Goal: Task Accomplishment & Management: Use online tool/utility

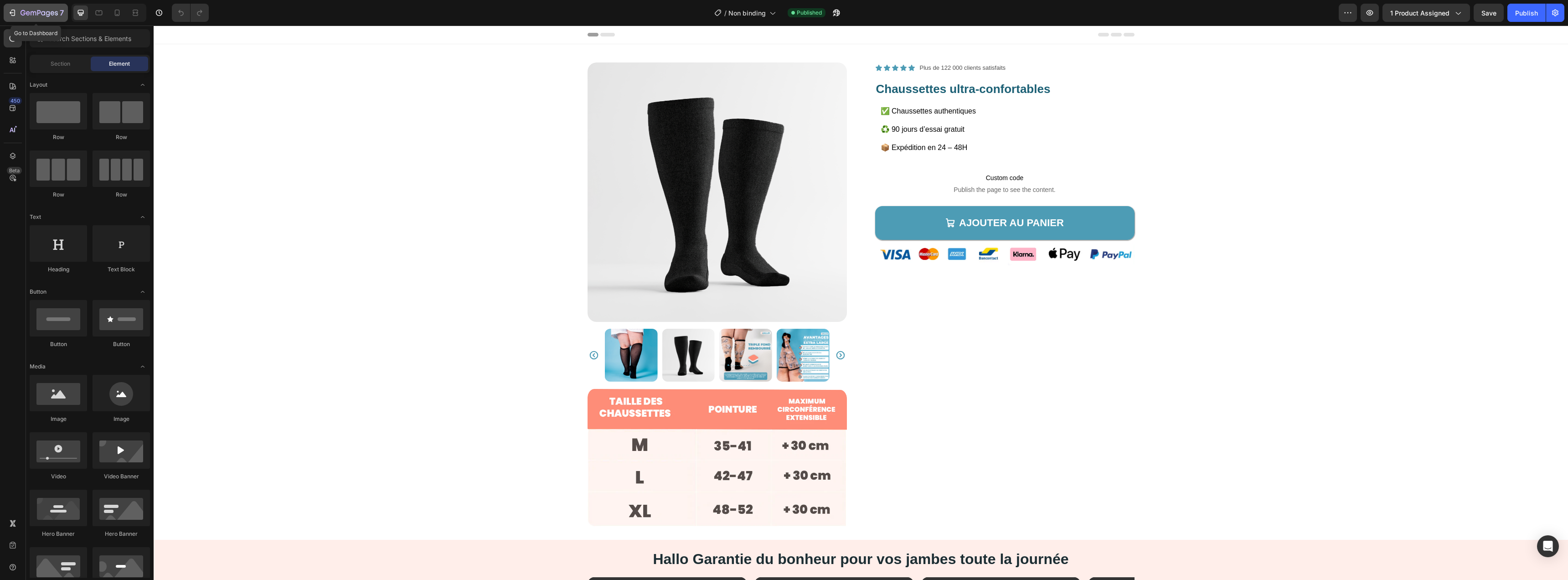
click at [44, 15] on icon "button" at bounding box center [43, 13] width 4 height 4
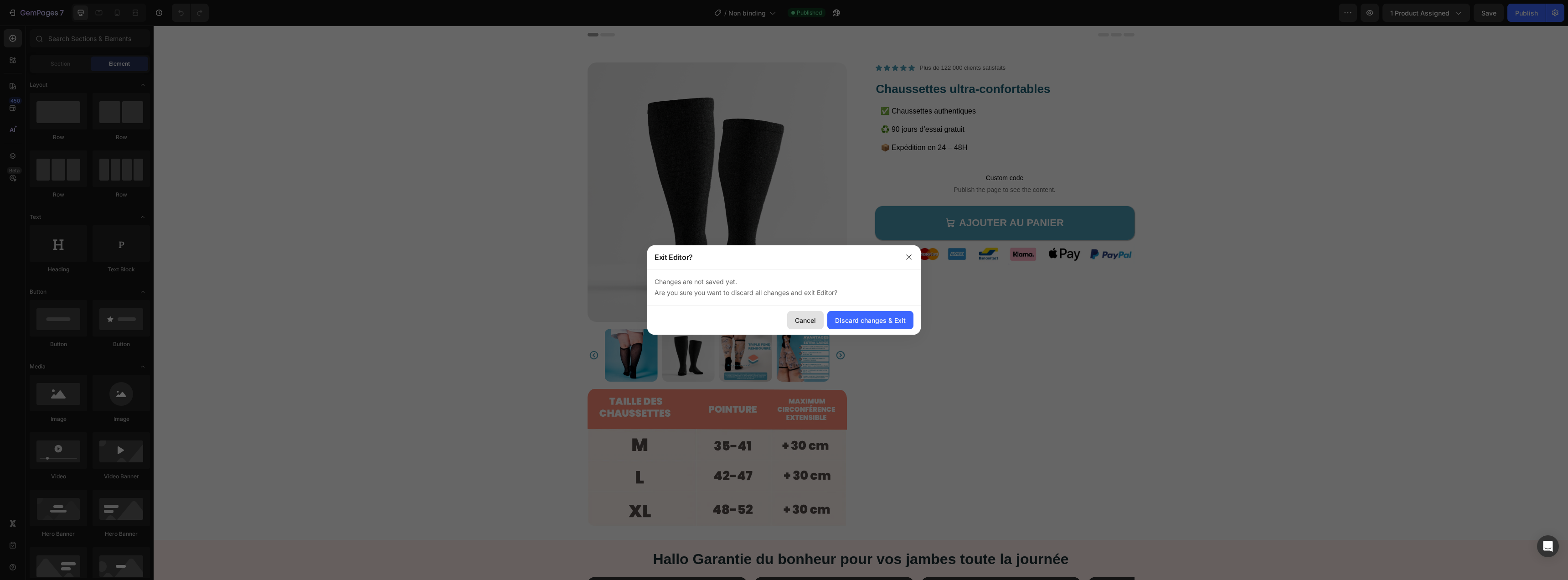
click at [807, 322] on div "Cancel" at bounding box center [805, 321] width 21 height 10
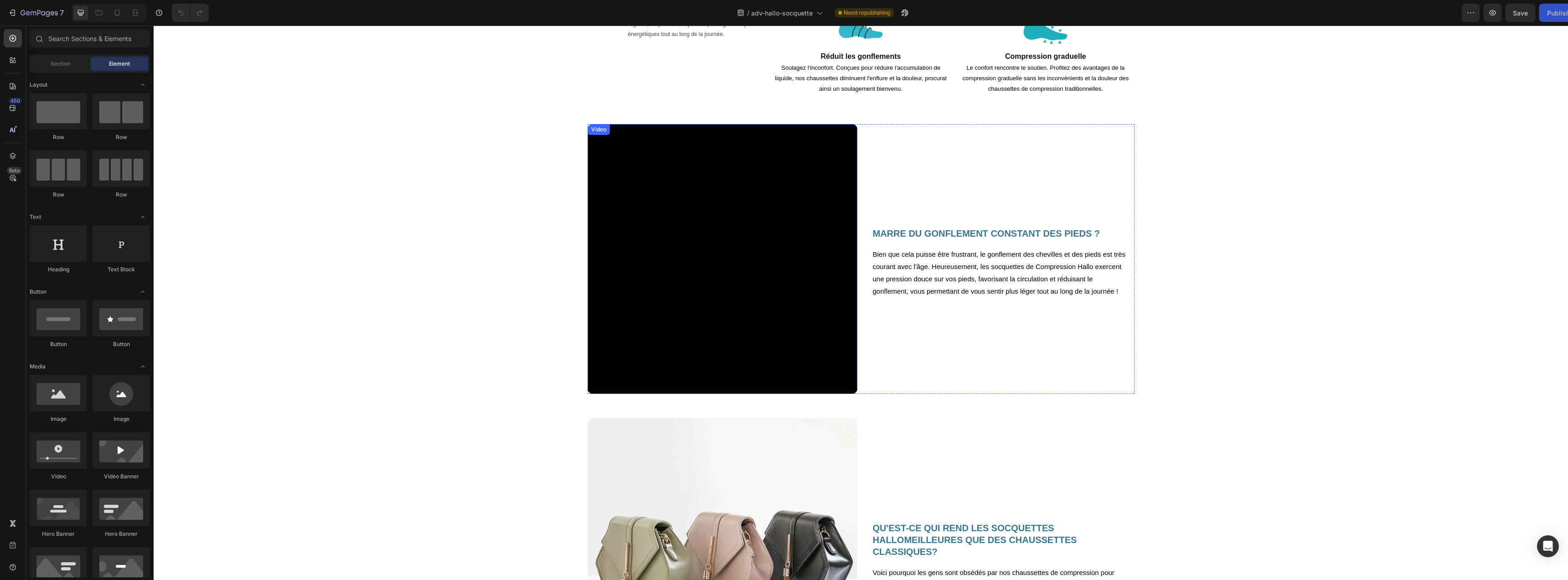
scroll to position [819, 0]
click at [761, 248] on video at bounding box center [722, 259] width 270 height 270
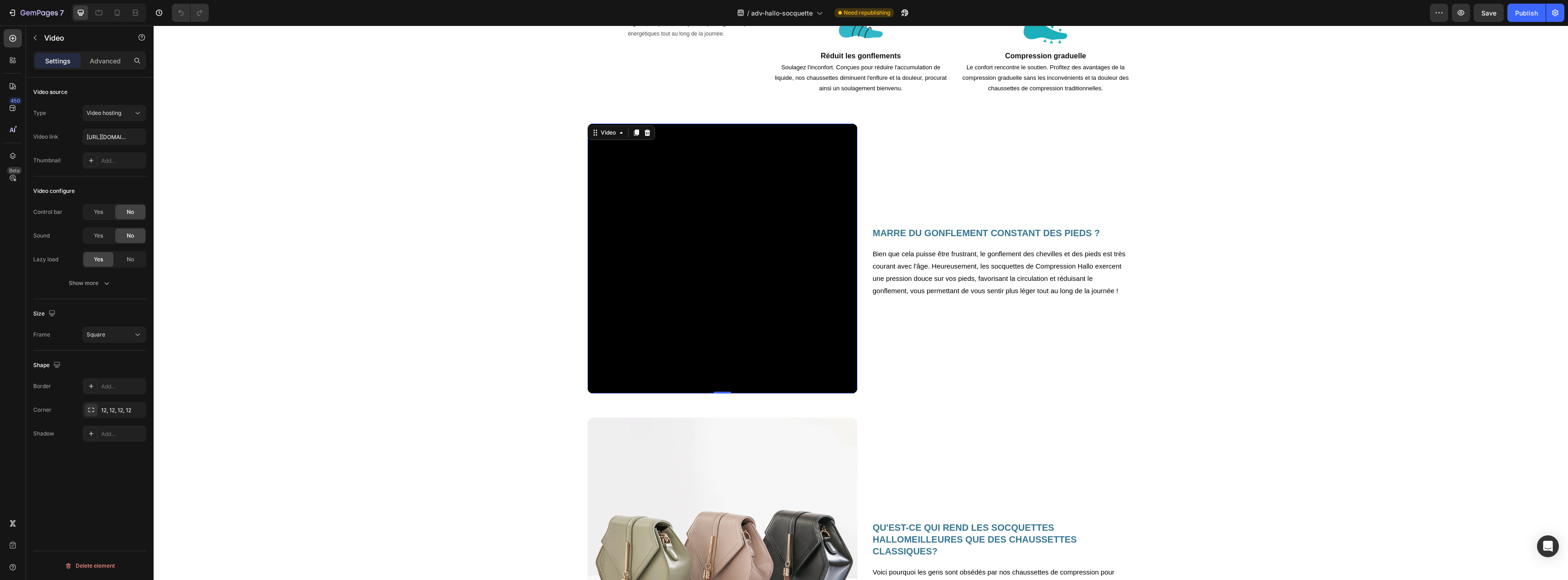
click at [648, 205] on video at bounding box center [722, 259] width 270 height 270
click at [115, 133] on input "https://cdn.shopify.com/videos/c/o/v/2cd3deb506b54b009063f7270ab5cf2e.mp4" at bounding box center [115, 137] width 64 height 17
paste input "4dd0c064a6f3445aa8664de765ee86d6"
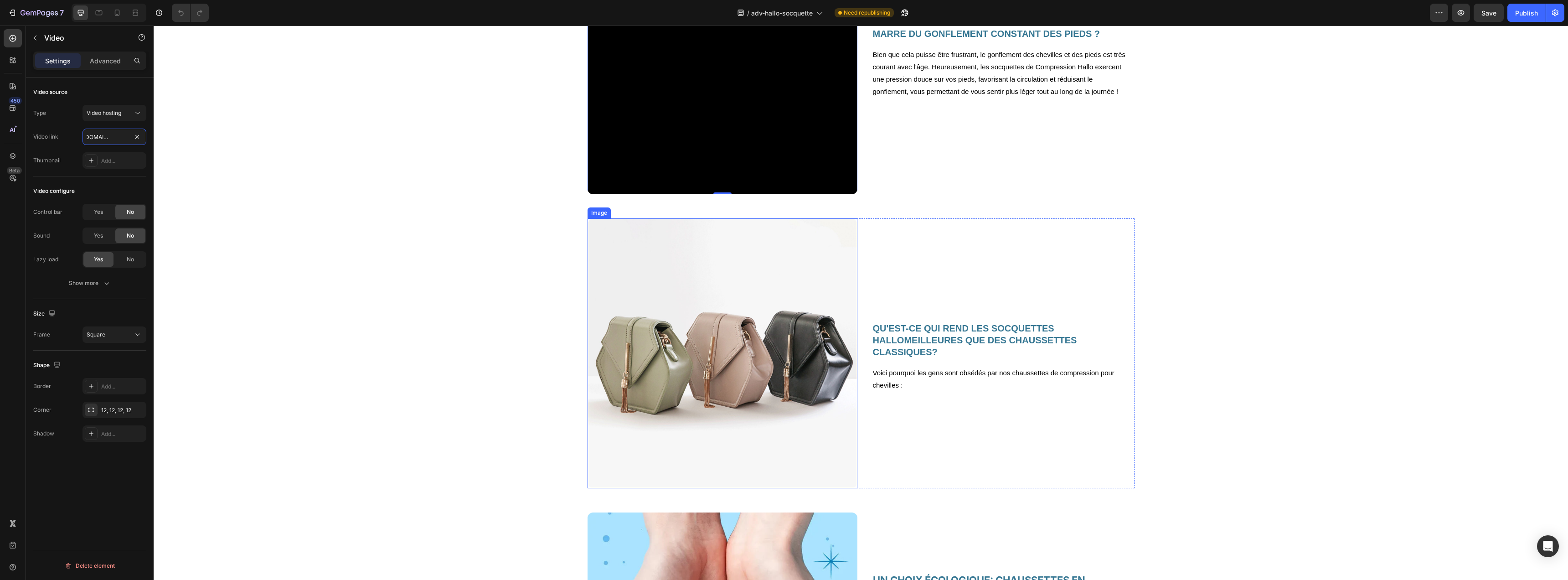
scroll to position [1130, 0]
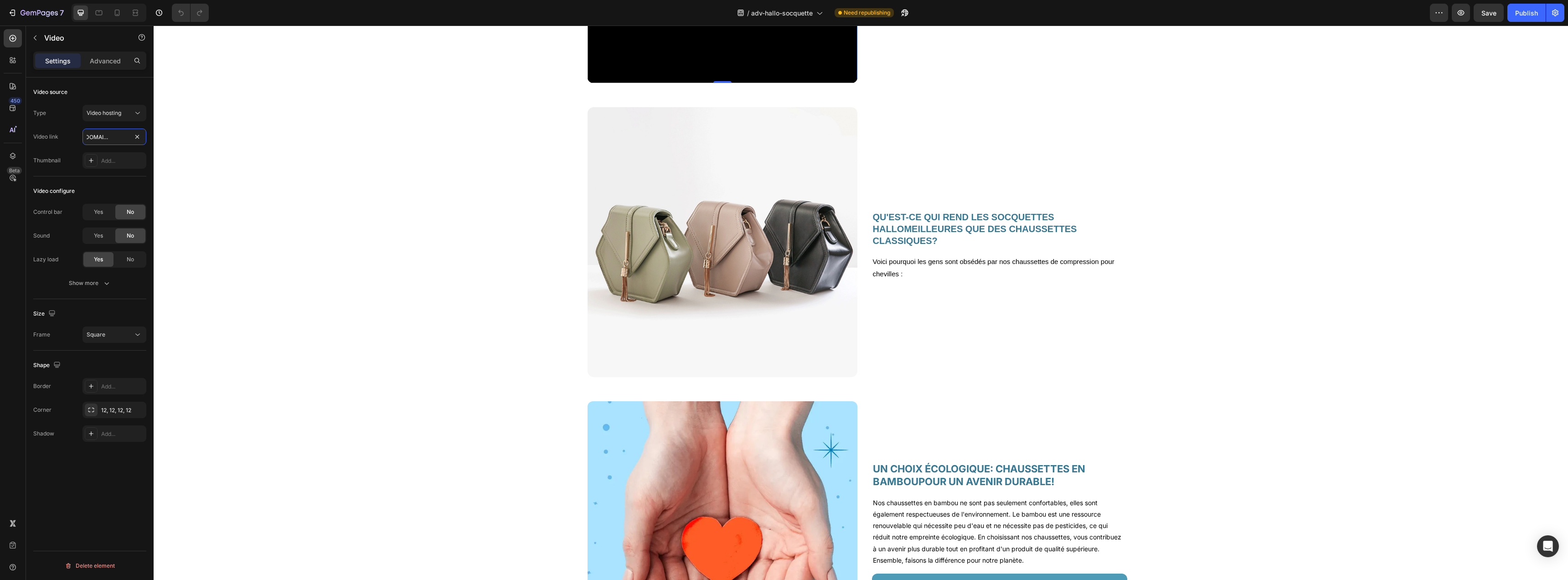
type input "https://cdn.shopify.com/videos/c/o/v/4dd0c064a6f3445aa8664de765ee86d6.mp4"
click at [749, 230] on img at bounding box center [722, 242] width 270 height 270
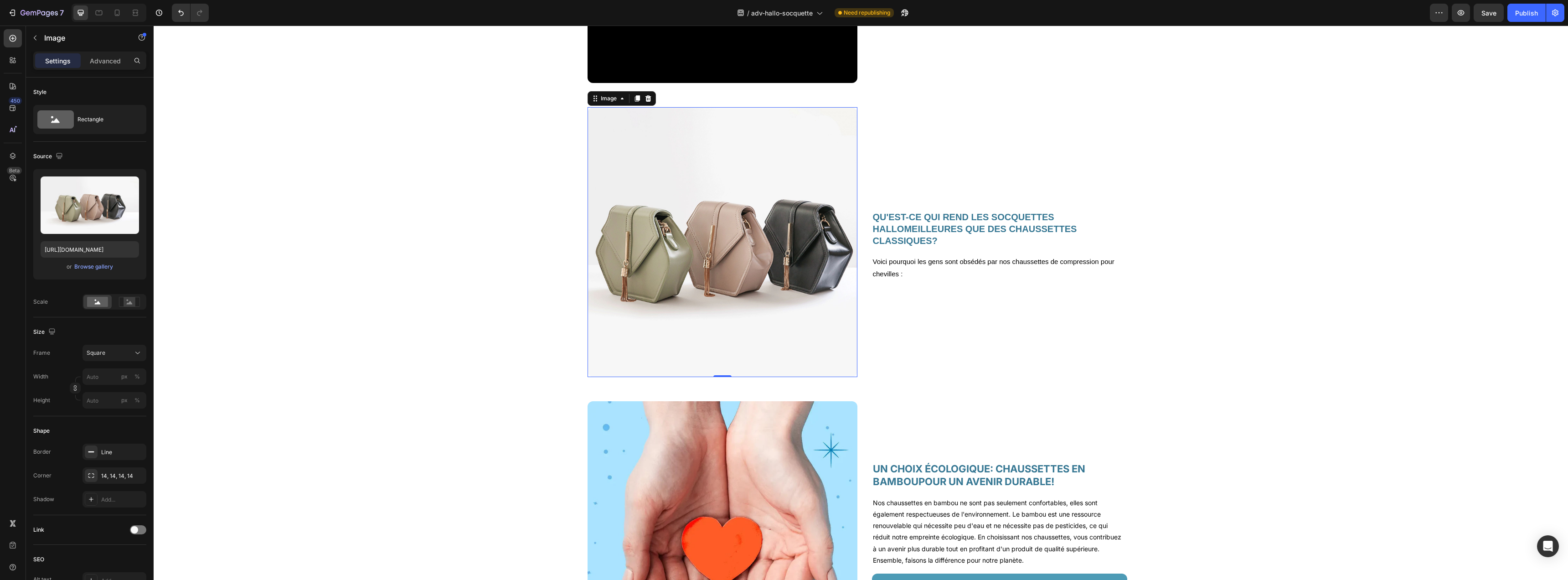
click at [665, 275] on img at bounding box center [722, 242] width 270 height 270
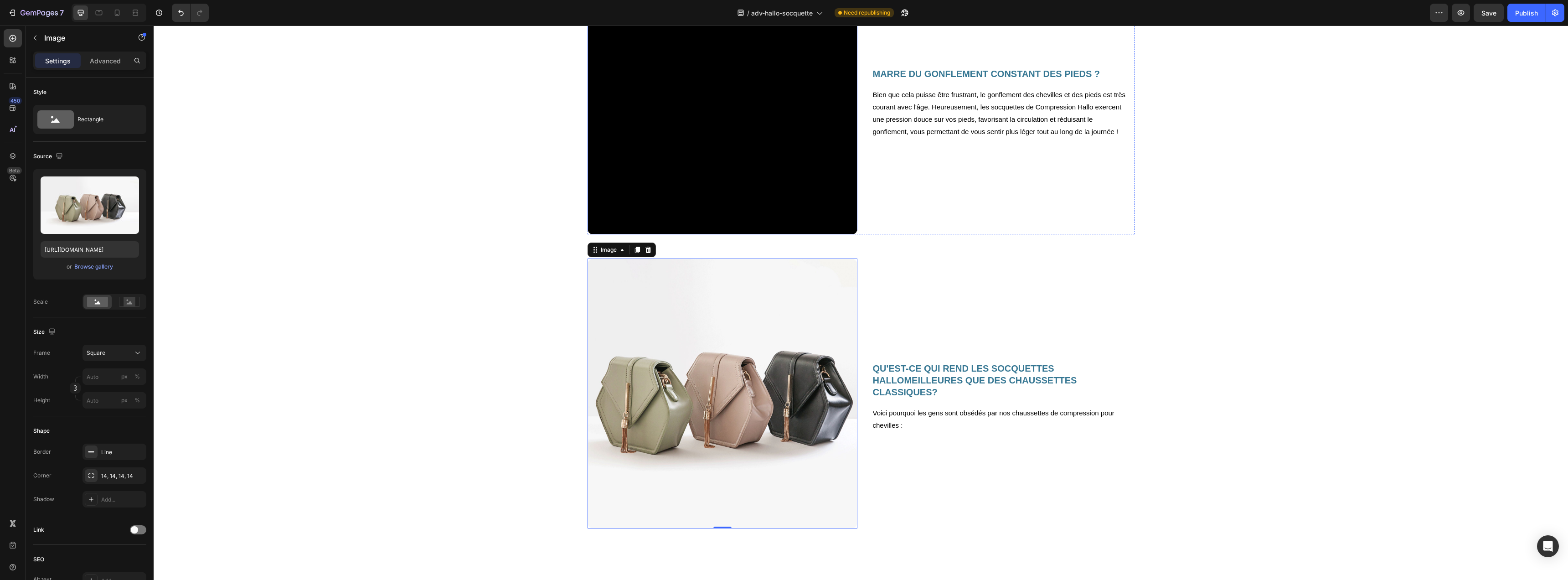
scroll to position [836, 0]
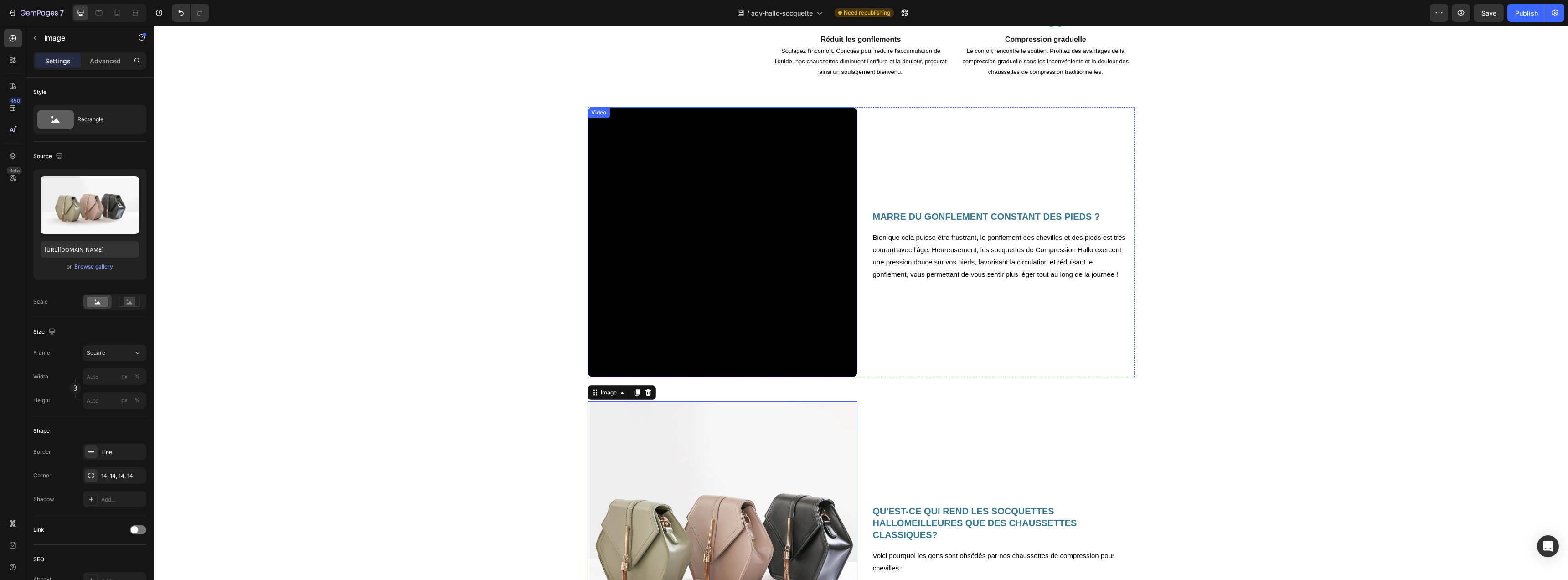
click at [707, 161] on video at bounding box center [722, 242] width 270 height 270
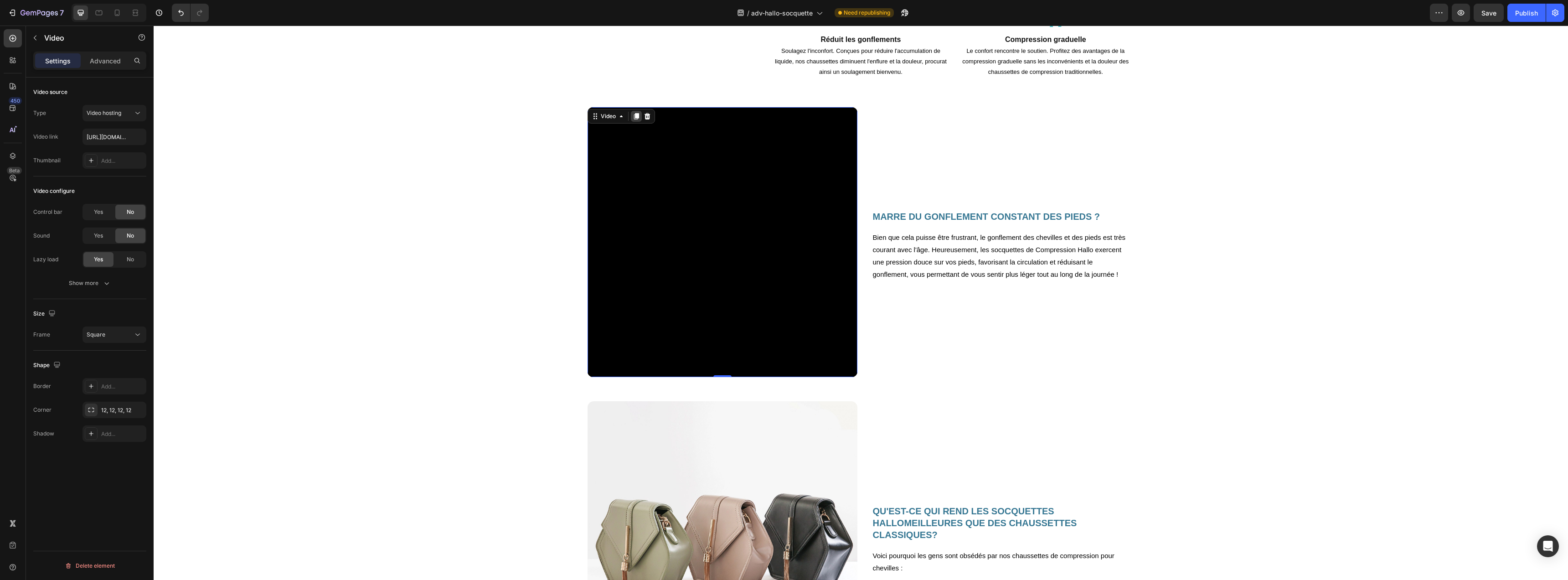
click at [634, 120] on icon at bounding box center [636, 116] width 7 height 7
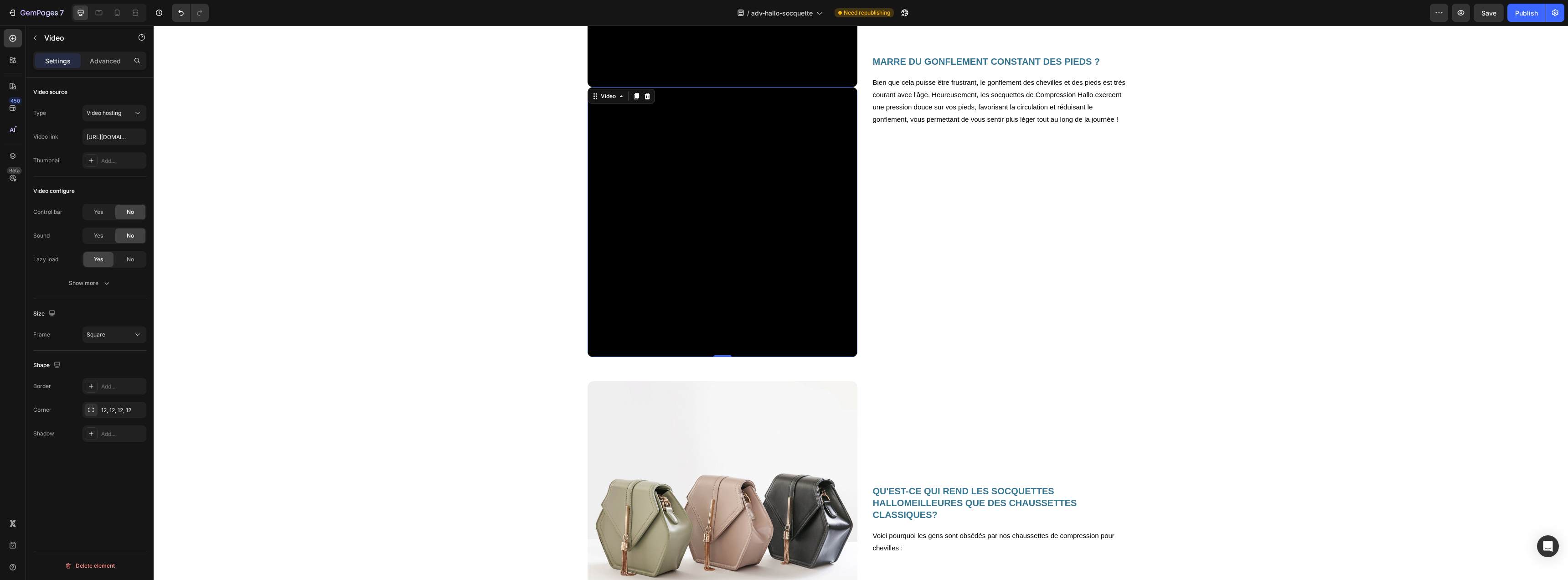
scroll to position [1136, 0]
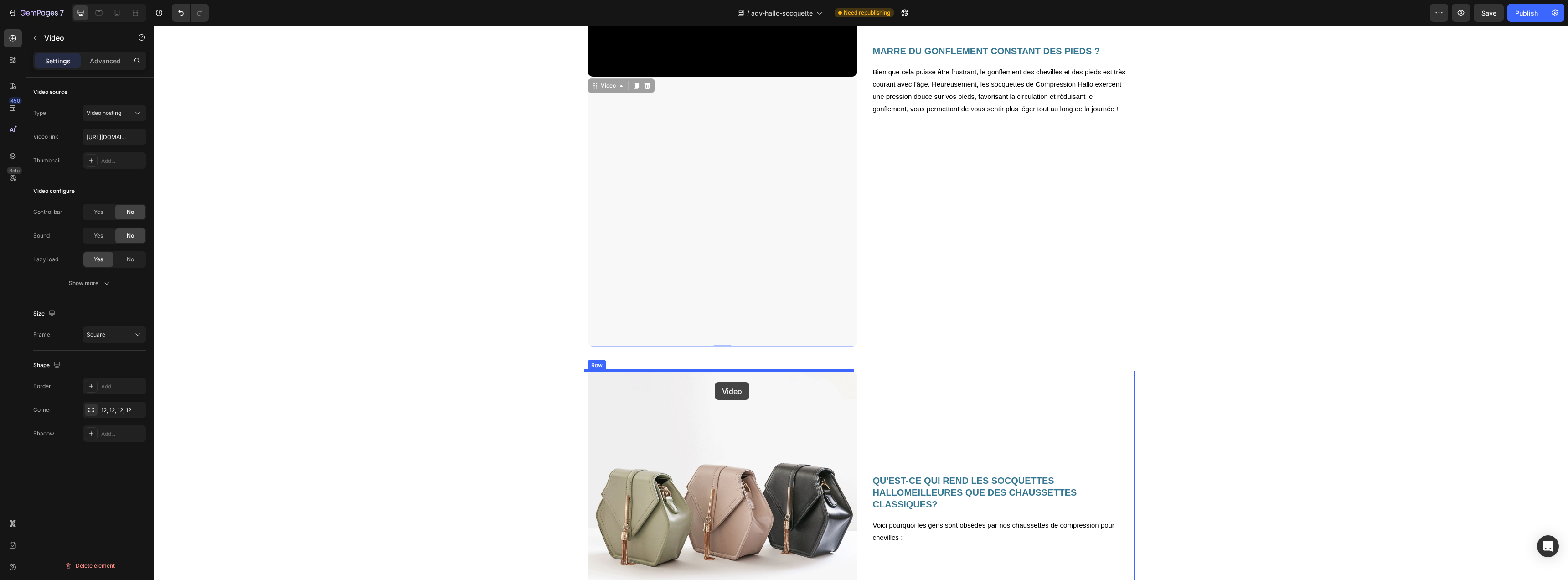
drag, startPoint x: 604, startPoint y: 88, endPoint x: 715, endPoint y: 380, distance: 312.4
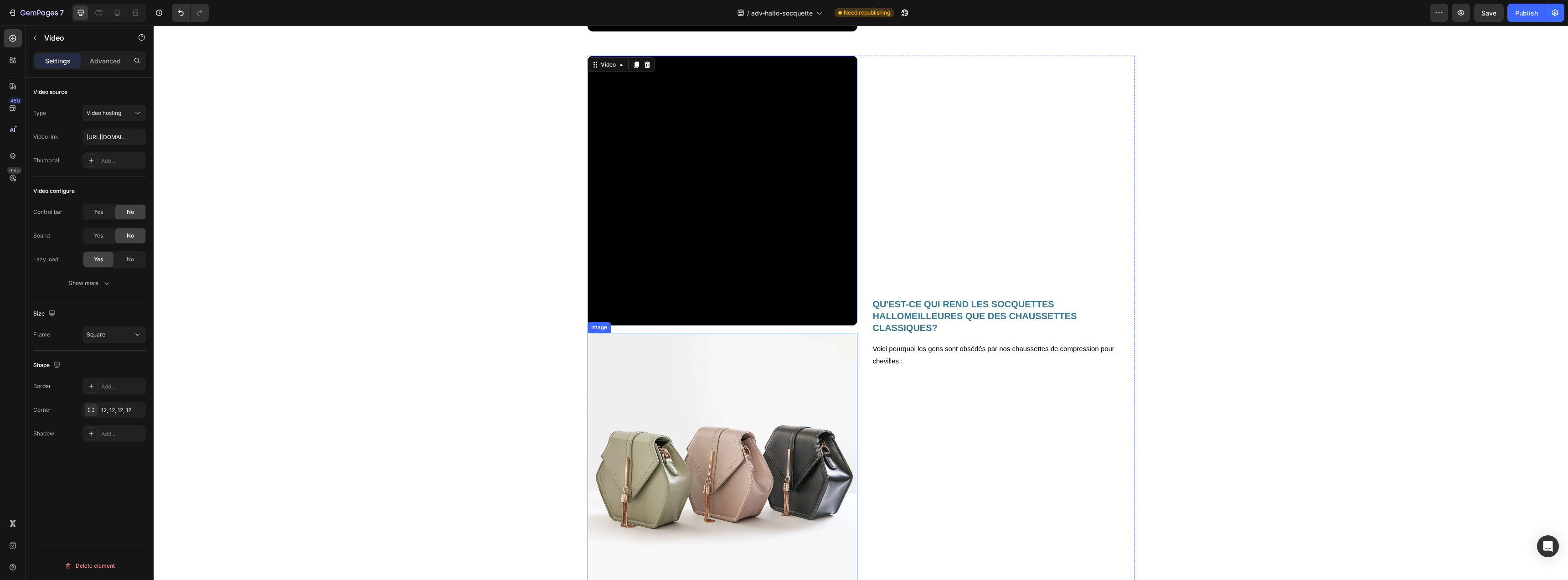
scroll to position [1188, 0]
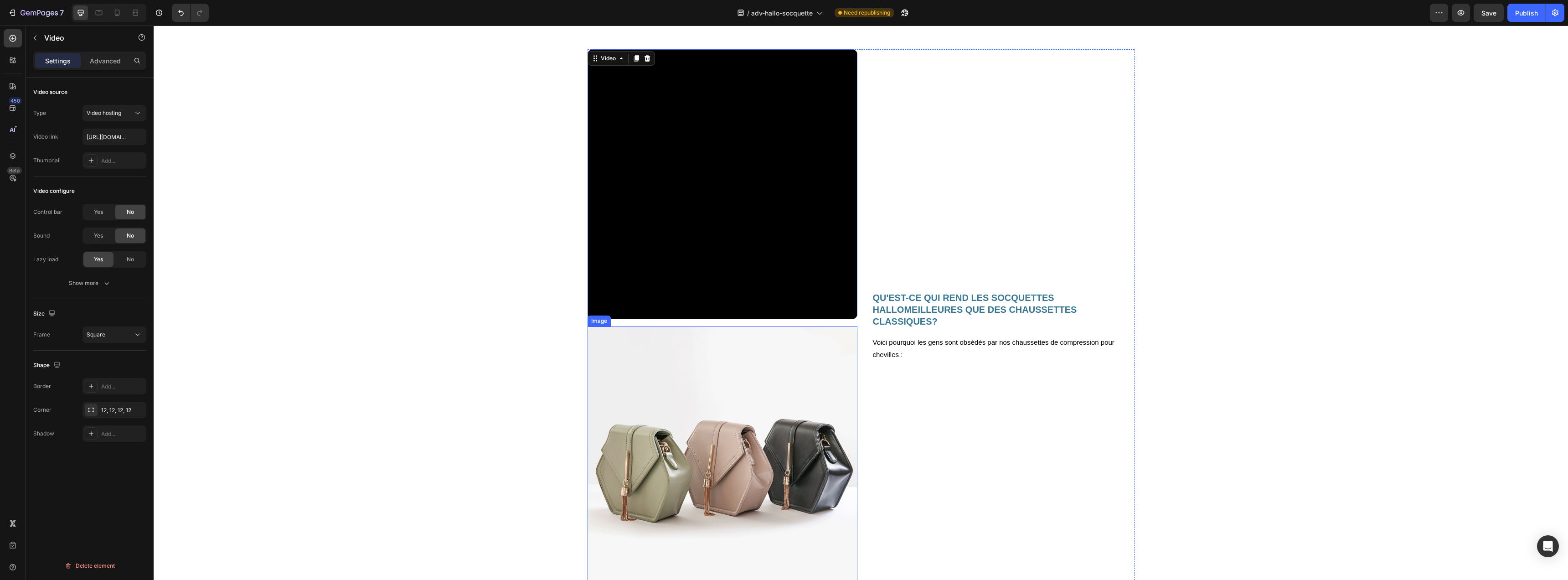
click at [765, 372] on img at bounding box center [722, 462] width 270 height 270
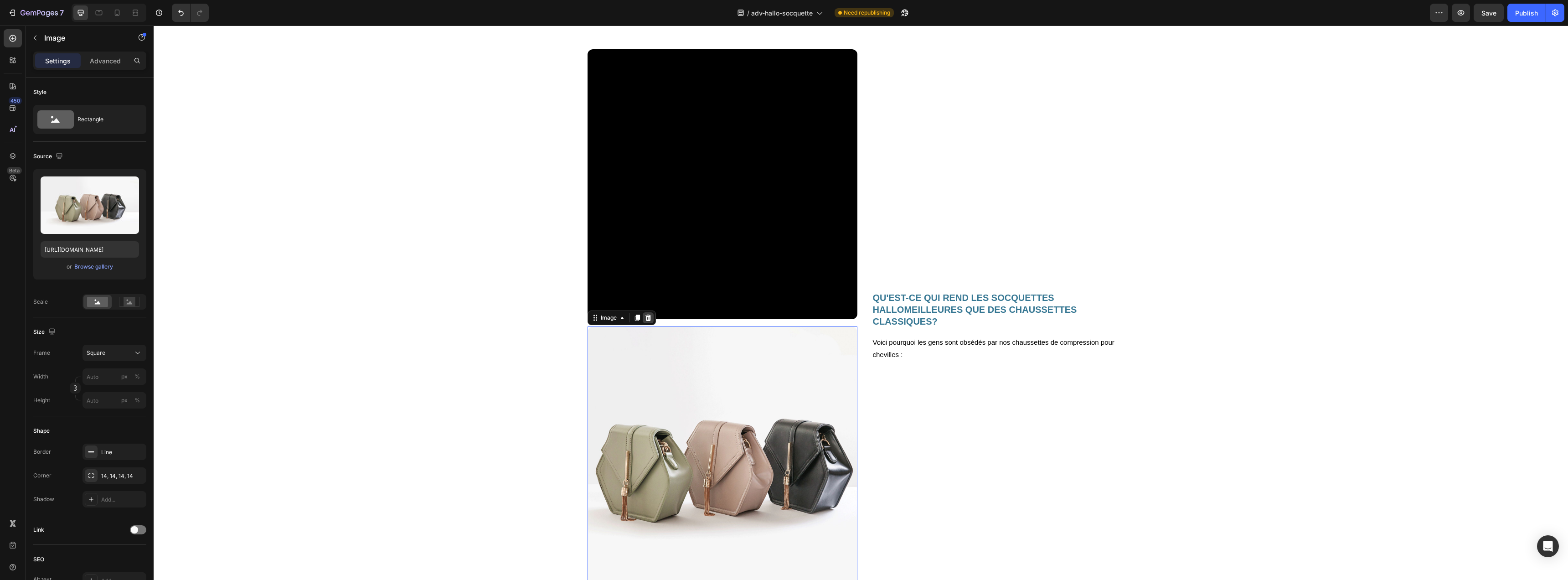
click at [645, 315] on icon at bounding box center [648, 318] width 7 height 7
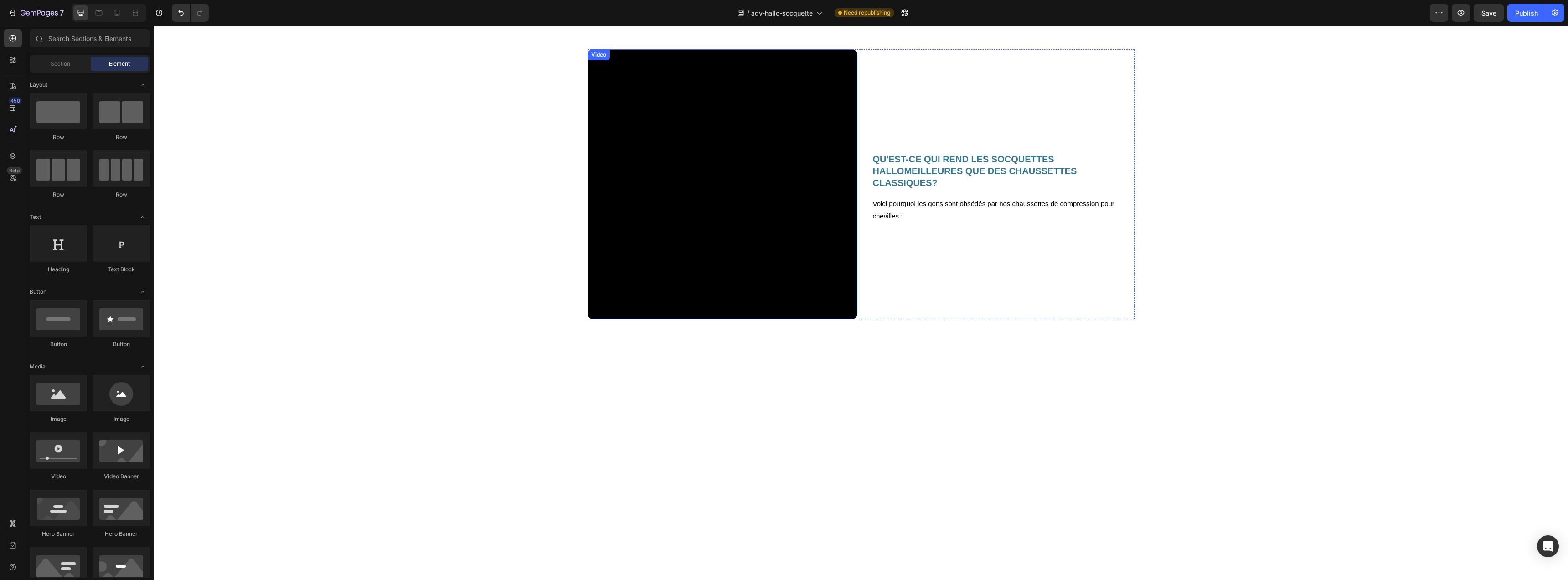
click at [686, 243] on video at bounding box center [722, 184] width 270 height 270
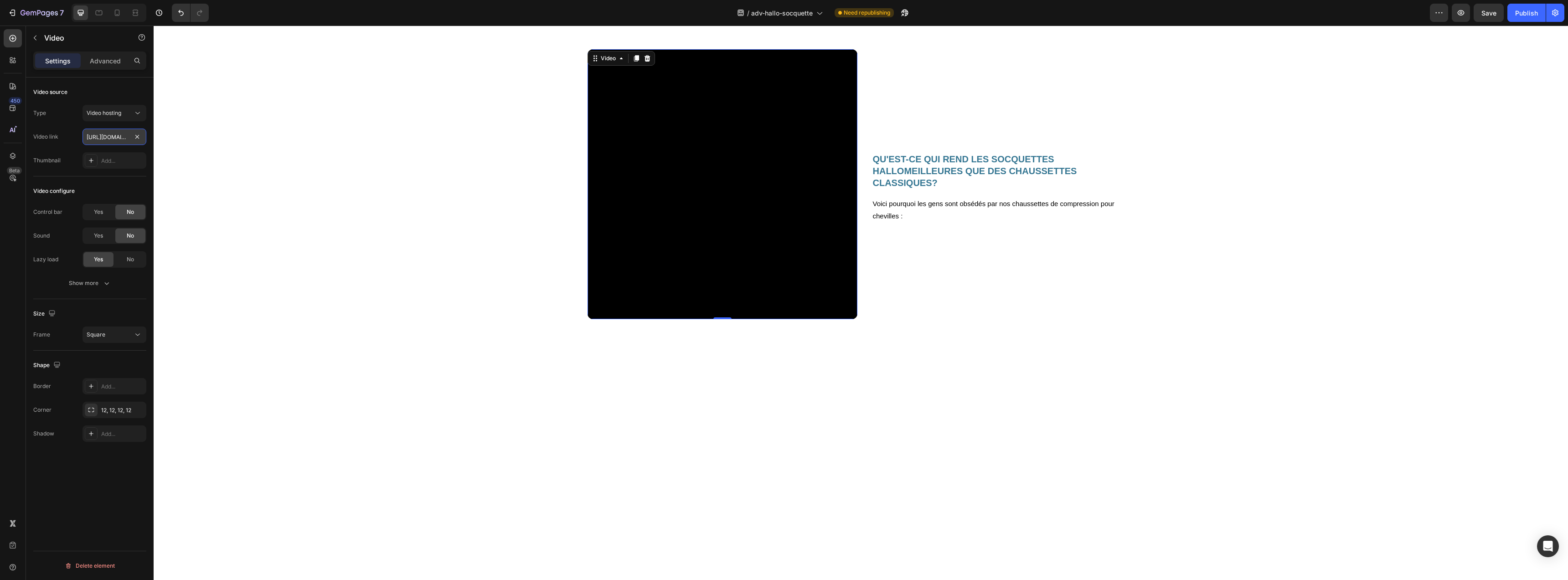
click at [120, 136] on input "https://cdn.shopify.com/videos/c/o/v/4dd0c064a6f3445aa8664de765ee86d6.mp4" at bounding box center [115, 137] width 64 height 17
click at [126, 139] on input "text" at bounding box center [115, 137] width 64 height 17
paste input "https://cdn.shopify.com/videos/c/o/v/d5cba6d1cac84a53be4905a359fd0cd3.mp4"
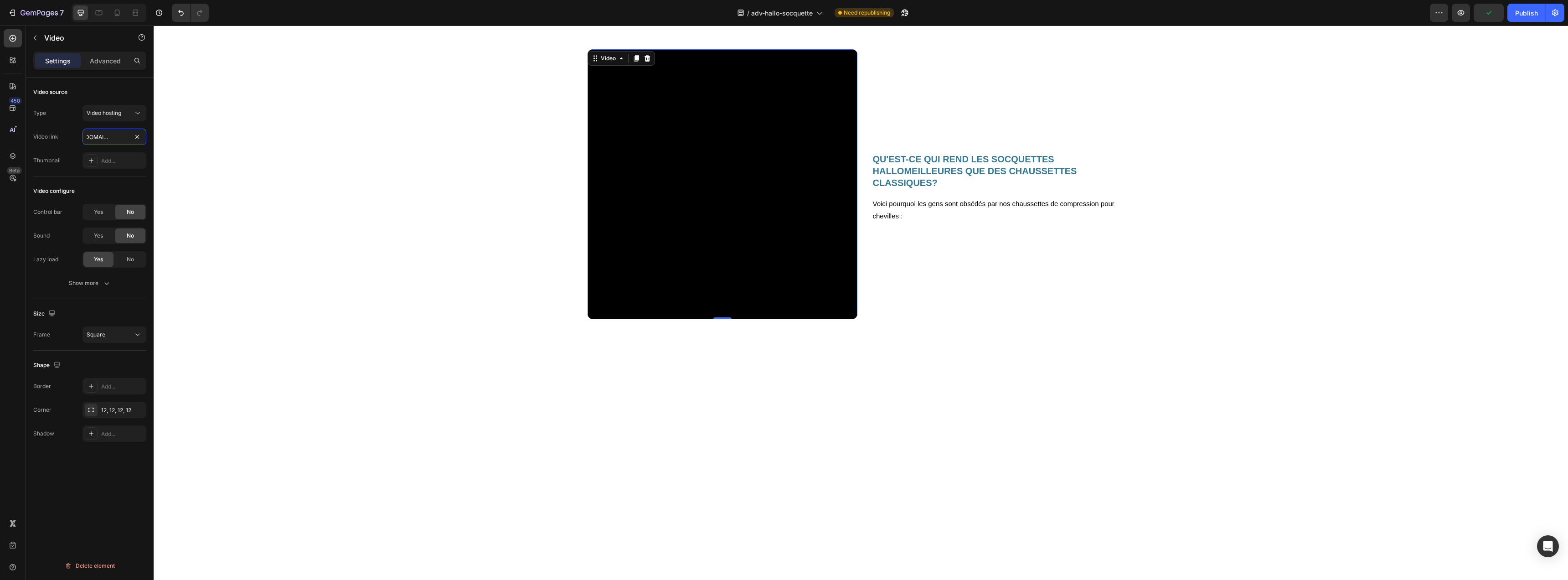
type input "https://cdn.shopify.com/videos/c/o/v/d5cba6d1cac84a53be4905a359fd0cd3.mp4"
click at [75, 147] on div "Type Video hosting Video link https://cdn.shopify.com/videos/c/o/v/d5cba6d1cac8…" at bounding box center [89, 137] width 113 height 64
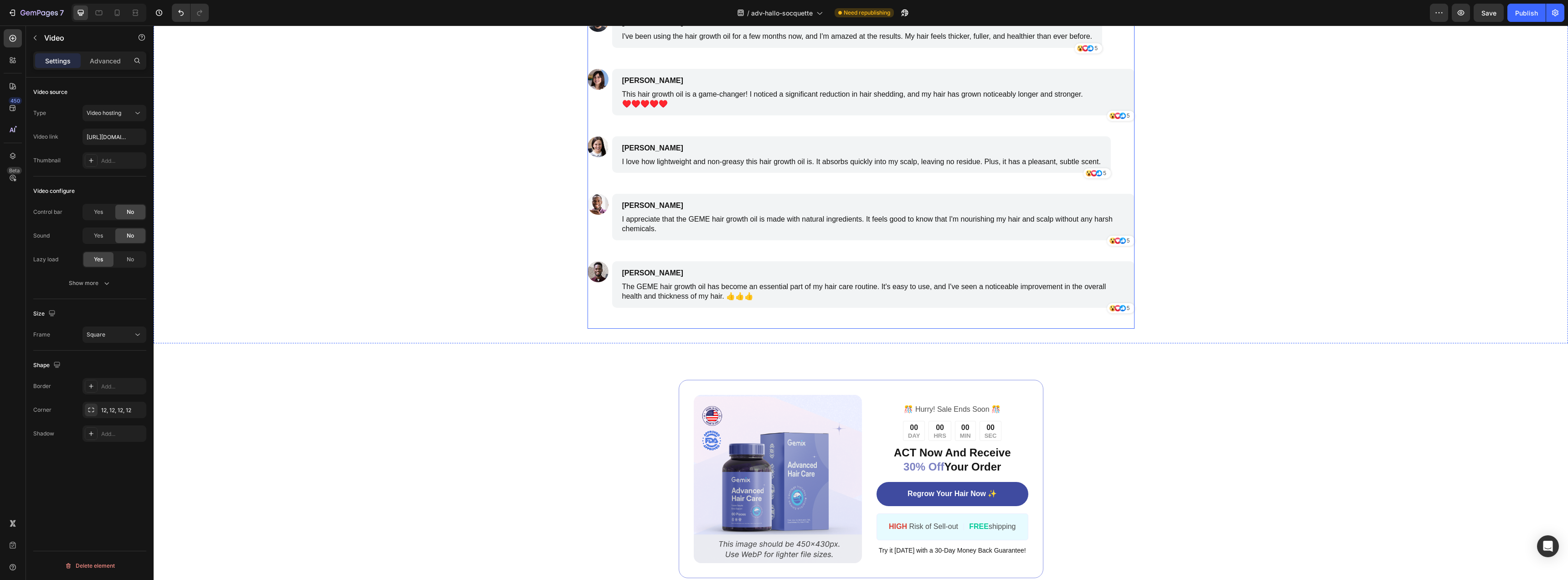
scroll to position [2190, 0]
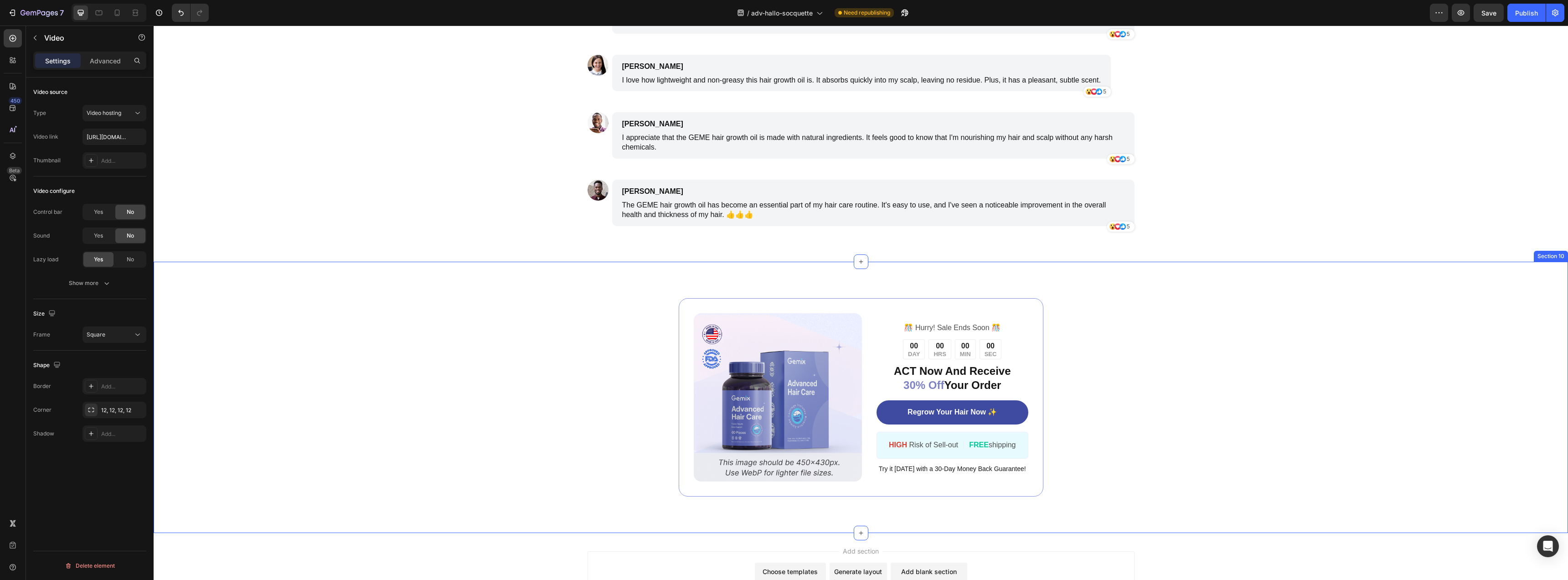
click at [1518, 284] on div "Image ️🎊 Hurry! Sale Ends Soon ️🎊 Text Block 00 DAY 00 HRS 00 MIN 00 SEC Countd…" at bounding box center [861, 397] width 1414 height 272
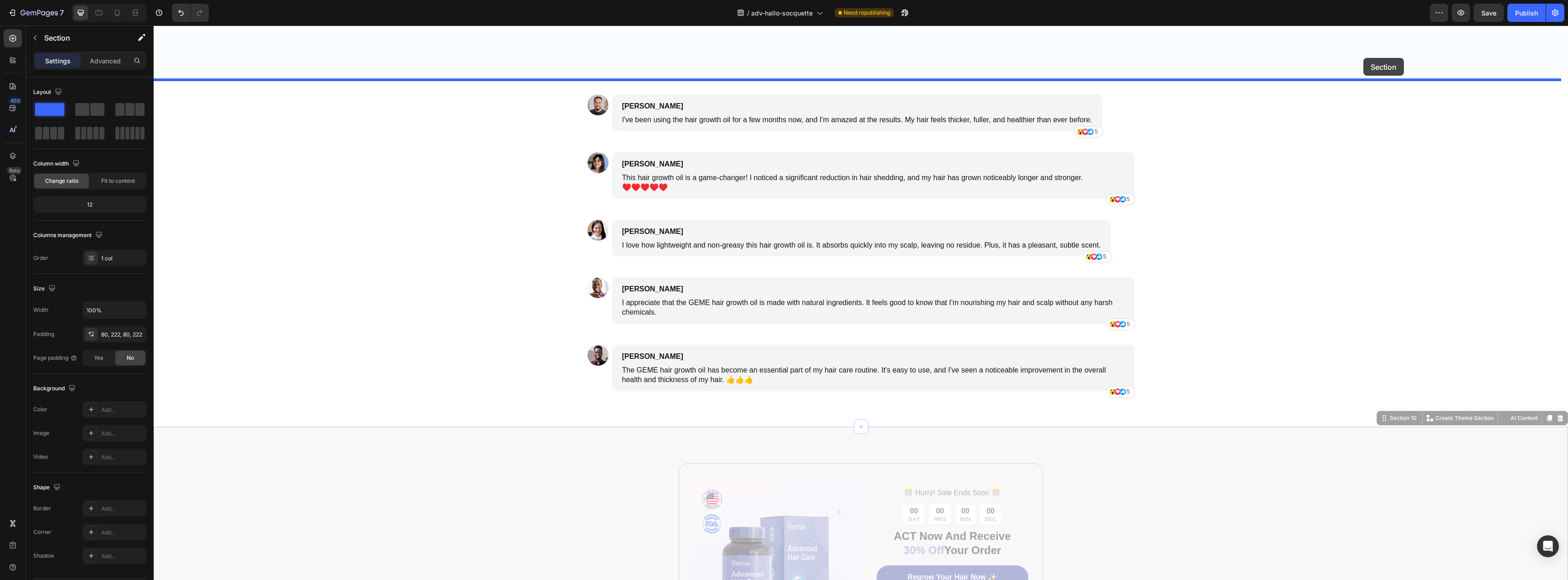
scroll to position [2003, 0]
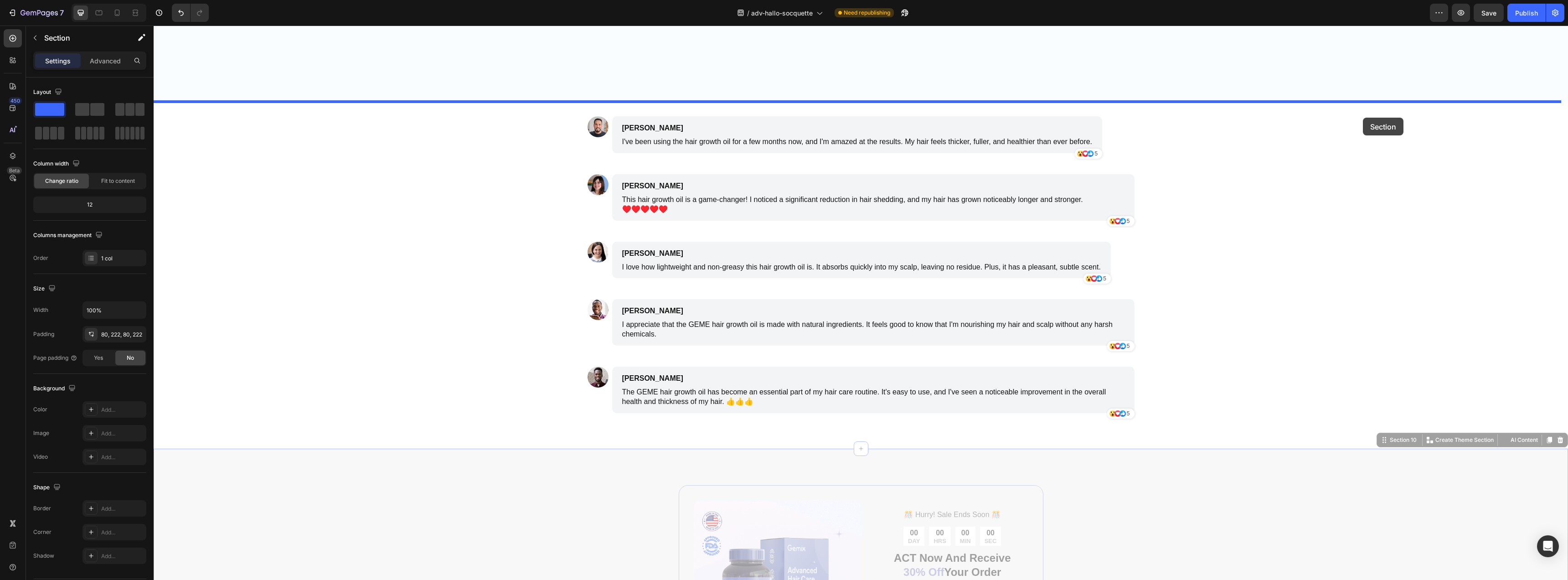
drag, startPoint x: 1385, startPoint y: 254, endPoint x: 1363, endPoint y: 118, distance: 137.8
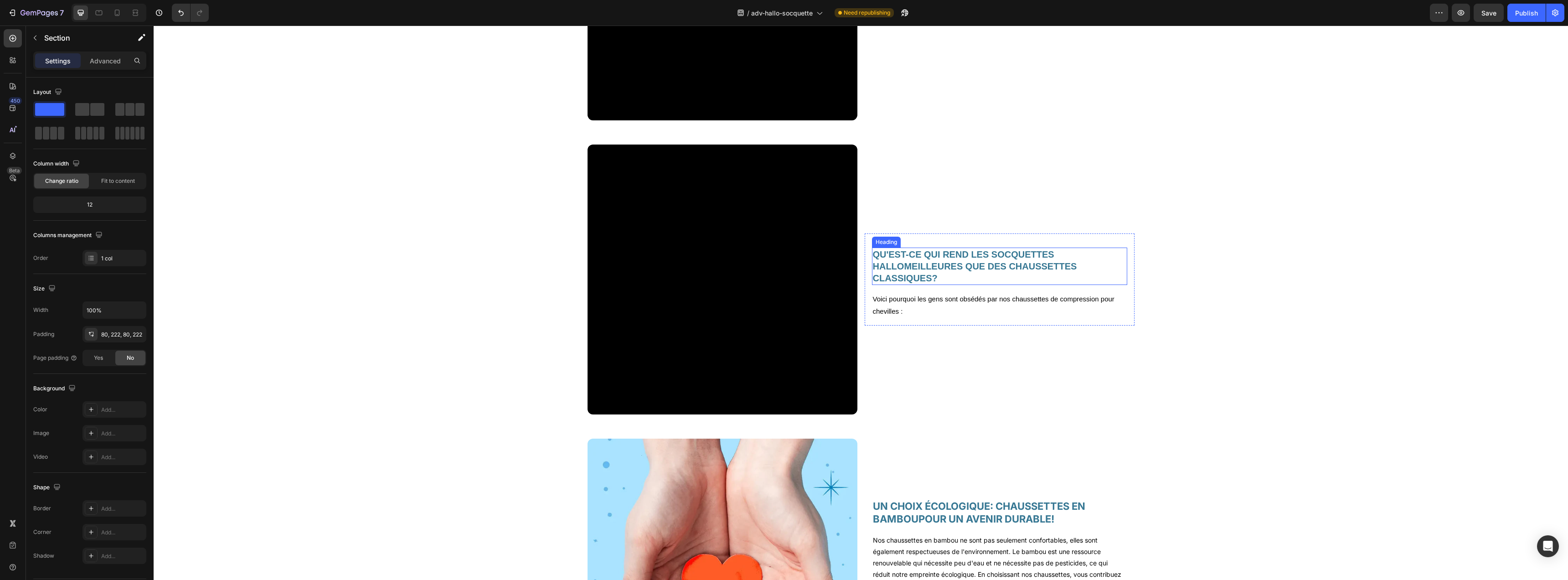
scroll to position [1173, 0]
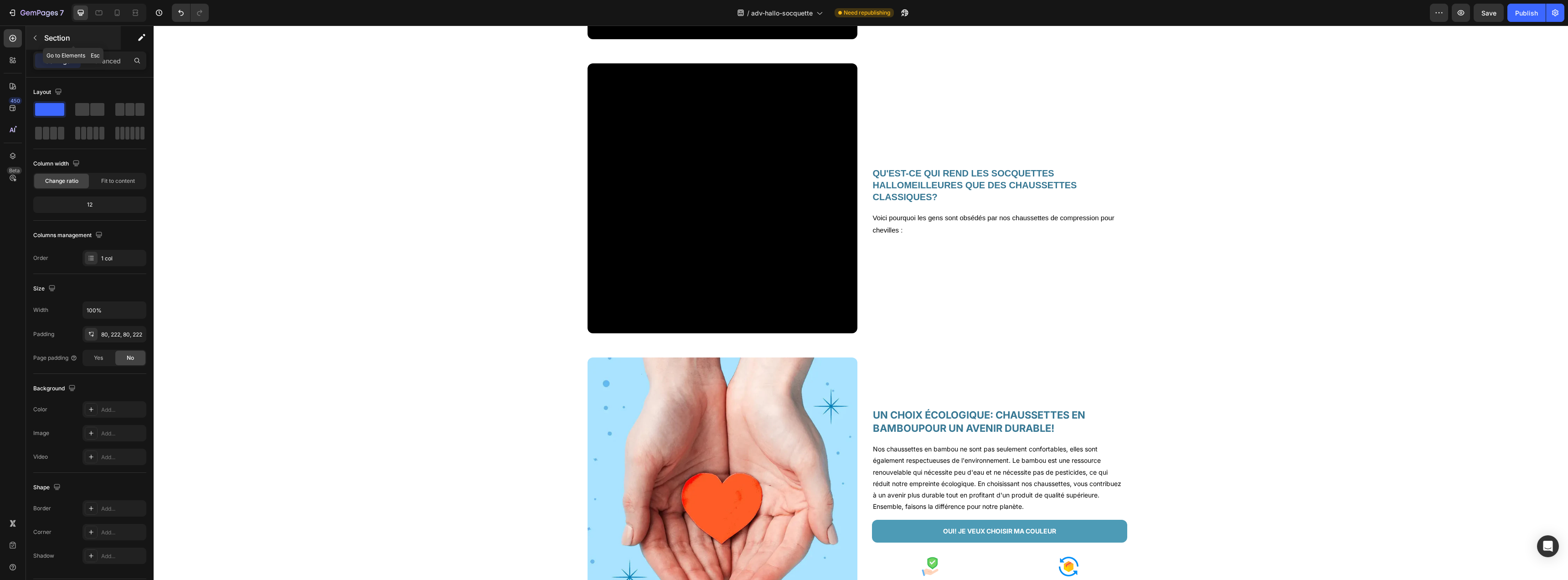
click at [38, 33] on button "button" at bounding box center [35, 38] width 15 height 15
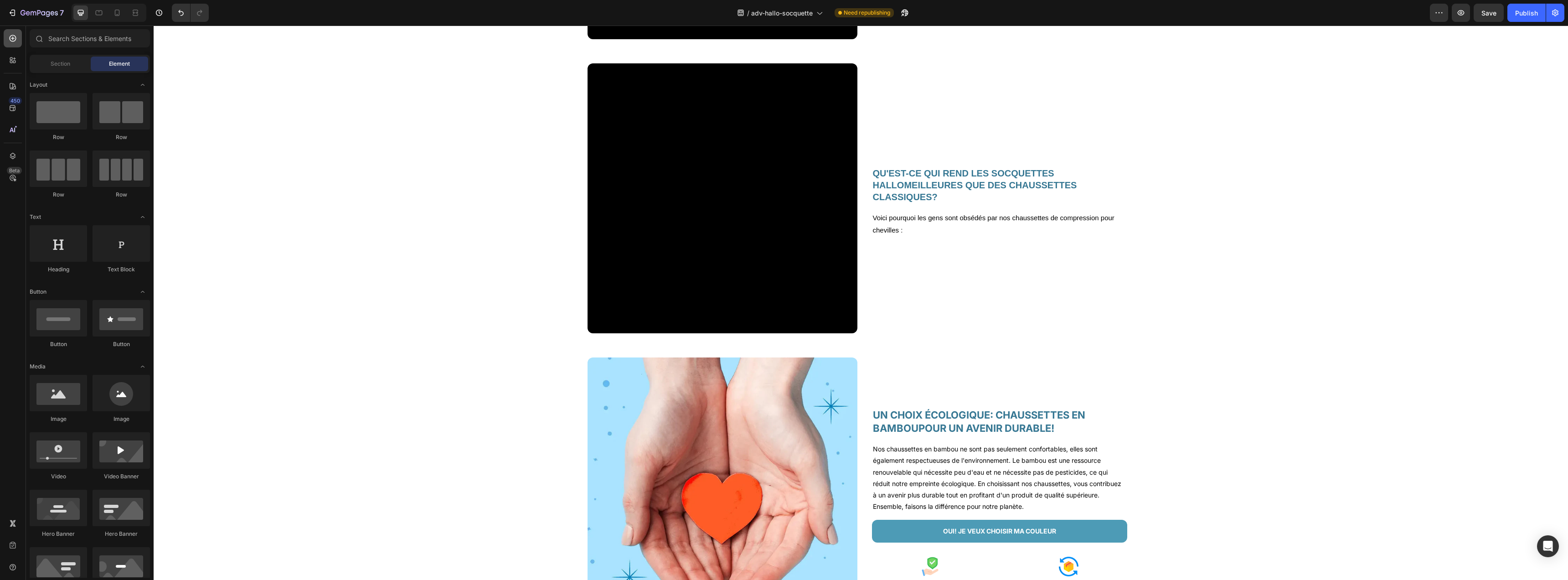
click at [9, 40] on icon at bounding box center [12, 38] width 9 height 9
click at [11, 102] on div "450" at bounding box center [15, 101] width 13 height 7
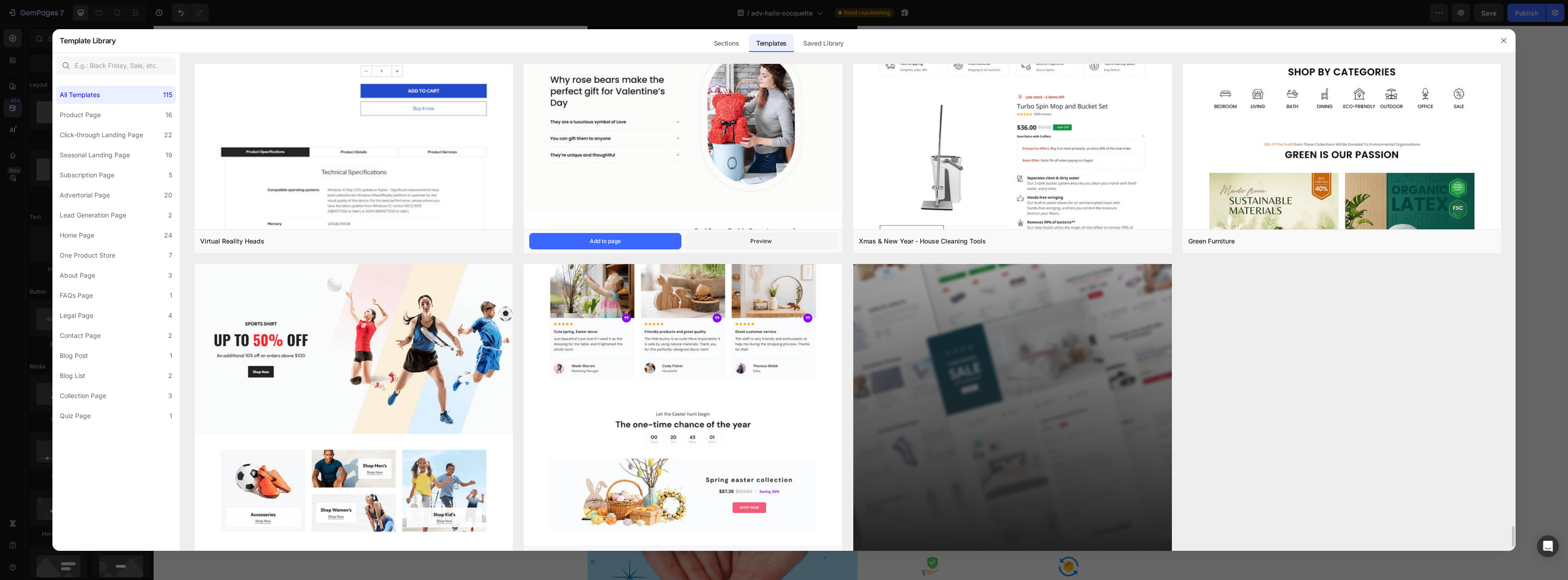
scroll to position [10850, 0]
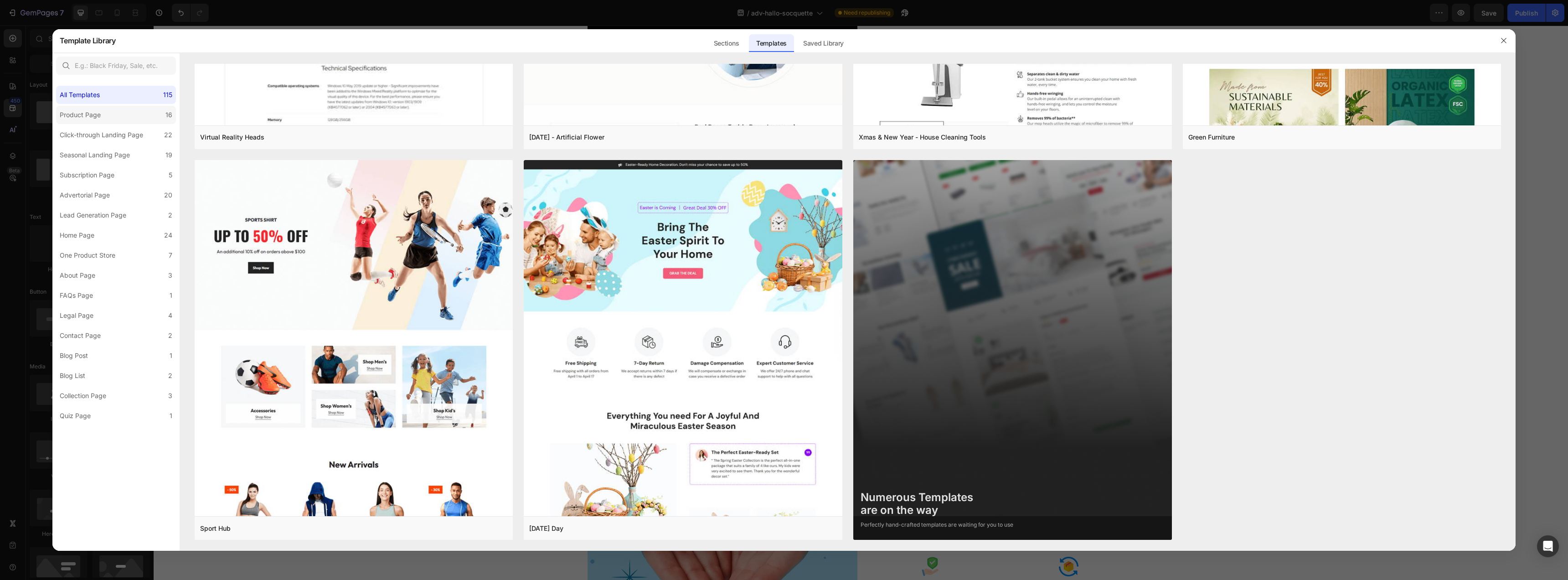
click at [90, 116] on div "Product Page" at bounding box center [80, 115] width 41 height 11
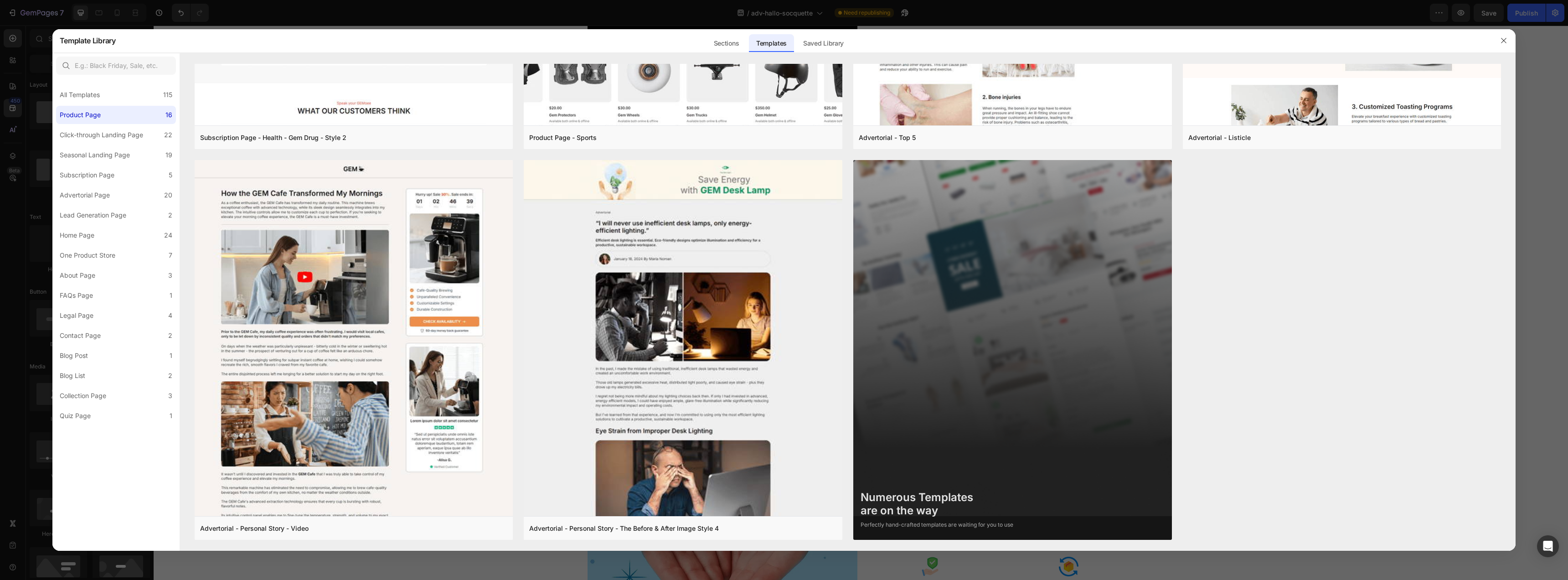
scroll to position [0, 0]
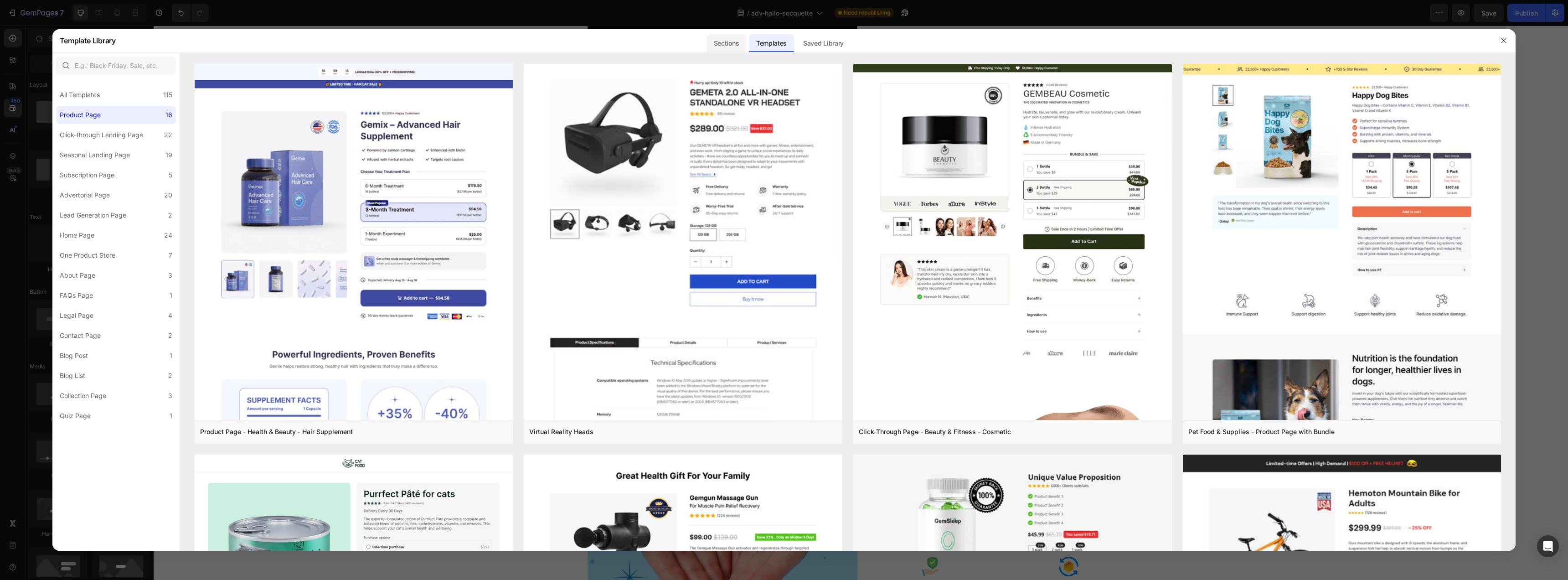
click at [720, 48] on div "Sections" at bounding box center [726, 44] width 40 height 18
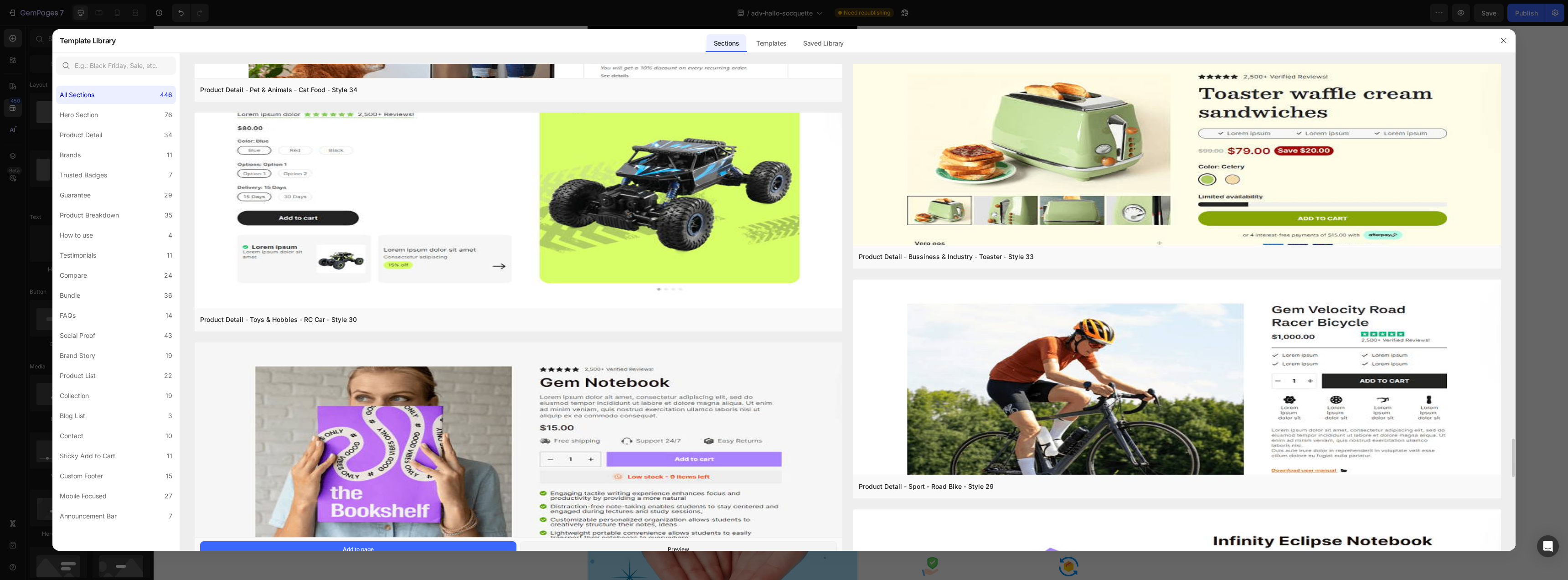
scroll to position [5073, 0]
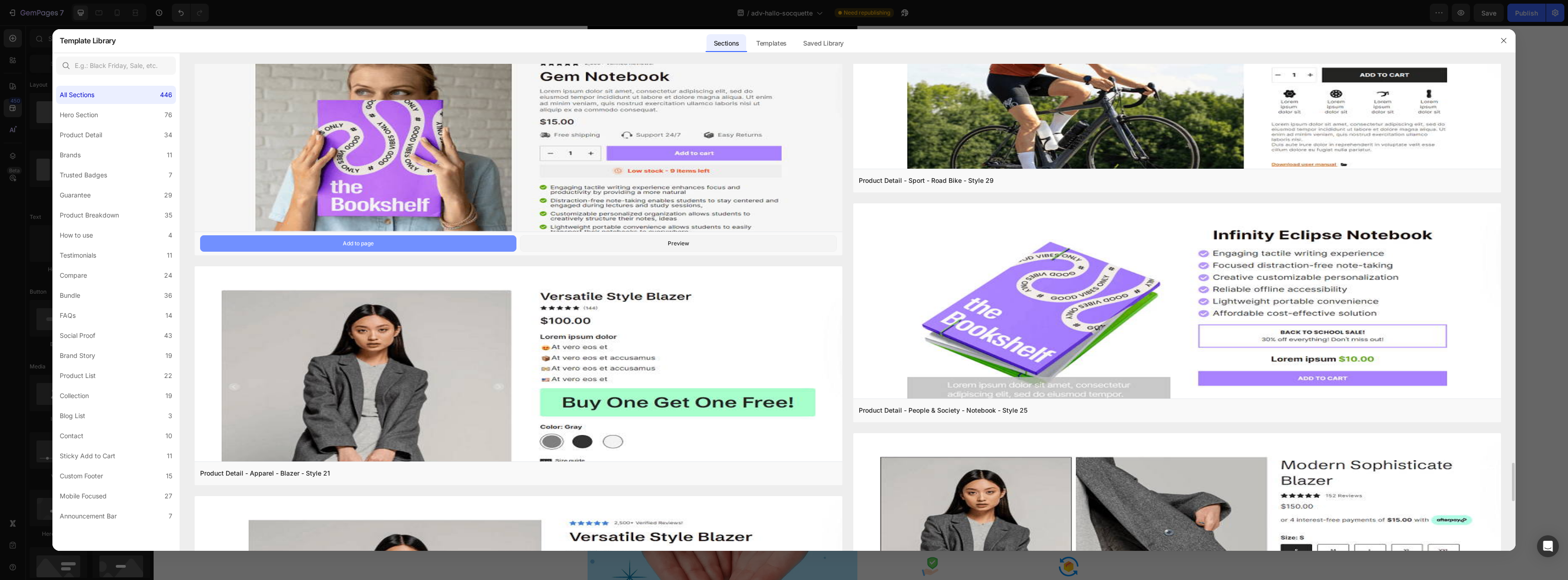
click at [458, 245] on button "Add to page" at bounding box center [358, 243] width 317 height 17
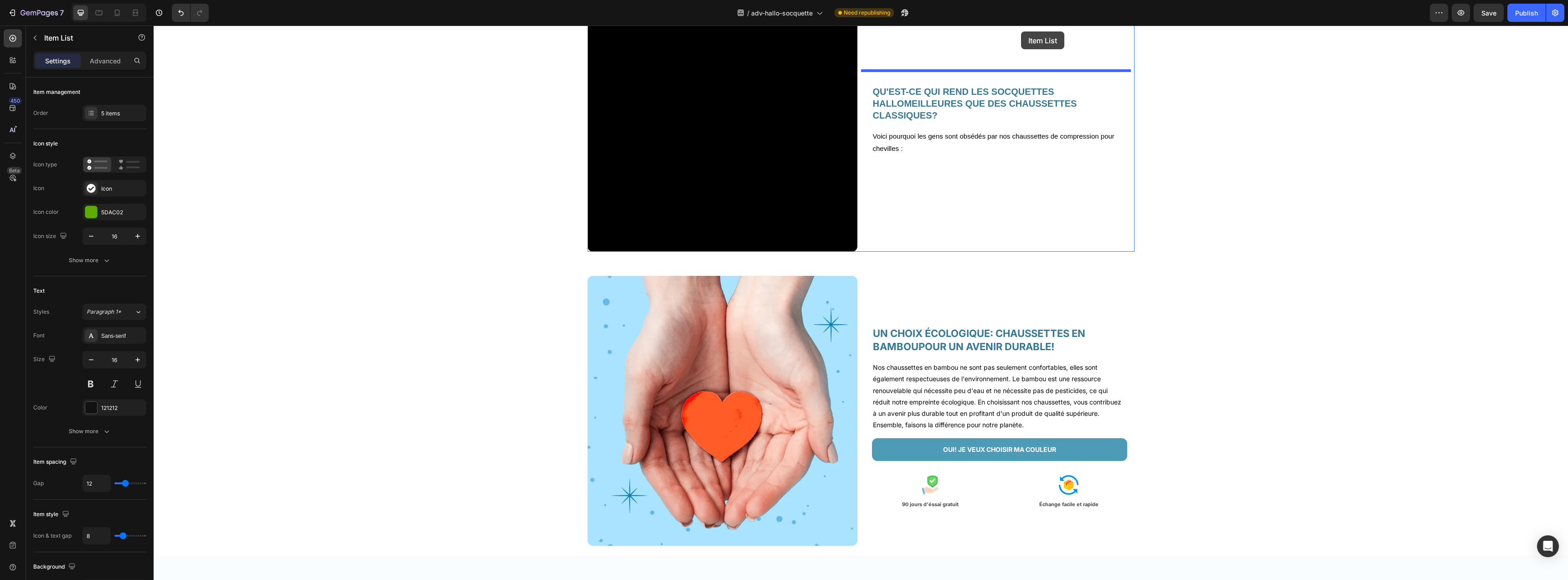
scroll to position [1240, 0]
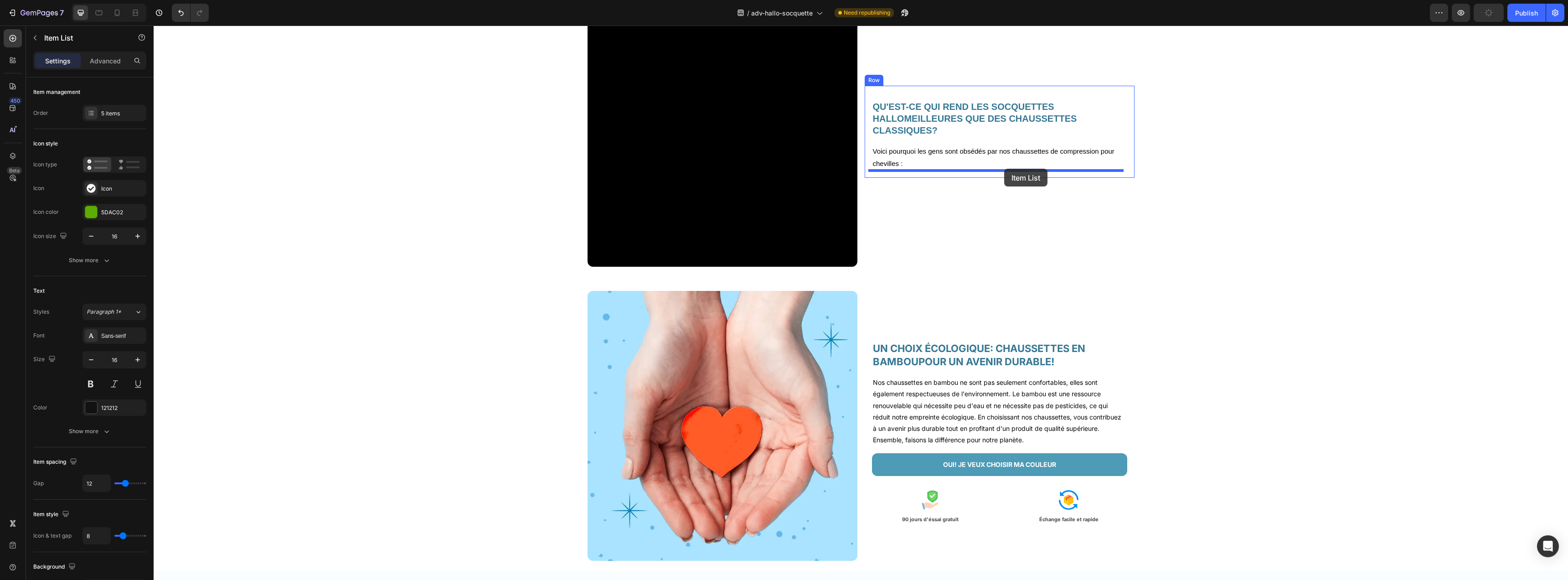
drag, startPoint x: 890, startPoint y: 318, endPoint x: 1004, endPoint y: 169, distance: 187.6
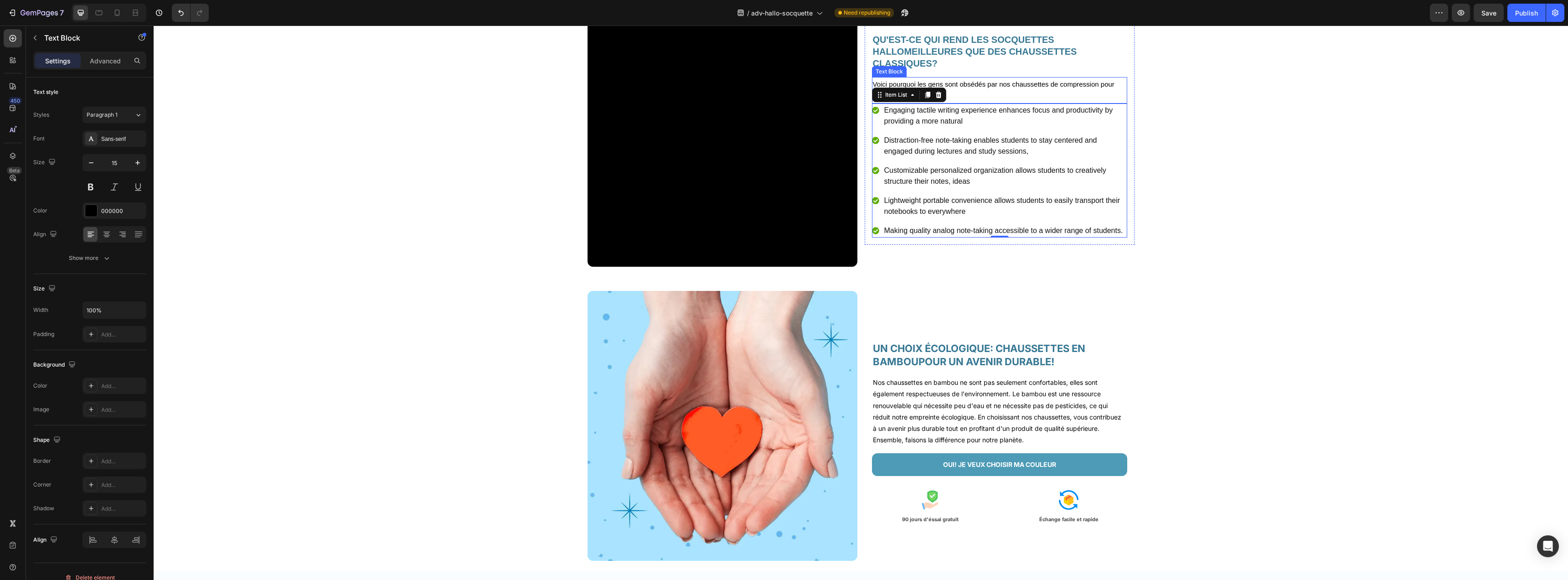
click at [977, 85] on p "Voici pourquoi les gens sont obsédés par nos chaussettes de compression pour ch…" at bounding box center [1000, 90] width 254 height 25
click at [945, 121] on p "Engaging tactile writing experience enhances focus and productivity by providin…" at bounding box center [1005, 116] width 241 height 22
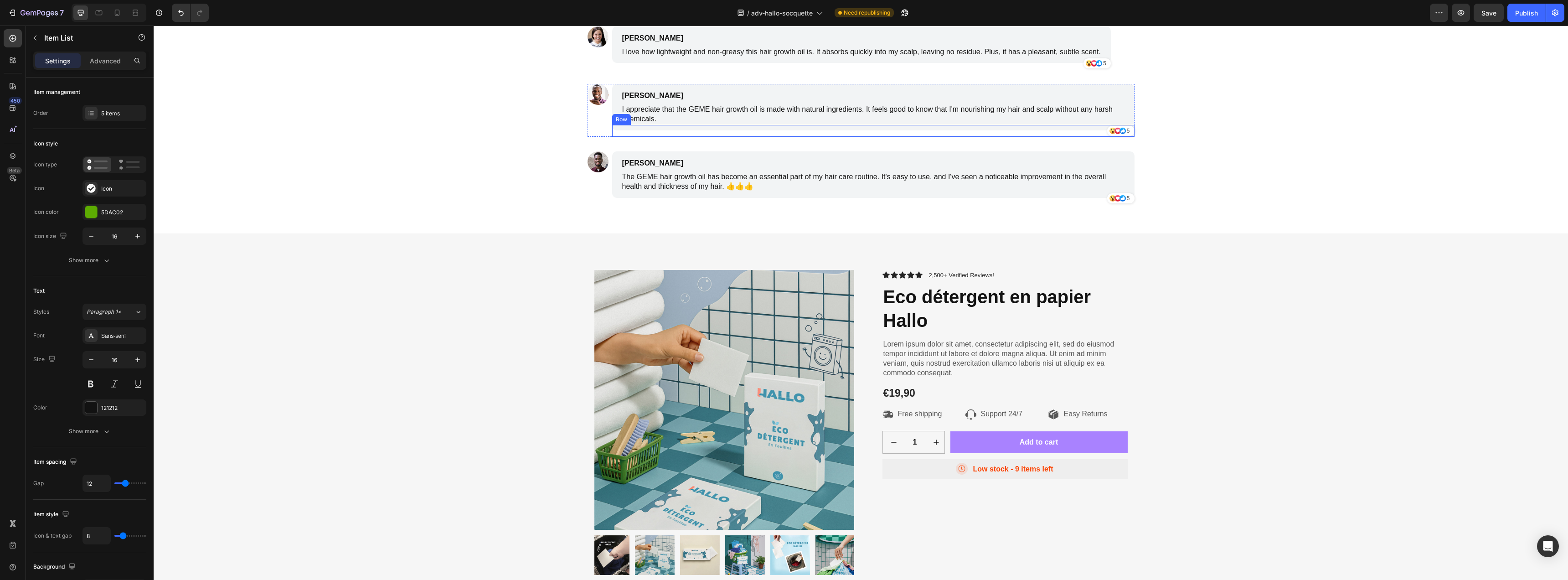
scroll to position [2562, 0]
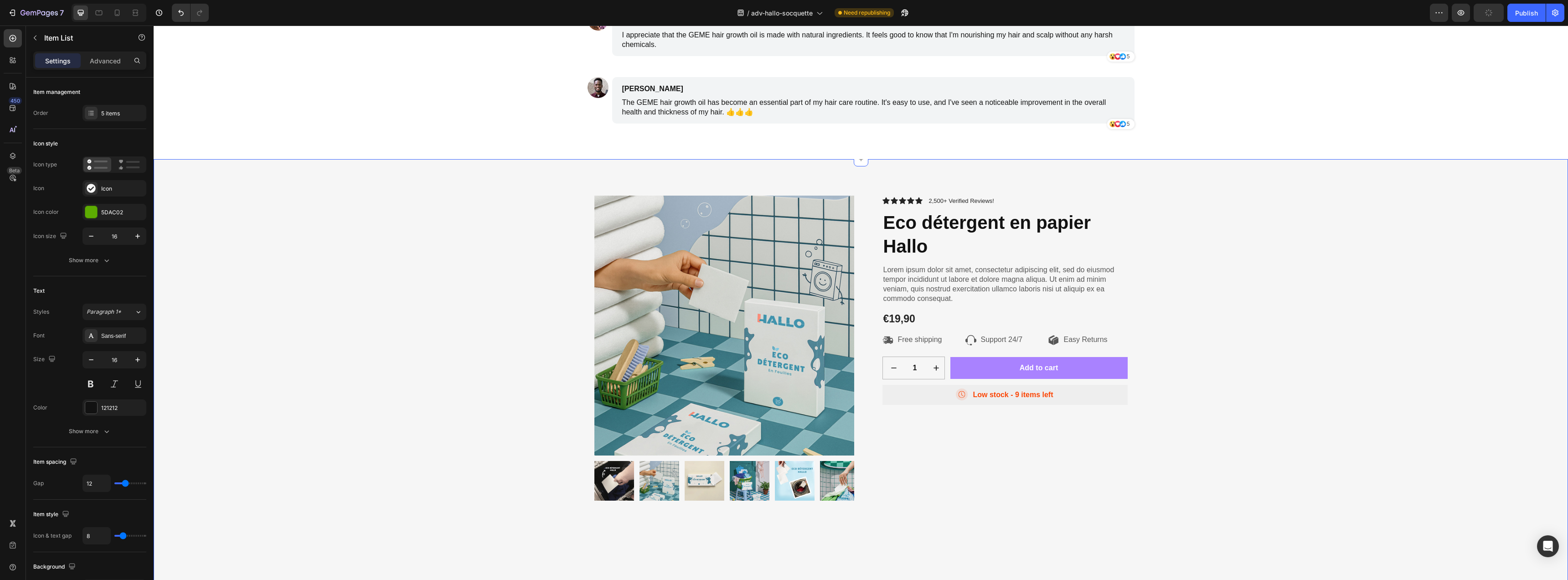
click at [1192, 230] on div "Product Images Icon Icon Icon Icon Icon Icon List 2,500+ Verified Reviews! Text…" at bounding box center [861, 382] width 1401 height 373
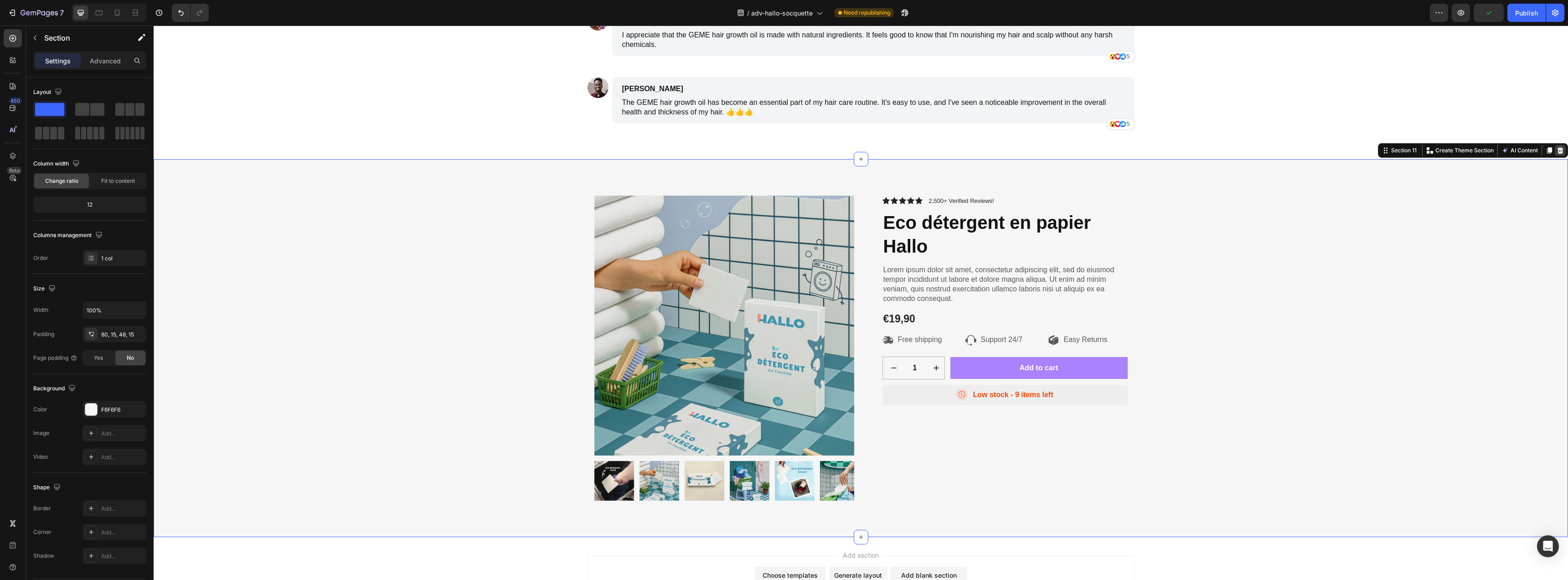
click at [1558, 152] on icon at bounding box center [1561, 150] width 6 height 6
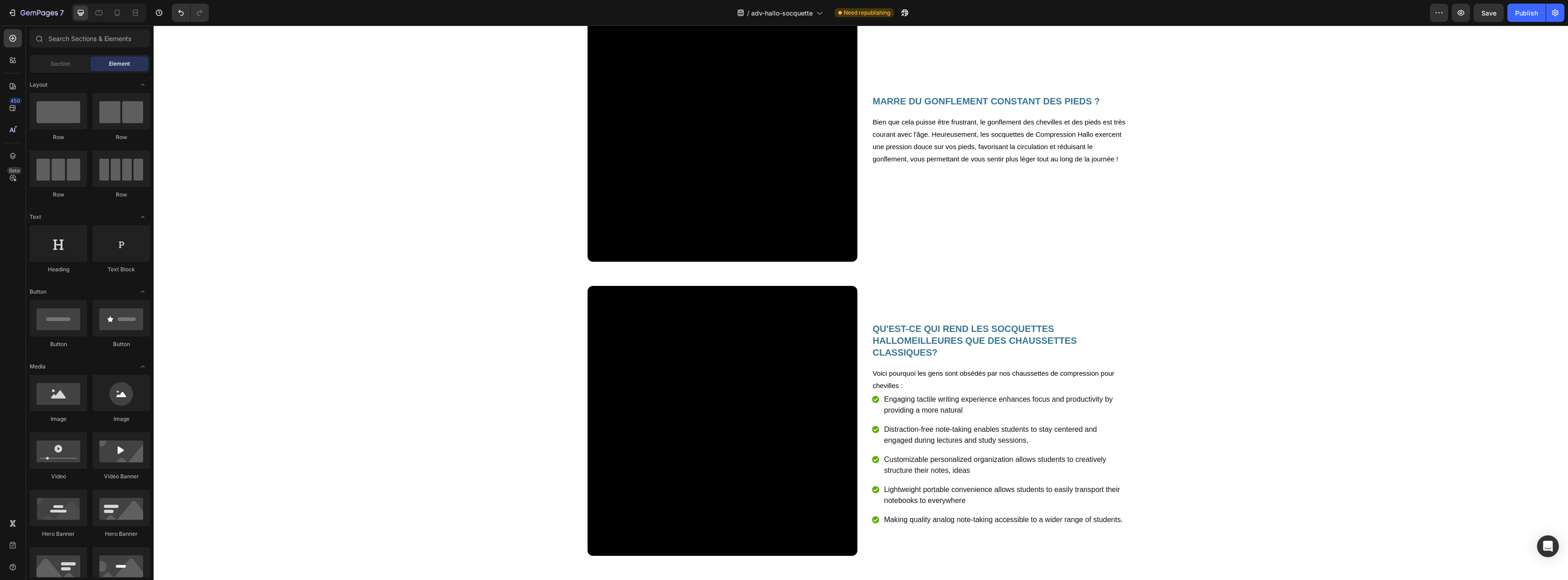
scroll to position [1010, 0]
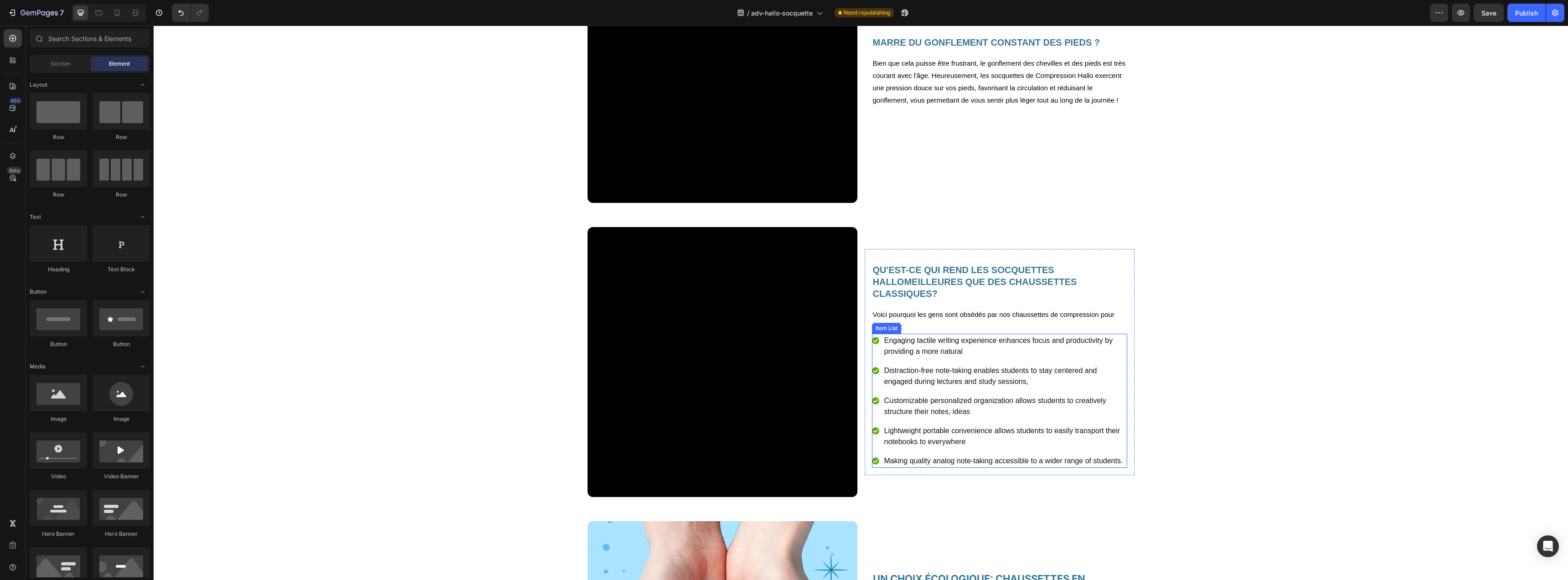
click at [874, 341] on icon at bounding box center [876, 341] width 7 height 7
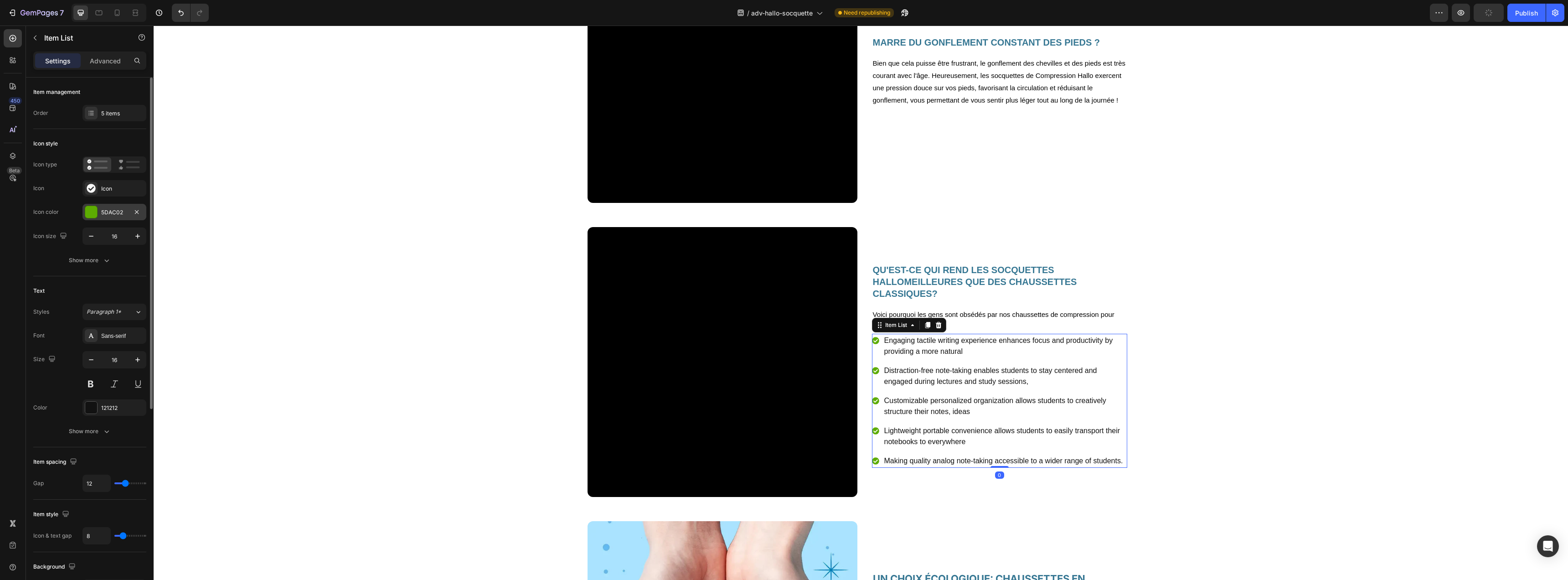
click at [93, 217] on div at bounding box center [91, 212] width 12 height 12
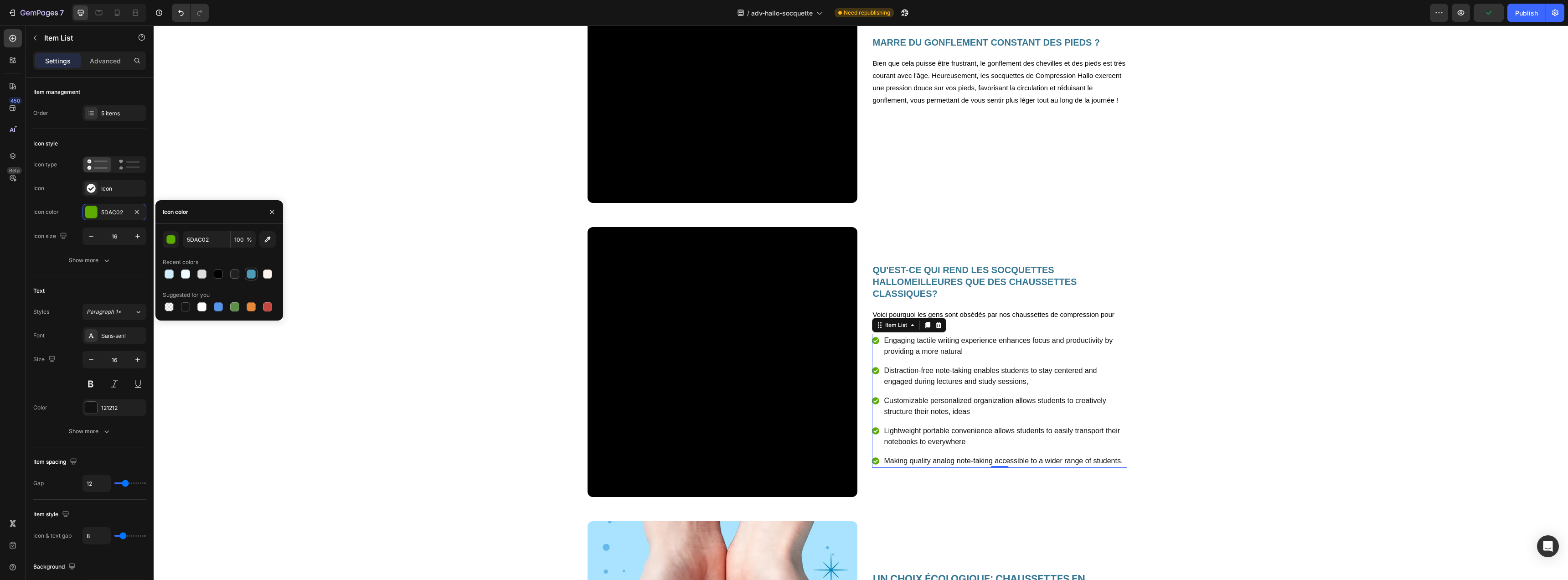
click at [250, 273] on div at bounding box center [251, 274] width 9 height 9
type input "4D9BB6"
click at [911, 354] on p "Engaging tactile writing experience enhances focus and productivity by providin…" at bounding box center [1005, 346] width 241 height 22
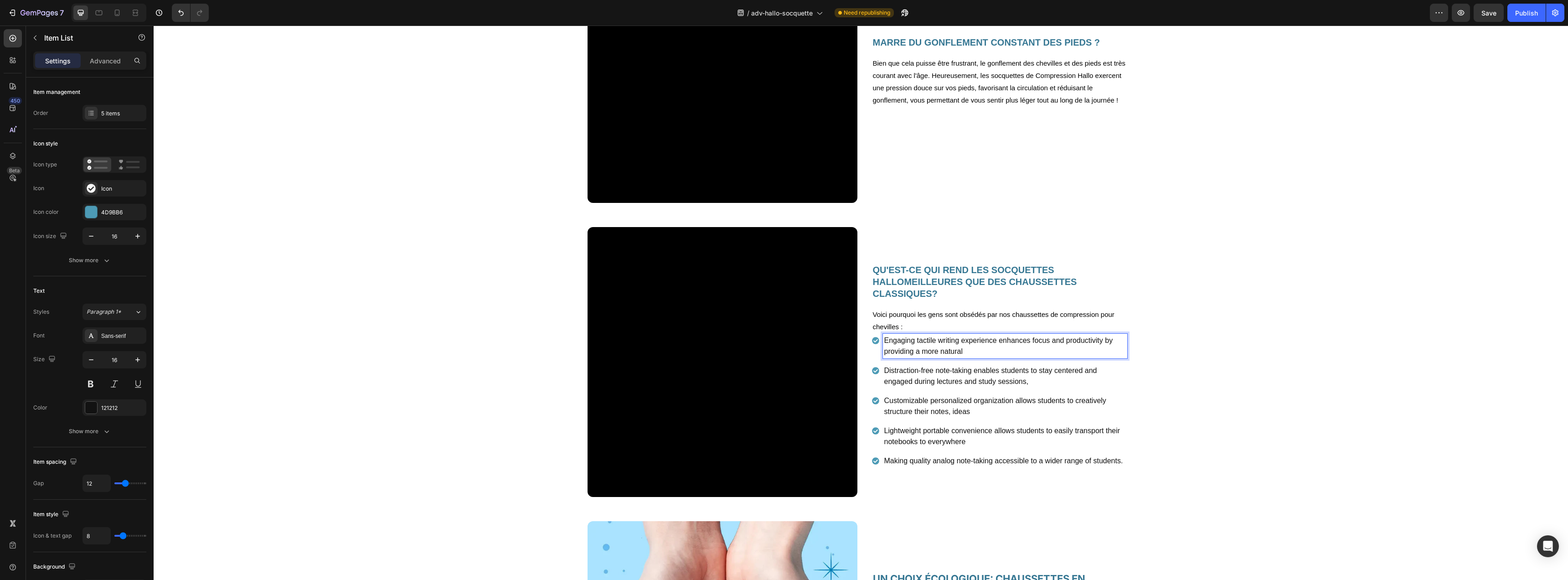
click at [917, 345] on p "Engaging tactile writing experience enhances focus and productivity by providin…" at bounding box center [1005, 346] width 241 height 22
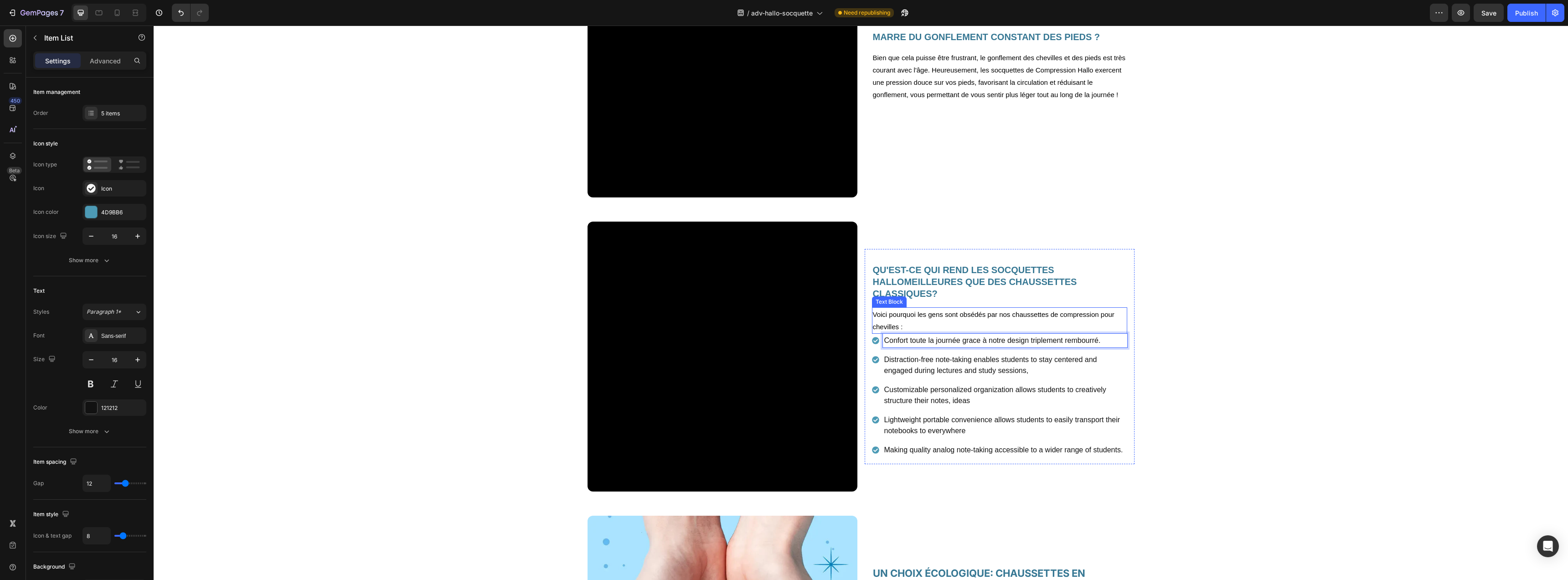
click at [942, 319] on p "Voici pourquoi les gens sont obsédés par nos chaussettes de compression pour ch…" at bounding box center [1000, 321] width 254 height 25
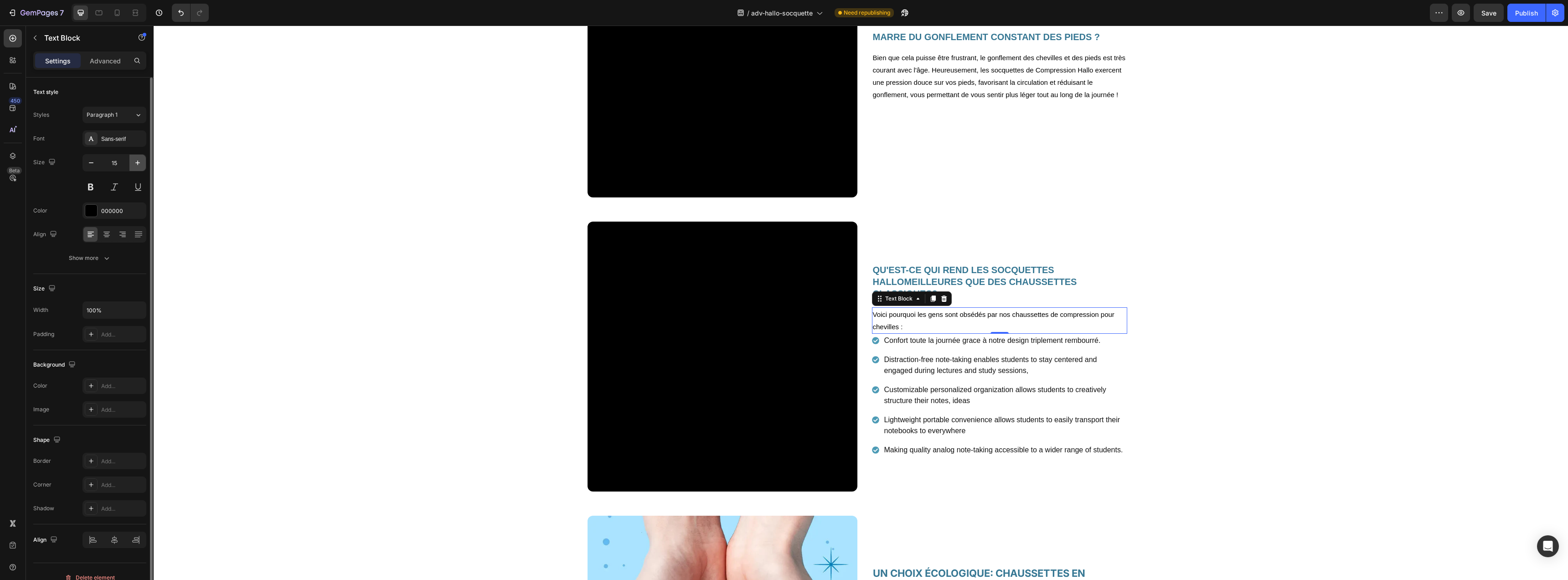
click at [133, 163] on icon "button" at bounding box center [137, 162] width 9 height 9
type input "16"
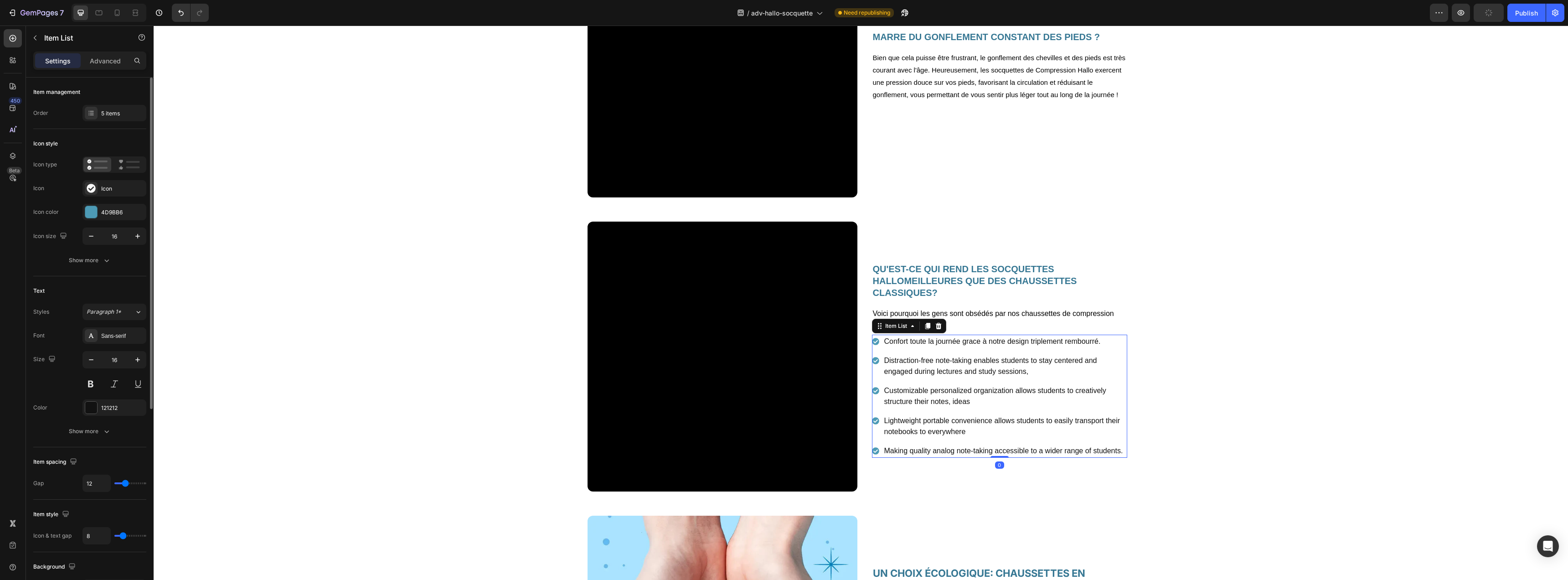
click at [947, 345] on p "Confort toute la journée grace à notre design triplement rembourré." at bounding box center [1005, 342] width 241 height 11
click at [88, 234] on icon "button" at bounding box center [91, 236] width 9 height 9
click at [131, 234] on button "button" at bounding box center [137, 236] width 17 height 17
type input "16"
click at [85, 261] on div "Show more" at bounding box center [89, 260] width 42 height 9
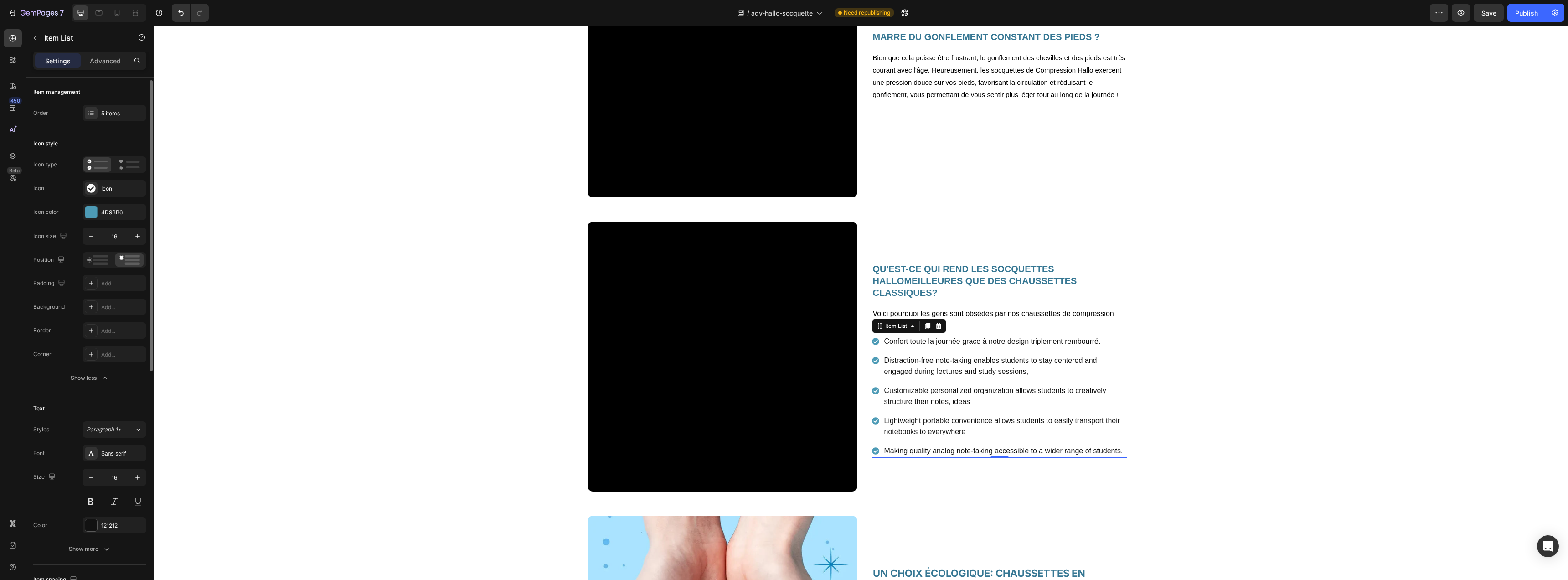
scroll to position [61, 0]
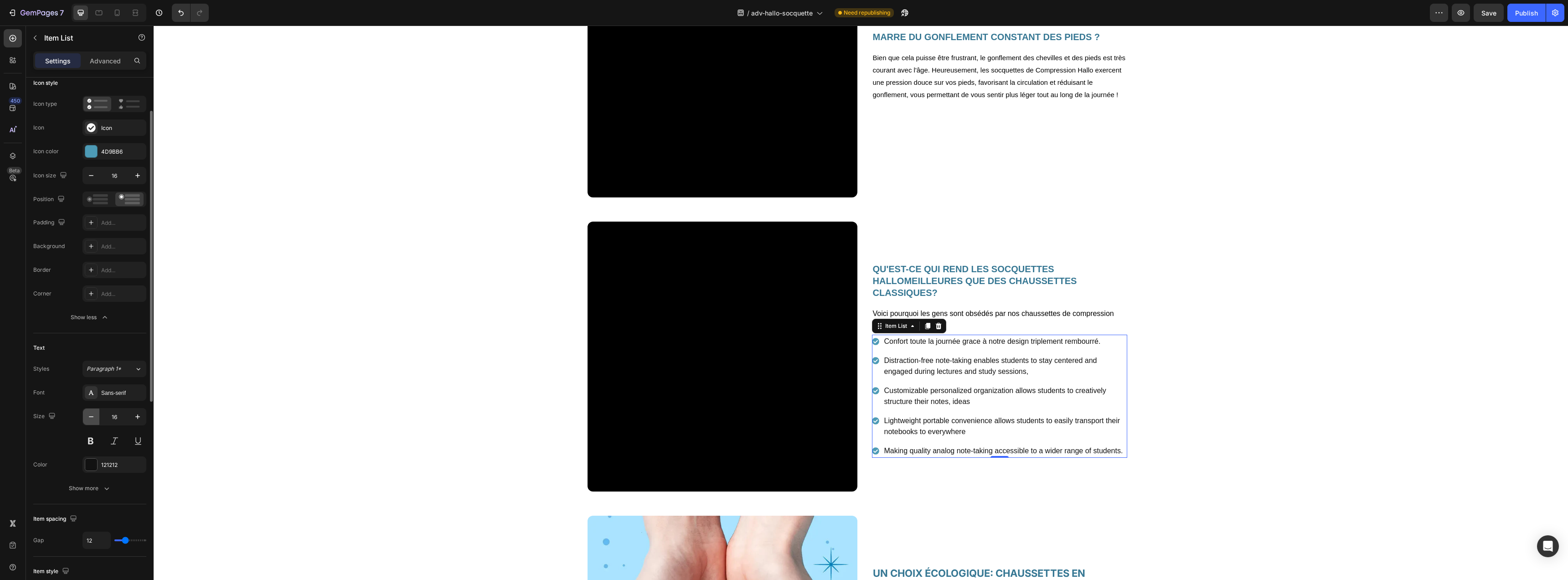
click at [93, 416] on icon "button" at bounding box center [91, 416] width 9 height 9
type input "15"
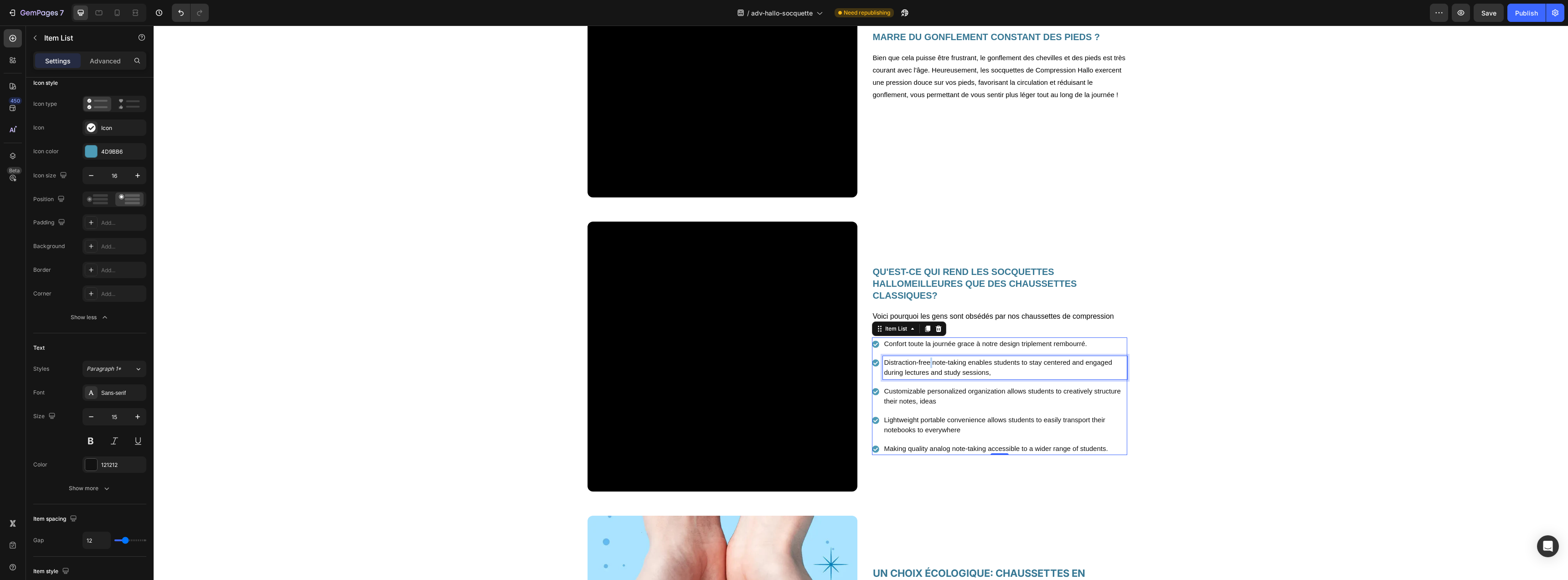
click at [926, 364] on p "Distraction-free note-taking enables students to stay centered and engaged duri…" at bounding box center [1005, 367] width 241 height 20
click at [1189, 381] on div "Video QU'EST-CE QUI REND LES SOCQUETTES HALLOMEILLEURES QUE DES CHAUSSETTES CLA…" at bounding box center [861, 361] width 1414 height 277
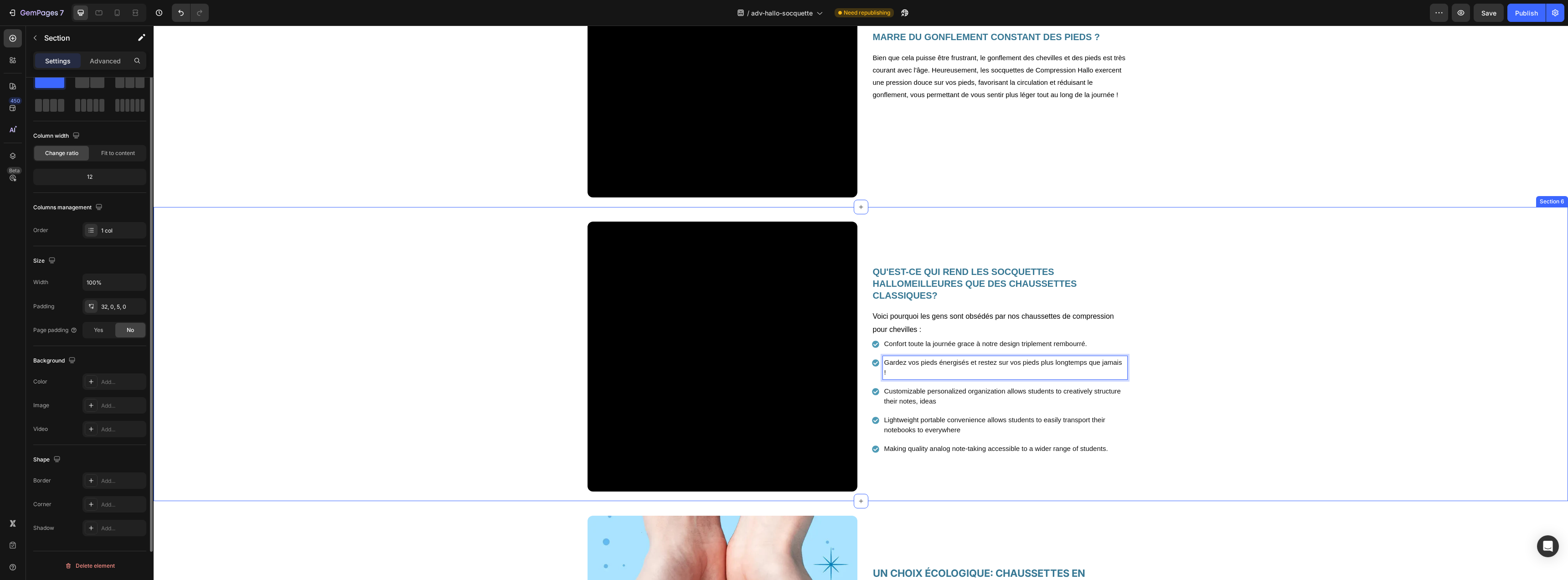
scroll to position [0, 0]
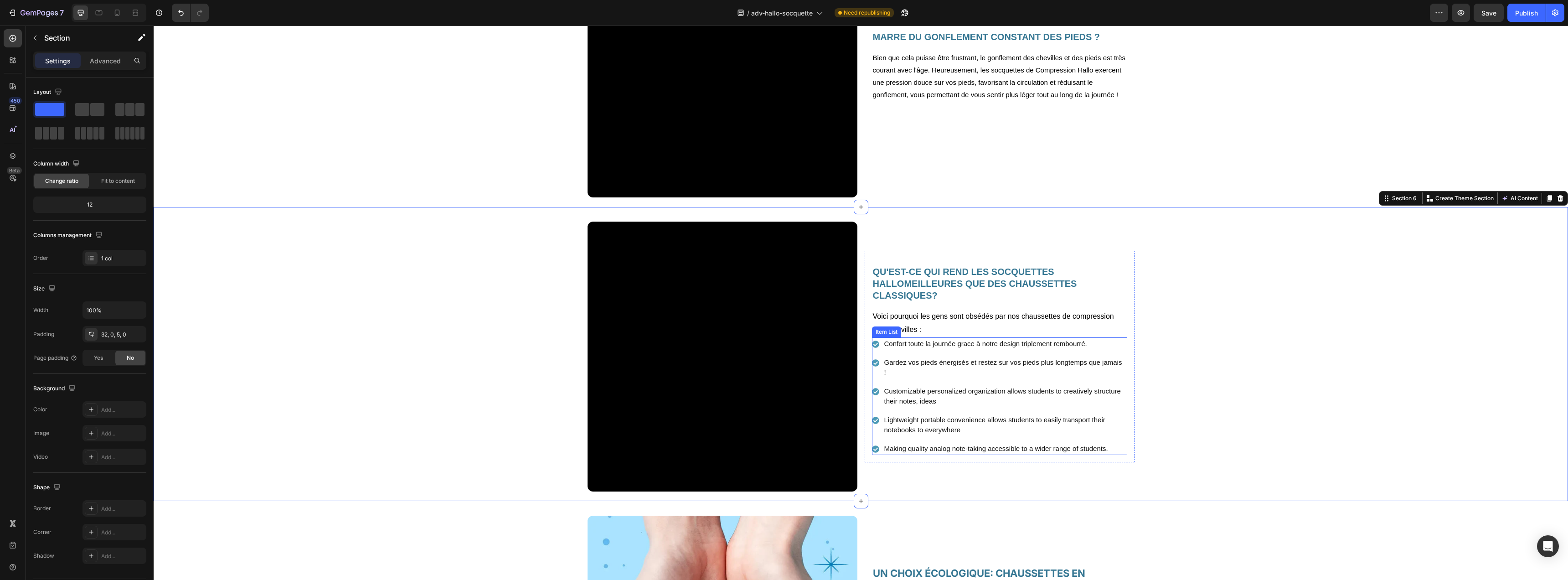
click at [918, 399] on p "Customizable personalized organization allows students to creatively structure …" at bounding box center [1005, 396] width 241 height 20
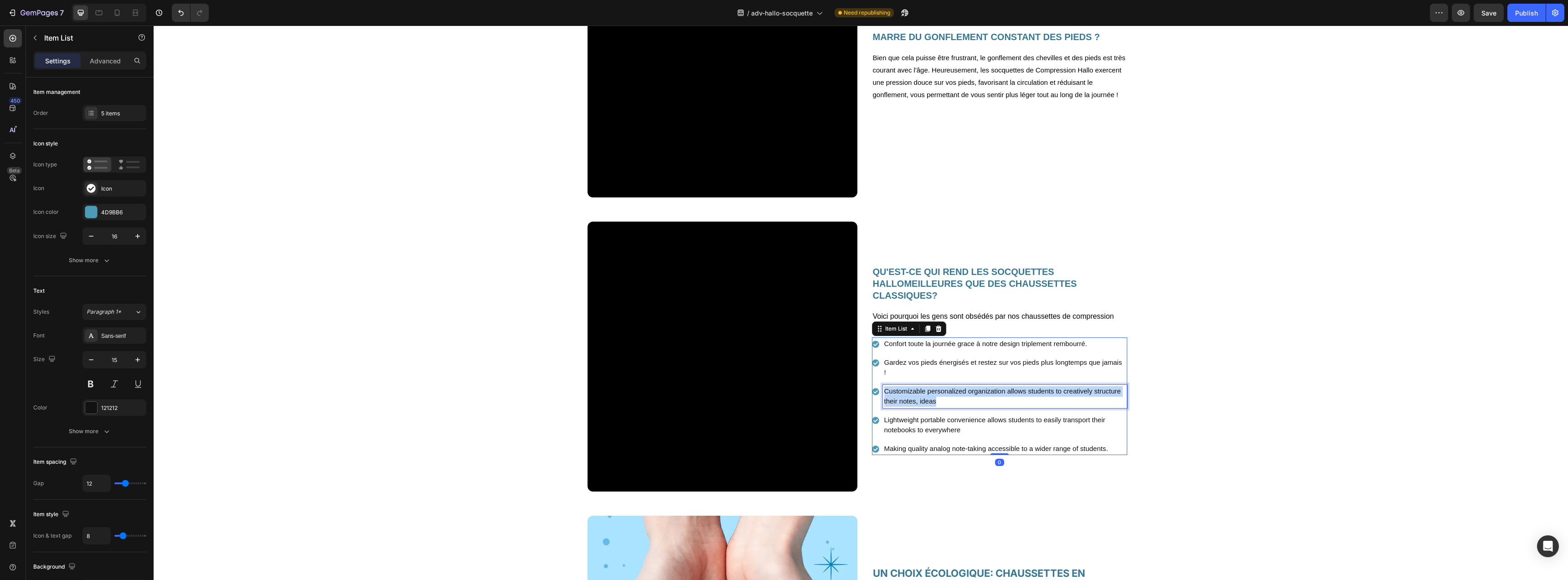
click at [918, 399] on p "Customizable personalized organization allows students to creatively structure …" at bounding box center [1005, 396] width 241 height 20
click at [946, 422] on p "Lightweight portable convenience allows students to easily transport their note…" at bounding box center [1005, 425] width 241 height 20
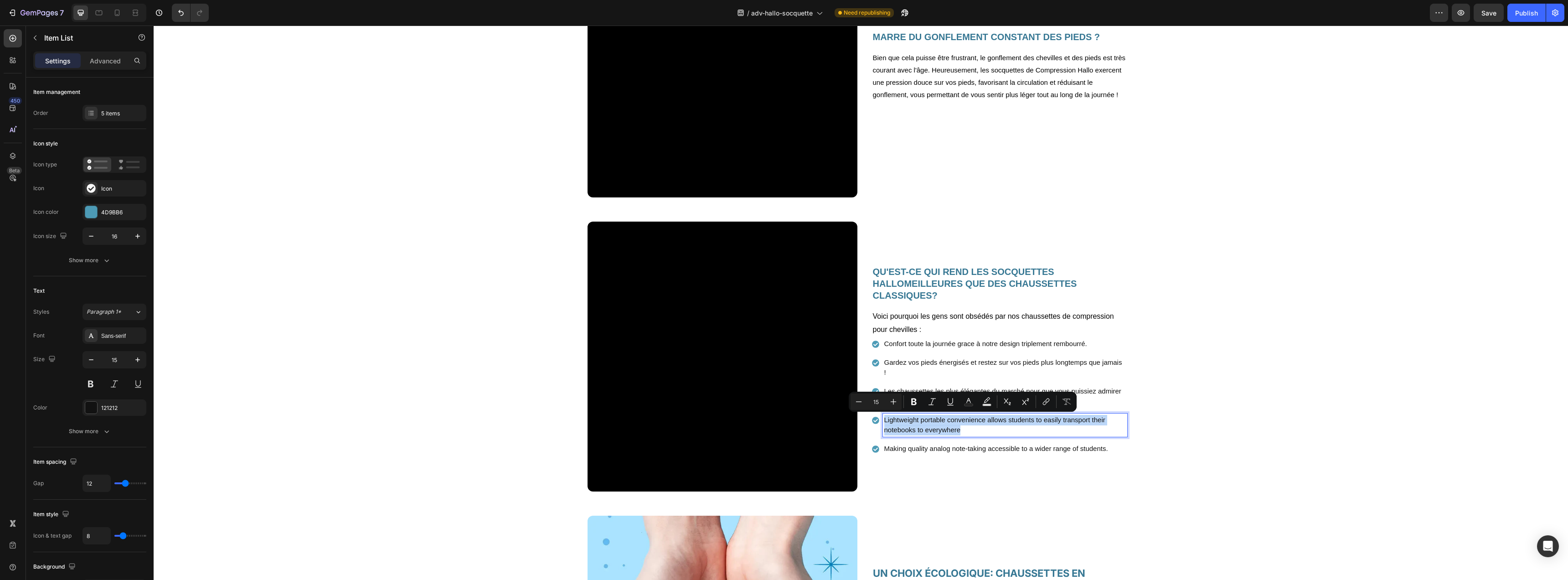
click at [946, 422] on p "Lightweight portable convenience allows students to easily transport their note…" at bounding box center [1005, 425] width 241 height 20
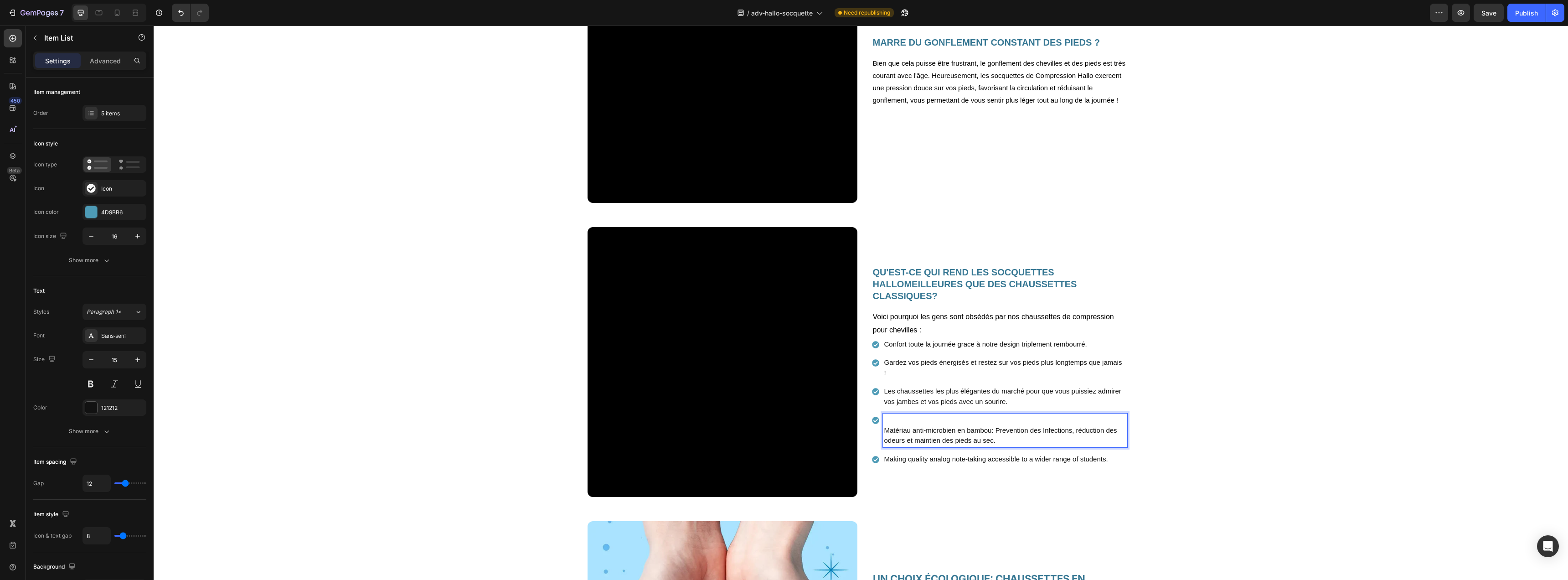
click at [884, 432] on p "Matériau anti-microbien en bambou: Prevention des Infections, réduction des ode…" at bounding box center [1005, 430] width 241 height 31
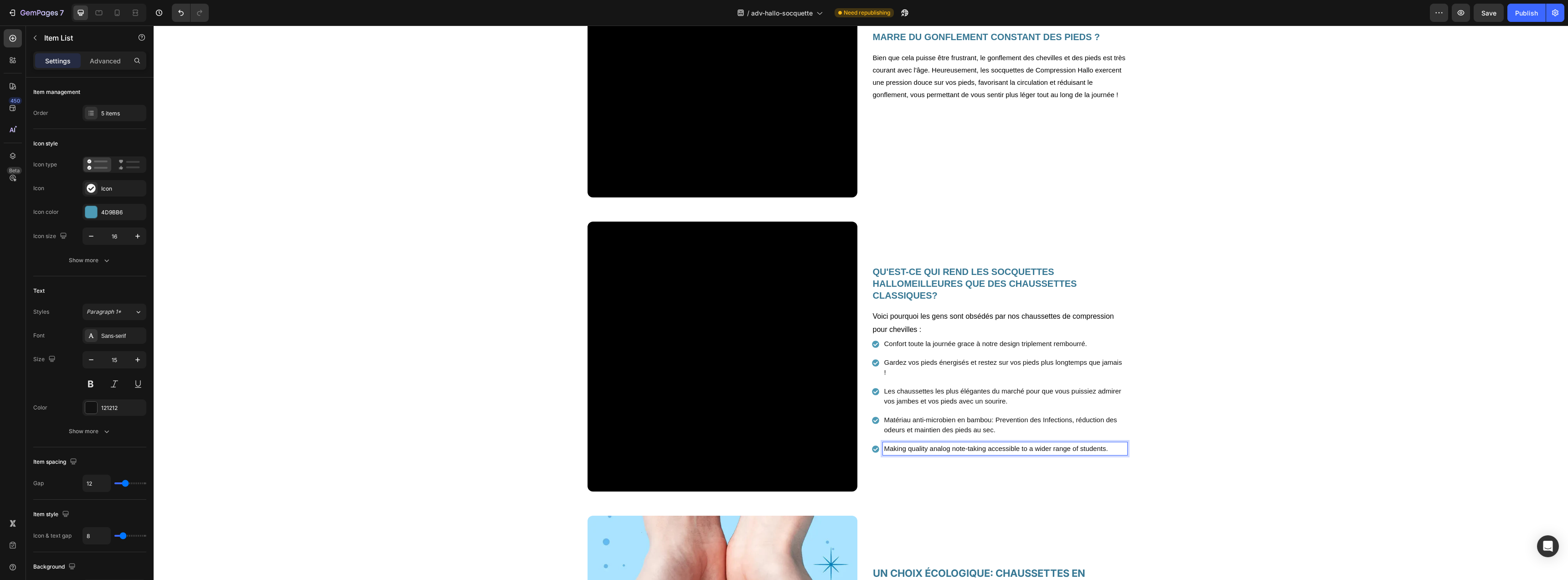
click at [1001, 449] on p "Making quality analog note-taking accessible to a wider range of students." at bounding box center [1005, 449] width 241 height 10
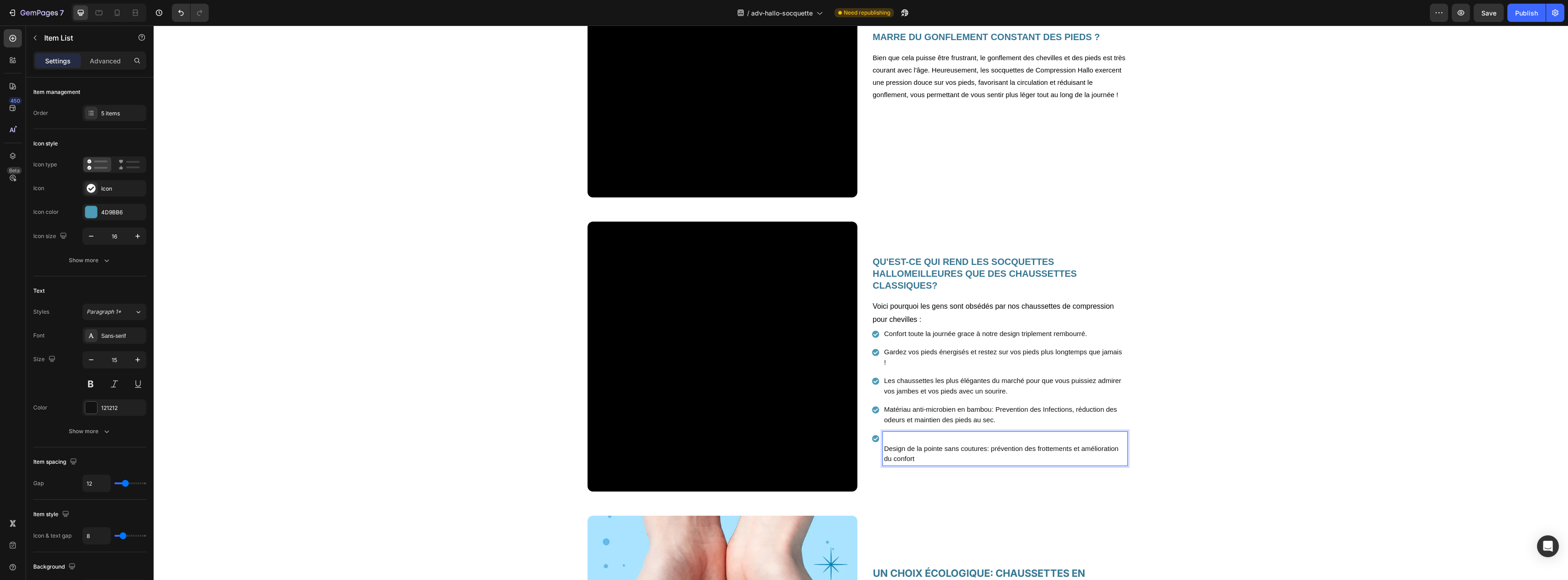
scroll to position [1005, 0]
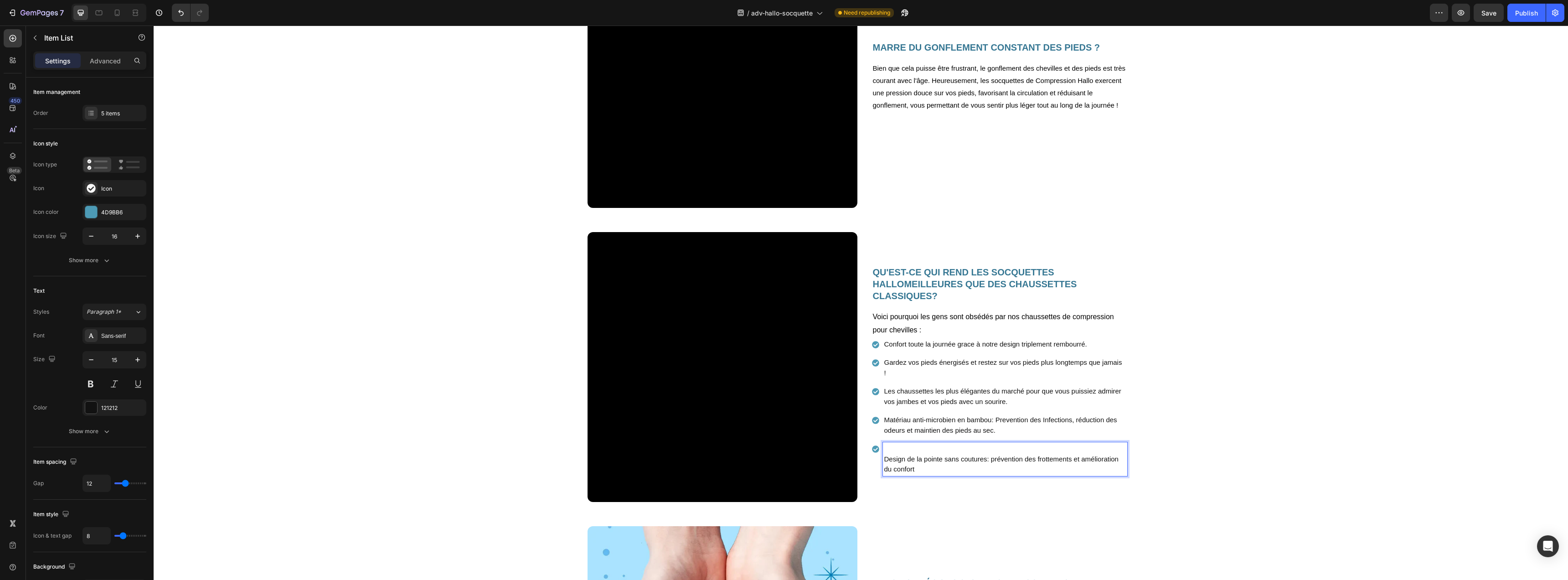
click at [884, 460] on p "Design de la pointe sans coutures: prévention des frottements et amélioration d…" at bounding box center [1005, 459] width 241 height 31
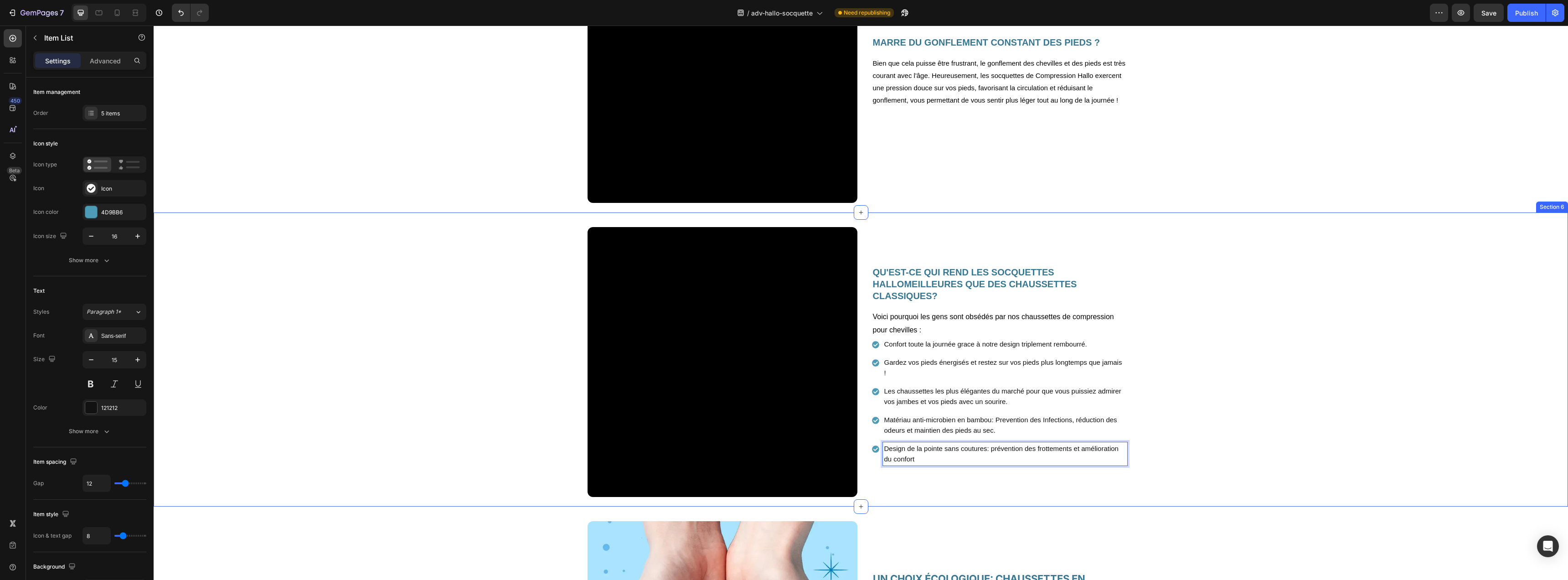
click at [1230, 373] on div "Video QU'EST-CE QUI REND LES SOCQUETTES HALLOMEILLEURES QUE DES CHAUSSETTES CLA…" at bounding box center [861, 365] width 1414 height 277
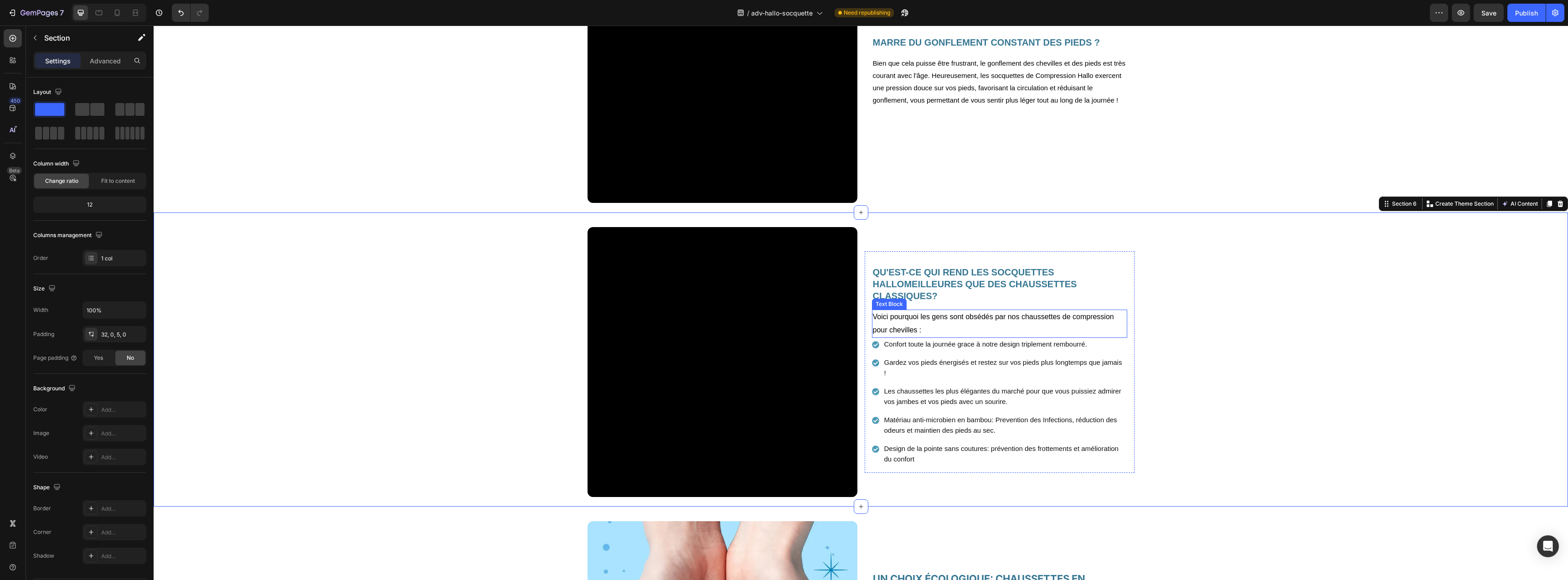
click at [956, 329] on p "Voici pourquoi les gens sont obsédés par nos chaussettes de compression pour ch…" at bounding box center [1000, 324] width 254 height 26
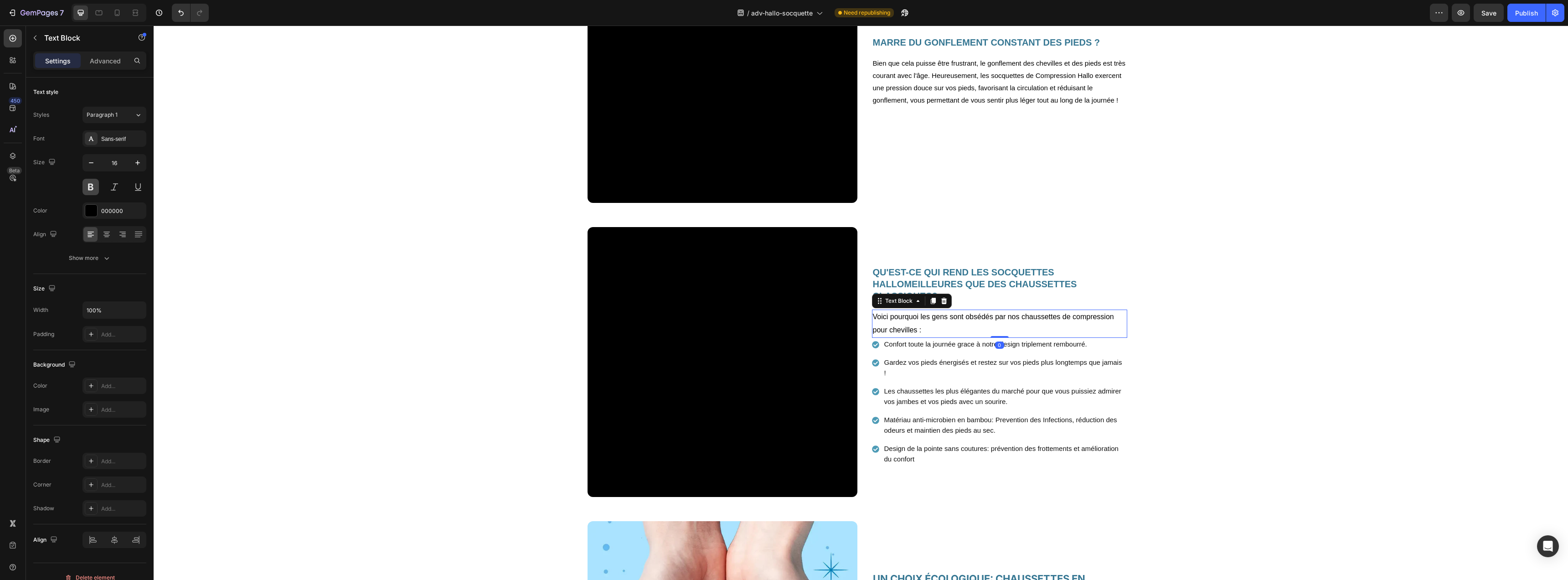
click at [83, 186] on button at bounding box center [91, 187] width 17 height 17
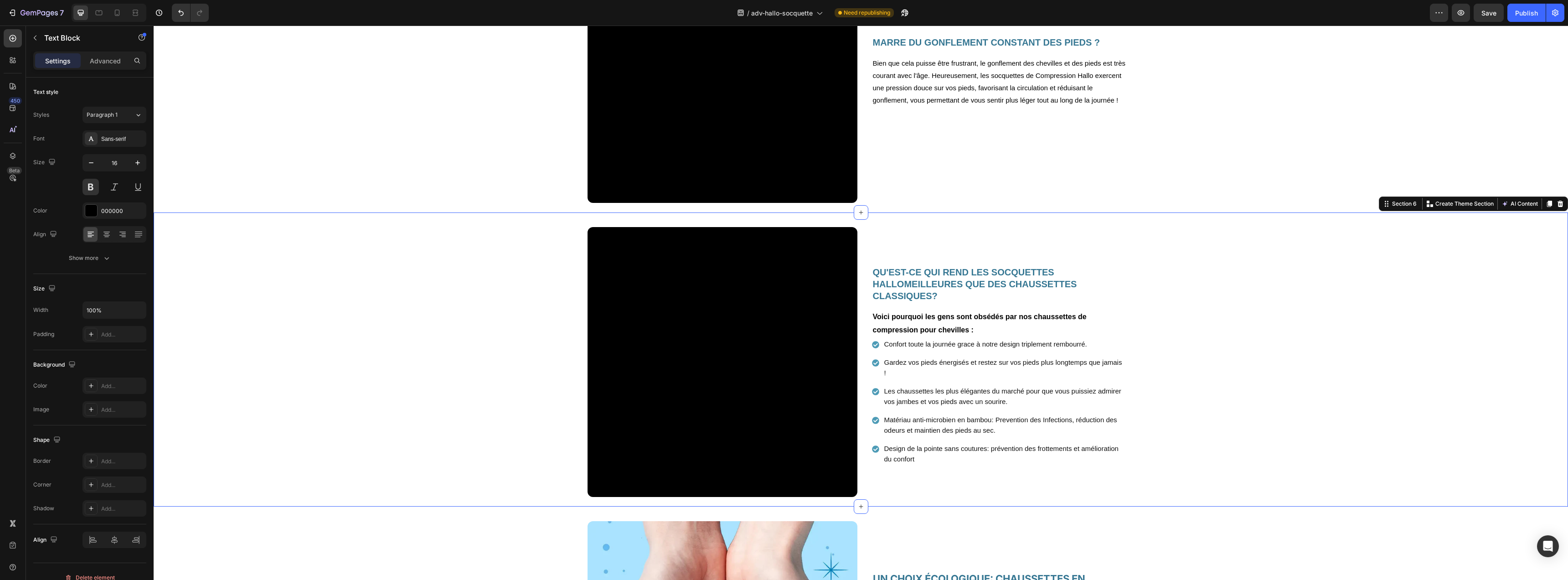
click at [1203, 334] on div "Video QU'EST-CE QUI REND LES SOCQUETTES HALLOMEILLEURES QUE DES CHAUSSETTES CLA…" at bounding box center [861, 365] width 1414 height 277
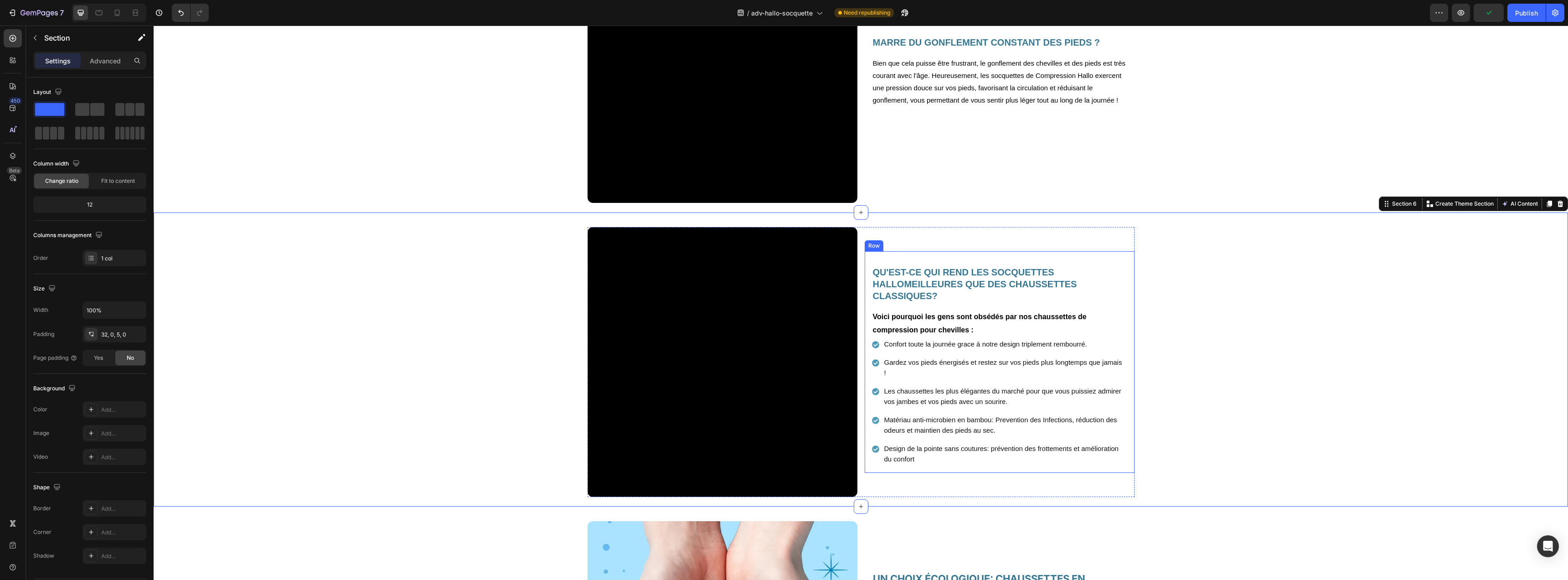
click at [931, 256] on div "QU'EST-CE QUI REND LES SOCQUETTES HALLOMEILLEURES QUE DES CHAUSSETTES CLASSIQUE…" at bounding box center [999, 362] width 270 height 222
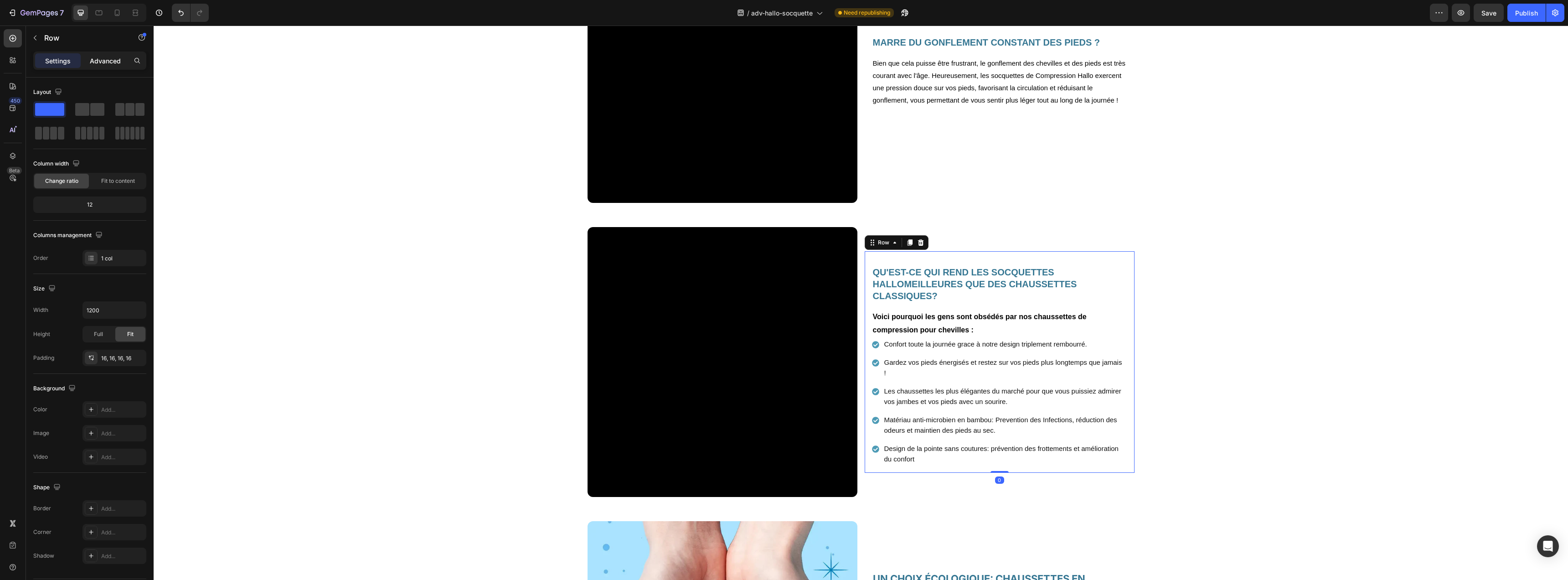
click at [99, 58] on p "Advanced" at bounding box center [105, 61] width 31 height 10
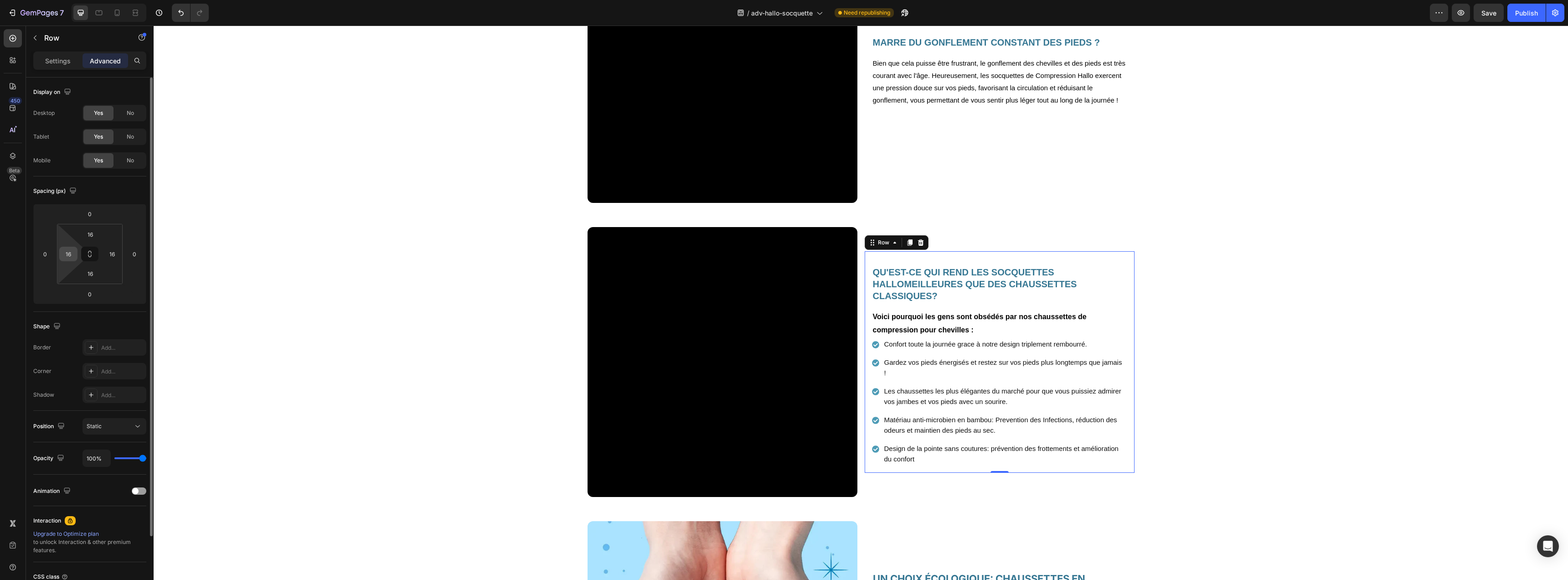
click at [70, 251] on input "16" at bounding box center [68, 254] width 13 height 13
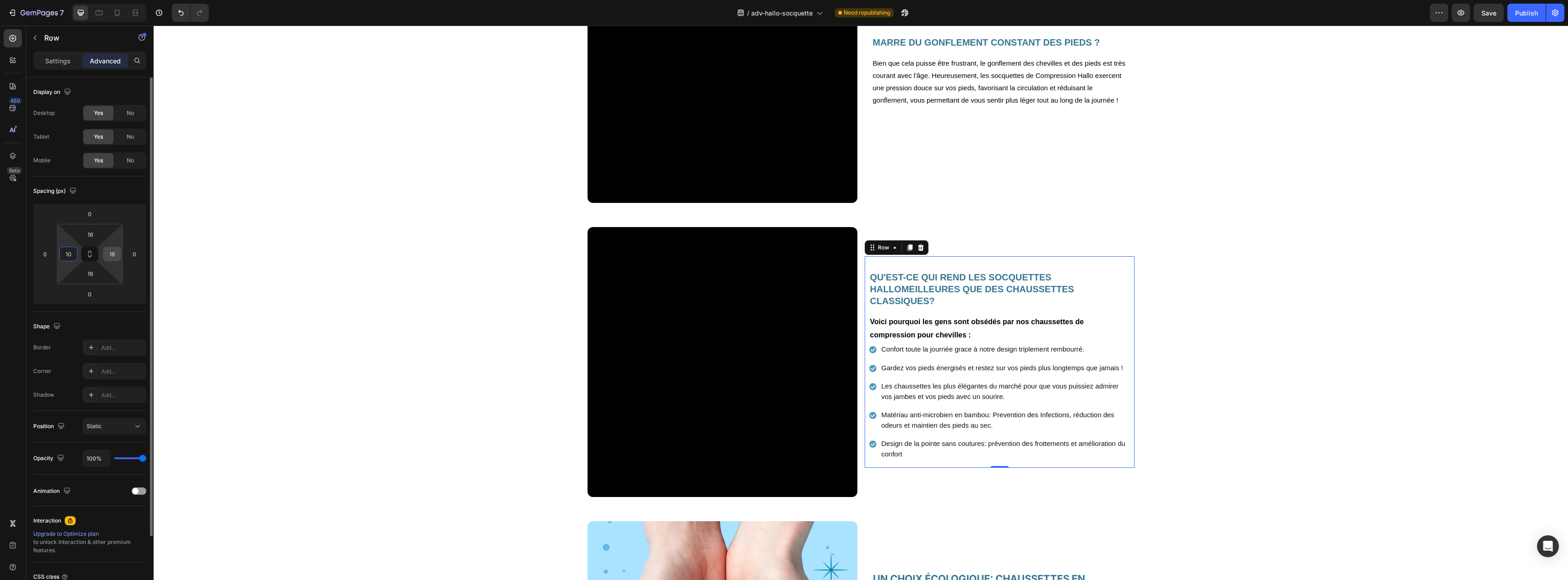
type input "10"
click at [113, 257] on input "16" at bounding box center [112, 254] width 13 height 13
type input "10"
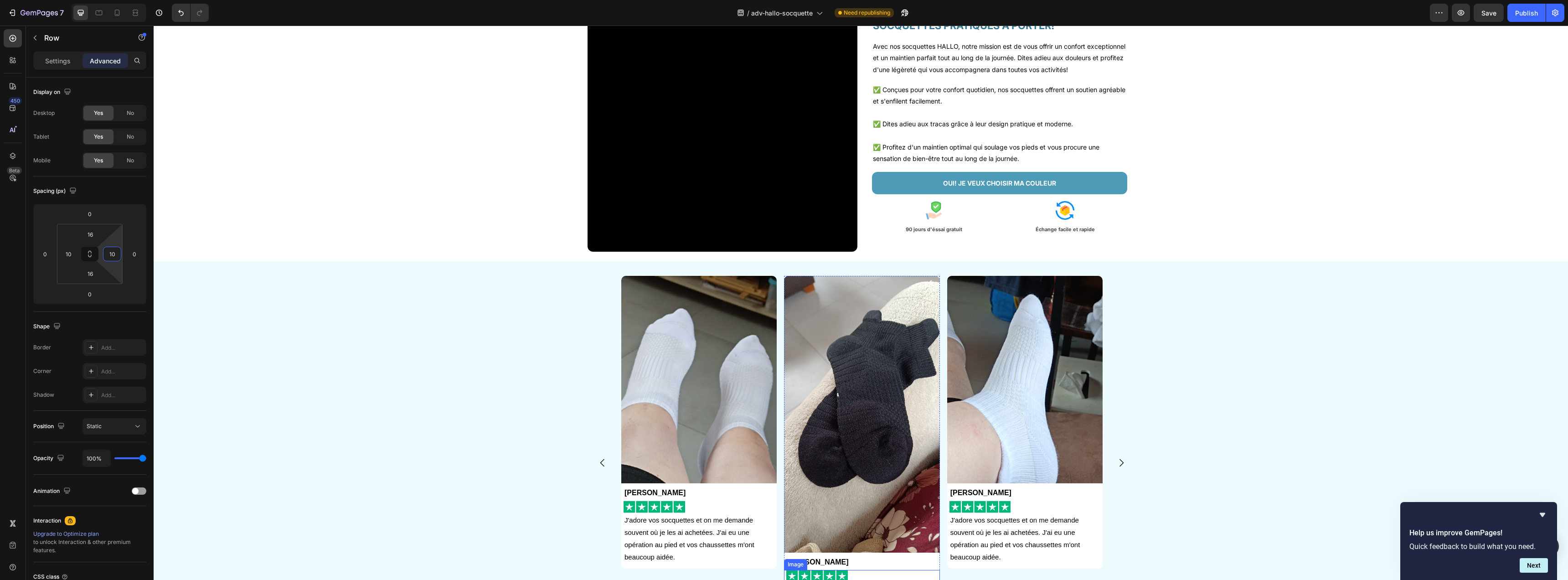
scroll to position [0, 0]
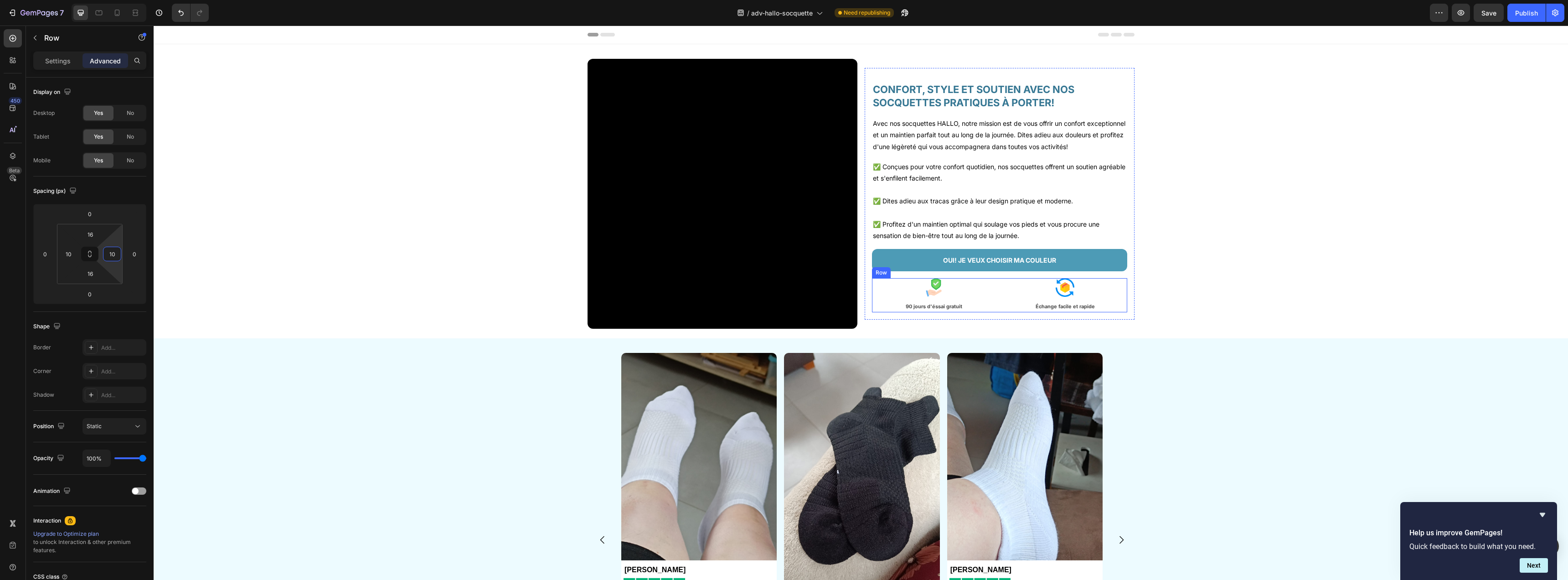
click at [872, 307] on div "Image 90 jours d'éssai gratuit Text Block" at bounding box center [934, 296] width 124 height 34
click at [119, 10] on icon at bounding box center [117, 12] width 9 height 9
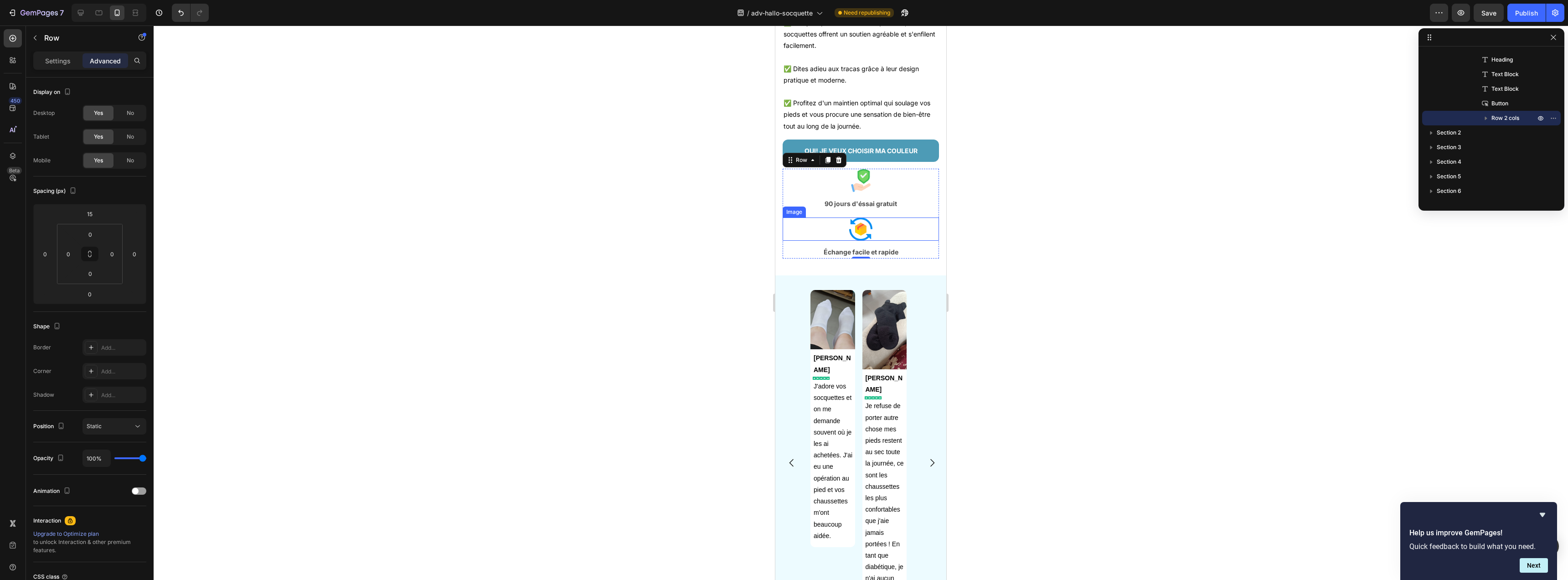
scroll to position [367, 0]
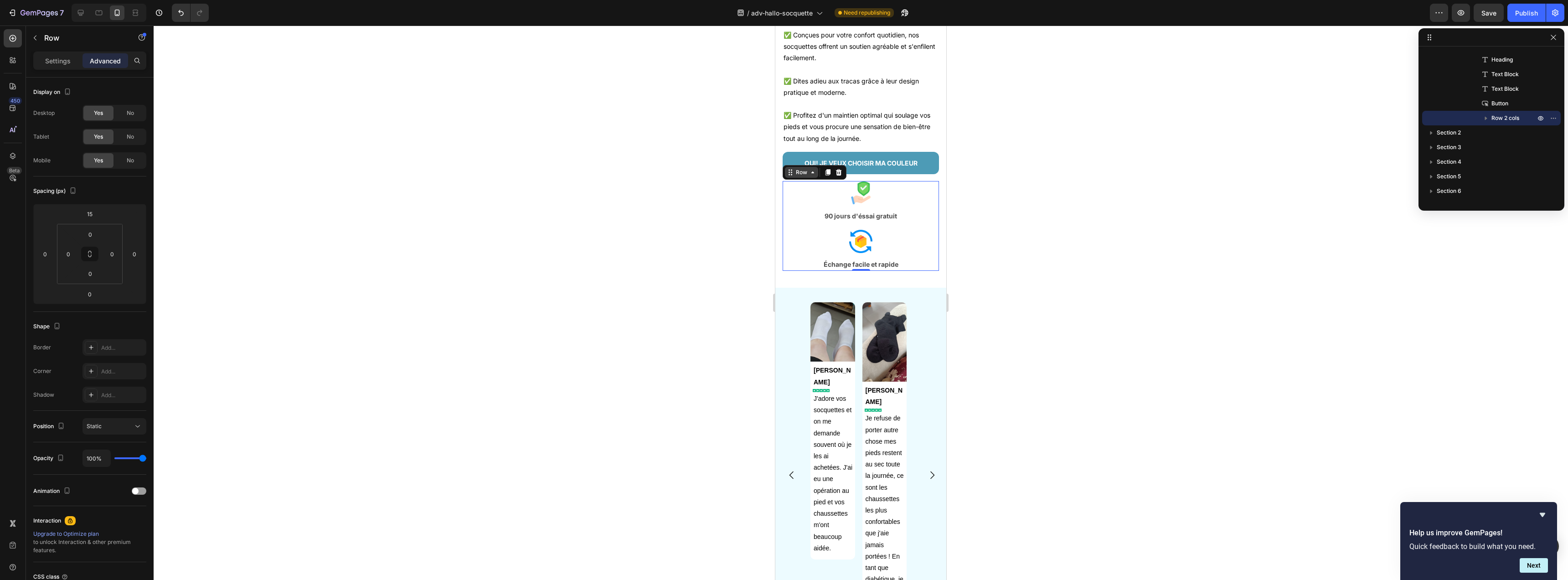
click at [793, 176] on icon at bounding box center [790, 172] width 7 height 7
click at [61, 64] on p "Settings" at bounding box center [58, 61] width 26 height 10
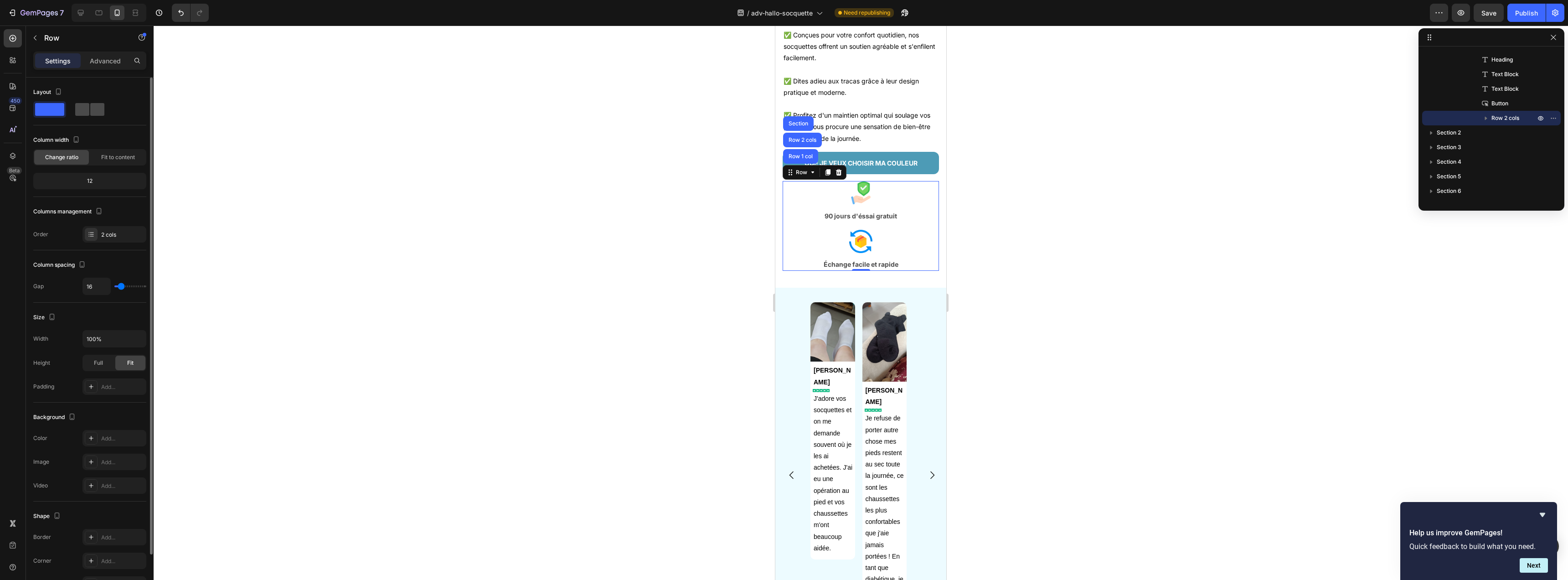
click at [77, 110] on span at bounding box center [82, 109] width 14 height 13
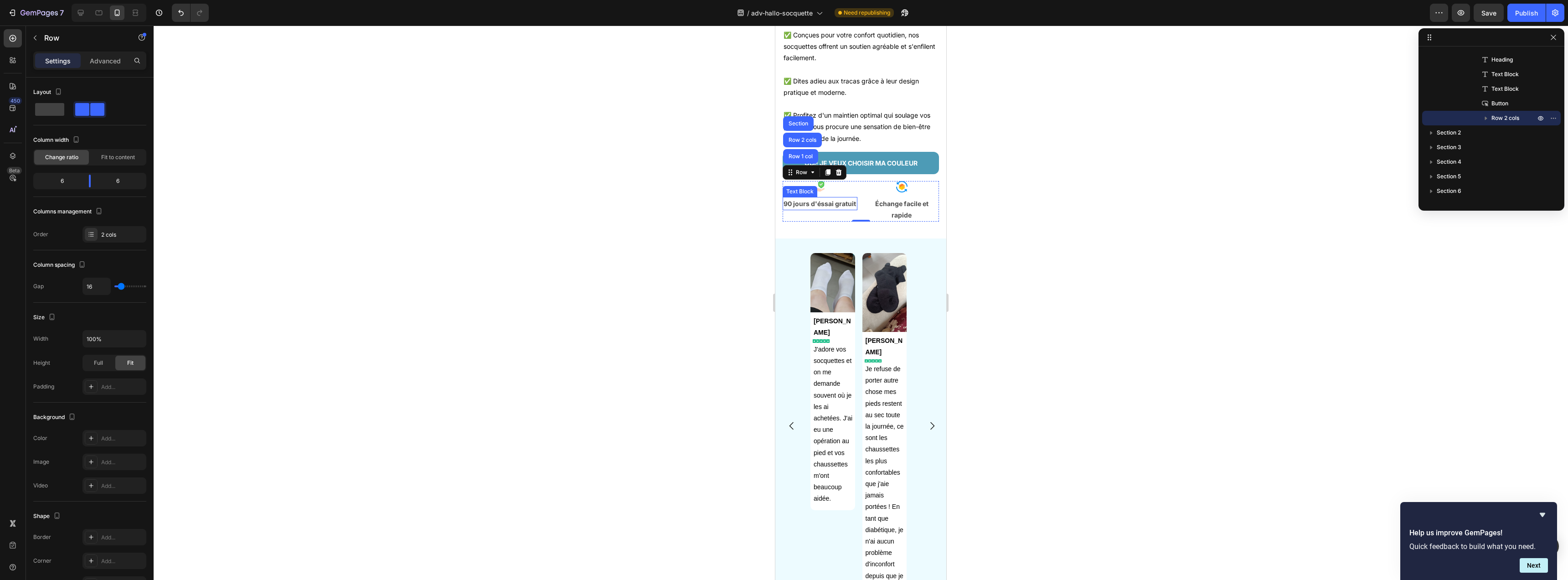
click at [801, 209] on p "90 jours d'éssai gratuit" at bounding box center [820, 204] width 73 height 12
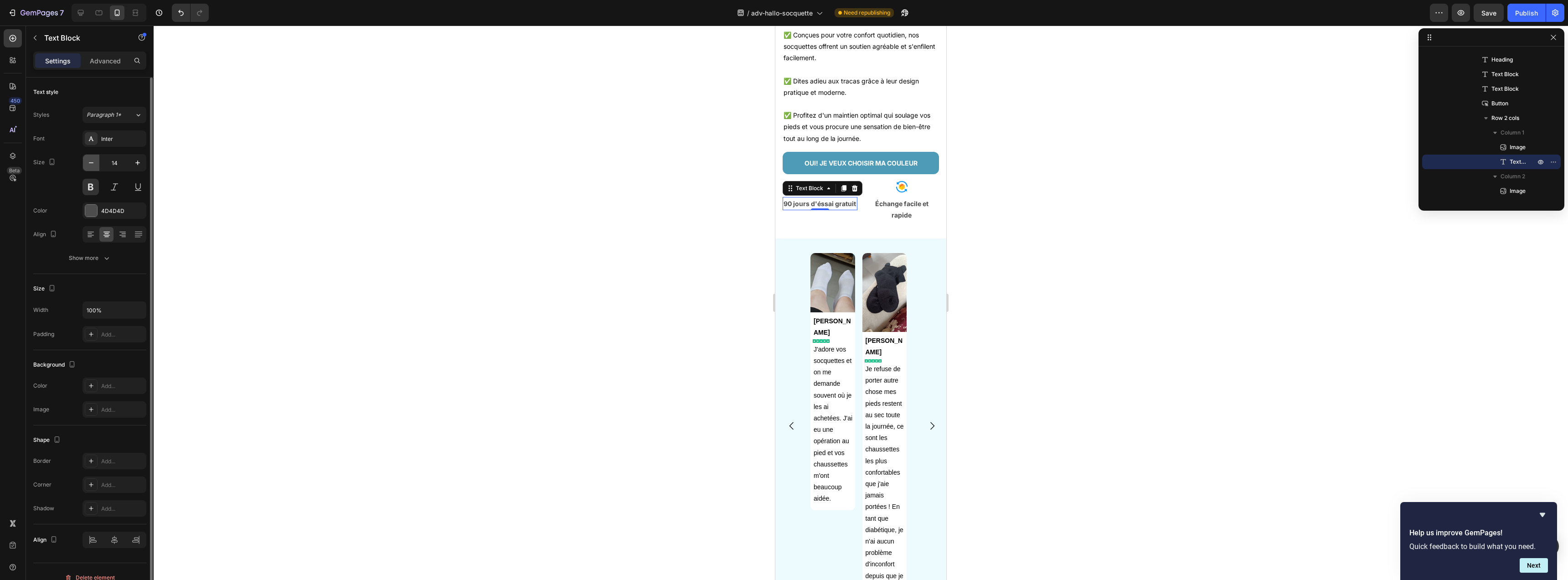
click at [93, 162] on icon "button" at bounding box center [91, 162] width 9 height 9
type input "11"
click at [94, 208] on div at bounding box center [91, 210] width 12 height 12
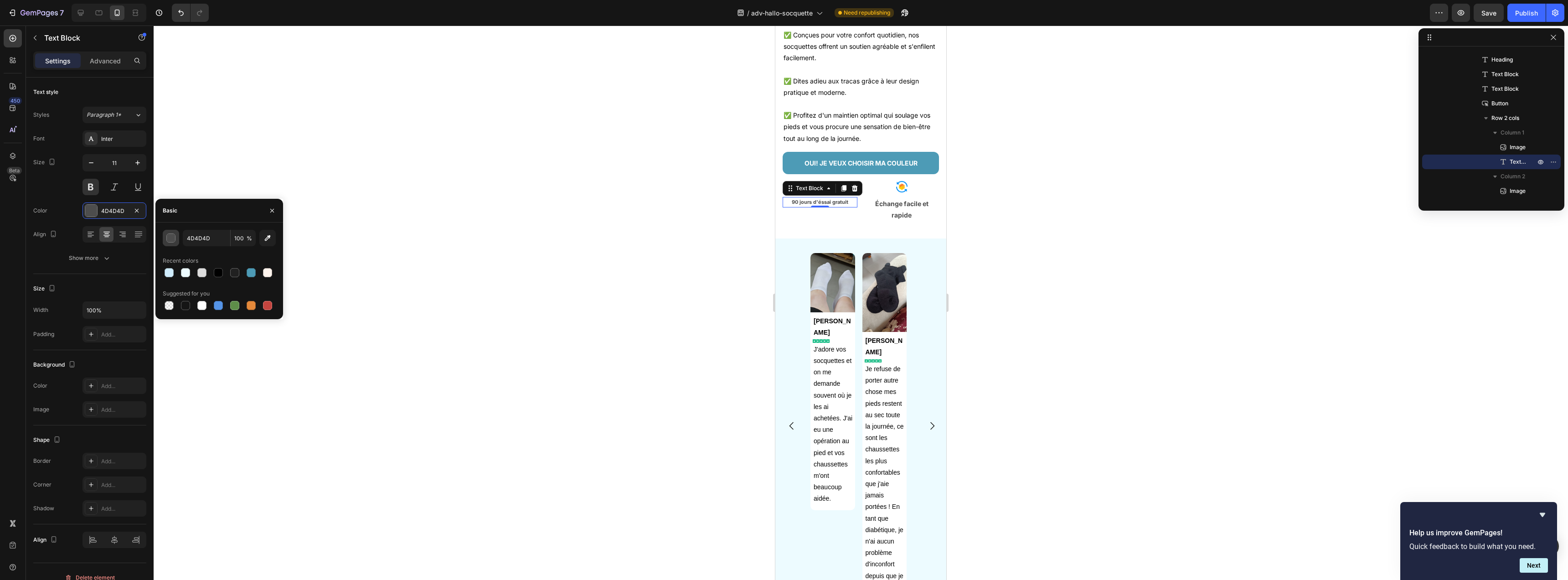
click at [176, 241] on button "button" at bounding box center [171, 238] width 17 height 17
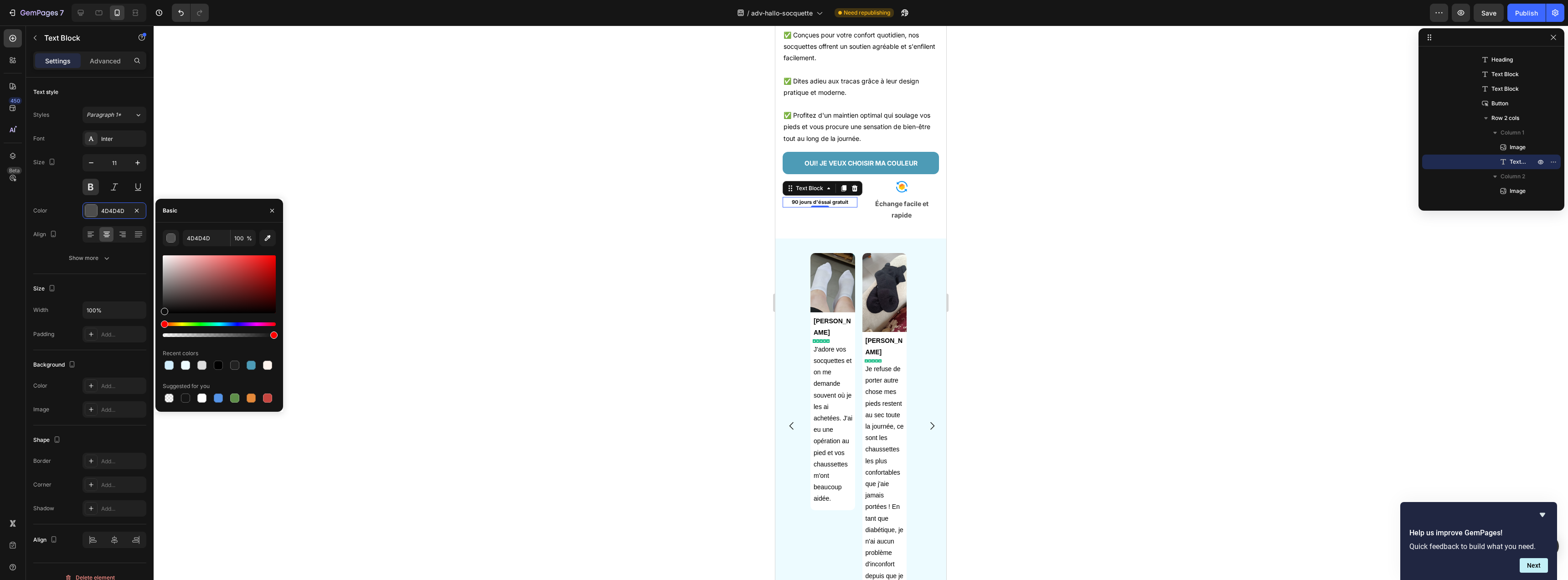
drag, startPoint x: 169, startPoint y: 308, endPoint x: 163, endPoint y: 310, distance: 6.3
click at [163, 310] on div at bounding box center [219, 284] width 113 height 58
type input "0F0F0F"
click at [159, 298] on div "0F0F0F 100 % Recent colors Suggested for you" at bounding box center [219, 317] width 127 height 175
click at [59, 217] on div "Color 0F0F0F" at bounding box center [89, 210] width 113 height 17
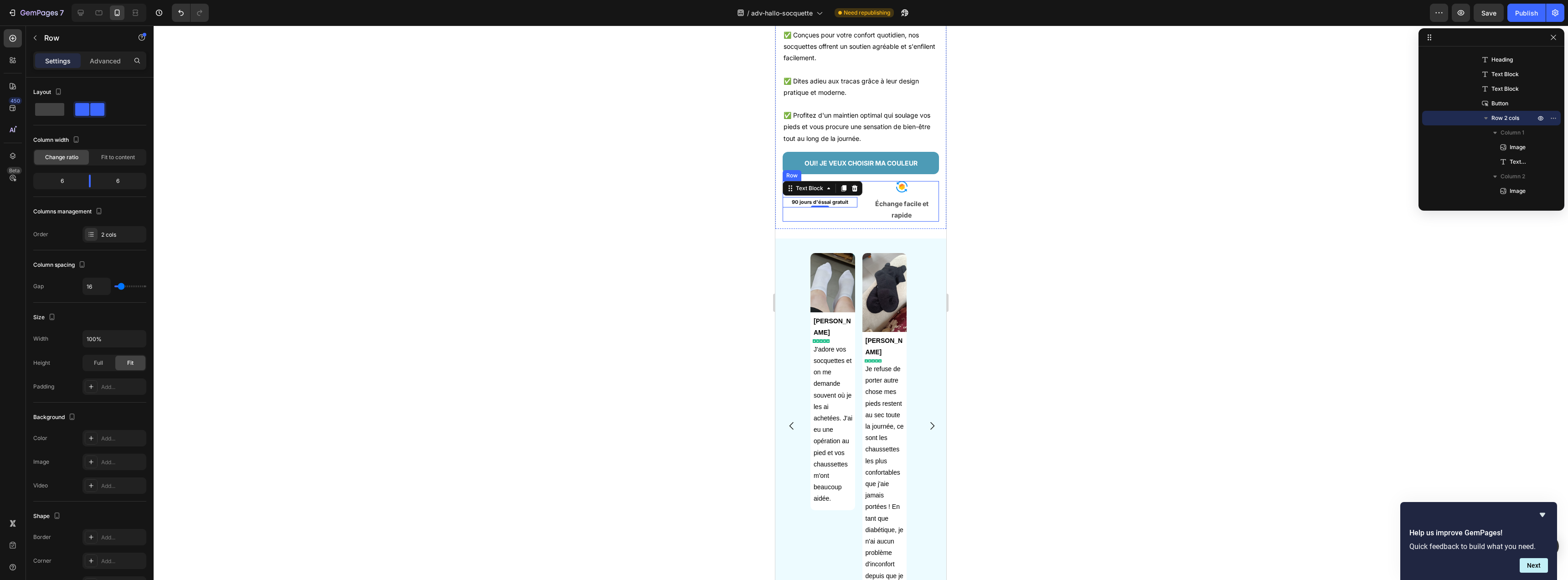
click at [784, 222] on div "Image 90 jours d'éssai gratuit Text Block 0" at bounding box center [820, 201] width 75 height 40
click at [104, 70] on div "Settings Advanced" at bounding box center [89, 64] width 127 height 26
click at [107, 65] on div "Advanced" at bounding box center [105, 61] width 45 height 15
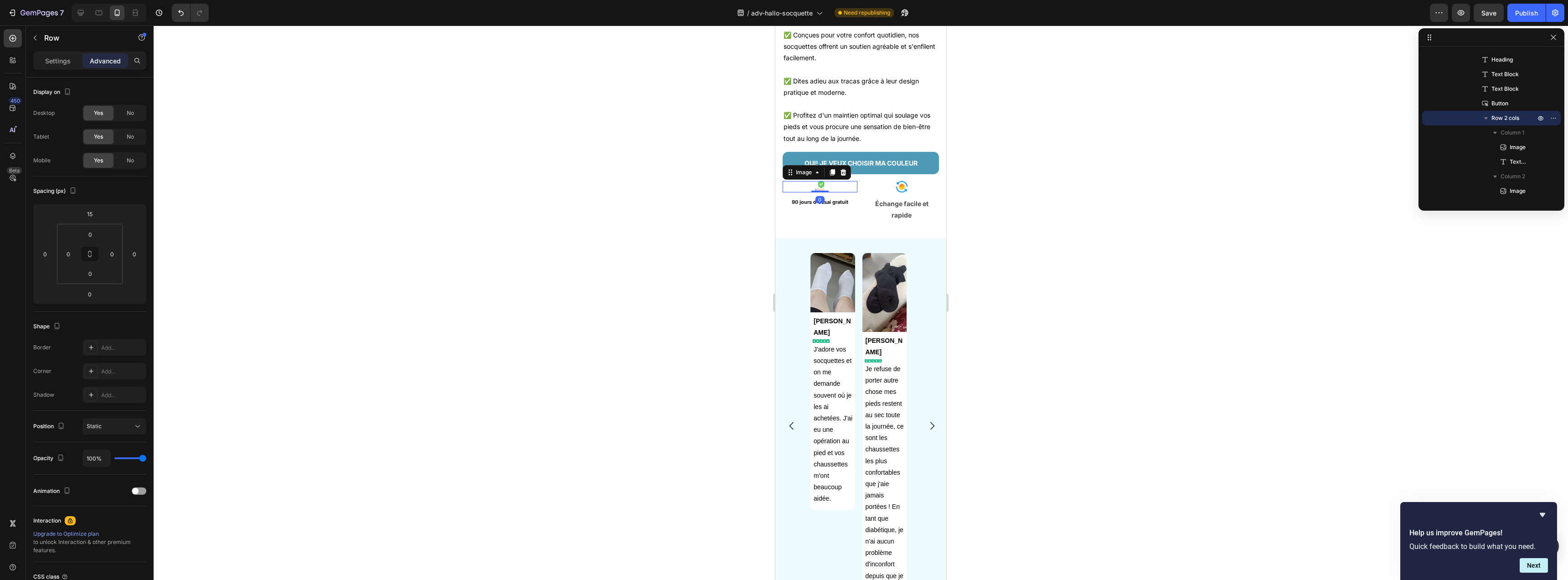
click at [819, 193] on img at bounding box center [820, 186] width 12 height 12
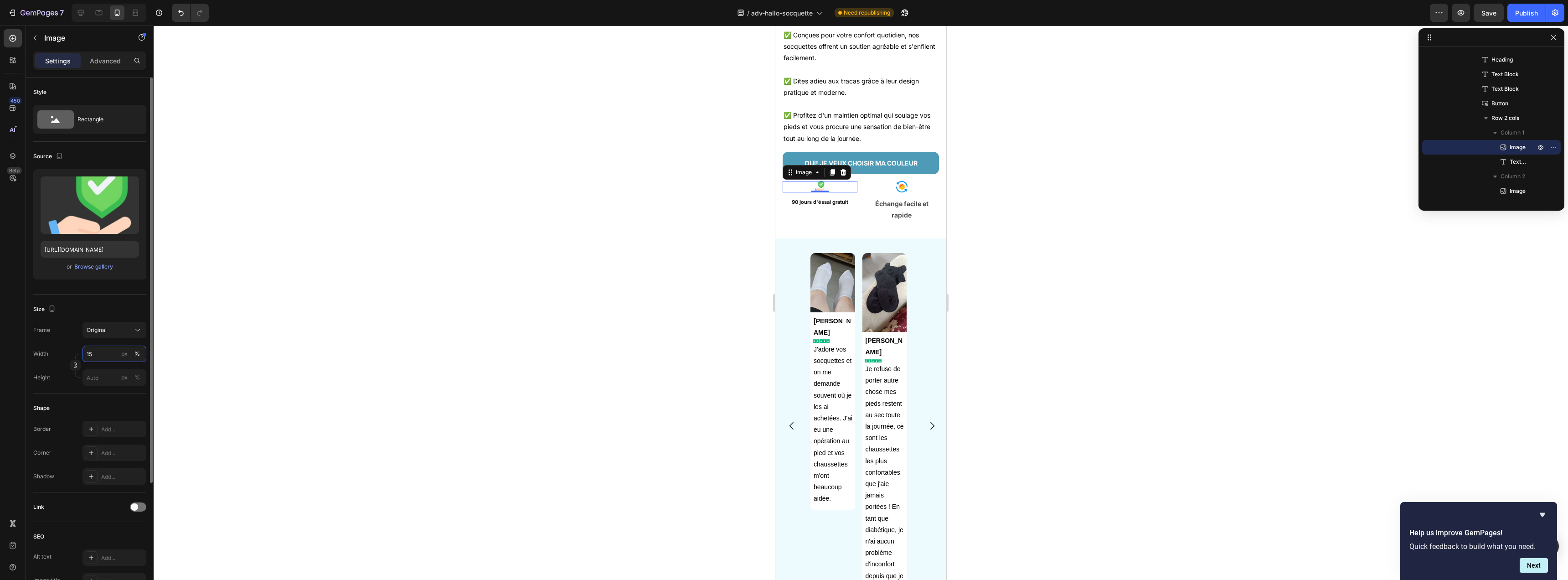
click at [105, 356] on input "15" at bounding box center [115, 354] width 64 height 17
click at [113, 376] on p "Full 100%" at bounding box center [113, 375] width 53 height 8
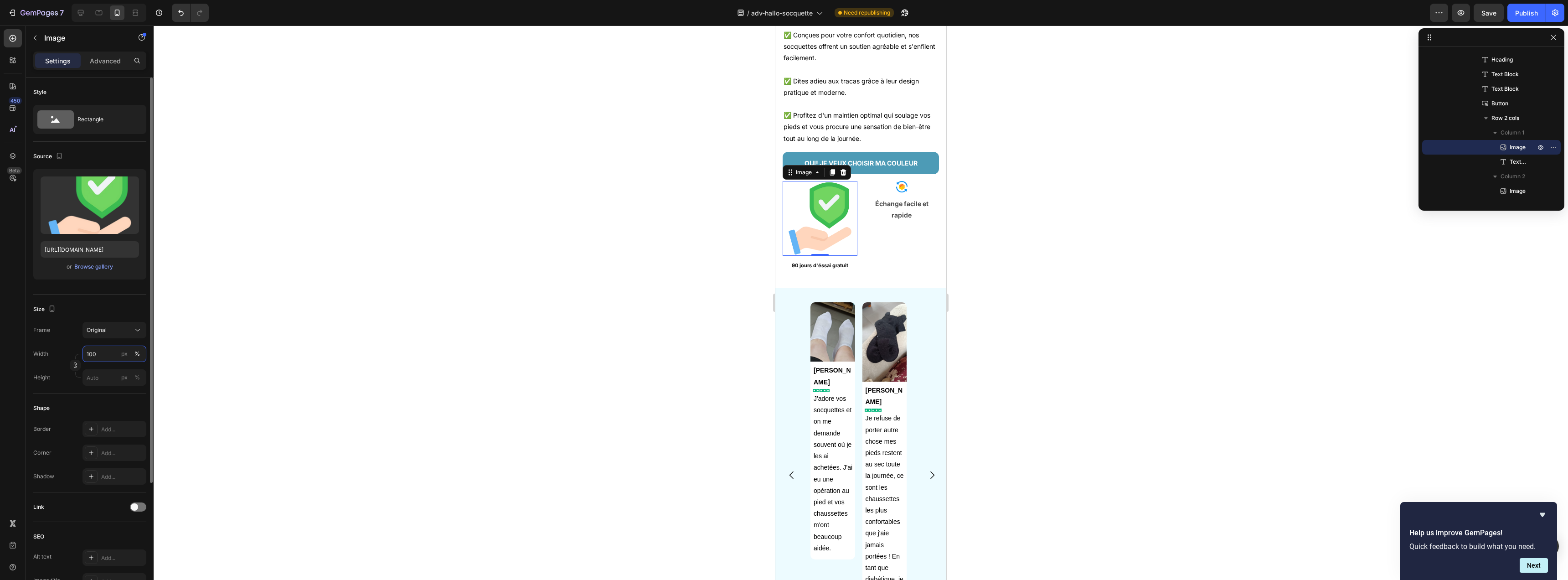
click at [107, 353] on input "100" at bounding box center [115, 354] width 64 height 17
click at [108, 354] on input "100" at bounding box center [115, 354] width 64 height 17
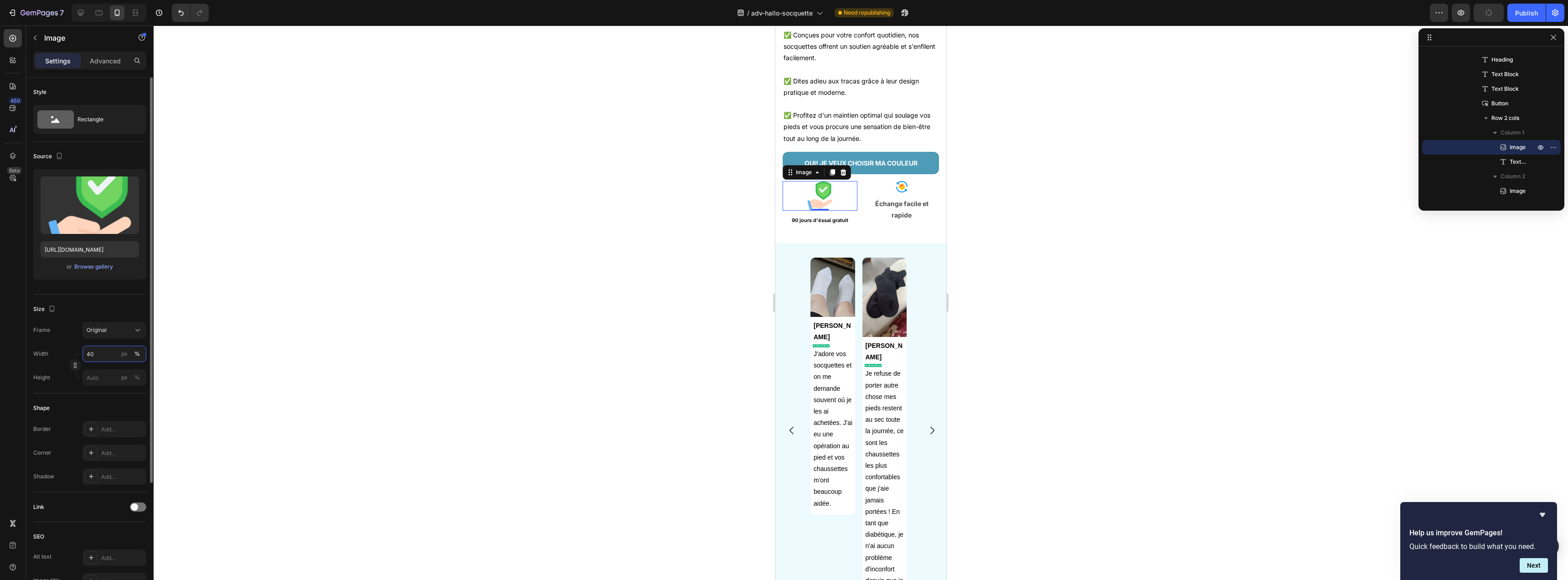
type input "4"
type input "20"
click at [140, 354] on button "%" at bounding box center [137, 354] width 11 height 11
click at [108, 354] on input "20" at bounding box center [115, 354] width 64 height 17
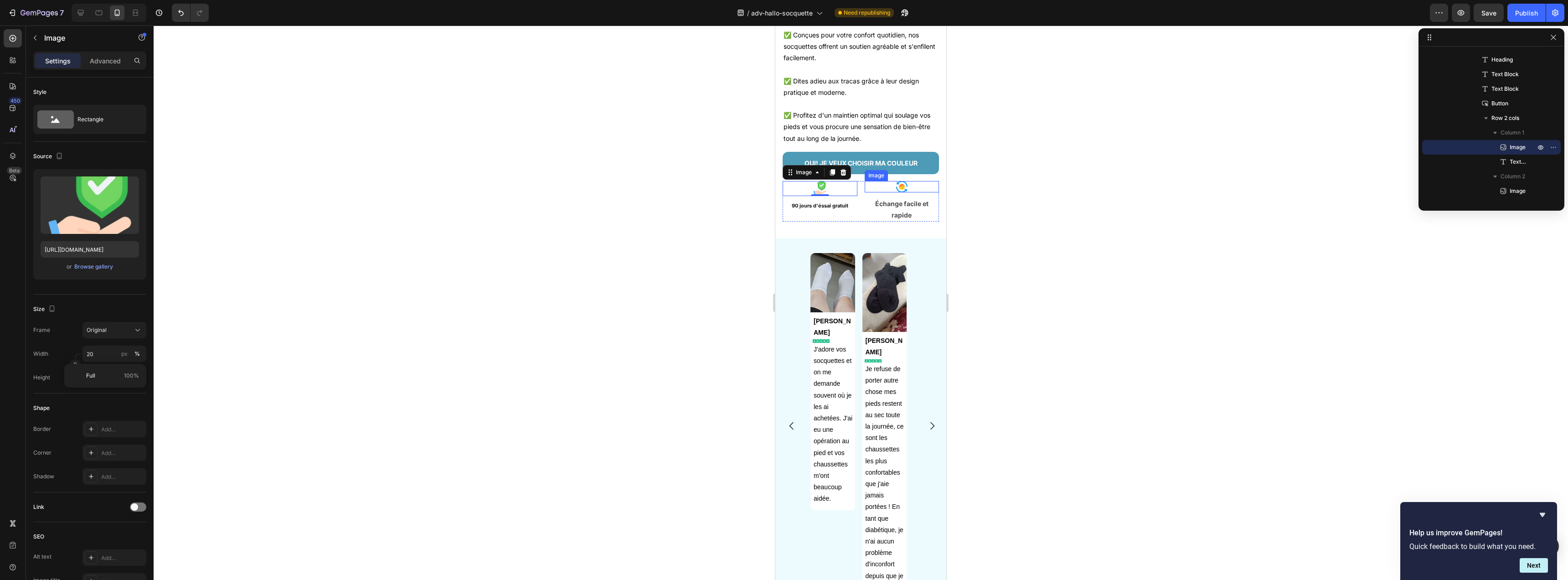
click at [906, 193] on div at bounding box center [902, 186] width 75 height 12
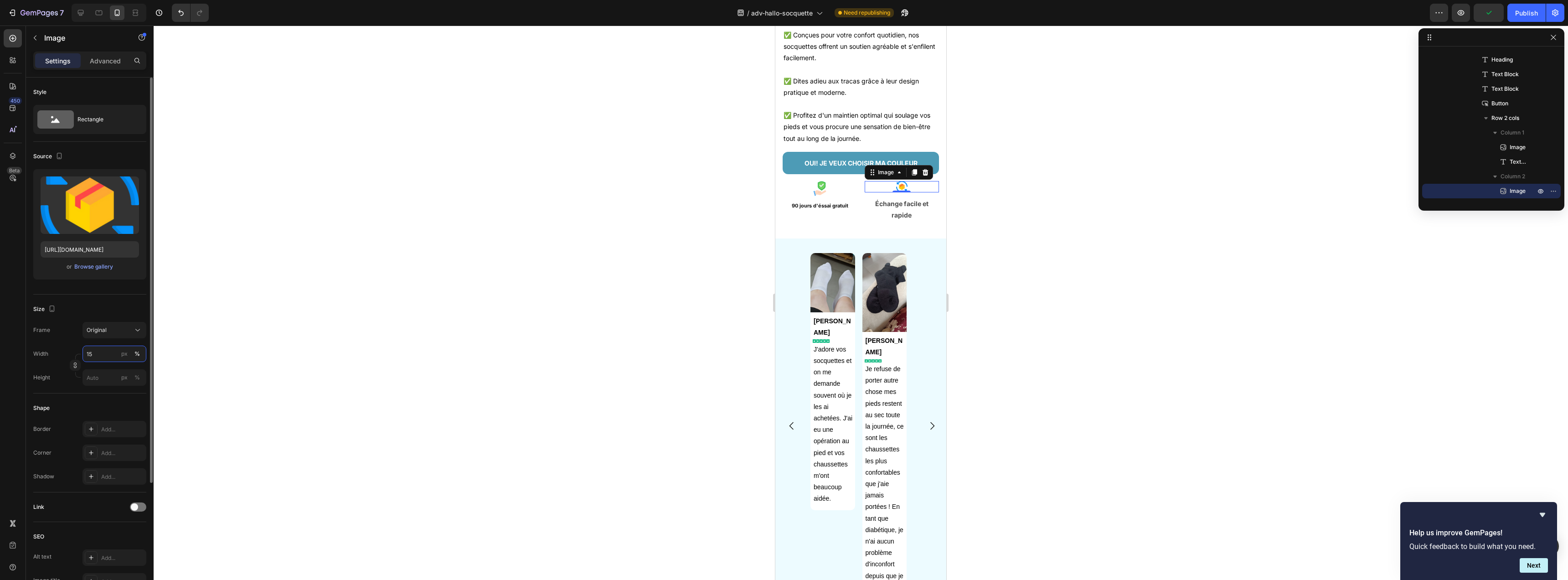
click at [97, 354] on input "15" at bounding box center [115, 354] width 64 height 17
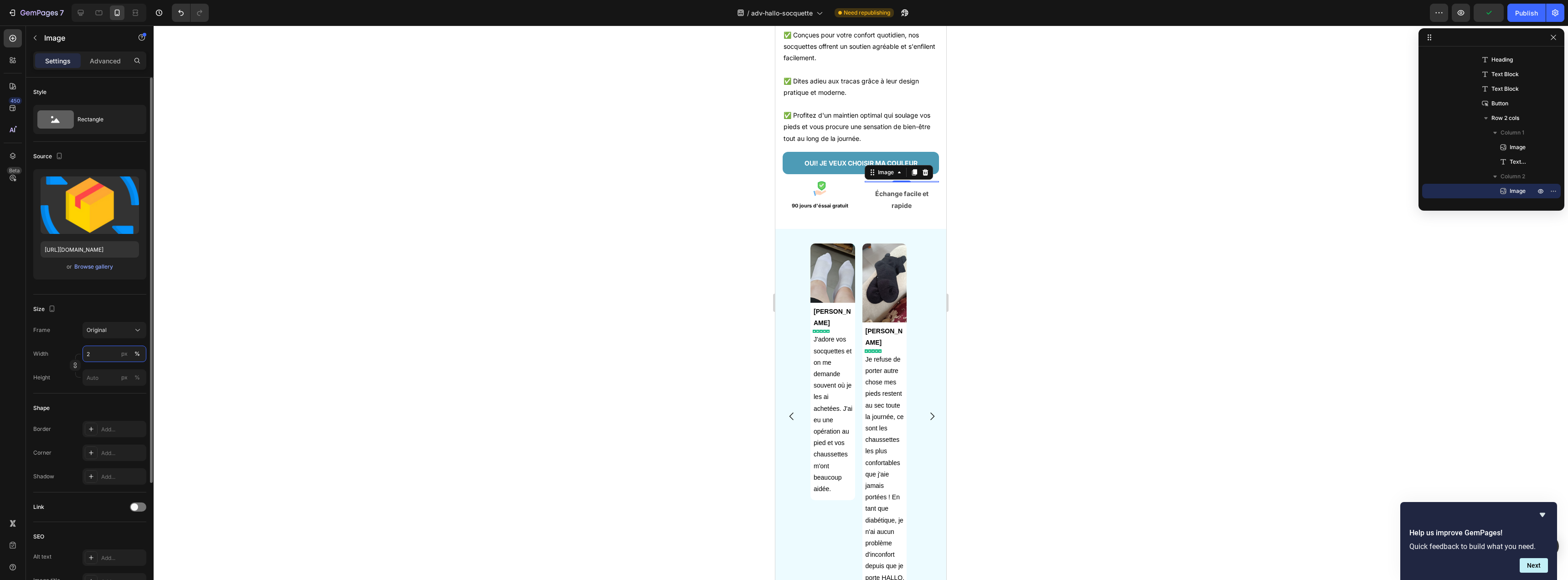
type input "20"
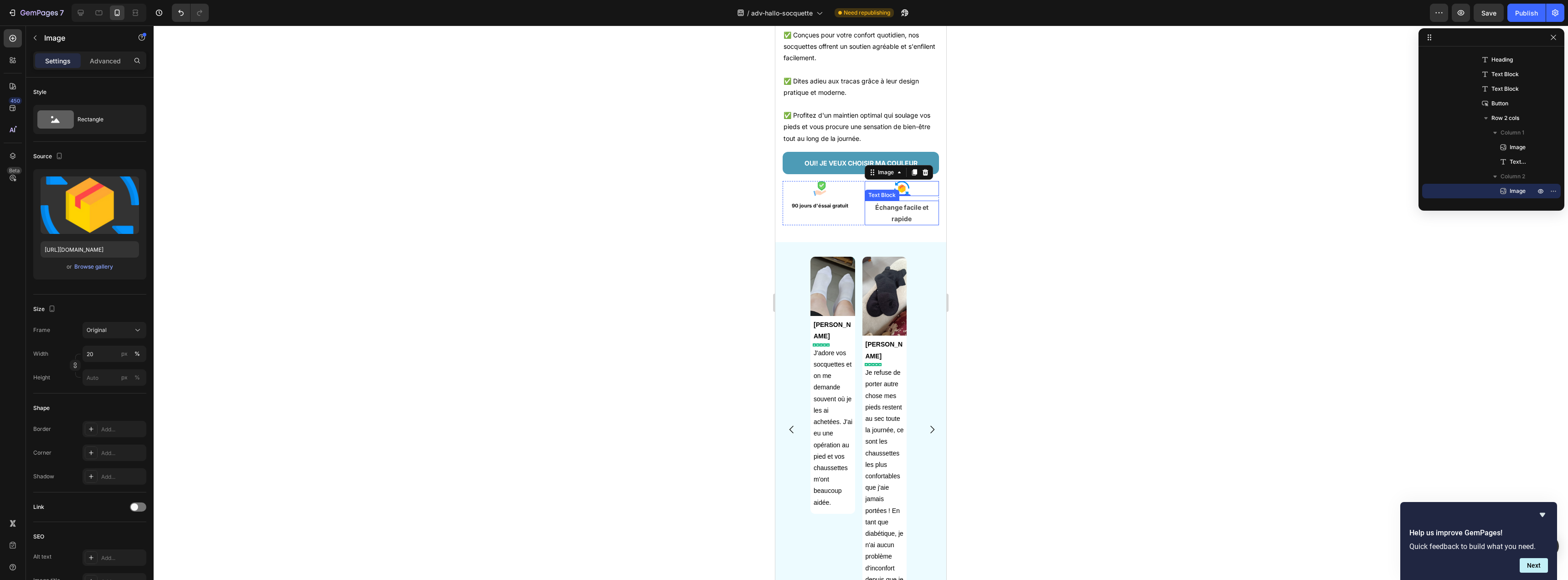
click at [890, 223] on p "Échange facile et rapide" at bounding box center [902, 213] width 73 height 23
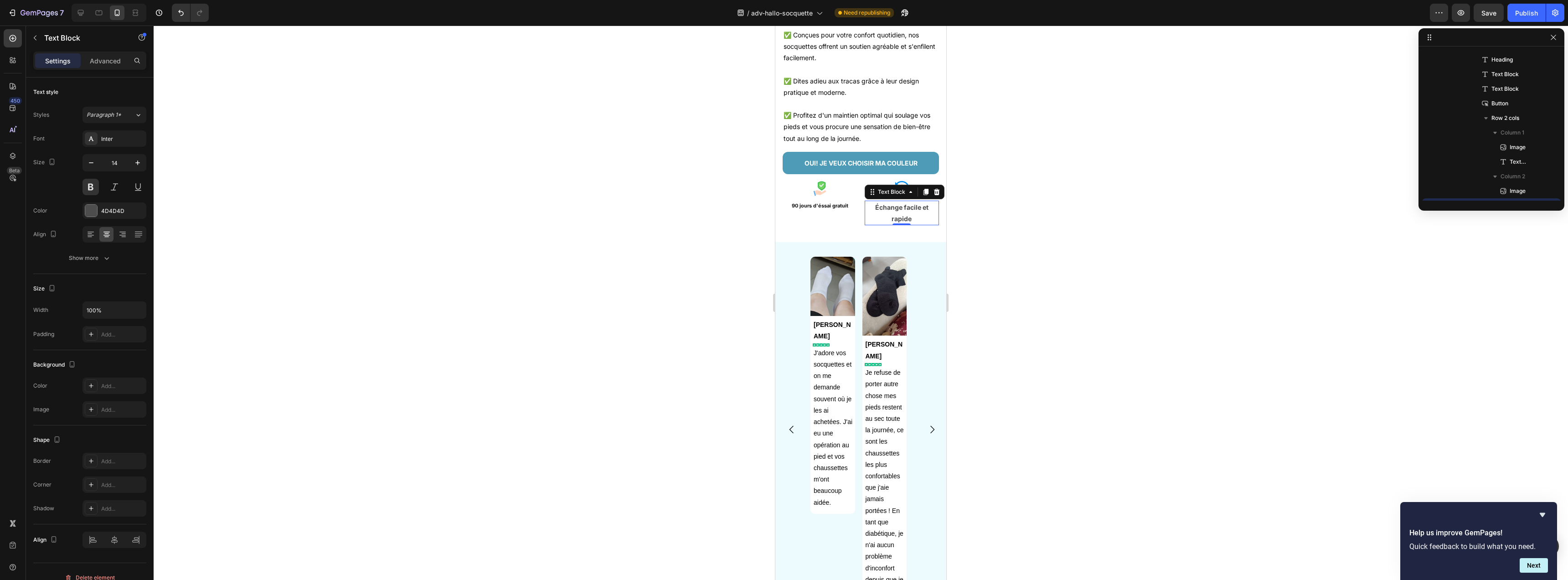
scroll to position [202, 0]
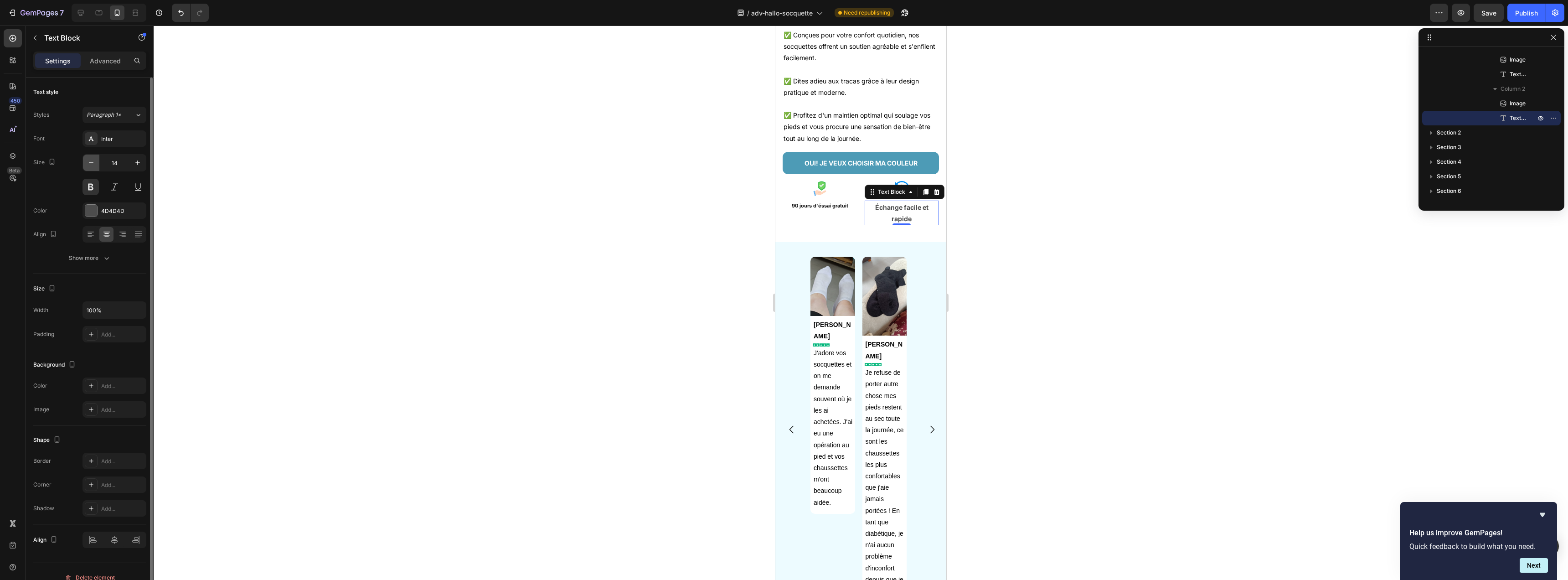
click at [94, 163] on icon "button" at bounding box center [91, 162] width 9 height 9
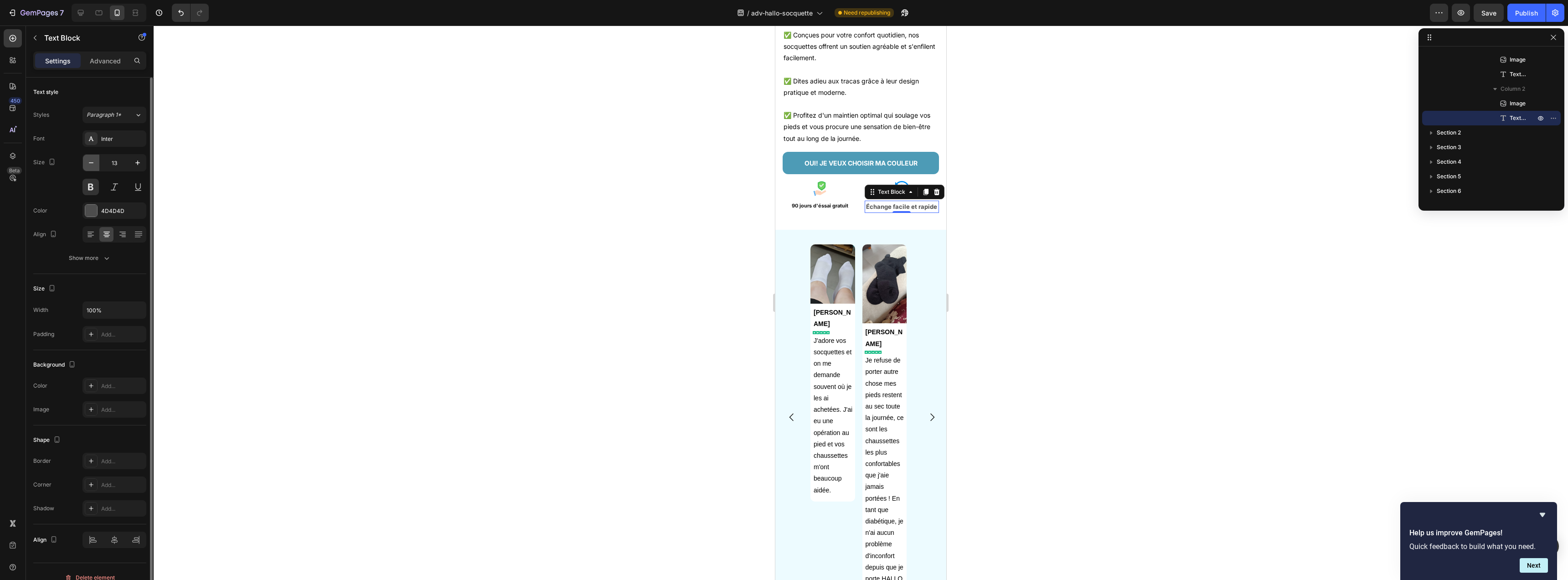
click at [94, 163] on icon "button" at bounding box center [91, 162] width 9 height 9
type input "12"
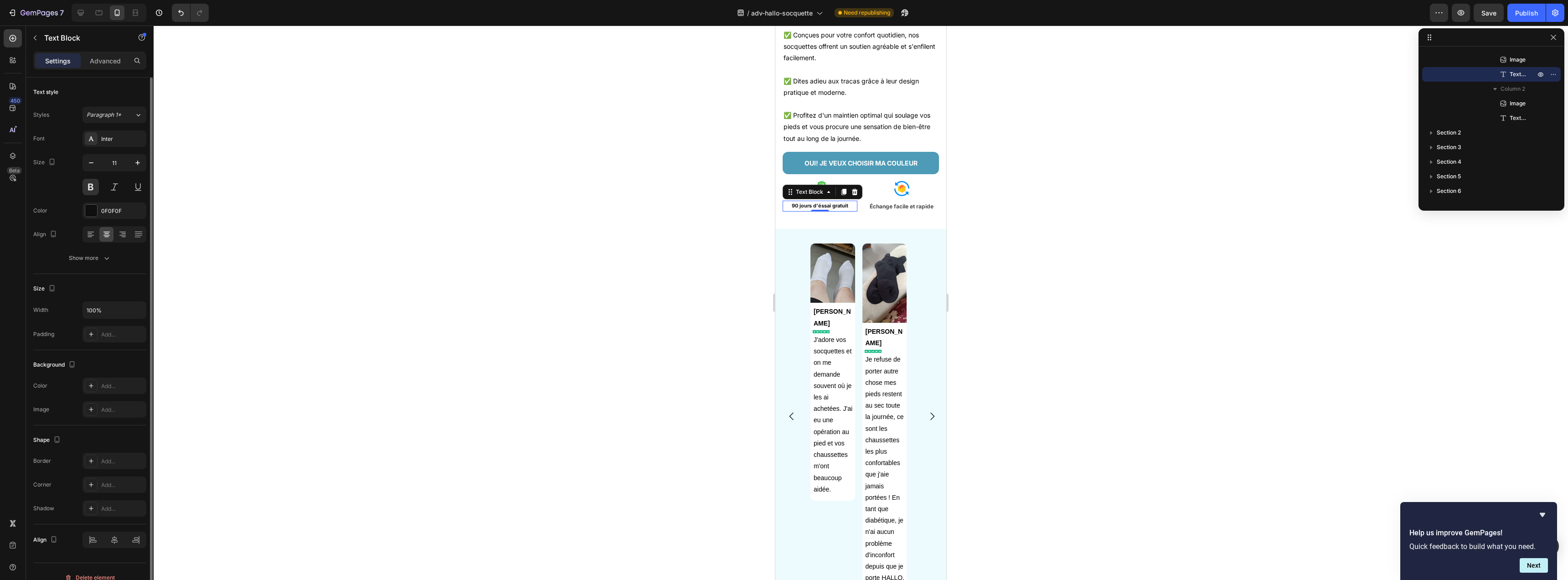
click at [803, 211] on p "90 jours d'éssai gratuit" at bounding box center [820, 206] width 73 height 9
click at [879, 212] on p "Échange facile et rapide" at bounding box center [902, 207] width 73 height 10
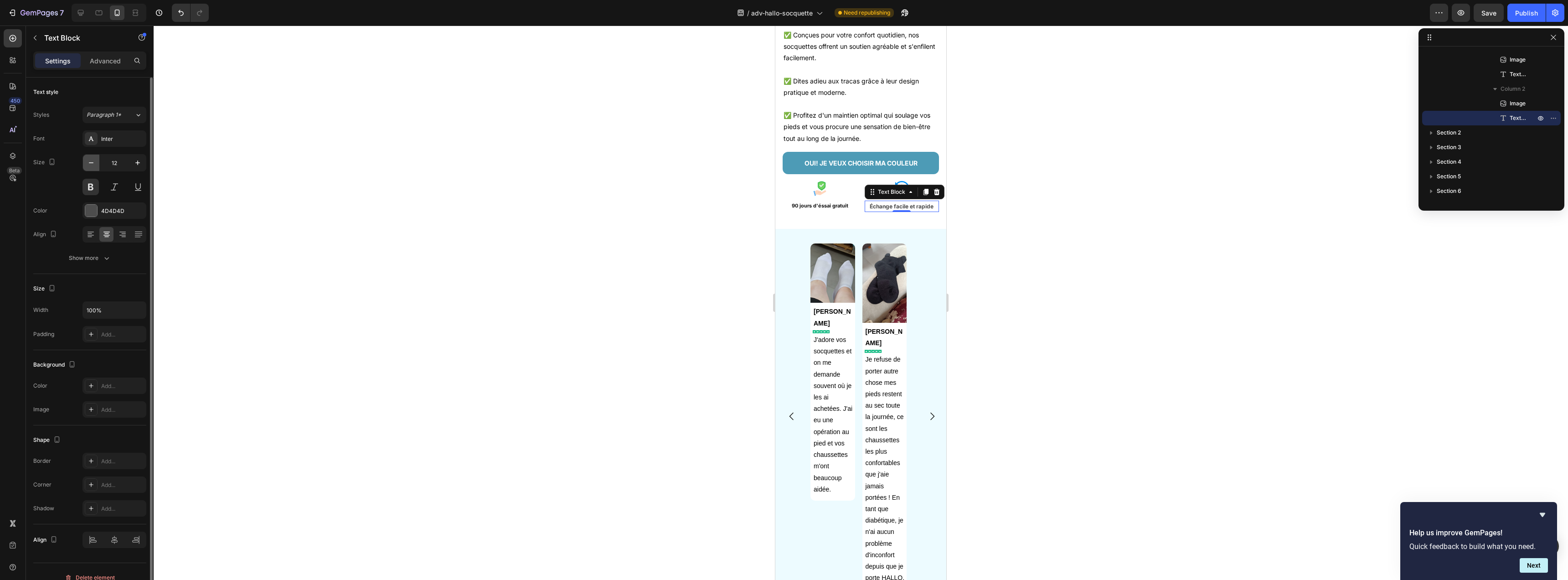
click at [95, 167] on icon "button" at bounding box center [91, 162] width 9 height 9
type input "11"
click at [792, 219] on div "CONFORT, STYLE ET SOUTIEN AVEC NOS SOCQUETTES PRATIQUES À PORTER! Heading Avec …" at bounding box center [860, 45] width 171 height 348
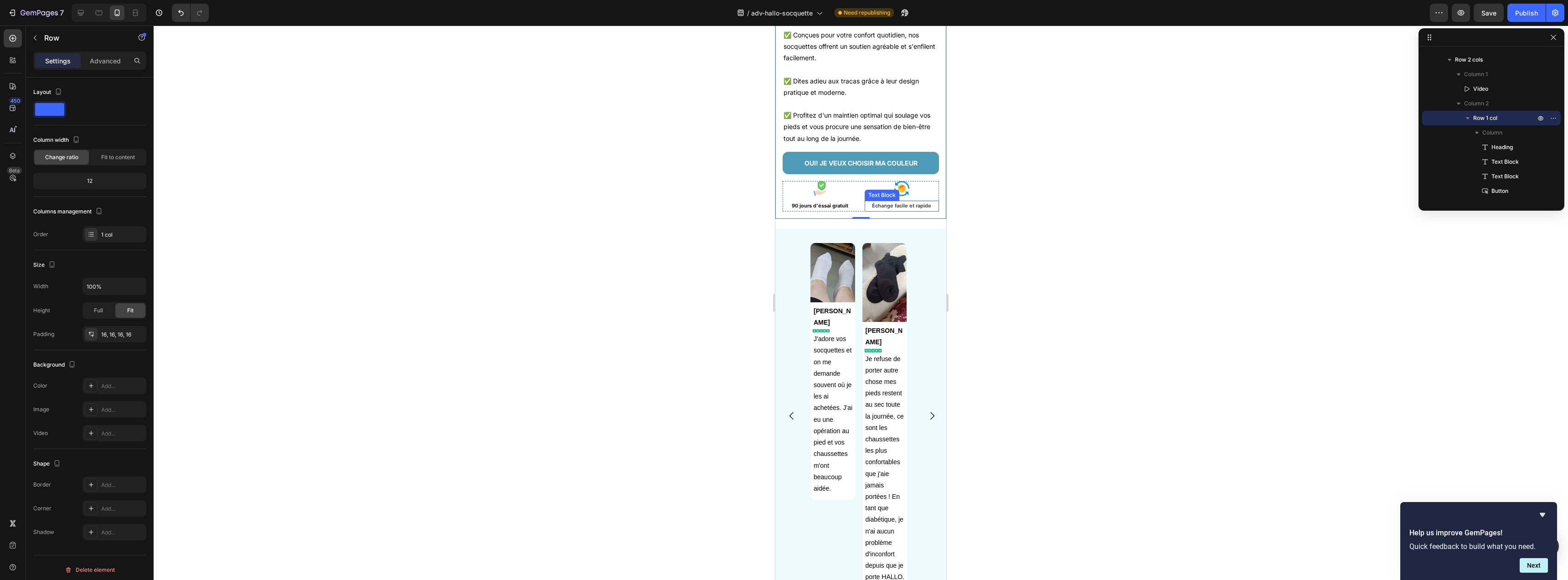
click at [890, 211] on p "Échange facile et rapide" at bounding box center [902, 206] width 73 height 9
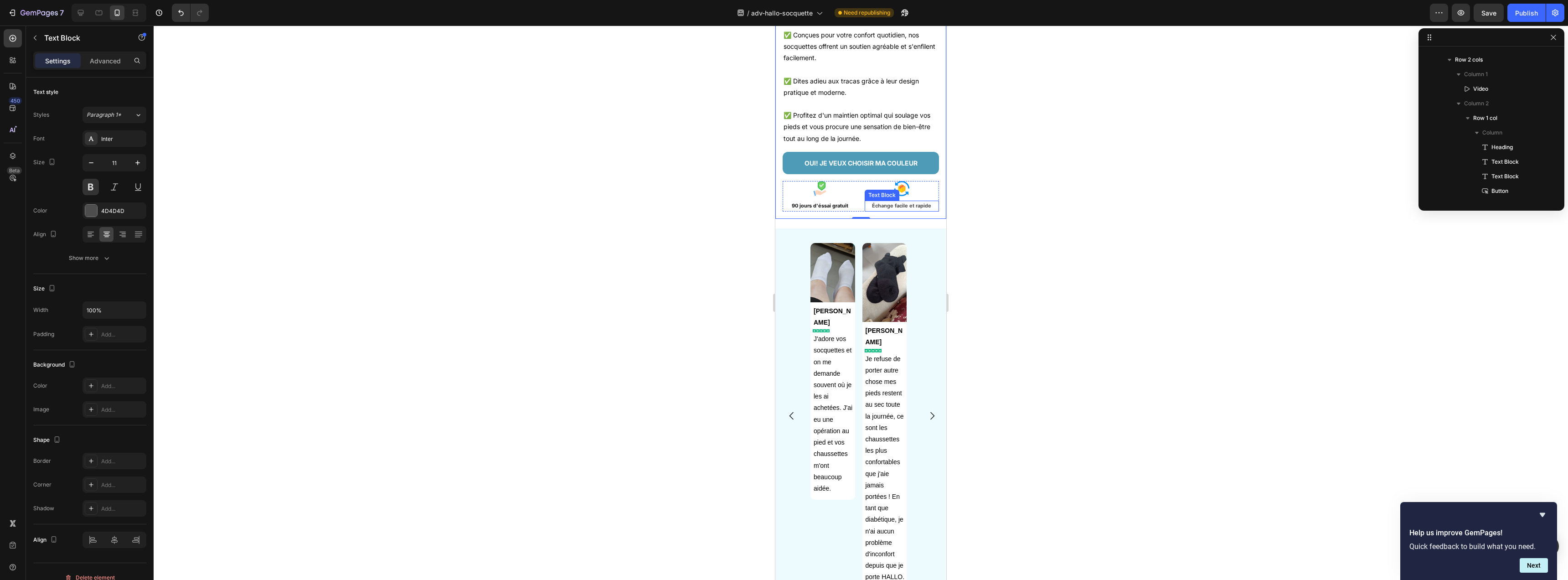
scroll to position [202, 0]
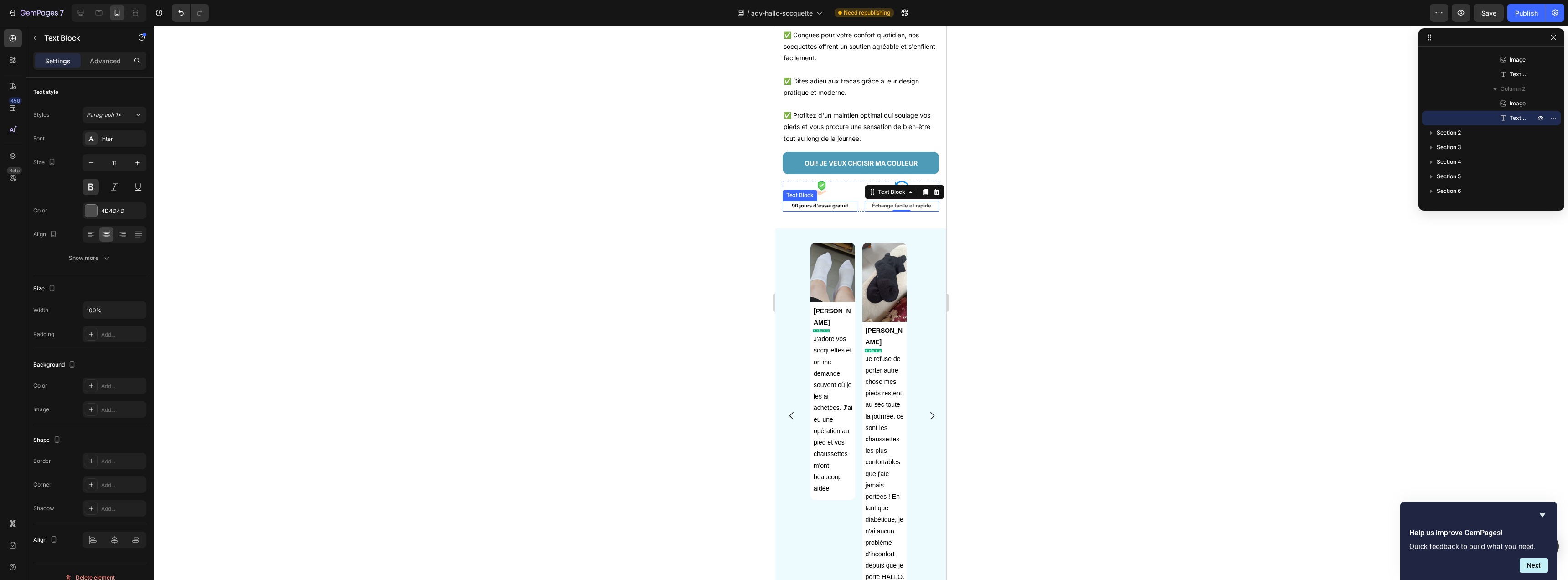
click at [831, 211] on p "90 jours d'éssai gratuit" at bounding box center [820, 206] width 73 height 9
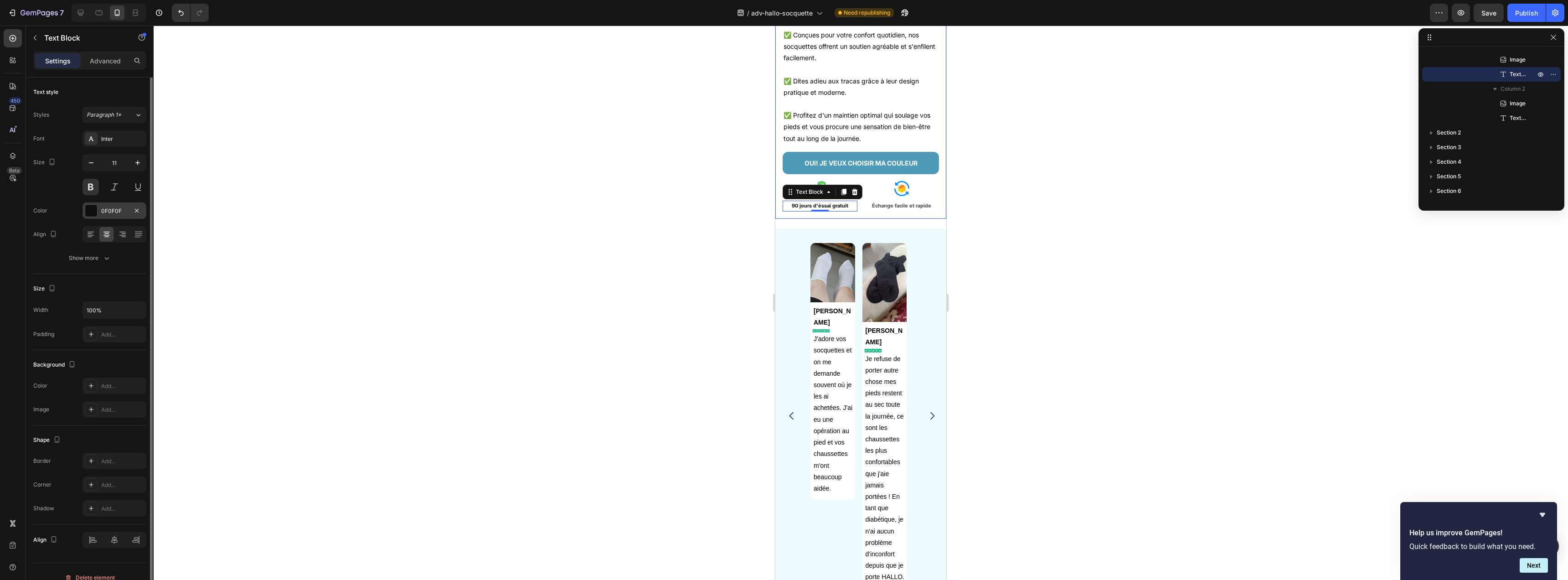
click at [91, 213] on div at bounding box center [91, 210] width 12 height 12
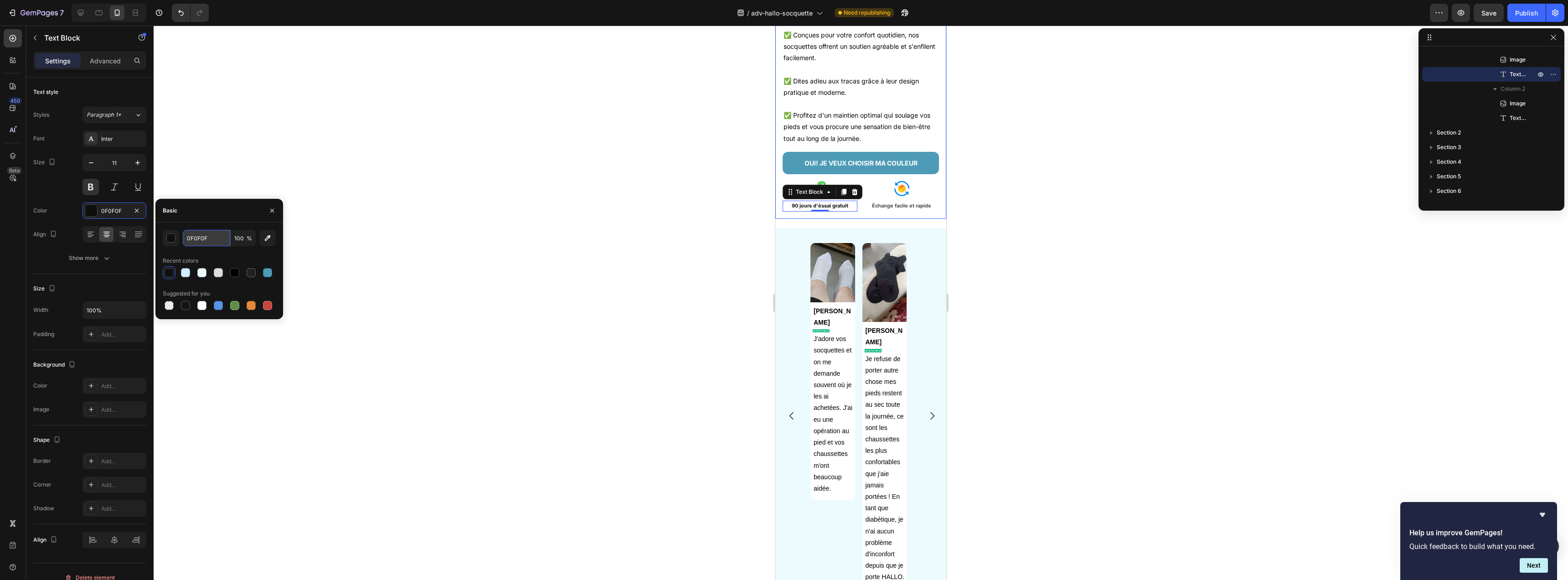
click at [206, 238] on input "0F0F0F" at bounding box center [206, 238] width 47 height 17
click at [880, 211] on p "Échange facile et rapide" at bounding box center [902, 206] width 73 height 9
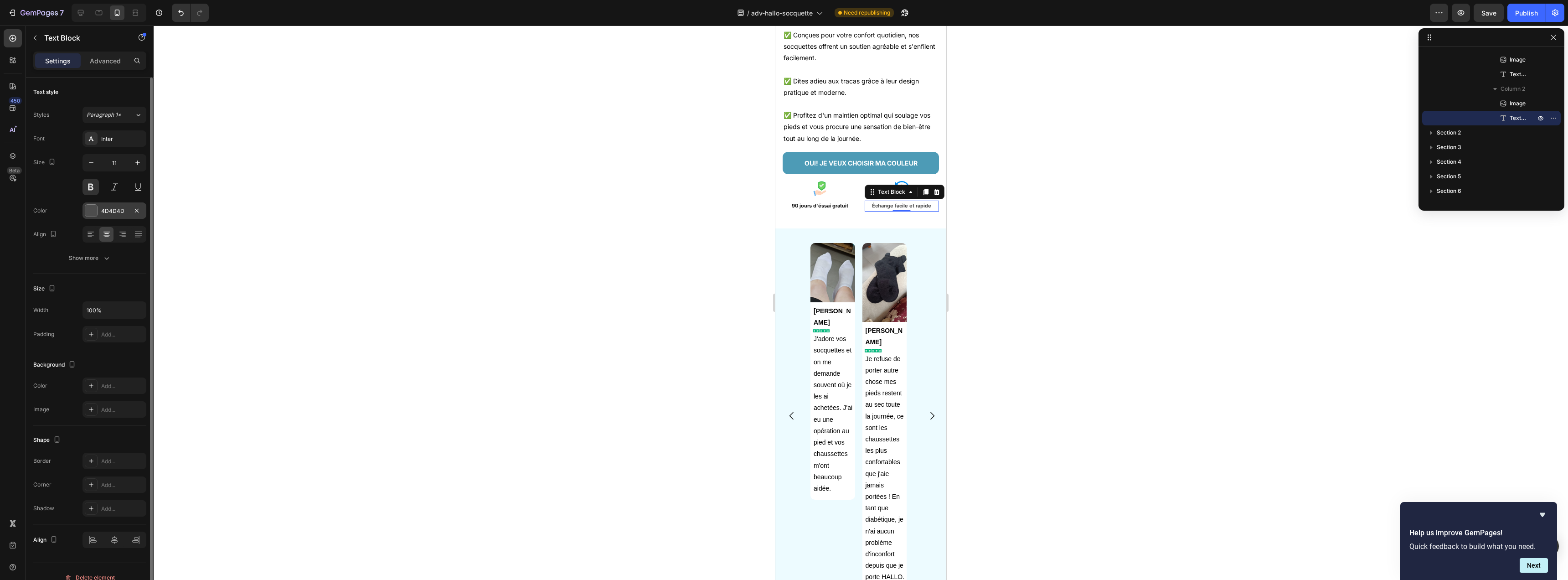
click at [115, 211] on div "4D4D4D" at bounding box center [114, 211] width 26 height 8
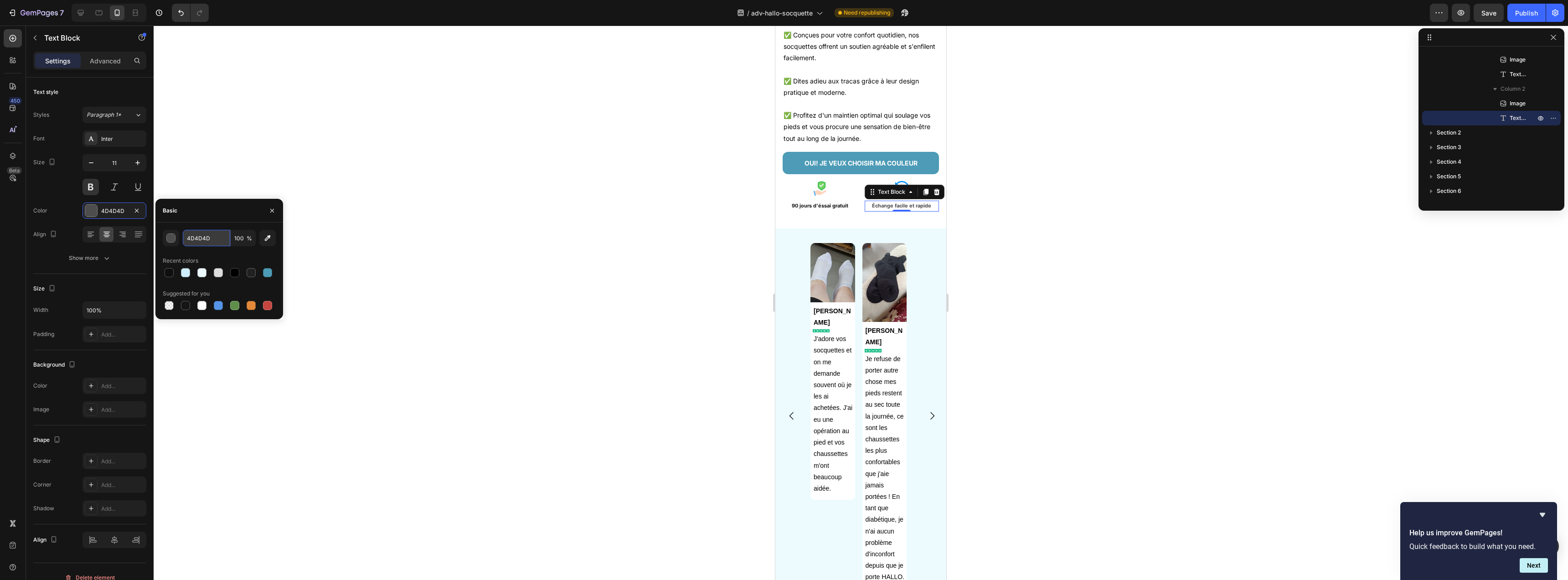
click at [204, 236] on input "4D4D4D" at bounding box center [206, 238] width 47 height 17
click at [204, 231] on input "4D4D4D" at bounding box center [206, 238] width 47 height 17
paste input "0F0F0F"
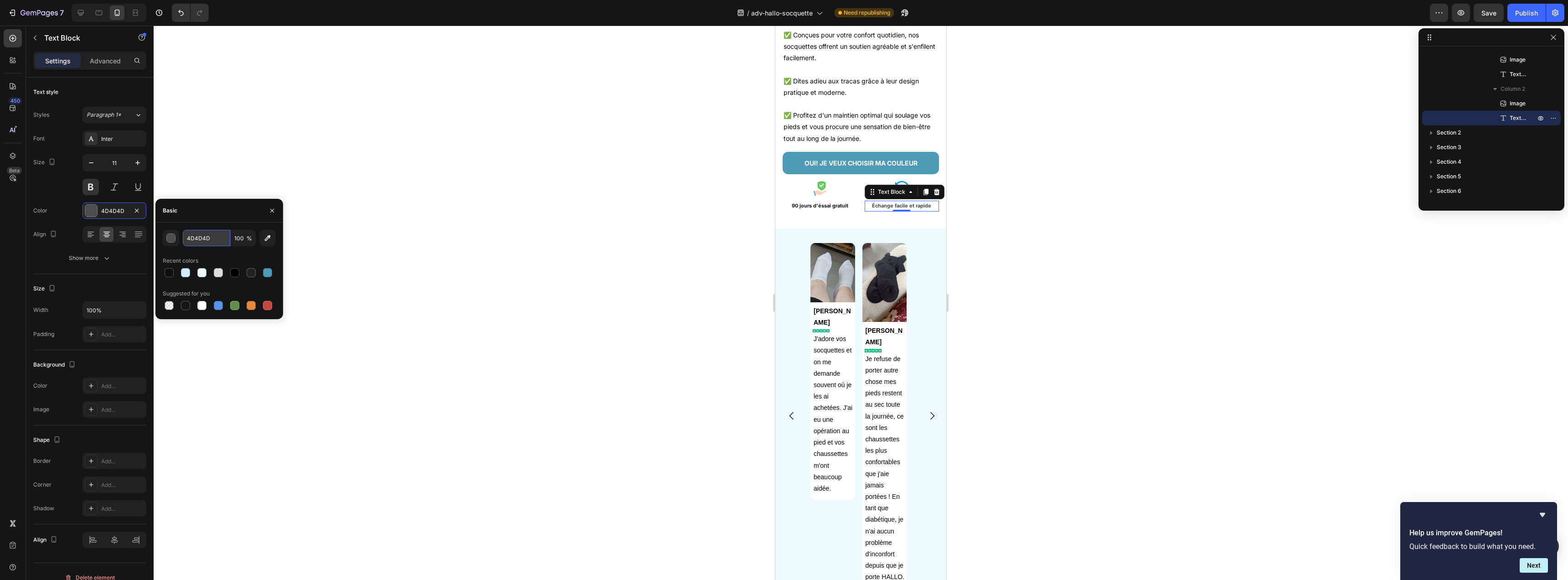
type input "0F0F0F"
click at [24, 261] on div "450 Beta" at bounding box center [13, 303] width 26 height 555
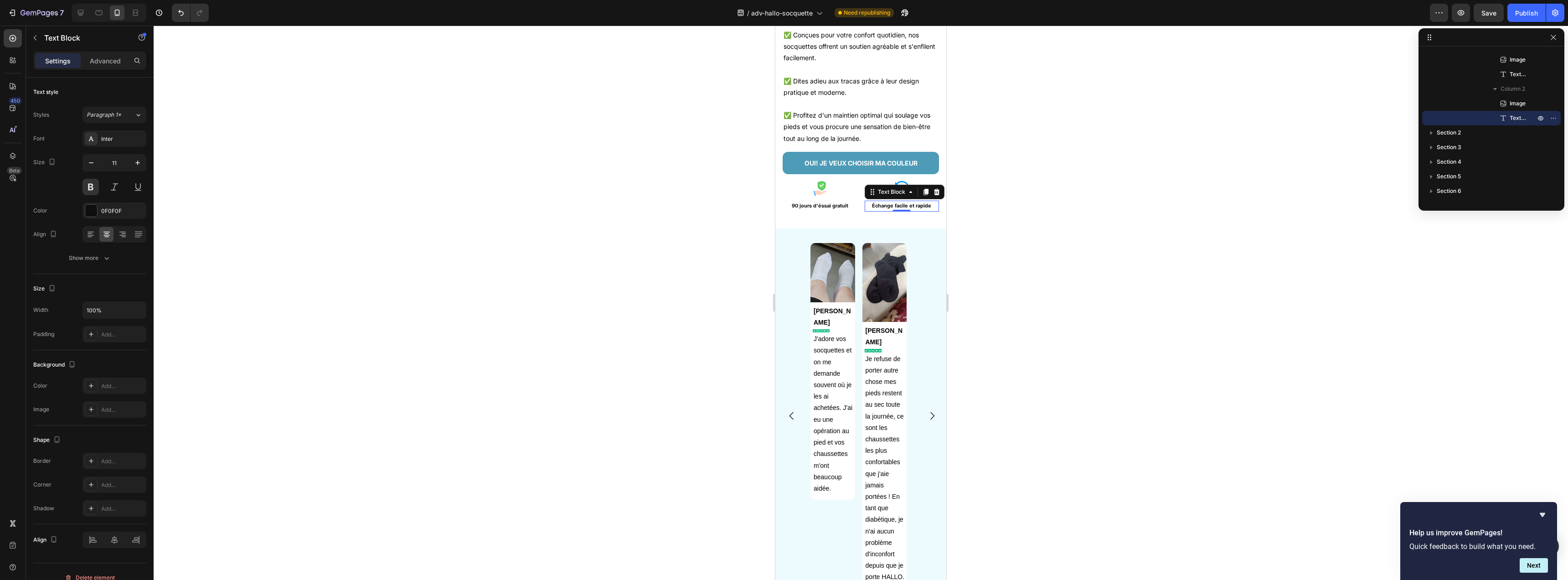
click at [656, 223] on div at bounding box center [861, 303] width 1414 height 555
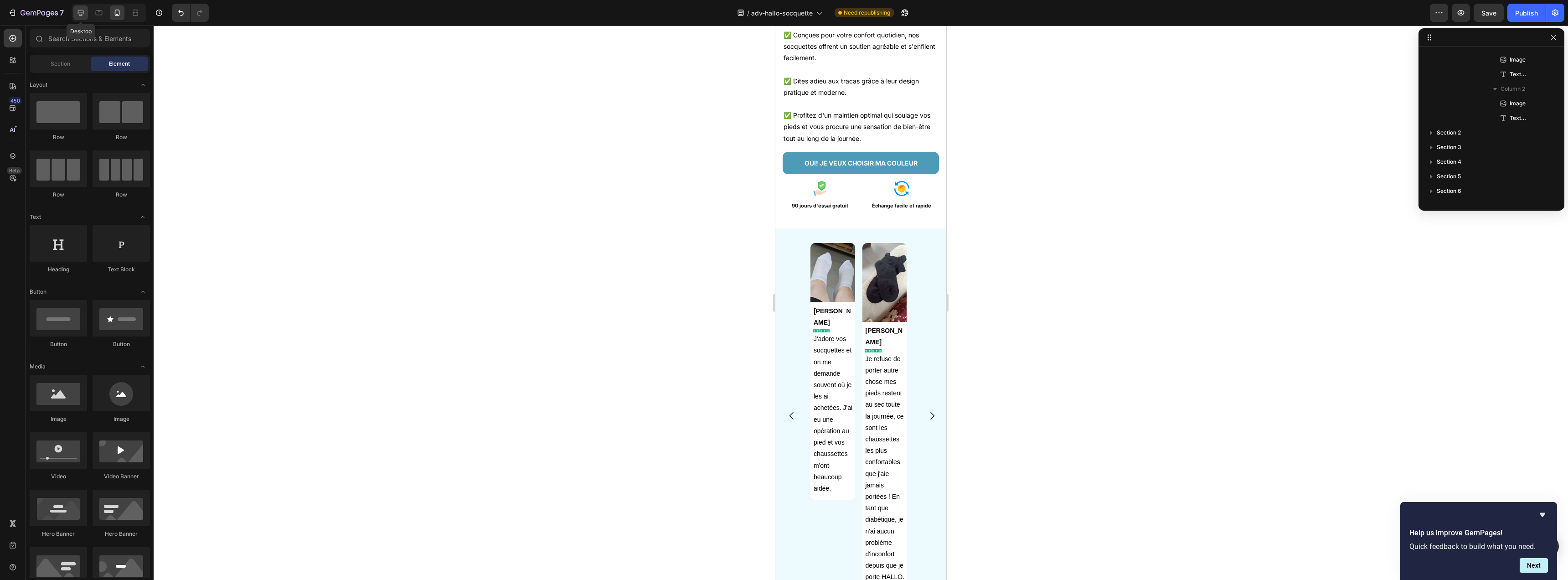
click at [80, 13] on icon at bounding box center [81, 13] width 6 height 6
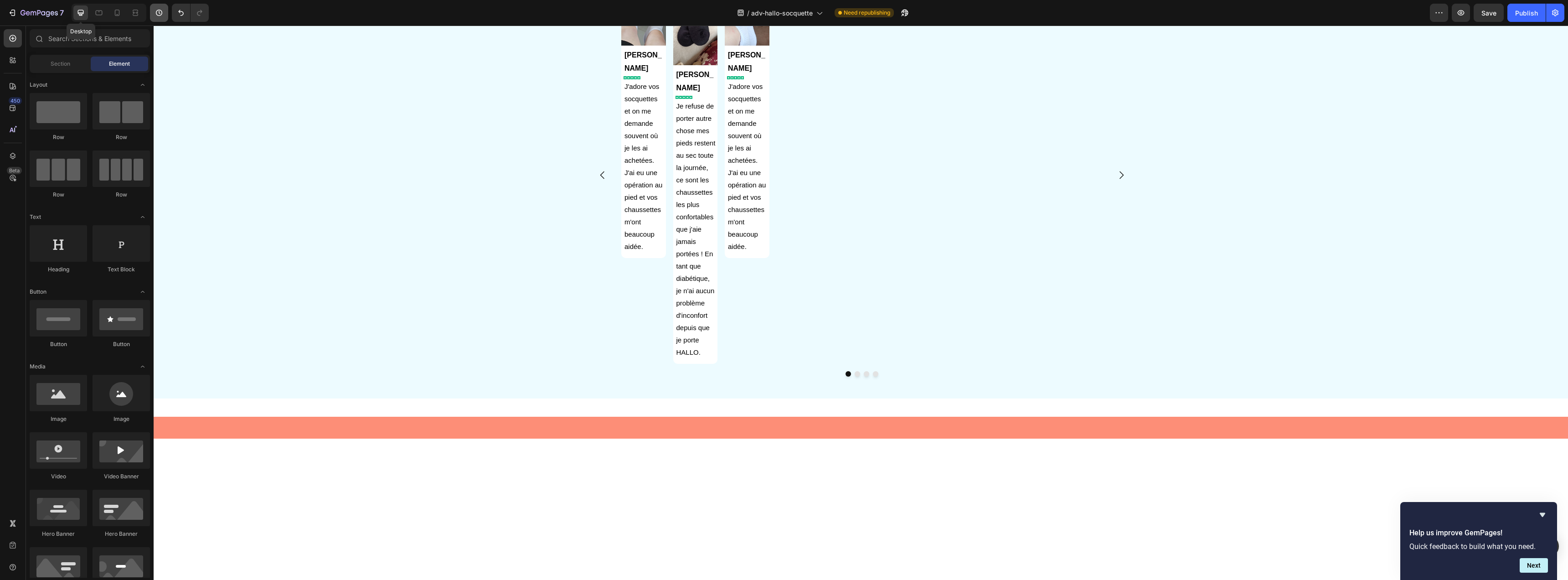
scroll to position [365, 0]
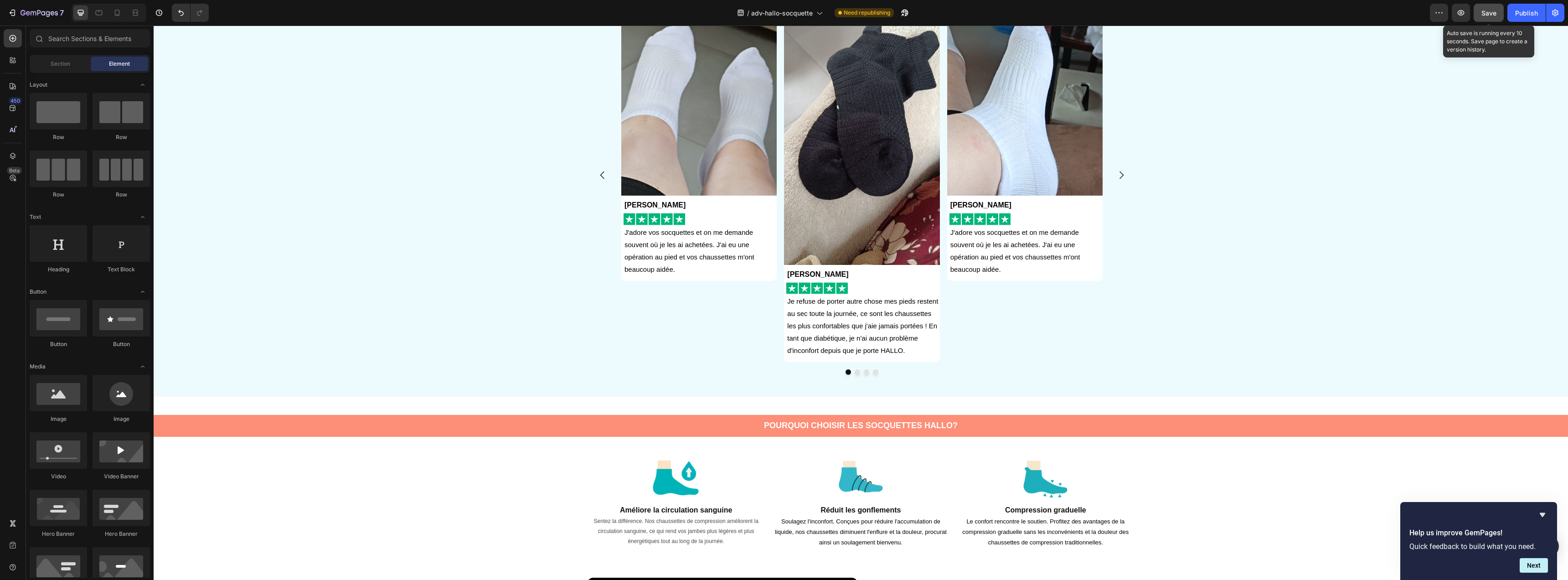
click at [1480, 18] on button "Save" at bounding box center [1488, 13] width 30 height 18
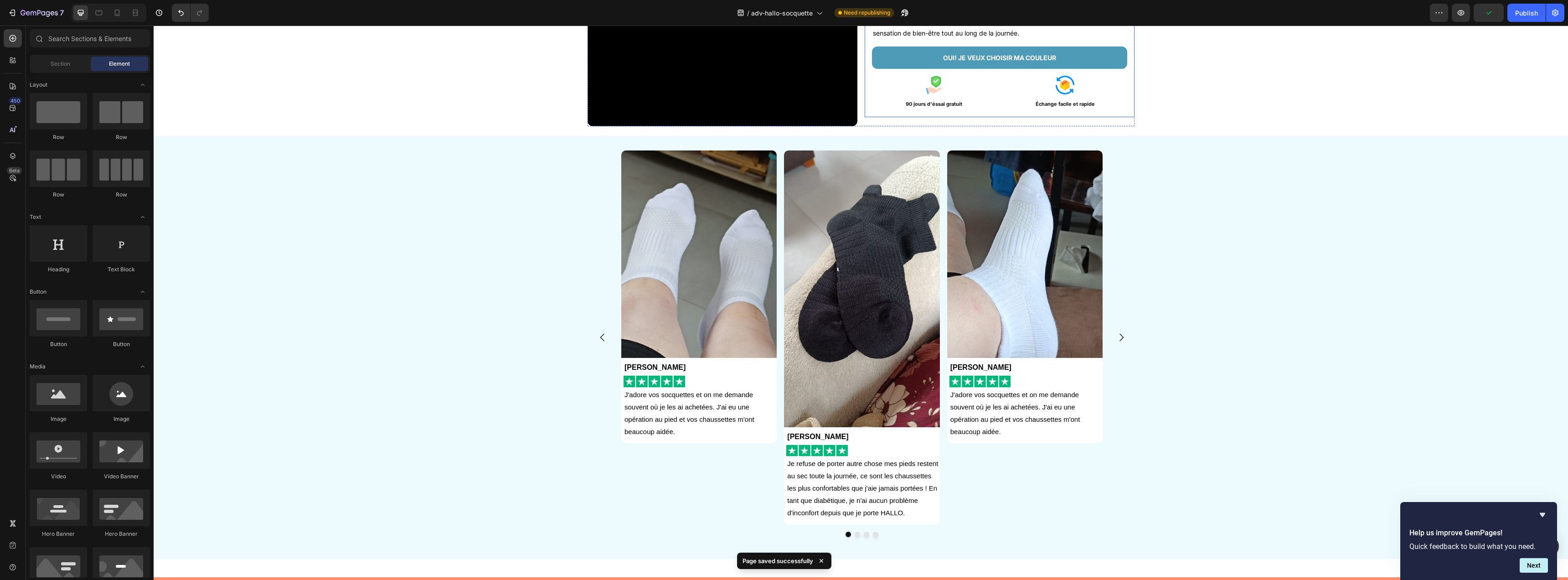
scroll to position [0, 0]
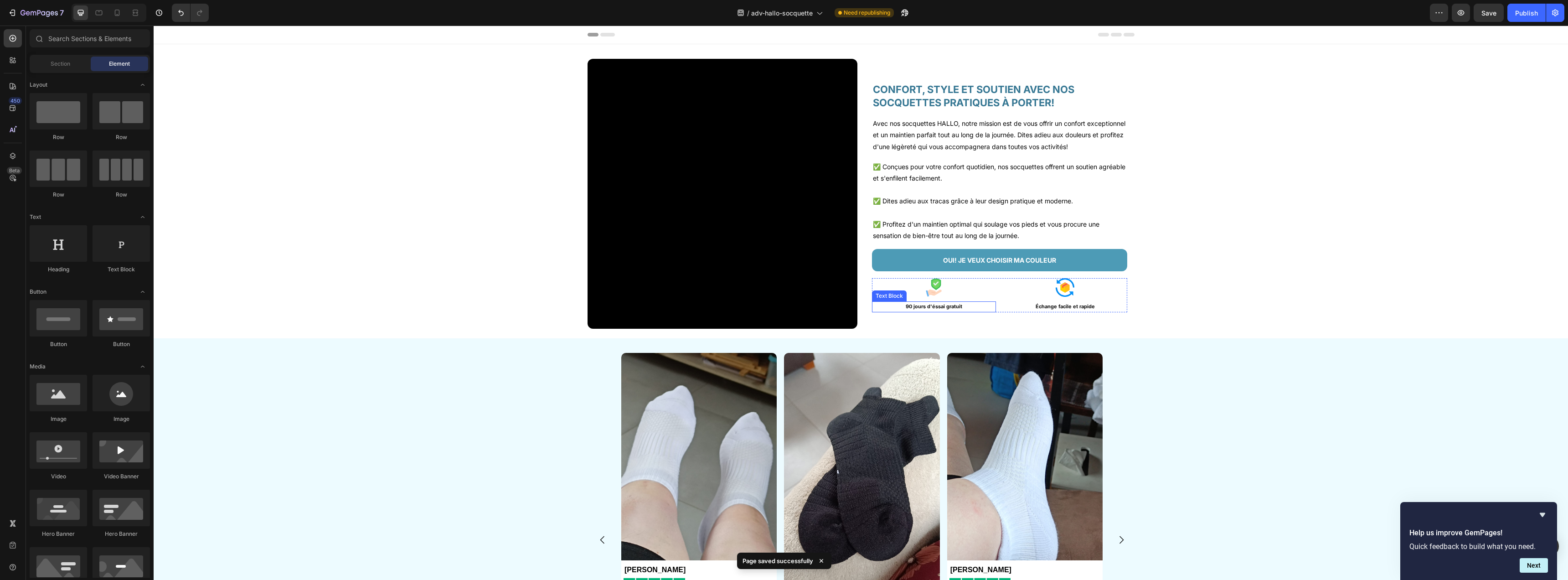
click at [914, 311] on p "90 jours d'éssai gratuit" at bounding box center [934, 307] width 122 height 9
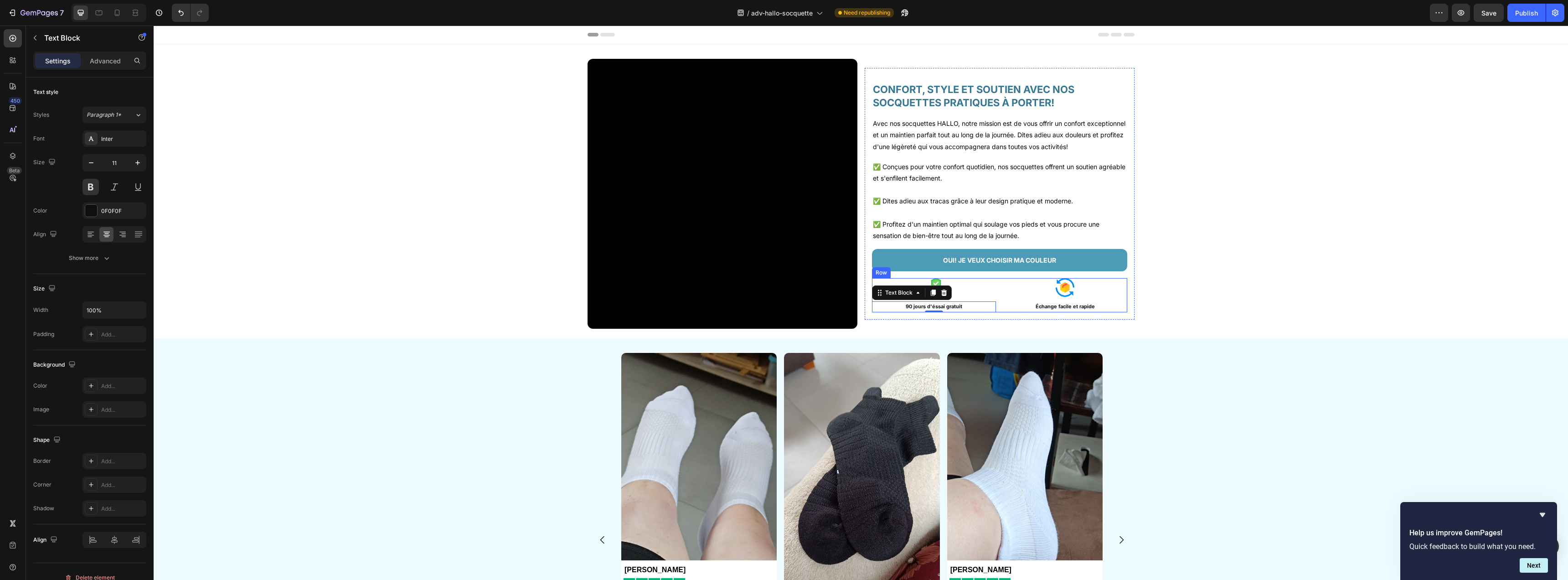
click at [996, 313] on div "Image 90 jours d'éssai gratuit Text Block 0 Image Échange facile et rapide Text…" at bounding box center [999, 296] width 256 height 34
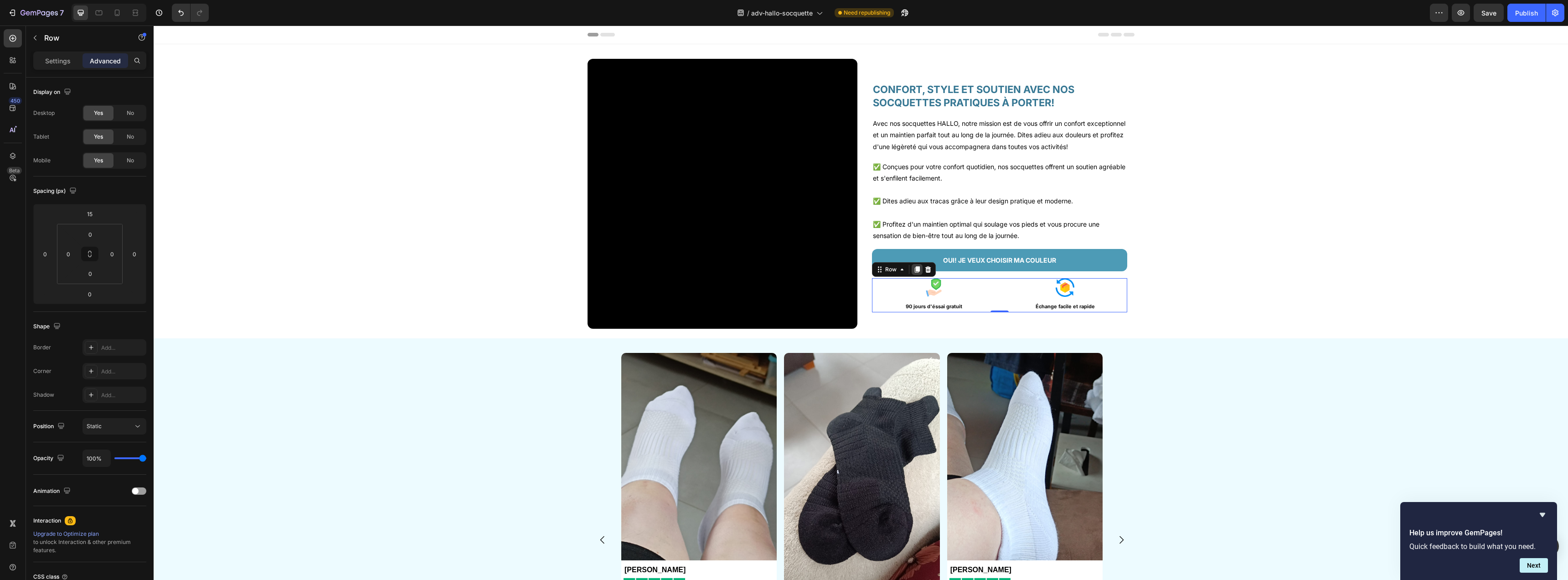
click at [914, 273] on icon at bounding box center [917, 270] width 5 height 6
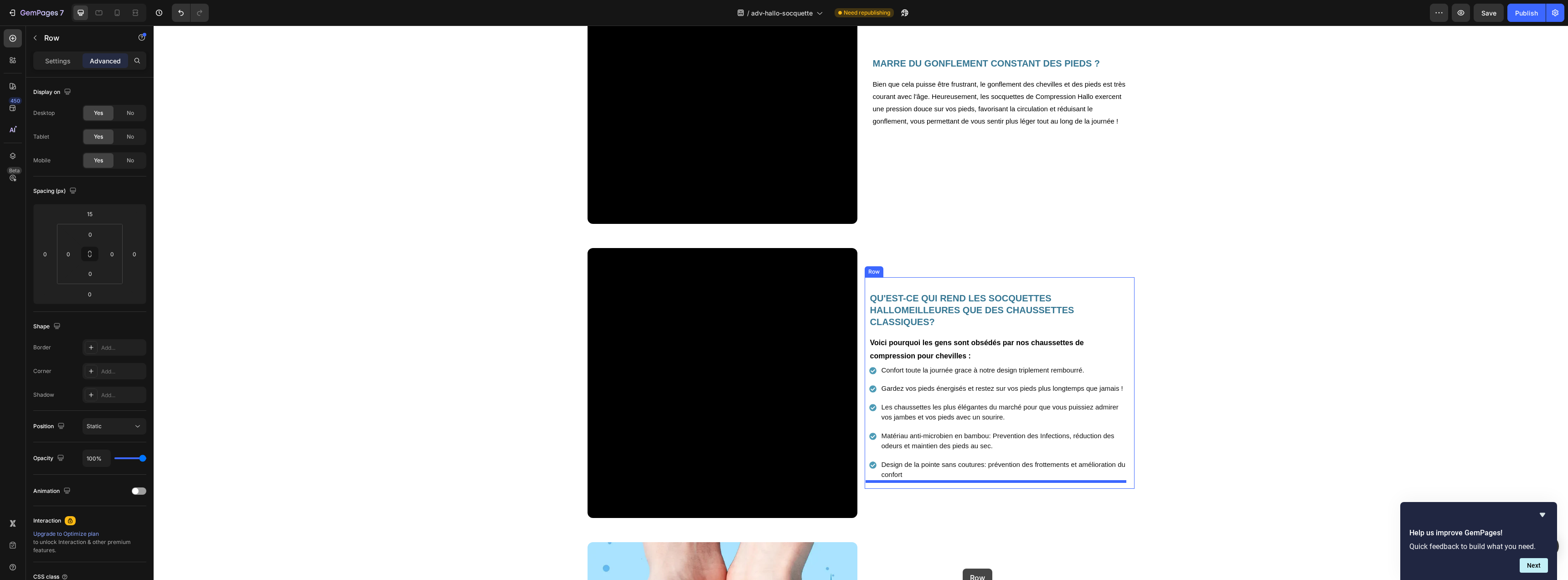
scroll to position [1026, 0]
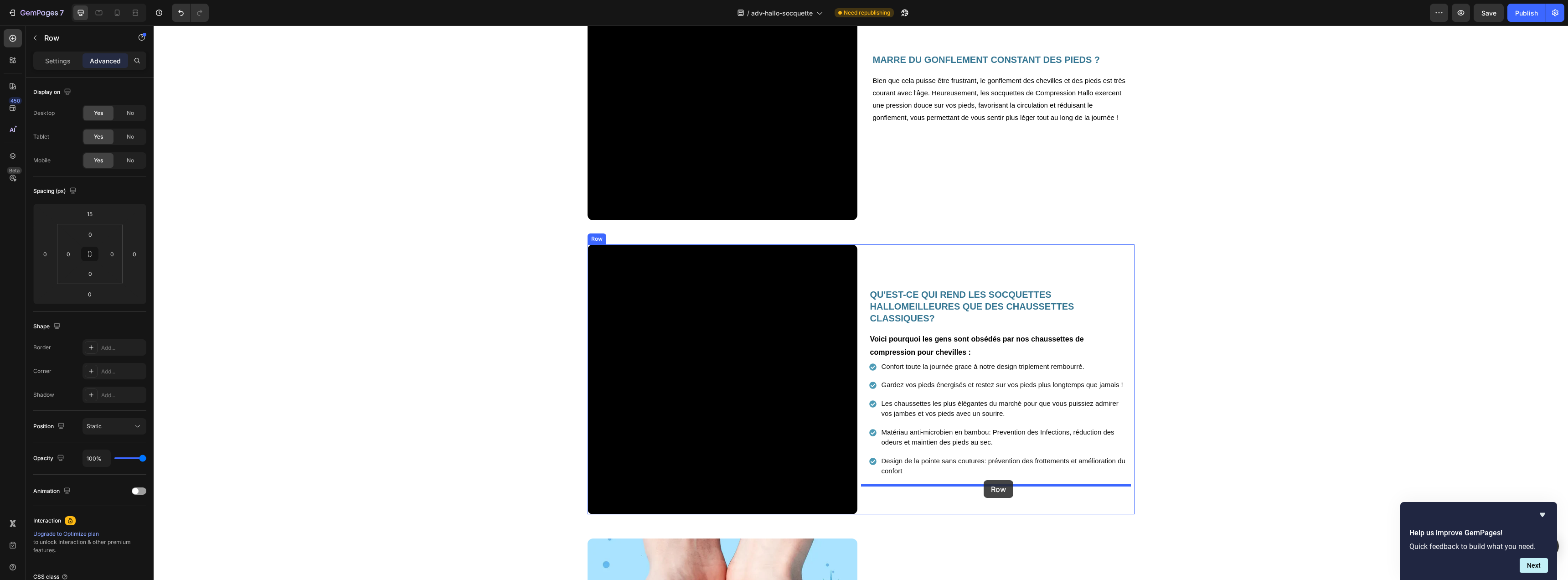
drag, startPoint x: 893, startPoint y: 316, endPoint x: 983, endPoint y: 480, distance: 187.1
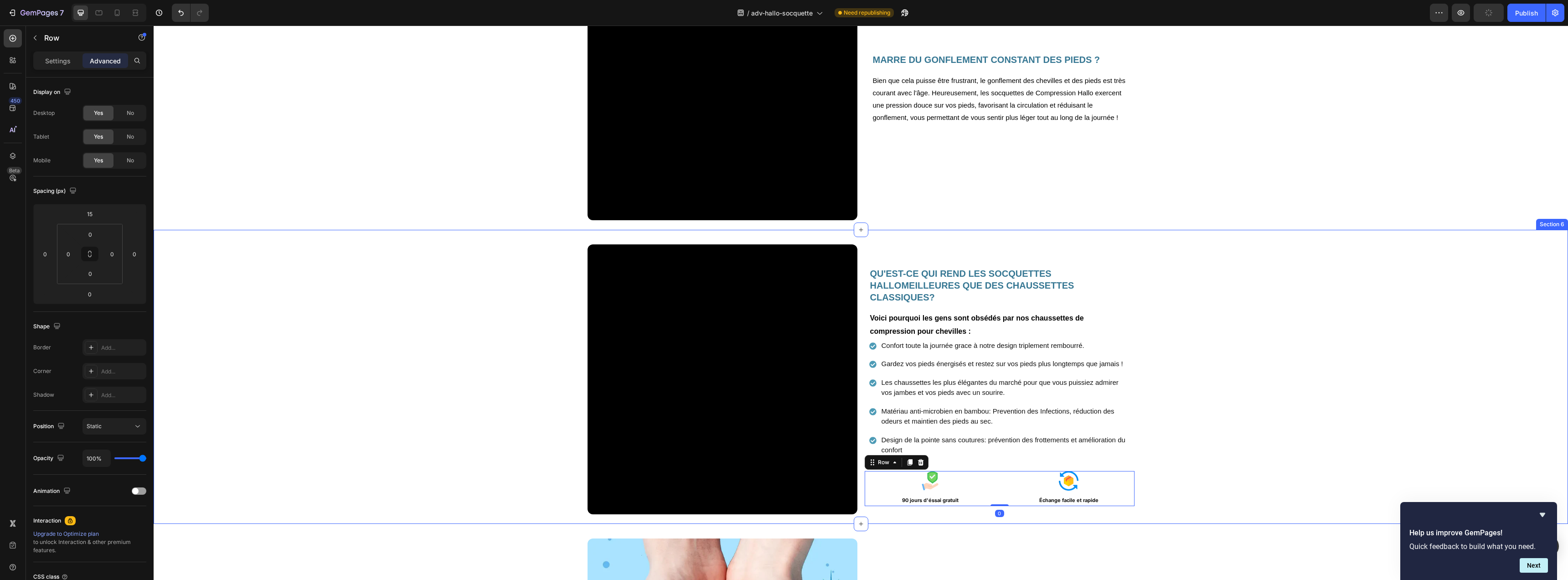
click at [1256, 426] on div "Video QU'EST-CE QUI REND LES SOCQUETTES HALLOMEILLEURES QUE DES CHAUSSETTES CLA…" at bounding box center [861, 383] width 1414 height 277
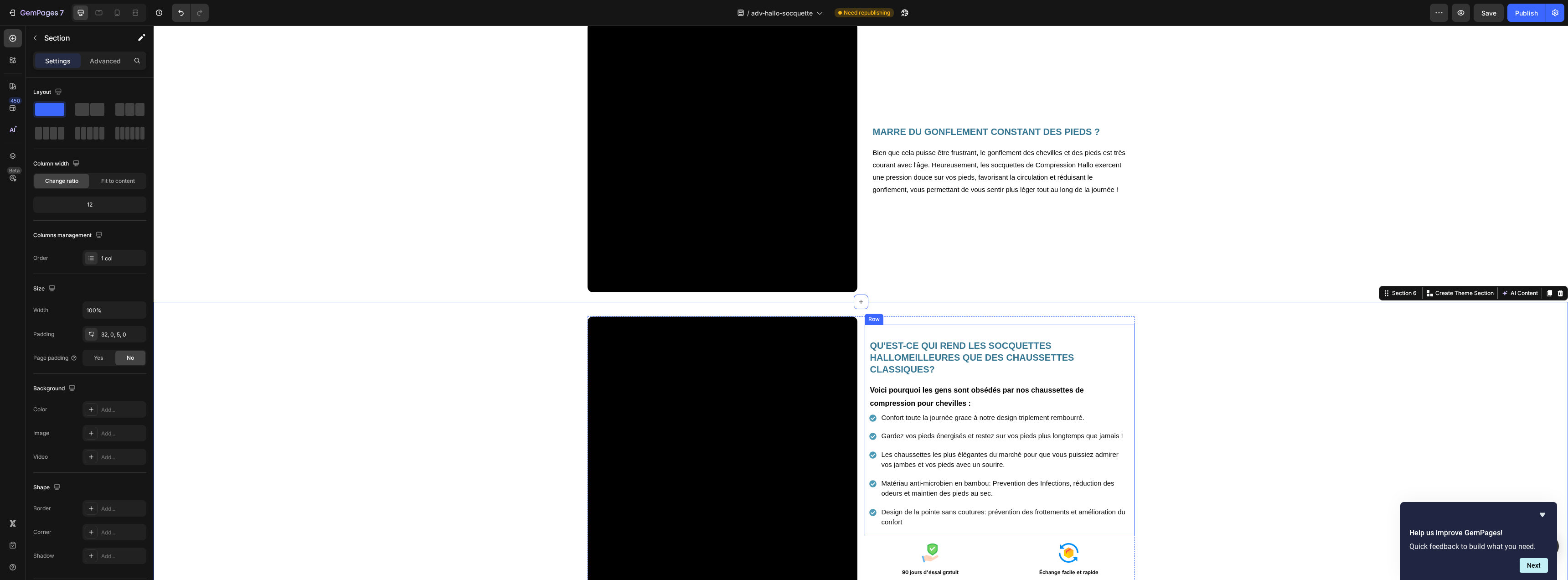
scroll to position [909, 0]
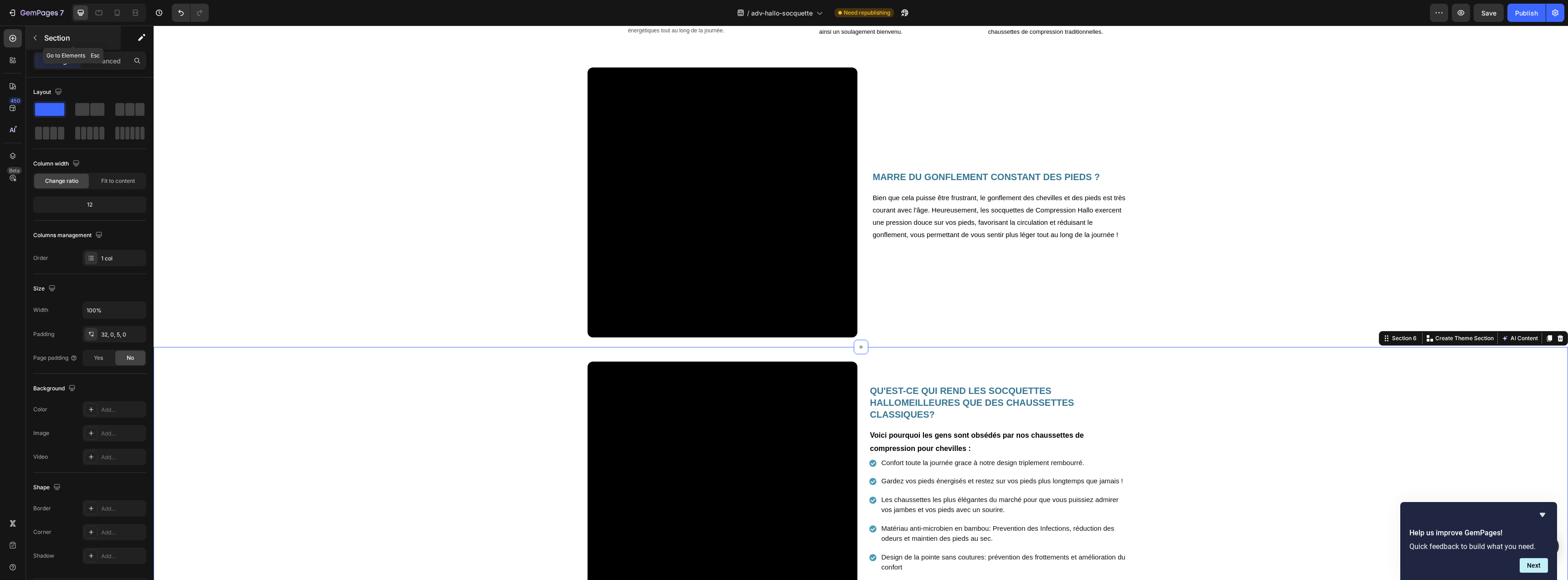
click at [53, 40] on p "Section" at bounding box center [81, 38] width 75 height 11
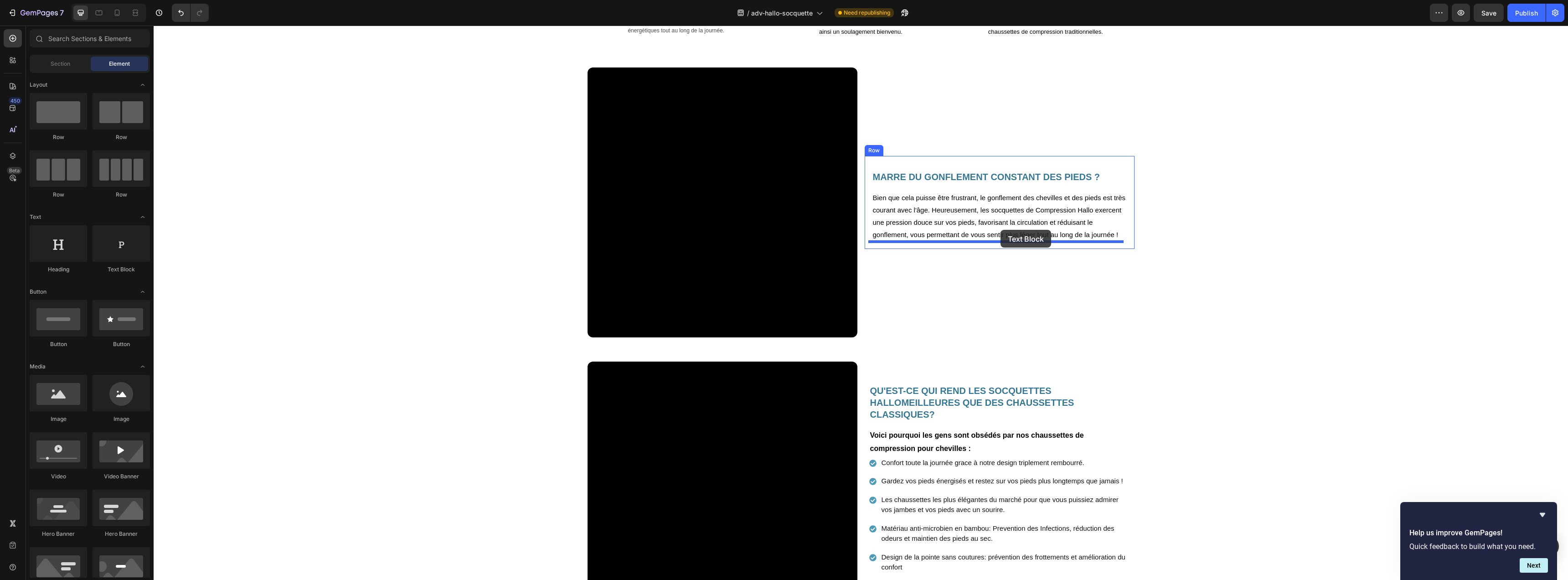
drag, startPoint x: 303, startPoint y: 266, endPoint x: 1001, endPoint y: 231, distance: 698.9
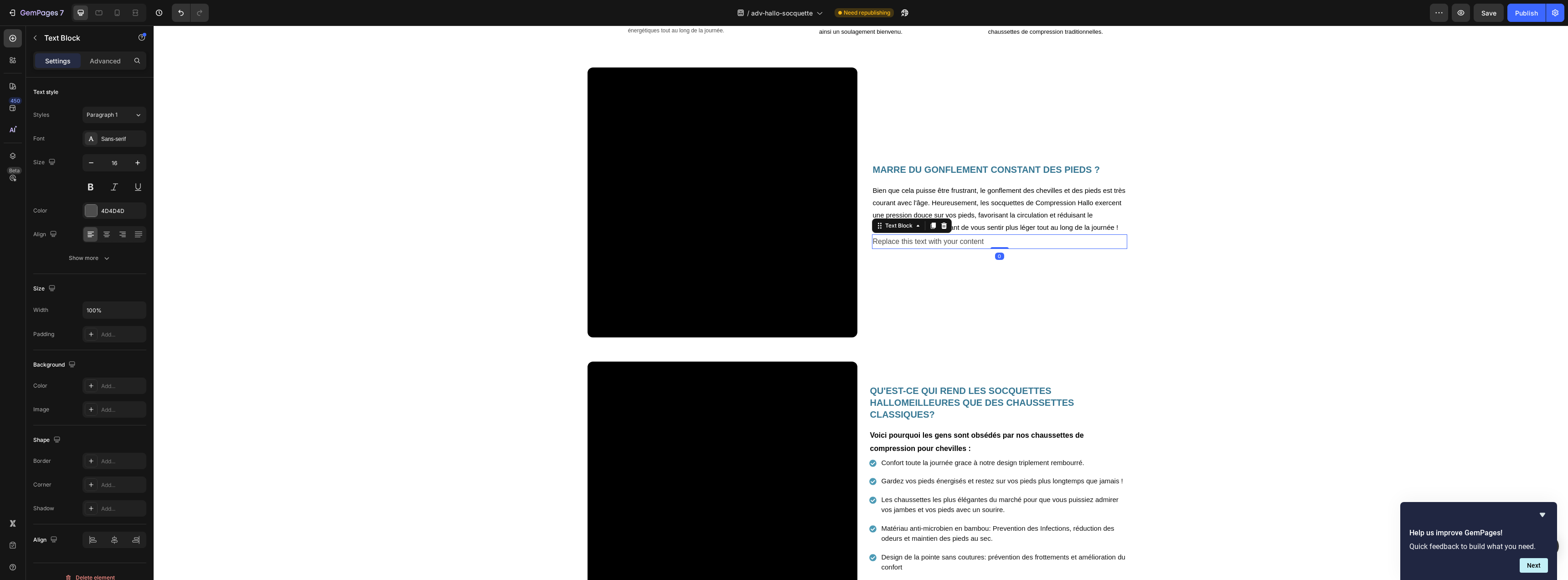
click at [931, 242] on div "Replace this text with your content" at bounding box center [999, 242] width 256 height 15
click at [1048, 274] on div "MARRE DU GONFLEMENT CONSTANT DES PIEDS ? Heading Bien que cela puisse être frus…" at bounding box center [999, 202] width 270 height 270
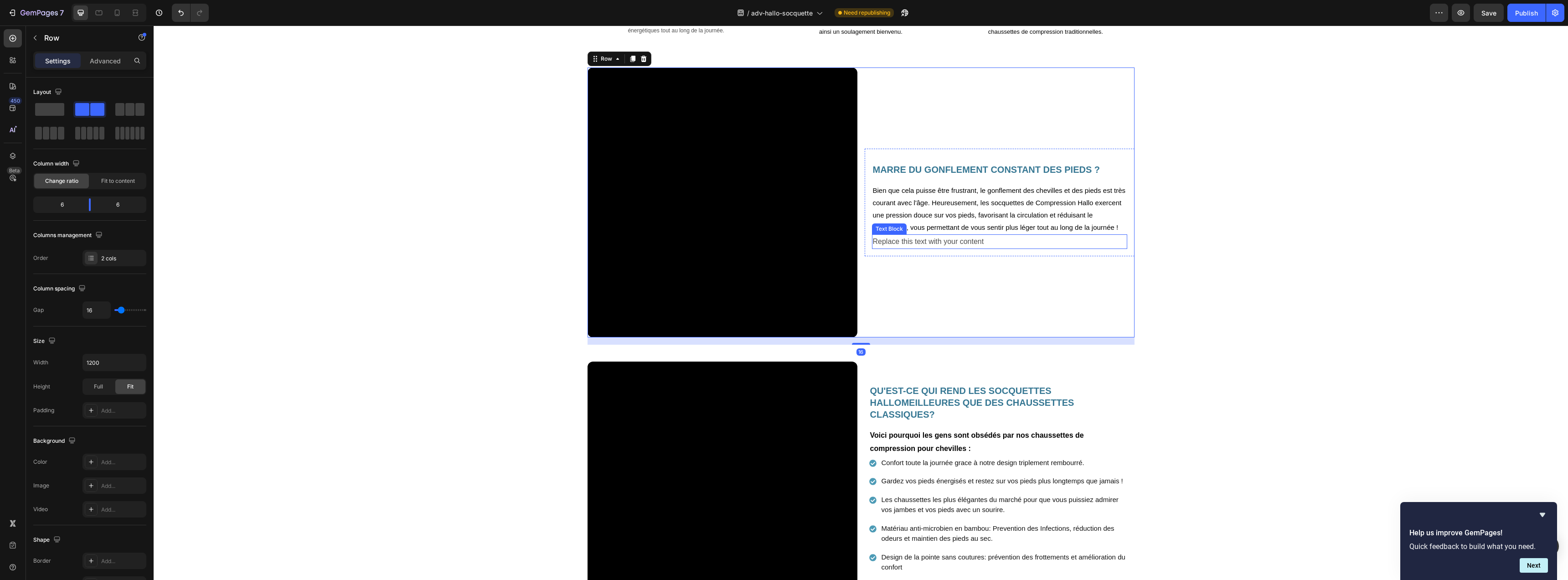
click at [988, 239] on p "Replace this text with your content" at bounding box center [1000, 242] width 254 height 13
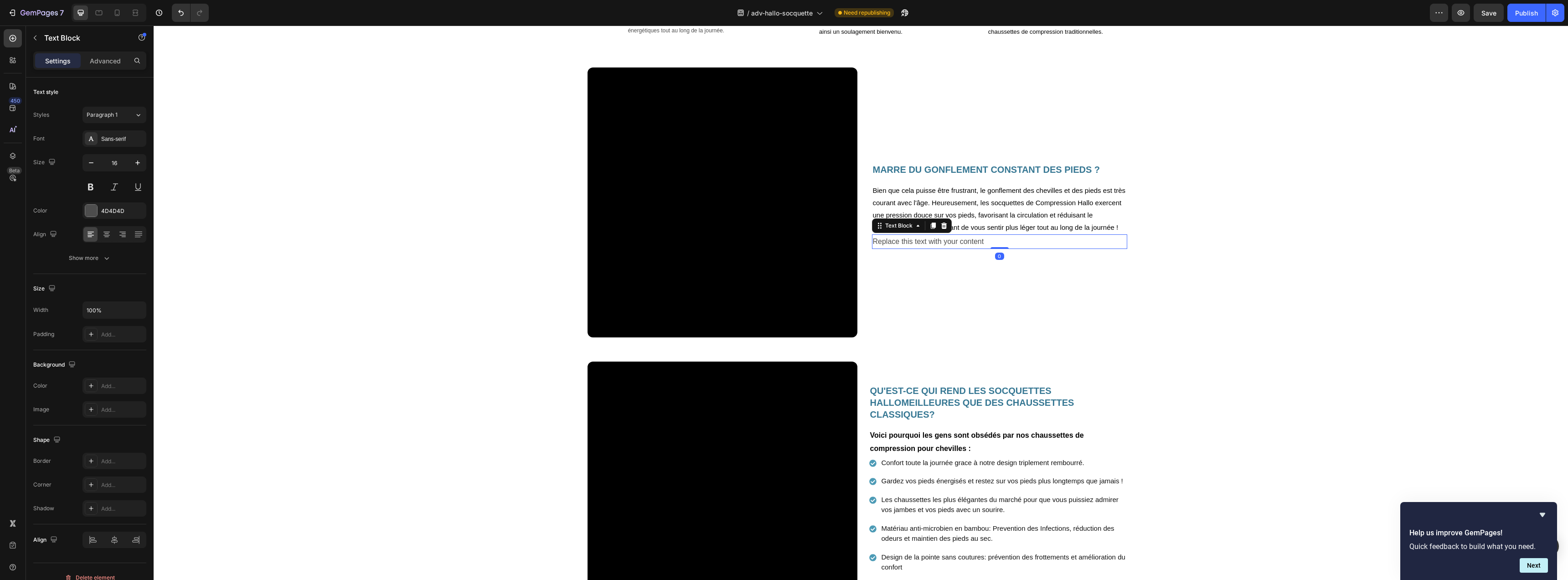
click at [941, 224] on icon at bounding box center [944, 225] width 6 height 6
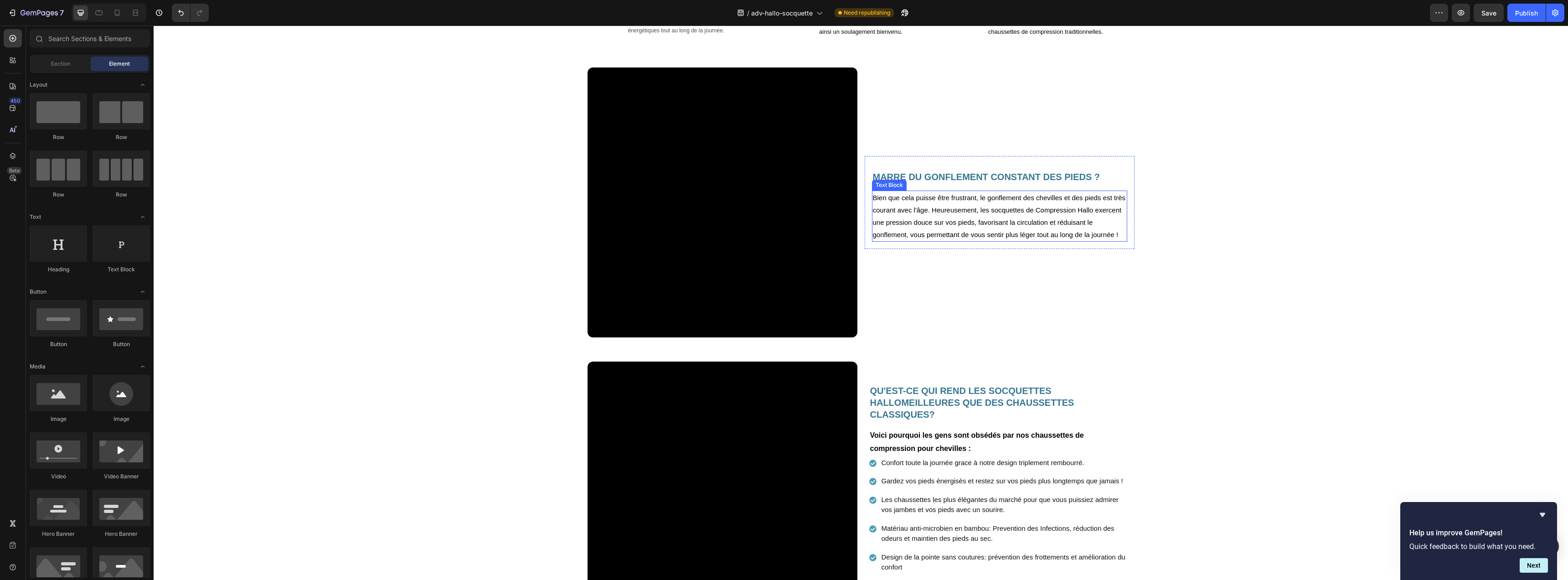
click at [954, 213] on p "Bien que cela puisse être frustrant, le gonflement des chevilles et des pieds e…" at bounding box center [1000, 216] width 254 height 49
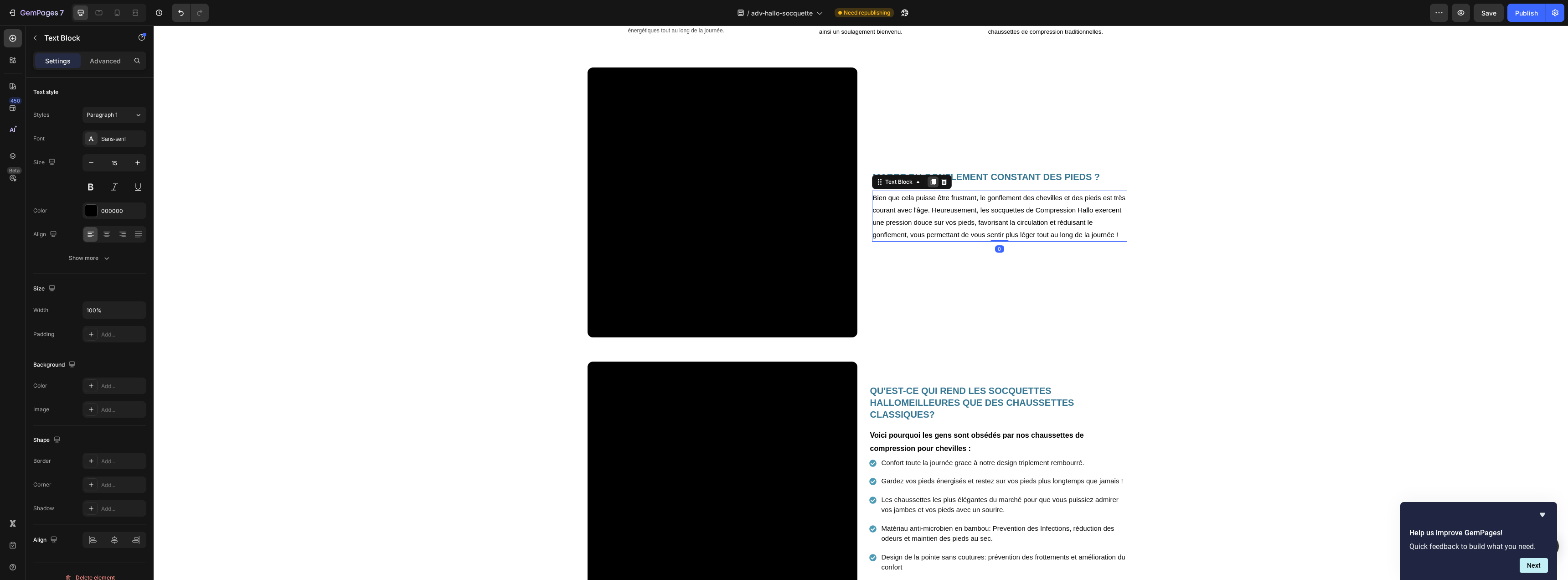
click at [930, 181] on icon at bounding box center [933, 182] width 5 height 6
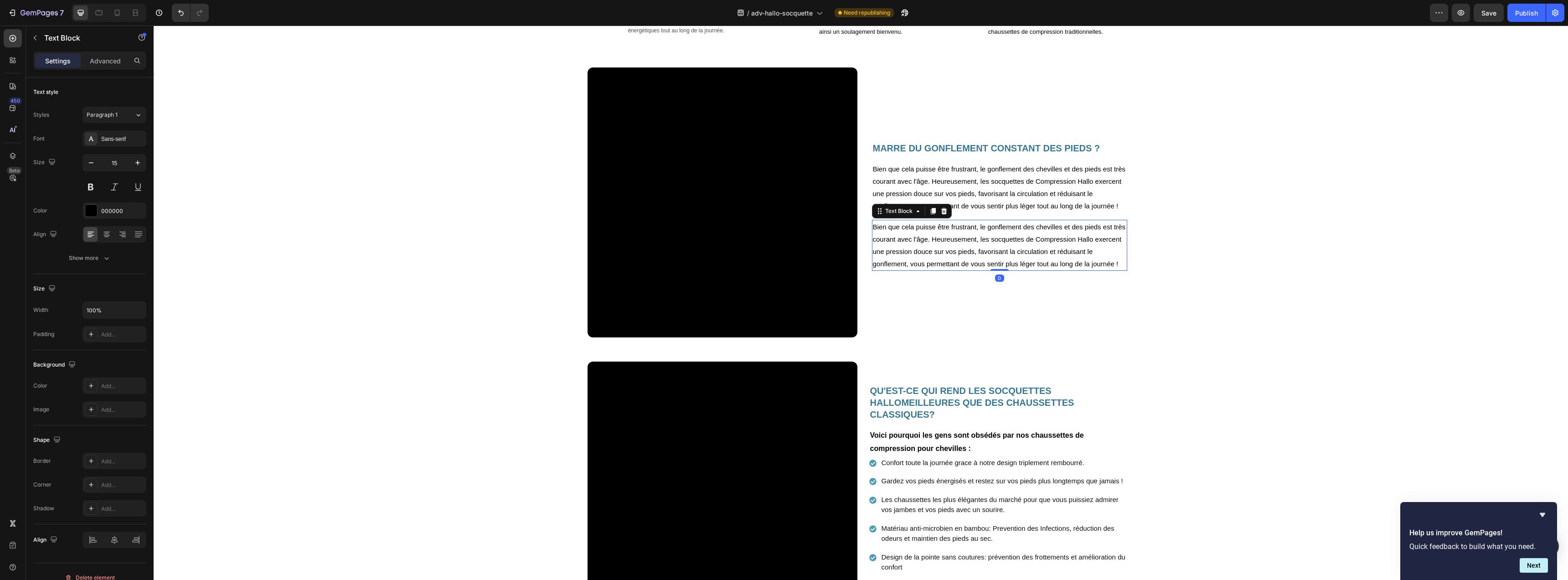
click at [896, 243] on p "Bien que cela puisse être frustrant, le gonflement des chevilles et des pieds e…" at bounding box center [1000, 245] width 254 height 49
click at [962, 254] on p "Bien que cela puisse être frustrant, le gonflement des chevilles et des pieds e…" at bounding box center [1000, 245] width 254 height 49
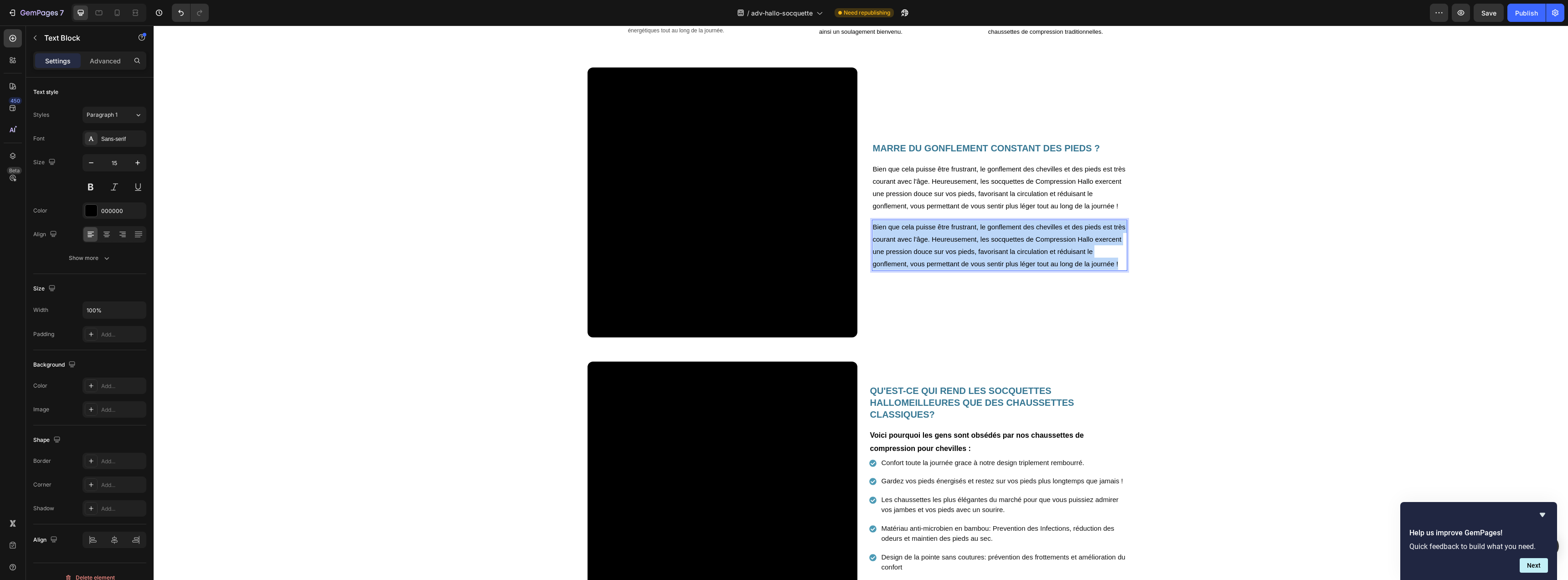
click at [962, 254] on p "Bien que cela puisse être frustrant, le gonflement des chevilles et des pieds e…" at bounding box center [1000, 245] width 254 height 49
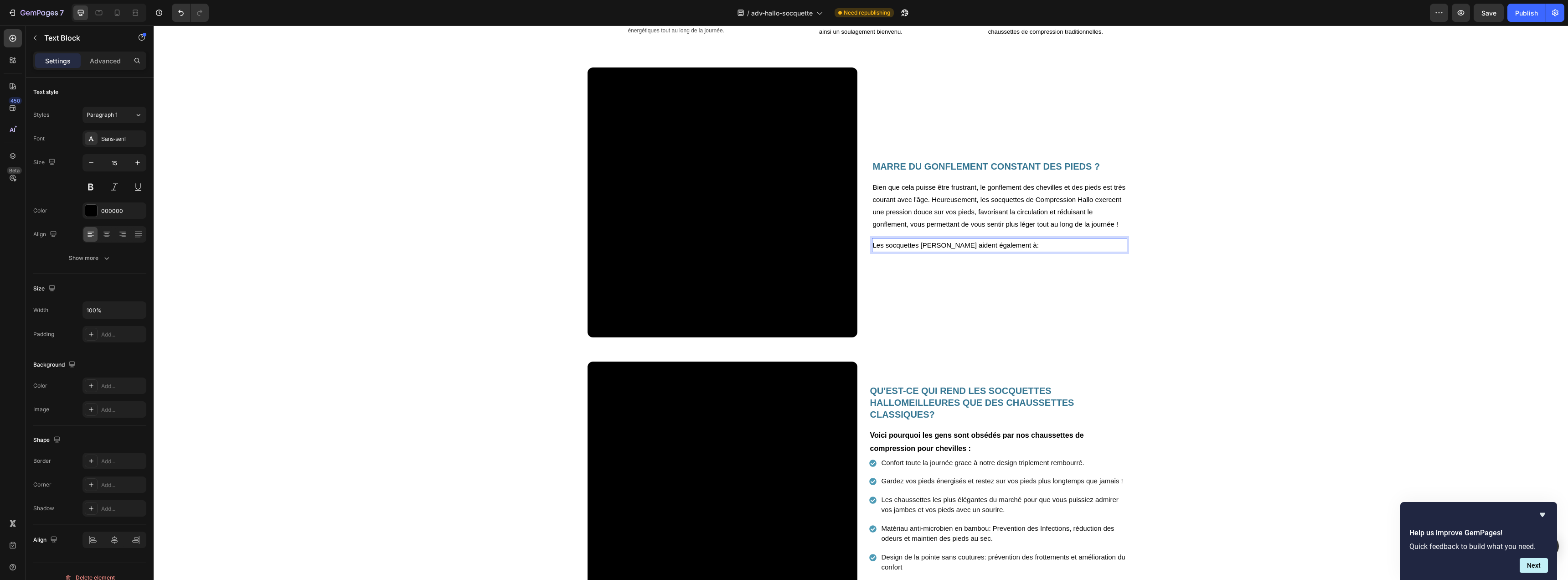
click at [1012, 246] on p "Les socquettes Hallo aident également à:" at bounding box center [1000, 245] width 254 height 12
click at [992, 246] on p "Les socquettes Hallo aident également à:" at bounding box center [1000, 245] width 254 height 12
click at [1012, 245] on p "Les socquettes [PERSON_NAME] aident également à :" at bounding box center [1000, 245] width 254 height 12
click at [1004, 270] on div "MARRE DU GONFLEMENT CONSTANT DES PIEDS ? Heading Bien que cela puisse être frus…" at bounding box center [999, 202] width 270 height 270
click at [1006, 246] on p "Les socquettes [PERSON_NAME] aident également à :" at bounding box center [1000, 245] width 254 height 12
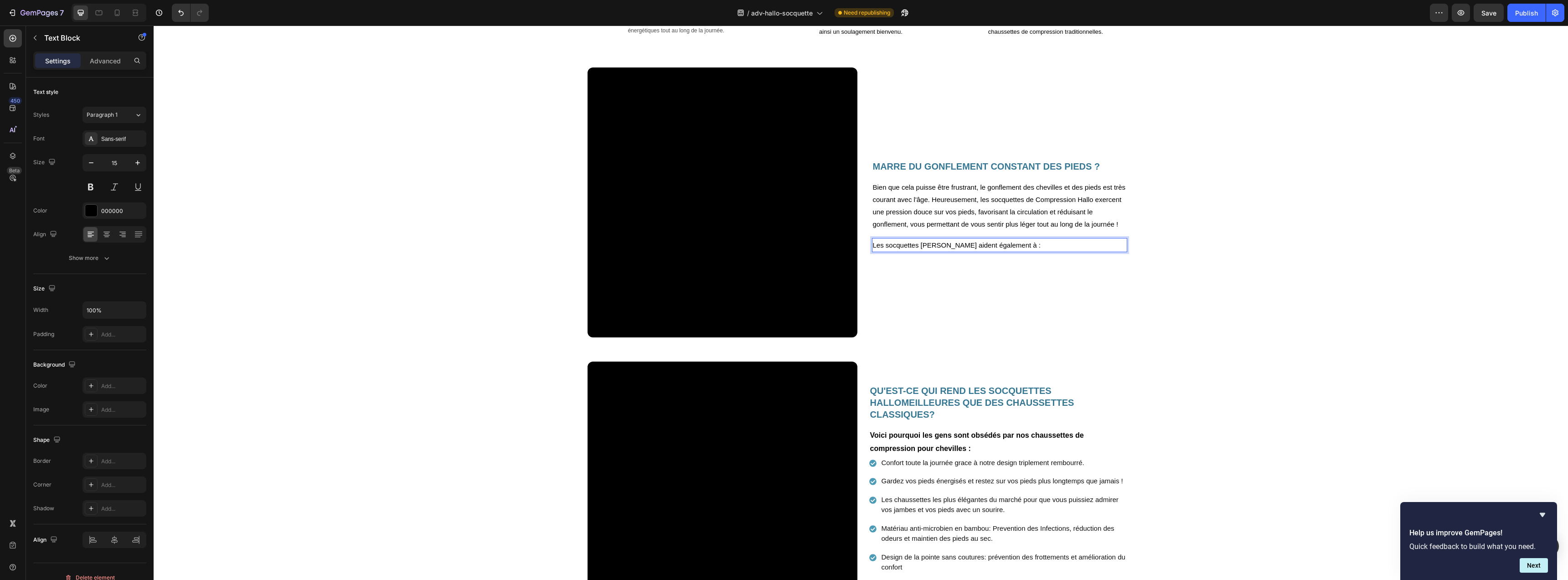
click at [1009, 262] on div "MARRE DU GONFLEMENT CONSTANT DES PIEDS ? Heading Bien que cela puisse être frus…" at bounding box center [999, 202] width 270 height 270
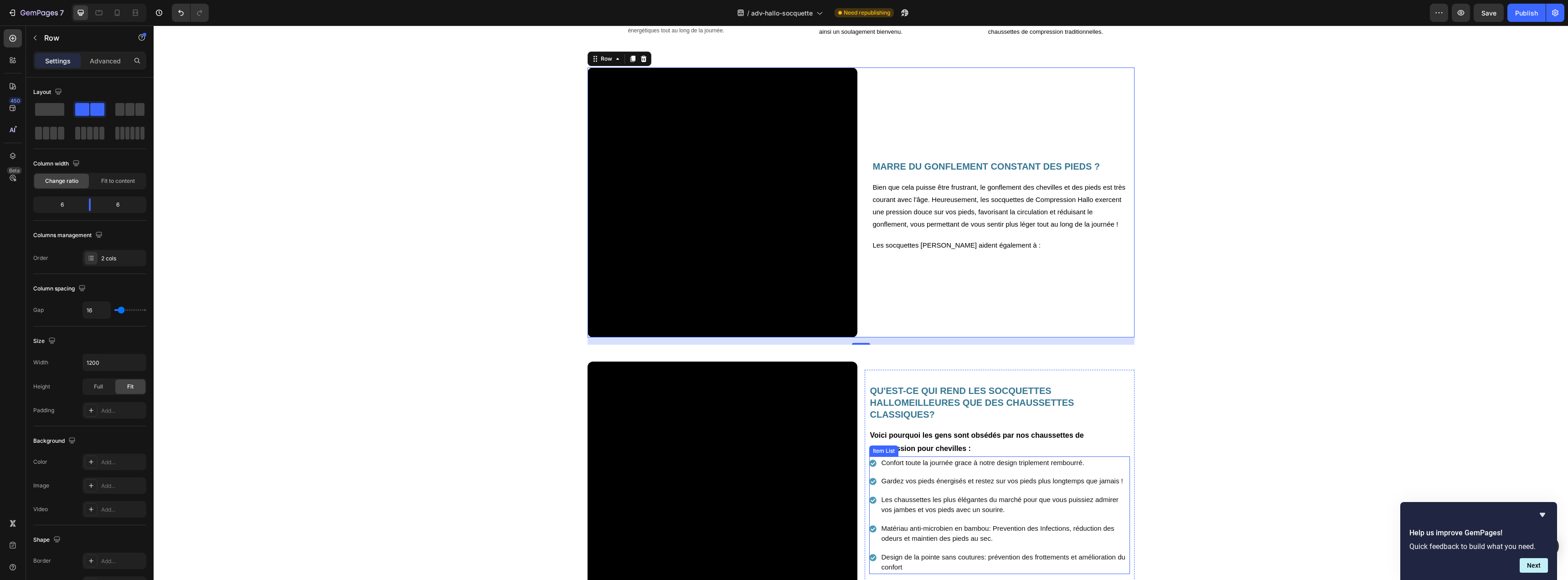
click at [888, 452] on div "Item List" at bounding box center [884, 451] width 26 height 8
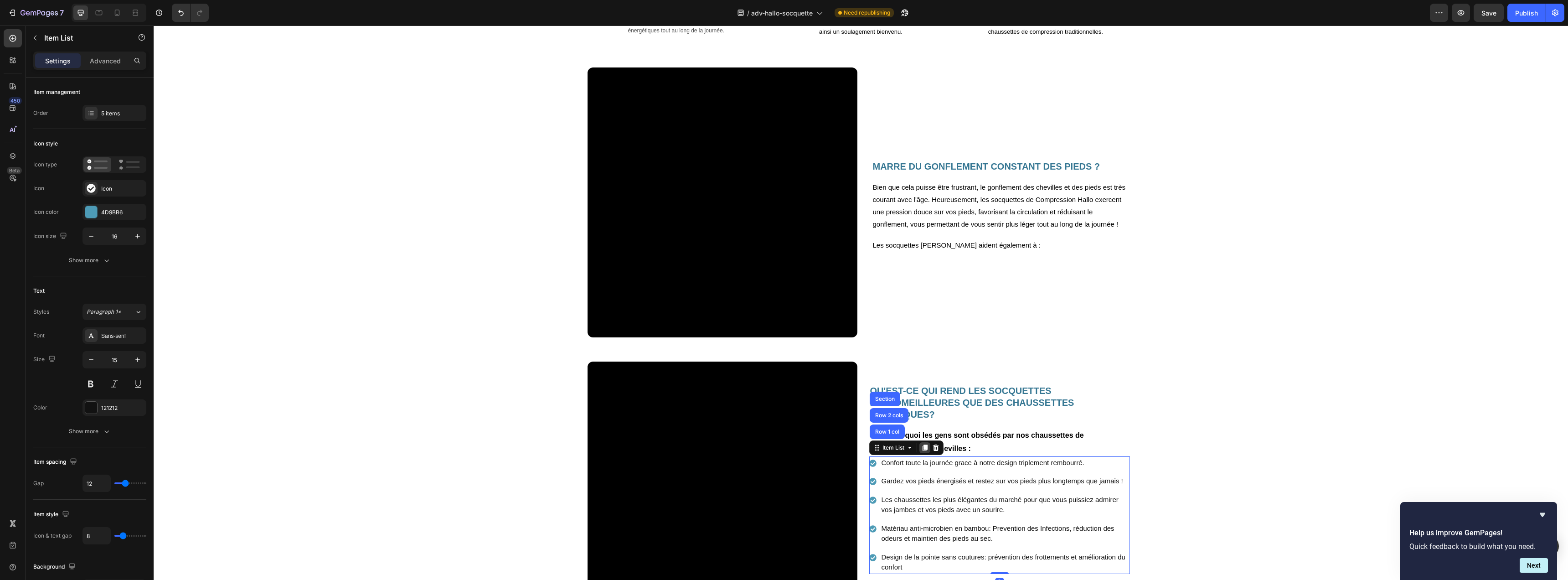
click at [922, 449] on icon at bounding box center [925, 448] width 7 height 7
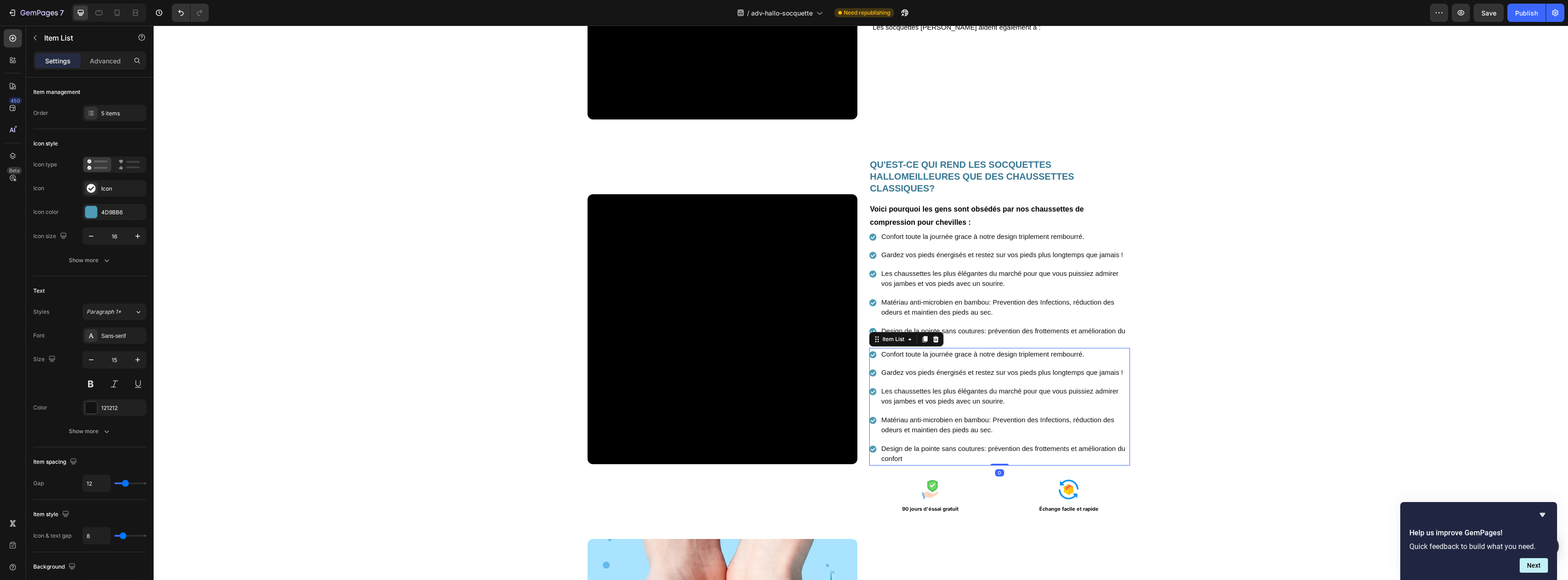
scroll to position [1051, 0]
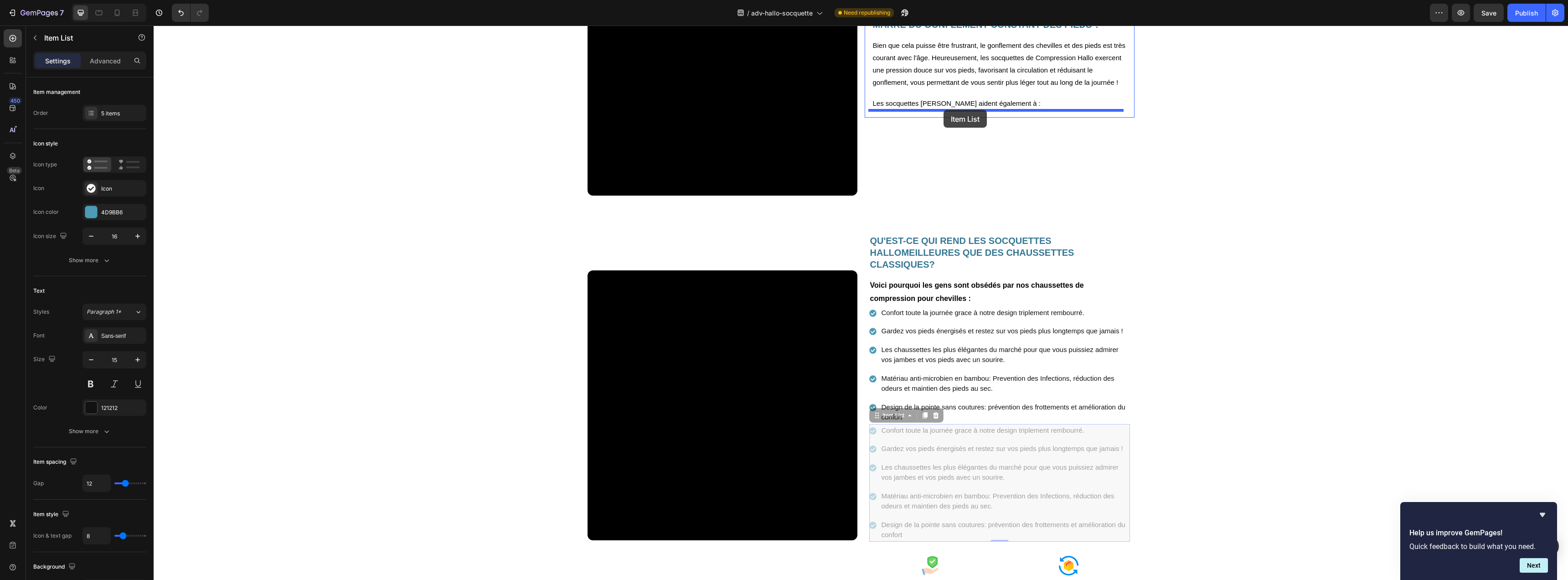
drag, startPoint x: 888, startPoint y: 417, endPoint x: 944, endPoint y: 110, distance: 312.1
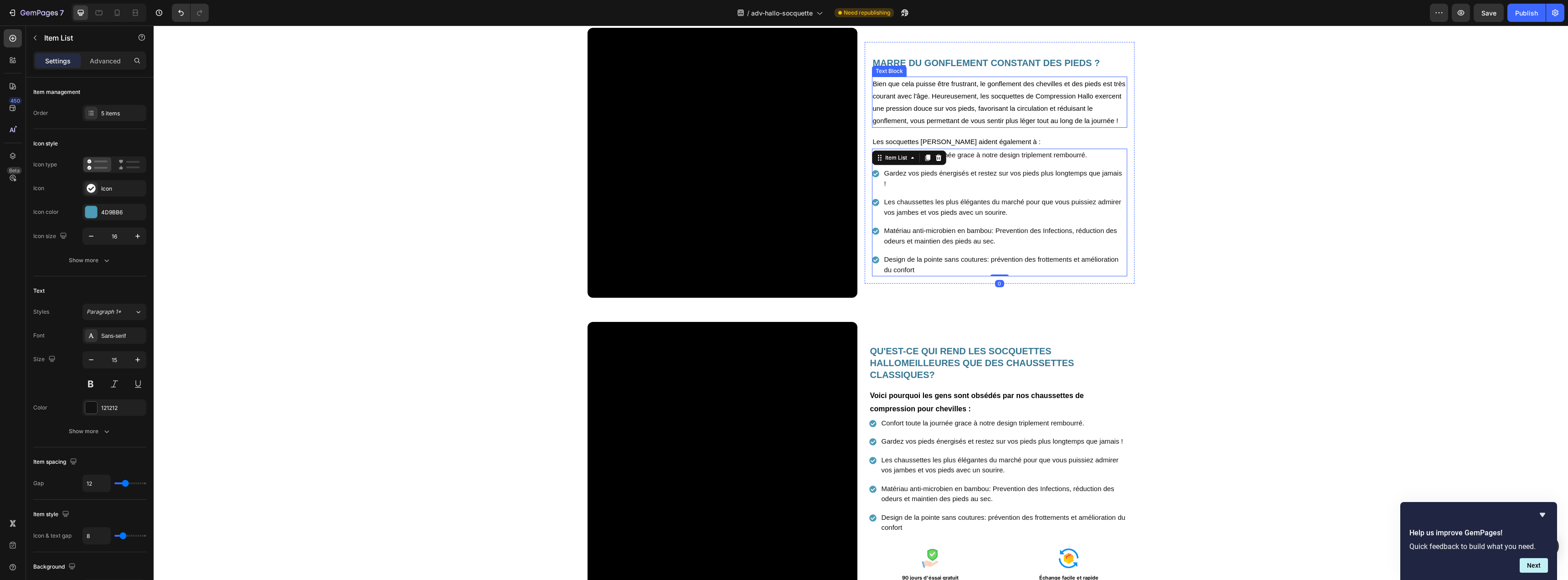
scroll to position [910, 0]
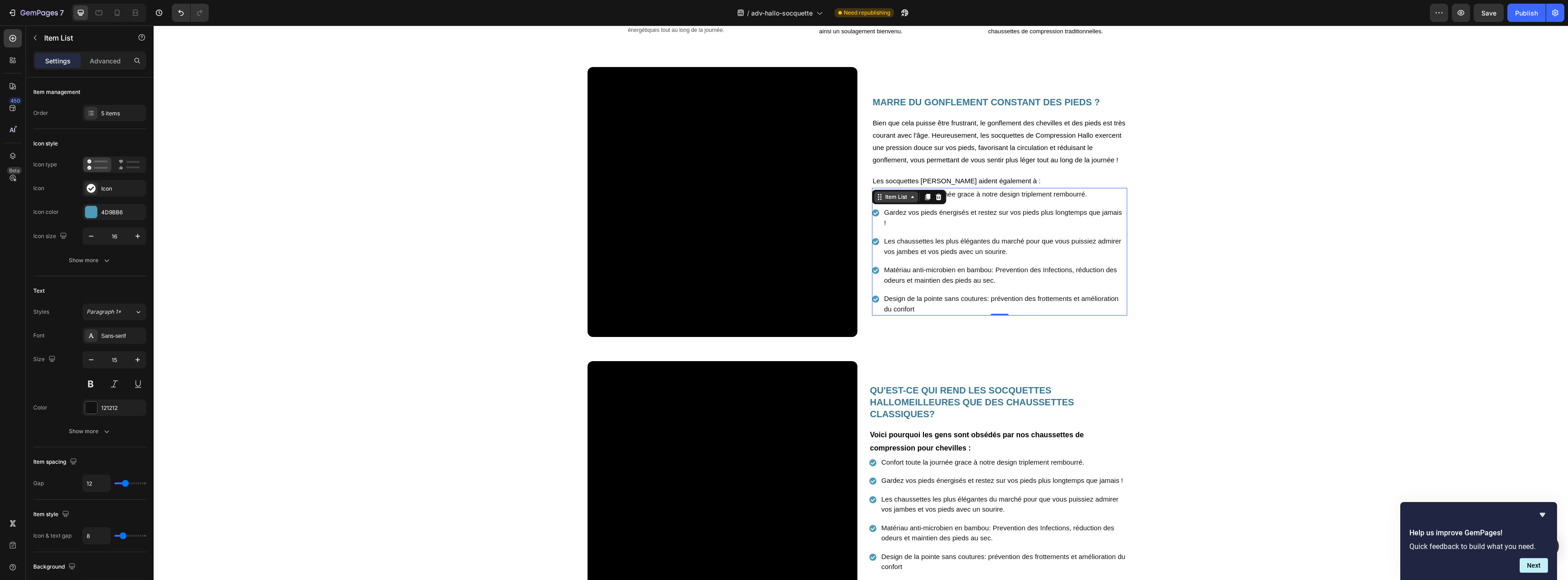
click at [884, 200] on div "Item List" at bounding box center [896, 197] width 44 height 11
click at [100, 189] on div "Icon" at bounding box center [115, 188] width 64 height 17
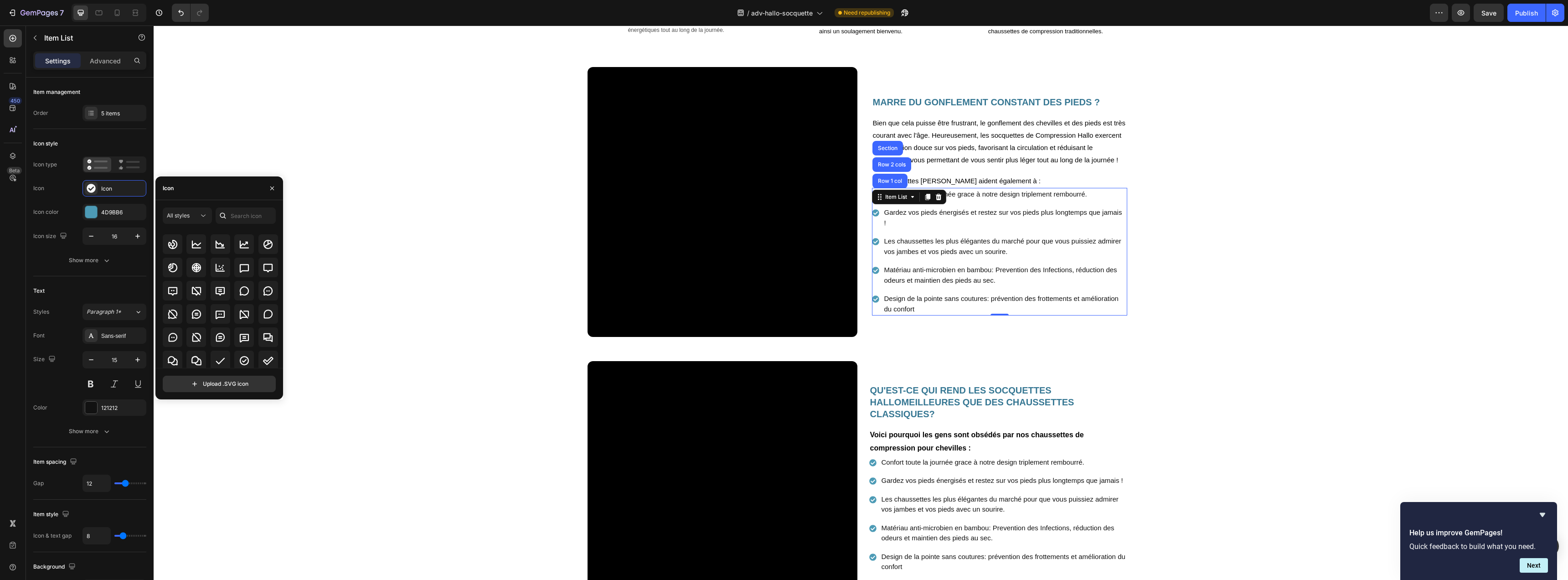
scroll to position [1302, 0]
click at [238, 213] on input "text" at bounding box center [246, 215] width 60 height 17
type input "star"
click at [240, 295] on icon at bounding box center [244, 294] width 10 height 10
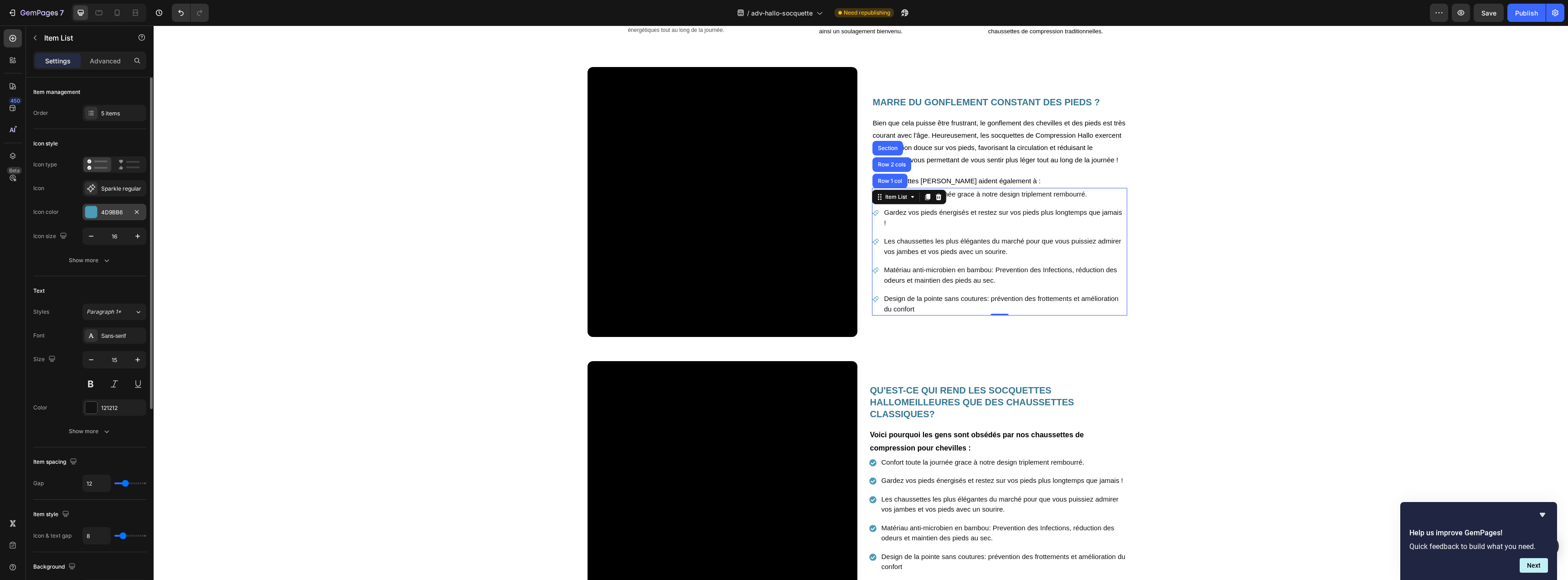
click at [89, 213] on div at bounding box center [91, 212] width 12 height 12
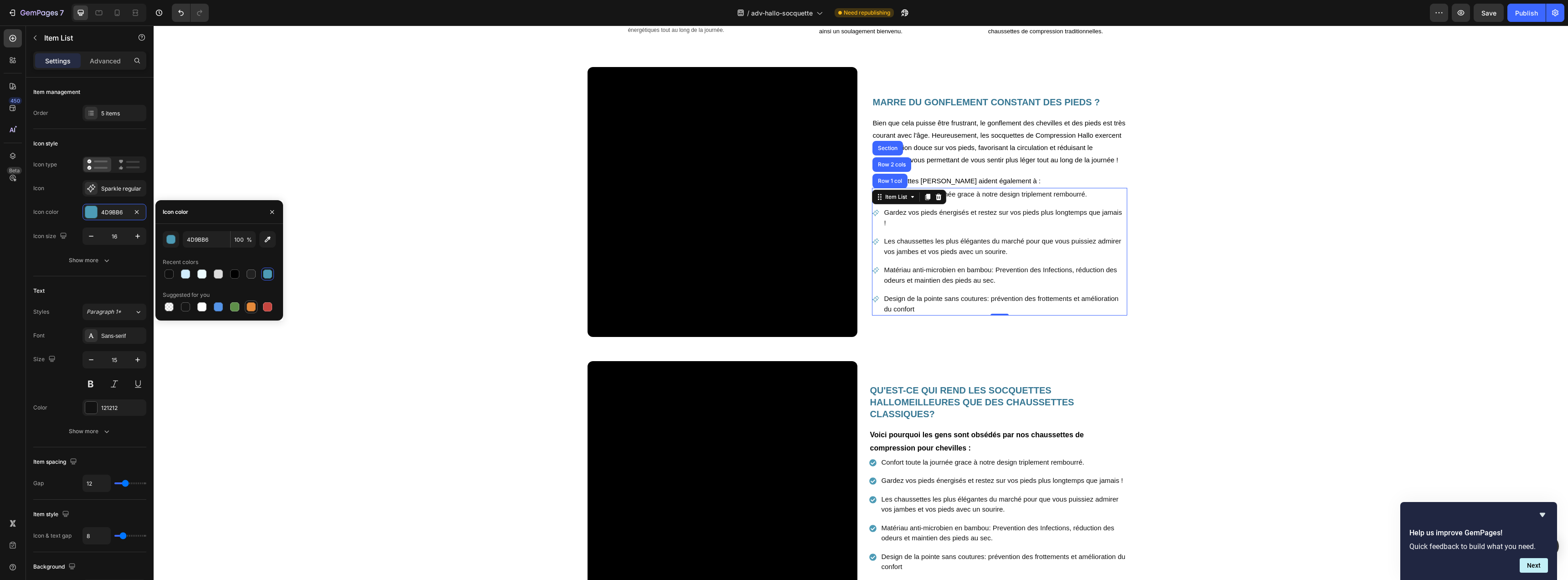
click at [246, 306] on div at bounding box center [251, 307] width 9 height 9
type input "E4893A"
click at [1232, 212] on div "Video MARRE DU GONFLEMENT CONSTANT DES PIEDS ? Heading Bien que cela puisse êtr…" at bounding box center [861, 205] width 1414 height 277
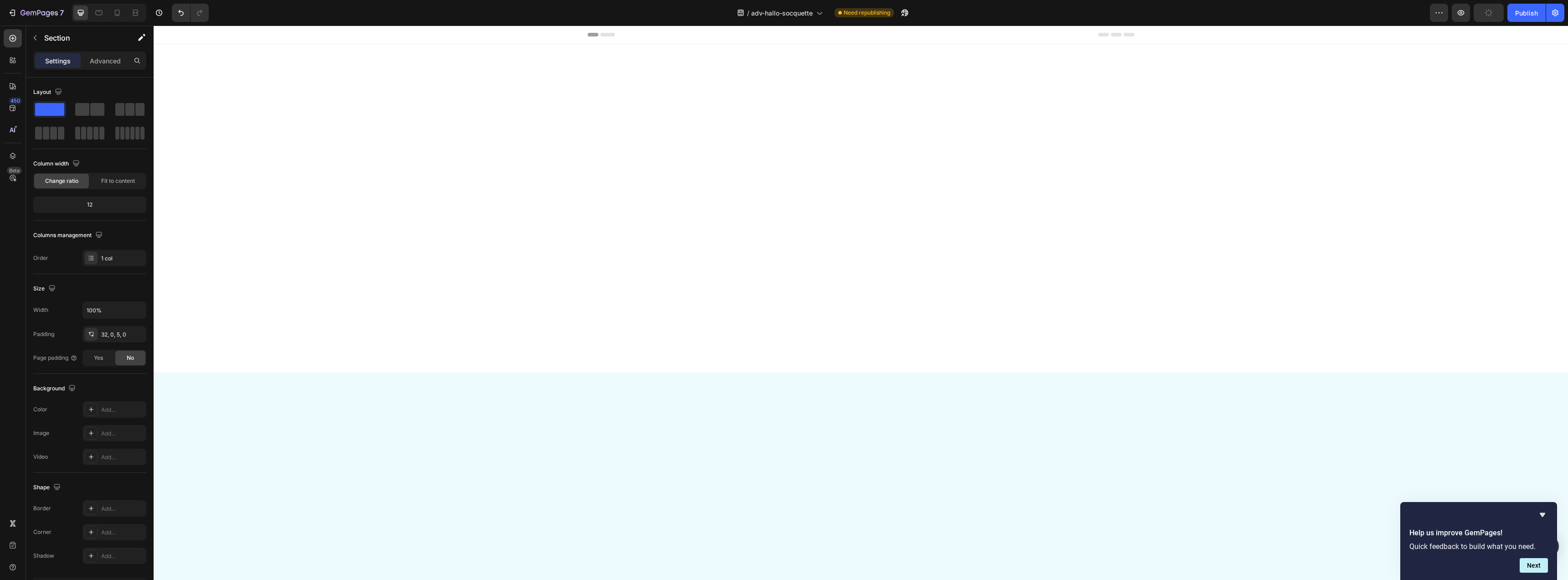
scroll to position [910, 0]
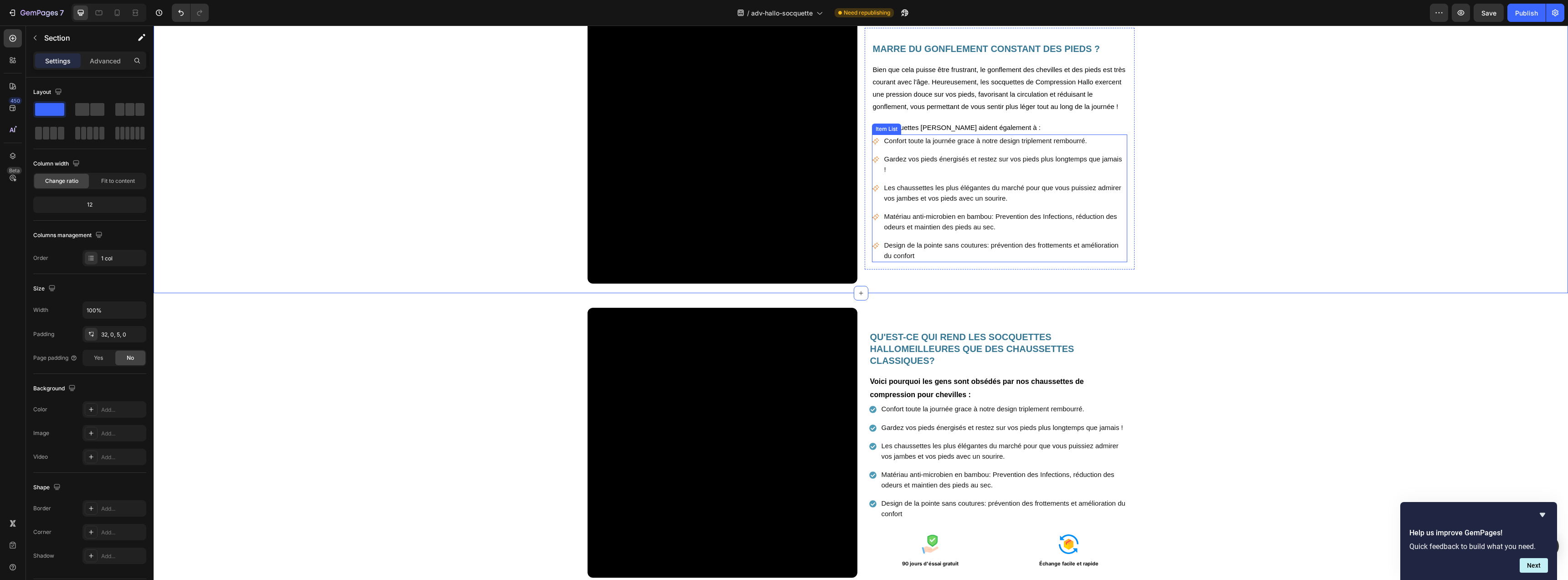
click at [936, 147] on p "Confort toute la journée grace à notre design triplement rembourré." at bounding box center [1005, 141] width 241 height 10
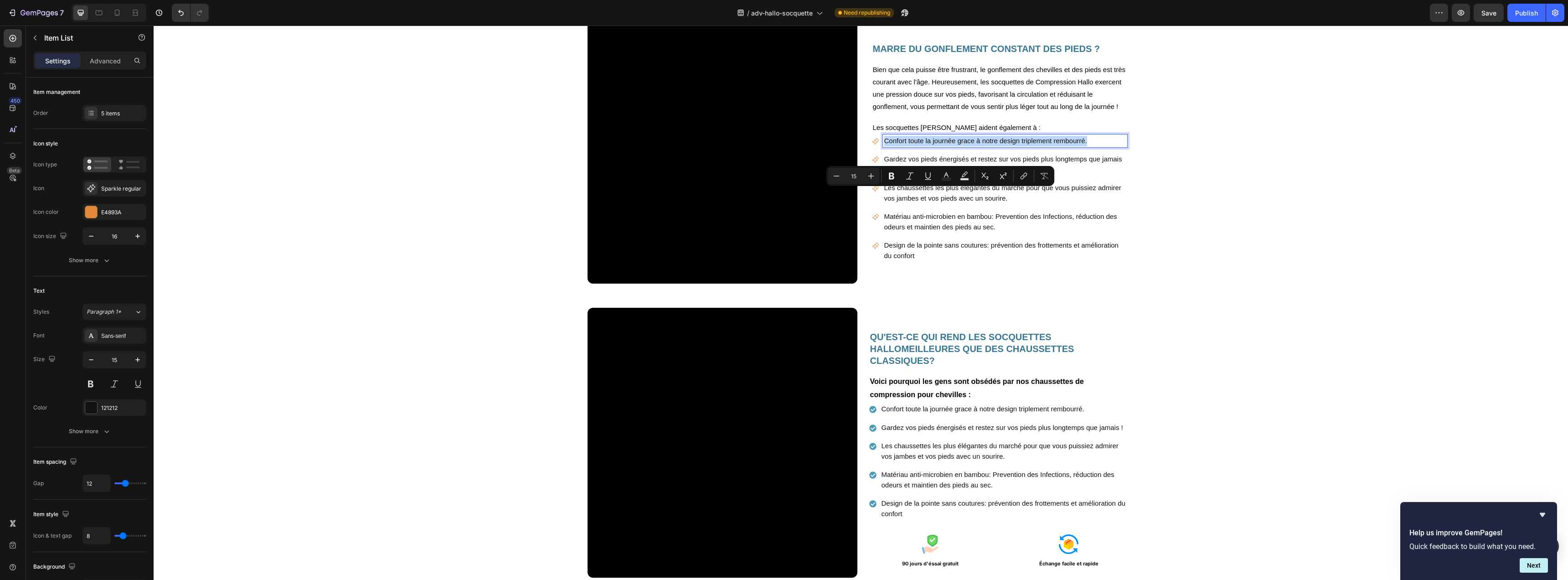
click at [936, 147] on p "Confort toute la journée grace à notre design triplement rembourré." at bounding box center [1005, 141] width 241 height 10
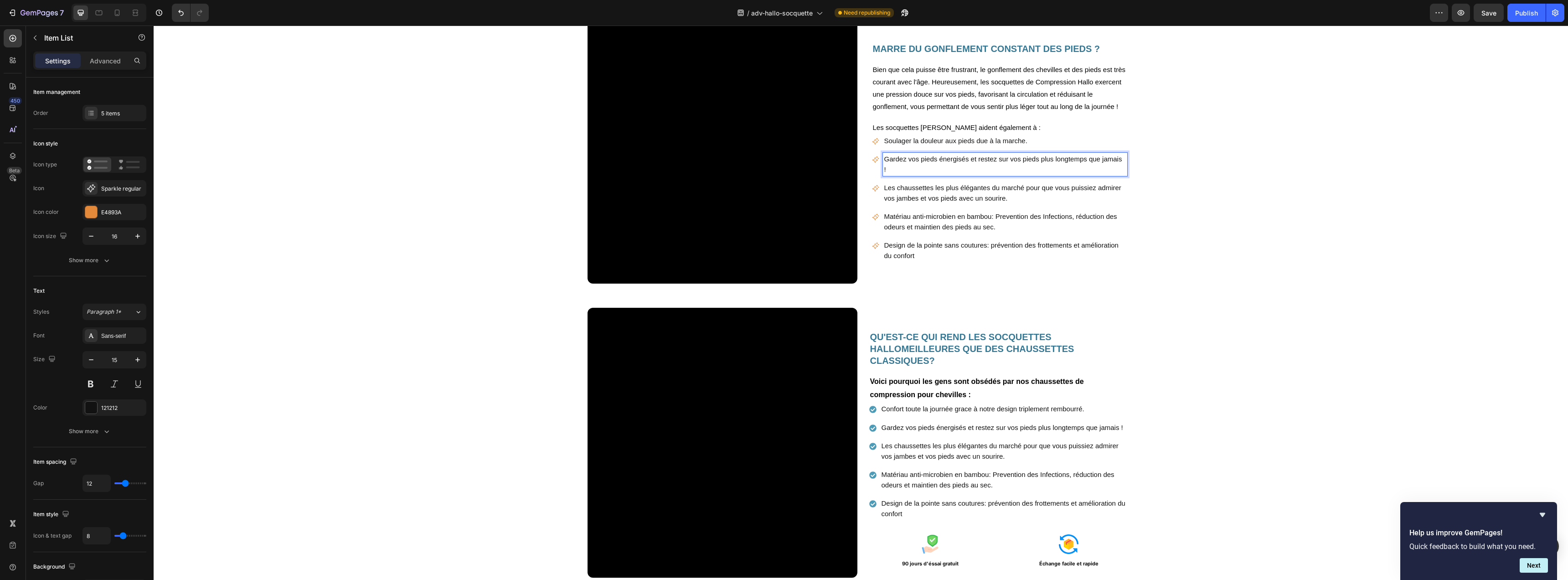
click at [927, 175] on p "Gardez vos pieds énergisés et restez sur vos pieds plus longtemps que jamais !" at bounding box center [1005, 164] width 241 height 20
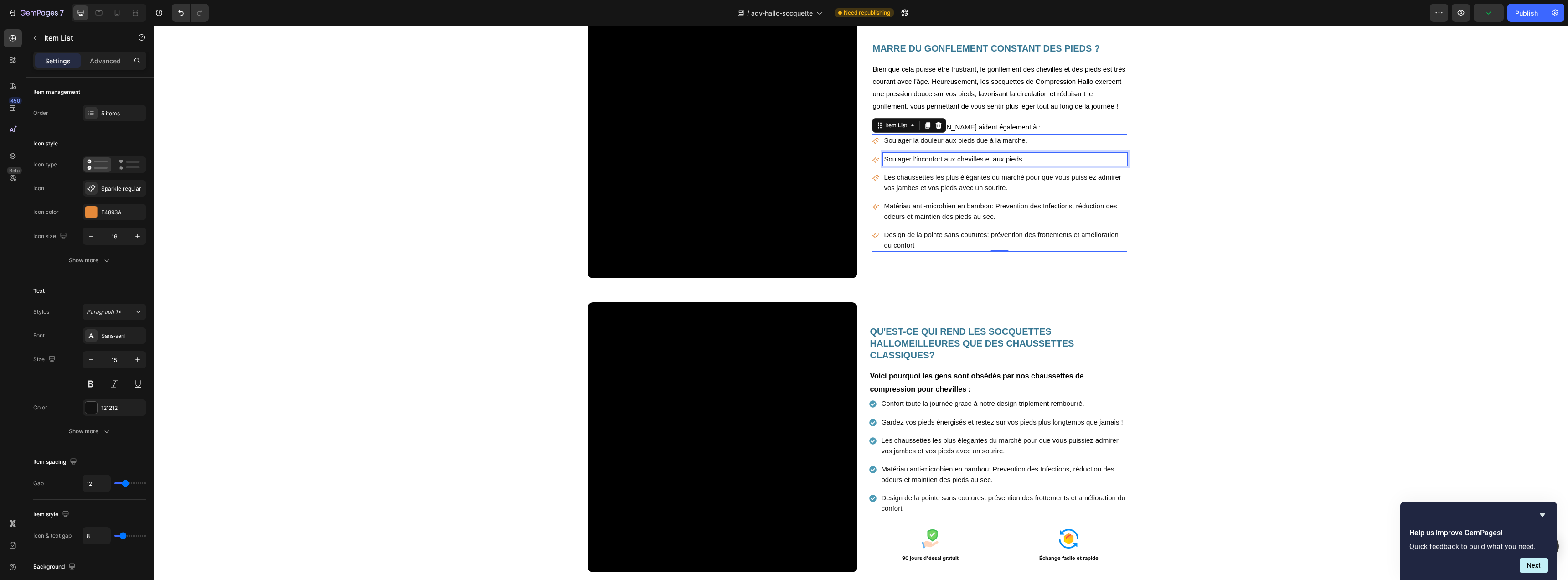
click at [920, 193] on p "Les chaussettes les plus élégantes du marché pour que vous puissiez admirer vos…" at bounding box center [1005, 182] width 241 height 20
click at [920, 193] on p "Les chaussettes les plus élégantes du marché pour que vous puissiez admirer vos…" at bounding box center [1005, 182] width 241 height 20
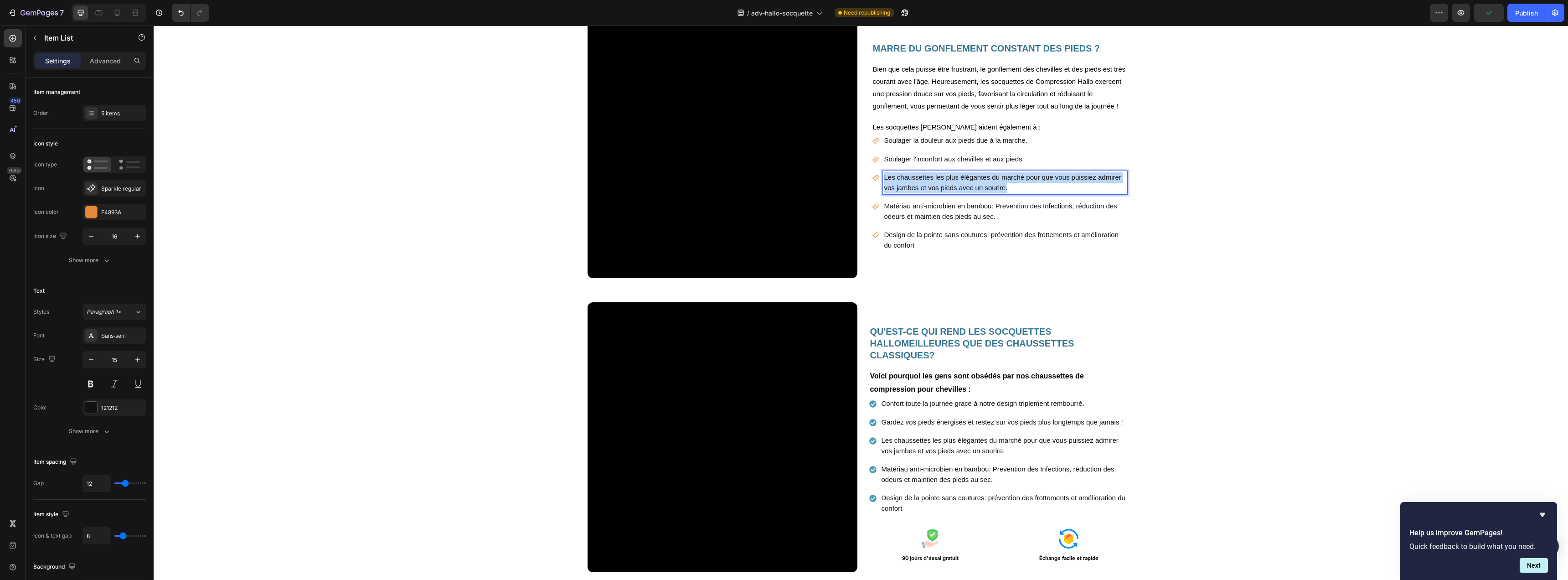
click at [920, 193] on p "Les chaussettes les plus élégantes du marché pour que vous puissiez admirer vos…" at bounding box center [1005, 182] width 241 height 20
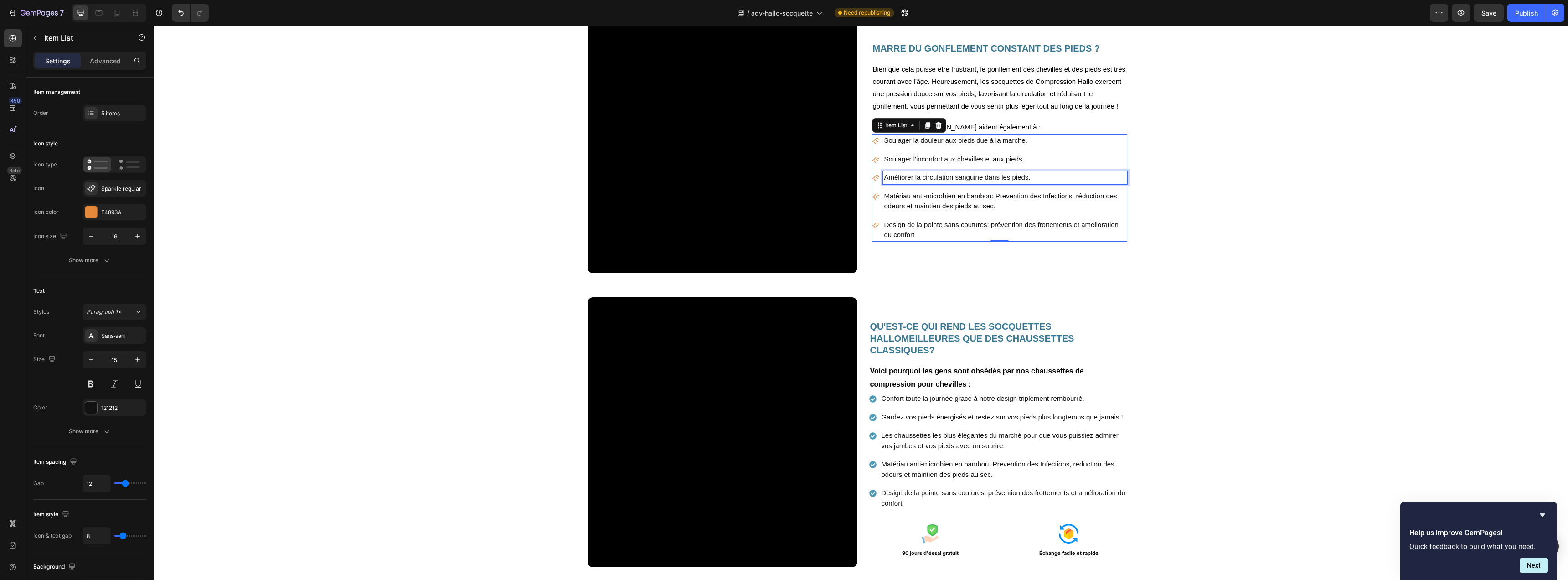
click at [944, 212] on p "Matériau anti-microbien en bambou: Prevention des Infections, réduction des ode…" at bounding box center [1005, 201] width 241 height 20
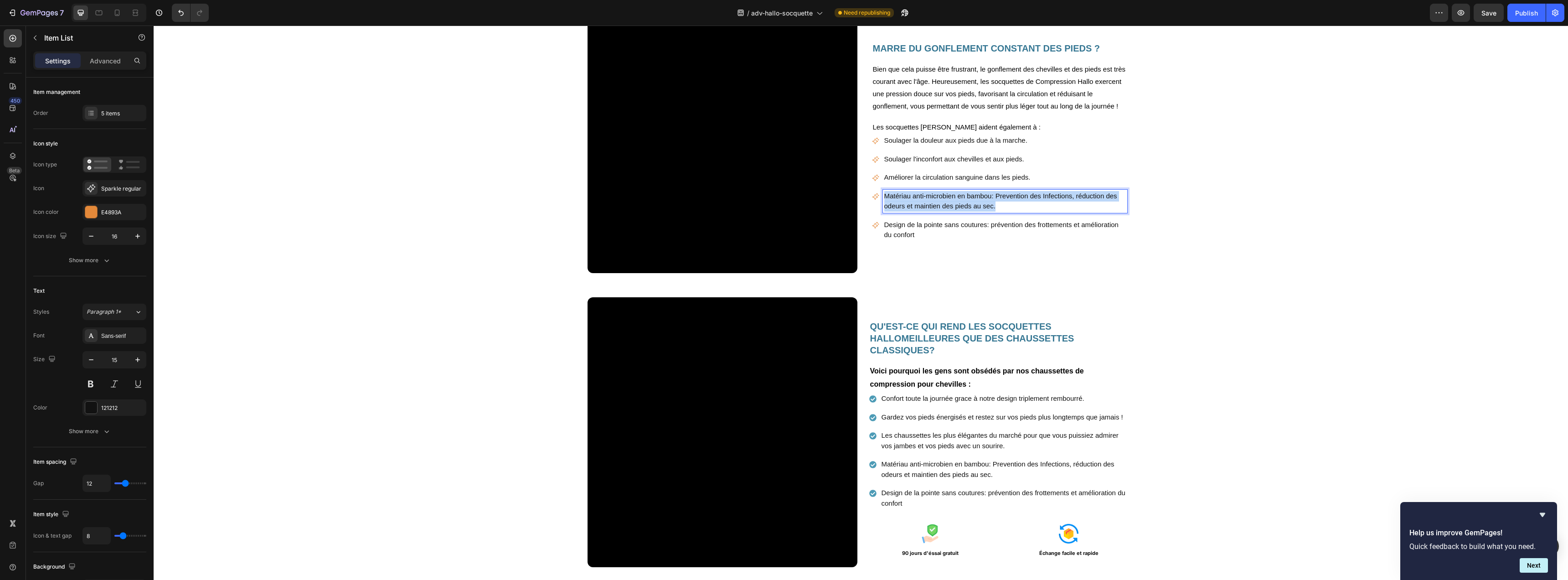
click at [944, 212] on p "Matériau anti-microbien en bambou: Prevention des Infections, réduction des ode…" at bounding box center [1005, 201] width 241 height 20
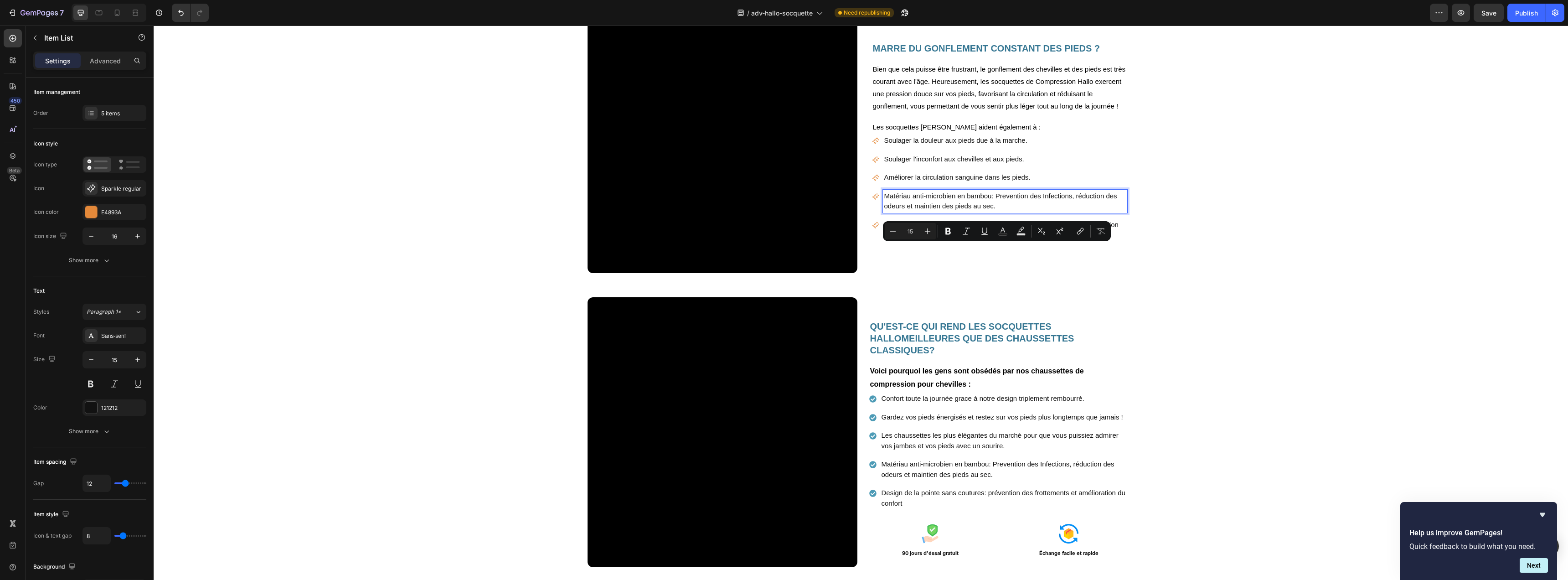
scroll to position [925, 0]
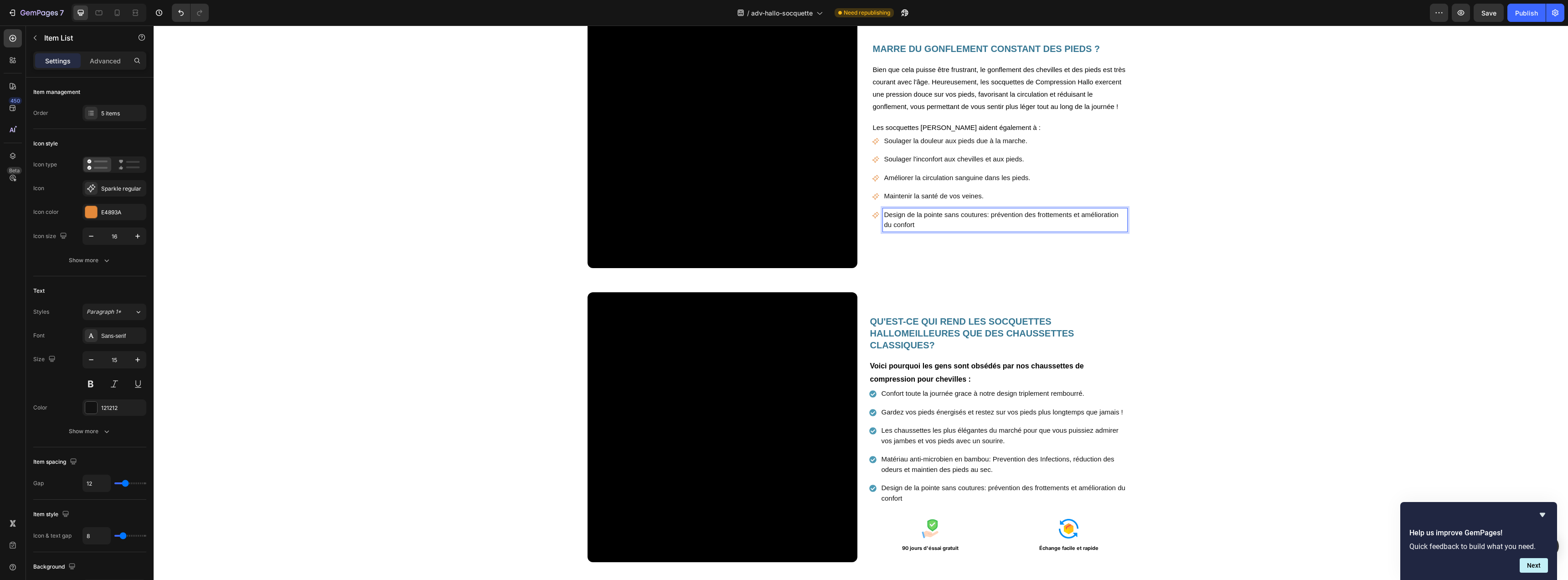
click at [939, 231] on p "Design de la pointe sans coutures: prévention des frottements et amélioration d…" at bounding box center [1005, 219] width 241 height 20
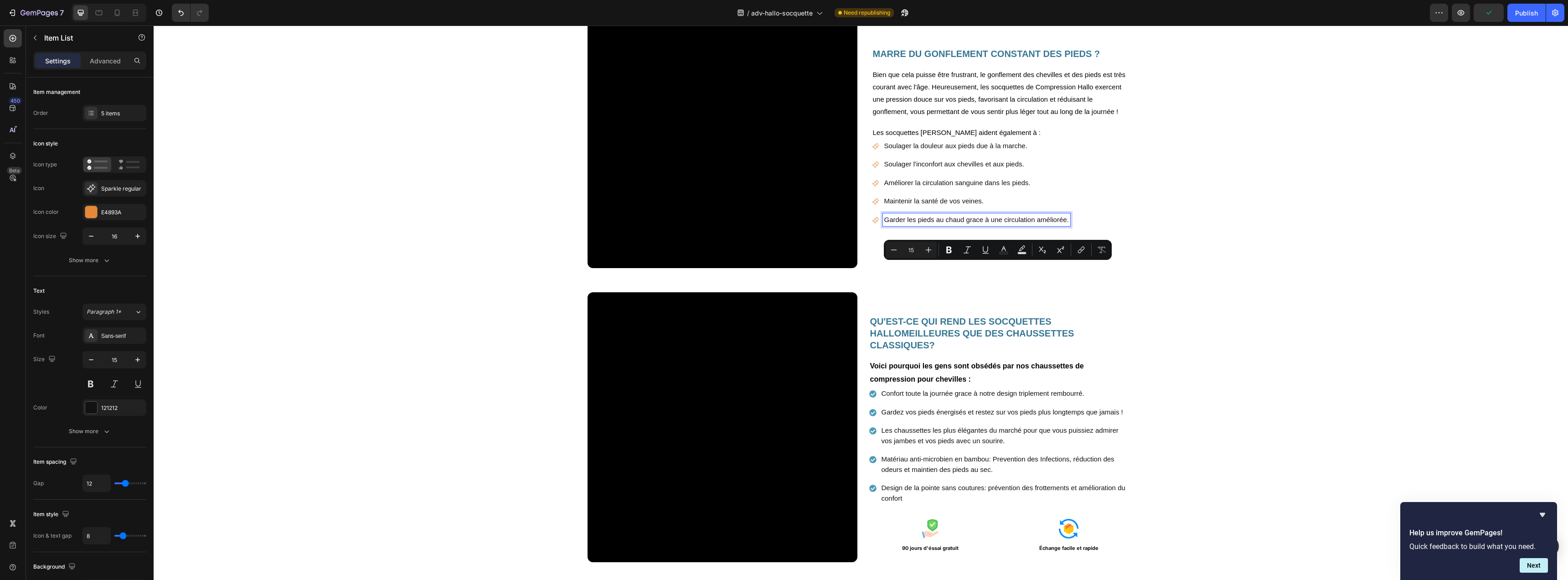
scroll to position [931, 0]
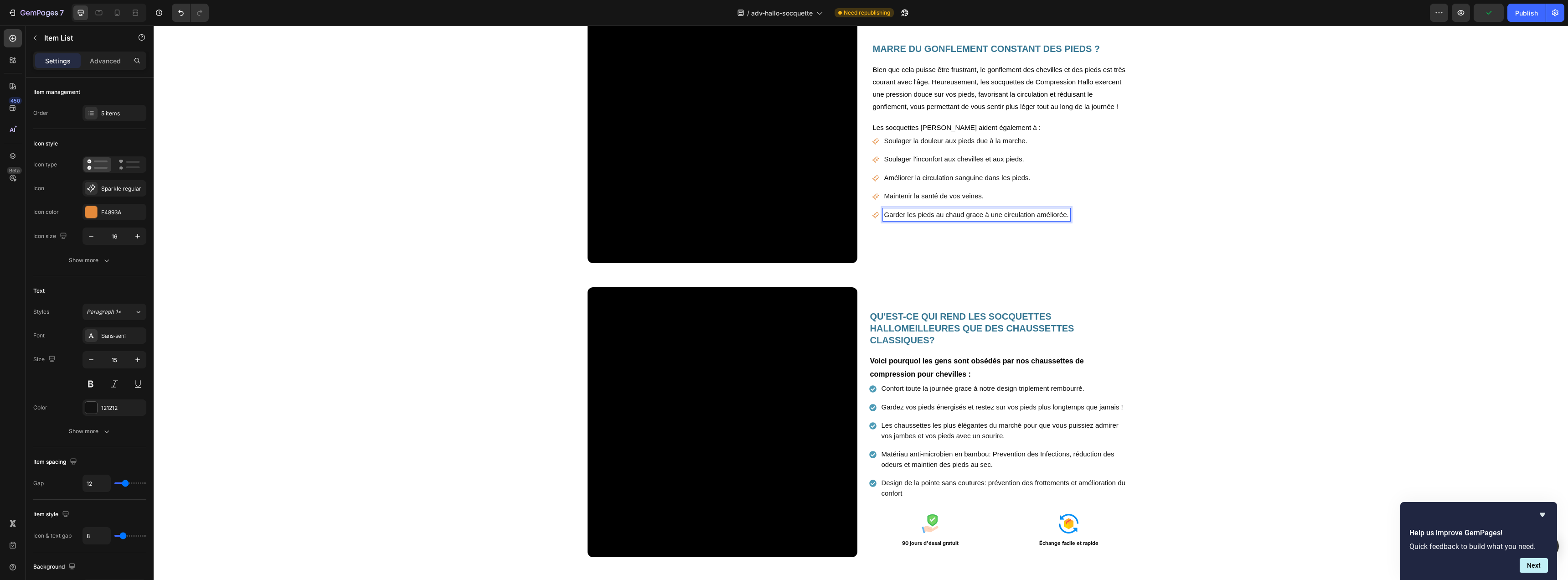
click at [976, 263] on div "MARRE DU GONFLEMENT CONSTANT DES PIEDS ? Heading Bien que cela puisse être frus…" at bounding box center [999, 128] width 270 height 270
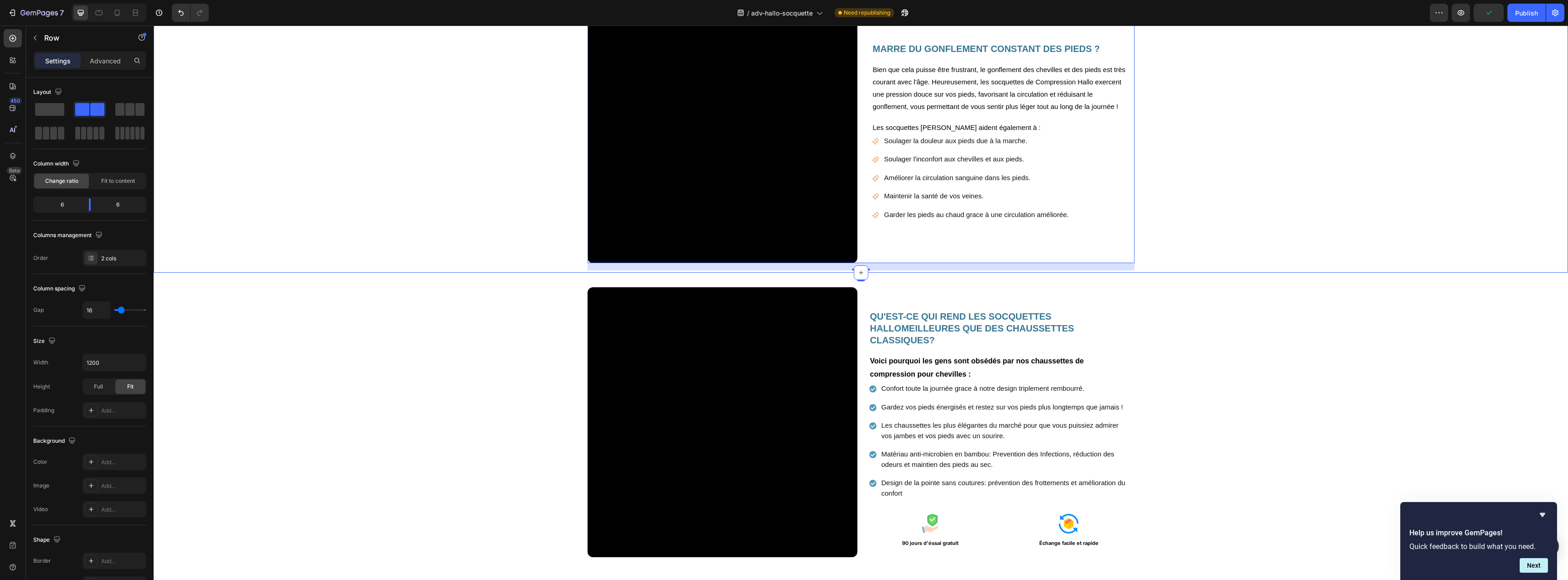
click at [1244, 253] on div "Video MARRE DU GONFLEMENT CONSTANT DES PIEDS ? Heading Bien que cela puisse êtr…" at bounding box center [861, 132] width 1414 height 277
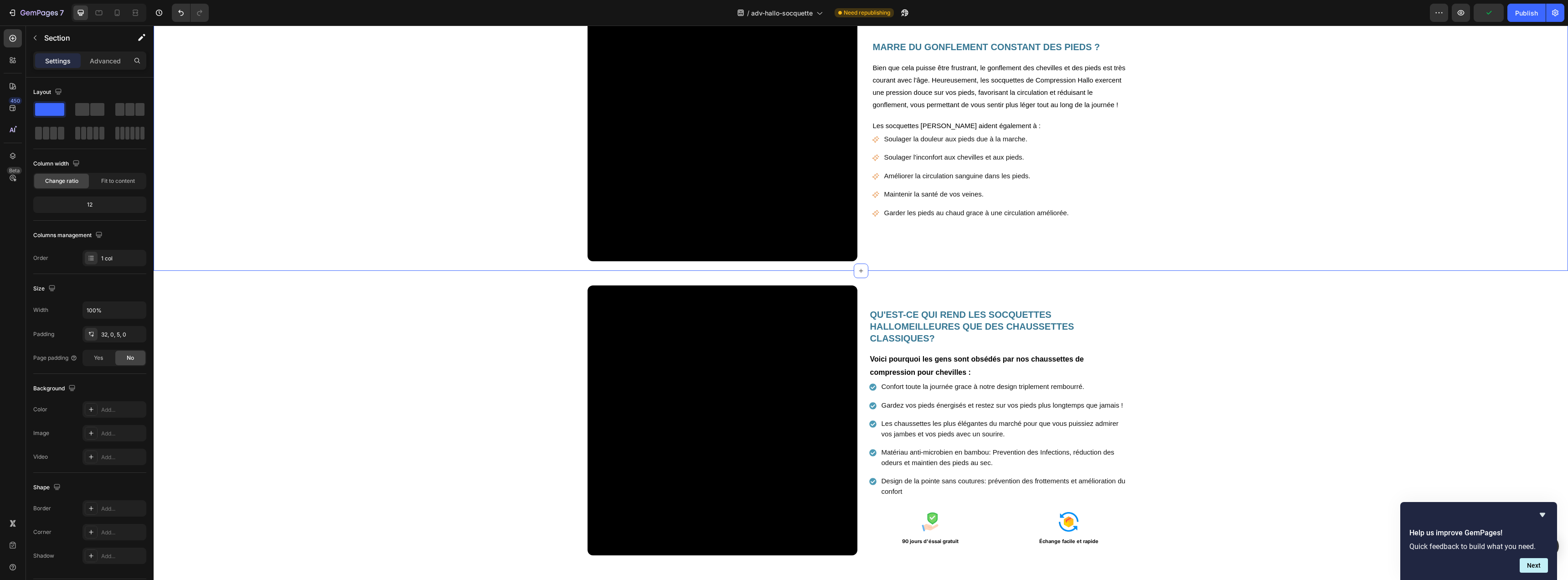
scroll to position [934, 0]
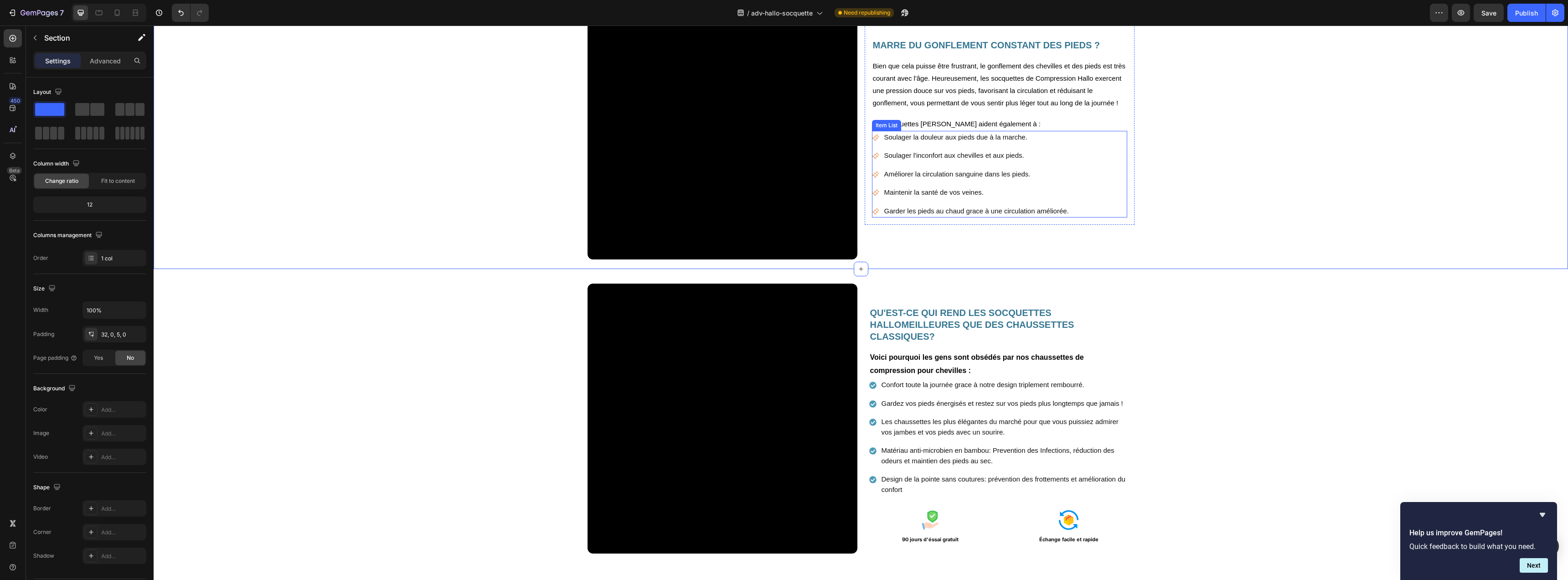
click at [1095, 218] on div "Soulager la douleur aux pieds due à la marche. Soulager l'inconfort aux chevill…" at bounding box center [999, 174] width 256 height 87
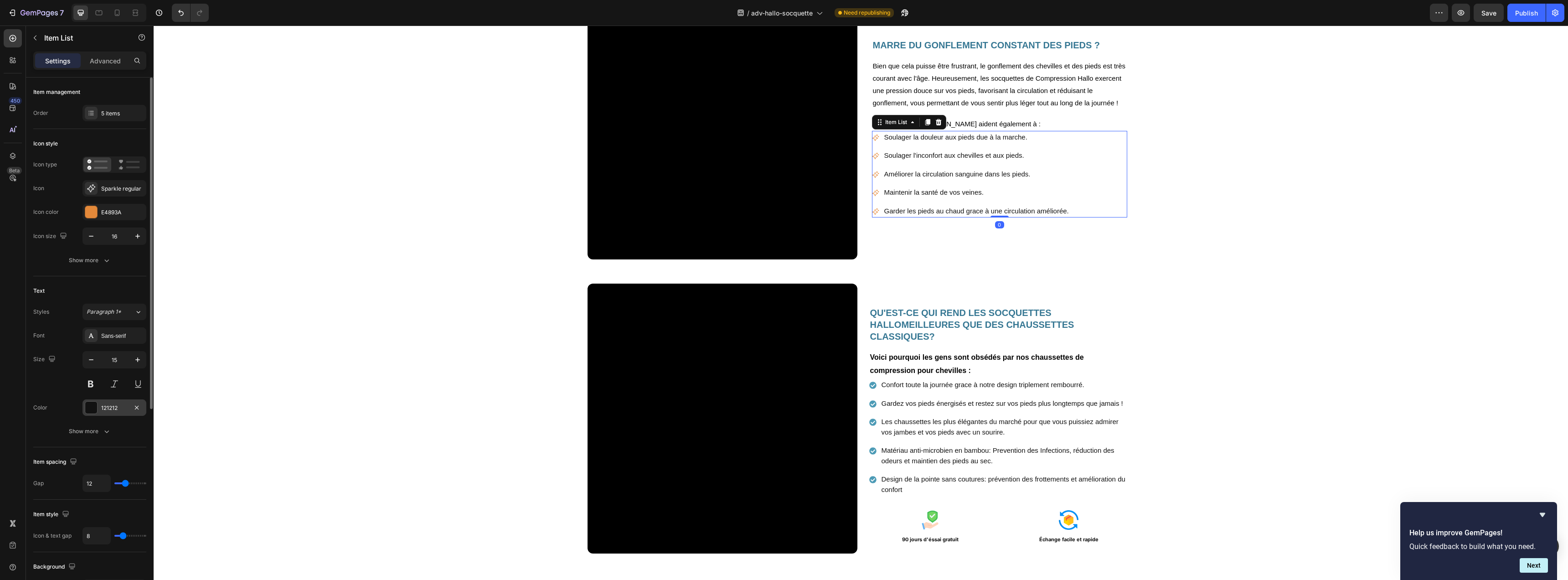
click at [91, 413] on div at bounding box center [91, 407] width 12 height 12
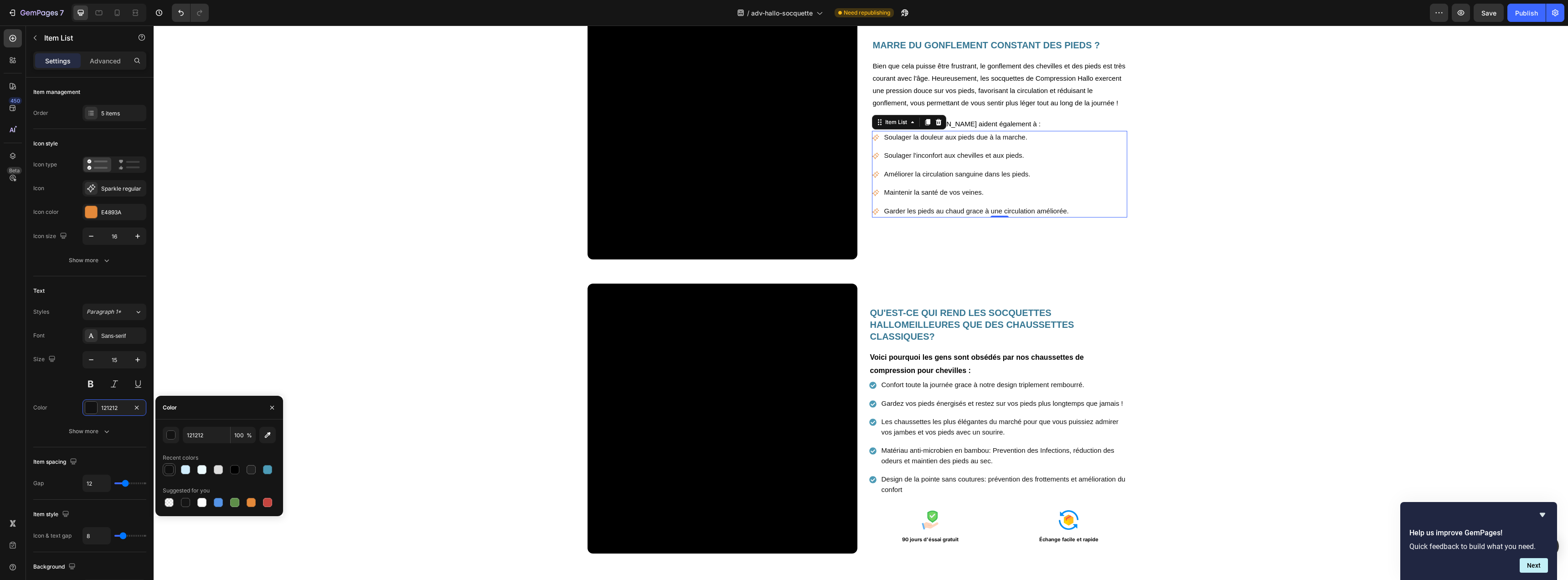
click at [171, 468] on div at bounding box center [169, 470] width 9 height 9
click at [170, 432] on div "button" at bounding box center [171, 435] width 9 height 9
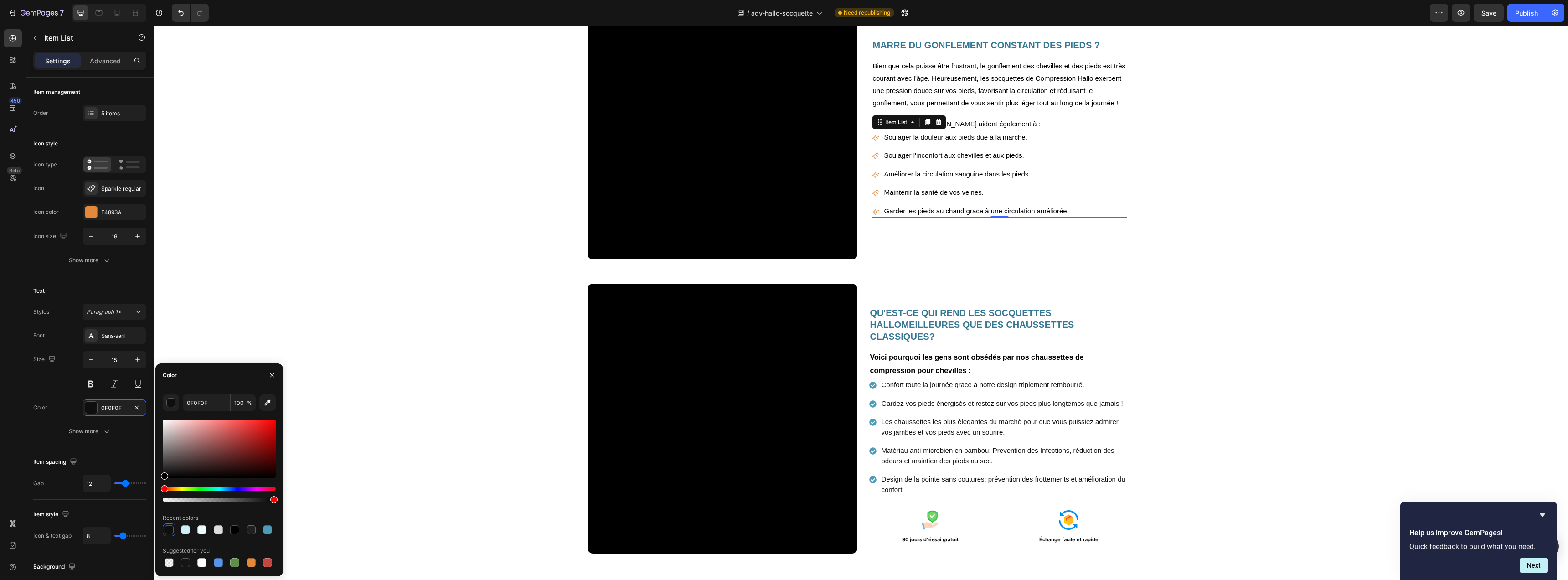
drag, startPoint x: 178, startPoint y: 465, endPoint x: 161, endPoint y: 483, distance: 24.8
click at [161, 483] on div "0F0F0F 100 % Recent colors Suggested for you" at bounding box center [219, 481] width 127 height 175
type input "000000"
drag, startPoint x: 167, startPoint y: 475, endPoint x: 164, endPoint y: 480, distance: 5.8
click at [164, 480] on div at bounding box center [219, 460] width 113 height 85
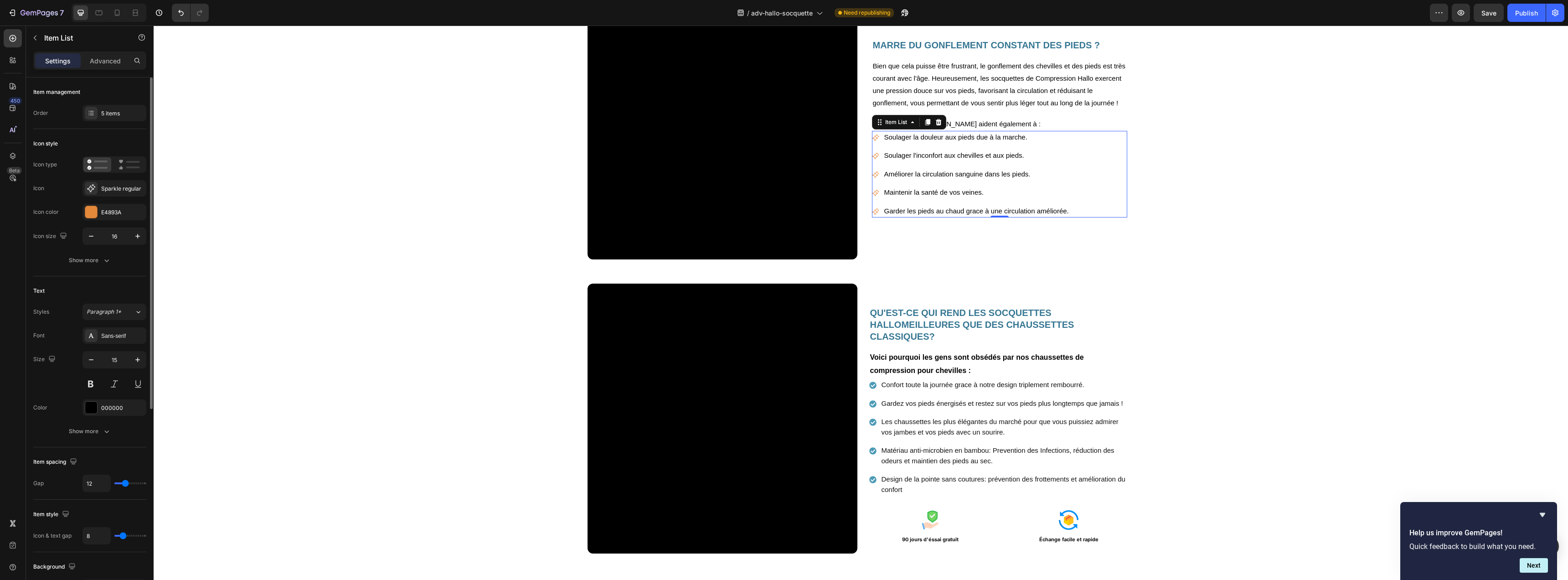
click at [60, 400] on div "Color 000000" at bounding box center [89, 408] width 113 height 17
click at [92, 387] on button at bounding box center [91, 384] width 17 height 17
click at [1275, 235] on div "Video MARRE DU GONFLEMENT CONSTANT DES PIEDS ? Heading Bien que cela puisse êtr…" at bounding box center [861, 128] width 1414 height 277
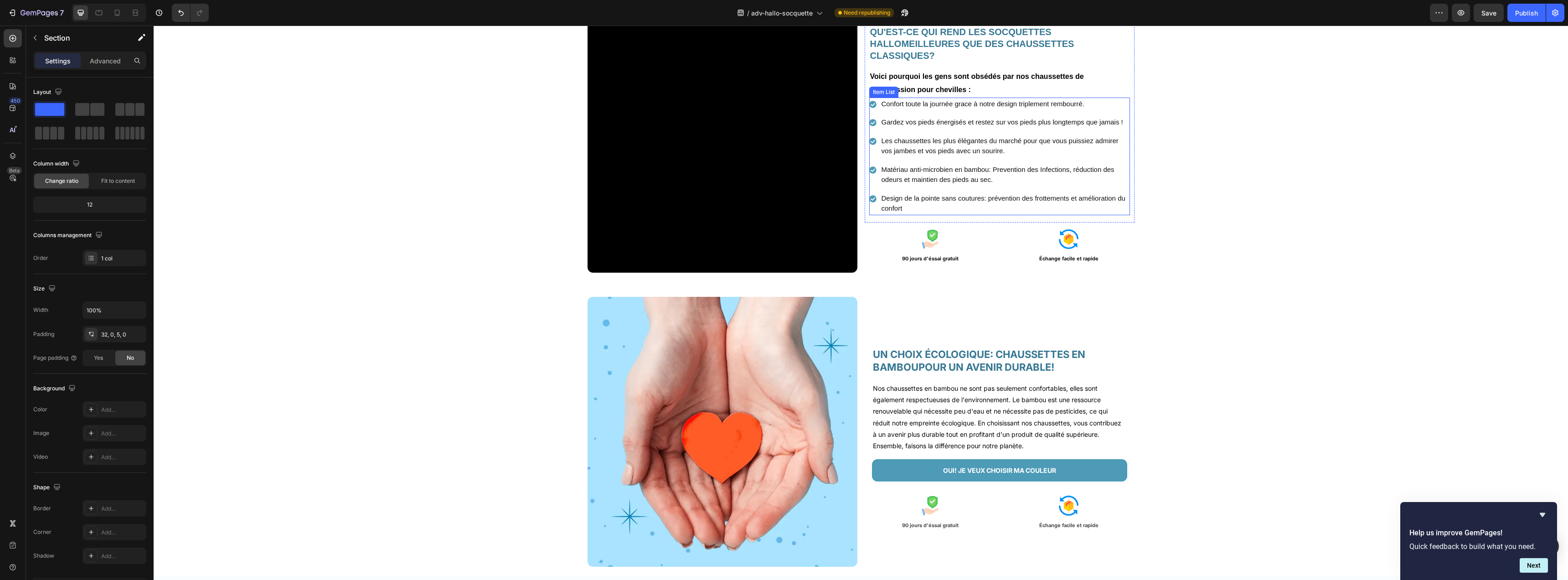
scroll to position [1411, 0]
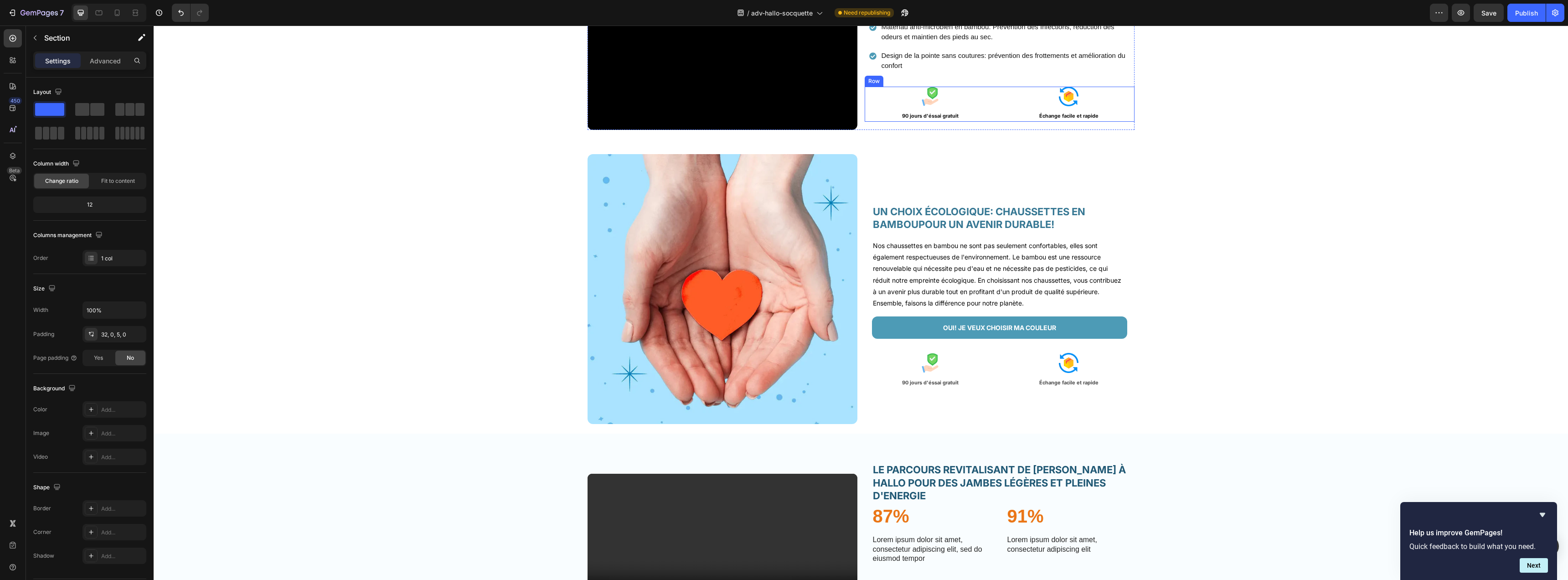
click at [997, 118] on div "Image 90 jours d'éssai gratuit Text Block Image Échange facile et rapide Text B…" at bounding box center [999, 104] width 270 height 35
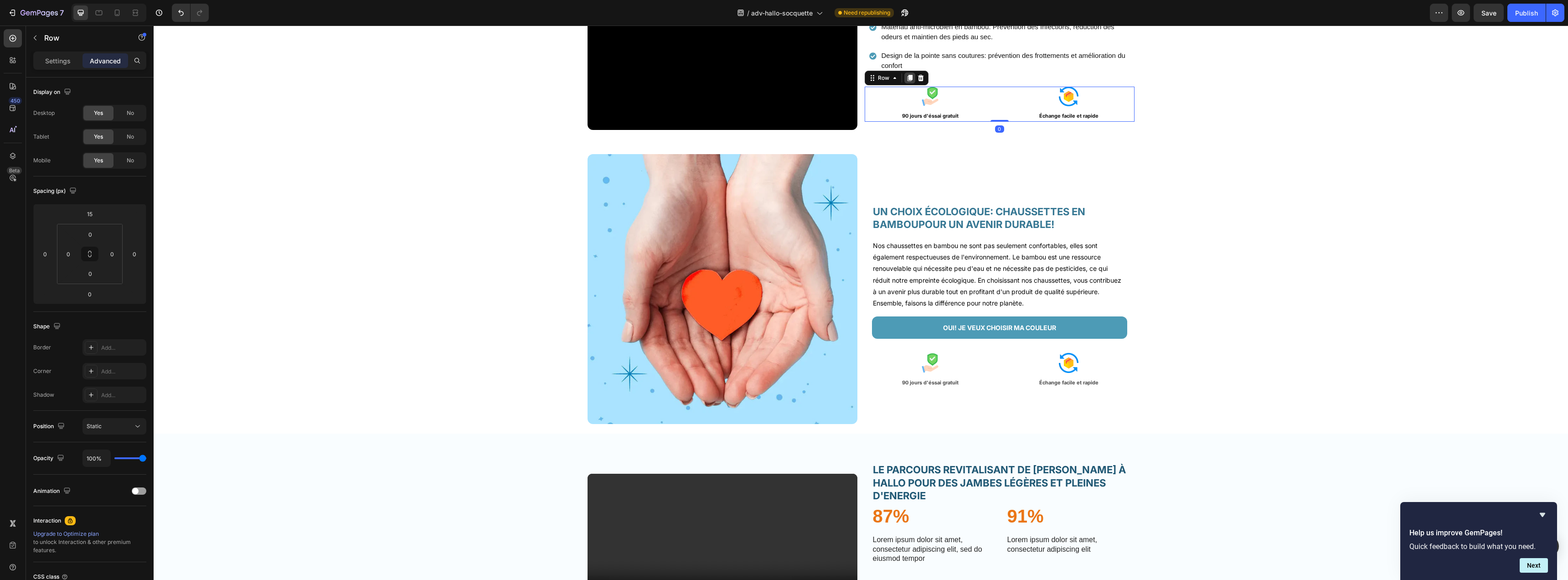
click at [907, 79] on icon at bounding box center [909, 78] width 5 height 6
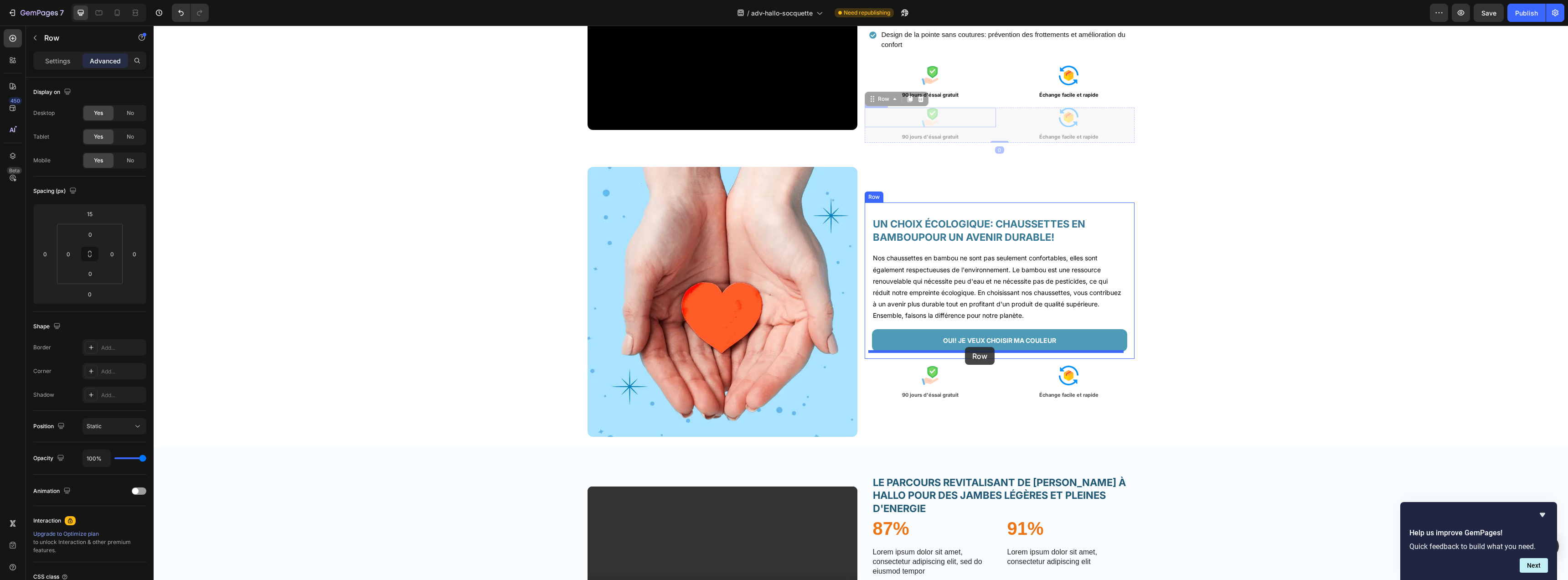
drag, startPoint x: 881, startPoint y: 101, endPoint x: 965, endPoint y: 347, distance: 259.9
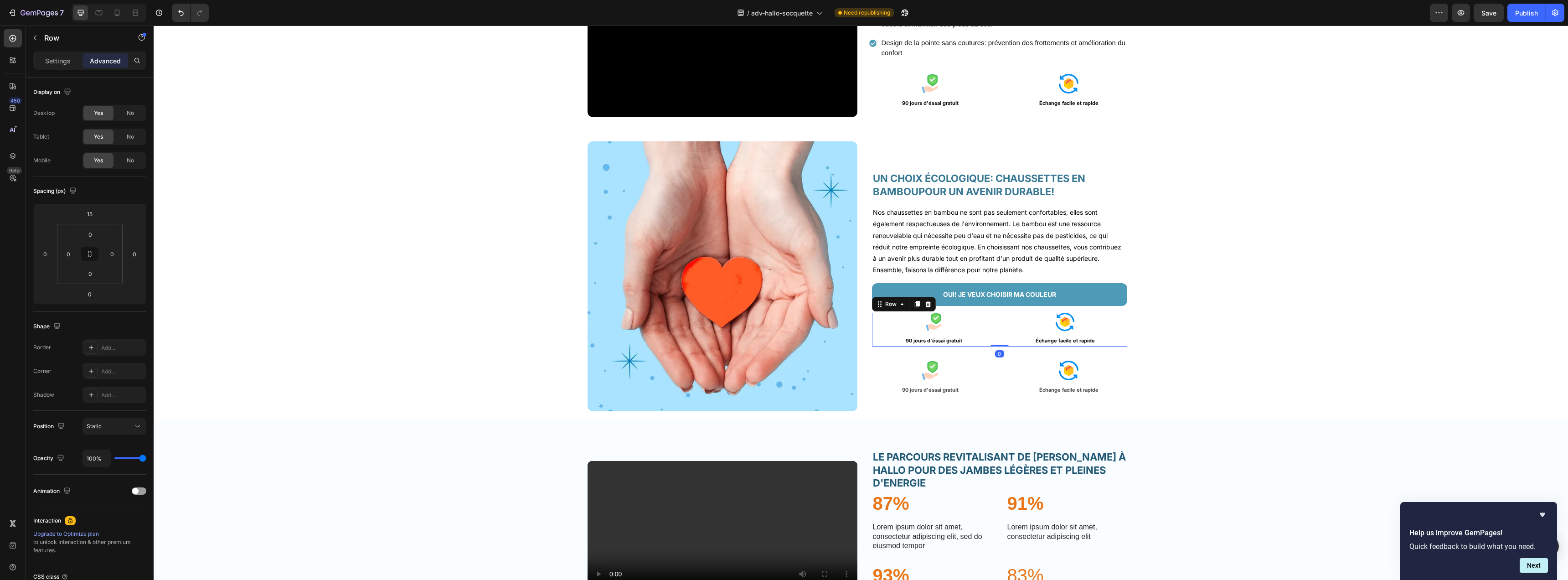
scroll to position [1411, 0]
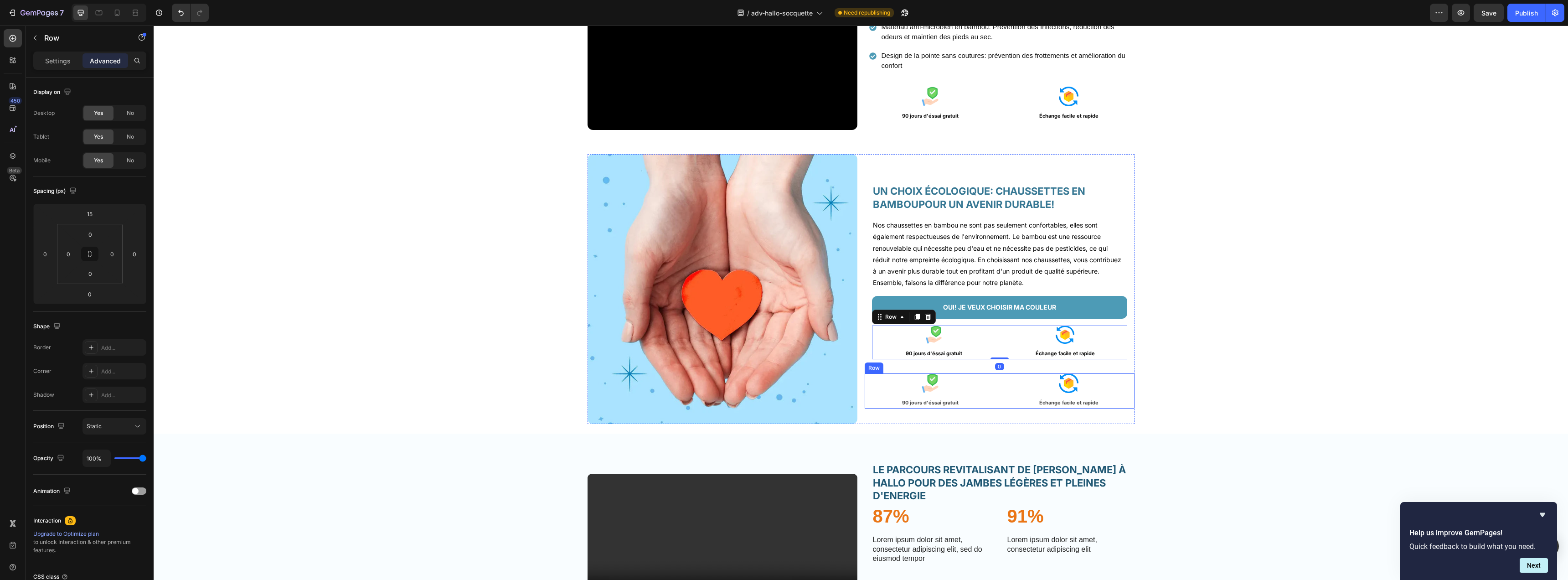
click at [996, 382] on div "Image 90 jours d'éssai gratuit Text Block Image Échange facile et rapide Text B…" at bounding box center [999, 391] width 270 height 35
click at [917, 365] on icon at bounding box center [920, 365] width 6 height 6
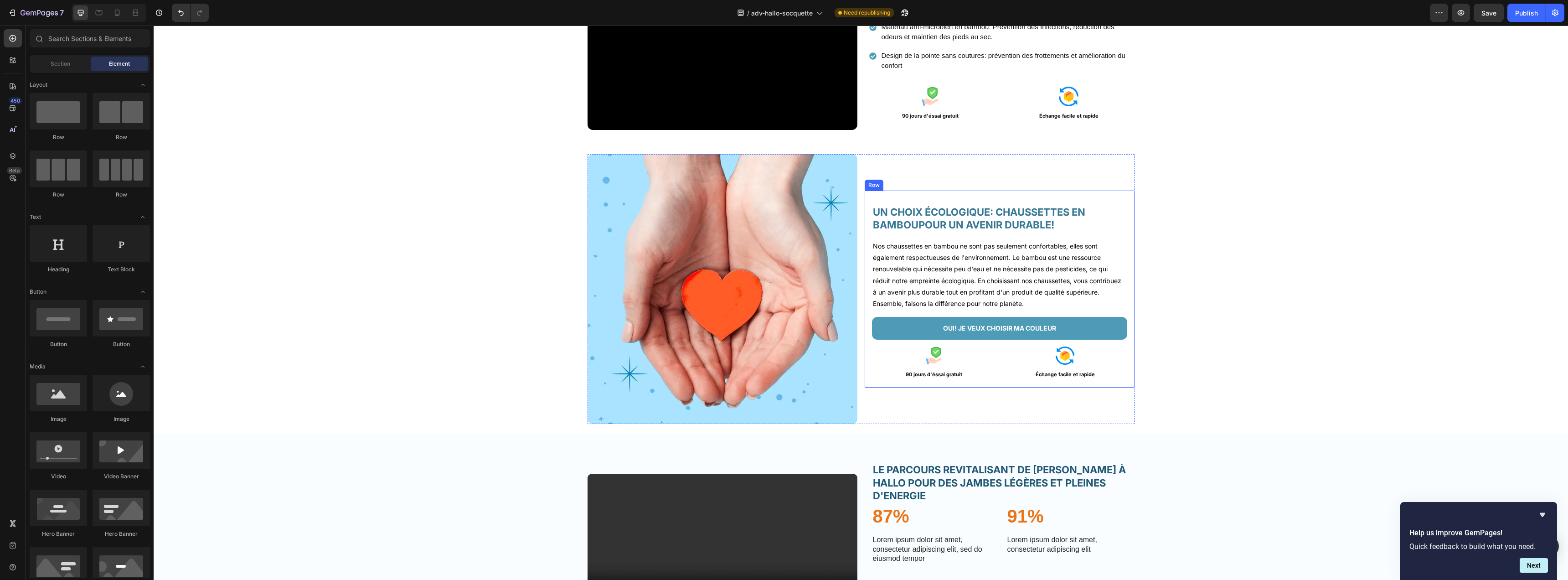
click at [865, 362] on div "UN CHOIX ÉCOLOGIQUE: CHAUSSETTES EN BAMBOUPOUR UN AVENIR DURABLE! Heading Nos c…" at bounding box center [999, 289] width 270 height 197
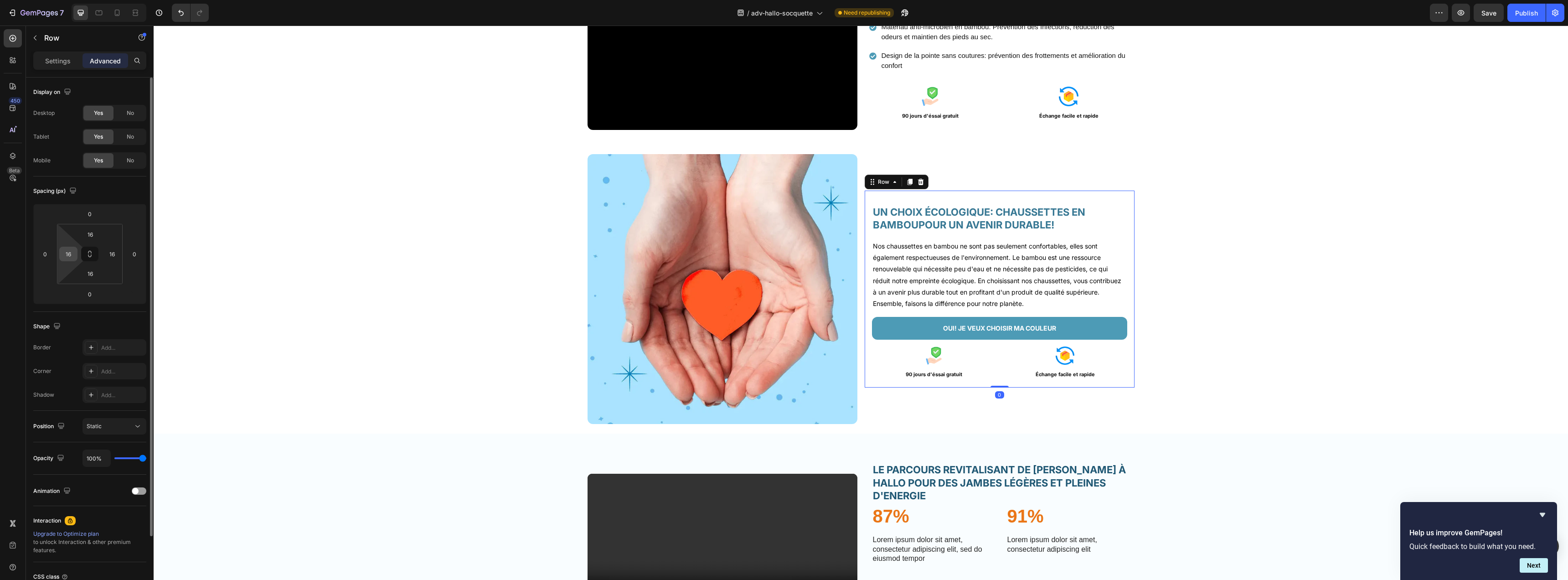
click at [69, 253] on input "16" at bounding box center [68, 254] width 13 height 13
type input "10"
click at [115, 254] on input "16" at bounding box center [112, 254] width 13 height 13
type input "10"
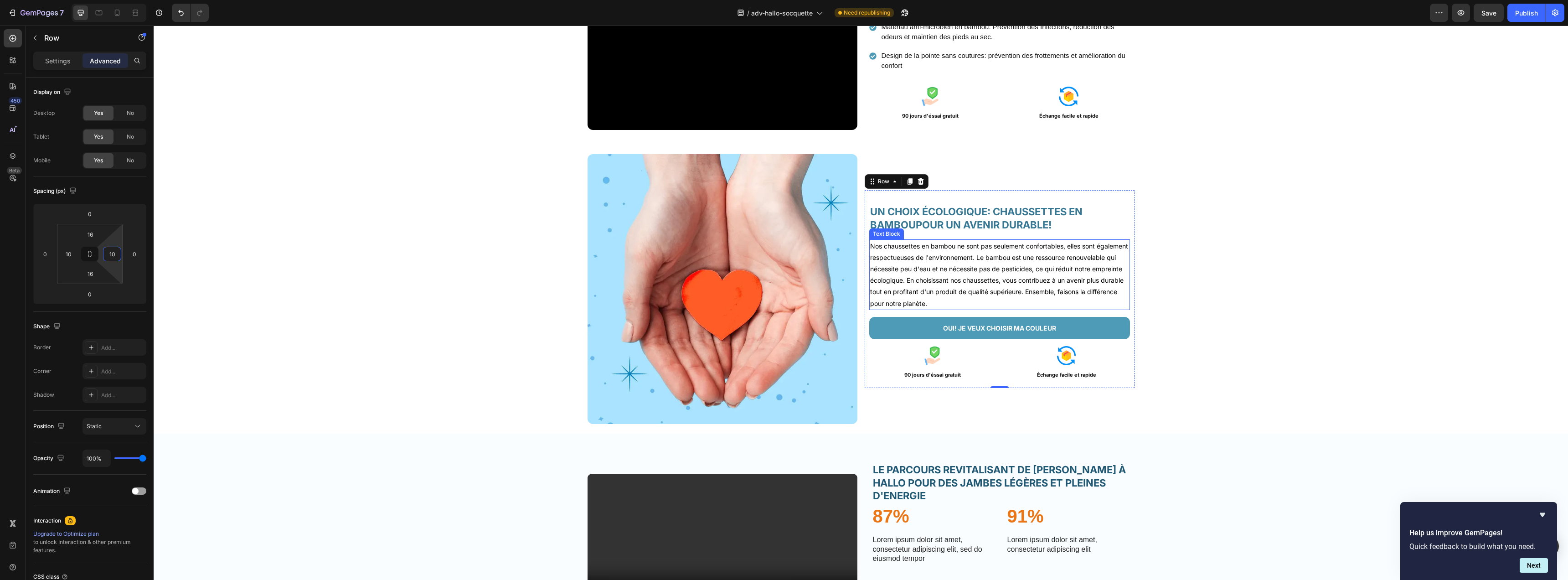
click at [1009, 258] on p "Nos chaussettes en bambou ne sont pas seulement confortables, elles sont égalem…" at bounding box center [999, 275] width 259 height 69
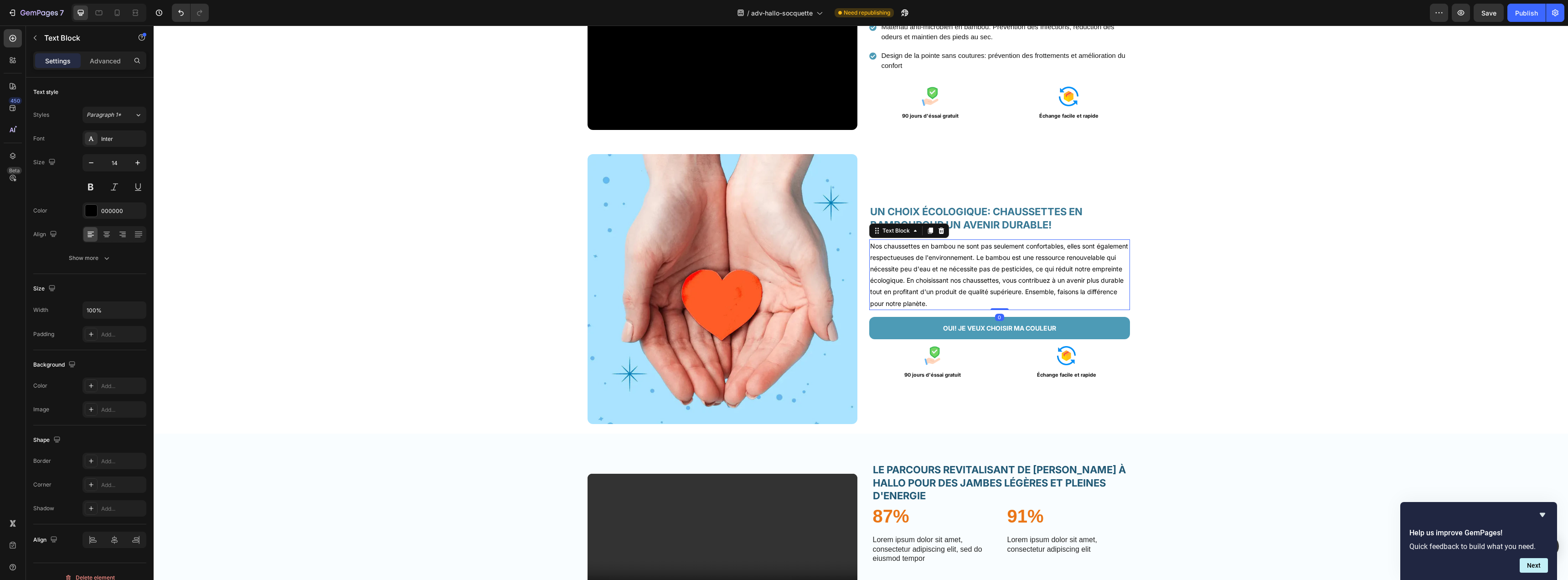
click at [1009, 261] on p "Nos chaussettes en bambou ne sont pas seulement confortables, elles sont égalem…" at bounding box center [999, 275] width 259 height 69
click at [1050, 282] on p "Le bambou est une ressource renouvelable qui nécessite peu d'eau et ne nécessit…" at bounding box center [999, 286] width 259 height 46
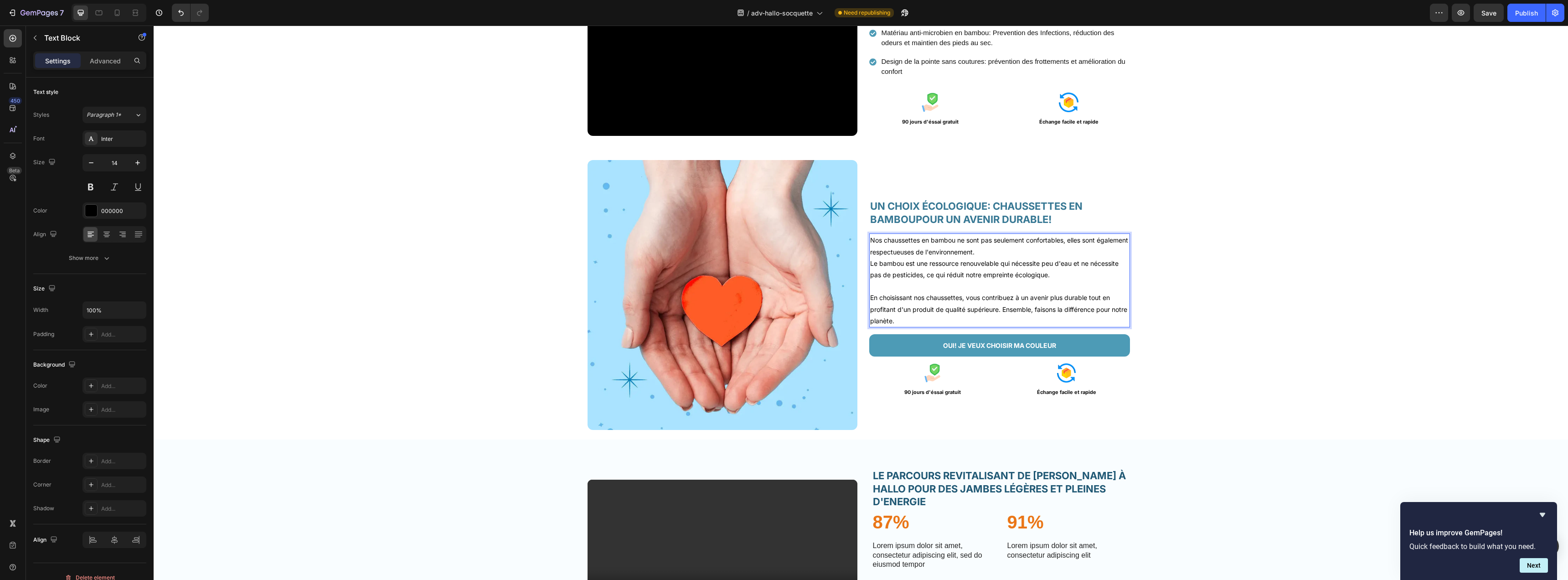
scroll to position [1399, 0]
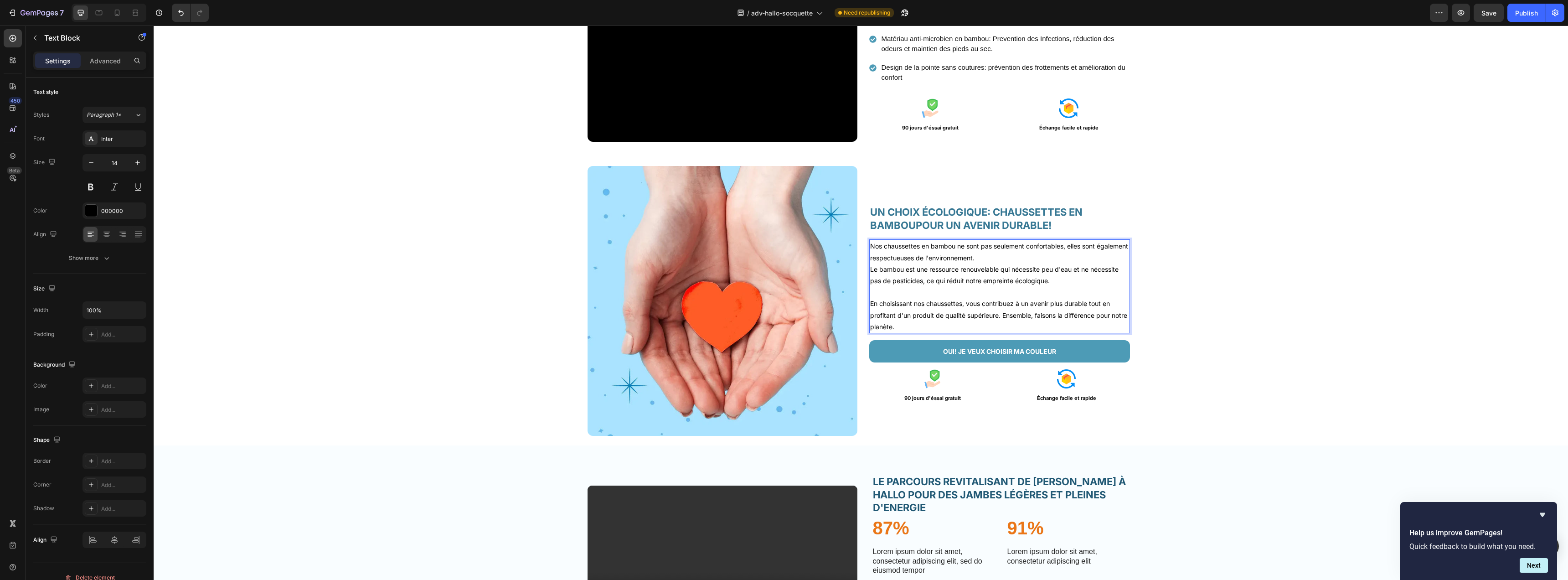
click at [1031, 258] on p "Nos chaussettes en bambou ne sont pas seulement confortables, elles sont égalem…" at bounding box center [999, 251] width 259 height 23
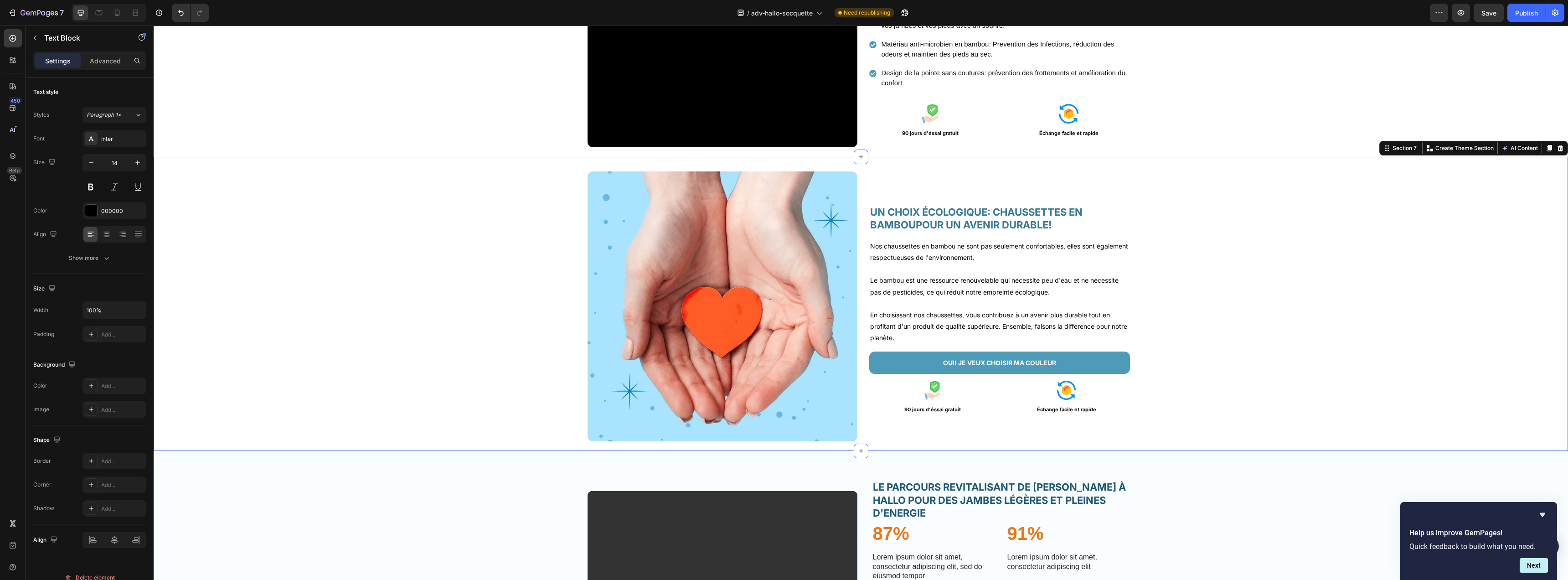
click at [1268, 302] on div "Image UN CHOIX ÉCOLOGIQUE: CHAUSSETTES EN BAMBOUPOUR UN AVENIR DURABLE! Heading…" at bounding box center [861, 310] width 1414 height 277
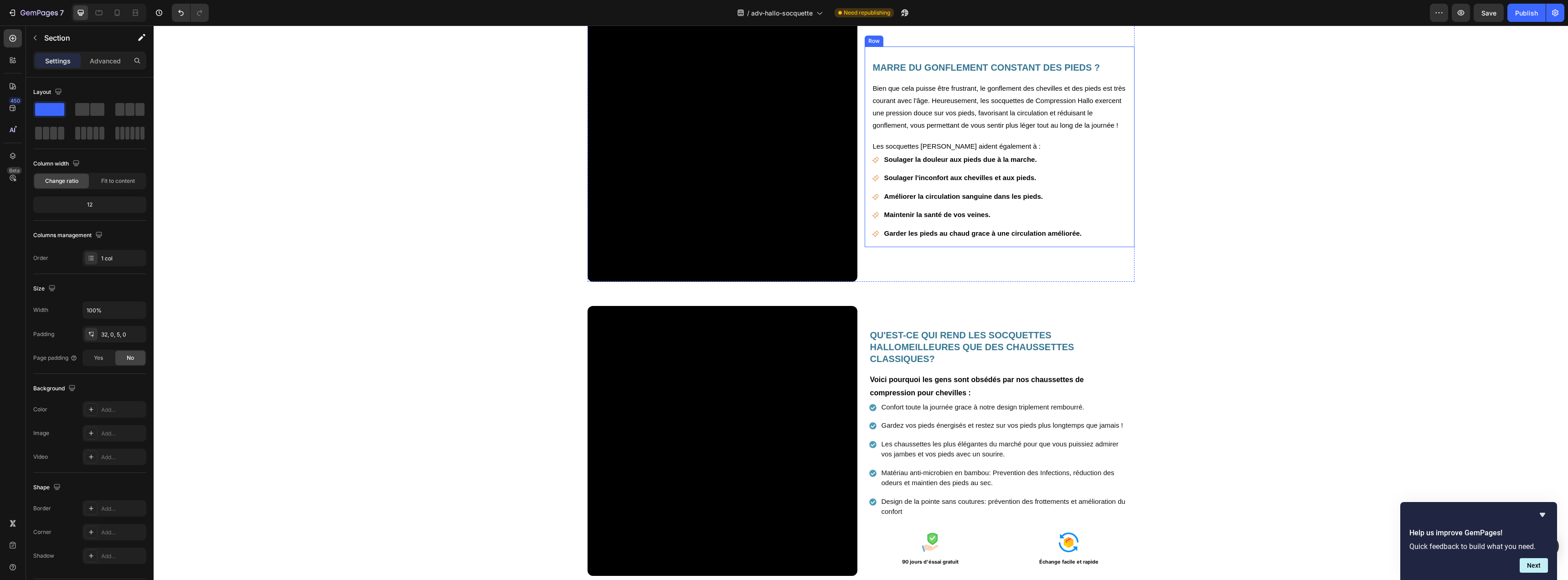
scroll to position [895, 0]
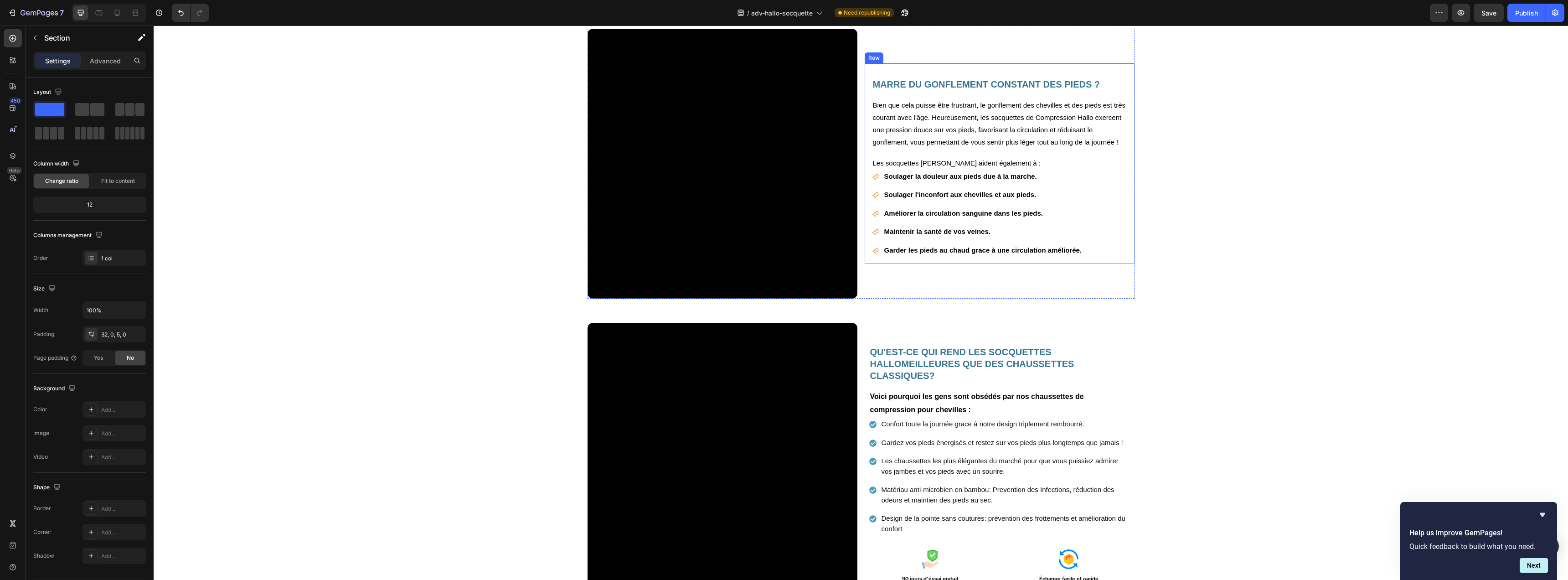
click at [867, 63] on div "Row" at bounding box center [874, 58] width 18 height 11
click at [112, 67] on div "Advanced" at bounding box center [105, 61] width 45 height 15
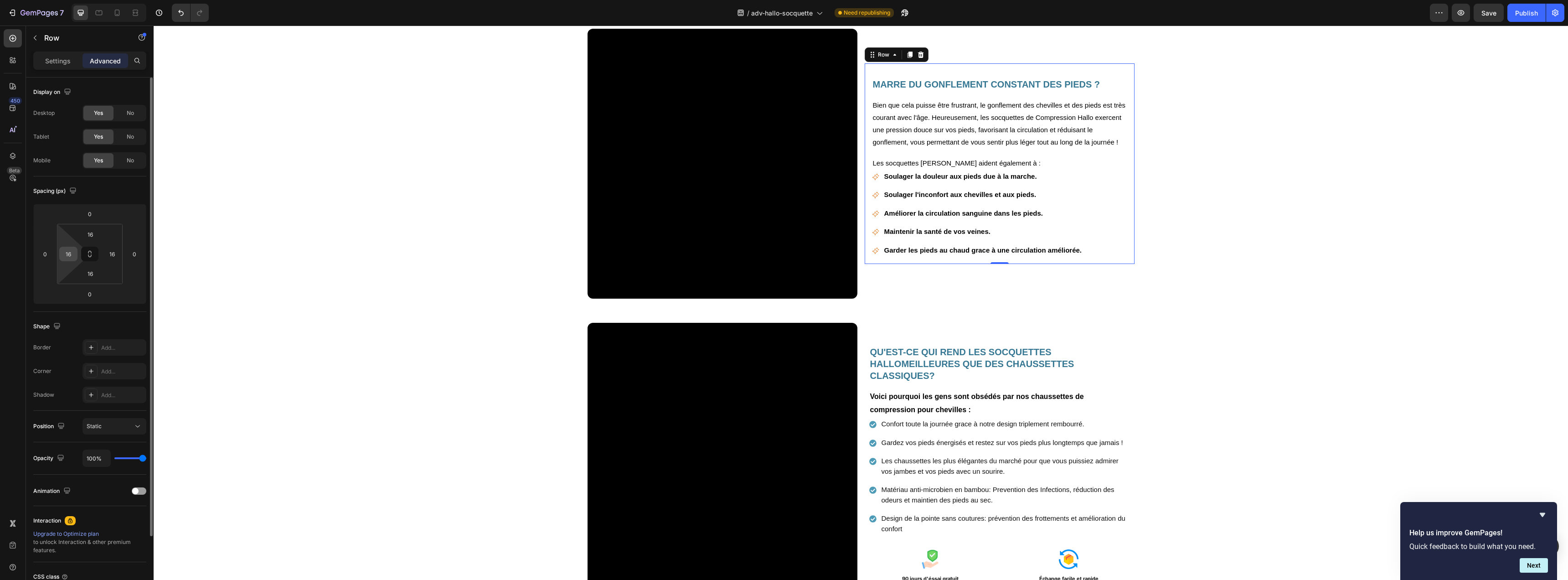
click at [75, 256] on input "16" at bounding box center [68, 254] width 13 height 13
type input "10"
click at [113, 254] on input "16" at bounding box center [112, 254] width 13 height 13
type input "10"
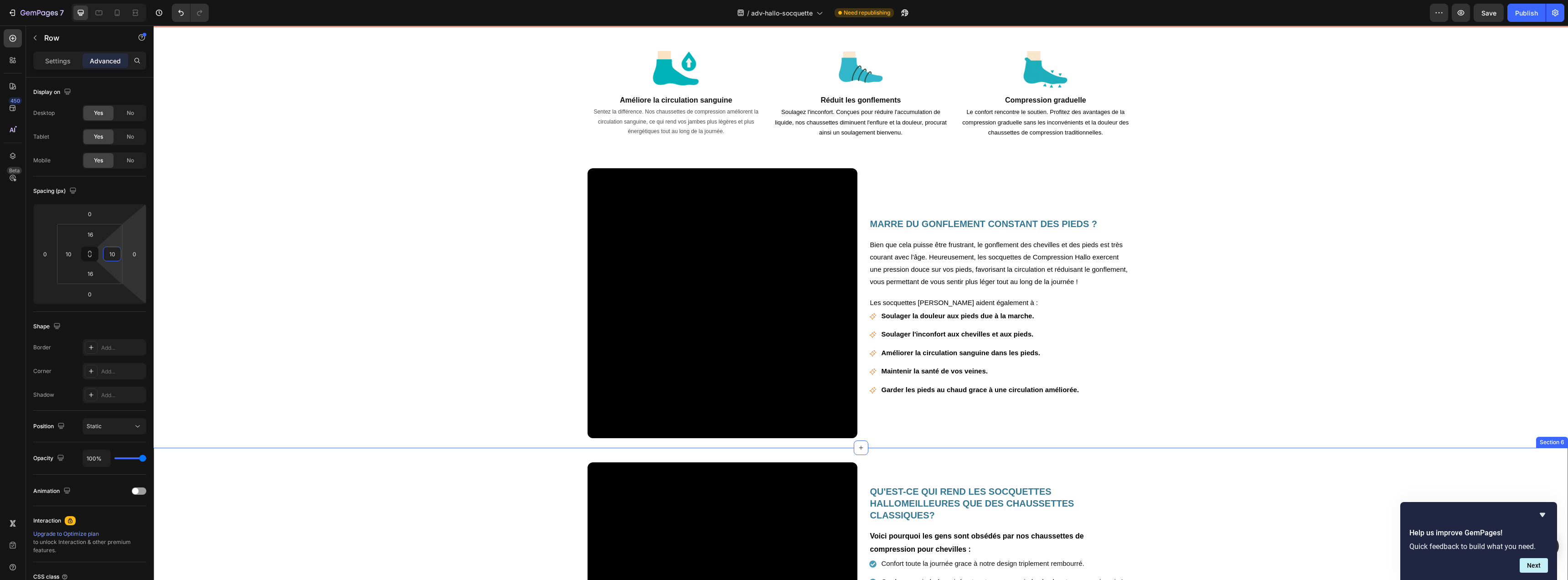
scroll to position [617, 0]
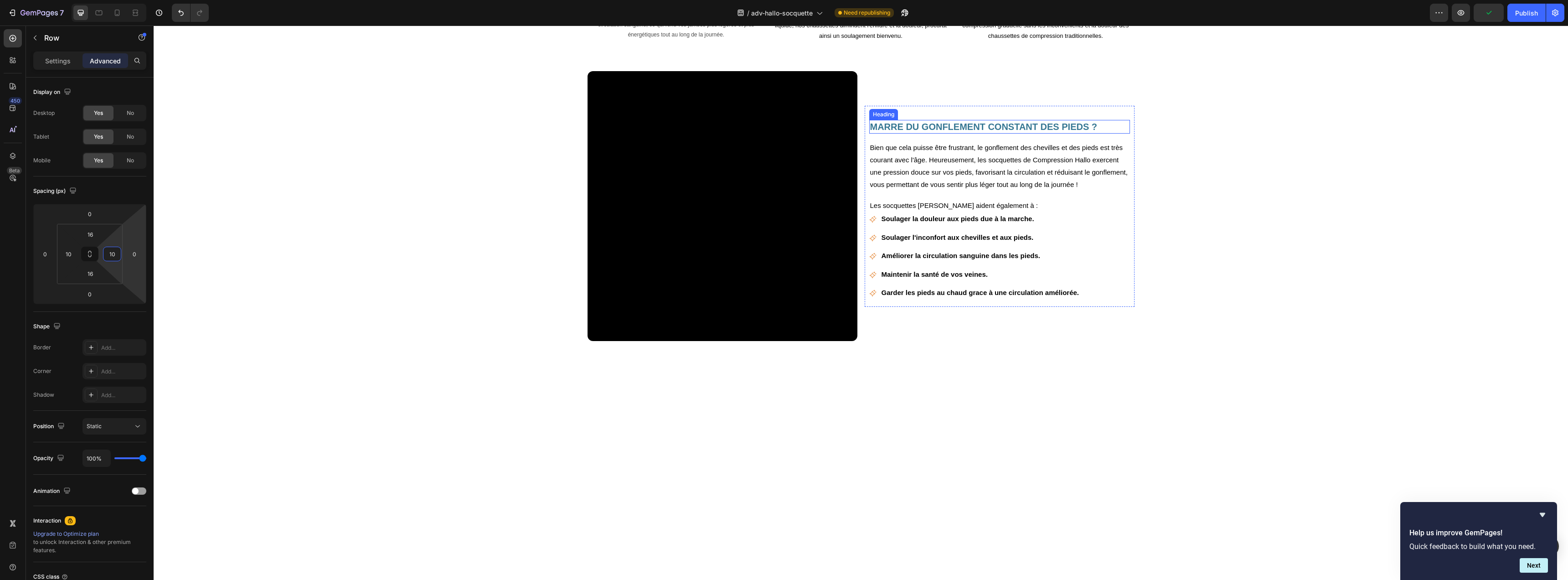
click at [957, 134] on h2 "MARRE DU GONFLEMENT CONSTANT DES PIEDS ?" at bounding box center [999, 127] width 260 height 13
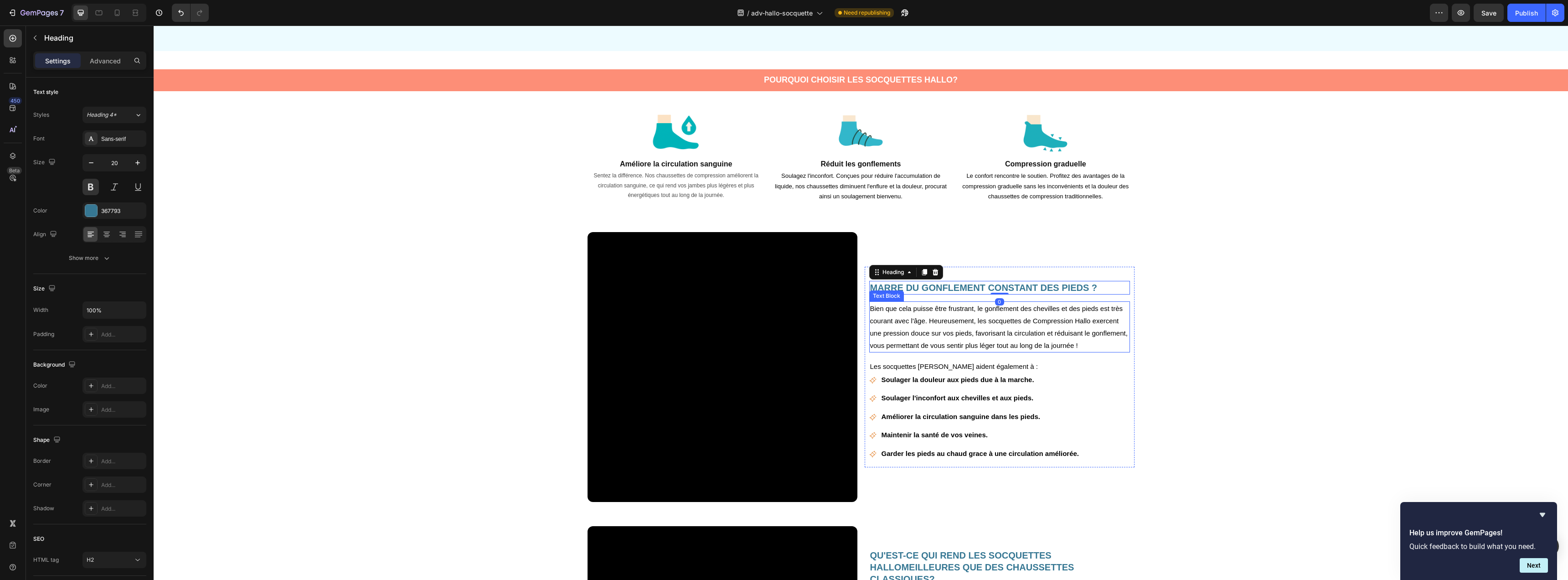
scroll to position [807, 0]
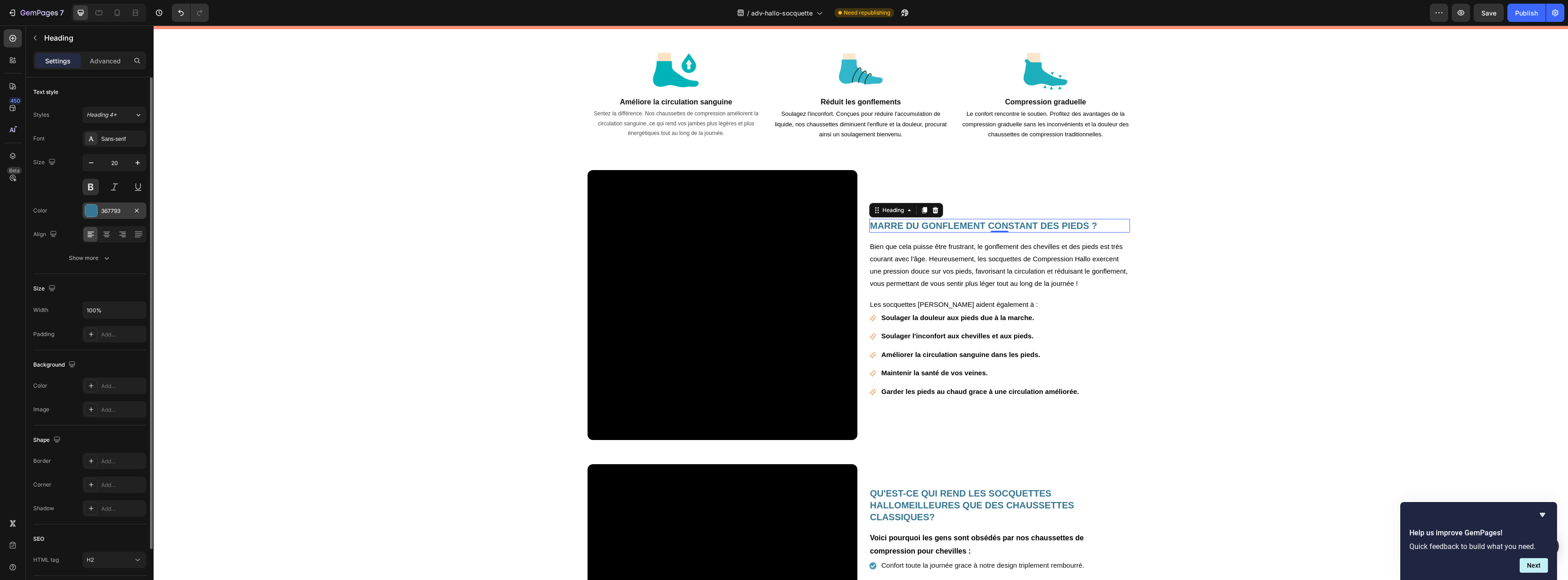
click at [92, 214] on div at bounding box center [91, 210] width 12 height 12
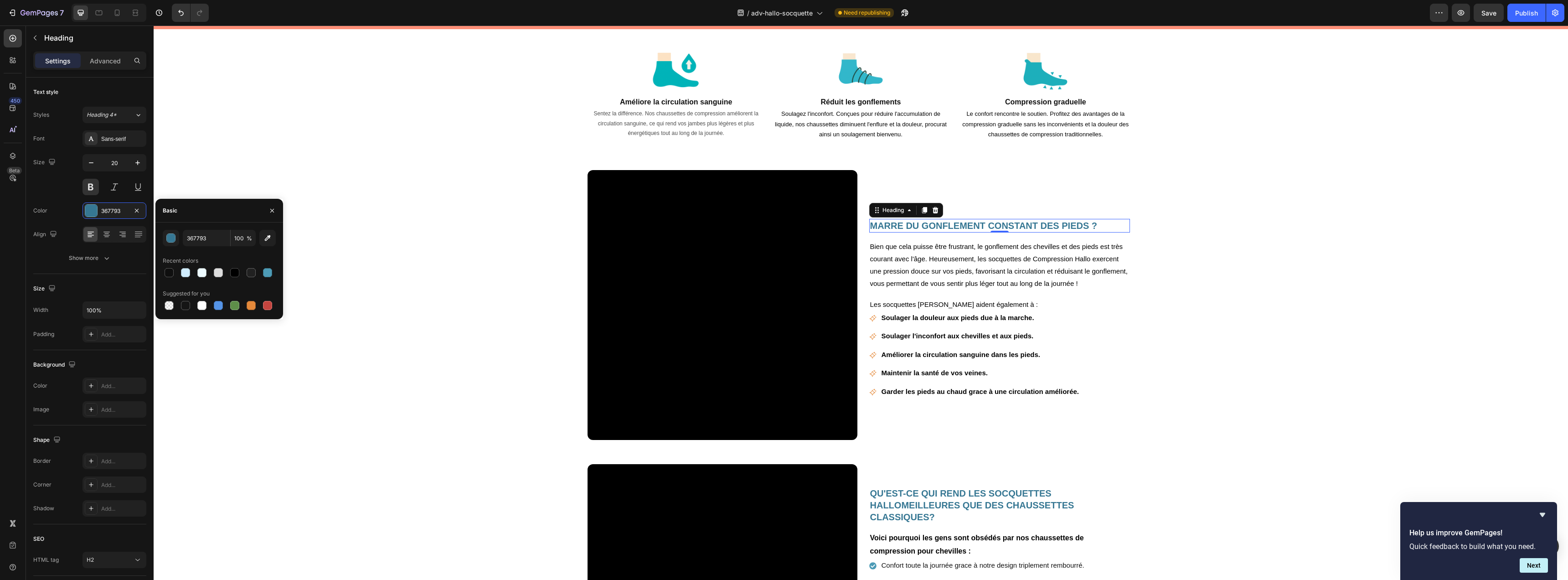
click at [968, 224] on h2 "MARRE DU GONFLEMENT CONSTANT DES PIEDS ?" at bounding box center [999, 226] width 260 height 13
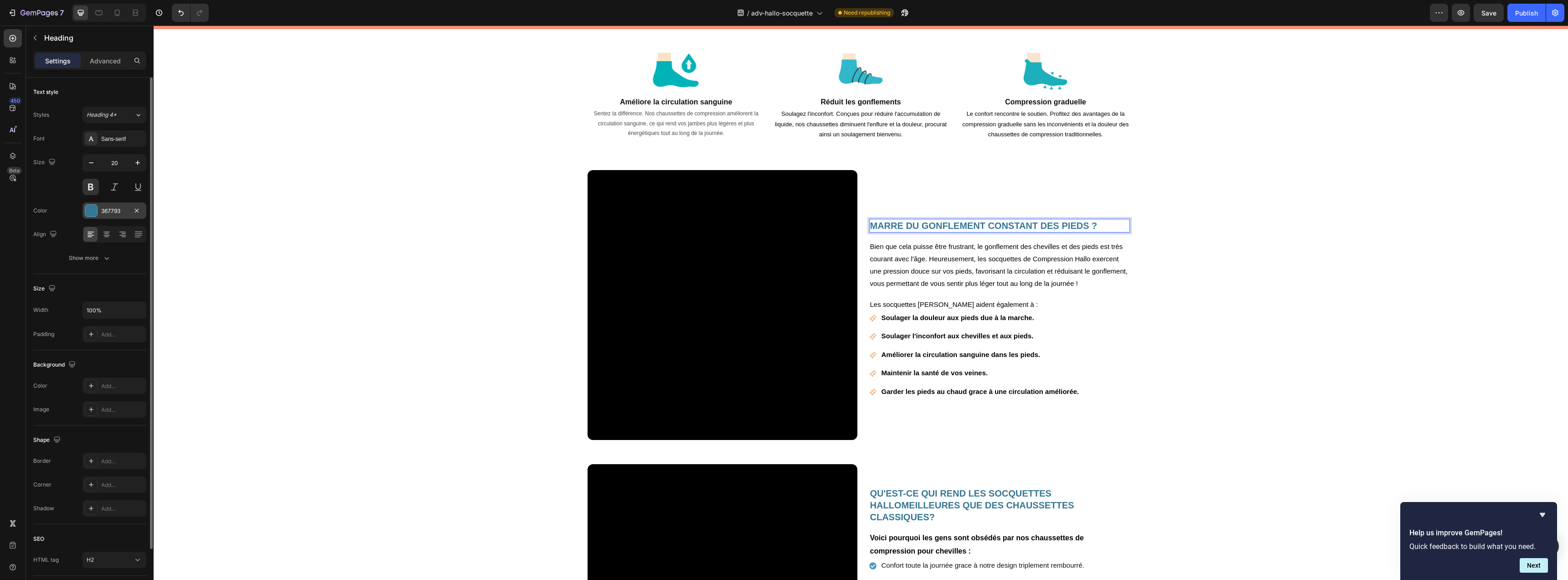
click at [121, 212] on div "367793" at bounding box center [114, 211] width 26 height 8
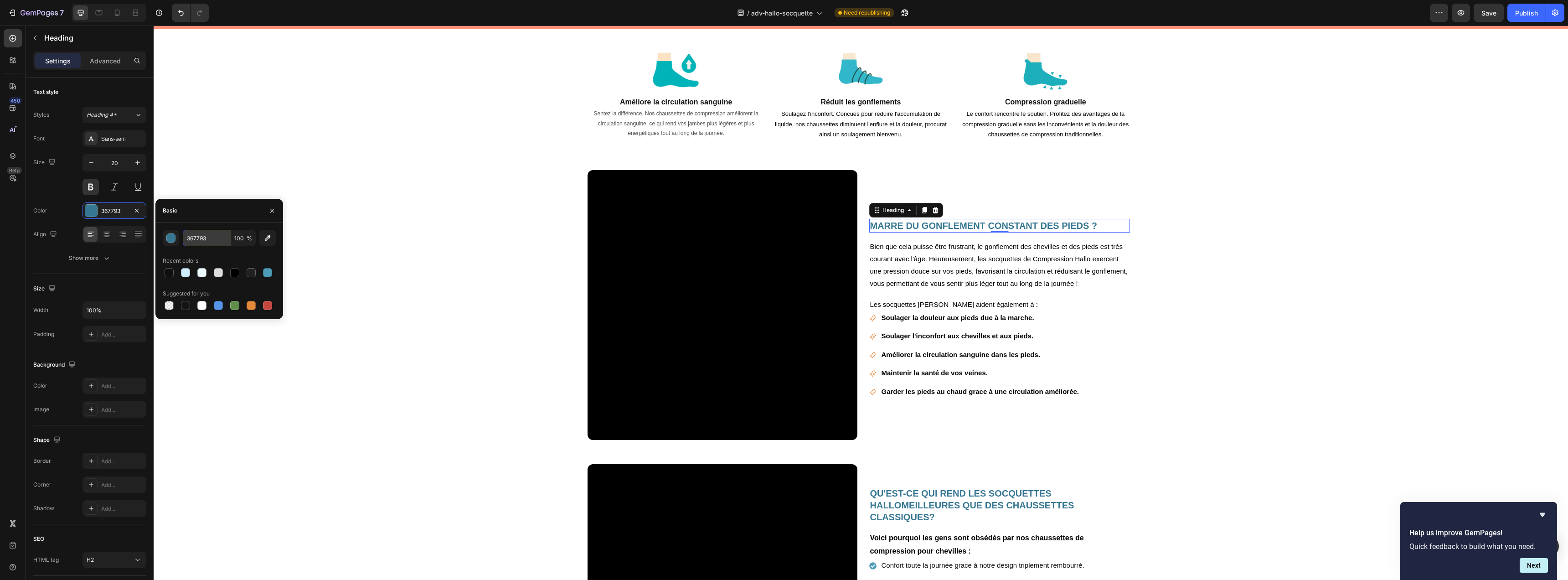
click at [207, 236] on input "367793" at bounding box center [206, 238] width 47 height 17
paste input "4BA1C6"
click at [170, 240] on div "button" at bounding box center [171, 238] width 9 height 9
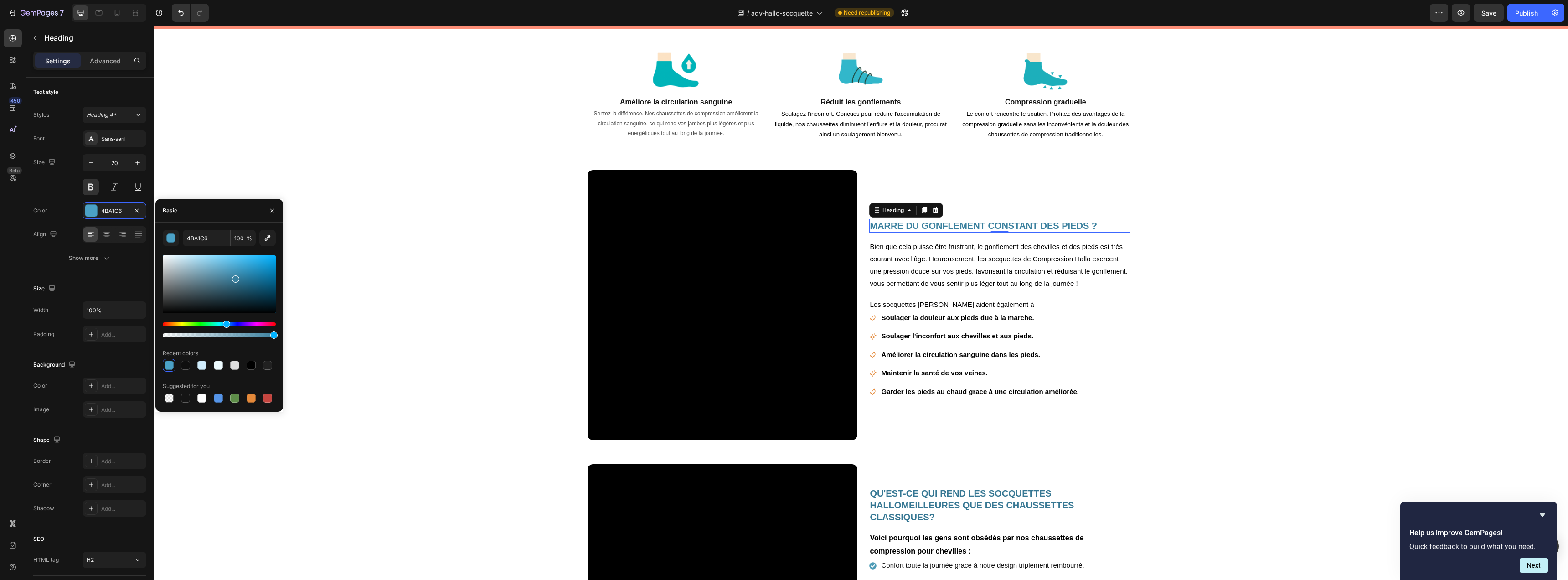
drag, startPoint x: 235, startPoint y: 270, endPoint x: 234, endPoint y: 277, distance: 7.1
click at [234, 277] on div at bounding box center [236, 279] width 7 height 7
click at [234, 278] on div at bounding box center [234, 280] width 7 height 7
type input "3A7C99"
click at [216, 239] on input "3A7C99" at bounding box center [206, 238] width 47 height 17
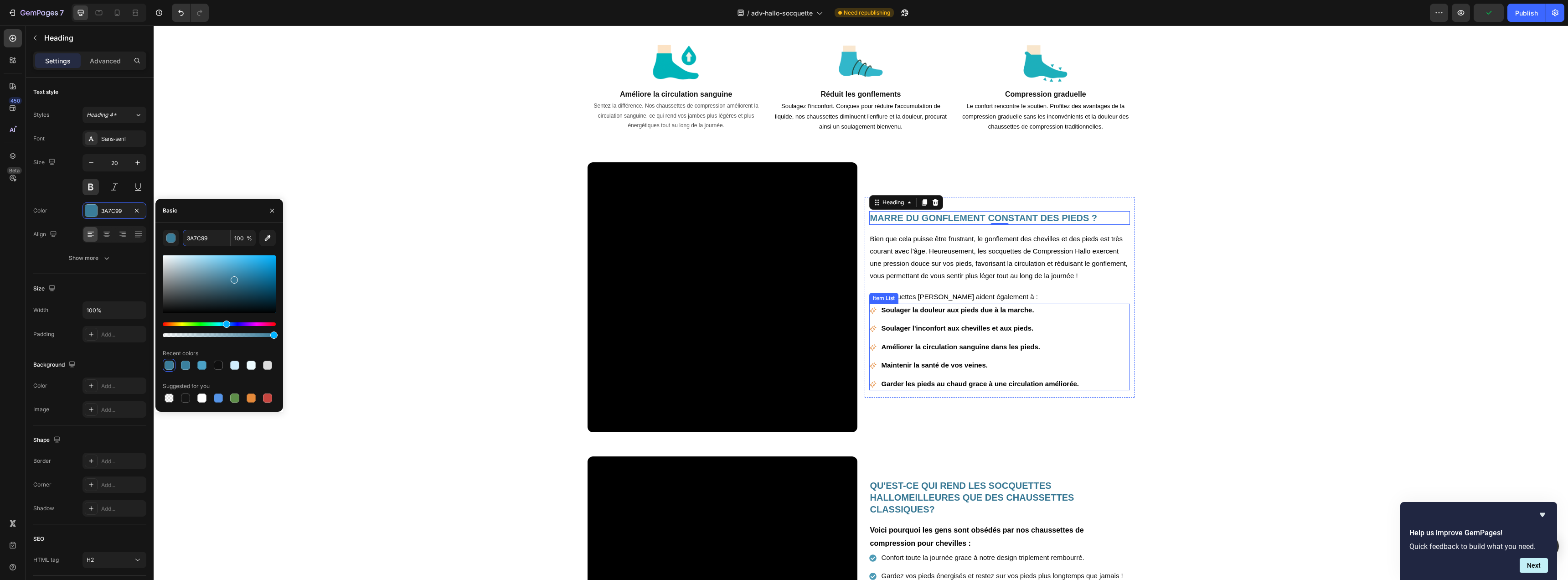
scroll to position [825, 0]
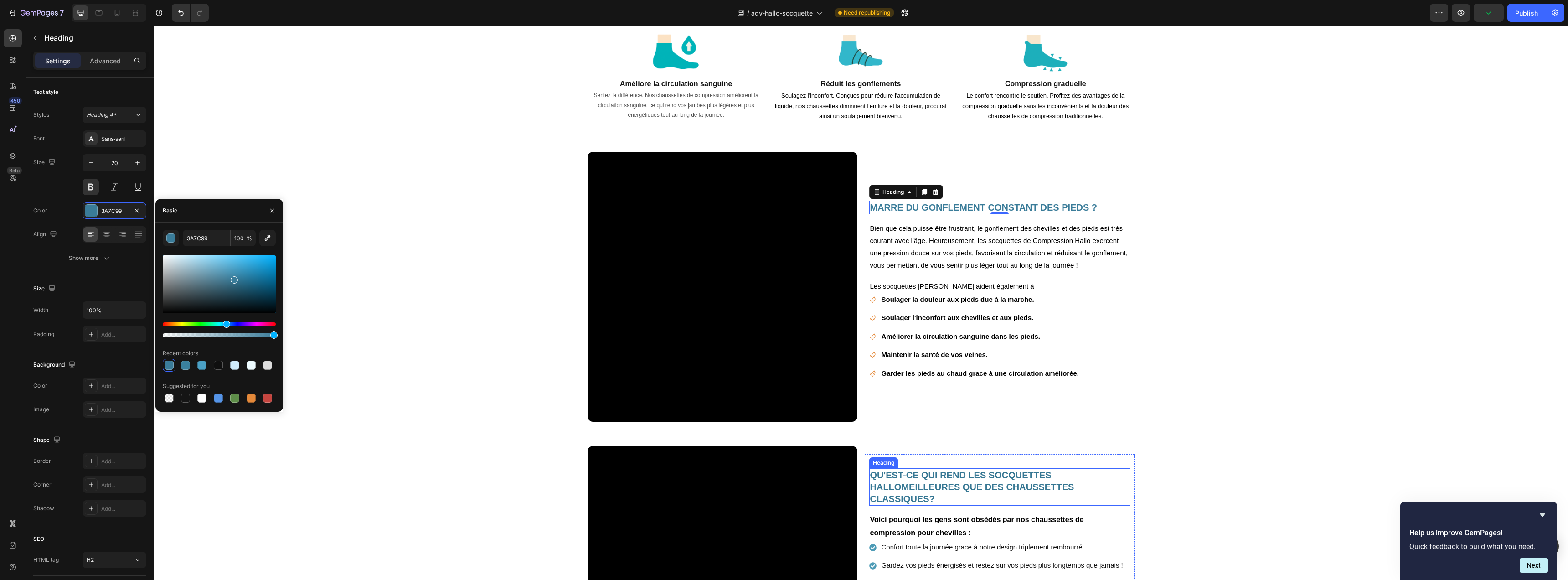
click at [928, 478] on h2 "QU'EST-CE QUI REND LES SOCQUETTES HALLOMEILLEURES QUE DES CHAUSSETTES CLASSIQUE…" at bounding box center [999, 487] width 260 height 37
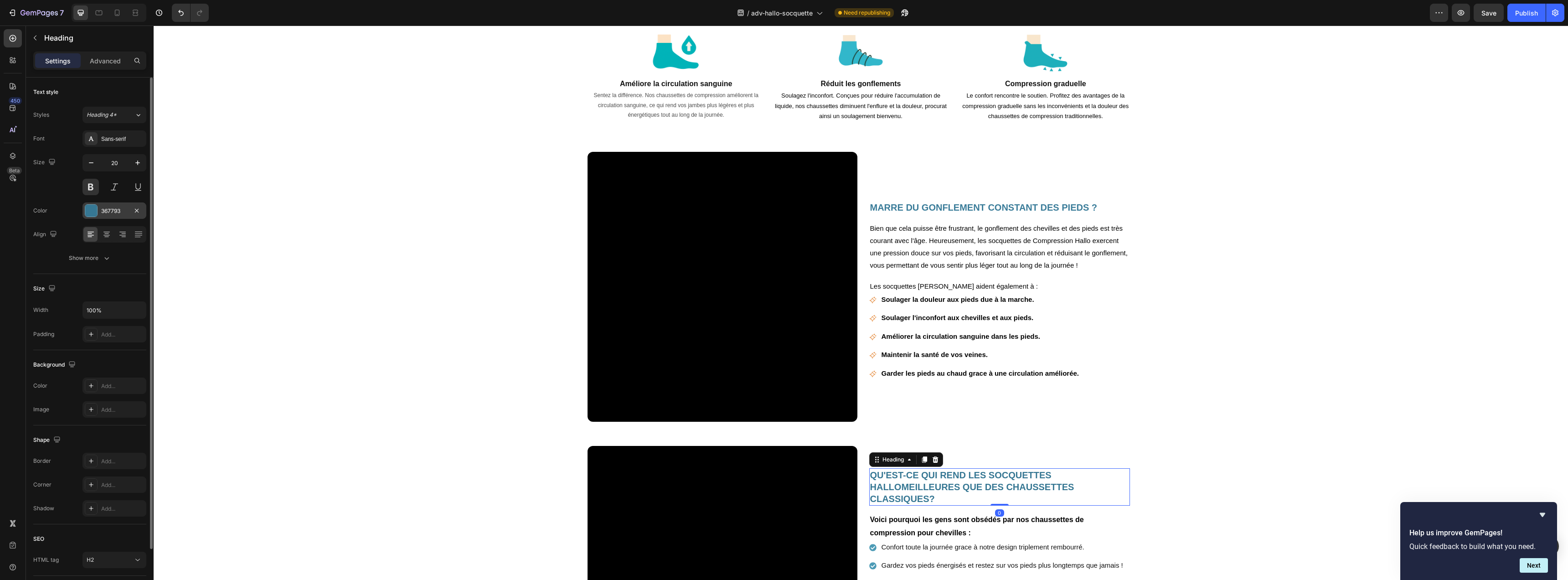
click at [124, 205] on div "367793" at bounding box center [115, 210] width 64 height 17
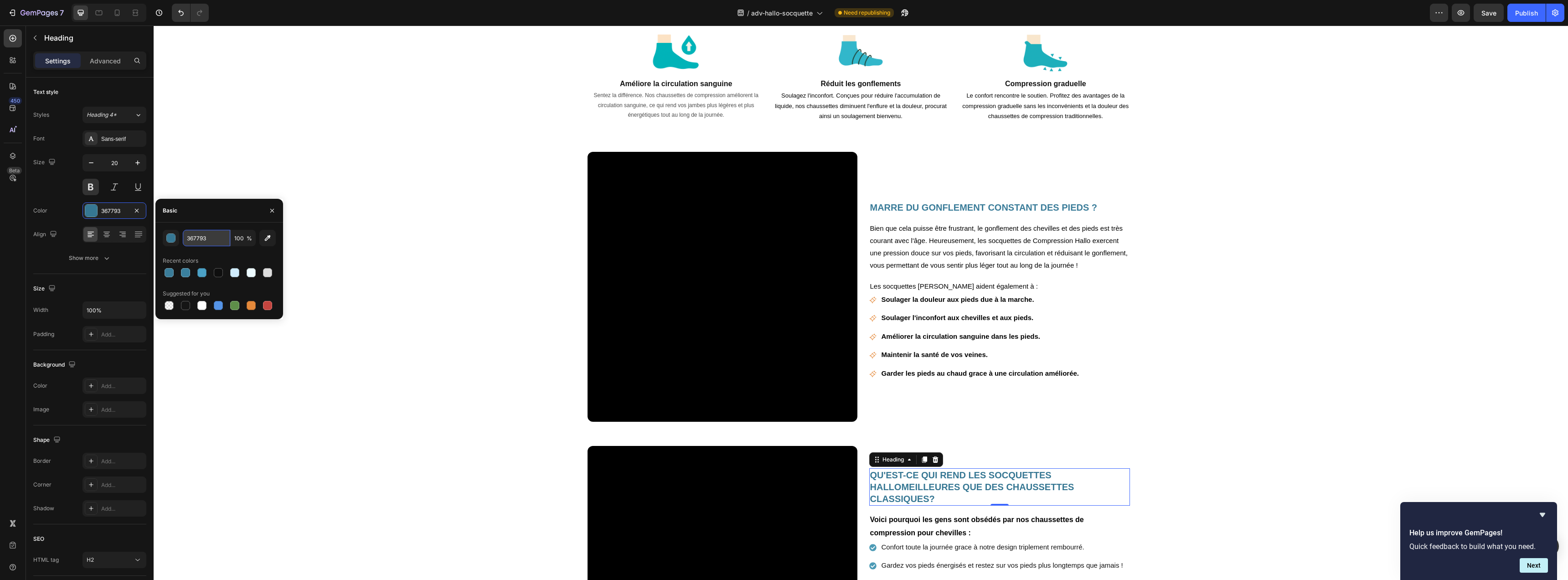
click at [211, 234] on input "367793" at bounding box center [206, 238] width 47 height 17
paste input "A7C99"
type input "3A7C99"
click at [126, 275] on div "Size Width 100% Padding Add..." at bounding box center [89, 312] width 113 height 76
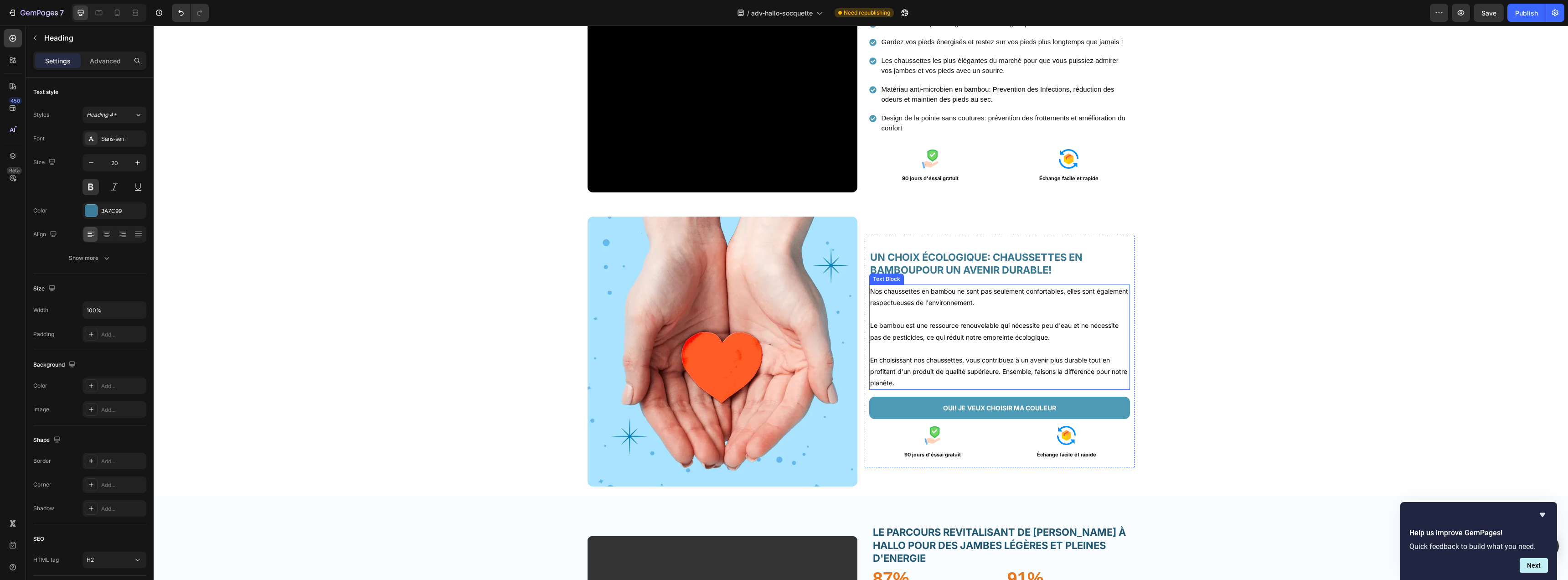
scroll to position [1405, 0]
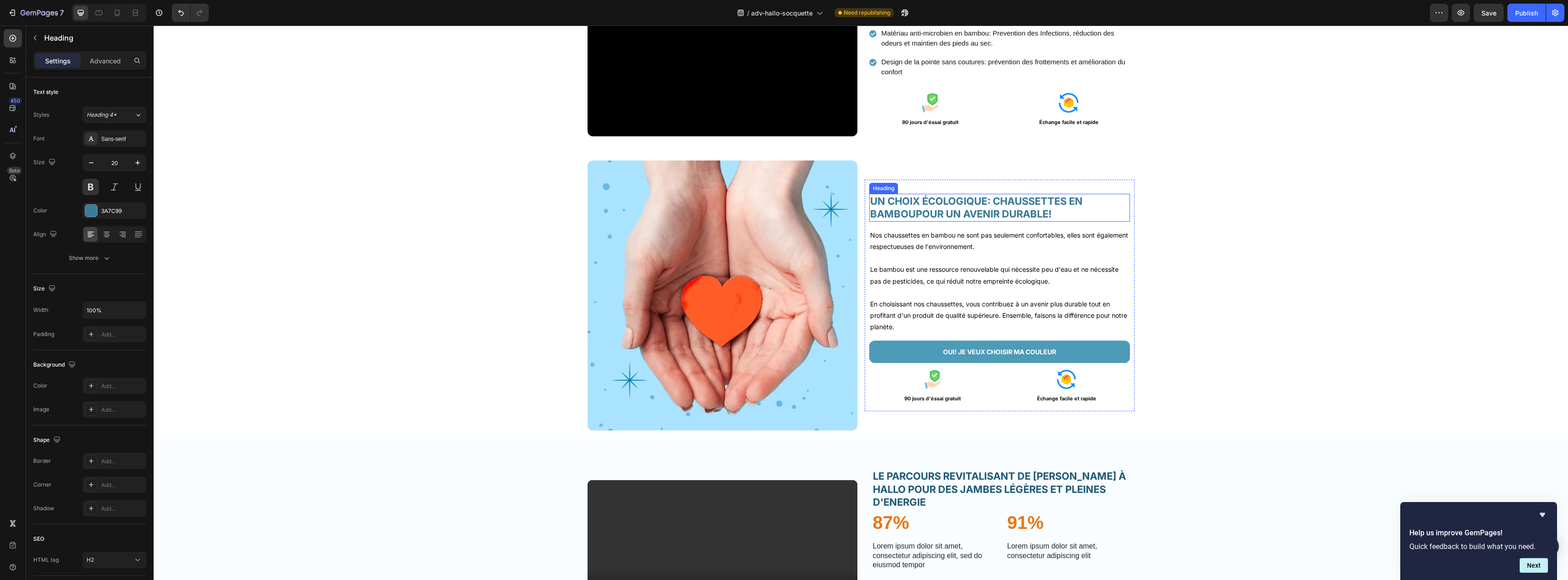
click at [980, 220] on h2 "UN CHOIX ÉCOLOGIQUE: CHAUSSETTES EN BAMBOUPOUR UN AVENIR DURABLE!" at bounding box center [999, 207] width 260 height 28
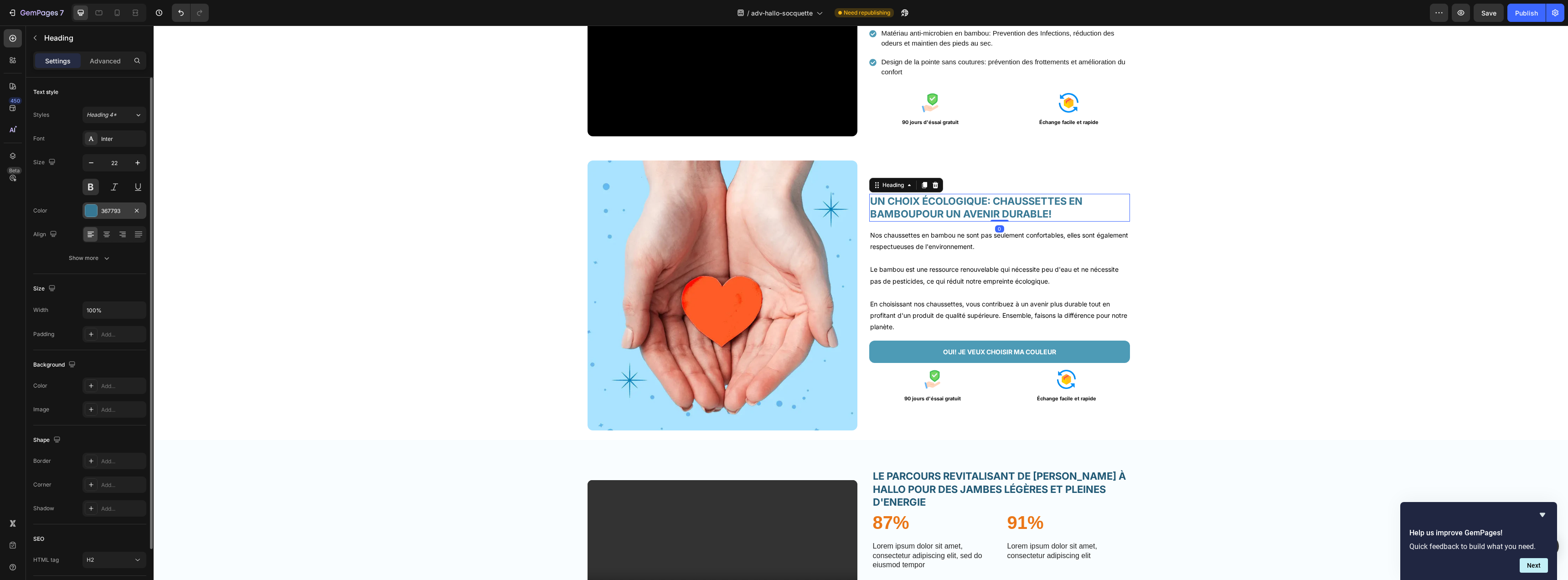
drag, startPoint x: 114, startPoint y: 212, endPoint x: 136, endPoint y: 229, distance: 27.8
click at [114, 212] on div "367793" at bounding box center [114, 211] width 26 height 8
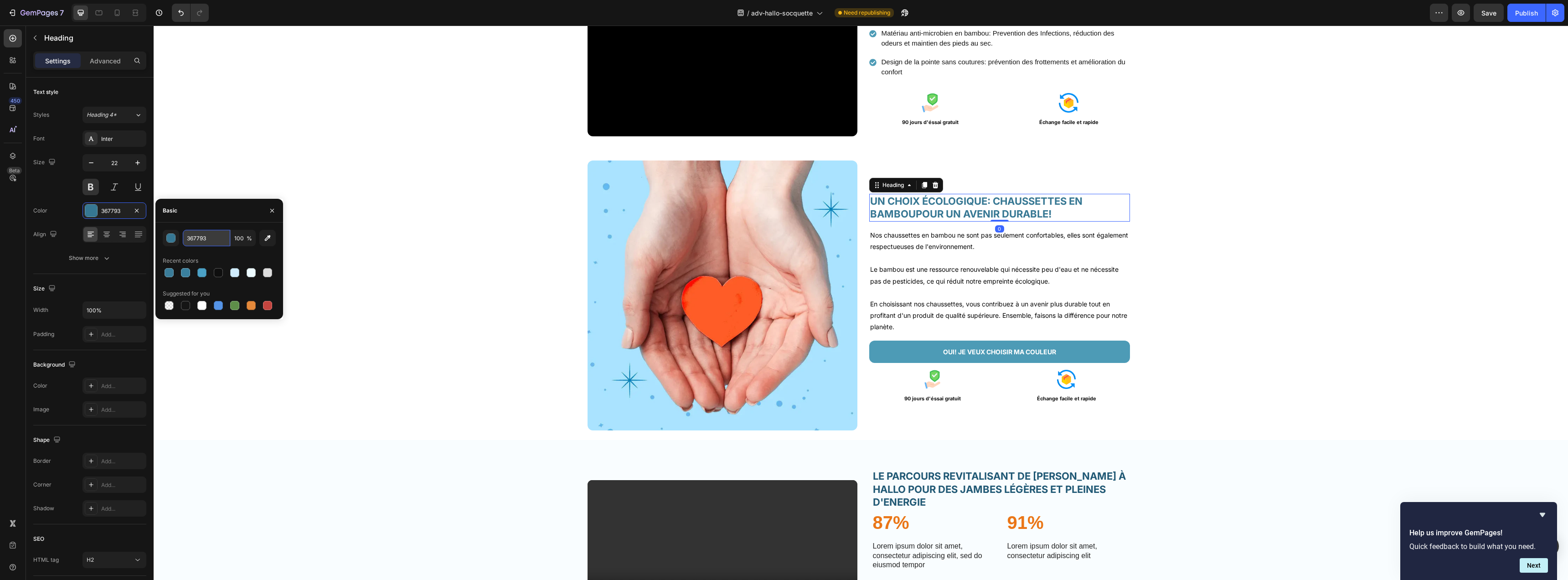
click at [208, 232] on input "367793" at bounding box center [206, 238] width 47 height 17
click at [210, 237] on input "367793" at bounding box center [206, 238] width 47 height 17
paste input "A7C99"
type input "3A7C99"
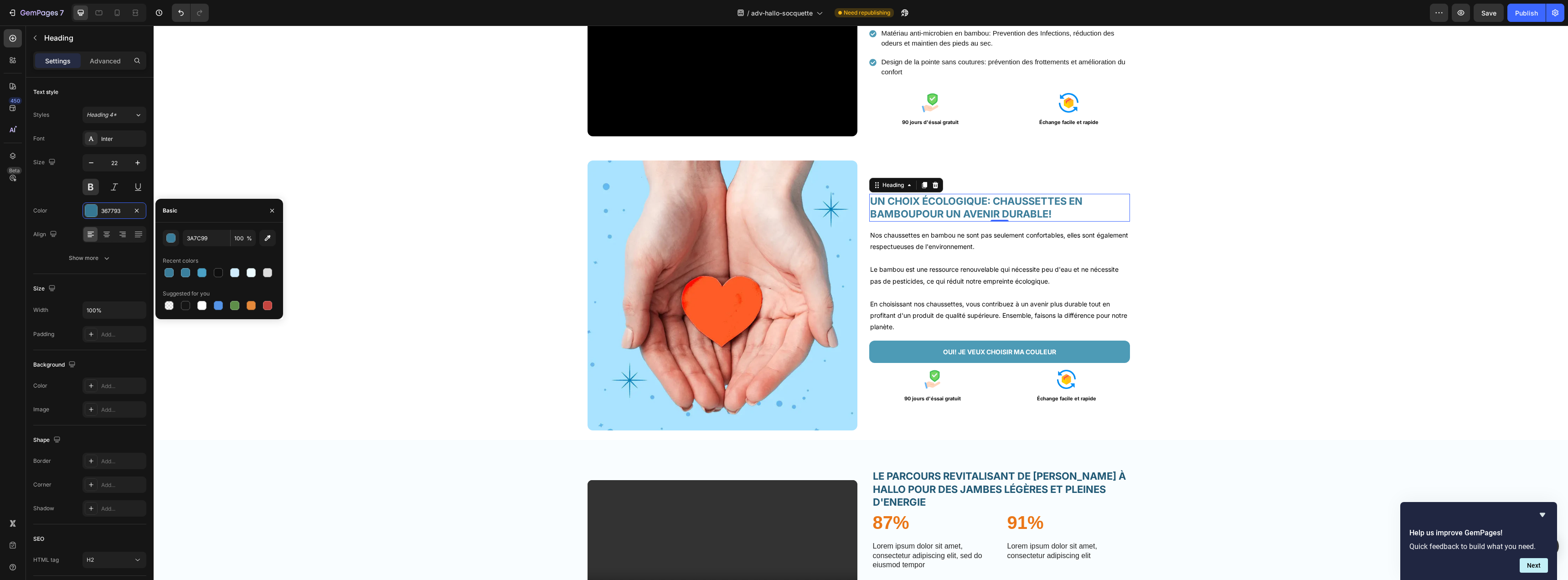
click at [15, 230] on div "450 Beta" at bounding box center [13, 272] width 18 height 485
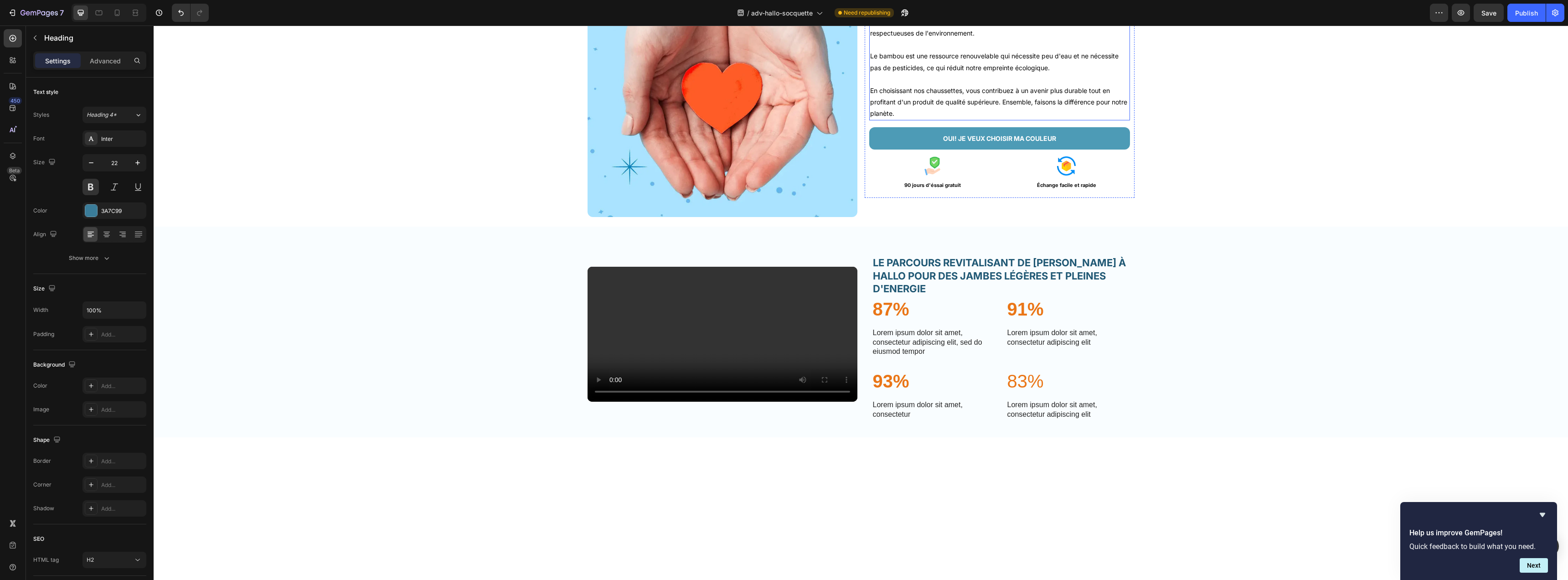
scroll to position [1714, 0]
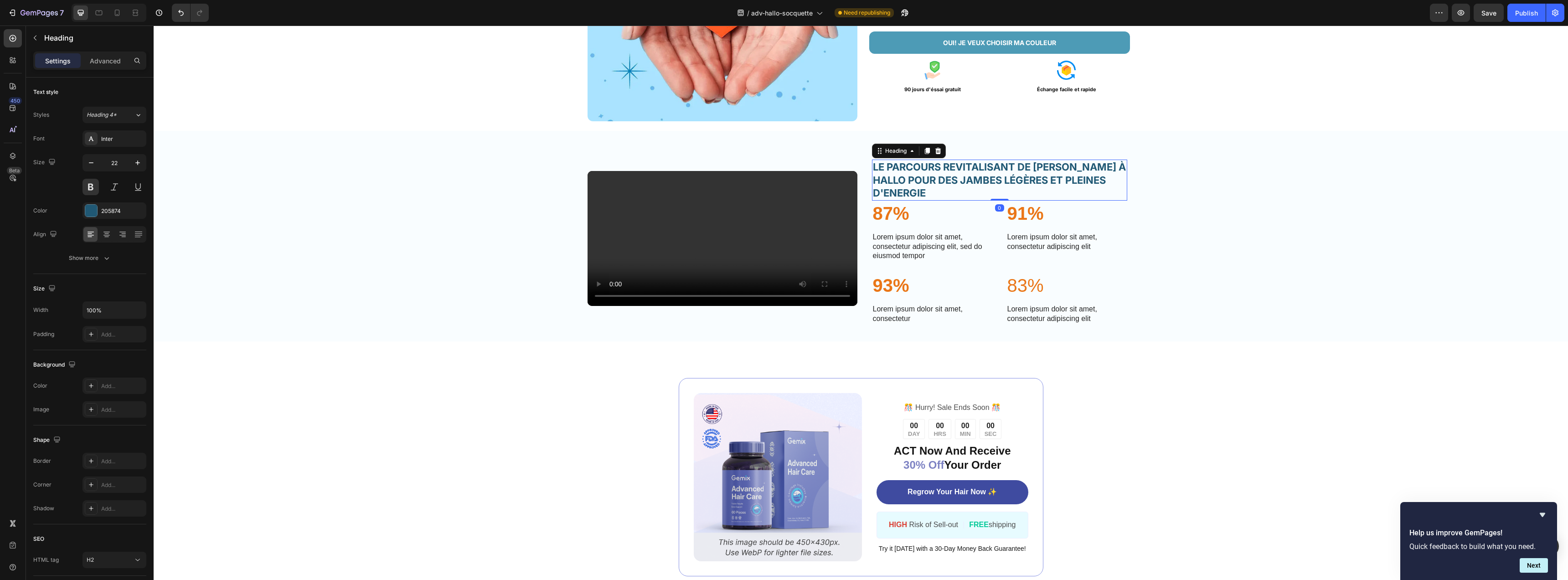
click at [935, 200] on h2 "LE PARCOURS REVITALISANT DE [PERSON_NAME] À HALLO POUR DES JAMBES LÉGÈRES ET [P…" at bounding box center [999, 180] width 256 height 41
click at [112, 213] on div "205874" at bounding box center [114, 211] width 26 height 8
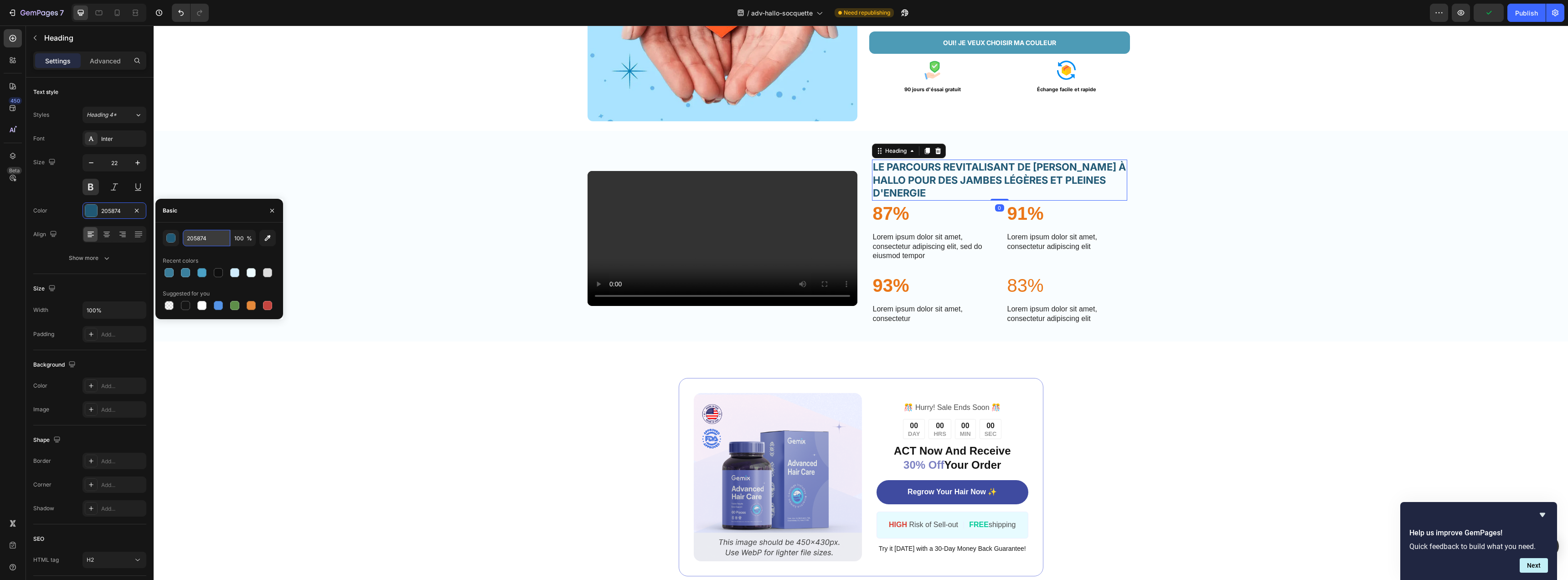
click at [211, 241] on input "205874" at bounding box center [206, 238] width 47 height 17
paste input "3A7C99"
type input "3A7C99"
click at [17, 273] on div "450 Beta" at bounding box center [13, 272] width 18 height 485
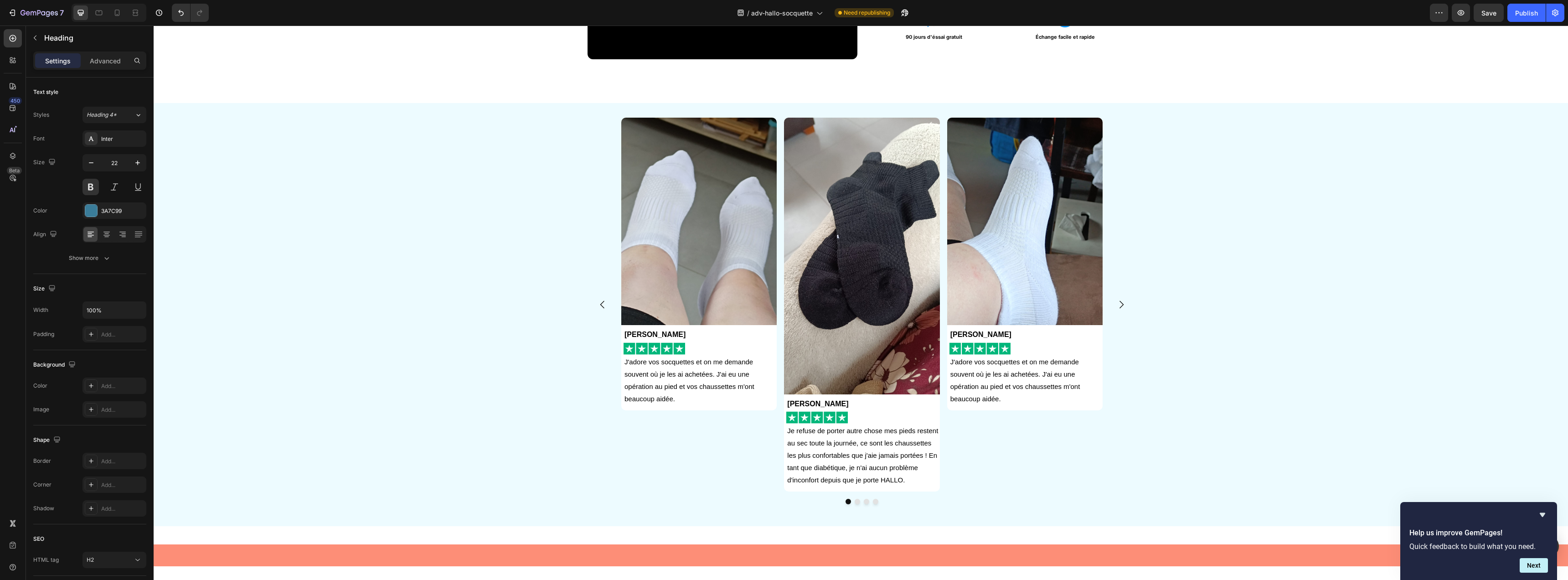
scroll to position [0, 0]
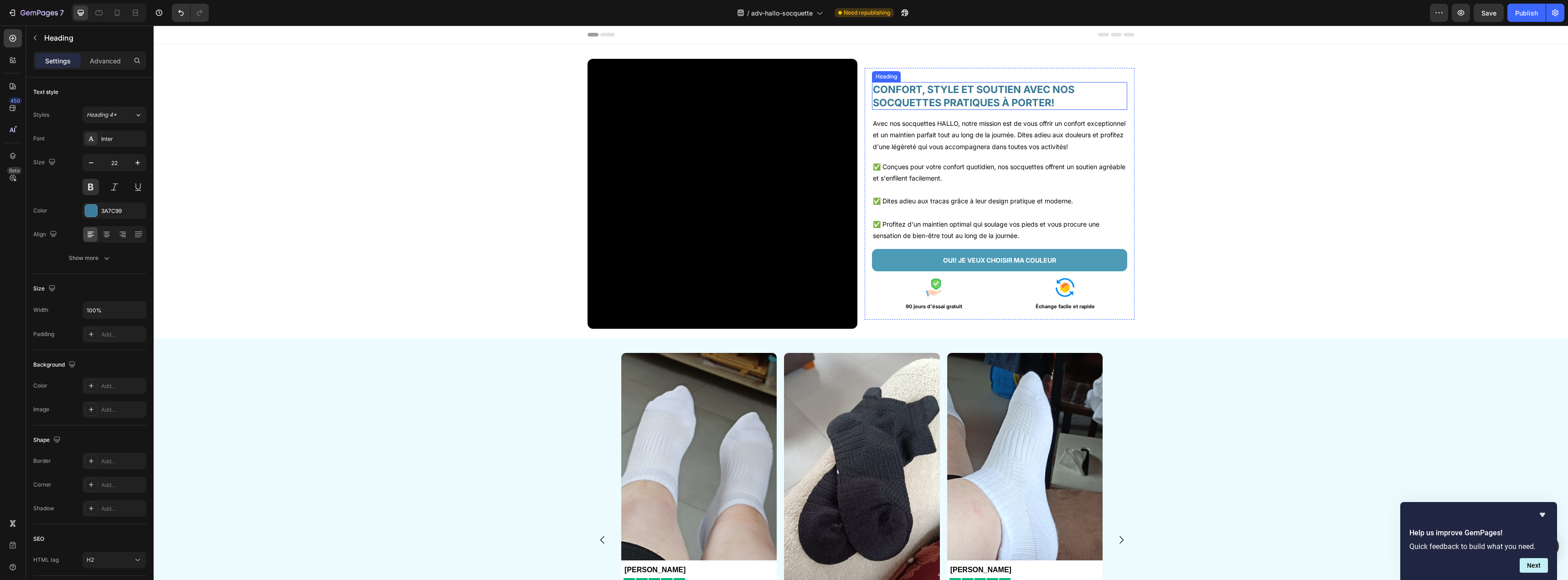
click at [956, 99] on h2 "CONFORT, STYLE ET SOUTIEN AVEC NOS SOCQUETTES PRATIQUES À PORTER!" at bounding box center [999, 96] width 256 height 28
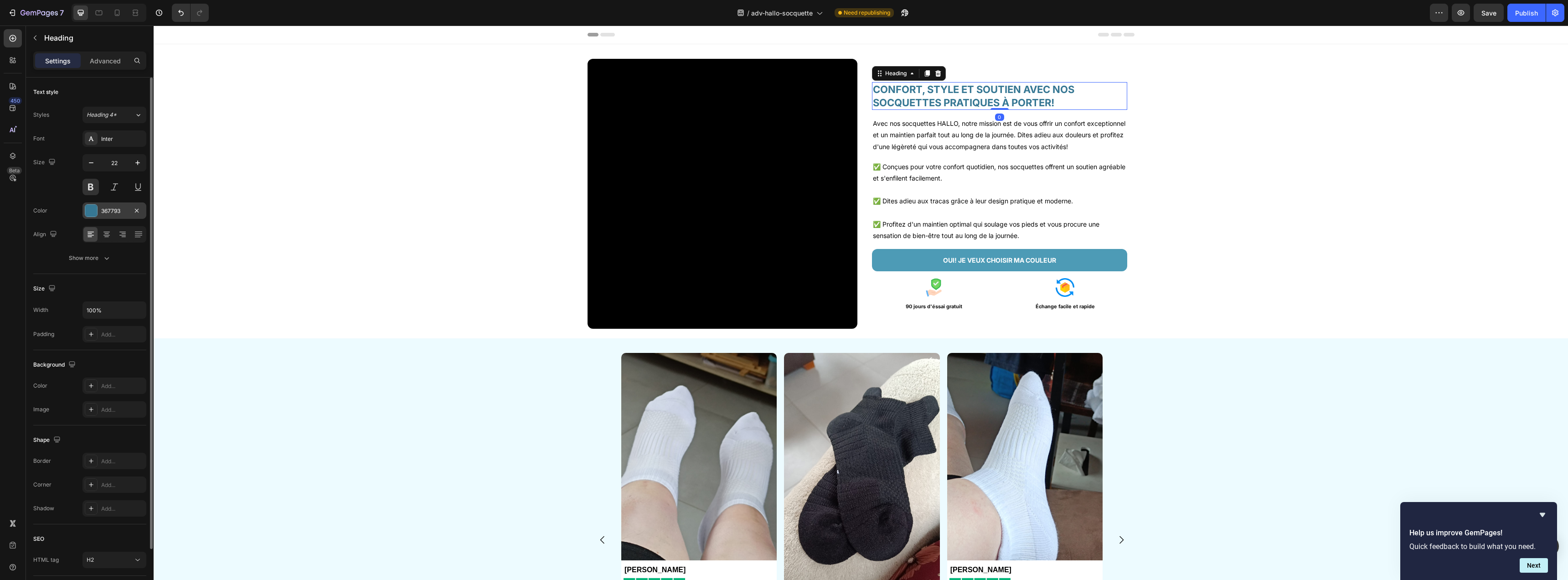
click at [119, 213] on div "367793" at bounding box center [114, 211] width 26 height 8
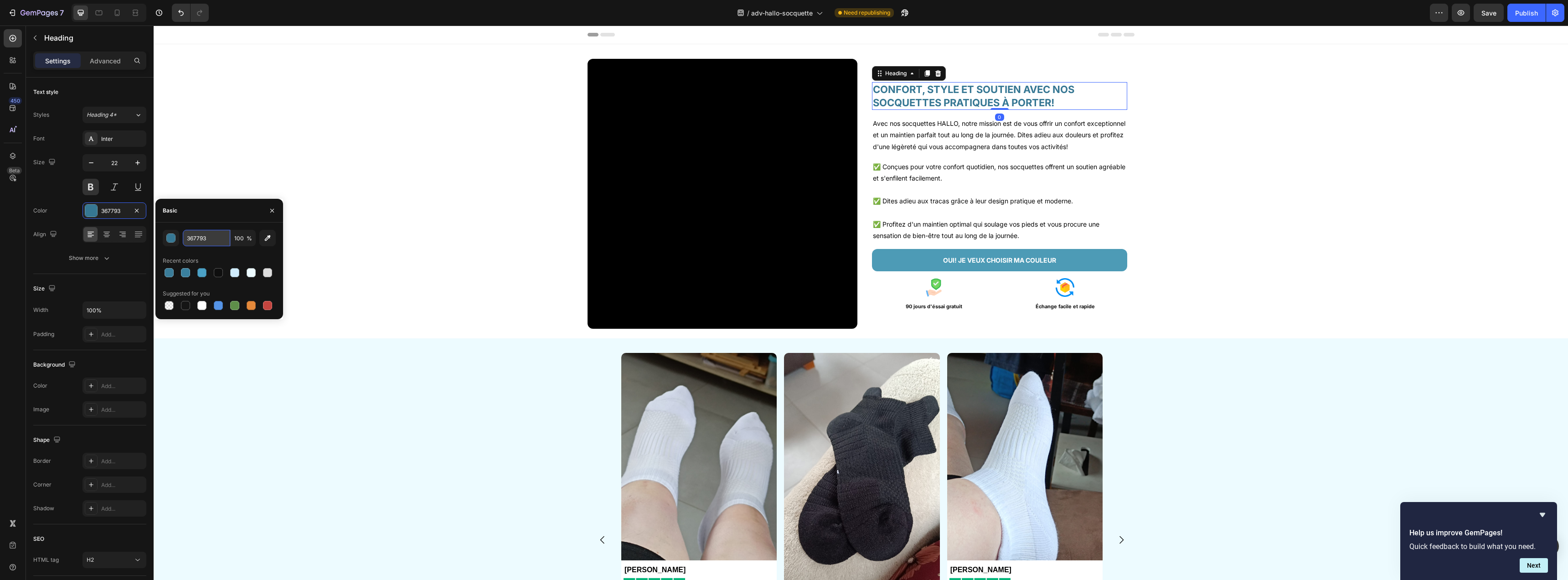
click at [199, 234] on input "367793" at bounding box center [206, 238] width 47 height 17
paste input "A7C99"
type input "3A7C99"
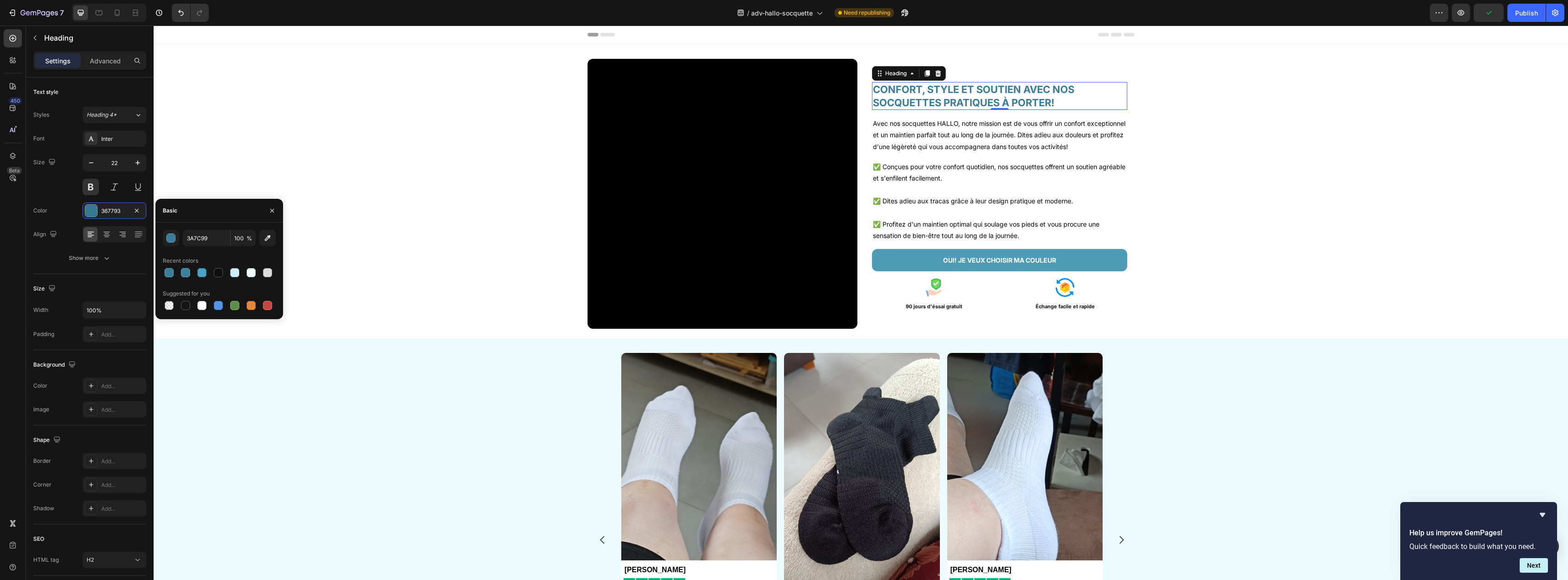
click at [23, 249] on div "450 Beta" at bounding box center [13, 303] width 26 height 555
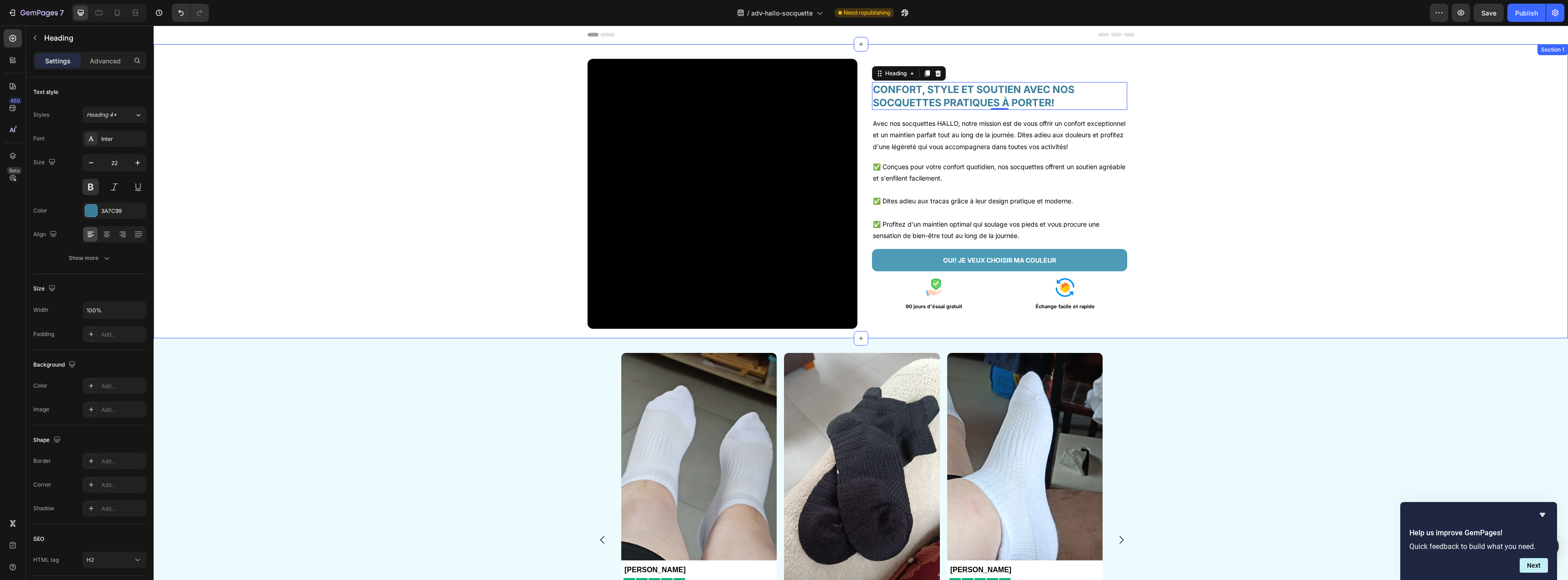
click at [1298, 259] on div "Video CONFORT, STYLE ET SOUTIEN AVEC NOS SOCQUETTES PRATIQUES À PORTER! Heading…" at bounding box center [861, 197] width 1414 height 277
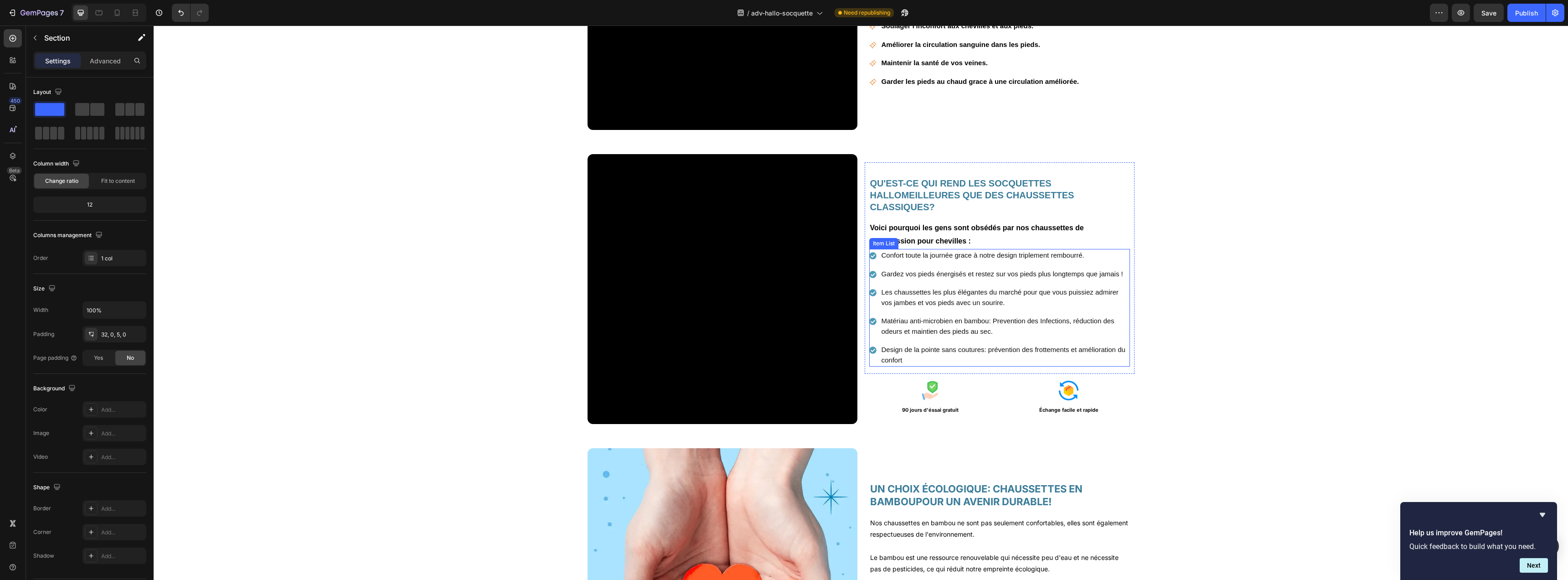
scroll to position [842, 0]
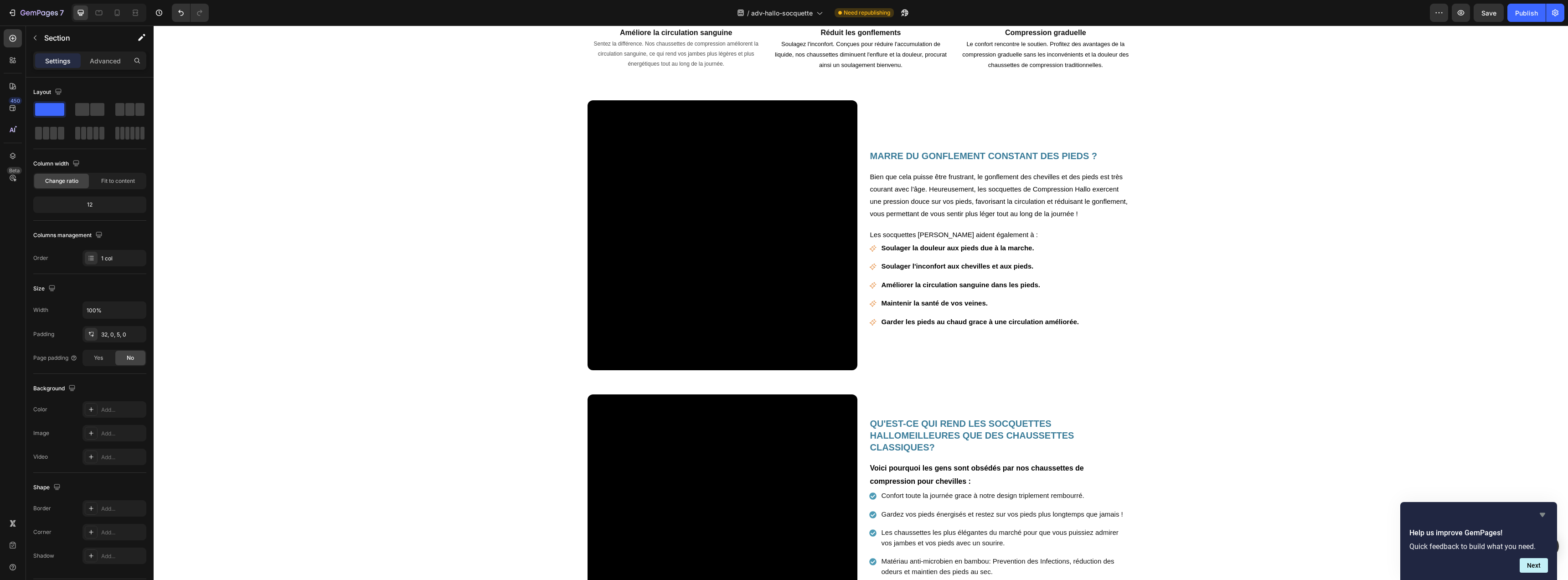
click at [1542, 514] on icon "Hide survey" at bounding box center [1542, 515] width 6 height 4
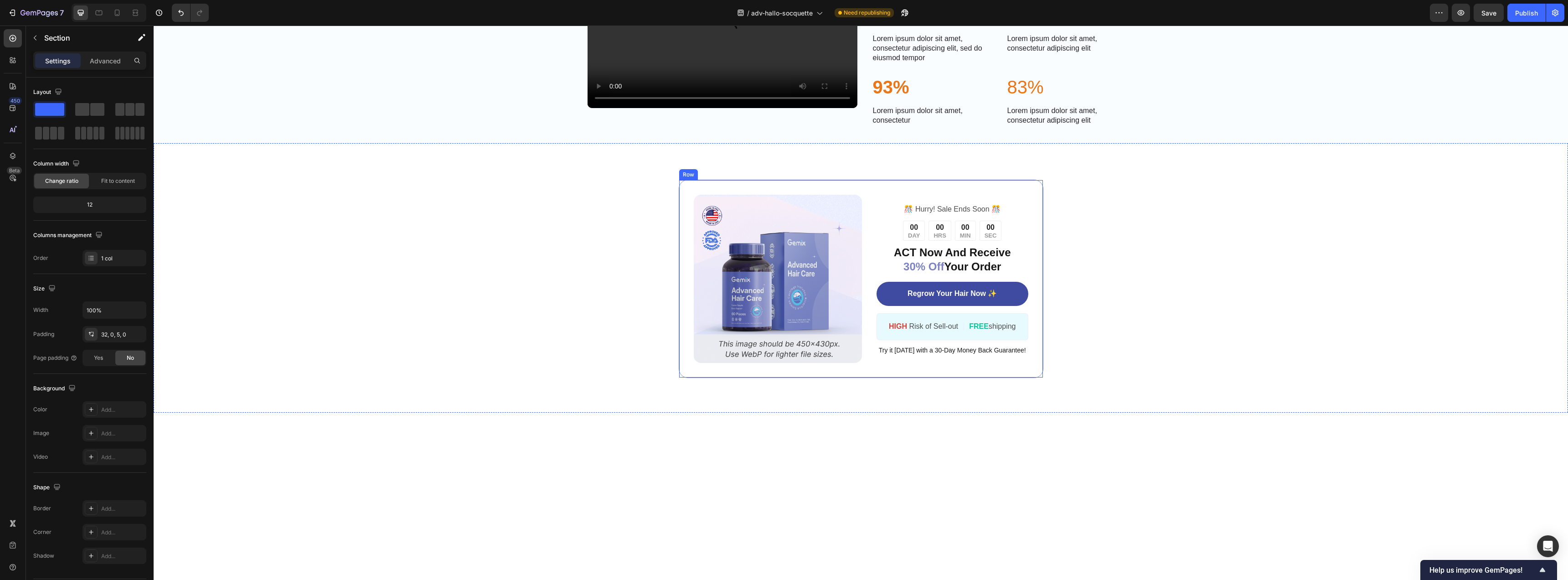
scroll to position [1983, 0]
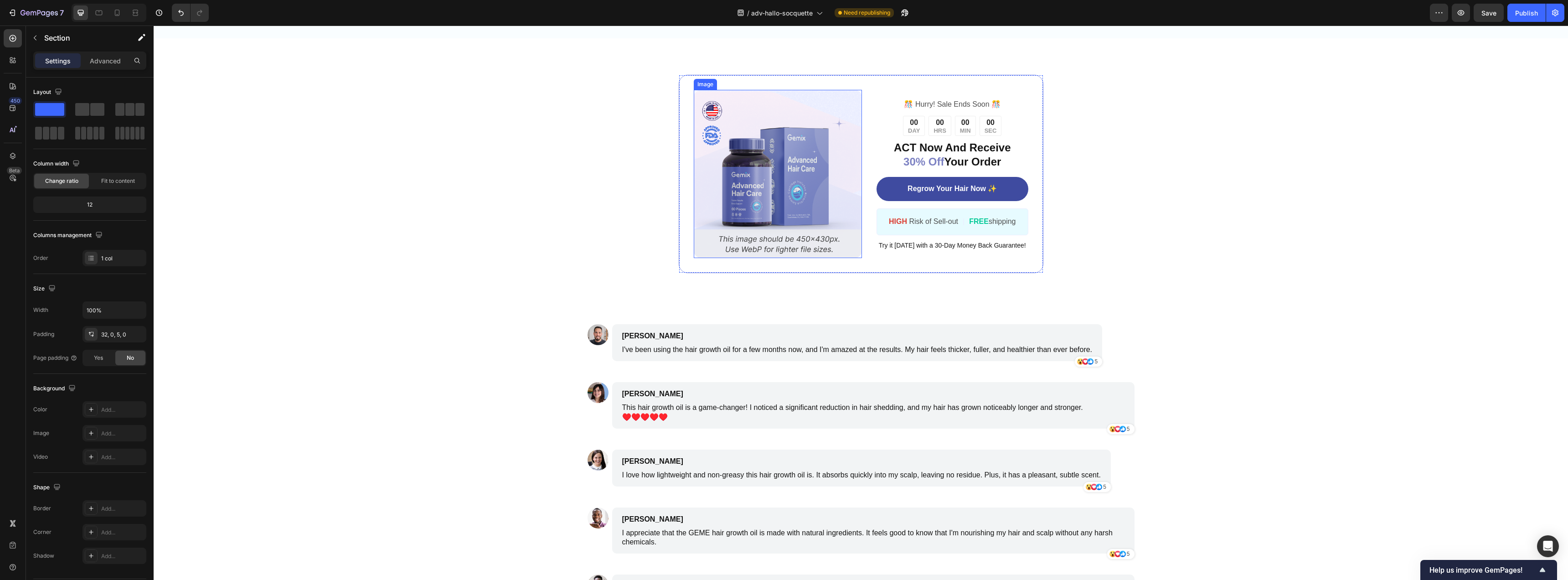
click at [763, 259] on img at bounding box center [778, 174] width 169 height 169
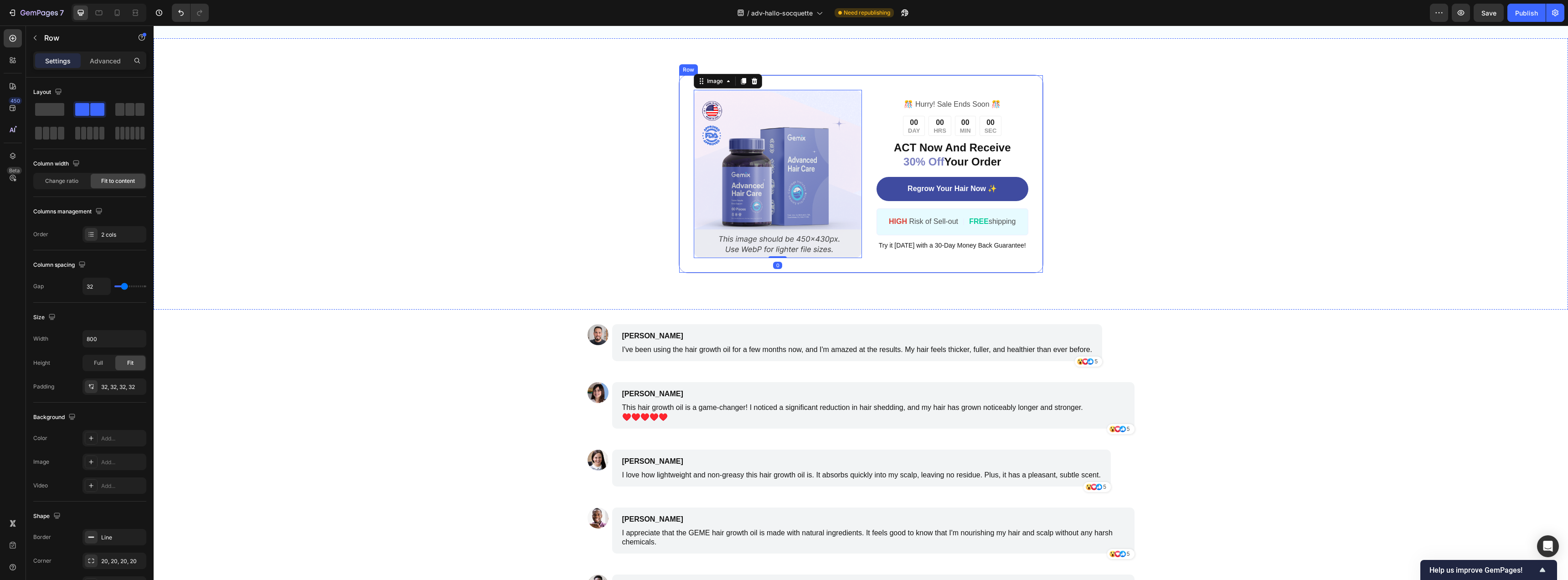
click at [680, 240] on div "Image 0 ️🎊 Hurry! Sale Ends Soon ️🎊 Text Block 00 DAY 00 HRS 00 MIN 00 SEC Coun…" at bounding box center [861, 174] width 365 height 199
click at [620, 155] on div "Image ️🎊 Hurry! Sale Ends Soon ️🎊 Text Block 00 DAY 00 HRS 00 MIN 00 SEC Countd…" at bounding box center [861, 174] width 1414 height 272
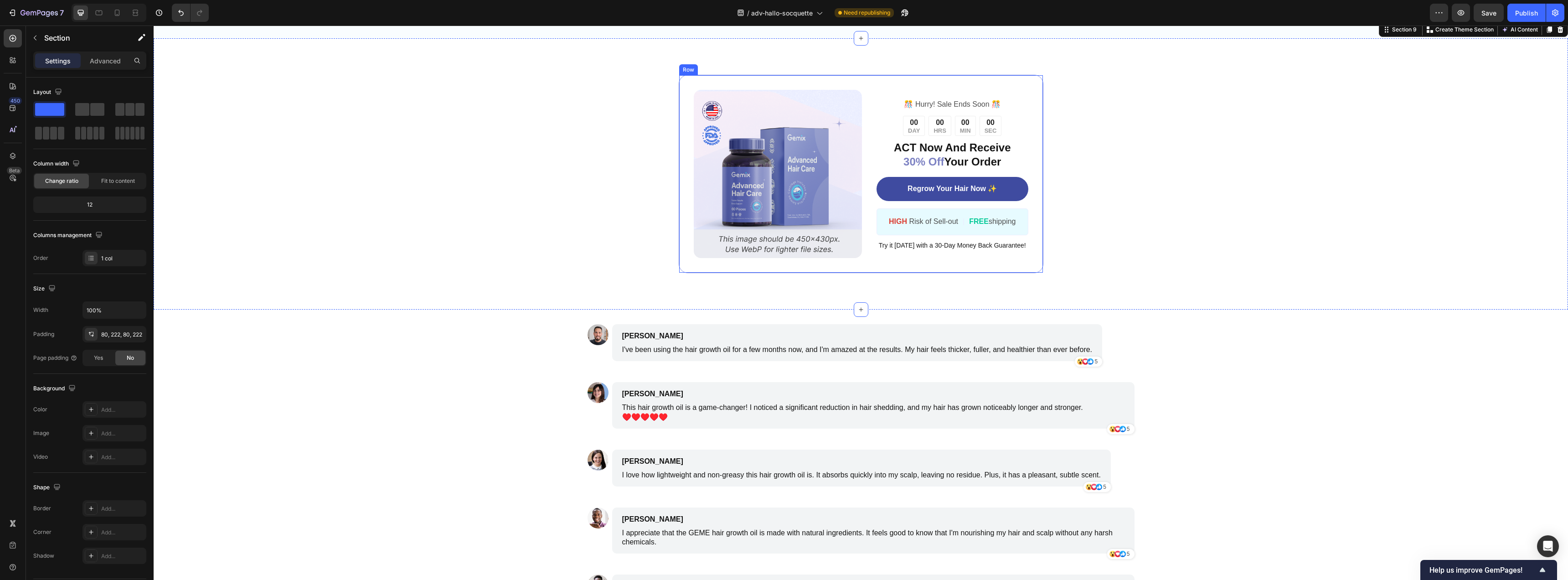
click at [729, 164] on div "Image ️🎊 Hurry! Sale Ends Soon ️🎊 Text Block 00 DAY 00 HRS 00 MIN 00 SEC Countd…" at bounding box center [861, 174] width 365 height 199
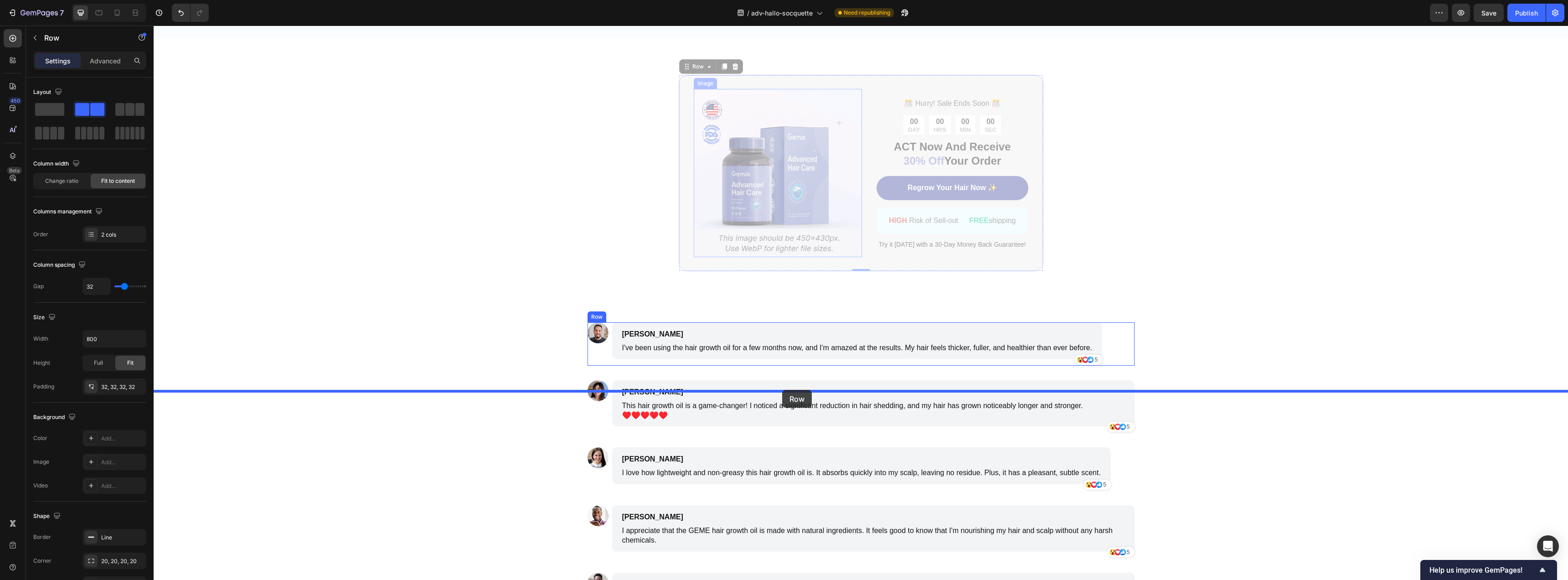
drag, startPoint x: 683, startPoint y: 150, endPoint x: 784, endPoint y: 394, distance: 264.1
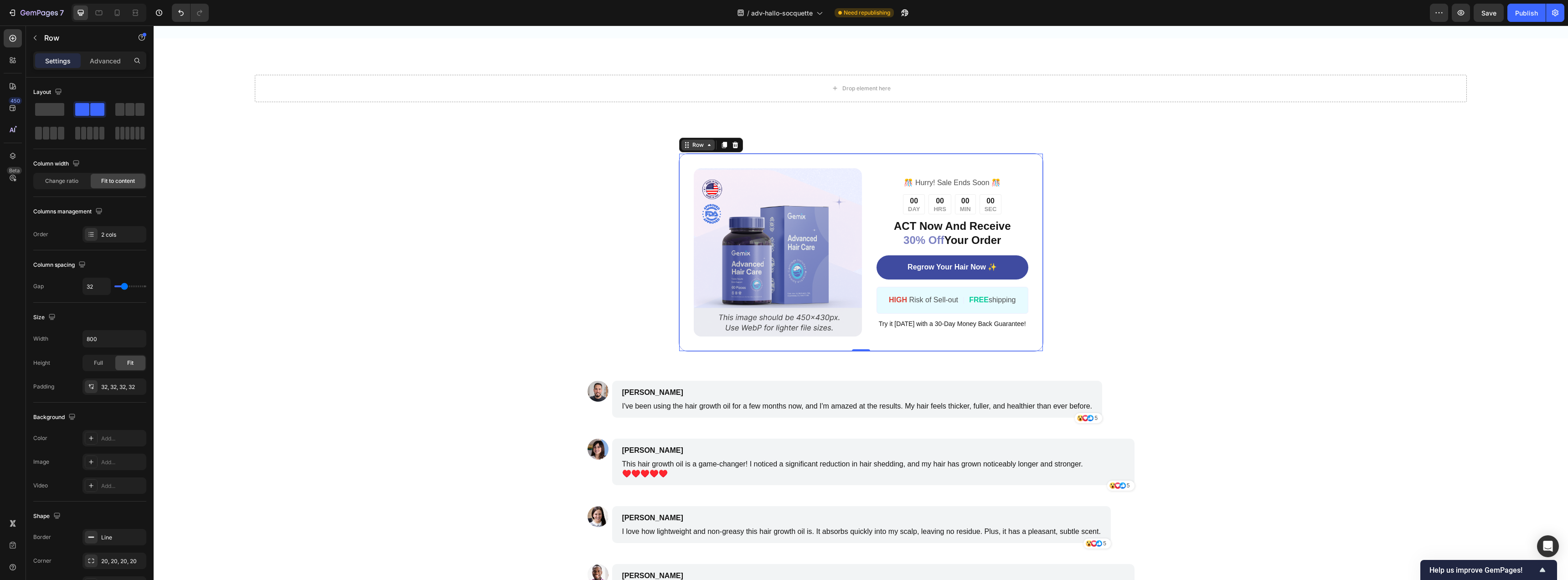
click at [693, 149] on div "Row" at bounding box center [698, 145] width 15 height 8
click at [47, 35] on p "Row" at bounding box center [83, 38] width 77 height 11
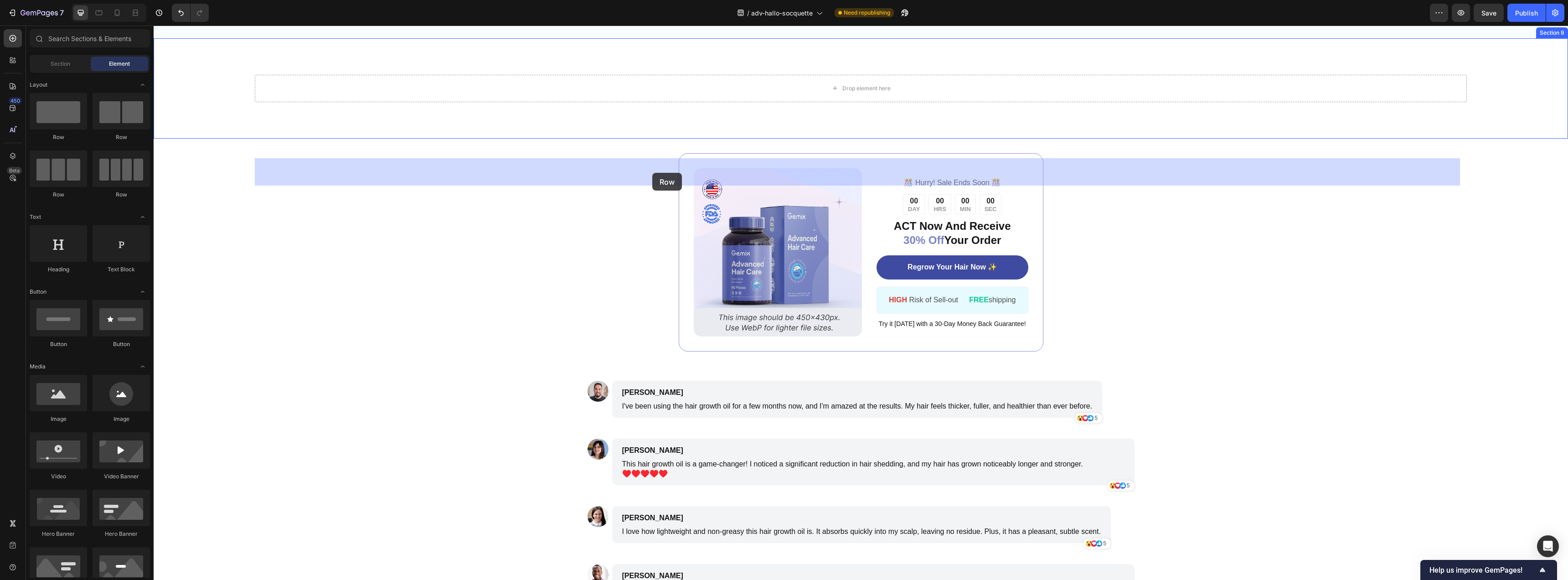
drag, startPoint x: 282, startPoint y: 143, endPoint x: 652, endPoint y: 173, distance: 371.2
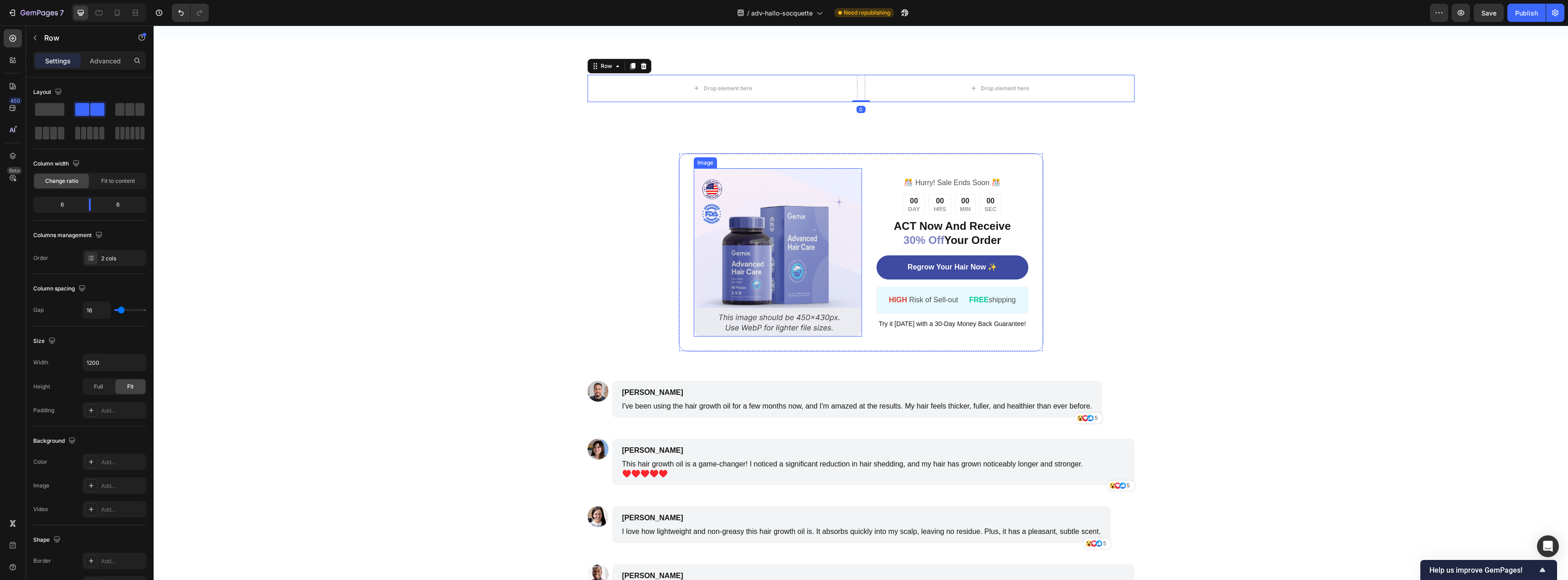
click at [724, 281] on img at bounding box center [778, 252] width 169 height 169
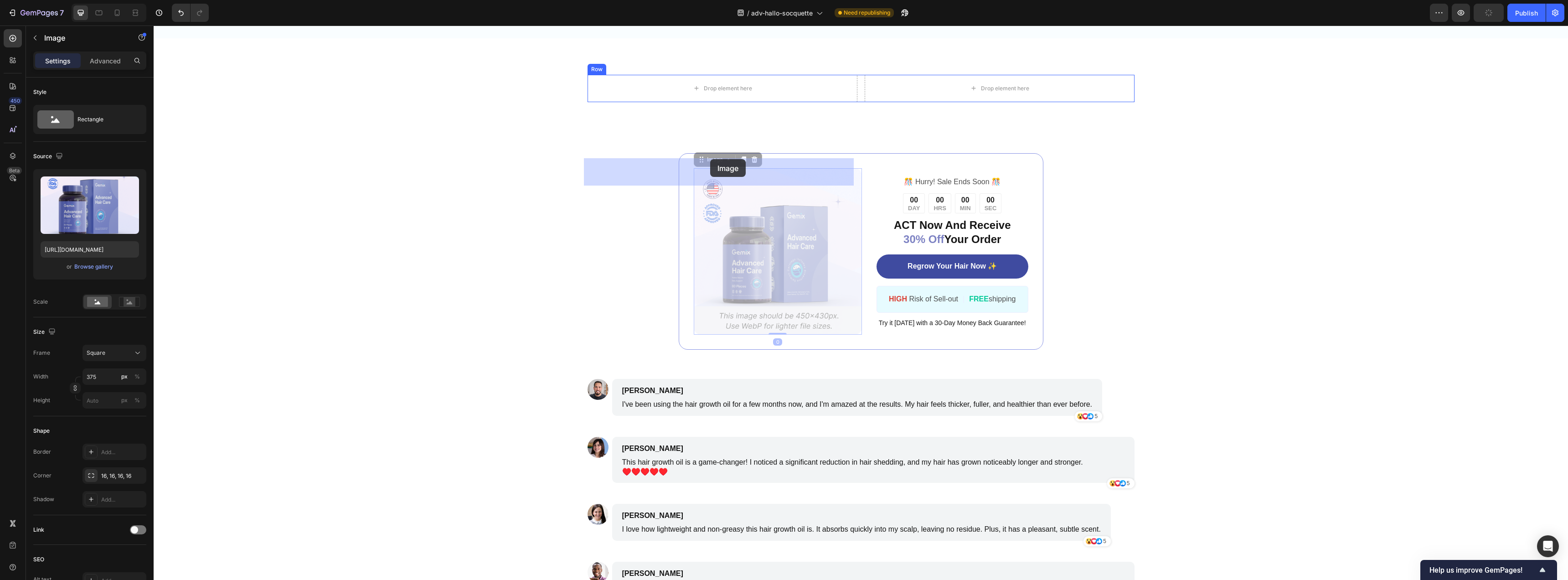
drag, startPoint x: 708, startPoint y: 245, endPoint x: 710, endPoint y: 159, distance: 86.0
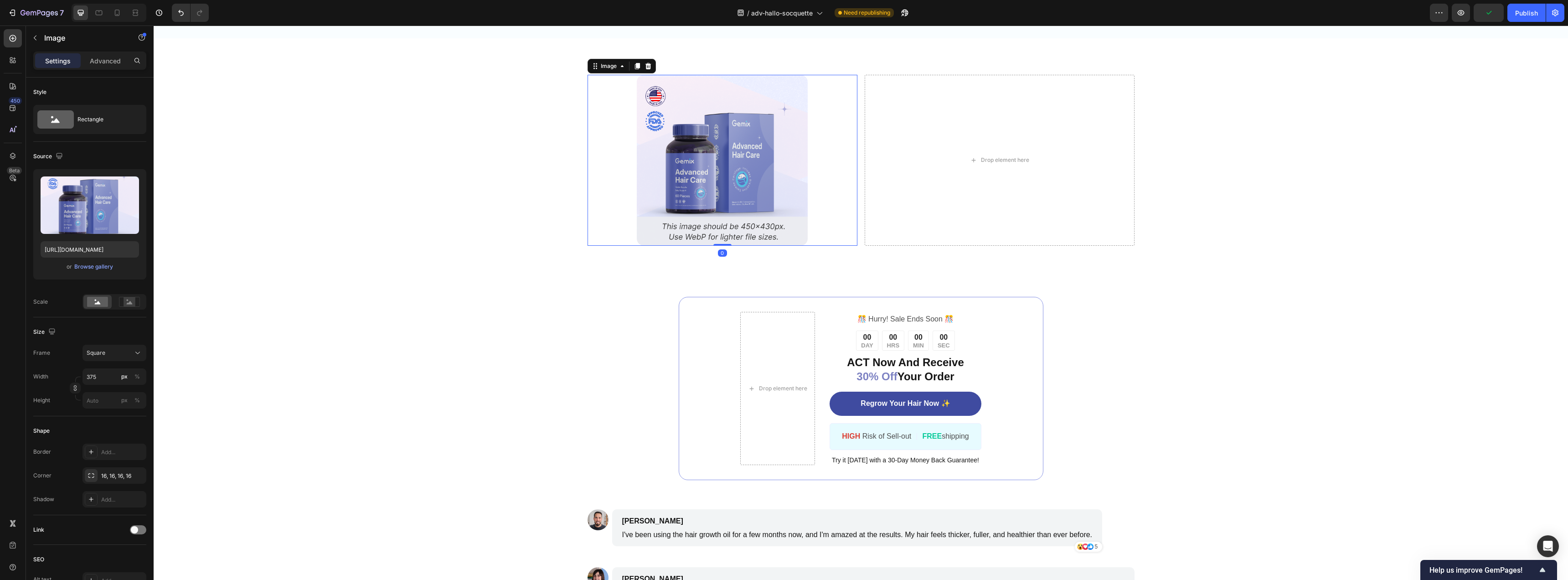
click at [714, 246] on img at bounding box center [722, 160] width 171 height 171
click at [647, 69] on icon at bounding box center [648, 66] width 6 height 6
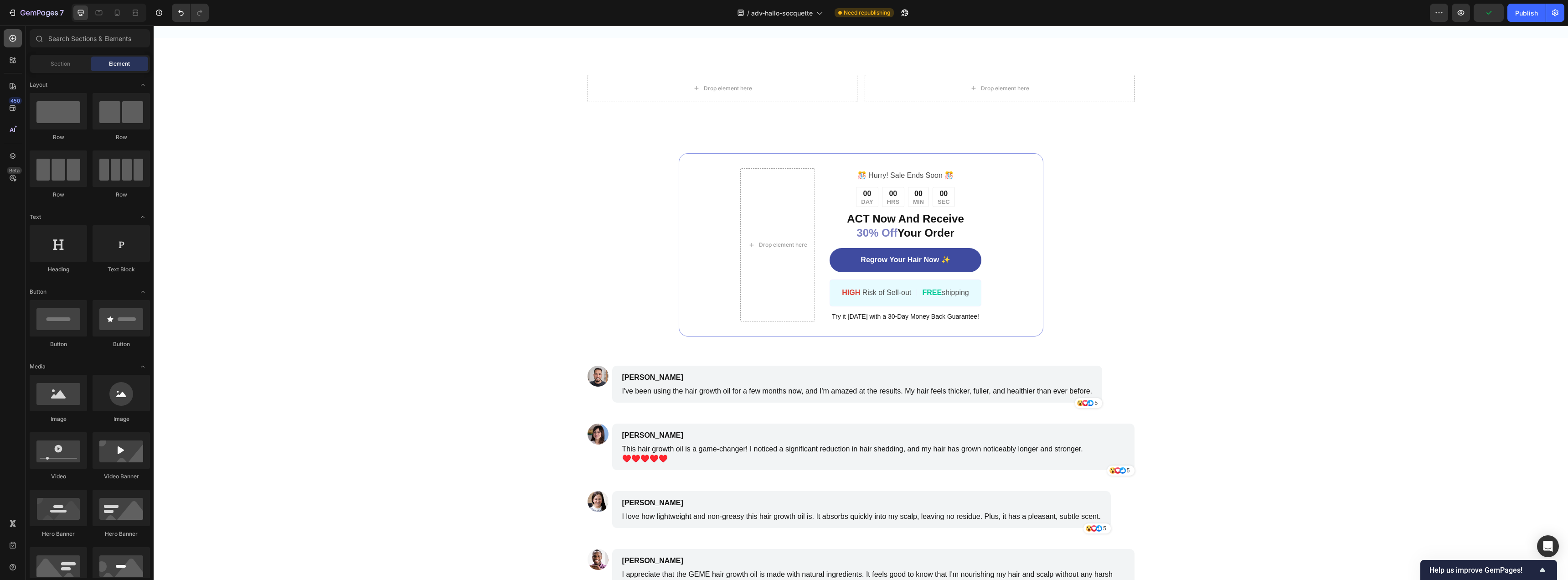
click at [13, 39] on icon at bounding box center [13, 39] width 4 height 4
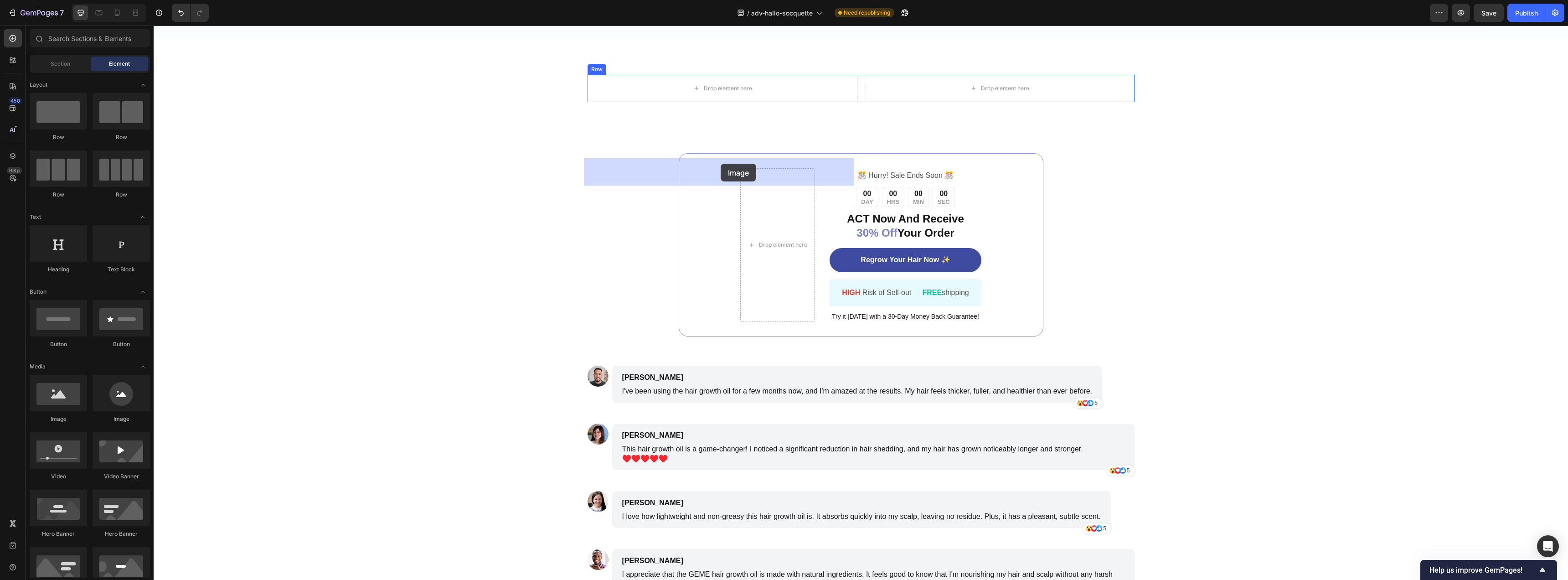
drag, startPoint x: 278, startPoint y: 402, endPoint x: 713, endPoint y: 167, distance: 494.4
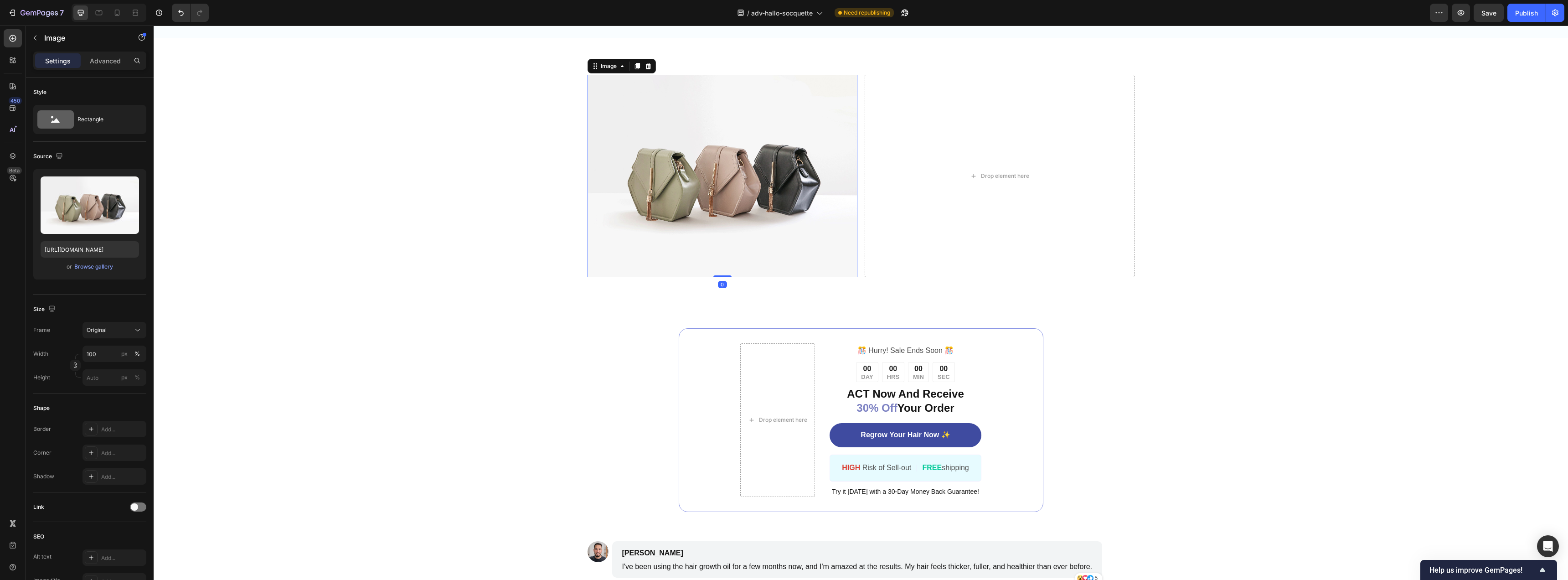
click at [721, 224] on img at bounding box center [722, 176] width 270 height 202
click at [752, 215] on img at bounding box center [722, 176] width 270 height 202
click at [67, 250] on input "https://cdn.shopify.com/s/files/1/2005/9307/files/image_demo.jpg" at bounding box center [89, 250] width 99 height 17
click at [83, 250] on input "https://cdn.shopify.com/s/files/1/2005/9307/files/image_demo.jpg" at bounding box center [89, 250] width 99 height 17
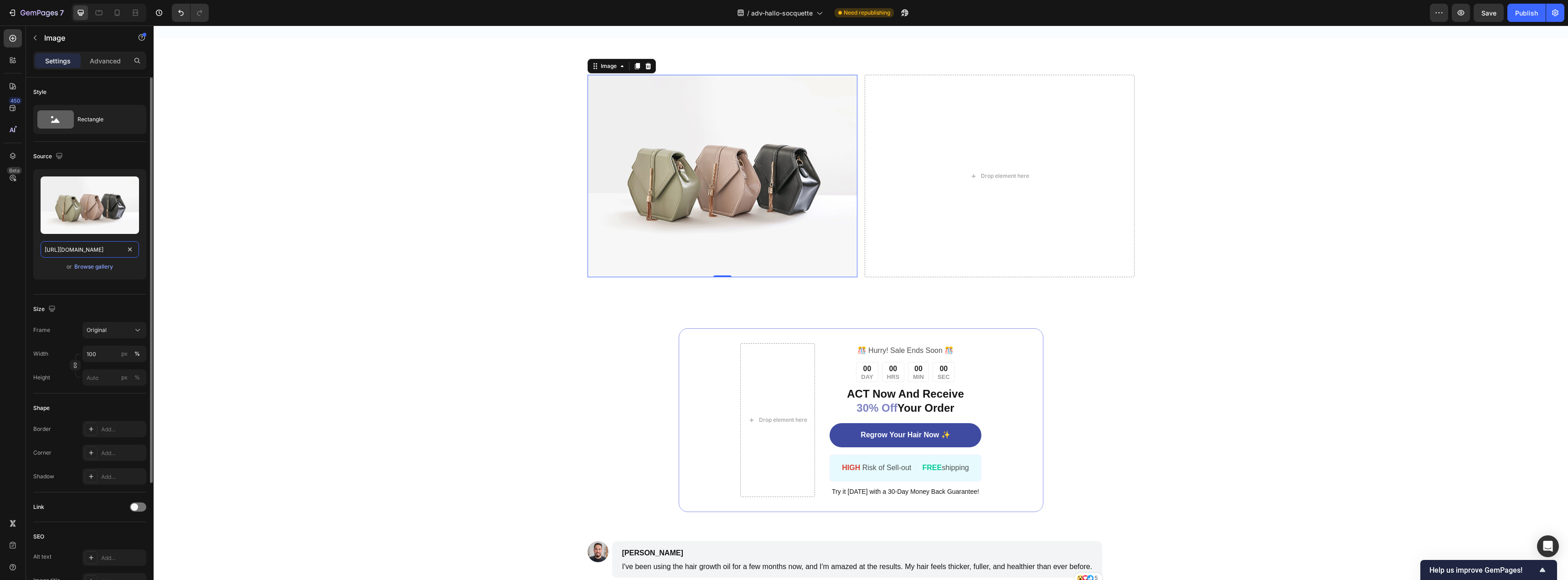
click at [83, 250] on input "https://cdn.shopify.com/s/files/1/2005/9307/files/image_demo.jpg" at bounding box center [89, 250] width 99 height 17
paste input "0959/7668/5886/files/Groupe_13.png?v=1758886564"
type input "https://cdn.shopify.com/s/files/1/0959/7668/5886/files/Groupe_13.png?v=17588865…"
click at [32, 282] on div "Style Rectangle Source Upload Image https://cdn.shopify.com/s/files/1/0959/7668…" at bounding box center [89, 421] width 127 height 689
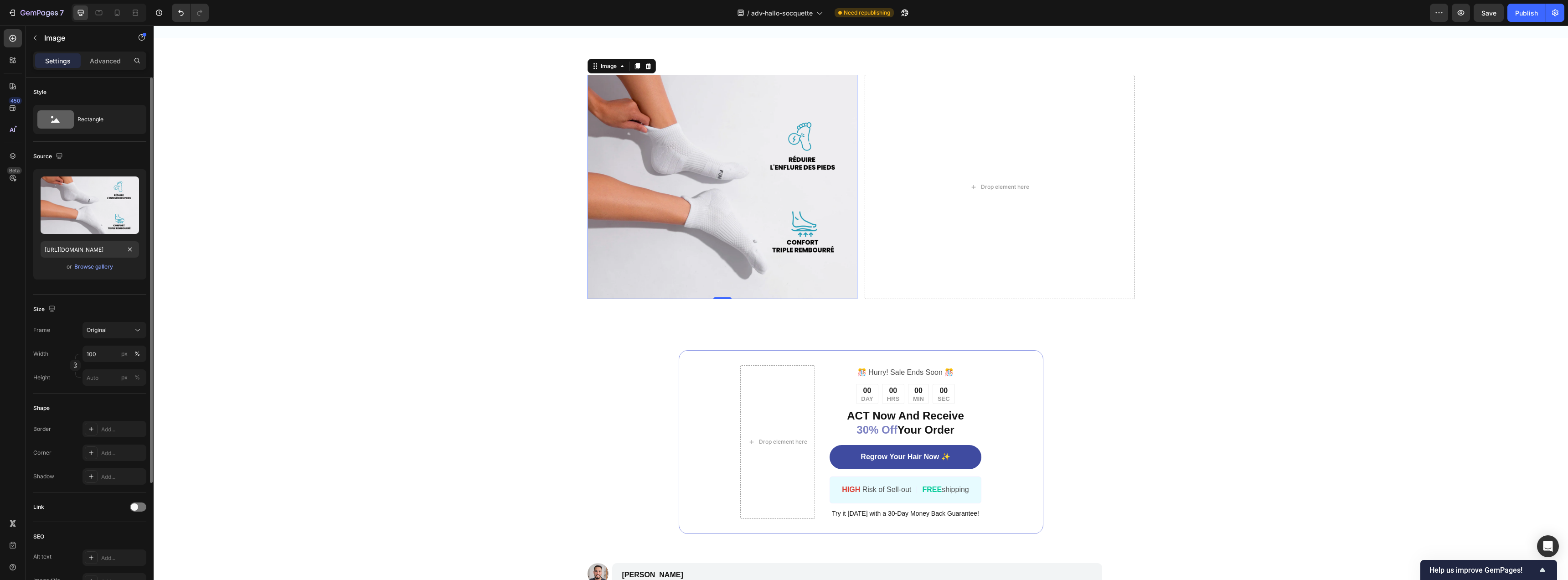
scroll to position [0, 0]
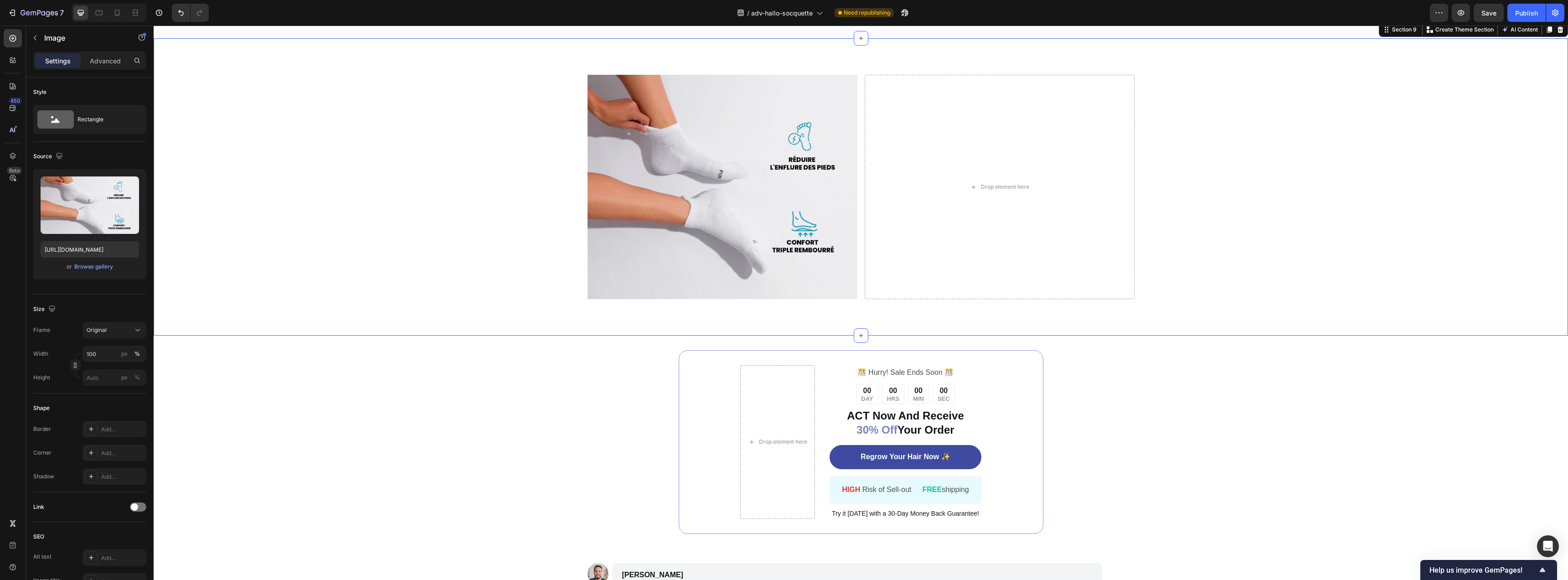
click at [481, 286] on div "Image Drop element here Row" at bounding box center [861, 187] width 1212 height 224
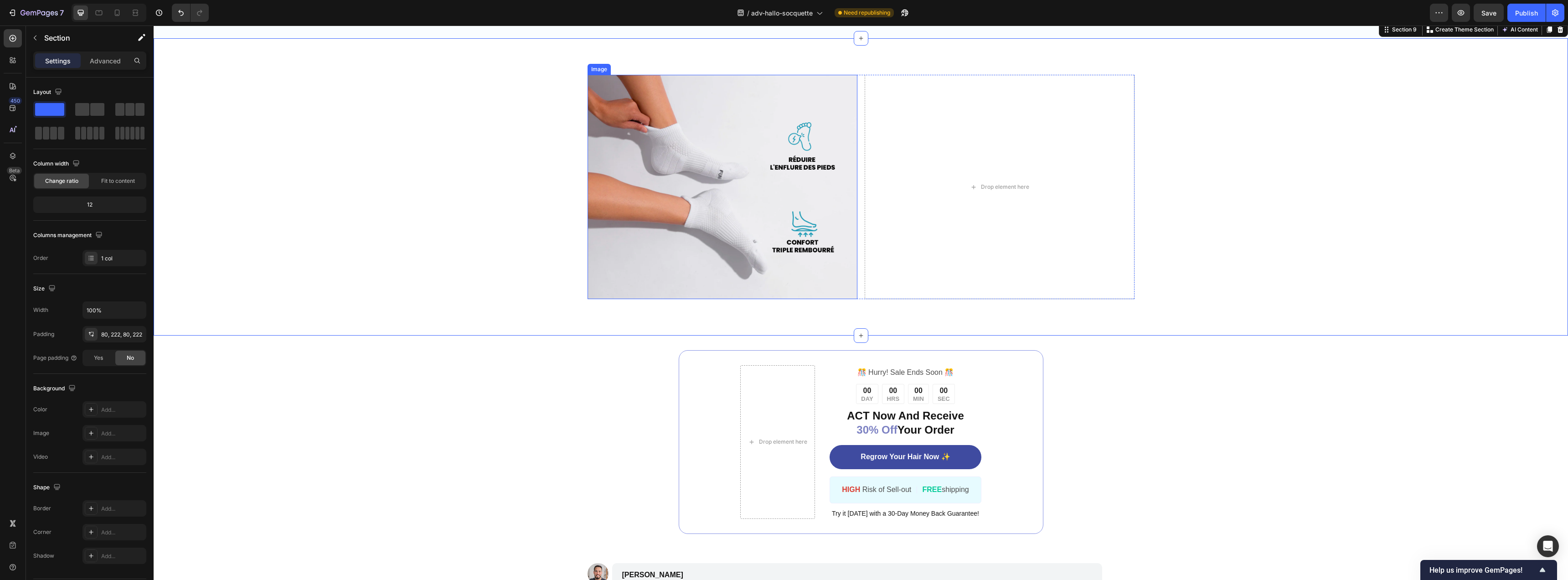
click at [709, 262] on img at bounding box center [722, 187] width 270 height 224
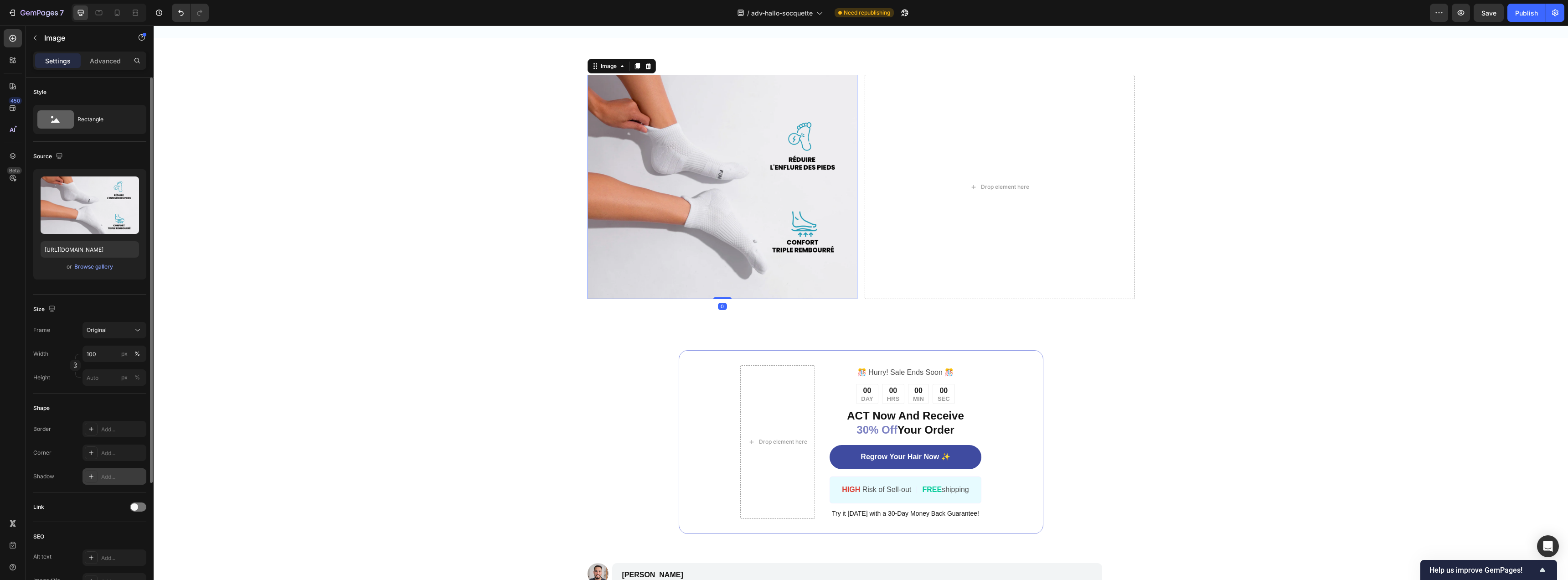
scroll to position [82, 0]
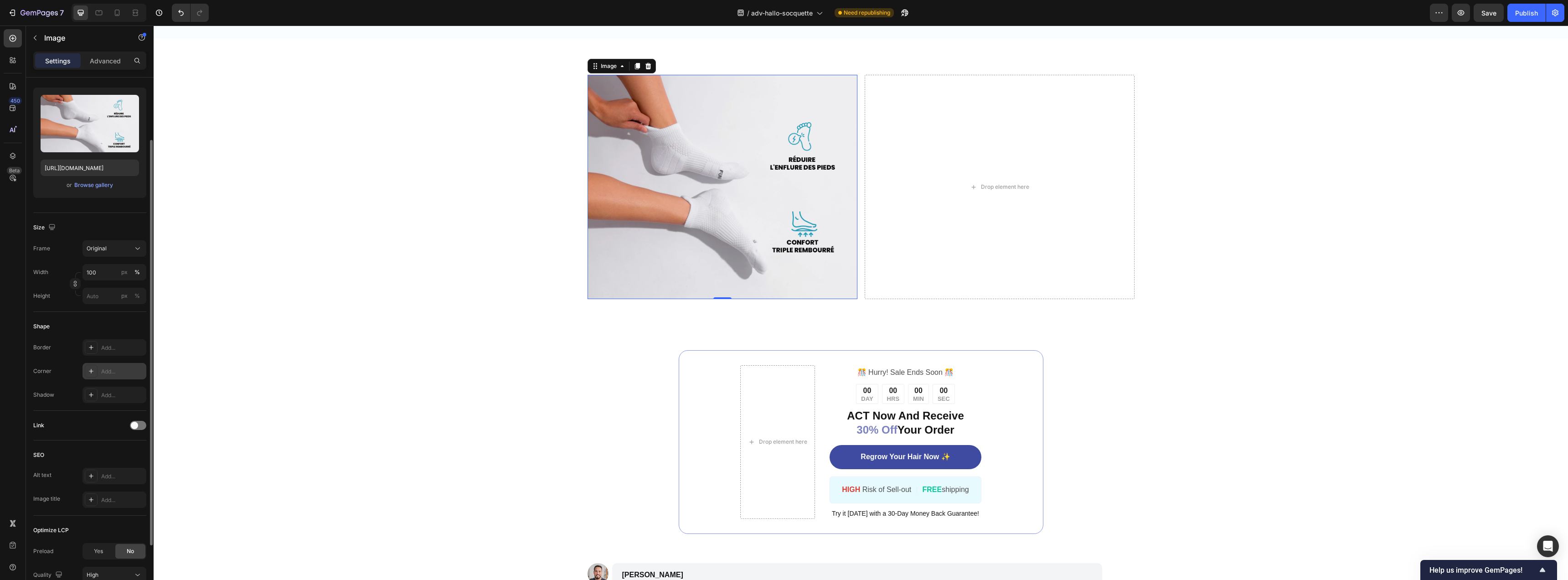
click at [94, 372] on div at bounding box center [91, 371] width 13 height 13
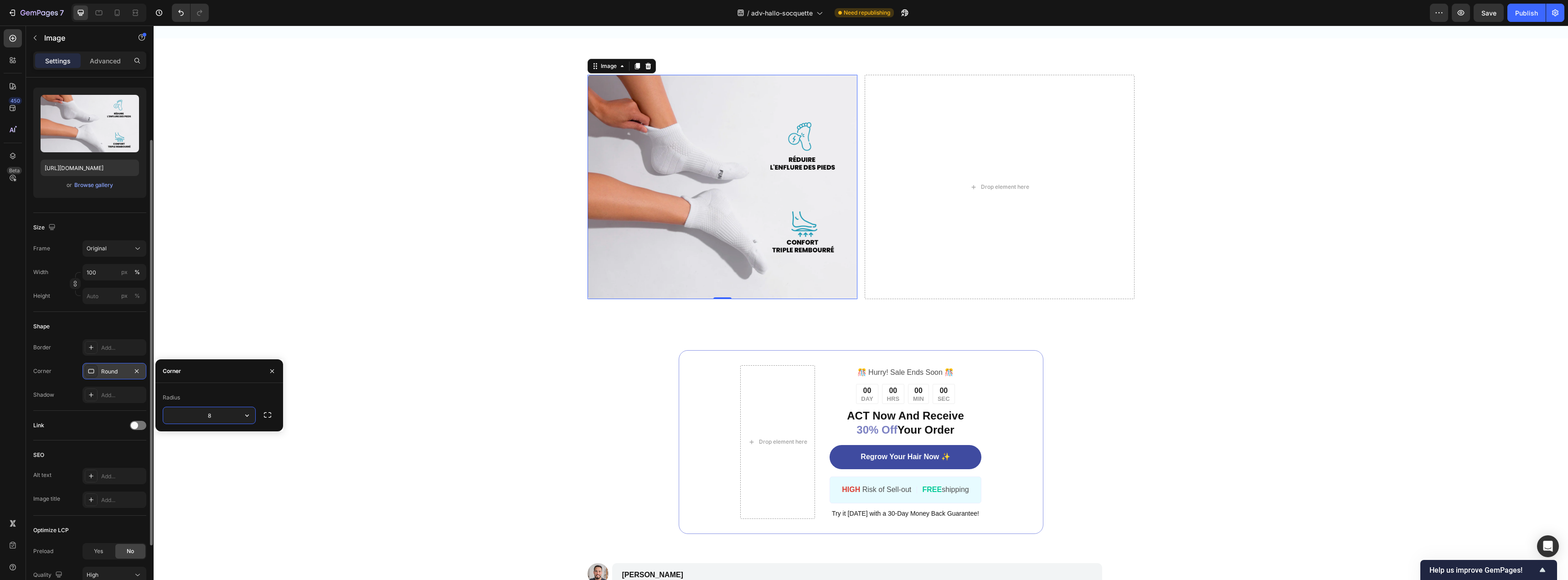
click at [220, 414] on input "8" at bounding box center [209, 415] width 92 height 17
type input "10"
click at [20, 382] on div "450 Beta" at bounding box center [13, 272] width 18 height 485
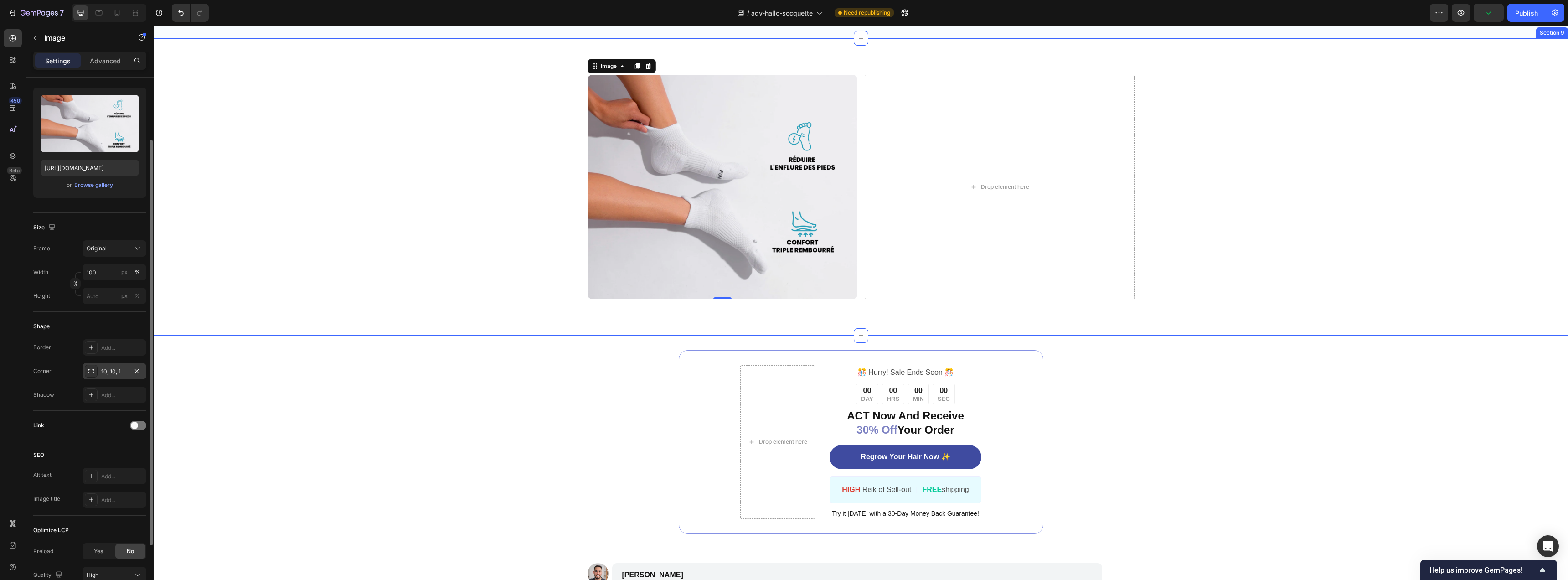
click at [470, 213] on div "Image 0 Drop element here Row" at bounding box center [861, 187] width 1212 height 224
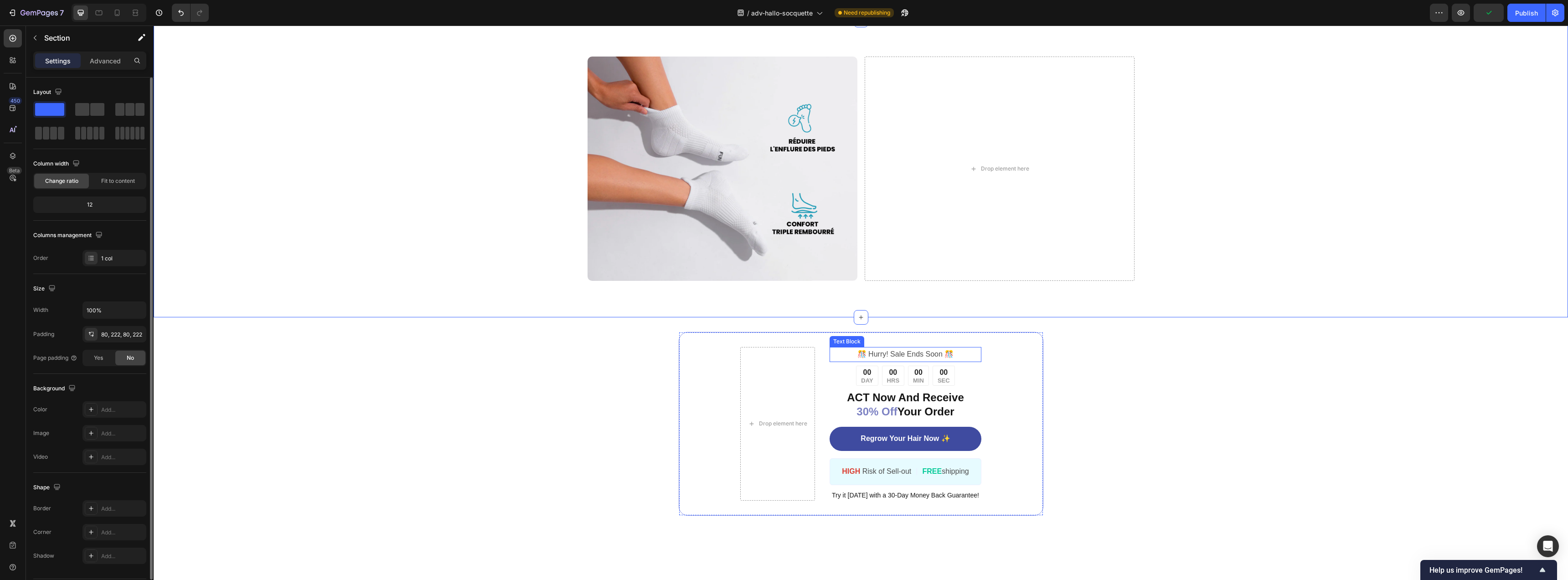
scroll to position [2068, 0]
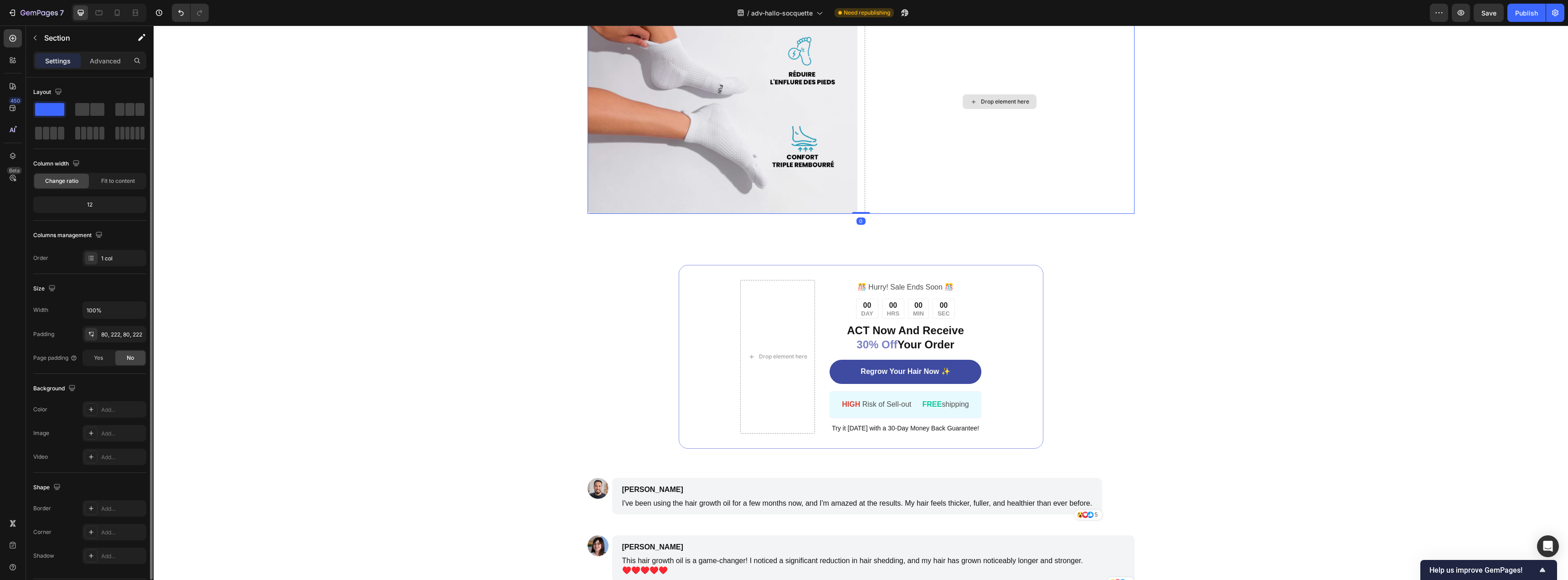
click at [988, 120] on div "Drop element here" at bounding box center [999, 102] width 270 height 224
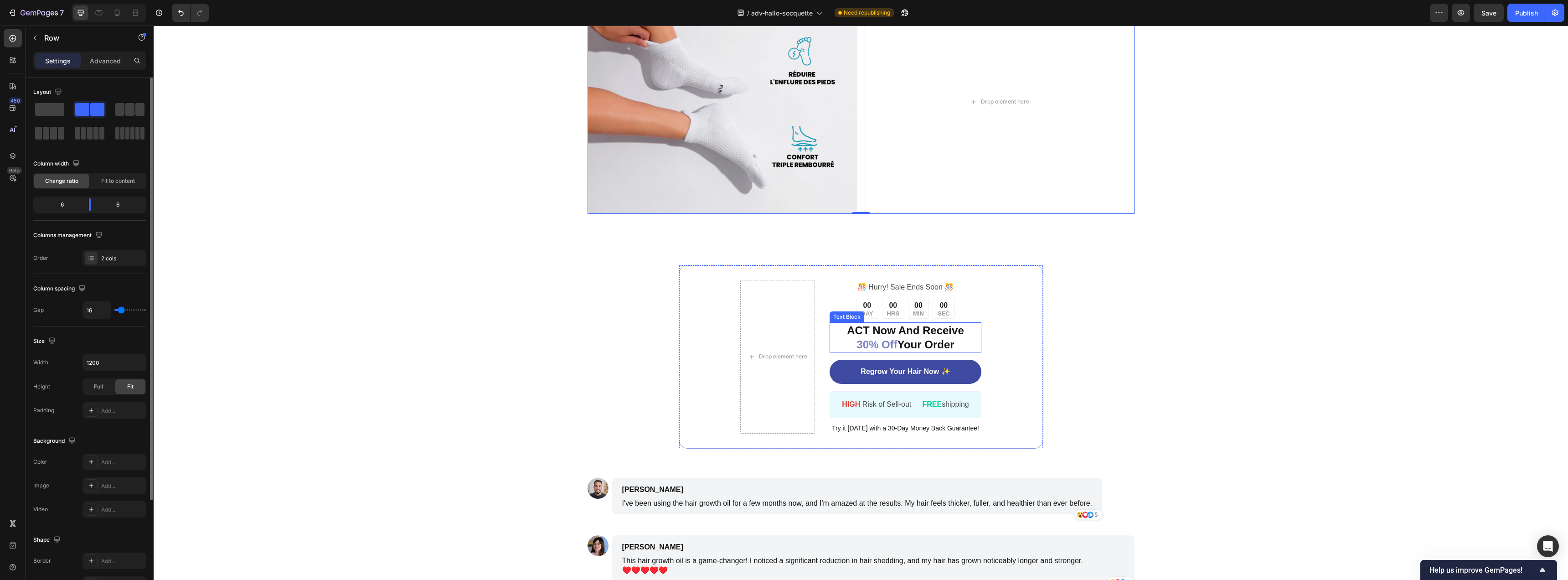
click at [902, 352] on p "ACT Now And Receive 30% Off Your Order" at bounding box center [905, 337] width 150 height 28
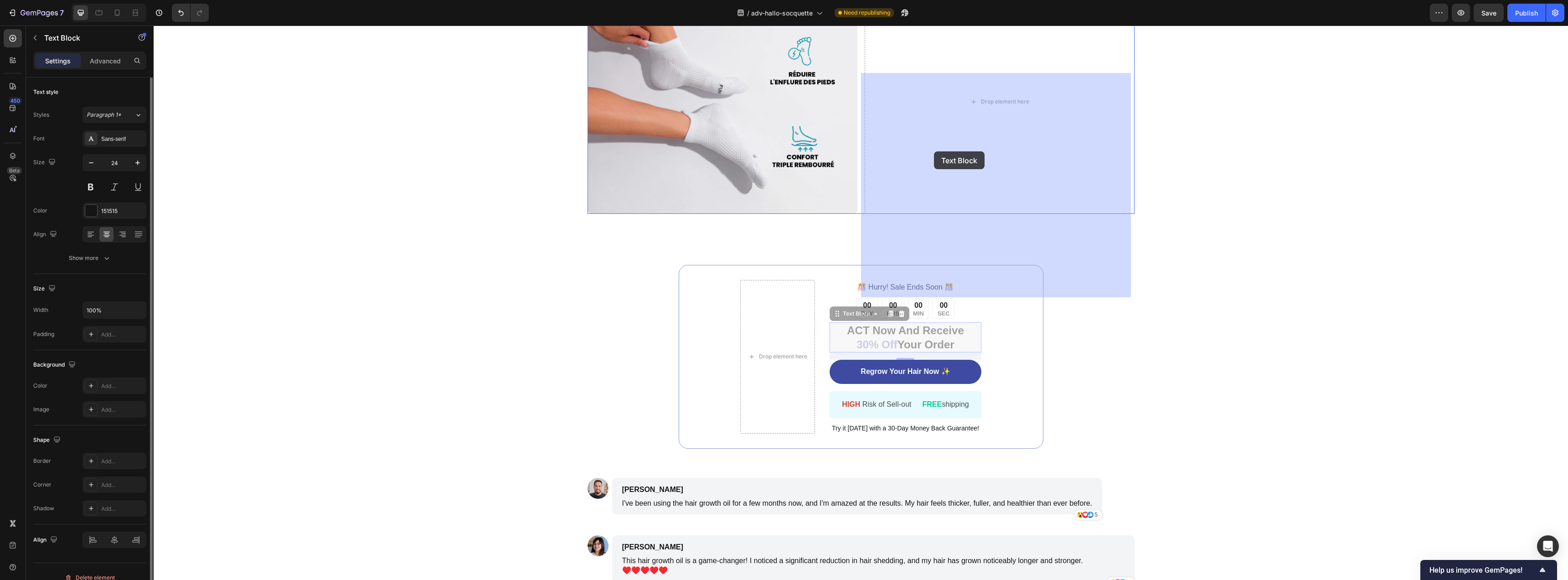
drag, startPoint x: 855, startPoint y: 400, endPoint x: 934, endPoint y: 152, distance: 260.3
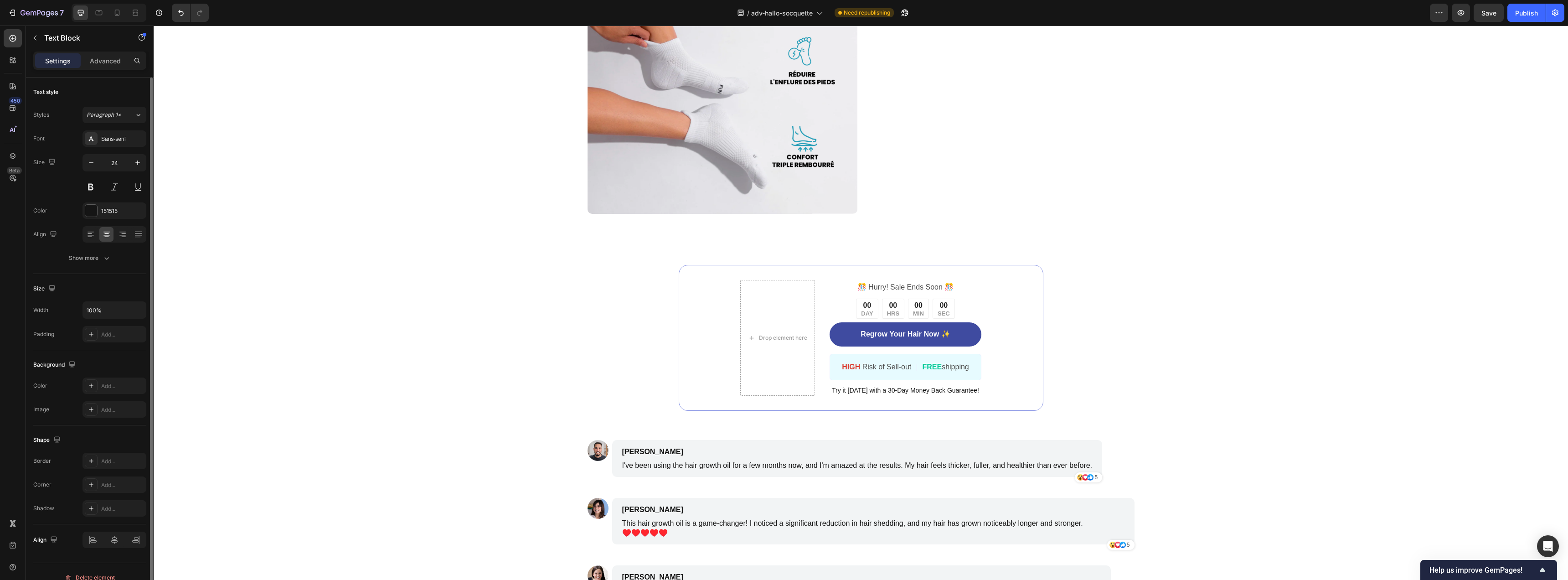
click at [995, 18] on p "ACT Now And Receive 30% Off Your Order" at bounding box center [999, 4] width 268 height 28
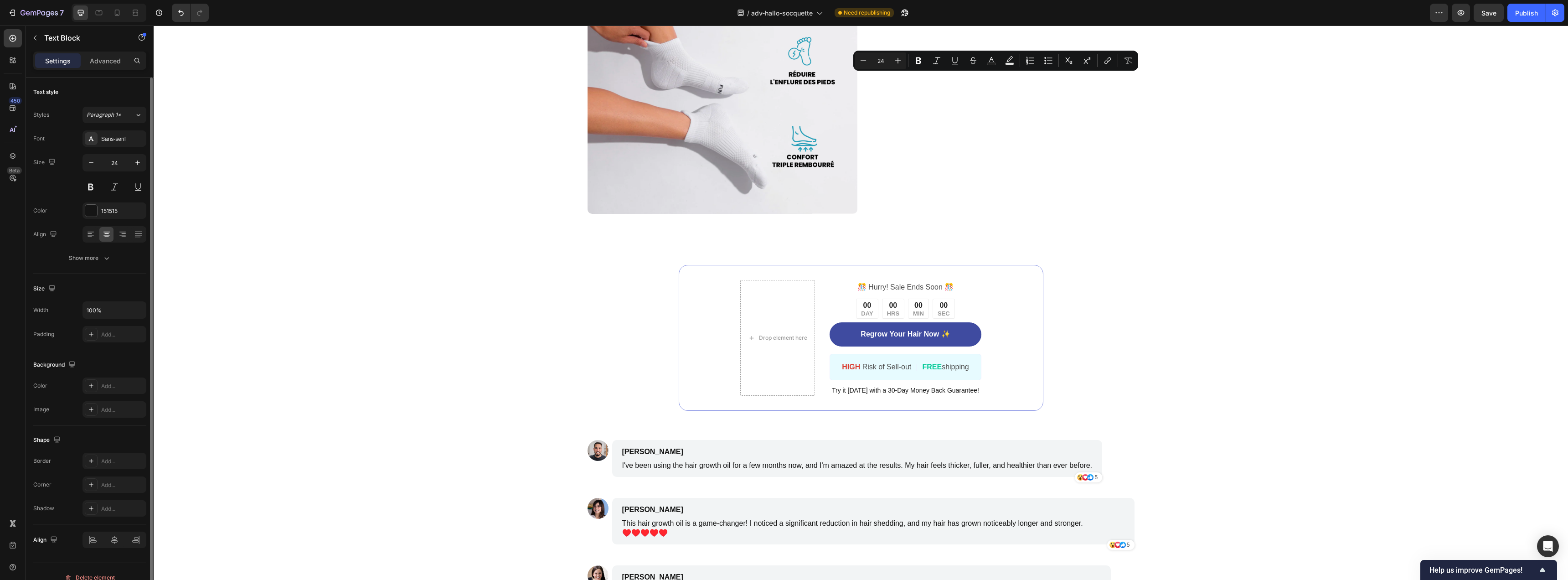
click at [1000, 18] on p "ACT Now And Receive 30% Off Your Order" at bounding box center [999, 4] width 268 height 28
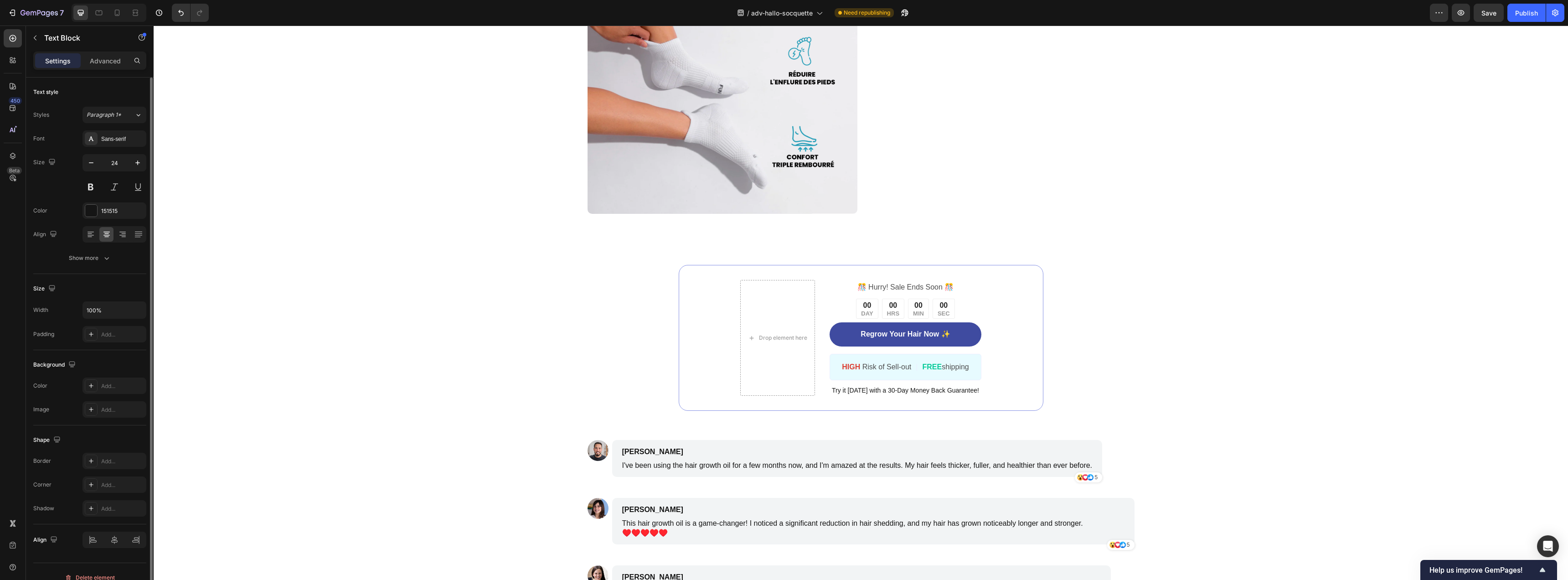
click at [1000, 18] on p "ACT Now And Receive 30% Off Your Order" at bounding box center [999, 4] width 268 height 28
click at [896, 33] on p "PROFITEZ D'UNE RÉDUCTION ALLANT JUSQU'À 50% SUR VOS COMMANDES, VALABLES PENDANT…" at bounding box center [999, 12] width 268 height 43
click at [95, 238] on div at bounding box center [90, 234] width 14 height 15
click at [1055, 33] on p "PROFITEZ D'UNE RÉDUCTION ALLANT JUSQU'À 50% SUR VOS COMMANDES, VALABLES PENDANT…" at bounding box center [999, 12] width 268 height 43
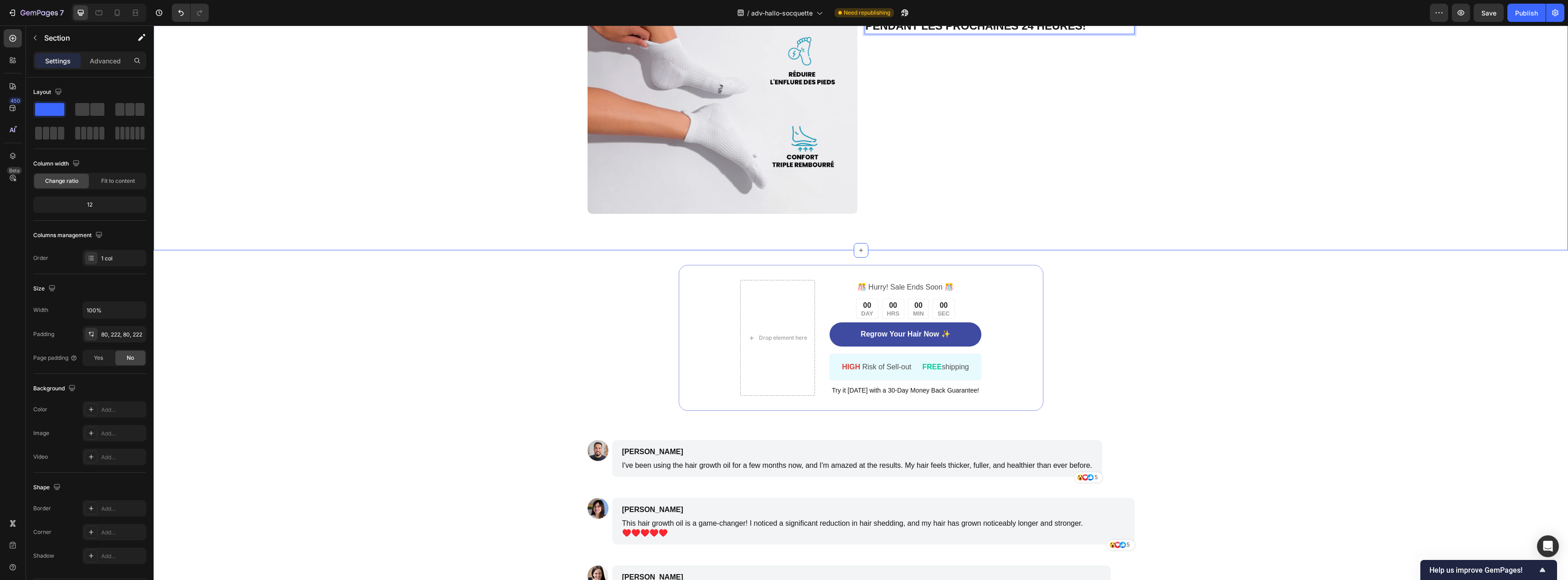
click at [1255, 193] on div "Image PROFITEZ D'UNE RÉDUCTION ALLANT JUSQU'À 50% SUR VOS COMMANDES, VALABLES P…" at bounding box center [861, 102] width 1212 height 224
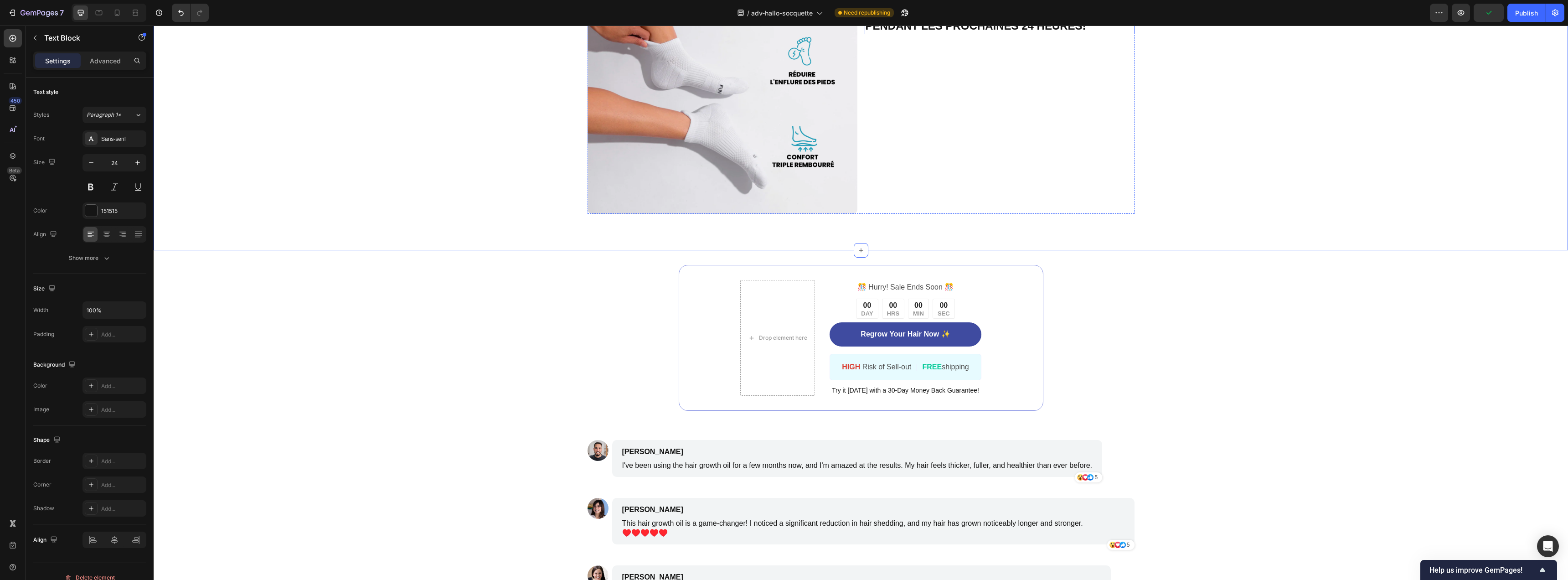
click at [1034, 33] on p "PROFITEZ D'UNE RÉDUCTION ALLANT JUSQU'À 50% SUR VOS COMMANDES, VALABLES PENDANT…" at bounding box center [999, 12] width 268 height 43
click at [91, 164] on icon "button" at bounding box center [91, 162] width 9 height 9
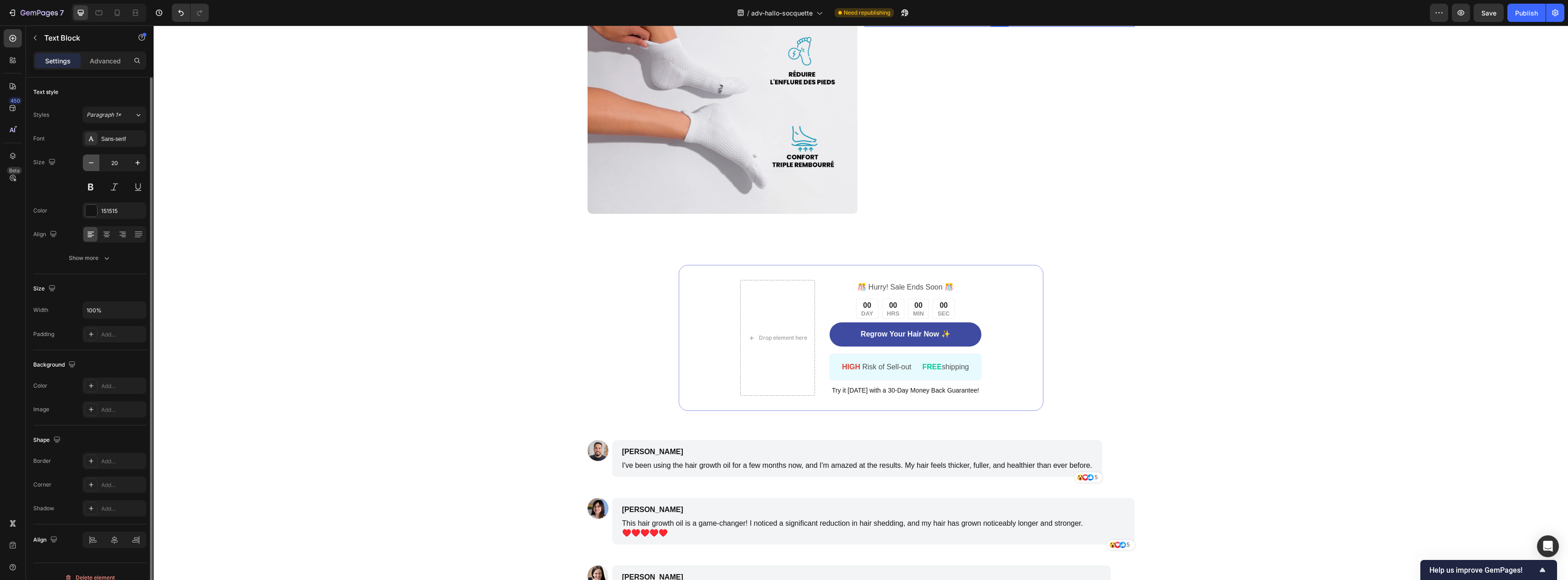
click at [91, 164] on icon "button" at bounding box center [91, 162] width 9 height 9
click at [138, 163] on icon "button" at bounding box center [137, 162] width 9 height 9
type input "20"
click at [1037, 26] on p "PROFITEZ D'UNE RÉDUCTION ALLANT JUSQU'À 50% SUR VOS COMMANDES, VALABLES PENDANT…" at bounding box center [999, 8] width 268 height 36
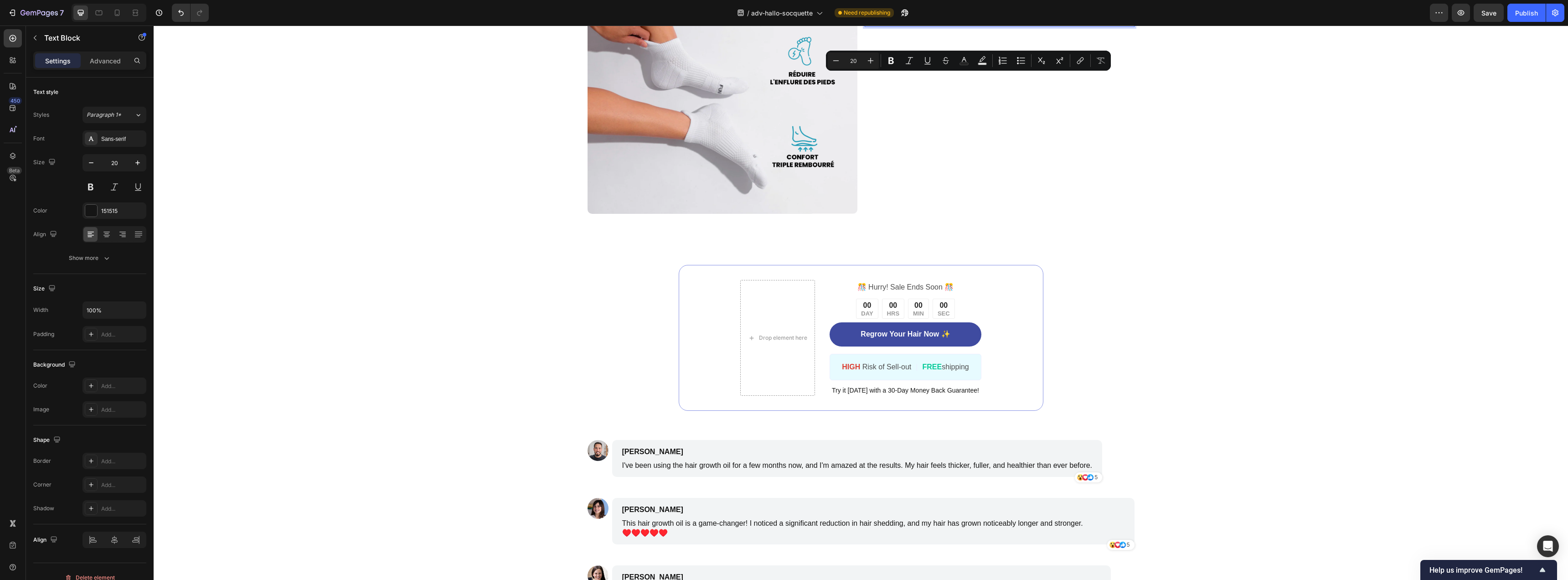
drag, startPoint x: 1037, startPoint y: 82, endPoint x: 881, endPoint y: 95, distance: 156.5
click at [881, 26] on p "PROFITEZ D'UNE RÉDUCTION ALLANT JUSQU'À 50% SUR VOS COMMANDES, VALABLES PENDANT…" at bounding box center [999, 8] width 268 height 36
click at [966, 63] on rect "Editor contextual toolbar" at bounding box center [964, 64] width 9 height 2
type input "151515"
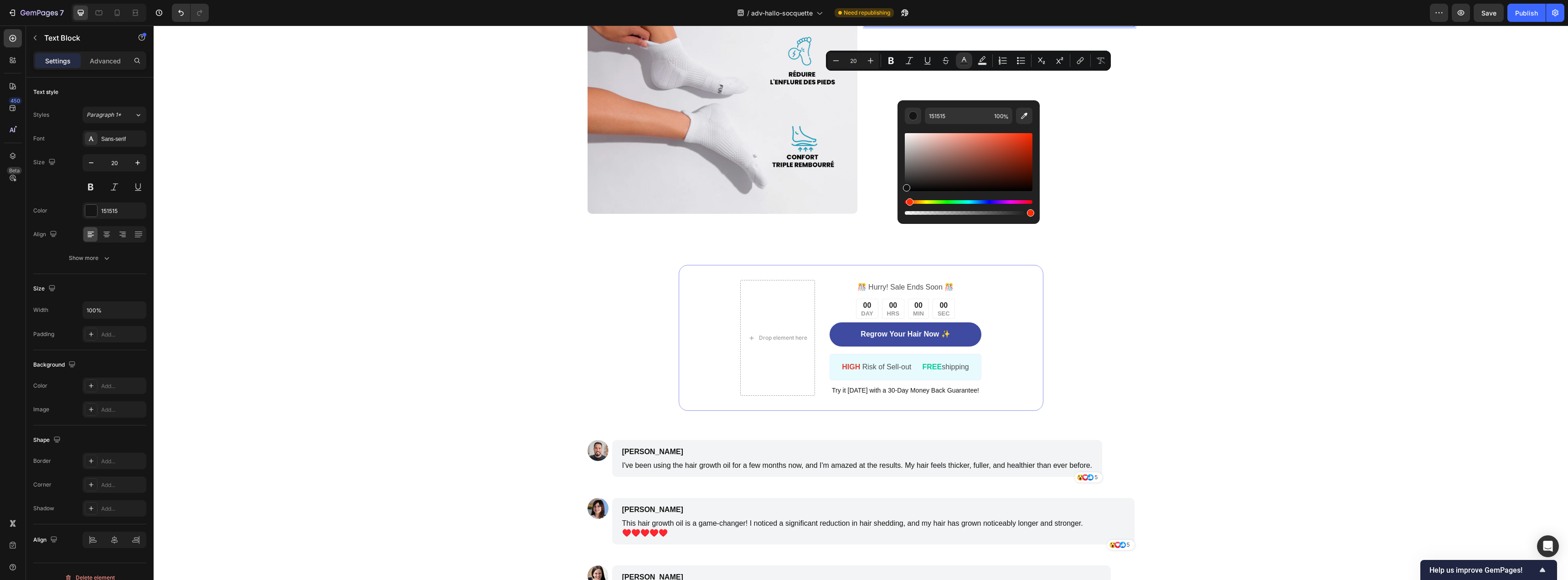
click at [909, 202] on div "Hue" at bounding box center [910, 202] width 7 height 7
drag, startPoint x: 957, startPoint y: 157, endPoint x: 982, endPoint y: 137, distance: 32.0
click at [982, 137] on div "Editor contextual toolbar" at bounding box center [969, 162] width 127 height 58
drag, startPoint x: 982, startPoint y: 137, endPoint x: 975, endPoint y: 140, distance: 7.6
click at [975, 140] on div "Editor contextual toolbar" at bounding box center [977, 142] width 7 height 7
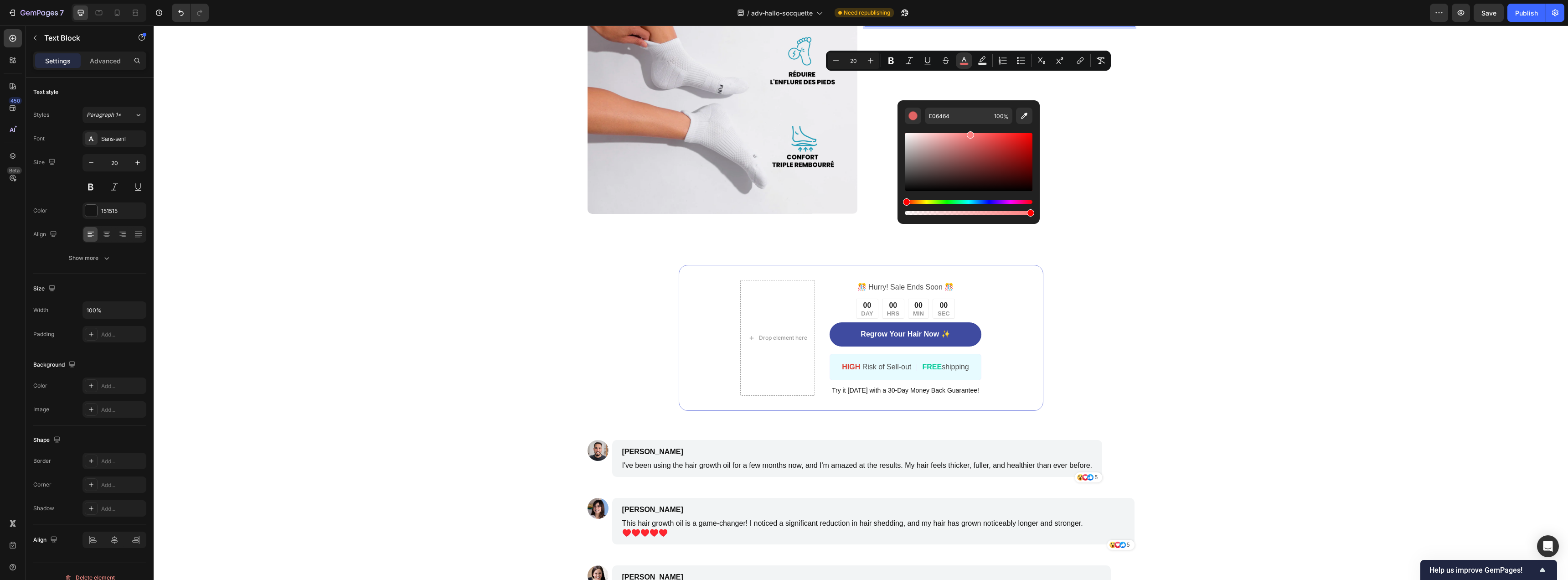
drag, startPoint x: 975, startPoint y: 140, endPoint x: 969, endPoint y: 132, distance: 10.0
click at [969, 132] on div "Editor contextual toolbar" at bounding box center [971, 135] width 7 height 7
drag, startPoint x: 971, startPoint y: 133, endPoint x: 984, endPoint y: 133, distance: 13.0
click at [984, 133] on div "Editor contextual toolbar" at bounding box center [984, 135] width 7 height 7
drag, startPoint x: 987, startPoint y: 132, endPoint x: 991, endPoint y: 134, distance: 4.5
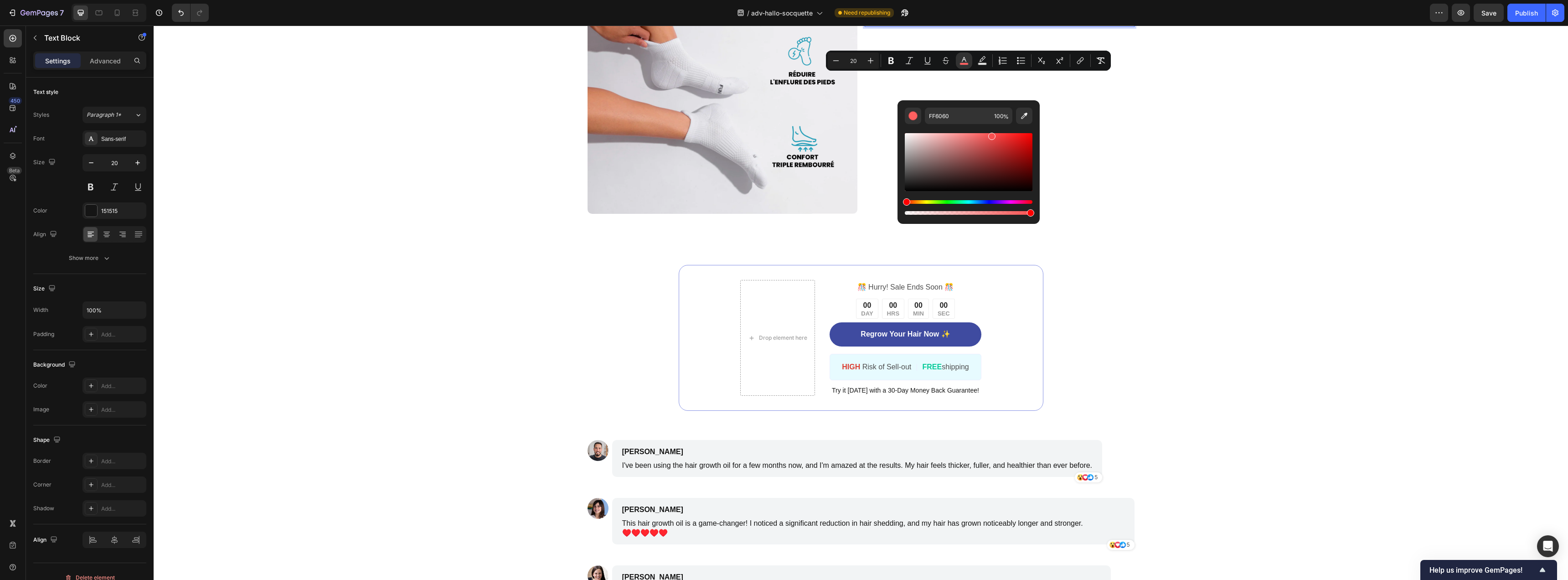
click at [991, 134] on div "Editor contextual toolbar" at bounding box center [992, 136] width 7 height 7
drag, startPoint x: 907, startPoint y: 203, endPoint x: 914, endPoint y: 201, distance: 7.3
click at [914, 201] on div "Hue" at bounding box center [915, 202] width 7 height 7
click at [910, 201] on div "Hue" at bounding box center [911, 202] width 7 height 7
click at [907, 202] on div "Hue" at bounding box center [910, 202] width 7 height 7
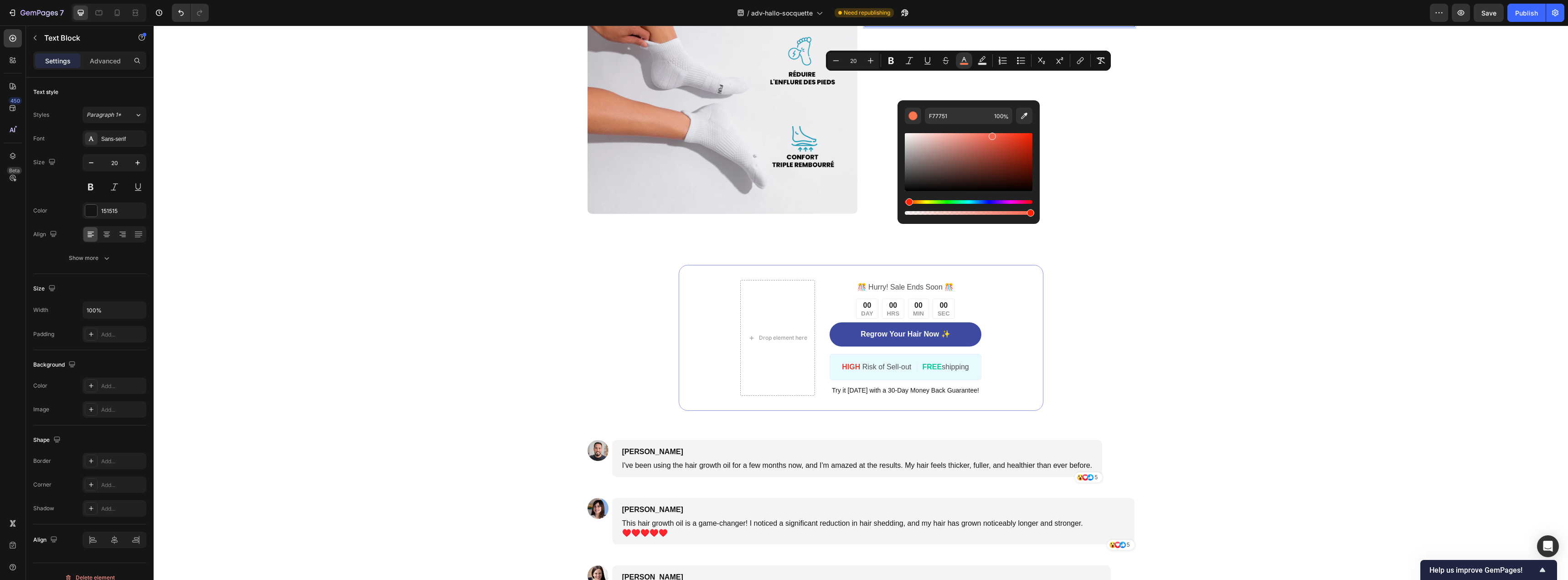
type input "F76751"
click at [1129, 165] on div "PROFITEZ D'UNE RÉDUCTION ALLANT JUSQU'À 50% SUR VOS COMMANDES, VALABLES PENDANT…" at bounding box center [999, 102] width 270 height 224
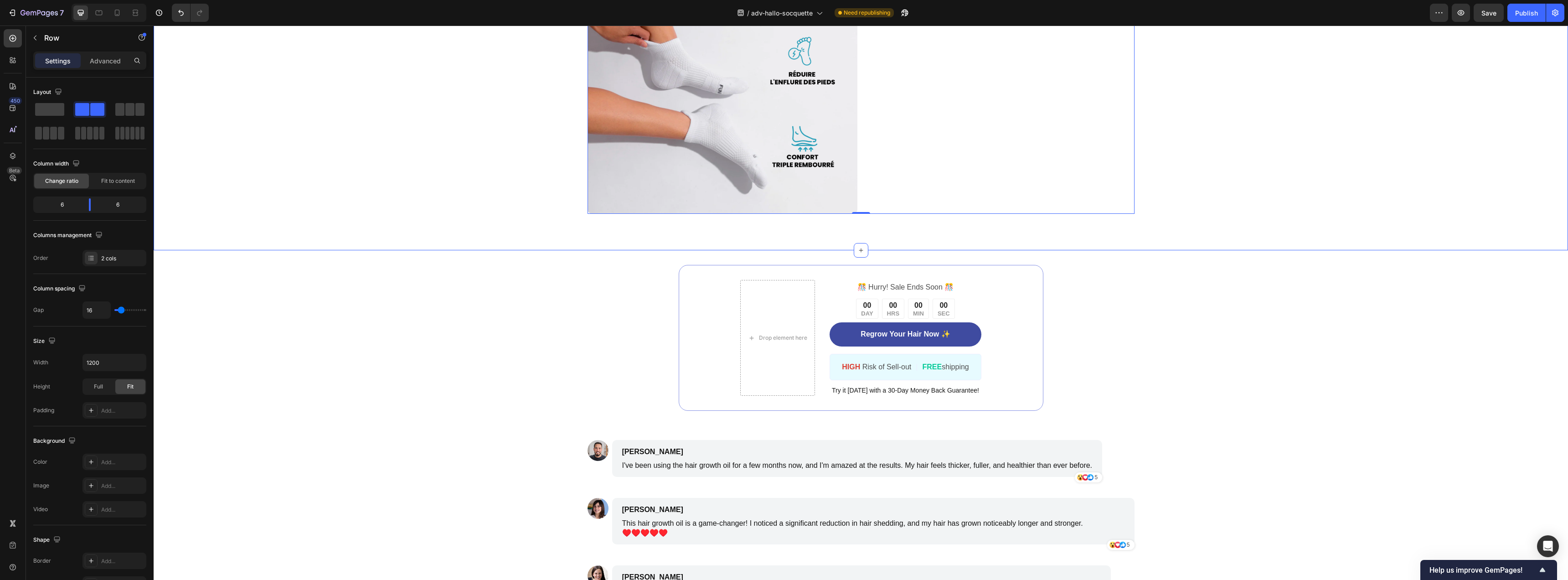
click at [1273, 146] on div "Image PROFITEZ D'UNE RÉDUCTION ALLANT JUSQU'À 50% SUR VOS COMMANDES, VALABLES P…" at bounding box center [861, 102] width 1212 height 224
click at [13, 35] on icon at bounding box center [13, 38] width 7 height 7
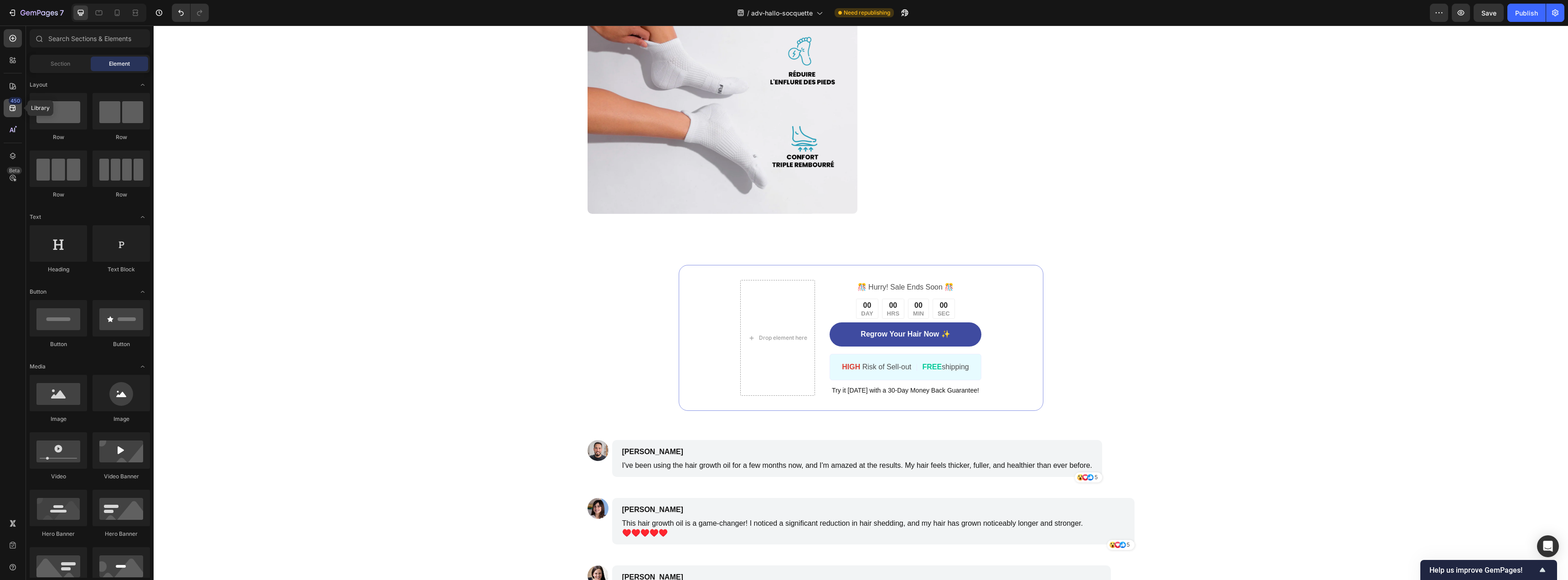
click at [10, 104] on icon at bounding box center [12, 108] width 9 height 9
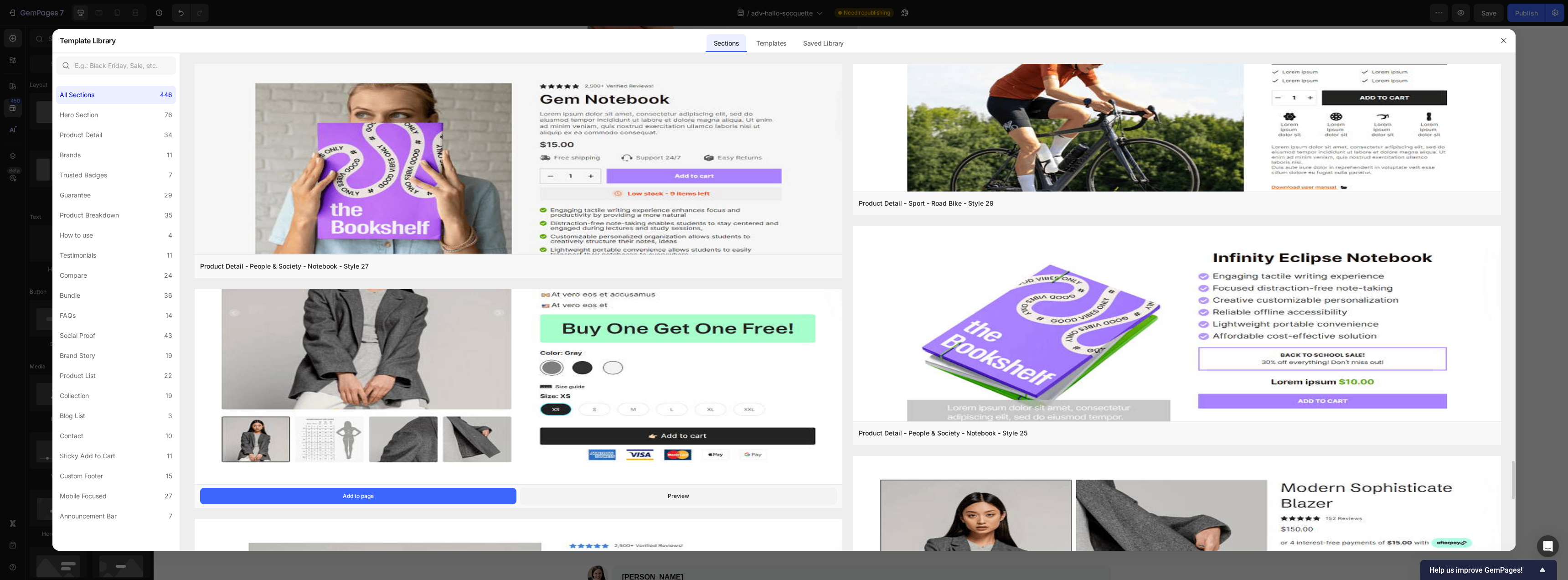
scroll to position [5053, 0]
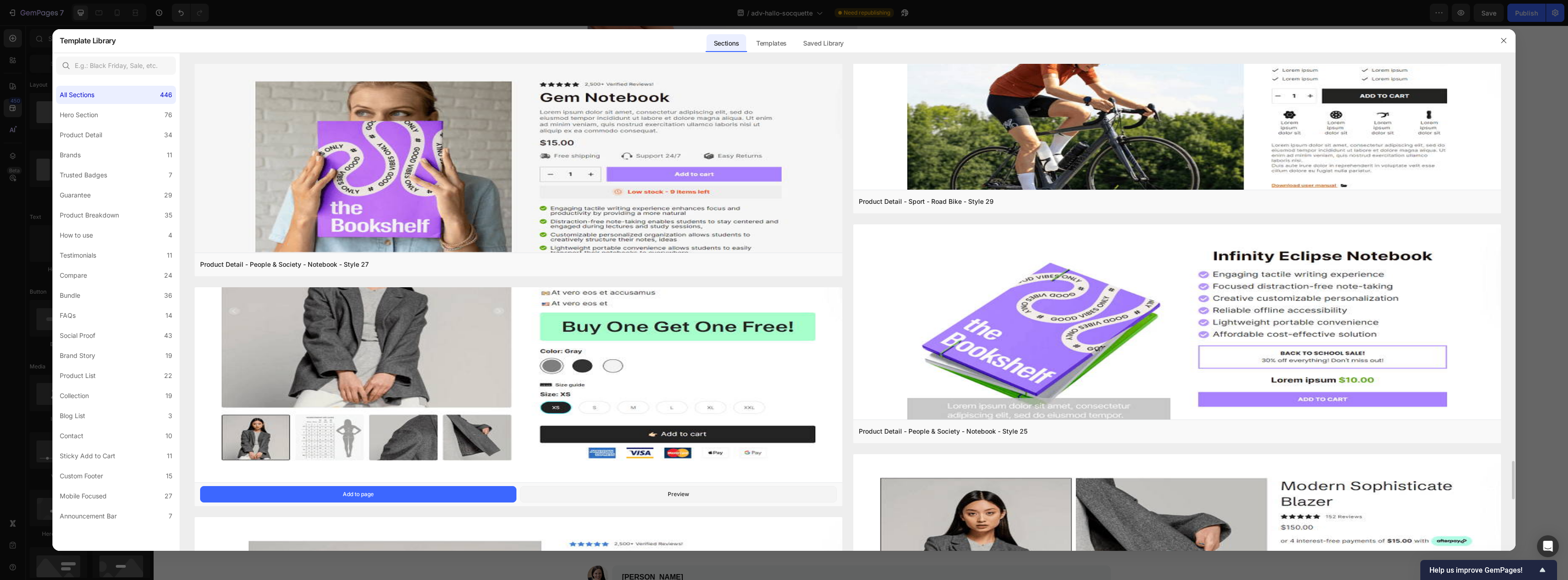
click at [714, 357] on img at bounding box center [518, 337] width 648 height 294
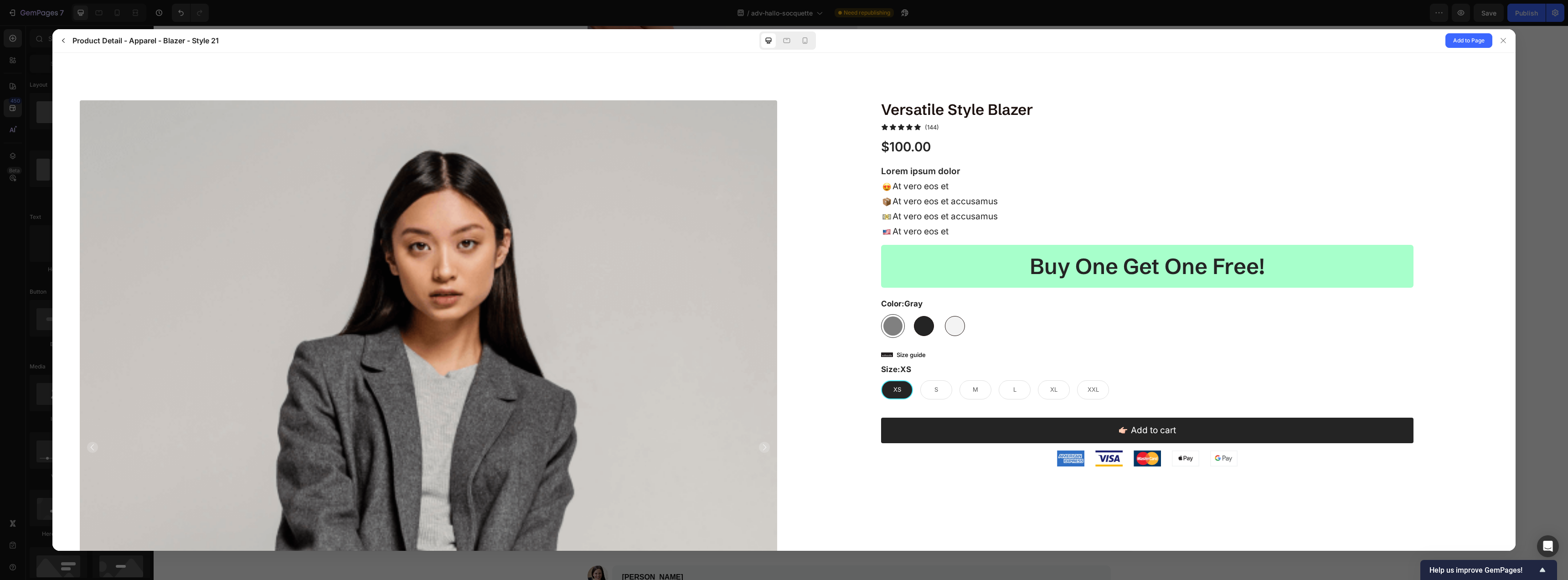
scroll to position [0, 0]
click at [1469, 44] on span "Add to Page" at bounding box center [1468, 40] width 31 height 11
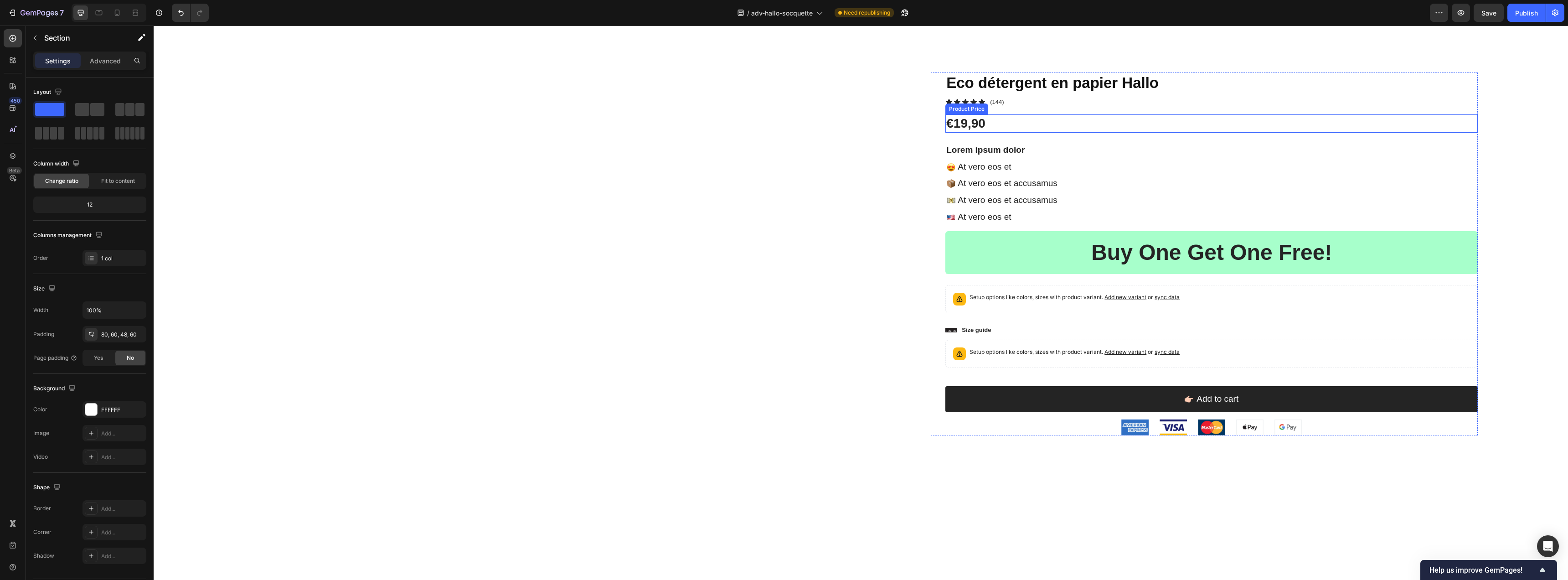
scroll to position [2899, 0]
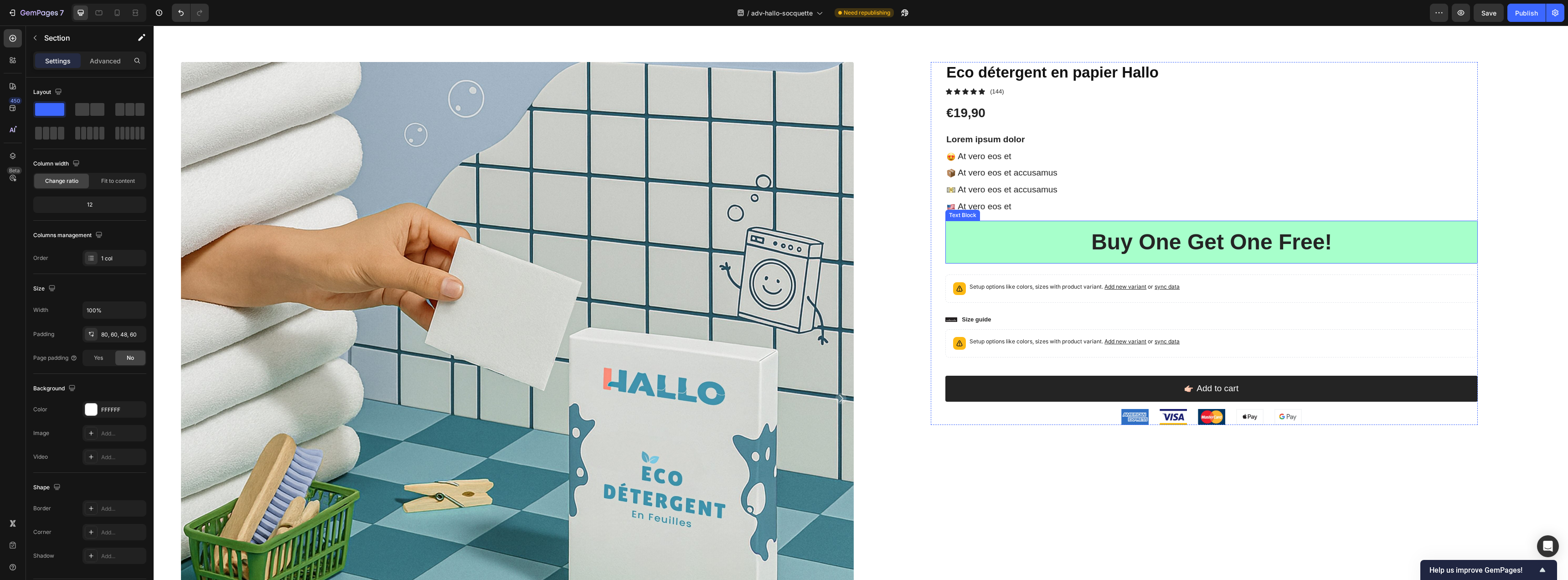
drag, startPoint x: 1058, startPoint y: 235, endPoint x: 1053, endPoint y: 238, distance: 5.8
click at [1058, 236] on p "Buy One Get One Free!" at bounding box center [1211, 242] width 510 height 28
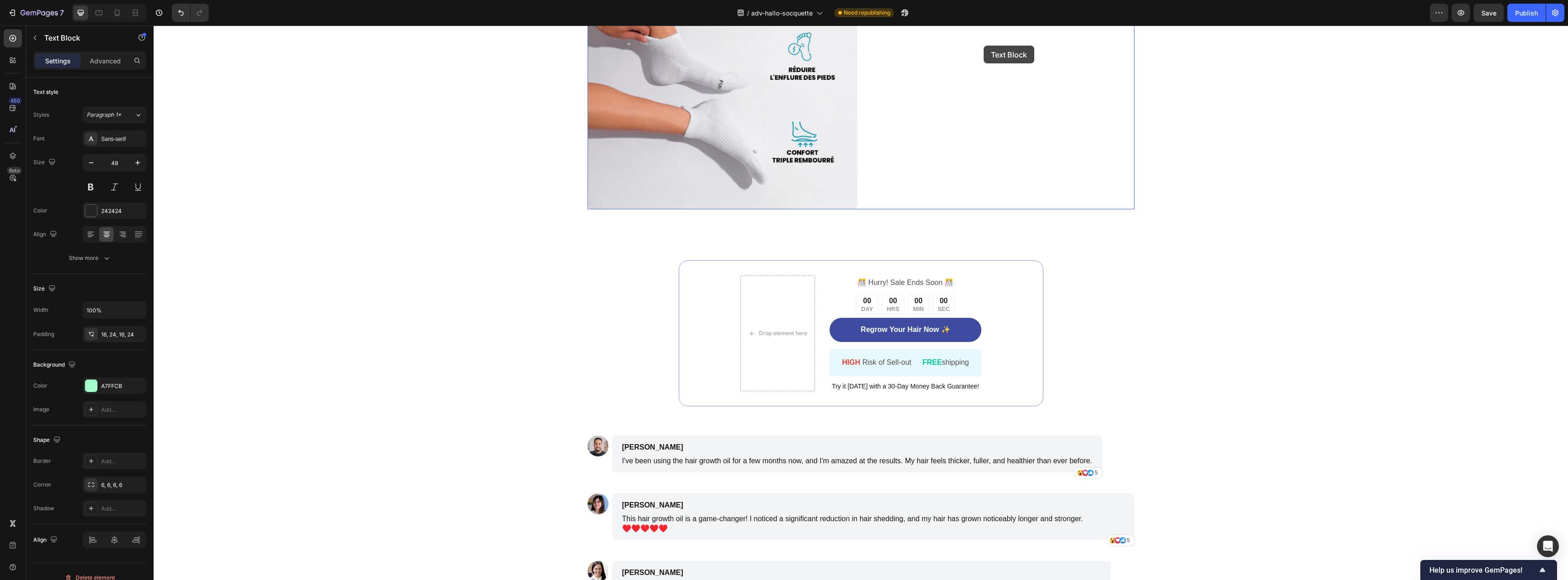
scroll to position [2143, 0]
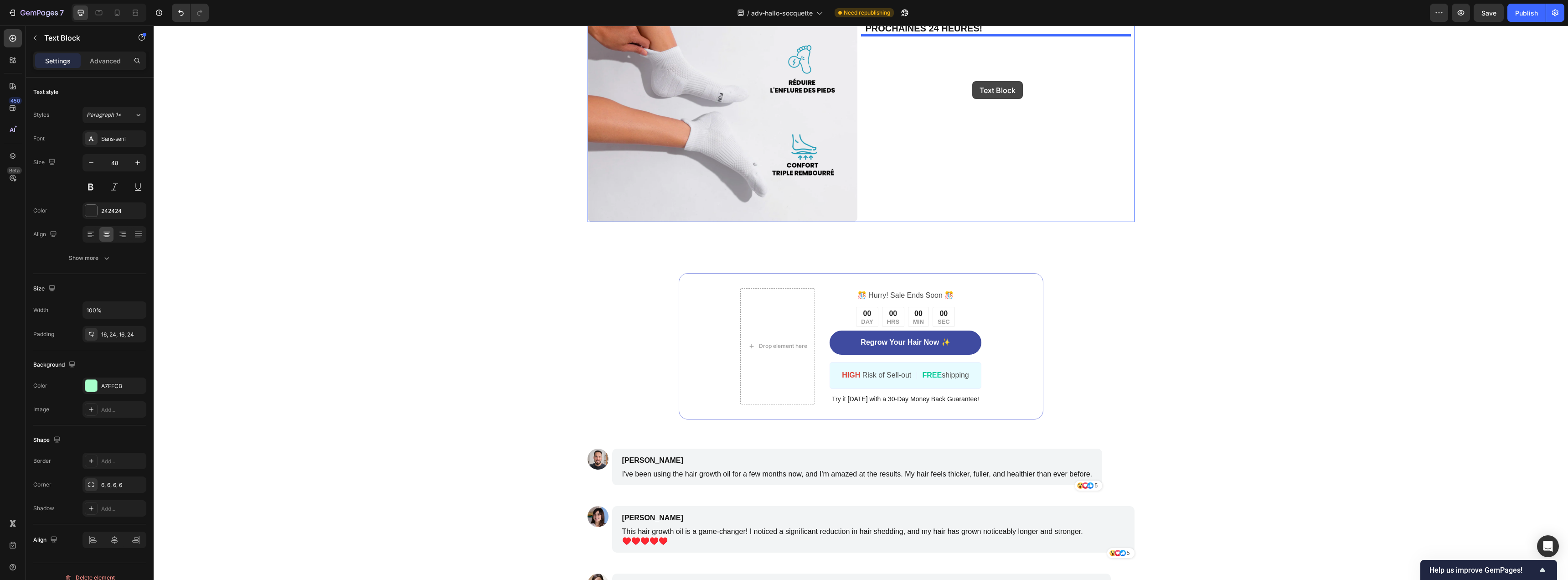
drag, startPoint x: 965, startPoint y: 213, endPoint x: 972, endPoint y: 81, distance: 132.2
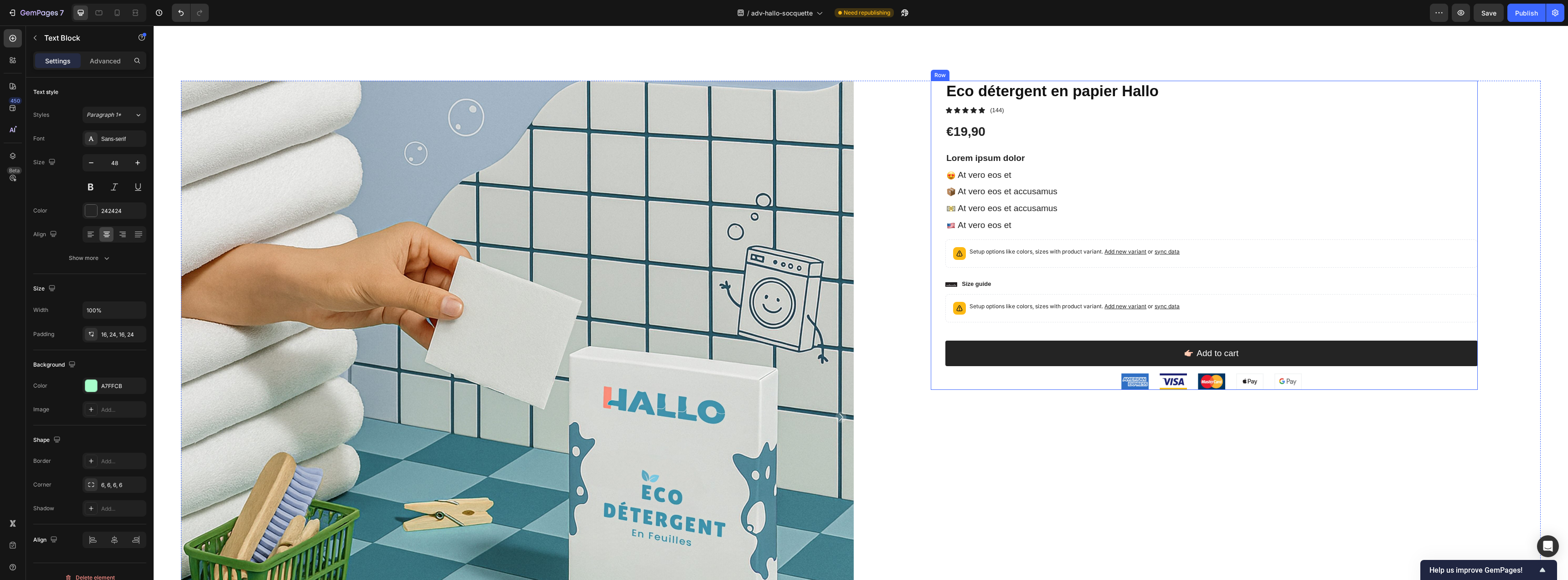
scroll to position [2914, 0]
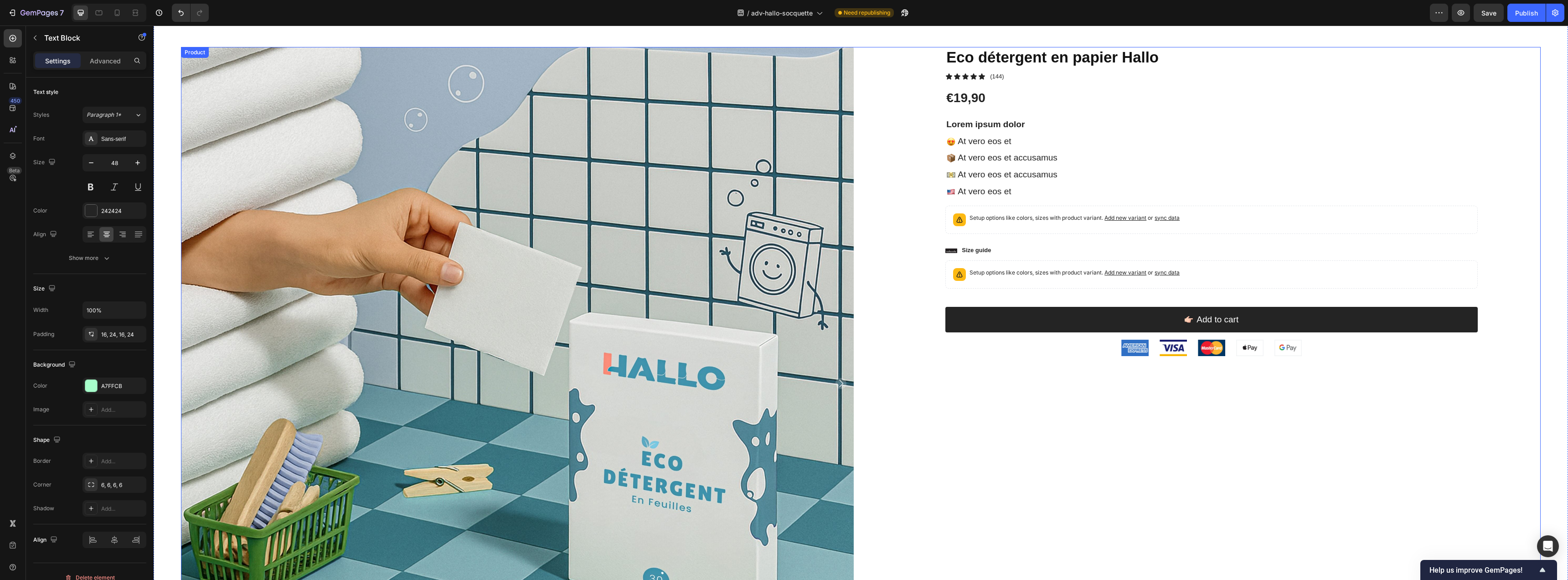
click at [922, 328] on div "Eco détergent en papier Hallo Product Title Icon Icon Icon Icon Icon Icon List …" at bounding box center [1205, 475] width 673 height 855
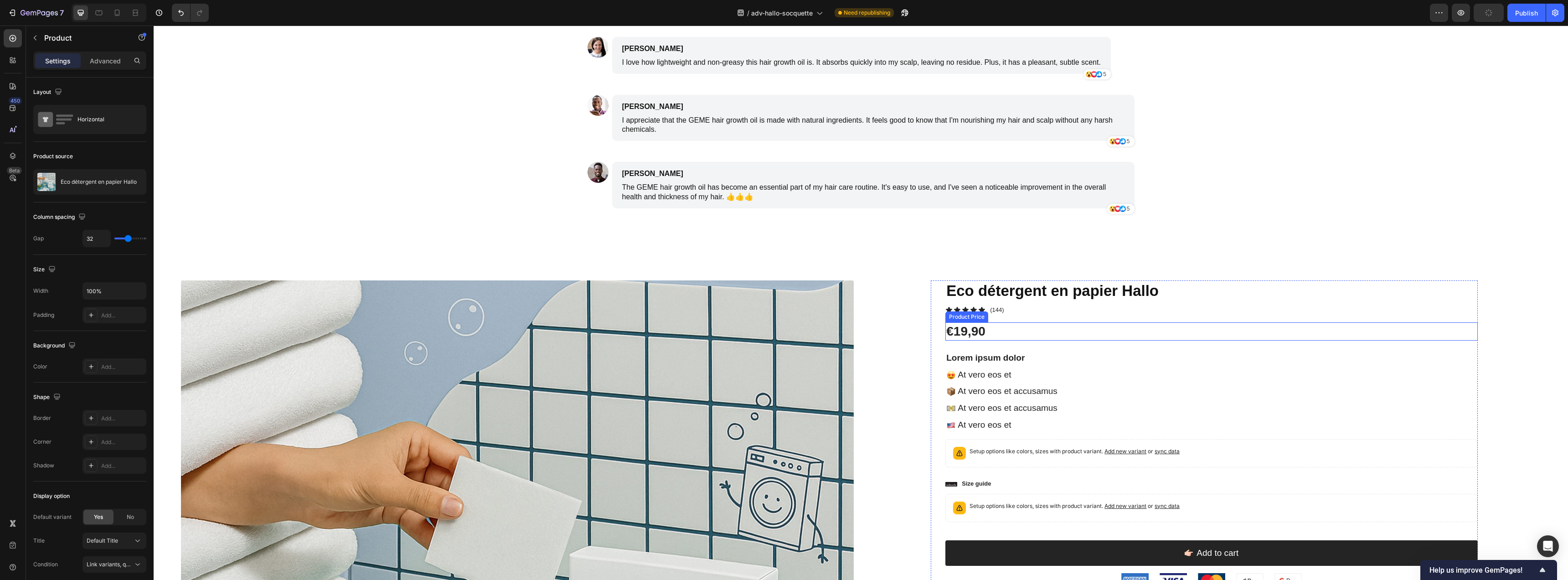
scroll to position [2668, 0]
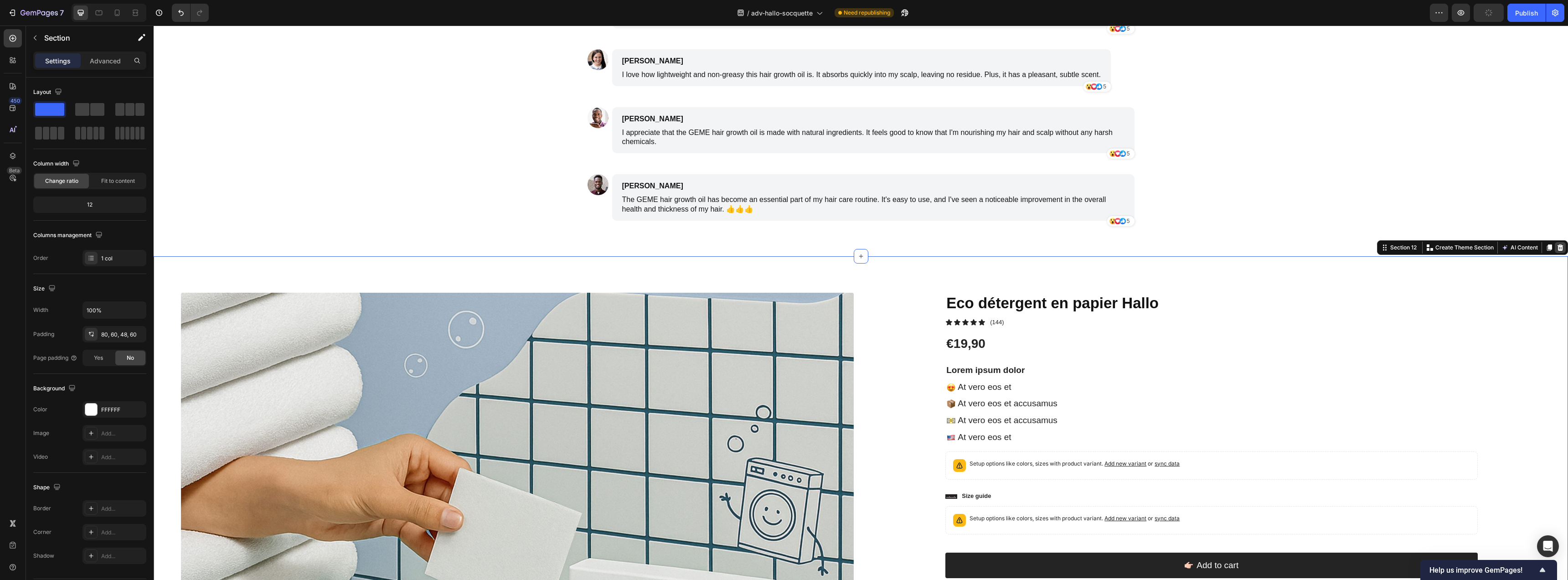
click at [1558, 248] on icon at bounding box center [1561, 248] width 6 height 6
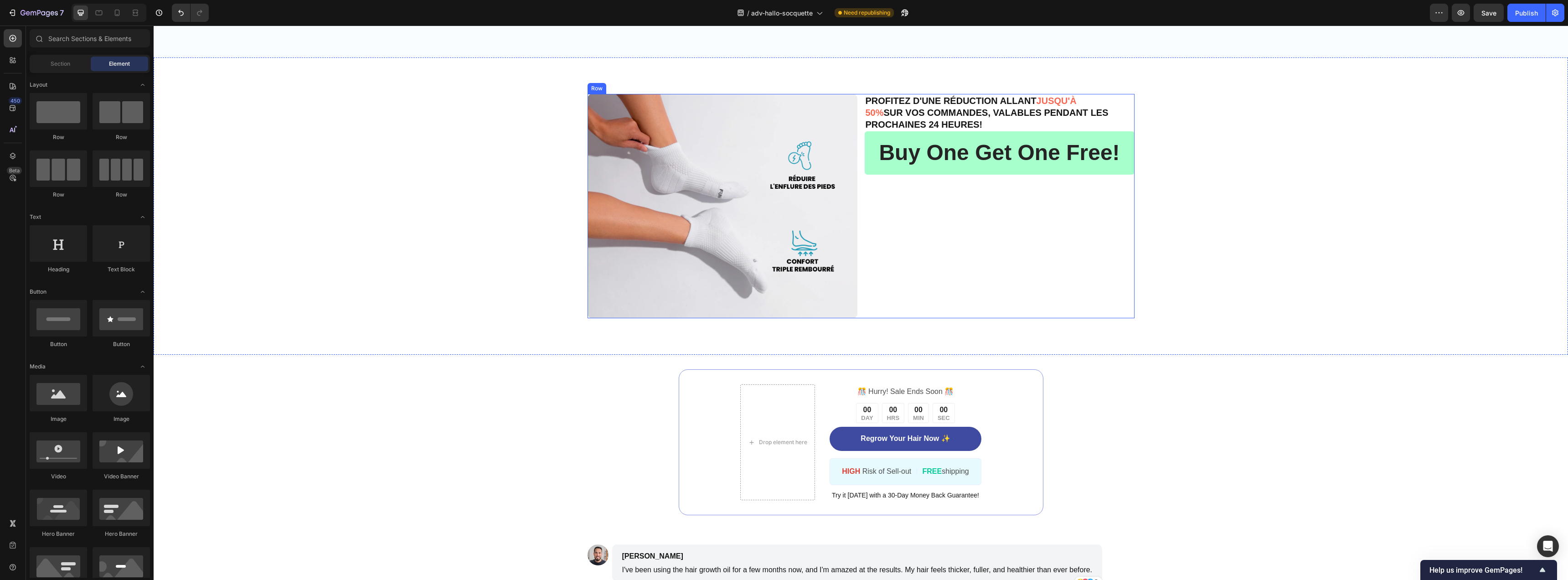
scroll to position [2009, 0]
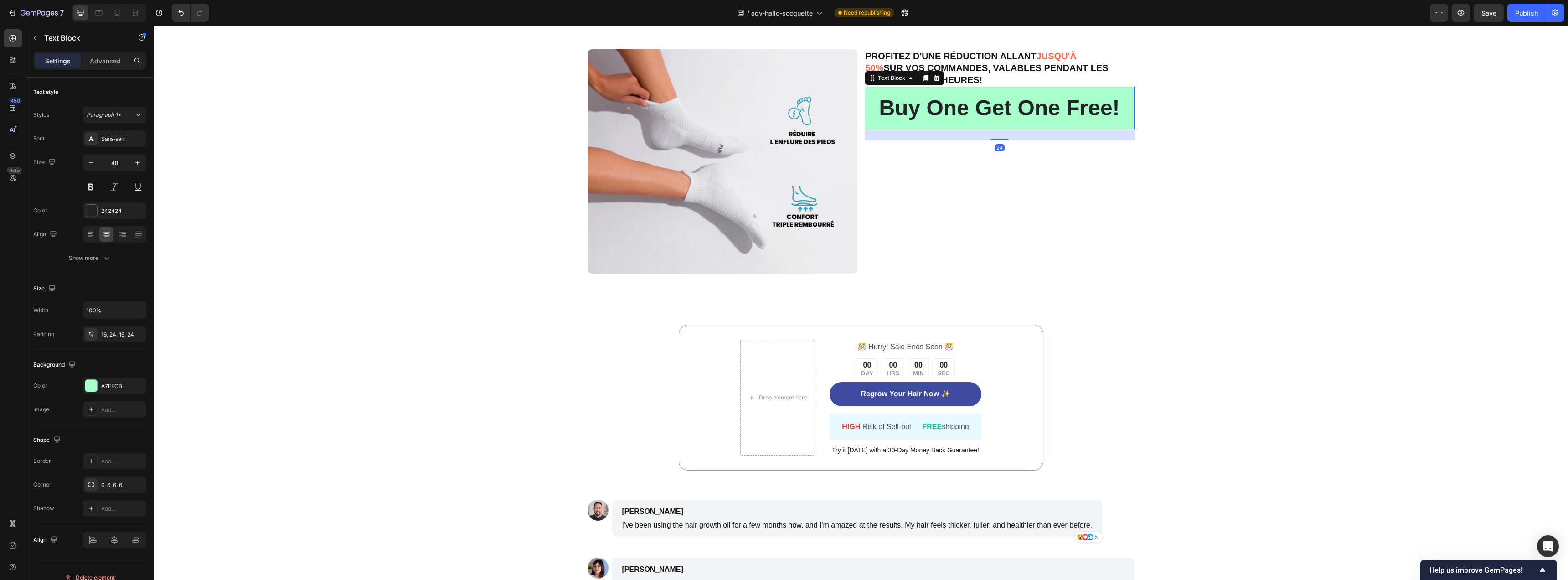
click at [948, 122] on p "Buy One Get One Free!" at bounding box center [999, 108] width 248 height 28
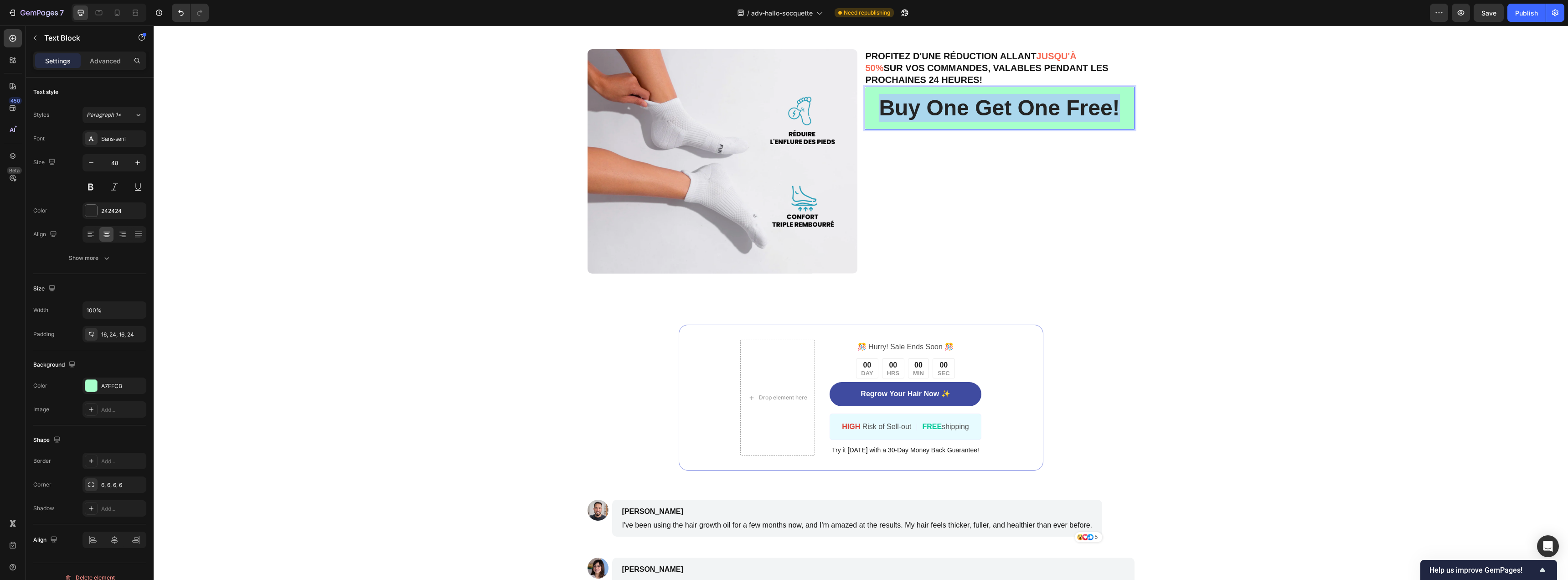
click at [948, 122] on p "Buy One Get One Free!" at bounding box center [999, 108] width 248 height 28
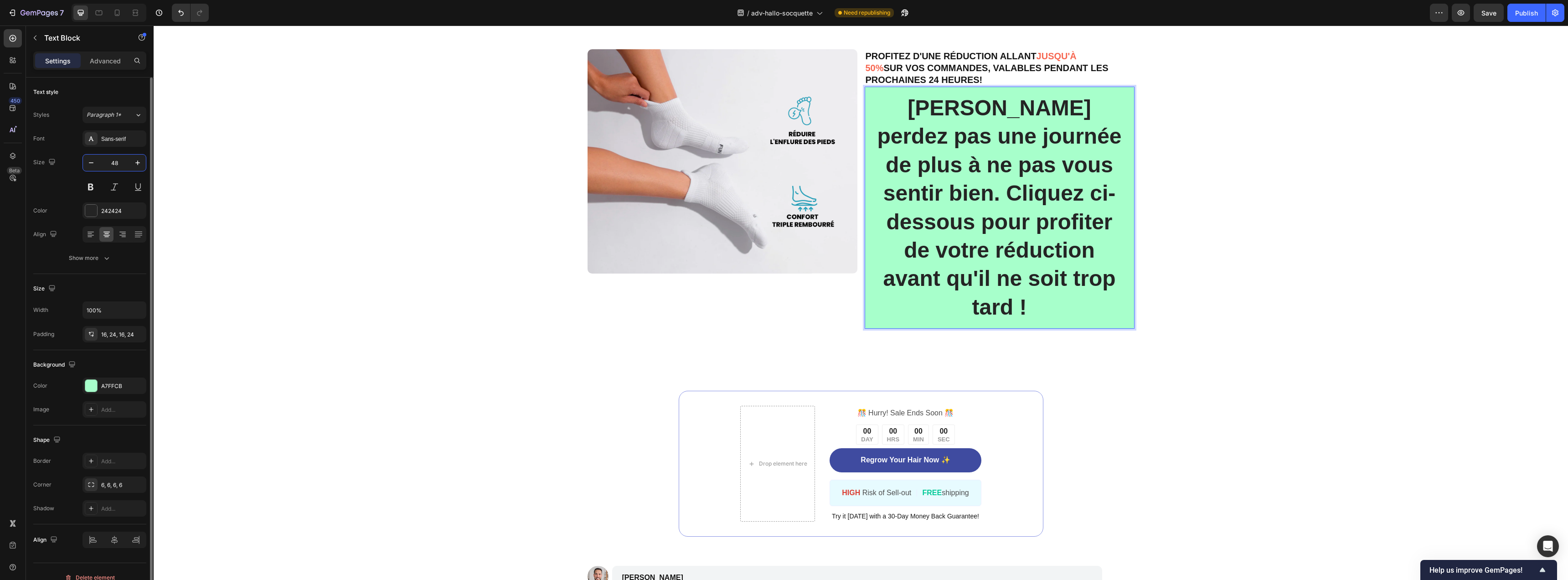
click at [110, 158] on input "48" at bounding box center [114, 162] width 30 height 17
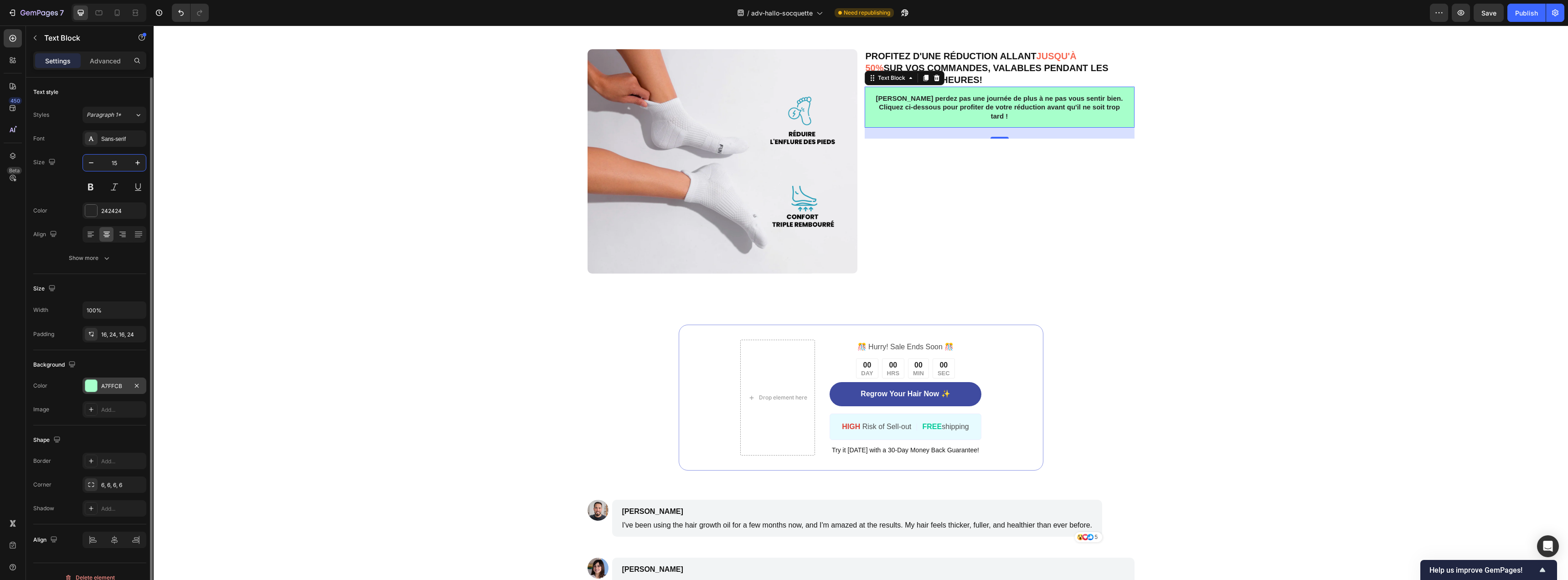
type input "15"
click at [90, 380] on div at bounding box center [91, 386] width 12 height 12
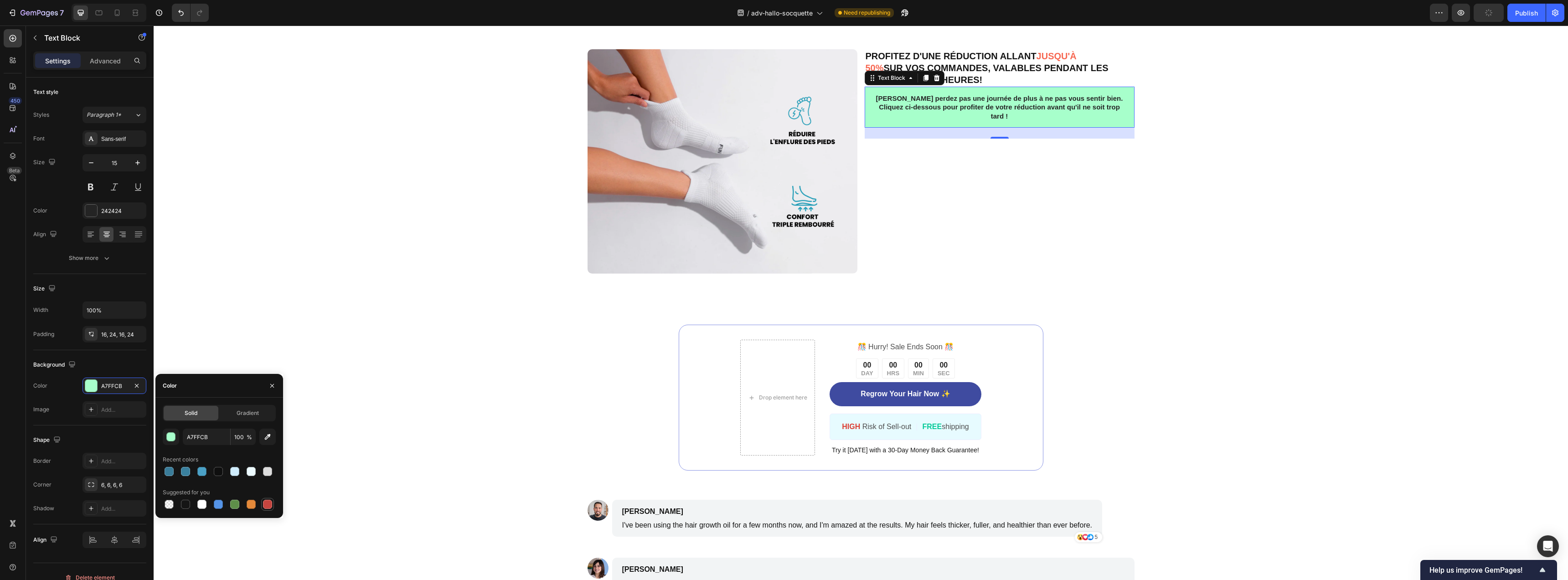
click at [265, 505] on div at bounding box center [267, 504] width 9 height 9
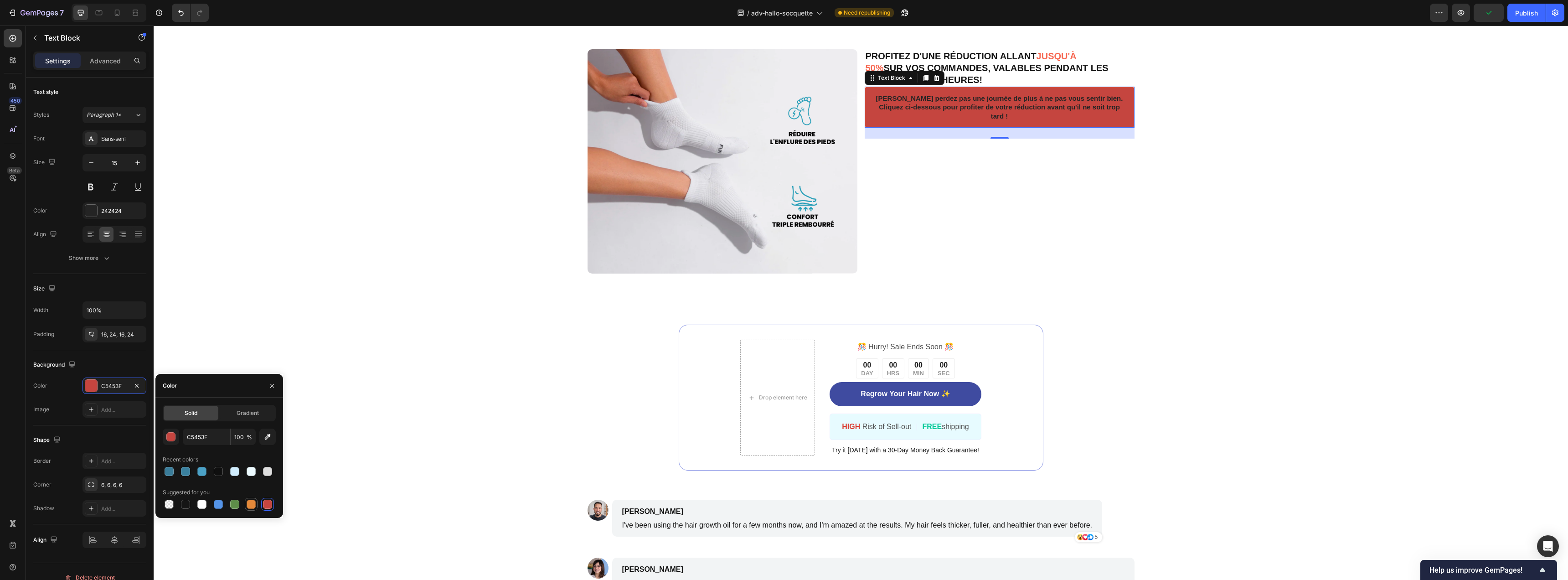
click at [252, 506] on div at bounding box center [251, 504] width 9 height 9
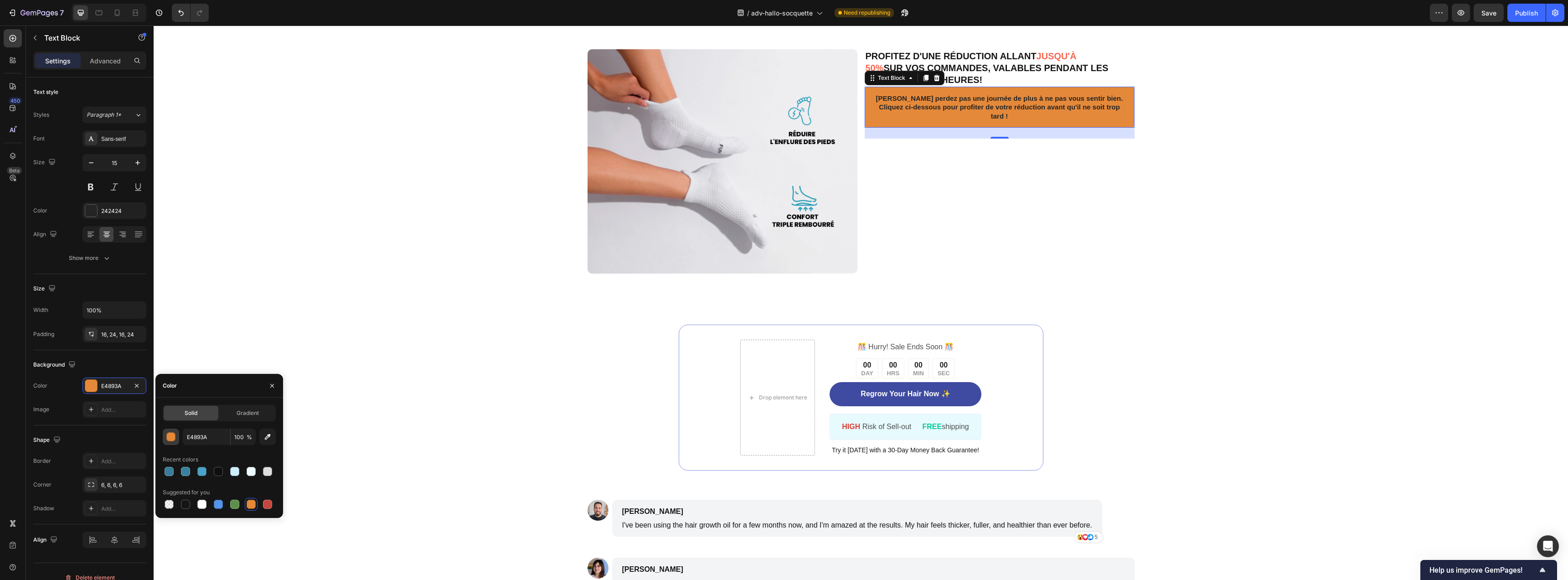
click at [168, 437] on div "button" at bounding box center [171, 437] width 9 height 9
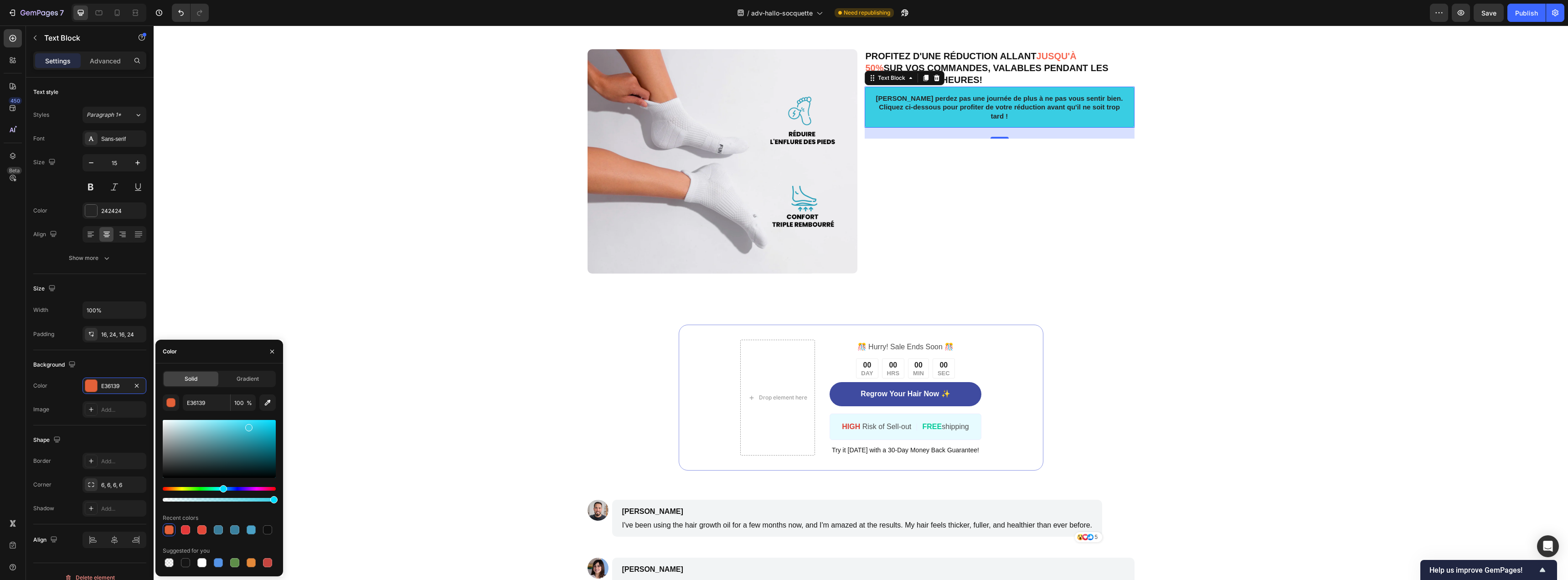
drag, startPoint x: 175, startPoint y: 490, endPoint x: 231, endPoint y: 455, distance: 66.0
click at [222, 475] on div at bounding box center [219, 460] width 113 height 85
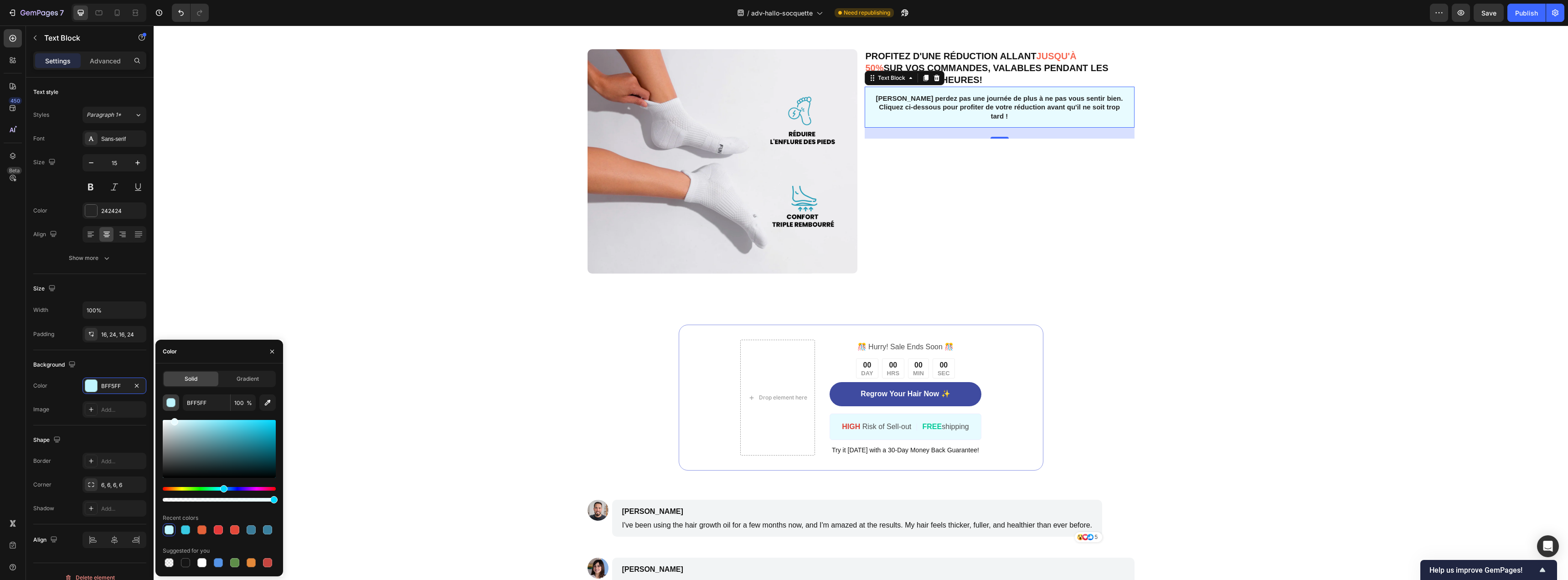
type input "E8FBFF"
drag, startPoint x: 246, startPoint y: 427, endPoint x: 173, endPoint y: 396, distance: 79.3
click at [173, 396] on div "E8FBFF 100 % Recent colors Suggested for you" at bounding box center [219, 481] width 113 height 175
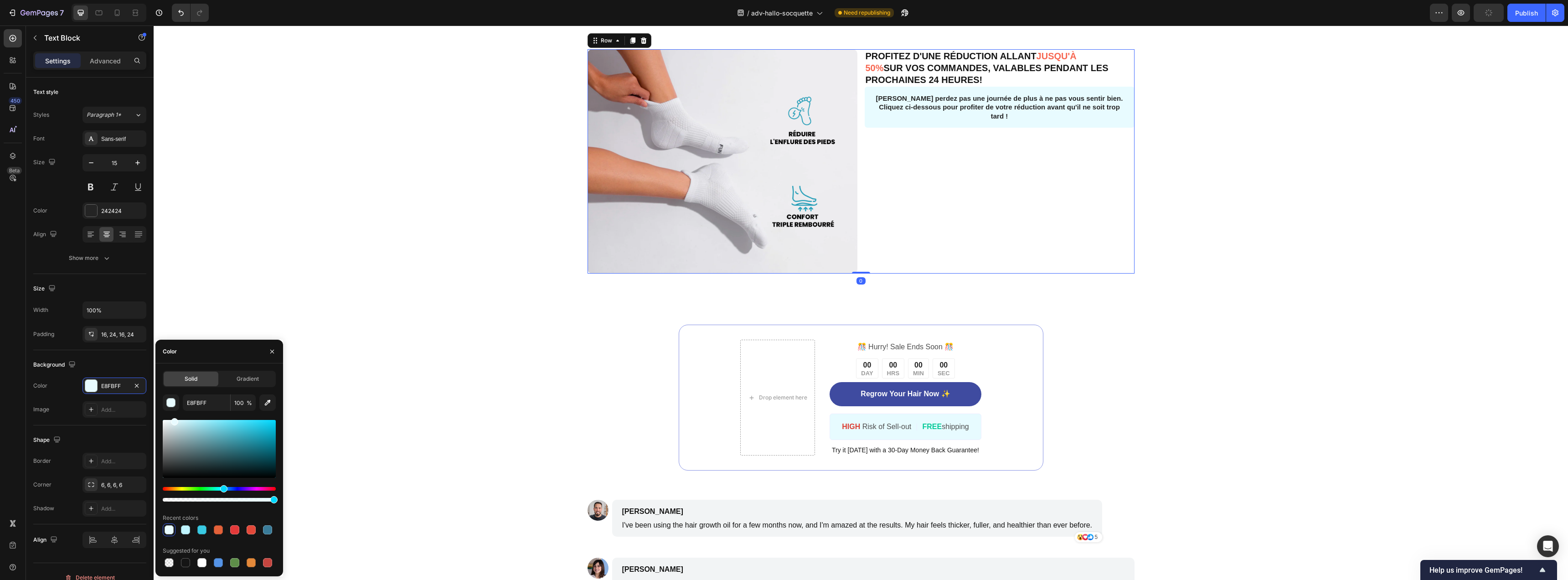
click at [1091, 273] on div "PROFITEZ D'UNE RÉDUCTION ALLANT JUSQU'À 50% SUR VOS COMMANDES, VALABLES PENDANT…" at bounding box center [999, 161] width 270 height 224
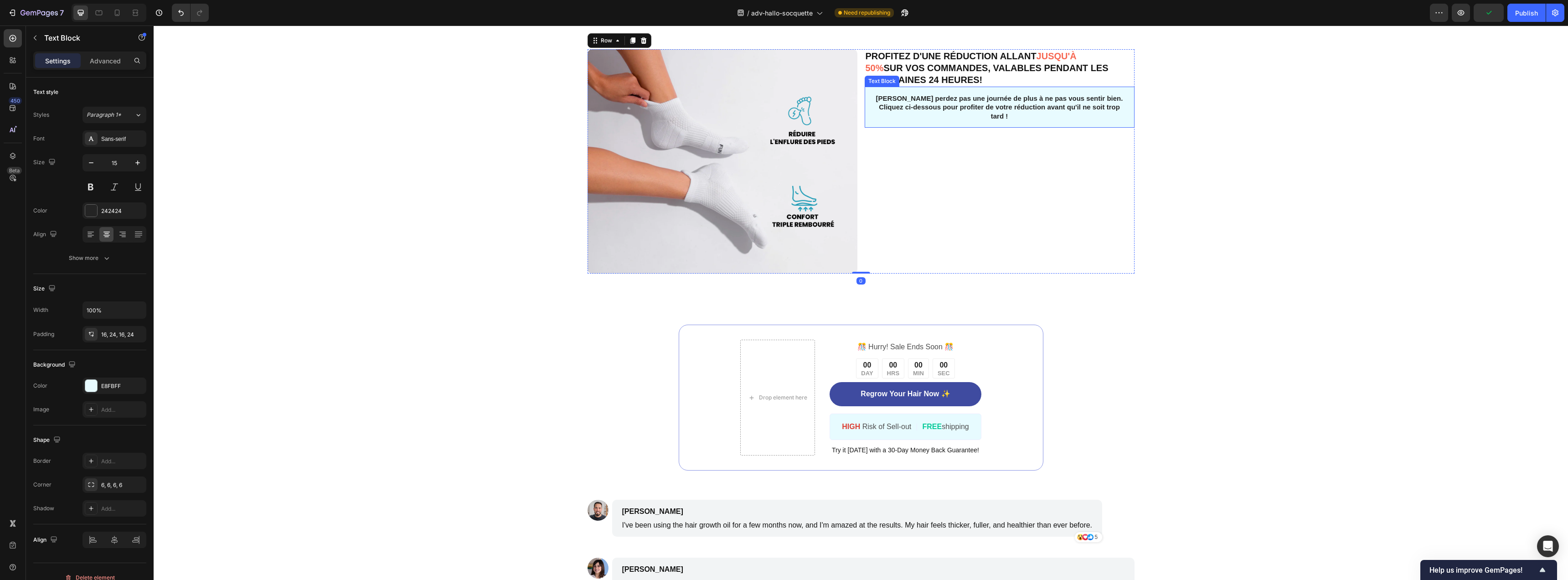
click at [876, 121] on p "Ne perdez pas une journée de plus à ne pas vous sentir bien. Cliquez ci-dessous…" at bounding box center [999, 107] width 248 height 27
click at [100, 64] on p "Advanced" at bounding box center [105, 61] width 31 height 10
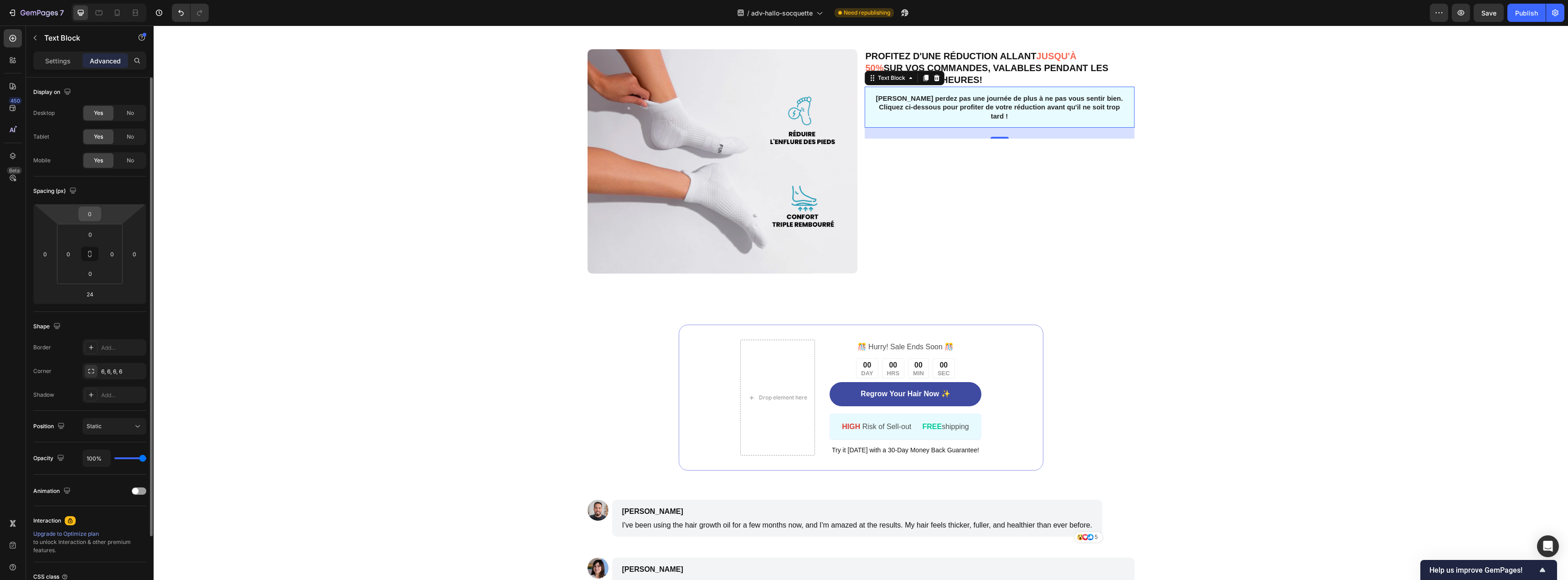
click at [95, 216] on input "0" at bounding box center [90, 214] width 18 height 13
type input "1"
type input "45"
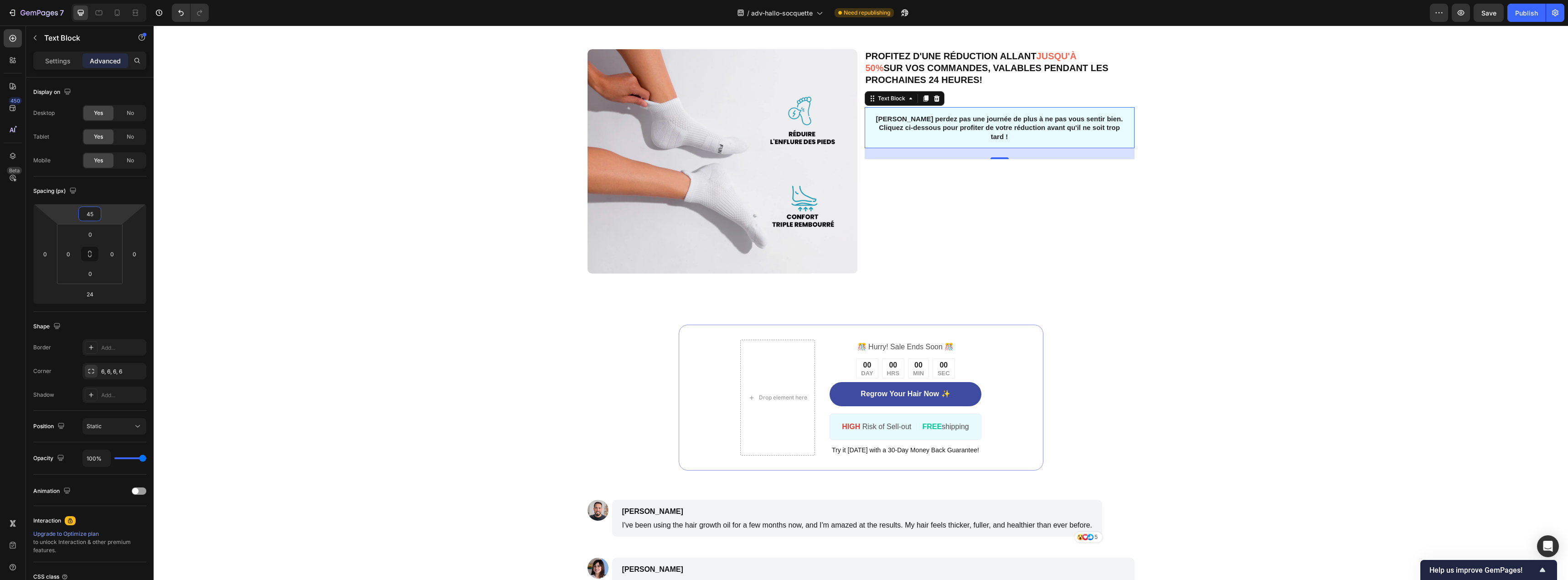
click at [998, 253] on div "PROFITEZ D'UNE RÉDUCTION ALLANT JUSQU'À 50% SUR VOS COMMANDES, VALABLES PENDANT…" at bounding box center [999, 161] width 270 height 224
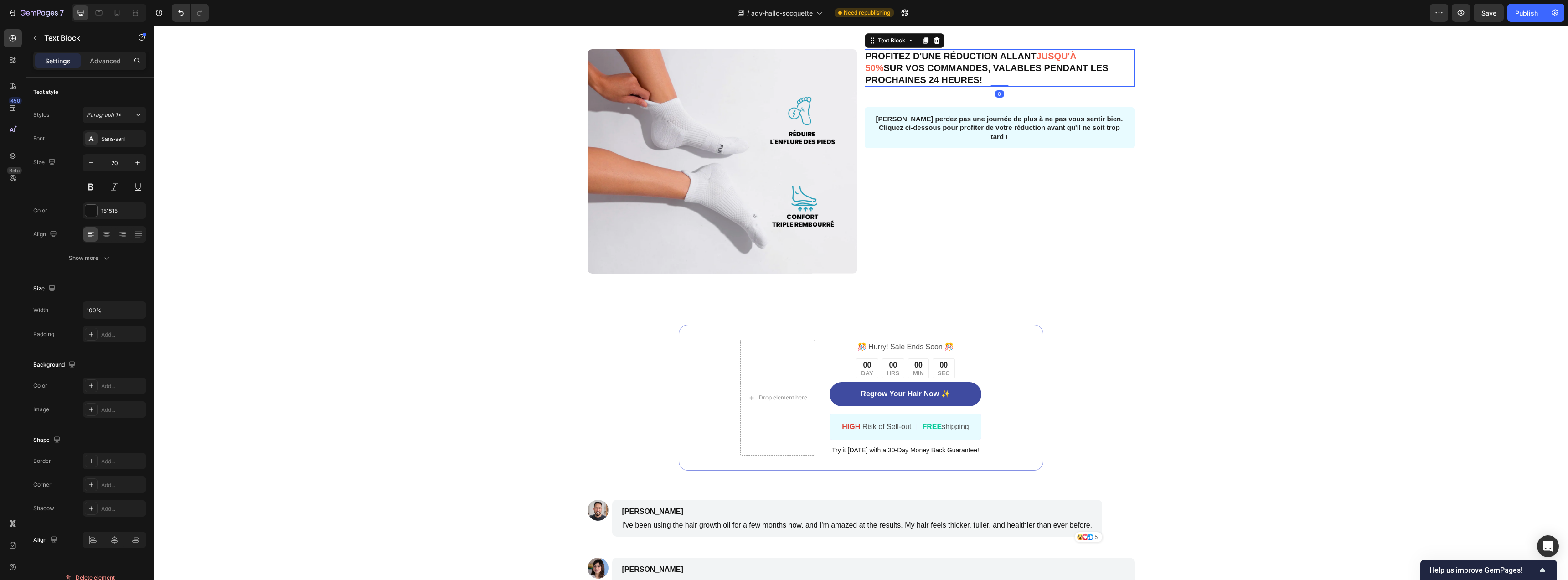
click at [996, 86] on p "PROFITEZ D'UNE RÉDUCTION ALLANT JUSQU'À 50% SUR VOS COMMANDES, VALABLES PENDANT…" at bounding box center [999, 68] width 268 height 36
click at [102, 49] on div "Text Block" at bounding box center [78, 37] width 104 height 24
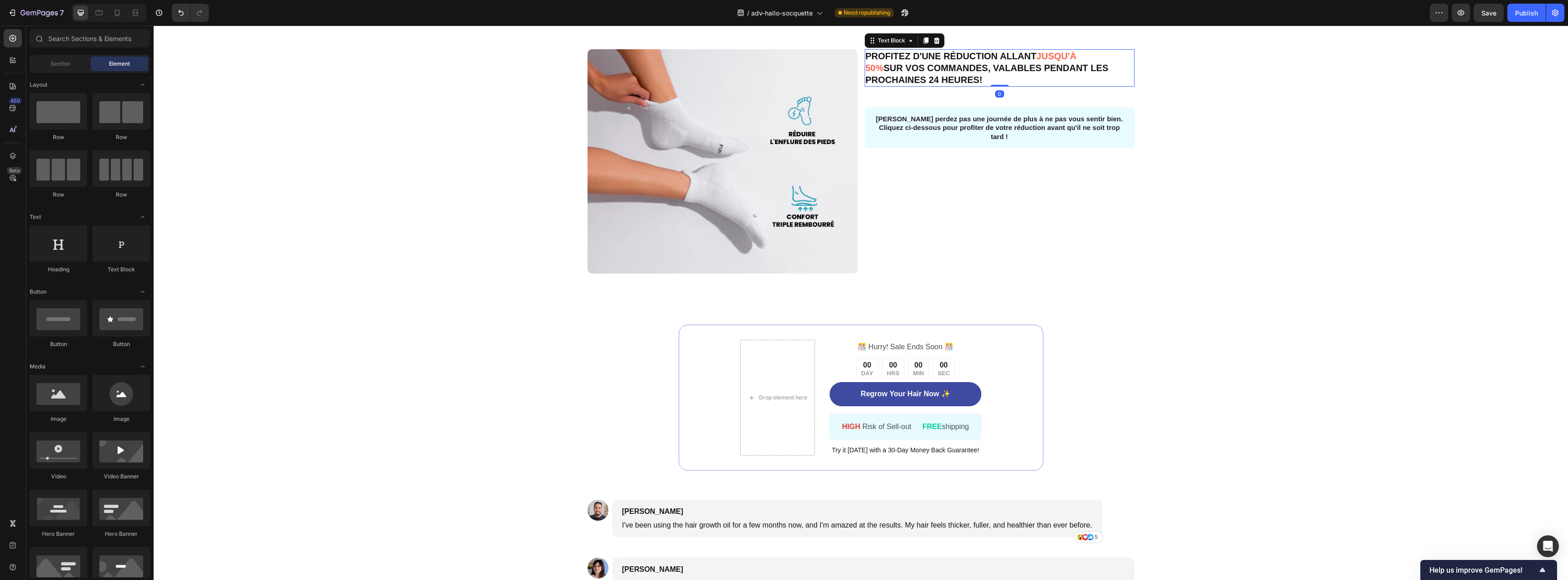
click at [934, 86] on p "PROFITEZ D'UNE RÉDUCTION ALLANT JUSQU'À 50% SUR VOS COMMANDES, VALABLES PENDANT…" at bounding box center [999, 68] width 268 height 36
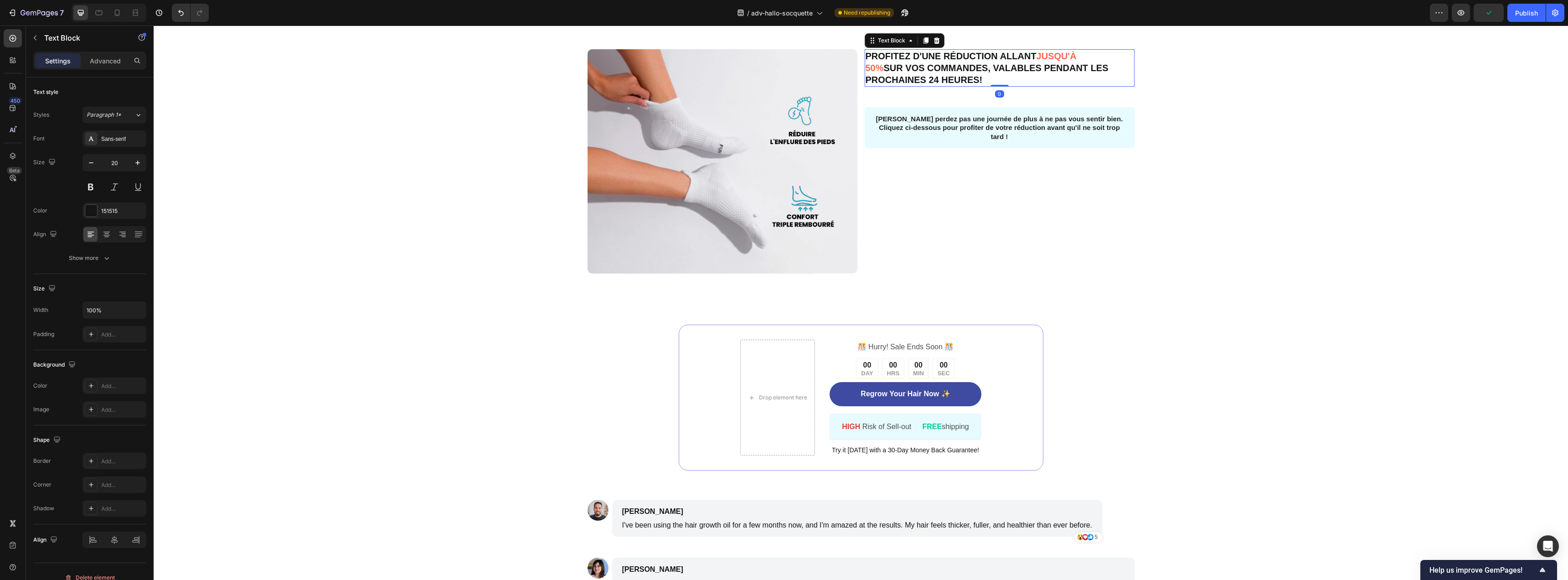
drag, startPoint x: 107, startPoint y: 60, endPoint x: 105, endPoint y: 71, distance: 11.2
click at [107, 60] on p "Advanced" at bounding box center [105, 61] width 31 height 10
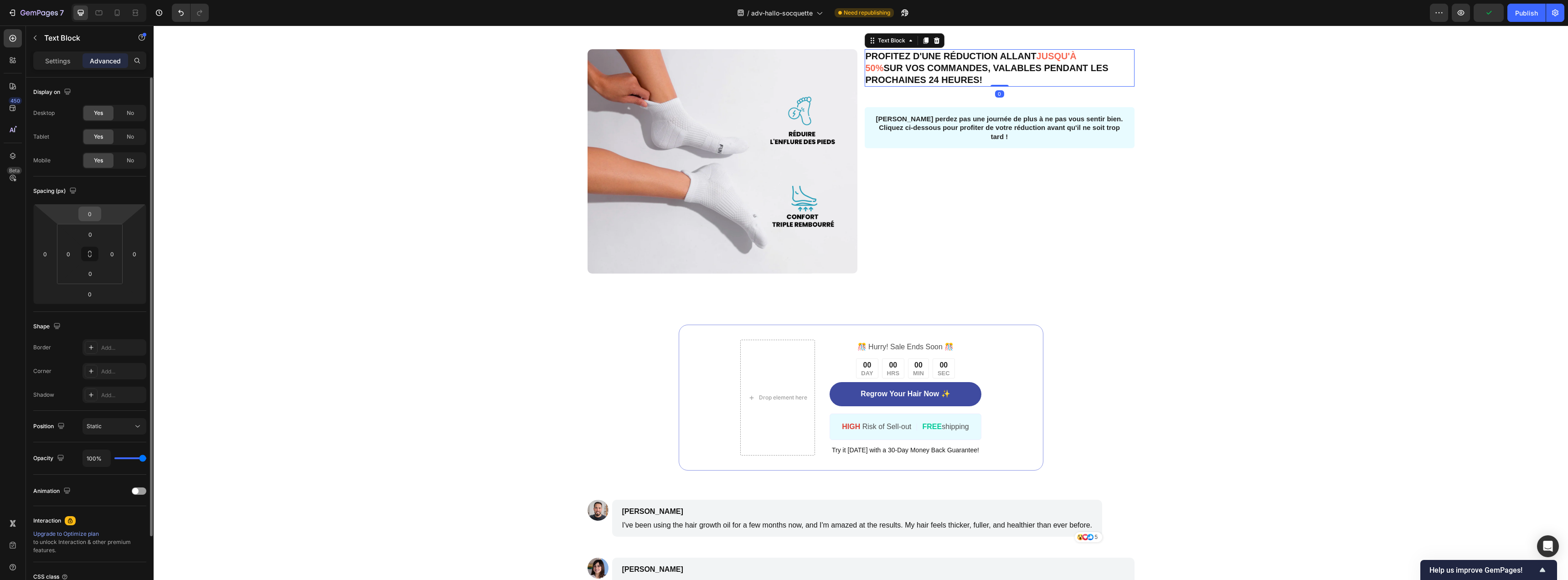
click at [94, 220] on input "0" at bounding box center [90, 214] width 18 height 13
type input "10"
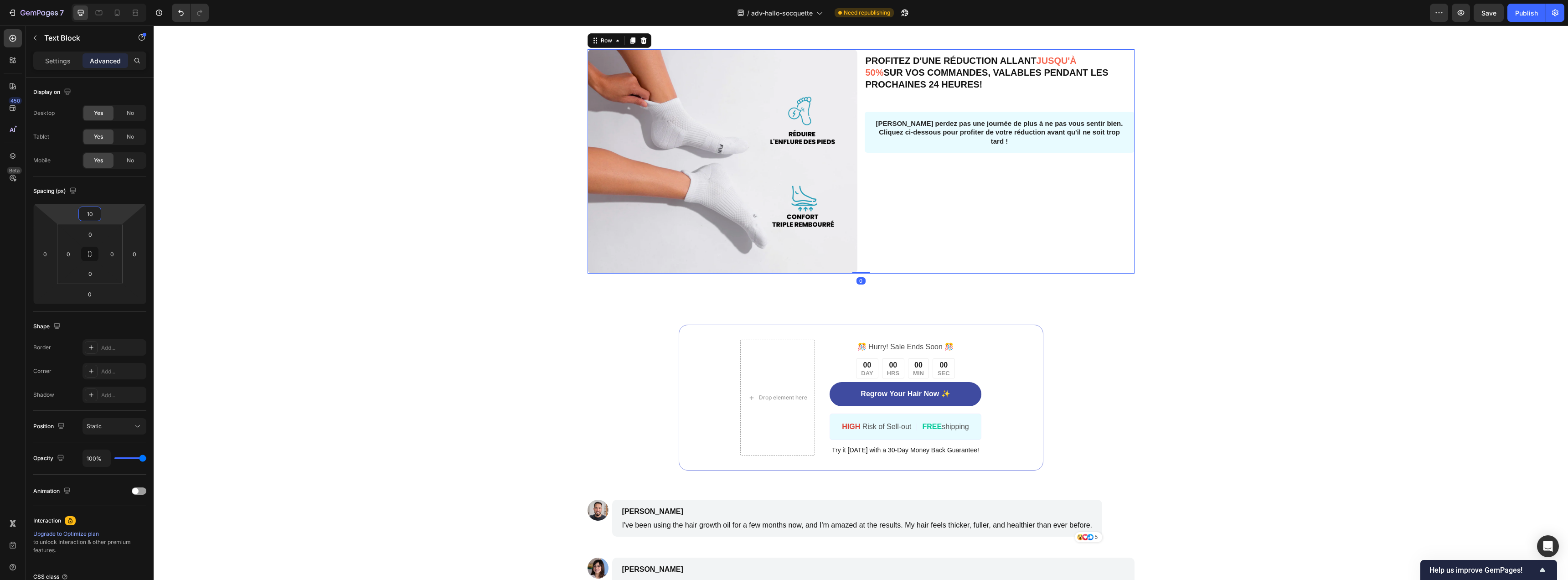
click at [1017, 273] on div "PROFITEZ D'UNE RÉDUCTION ALLANT JUSQU'À 50% SUR VOS COMMANDES, VALABLES PENDANT…" at bounding box center [999, 161] width 270 height 224
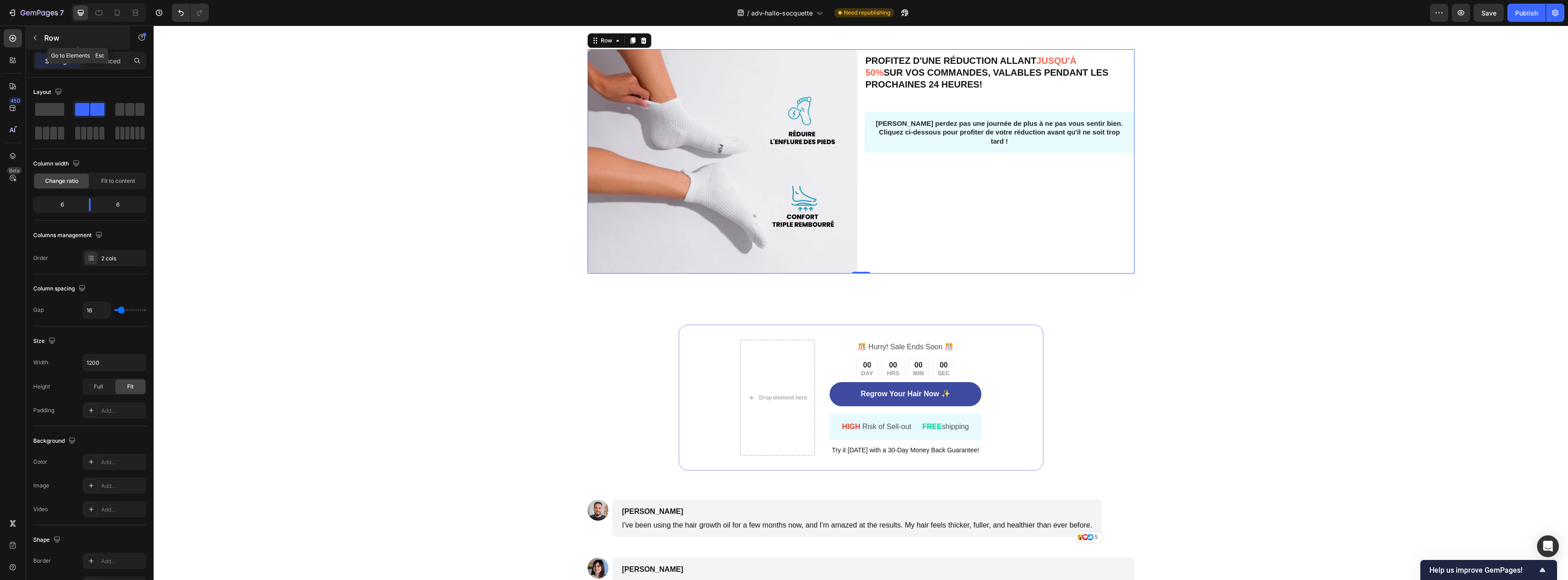
click at [43, 37] on div "Row" at bounding box center [78, 37] width 104 height 24
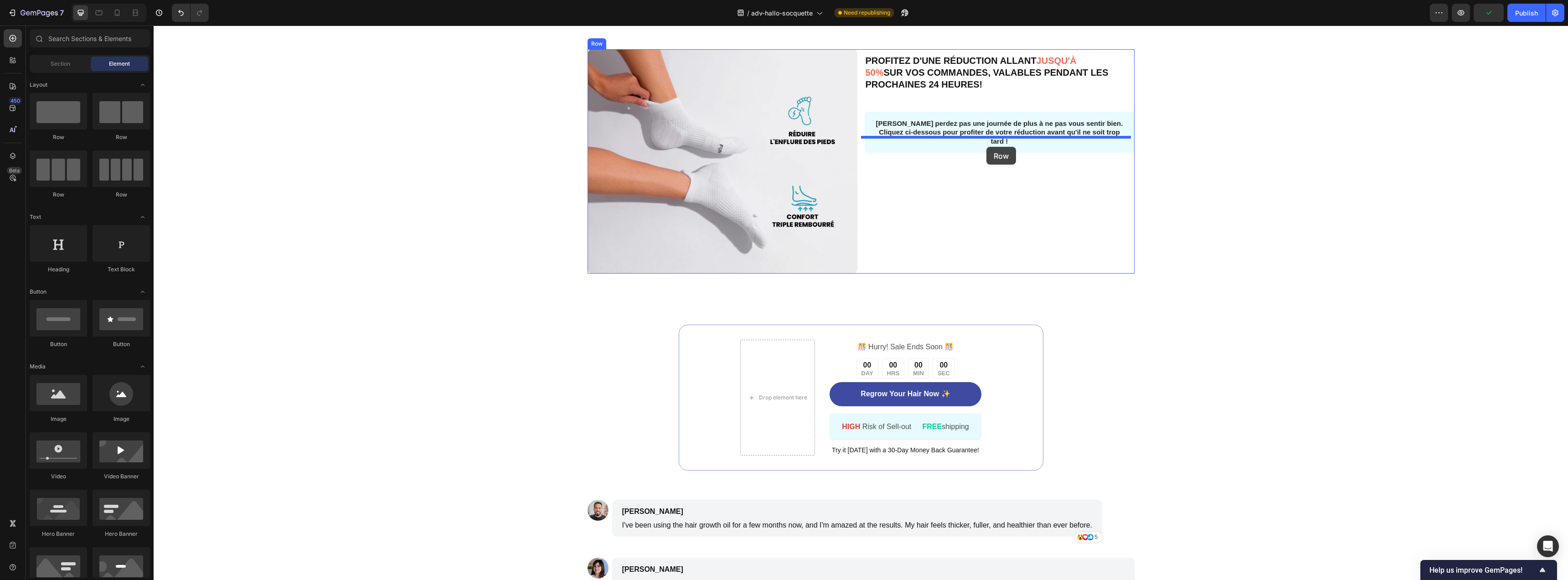
drag, startPoint x: 211, startPoint y: 139, endPoint x: 987, endPoint y: 147, distance: 776.0
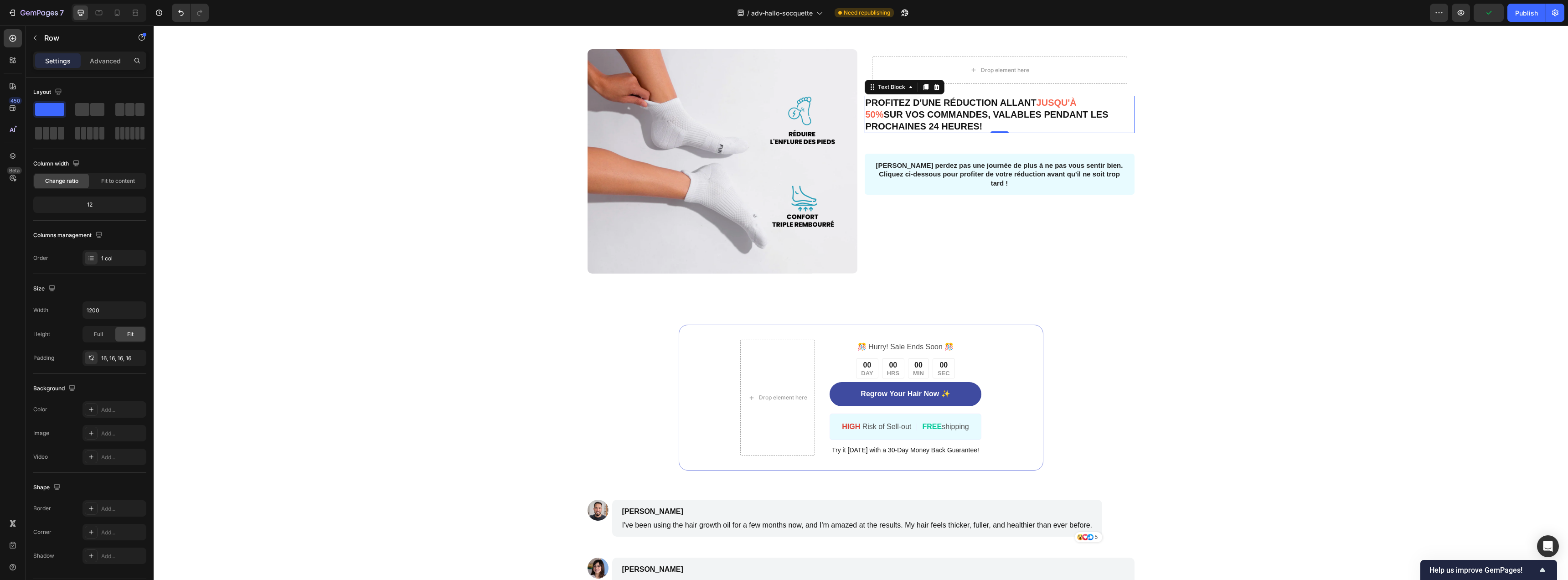
drag, startPoint x: 900, startPoint y: 191, endPoint x: 891, endPoint y: 181, distance: 13.5
click at [900, 132] on p "PROFITEZ D'UNE RÉDUCTION ALLANT JUSQU'À 50% SUR VOS COMMANDES, VALABLES PENDANT…" at bounding box center [999, 115] width 268 height 36
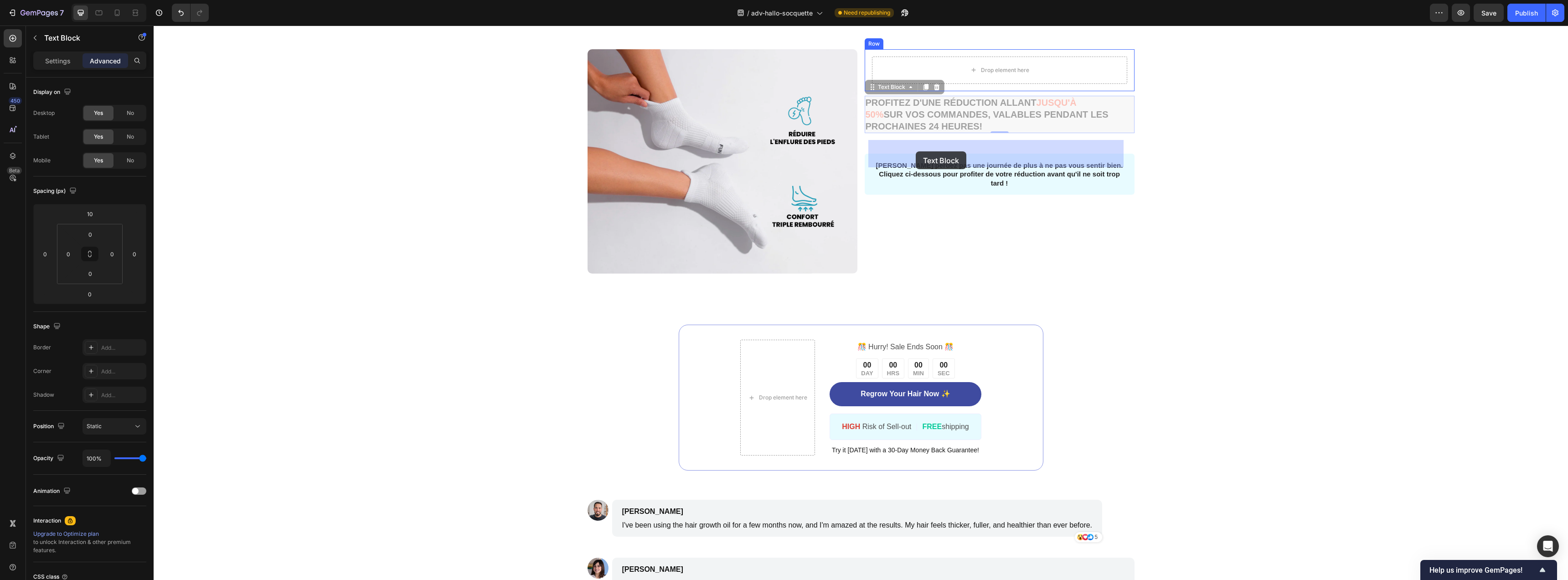
drag, startPoint x: 887, startPoint y: 173, endPoint x: 915, endPoint y: 151, distance: 35.6
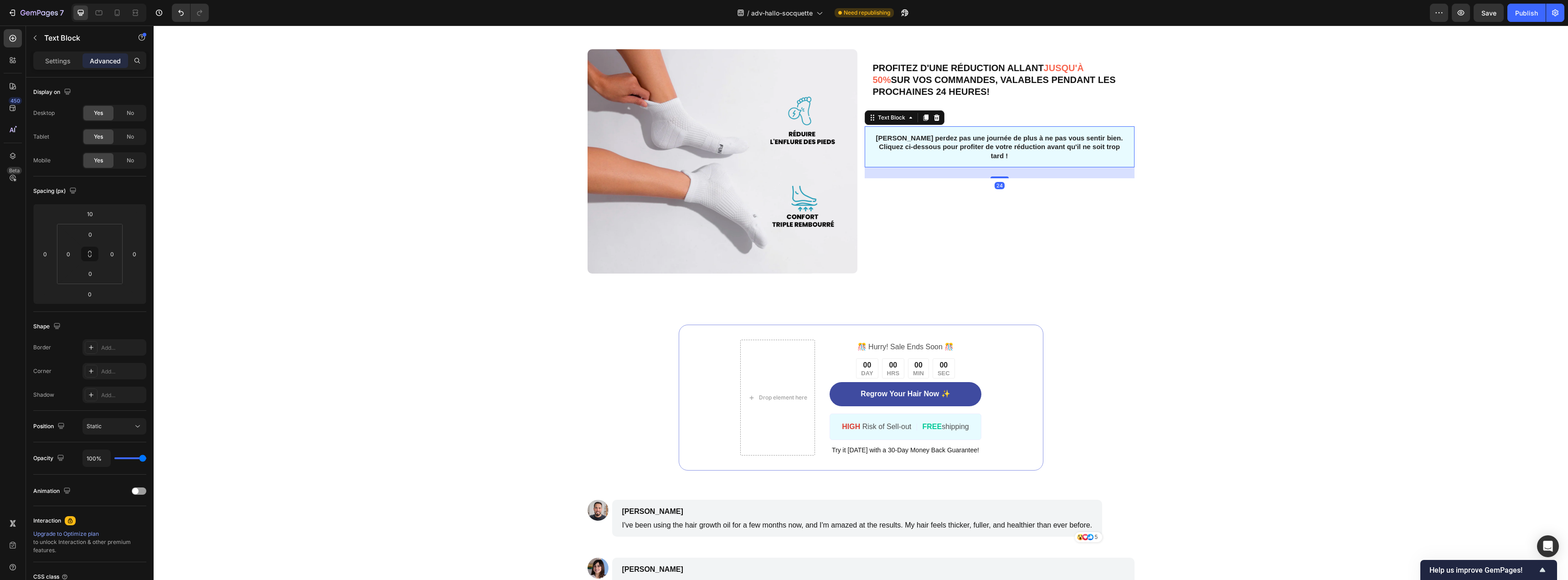
click at [903, 161] on p "Ne perdez pas une journée de plus à ne pas vous sentir bien. Cliquez ci-dessous…" at bounding box center [999, 147] width 248 height 27
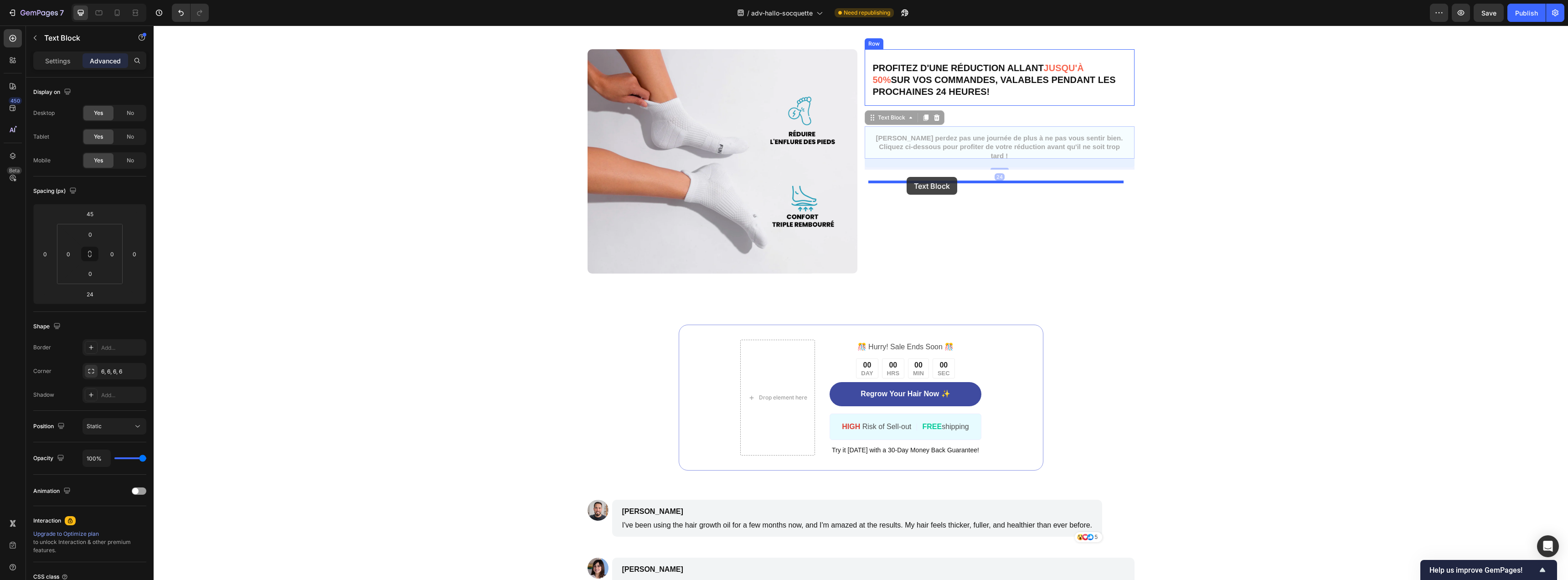
drag, startPoint x: 890, startPoint y: 193, endPoint x: 907, endPoint y: 177, distance: 23.3
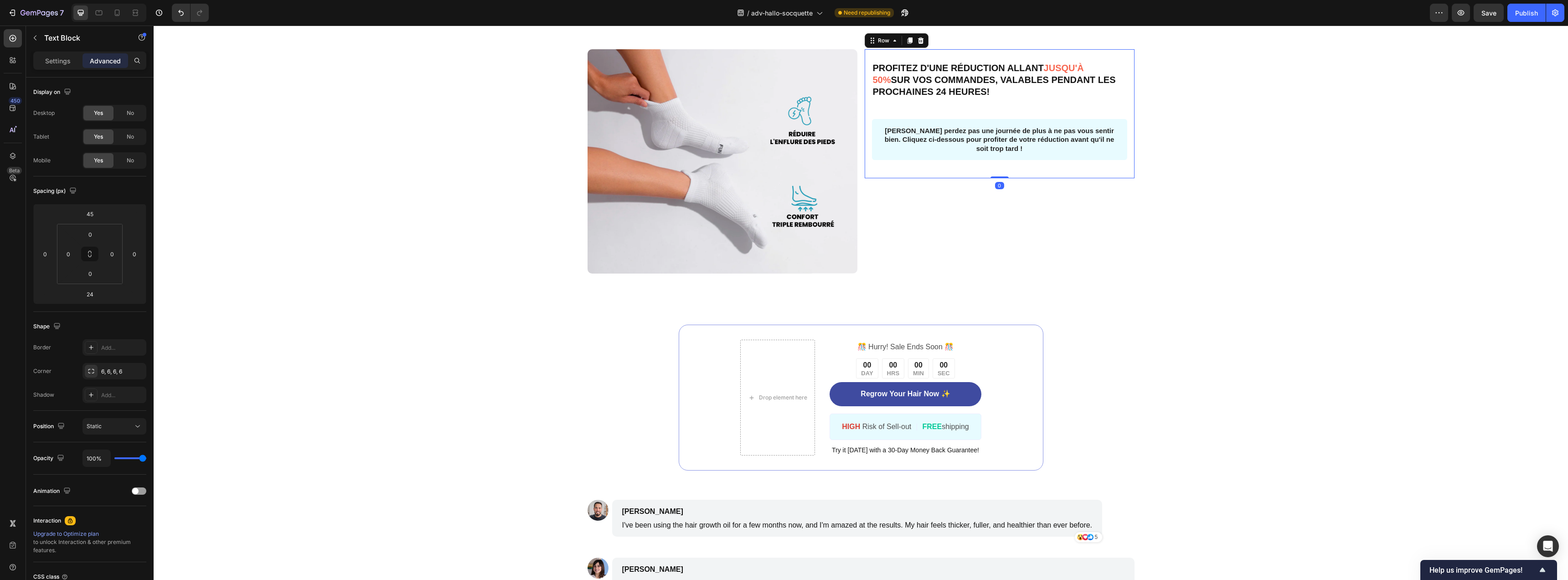
click at [865, 142] on div "PROFITEZ D'UNE RÉDUCTION ALLANT JUSQU'À 50% SUR VOS COMMANDES, VALABLES PENDANT…" at bounding box center [999, 113] width 270 height 129
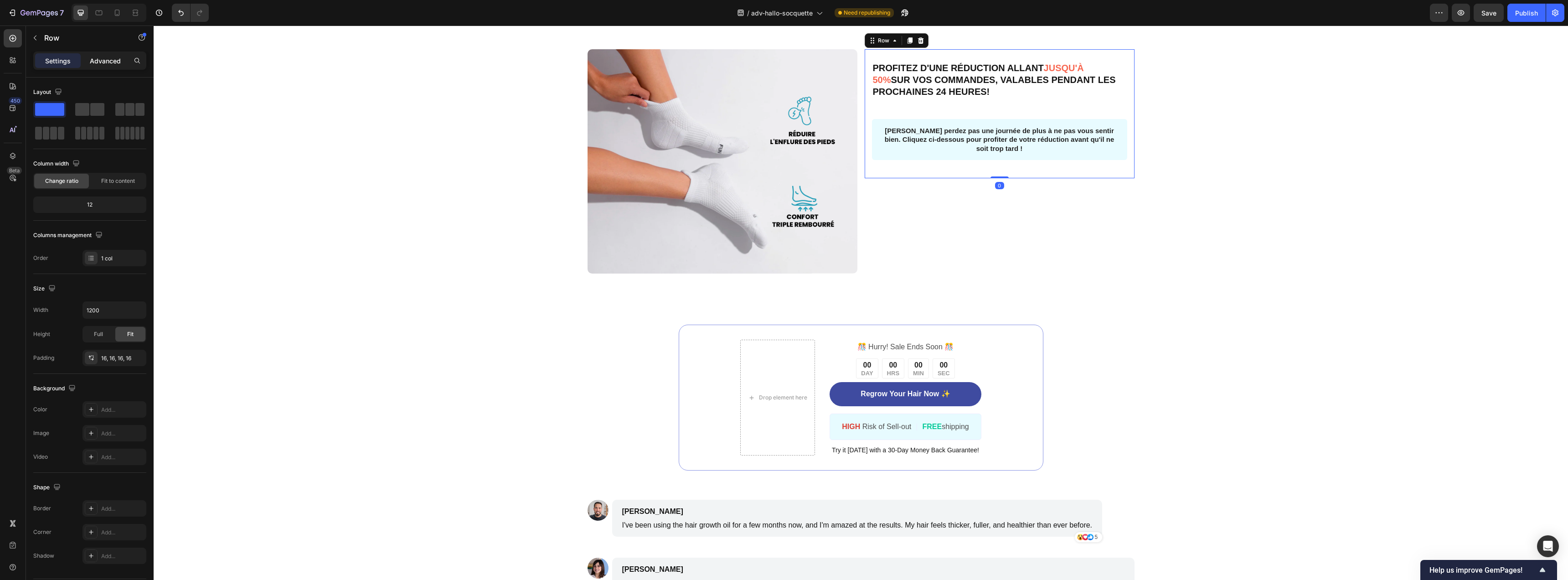
click at [108, 67] on div "Advanced" at bounding box center [105, 61] width 45 height 15
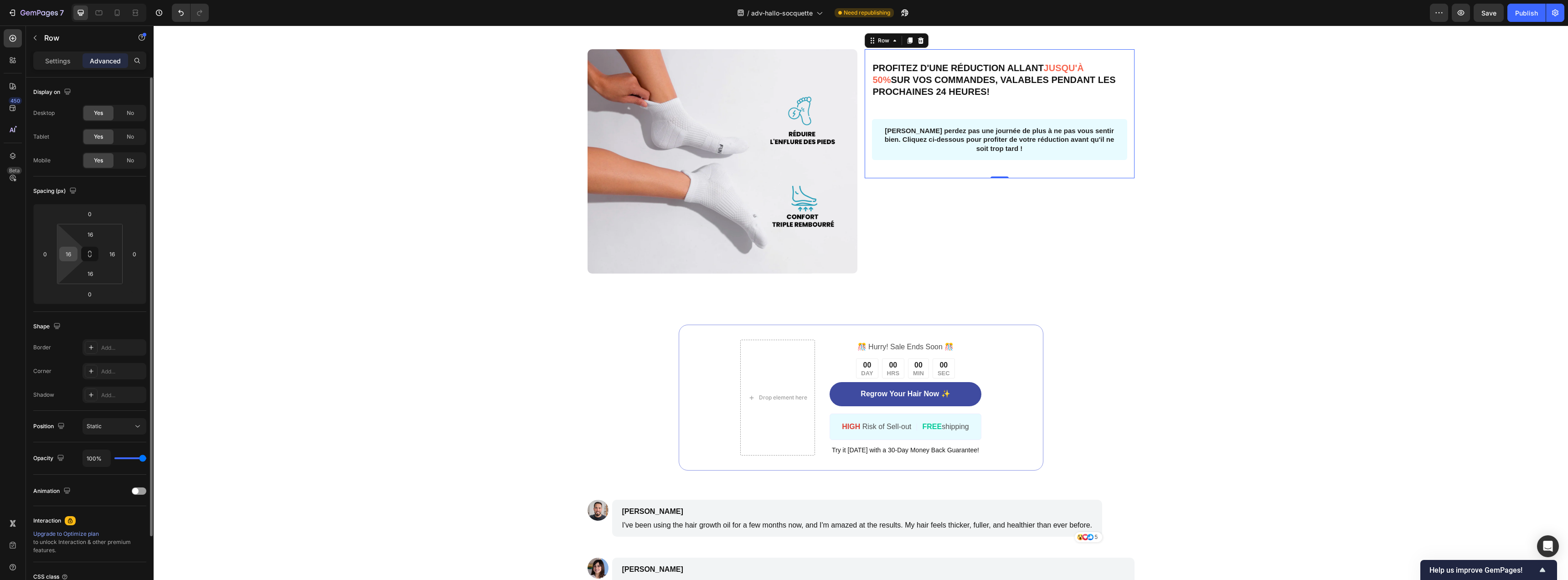
click at [74, 254] on input "16" at bounding box center [68, 254] width 13 height 13
type input "10"
click at [112, 257] on input "16" at bounding box center [112, 254] width 13 height 13
type input "10"
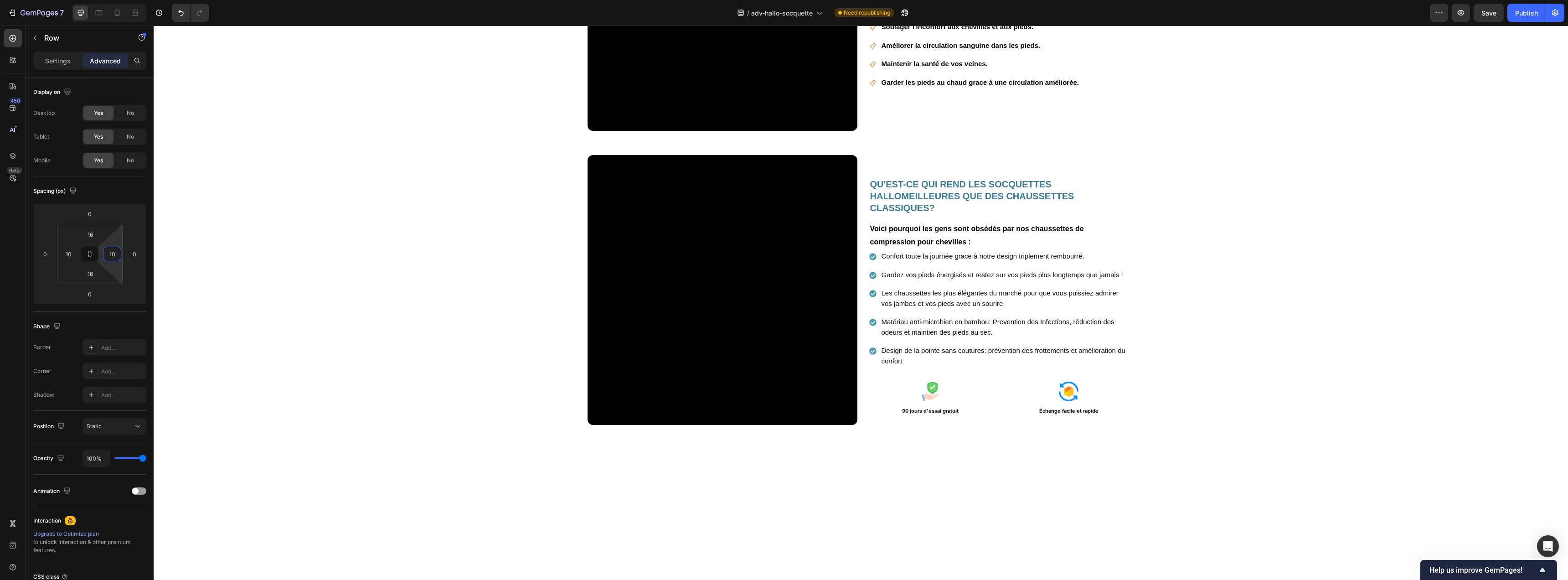
scroll to position [876, 0]
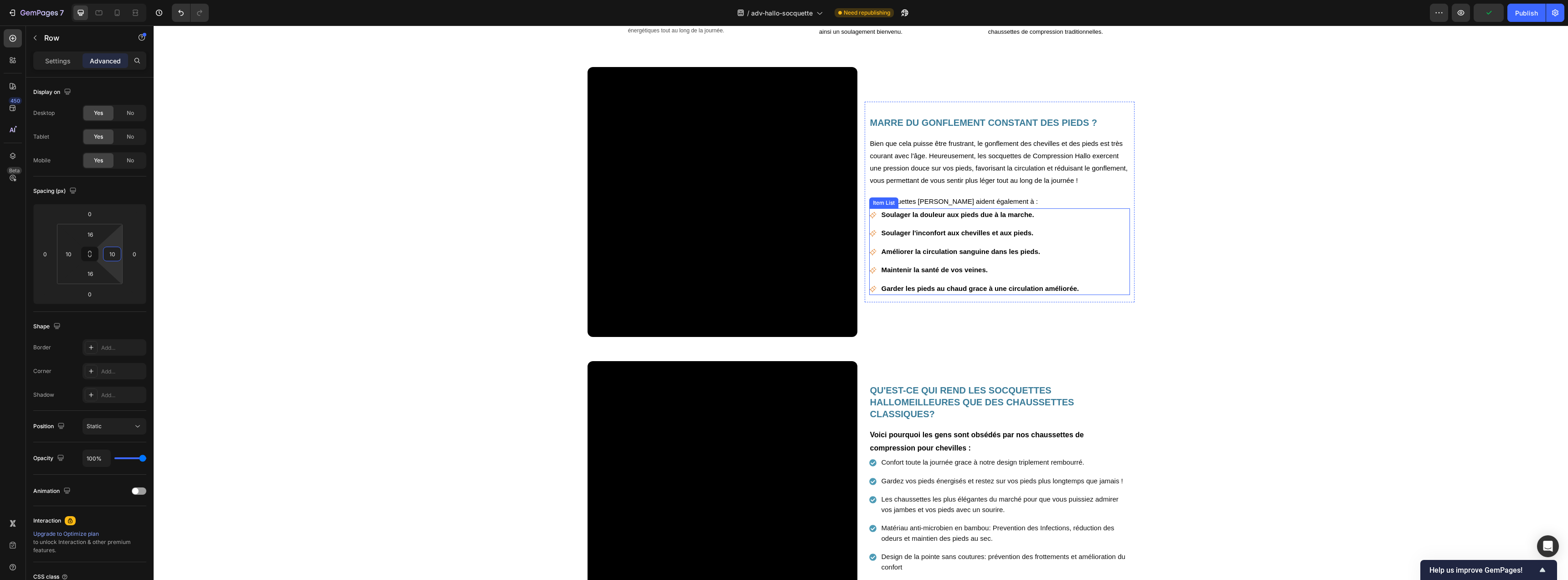
click at [877, 206] on div "Item List" at bounding box center [884, 203] width 29 height 11
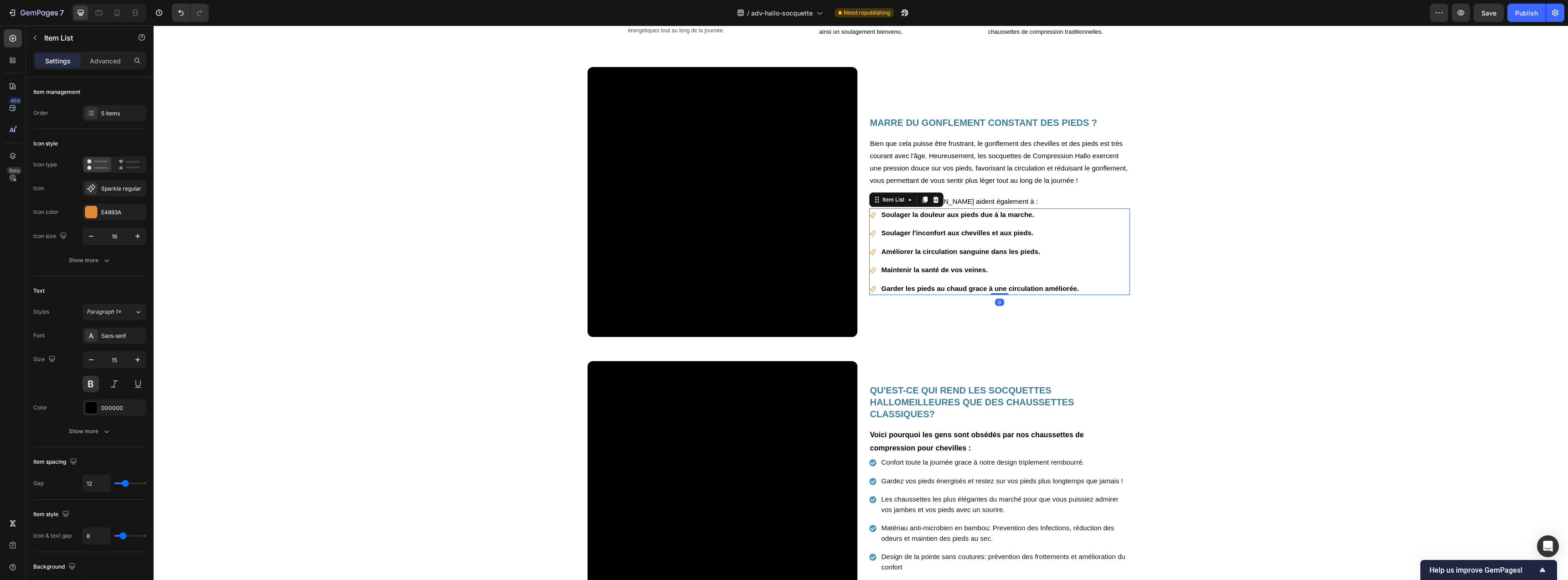
click at [924, 202] on icon at bounding box center [925, 200] width 7 height 7
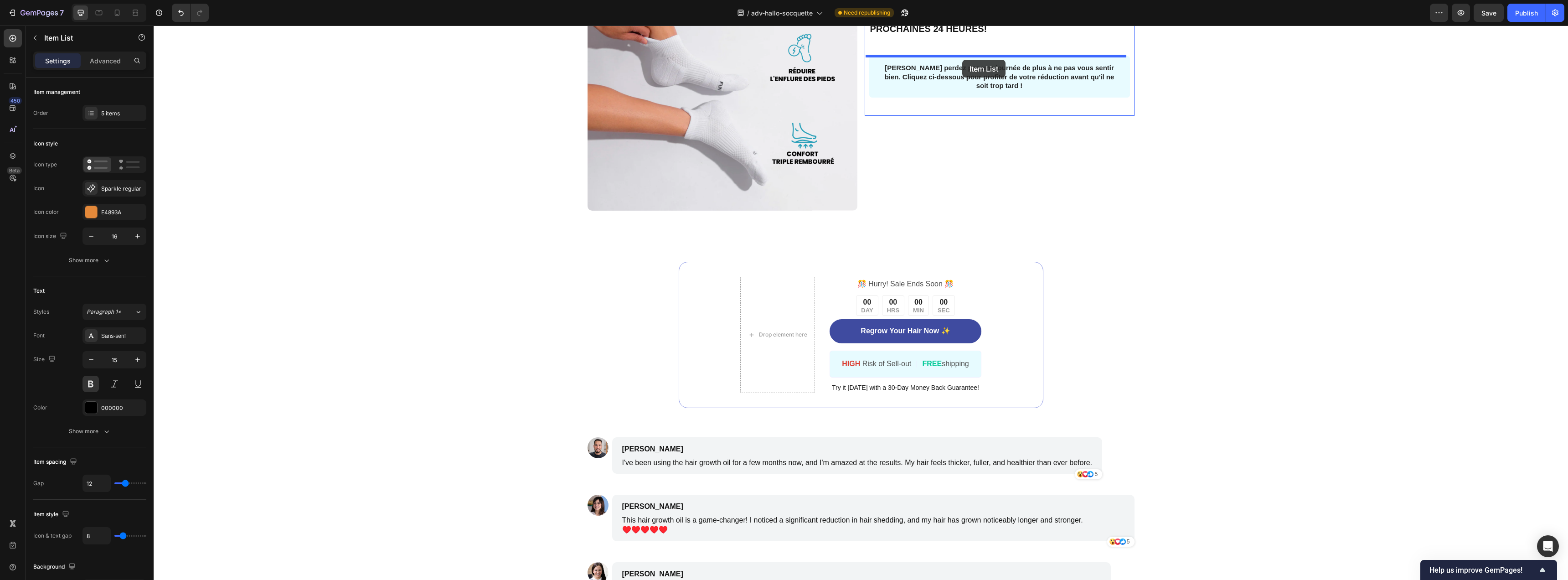
scroll to position [2167, 0]
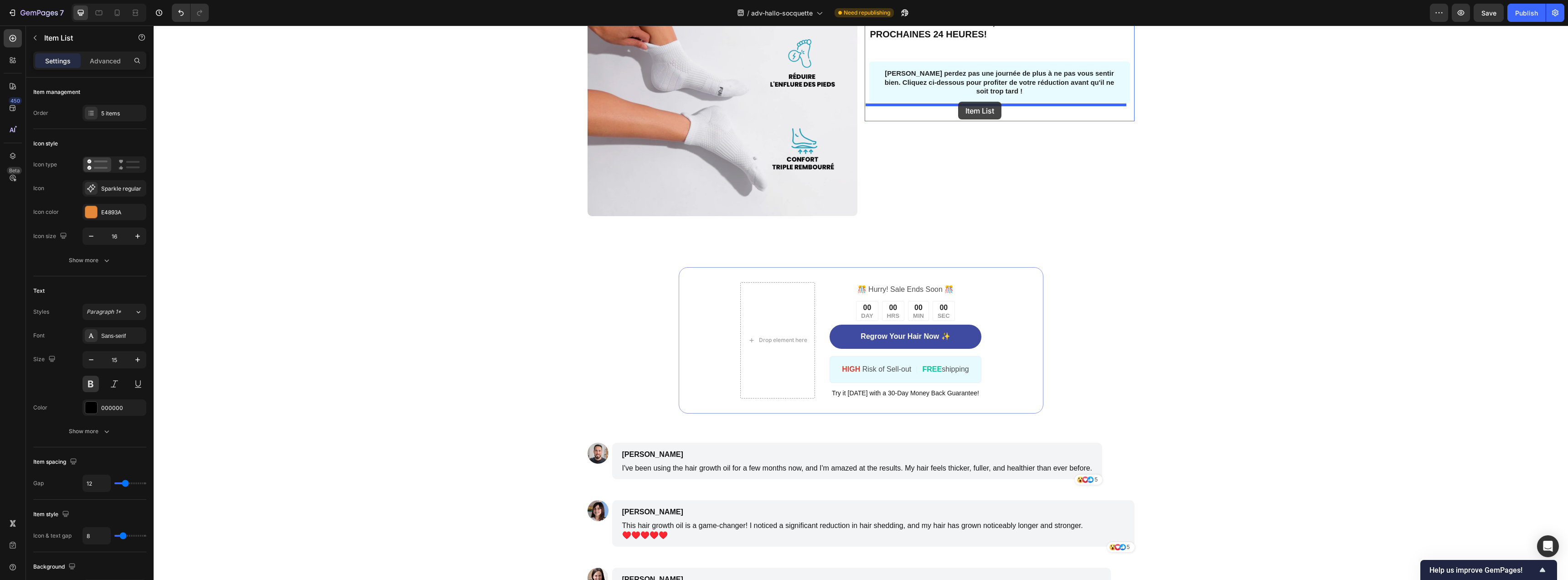
drag, startPoint x: 887, startPoint y: 256, endPoint x: 958, endPoint y: 102, distance: 169.6
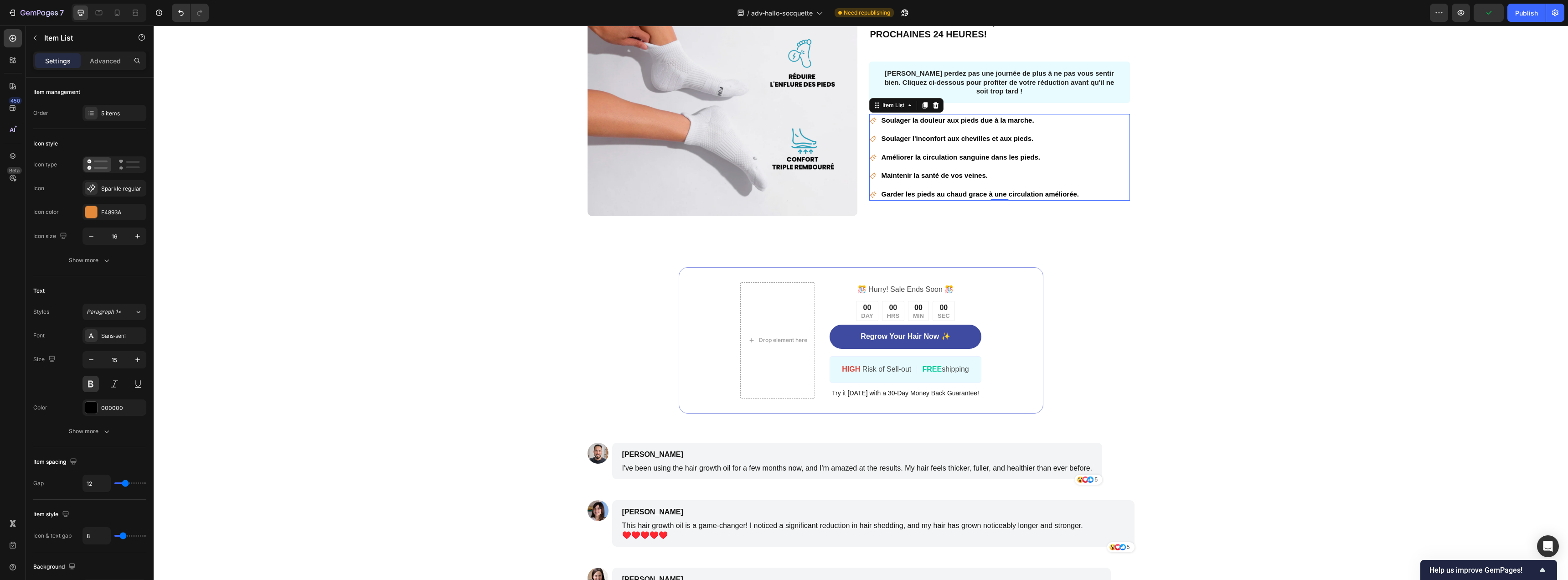
click at [918, 115] on p "Soulager la douleur aux pieds due à la marche." at bounding box center [980, 120] width 198 height 10
click at [941, 134] on p "Soulager l'inconfort aux chevilles et aux pieds." at bounding box center [980, 139] width 198 height 10
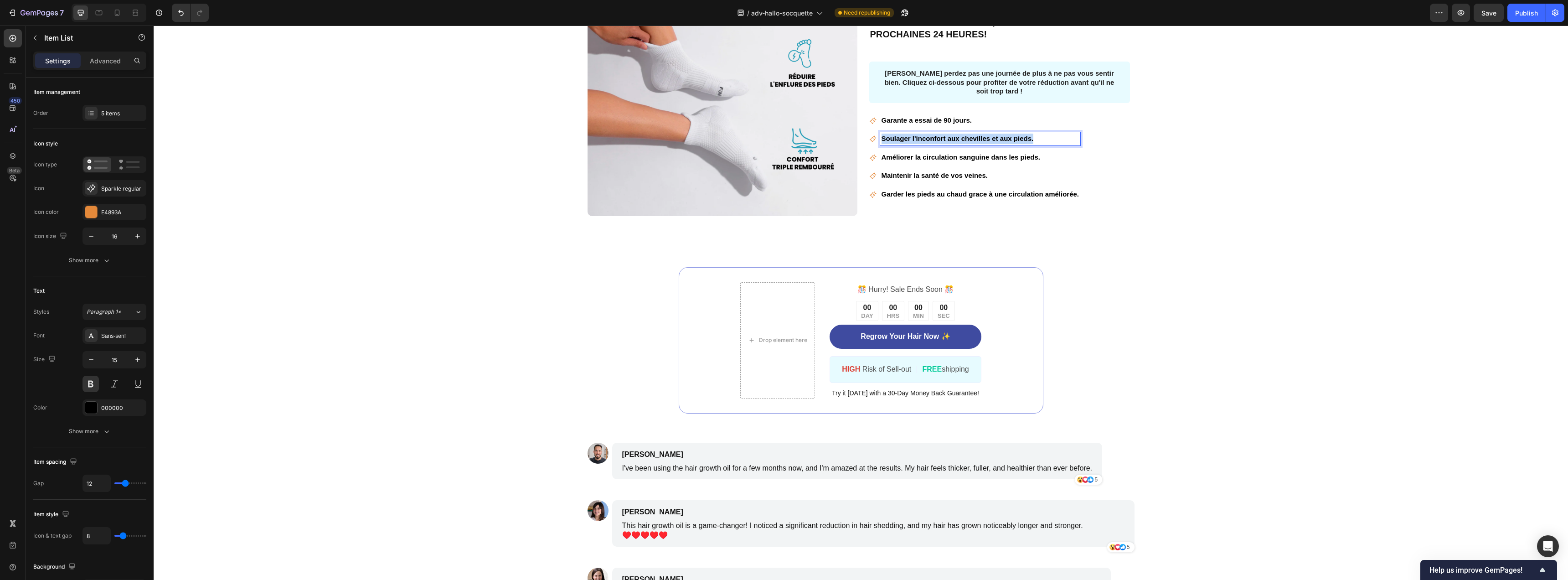
click at [941, 134] on p "Soulager l'inconfort aux chevilles et aux pieds." at bounding box center [980, 139] width 198 height 10
click at [926, 152] on p "Améliorer la circulation sanguine dans les pieds." at bounding box center [980, 157] width 198 height 10
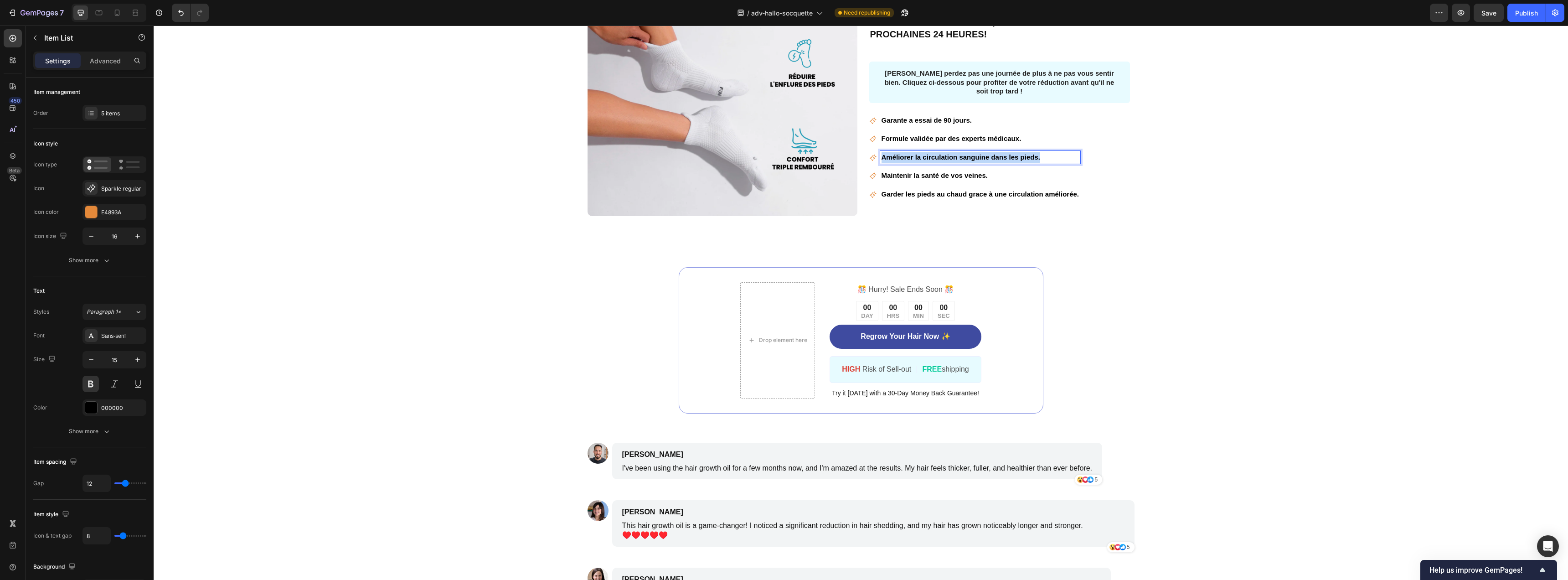
click at [926, 152] on p "Améliorer la circulation sanguine dans les pieds." at bounding box center [980, 157] width 198 height 10
click at [1034, 172] on p "Maintenir la santé de vos veines." at bounding box center [980, 175] width 198 height 10
click at [1138, 158] on div "Image PROFITEZ D'UNE RÉDUCTION ALLANT JUSQU'À 50% SUR VOS COMMANDES, VALABLES P…" at bounding box center [861, 104] width 1212 height 224
click at [1072, 154] on div "Retours simples - Aucune question requise" at bounding box center [980, 158] width 200 height 13
click at [1108, 155] on div "Garante a essai de 90 jours. Formule validée par des experts médicaux. Retours …" at bounding box center [999, 158] width 260 height 87
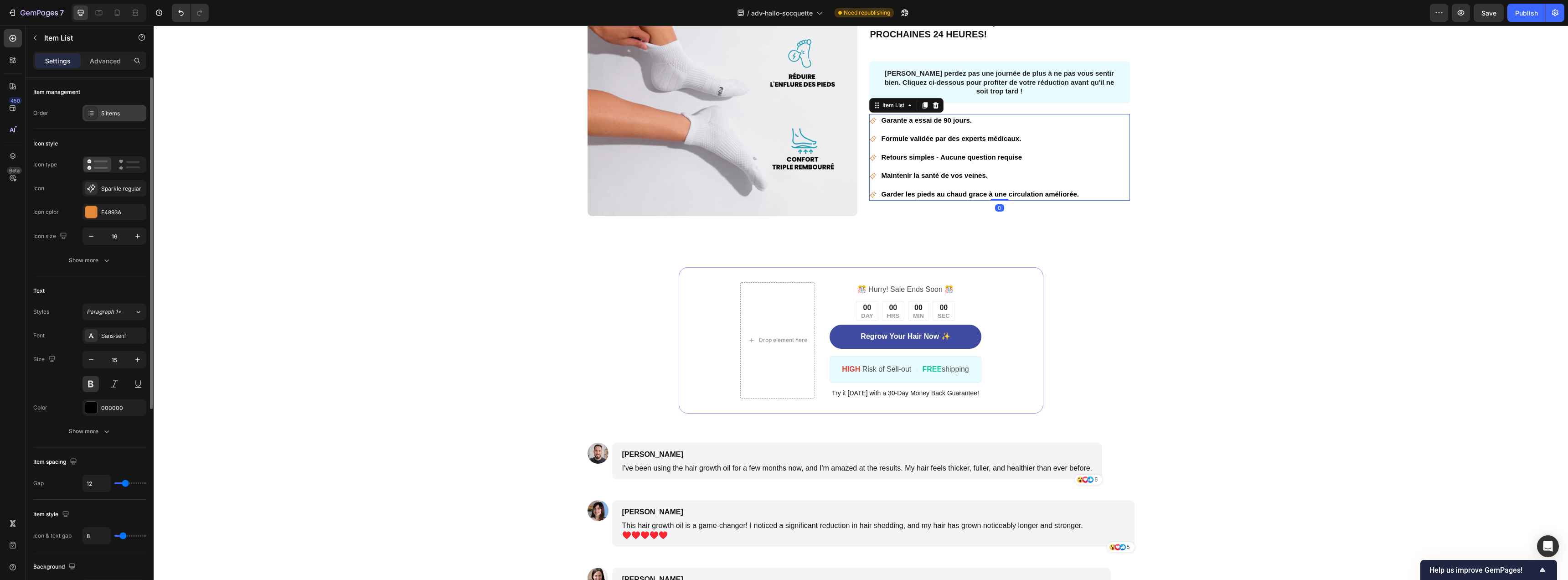
click at [125, 119] on div "5 items" at bounding box center [115, 113] width 64 height 17
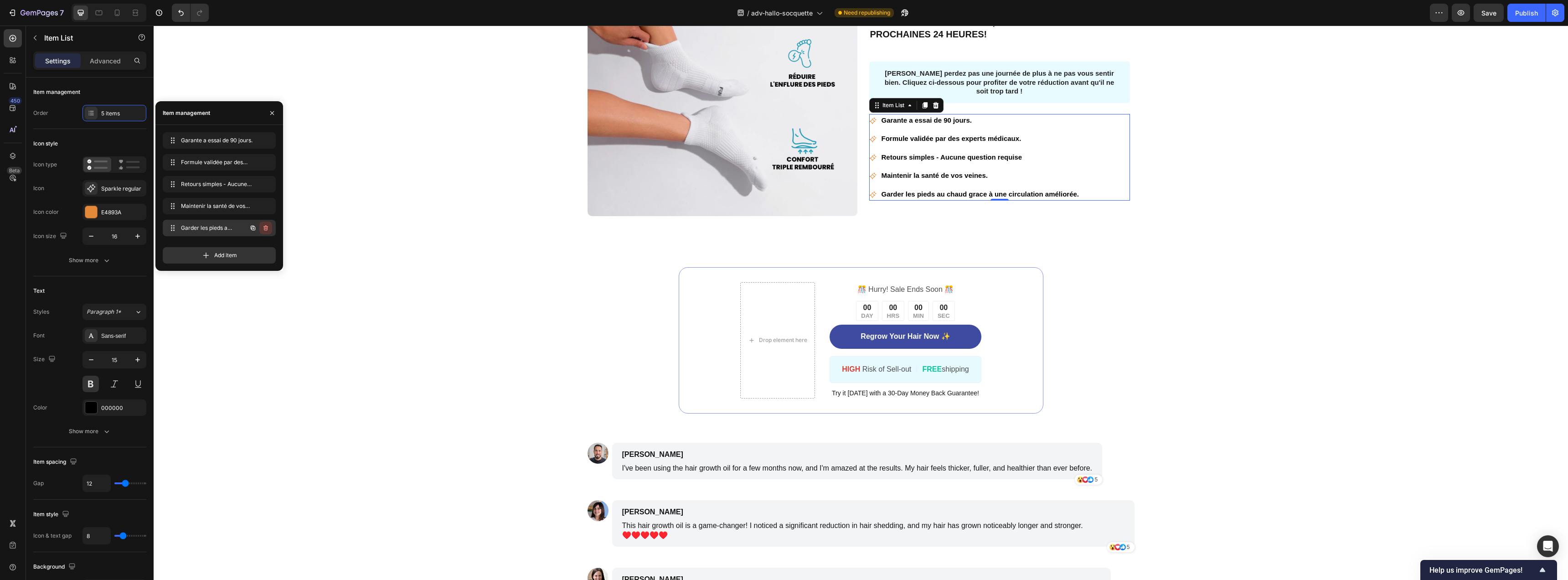
click at [265, 224] on icon "button" at bounding box center [266, 228] width 7 height 7
click at [264, 225] on div "Delete" at bounding box center [260, 227] width 17 height 8
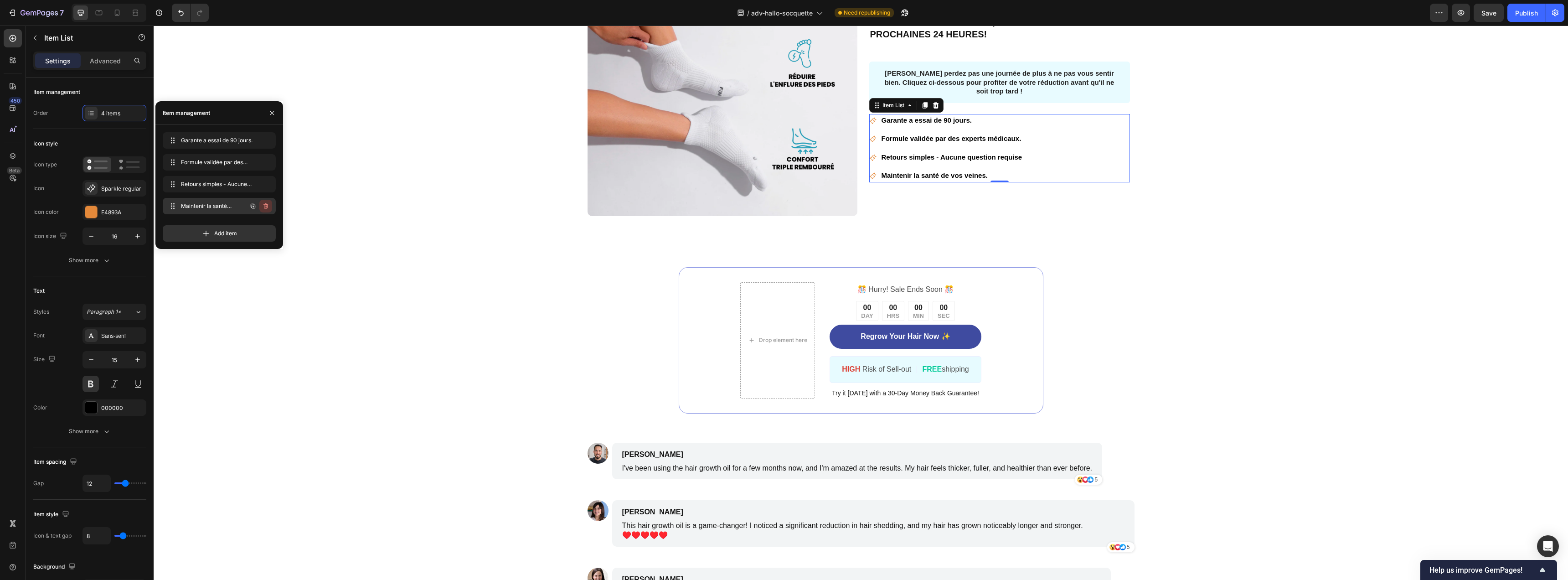
click at [264, 205] on icon "button" at bounding box center [266, 206] width 7 height 7
click at [264, 205] on div "Delete" at bounding box center [260, 206] width 17 height 8
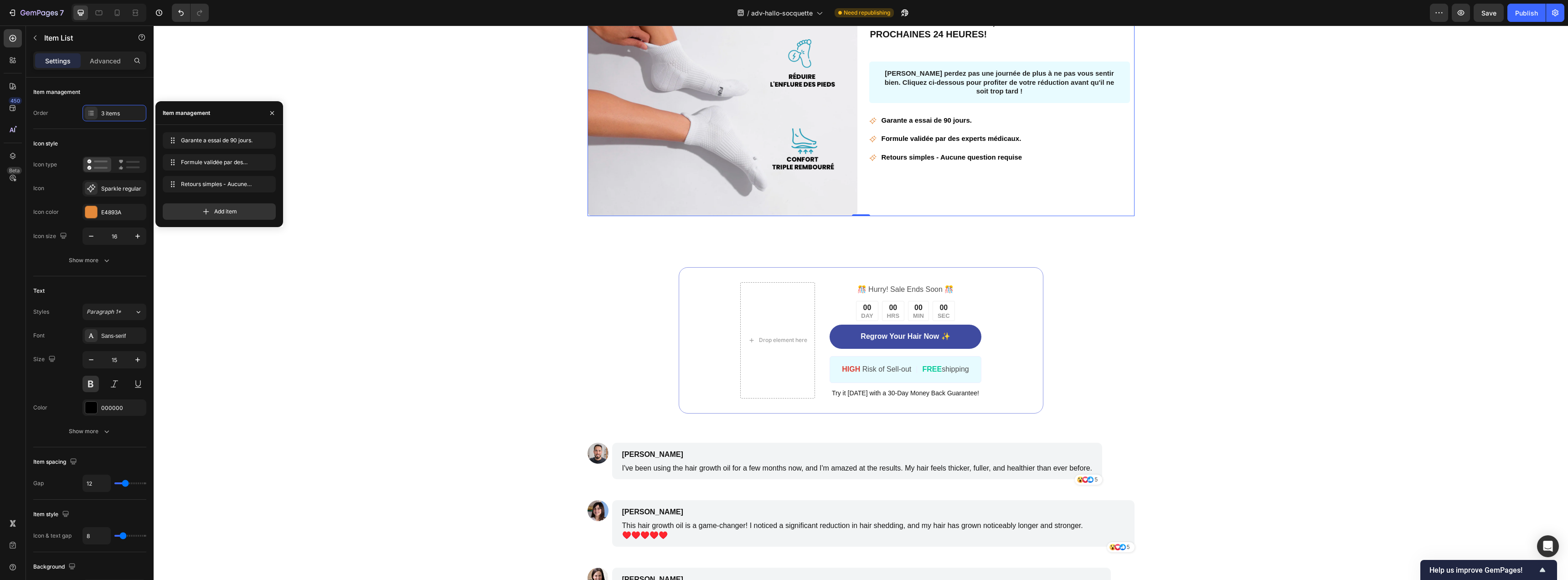
click at [1031, 181] on div "PROFITEZ D'UNE RÉDUCTION ALLANT JUSQU'À 50% SUR VOS COMMANDES, VALABLES PENDANT…" at bounding box center [999, 104] width 270 height 224
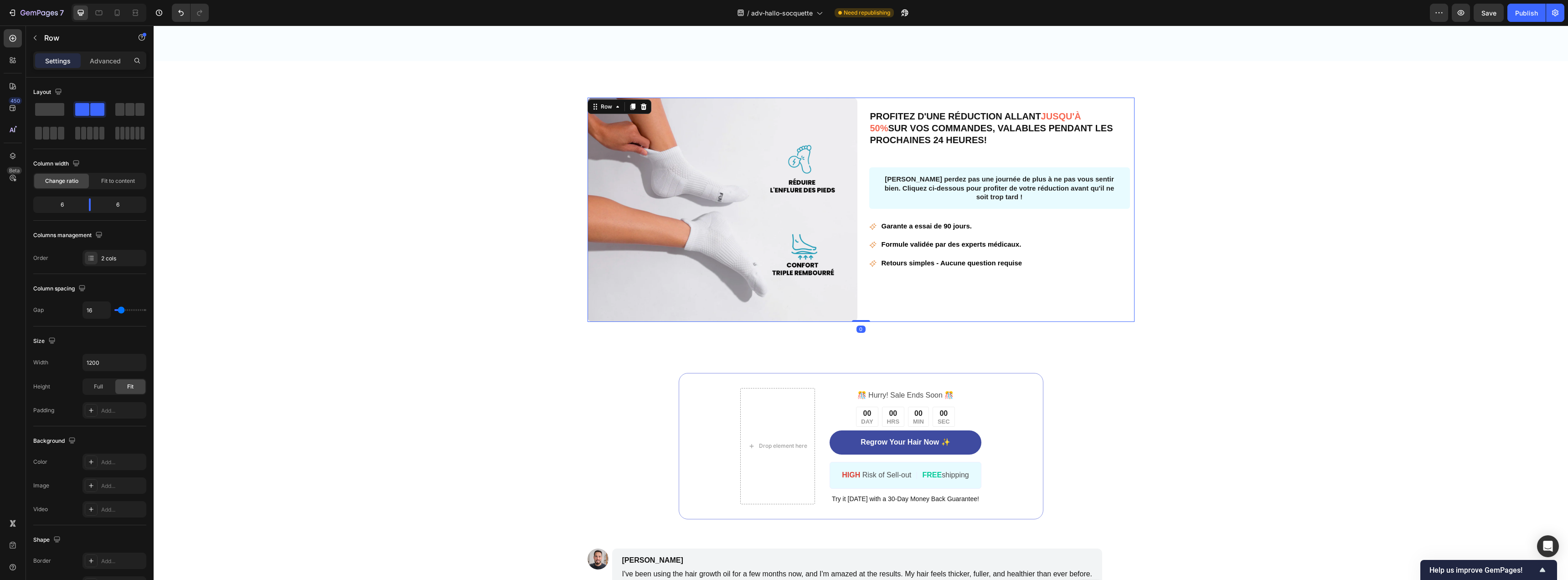
scroll to position [2026, 0]
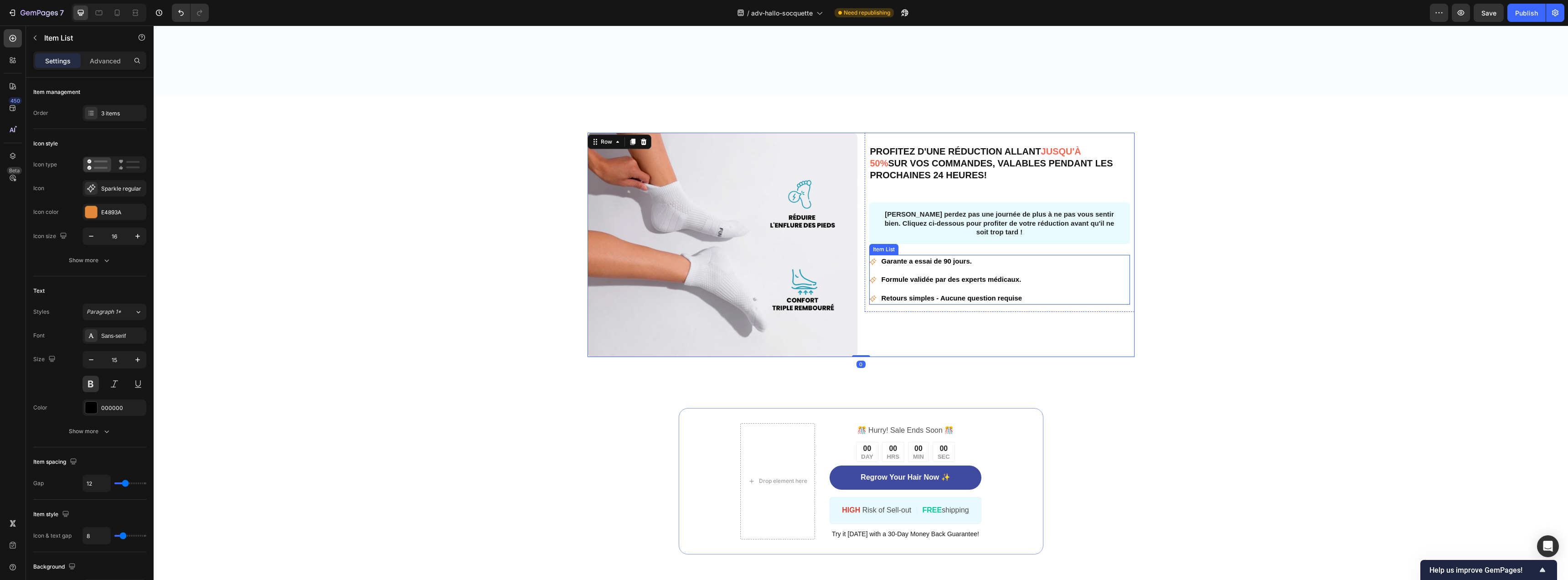
click at [1072, 265] on div "Garante a essai de 90 jours. Formule validée par des experts médicaux. Retours …" at bounding box center [999, 280] width 260 height 50
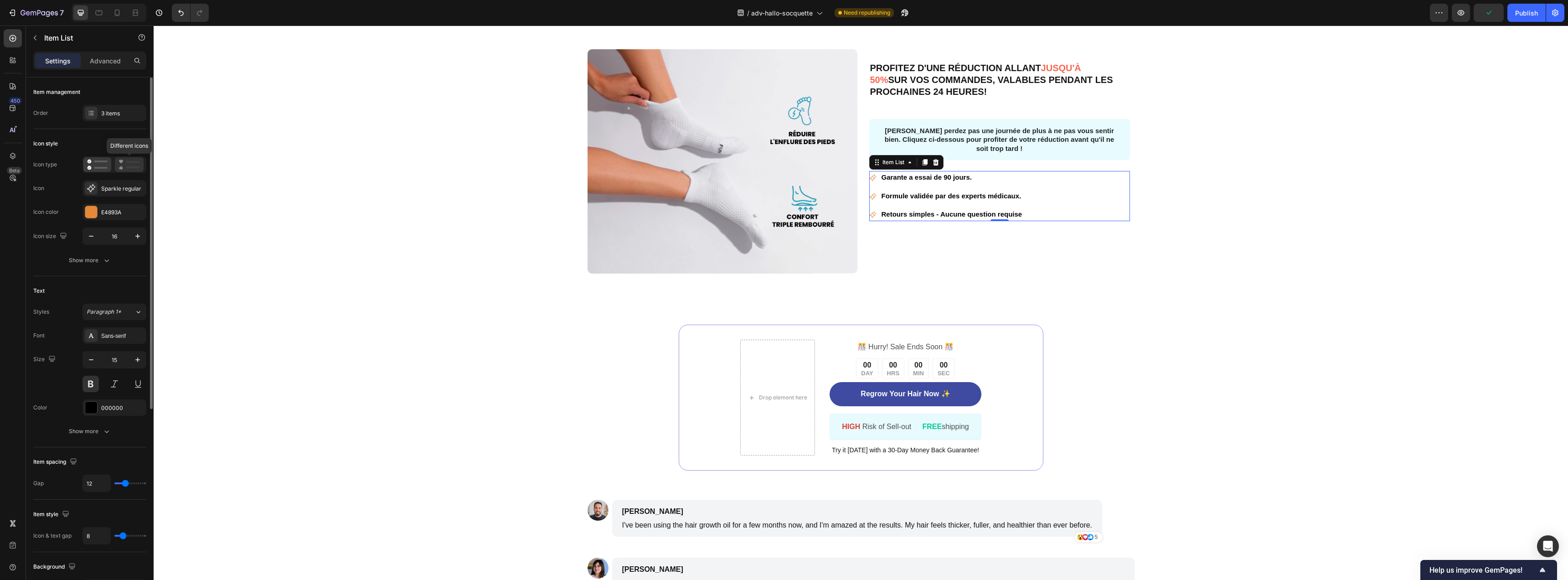
click at [127, 167] on rect at bounding box center [133, 167] width 13 height 2
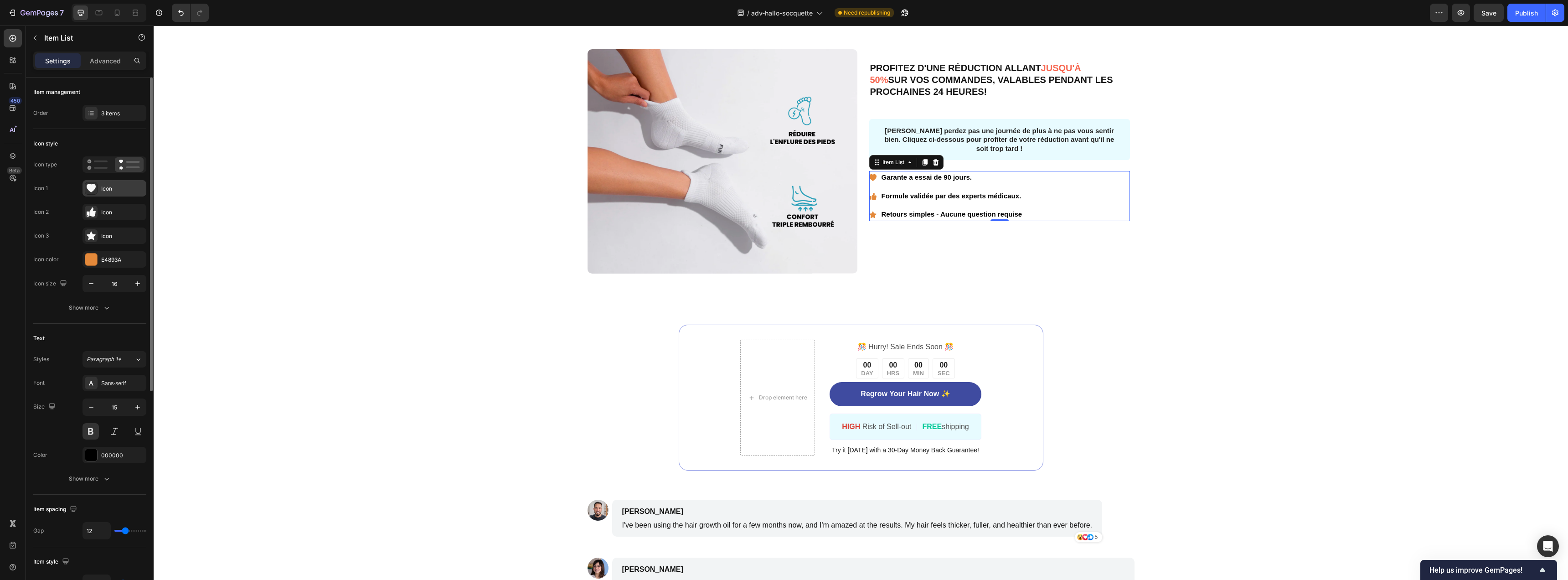
click at [93, 191] on icon at bounding box center [91, 188] width 9 height 9
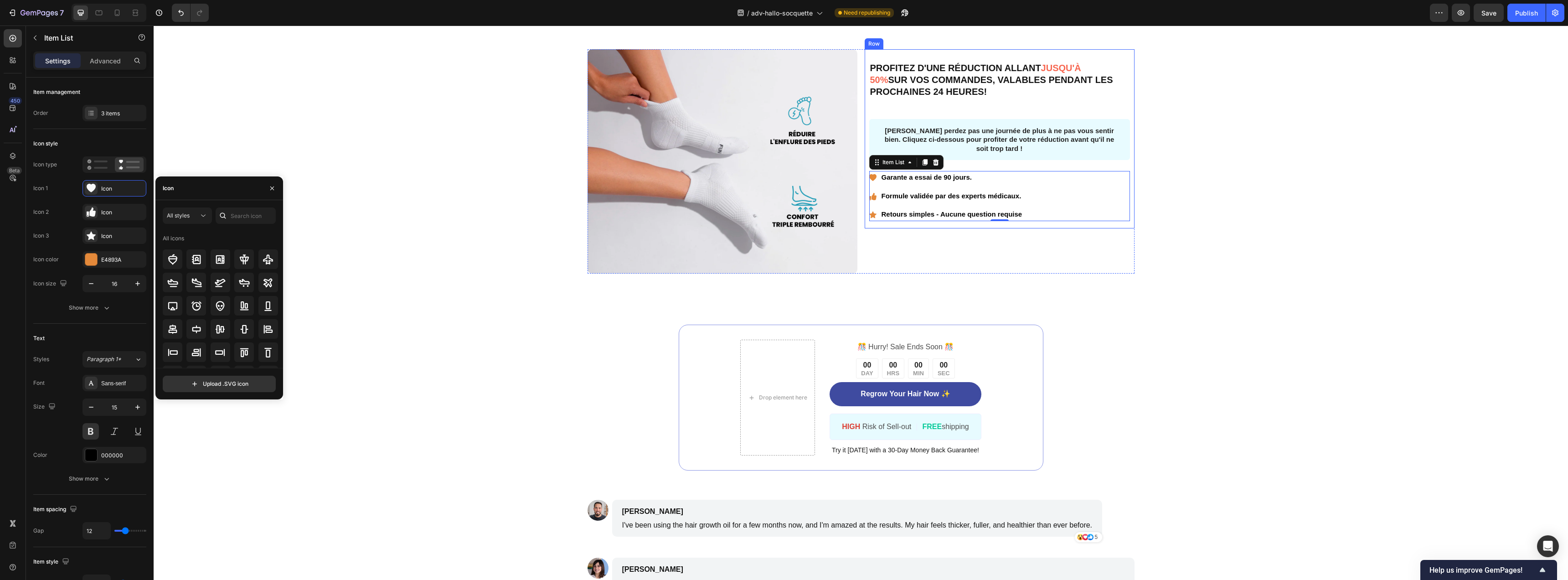
click at [1126, 273] on div "PROFITEZ D'UNE RÉDUCTION ALLANT JUSQU'À 50% SUR VOS COMMANDES, VALABLES PENDANT…" at bounding box center [999, 161] width 270 height 224
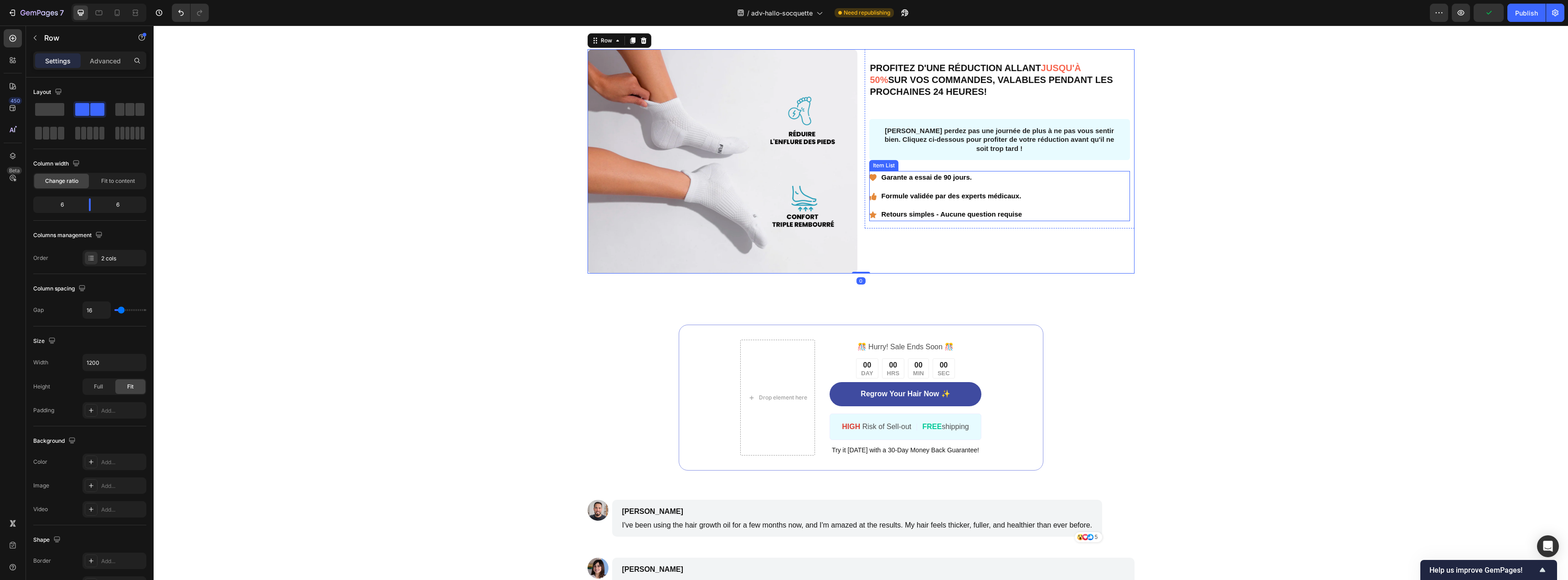
click at [1079, 221] on div "Garante a essai de 90 jours. Formule validée par des experts médicaux. Retours …" at bounding box center [999, 196] width 260 height 50
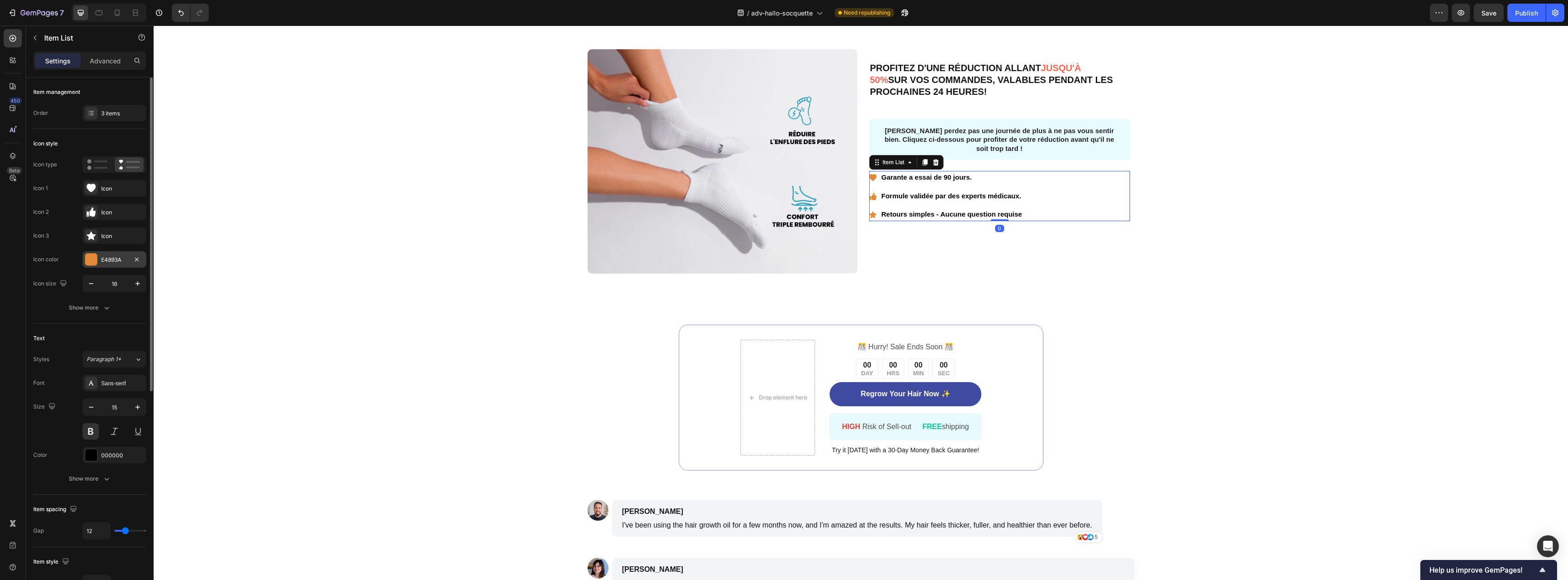
click at [93, 258] on div at bounding box center [91, 259] width 12 height 12
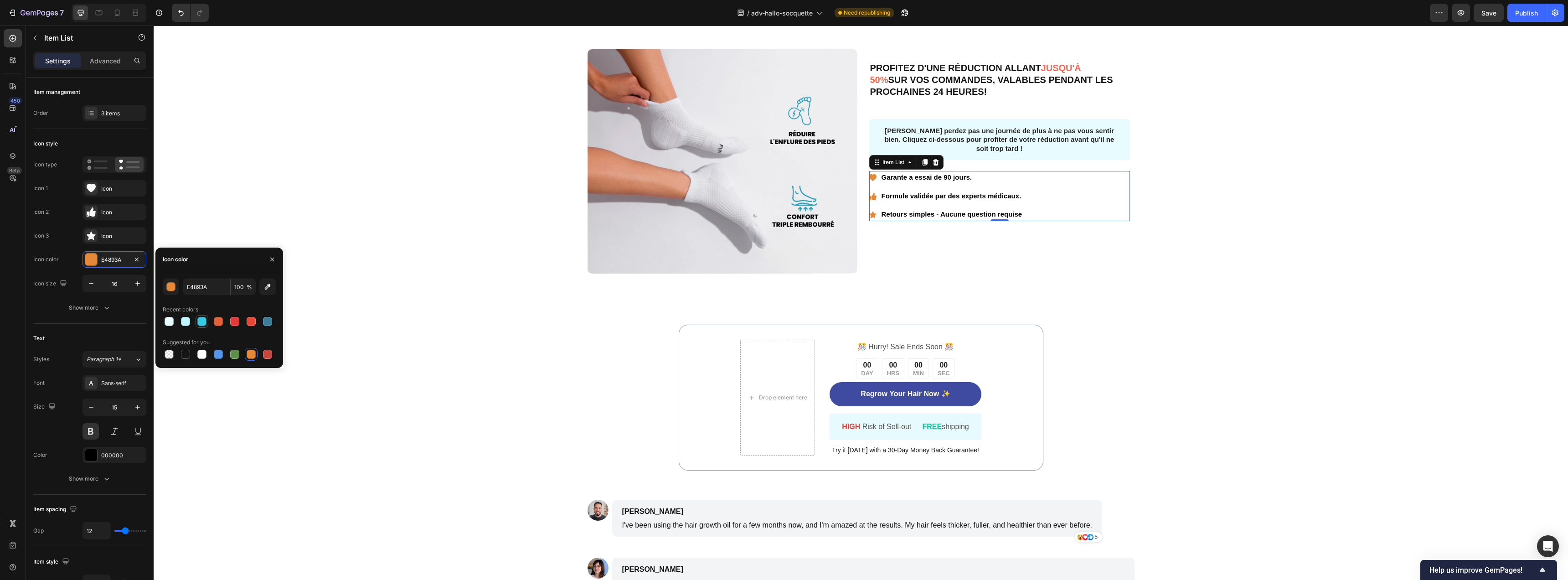
click at [205, 322] on div at bounding box center [202, 321] width 9 height 9
click at [237, 354] on div at bounding box center [235, 354] width 9 height 9
type input "5E8E49"
click at [1175, 273] on div "Image PROFITEZ D'UNE RÉDUCTION ALLANT JUSQU'À 50% SUR VOS COMMANDES, VALABLES P…" at bounding box center [861, 161] width 1212 height 224
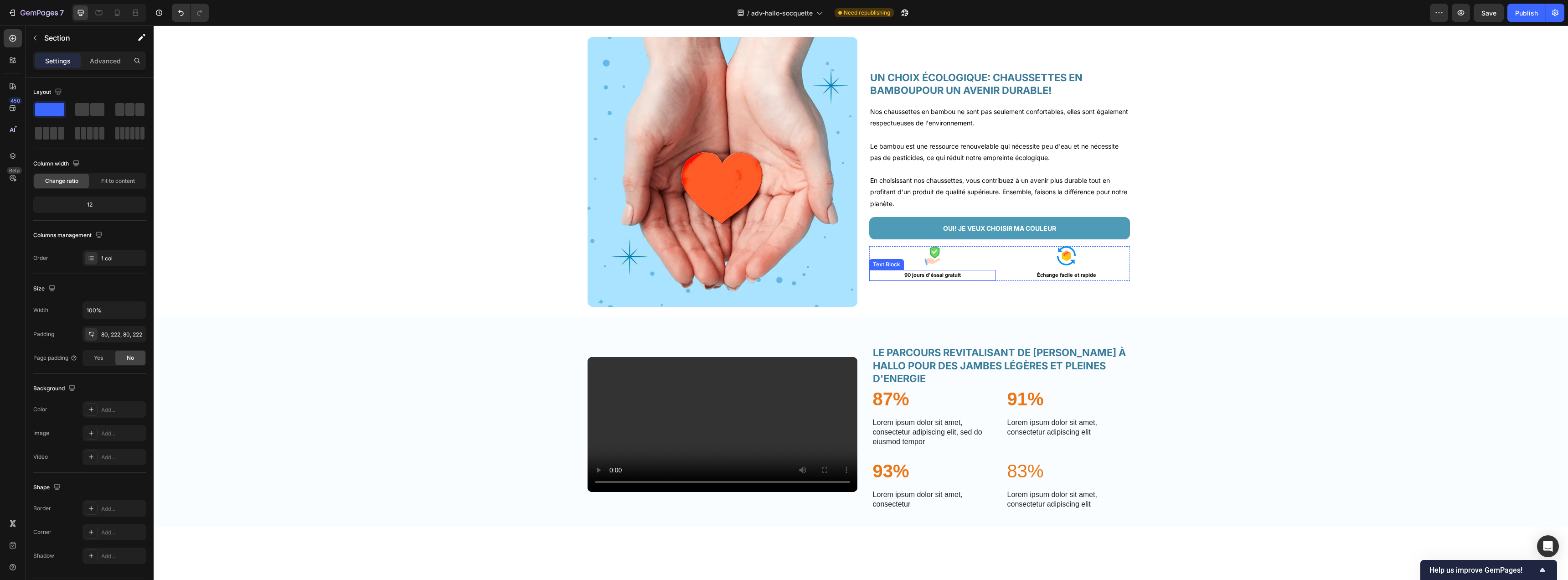
scroll to position [1424, 0]
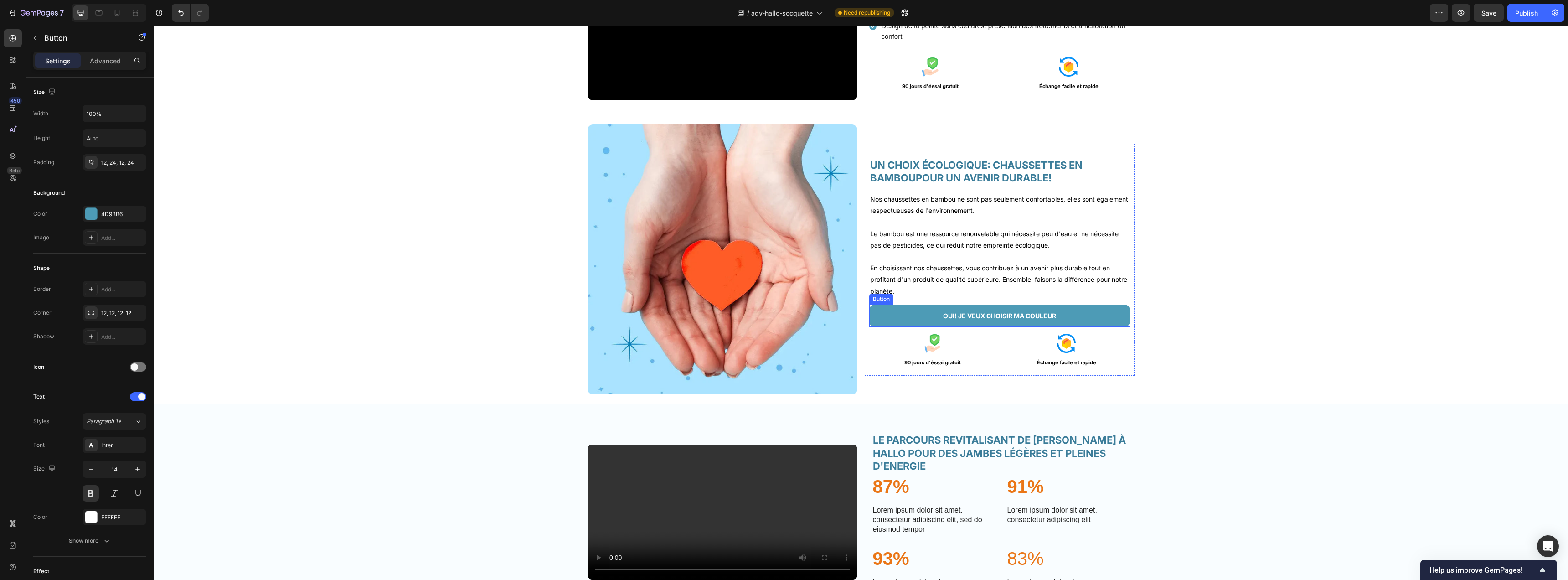
click at [904, 313] on button "OUI! JE VEUX CHOISIR MA COULEUR" at bounding box center [999, 316] width 260 height 22
click at [917, 296] on icon at bounding box center [920, 296] width 5 height 6
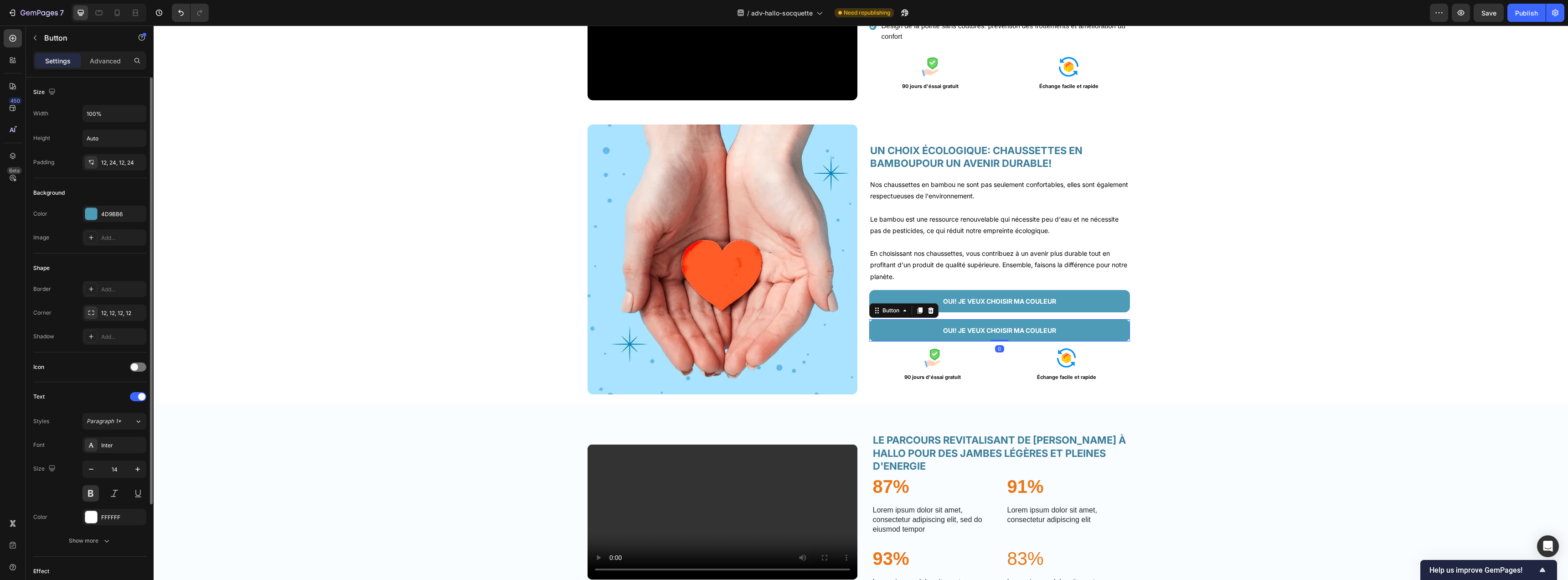
scroll to position [126, 0]
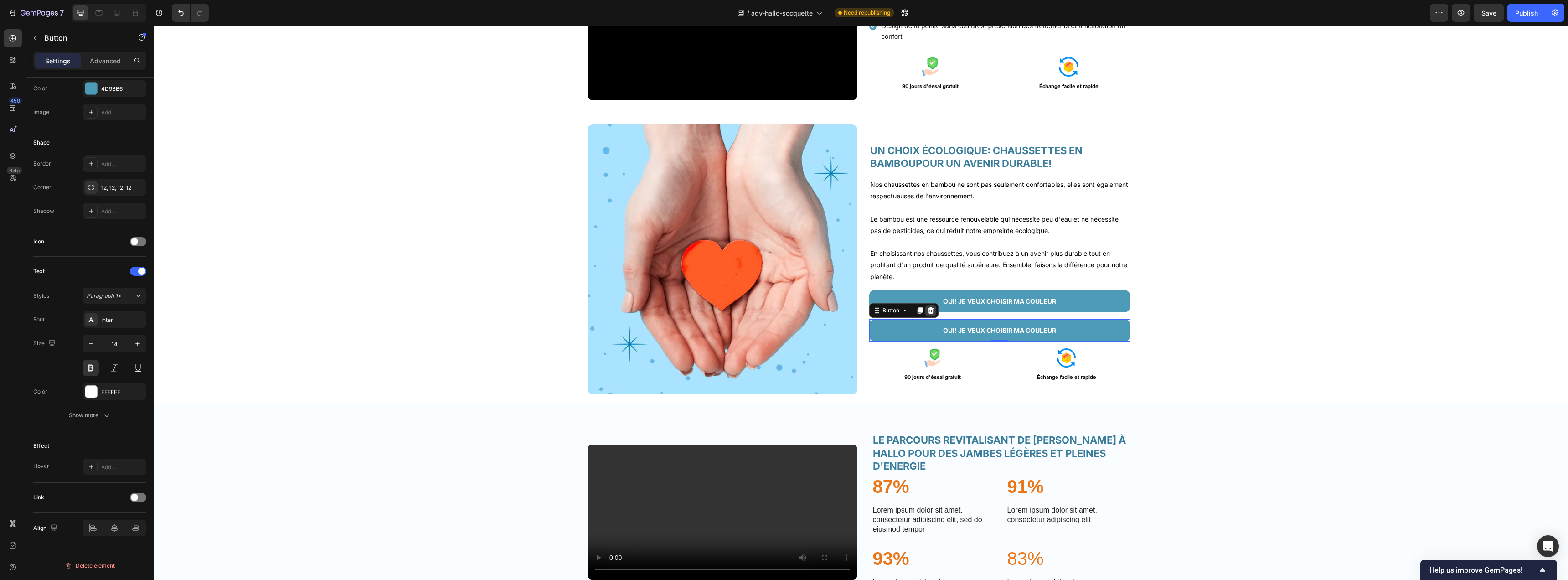
click at [927, 311] on icon at bounding box center [931, 311] width 7 height 7
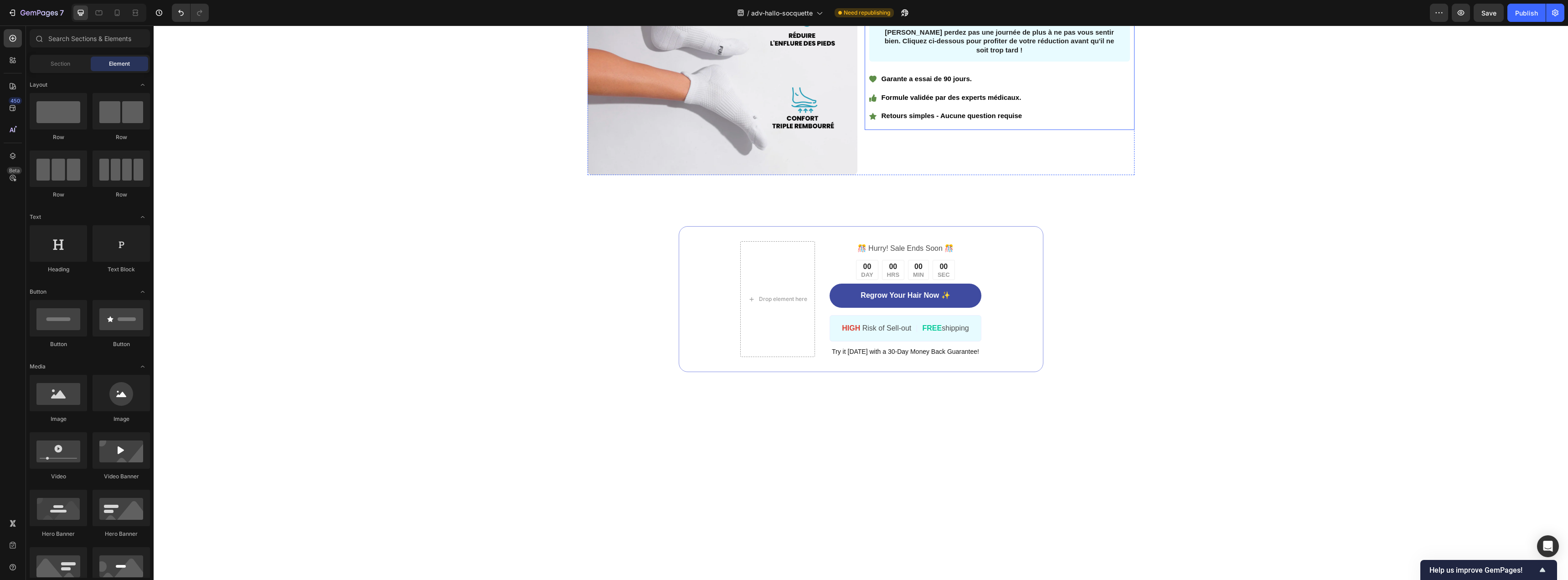
scroll to position [2198, 0]
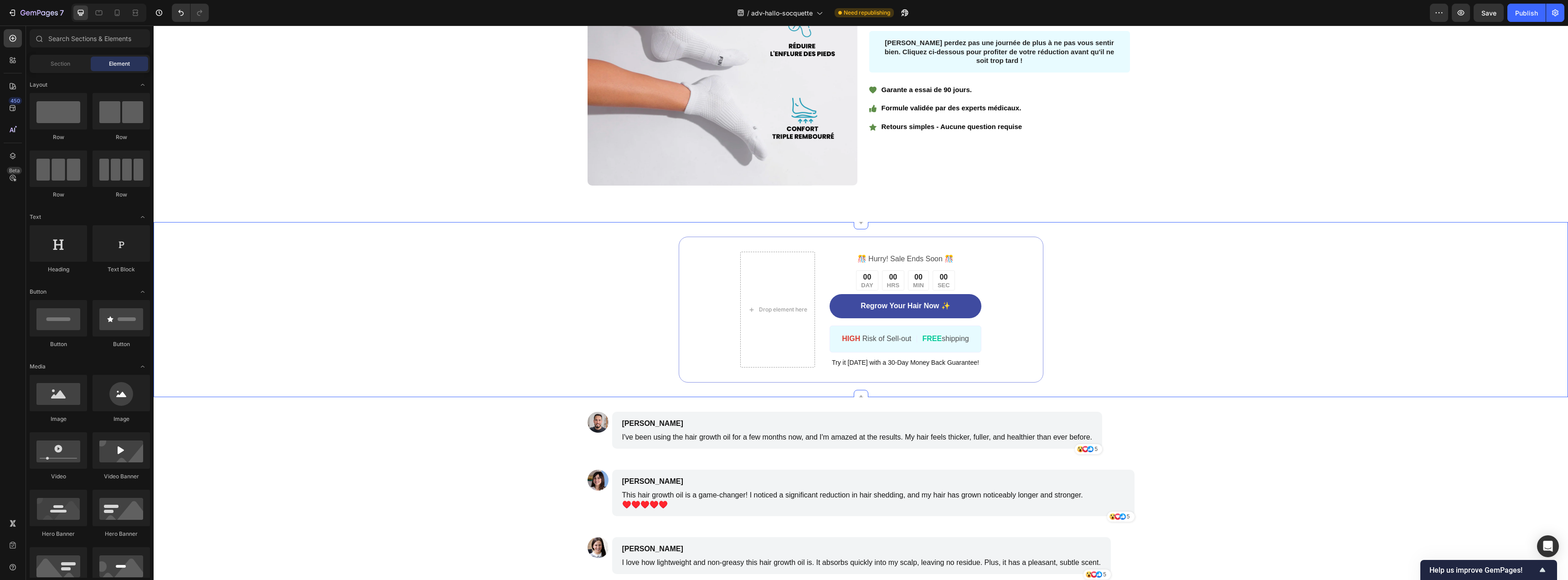
click at [1206, 286] on div "Drop element here ️🎊 Hurry! Sale Ends Soon ️🎊 Text Block 00 DAY 00 HRS 00 MIN 0…" at bounding box center [861, 310] width 1414 height 146
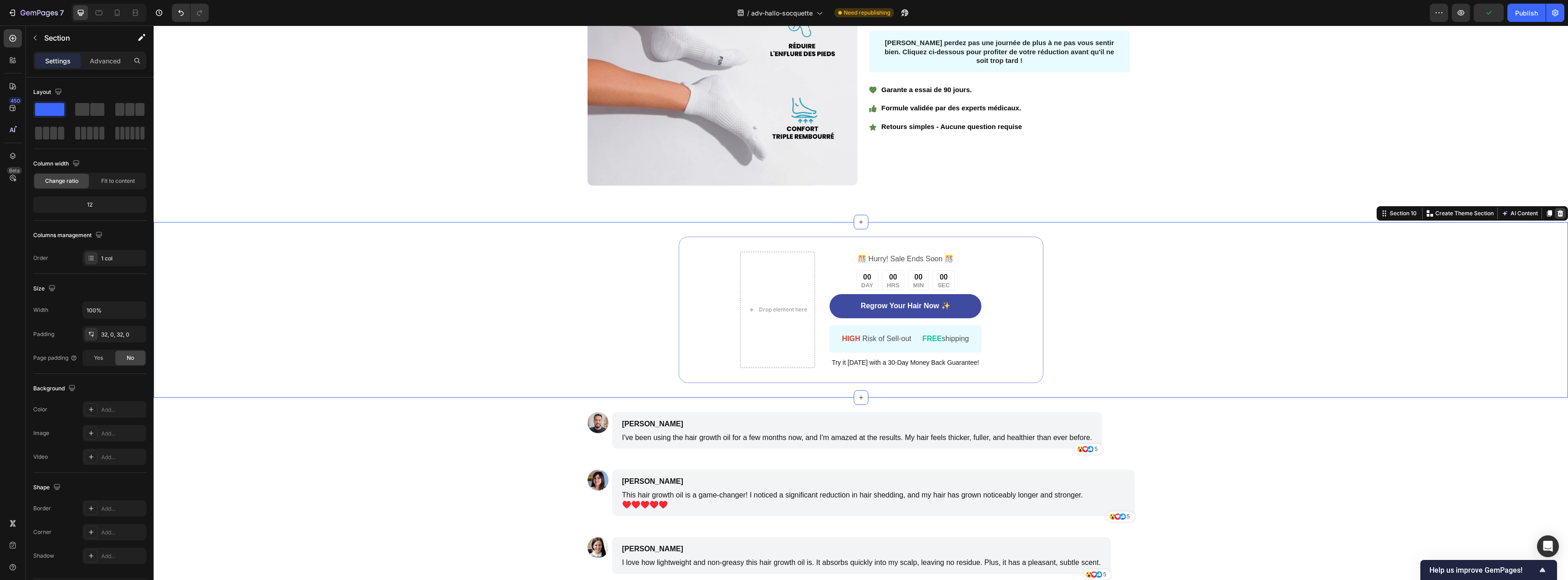
click at [1557, 216] on div at bounding box center [1560, 213] width 11 height 11
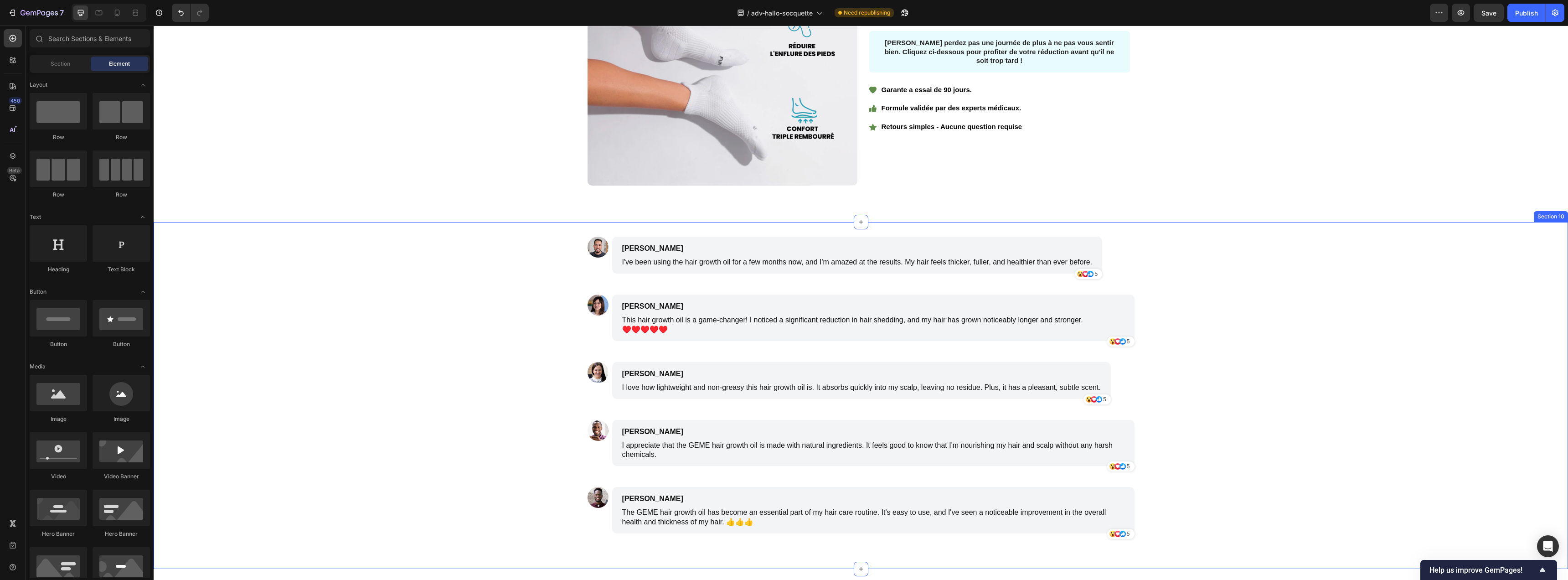
scroll to position [1938, 0]
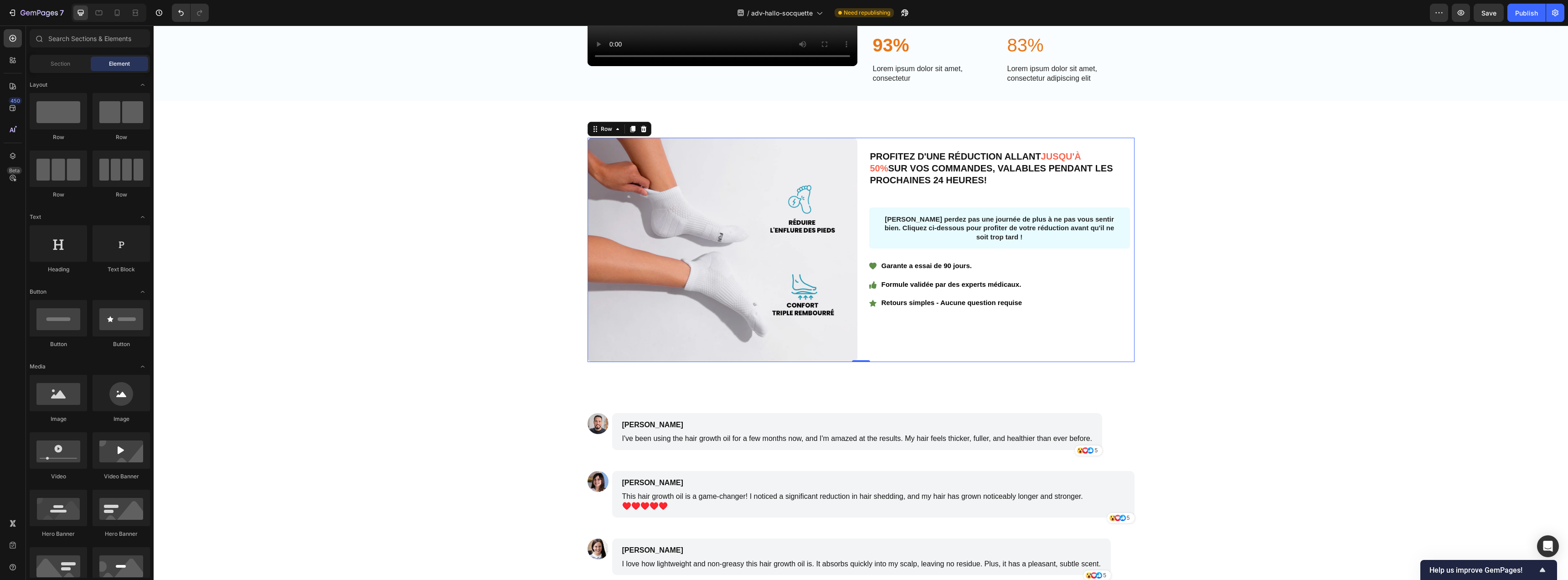
click at [860, 242] on div "Image PROFITEZ D'UNE RÉDUCTION ALLANT JUSQU'À 50% SUR VOS COMMANDES, VALABLES P…" at bounding box center [861, 250] width 547 height 224
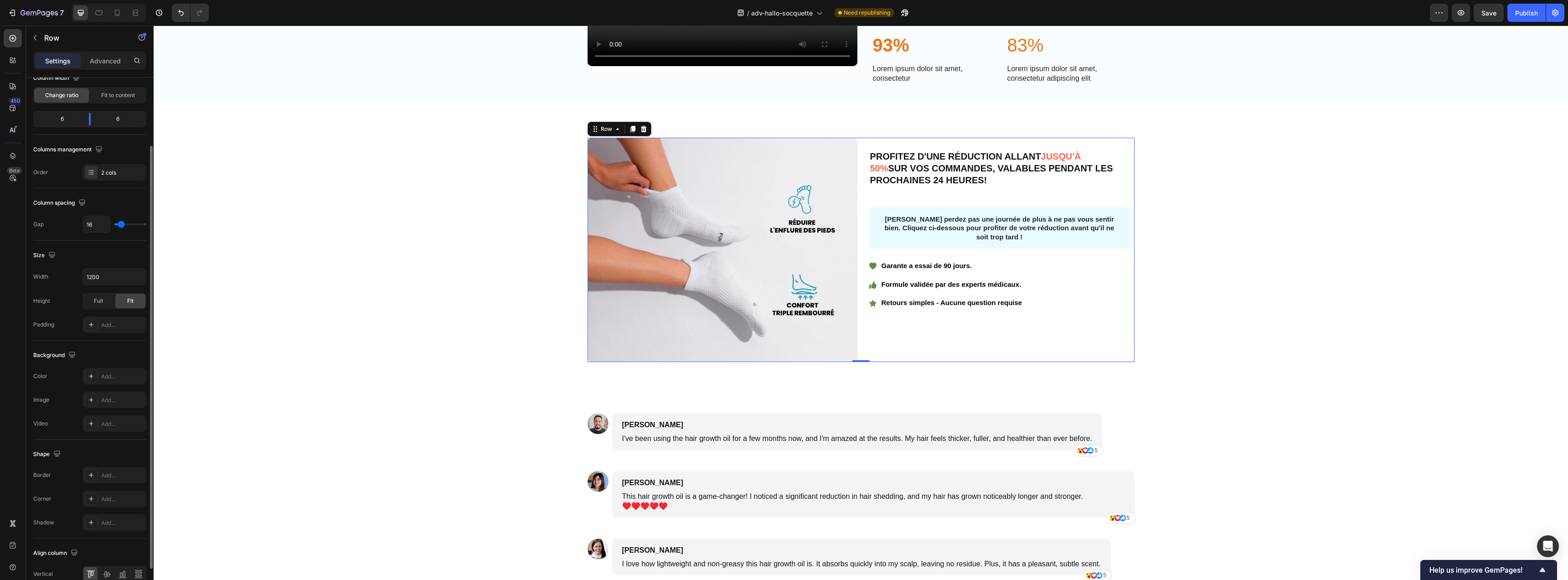
scroll to position [132, 0]
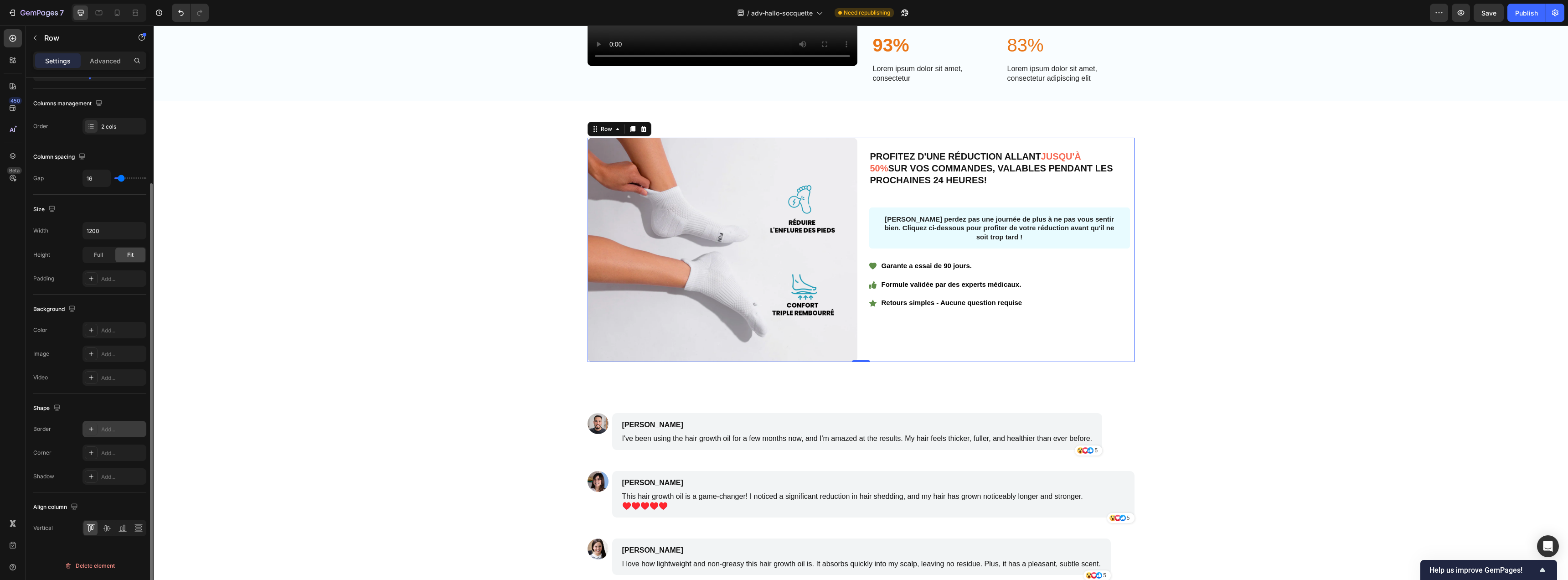
click at [93, 432] on icon at bounding box center [91, 429] width 7 height 7
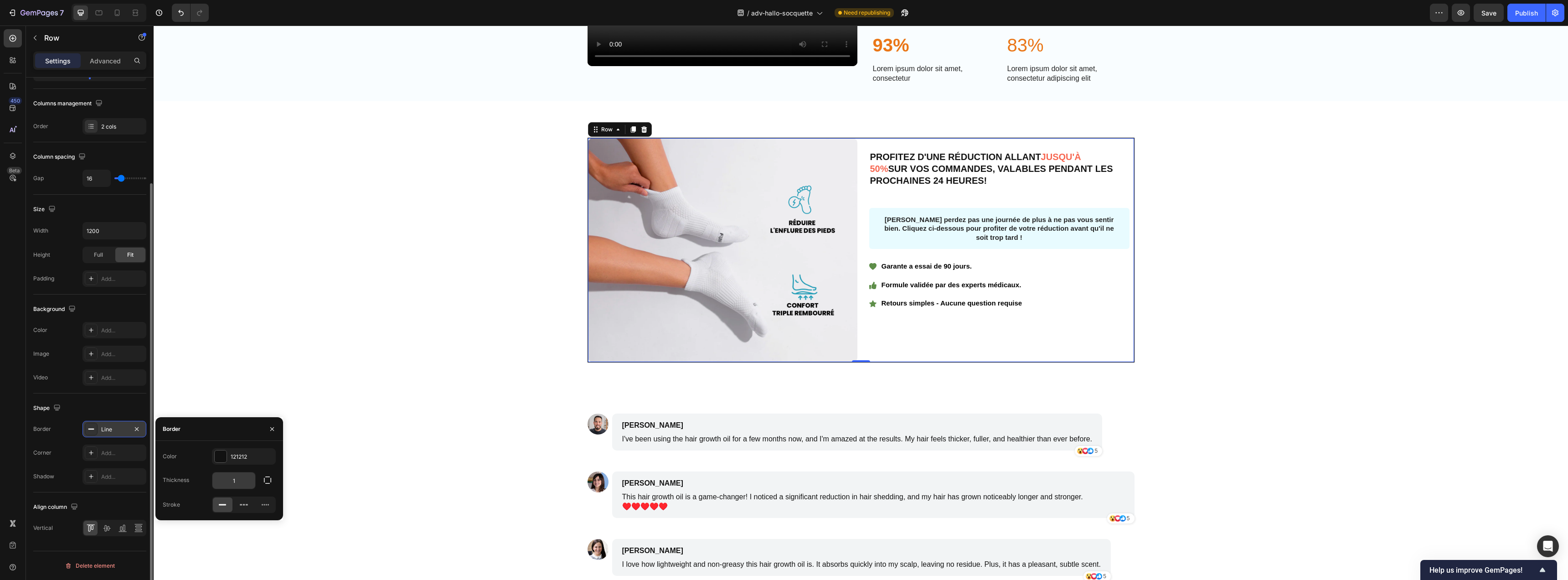
click at [238, 479] on input "1" at bounding box center [234, 481] width 43 height 17
type input "2"
click at [477, 316] on div "Image PROFITEZ D'UNE RÉDUCTION ALLANT JUSQU'À 50% SUR VOS COMMANDES, VALABLES P…" at bounding box center [861, 250] width 1212 height 225
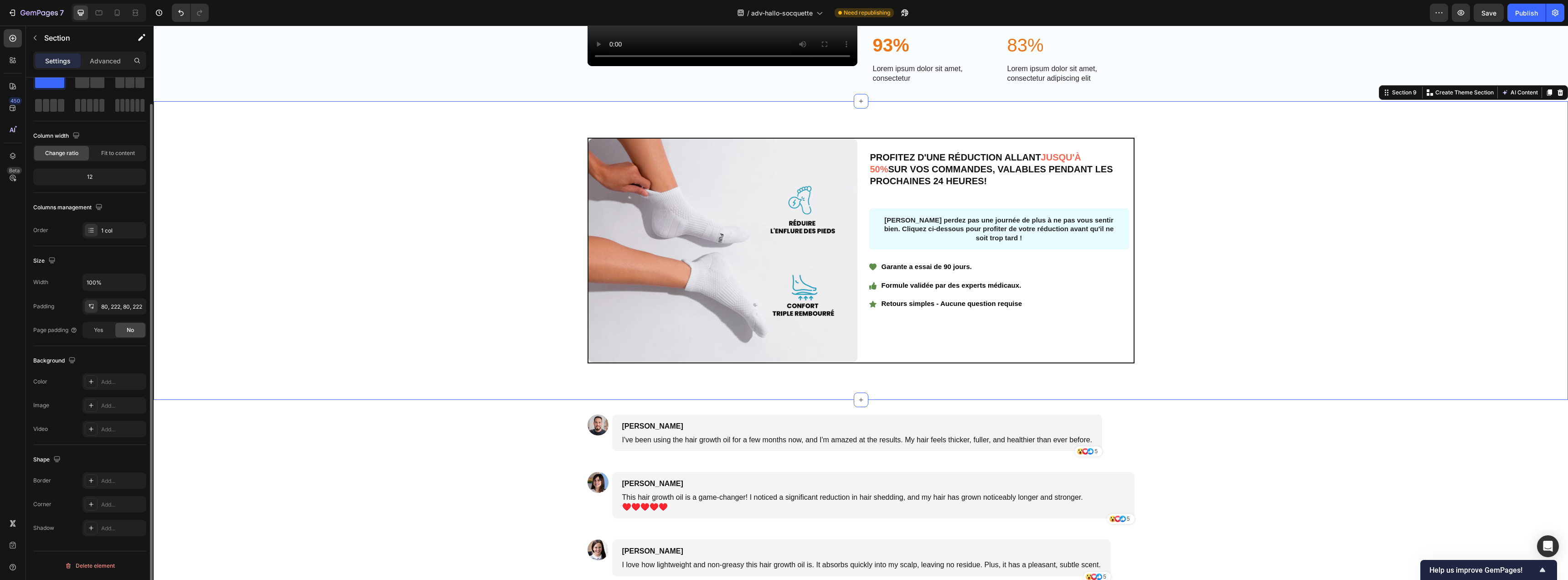
scroll to position [0, 0]
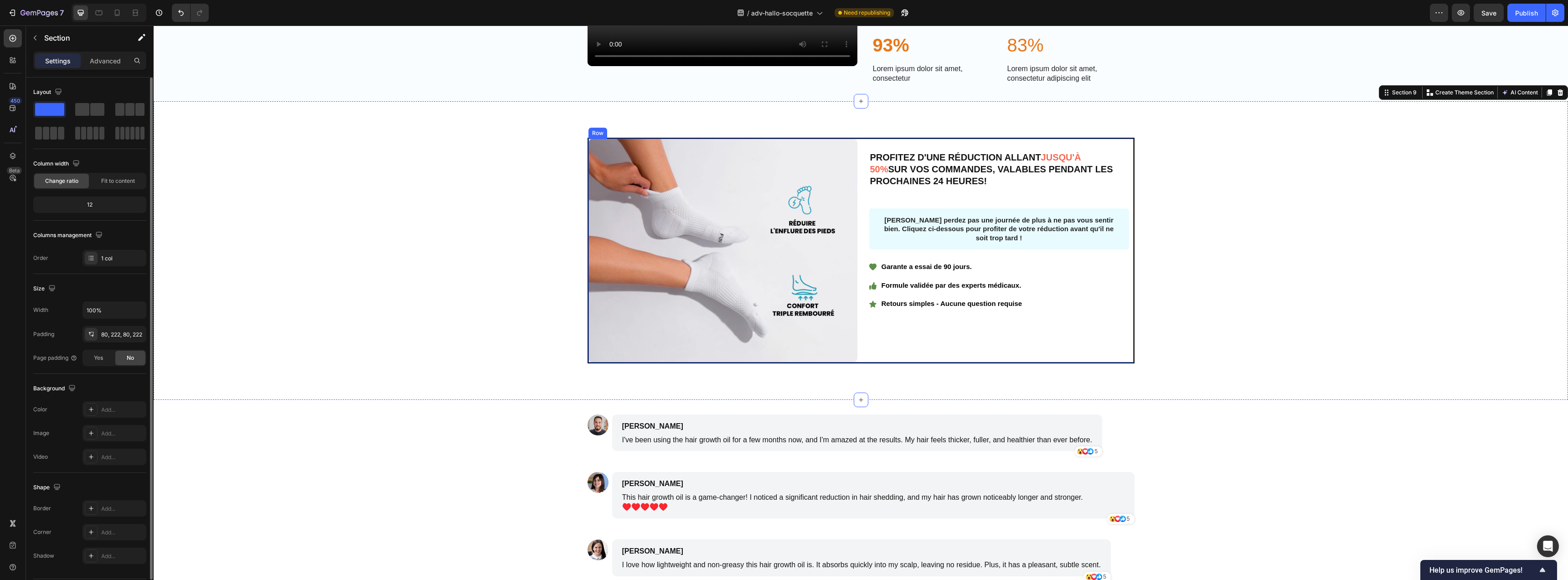
click at [871, 362] on div "PROFITEZ D'UNE RÉDUCTION ALLANT JUSQU'À 50% SUR VOS COMMANDES, VALABLES PENDANT…" at bounding box center [999, 250] width 269 height 224
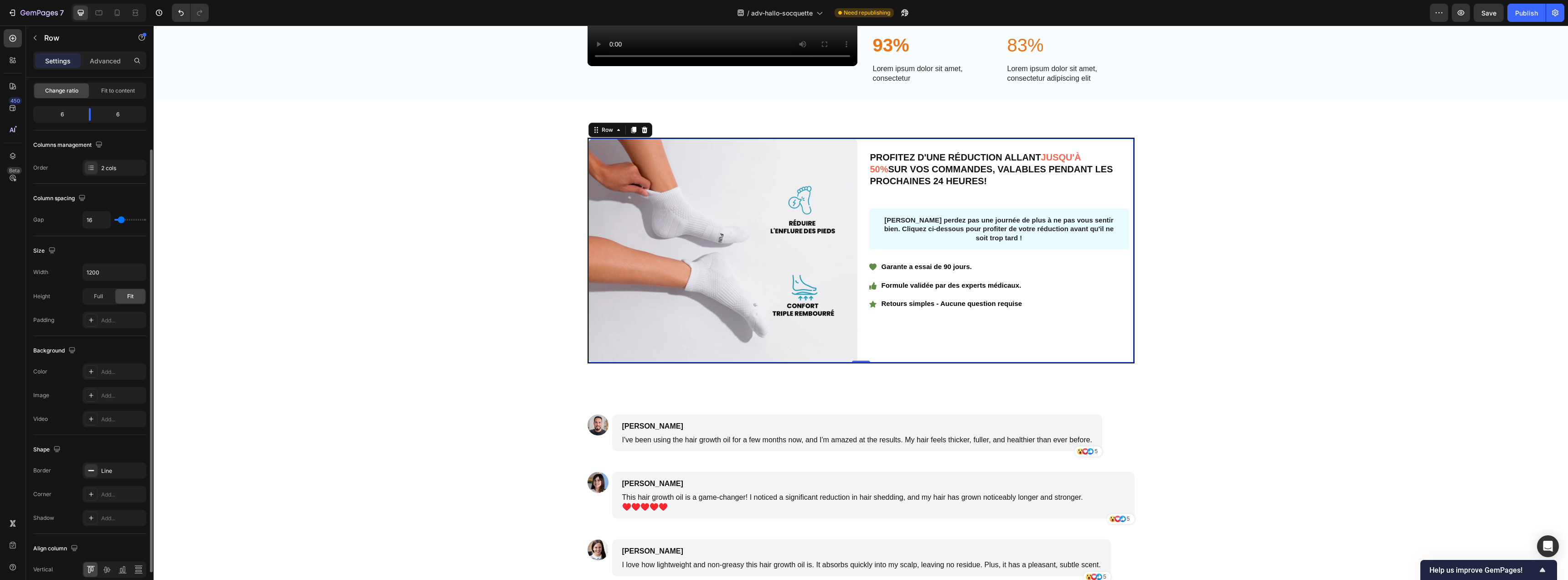
scroll to position [132, 0]
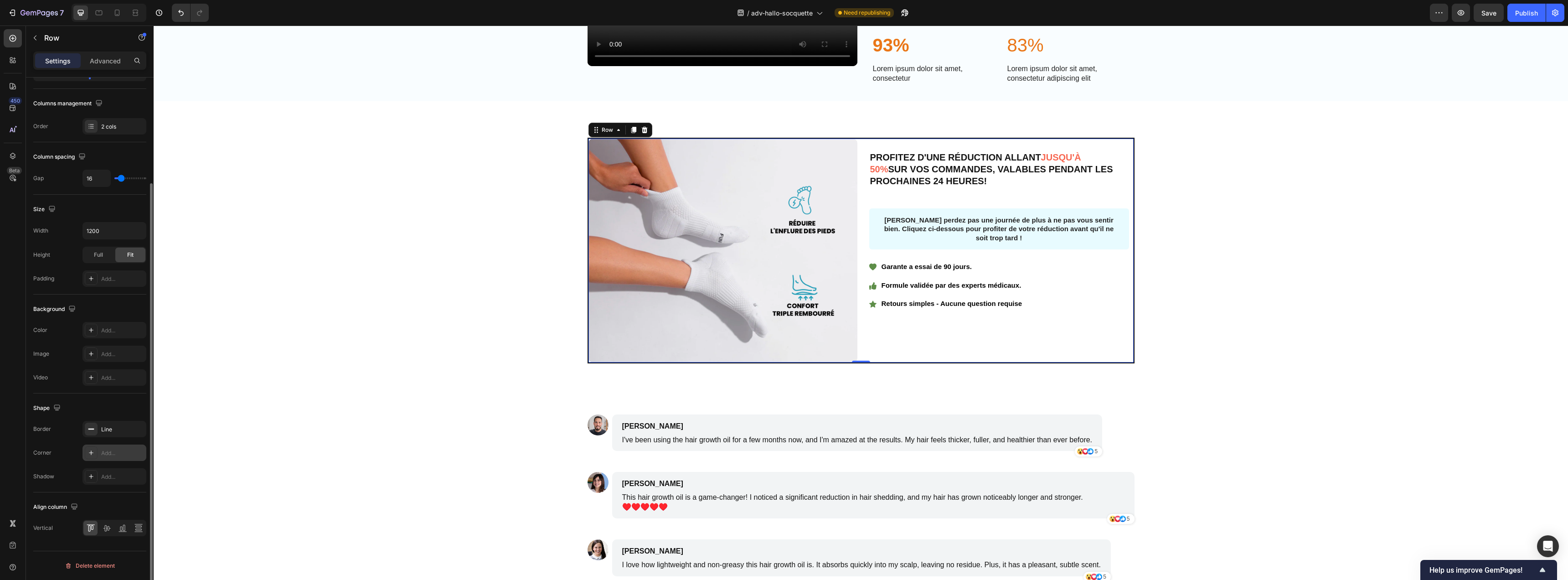
click at [90, 453] on icon at bounding box center [91, 453] width 7 height 7
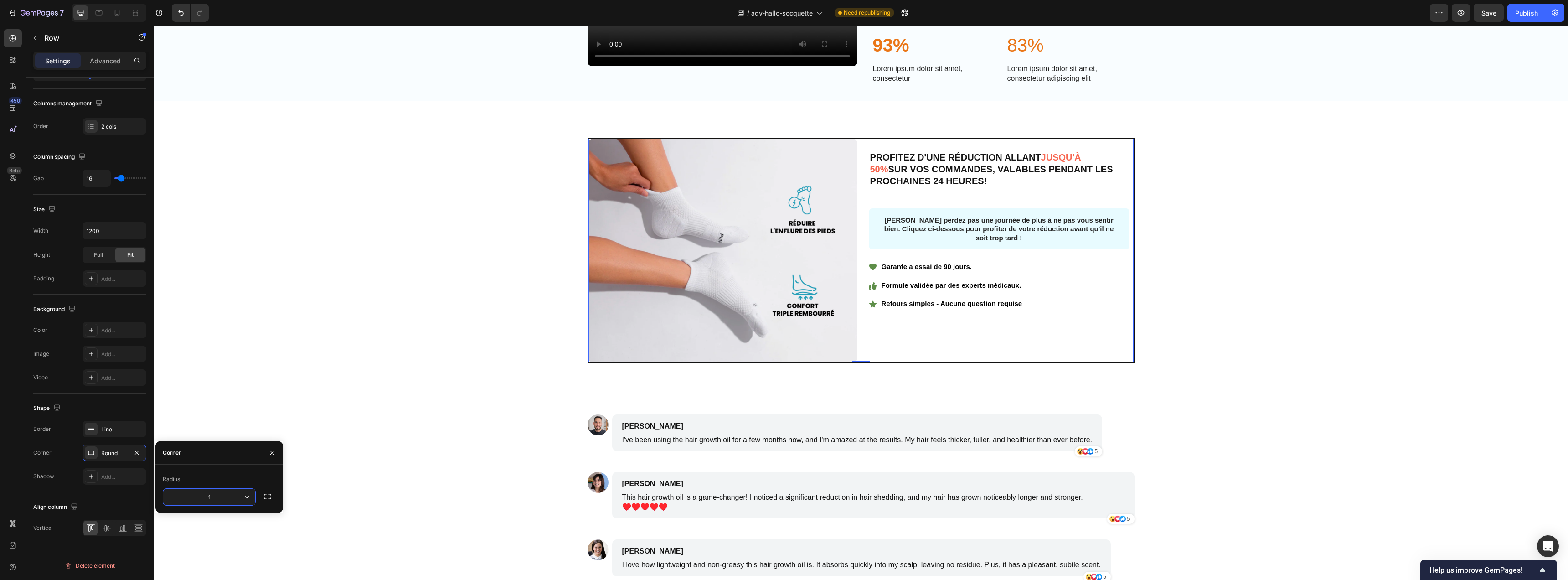
type input "10"
click at [1225, 351] on div "Image PROFITEZ D'UNE RÉDUCTION ALLANT JUSQU'À 50% SUR VOS COMMANDES, VALABLES P…" at bounding box center [861, 251] width 1212 height 226
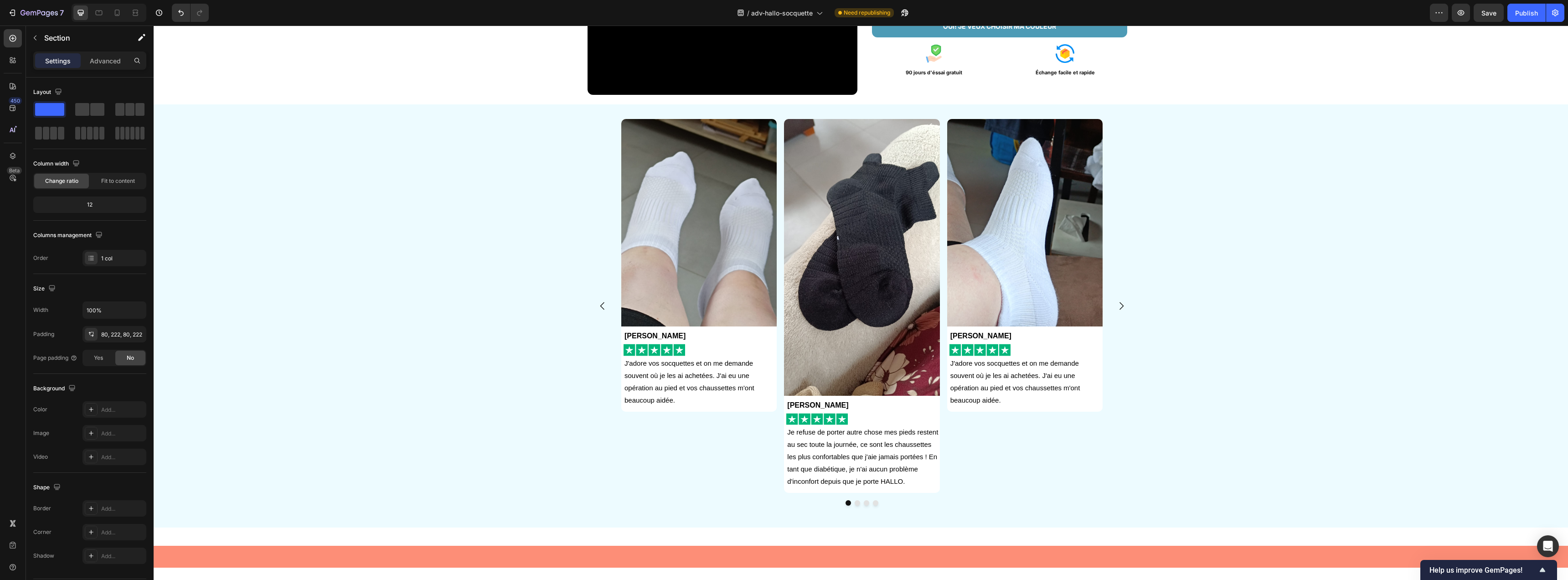
scroll to position [0, 0]
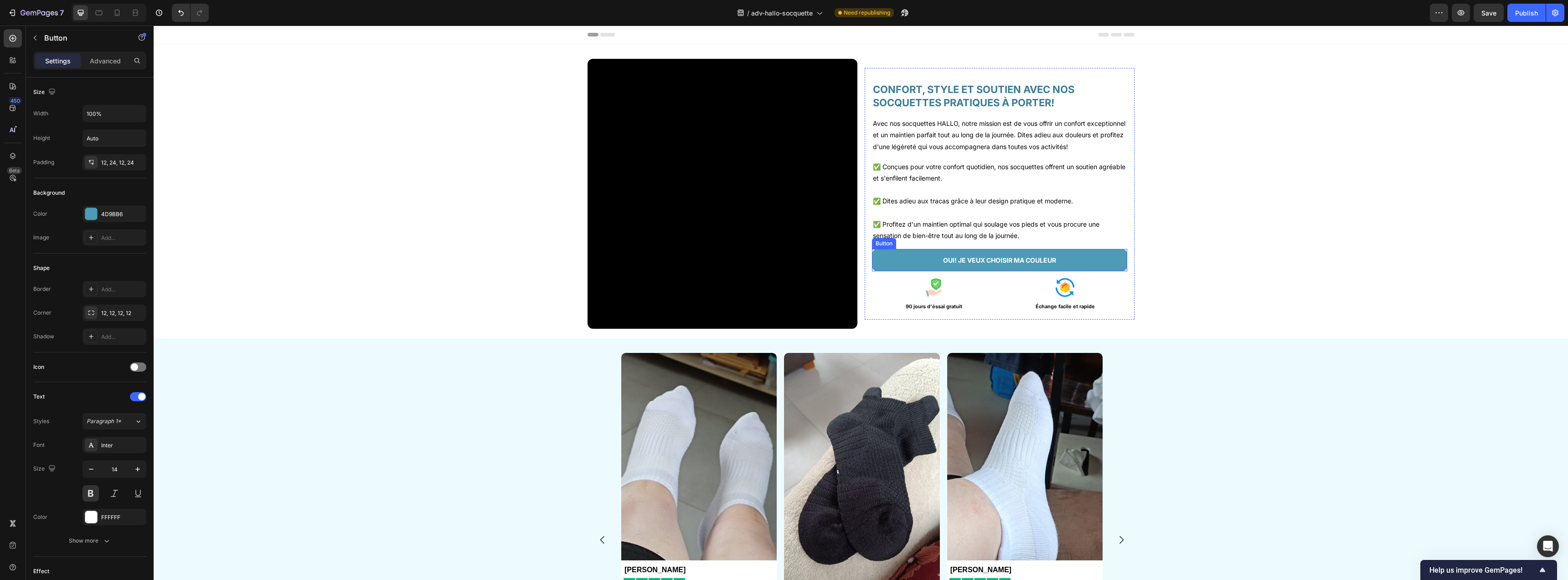
click at [916, 270] on button "OUI! JE VEUX CHOISIR MA COULEUR" at bounding box center [999, 260] width 256 height 22
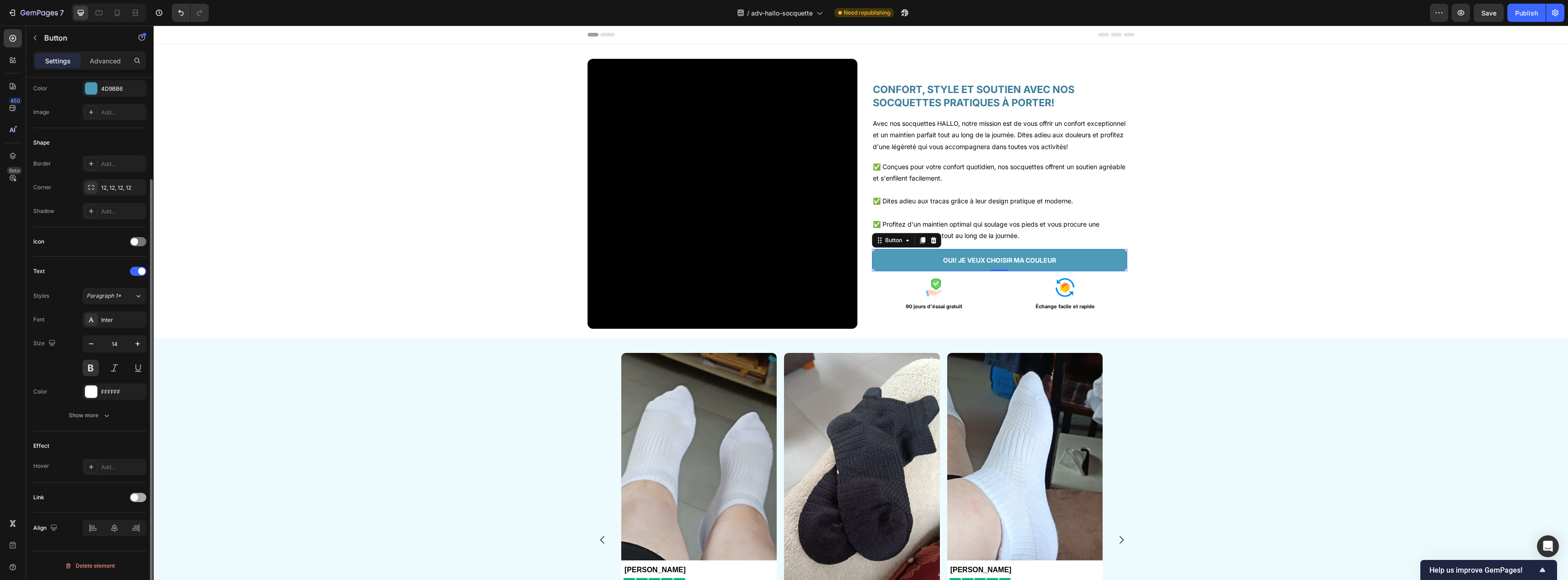
click at [137, 498] on span at bounding box center [134, 498] width 7 height 7
click at [116, 475] on div "Open page" at bounding box center [110, 473] width 47 height 8
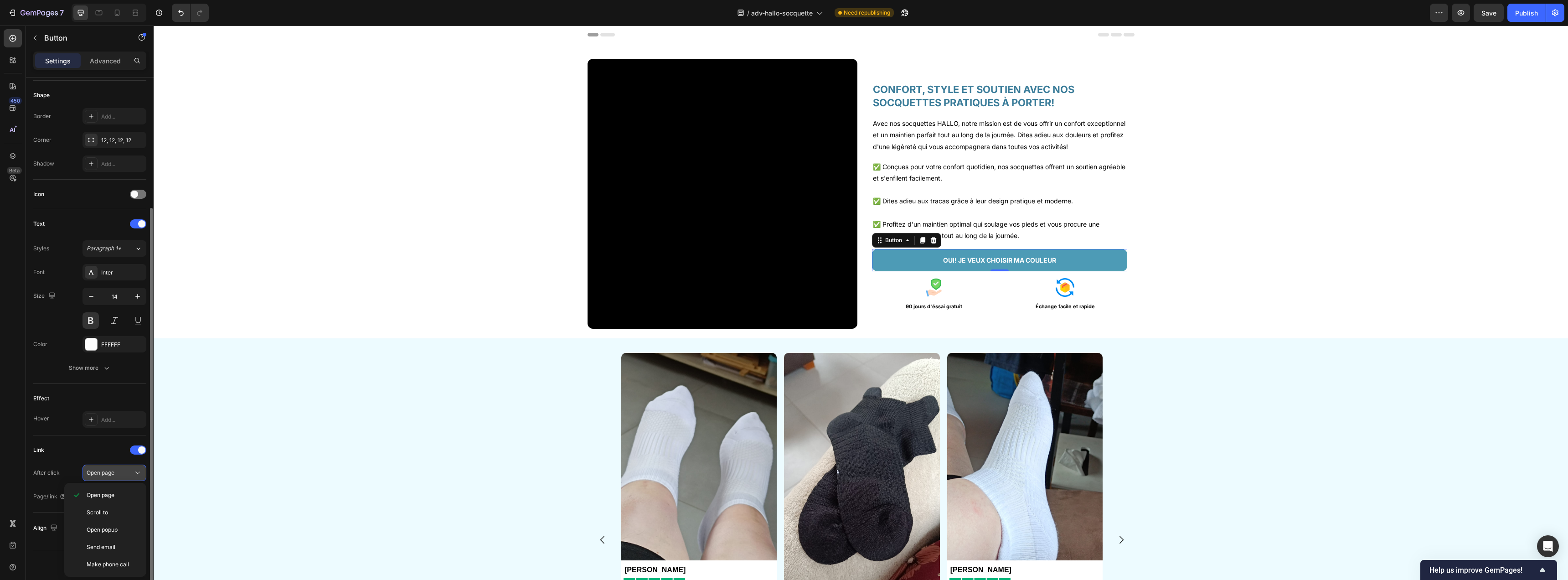
click at [112, 474] on span "Open page" at bounding box center [100, 472] width 28 height 7
click at [112, 495] on div "Add..." at bounding box center [123, 497] width 43 height 8
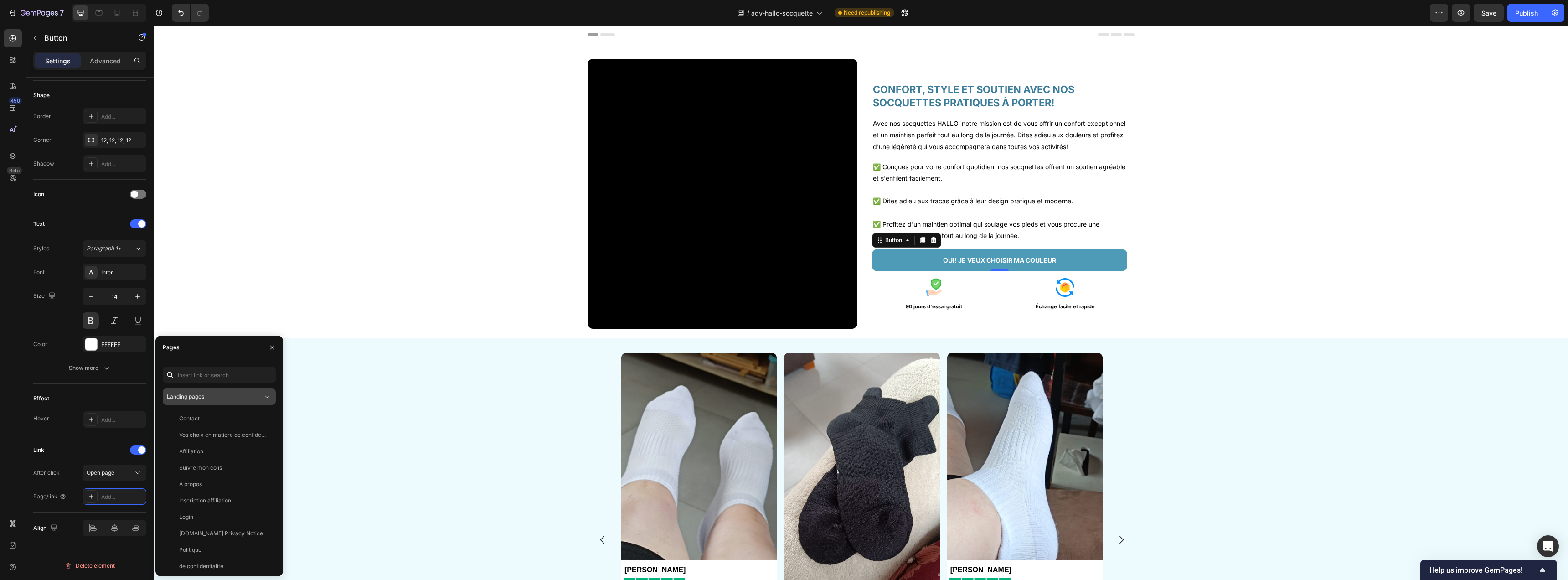
click at [208, 392] on div "Landing pages" at bounding box center [219, 397] width 105 height 9
click at [209, 451] on span "Product pages" at bounding box center [203, 453] width 37 height 8
click at [222, 490] on div "Socquette Hallo" at bounding box center [218, 490] width 102 height 8
click at [896, 272] on link "OUI! JE VEUX CHOISIR MA COULEUR" at bounding box center [999, 260] width 256 height 22
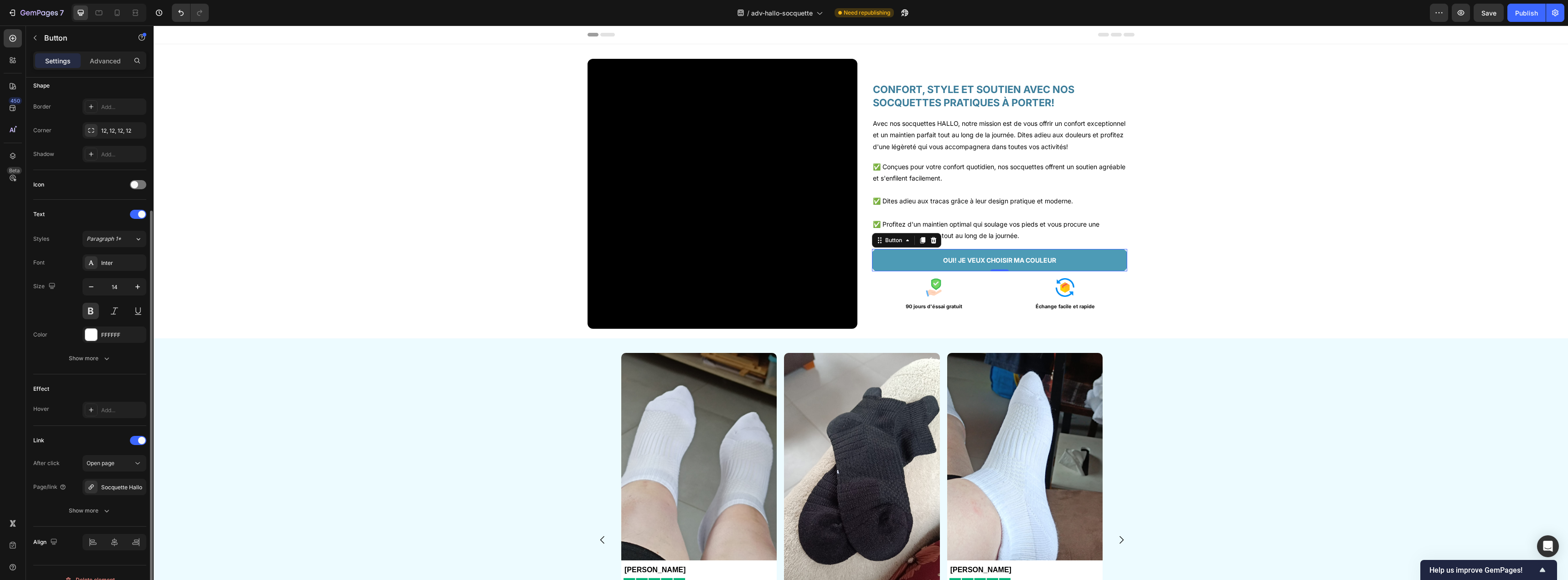
scroll to position [100, 0]
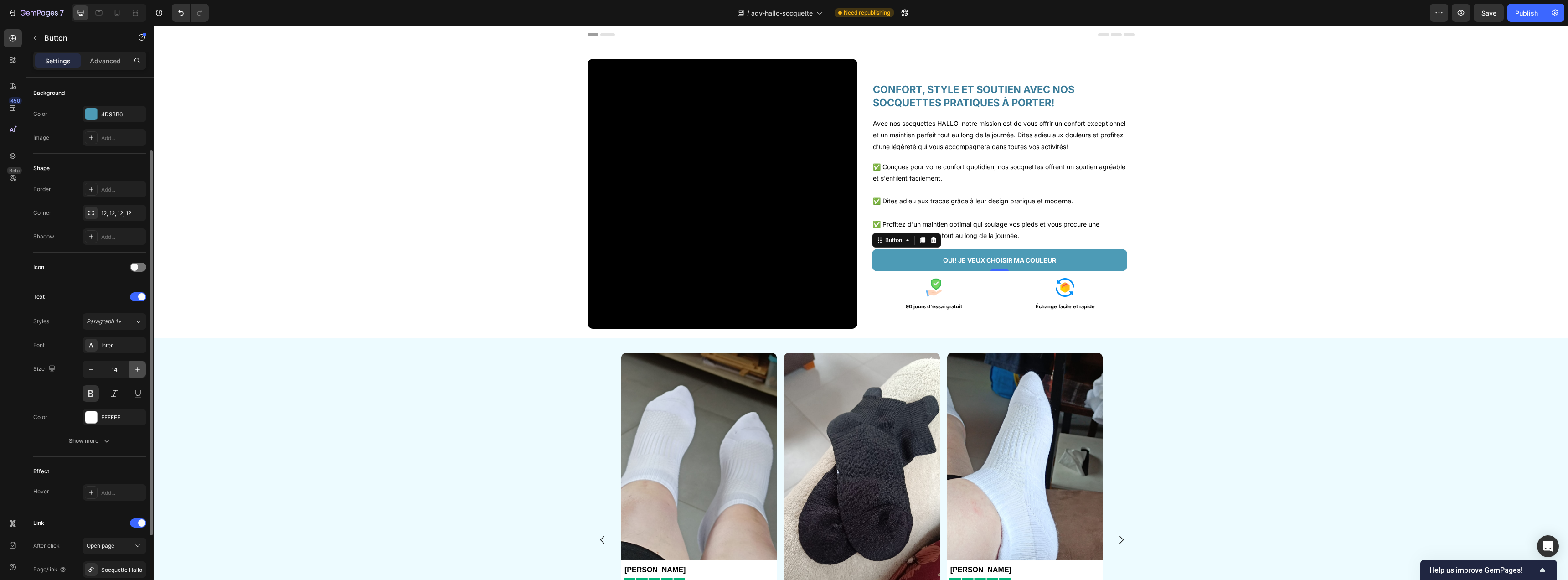
click at [139, 373] on icon "button" at bounding box center [137, 369] width 9 height 9
type input "15"
click at [93, 444] on div "Show more" at bounding box center [89, 441] width 42 height 9
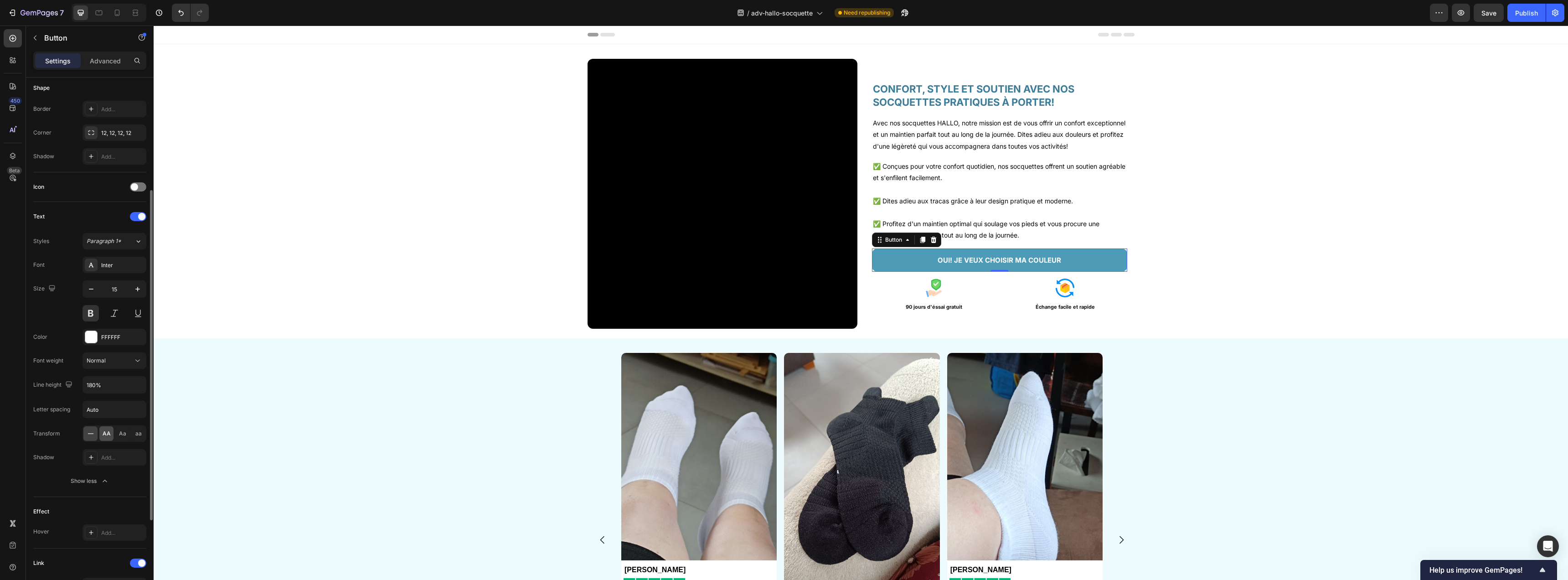
click at [104, 437] on span "AA" at bounding box center [106, 433] width 8 height 8
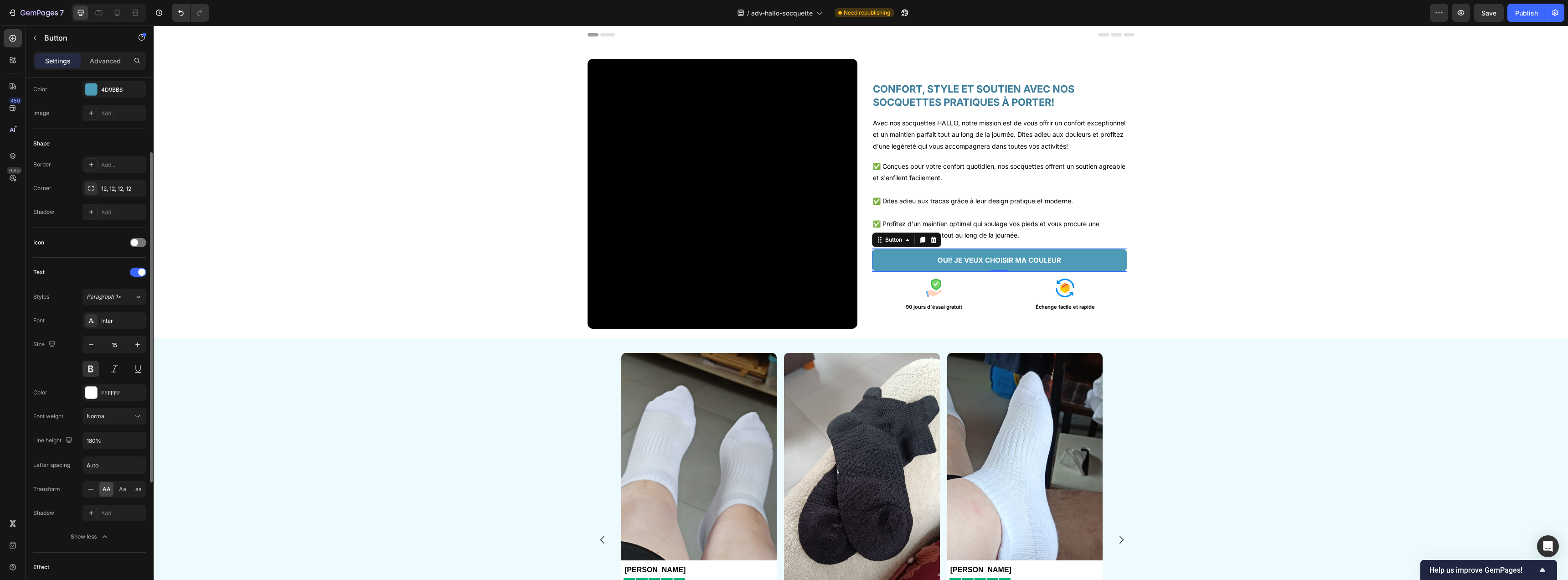
scroll to position [0, 0]
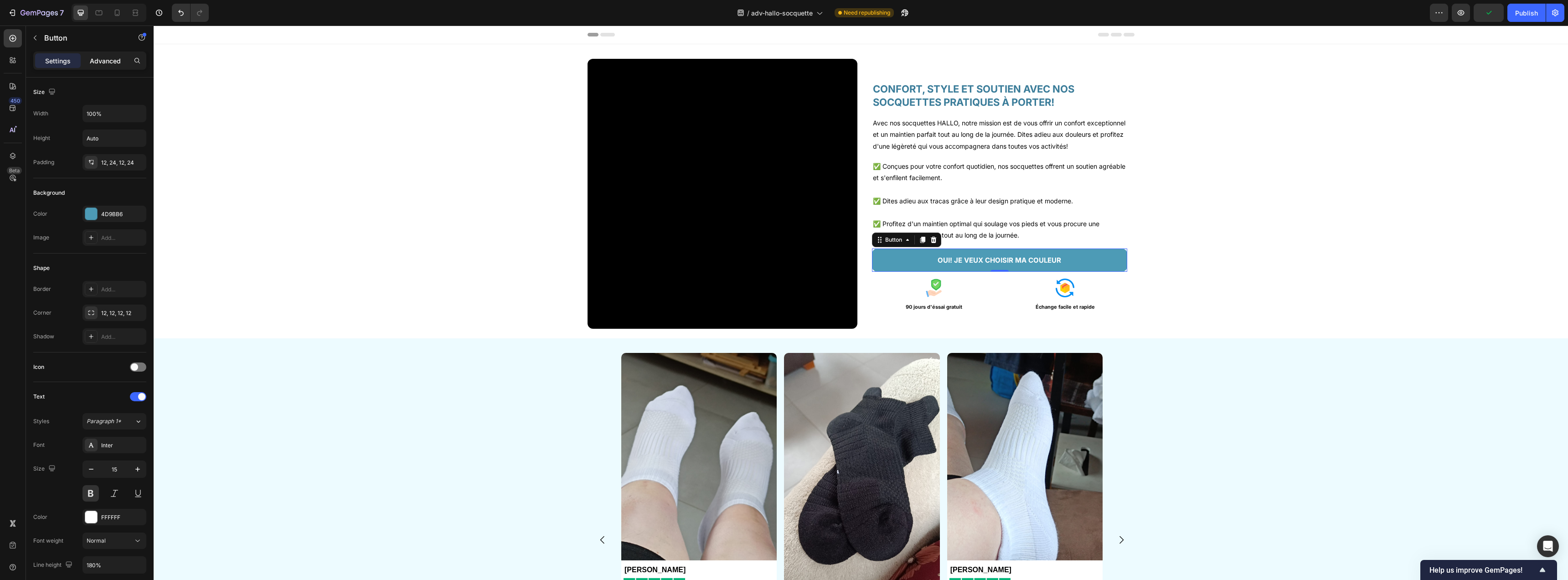
click at [88, 66] on div "Advanced" at bounding box center [105, 61] width 45 height 15
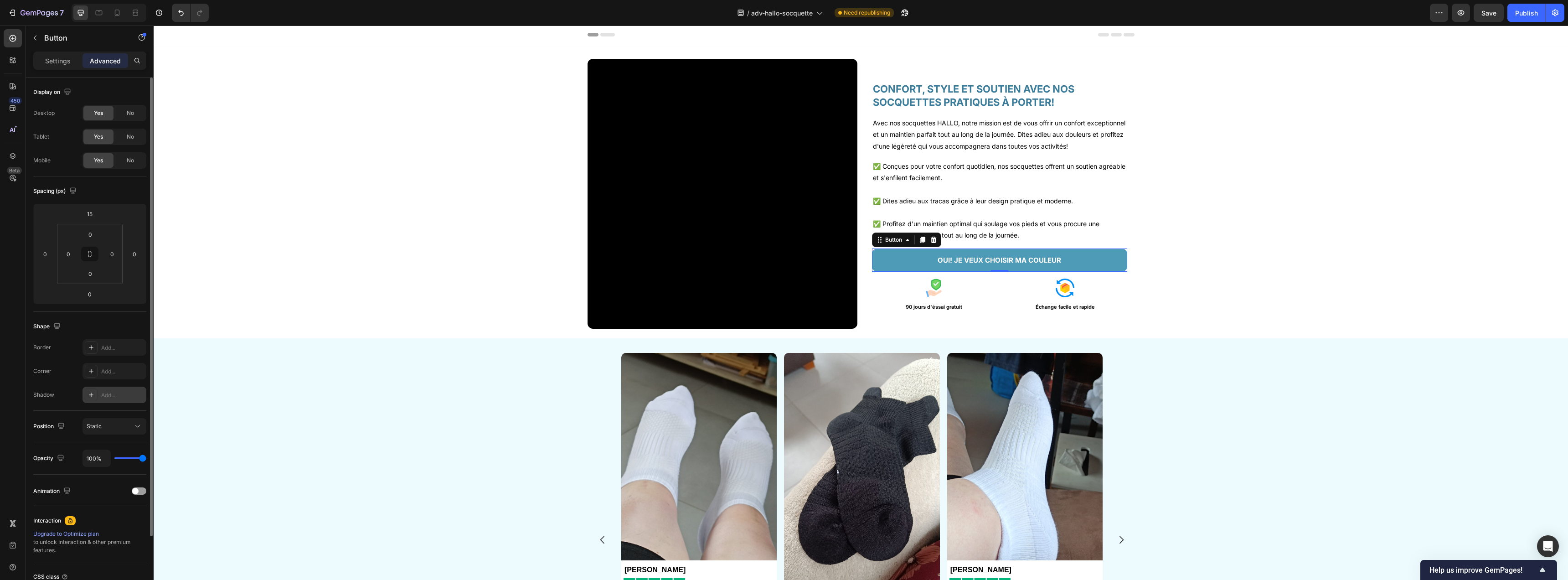
click at [92, 394] on icon at bounding box center [91, 394] width 4 height 4
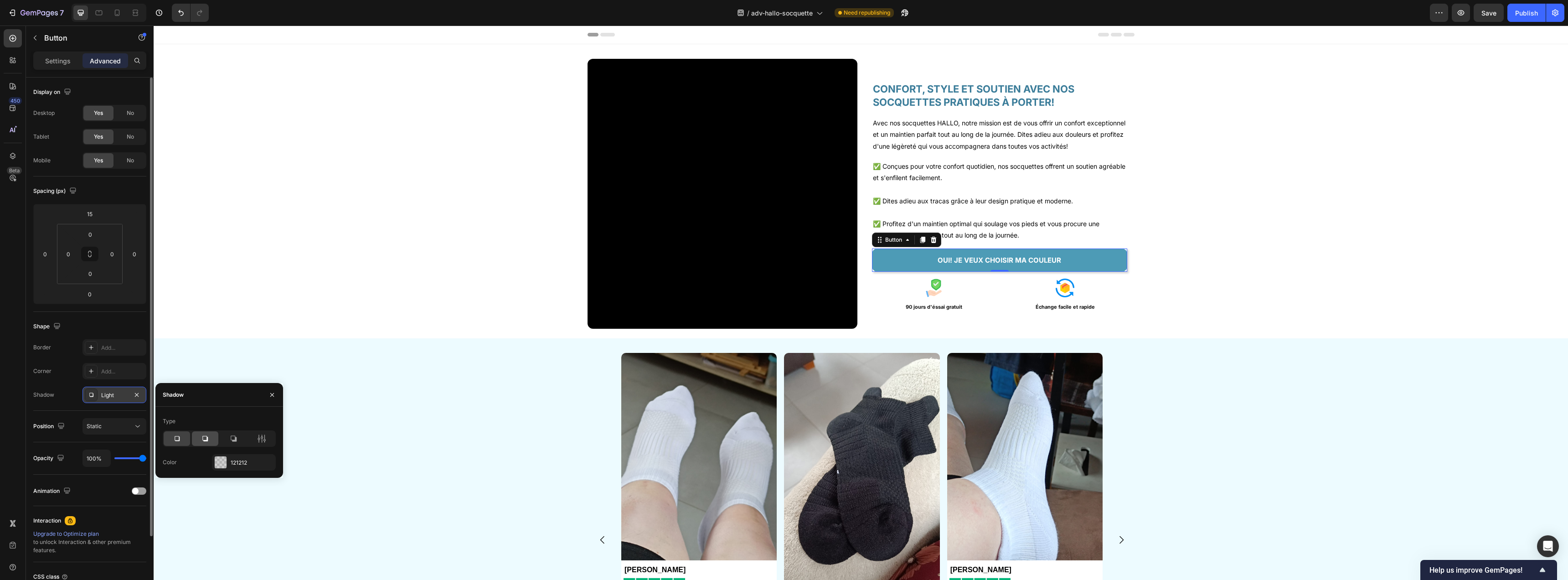
click at [211, 441] on div at bounding box center [205, 439] width 26 height 15
click at [222, 465] on div at bounding box center [220, 462] width 12 height 12
click at [202, 460] on div at bounding box center [202, 457] width 9 height 9
type input "39CAE3"
type input "100"
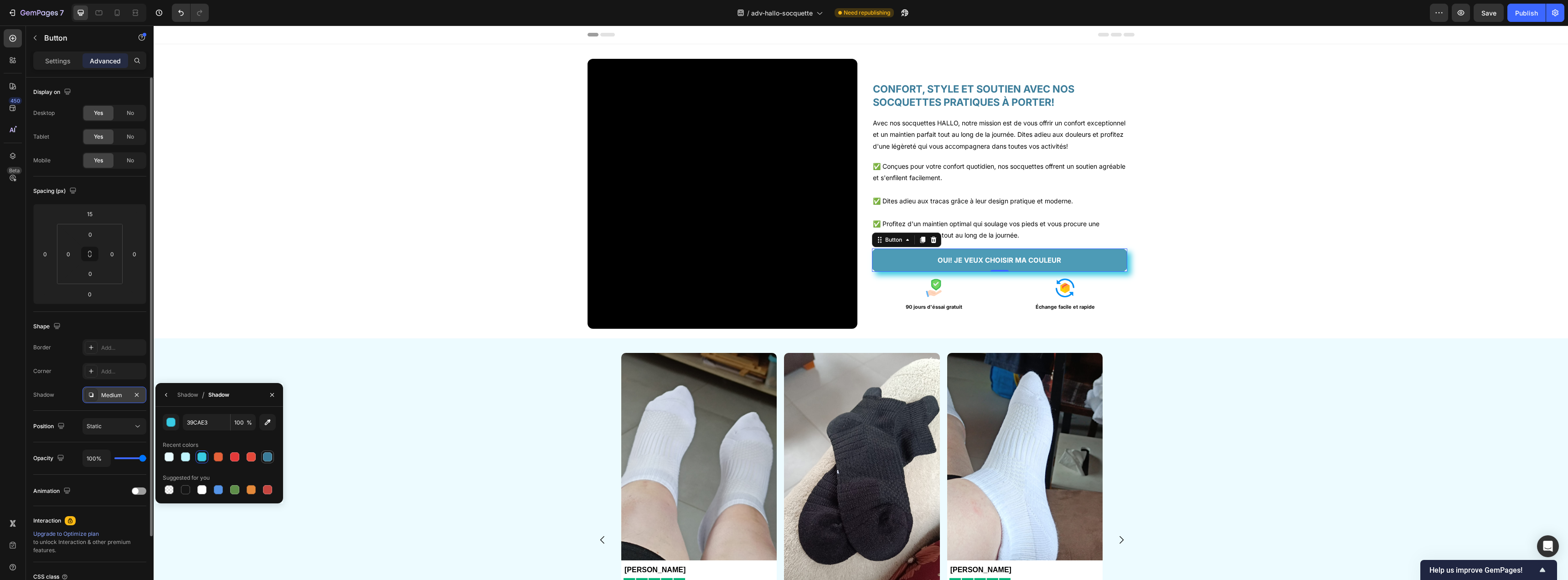
click at [271, 455] on div at bounding box center [267, 457] width 9 height 9
type input "3A7C99"
click at [176, 395] on div "Shadow / Shadow" at bounding box center [194, 395] width 77 height 23
click at [167, 397] on icon "button" at bounding box center [167, 395] width 7 height 7
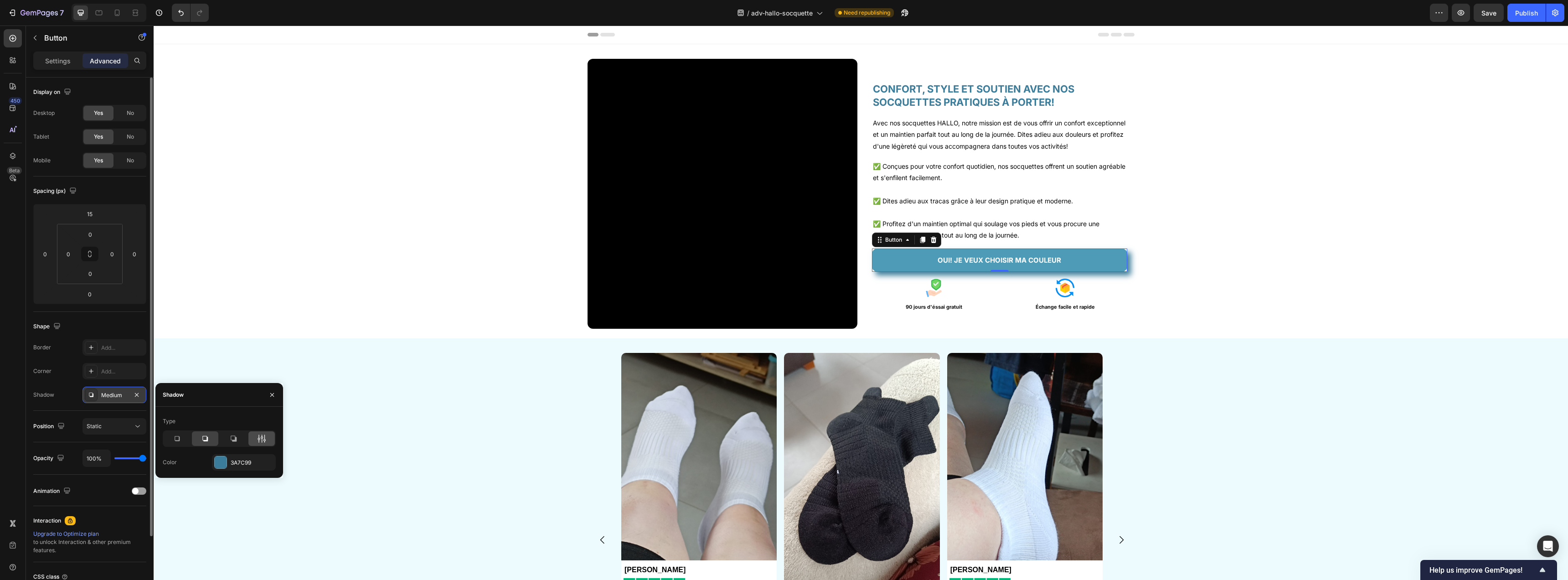
click at [265, 444] on div at bounding box center [261, 439] width 26 height 15
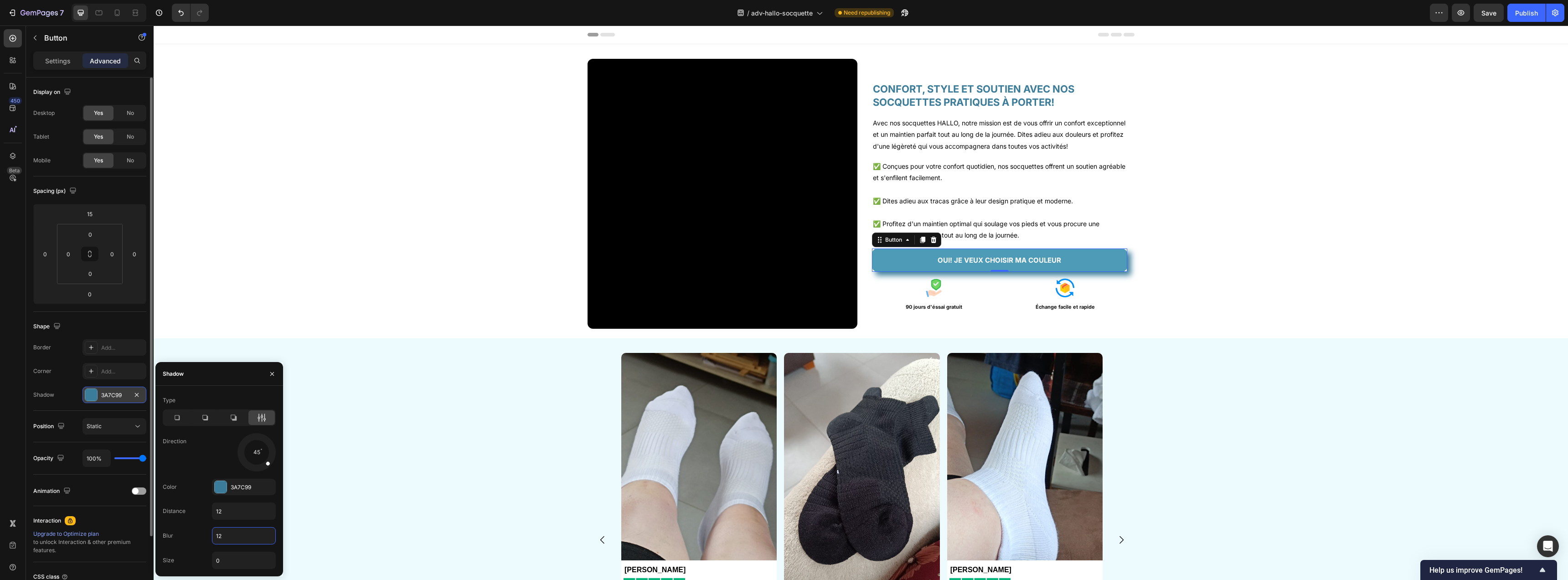
click at [227, 535] on input "12" at bounding box center [244, 536] width 63 height 17
click at [228, 535] on input "12" at bounding box center [244, 536] width 63 height 17
click at [227, 534] on input "12" at bounding box center [244, 536] width 63 height 17
type input "0"
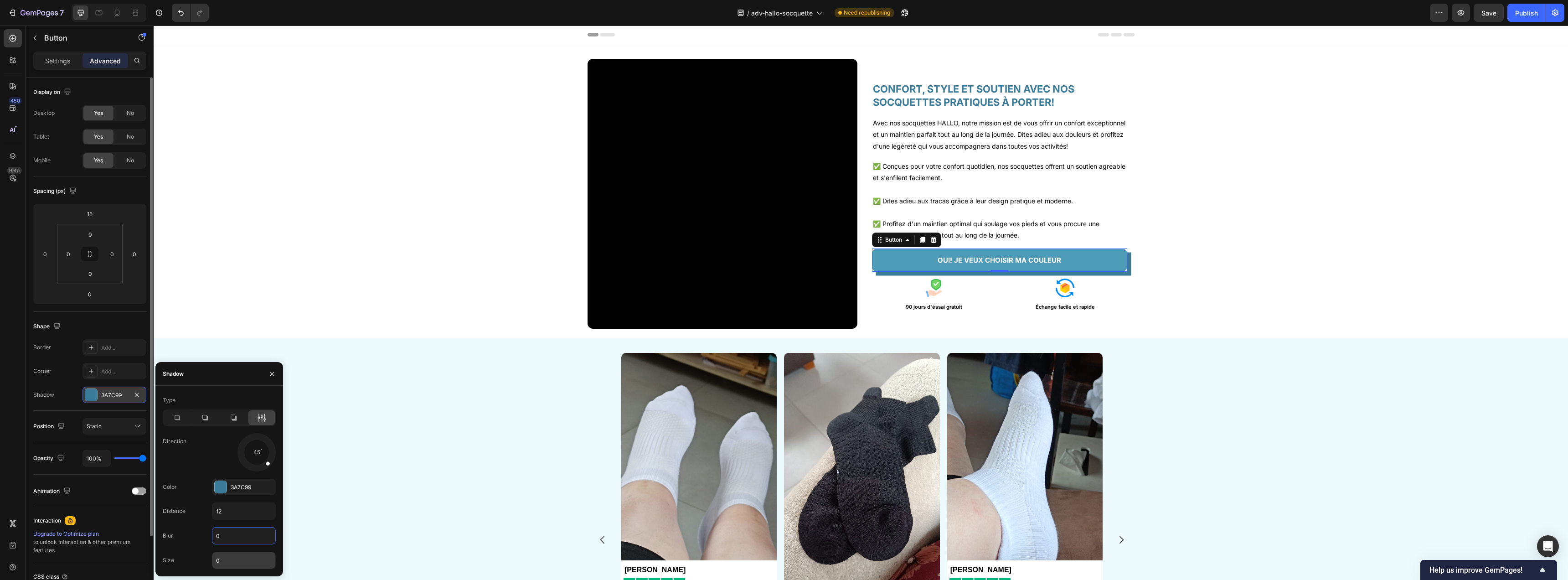
click at [227, 559] on input "0" at bounding box center [244, 560] width 63 height 17
click at [263, 464] on div at bounding box center [261, 460] width 15 height 20
click at [173, 416] on icon at bounding box center [176, 418] width 9 height 9
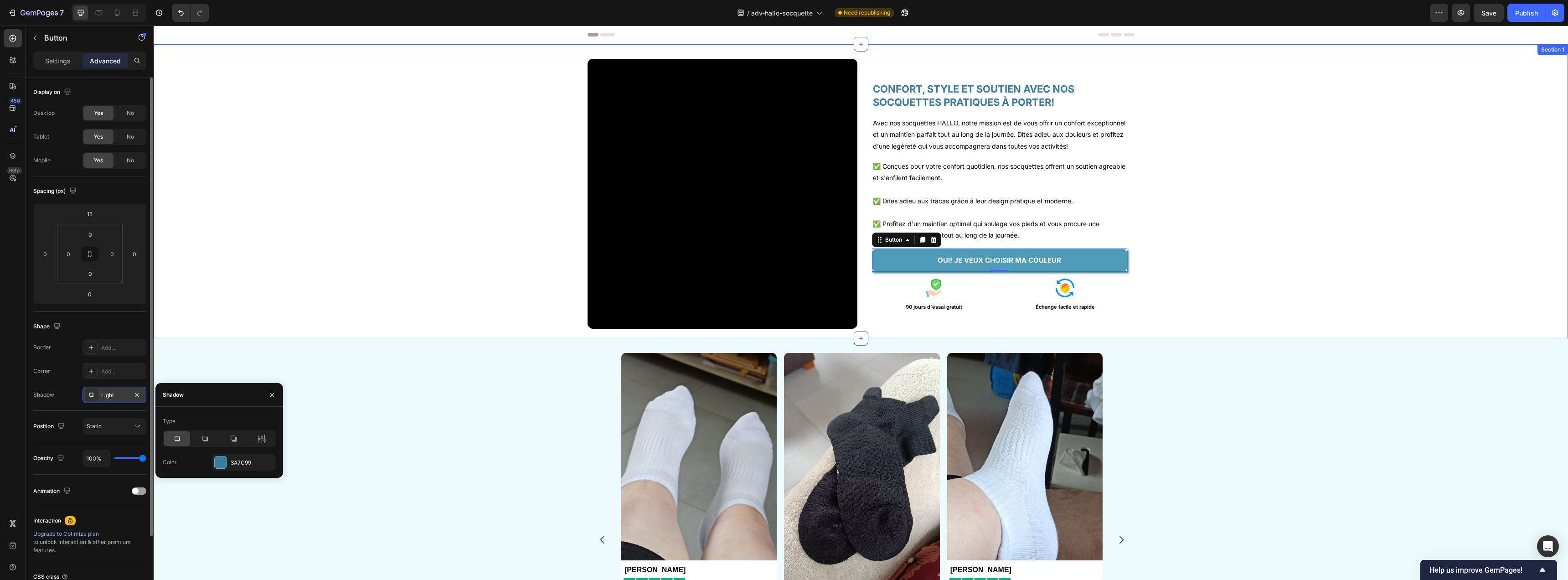
click at [1332, 263] on div "Video CONFORT, STYLE ET SOUTIEN AVEC NOS SOCQUETTES PRATIQUES À PORTER! Heading…" at bounding box center [861, 197] width 1414 height 277
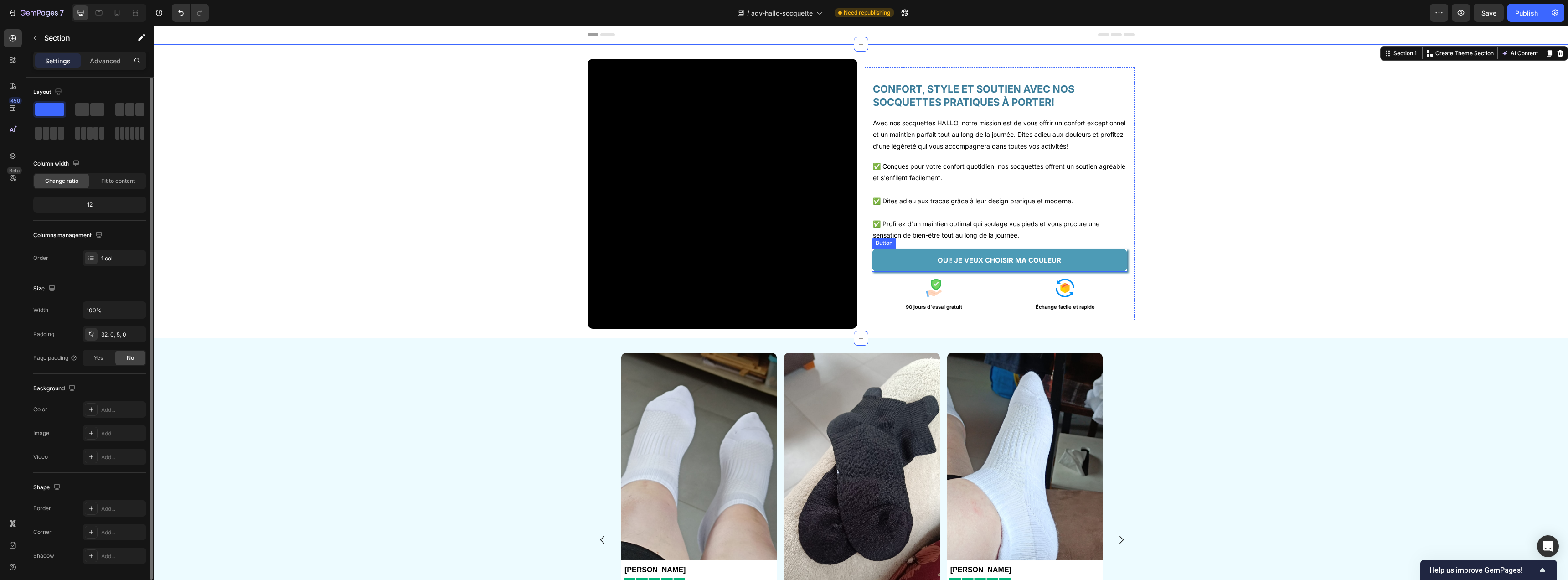
click at [1086, 267] on link "OUI! JE VEUX CHOISIR MA COULEUR" at bounding box center [999, 260] width 256 height 23
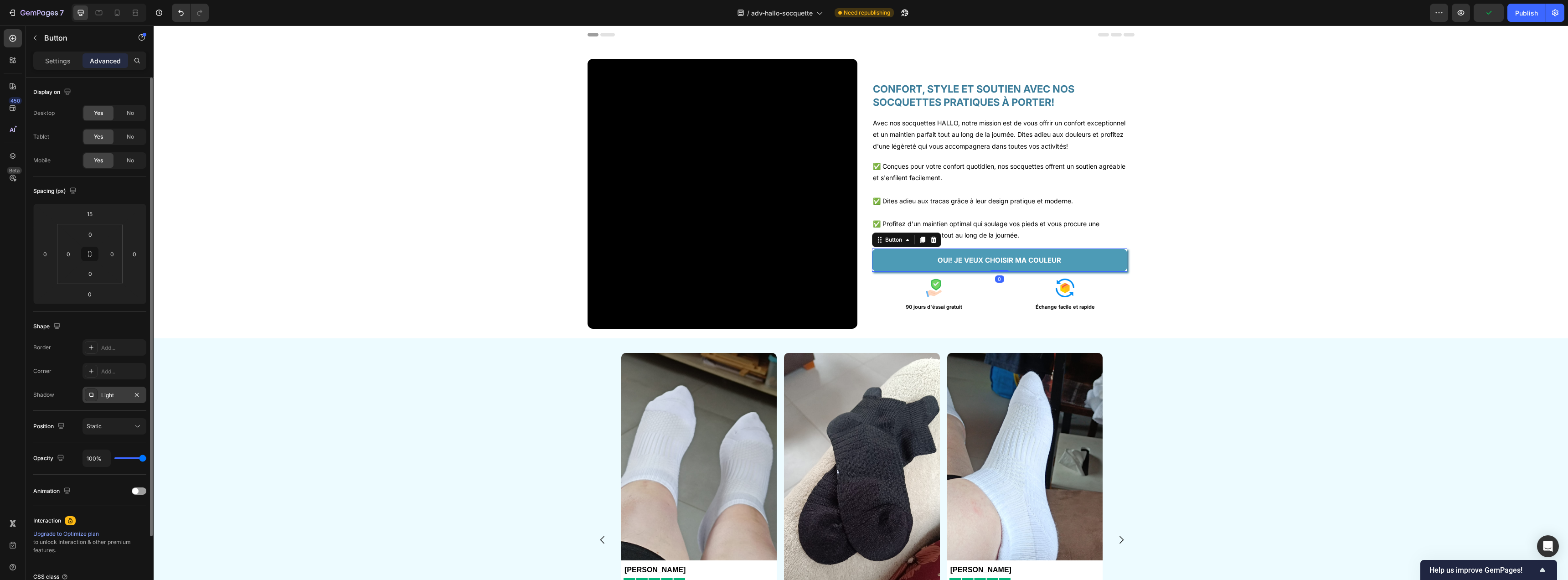
click at [91, 402] on div "Light" at bounding box center [115, 395] width 64 height 17
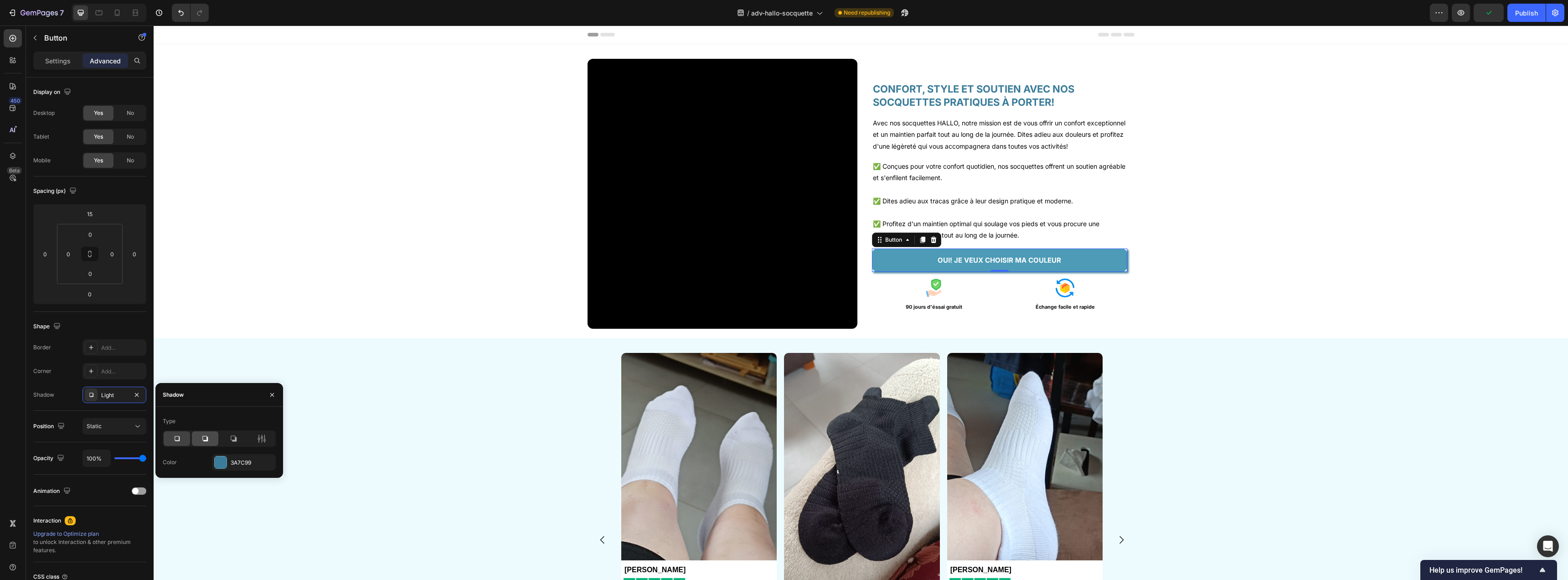
click at [207, 442] on icon at bounding box center [205, 438] width 9 height 9
click at [264, 439] on icon at bounding box center [262, 438] width 9 height 9
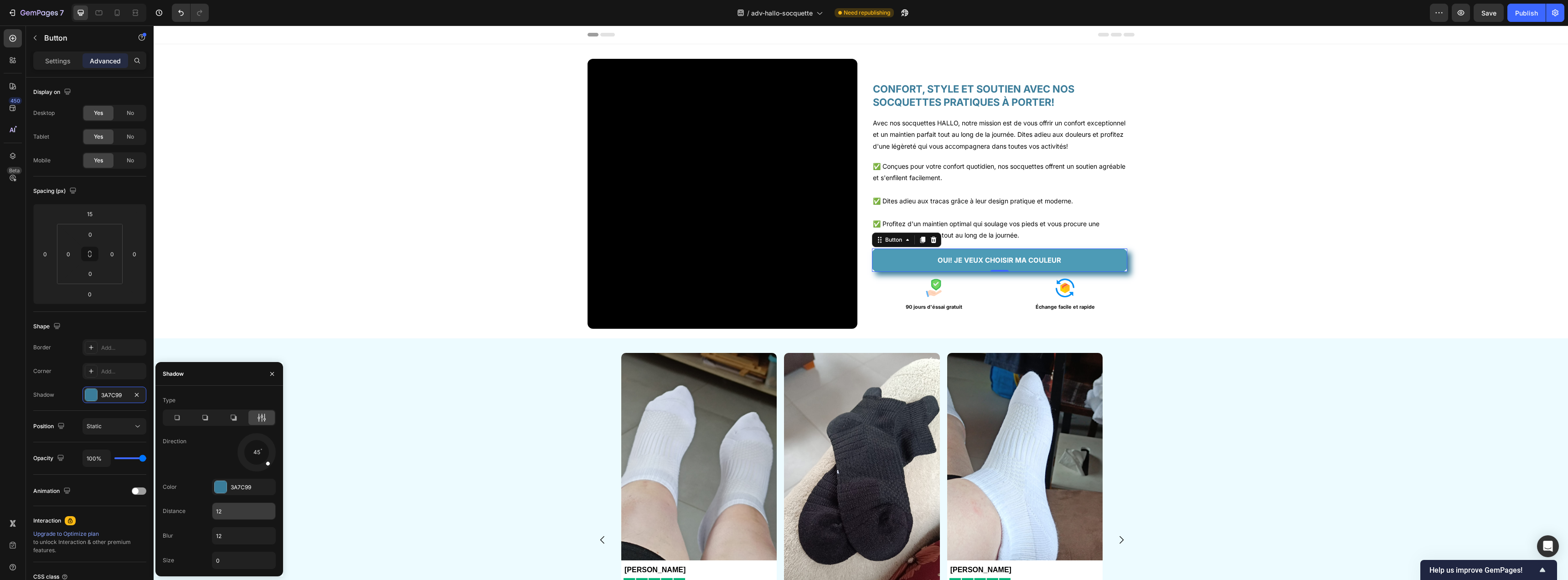
click at [226, 514] on input "12" at bounding box center [244, 511] width 63 height 17
click at [226, 514] on input "4" at bounding box center [244, 511] width 63 height 17
type input "67"
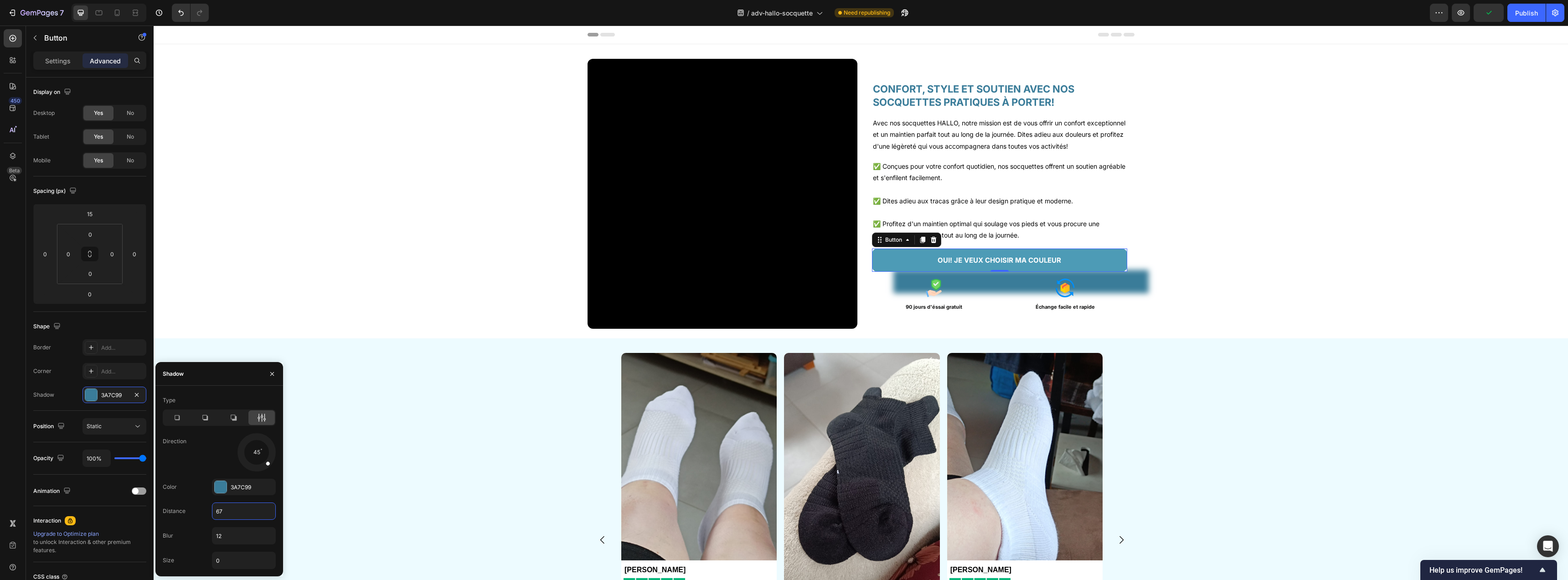
click at [226, 515] on input "67" at bounding box center [244, 511] width 63 height 17
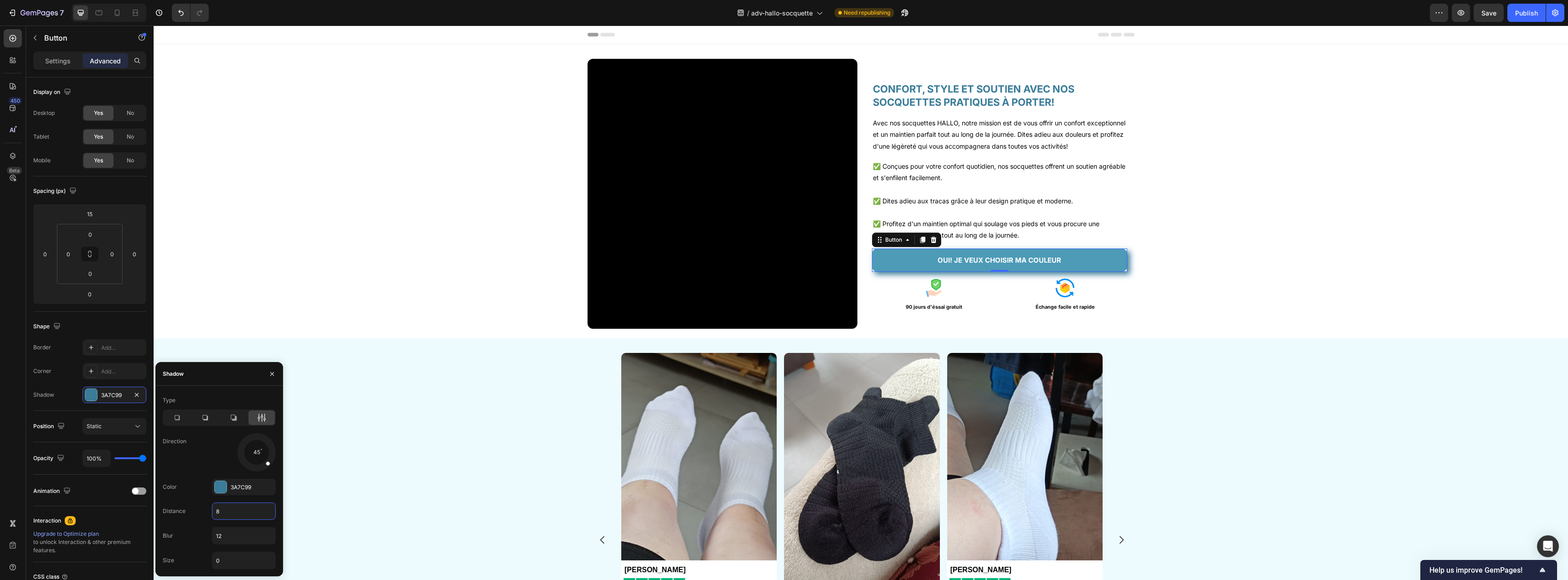
click at [227, 513] on input "8" at bounding box center [244, 511] width 63 height 17
type input "10"
click at [227, 535] on input "12" at bounding box center [244, 536] width 63 height 17
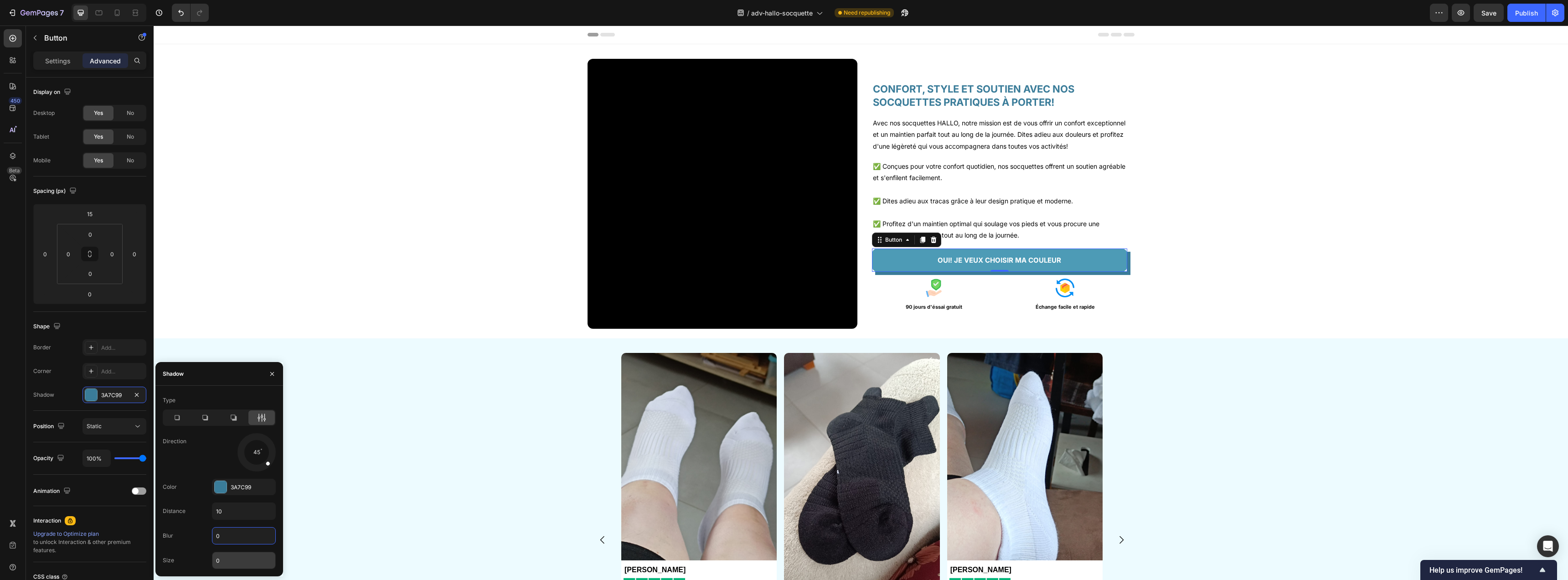
type input "0"
click at [230, 559] on input "0" at bounding box center [244, 560] width 63 height 17
type input "2"
click at [138, 392] on icon "button" at bounding box center [137, 395] width 7 height 7
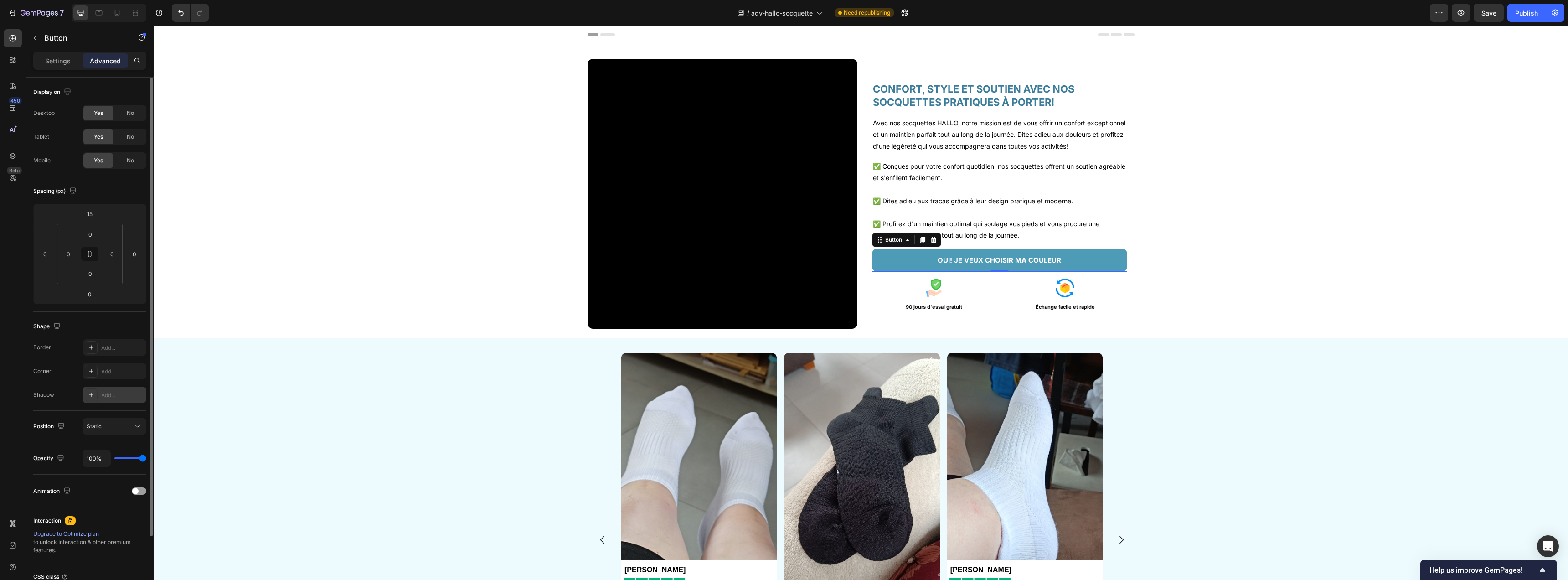
click at [110, 398] on div "Add..." at bounding box center [123, 395] width 43 height 8
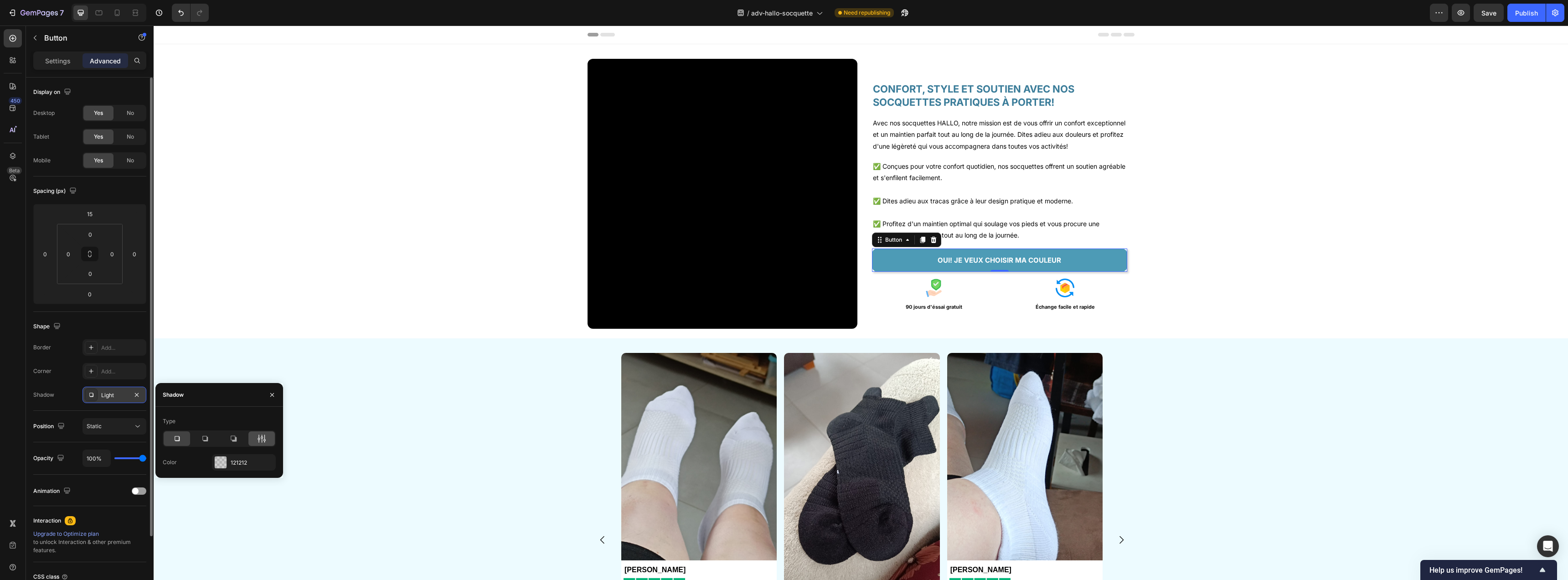
click at [262, 440] on icon at bounding box center [262, 438] width 2 height 8
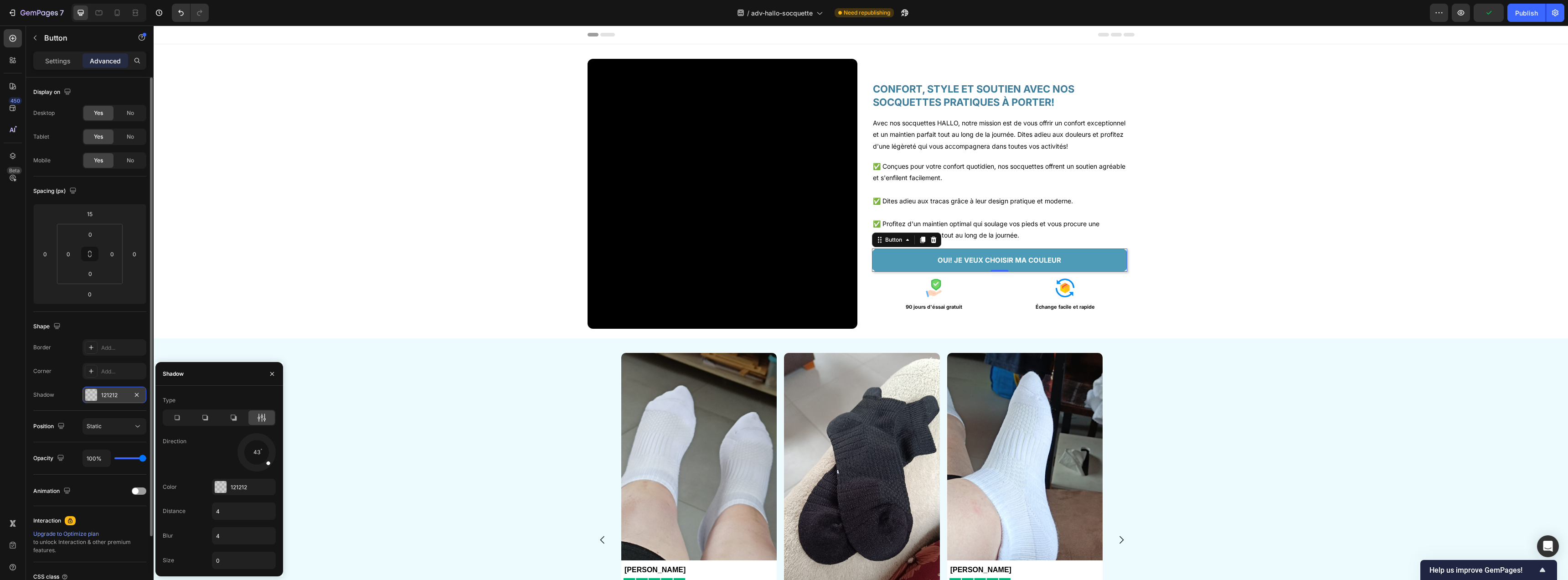
drag, startPoint x: 270, startPoint y: 457, endPoint x: 269, endPoint y: 463, distance: 6.1
click at [269, 464] on div at bounding box center [263, 459] width 18 height 18
click at [137, 394] on icon "button" at bounding box center [137, 394] width 4 height 4
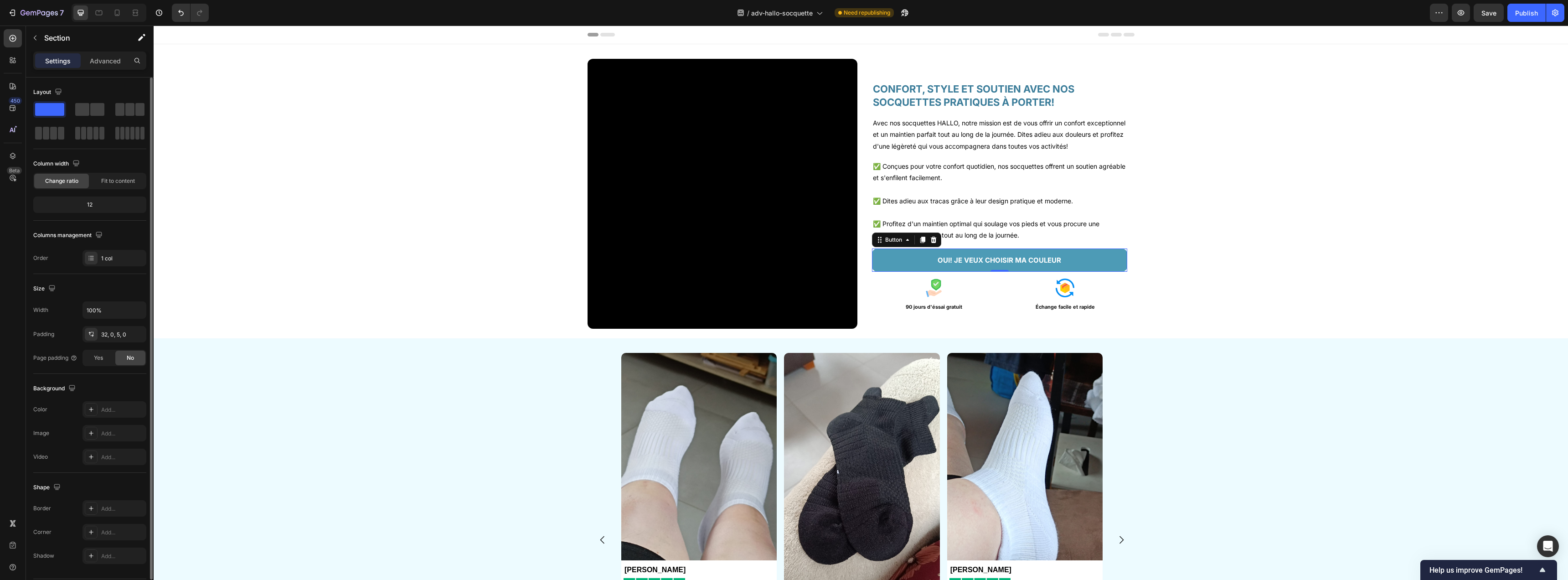
click at [1194, 248] on div "Video CONFORT, STYLE ET SOUTIEN AVEC NOS SOCQUETTES PRATIQUES À PORTER! Heading…" at bounding box center [861, 197] width 1414 height 277
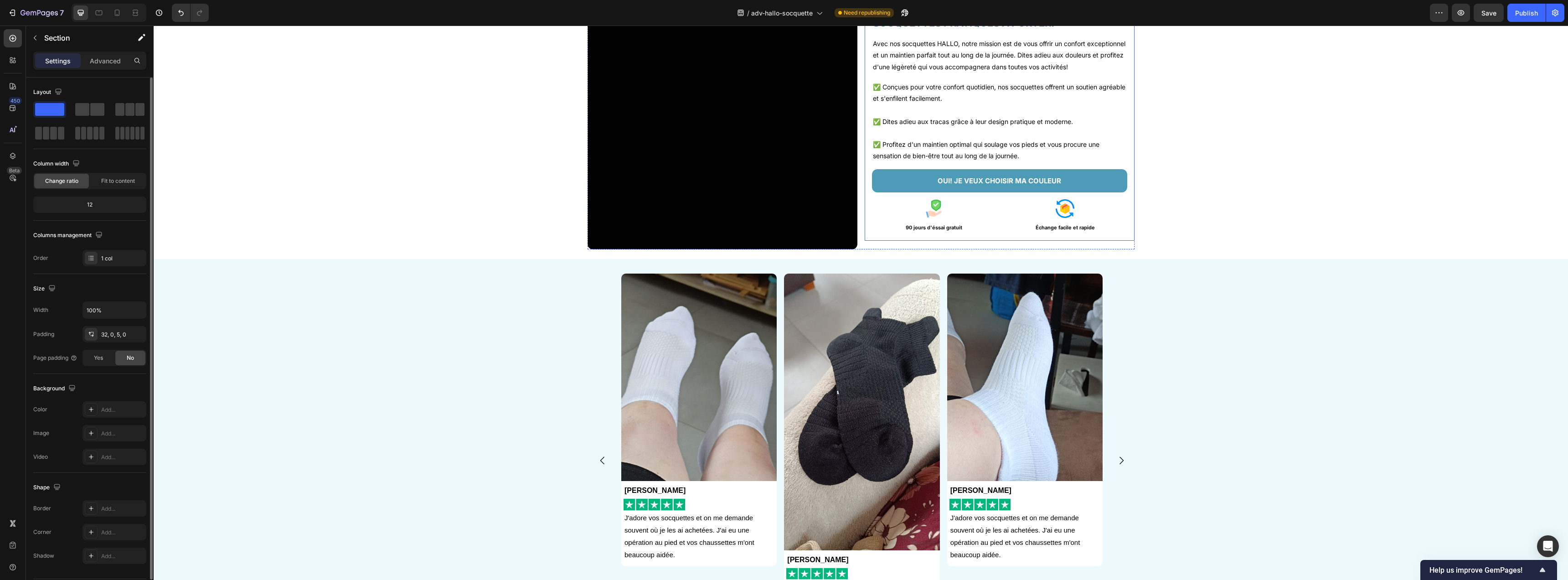
scroll to position [71, 0]
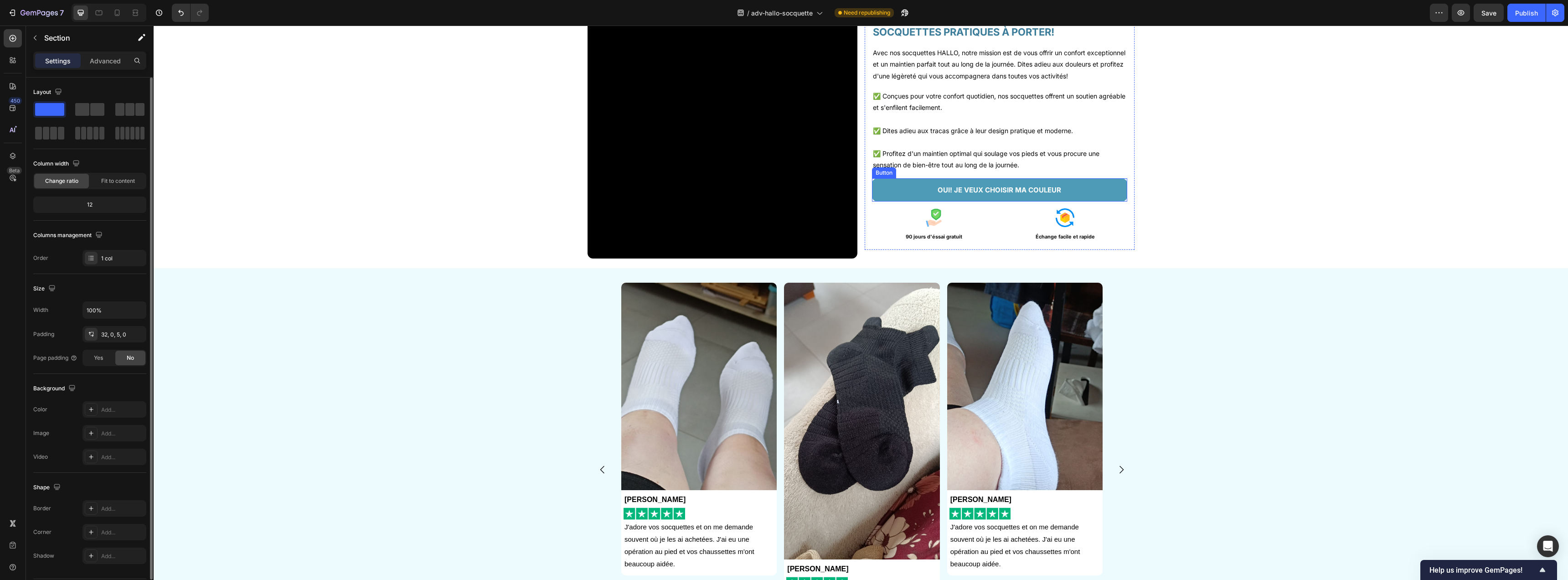
click at [1069, 194] on link "OUI! JE VEUX CHOISIR MA COULEUR" at bounding box center [999, 190] width 256 height 23
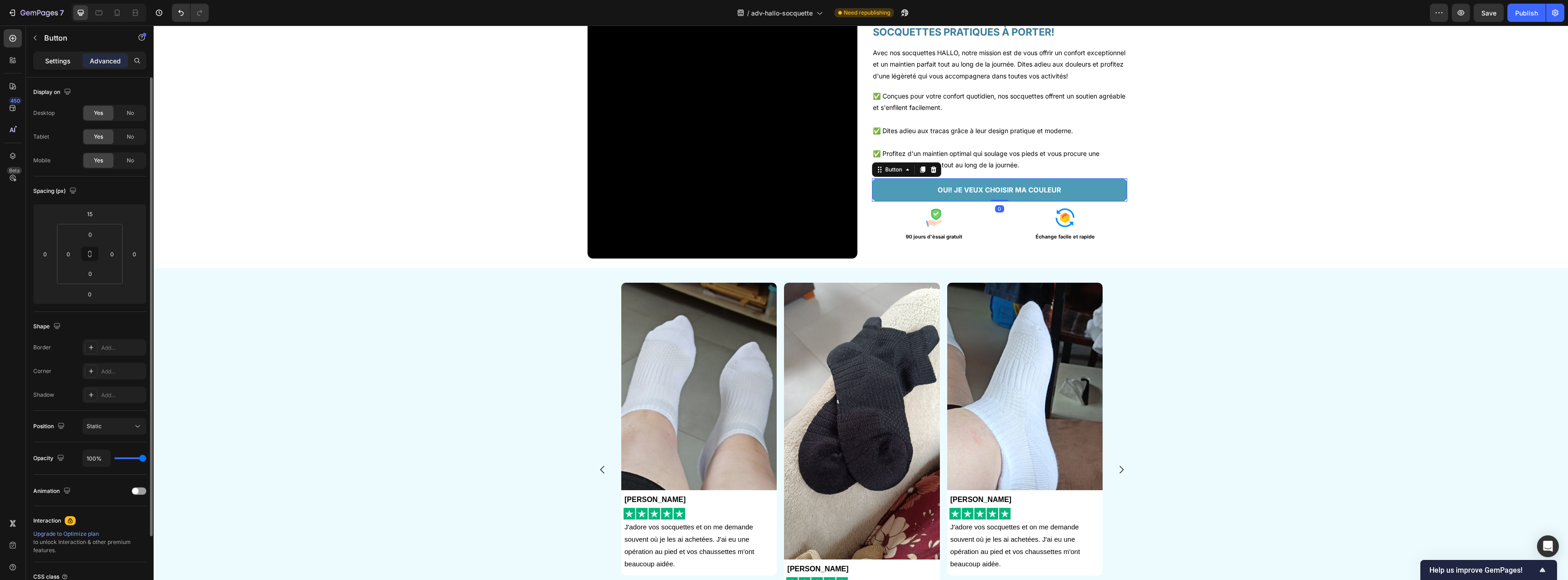
click at [67, 56] on p "Settings" at bounding box center [58, 61] width 26 height 10
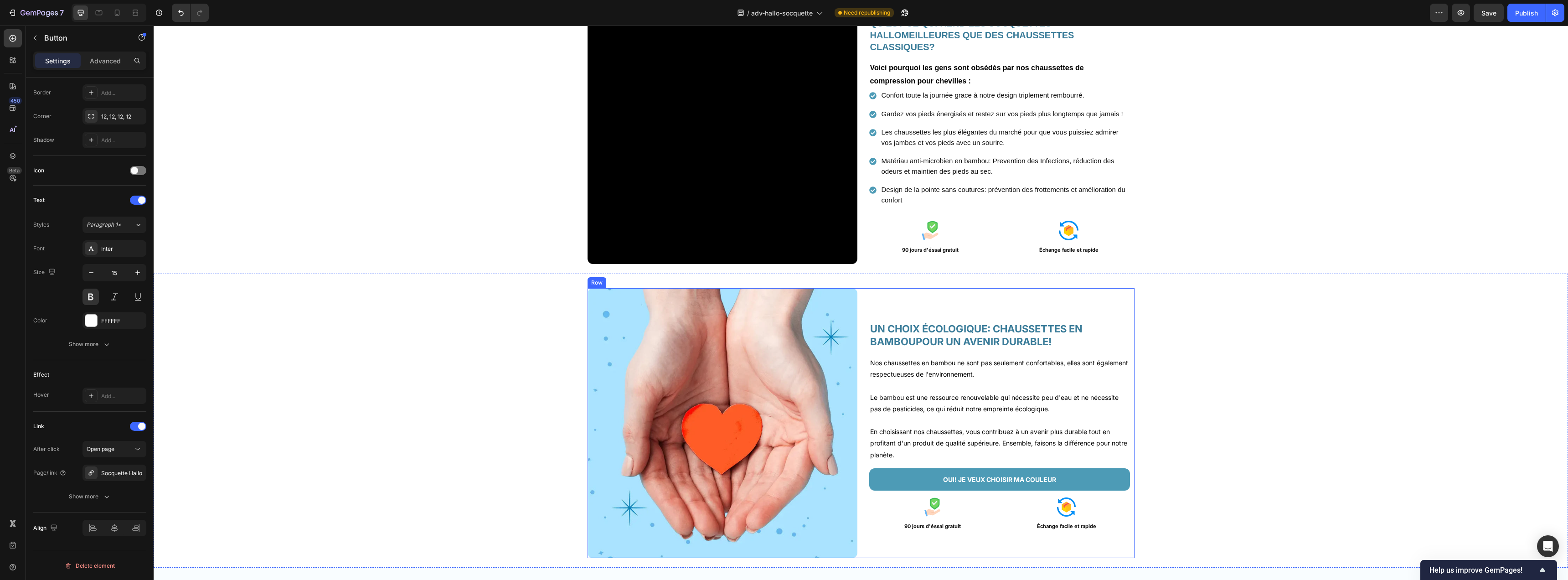
scroll to position [1247, 0]
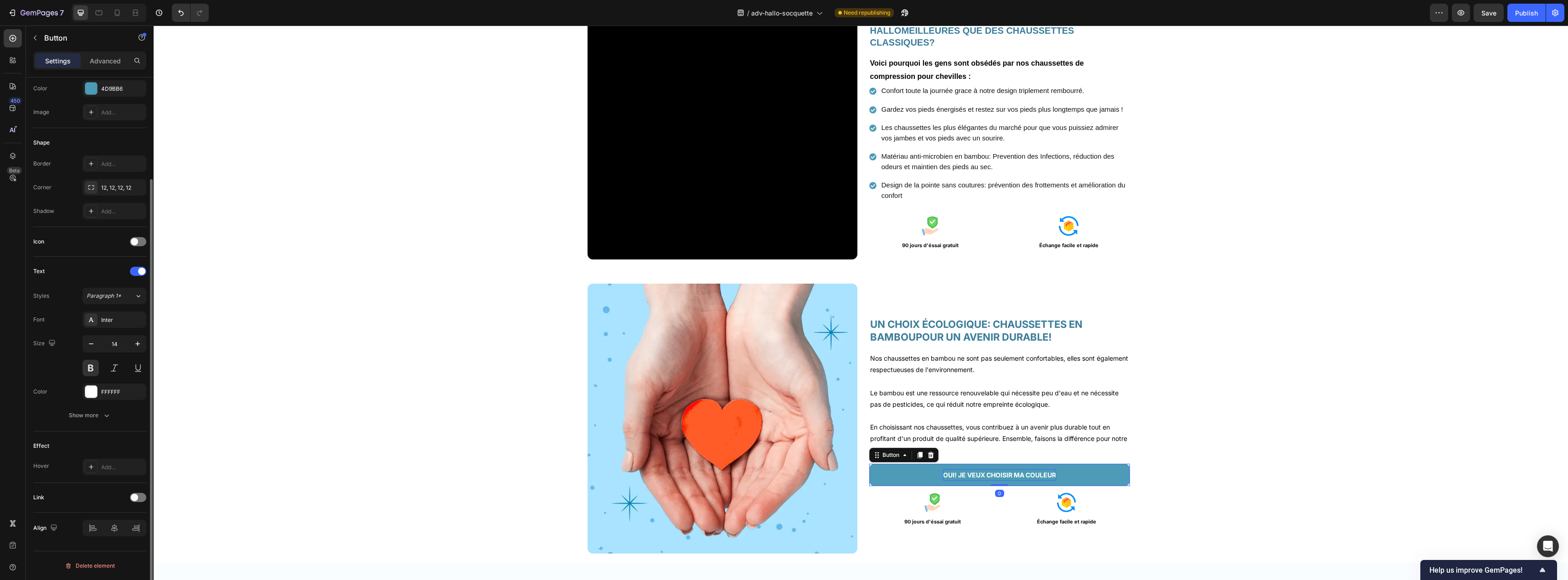
click at [1024, 476] on p "OUI! JE VEUX CHOISIR MA COULEUR" at bounding box center [999, 475] width 113 height 12
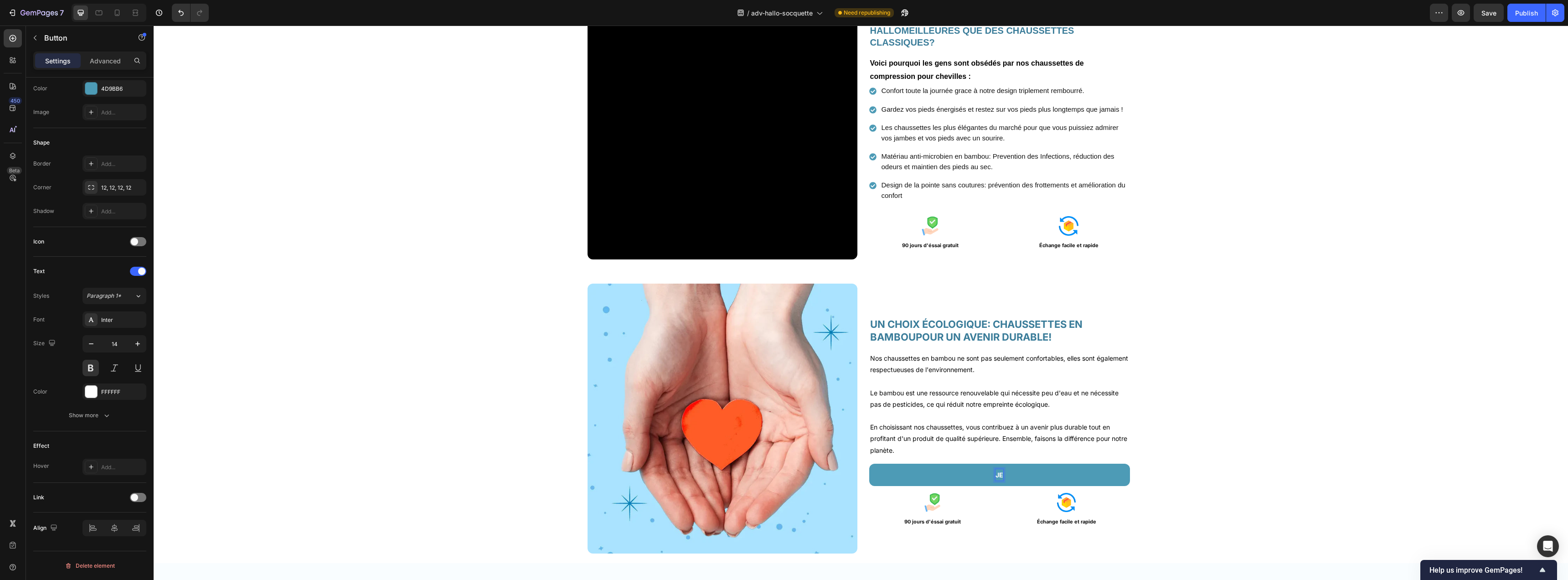
click at [869, 464] on button "JE" at bounding box center [999, 475] width 260 height 22
click at [869, 464] on button "JE VEUX" at bounding box center [999, 475] width 260 height 22
click at [869, 464] on button "JE VEUX ADOPTER" at bounding box center [999, 475] width 260 height 22
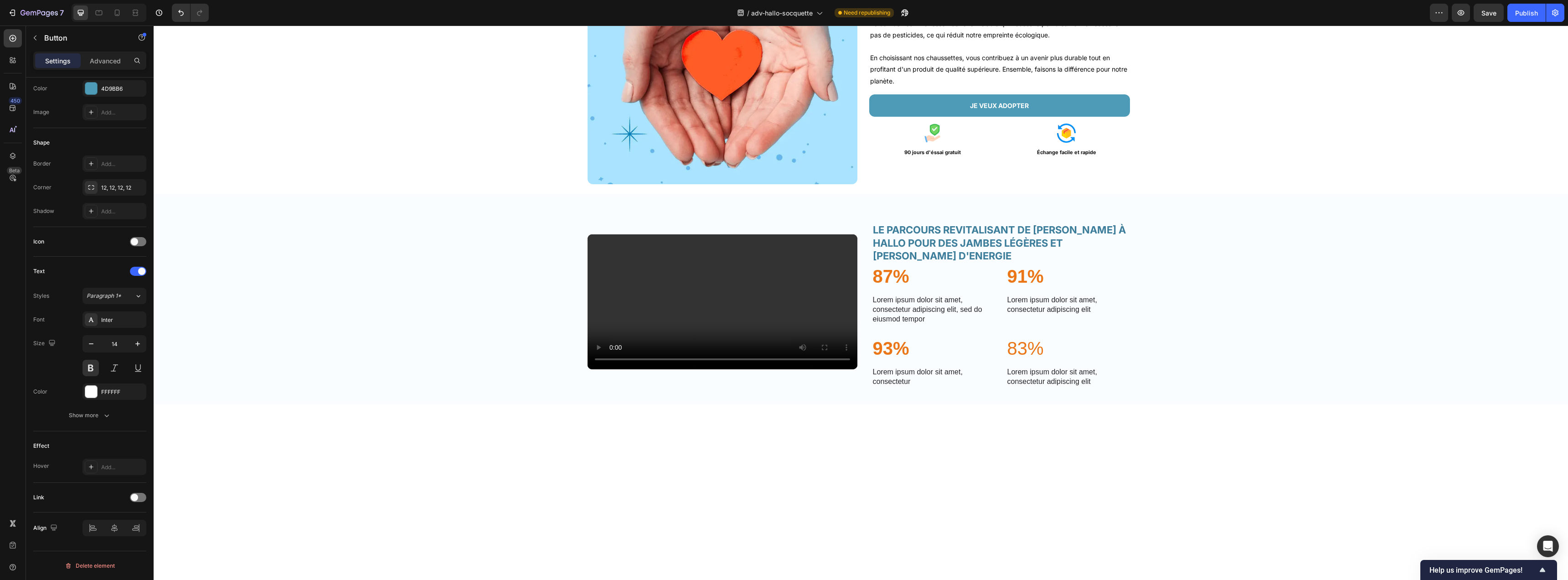
scroll to position [1425, 0]
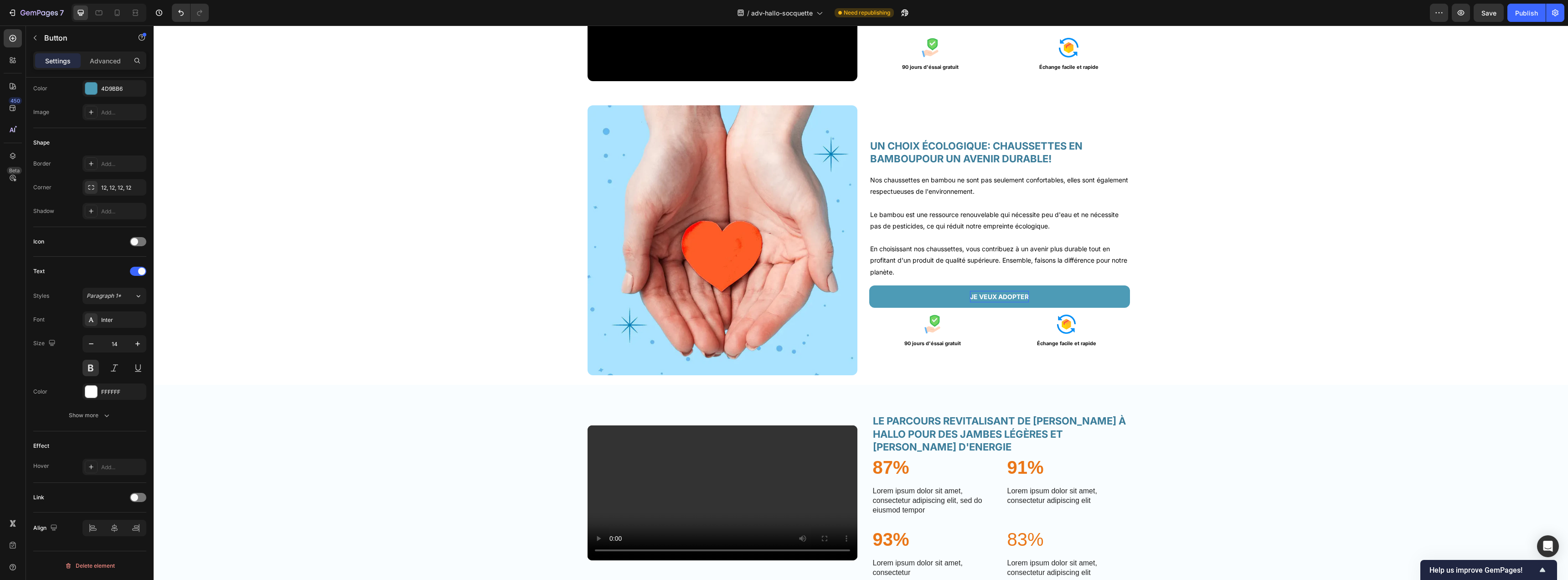
click at [1024, 297] on p "JE VEUX ADOPTER" at bounding box center [999, 297] width 59 height 12
click at [869, 286] on button "JE VEUX ADOPTER" at bounding box center [999, 297] width 260 height 22
click at [869, 286] on button "JE VEUX ADOPTER CE" at bounding box center [999, 297] width 260 height 22
click at [869, 286] on button "JE VEUX ADOPTER LE" at bounding box center [999, 297] width 260 height 22
click at [869, 286] on button "JE VEUX ADOPTER LE CONFORT" at bounding box center [999, 297] width 260 height 22
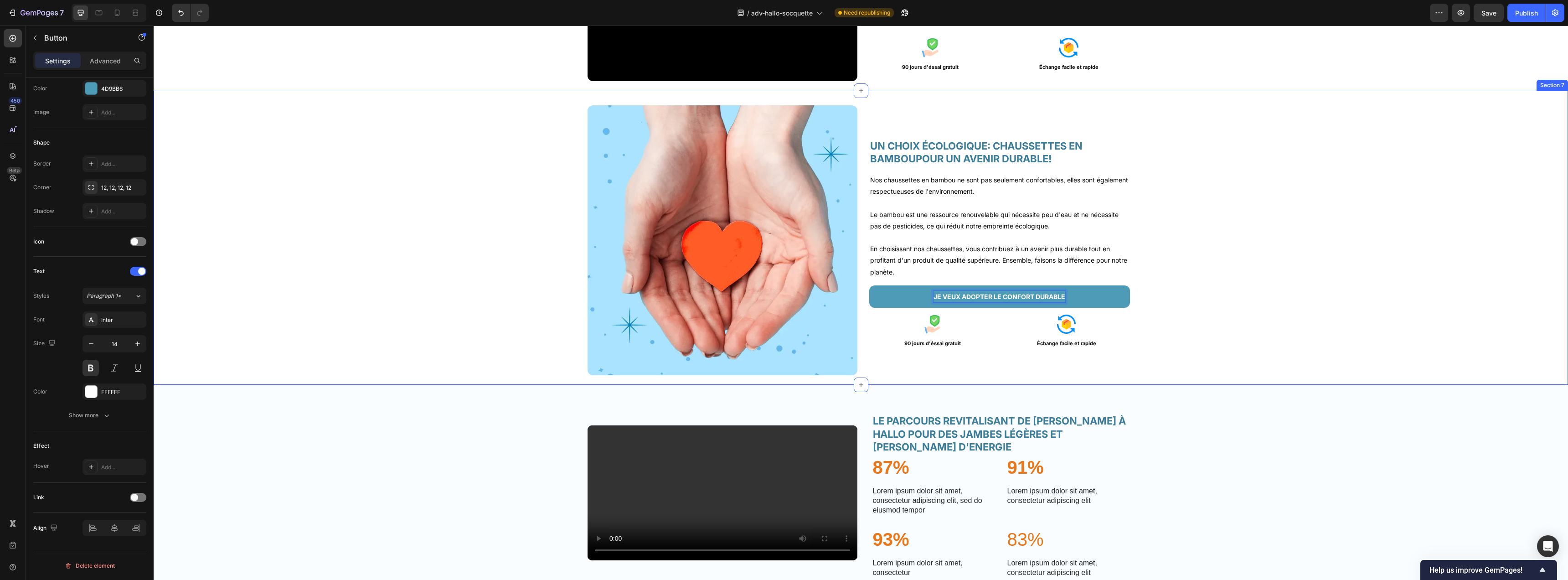
click at [869, 286] on button "JE VEUX ADOPTER LE CONFORT DURABLE" at bounding box center [999, 297] width 260 height 22
click at [1199, 330] on div "Image UN CHOIX ÉCOLOGIQUE: CHAUSSETTES EN BAMBOUPOUR UN AVENIR DURABLE! Heading…" at bounding box center [861, 244] width 1414 height 277
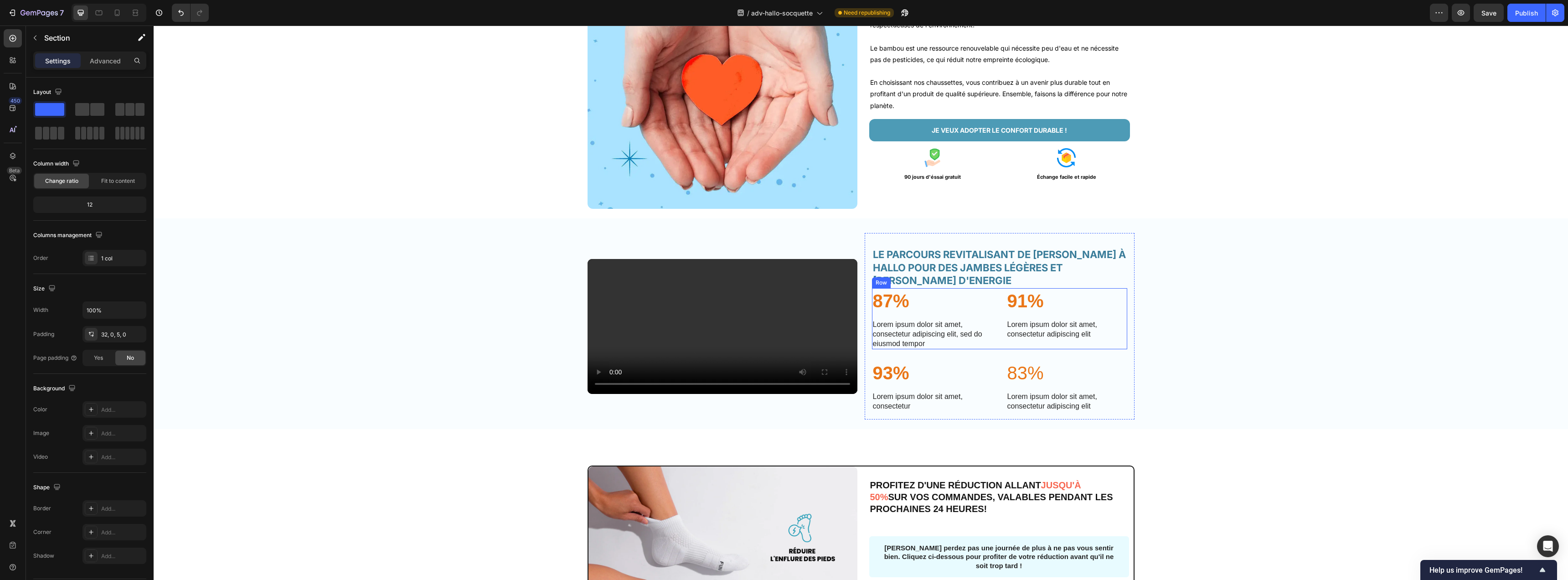
scroll to position [1548, 0]
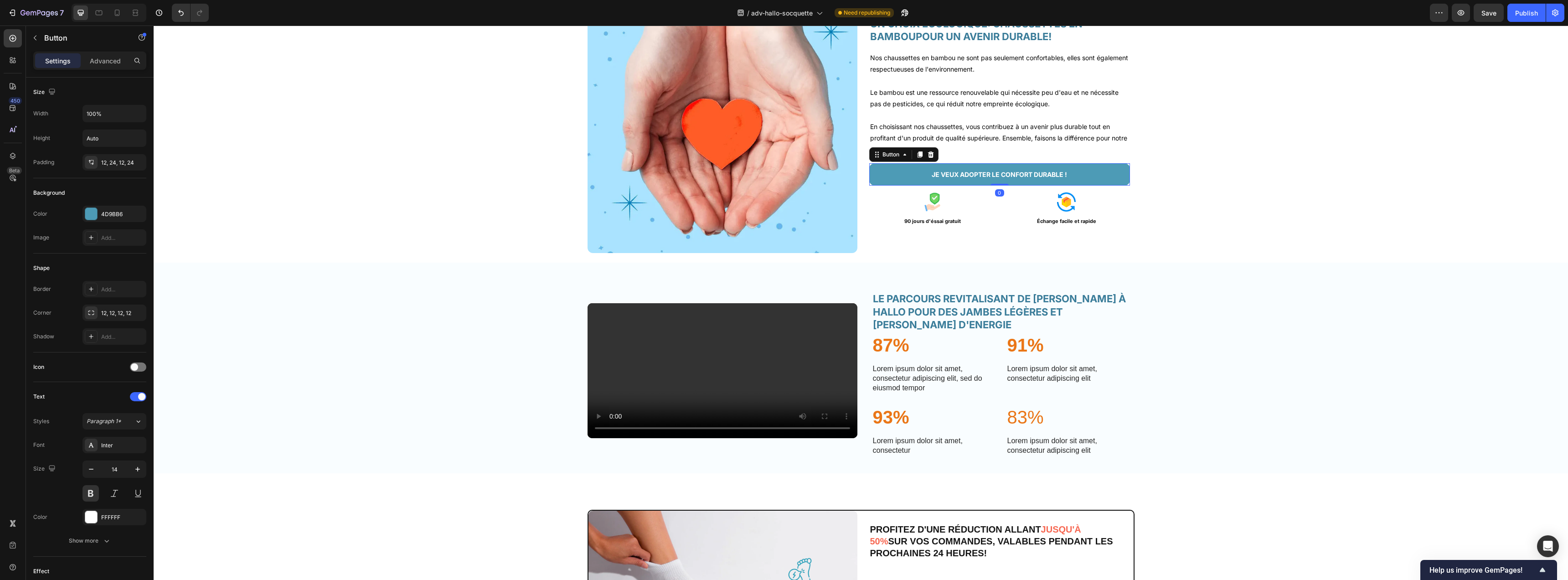
click at [893, 168] on button "JE VEUX ADOPTER LE CONFORT DURABLE !" at bounding box center [999, 174] width 260 height 22
click at [917, 155] on icon at bounding box center [920, 155] width 5 height 6
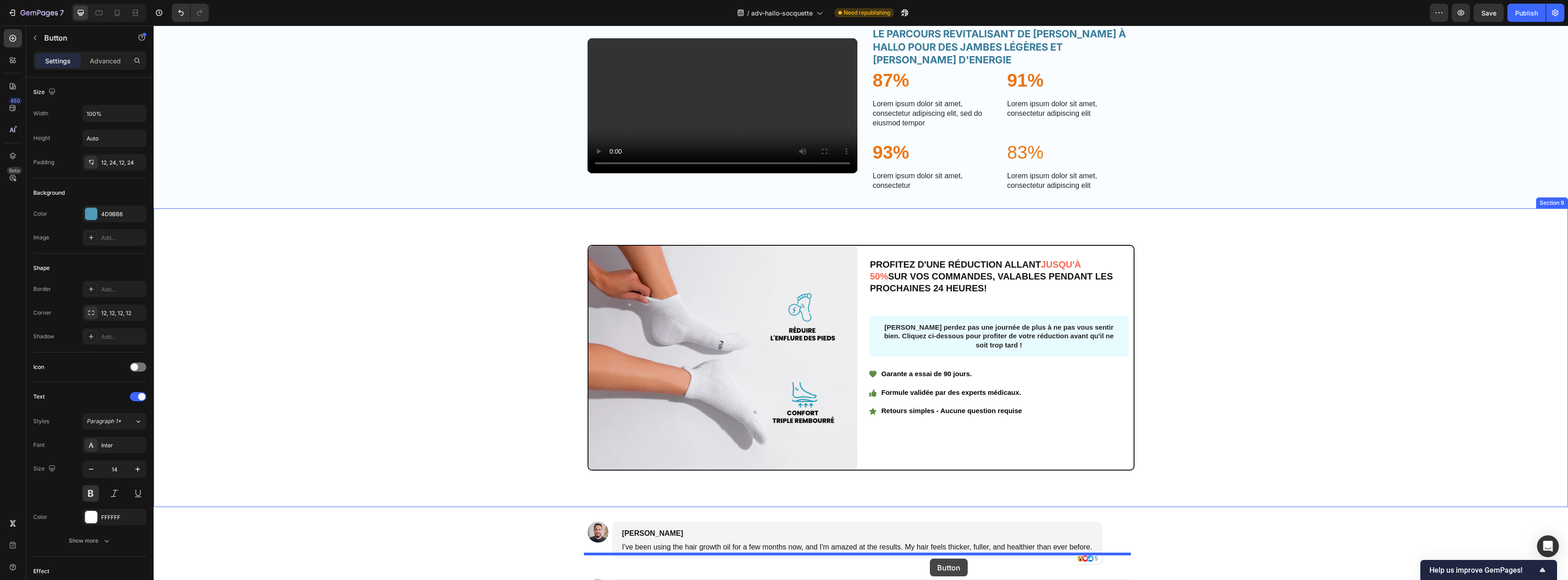
scroll to position [1853, 0]
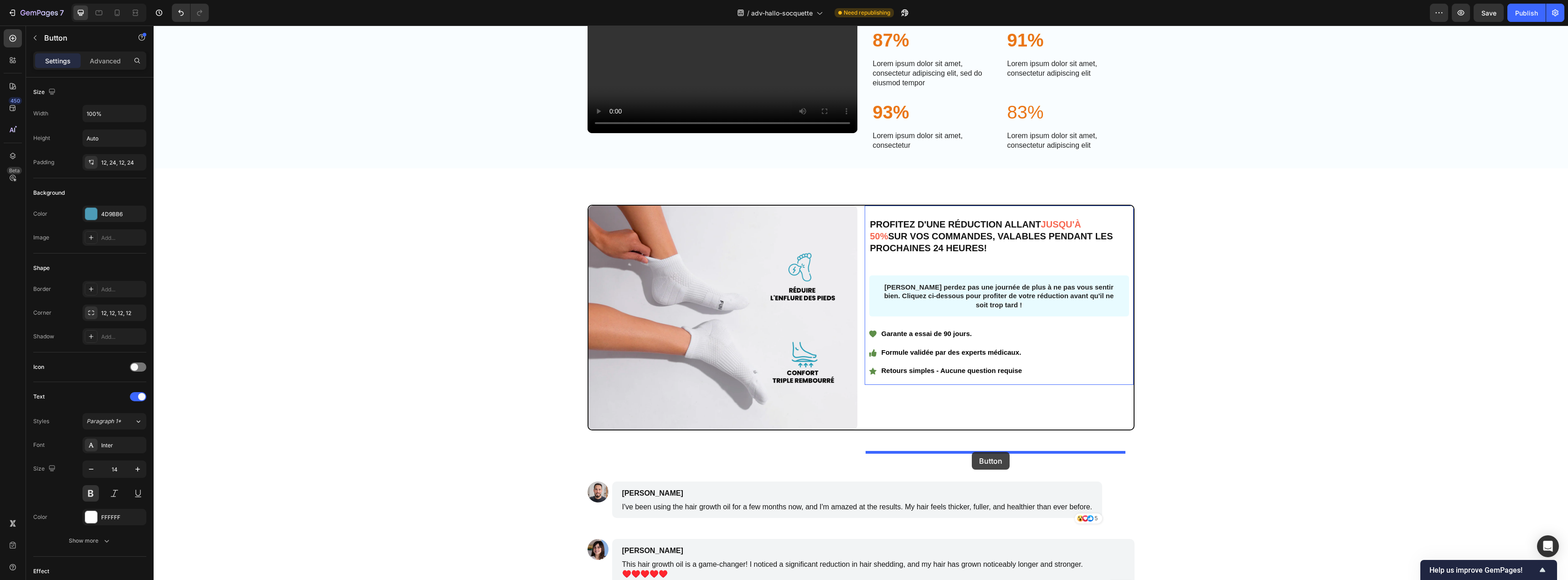
drag, startPoint x: 885, startPoint y: 174, endPoint x: 972, endPoint y: 452, distance: 291.3
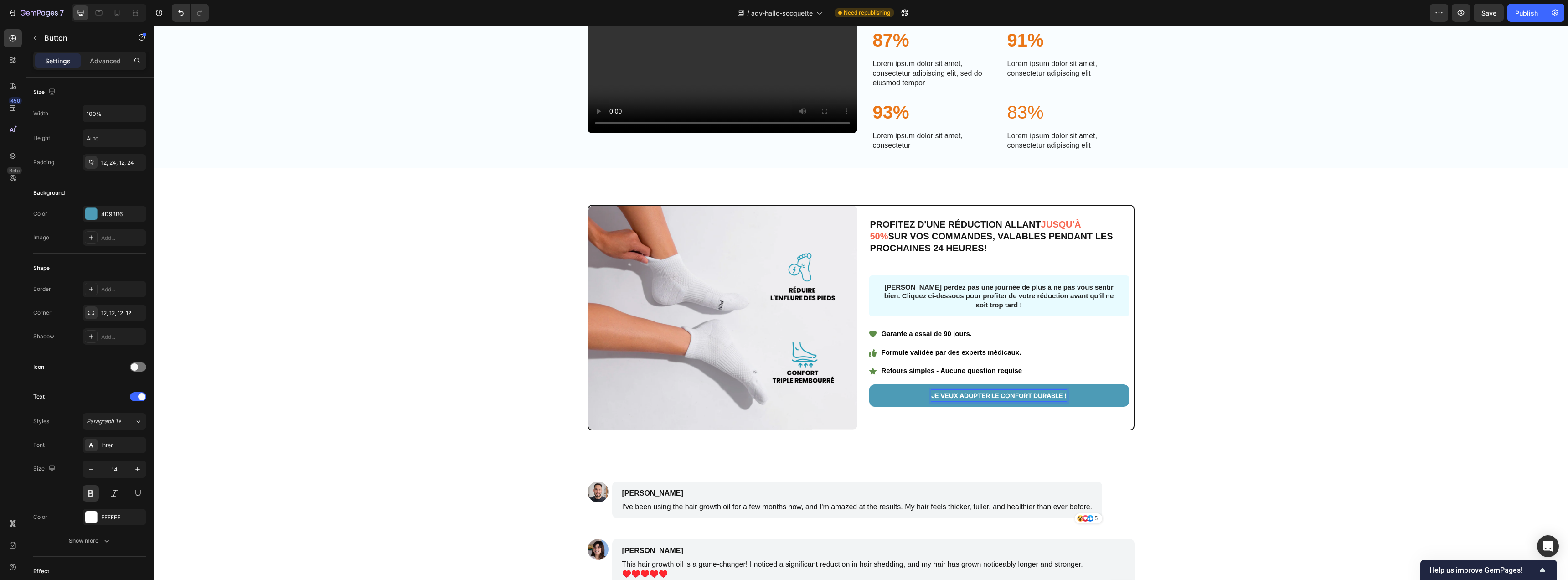
click at [974, 402] on p "JE VEUX ADOPTER LE CONFORT DURABLE !" at bounding box center [999, 395] width 135 height 12
click at [869, 384] on button "JE" at bounding box center [999, 395] width 260 height 22
click at [869, 384] on button "JE VEUX" at bounding box center [999, 395] width 260 height 22
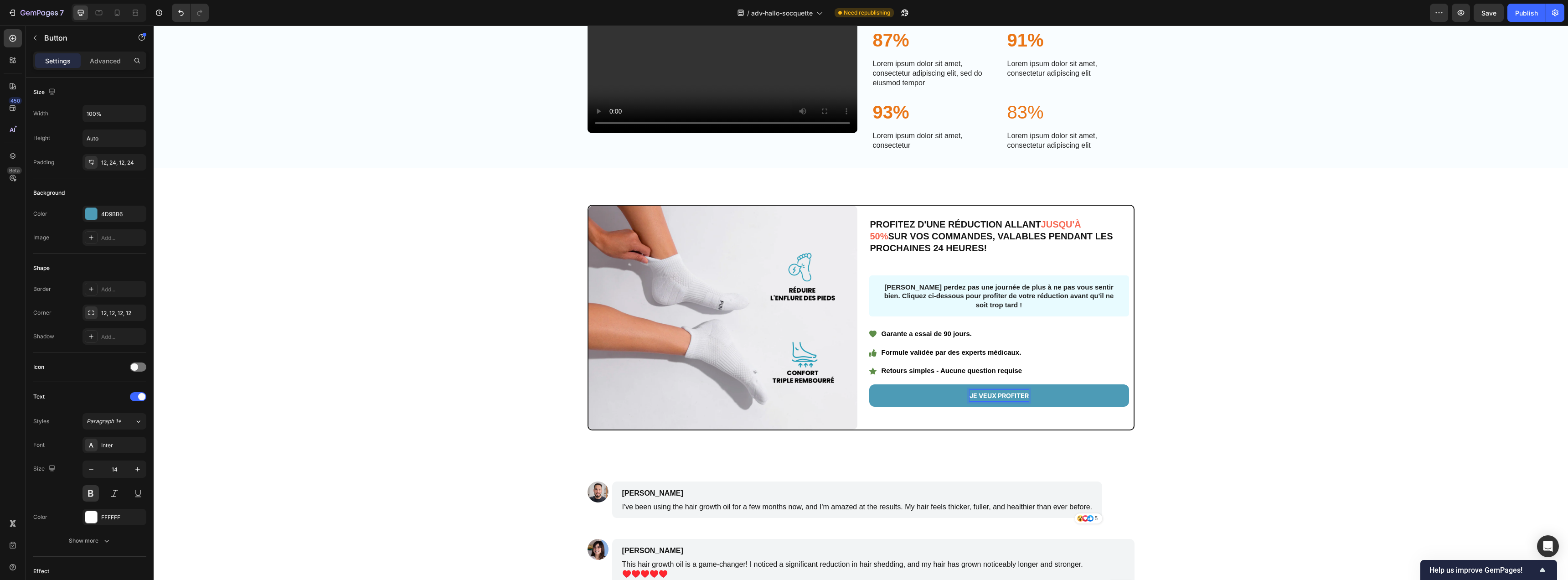
click at [869, 384] on button "JE VEUX PROFITER" at bounding box center [999, 395] width 260 height 22
click at [869, 384] on button "JE VEUX PROFITER MAINTENANT" at bounding box center [999, 395] width 260 height 22
click at [1210, 430] on div "Image PROFITEZ D'UNE RÉDUCTION ALLANT JUSQU'À 50% SUR VOS COMMANDES, VALABLES P…" at bounding box center [861, 318] width 1212 height 226
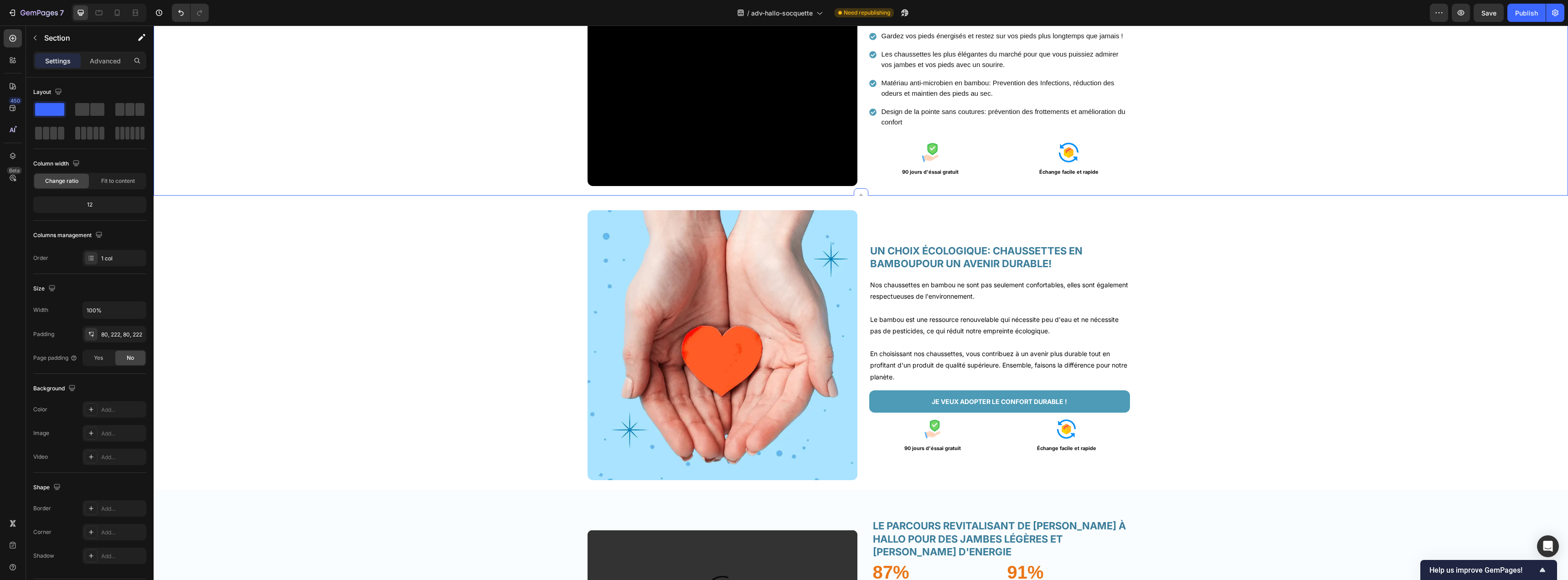
scroll to position [1327, 0]
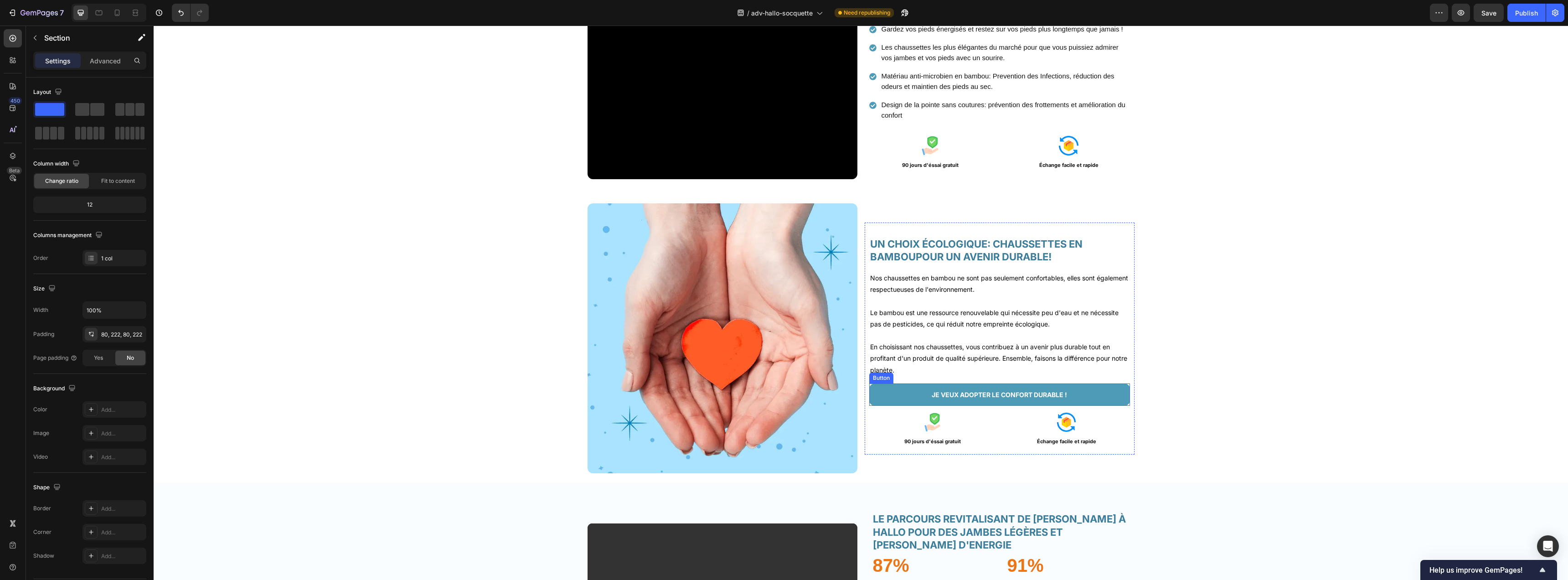
click at [888, 391] on button "JE VEUX ADOPTER LE CONFORT DURABLE !" at bounding box center [999, 395] width 260 height 22
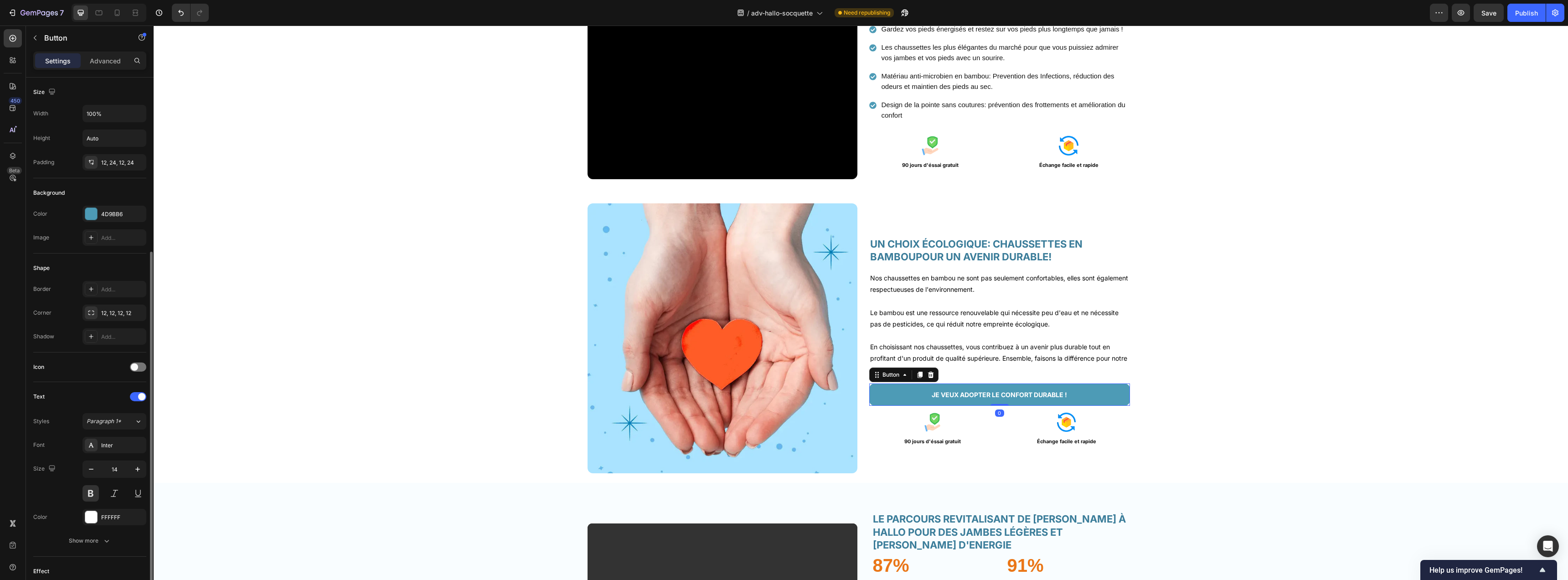
scroll to position [126, 0]
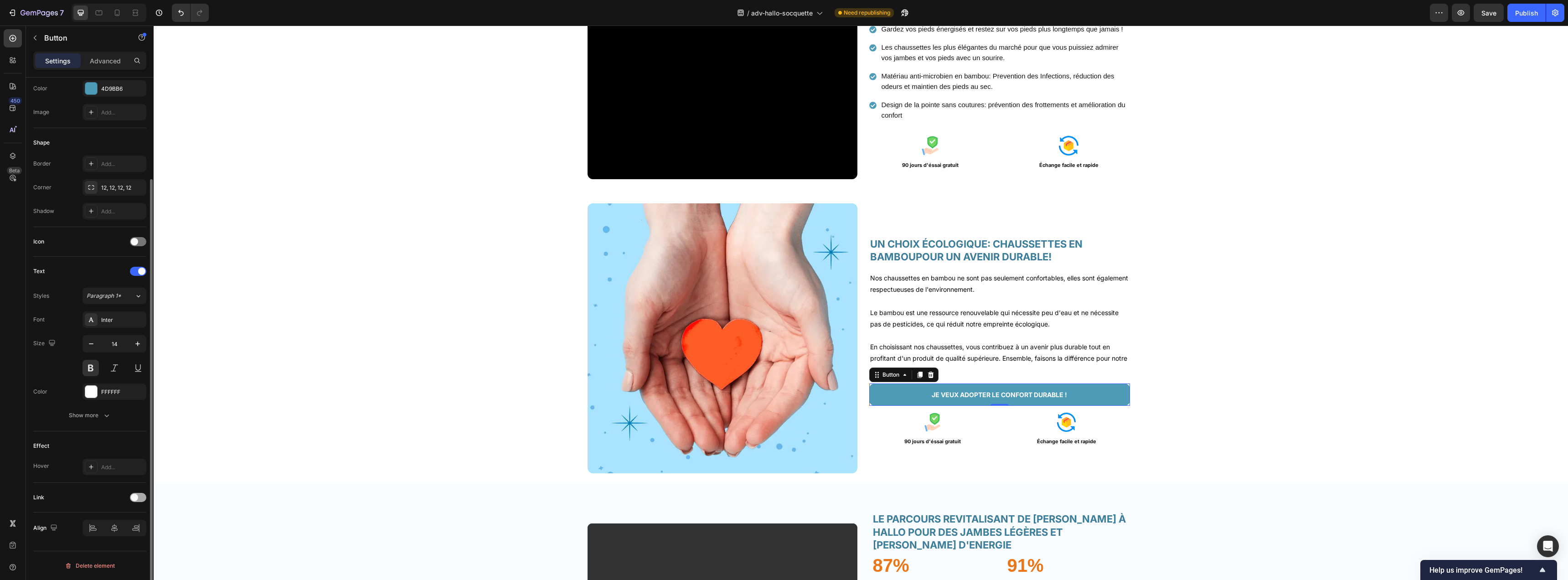
click at [140, 497] on div at bounding box center [138, 497] width 17 height 9
click at [107, 493] on div "Add..." at bounding box center [123, 497] width 43 height 8
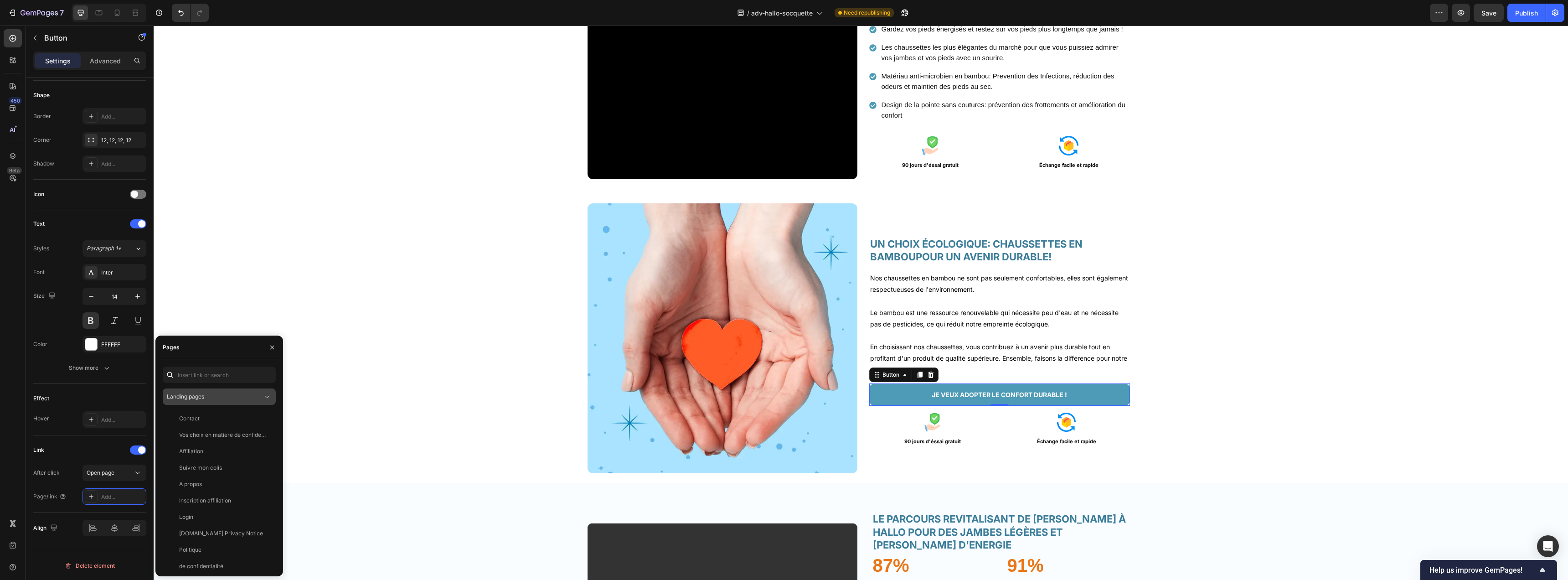
click at [218, 402] on button "Landing pages" at bounding box center [219, 397] width 113 height 17
click at [211, 449] on div "Product pages" at bounding box center [219, 454] width 106 height 17
click at [214, 494] on div "Socquette Hallo View" at bounding box center [218, 500] width 110 height 17
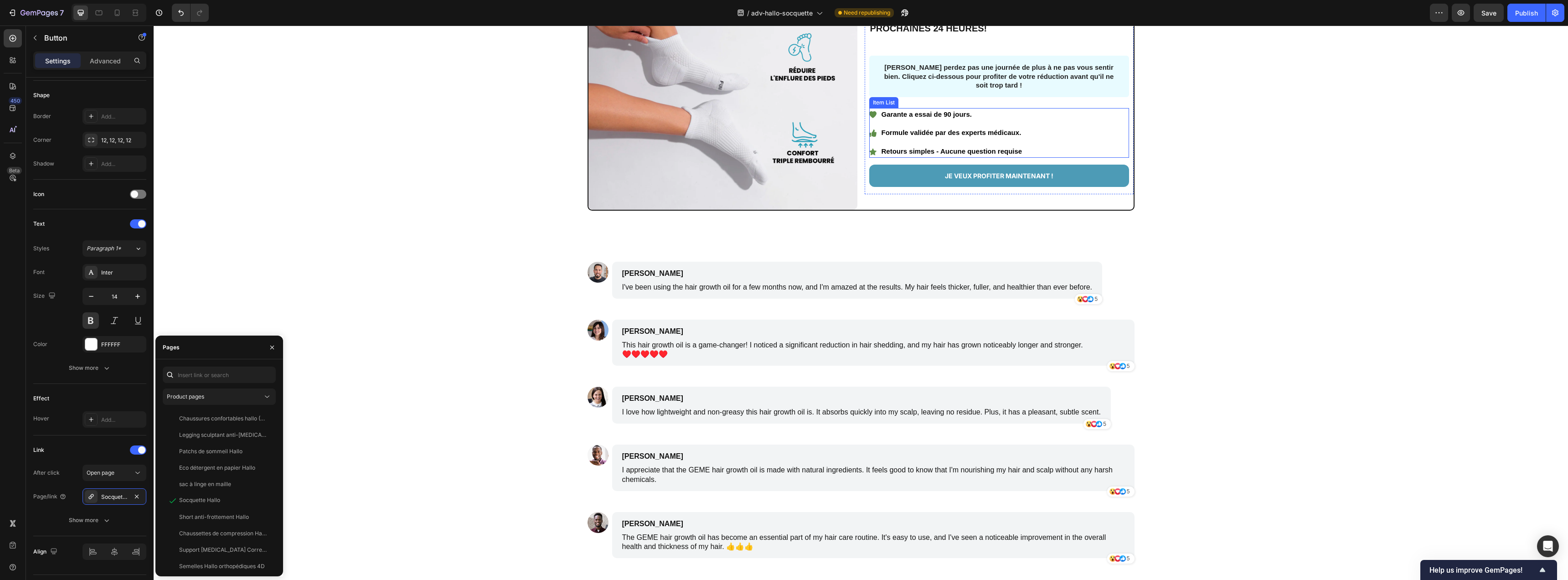
scroll to position [2089, 0]
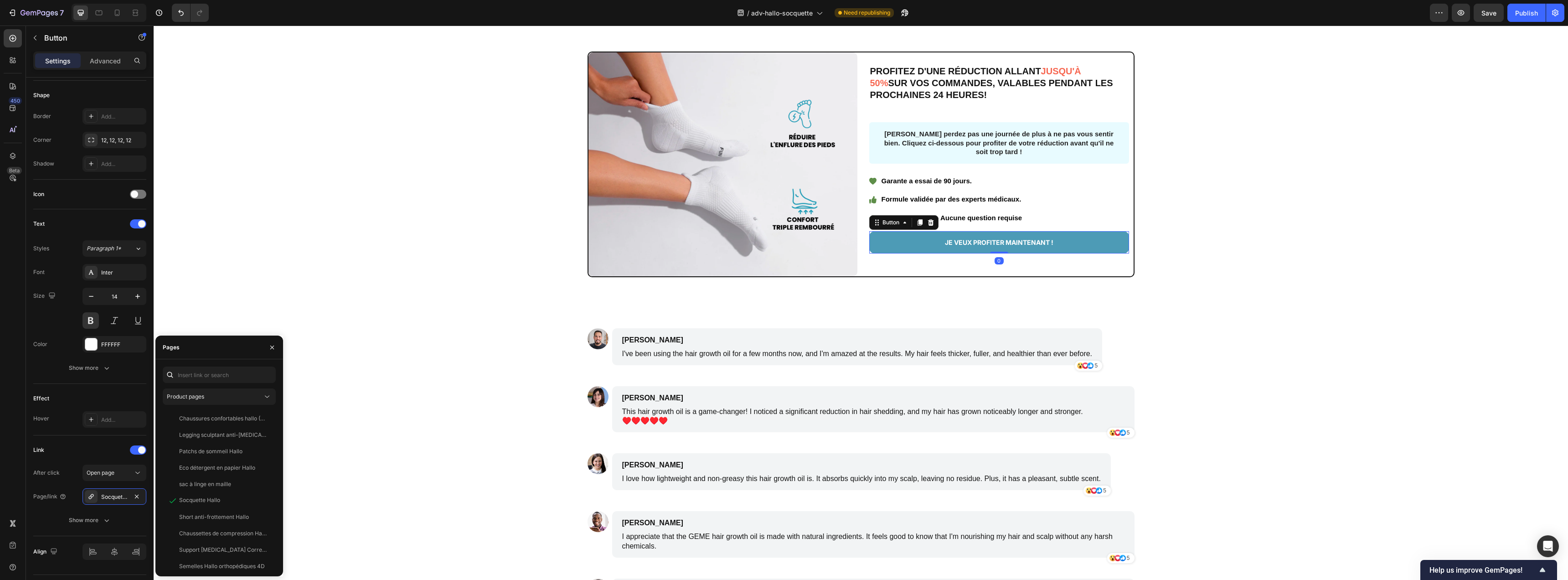
click at [903, 238] on button "JE VEUX PROFITER MAINTENANT !" at bounding box center [999, 242] width 260 height 22
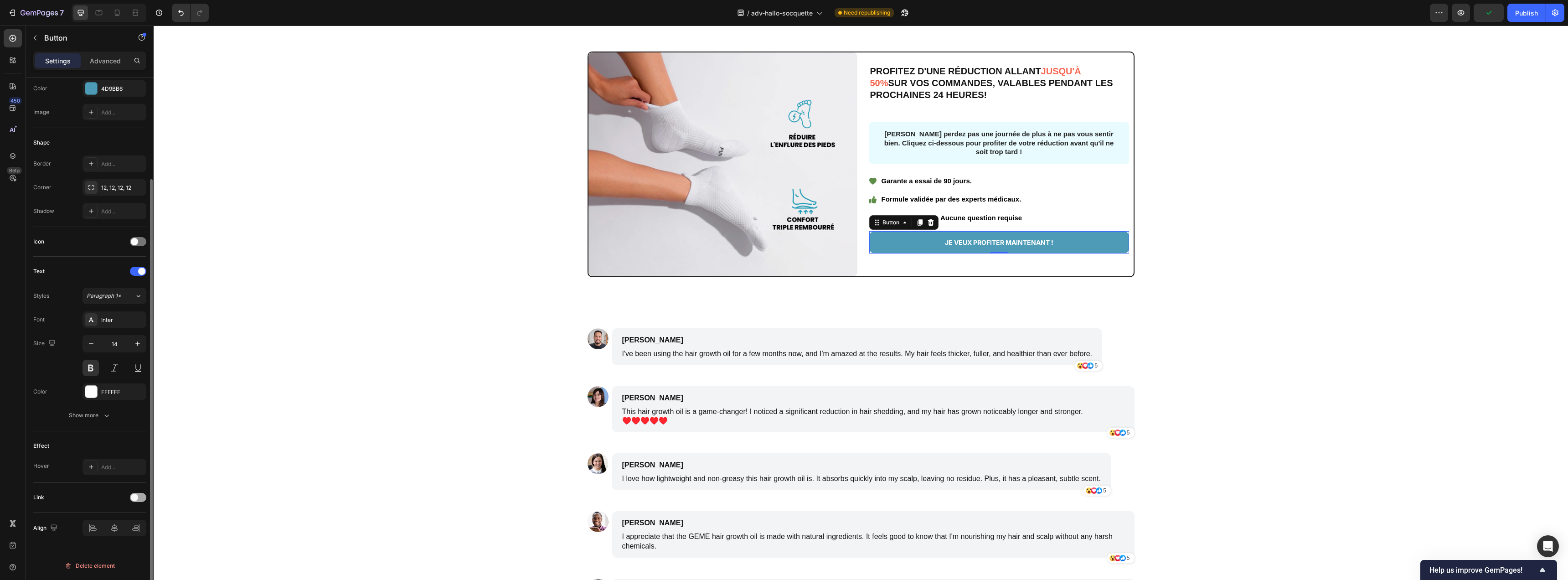
click at [140, 498] on div at bounding box center [138, 497] width 17 height 9
click at [118, 540] on div "Add..." at bounding box center [123, 544] width 43 height 8
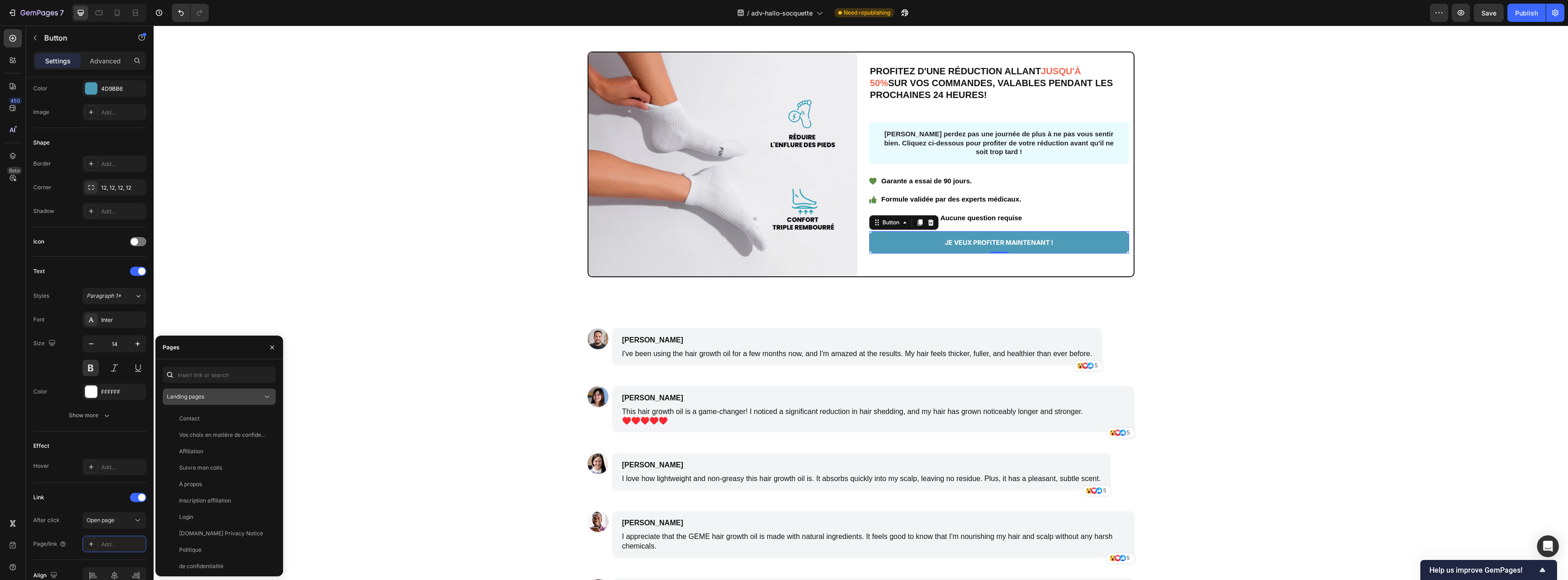
click at [213, 396] on div "Landing pages" at bounding box center [214, 396] width 96 height 8
click at [205, 457] on span "Product pages" at bounding box center [203, 453] width 37 height 8
click at [220, 482] on div "Socquette Hallo" at bounding box center [218, 479] width 102 height 8
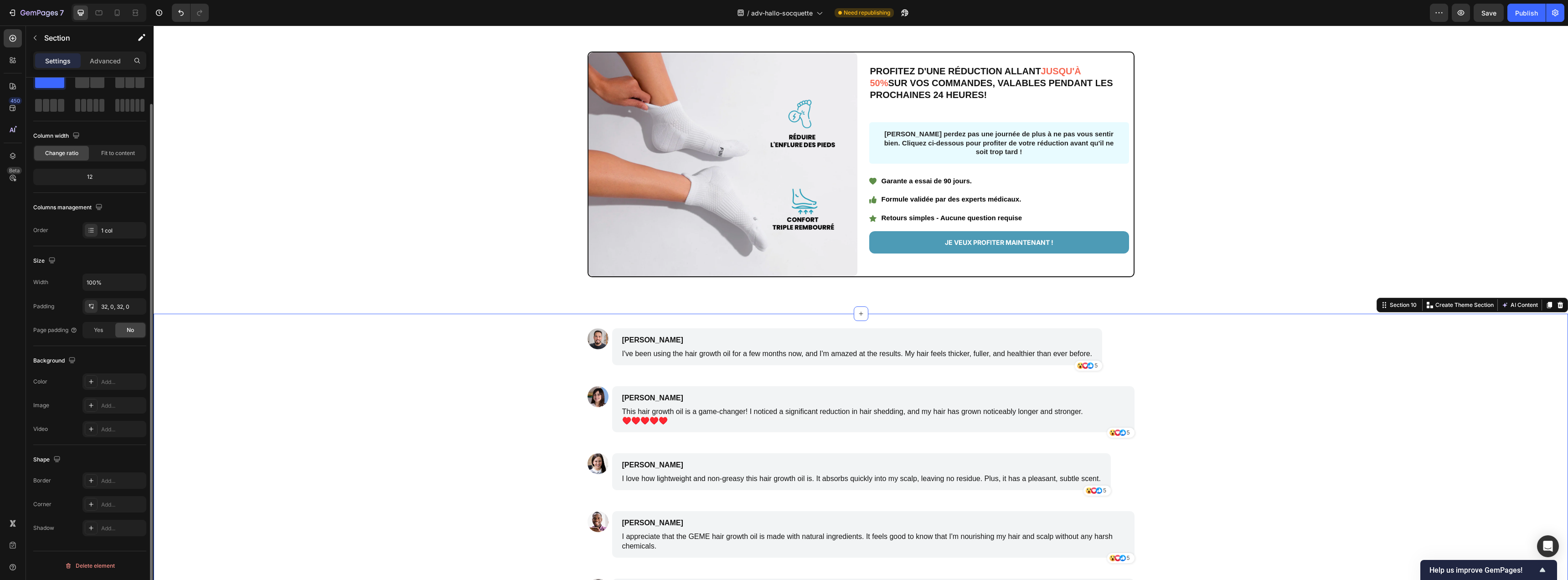
click at [1236, 325] on div "Image James Smith Text Block I've been using the hair growth oil for a few mont…" at bounding box center [861, 487] width 1414 height 346
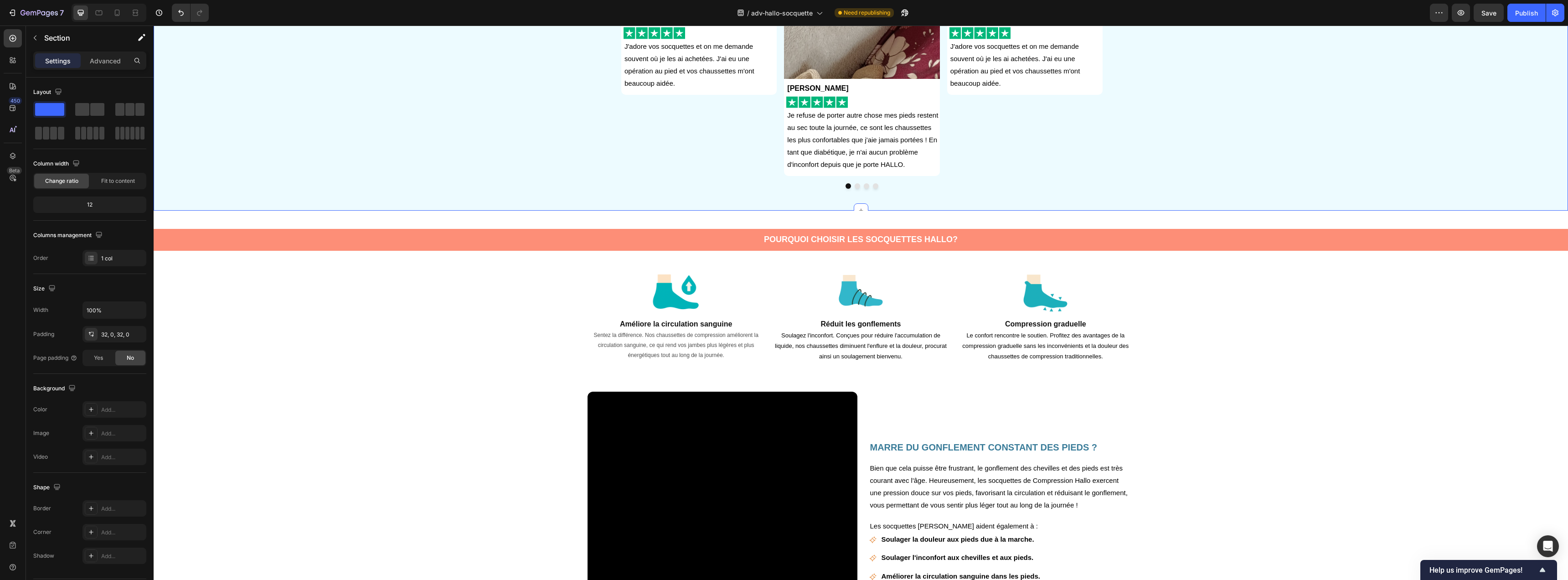
scroll to position [454, 0]
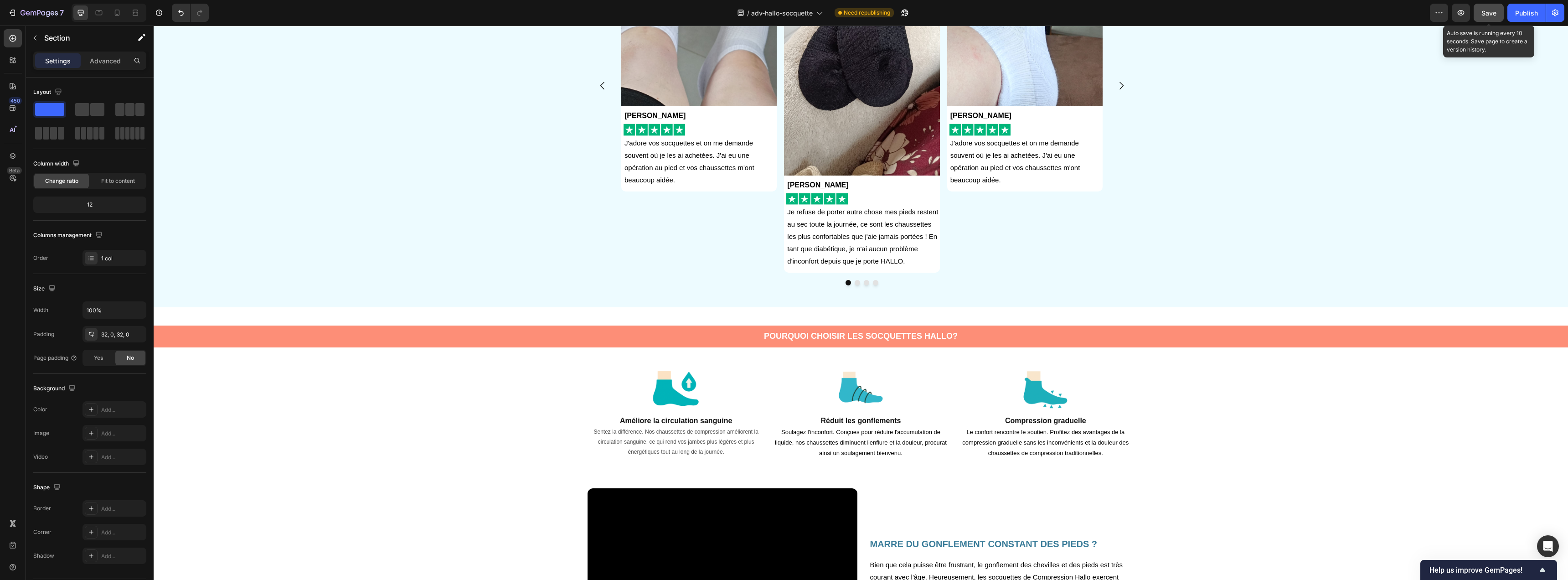
click at [1488, 15] on span "Save" at bounding box center [1489, 13] width 15 height 8
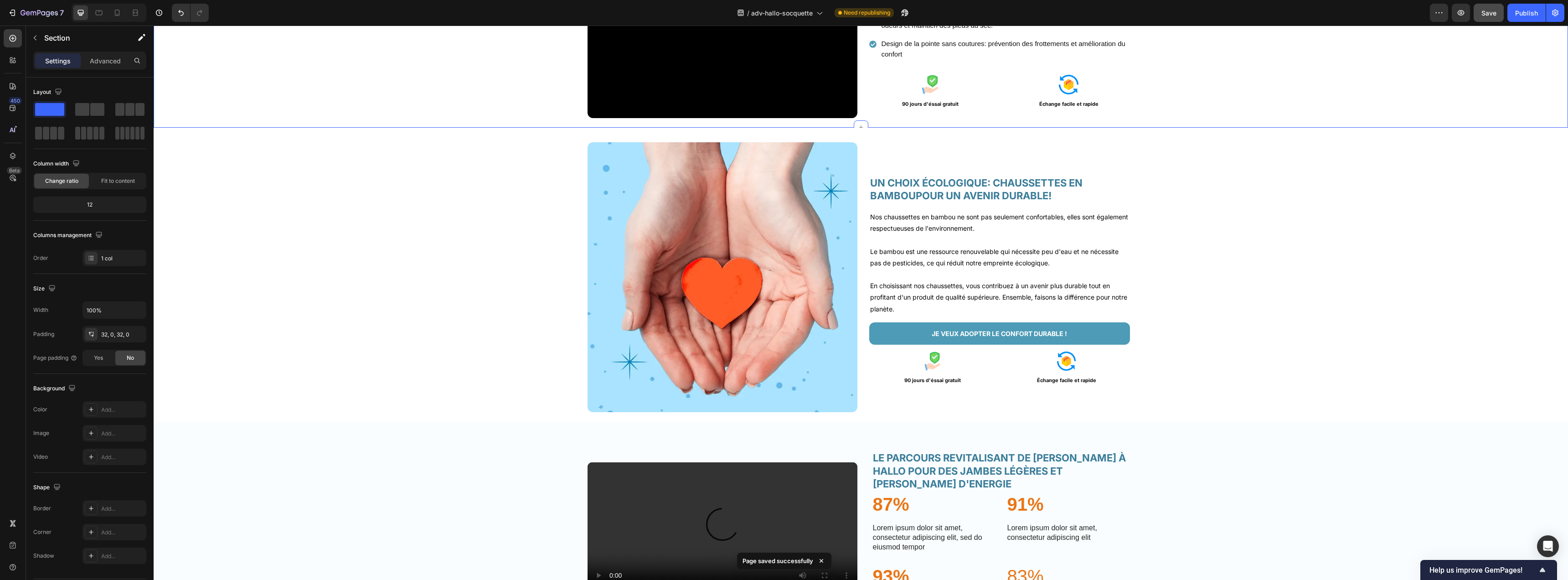
scroll to position [1700, 0]
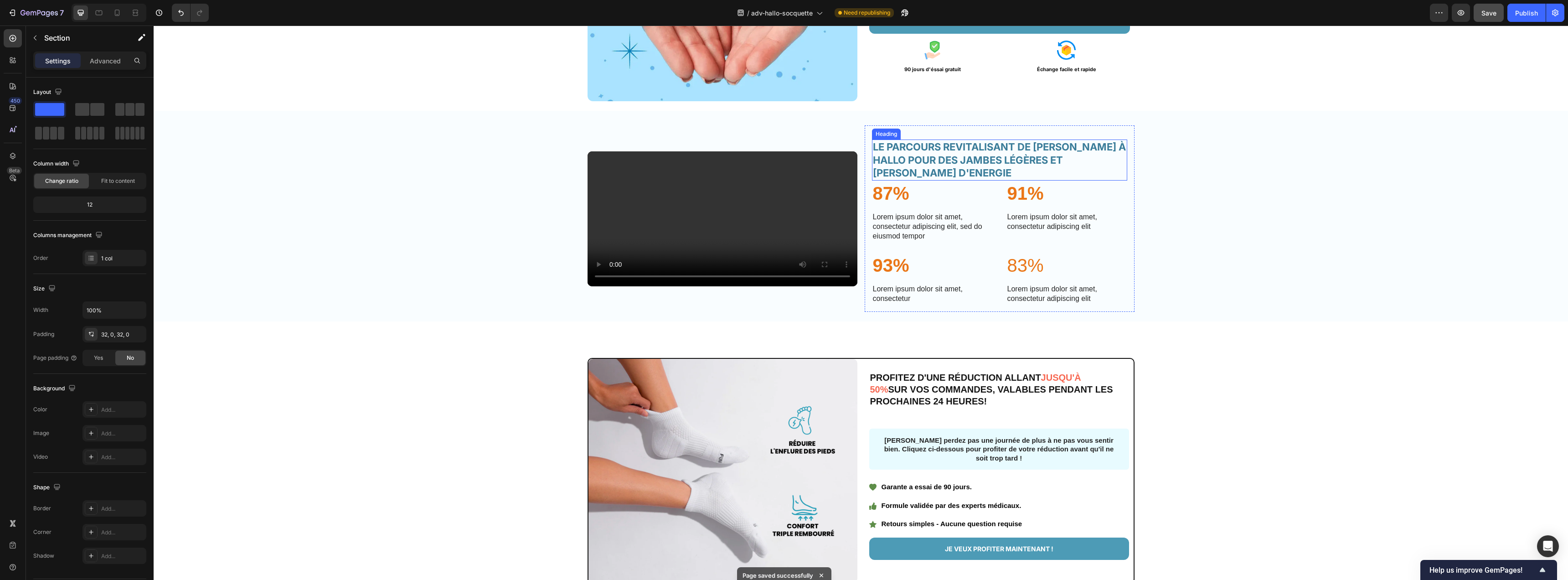
click at [1043, 181] on h2 "LE PARCOURS REVITALISANT DE LUCIE GRACE À HALLO POUR DES JAMBES LÉGÈRES ET PLEI…" at bounding box center [999, 160] width 256 height 41
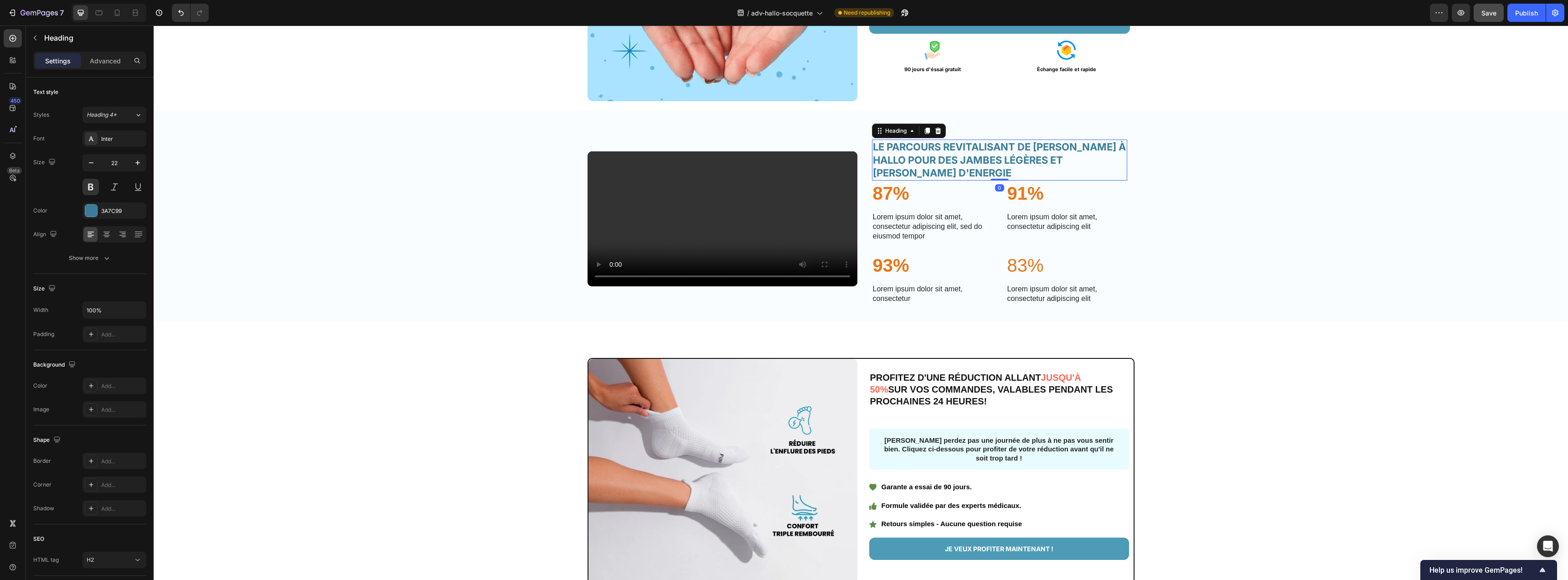
click at [1043, 181] on h2 "LE PARCOURS REVITALISANT DE LUCIE GRACE À HALLO POUR DES JAMBES LÉGÈRES ET PLEI…" at bounding box center [999, 160] width 256 height 41
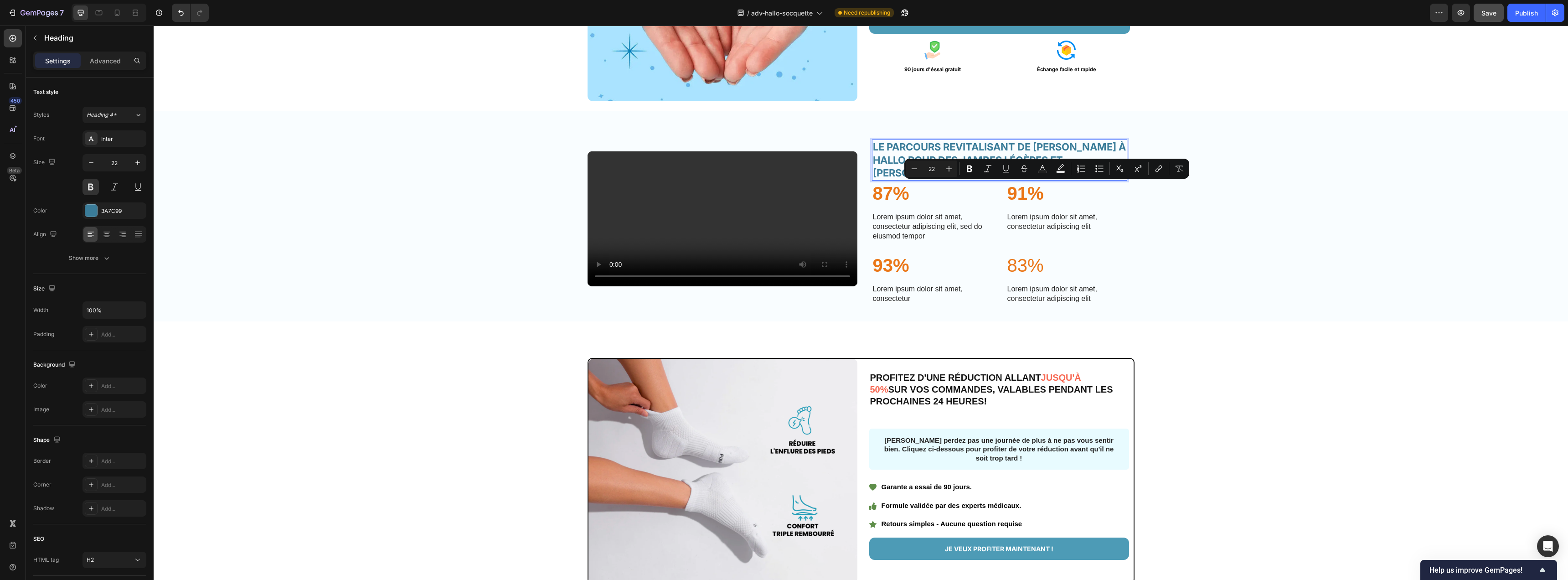
click at [980, 180] on p "LE PARCOURS REVITALISANT DE LUCIE GRACE À HALLO POUR DES JAMBES LÉGÈRES ET PLEI…" at bounding box center [1000, 160] width 254 height 39
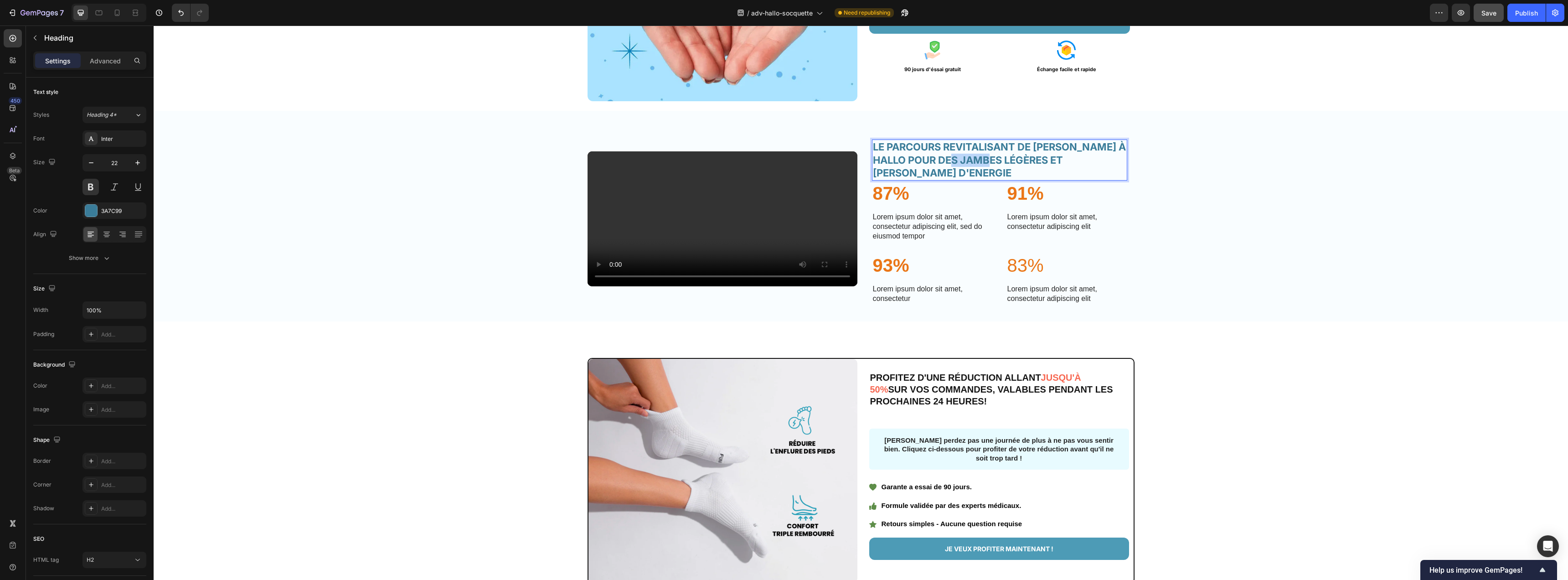
click at [980, 180] on p "LE PARCOURS REVITALISANT DE LUCIE GRACE À HALLO POUR DES JAMBES LÉGÈRES ET PLEI…" at bounding box center [1000, 160] width 254 height 39
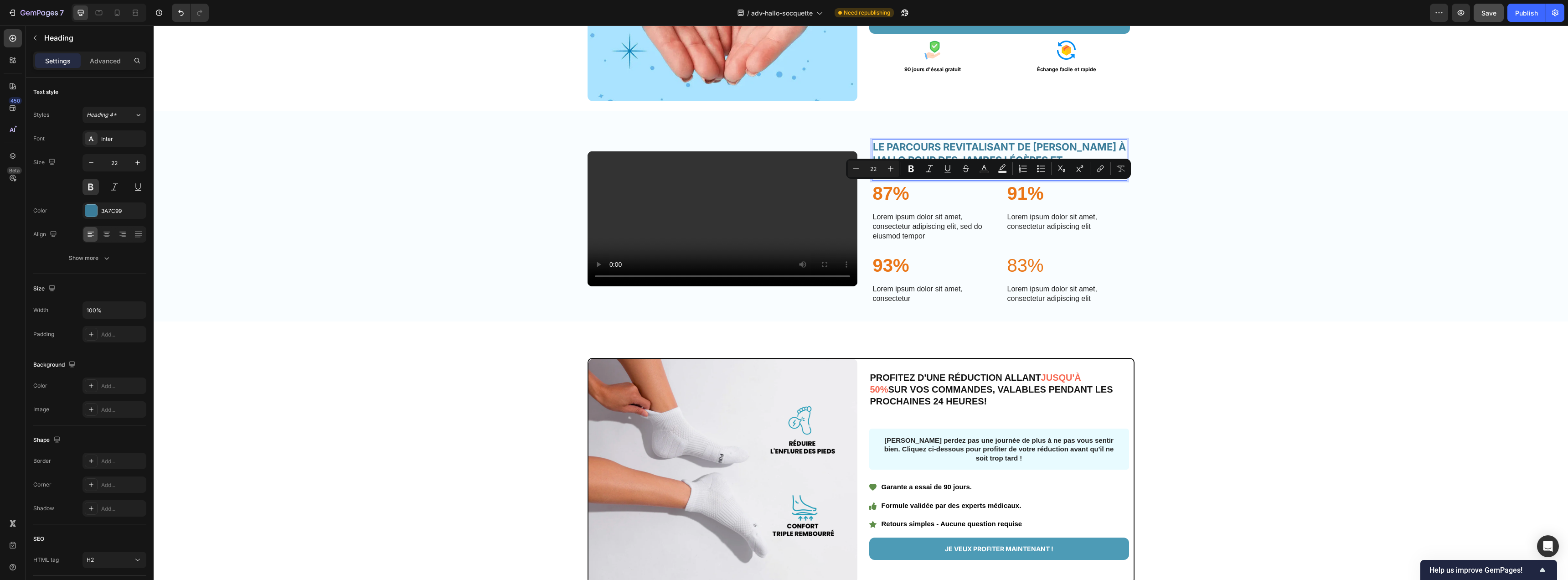
scroll to position [1706, 0]
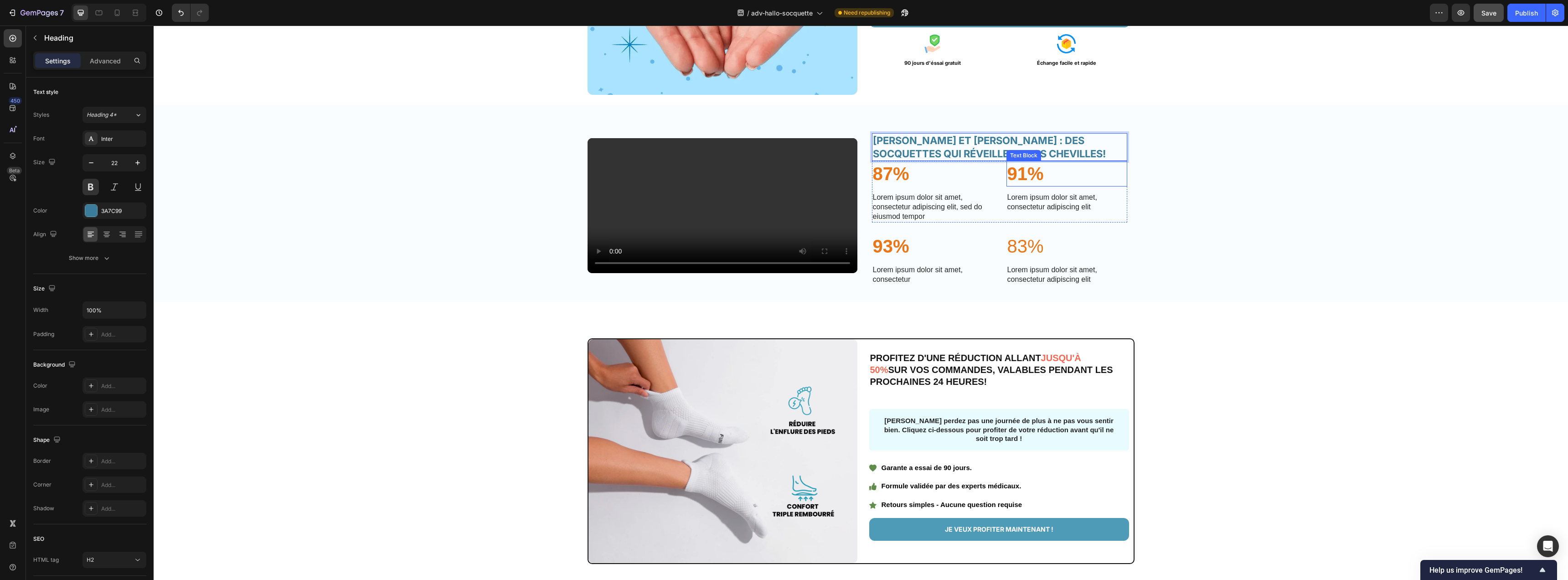
click at [1325, 265] on div "Video HÉLÈNE ET HALLO : DES SOCQUETTES QUI RÉVEILLENT VOS CHEVILLES! Heading 0 …" at bounding box center [861, 209] width 1414 height 181
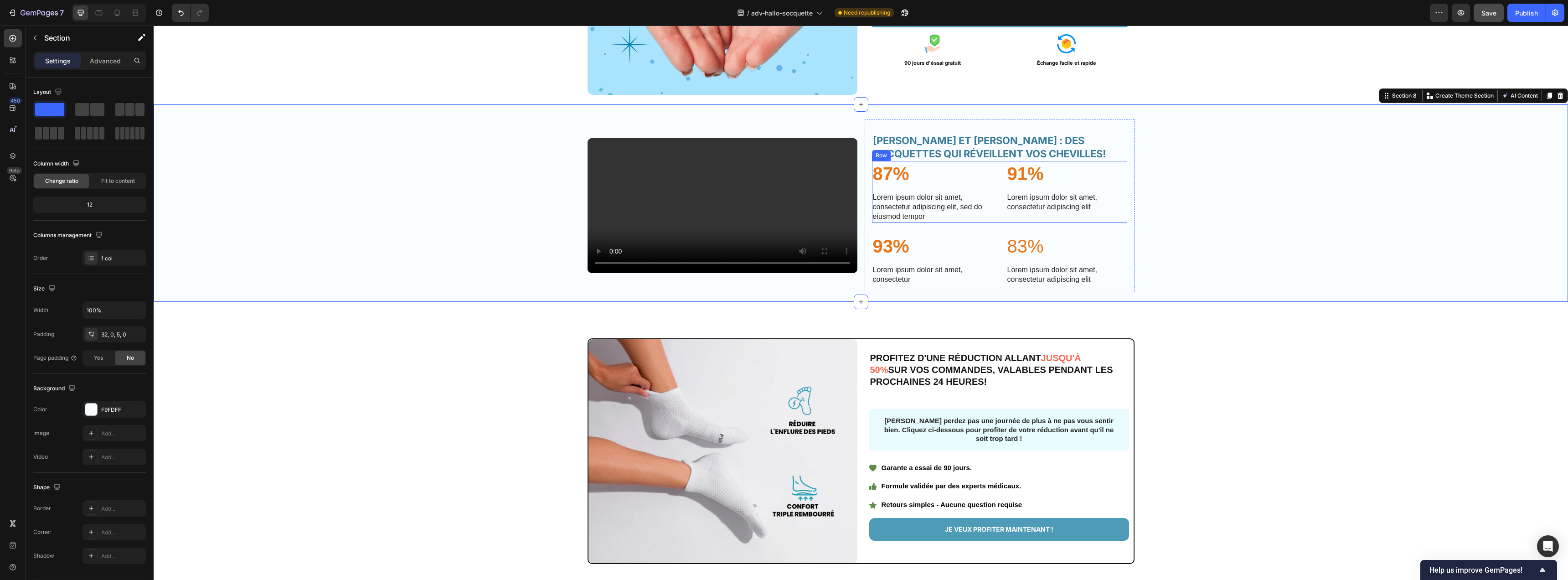
click at [990, 222] on div "87% Text Block Lorem ipsum dolor sit amet, consectetur adipiscing elit, sed do …" at bounding box center [999, 192] width 256 height 61
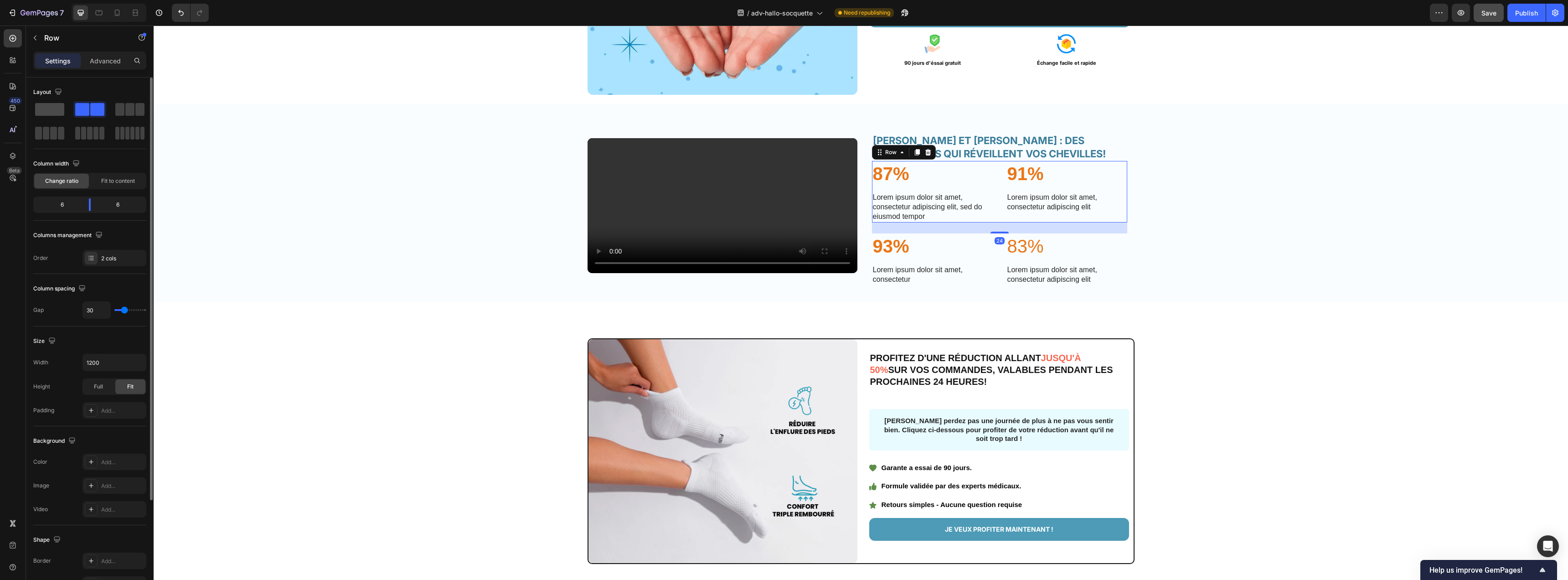
click at [47, 106] on span at bounding box center [50, 109] width 29 height 13
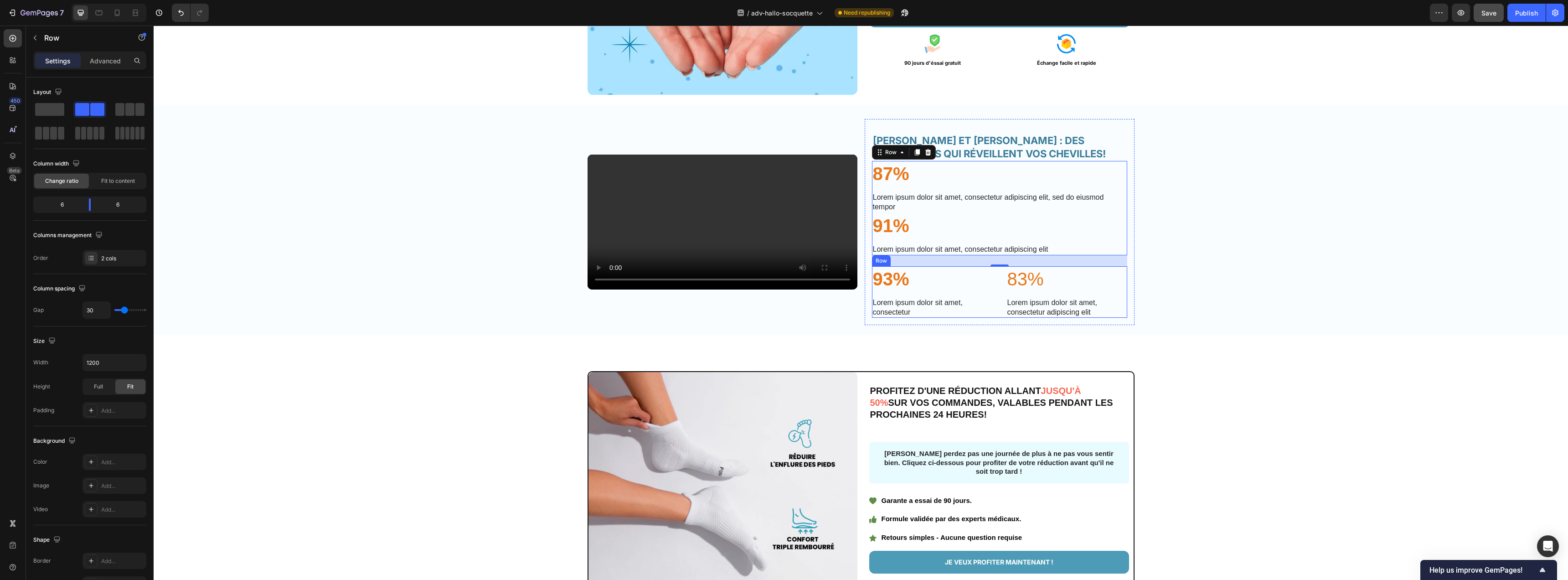
click at [990, 318] on div "93% Text Block Lorem ipsum dolor sit amet, consectetur Text Block 83% Text Bloc…" at bounding box center [999, 292] width 256 height 52
click at [925, 261] on icon at bounding box center [928, 258] width 6 height 6
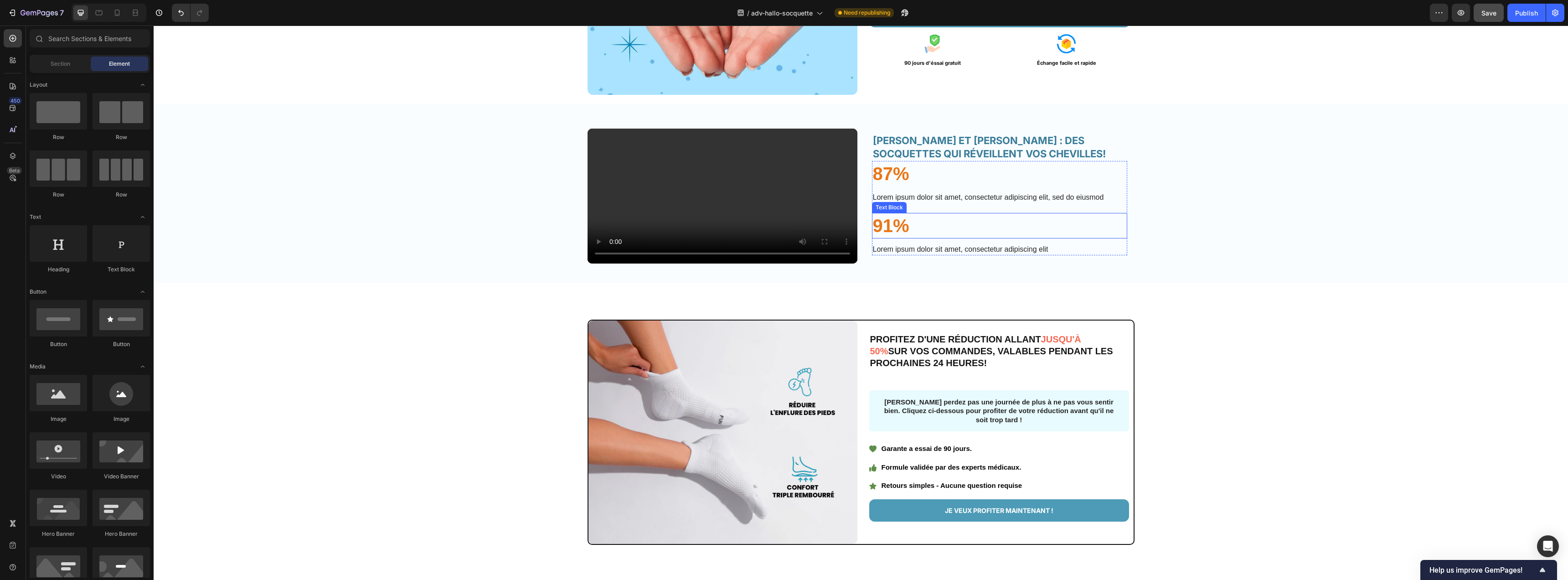
click at [963, 238] on p "91%" at bounding box center [1000, 226] width 254 height 24
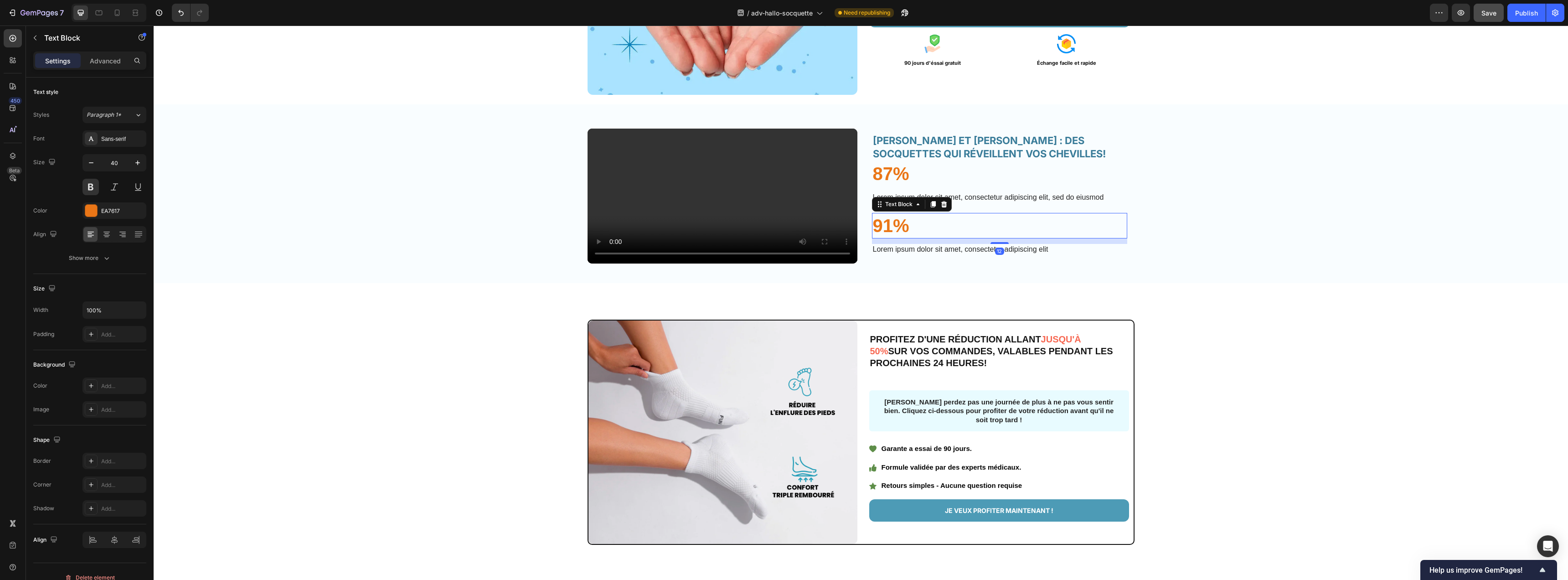
click at [941, 208] on icon at bounding box center [944, 204] width 7 height 7
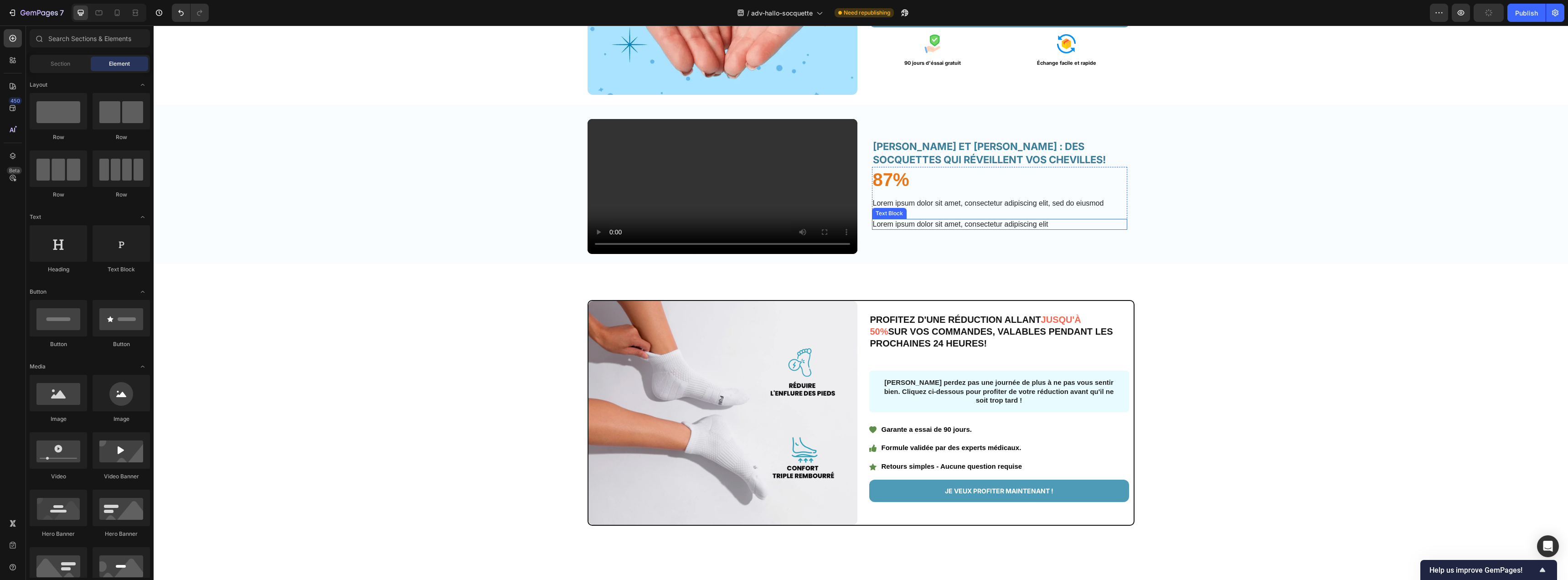
click at [980, 229] on p "Lorem ipsum dolor sit amet, consectetur adipiscing elit" at bounding box center [1000, 225] width 254 height 10
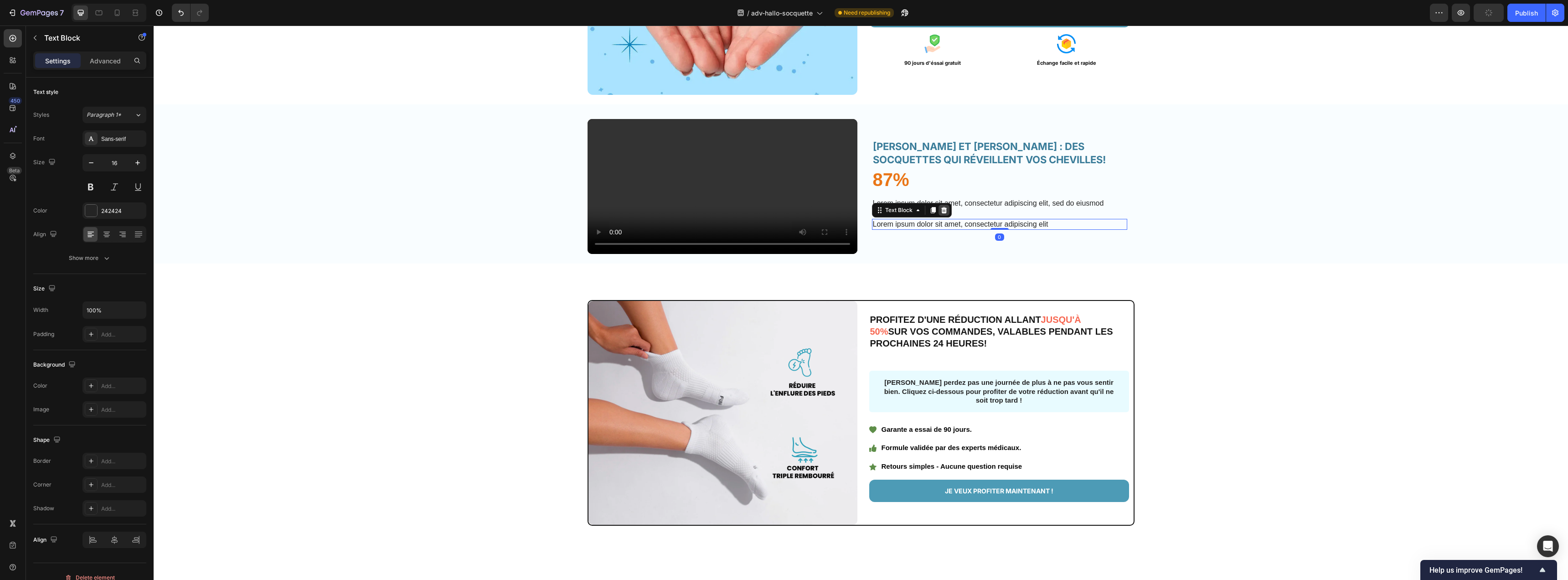
click at [941, 214] on icon at bounding box center [944, 210] width 7 height 7
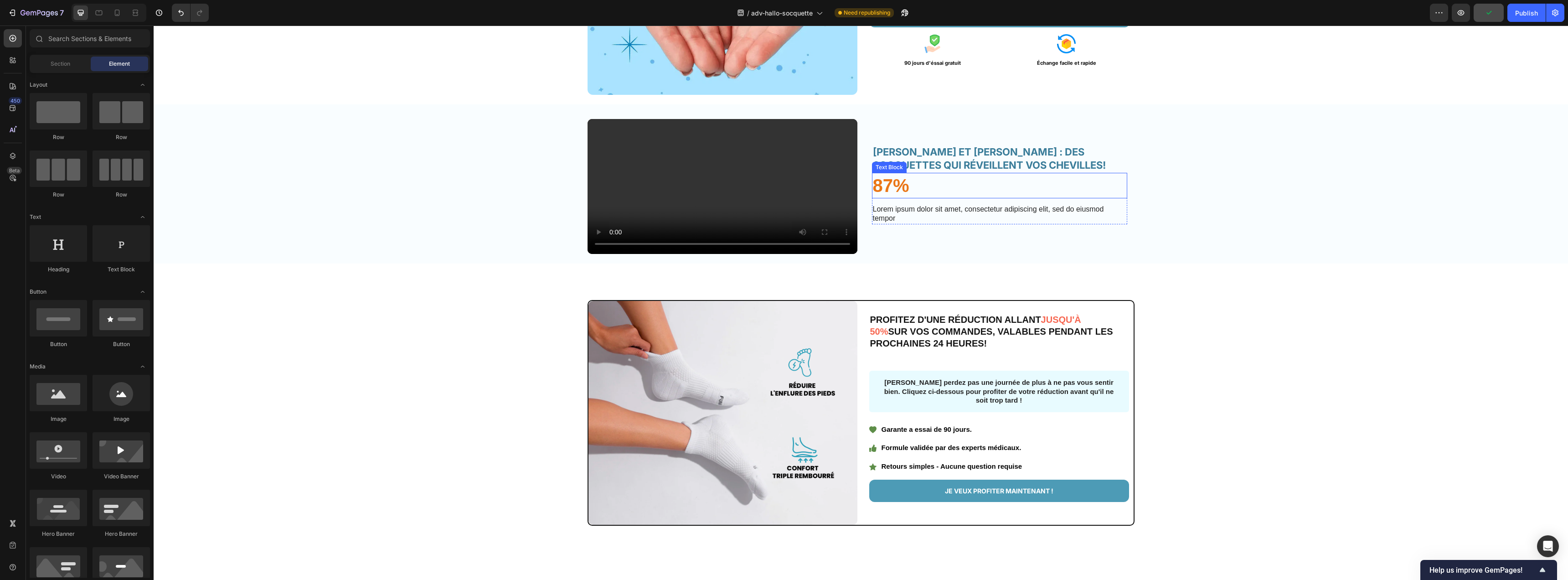
click at [887, 197] on p "87%" at bounding box center [1000, 185] width 254 height 24
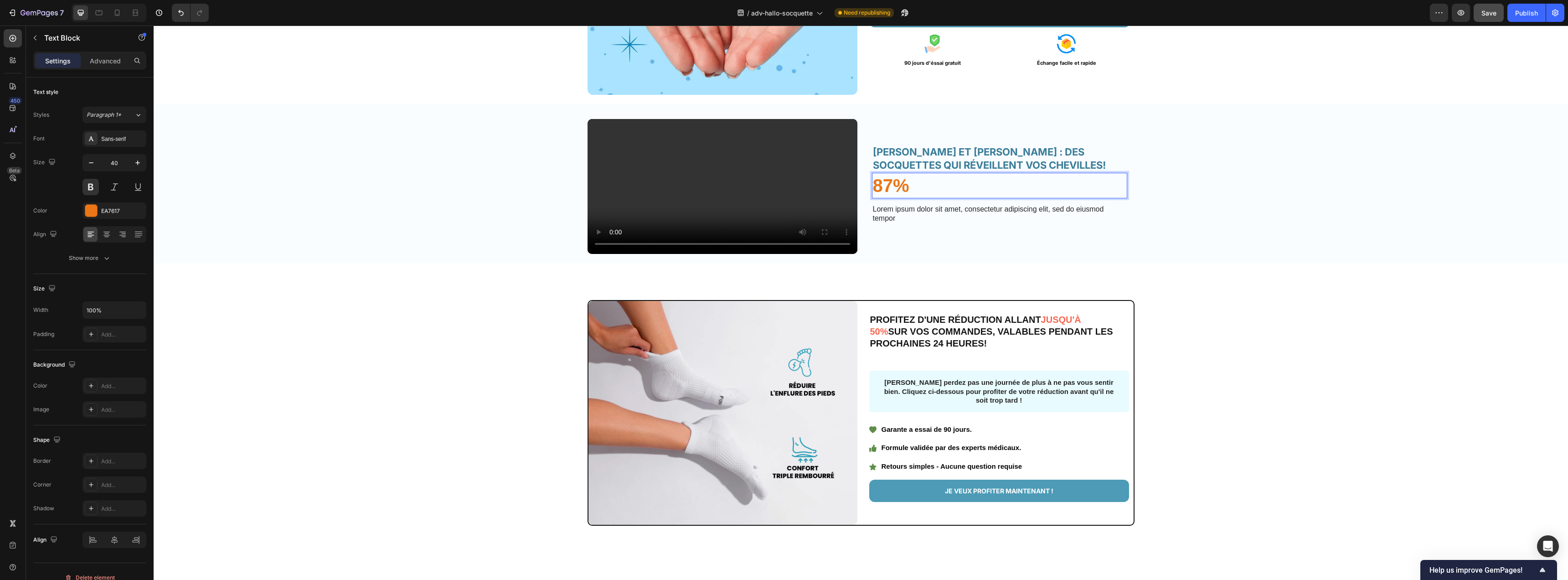
click at [886, 197] on p "87%" at bounding box center [1000, 185] width 254 height 24
click at [885, 197] on p "87%" at bounding box center [1000, 185] width 254 height 24
click at [877, 197] on p "87%" at bounding box center [1000, 185] width 254 height 24
click at [881, 197] on p "87%" at bounding box center [1000, 185] width 254 height 24
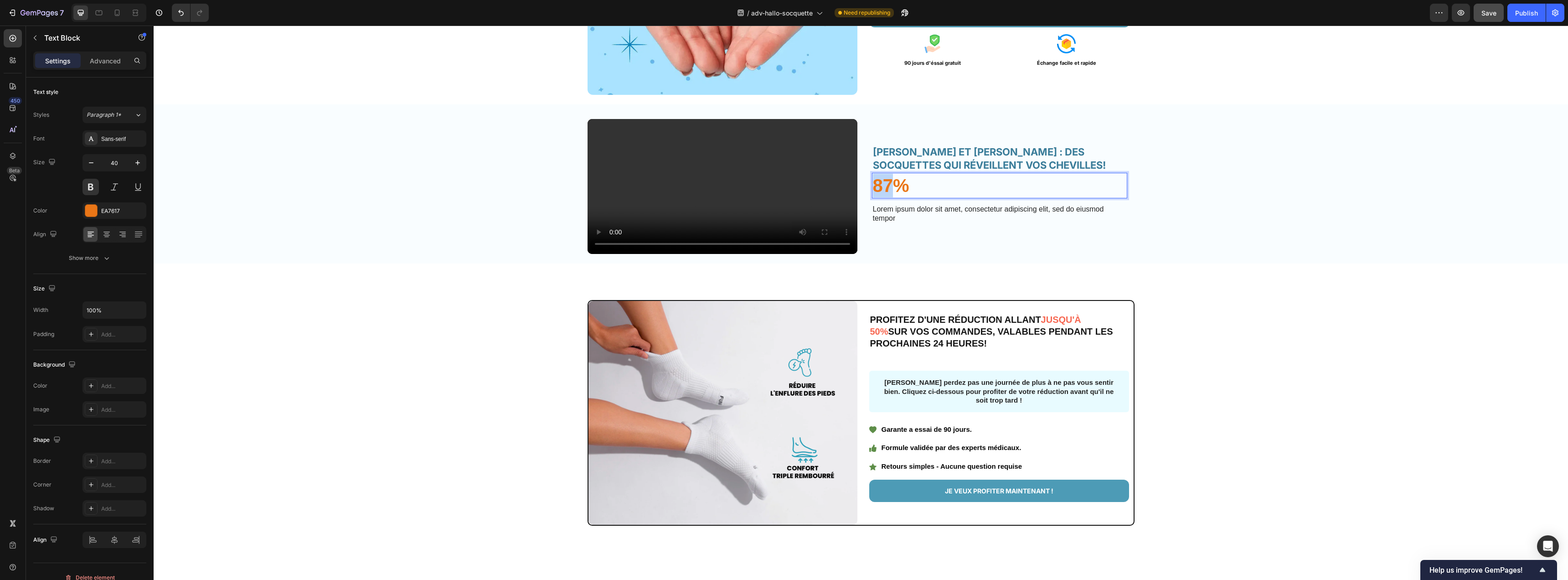
click at [881, 197] on p "87%" at bounding box center [1000, 185] width 254 height 24
click at [905, 224] on p "Lorem ipsum dolor sit amet, consectetur adipiscing elit, sed do eiusmod tempor" at bounding box center [1000, 214] width 254 height 19
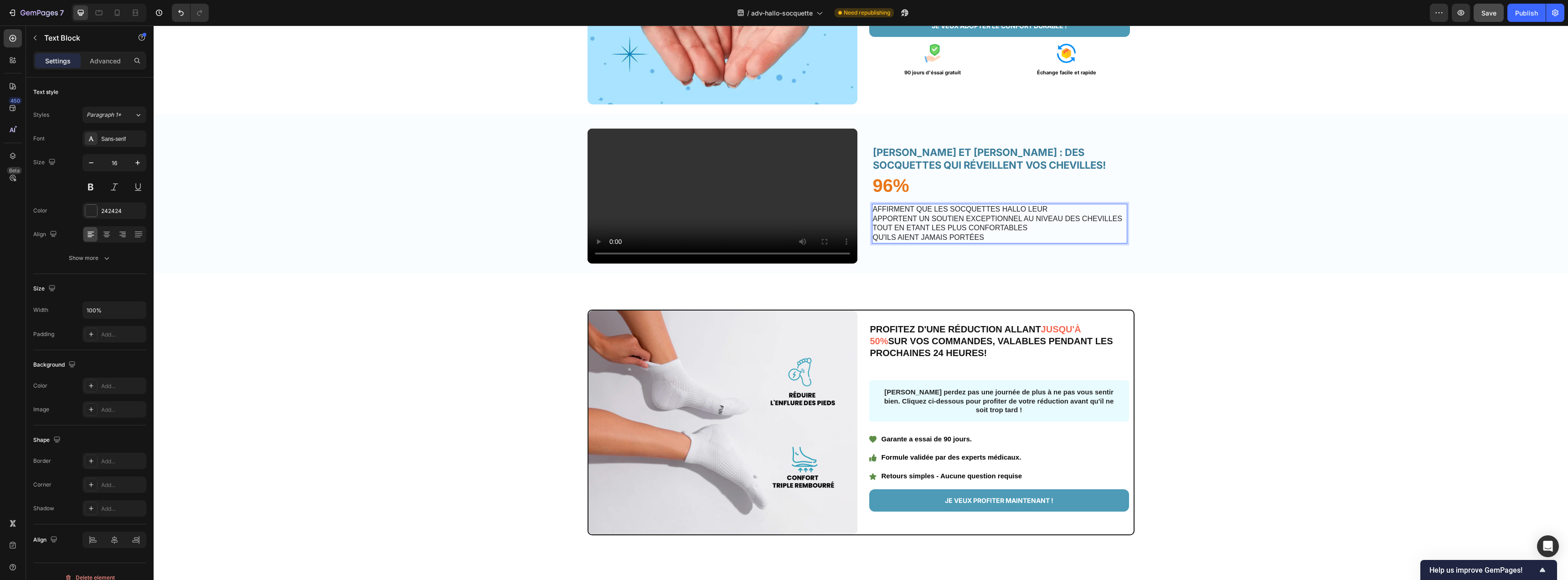
click at [1053, 243] on p "AFFIRMENT QUE LES SOCQUETTES HALLO LEUR APPORTENT UN SOUTIEN EXCEPTIONNEL AU NI…" at bounding box center [1000, 224] width 254 height 38
click at [1223, 271] on div "Video HÉLÈNE ET HALLO : DES SOCQUETTES QUI RÉVEILLENT VOS CHEVILLES! Heading 96…" at bounding box center [861, 200] width 1414 height 142
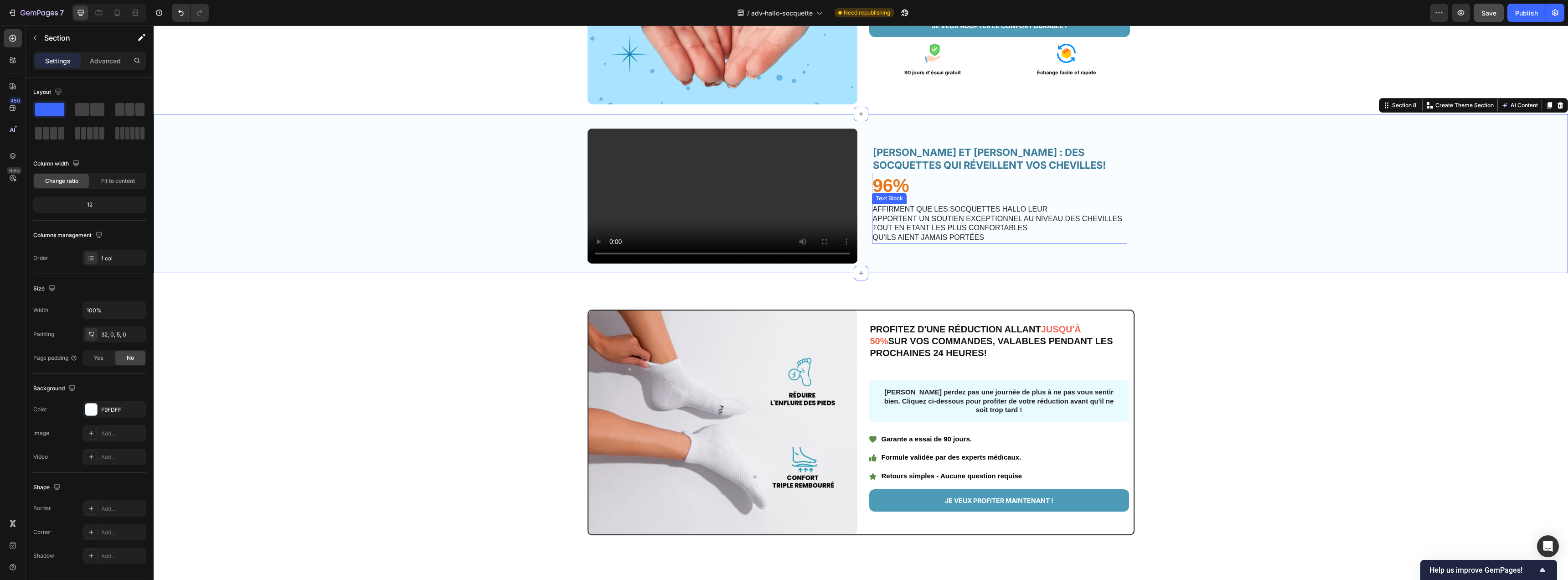
click at [1020, 243] on p "AFFIRMENT QUE LES SOCQUETTES HALLO LEUR APPORTENT UN SOUTIEN EXCEPTIONNEL AU NI…" at bounding box center [1000, 224] width 254 height 38
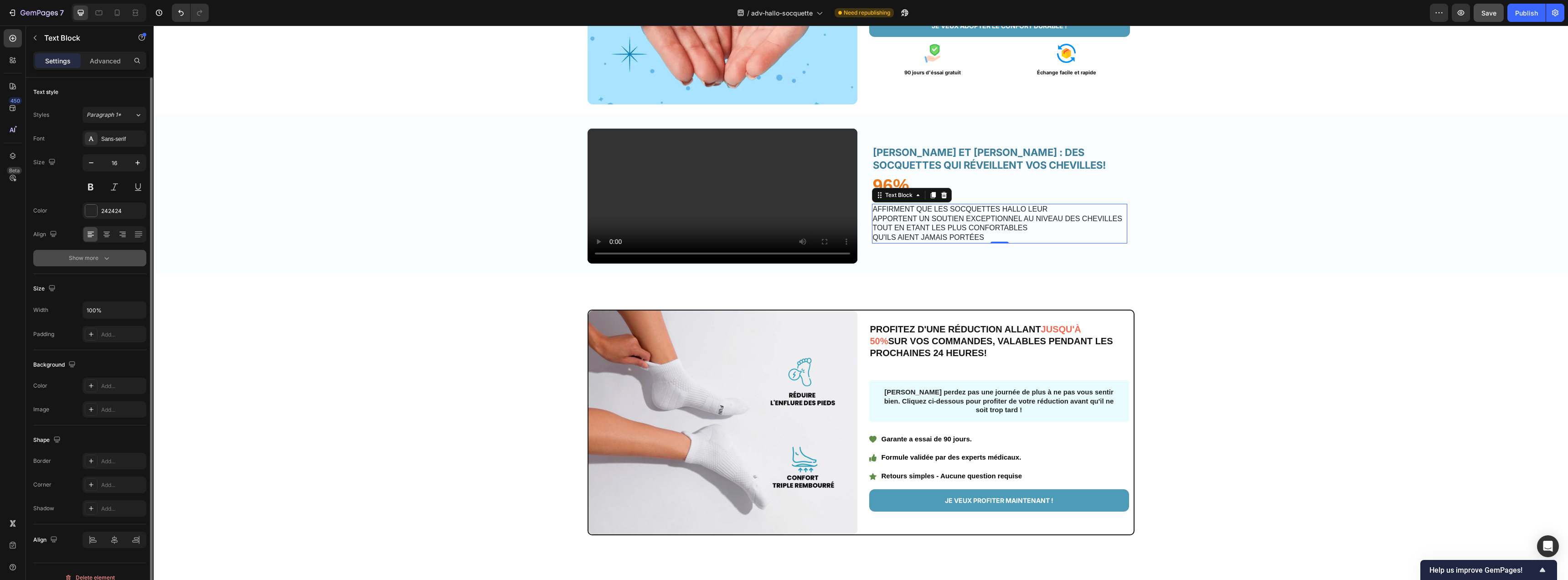
click at [99, 258] on div "Show more" at bounding box center [89, 258] width 42 height 9
click at [121, 330] on span "Aa" at bounding box center [123, 330] width 7 height 8
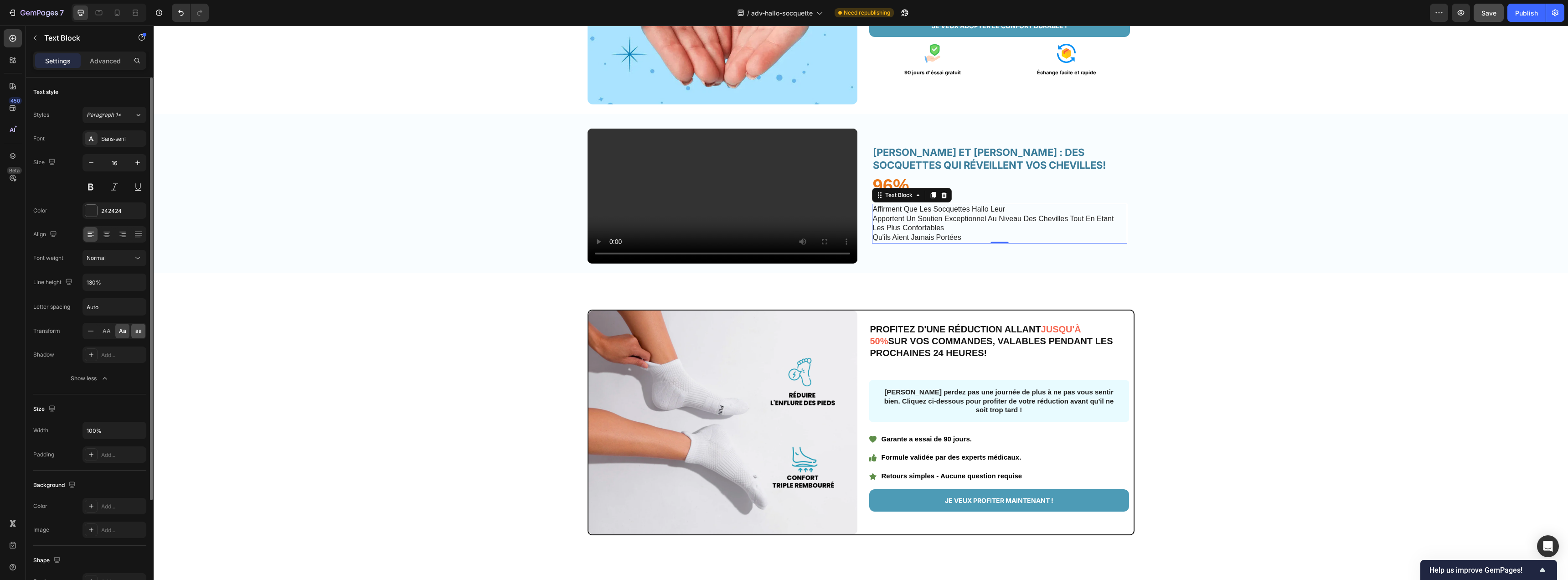
click at [139, 330] on span "aa" at bounding box center [138, 330] width 6 height 8
click at [873, 243] on p "AFFIRMENT QUE LES SOCQUETTES HALLO LEUR APPORTENT UN SOUTIEN EXCEPTIONNEL AU NI…" at bounding box center [1000, 224] width 254 height 38
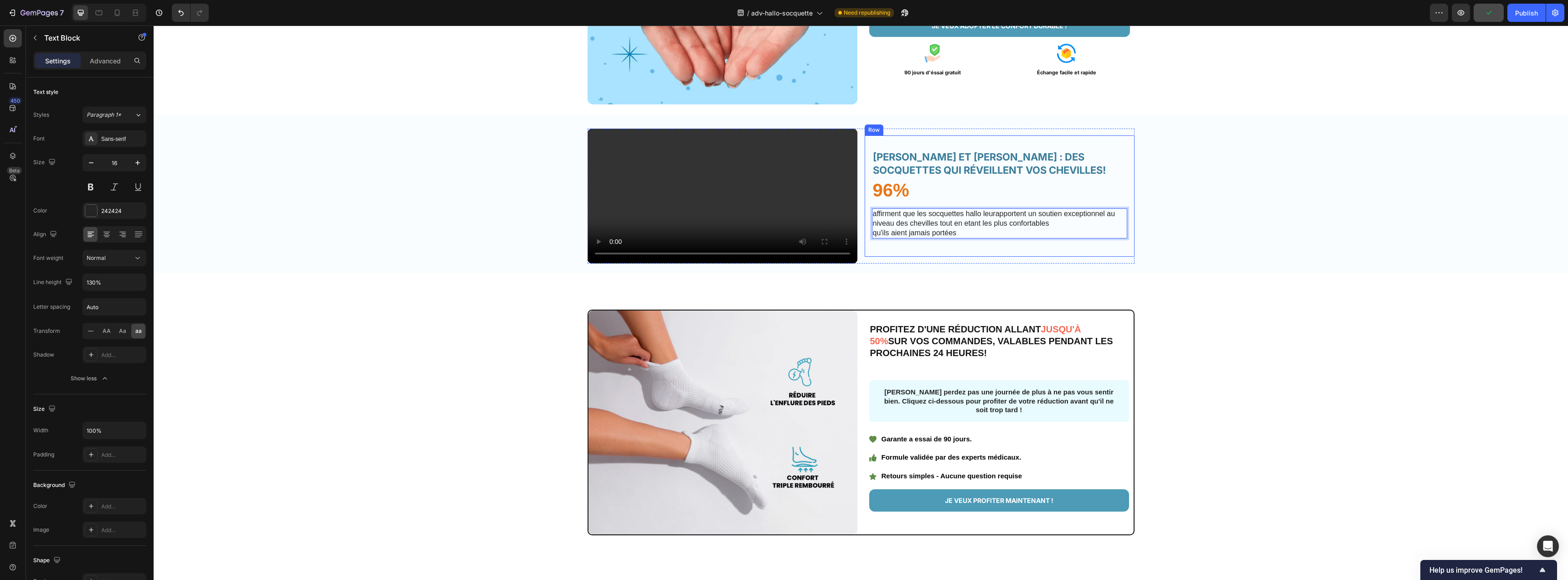
scroll to position [1701, 0]
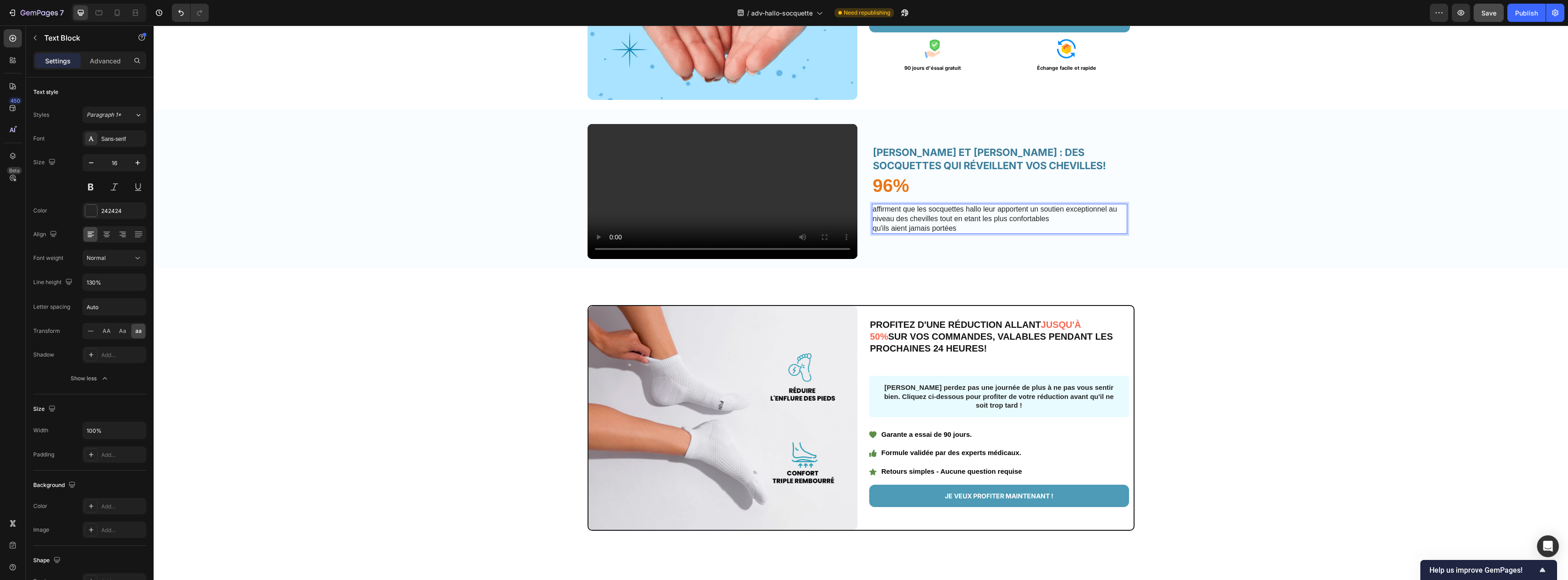
click at [966, 233] on p "AFFIRMENT QUE LES SOCQUETTES HALLO LEUR APPORTENT UN SOUTIEN EXCEPTIONNEL AU NI…" at bounding box center [1000, 219] width 254 height 28
click at [974, 233] on p "AFFIRMENT QUE LES SOCQUETTES HALLO LEUR APPORTENT UN SOUTIEN EXCEPTIONNEL AU NI…" at bounding box center [1000, 219] width 254 height 28
click at [873, 233] on p "AFFIRMENT QUE LES SOCQUETTES HALLO LEUR APPORTENT UN SOUTIEN EXCEPTIONNEL AU NI…" at bounding box center [1000, 219] width 254 height 28
click at [940, 259] on div "HÉLÈNE ET HALLO : DES SOCQUETTES QUI RÉVEILLENT VOS CHEVILLES! Heading 96% Text…" at bounding box center [999, 191] width 270 height 135
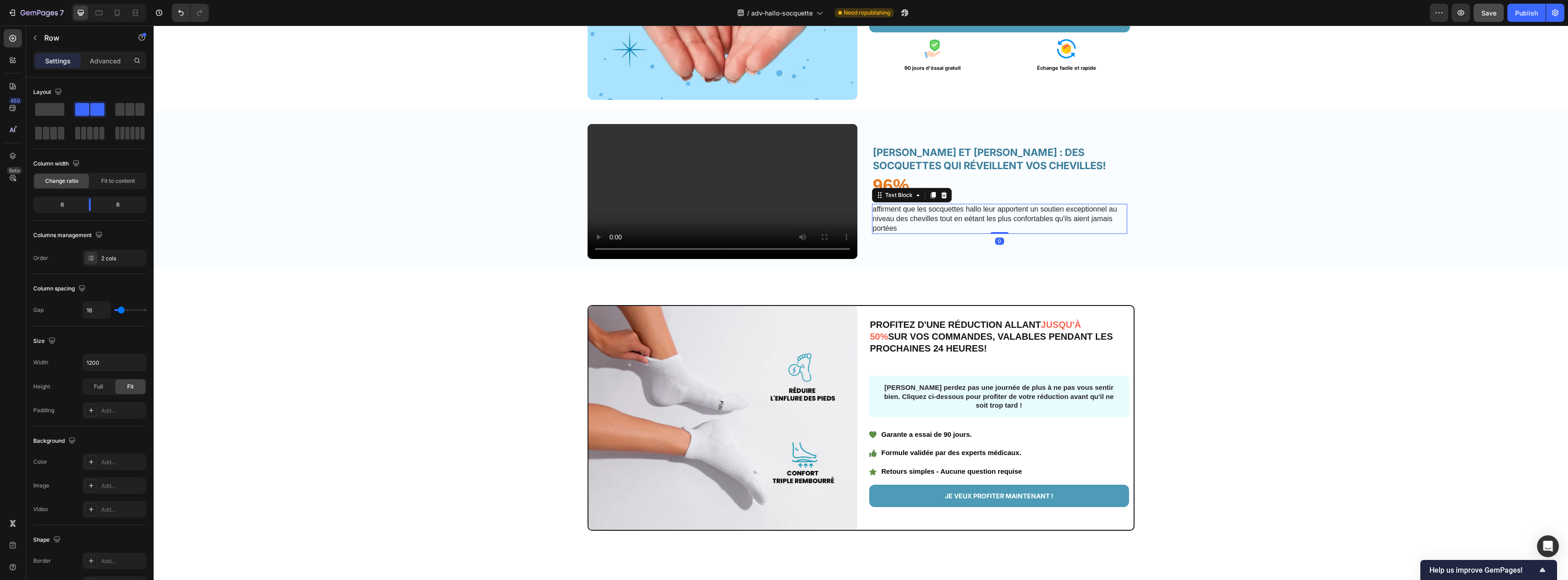
click at [952, 233] on p "AFFIRMENT QUE LES SOCQUETTES HALLO LEUR APPORTENT UN SOUTIEN EXCEPTIONNEL AU NI…" at bounding box center [1000, 219] width 254 height 28
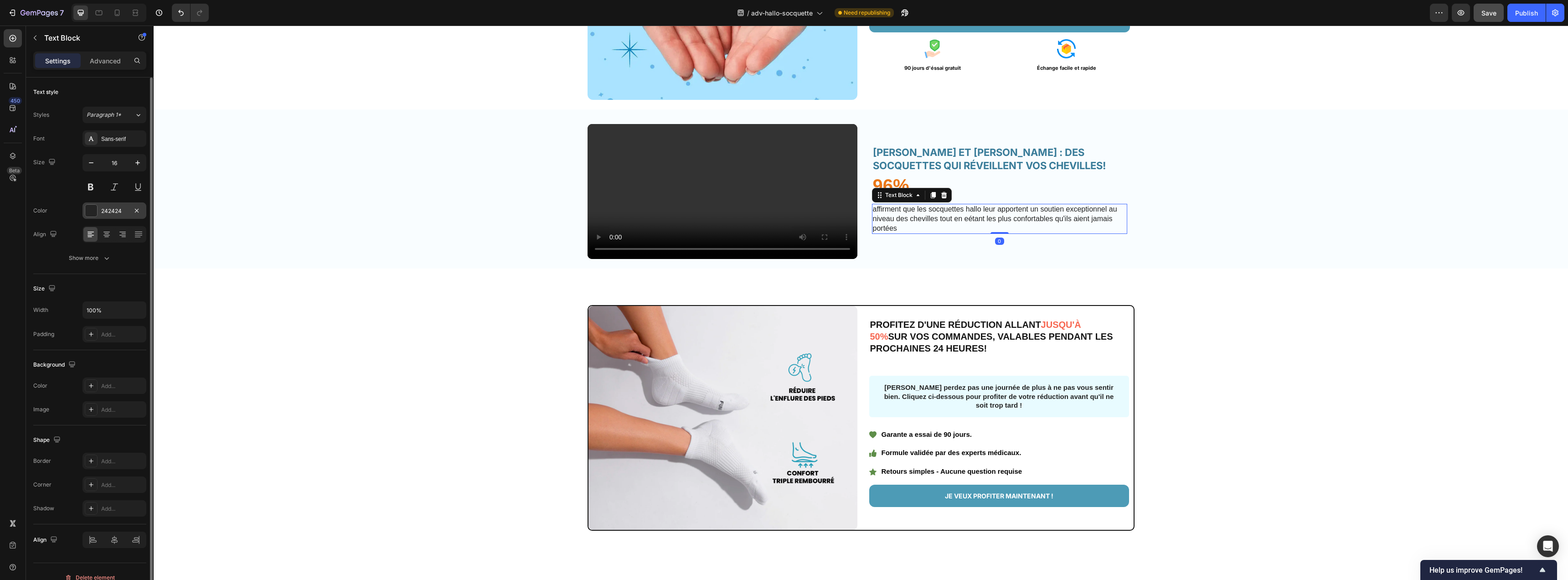
click at [94, 211] on div at bounding box center [91, 210] width 12 height 12
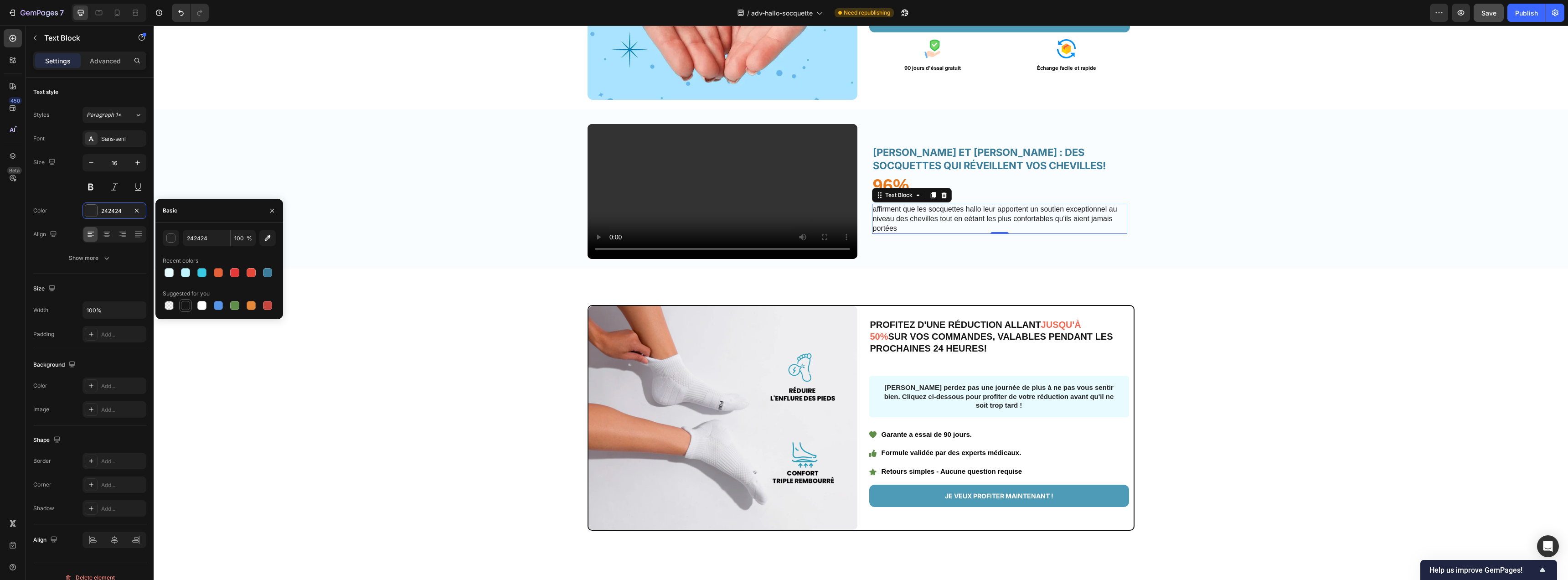
click at [184, 303] on div at bounding box center [185, 305] width 9 height 9
click at [167, 234] on div "button" at bounding box center [171, 238] width 9 height 9
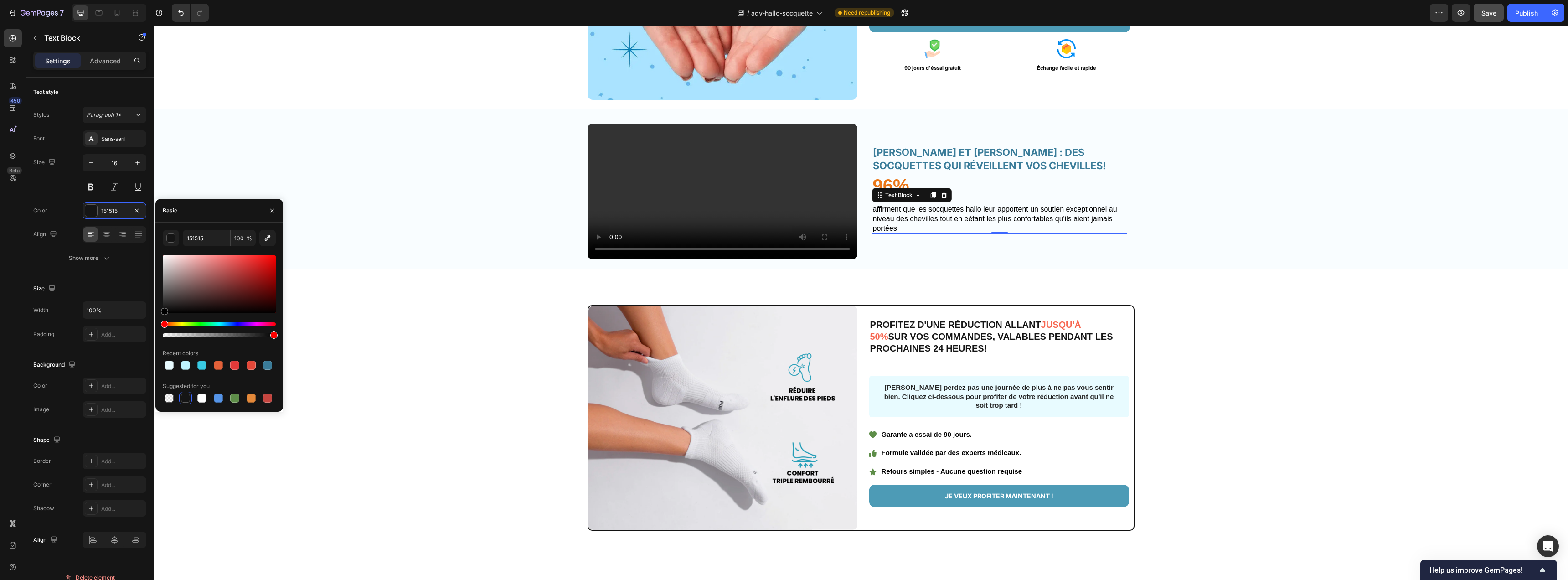
drag, startPoint x: 170, startPoint y: 304, endPoint x: 159, endPoint y: 316, distance: 16.3
click at [159, 316] on div "151515 100 % Recent colors Suggested for you" at bounding box center [219, 317] width 127 height 175
type input "000000"
click at [204, 215] on div "Basic" at bounding box center [219, 210] width 127 height 24
click at [1093, 245] on div "HÉLÈNE ET HALLO : DES SOCQUETTES QUI RÉVEILLENT VOS CHEVILLES! Heading 96% Text…" at bounding box center [999, 191] width 256 height 107
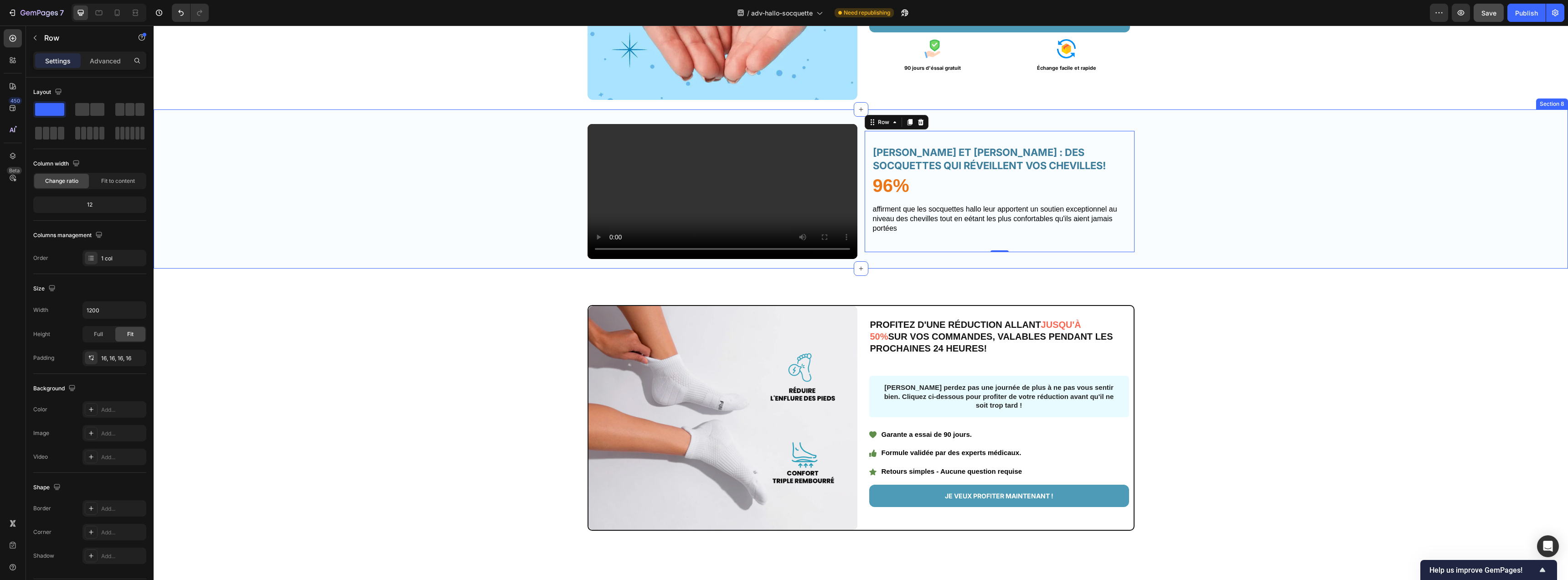
click at [1312, 266] on div "Video HÉLÈNE ET HALLO : DES SOCQUETTES QUI RÉVEILLENT VOS CHEVILLES! Heading 96…" at bounding box center [861, 195] width 1414 height 142
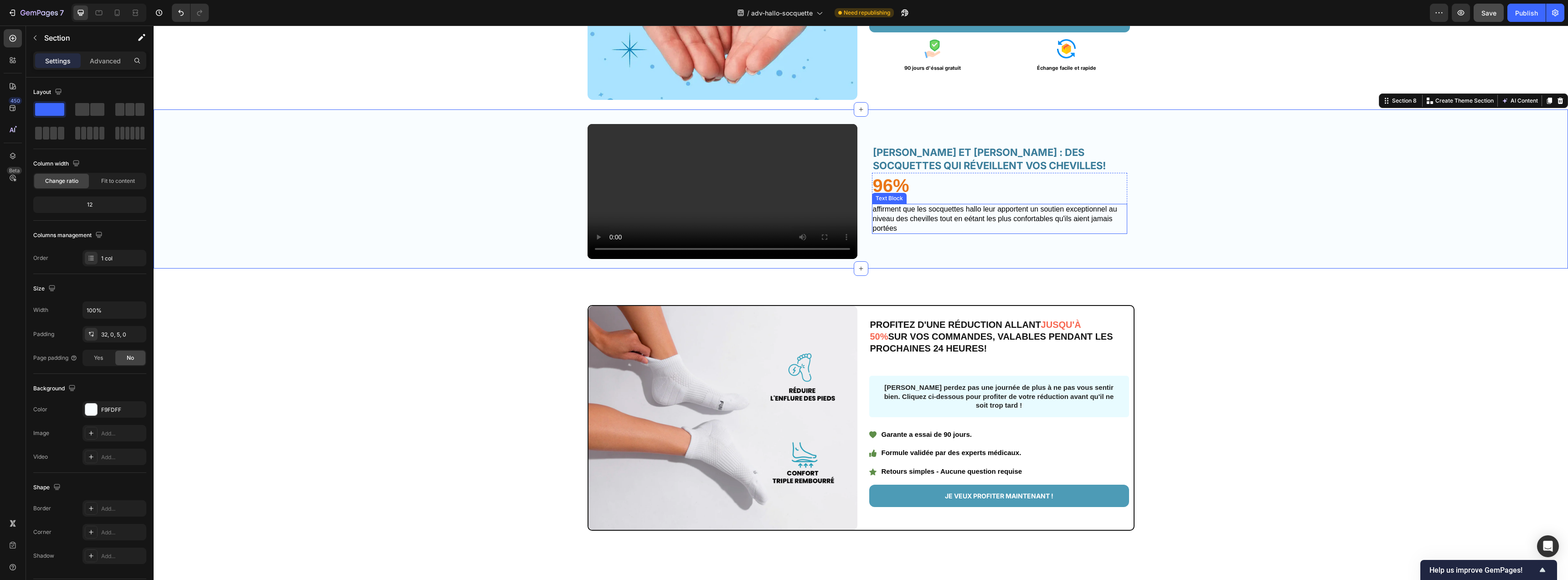
click at [917, 233] on p "AFFIRMENT QUE LES SOCQUETTES HALLO LEUR APPORTENT UN SOUTIEN EXCEPTIONNEL AU NI…" at bounding box center [1000, 219] width 254 height 28
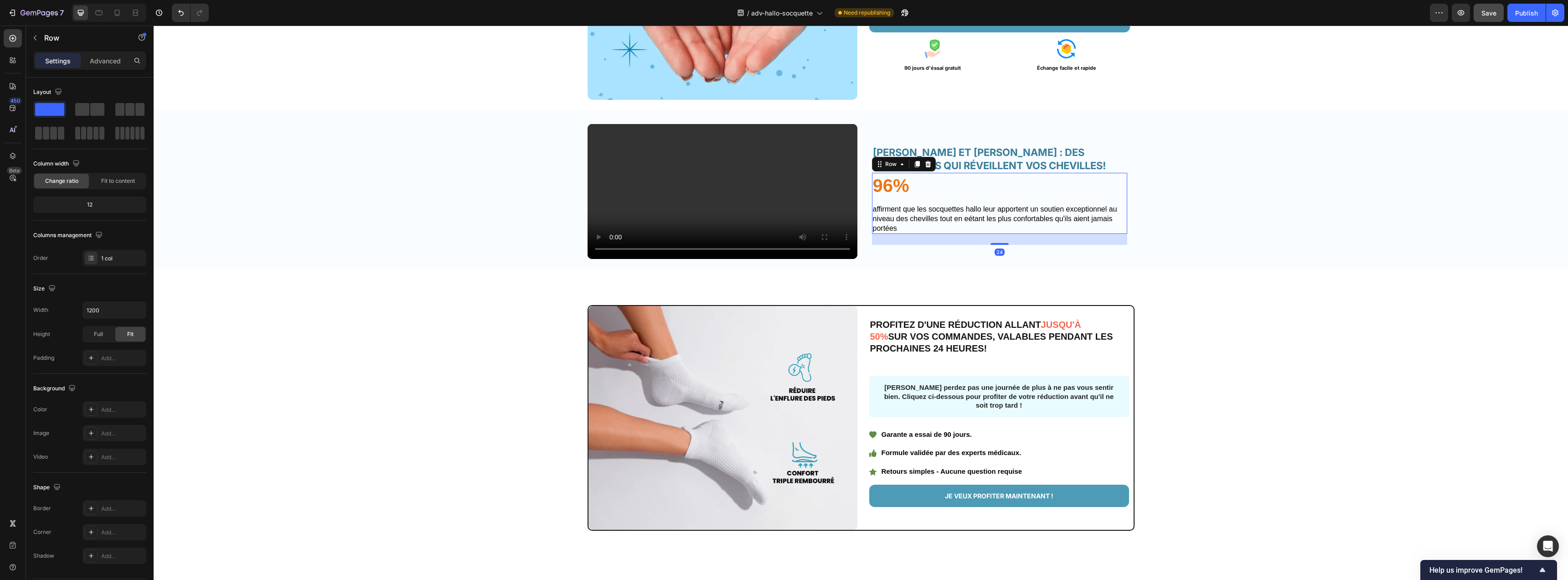
click at [979, 234] on div "96% Text Block AFFIRMENT QUE LES SOCQUETTES HALLO LEUR APPORTENT UN SOUTIEN EXC…" at bounding box center [999, 204] width 256 height 61
click at [914, 167] on icon at bounding box center [917, 164] width 5 height 6
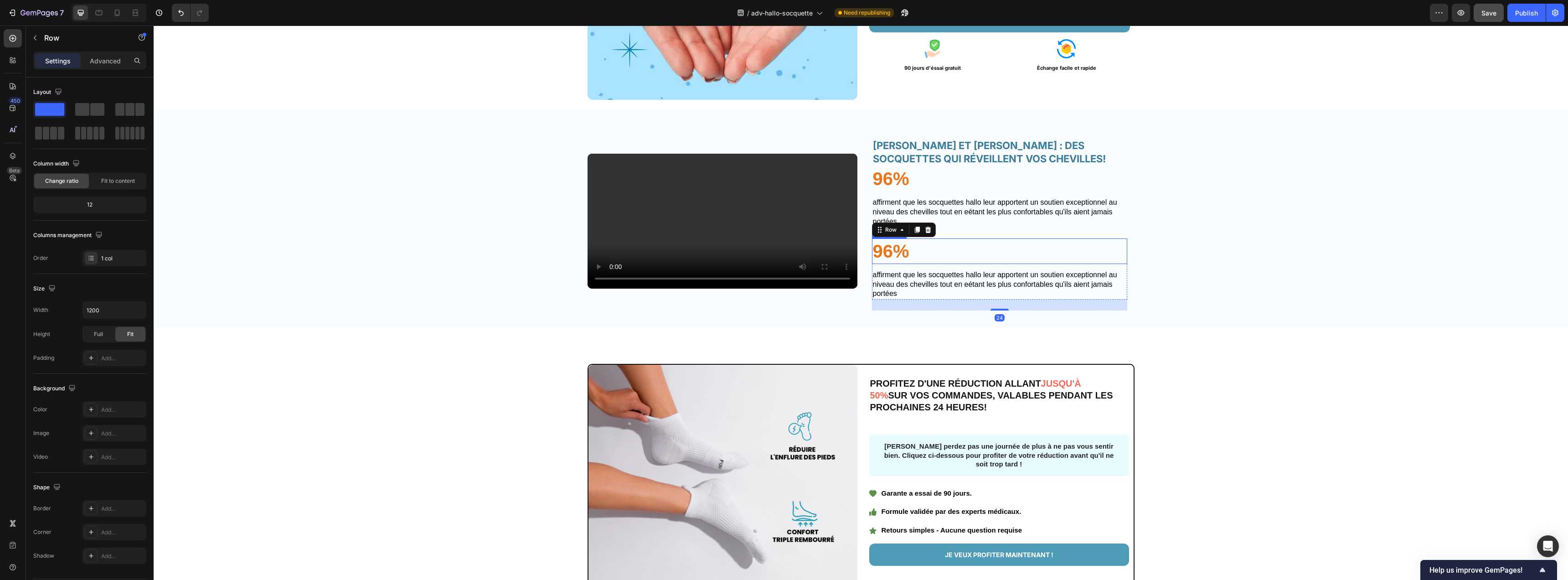
click at [888, 263] on p "96%" at bounding box center [1000, 251] width 254 height 24
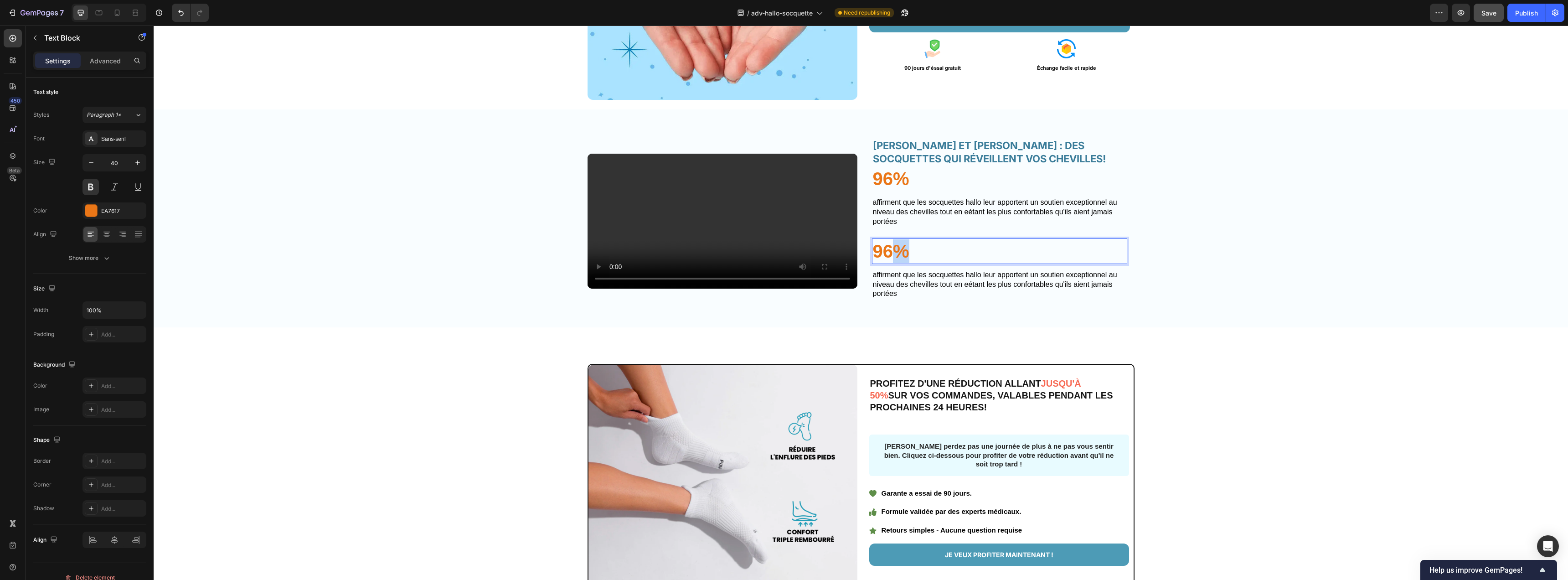
click at [888, 263] on p "96%" at bounding box center [1000, 251] width 254 height 24
click at [889, 263] on p "96%" at bounding box center [1000, 251] width 254 height 24
click at [907, 299] on p "AFFIRMENT QUE LES SOCQUETTES HALLO LEUR APPORTENT UN SOUTIEN EXCEPTIONNEL AU NI…" at bounding box center [1000, 284] width 254 height 28
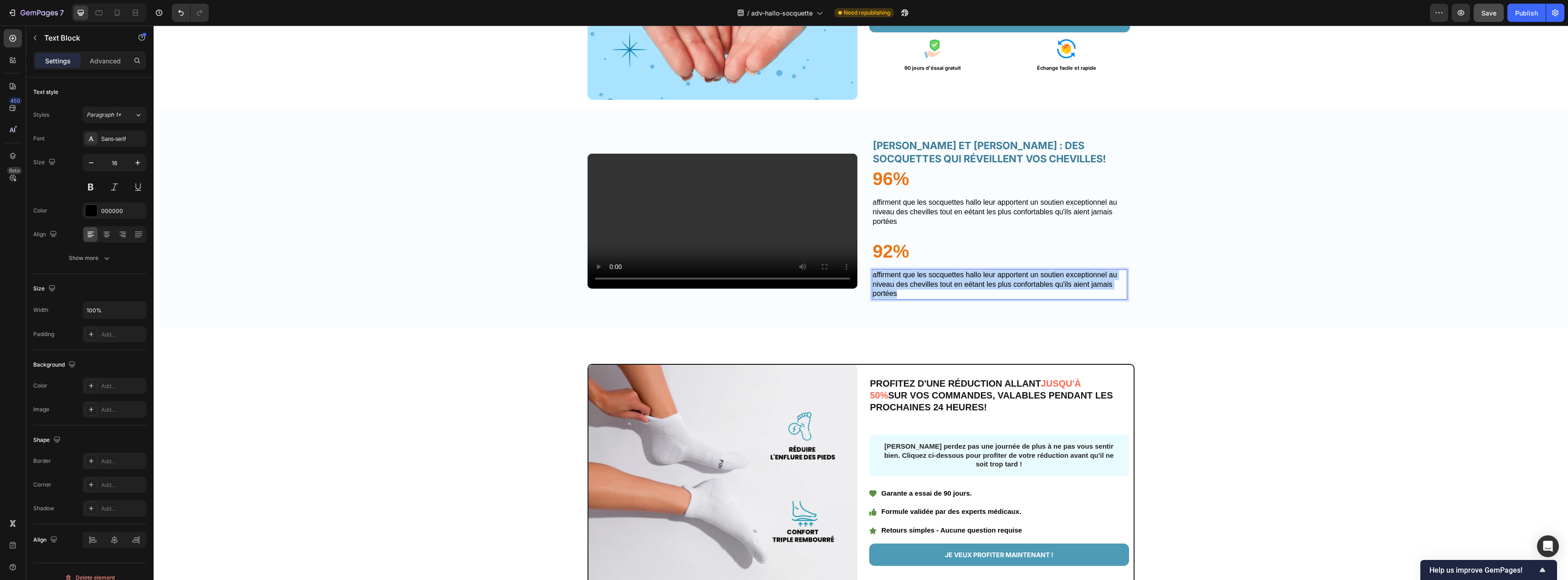
click at [907, 299] on p "AFFIRMENT QUE LES SOCQUETTES HALLO LEUR APPORTENT UN SOUTIEN EXCEPTIONNEL AU NI…" at bounding box center [1000, 284] width 254 height 28
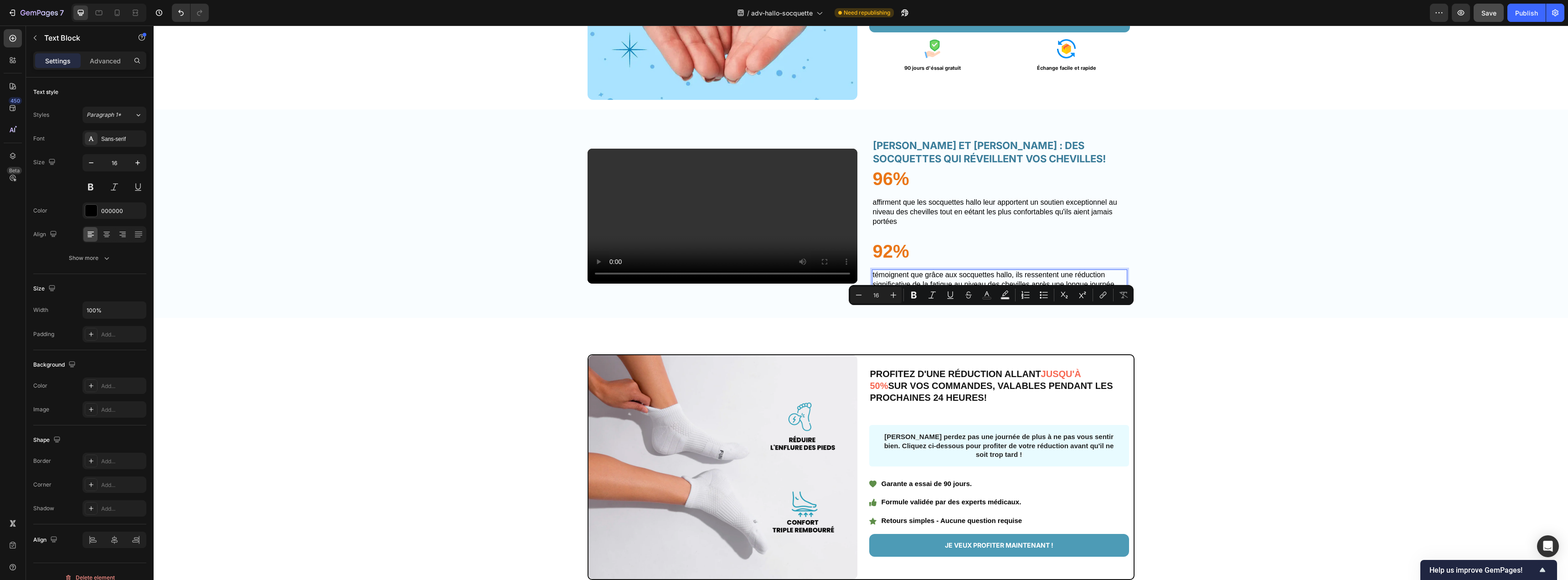
scroll to position [1706, 0]
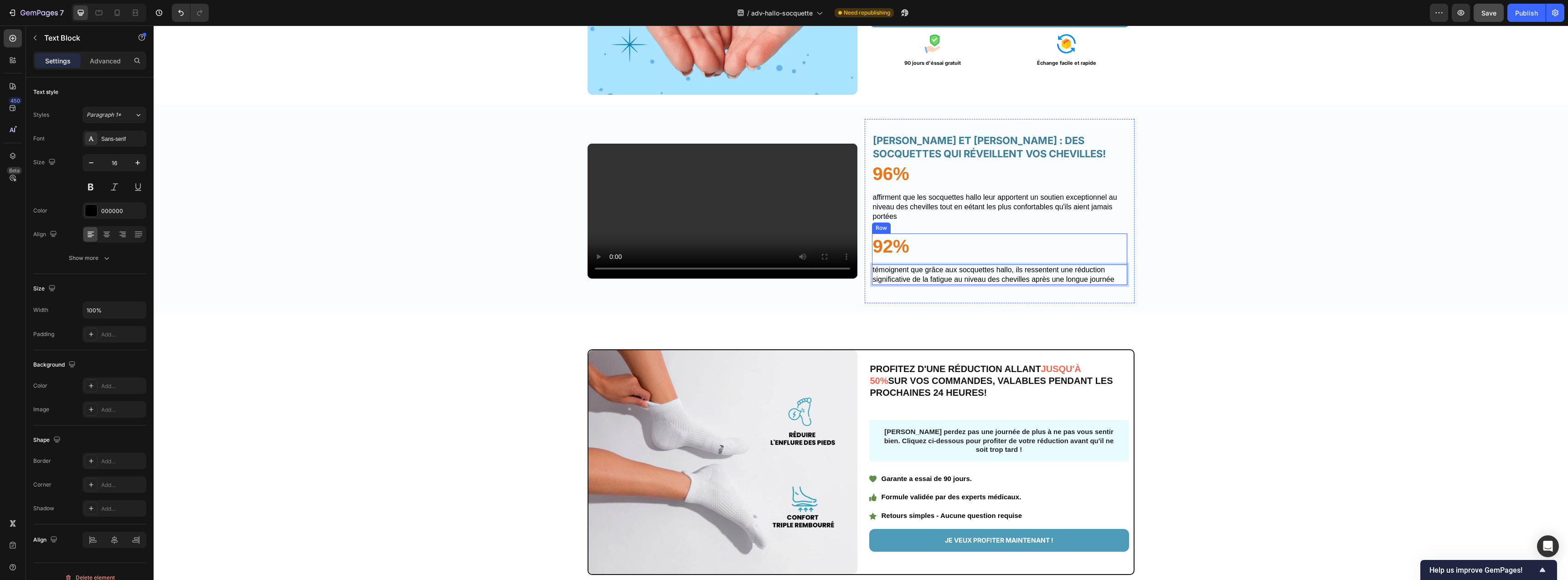
click at [933, 286] on div "92% Text Block TÉMOIGNENT QUE GRÂCE AUX SOCQUETTES HALLO, ILS RESSENTENT UNE RÉ…" at bounding box center [999, 259] width 256 height 52
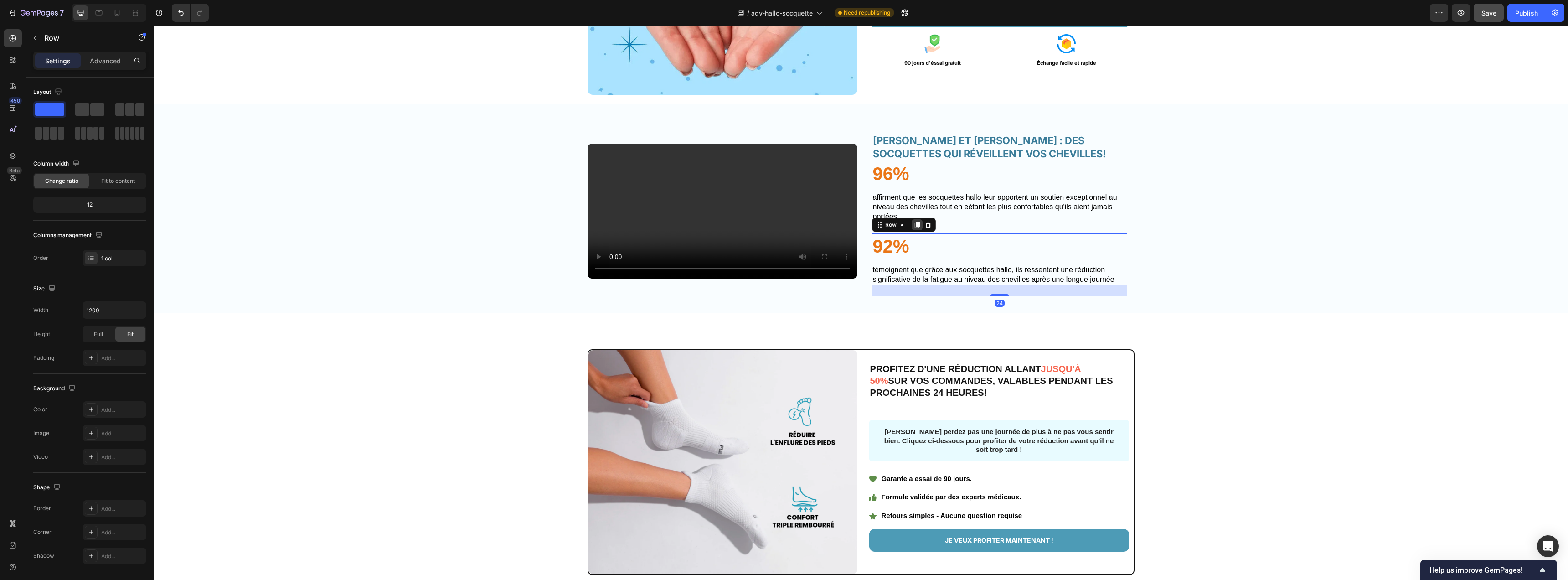
click at [914, 228] on icon at bounding box center [917, 225] width 5 height 6
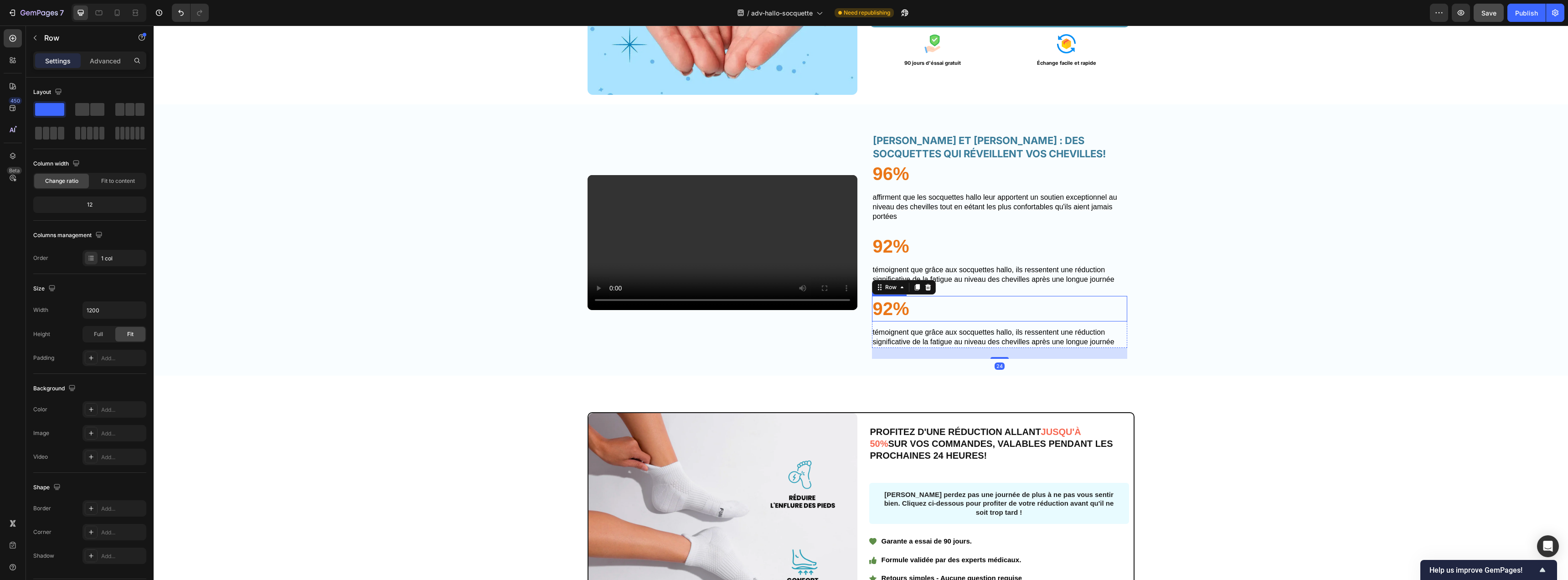
click at [887, 321] on p "92%" at bounding box center [1000, 308] width 254 height 24
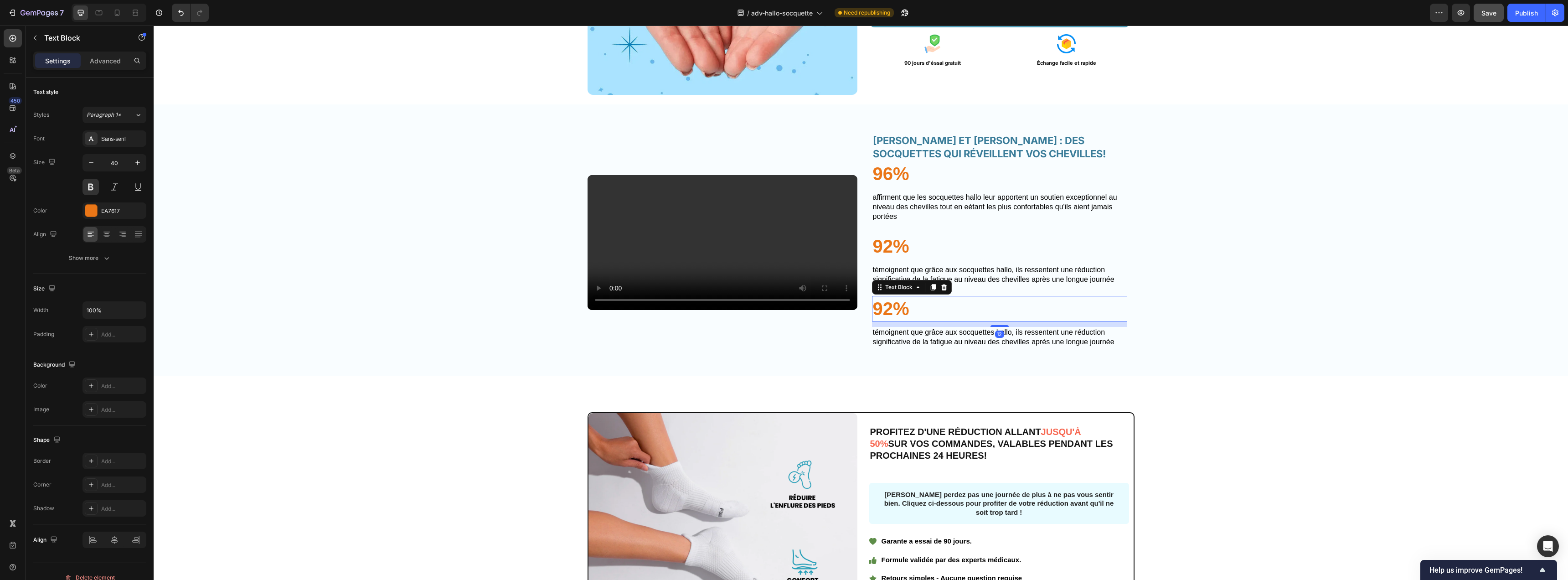
click at [888, 321] on p "92%" at bounding box center [1000, 308] width 254 height 24
click at [952, 347] on p "TÉMOIGNENT QUE GRÂCE AUX SOCQUETTES HALLO, ILS RESSENTENT UNE RÉDUCTION SIGNIFI…" at bounding box center [1000, 337] width 254 height 19
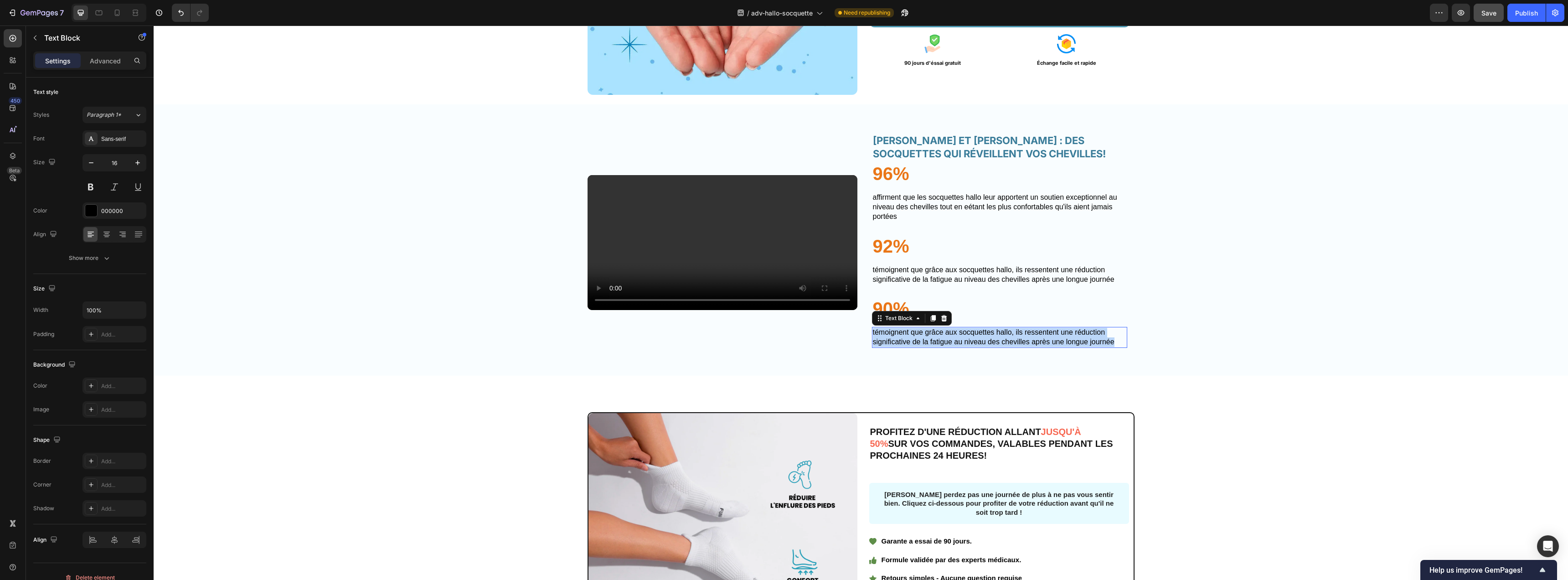
click at [952, 347] on p "TÉMOIGNENT QUE GRÂCE AUX SOCQUETTES HALLO, ILS RESSENTENT UNE RÉDUCTION SIGNIFI…" at bounding box center [1000, 337] width 254 height 19
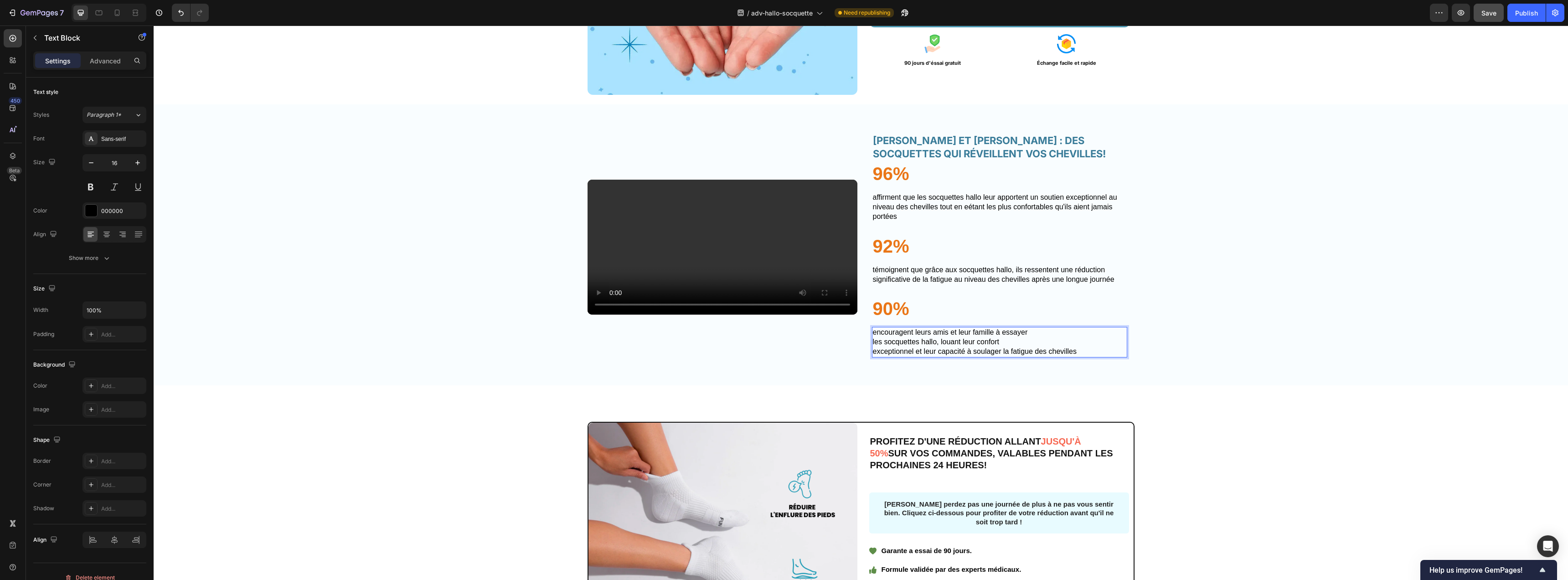
scroll to position [1701, 0]
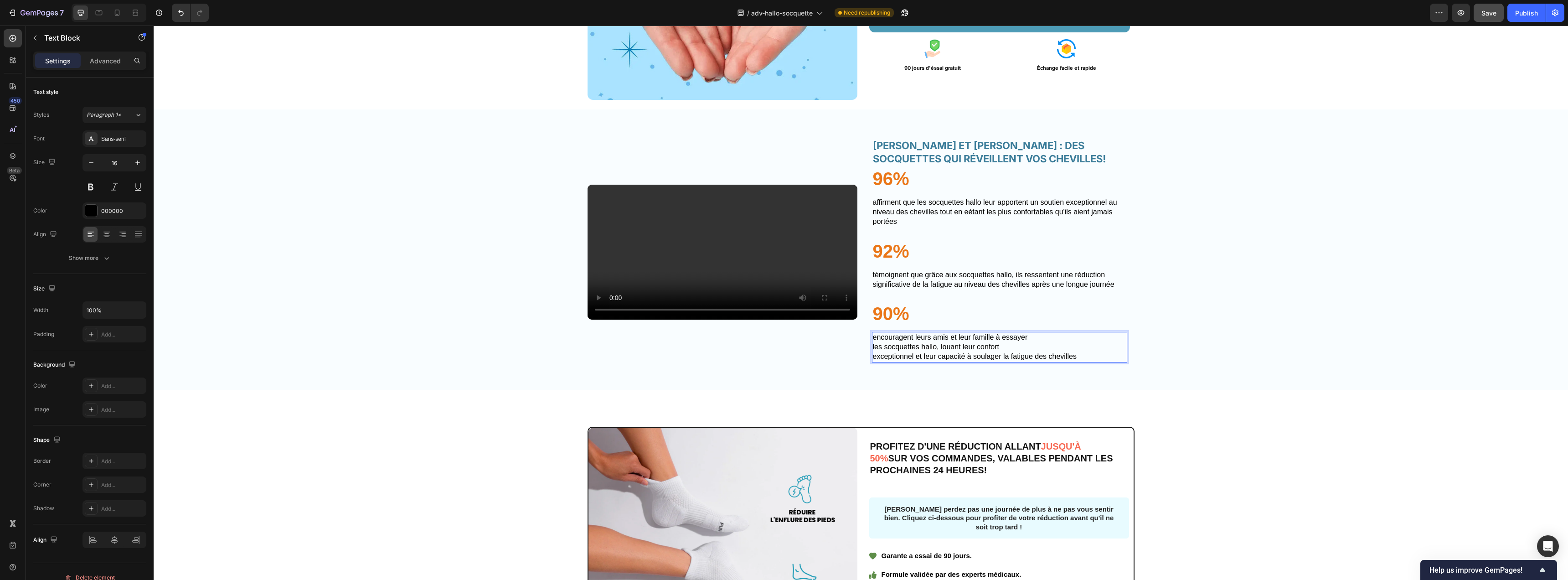
click at [873, 355] on p "ENCOURAGENT LEURS AMIS ET LEUR FAMILLE À ESSAYER LES SOCQUETTES HALLO, LOUANT L…" at bounding box center [1000, 347] width 254 height 28
click at [873, 361] on p "ENCOURAGENT LEURS AMIS ET LEUR FAMILLE À ESSAYER LES SOCQUETTES HALLO, LOUANT L…" at bounding box center [1000, 347] width 254 height 28
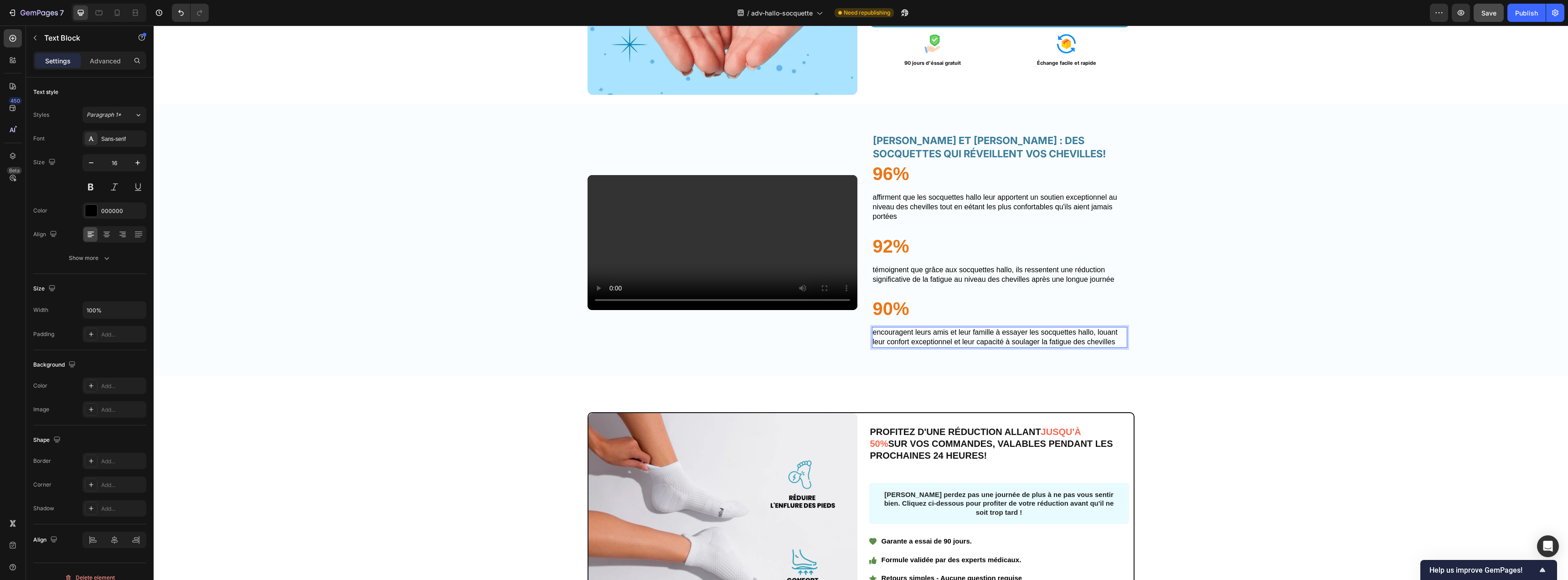
click at [1114, 347] on p "ENCOURAGENT LEURS AMIS ET LEUR FAMILLE À ESSAYER LES SOCQUETTES HALLO, LOUANT L…" at bounding box center [1000, 337] width 254 height 19
click at [1115, 284] on p "TÉMOIGNENT QUE GRÂCE AUX SOCQUETTES HALLO, ILS RESSENTENT UNE RÉDUCTION SIGNIFI…" at bounding box center [1000, 275] width 254 height 19
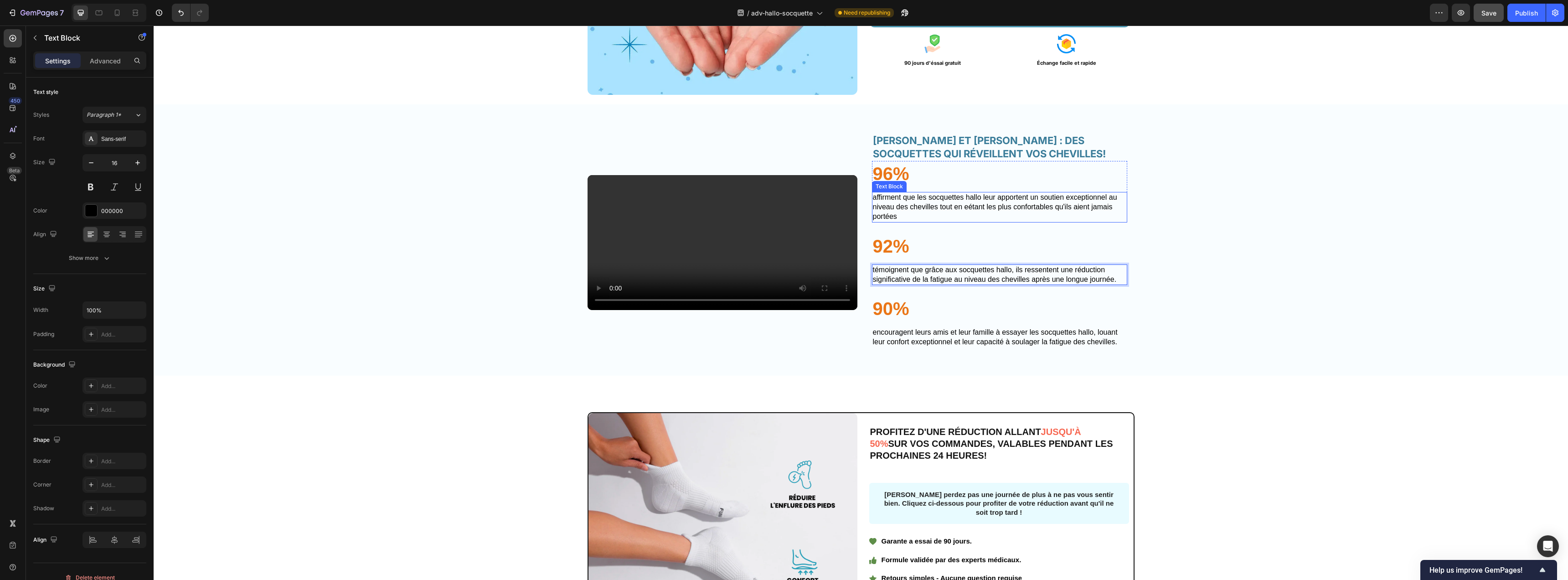
click at [911, 221] on p "AFFIRMENT QUE LES SOCQUETTES HALLO LEUR APPORTENT UN SOUTIEN EXCEPTIONNEL AU NI…" at bounding box center [1000, 207] width 254 height 28
click at [1331, 285] on div "Video HÉLÈNE ET HALLO : DES SOCQUETTES QUI RÉVEILLENT VOS CHEVILLES! Heading 96…" at bounding box center [861, 246] width 1414 height 254
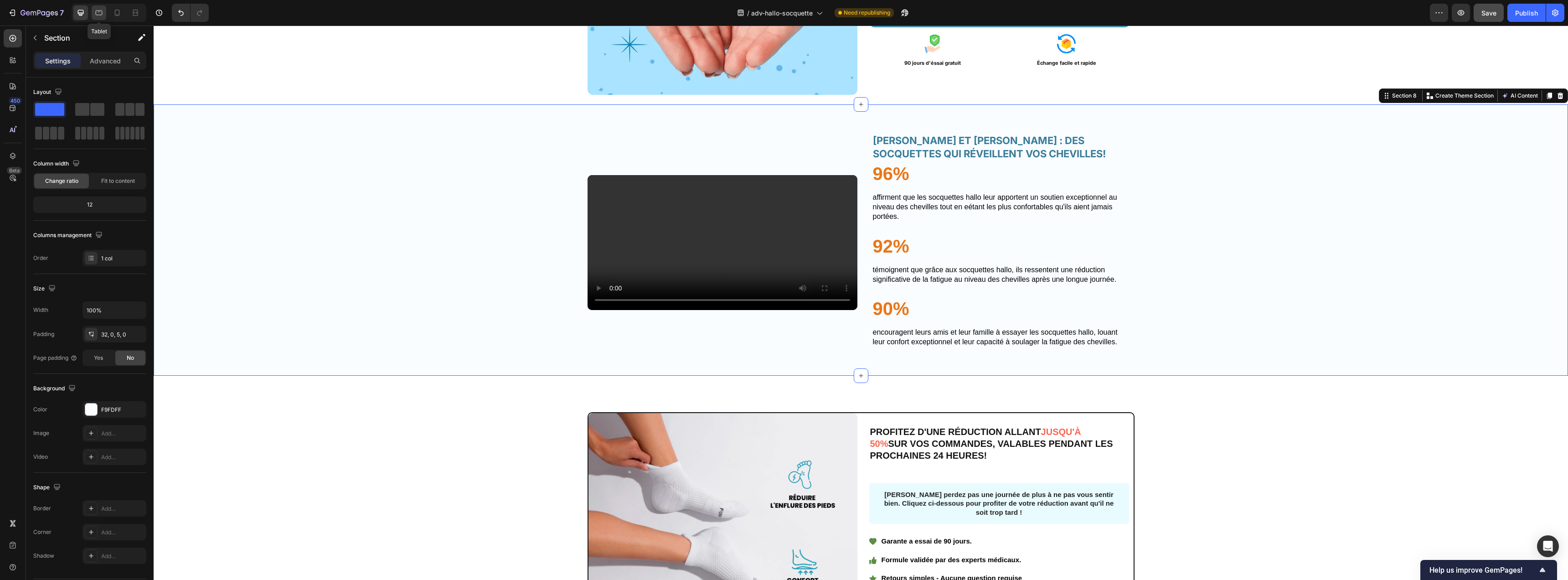
click at [100, 17] on icon at bounding box center [99, 12] width 9 height 9
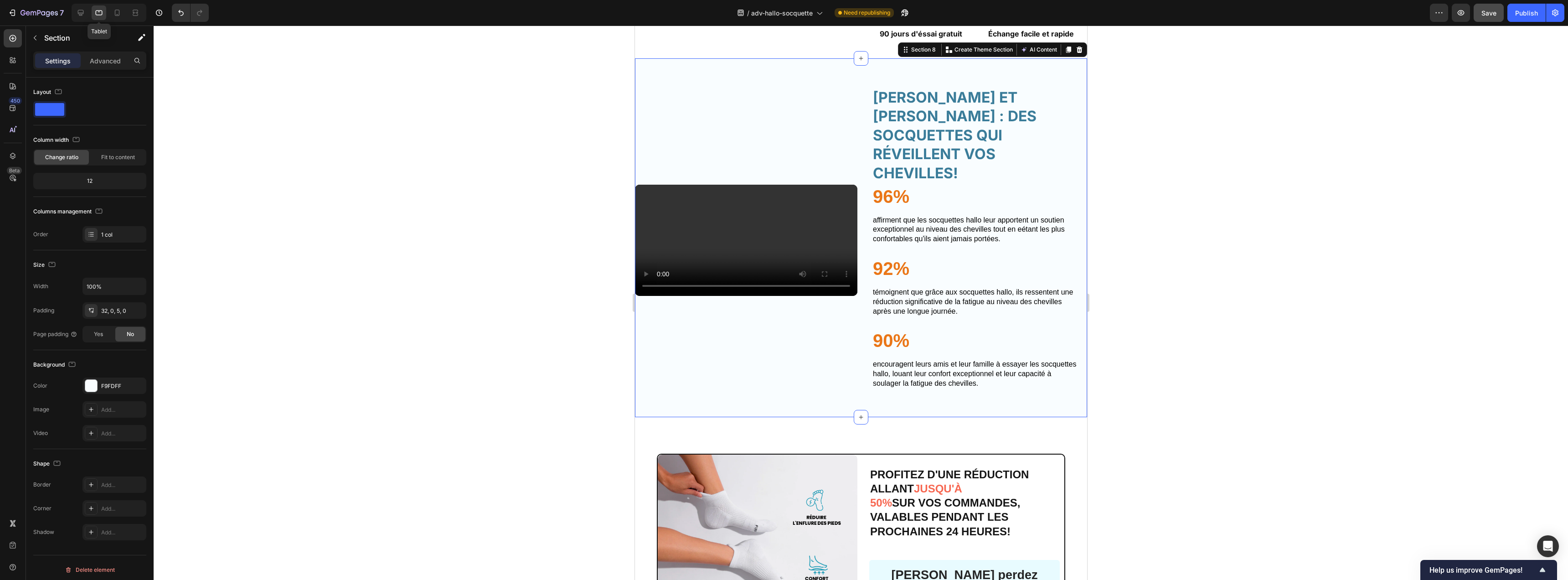
scroll to position [1821, 0]
click at [962, 121] on p "HÉLÈNE ET HALLO : DES SOCQUETTES QUI RÉVEILLENT VOS CHEVILLES!" at bounding box center [975, 135] width 206 height 95
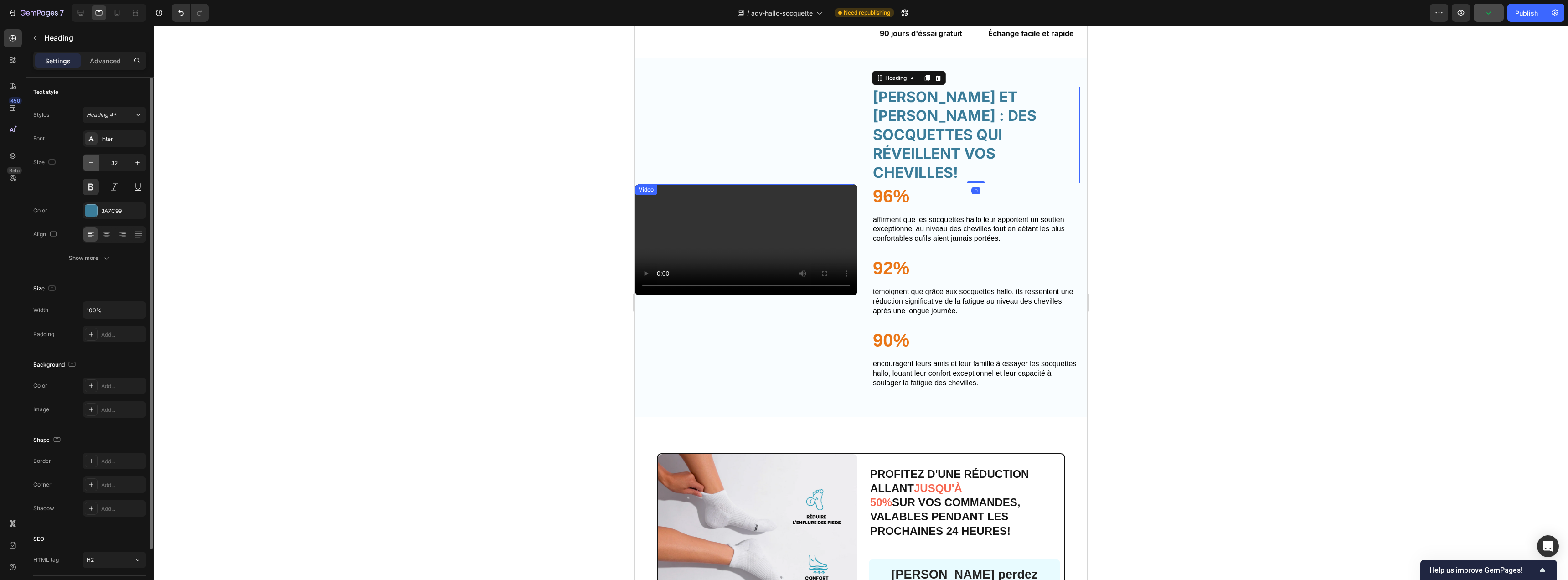
click at [94, 161] on icon "button" at bounding box center [91, 162] width 9 height 9
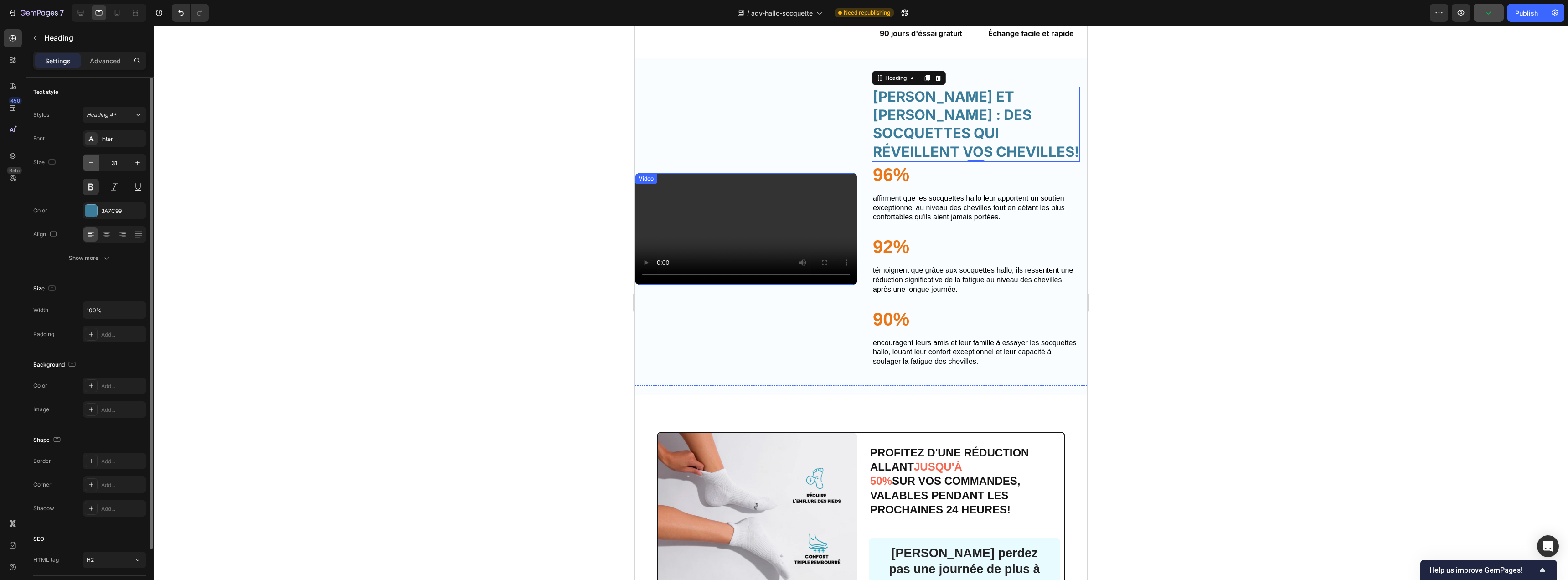
click at [94, 161] on icon "button" at bounding box center [91, 162] width 9 height 9
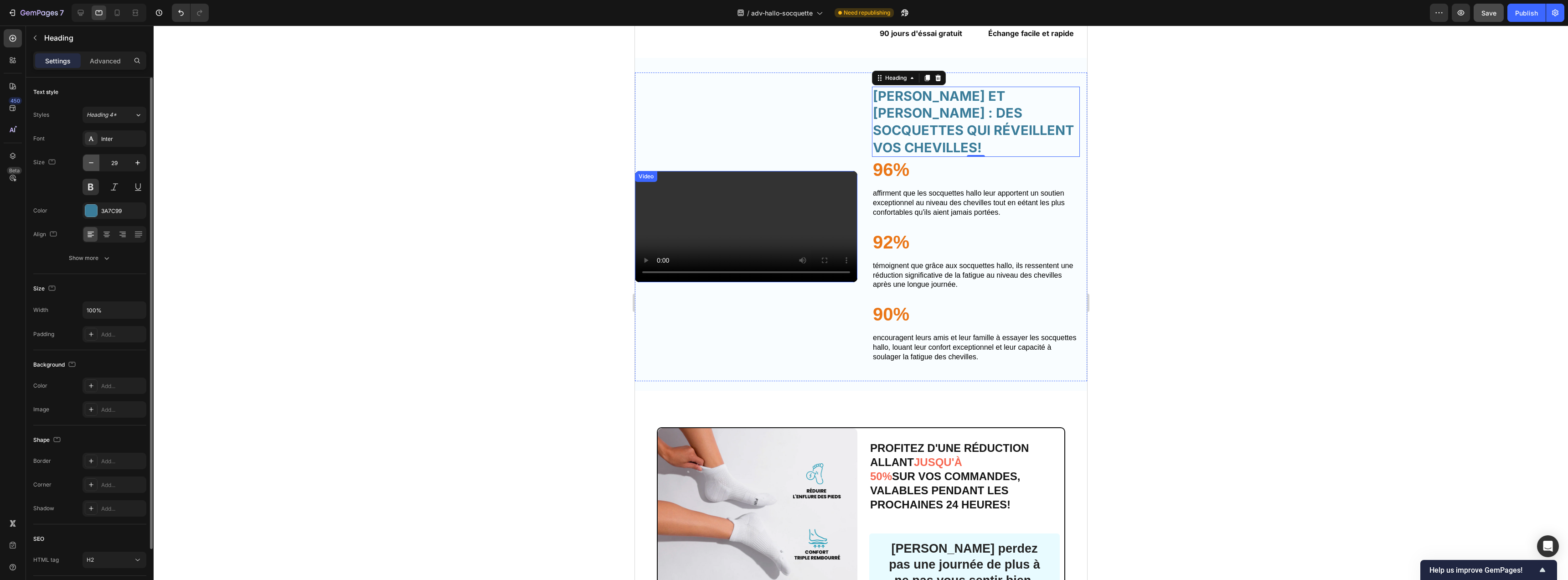
click at [94, 161] on icon "button" at bounding box center [91, 162] width 9 height 9
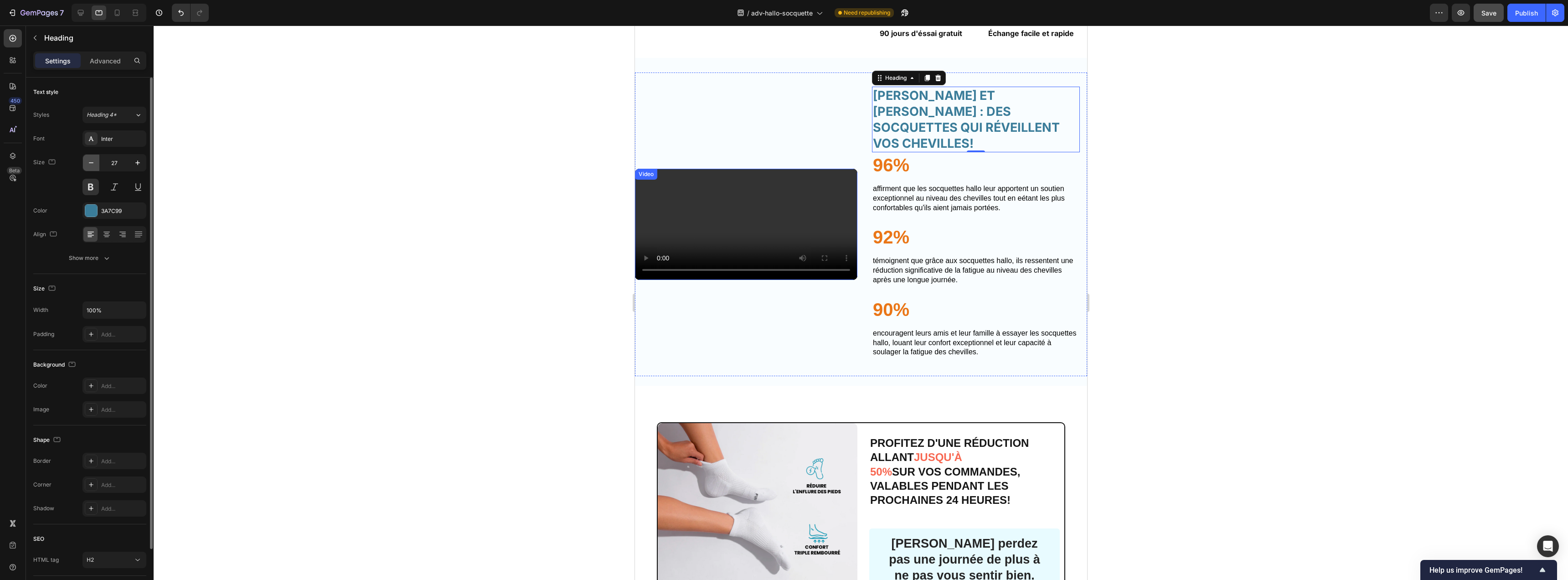
click at [94, 161] on icon "button" at bounding box center [91, 162] width 9 height 9
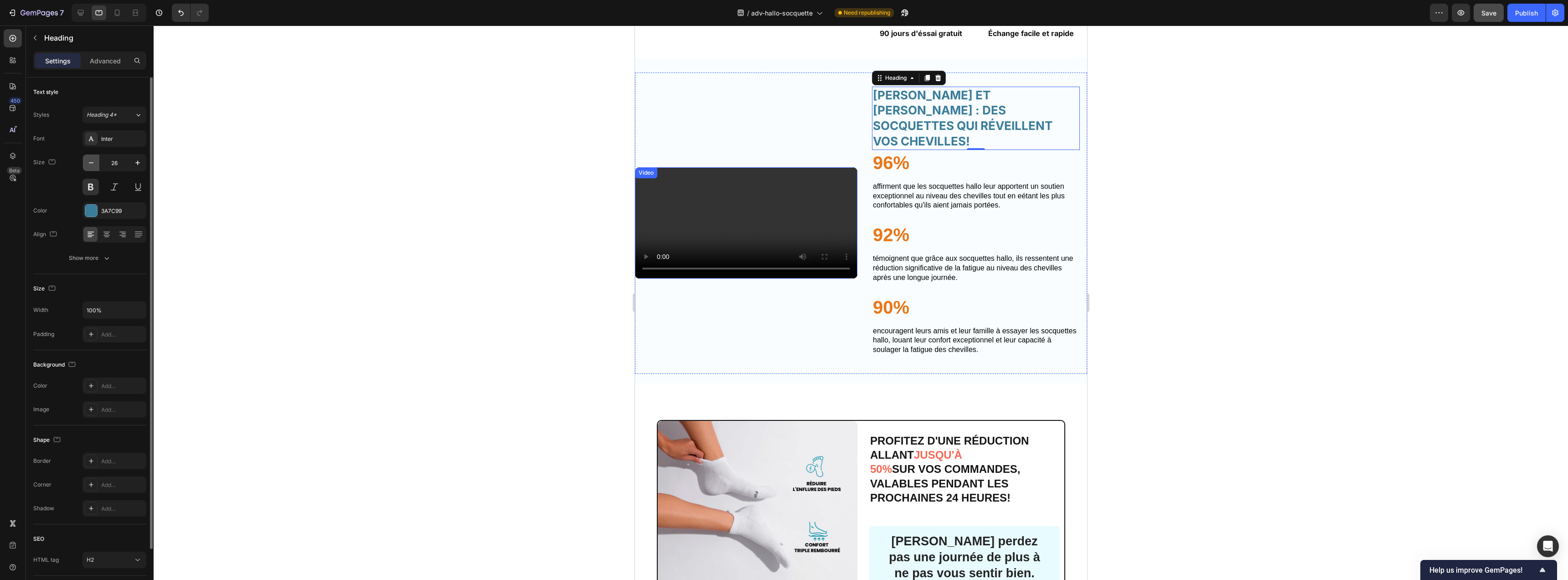
click at [94, 161] on icon "button" at bounding box center [91, 162] width 9 height 9
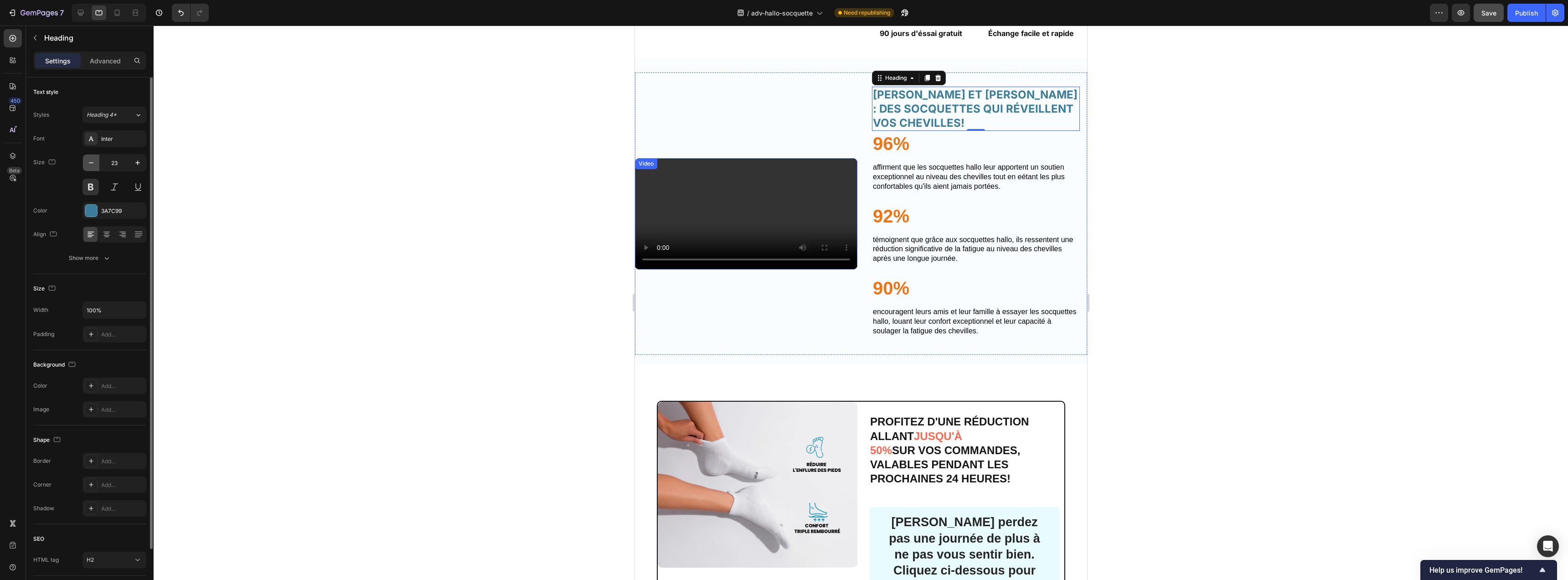
click at [94, 161] on icon "button" at bounding box center [91, 162] width 9 height 9
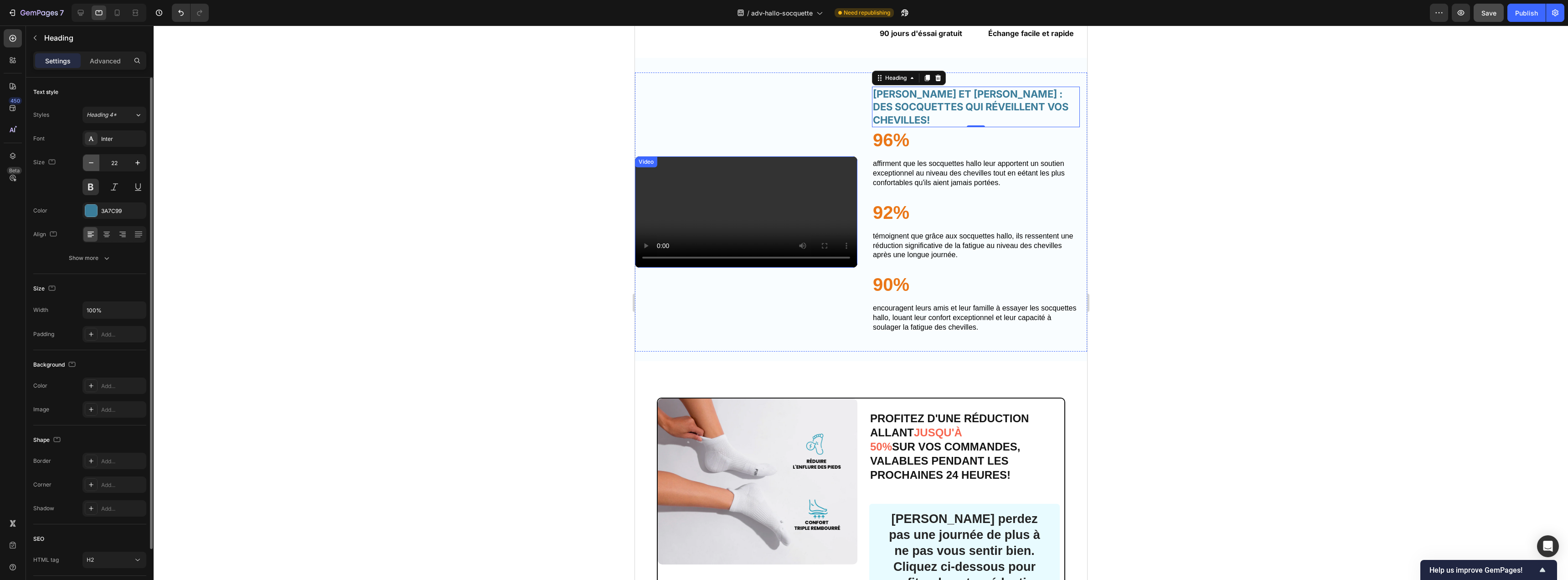
click at [94, 161] on icon "button" at bounding box center [91, 162] width 9 height 9
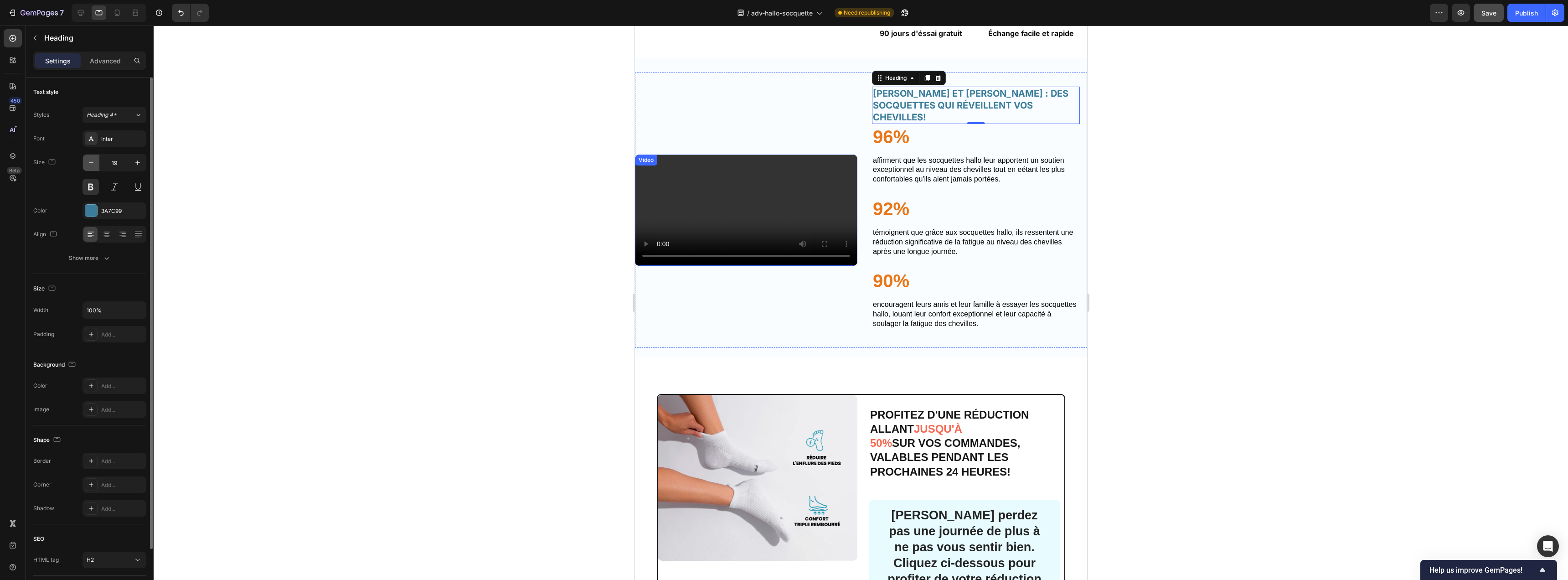
click at [94, 161] on icon "button" at bounding box center [91, 162] width 9 height 9
type input "18"
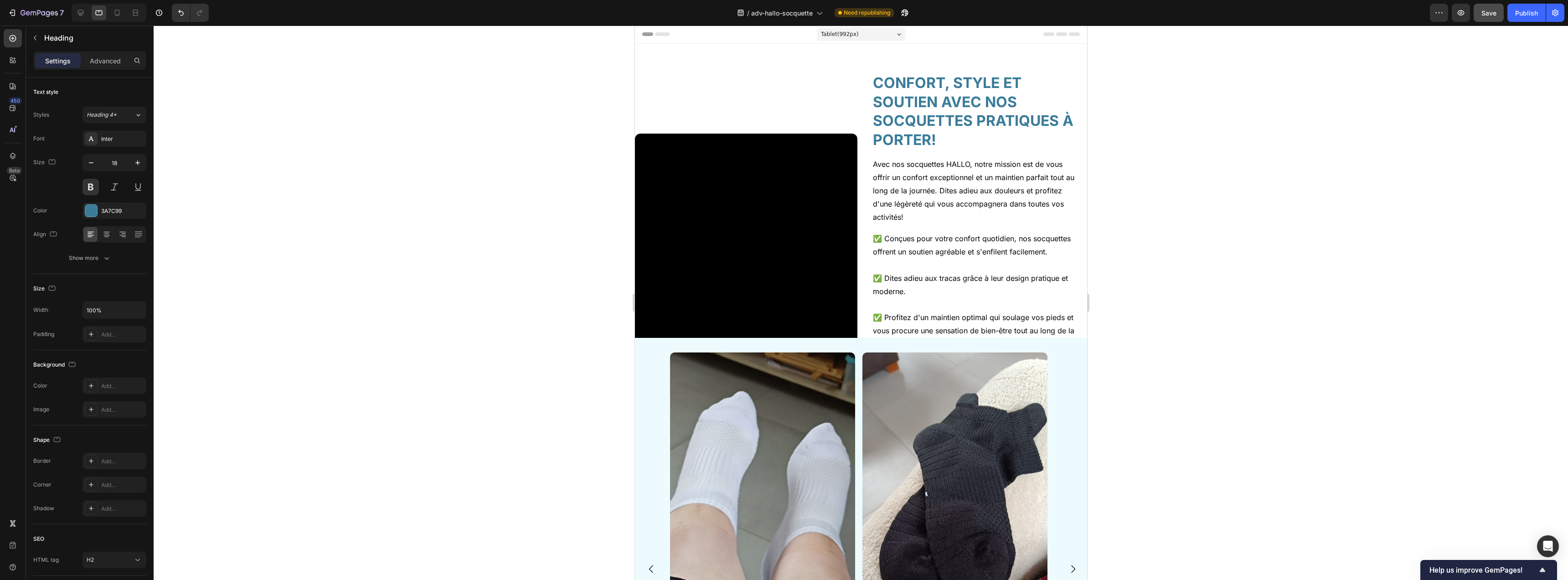
scroll to position [0, 0]
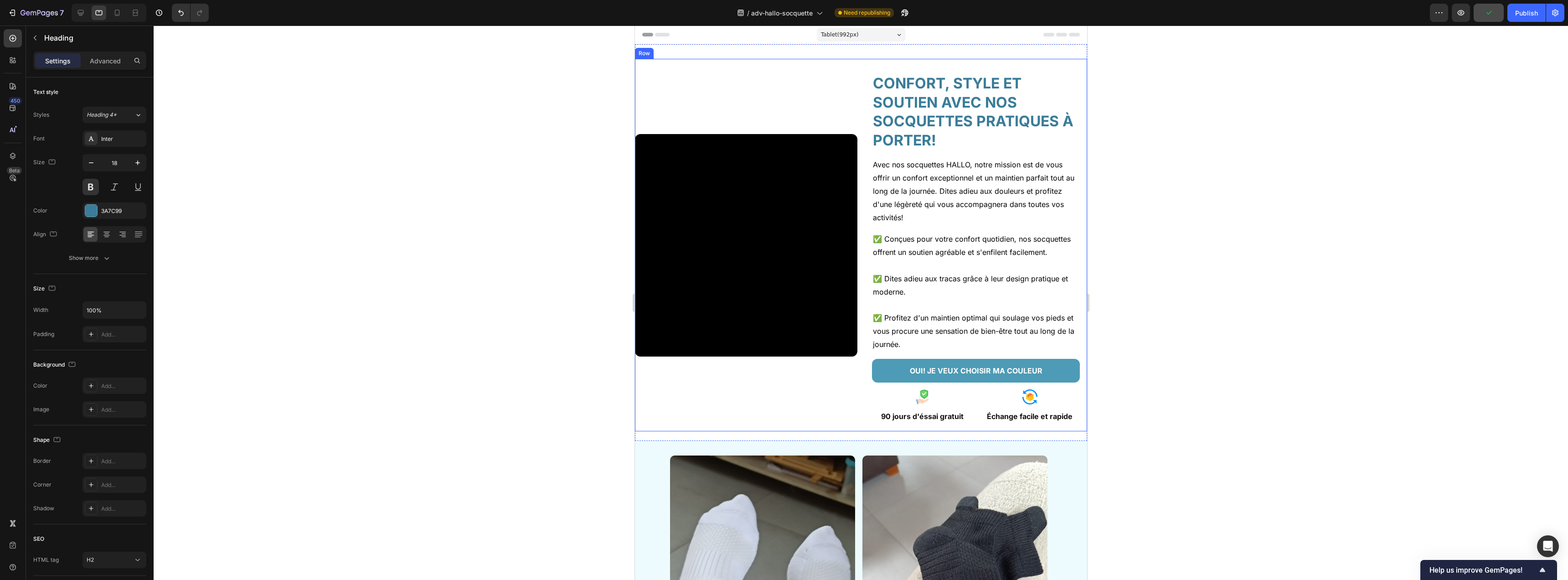
click at [830, 105] on div "Video" at bounding box center [745, 245] width 222 height 373
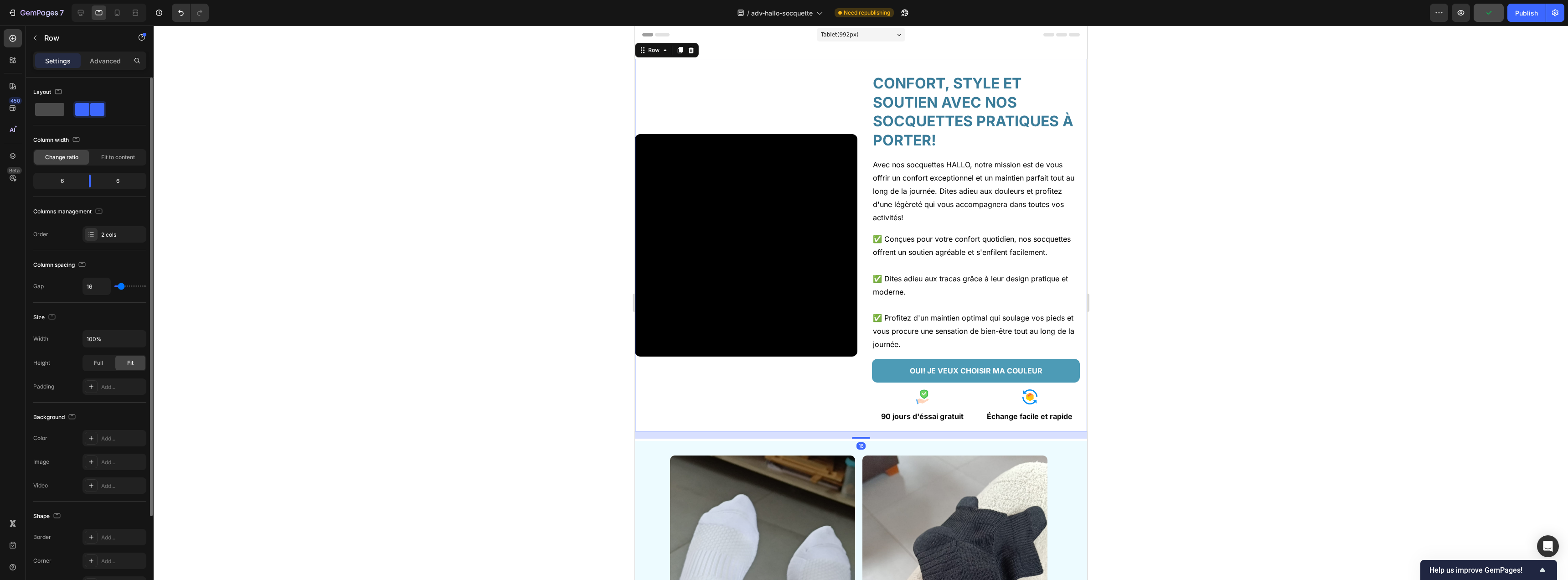
click at [49, 111] on span at bounding box center [50, 109] width 29 height 13
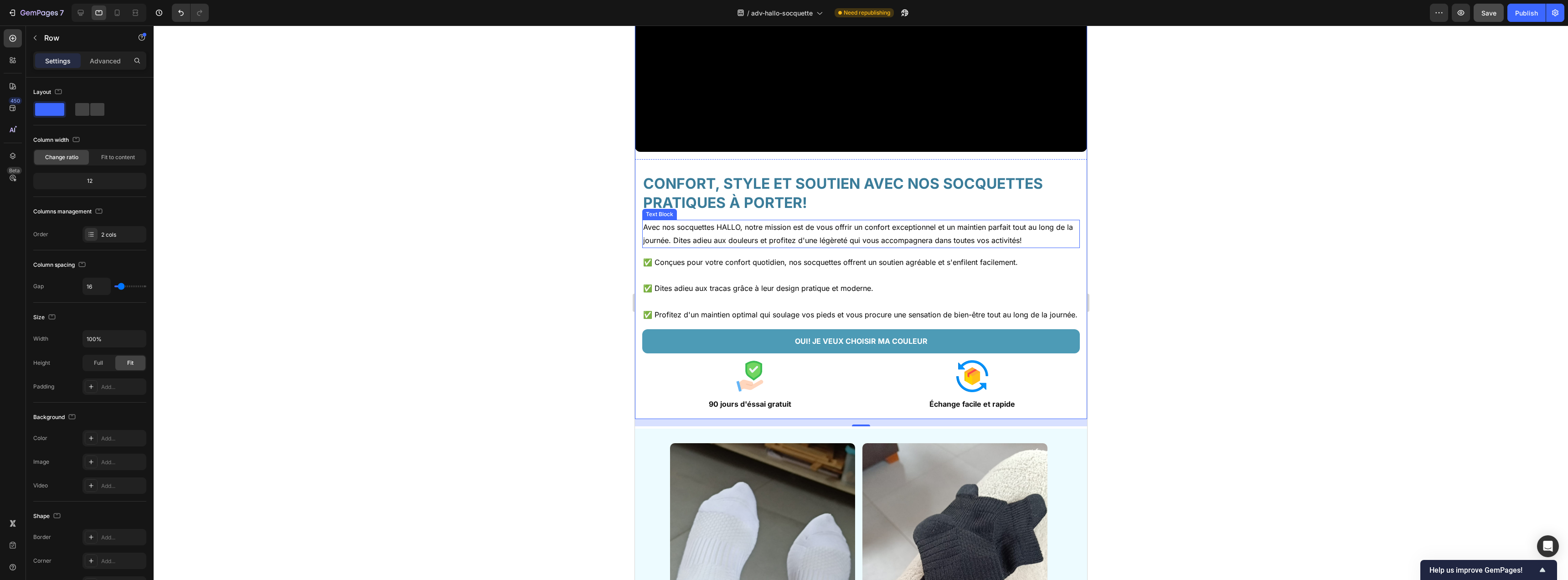
scroll to position [407, 0]
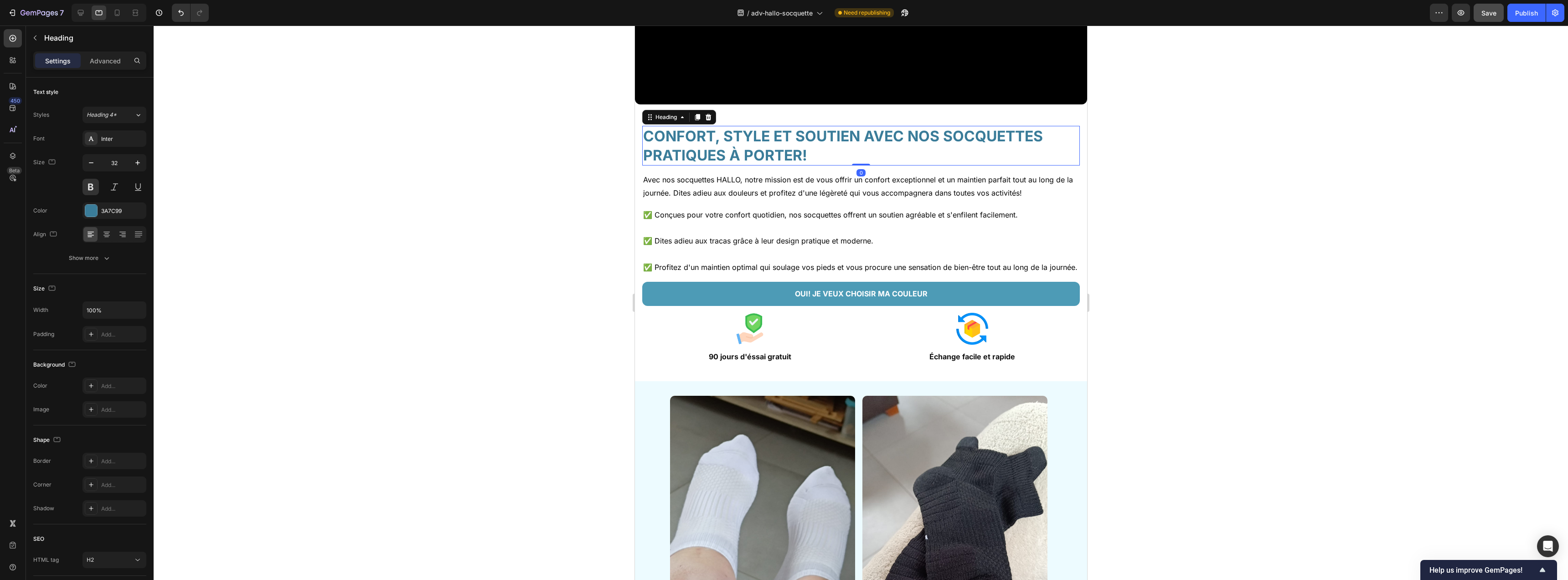
drag, startPoint x: 737, startPoint y: 147, endPoint x: 1004, endPoint y: 223, distance: 277.6
click at [737, 147] on h2 "CONFORT, STYLE ET SOUTIEN AVEC NOS SOCQUETTES PRATIQUES À PORTER!" at bounding box center [860, 145] width 437 height 40
click at [91, 164] on icon "button" at bounding box center [91, 162] width 9 height 9
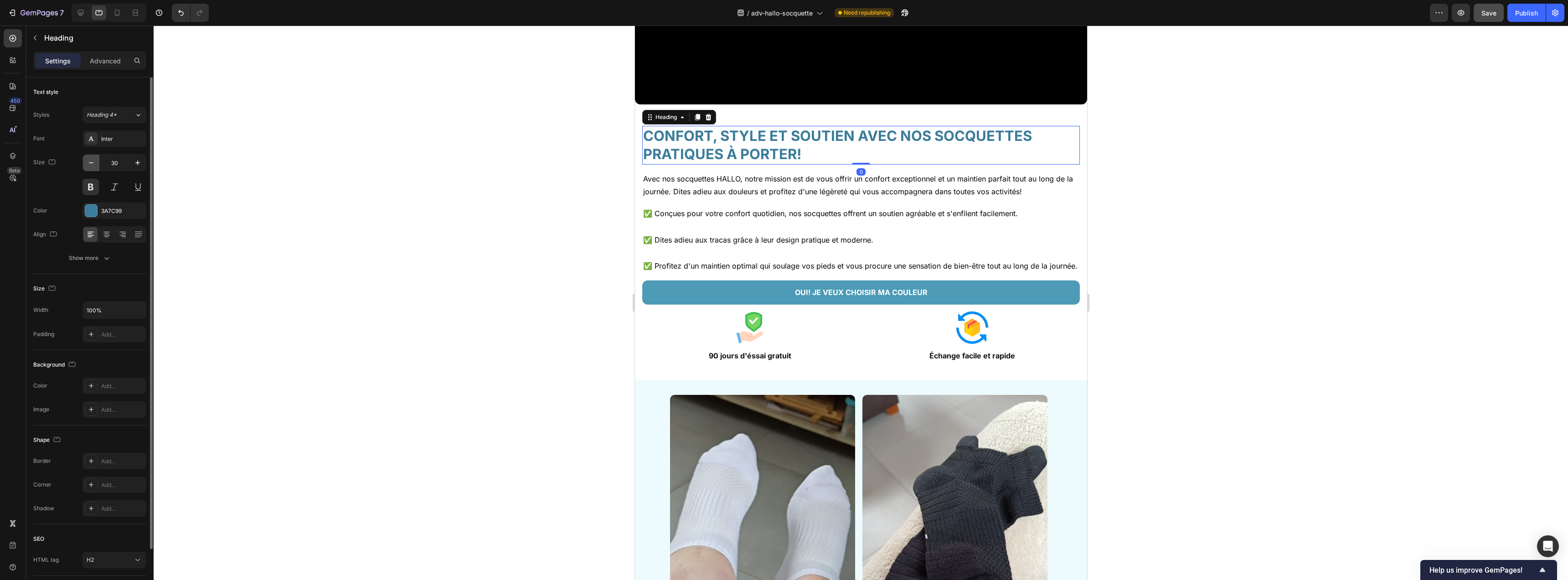
click at [91, 164] on icon "button" at bounding box center [91, 162] width 9 height 9
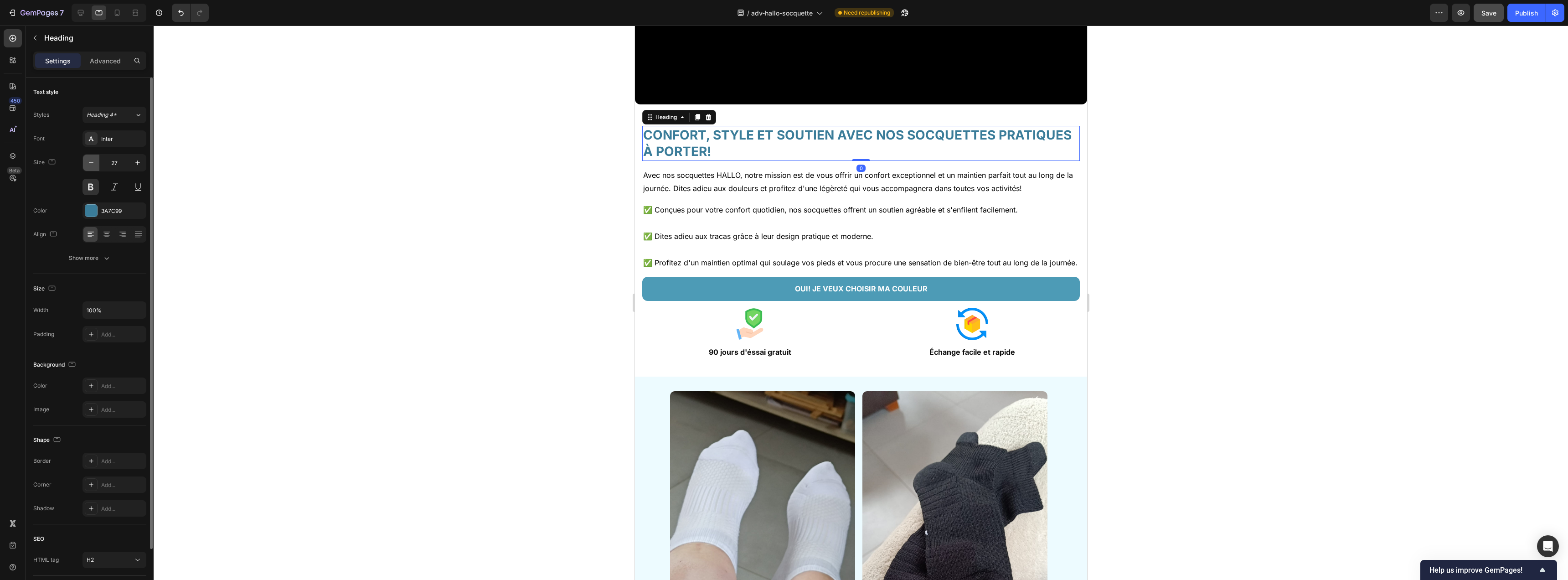
click at [91, 164] on icon "button" at bounding box center [91, 162] width 9 height 9
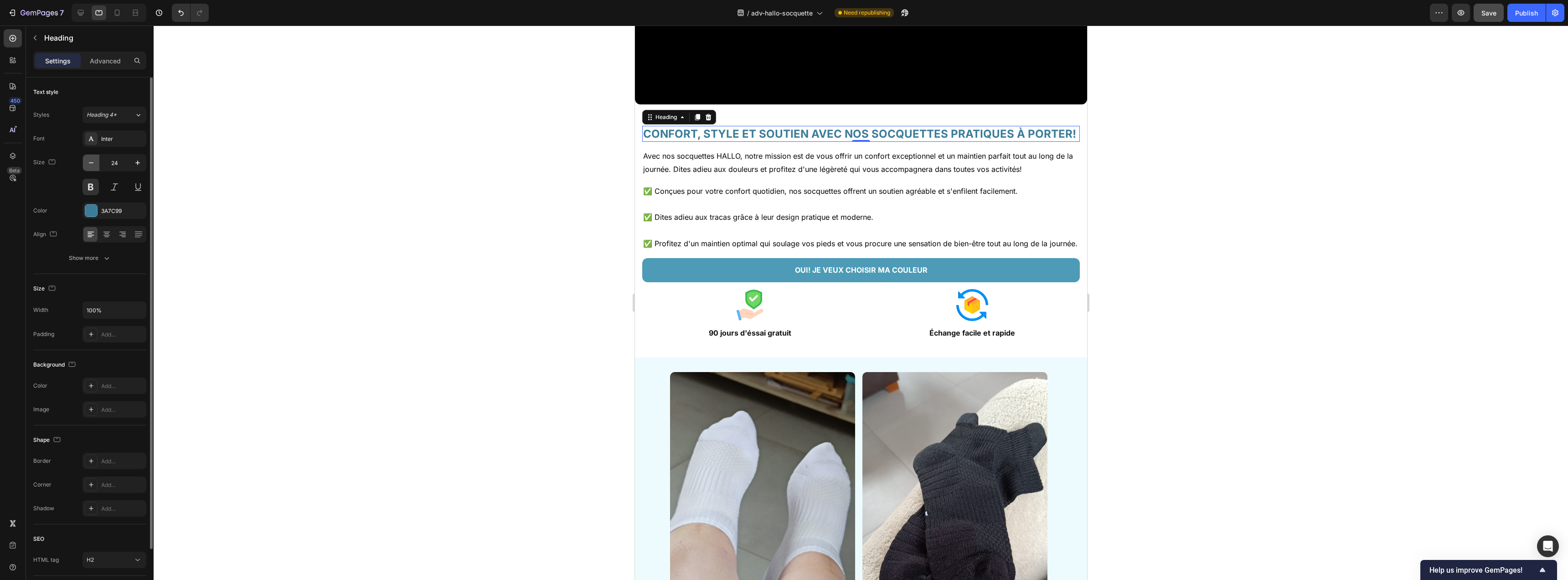
click at [91, 164] on icon "button" at bounding box center [91, 162] width 9 height 9
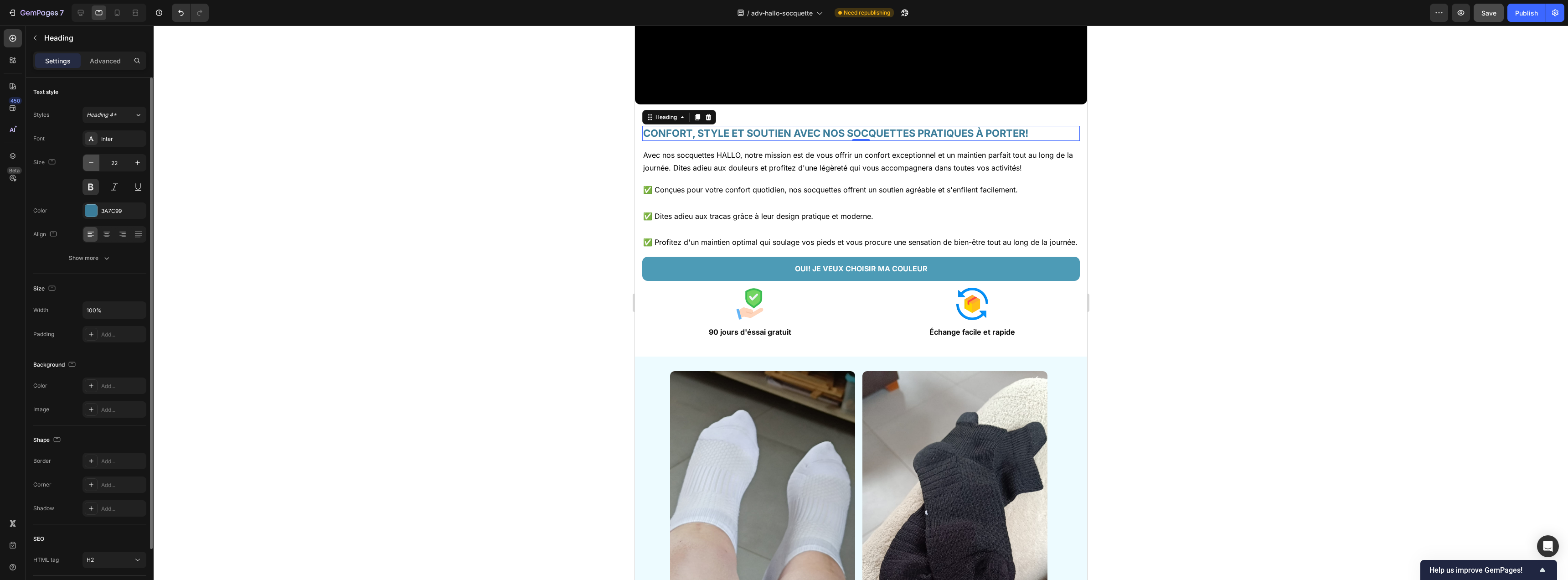
click at [91, 164] on icon "button" at bounding box center [91, 162] width 9 height 9
type input "20"
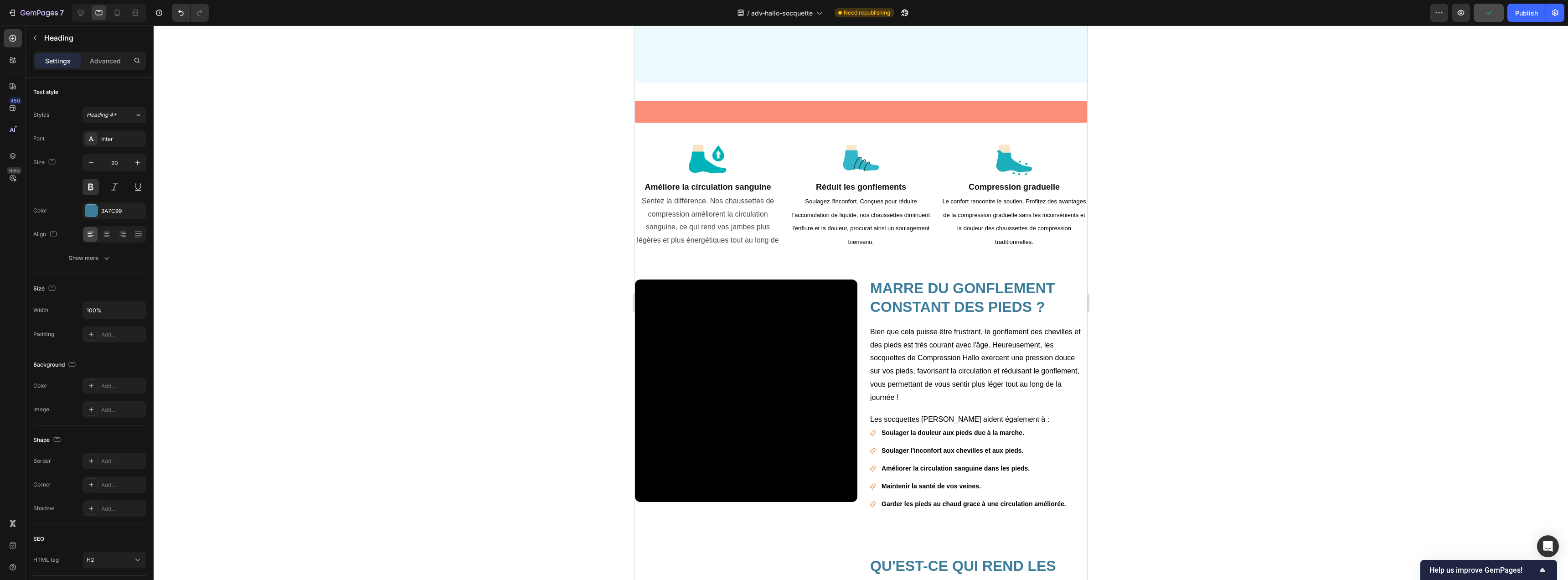
scroll to position [1276, 0]
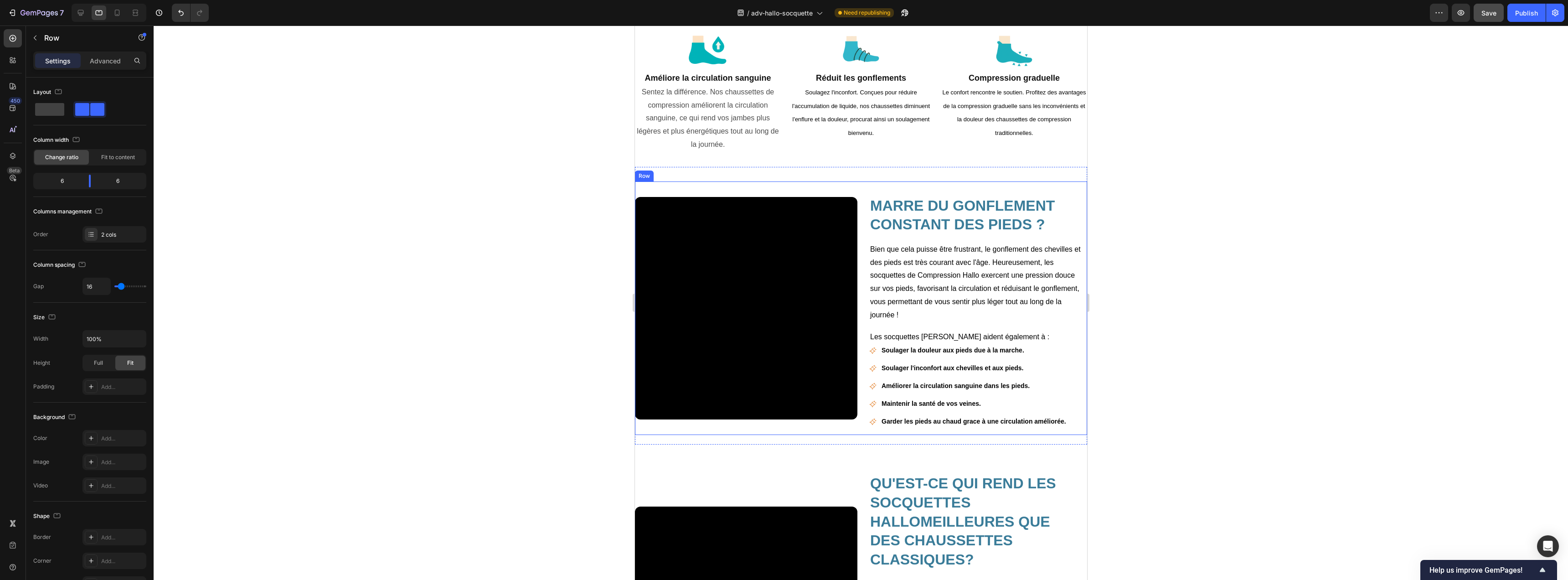
click at [848, 191] on div "Video" at bounding box center [745, 308] width 222 height 254
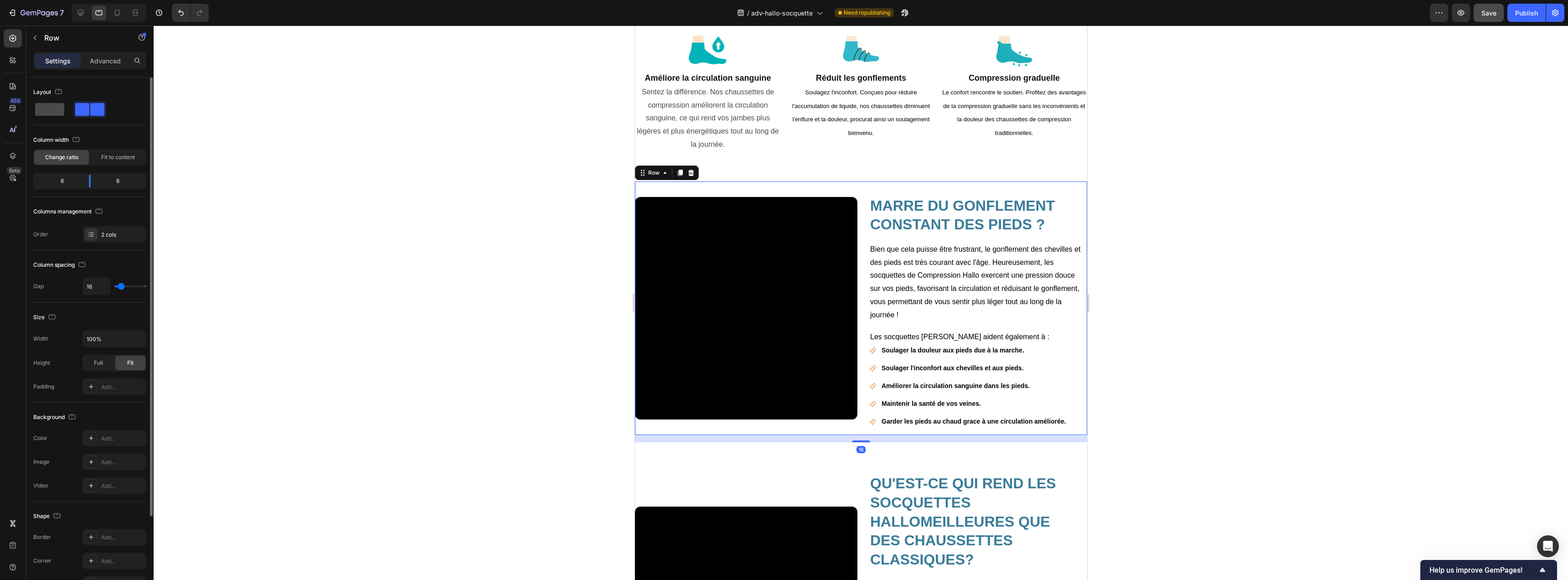
click at [40, 110] on span at bounding box center [50, 109] width 29 height 13
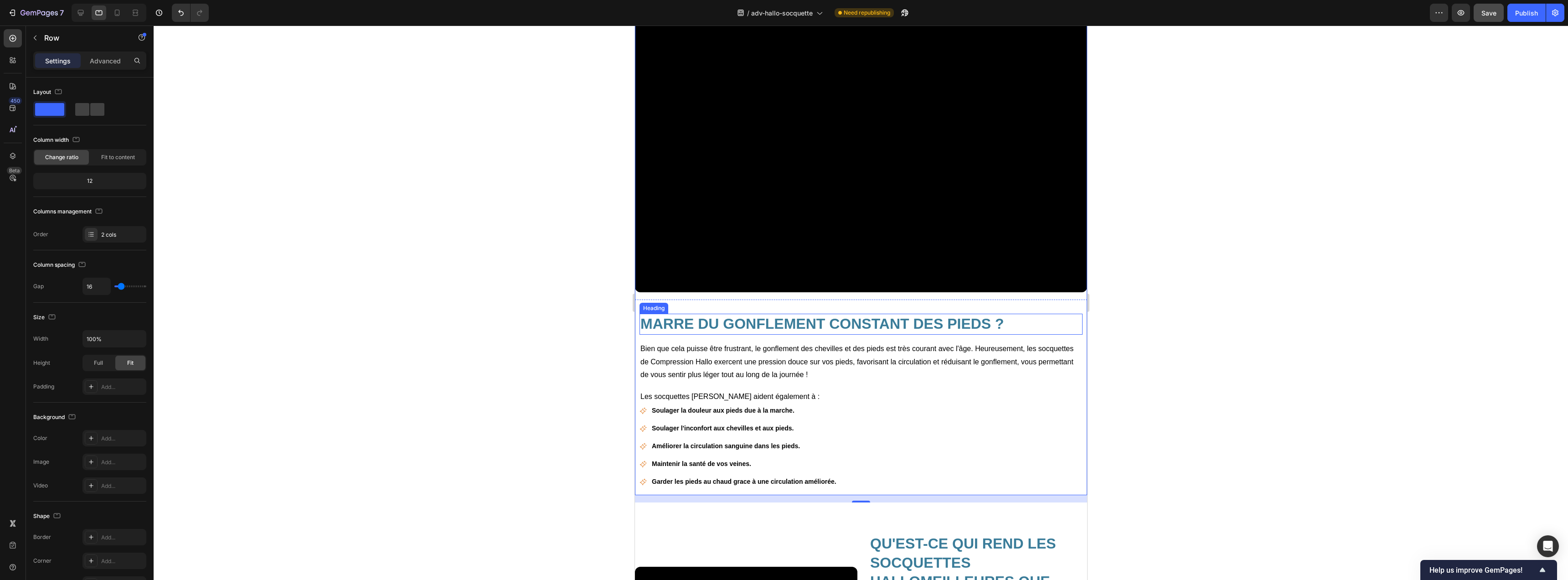
scroll to position [1622, 0]
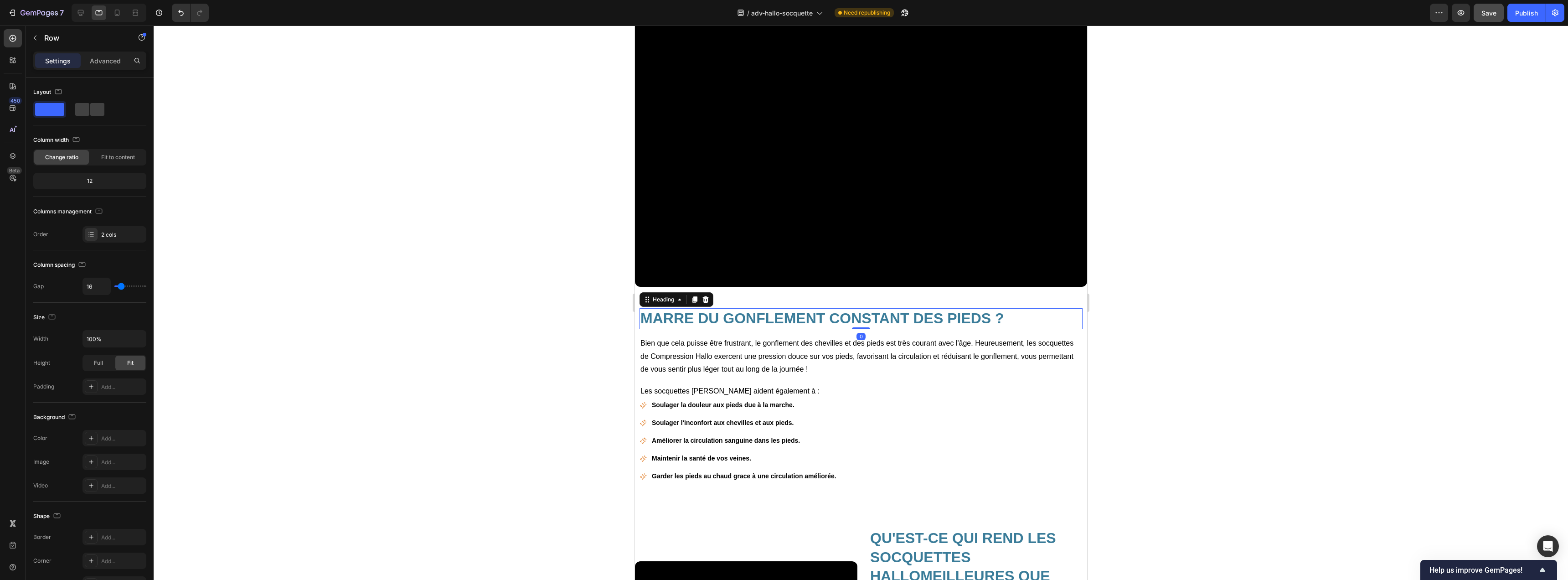
click at [779, 311] on h2 "MARRE DU GONFLEMENT CONSTANT DES PIEDS ?" at bounding box center [860, 319] width 443 height 21
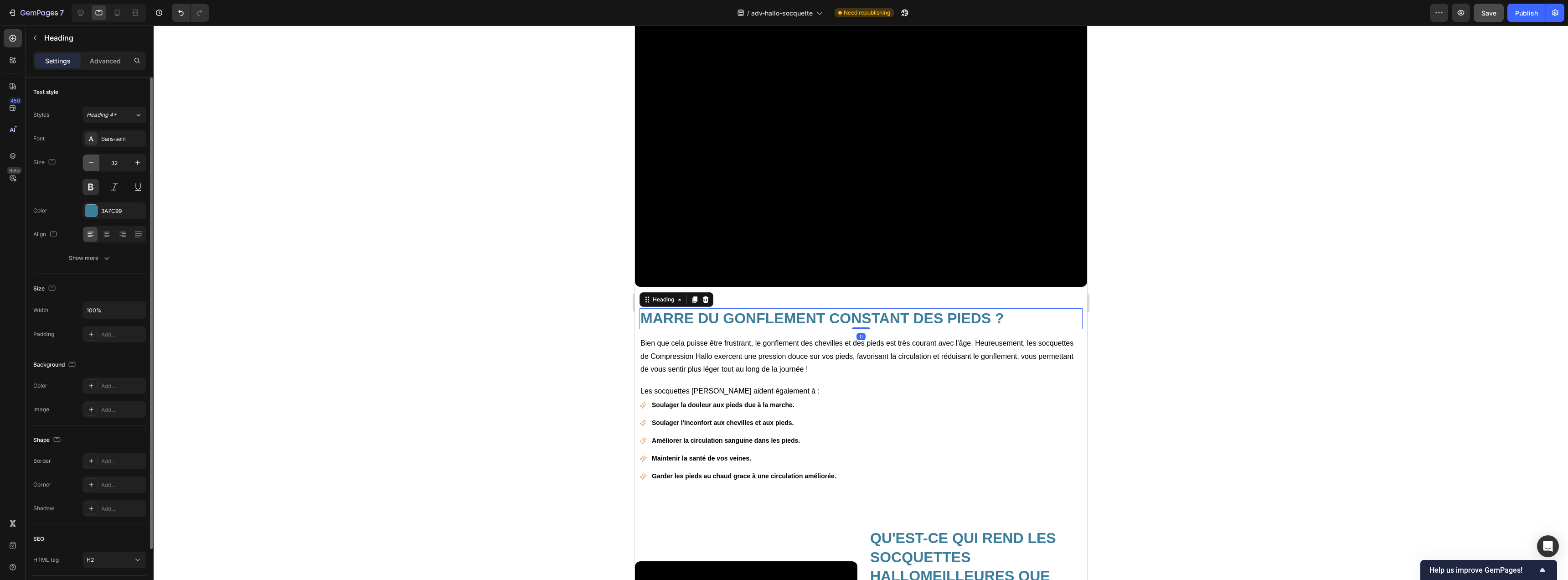
click at [90, 158] on button "button" at bounding box center [91, 162] width 17 height 17
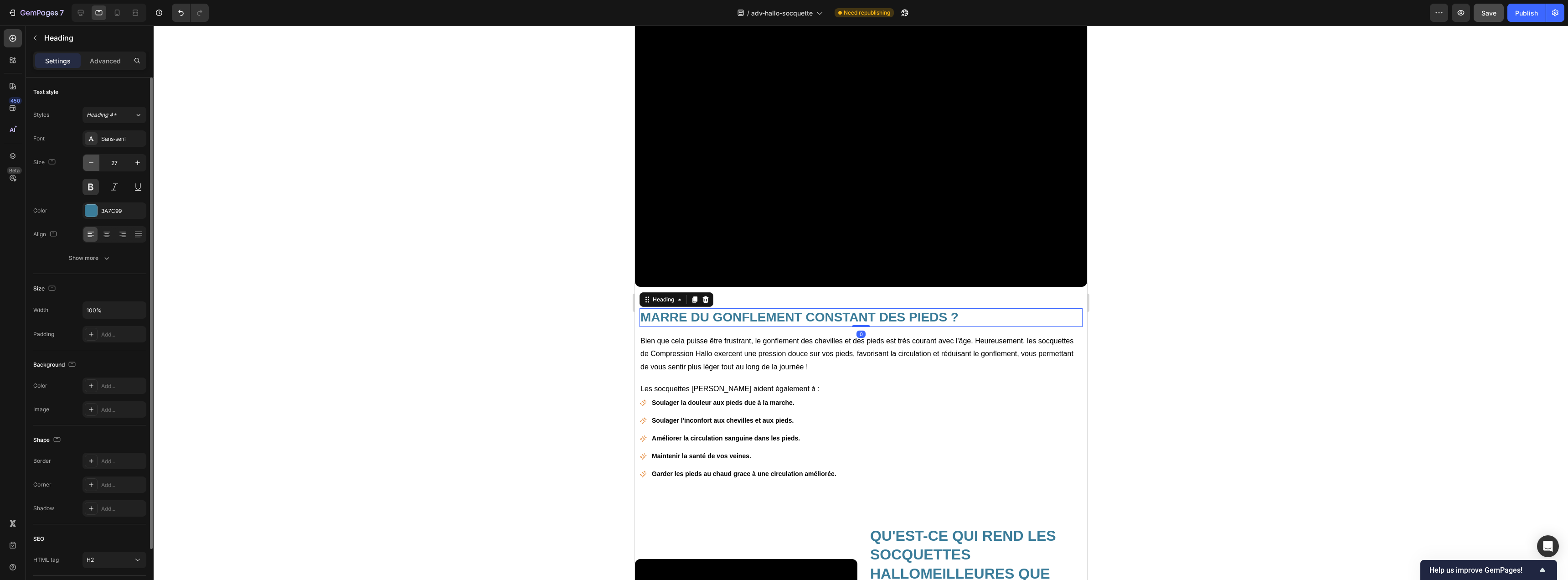
click at [90, 158] on button "button" at bounding box center [91, 162] width 17 height 17
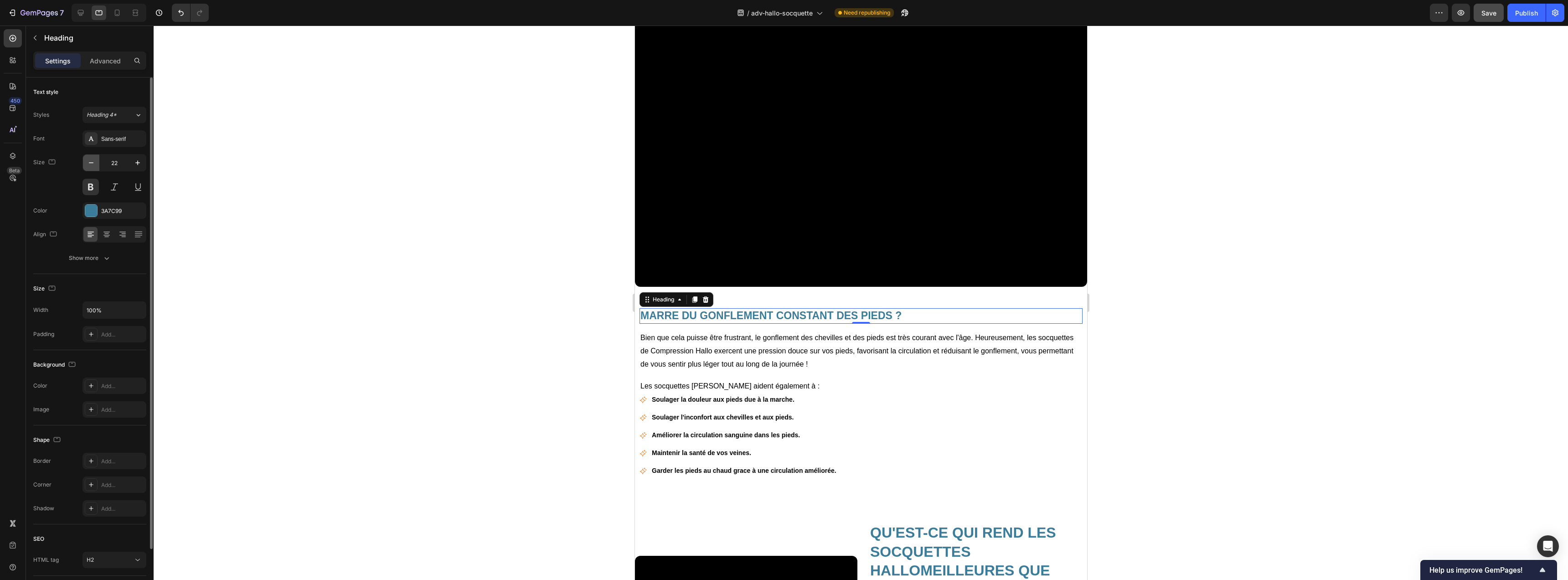
click at [90, 158] on button "button" at bounding box center [91, 162] width 17 height 17
type input "20"
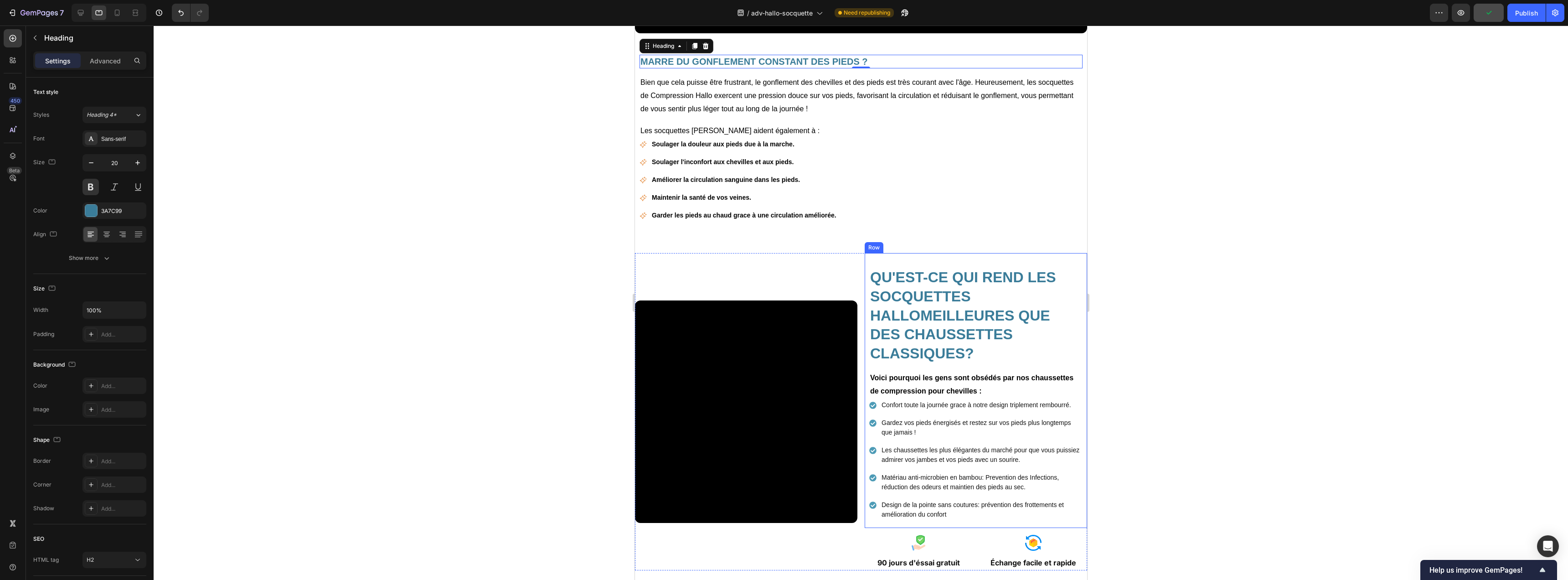
scroll to position [1969, 0]
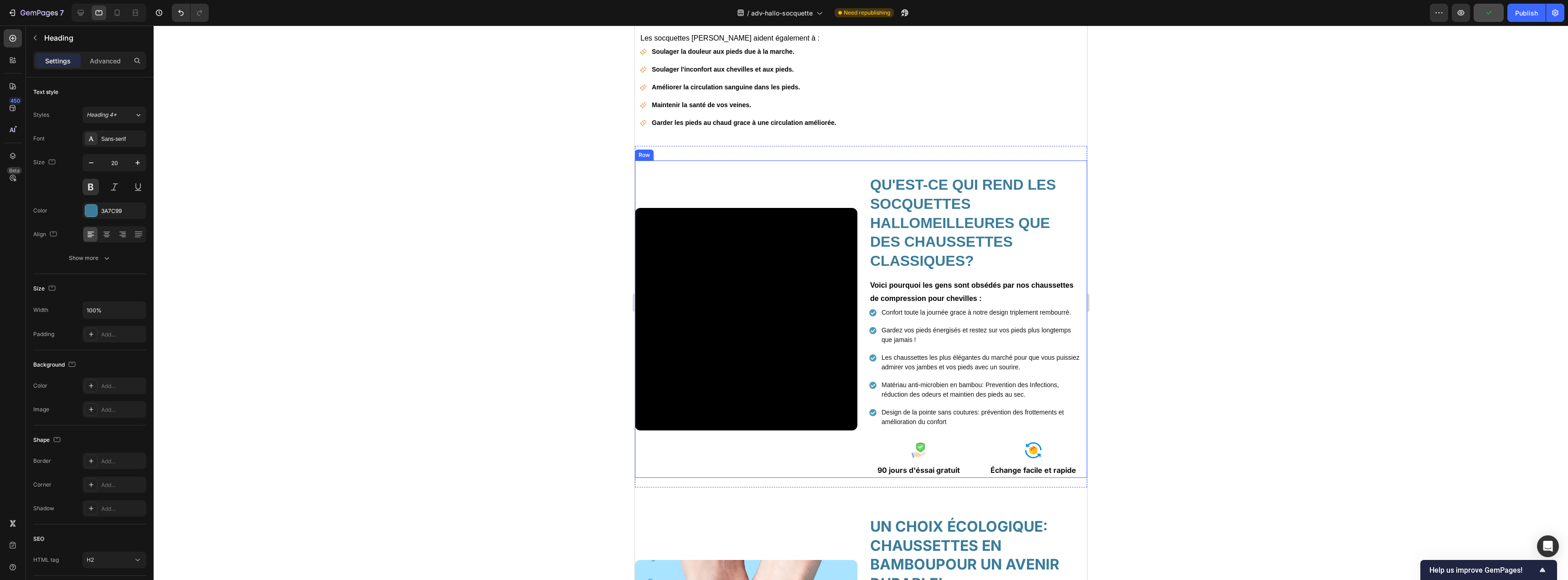
click at [812, 185] on div "Video" at bounding box center [745, 319] width 222 height 318
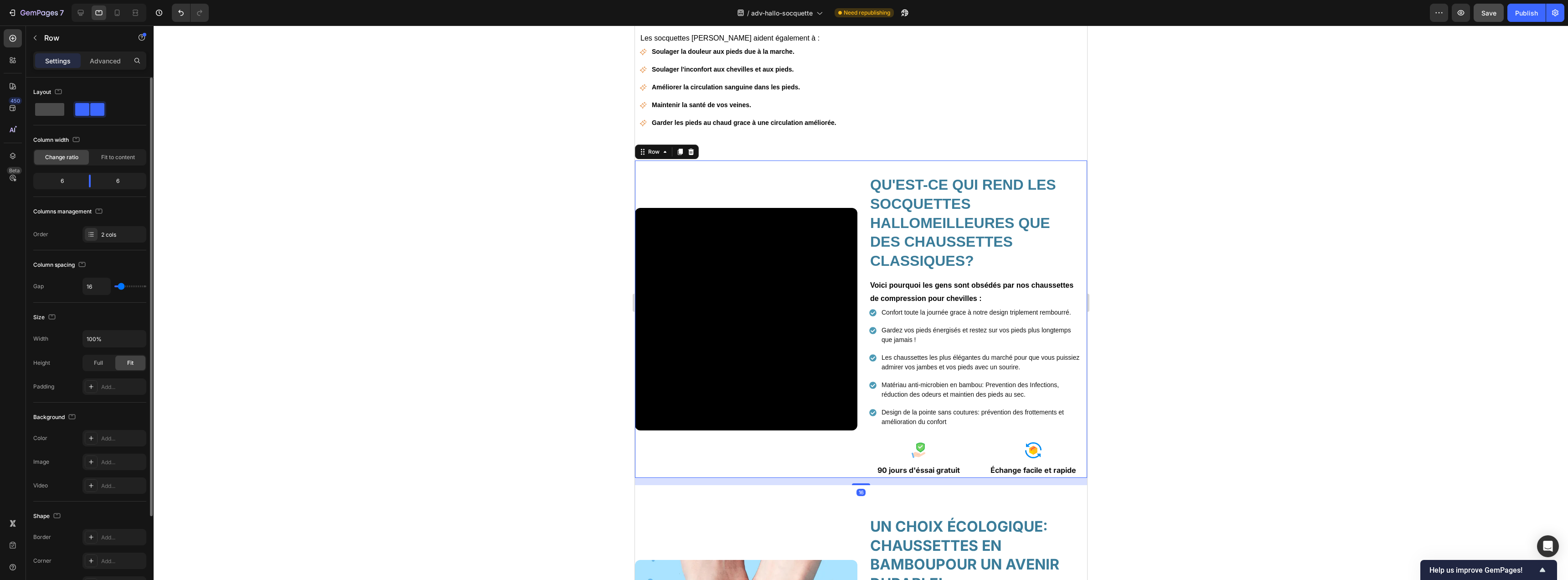
click at [58, 107] on span at bounding box center [50, 109] width 29 height 13
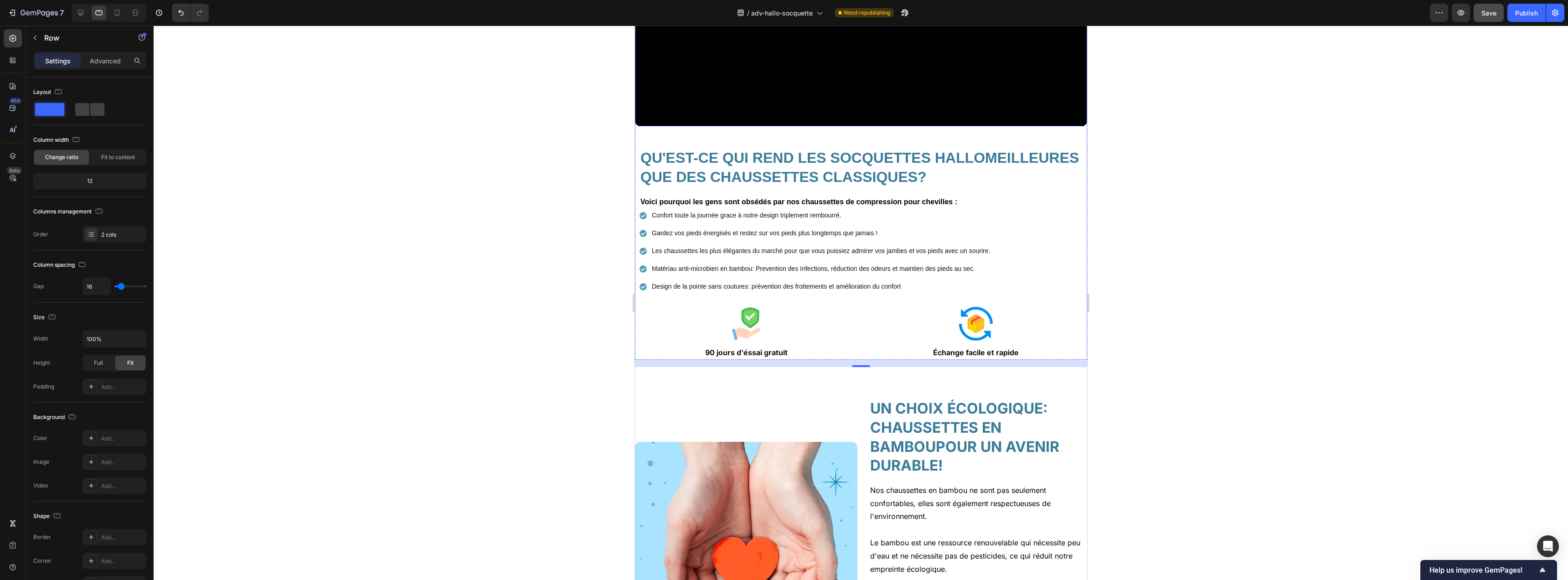
scroll to position [2485, 0]
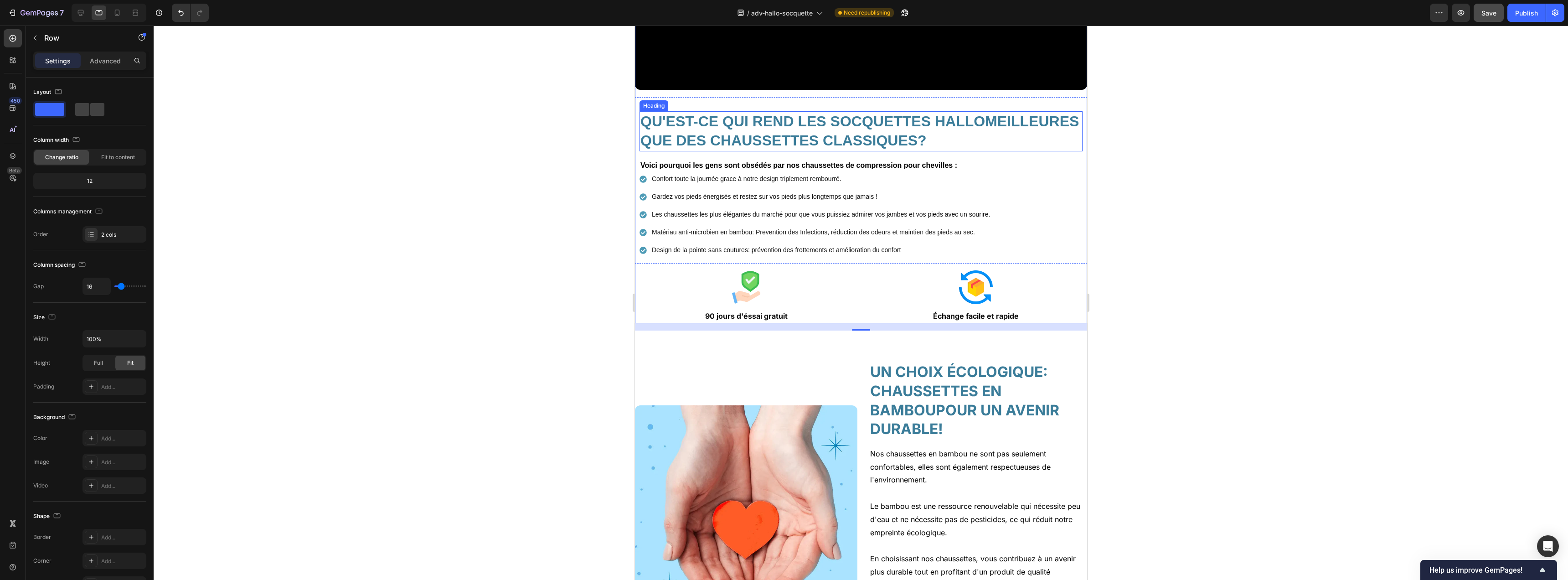
click at [840, 113] on h2 "QU'EST-CE QUI REND LES SOCQUETTES HALLOMEILLEURES QUE DES CHAUSSETTES CLASSIQUE…" at bounding box center [860, 131] width 443 height 40
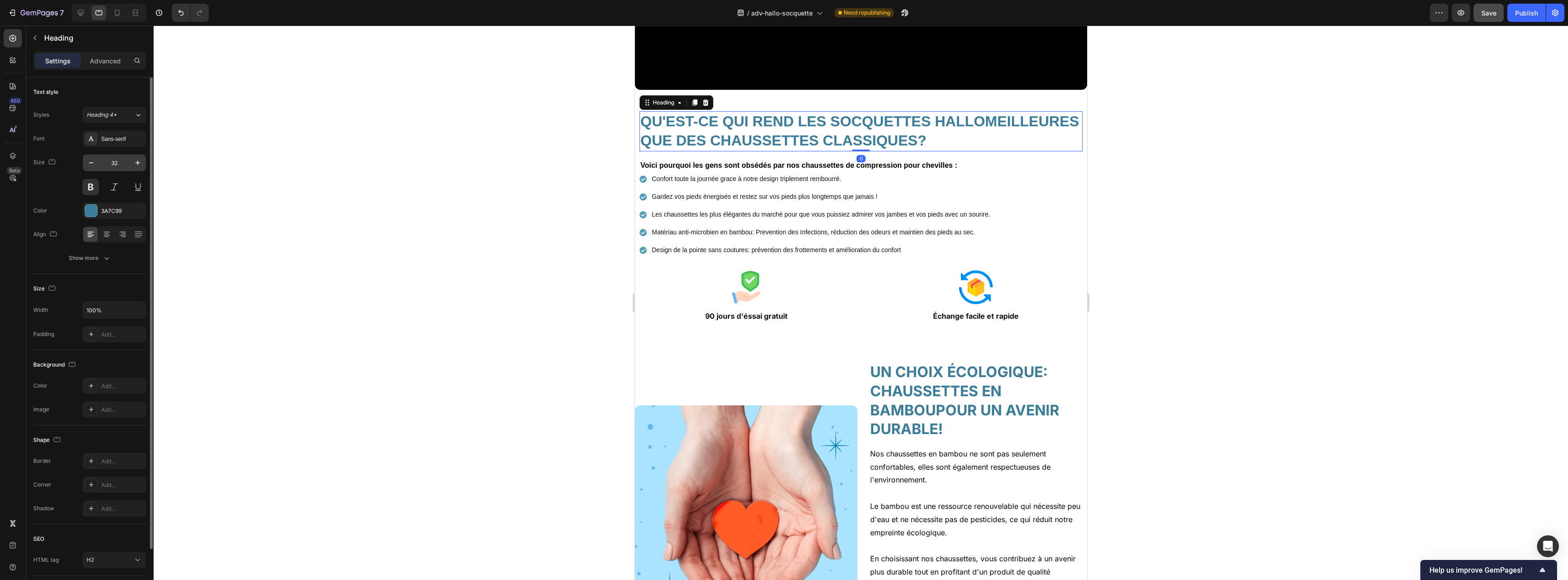
click at [120, 159] on input "32" at bounding box center [114, 162] width 30 height 17
type input "20"
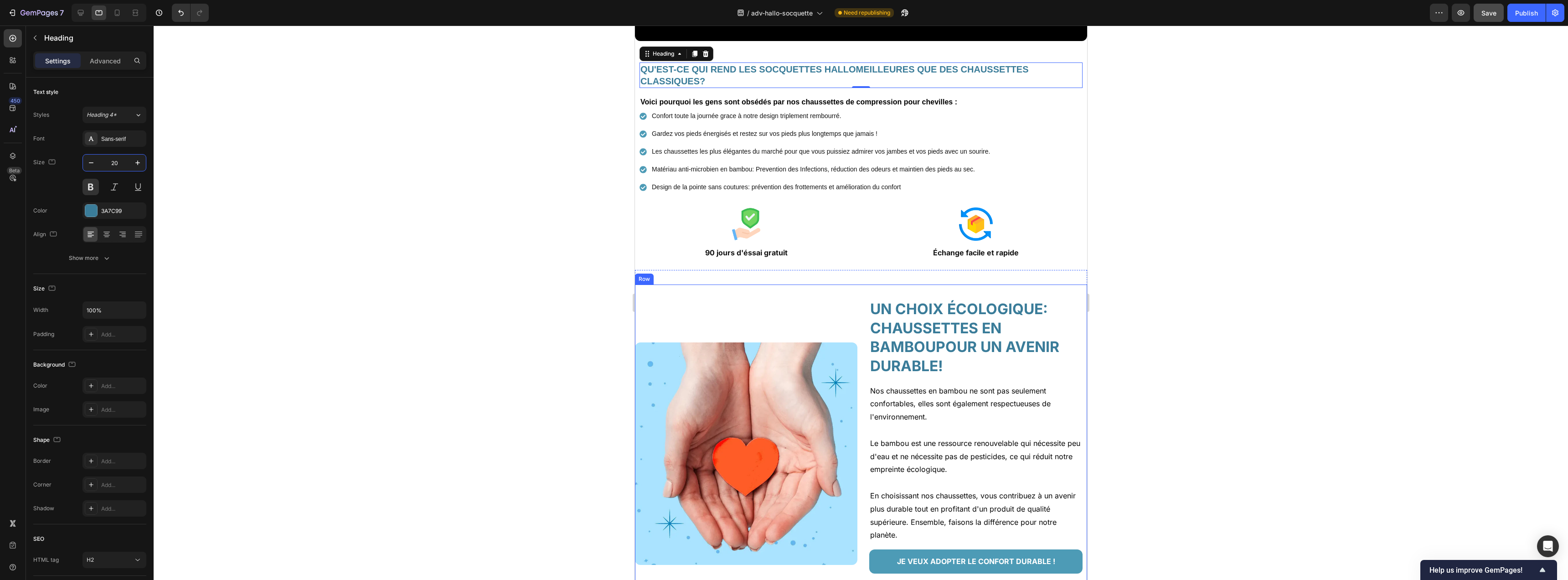
scroll to position [2573, 0]
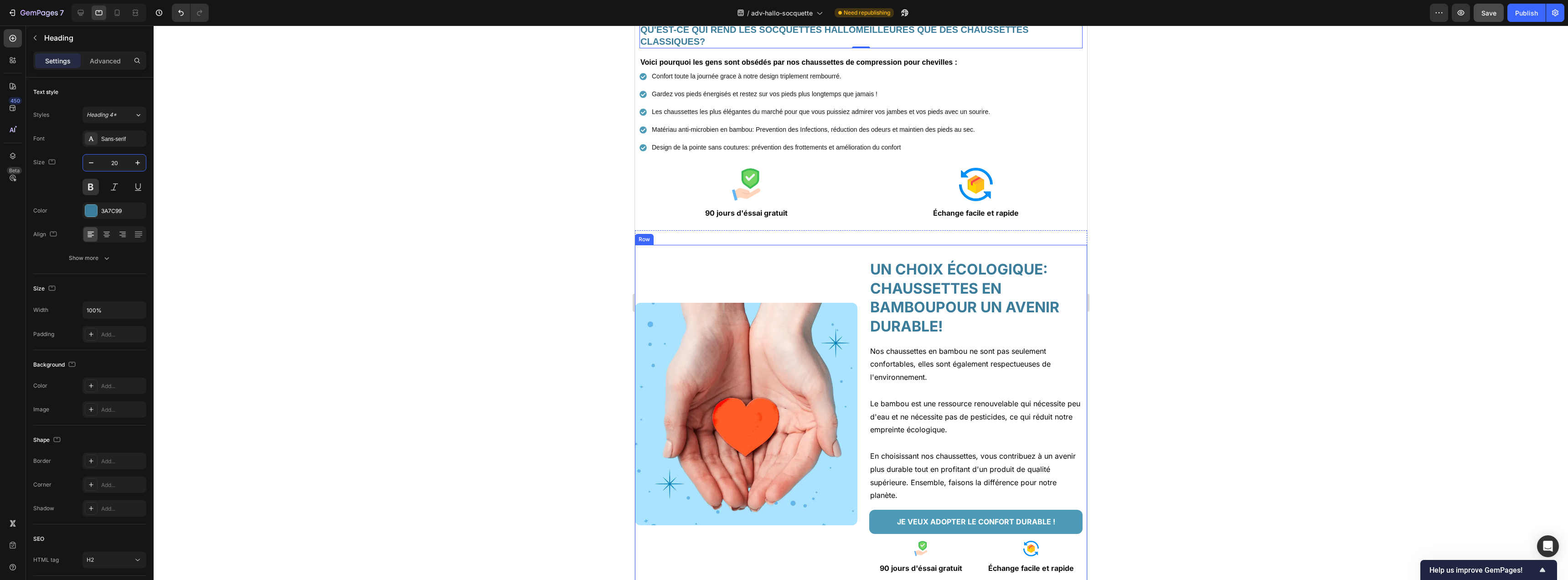
click at [838, 267] on div "Image" at bounding box center [745, 413] width 222 height 338
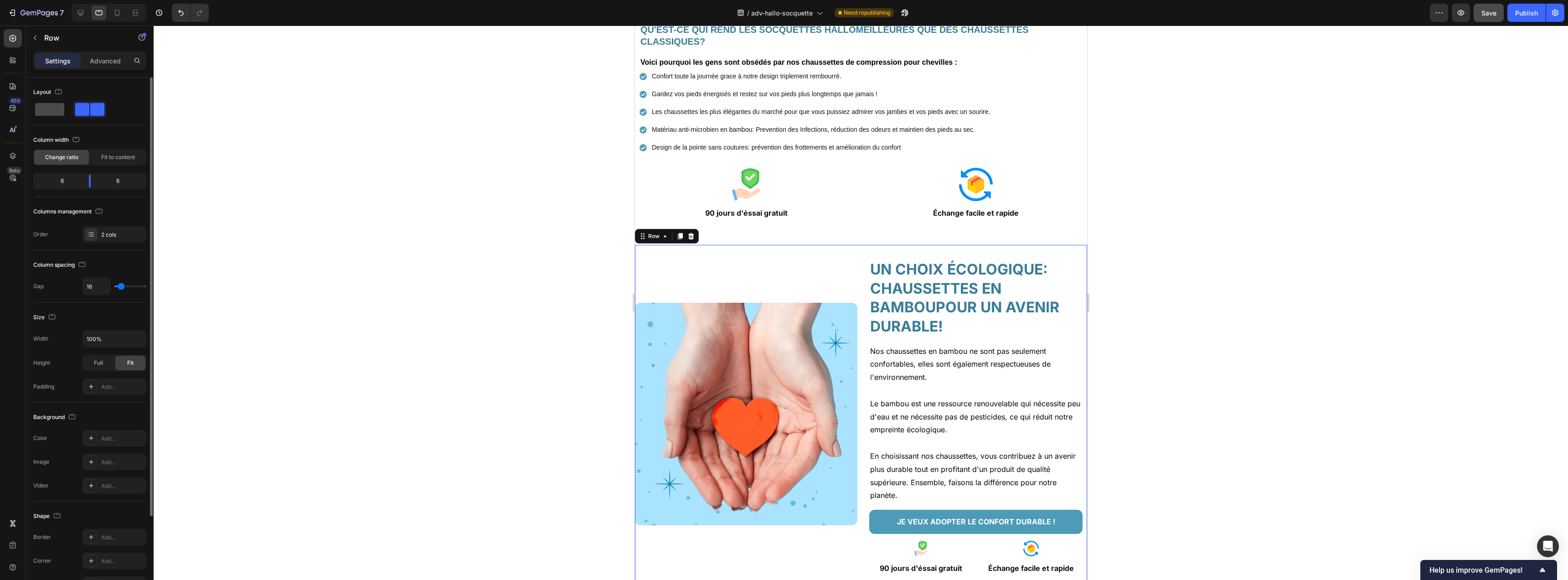
drag, startPoint x: 43, startPoint y: 108, endPoint x: 59, endPoint y: 113, distance: 16.8
click at [43, 108] on span at bounding box center [50, 109] width 29 height 13
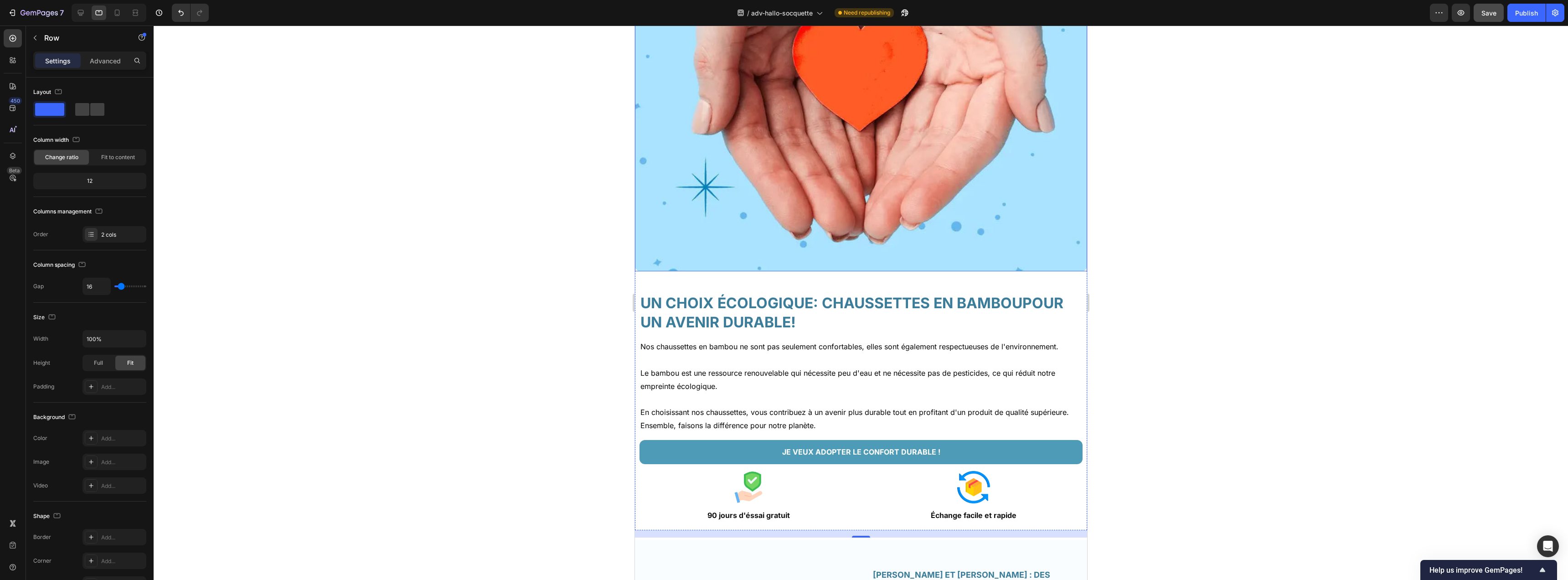
scroll to position [3051, 0]
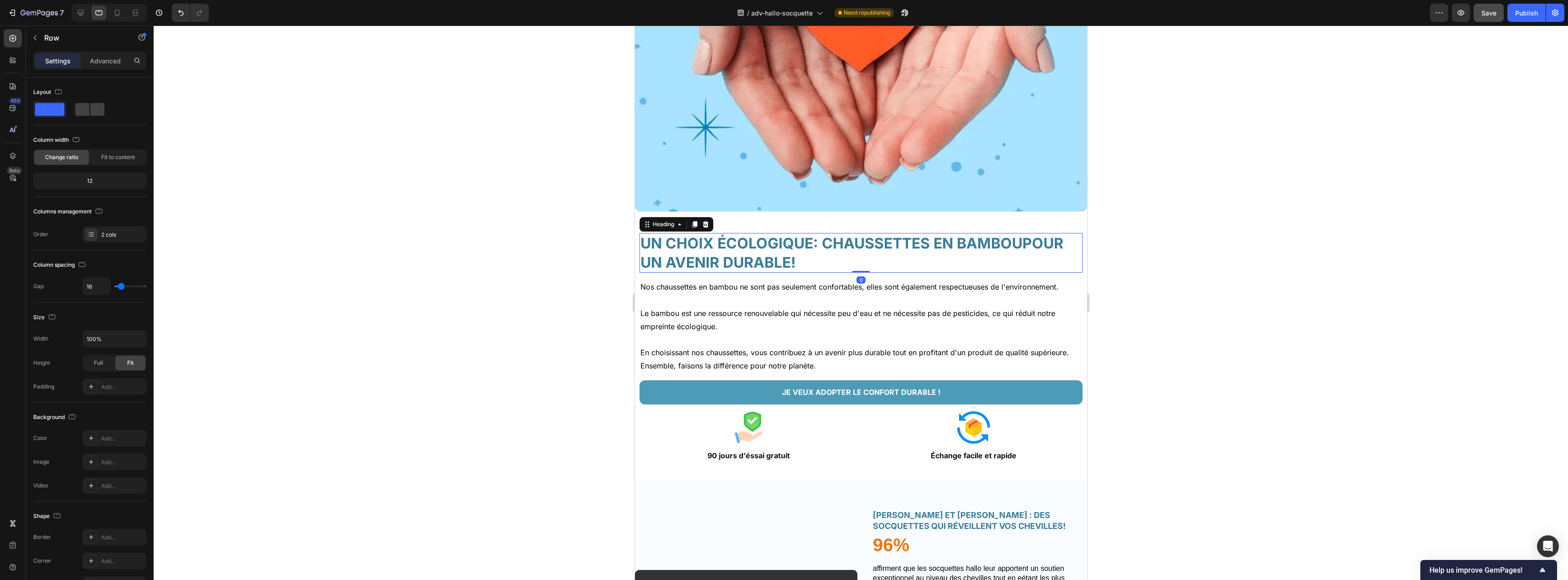
click at [750, 250] on h2 "UN CHOIX ÉCOLOGIQUE: CHAUSSETTES EN BAMBOUPOUR UN AVENIR DURABLE!" at bounding box center [860, 253] width 443 height 40
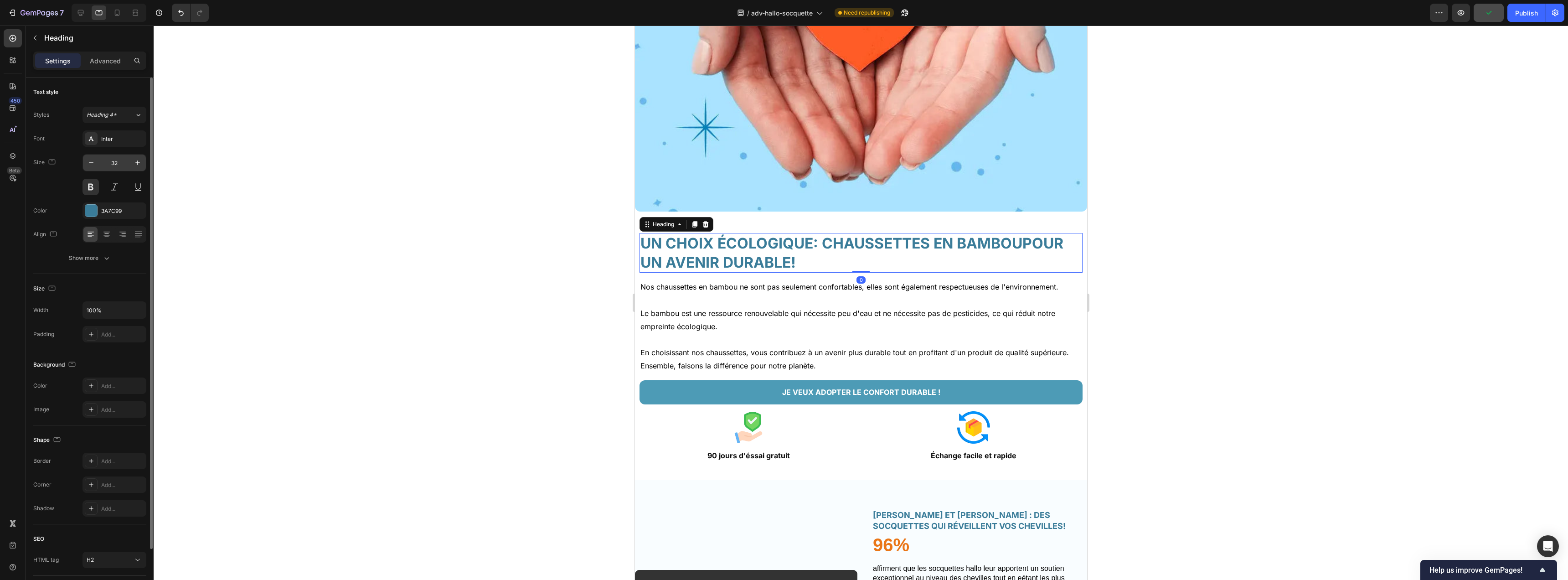
click at [115, 161] on input "32" at bounding box center [114, 162] width 30 height 17
click at [115, 161] on input "32" at bounding box center [114, 162] width 30 height 17
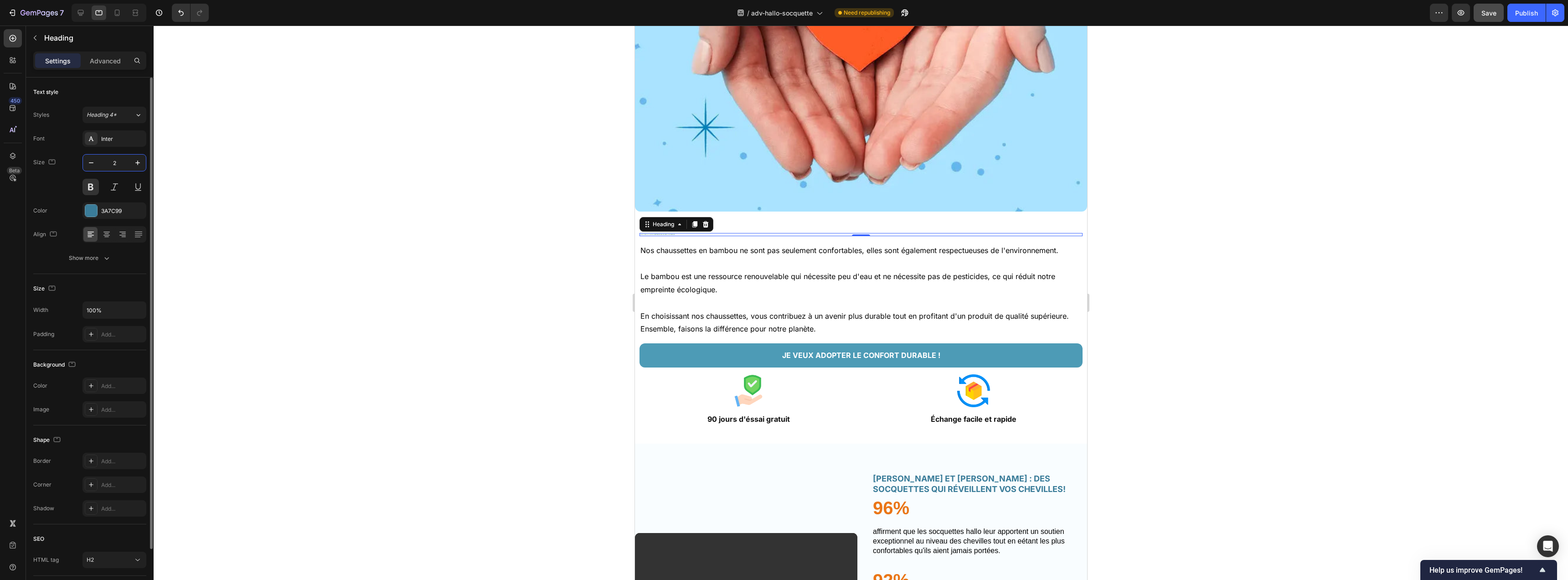
type input "20"
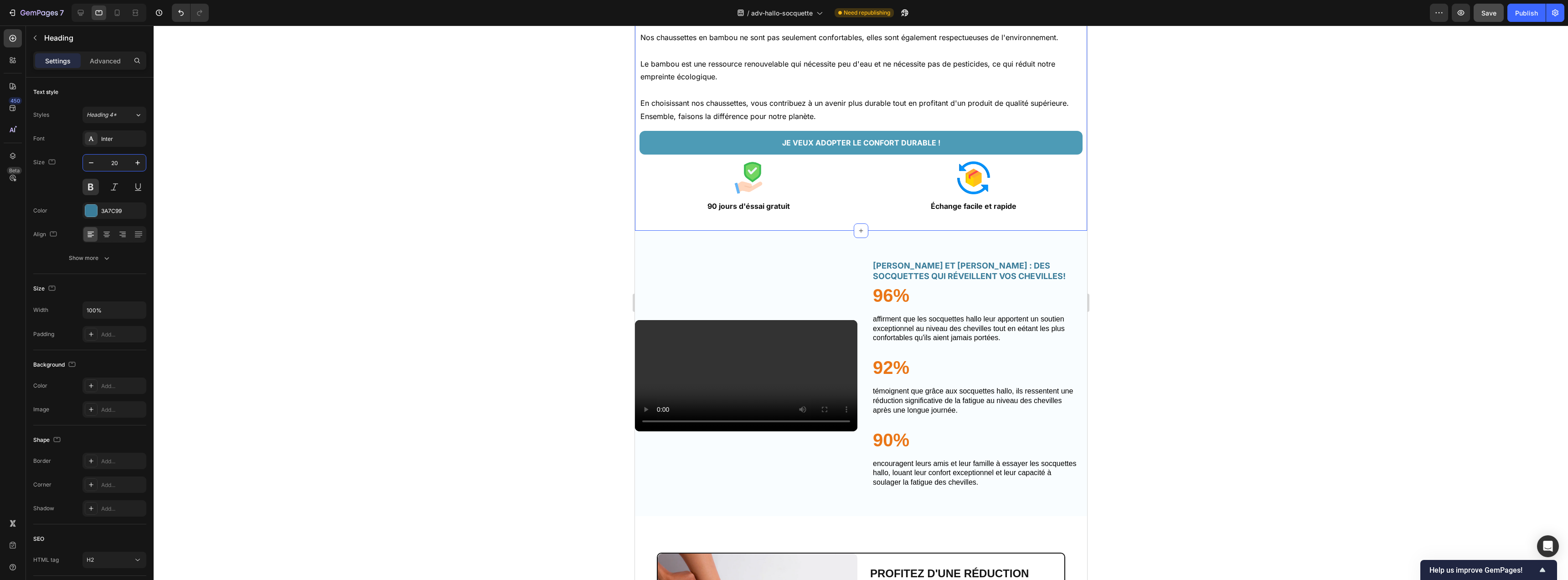
scroll to position [3386, 0]
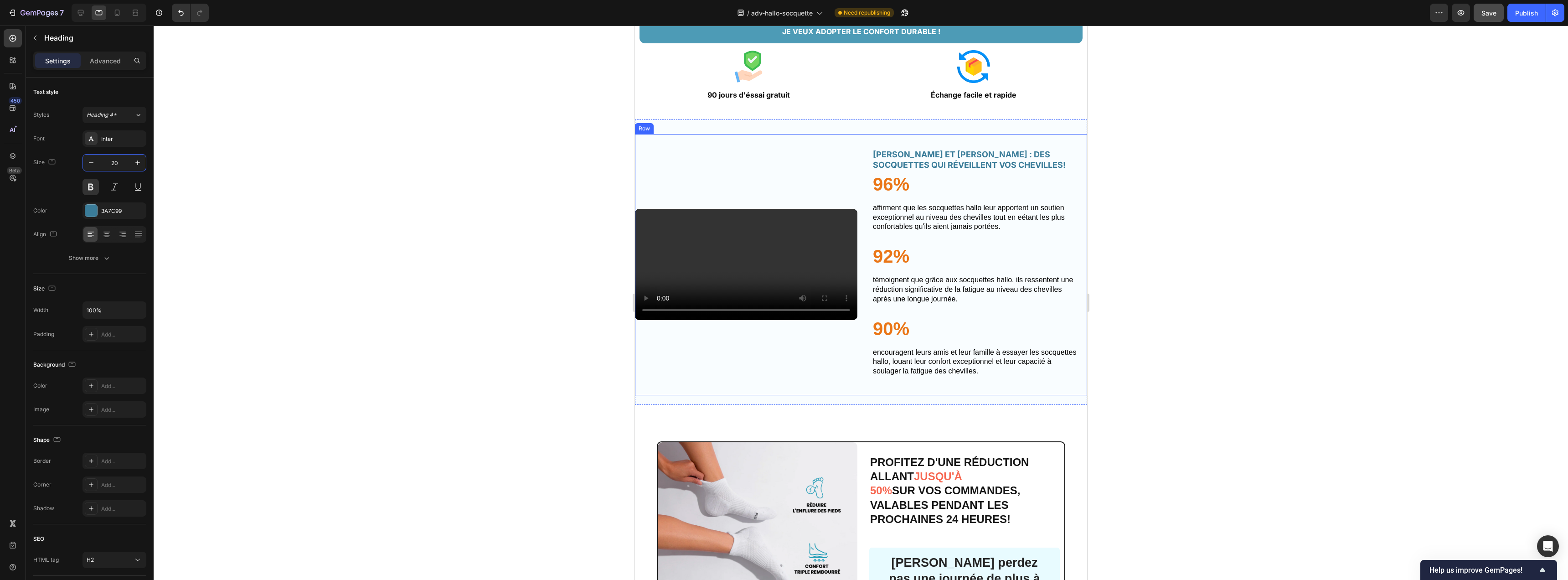
click at [849, 134] on div "Video" at bounding box center [745, 265] width 222 height 261
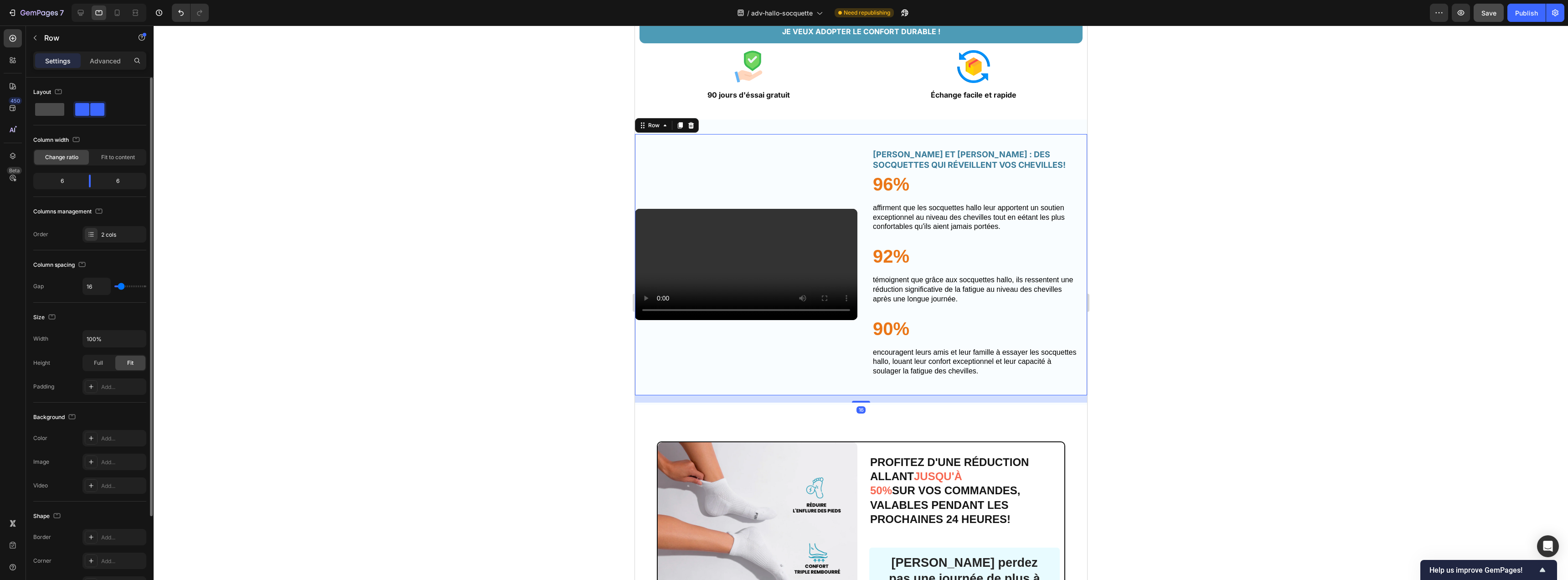
click at [54, 116] on div at bounding box center [50, 109] width 33 height 17
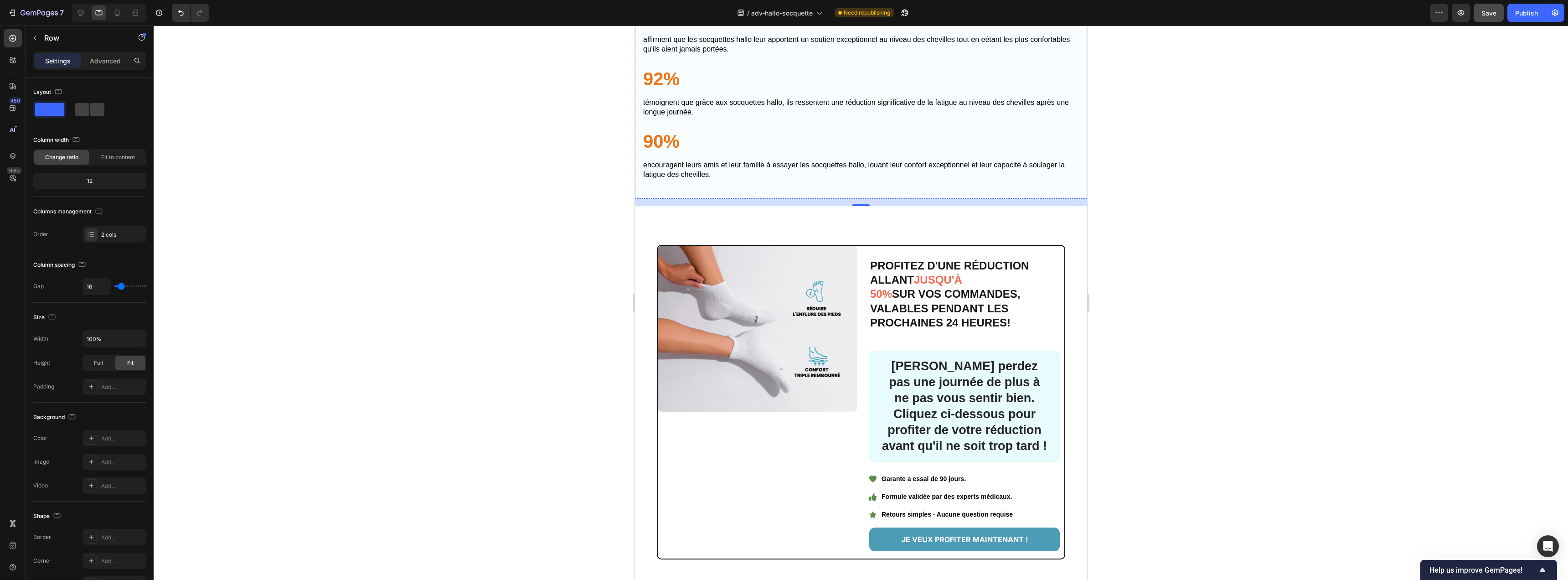
scroll to position [3858, 0]
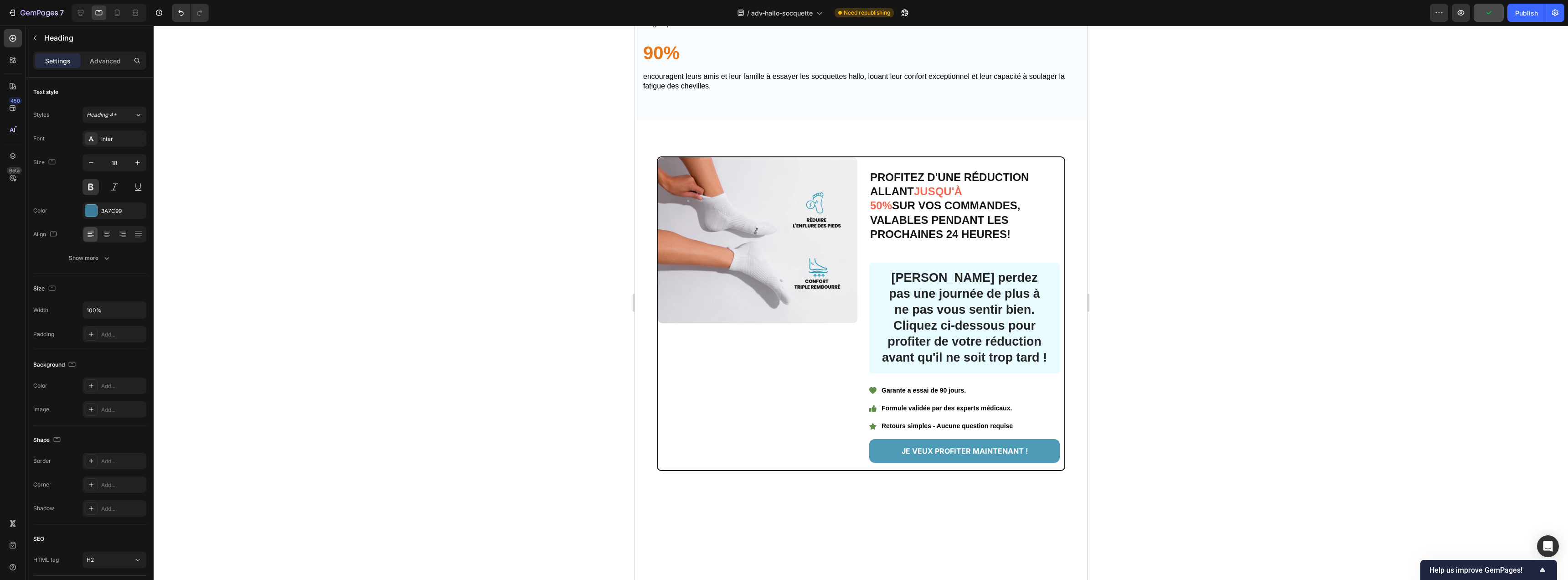
click at [115, 163] on input "18" at bounding box center [114, 162] width 30 height 17
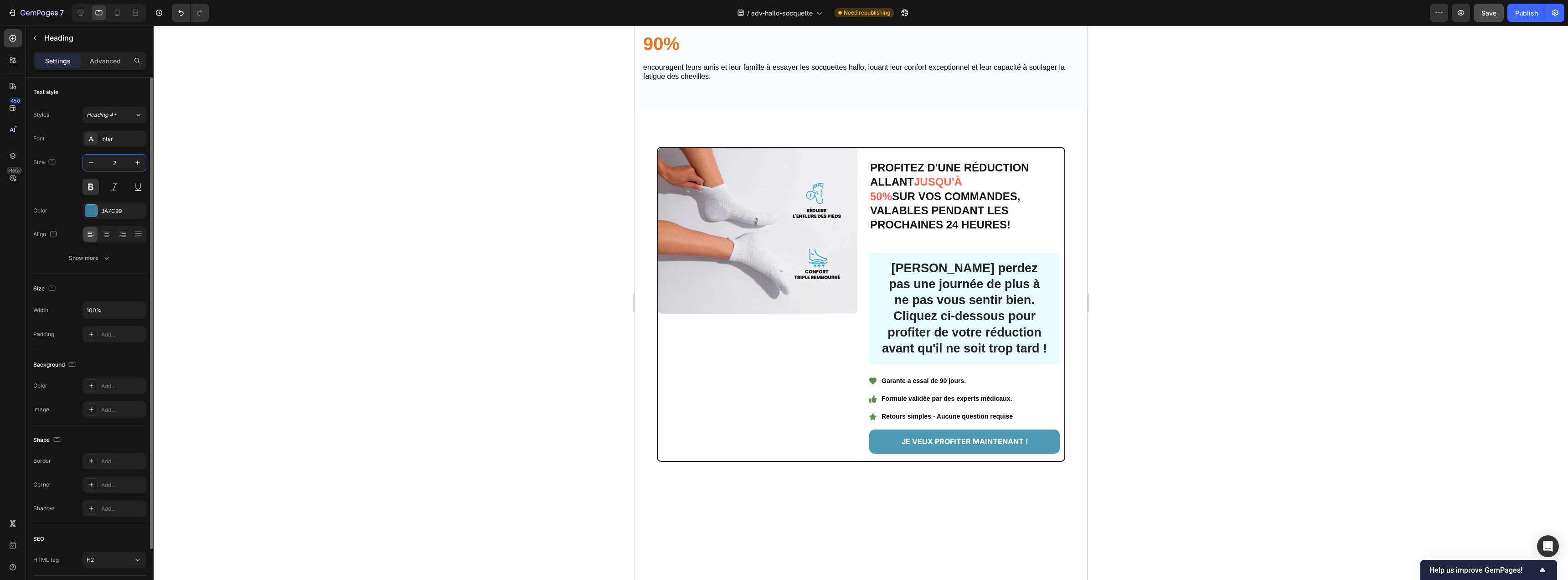
type input "20"
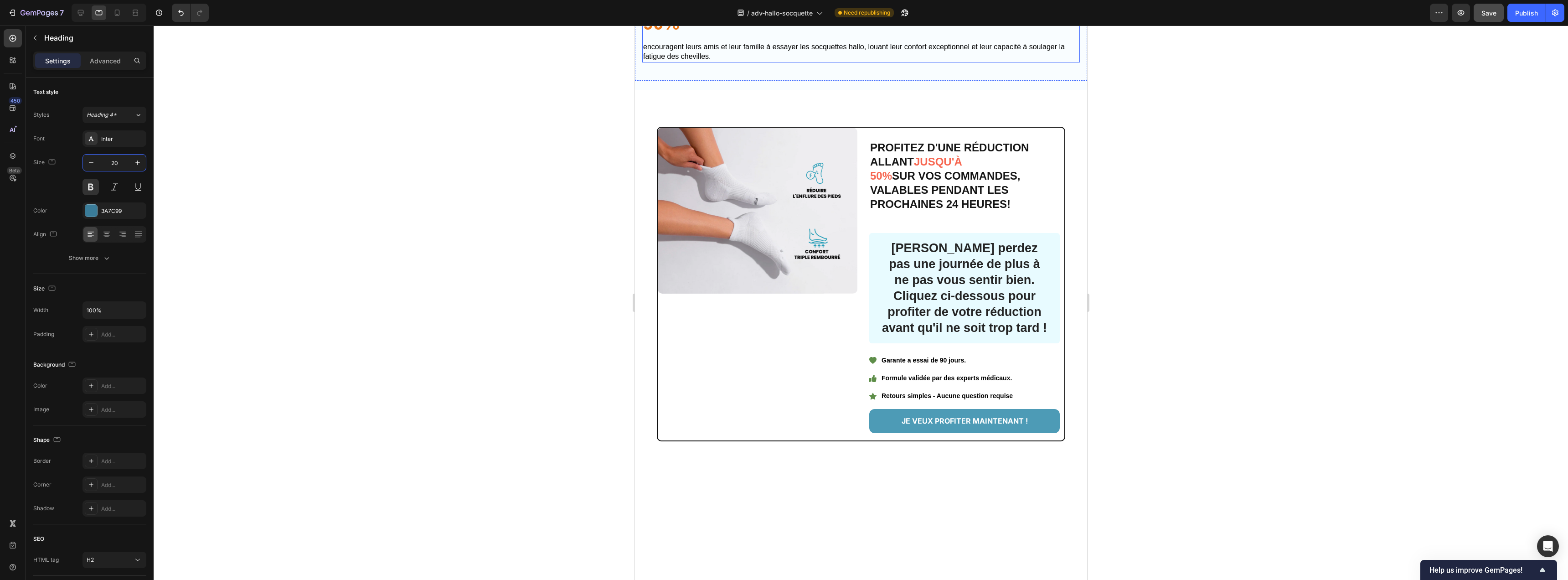
scroll to position [4056, 0]
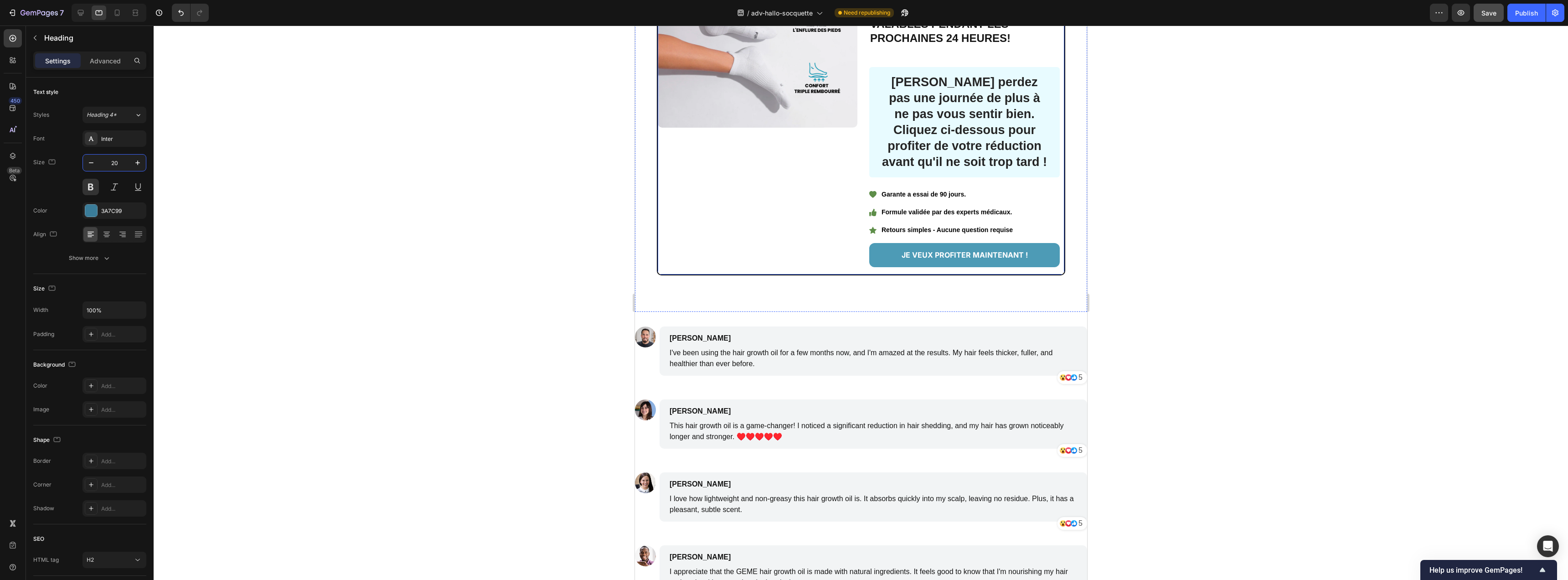
click at [855, 188] on div "Image PROFITEZ D'UNE RÉDUCTION ALLANT JUSQU'À 50% SUR VOS COMMANDES, VALABLES P…" at bounding box center [860, 118] width 409 height 315
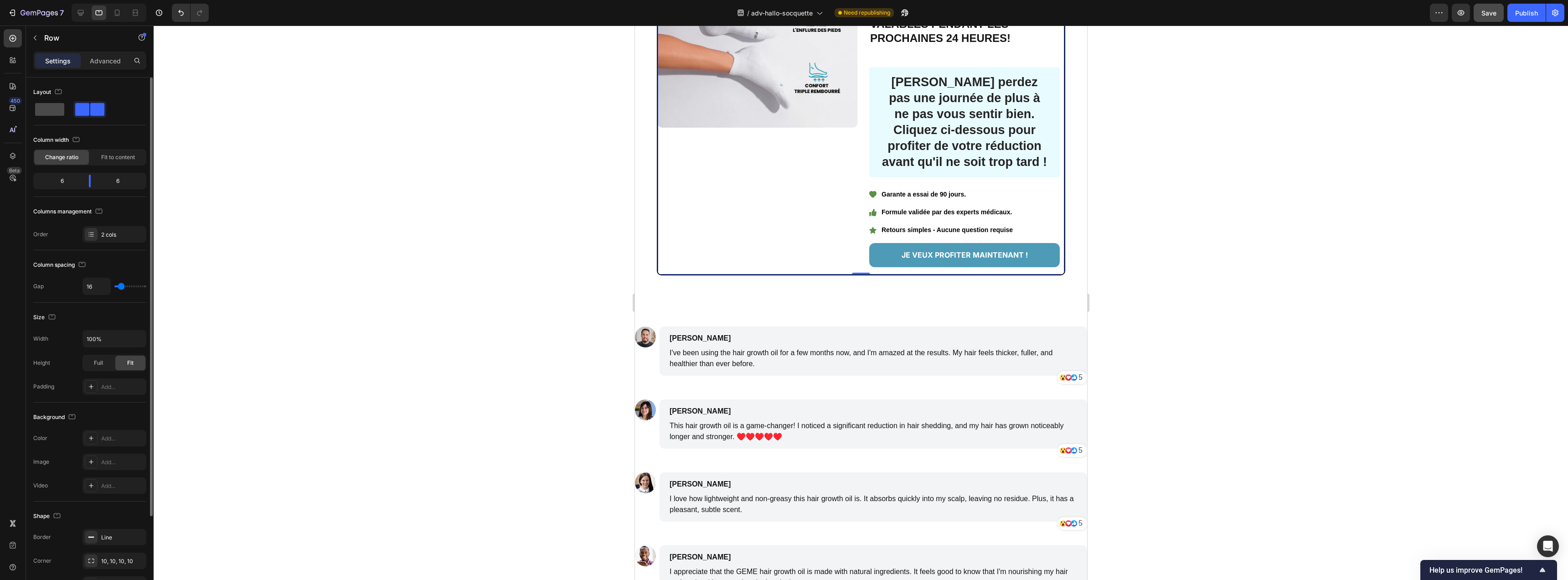
click at [57, 115] on span at bounding box center [50, 109] width 29 height 13
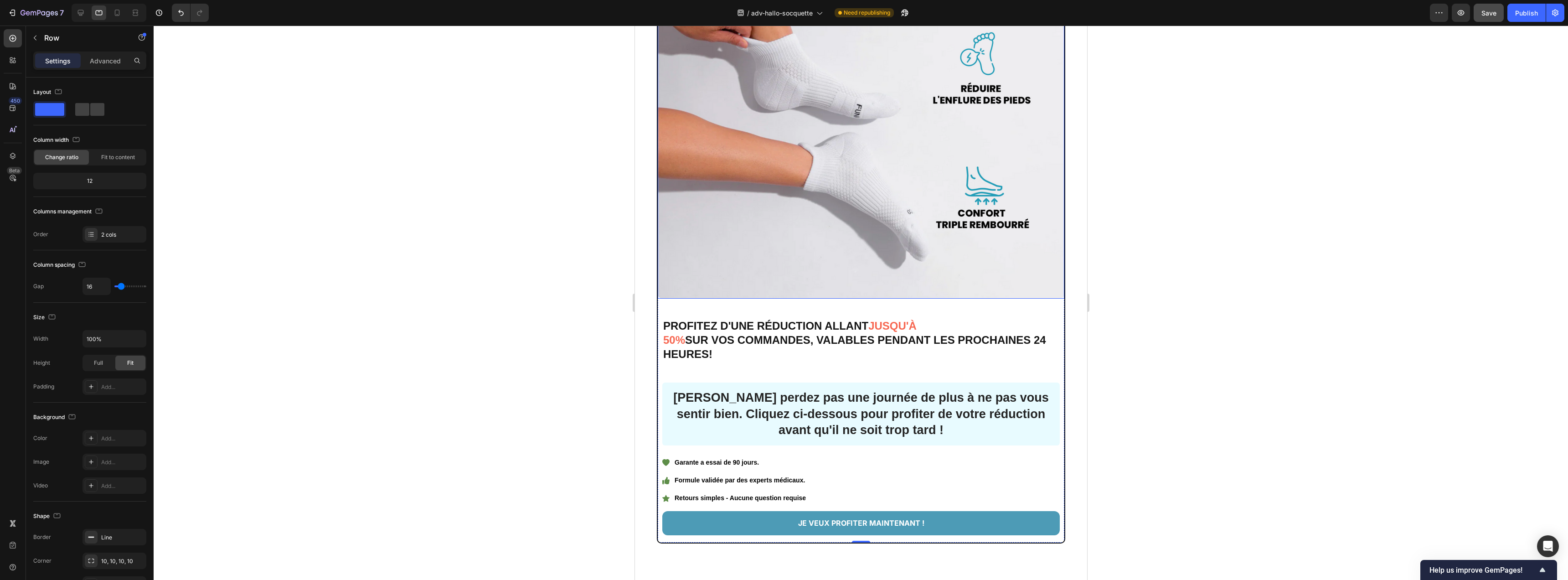
scroll to position [4367, 0]
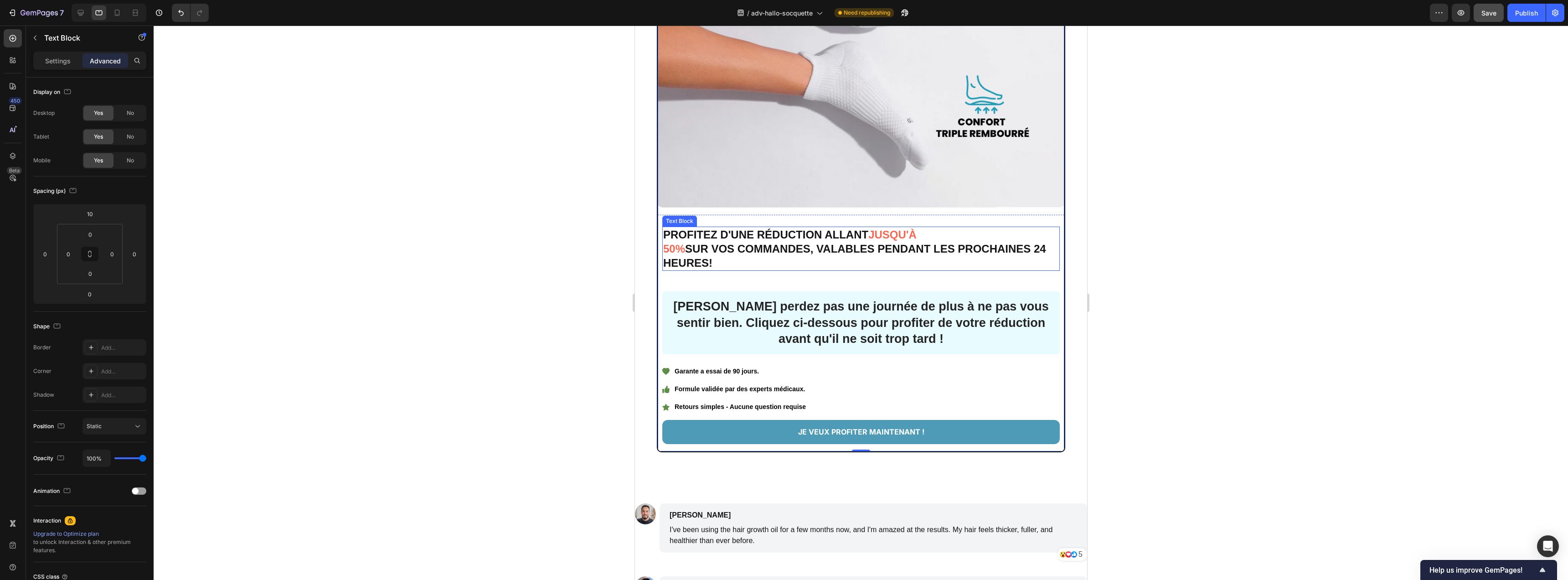
click at [779, 238] on p "PROFITEZ D'UNE RÉDUCTION ALLANT JUSQU'À 50% SUR VOS COMMANDES, VALABLES PENDANT…" at bounding box center [861, 249] width 396 height 43
click at [63, 64] on p "Settings" at bounding box center [58, 61] width 26 height 10
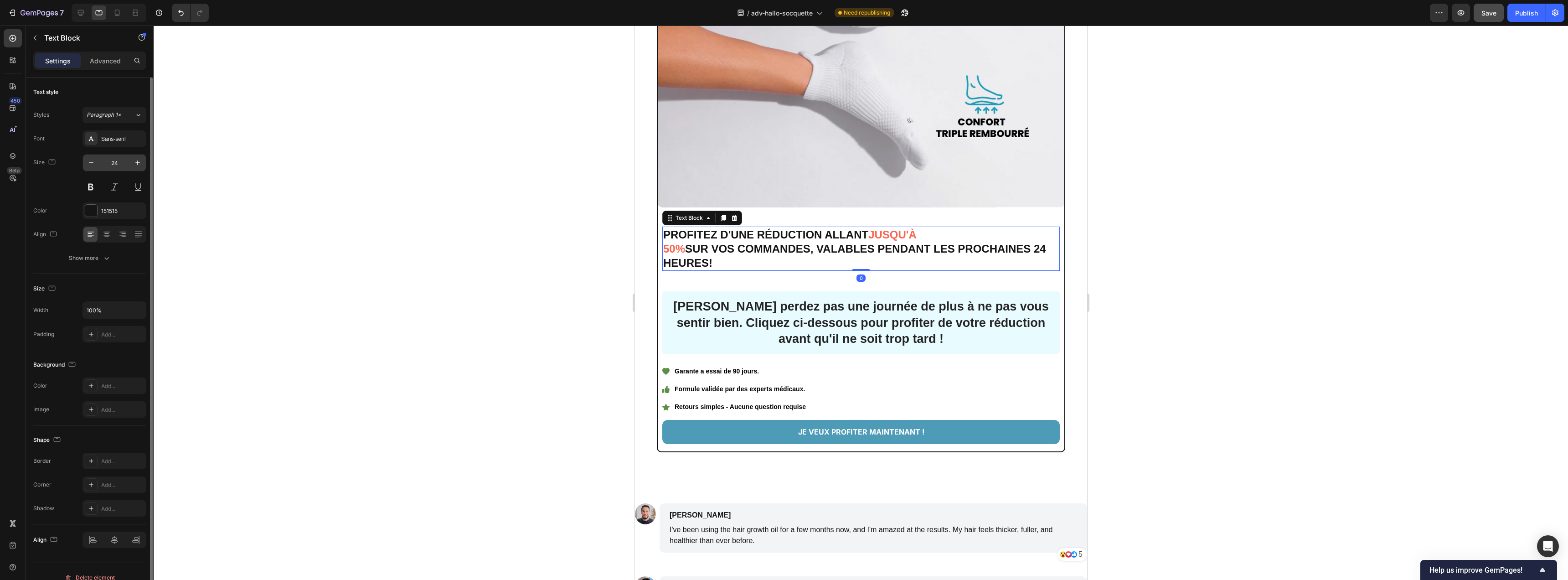
click at [116, 162] on input "24" at bounding box center [114, 162] width 30 height 17
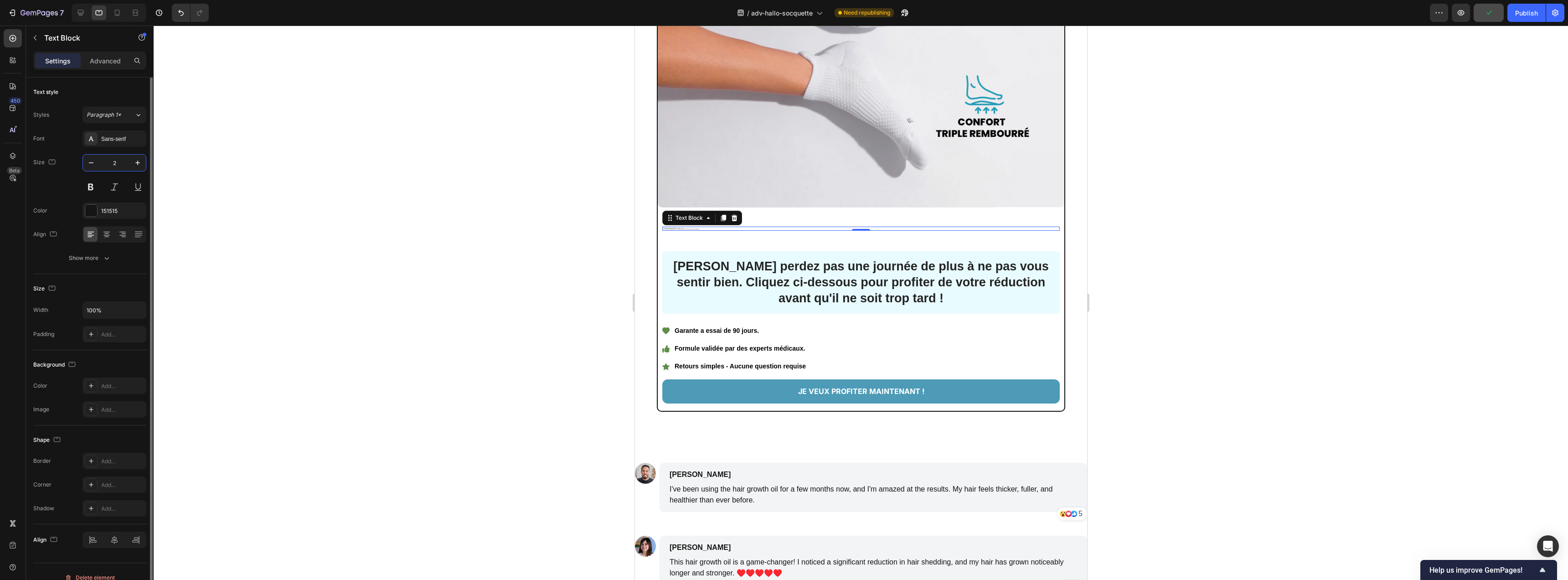
type input "22"
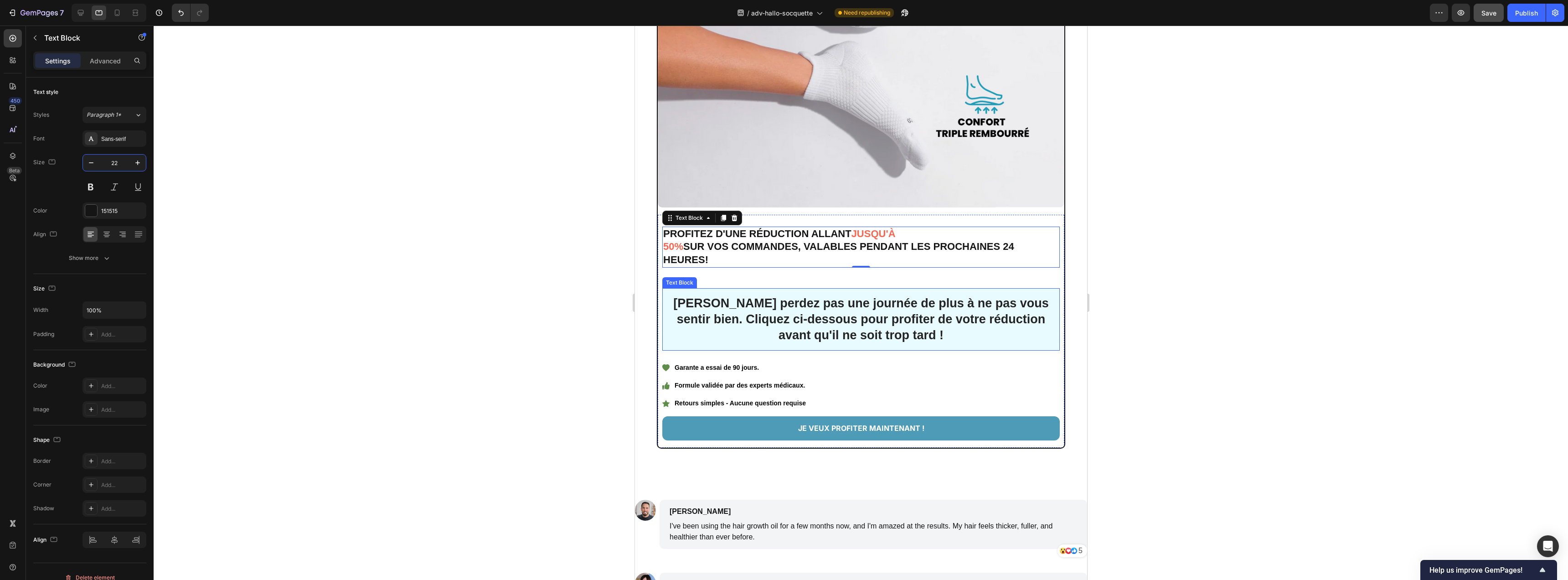
click at [704, 307] on p "Ne perdez pas une journée de plus à ne pas vous sentir bien. Cliquez ci-dessous…" at bounding box center [860, 319] width 376 height 48
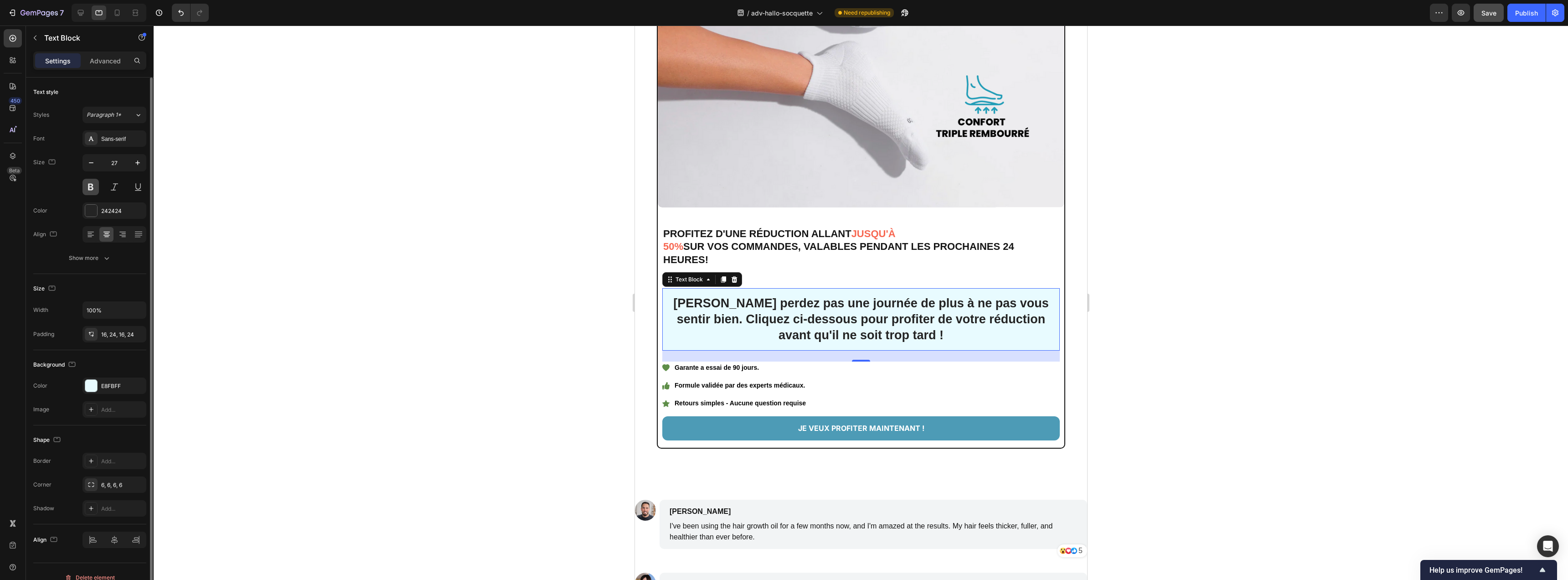
click at [97, 189] on button at bounding box center [91, 187] width 17 height 17
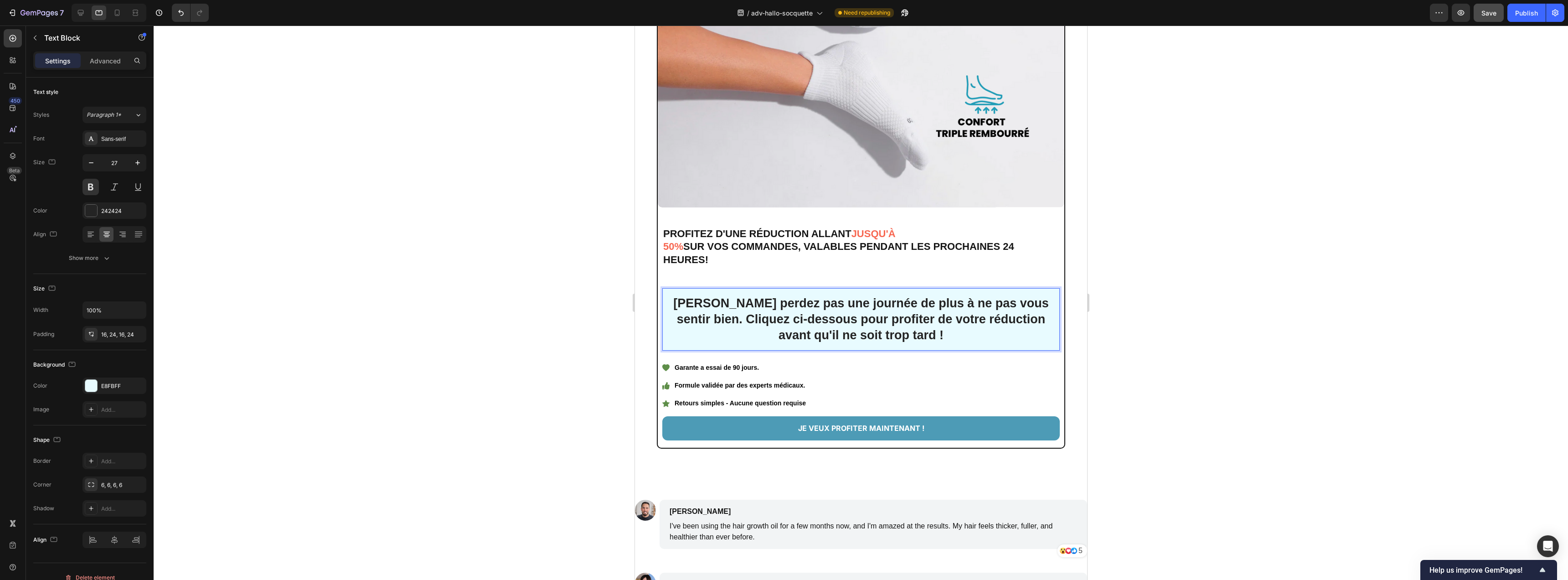
click at [840, 315] on p "Ne perdez pas une journée de plus à ne pas vous sentir bien. Cliquez ci-dessous…" at bounding box center [860, 319] width 376 height 48
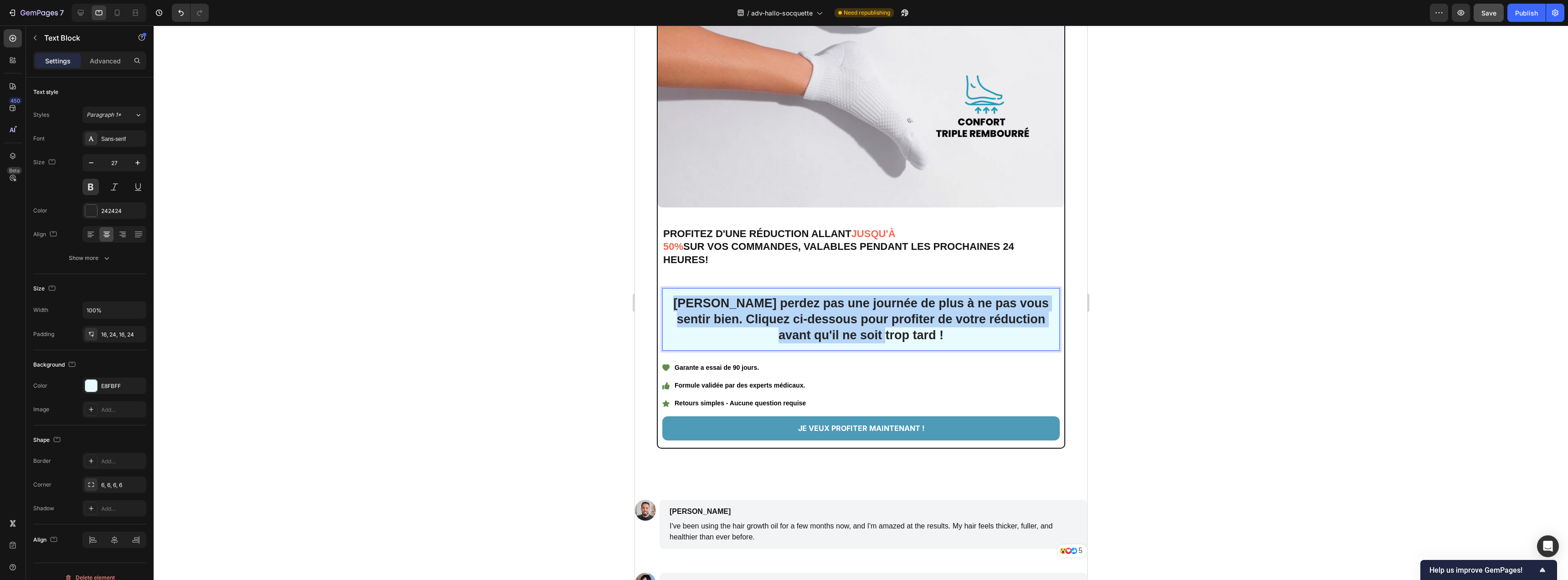
click at [840, 315] on p "Ne perdez pas une journée de plus à ne pas vous sentir bien. Cliquez ci-dessous…" at bounding box center [860, 319] width 376 height 48
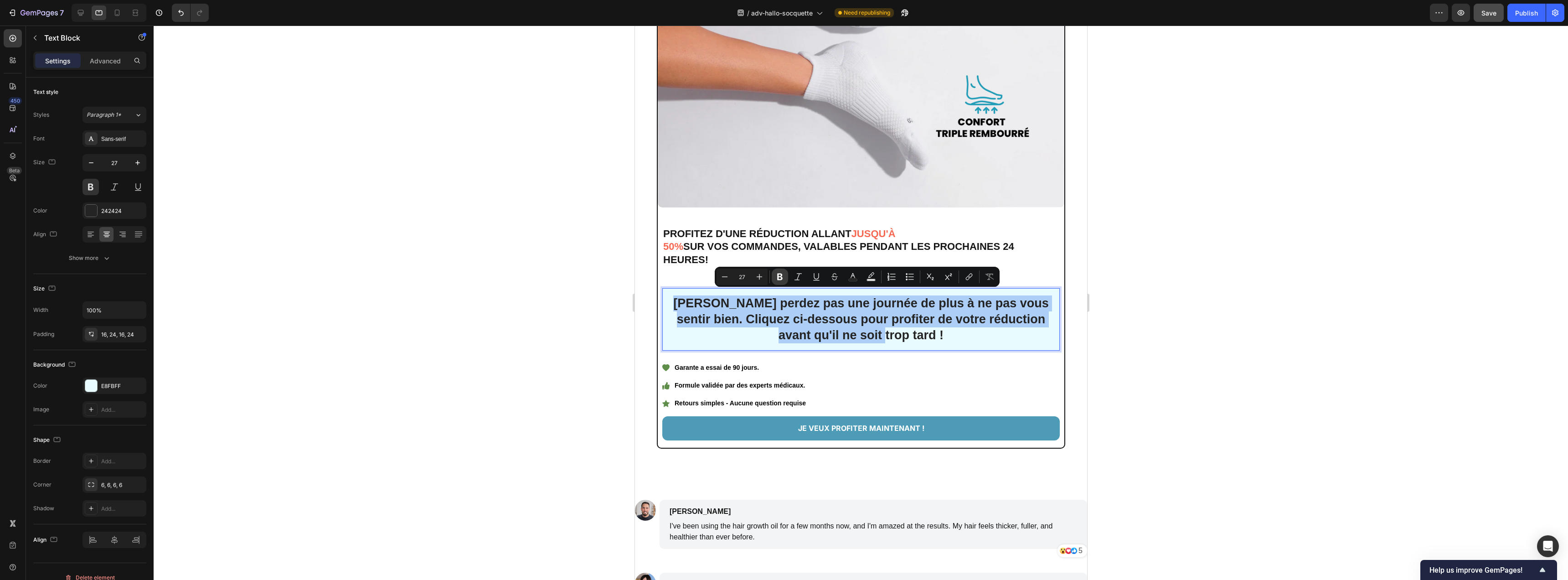
click at [782, 275] on icon "Editor contextual toolbar" at bounding box center [779, 277] width 9 height 9
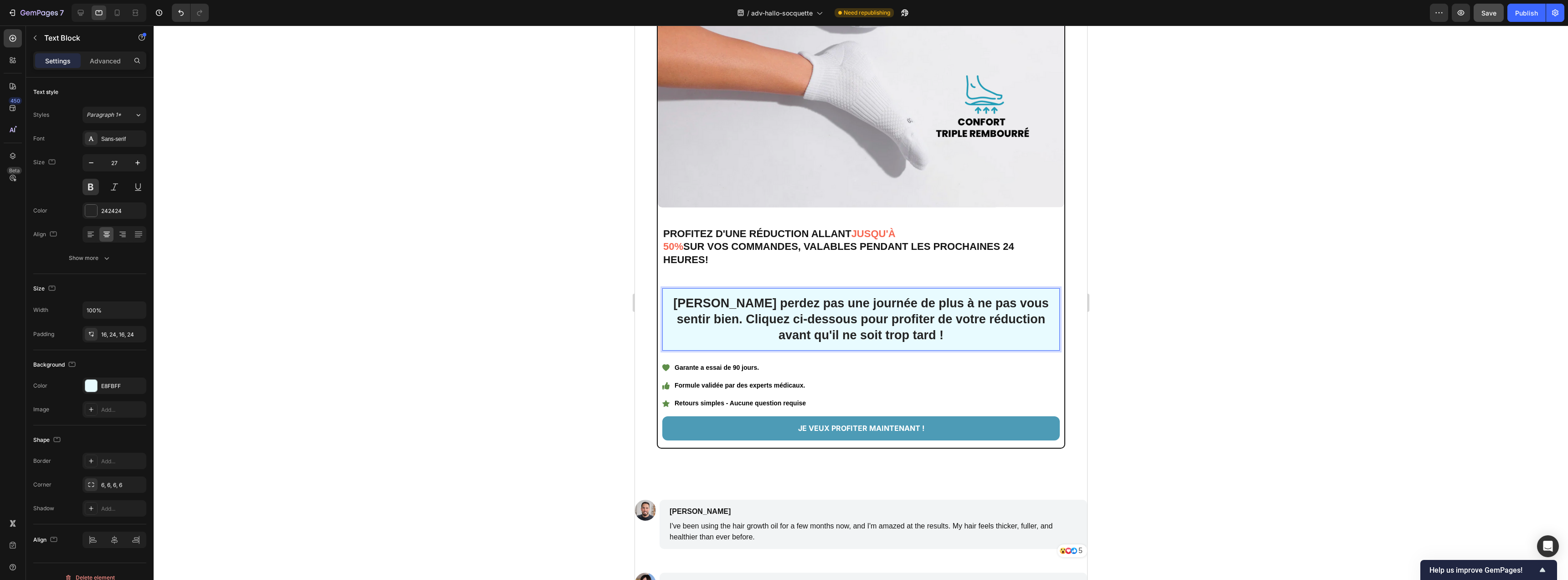
click at [784, 316] on strong "Ne perdez pas une journée de plus à ne pas vous sentir bien. Cliquez ci-dessous…" at bounding box center [860, 319] width 376 height 45
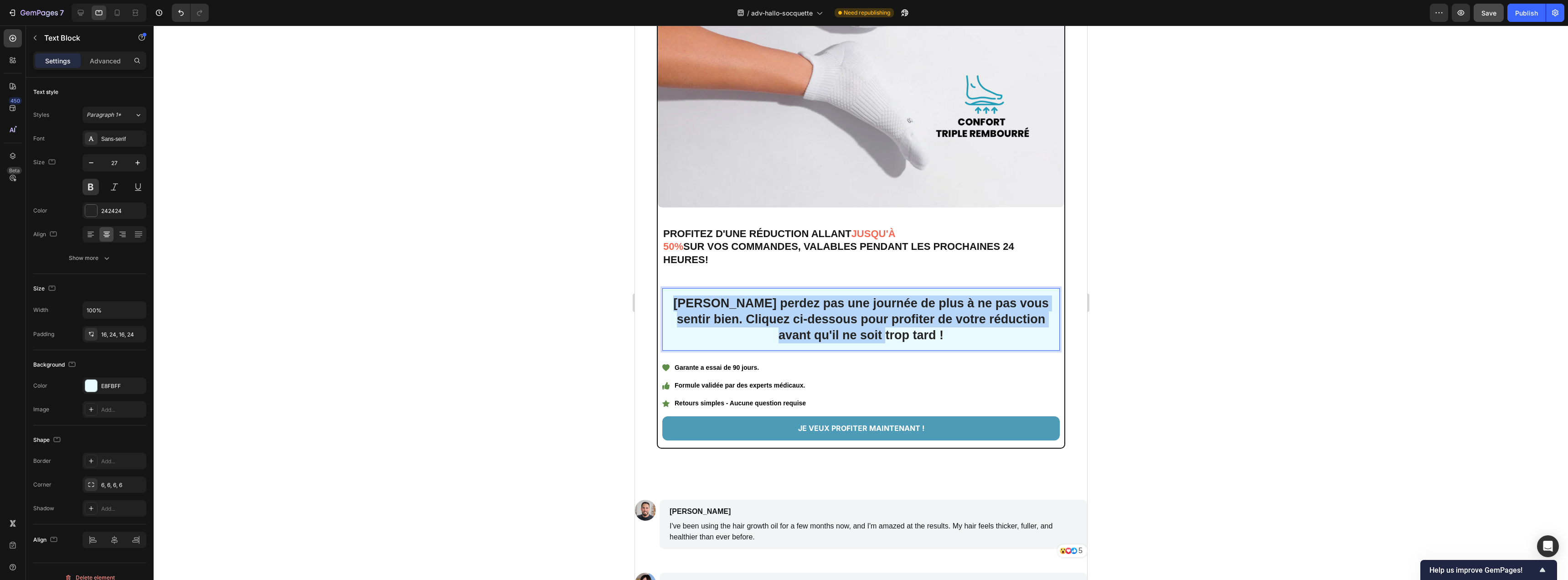
click at [784, 316] on strong "Ne perdez pas une journée de plus à ne pas vous sentir bien. Cliquez ci-dessous…" at bounding box center [860, 319] width 376 height 45
click at [86, 189] on button at bounding box center [91, 187] width 17 height 17
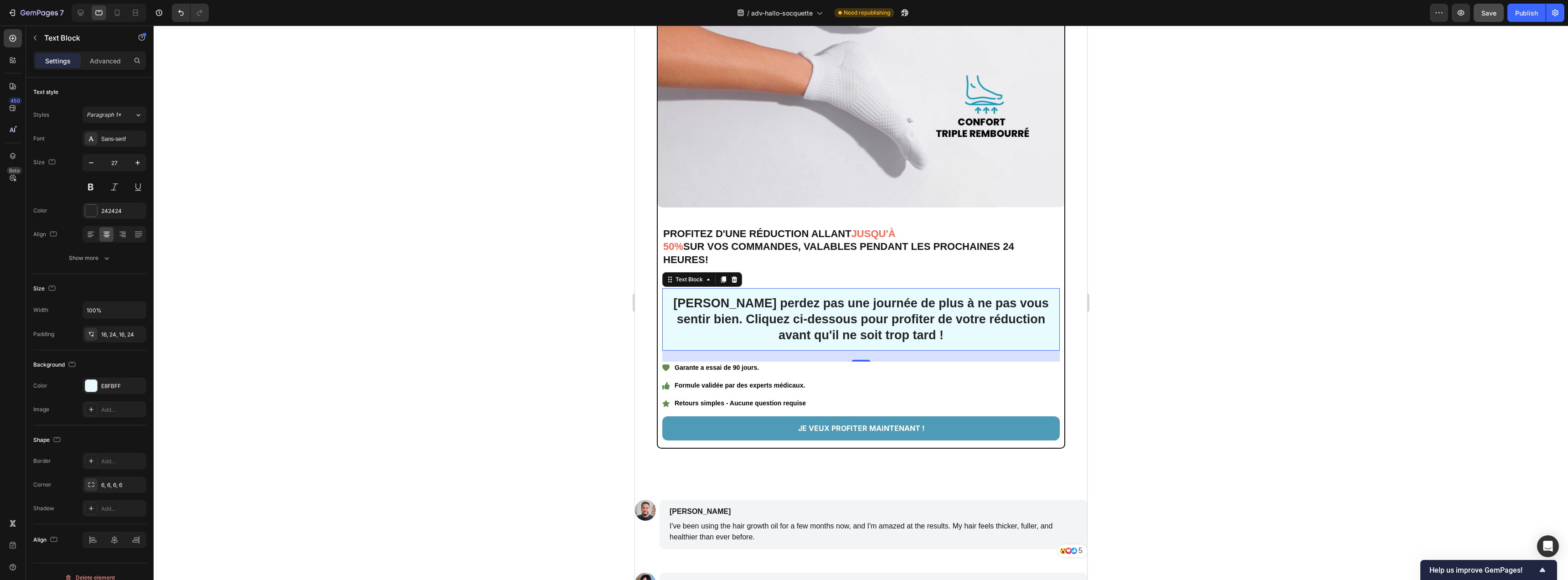
click at [763, 316] on strong "Ne perdez pas une journée de plus à ne pas vous sentir bien. Cliquez ci-dessous…" at bounding box center [860, 319] width 376 height 45
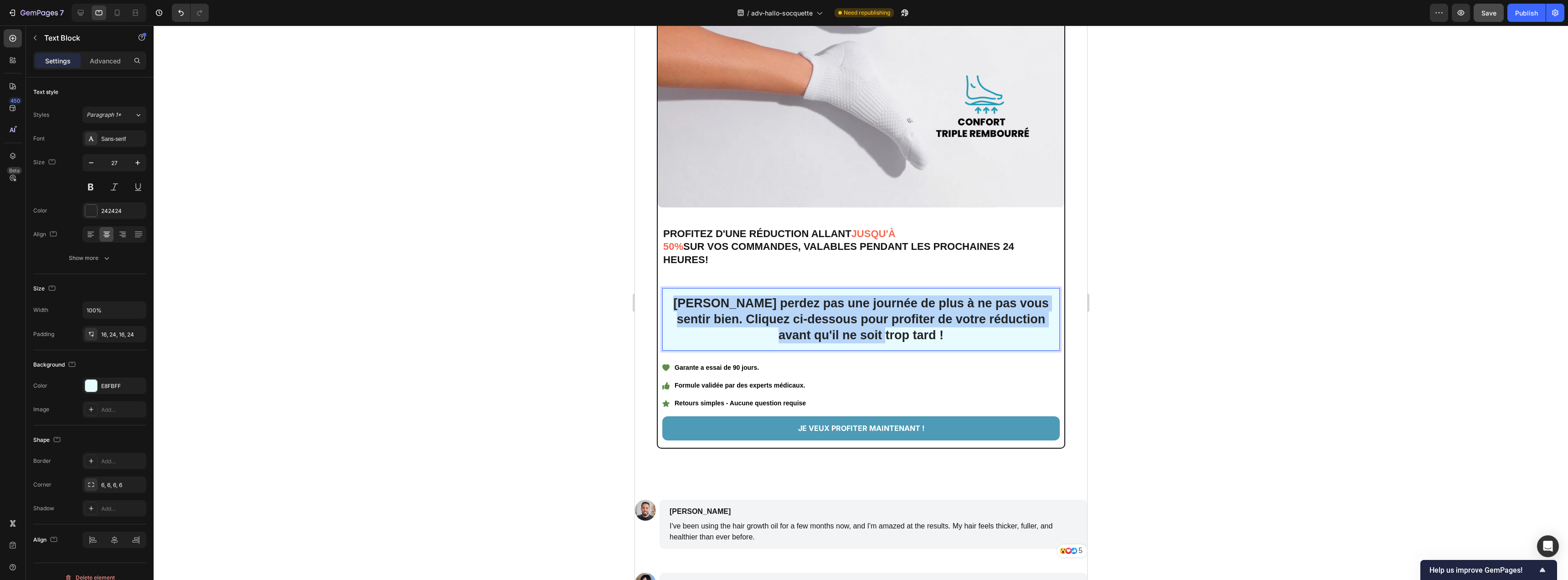
click at [763, 316] on strong "Ne perdez pas une journée de plus à ne pas vous sentir bien. Cliquez ci-dessous…" at bounding box center [860, 319] width 376 height 45
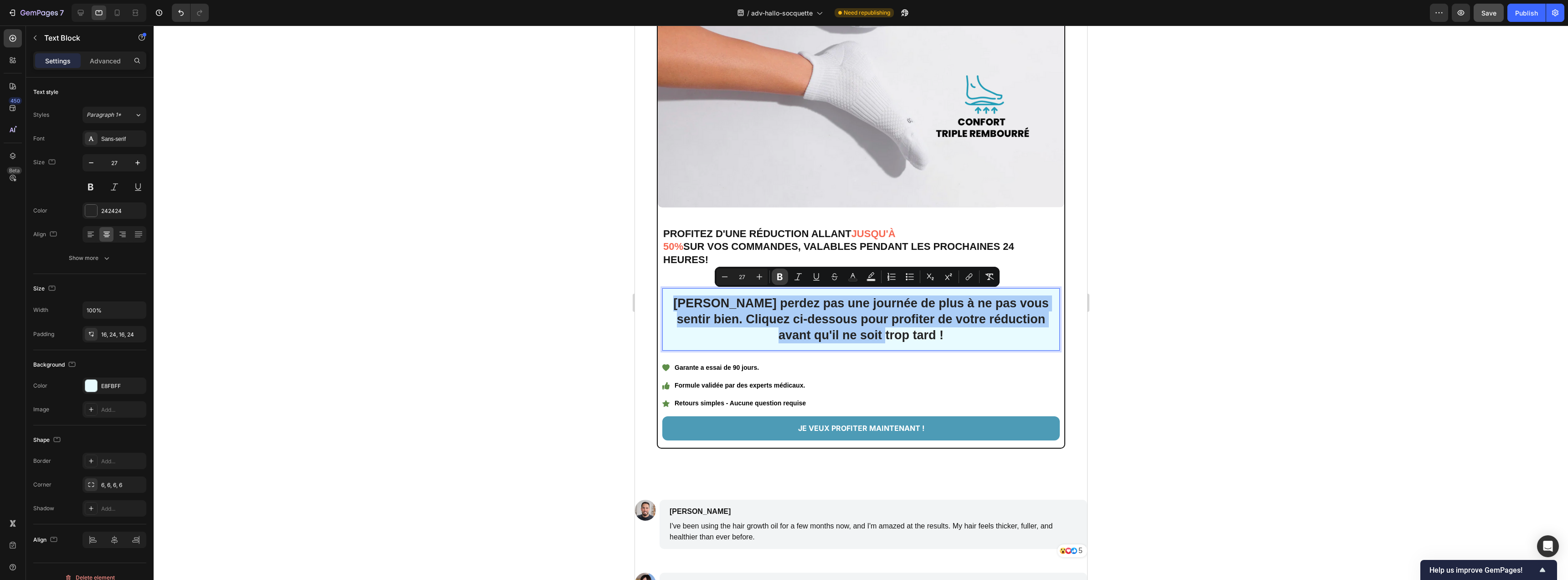
click at [777, 277] on icon "Editor contextual toolbar" at bounding box center [779, 277] width 6 height 7
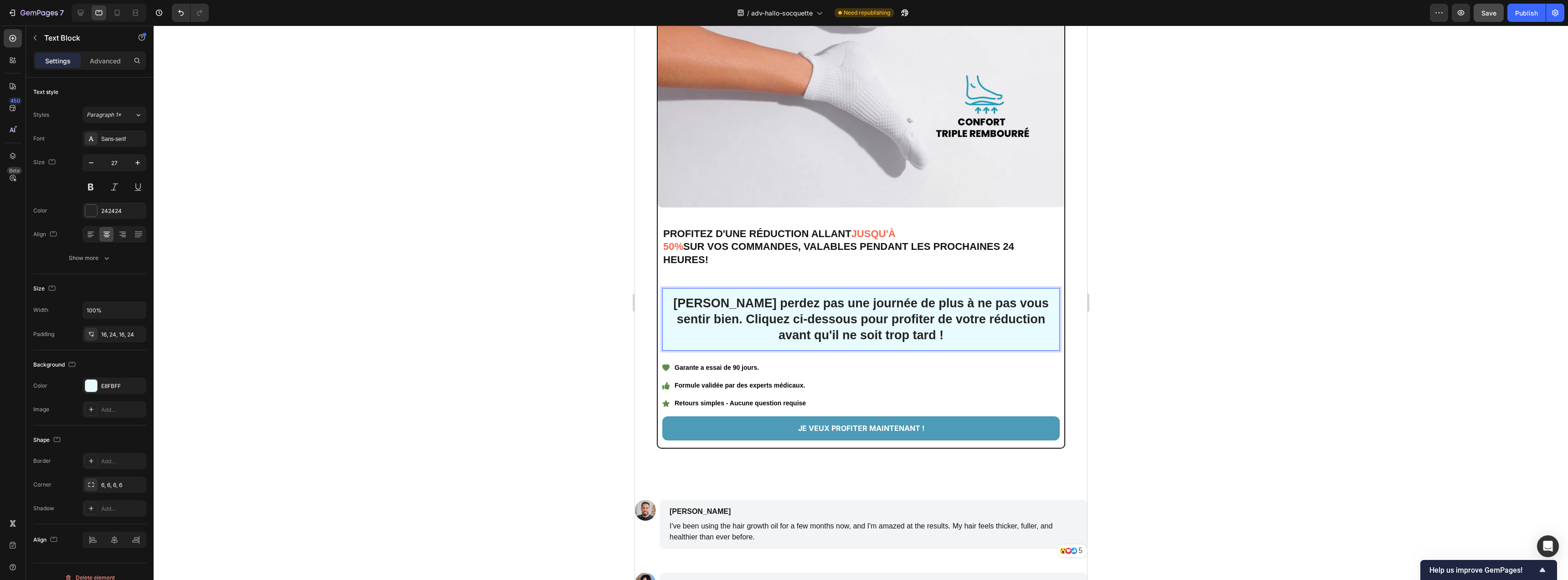
click at [735, 309] on p "Ne perdez pas une journée de plus à ne pas vous sentir bien. Cliquez ci-dessous…" at bounding box center [860, 319] width 376 height 48
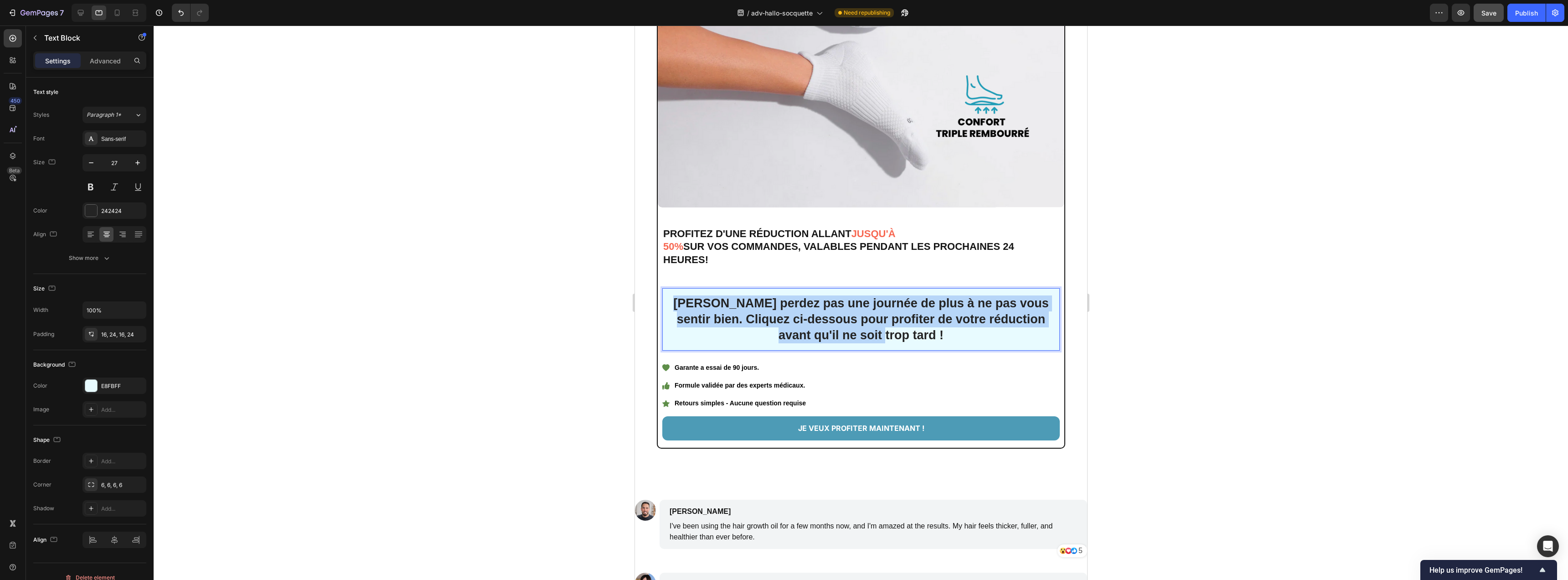
click at [735, 309] on p "Ne perdez pas une journée de plus à ne pas vous sentir bien. Cliquez ci-dessous…" at bounding box center [860, 319] width 376 height 48
click at [85, 158] on button "button" at bounding box center [91, 162] width 17 height 17
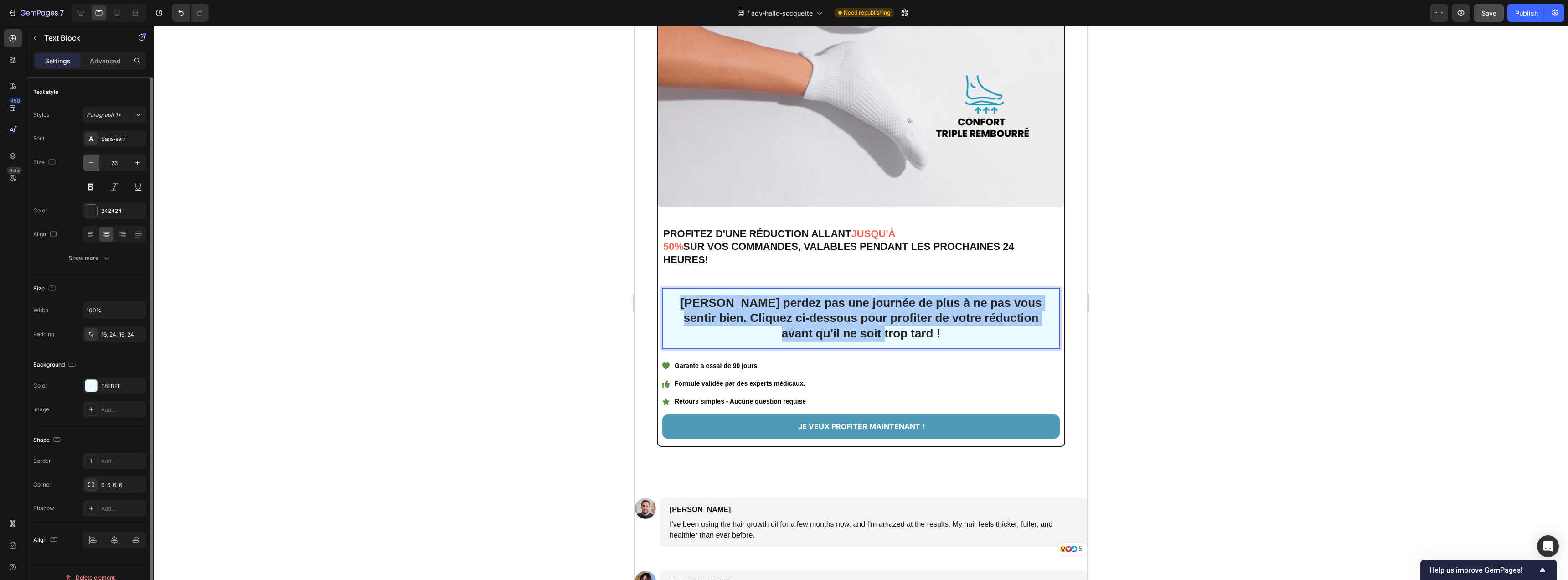
click at [85, 158] on button "button" at bounding box center [91, 162] width 17 height 17
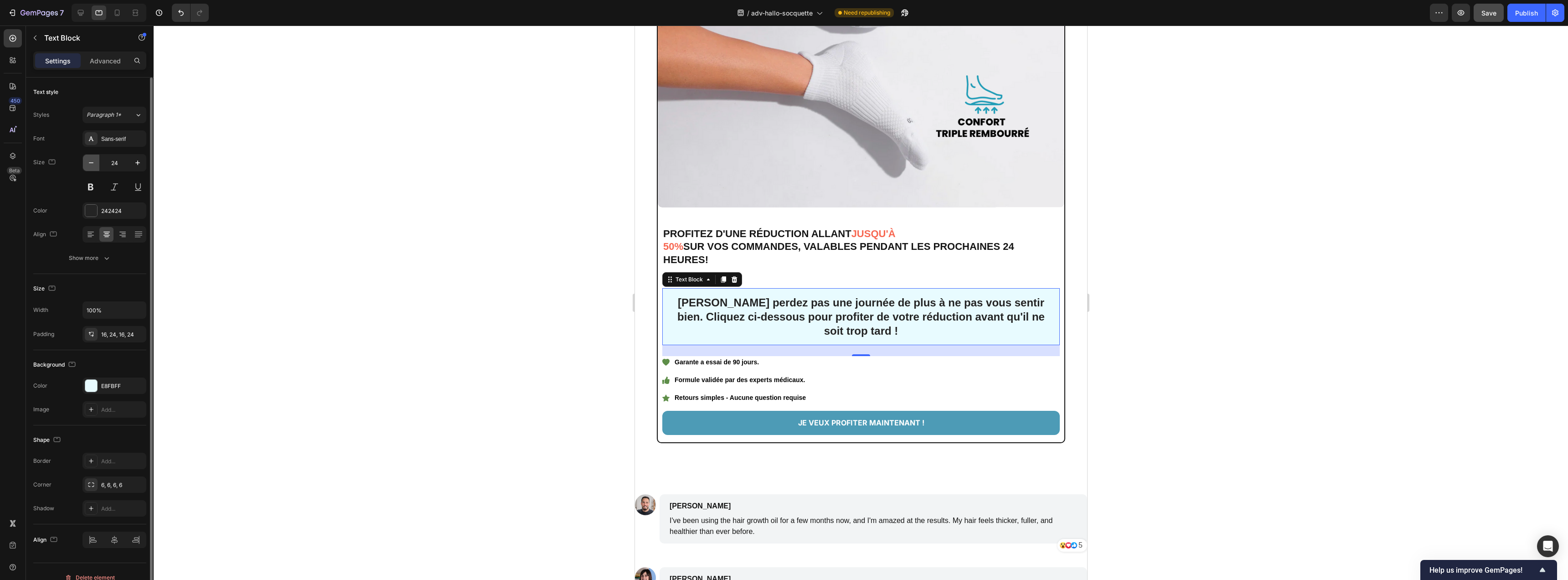
click at [85, 158] on button "button" at bounding box center [91, 162] width 17 height 17
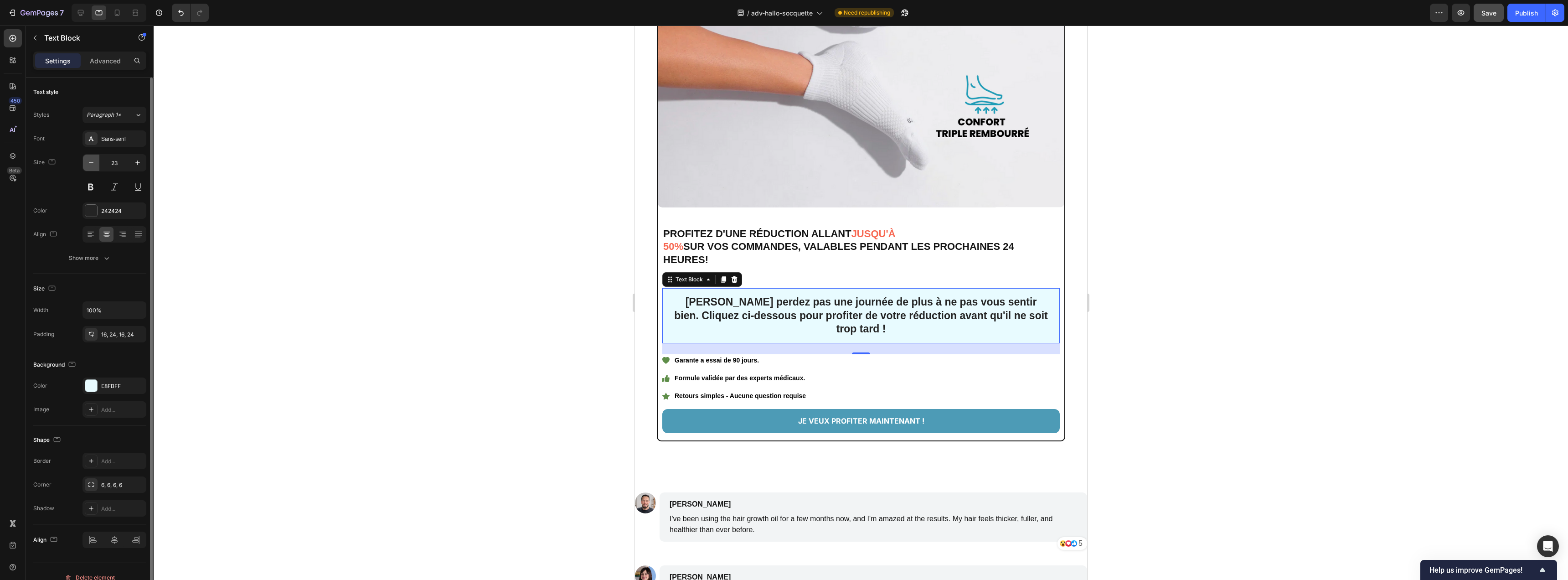
click at [88, 161] on icon "button" at bounding box center [91, 162] width 9 height 9
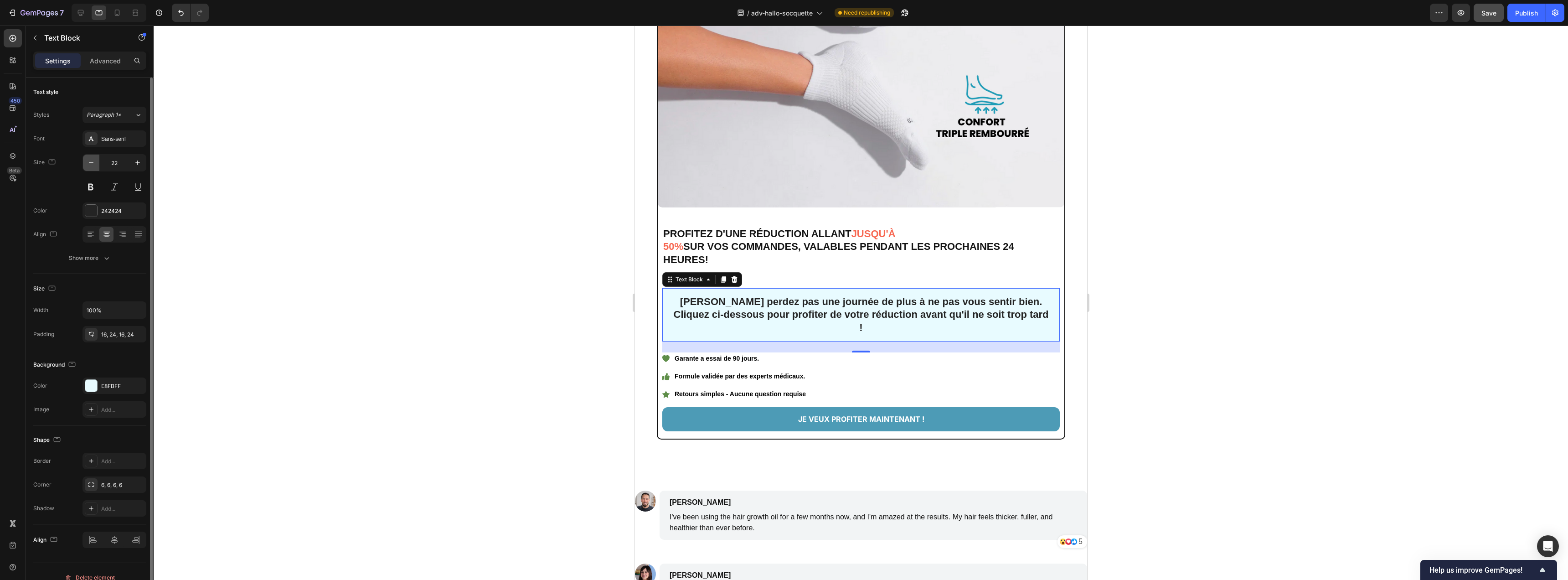
click at [88, 161] on icon "button" at bounding box center [91, 162] width 9 height 9
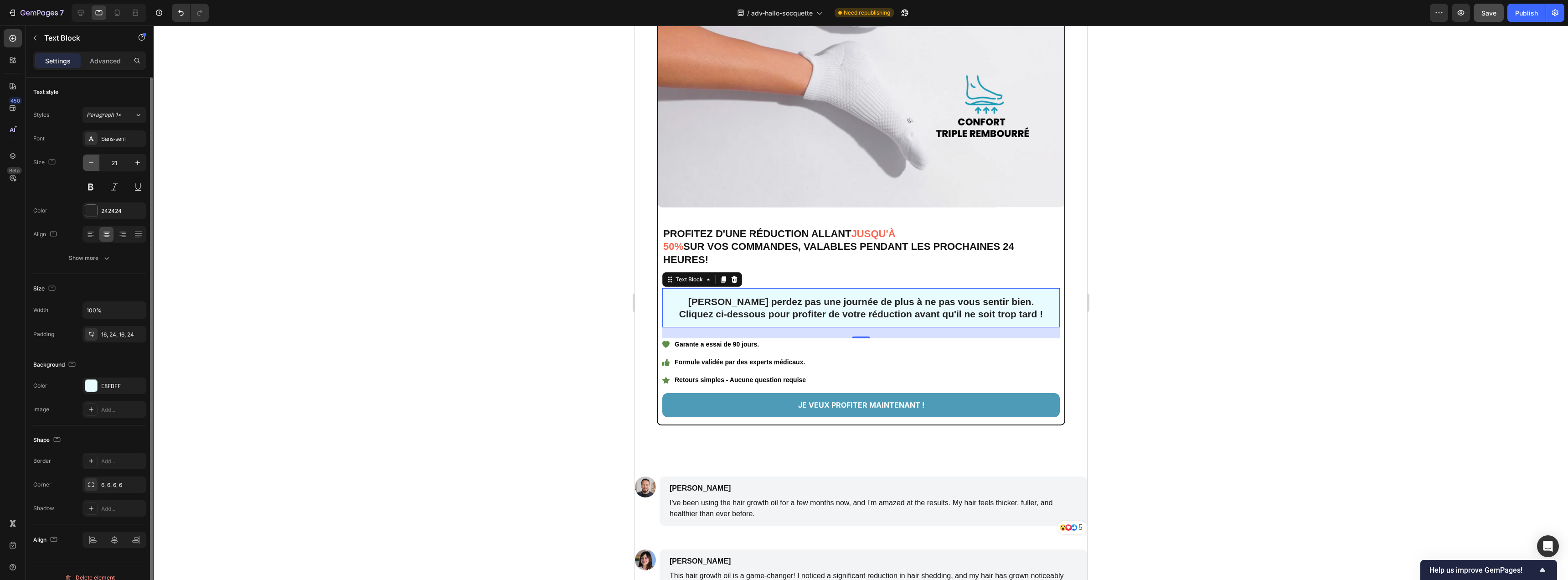
click at [88, 161] on icon "button" at bounding box center [91, 162] width 9 height 9
type input "20"
click at [94, 185] on button at bounding box center [91, 187] width 17 height 17
click at [93, 185] on button at bounding box center [91, 187] width 17 height 17
click at [92, 213] on div at bounding box center [91, 210] width 12 height 12
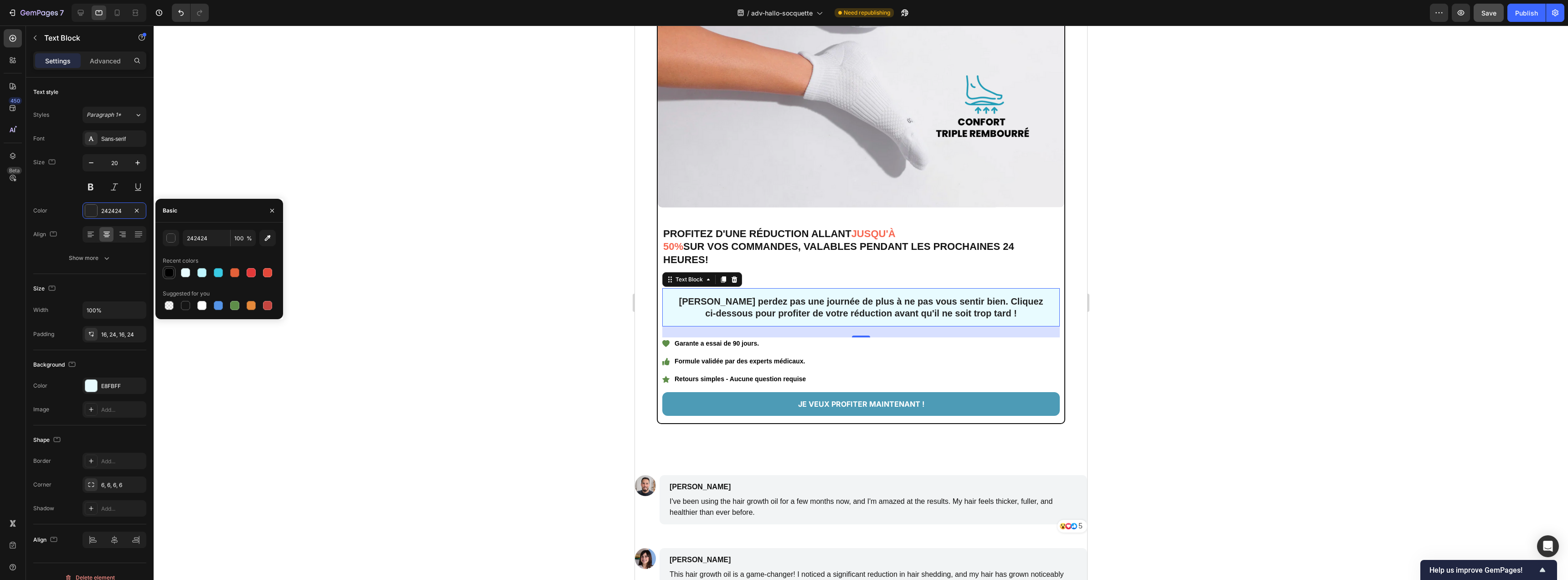
click at [171, 272] on div at bounding box center [169, 272] width 9 height 9
type input "000000"
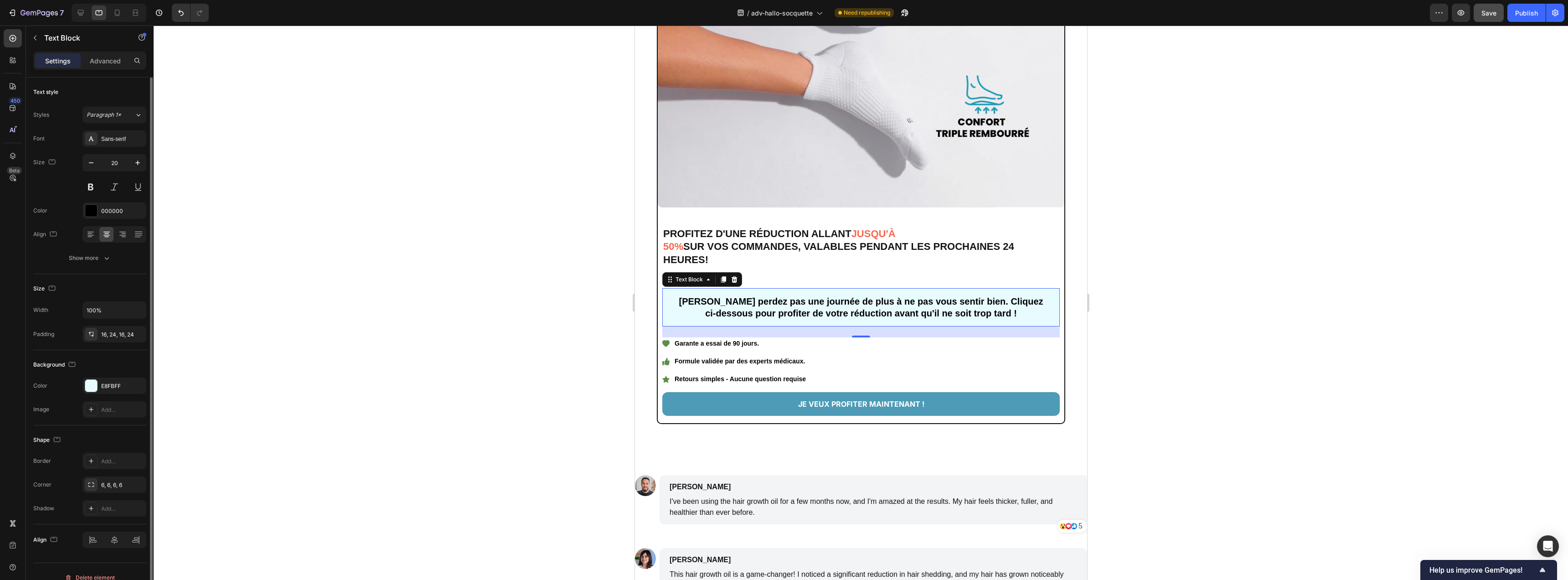
click at [63, 203] on div "Color 000000" at bounding box center [89, 210] width 113 height 17
click at [487, 326] on div at bounding box center [861, 303] width 1414 height 555
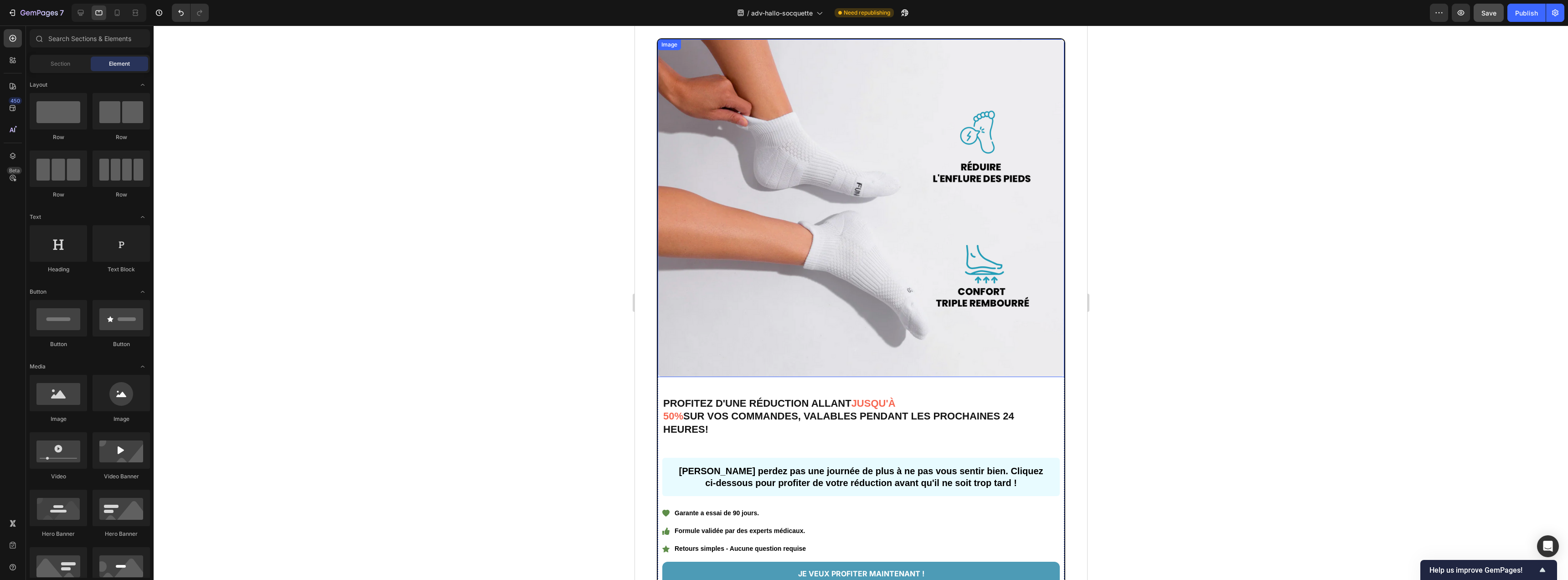
scroll to position [4195, 0]
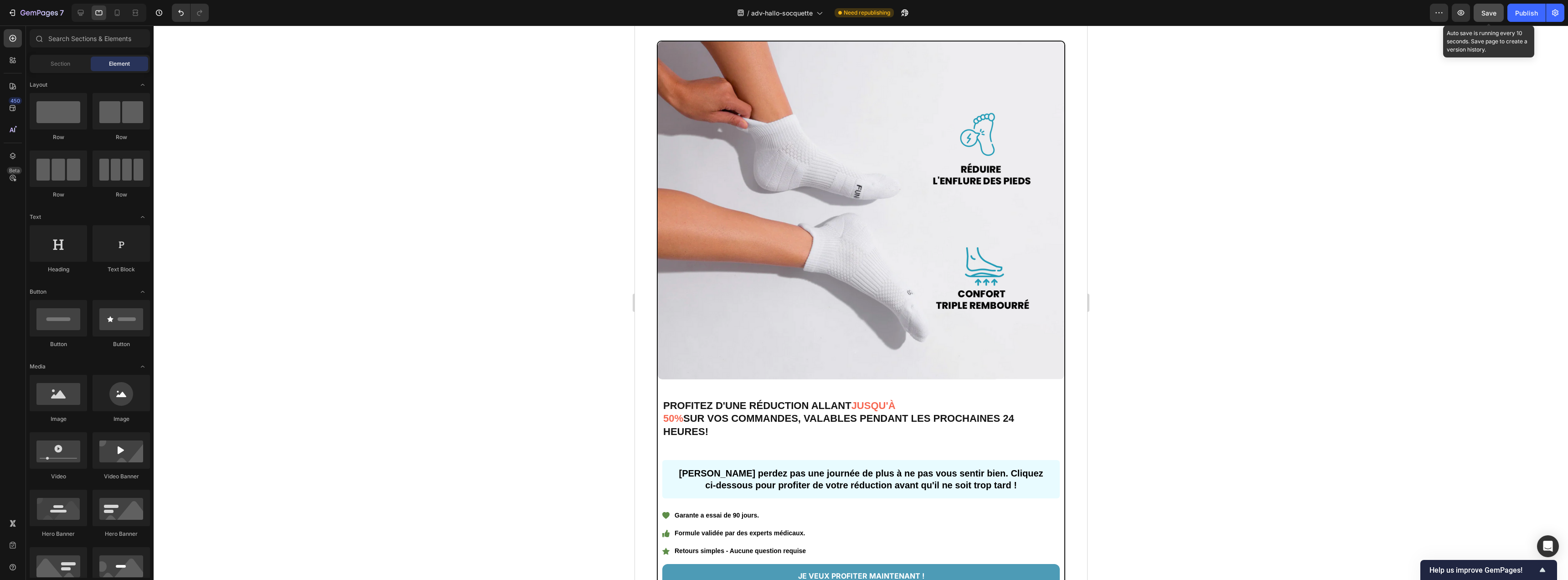
click at [1490, 15] on span "Save" at bounding box center [1489, 13] width 15 height 8
click at [78, 14] on icon at bounding box center [80, 12] width 9 height 9
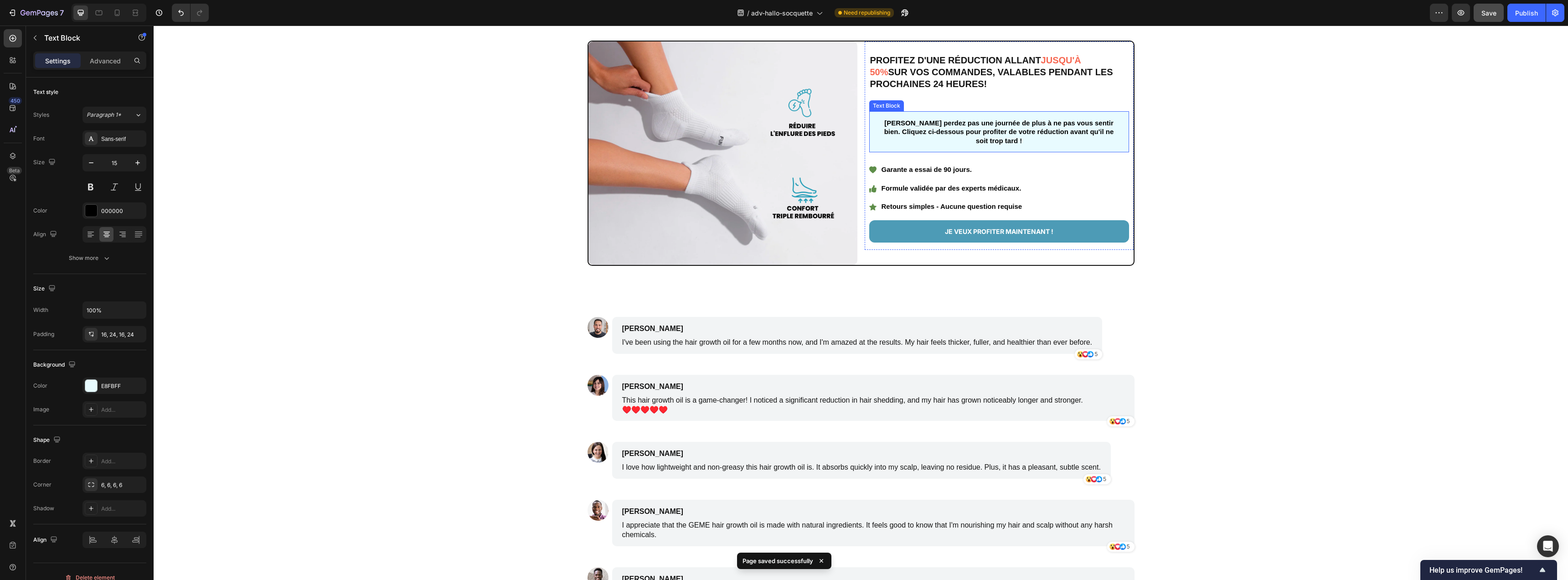
click at [953, 124] on p "Ne perdez pas une journée de plus à ne pas vous sentir bien. Cliquez ci-dessous…" at bounding box center [999, 132] width 238 height 27
click at [1004, 127] on p "Ne perdez pas une journée de plus à ne pas vous sentir bien. Cliquez ci-dessous…" at bounding box center [999, 132] width 238 height 27
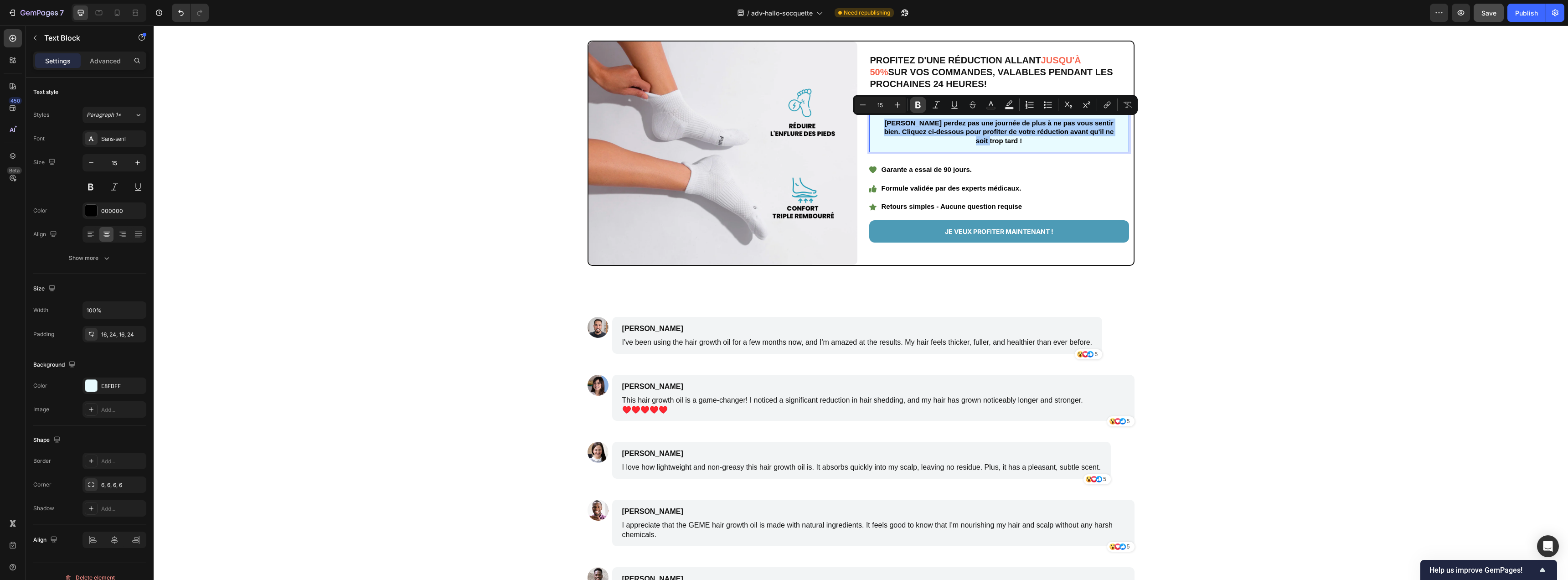
click at [916, 104] on icon "Editor contextual toolbar" at bounding box center [918, 105] width 6 height 7
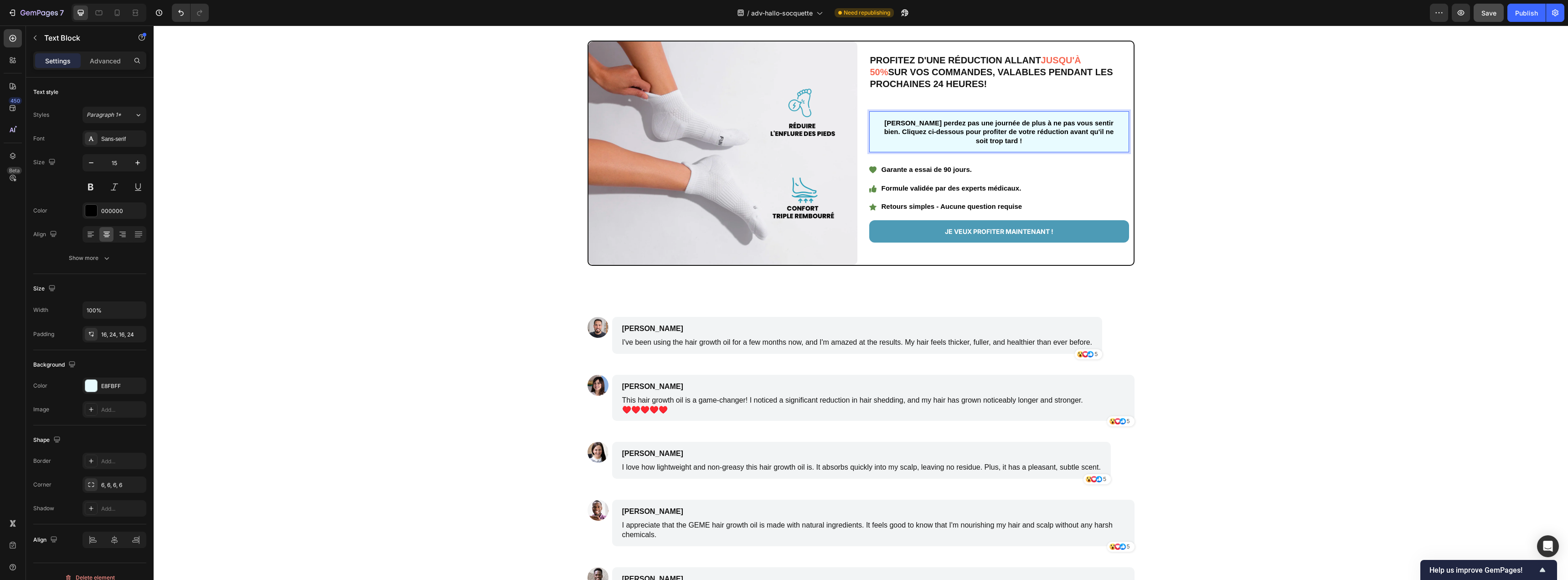
click at [922, 124] on strong "Ne perdez pas une journée de plus à ne pas vous sentir bien. Cliquez ci-dessous…" at bounding box center [999, 132] width 230 height 26
click at [1223, 130] on div "Image PROFITEZ D'UNE RÉDUCTION ALLANT JUSQU'À 50% SUR VOS COMMANDES, VALABLES P…" at bounding box center [861, 153] width 1212 height 226
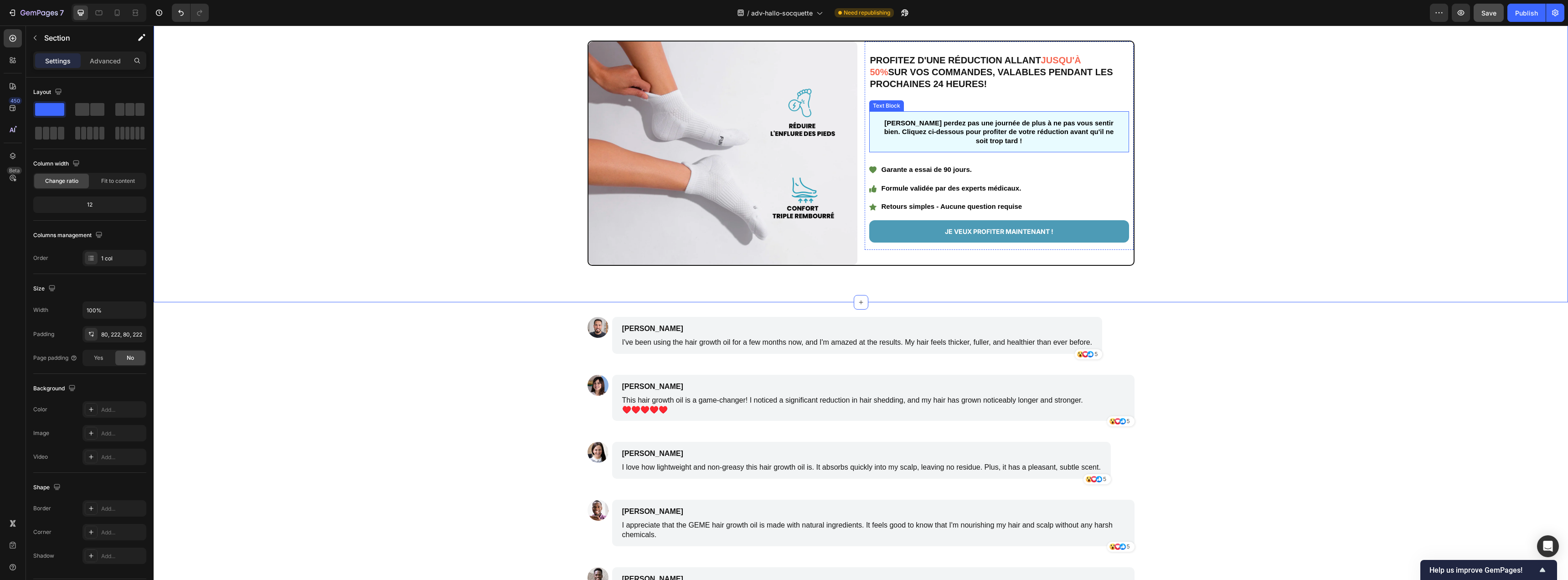
click at [1075, 128] on strong "Ne perdez pas une journée de plus à ne pas vous sentir bien. Cliquez ci-dessous…" at bounding box center [999, 132] width 230 height 26
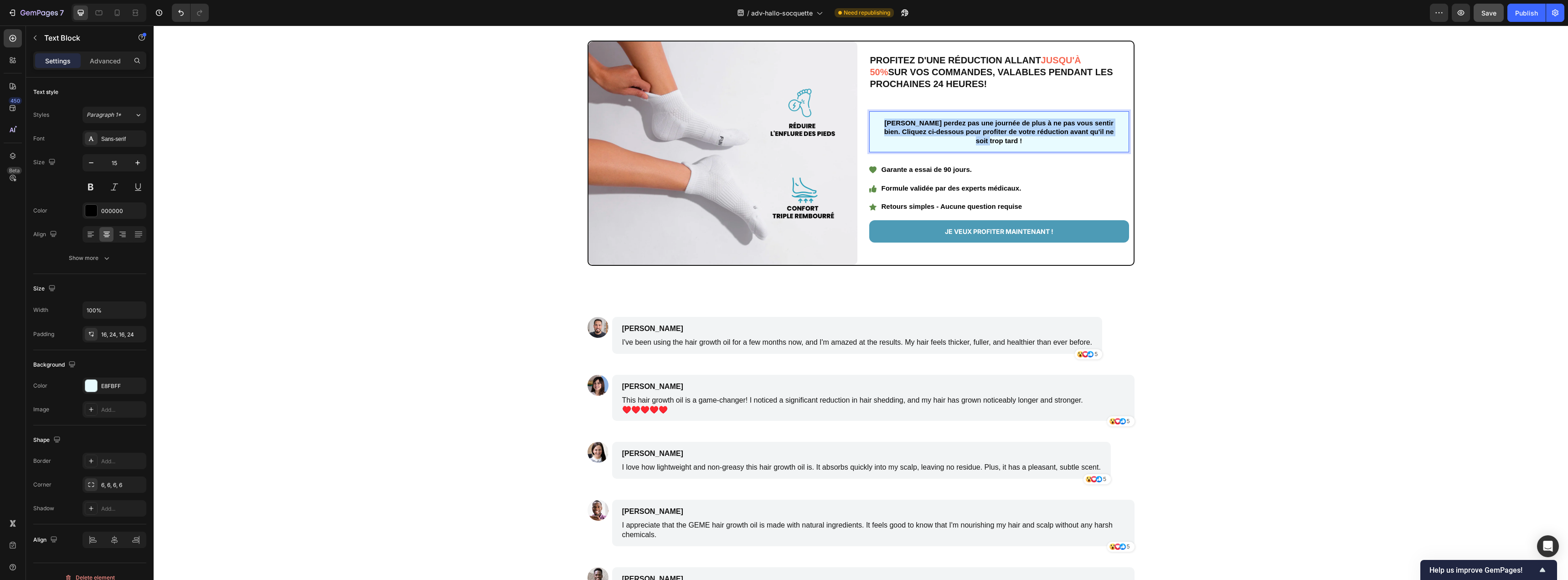
click at [1075, 128] on strong "Ne perdez pas une journée de plus à ne pas vous sentir bien. Cliquez ci-dessous…" at bounding box center [999, 132] width 230 height 26
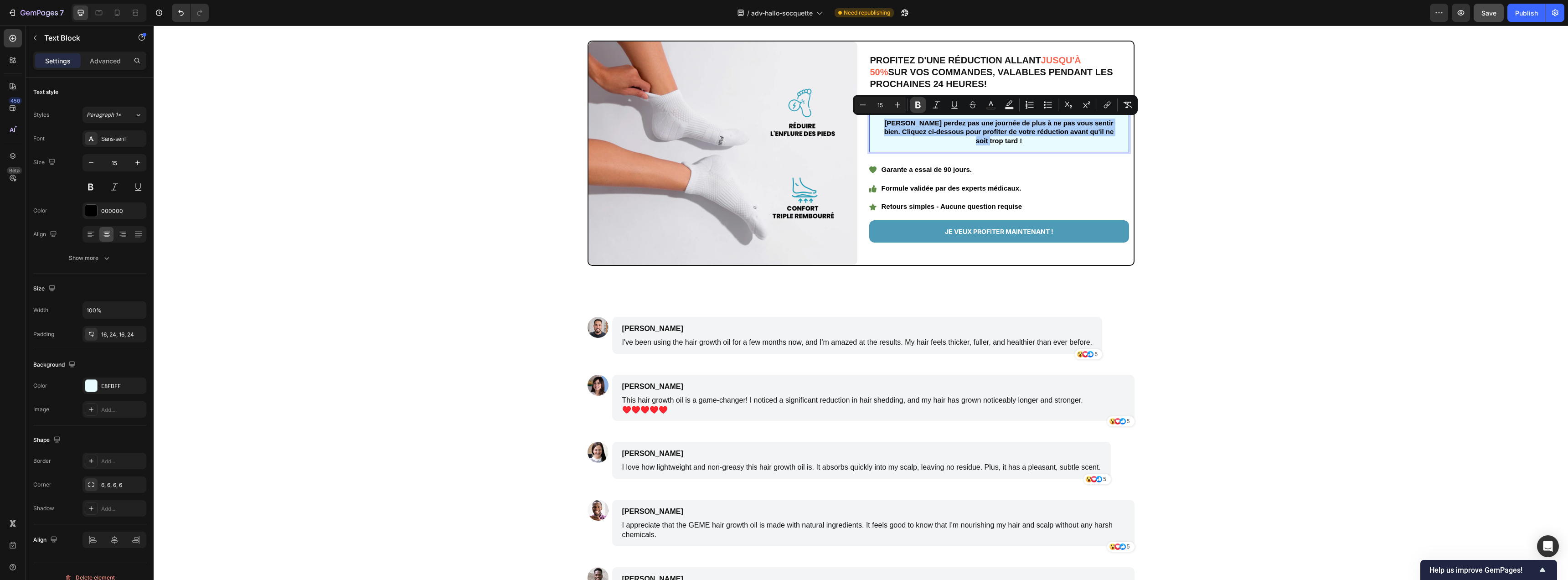
click at [923, 105] on button "Bold" at bounding box center [918, 105] width 17 height 17
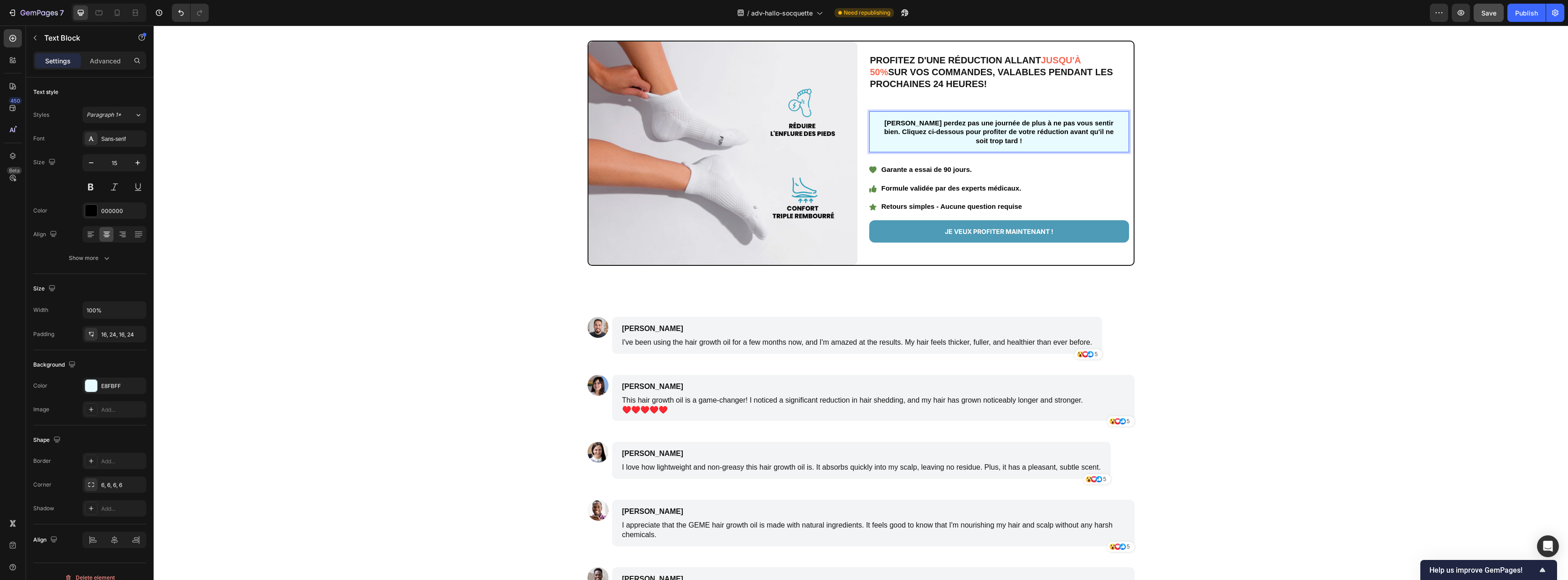
click at [1060, 143] on div "Ne perdez pas une journée de plus à ne pas vous sentir bien. Cliquez ci-dessous…" at bounding box center [999, 132] width 260 height 42
click at [1274, 139] on div "Image PROFITEZ D'UNE RÉDUCTION ALLANT JUSQU'À 50% SUR VOS COMMANDES, VALABLES P…" at bounding box center [861, 153] width 1212 height 226
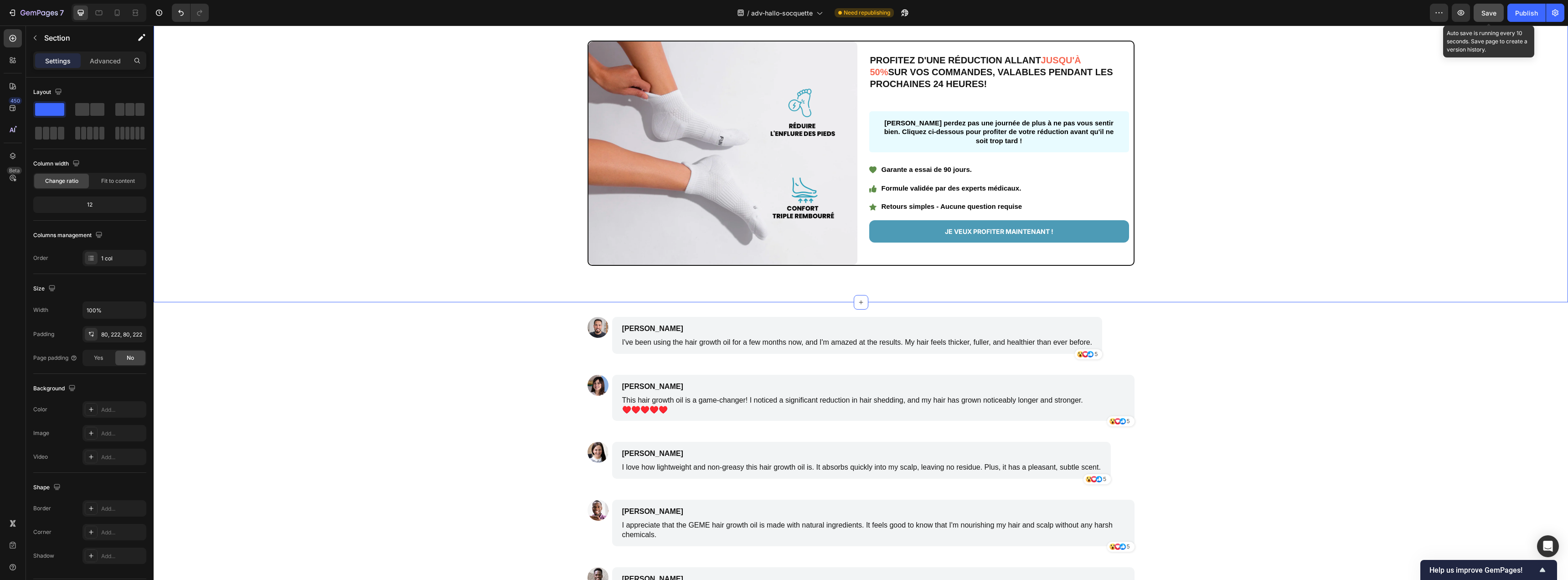
click at [1496, 15] on span "Save" at bounding box center [1489, 13] width 15 height 8
click at [112, 13] on div at bounding box center [117, 13] width 15 height 15
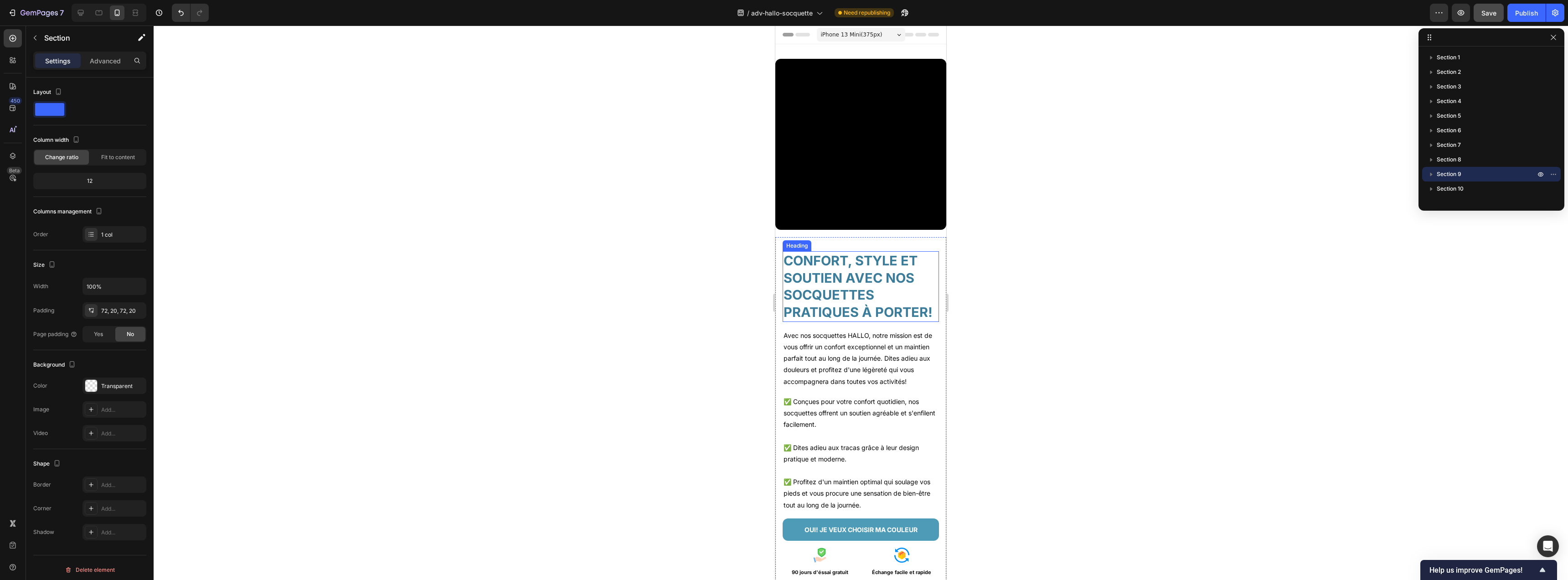
click at [865, 264] on h2 "CONFORT, STYLE ET SOUTIEN AVEC NOS SOCQUETTES PRATIQUES À PORTER!" at bounding box center [860, 286] width 156 height 71
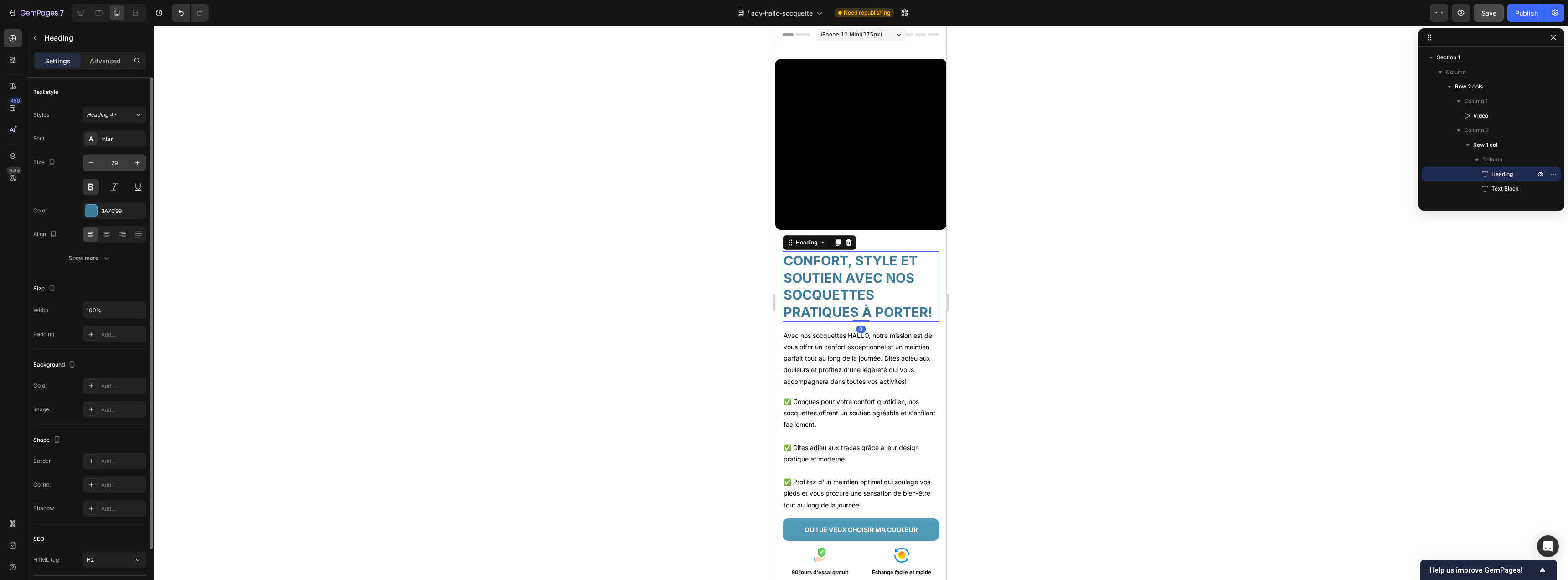
click at [113, 165] on input "29" at bounding box center [114, 162] width 30 height 17
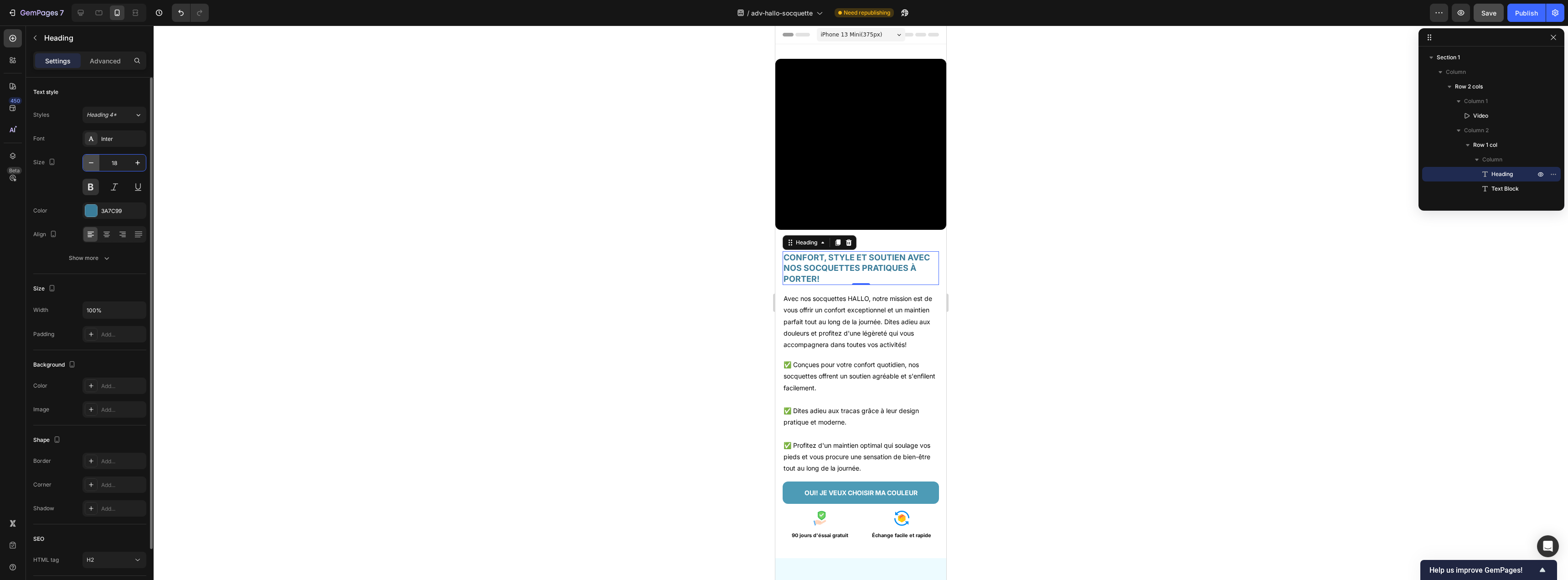
click at [91, 166] on icon "button" at bounding box center [91, 162] width 9 height 9
type input "17"
click at [911, 245] on div "CONFORT, STYLE ET SOUTIEN AVEC NOS SOCQUETTES PRATIQUES À PORTER! Heading 0 Ave…" at bounding box center [860, 392] width 156 height 295
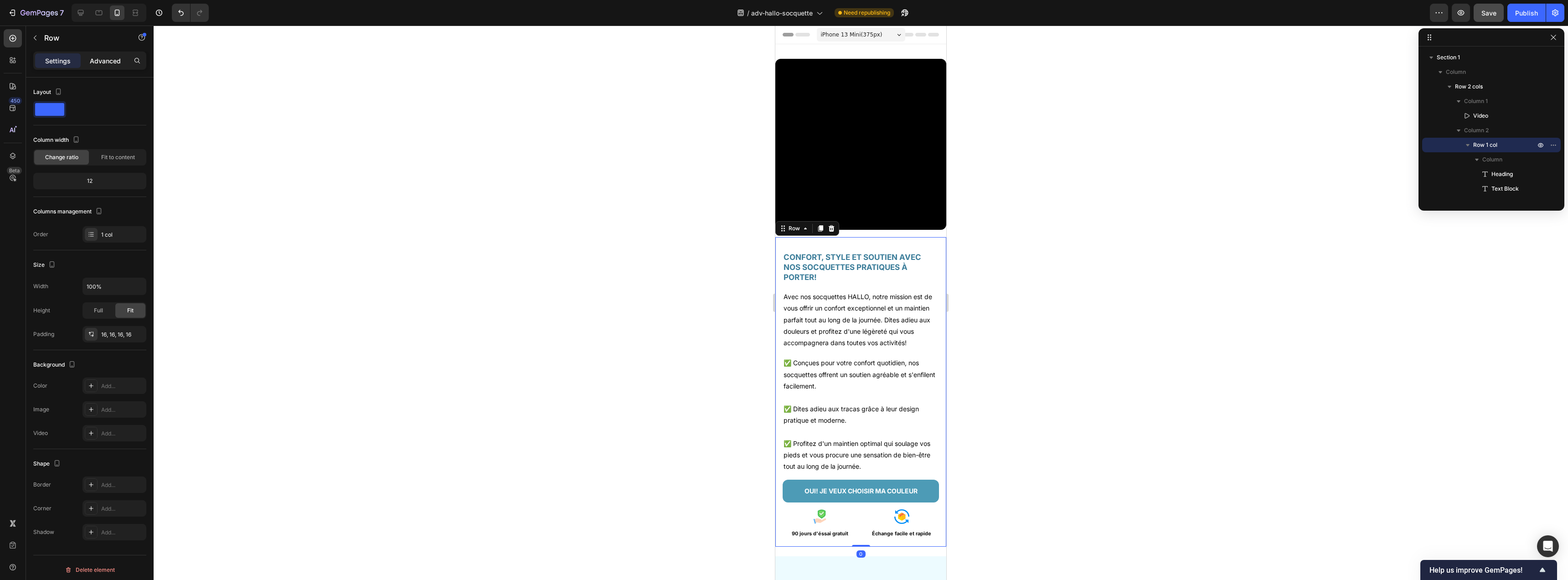
click at [113, 63] on p "Advanced" at bounding box center [105, 61] width 31 height 10
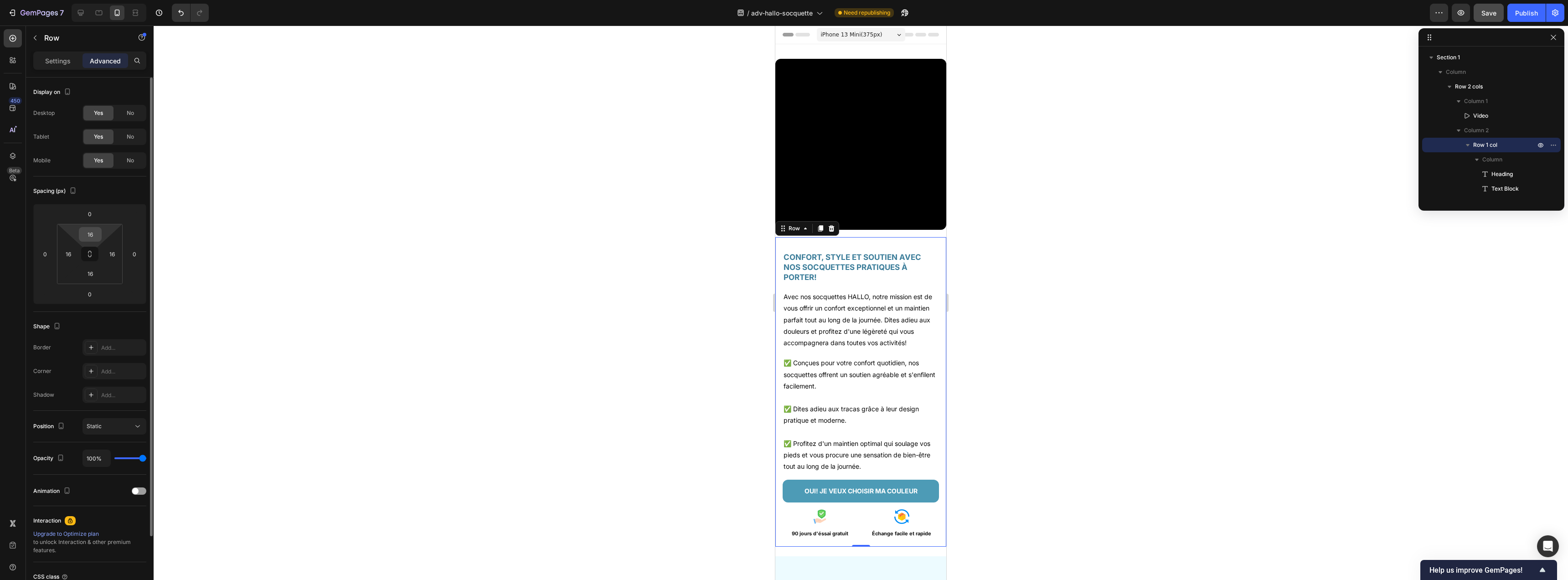
click at [93, 235] on input "16" at bounding box center [90, 234] width 18 height 13
click at [91, 235] on input "10" at bounding box center [90, 234] width 18 height 13
click at [94, 235] on input "10" at bounding box center [90, 234] width 18 height 13
type input "4"
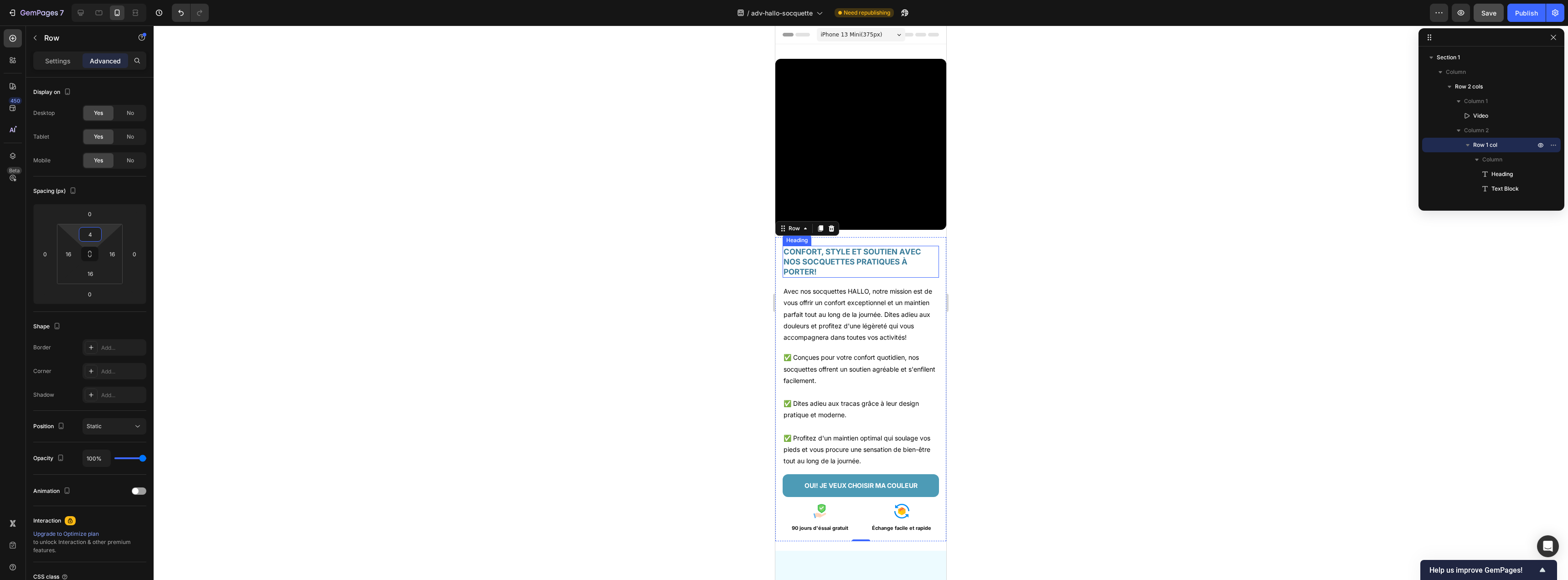
click at [797, 249] on h2 "CONFORT, STYLE ET SOUTIEN AVEC NOS SOCQUETTES PRATIQUES À PORTER!" at bounding box center [860, 262] width 156 height 32
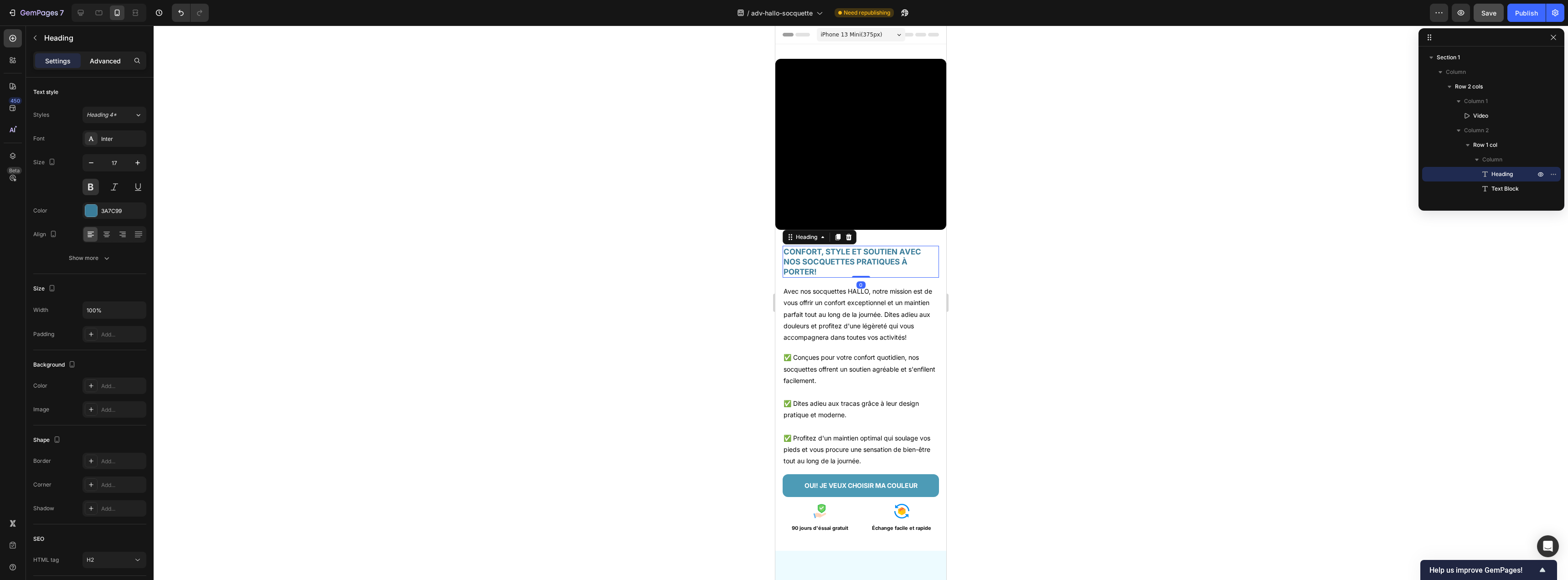
click at [107, 59] on p "Advanced" at bounding box center [105, 61] width 31 height 10
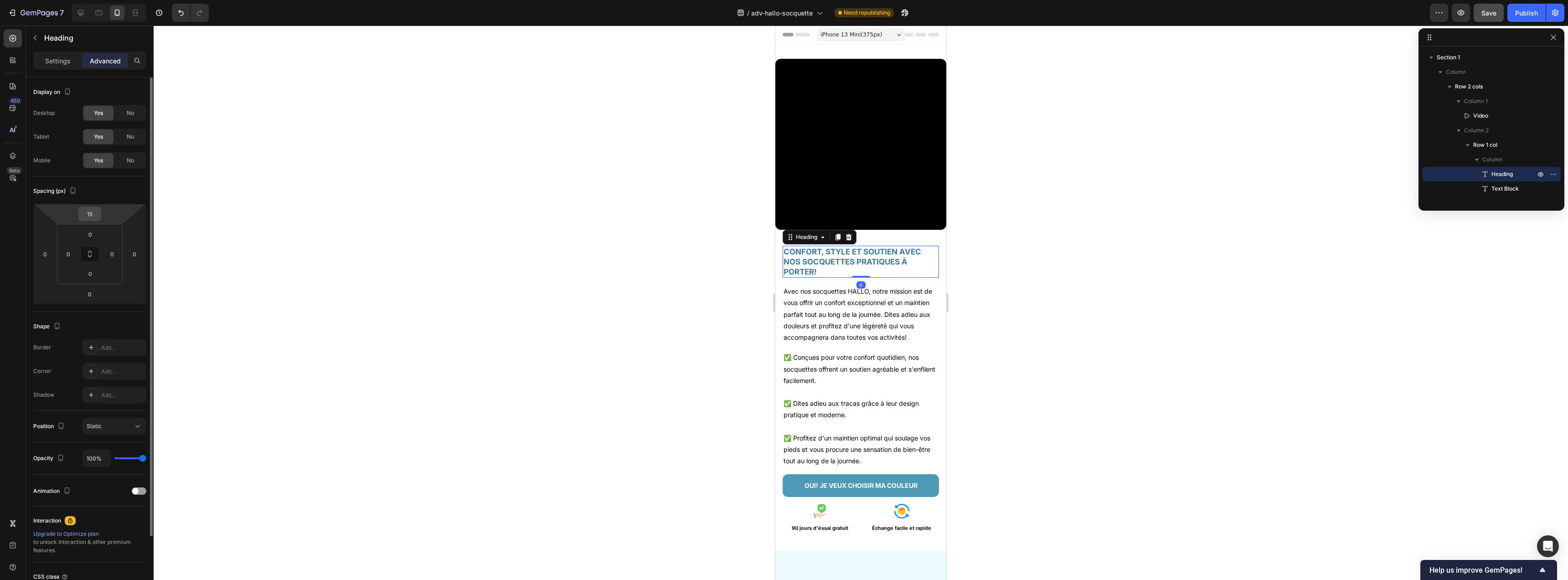
click at [95, 212] on input "15" at bounding box center [90, 214] width 18 height 13
type input "4"
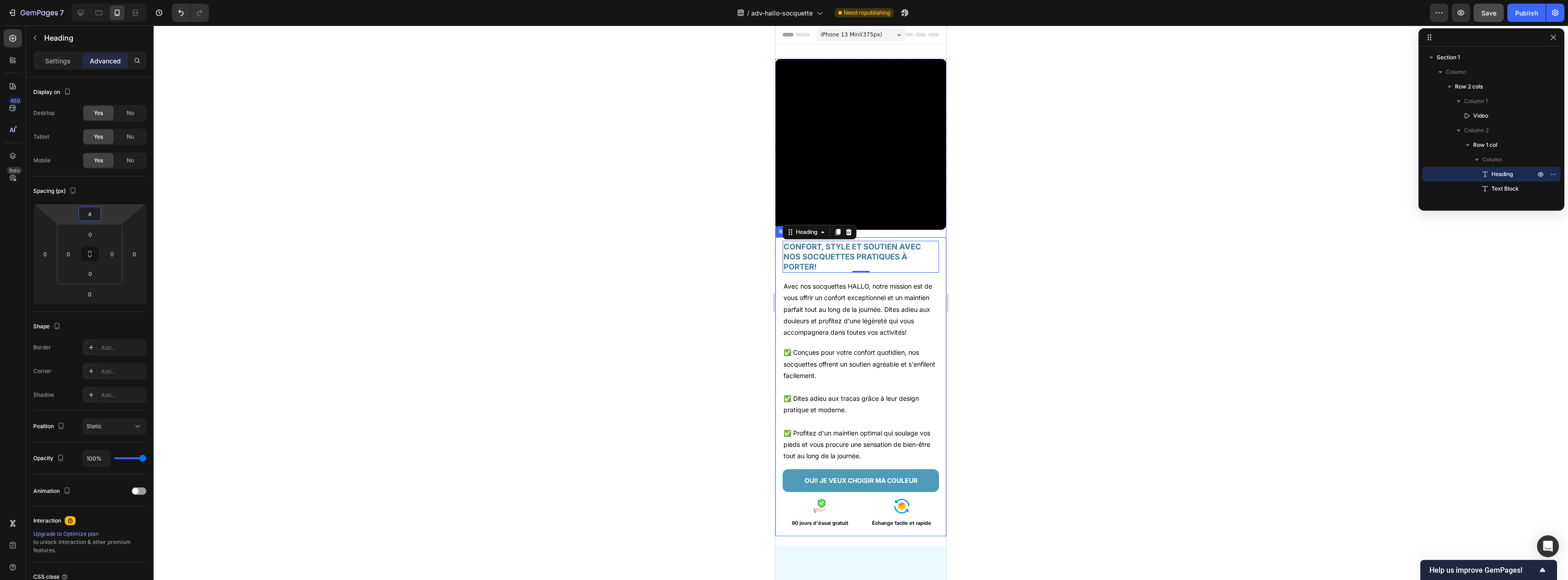
click at [778, 259] on div "CONFORT, STYLE ET SOUTIEN AVEC NOS SOCQUETTES PRATIQUES À PORTER! Heading 0 Ave…" at bounding box center [860, 387] width 171 height 299
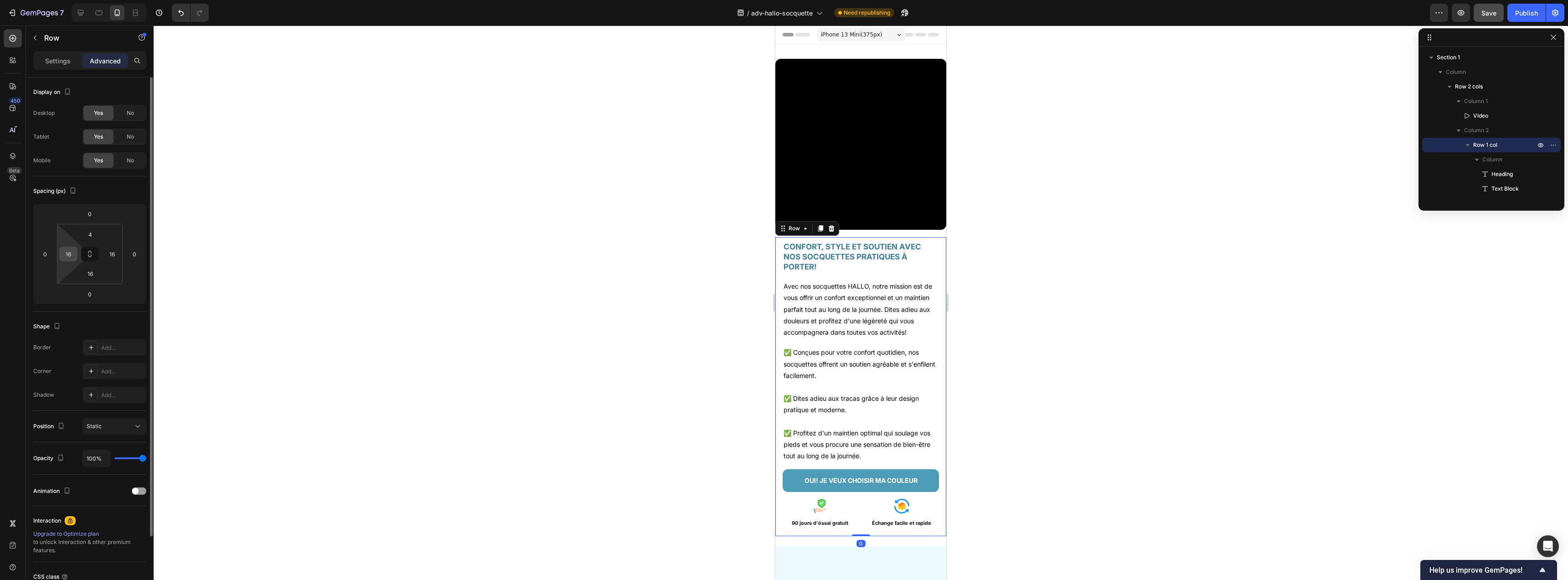
click at [70, 254] on input "16" at bounding box center [68, 254] width 13 height 13
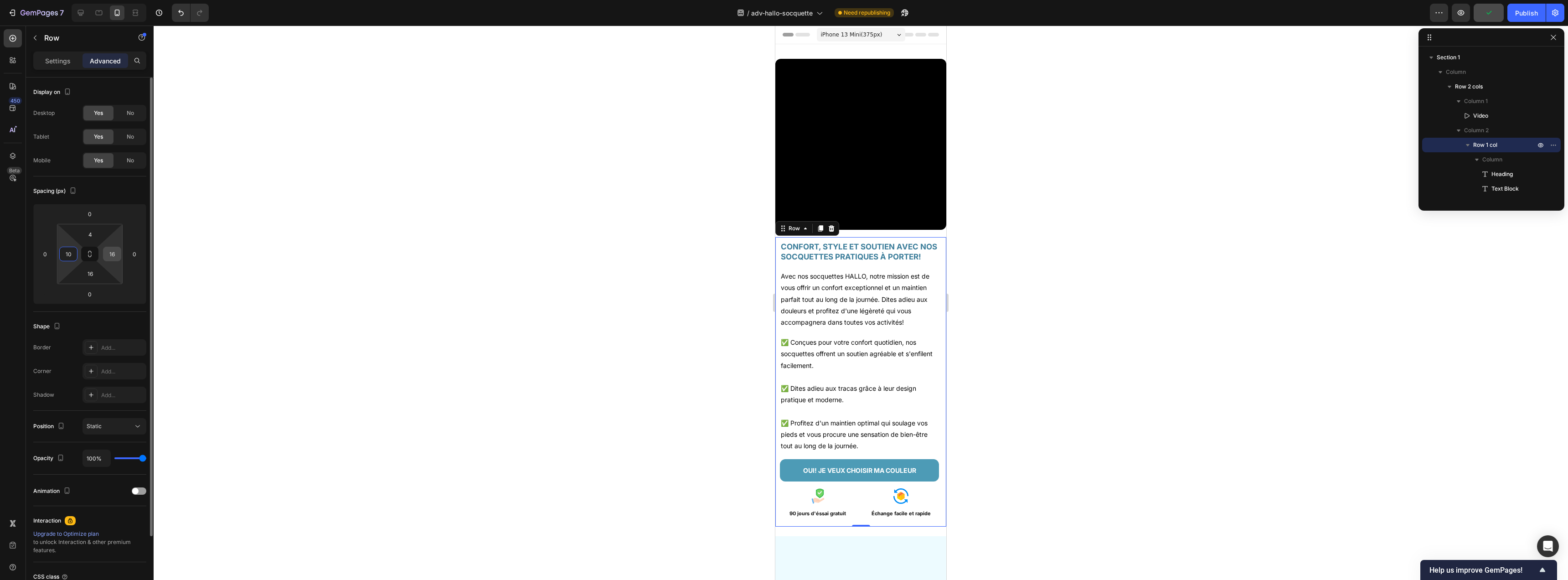
type input "10"
click at [116, 257] on input "16" at bounding box center [112, 254] width 13 height 13
type input "10"
click at [72, 254] on input "10" at bounding box center [68, 254] width 13 height 13
type input "6"
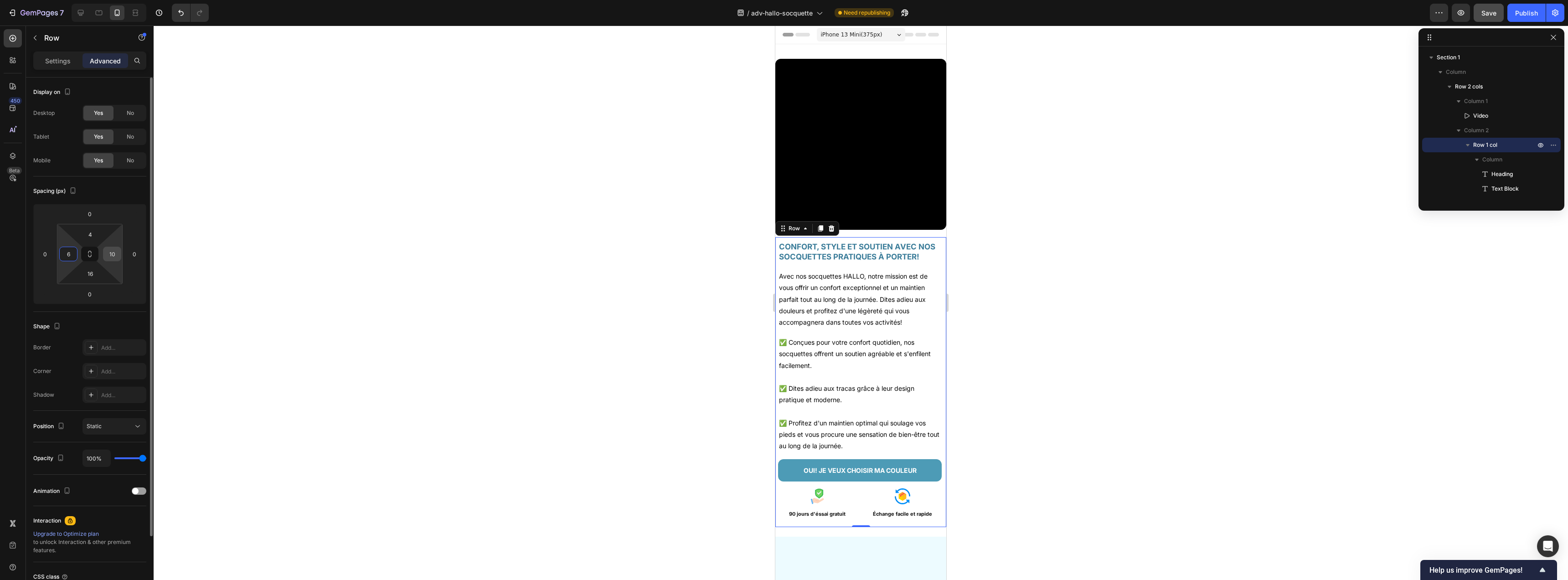
click at [113, 254] on input "10" at bounding box center [112, 254] width 13 height 13
type input "6"
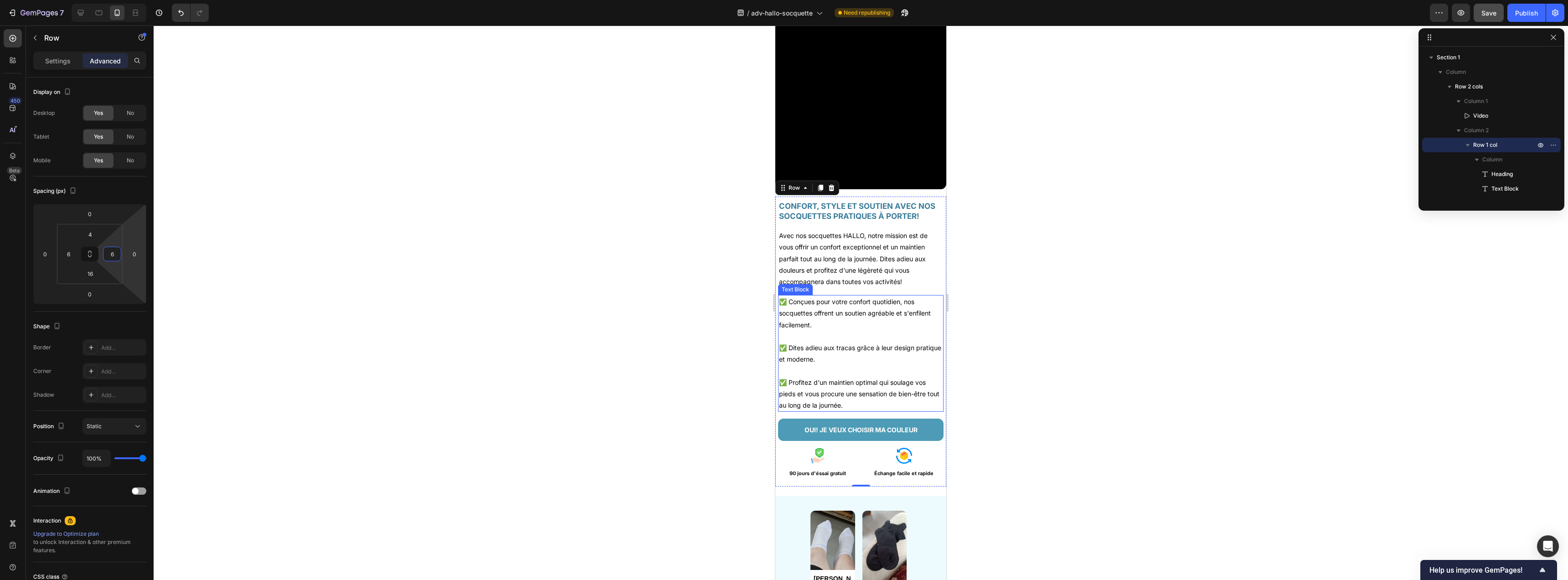
scroll to position [71, 0]
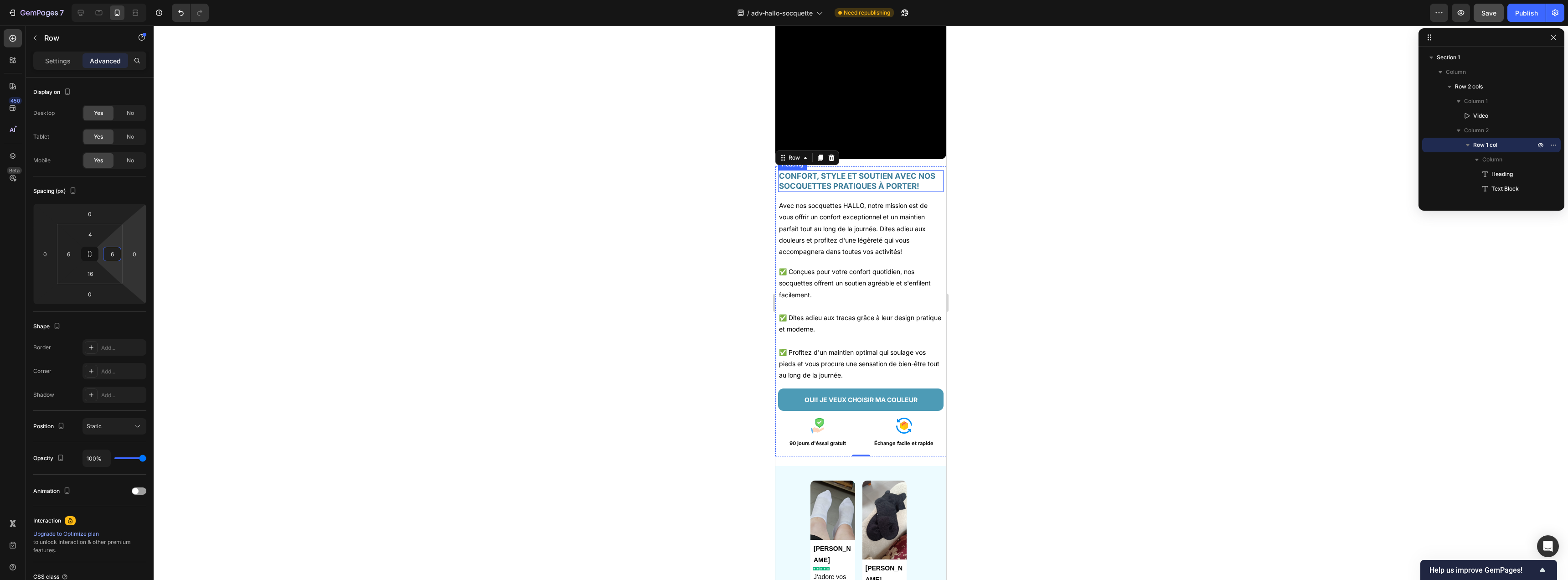
click at [881, 188] on h2 "CONFORT, STYLE ET SOUTIEN AVEC NOS SOCQUETTES PRATIQUES À PORTER!" at bounding box center [861, 181] width 165 height 22
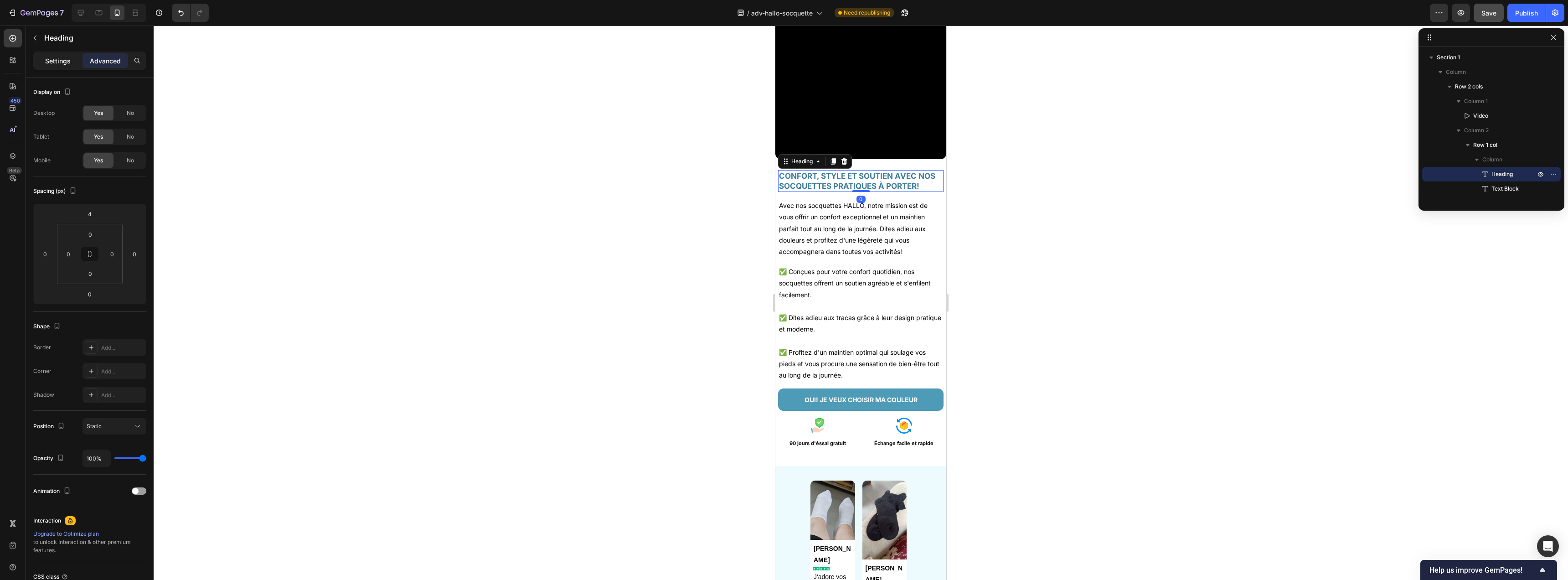
click at [59, 62] on p "Settings" at bounding box center [58, 61] width 26 height 10
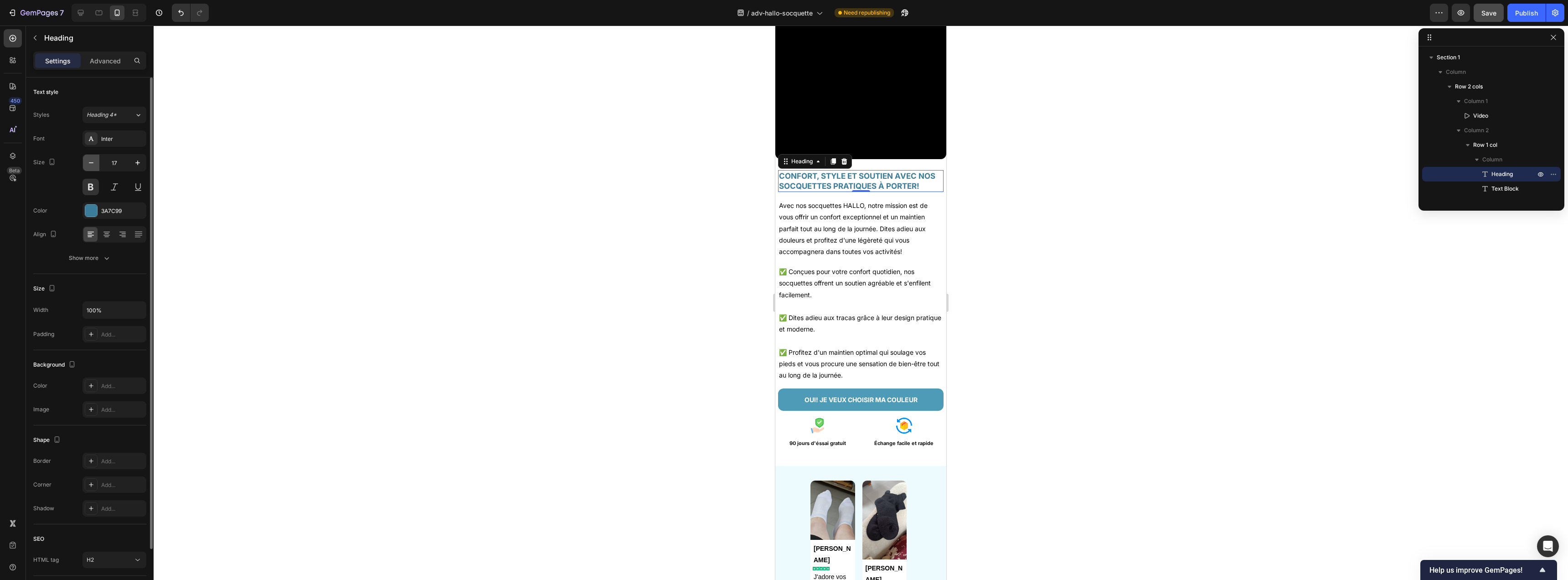
click at [95, 167] on icon "button" at bounding box center [91, 162] width 9 height 9
type input "16"
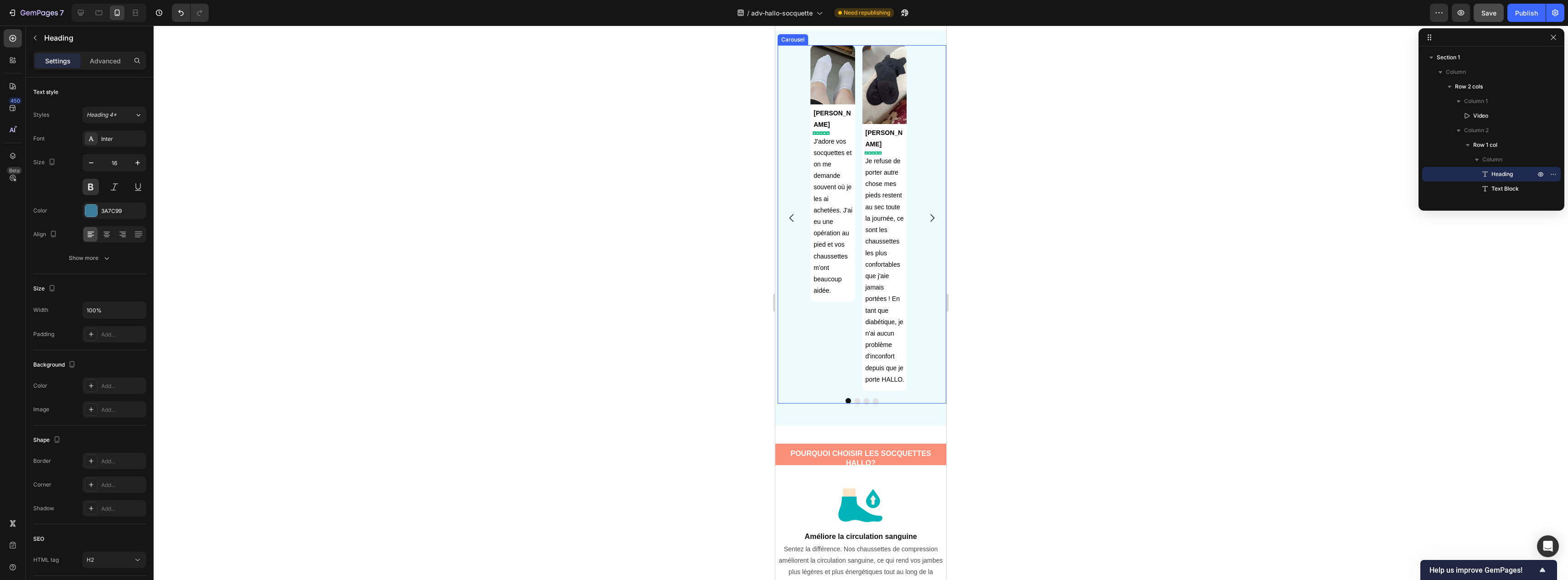
scroll to position [297, 0]
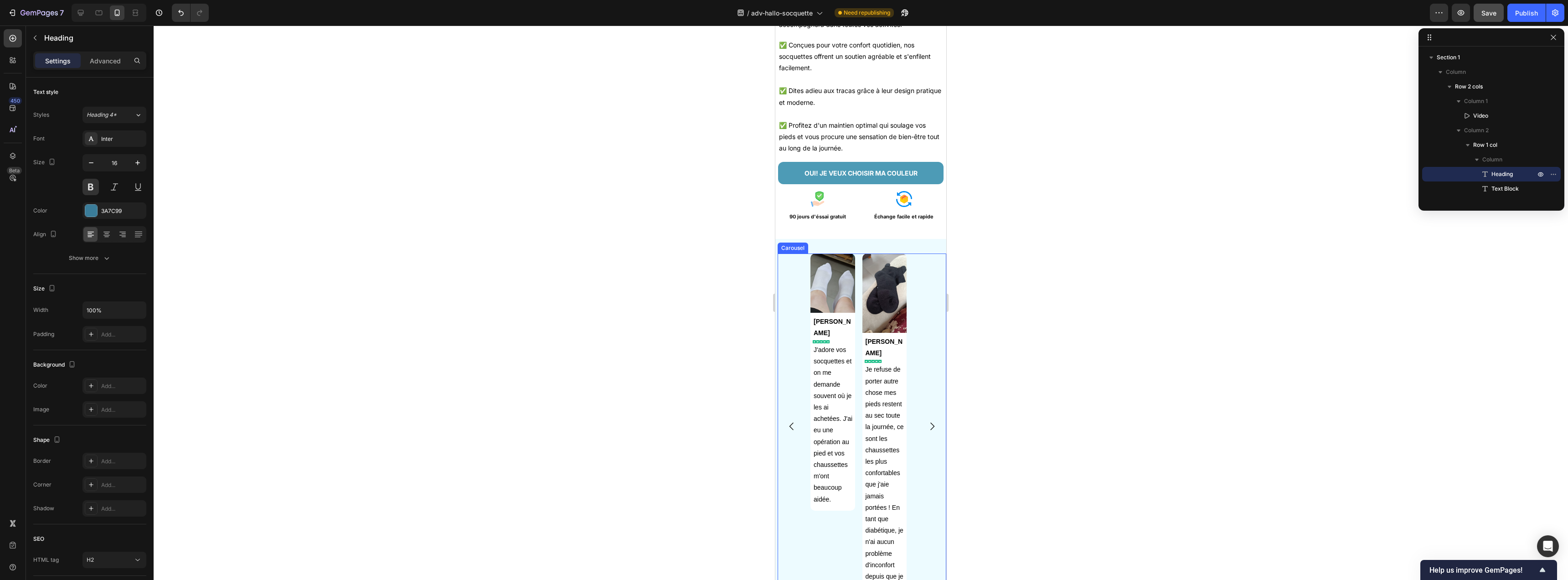
click at [795, 359] on div "Image Anna Gardet Text Block Image J'adore vos socquettes et on me demande souv…" at bounding box center [862, 427] width 169 height 346
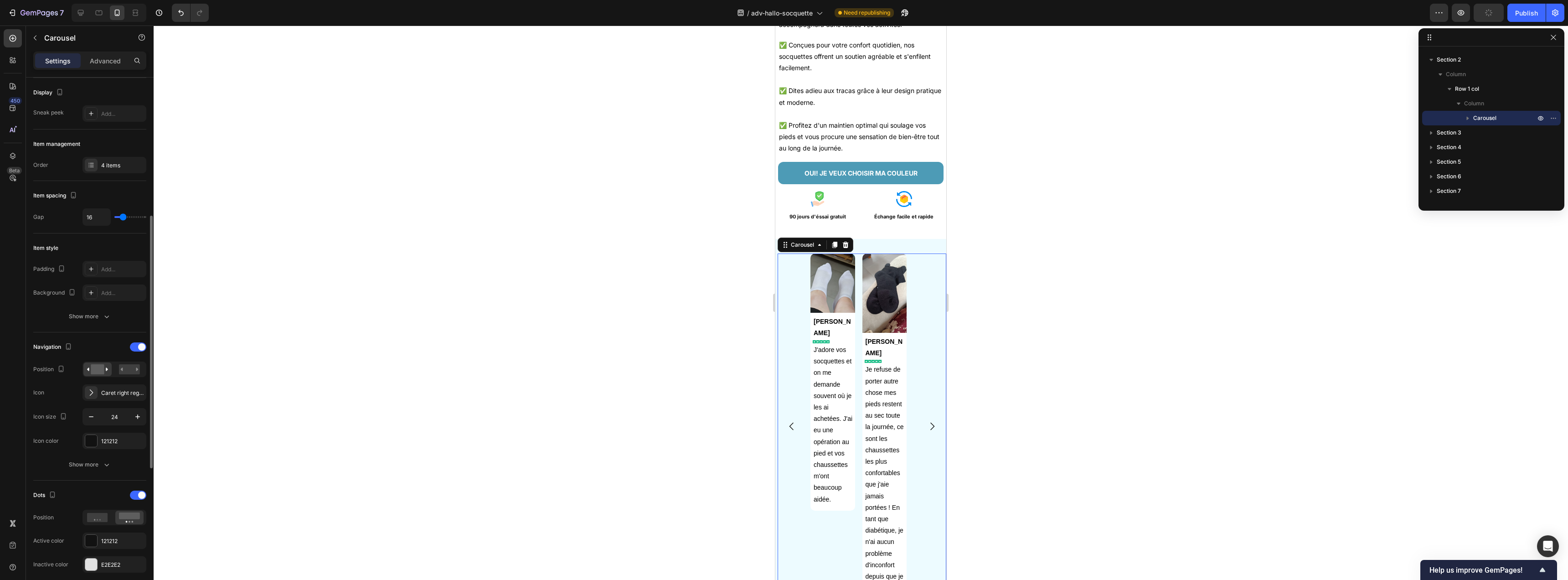
scroll to position [137, 0]
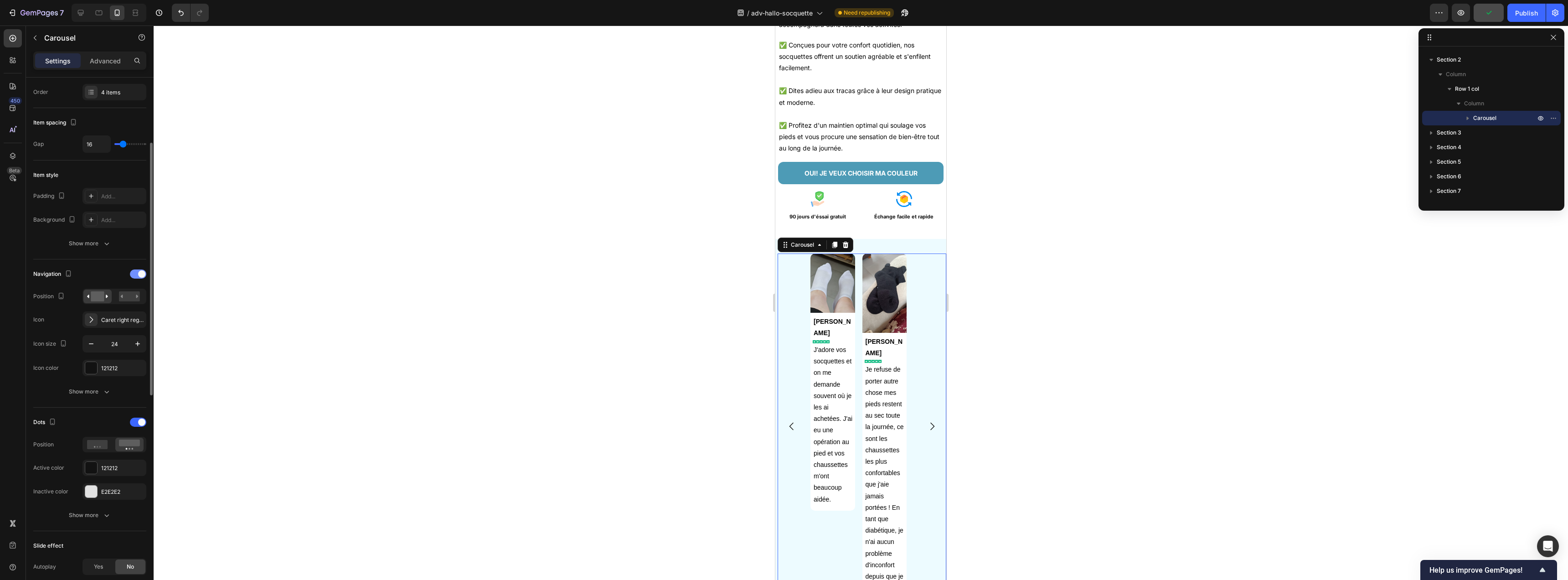
click at [136, 277] on div at bounding box center [138, 274] width 17 height 9
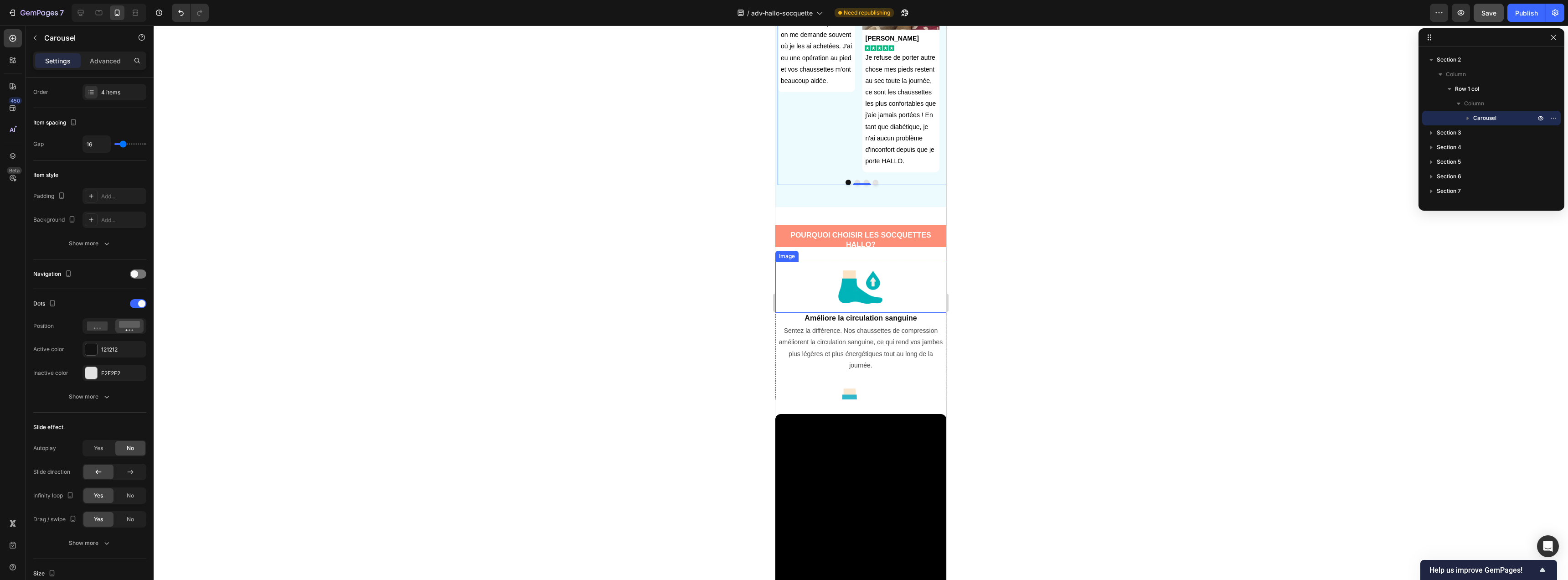
scroll to position [760, 0]
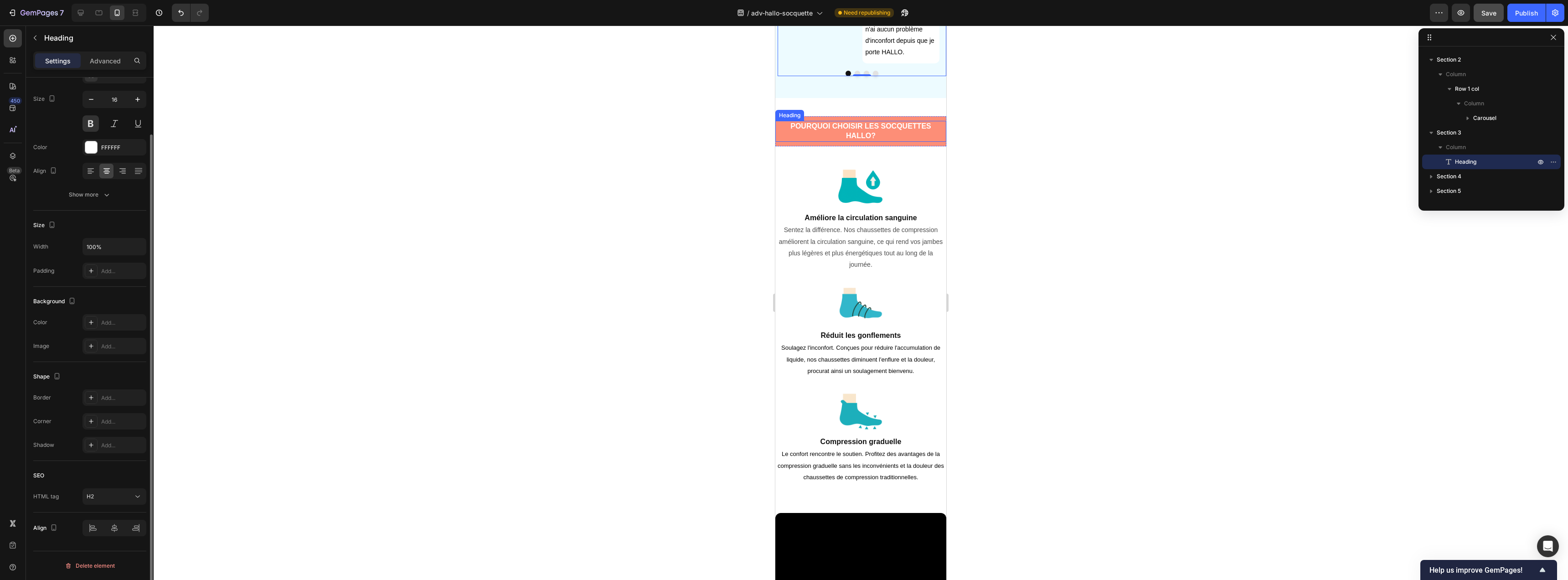
click at [873, 128] on h2 "POURQUOI CHOISIR LES SOCQUETTES HALLO?" at bounding box center [860, 131] width 171 height 21
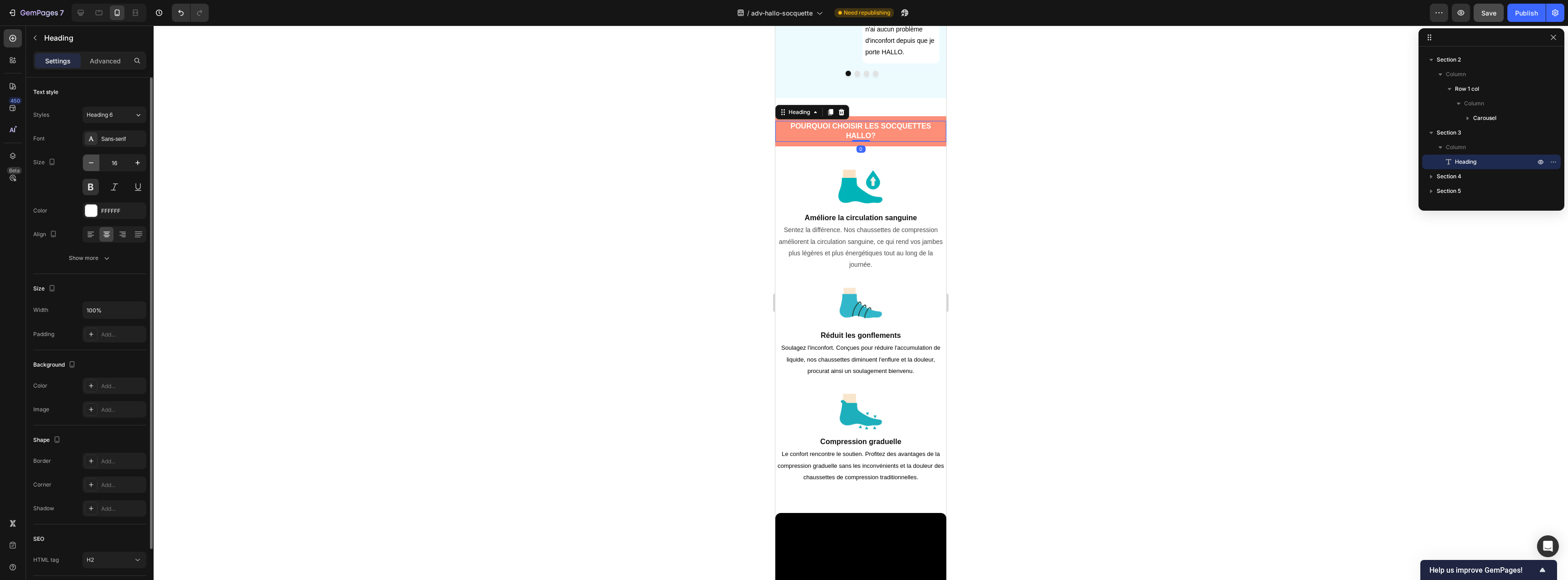
click at [90, 165] on icon "button" at bounding box center [91, 162] width 9 height 9
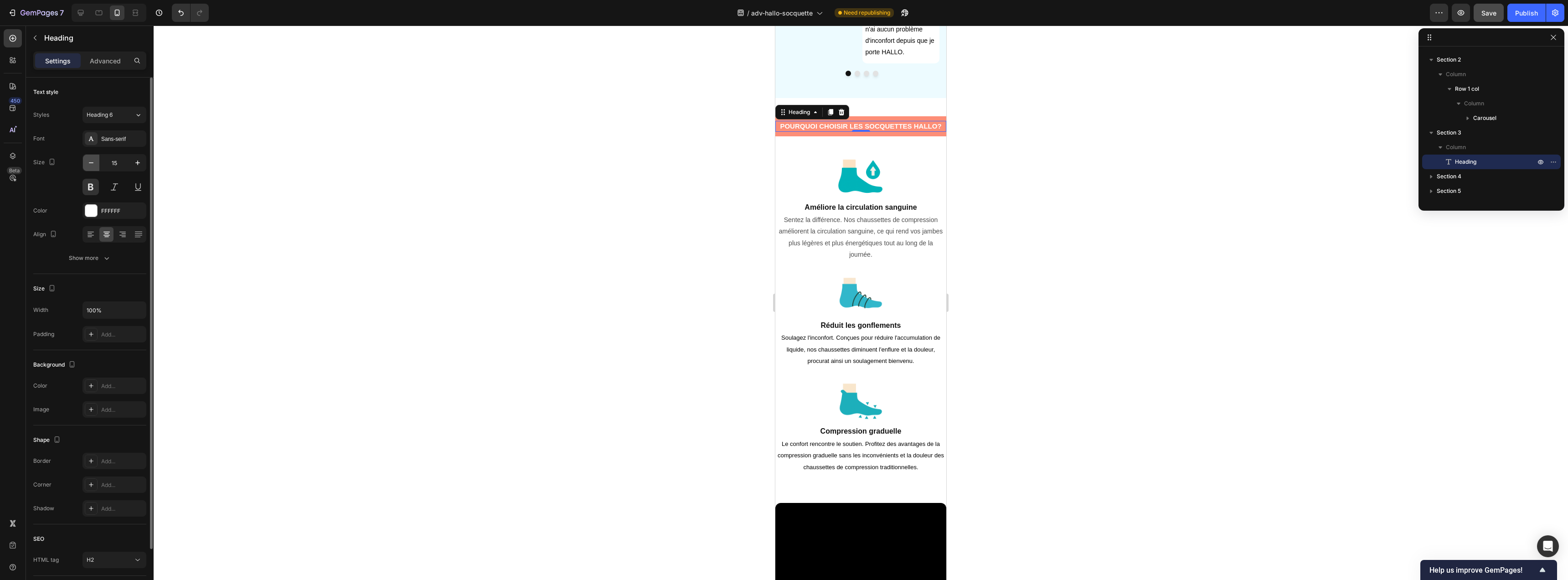
click at [90, 165] on icon "button" at bounding box center [91, 162] width 9 height 9
type input "14"
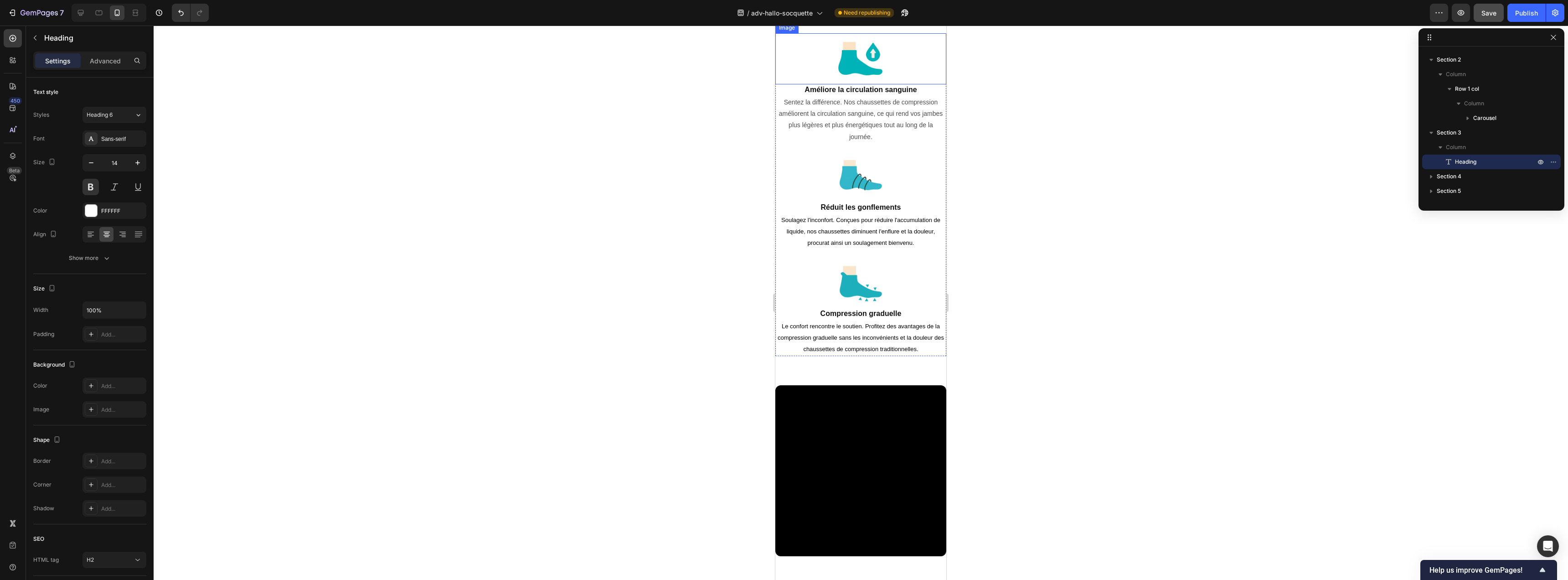
scroll to position [945, 0]
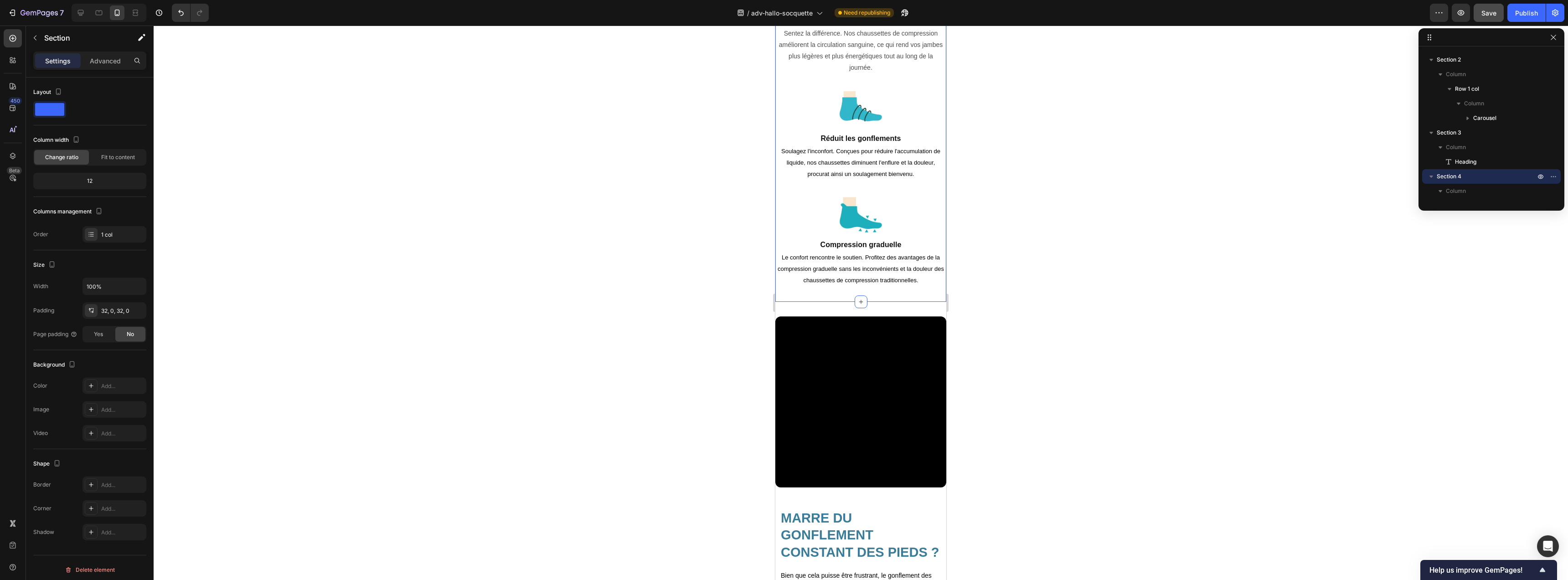
click at [798, 289] on div "Image Améliore la circulation sanguine Heading Sentez la différence. Nos chauss…" at bounding box center [860, 126] width 171 height 352
click at [107, 61] on p "Advanced" at bounding box center [105, 61] width 31 height 10
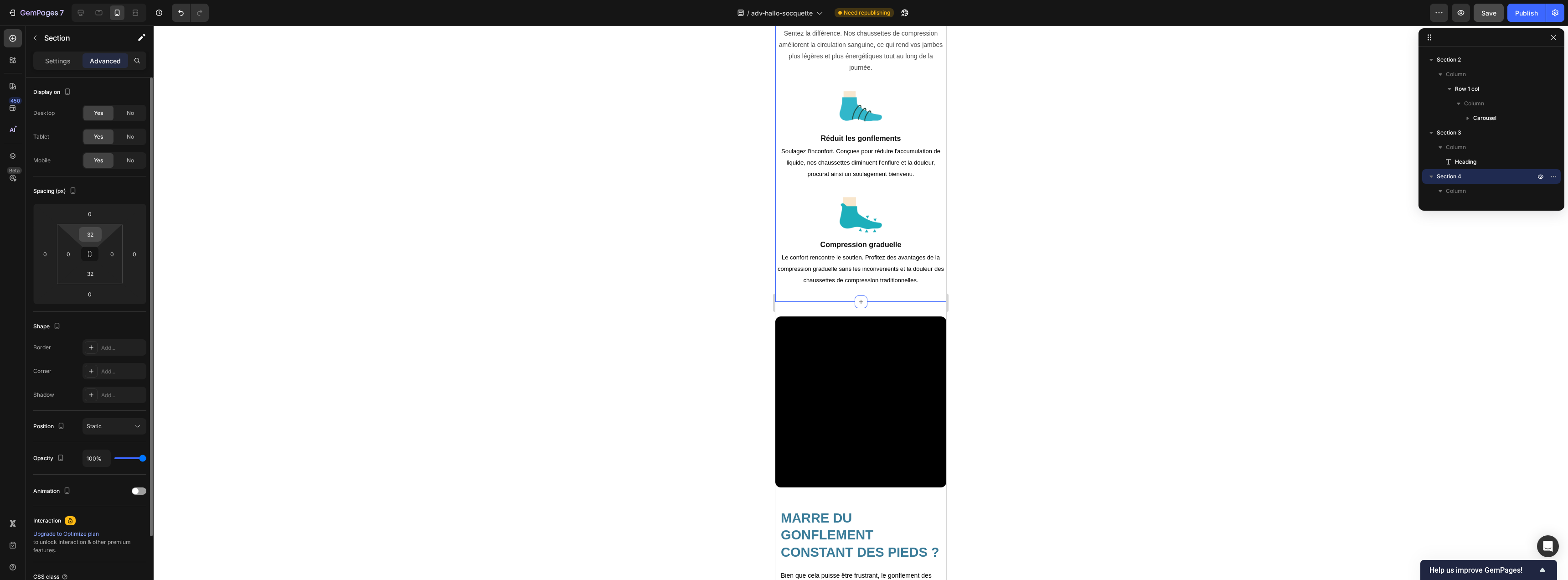
click at [91, 236] on input "32" at bounding box center [90, 234] width 18 height 13
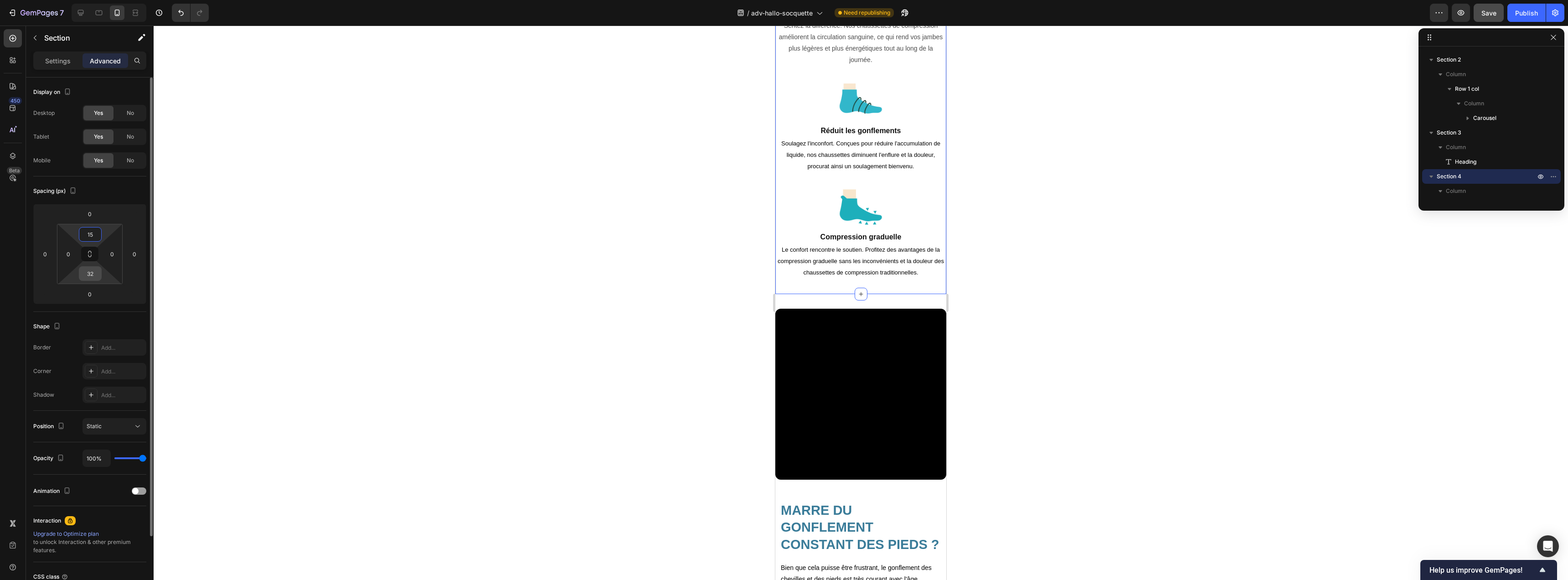
type input "15"
click at [92, 273] on input "32" at bounding box center [90, 273] width 18 height 13
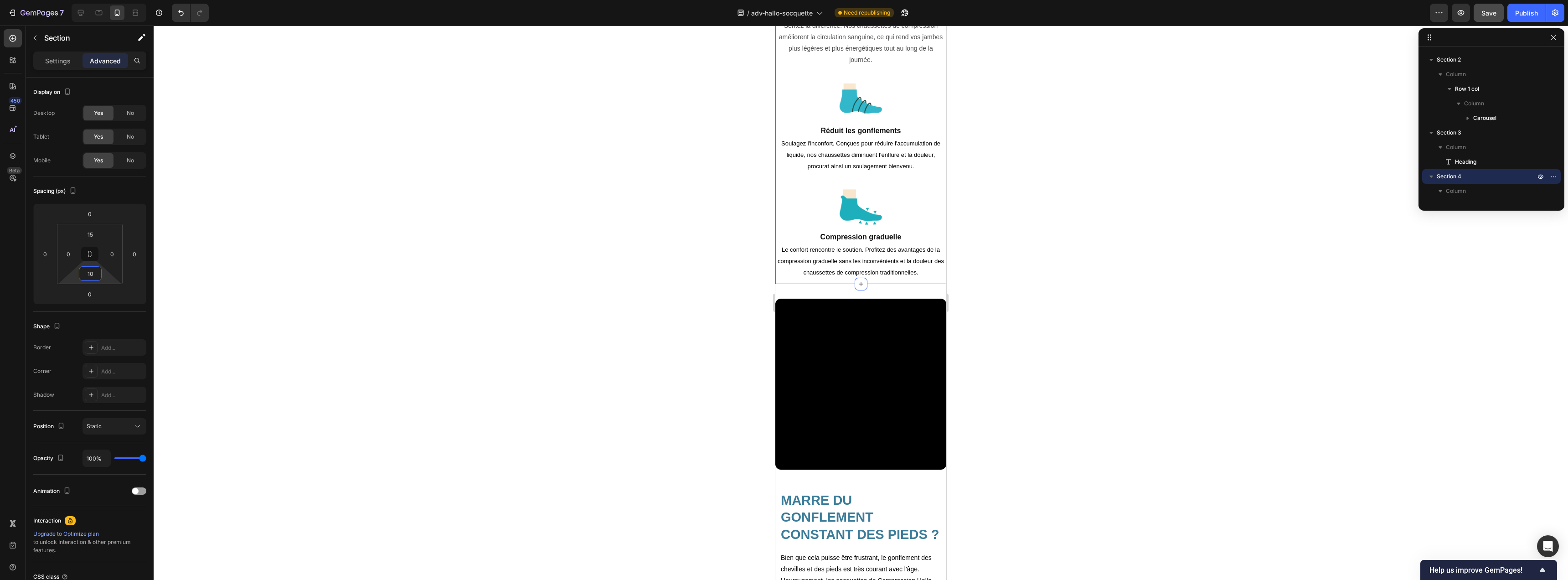
type input "10"
click at [61, 69] on div "Settings Advanced" at bounding box center [89, 61] width 113 height 18
click at [67, 64] on p "Settings" at bounding box center [58, 61] width 26 height 10
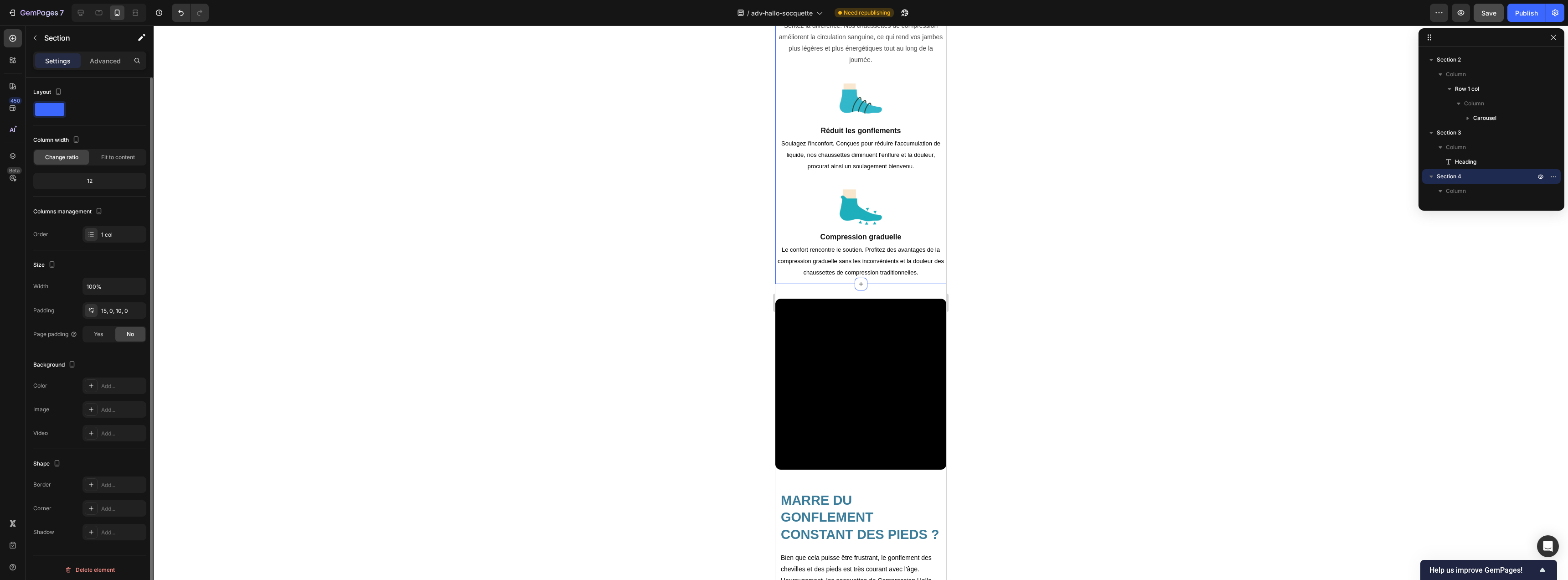
scroll to position [4, 0]
click at [88, 384] on icon at bounding box center [91, 382] width 7 height 7
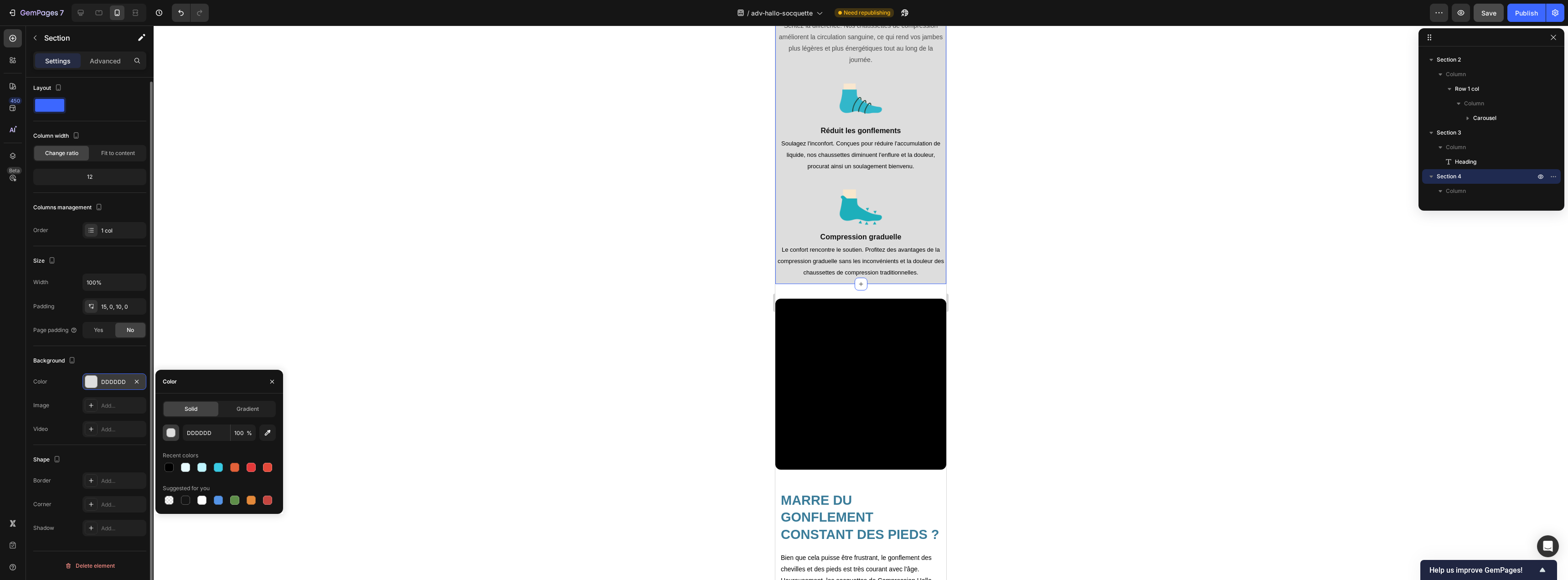
click at [170, 436] on div "button" at bounding box center [171, 433] width 9 height 9
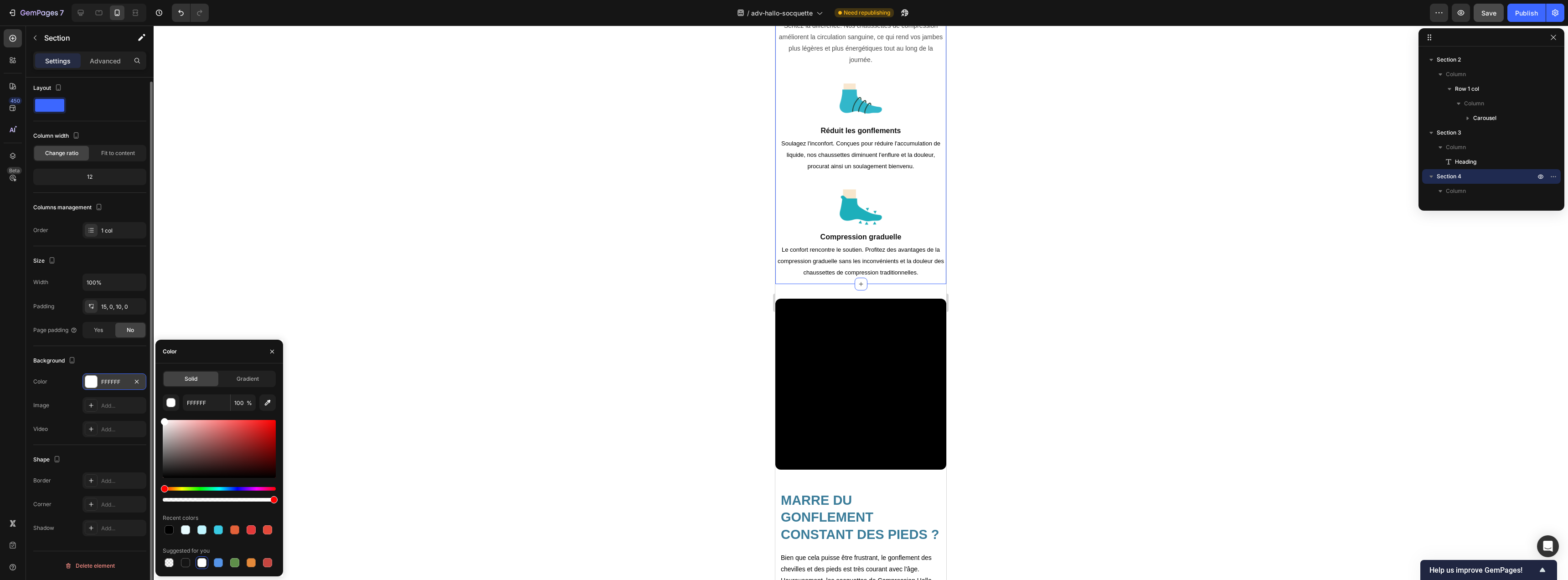
drag, startPoint x: 163, startPoint y: 430, endPoint x: 159, endPoint y: 420, distance: 10.8
click at [159, 420] on div "Solid Gradient FFFFFF 100 % Recent colors Suggested for you" at bounding box center [219, 470] width 127 height 199
drag, startPoint x: 164, startPoint y: 422, endPoint x: 157, endPoint y: 421, distance: 7.1
click at [157, 421] on div "Solid Gradient FCFCFC 100 % Recent colors Suggested for you" at bounding box center [219, 470] width 127 height 199
type input "F7F7F7"
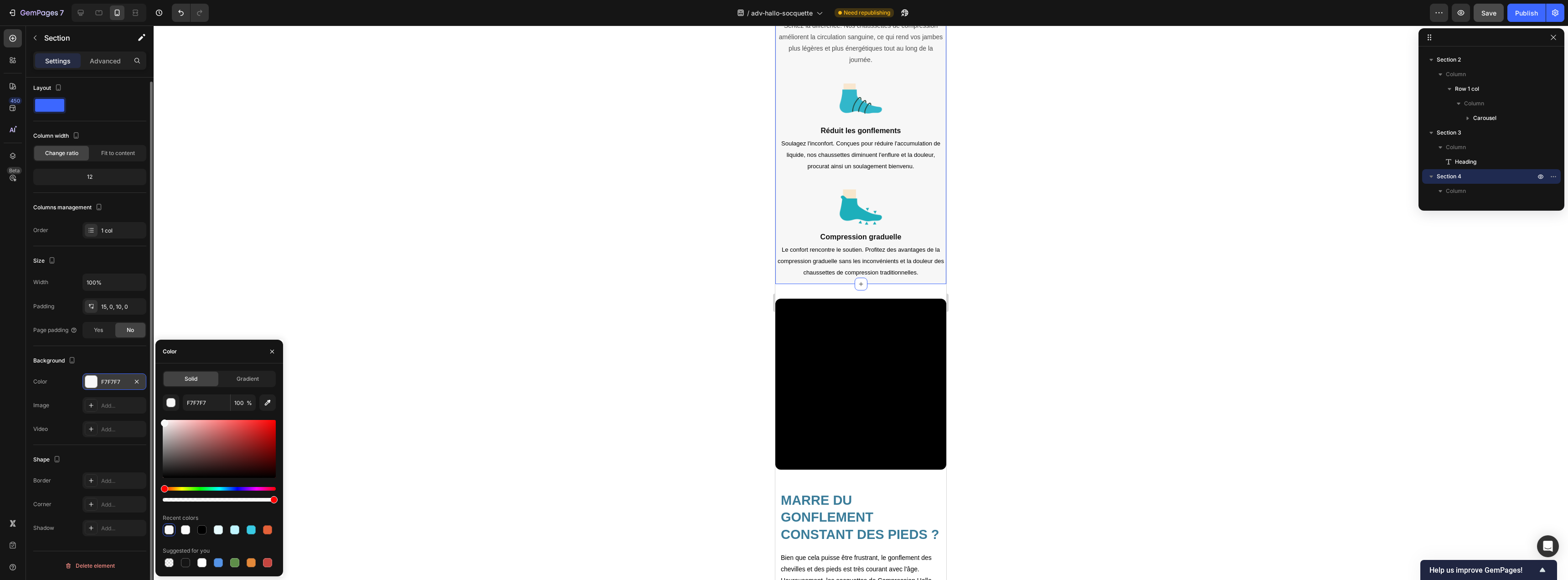
drag, startPoint x: 658, startPoint y: 288, endPoint x: 691, endPoint y: 289, distance: 33.0
click at [659, 288] on div at bounding box center [861, 303] width 1414 height 555
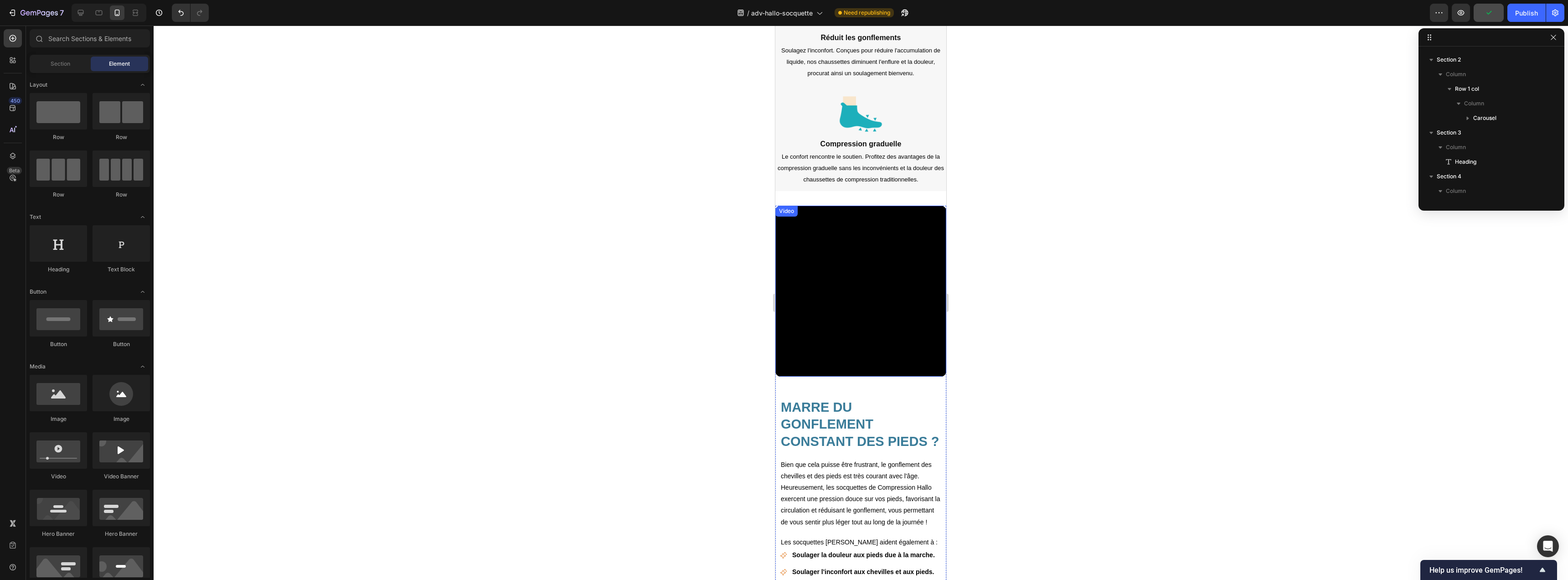
scroll to position [1153, 0]
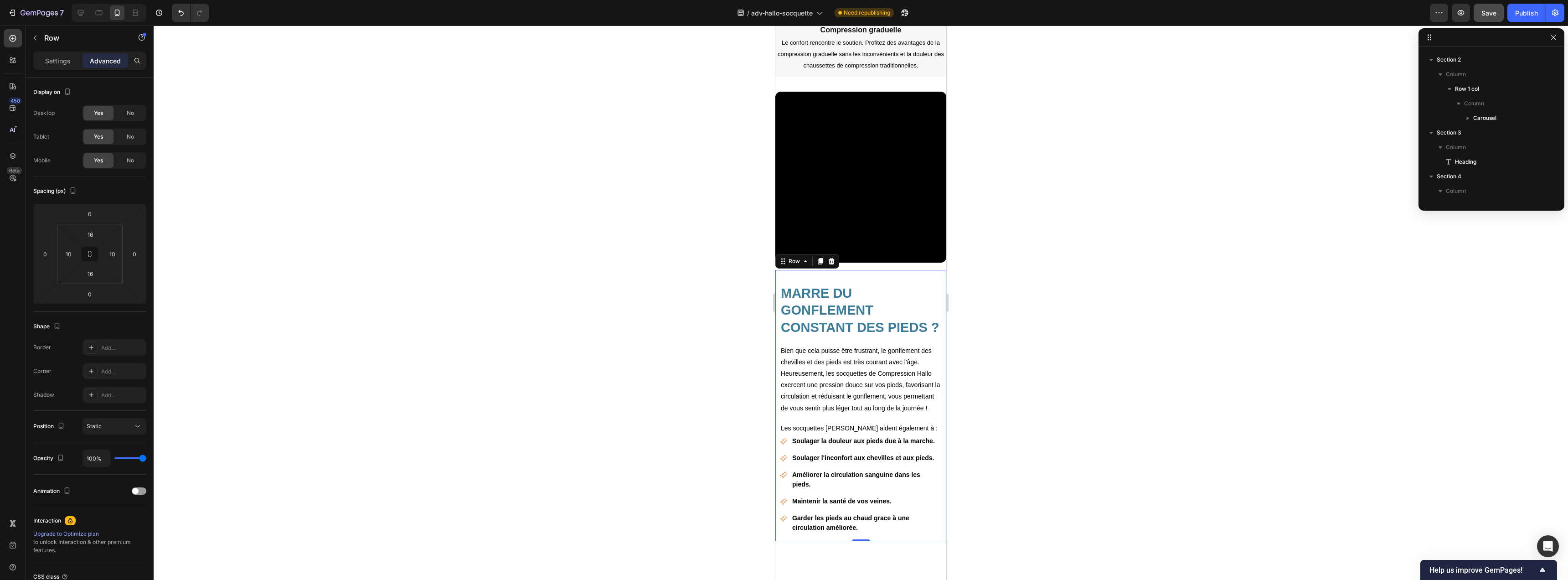
click at [836, 270] on div "MARRE DU GONFLEMENT CONSTANT DES PIEDS ? Heading Bien que cela puisse être frus…" at bounding box center [860, 405] width 171 height 272
click at [95, 236] on input "16" at bounding box center [90, 234] width 18 height 13
click at [869, 284] on h2 "MARRE DU GONFLEMENT CONSTANT DES PIEDS ?" at bounding box center [861, 310] width 162 height 53
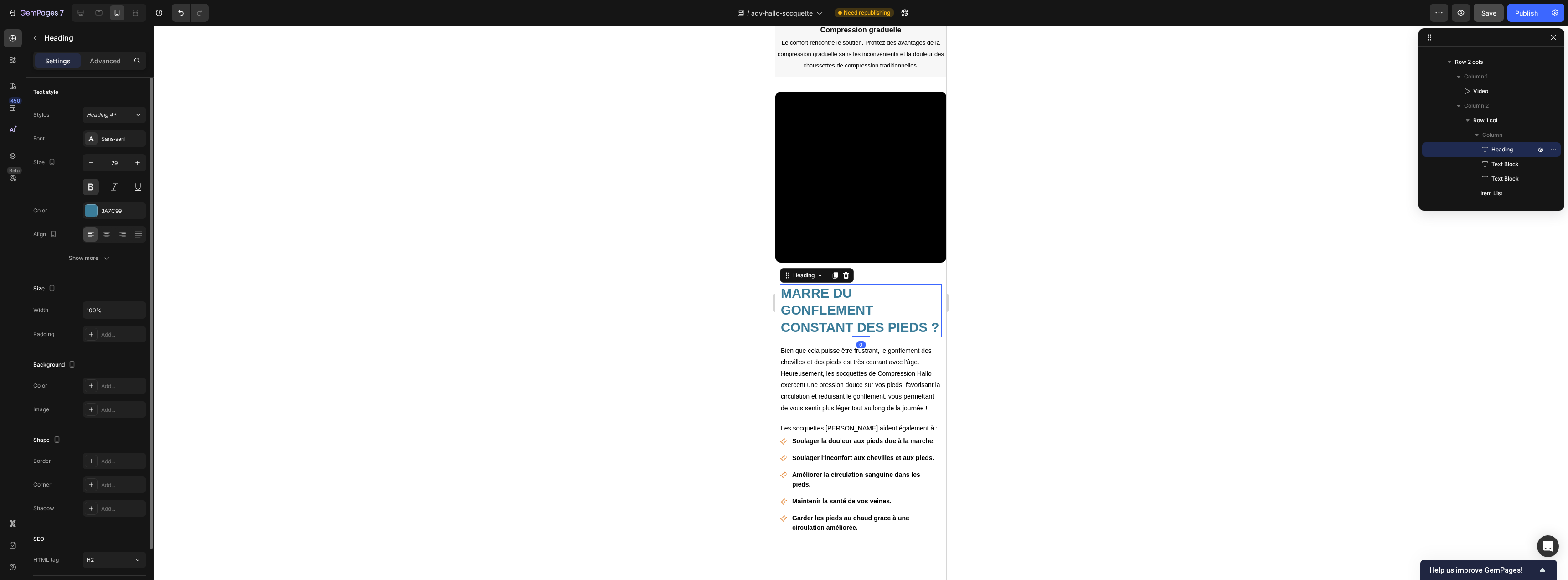
drag, startPoint x: 106, startPoint y: 65, endPoint x: 108, endPoint y: 100, distance: 35.1
click at [106, 65] on p "Advanced" at bounding box center [105, 61] width 31 height 10
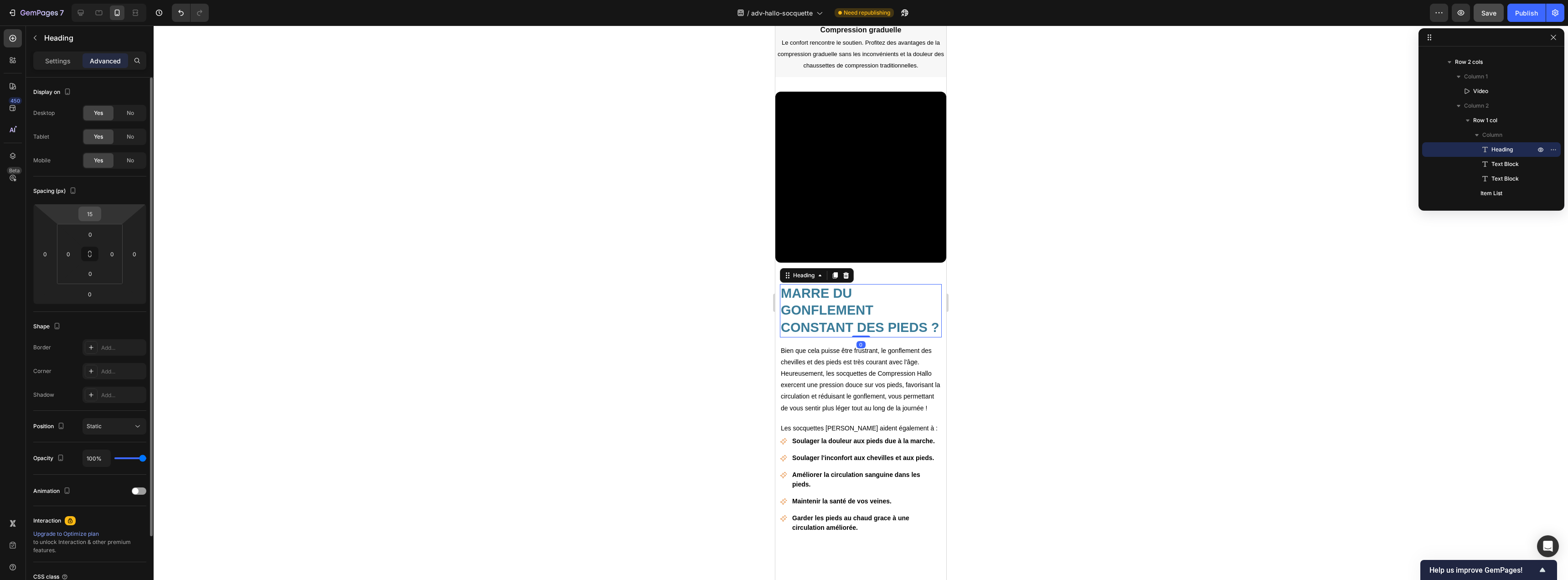
click at [88, 212] on input "15" at bounding box center [90, 214] width 18 height 13
click at [96, 215] on input "15" at bounding box center [90, 214] width 18 height 13
type input "2"
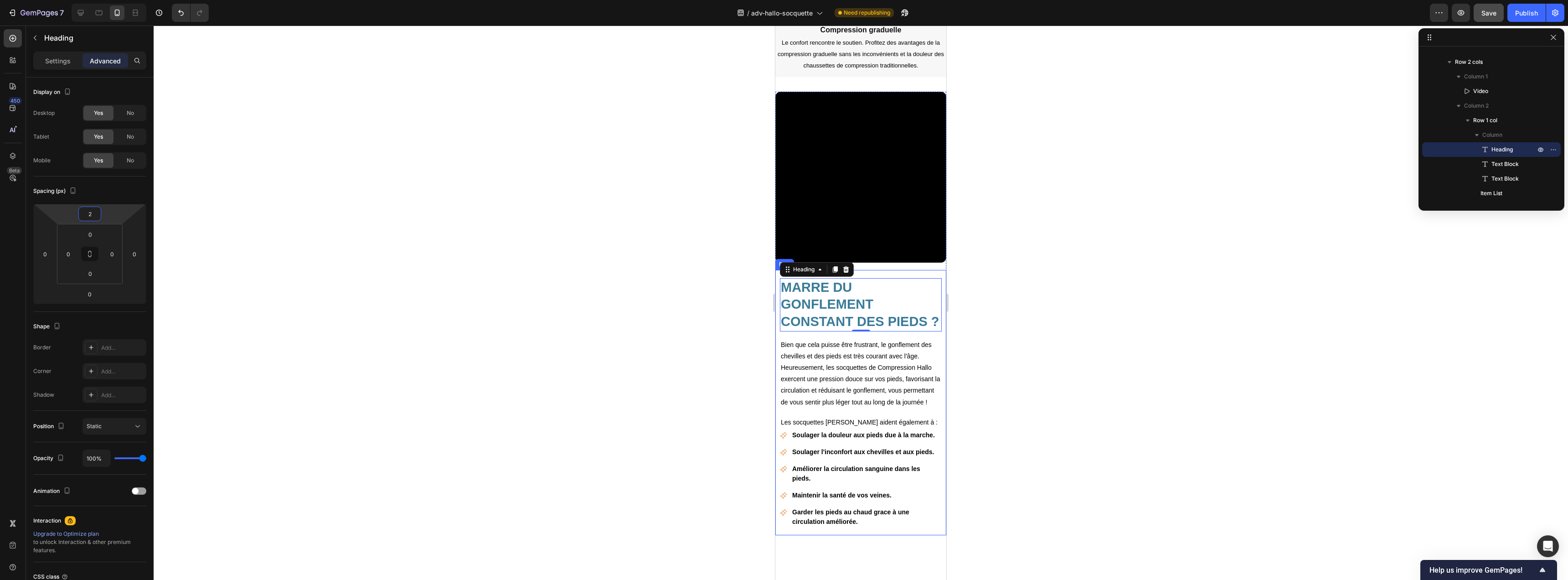
click at [917, 270] on div "MARRE DU GONFLEMENT CONSTANT DES PIEDS ? Heading 0 Bien que cela puisse être fr…" at bounding box center [860, 403] width 171 height 266
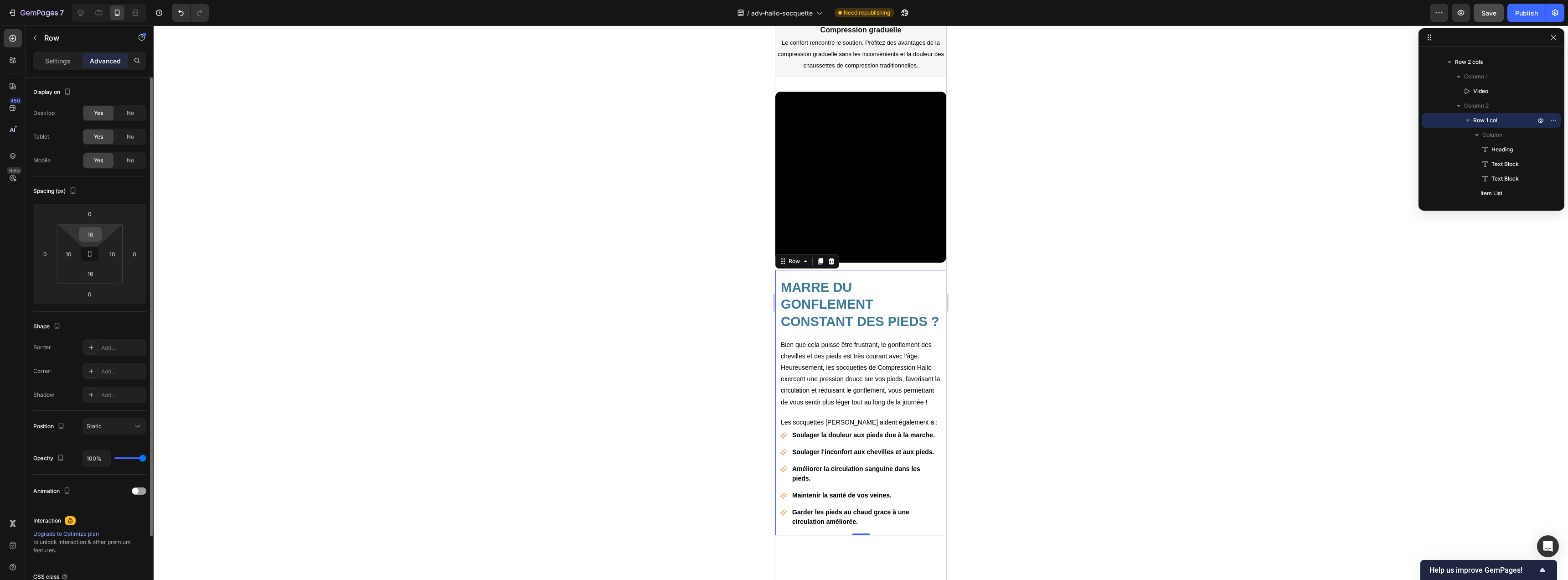
click at [91, 234] on input "16" at bounding box center [90, 234] width 18 height 13
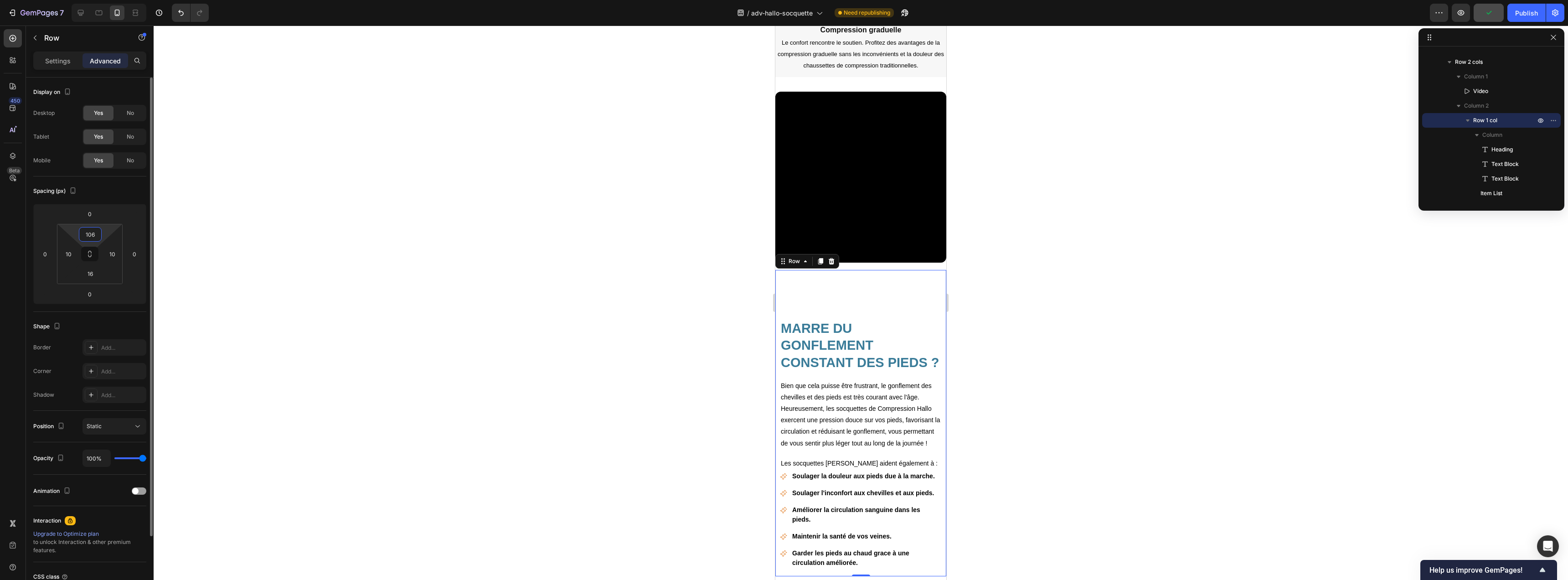
click at [97, 234] on input "106" at bounding box center [90, 234] width 18 height 13
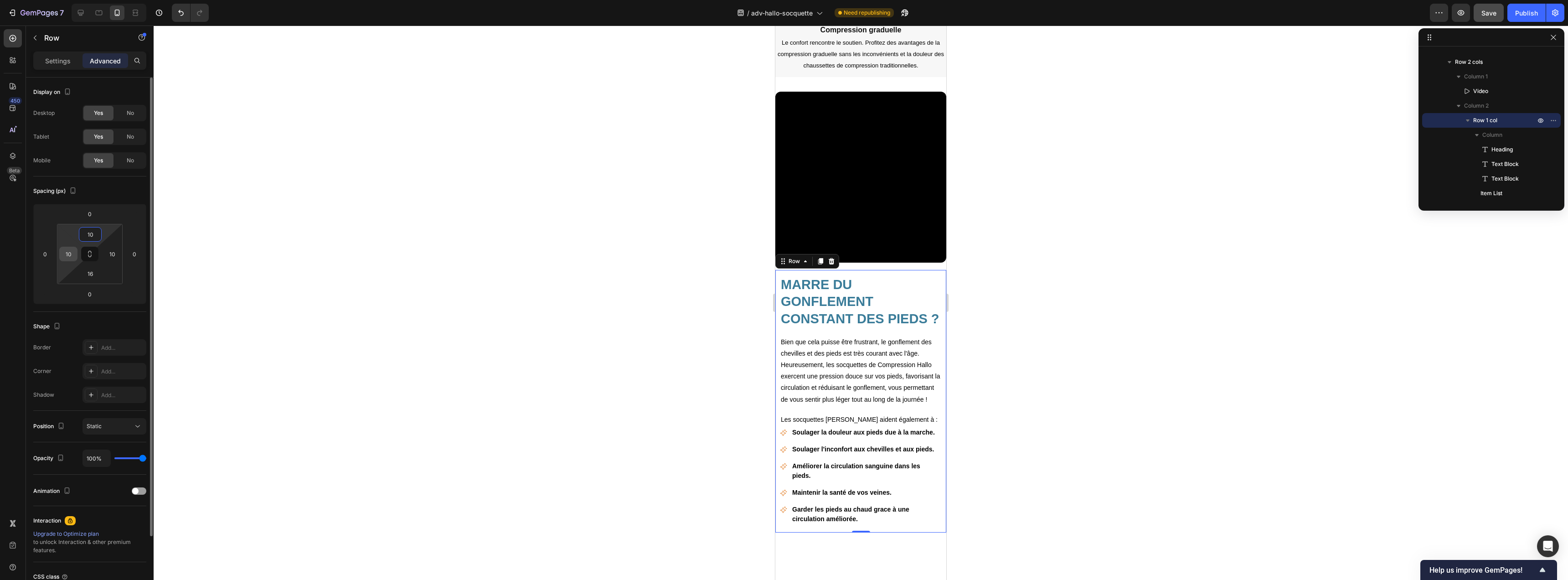
type input "10"
click at [72, 251] on input "10" at bounding box center [68, 254] width 13 height 13
type input "6"
click at [115, 258] on input "10" at bounding box center [112, 254] width 13 height 13
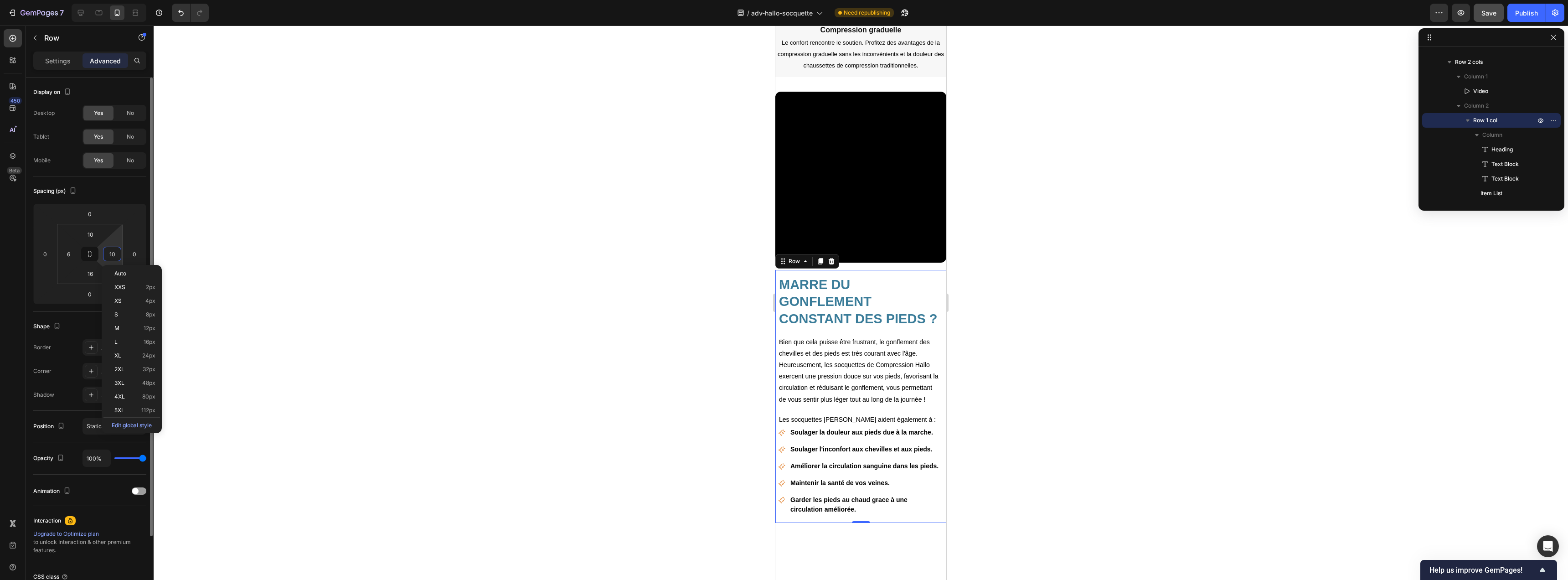
type input "6"
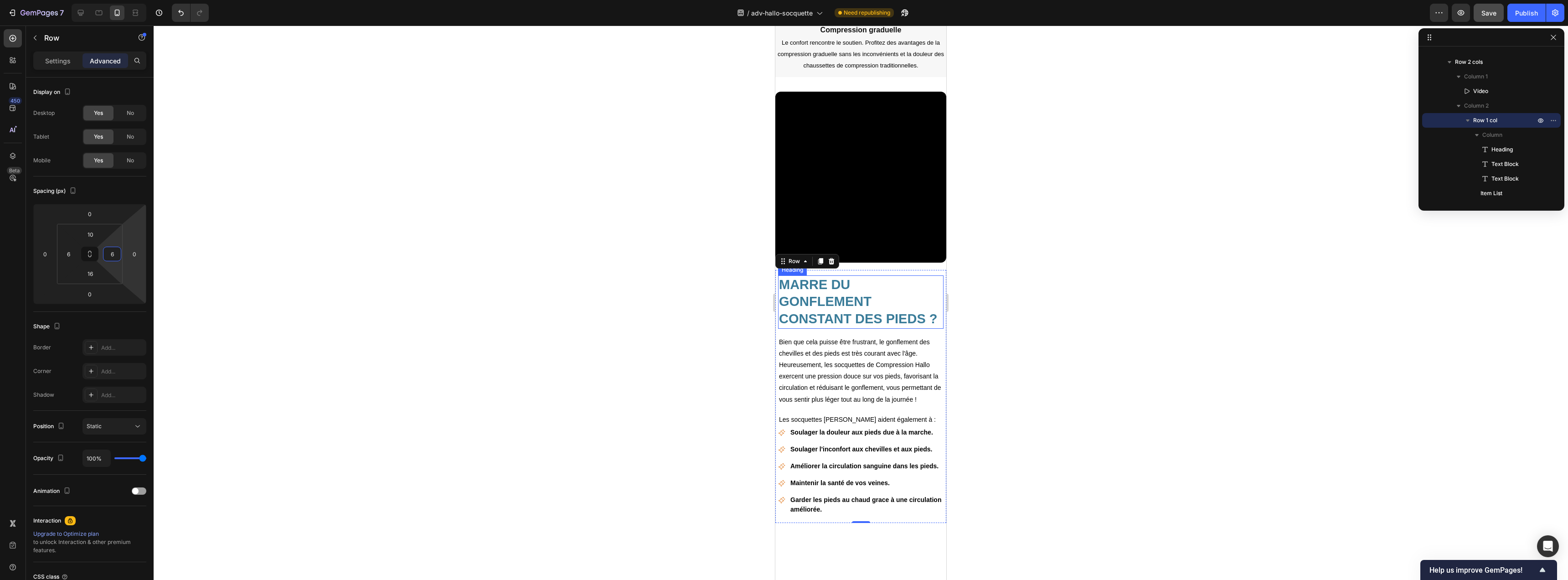
click at [809, 300] on h2 "MARRE DU GONFLEMENT CONSTANT DES PIEDS ?" at bounding box center [861, 302] width 165 height 53
click at [69, 68] on div "Settings Advanced" at bounding box center [89, 61] width 113 height 18
click at [70, 65] on div "Settings" at bounding box center [58, 61] width 45 height 15
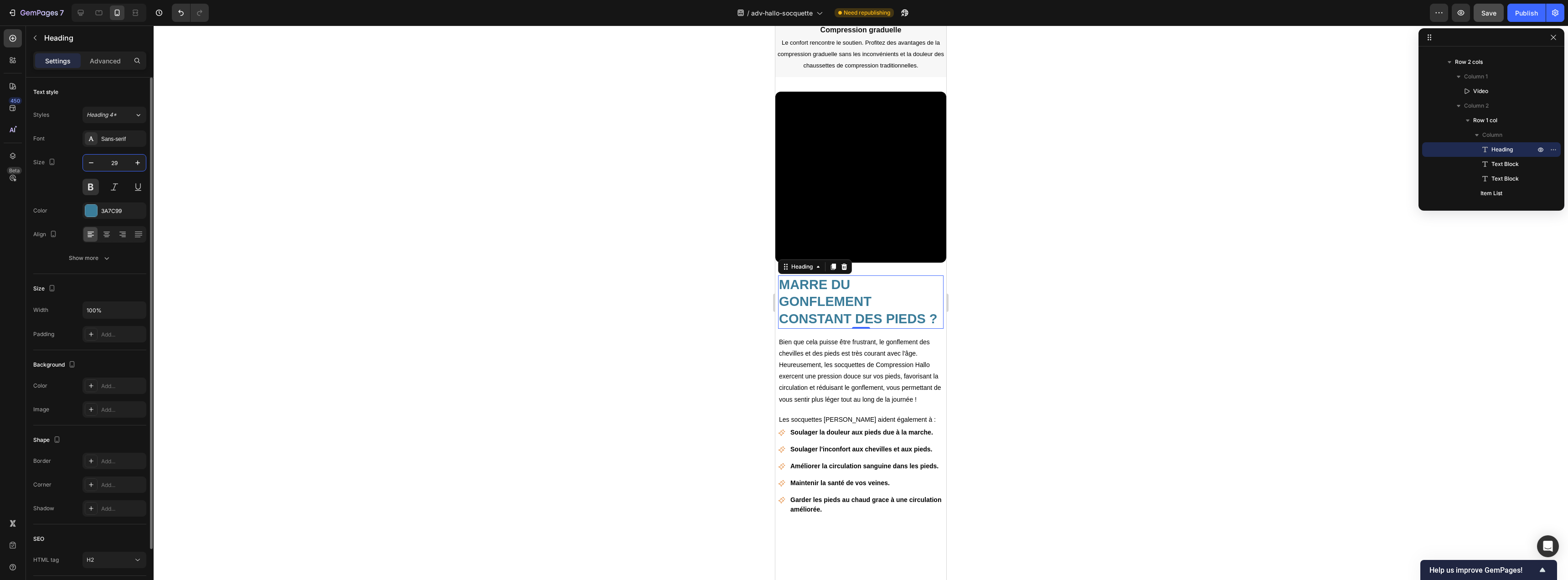
click at [118, 166] on input "29" at bounding box center [114, 162] width 30 height 17
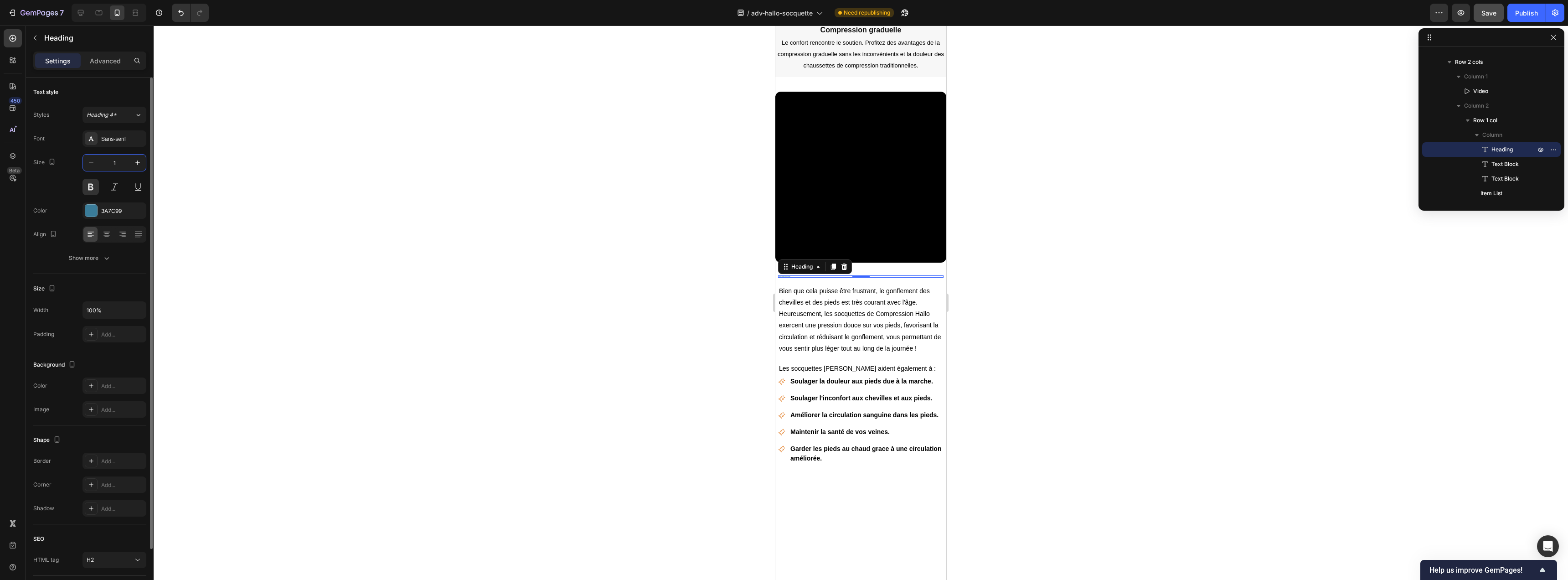
type input "18"
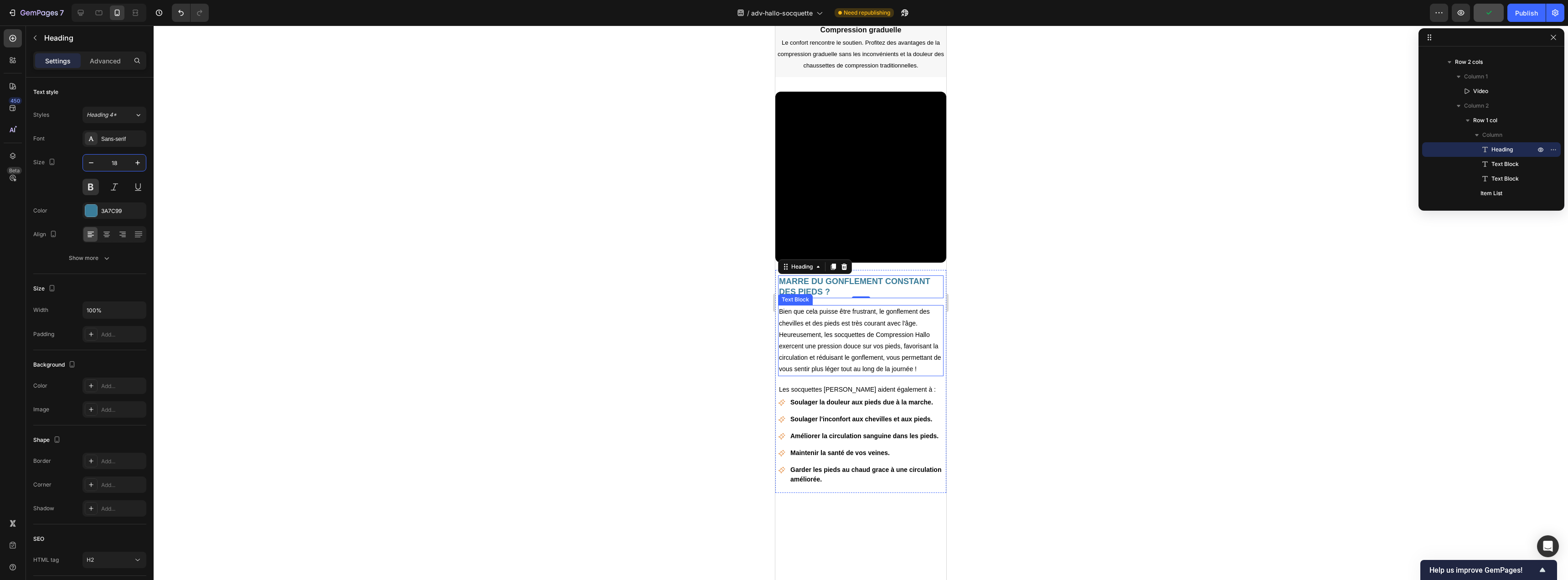
click at [825, 327] on p "Bien que cela puisse être frustrant, le gonflement des chevilles et des pieds e…" at bounding box center [860, 340] width 164 height 69
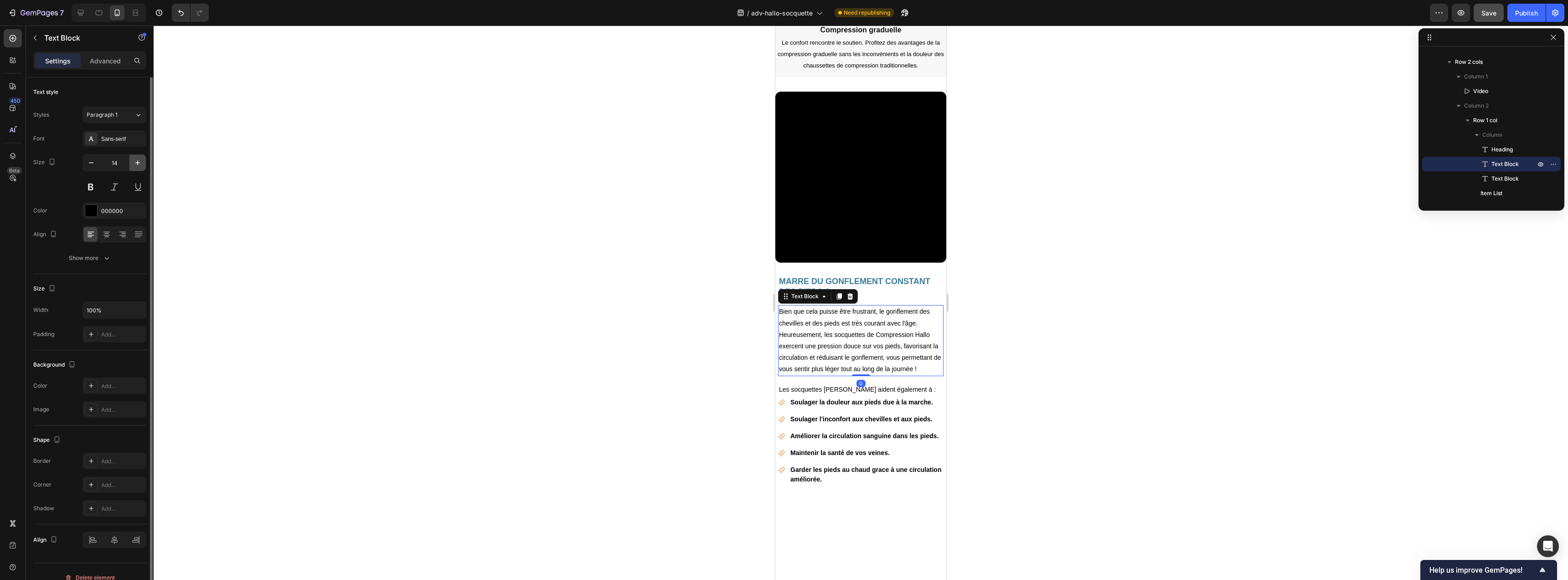
click at [140, 162] on icon "button" at bounding box center [137, 162] width 9 height 9
type input "15"
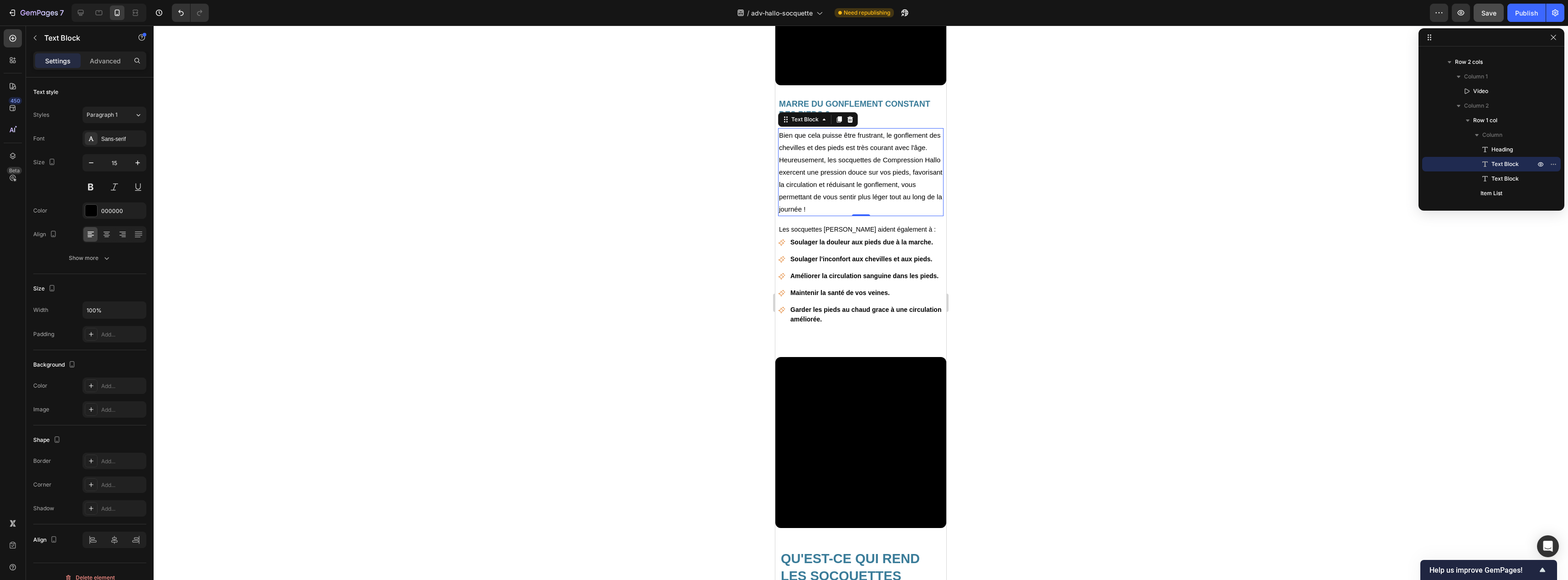
scroll to position [1341, 0]
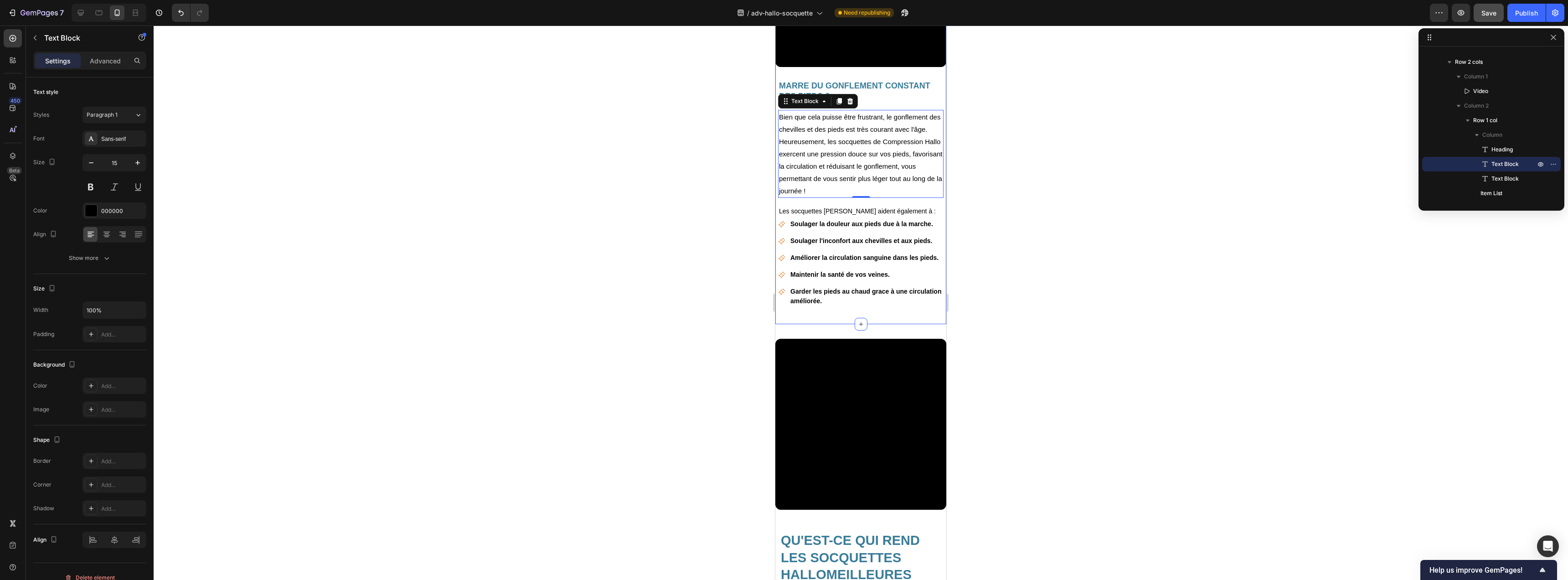
click at [813, 320] on div "Video MARRE DU GONFLEMENT CONSTANT DES PIEDS ? Heading Bien que cela puisse êtr…" at bounding box center [860, 109] width 171 height 426
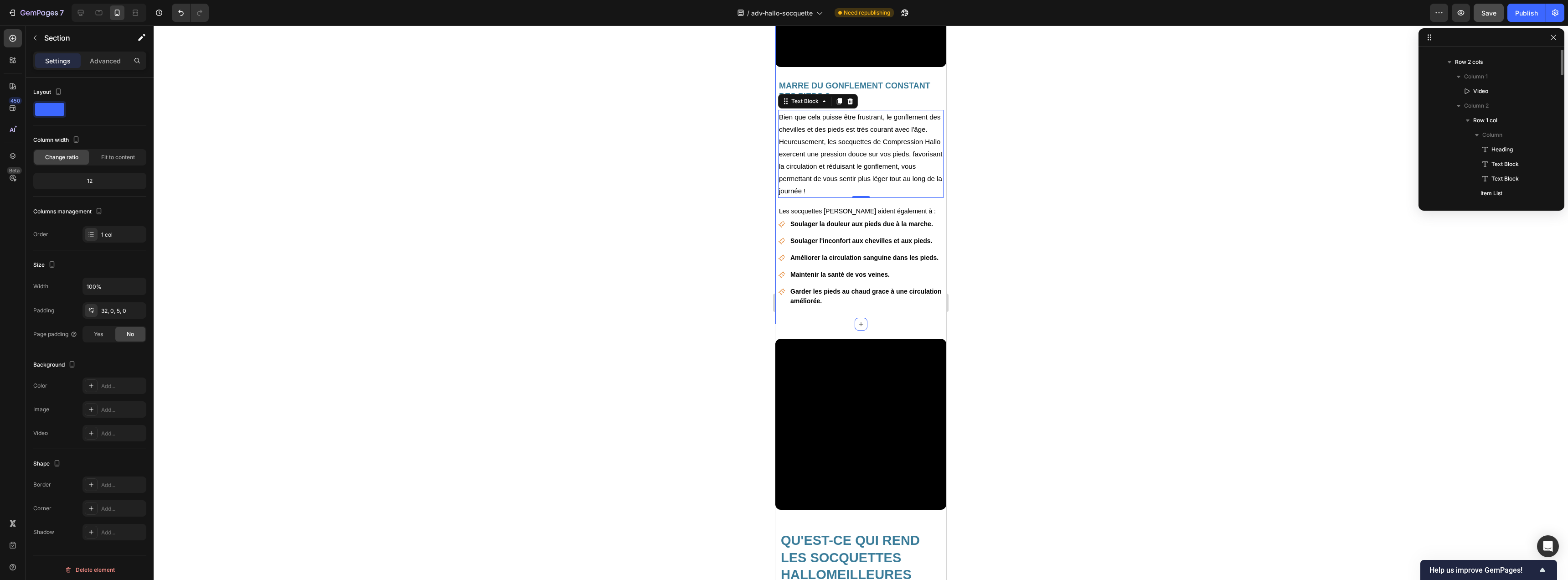
scroll to position [289, 0]
click at [104, 57] on p "Advanced" at bounding box center [105, 61] width 31 height 10
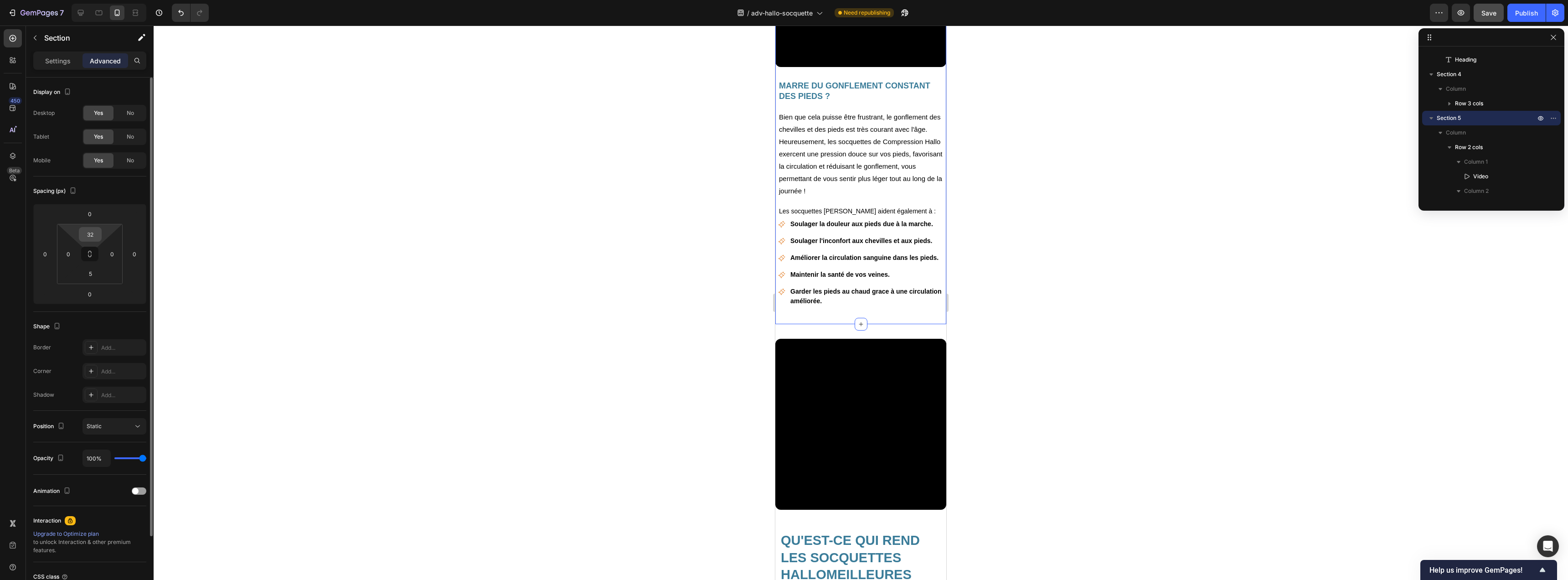
click at [95, 236] on input "32" at bounding box center [90, 234] width 18 height 13
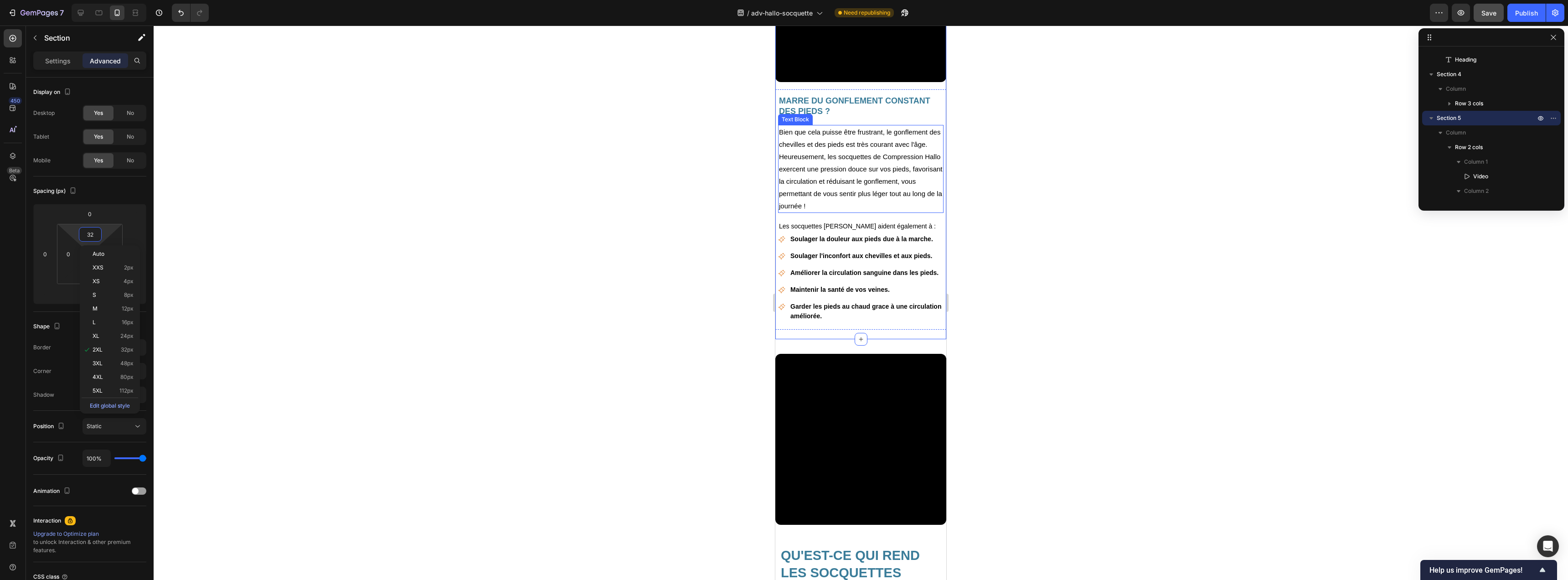
scroll to position [1326, 0]
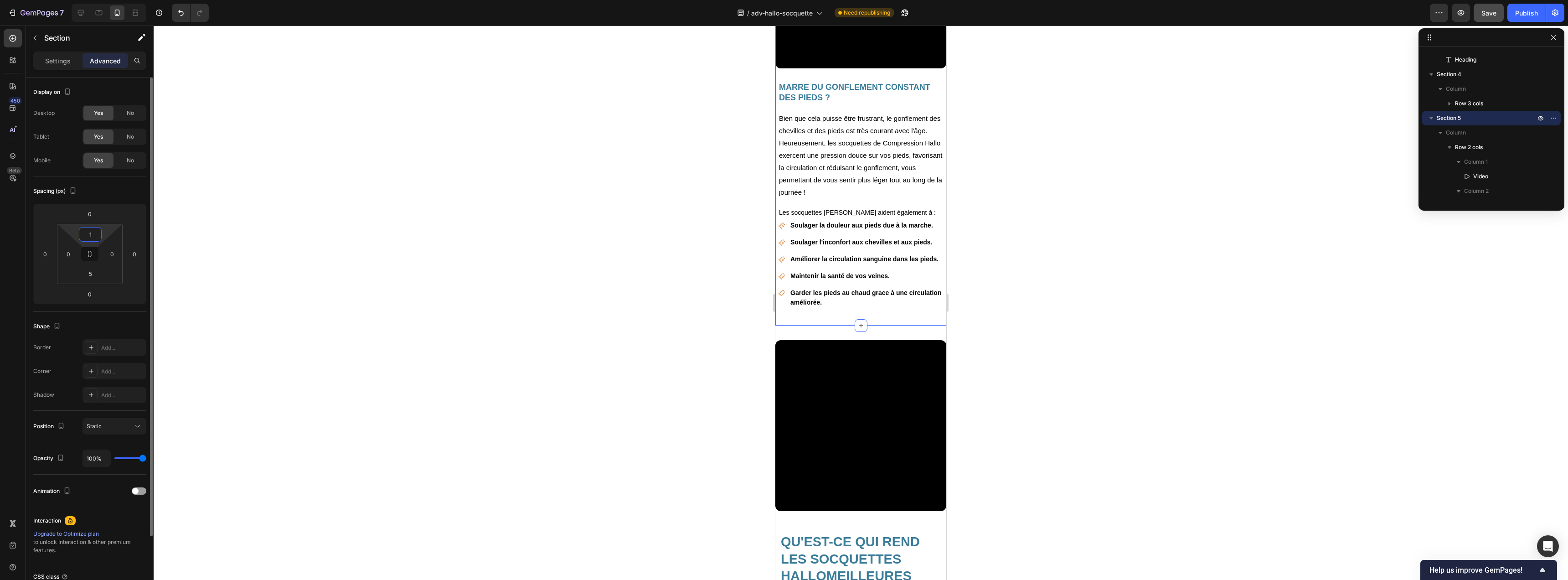
type input "15"
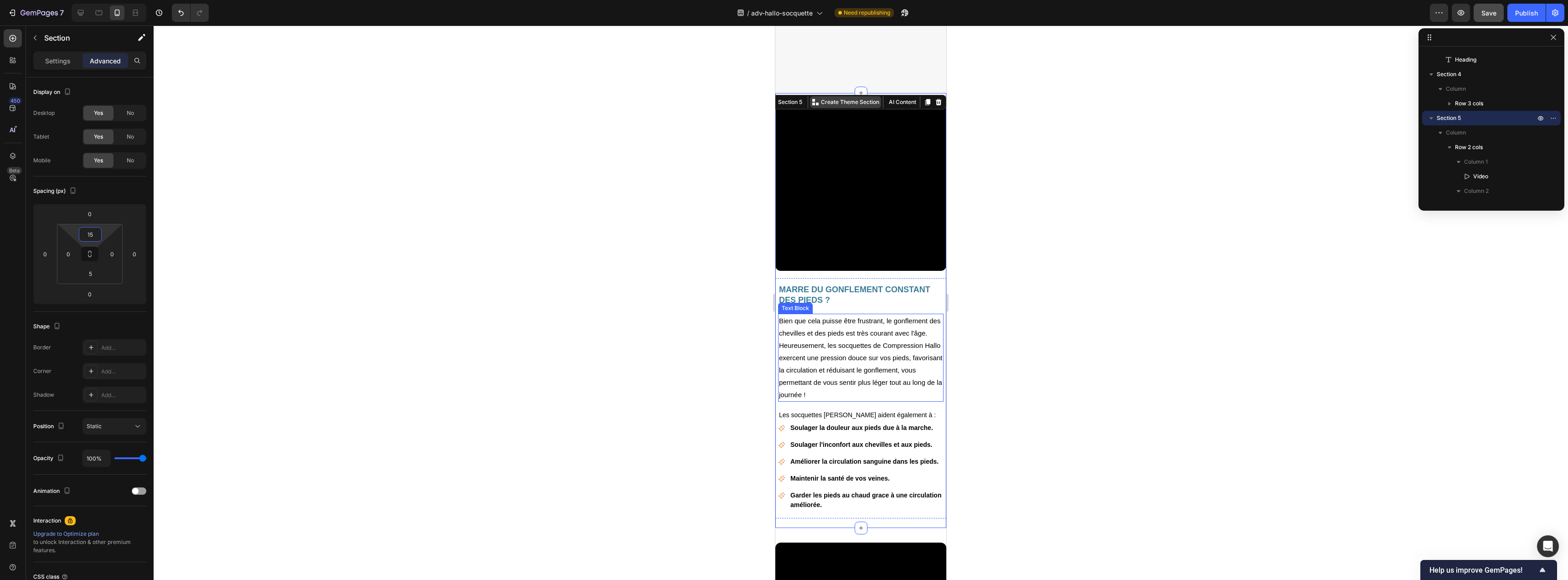
scroll to position [1076, 0]
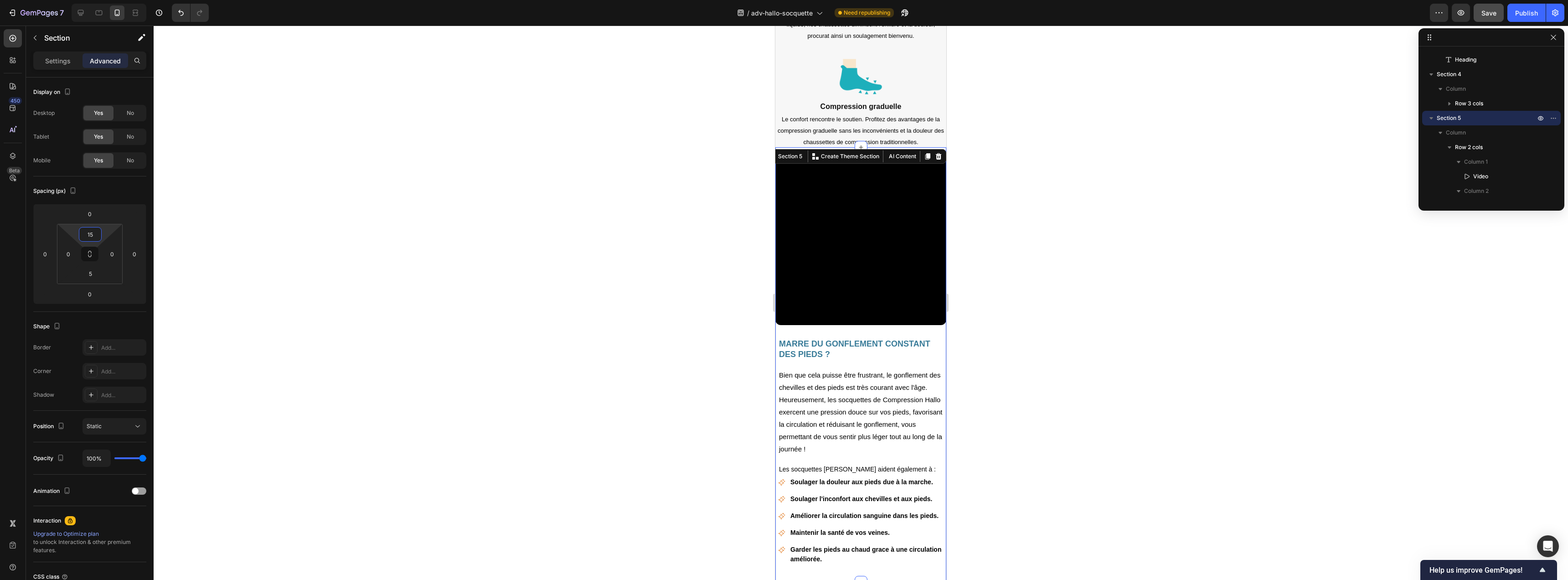
click at [624, 213] on div at bounding box center [861, 303] width 1414 height 555
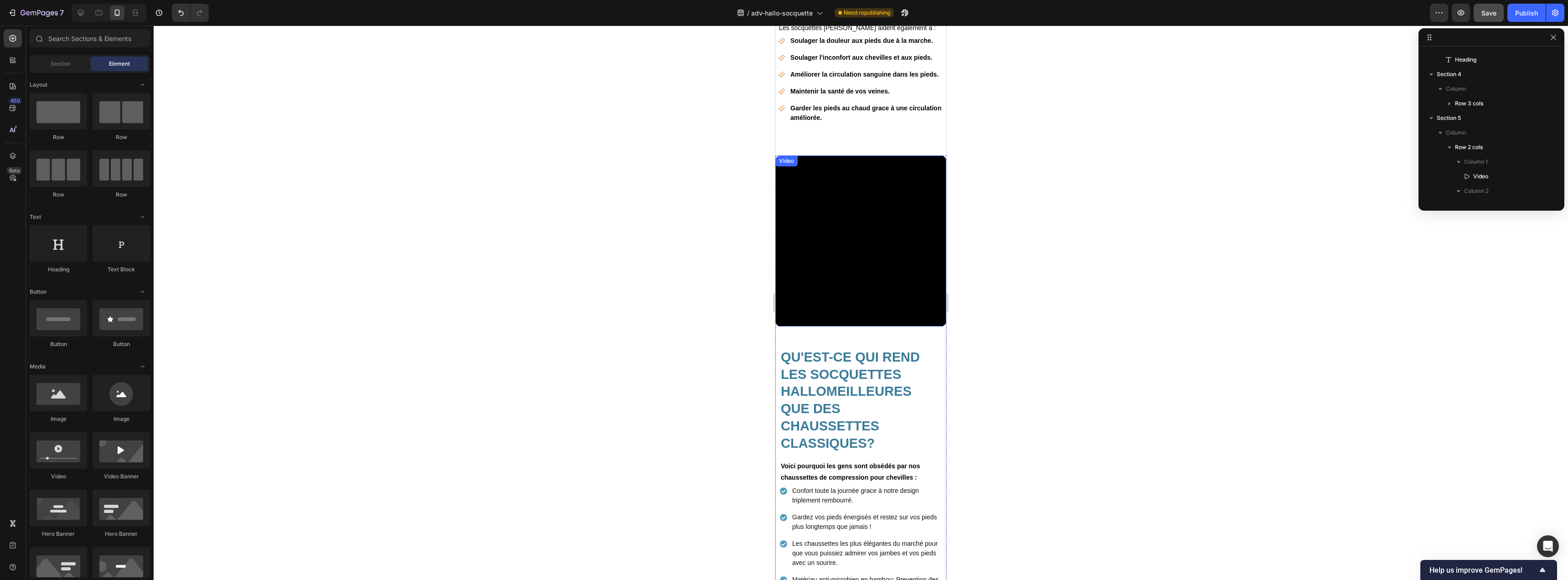
scroll to position [1519, 0]
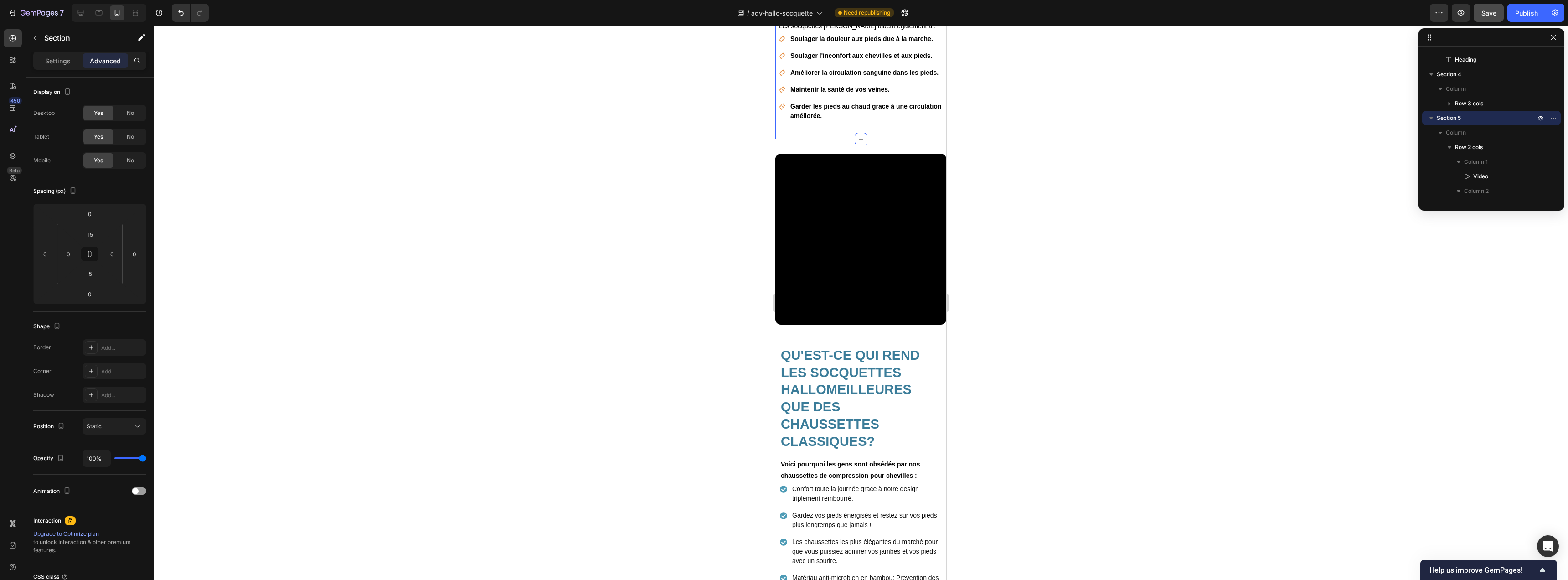
click at [814, 129] on div "MARRE DU GONFLEMENT CONSTANT DES PIEDS ? Heading Bien que cela puisse être frus…" at bounding box center [860, 9] width 171 height 240
click at [99, 273] on input "16" at bounding box center [90, 273] width 18 height 13
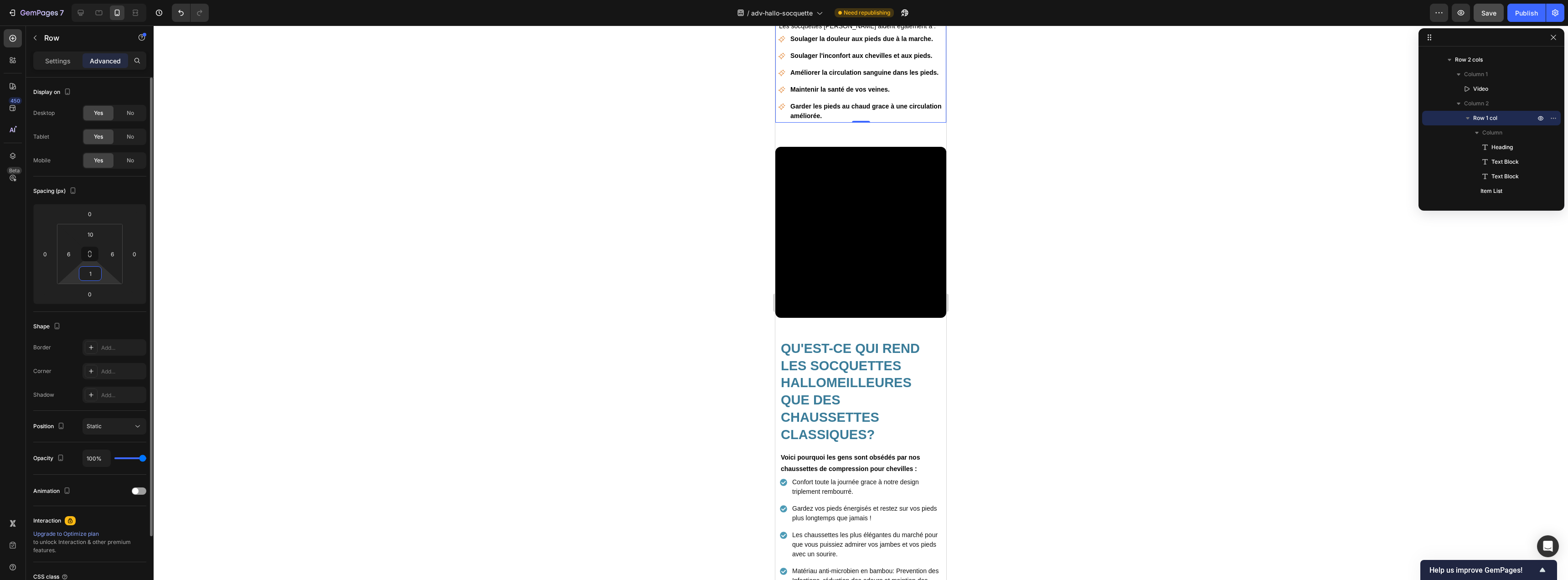
type input "10"
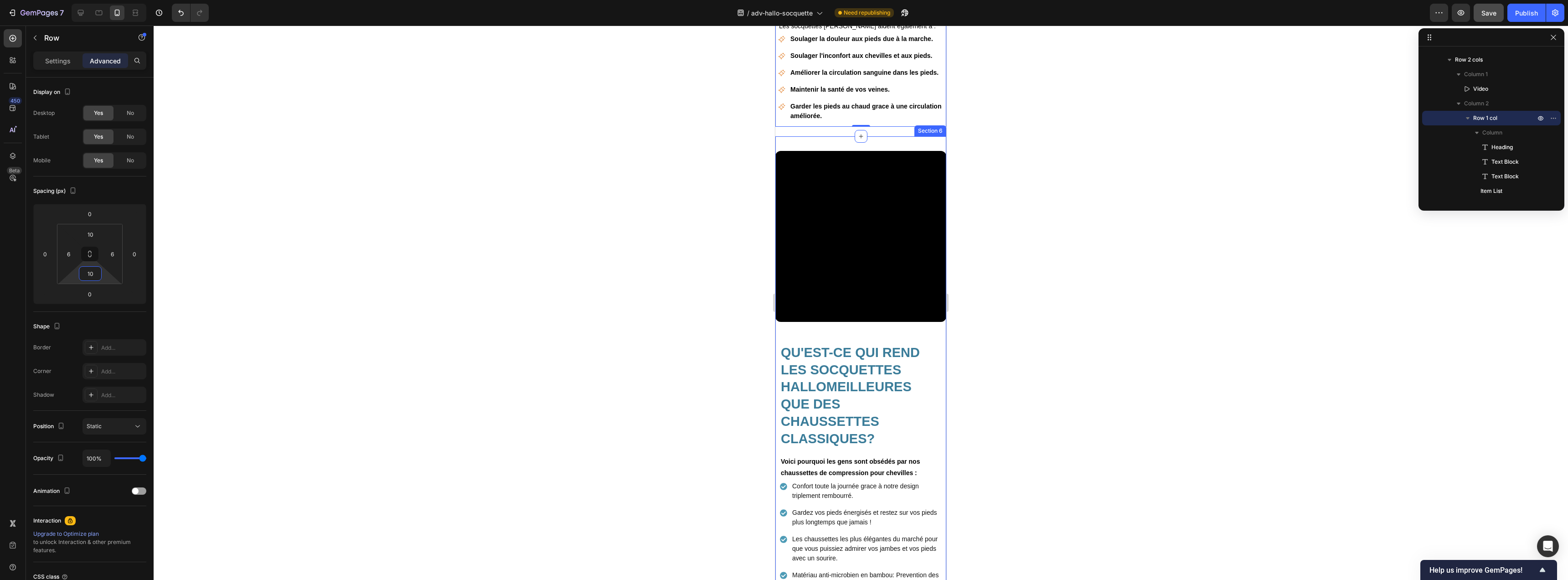
click at [830, 145] on div "Video QU'EST-CE QUI REND LES SOCQUETTES HALLOMEILLEURES QUE DES CHAUSSETTES CLA…" at bounding box center [860, 409] width 171 height 546
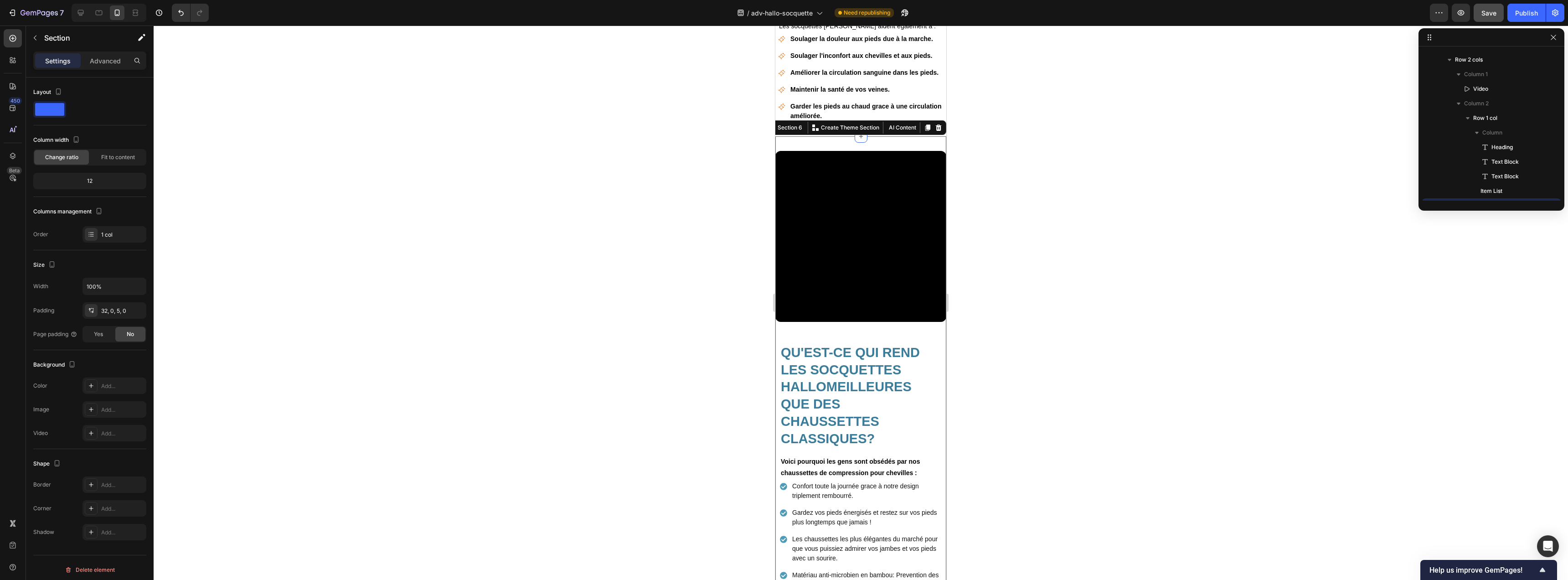
scroll to position [465, 0]
click at [108, 63] on p "Advanced" at bounding box center [105, 61] width 31 height 10
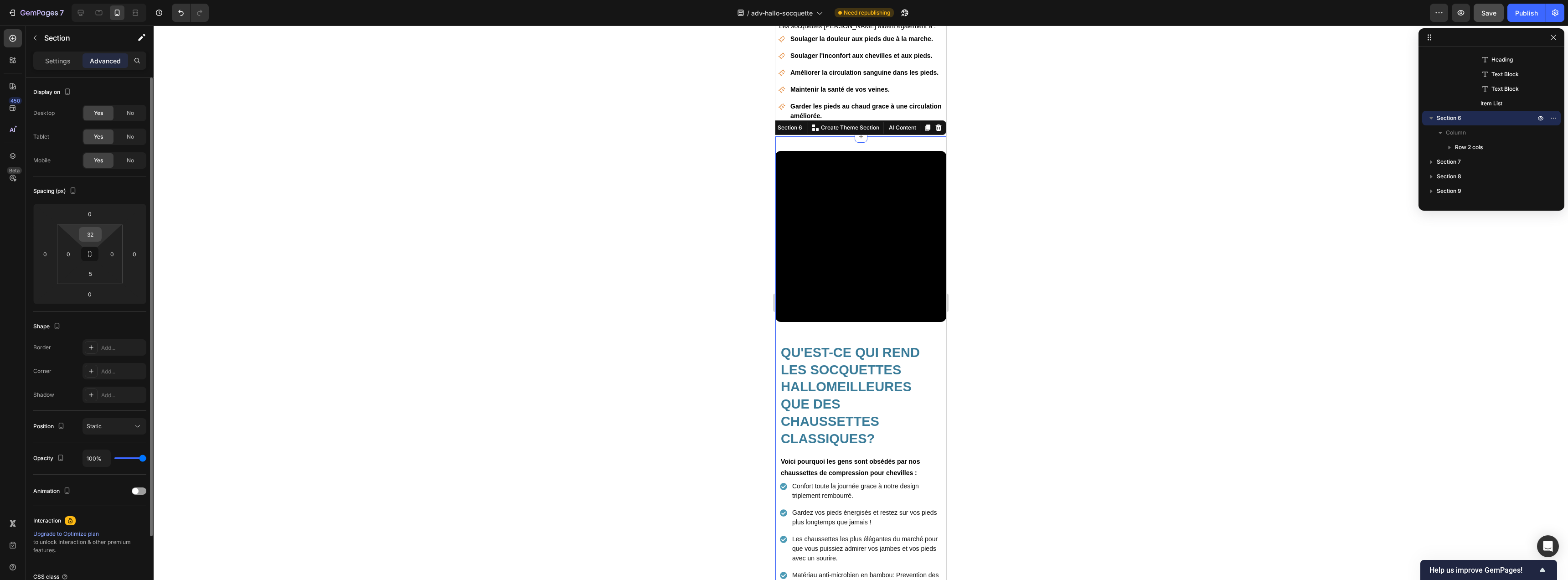
click at [96, 234] on input "32" at bounding box center [90, 234] width 18 height 13
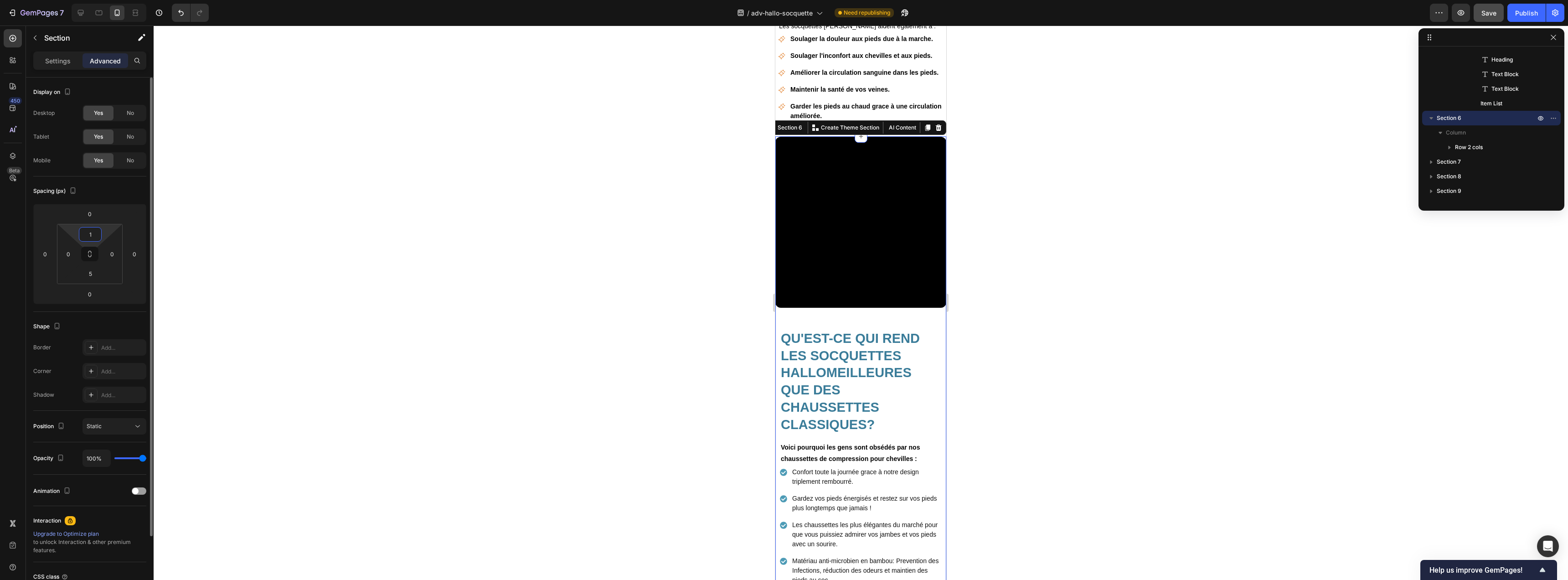
type input "10"
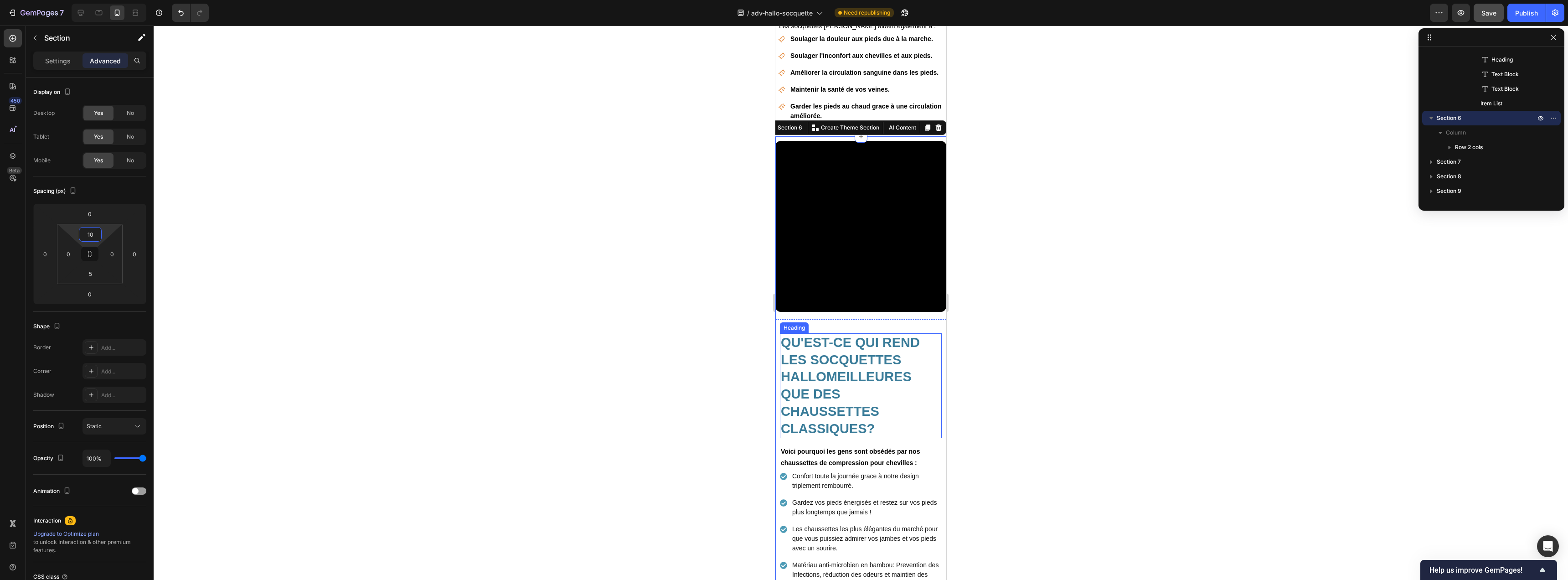
click at [846, 340] on h2 "QU'EST-CE QUI REND LES SOCQUETTES HALLOMEILLEURES QUE DES CHAUSSETTES CLASSIQUE…" at bounding box center [861, 386] width 162 height 105
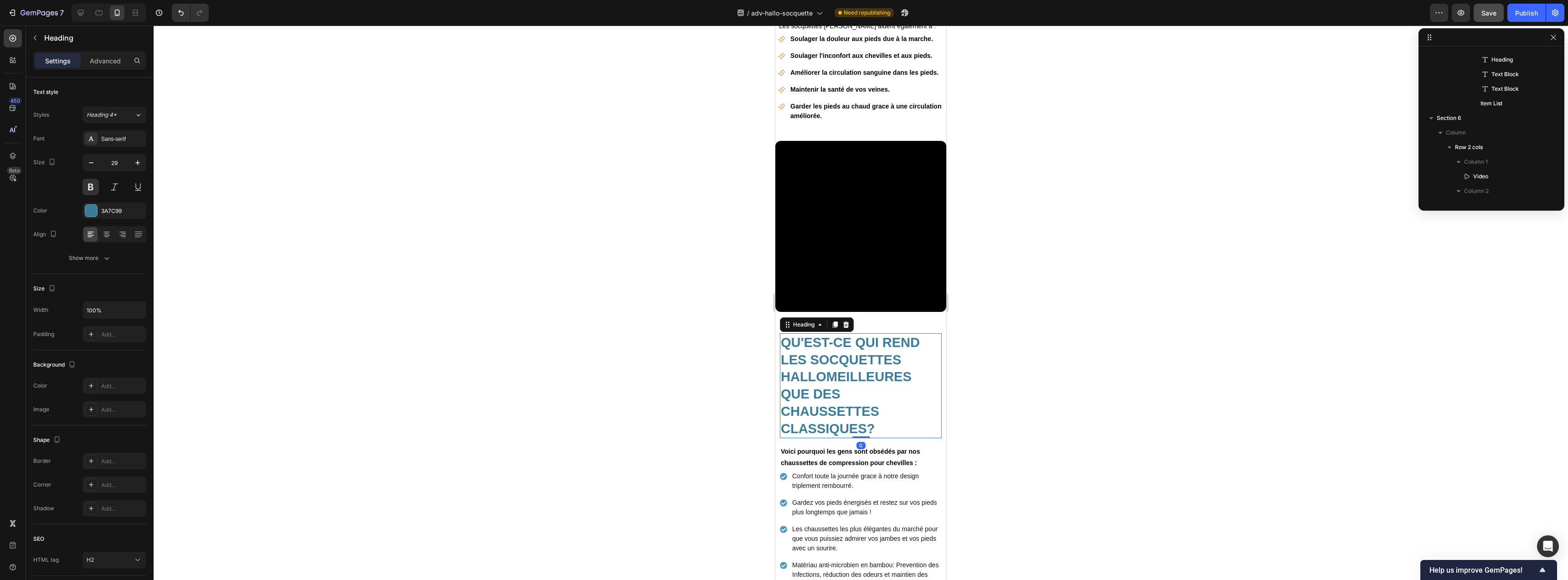
scroll to position [581, 0]
click at [101, 65] on div "Advanced" at bounding box center [105, 61] width 45 height 15
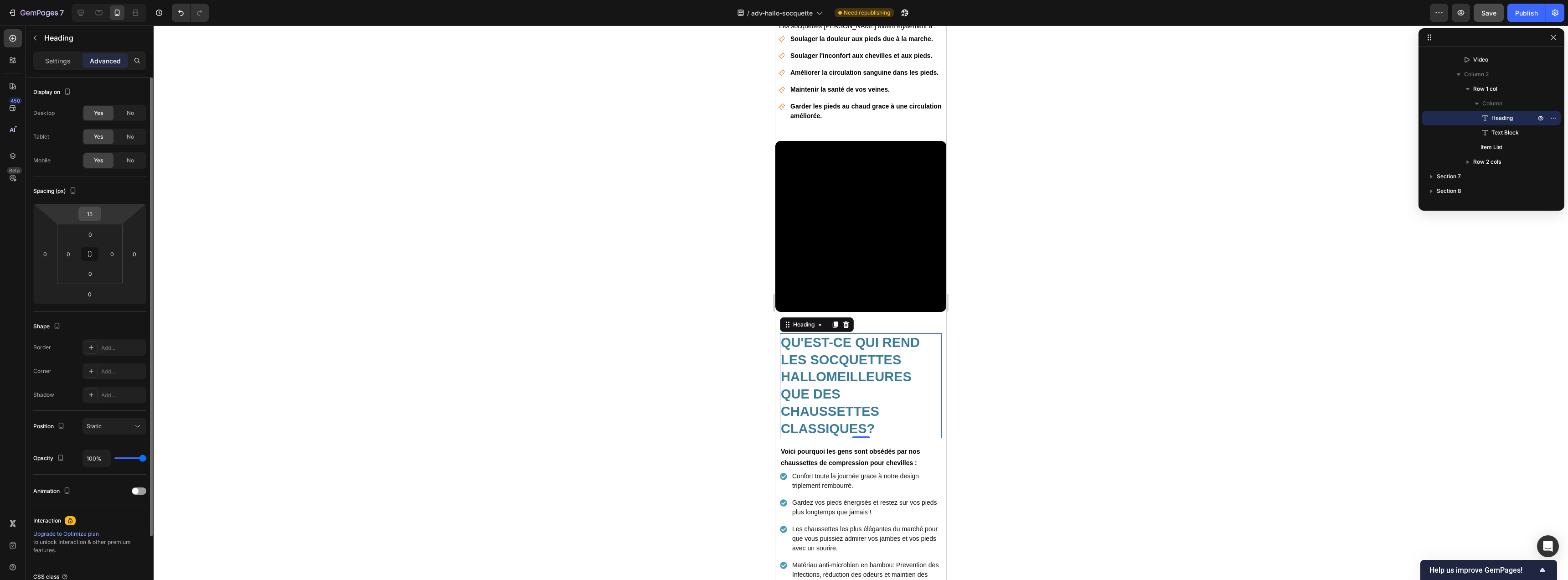
click at [95, 215] on input "15" at bounding box center [90, 214] width 18 height 13
type input "4"
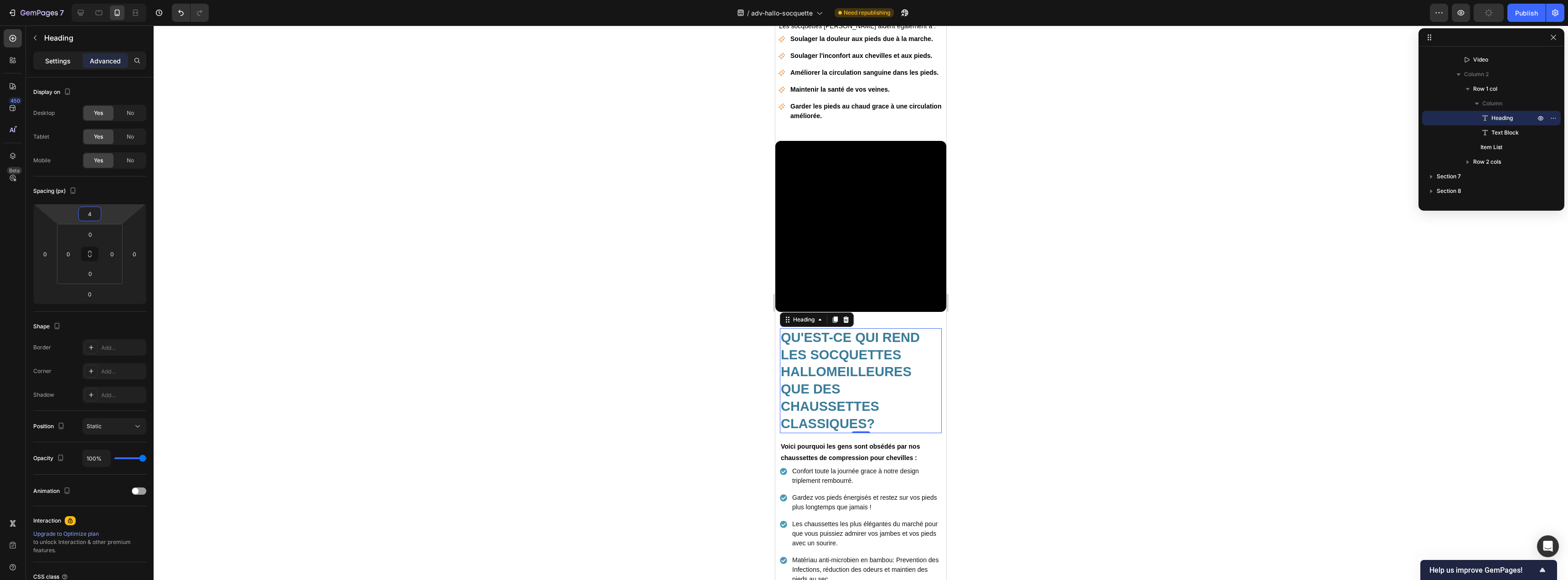
click at [58, 59] on p "Settings" at bounding box center [58, 61] width 26 height 10
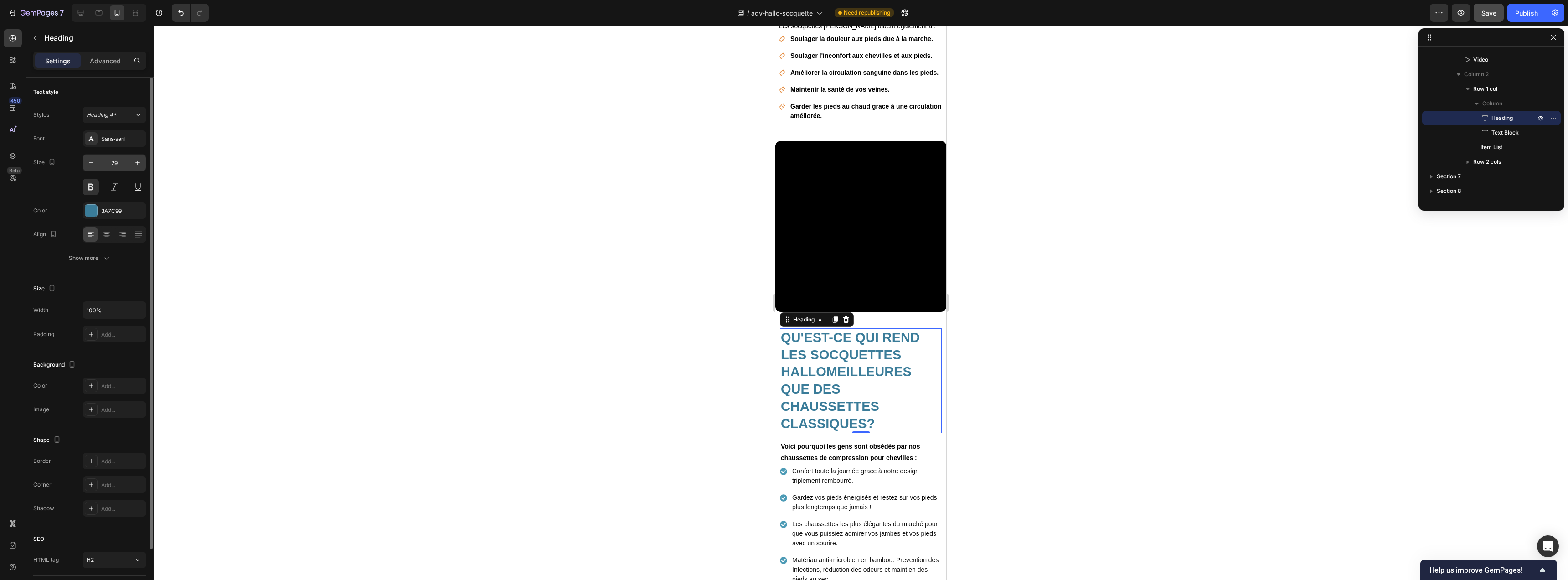
click at [115, 161] on input "29" at bounding box center [114, 162] width 30 height 17
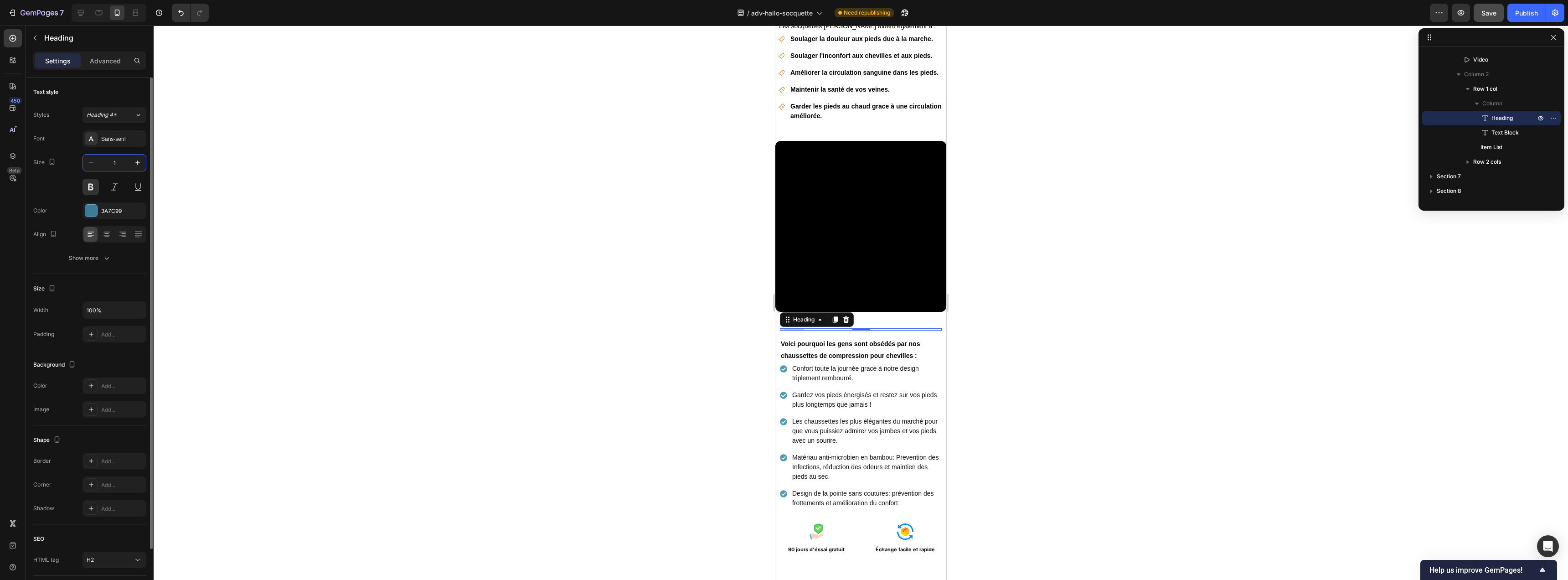
type input "18"
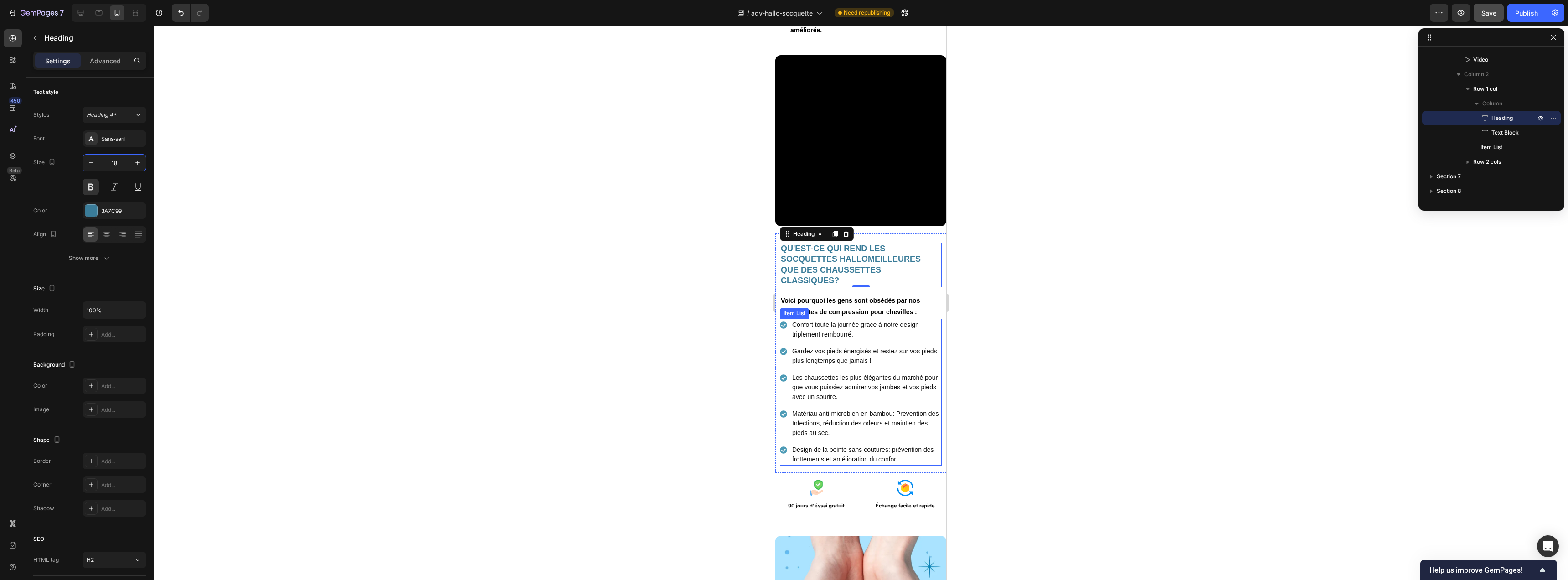
scroll to position [1611, 0]
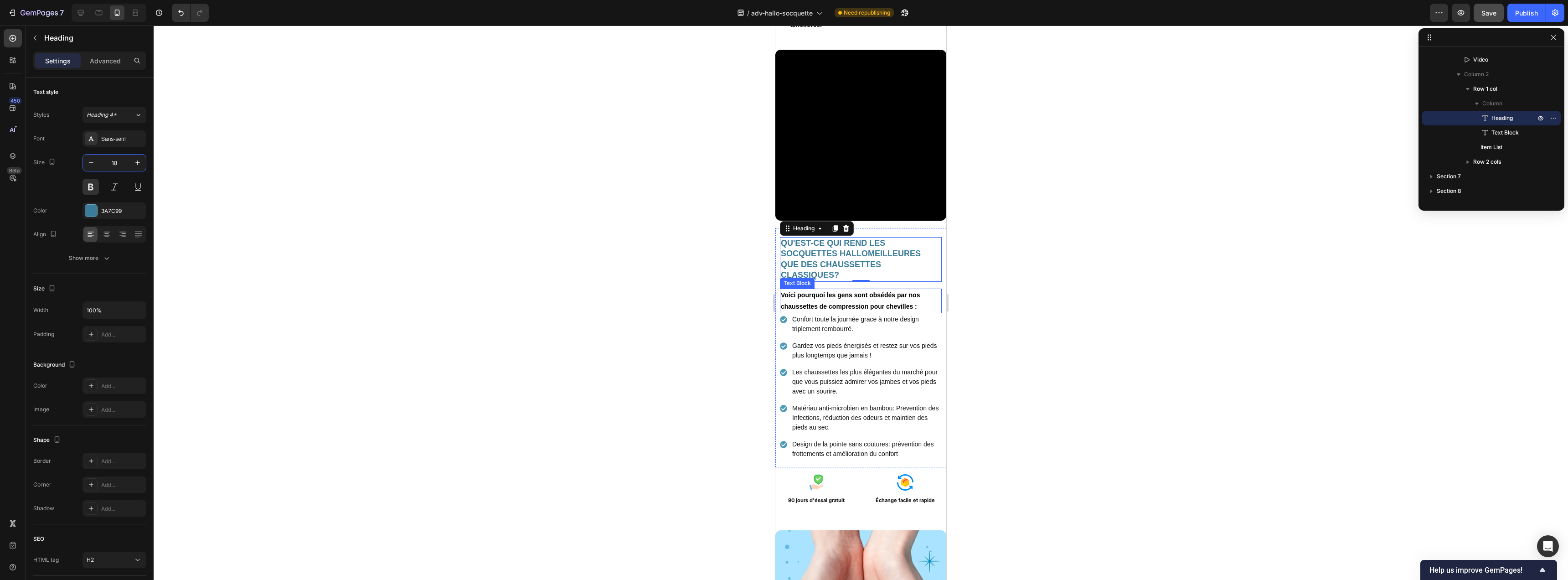
click at [884, 302] on p "Voici pourquoi les gens sont obsédés par nos chaussettes de compression pour ch…" at bounding box center [860, 300] width 160 height 23
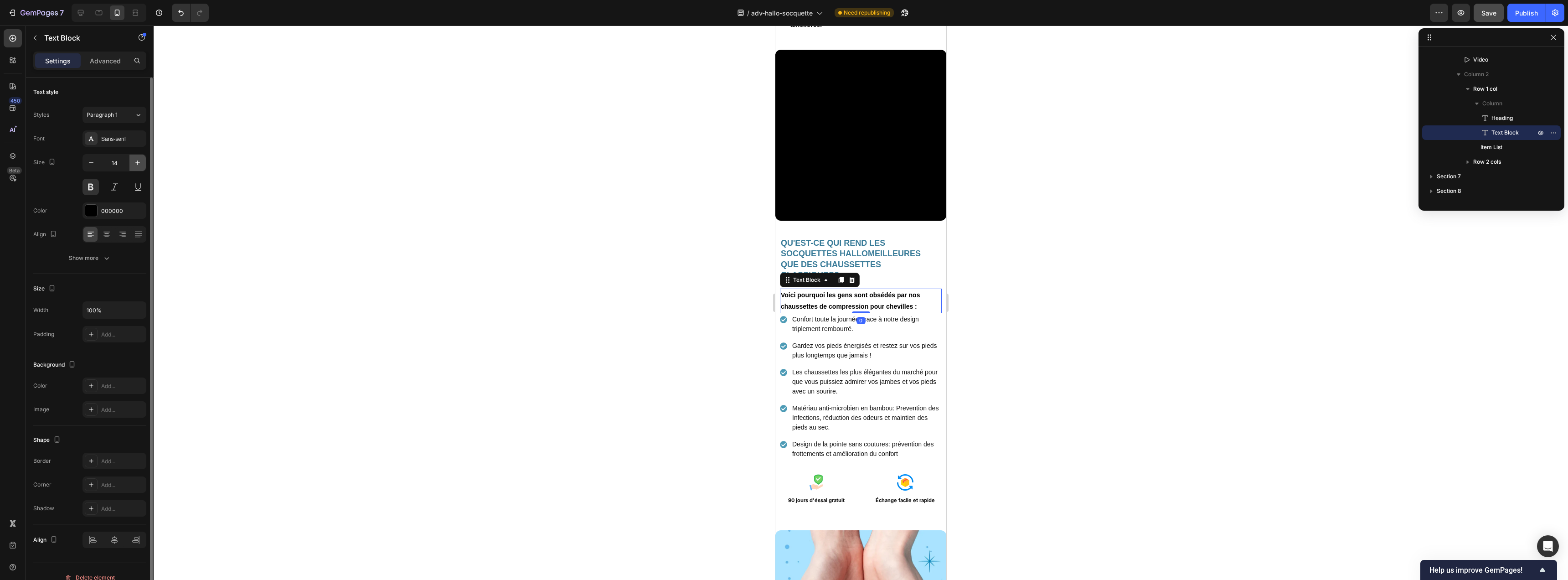
click at [139, 164] on icon "button" at bounding box center [137, 162] width 9 height 9
type input "15"
click at [873, 325] on p "Confort toute la journée grace à notre design triplement rembourré." at bounding box center [866, 326] width 148 height 19
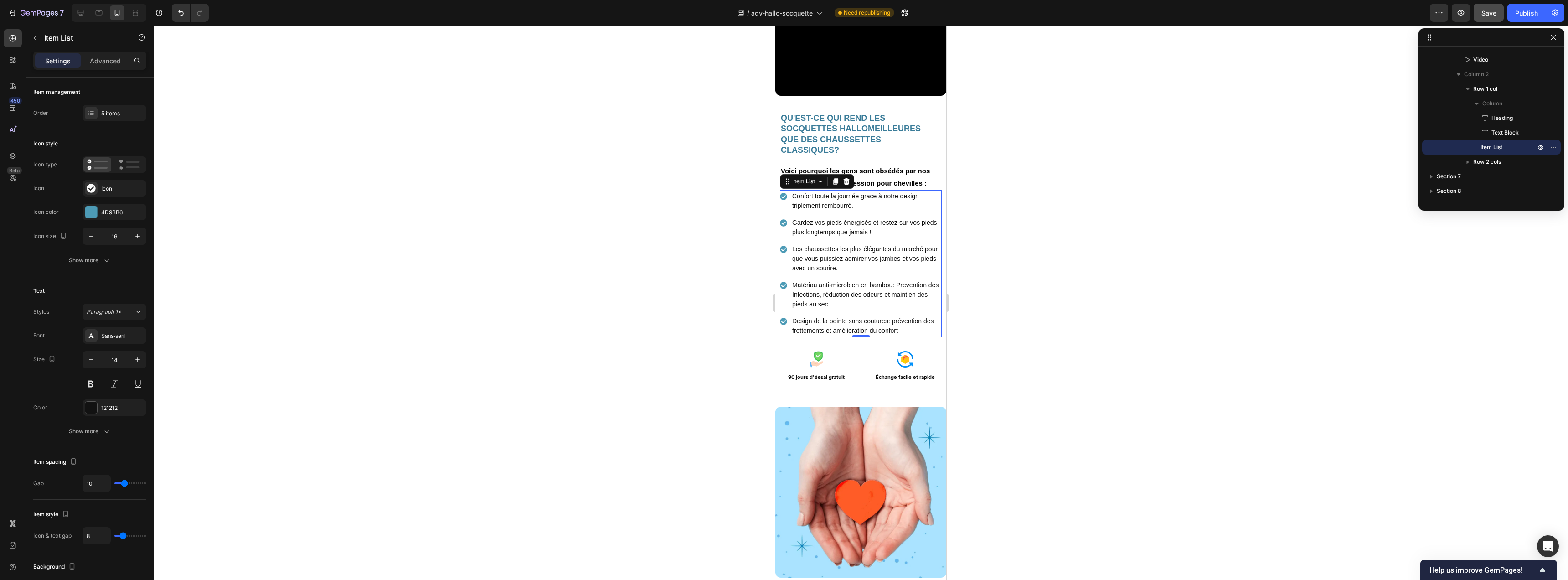
scroll to position [1777, 0]
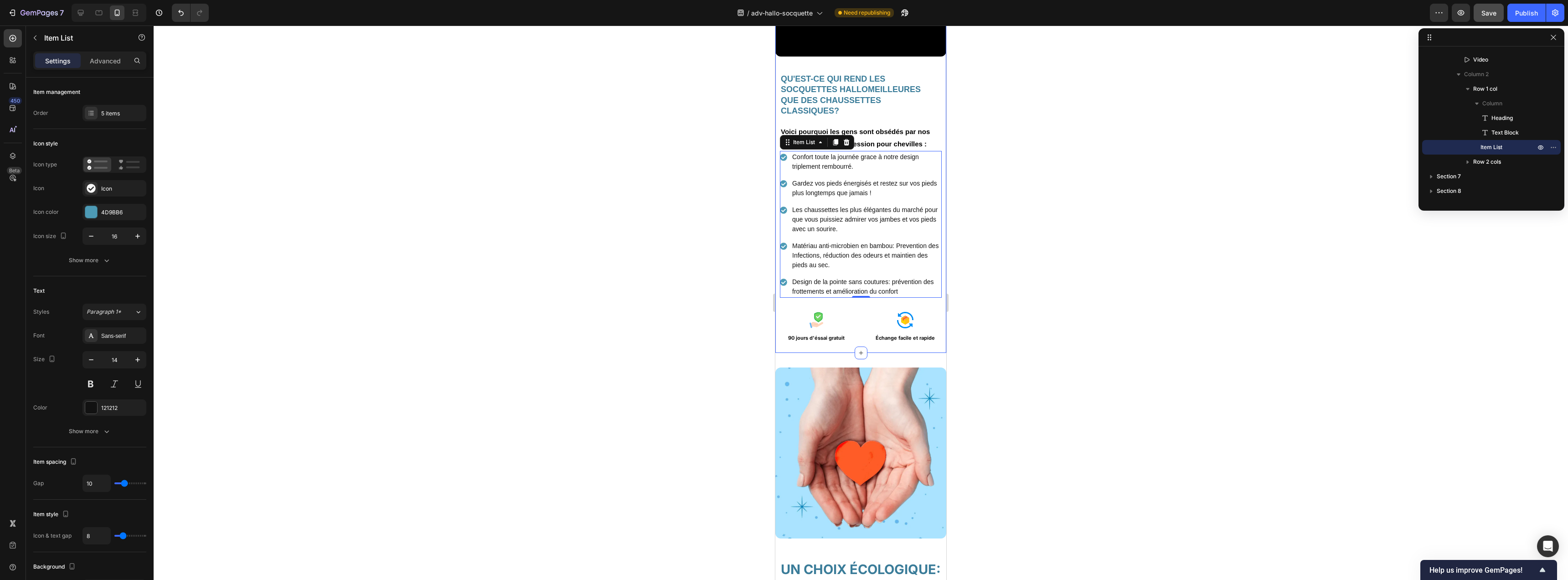
click at [871, 337] on div "Video QU'EST-CE QUI REND LES SOCQUETTES HALLOMEILLEURES QUE DES CHAUSSETTES CLA…" at bounding box center [860, 118] width 171 height 465
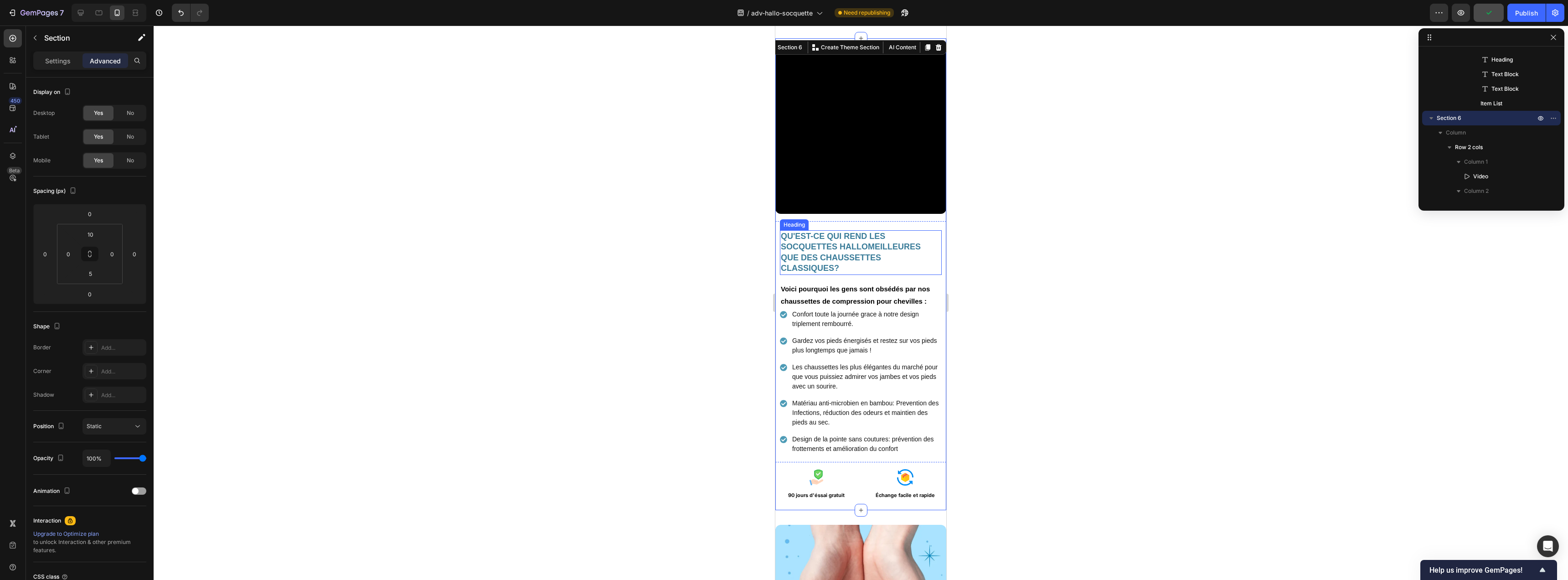
scroll to position [1619, 0]
click at [892, 219] on div "QU'EST-CE QUI REND LES SOCQUETTES HALLOMEILLEURES QUE DES CHAUSSETTES CLASSIQUE…" at bounding box center [860, 340] width 171 height 242
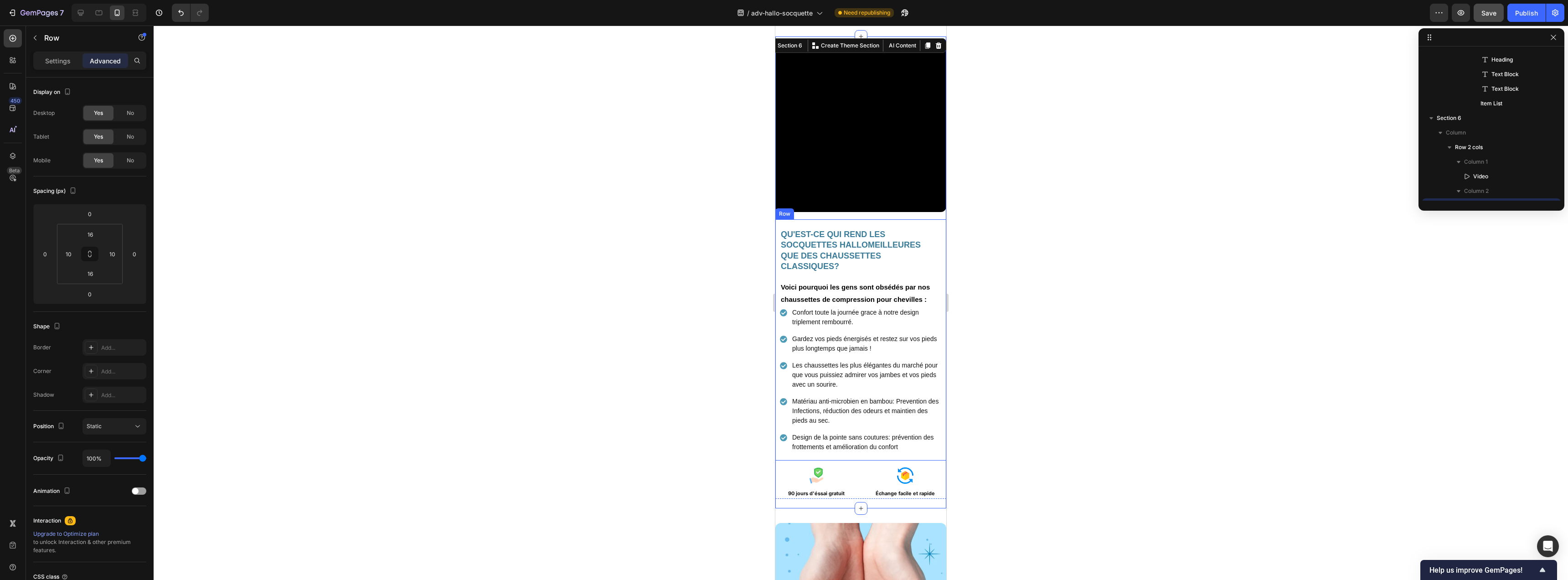
scroll to position [552, 0]
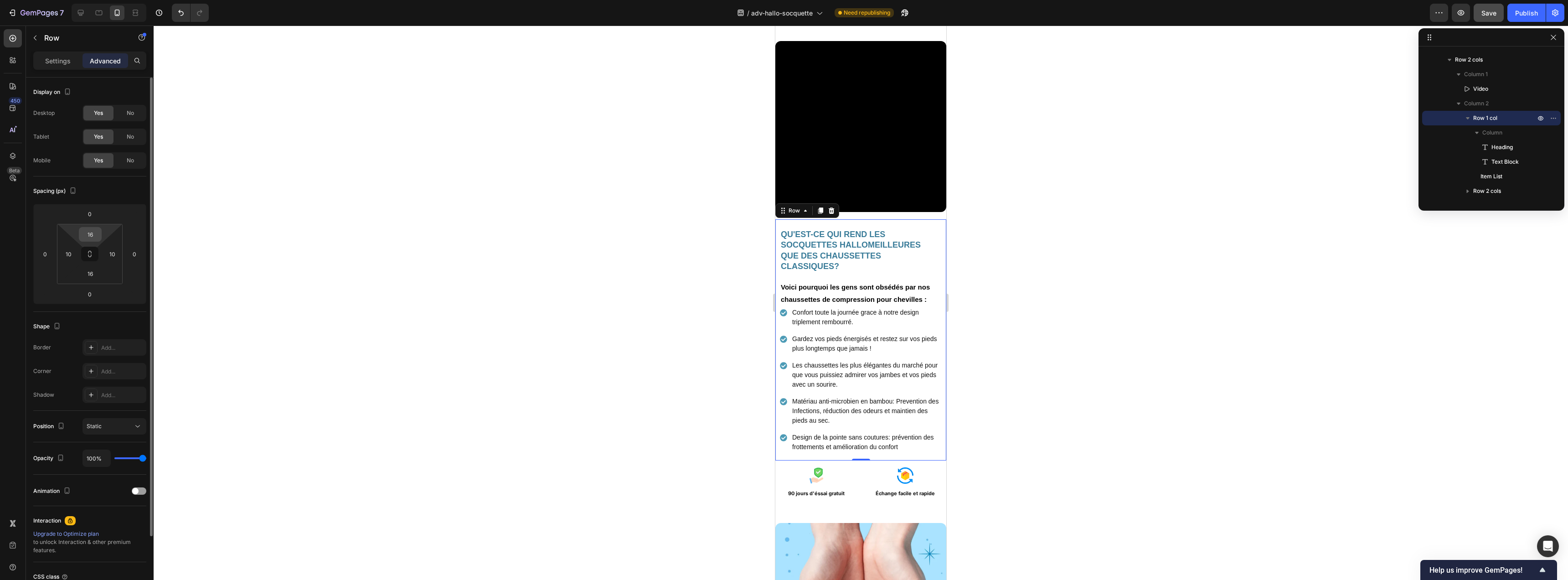
click at [98, 237] on input "16" at bounding box center [90, 234] width 18 height 13
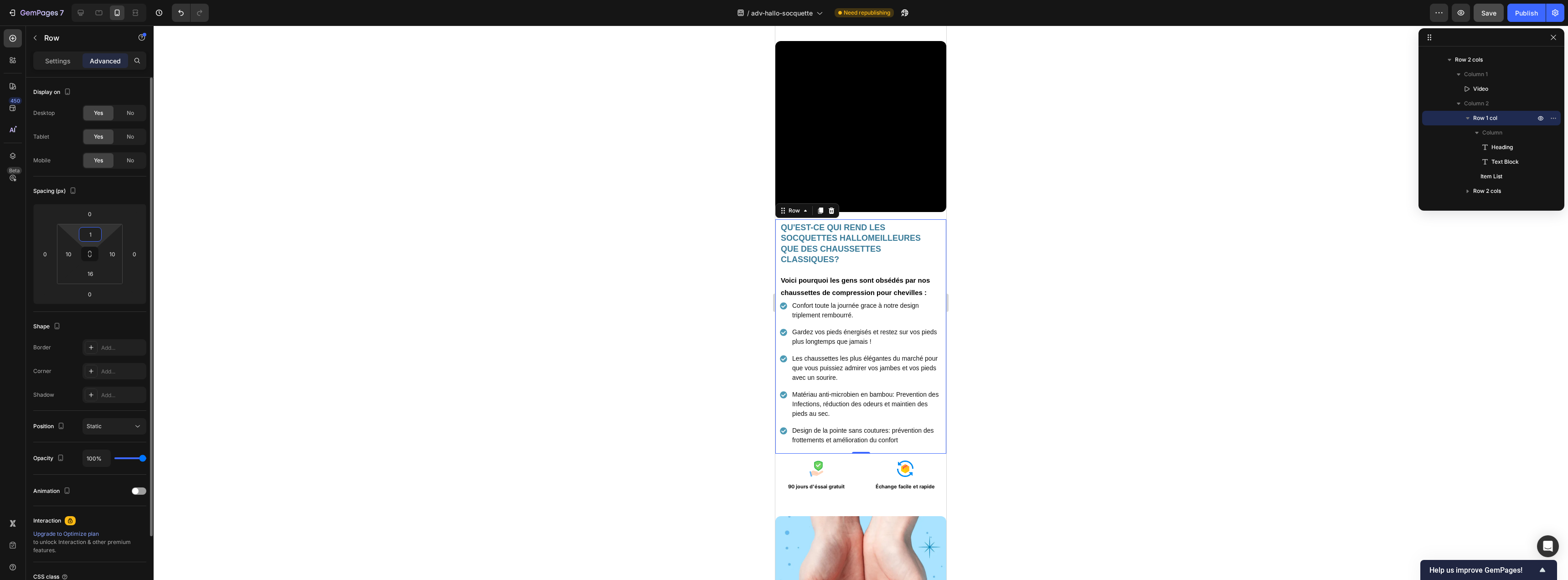
type input "10"
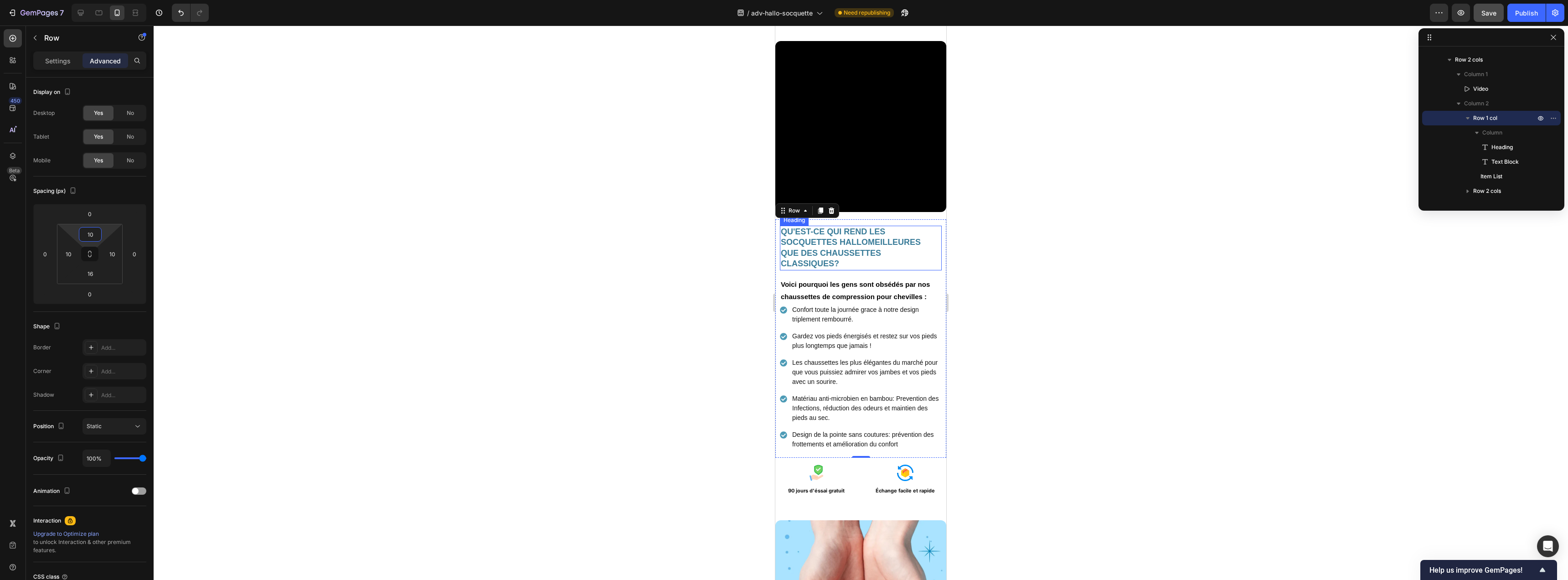
click at [872, 251] on h2 "QU'EST-CE QUI REND LES SOCQUETTES HALLOMEILLEURES QUE DES CHAUSSETTES CLASSIQUE…" at bounding box center [861, 248] width 162 height 45
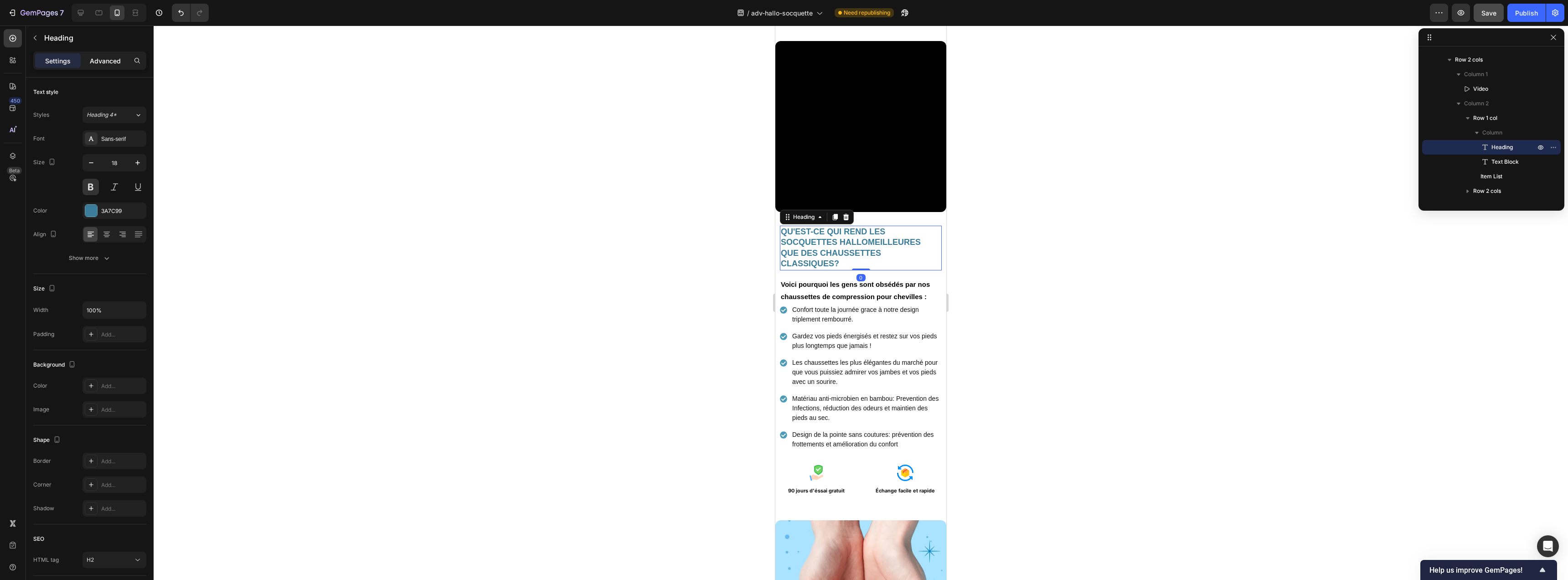
click at [108, 63] on p "Advanced" at bounding box center [105, 61] width 31 height 10
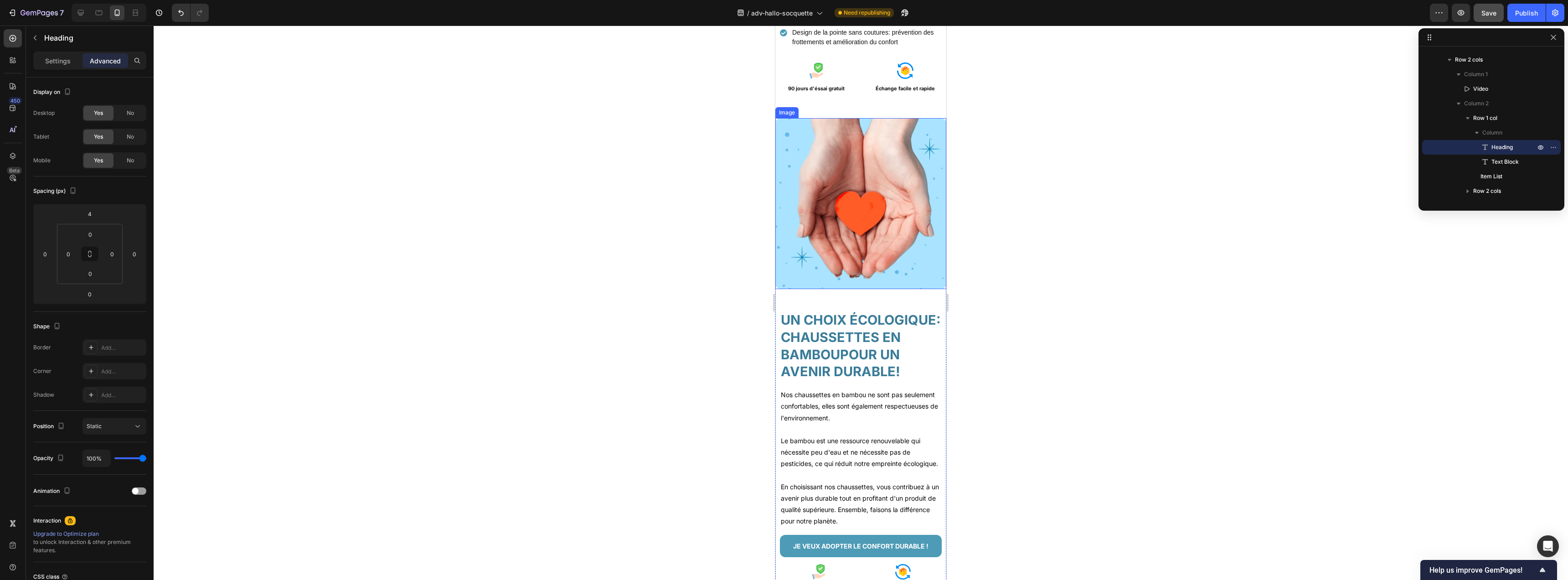
scroll to position [2036, 0]
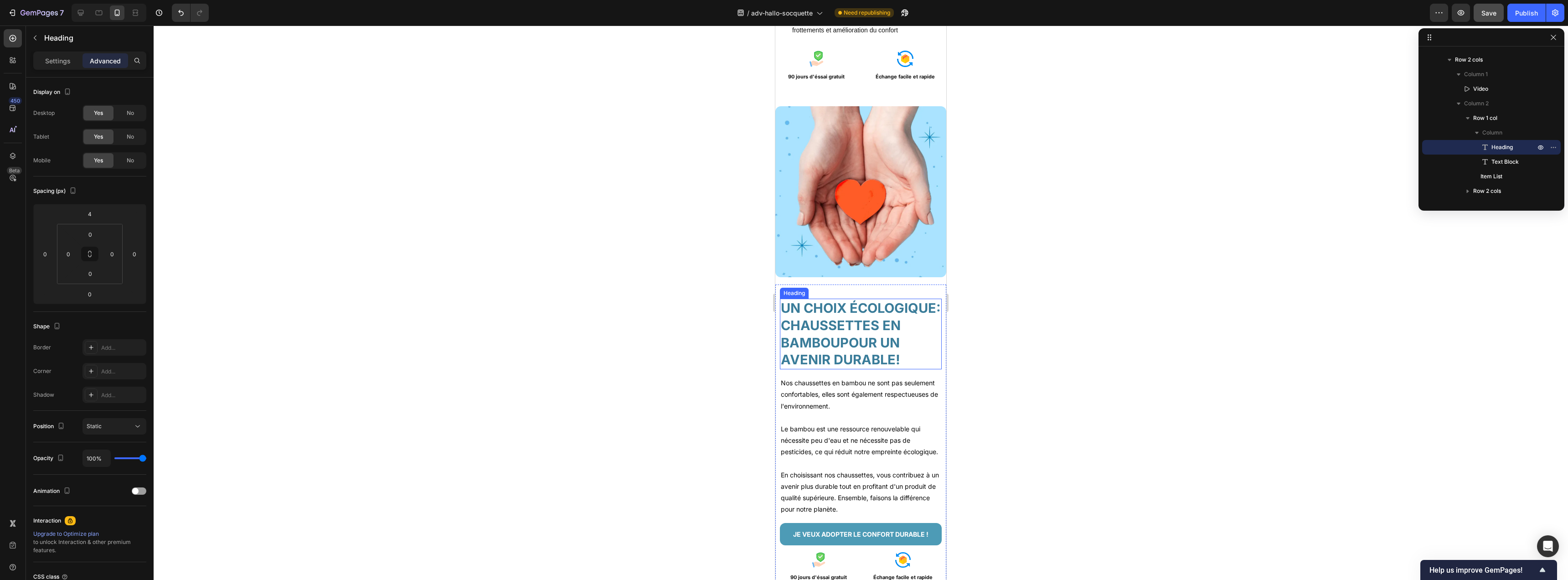
click at [868, 308] on h2 "UN CHOIX ÉCOLOGIQUE: CHAUSSETTES EN BAMBOUPOUR UN AVENIR DURABLE!" at bounding box center [861, 334] width 162 height 71
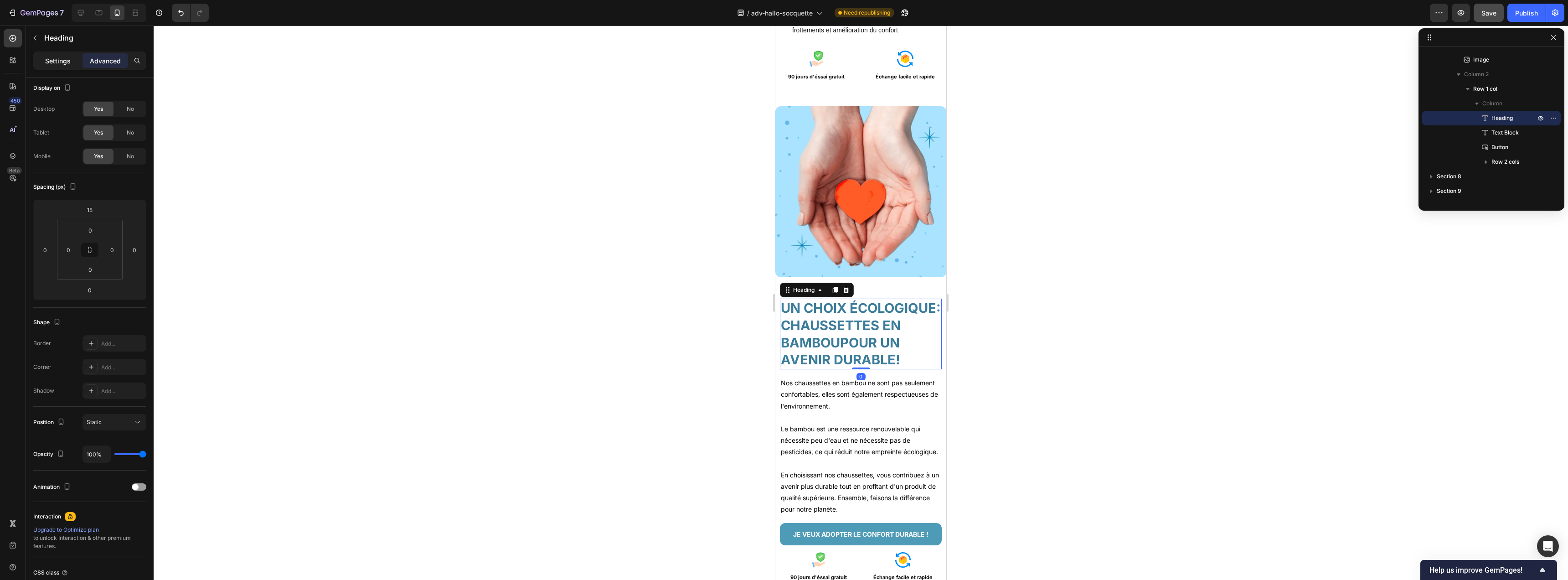
click at [58, 67] on div "Settings" at bounding box center [58, 61] width 45 height 15
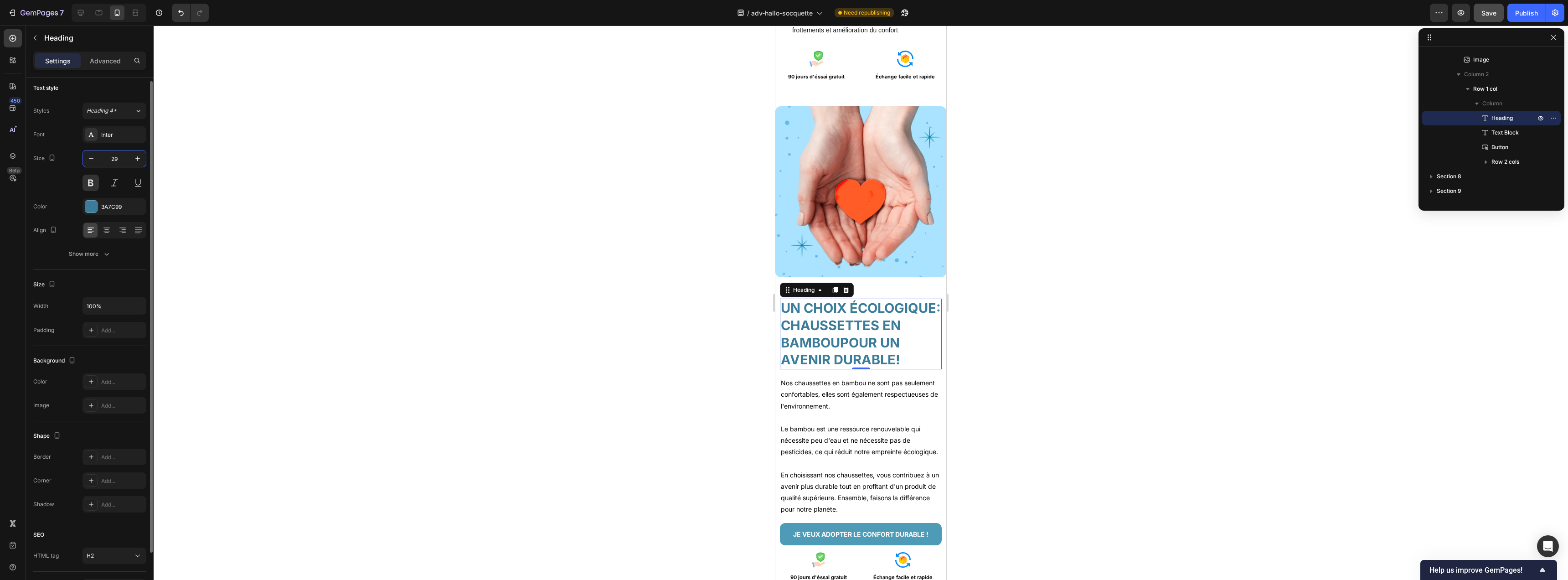
click at [110, 154] on input "29" at bounding box center [114, 158] width 30 height 17
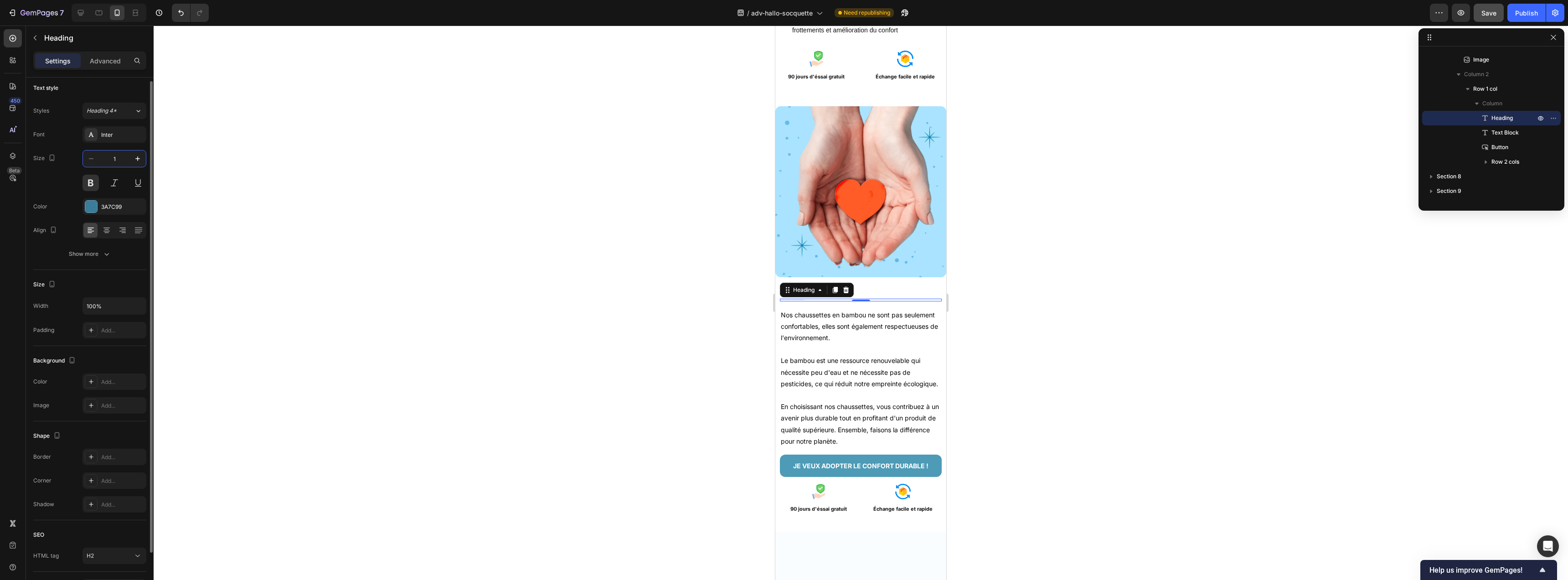
type input "18"
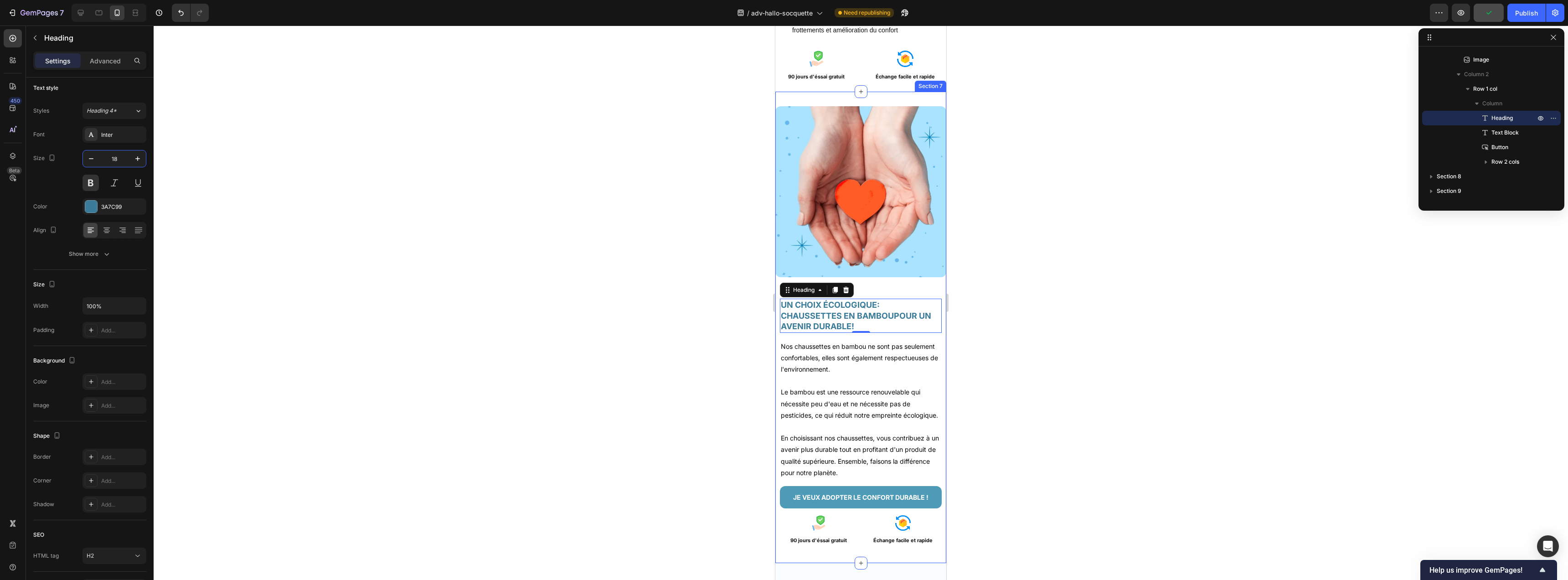
click at [843, 95] on div "Image UN CHOIX ÉCOLOGIQUE: CHAUSSETTES EN BAMBOUPOUR UN AVENIR DURABLE! Heading…" at bounding box center [860, 327] width 171 height 471
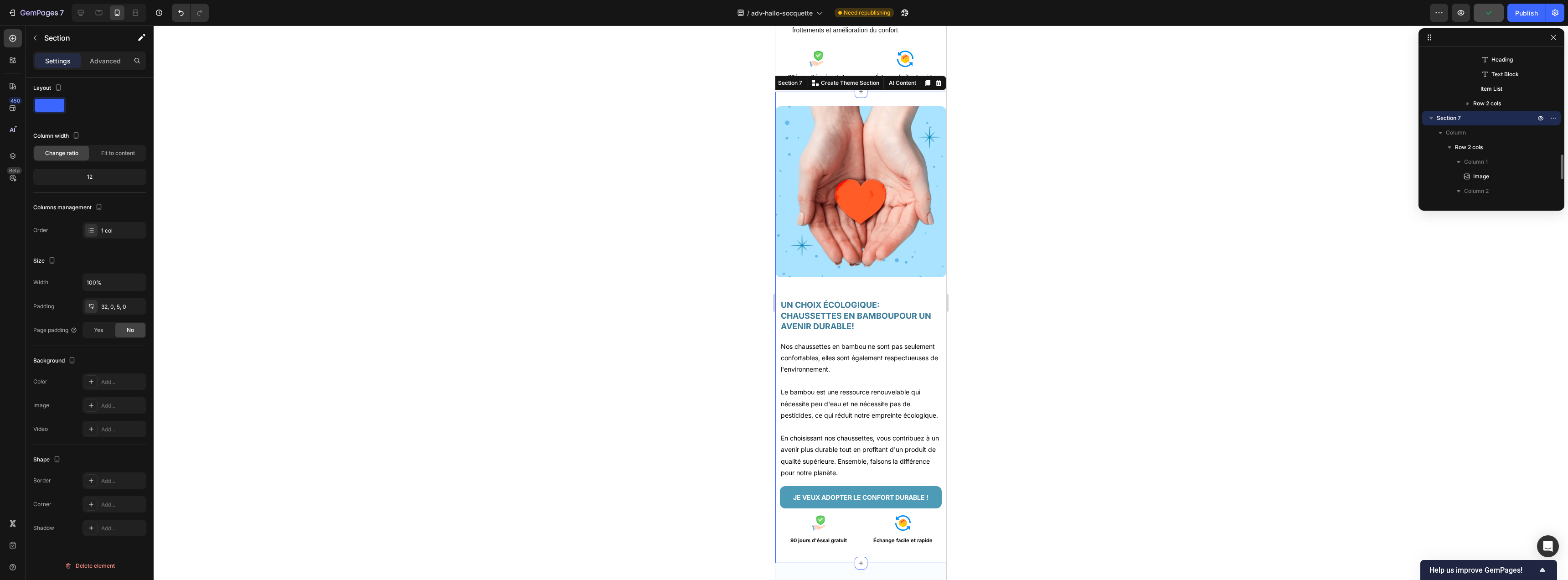
scroll to position [0, 0]
click at [102, 60] on p "Advanced" at bounding box center [105, 61] width 31 height 10
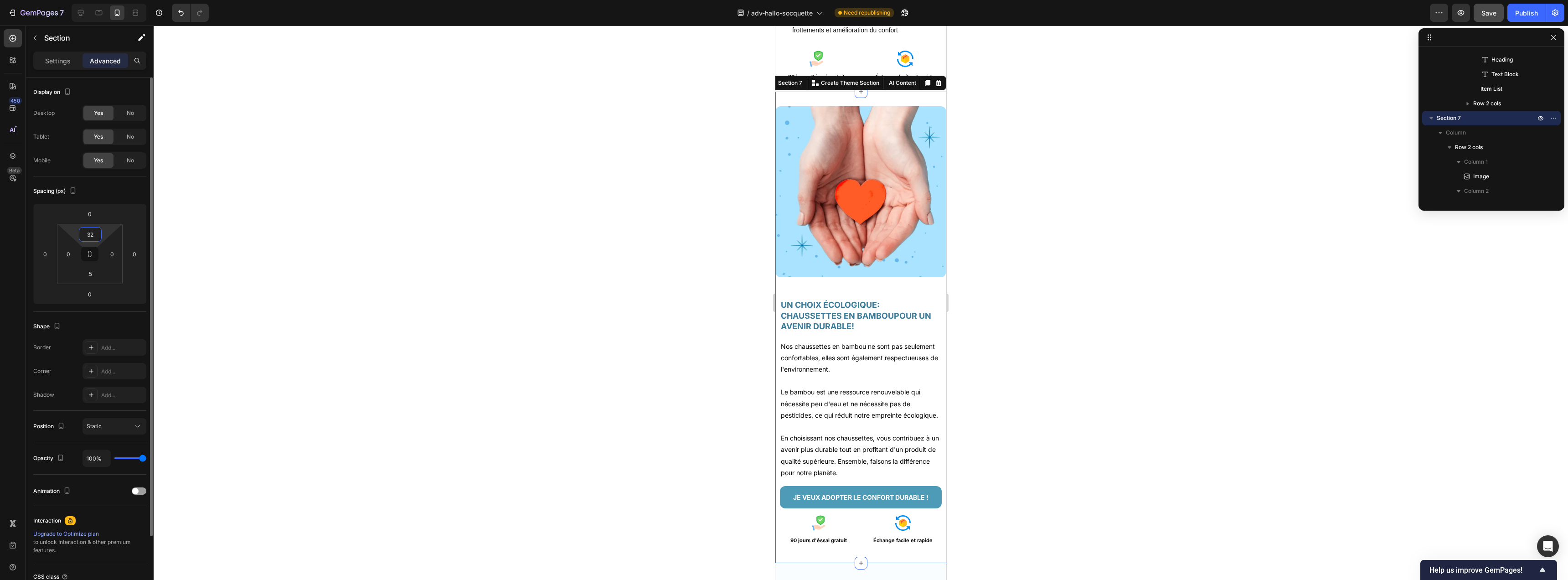
click at [91, 236] on input "32" at bounding box center [90, 234] width 18 height 13
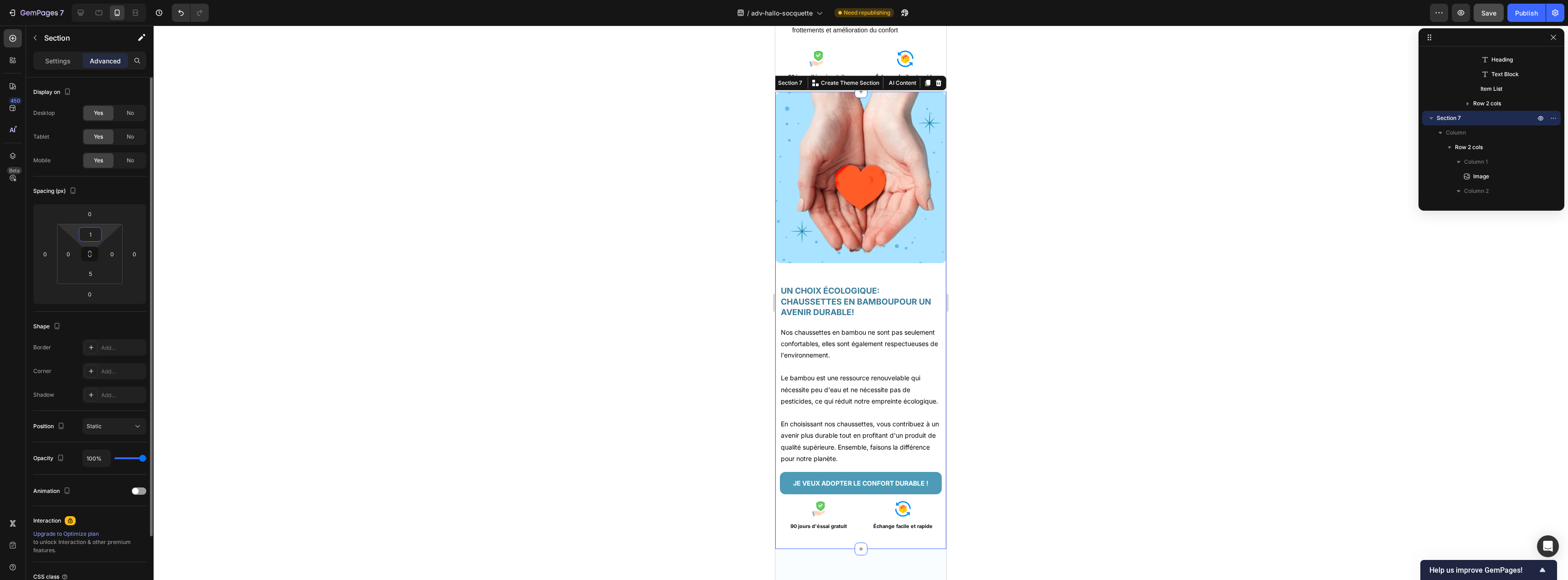
type input "10"
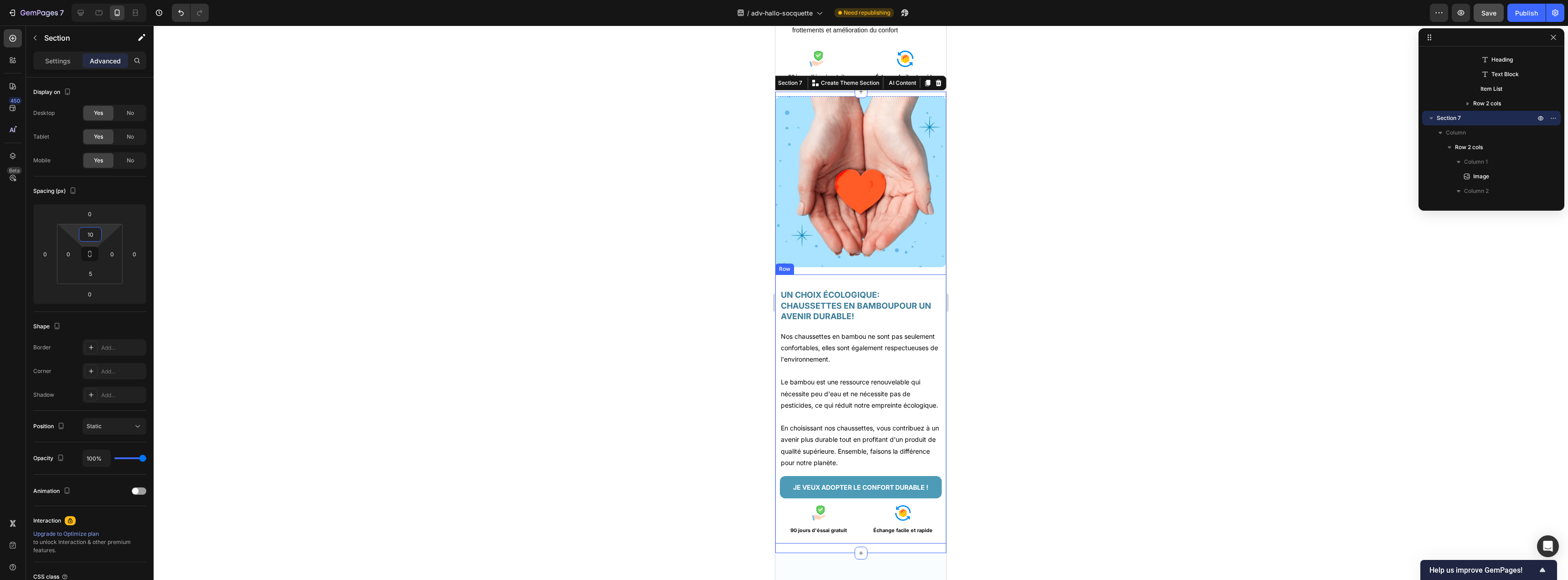
click at [901, 275] on div "UN CHOIX ÉCOLOGIQUE: CHAUSSETTES EN BAMBOUPOUR UN AVENIR DURABLE! Heading Nos c…" at bounding box center [860, 409] width 171 height 269
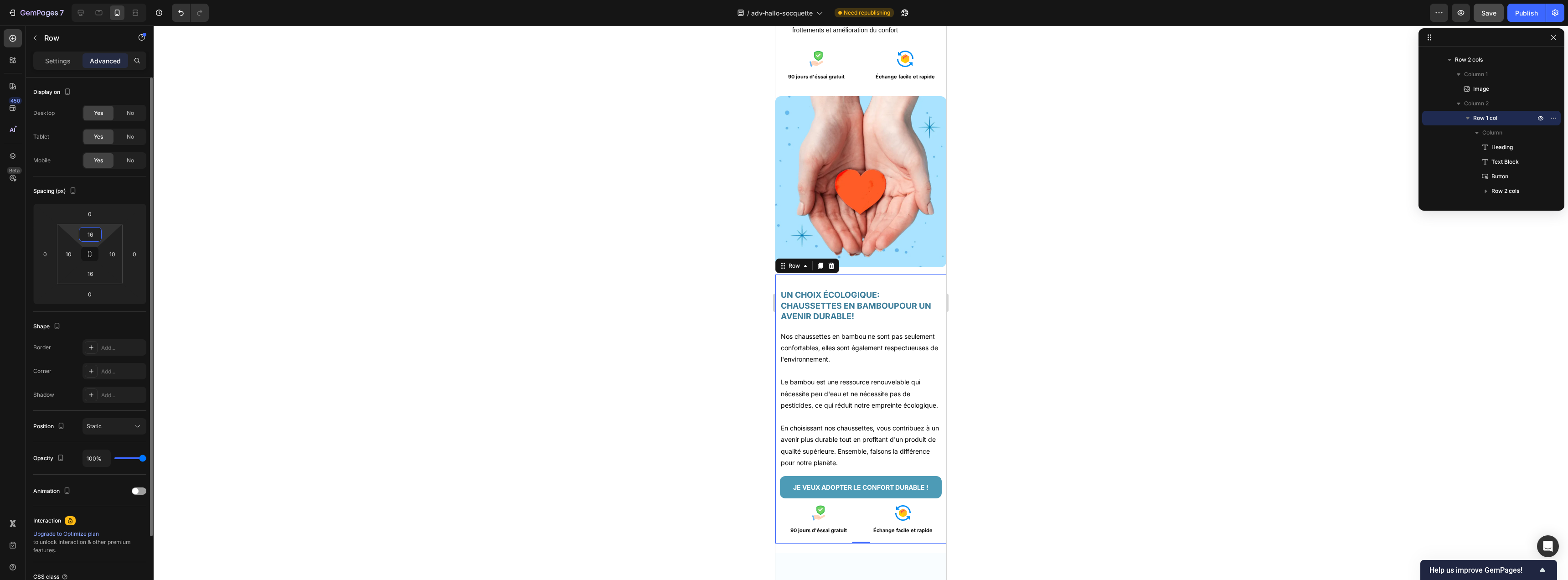
click at [95, 232] on input "16" at bounding box center [90, 234] width 18 height 13
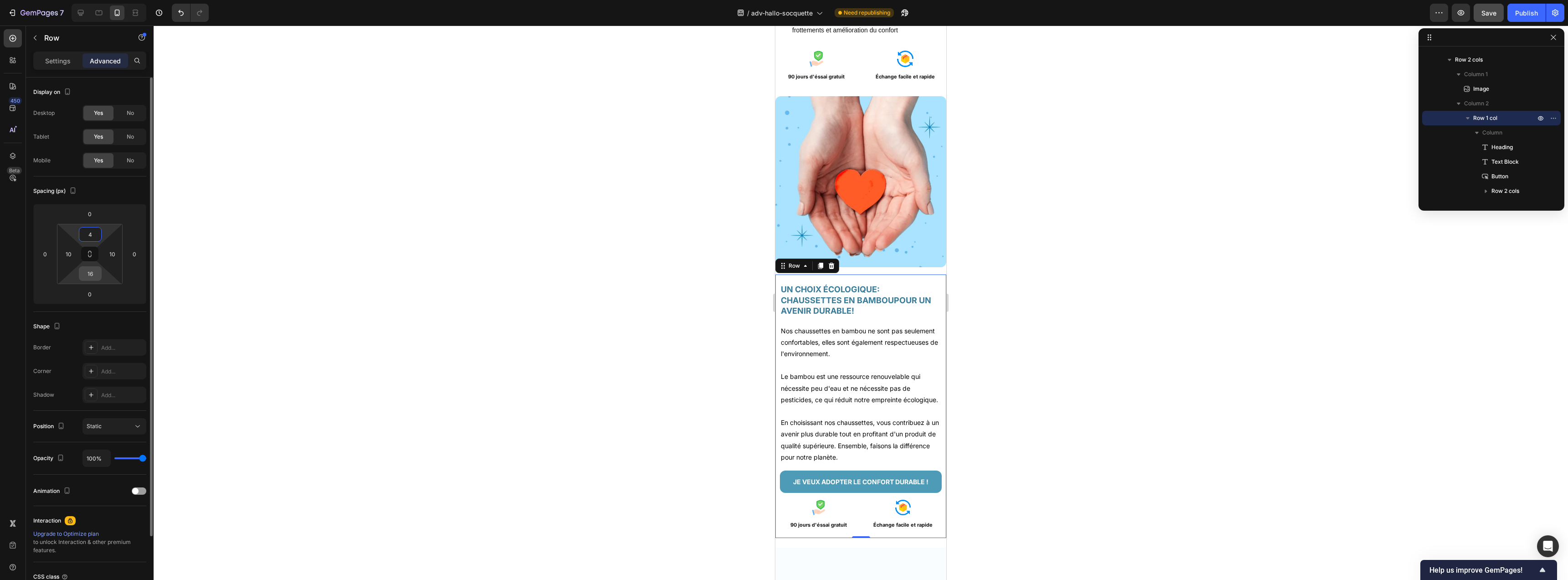
type input "4"
click at [89, 270] on input "16" at bounding box center [90, 273] width 18 height 13
type input "10"
click at [887, 485] on p "JE VEUX ADOPTER LE CONFORT DURABLE !" at bounding box center [860, 482] width 135 height 12
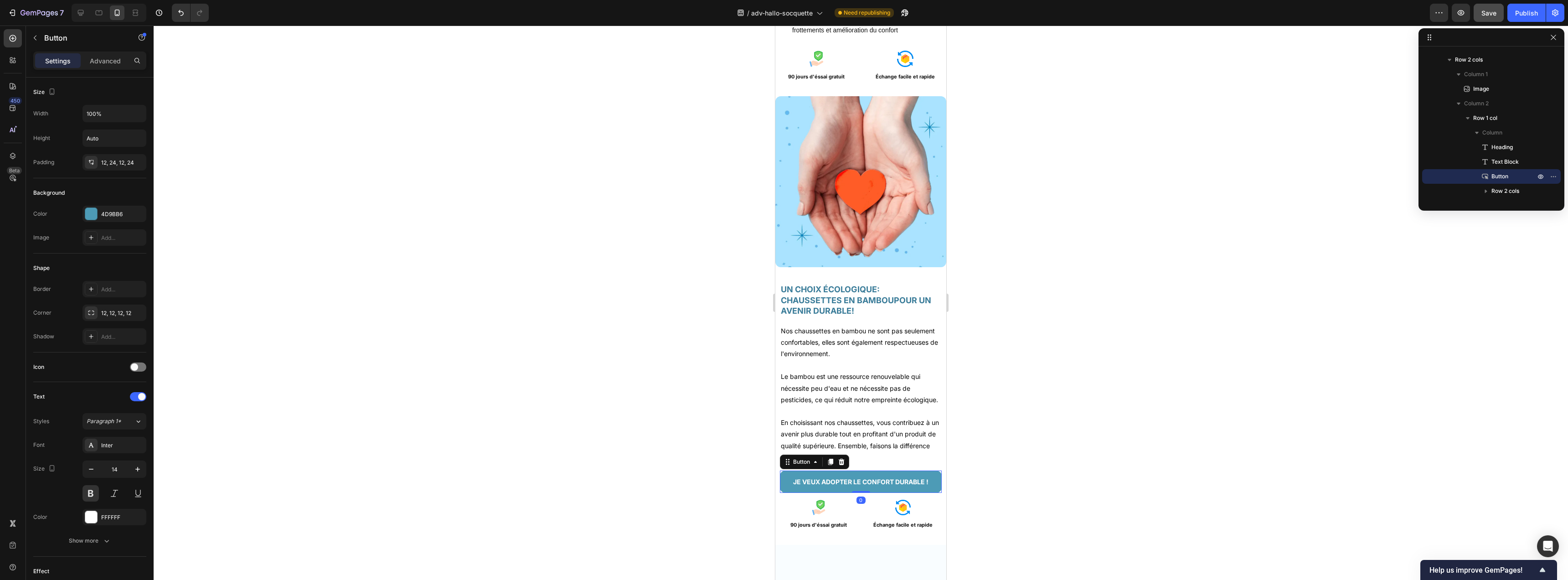
click at [784, 485] on link "JE VEUX ADOPTER LE CONFORT DURABLE !" at bounding box center [861, 482] width 162 height 22
click at [94, 62] on p "Advanced" at bounding box center [105, 61] width 31 height 10
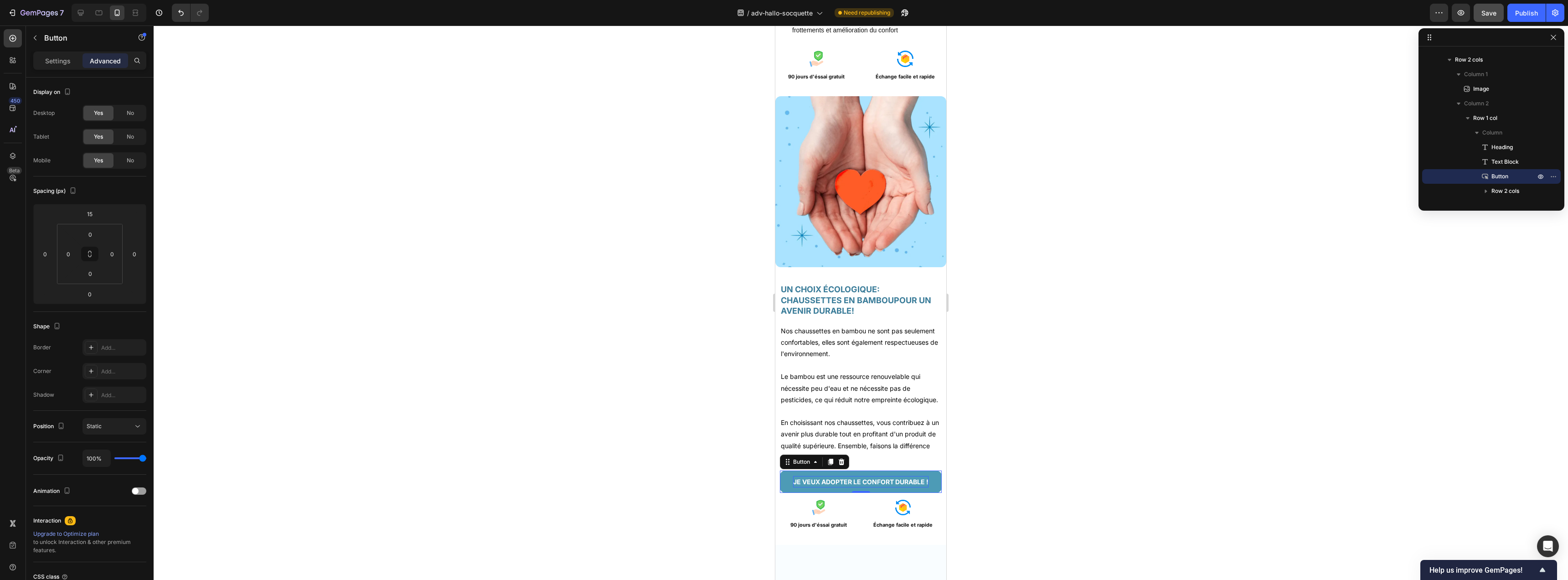
click at [828, 484] on p "JE VEUX ADOPTER LE CONFORT DURABLE !" at bounding box center [860, 482] width 135 height 12
click at [750, 514] on div at bounding box center [861, 303] width 1414 height 555
click at [834, 487] on p "JE VEUX ADOPTER LE CONFORT DURABLE !" at bounding box center [860, 482] width 135 height 12
click at [62, 64] on p "Settings" at bounding box center [58, 61] width 26 height 10
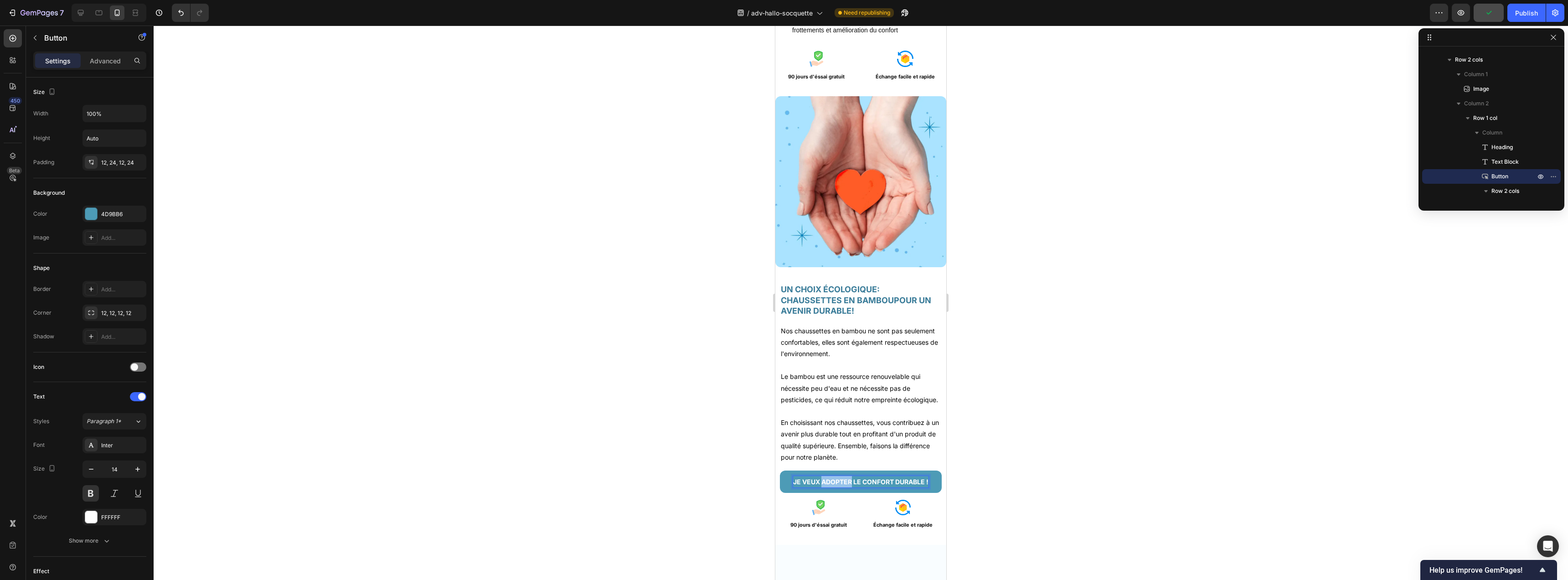
click at [845, 481] on p "JE VEUX ADOPTER LE CONFORT DURABLE !" at bounding box center [860, 482] width 135 height 12
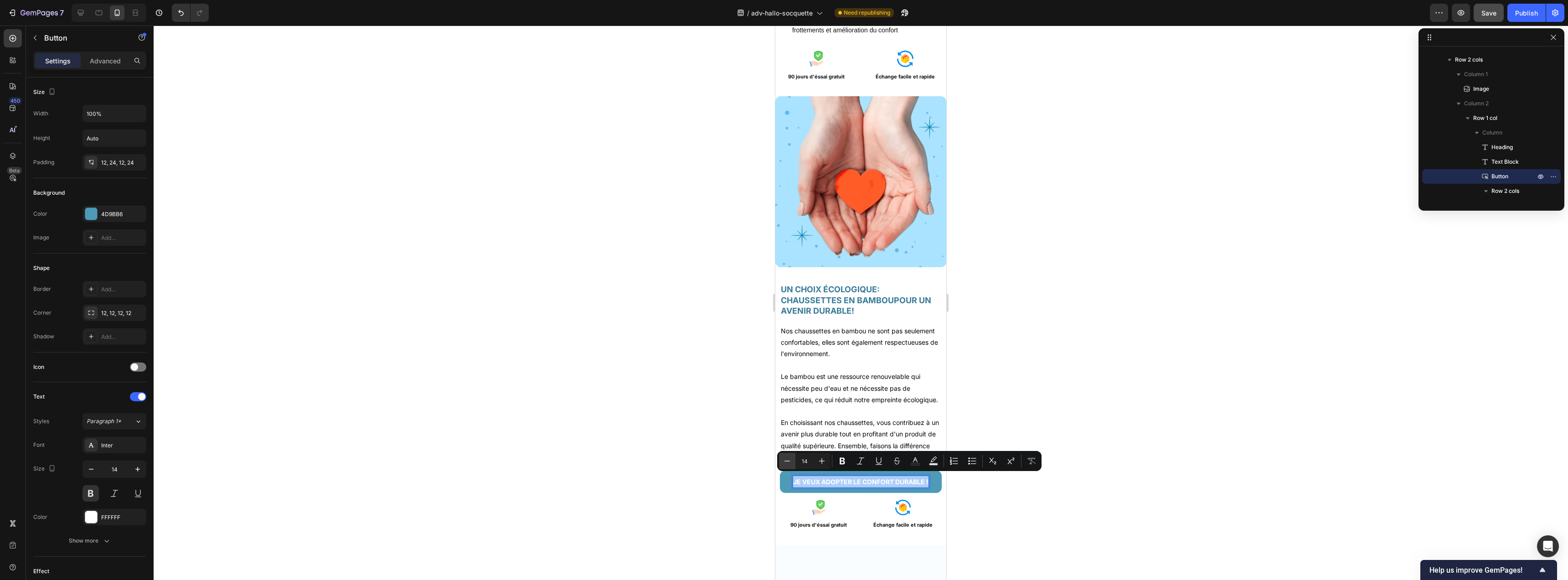
click at [786, 460] on icon "Editor contextual toolbar" at bounding box center [787, 461] width 9 height 9
type input "13"
click at [703, 472] on div at bounding box center [861, 303] width 1414 height 555
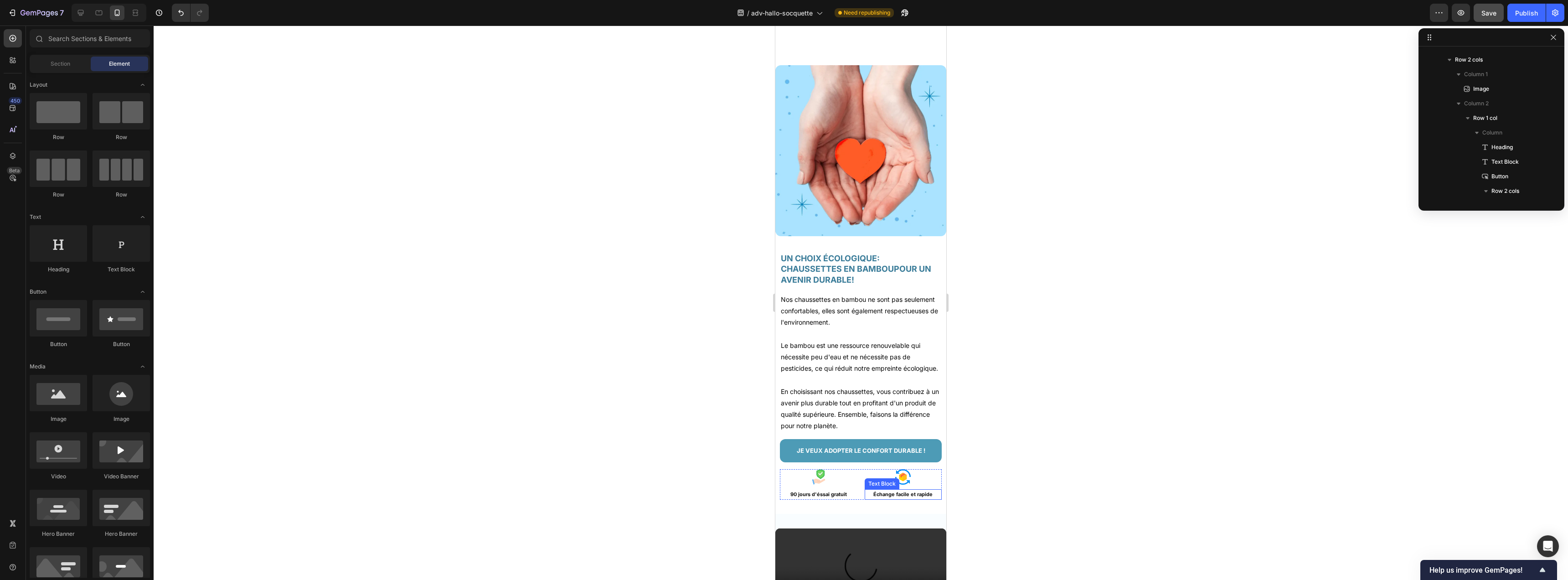
scroll to position [2115, 0]
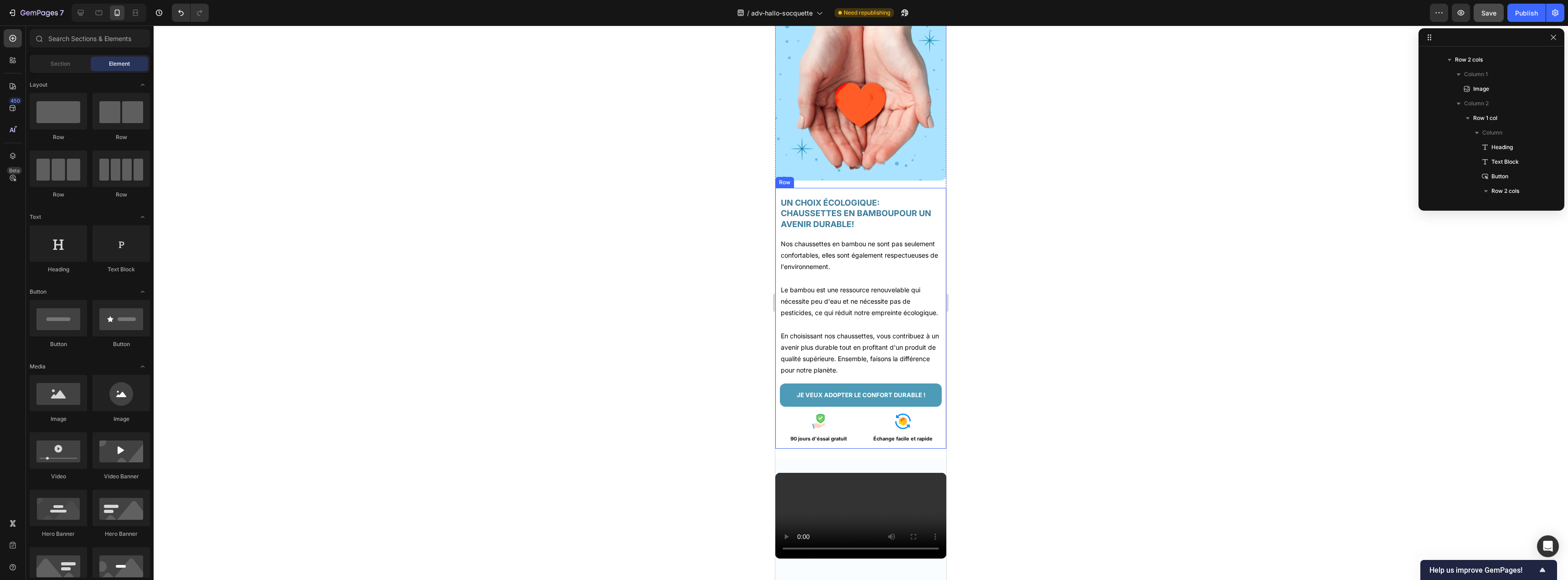
click at [779, 422] on div "UN CHOIX ÉCOLOGIQUE: CHAUSSETTES EN BAMBOUPOUR UN AVENIR DURABLE! Heading Nos c…" at bounding box center [860, 318] width 171 height 261
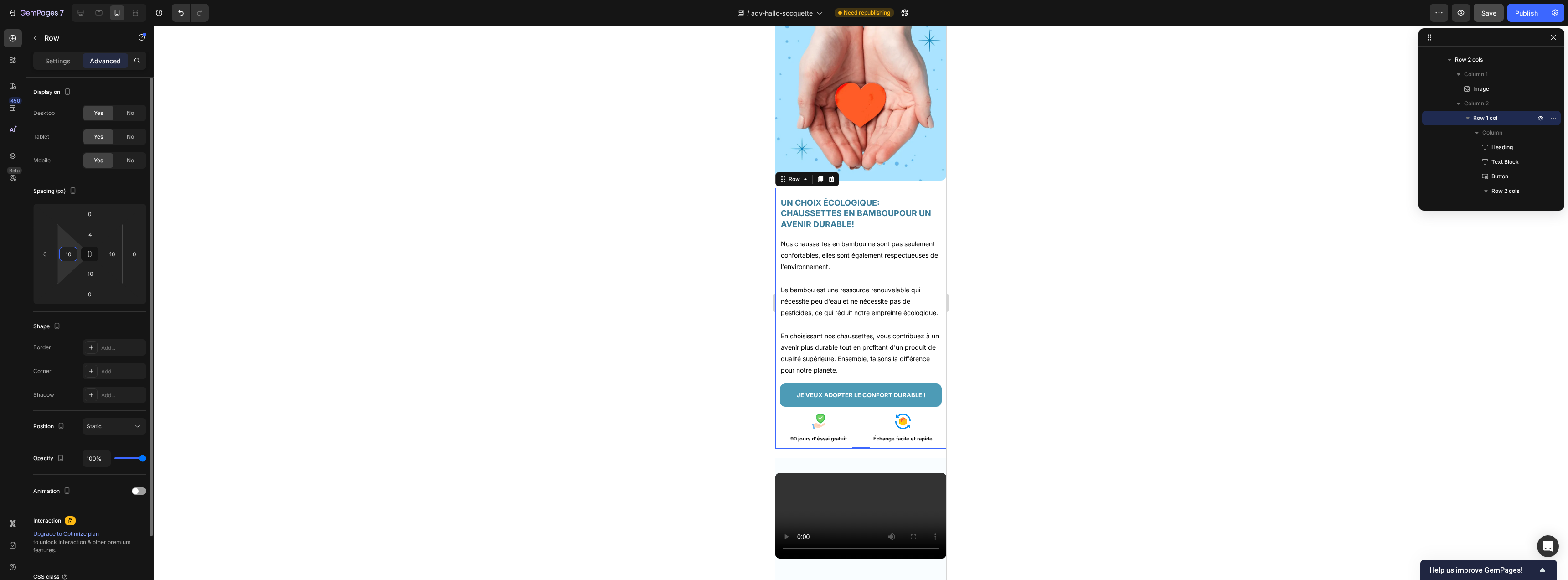
click at [69, 256] on input "10" at bounding box center [68, 254] width 13 height 13
type input "6"
click at [112, 256] on input "10" at bounding box center [112, 254] width 13 height 13
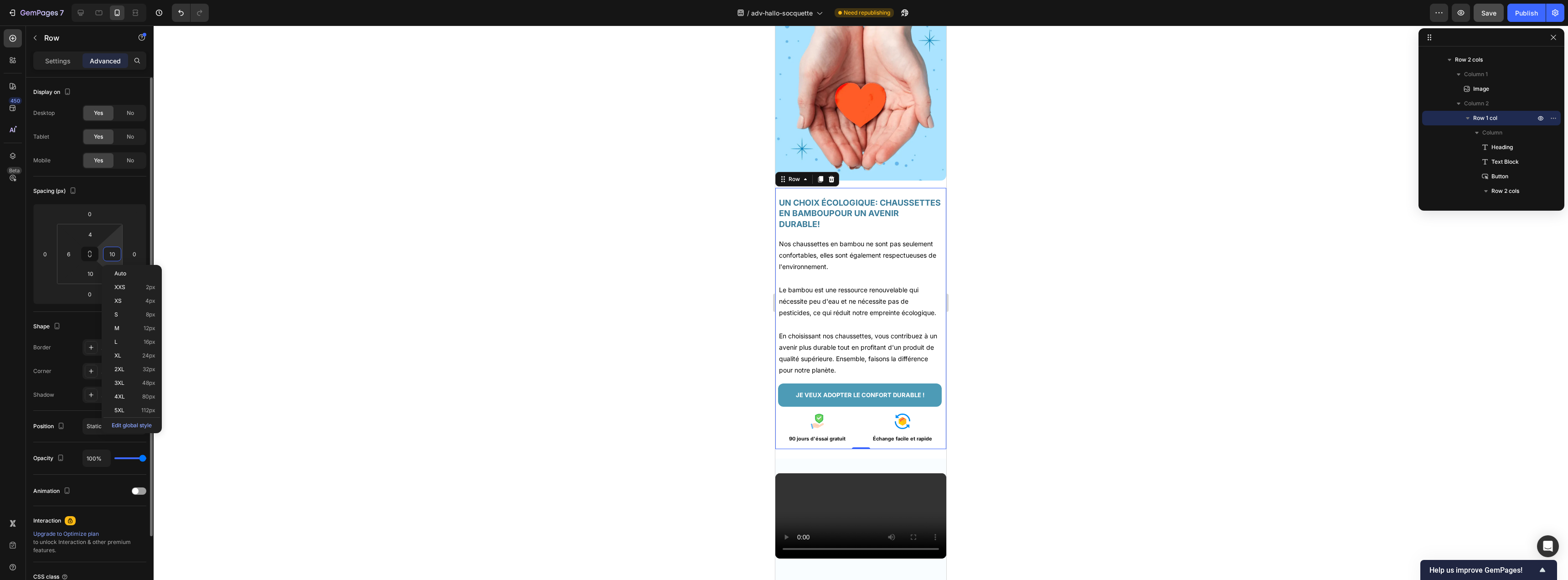
type input "6"
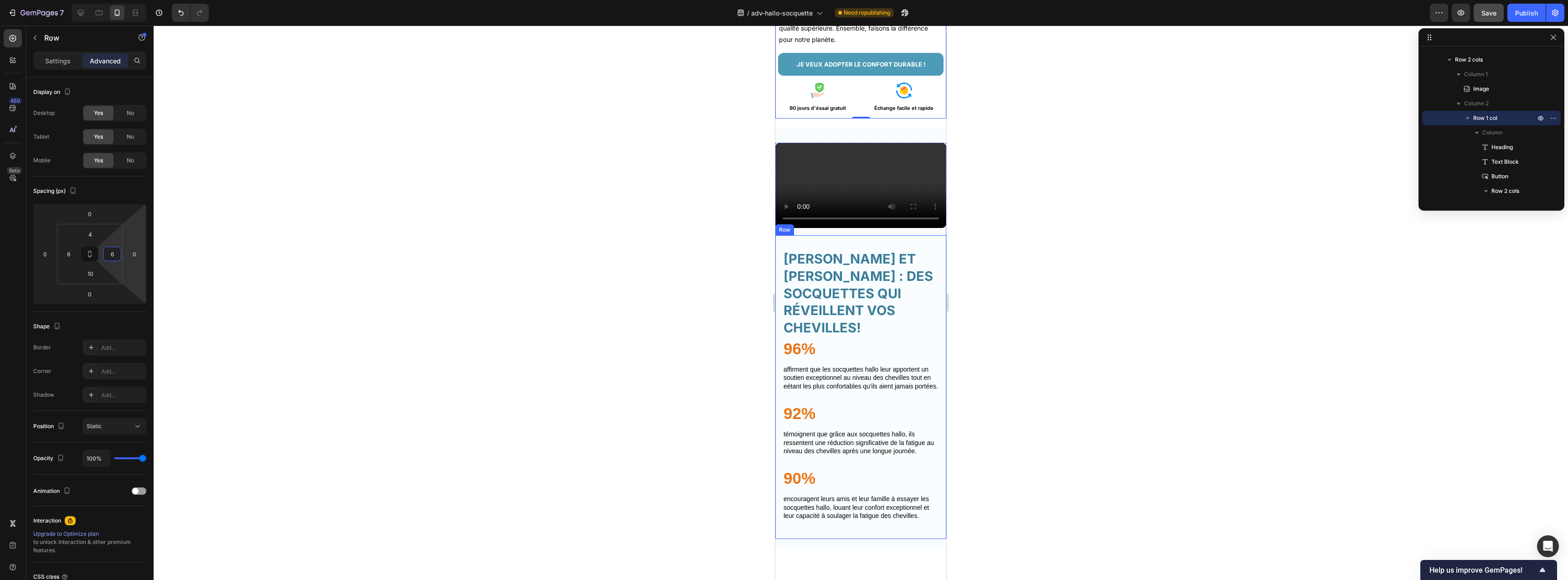
scroll to position [2436, 0]
click at [855, 337] on h2 "HÉLÈNE ET HALLO : DES SOCQUETTES QUI RÉVEILLENT VOS CHEVILLES!" at bounding box center [860, 292] width 156 height 88
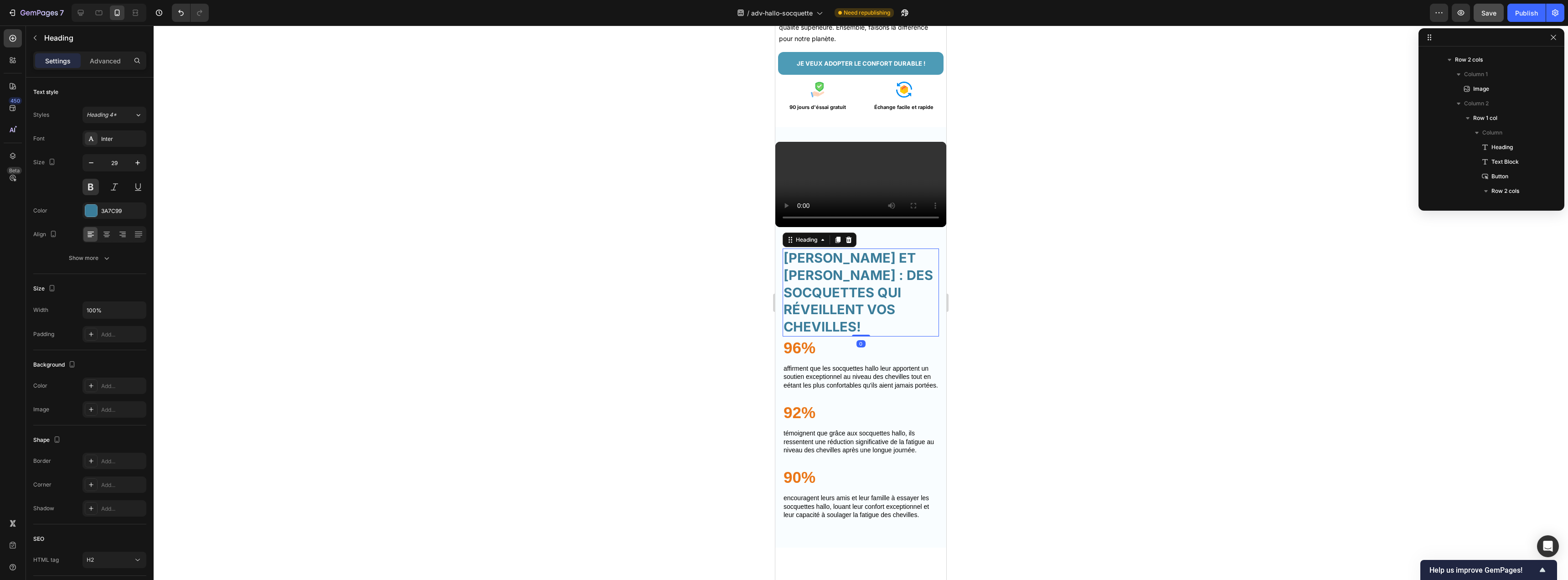
scroll to position [1017, 0]
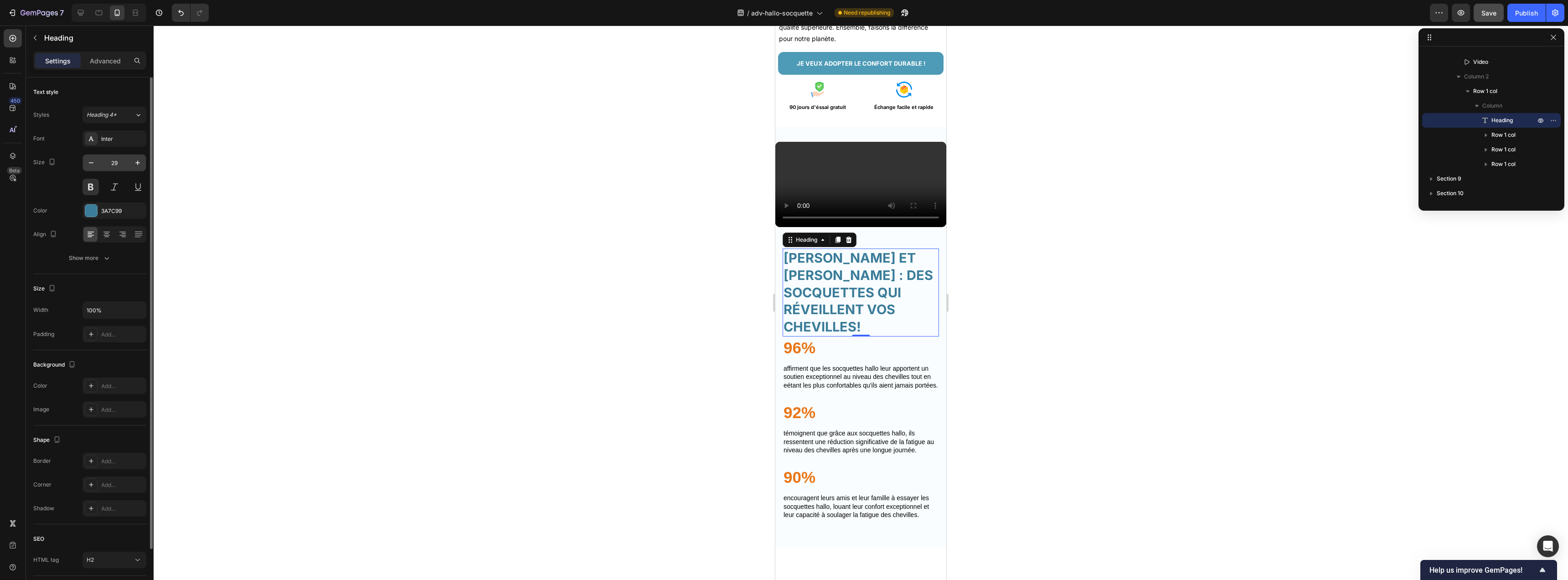
click at [127, 163] on input "29" at bounding box center [114, 162] width 30 height 17
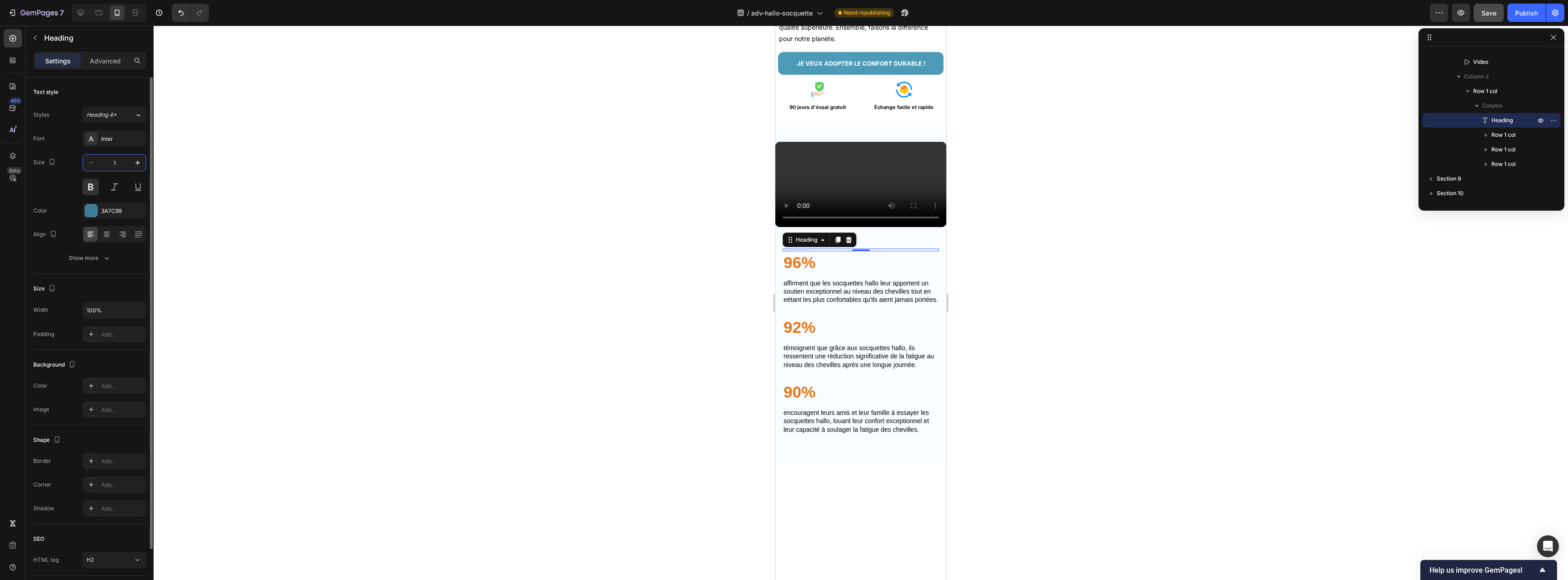
type input "18"
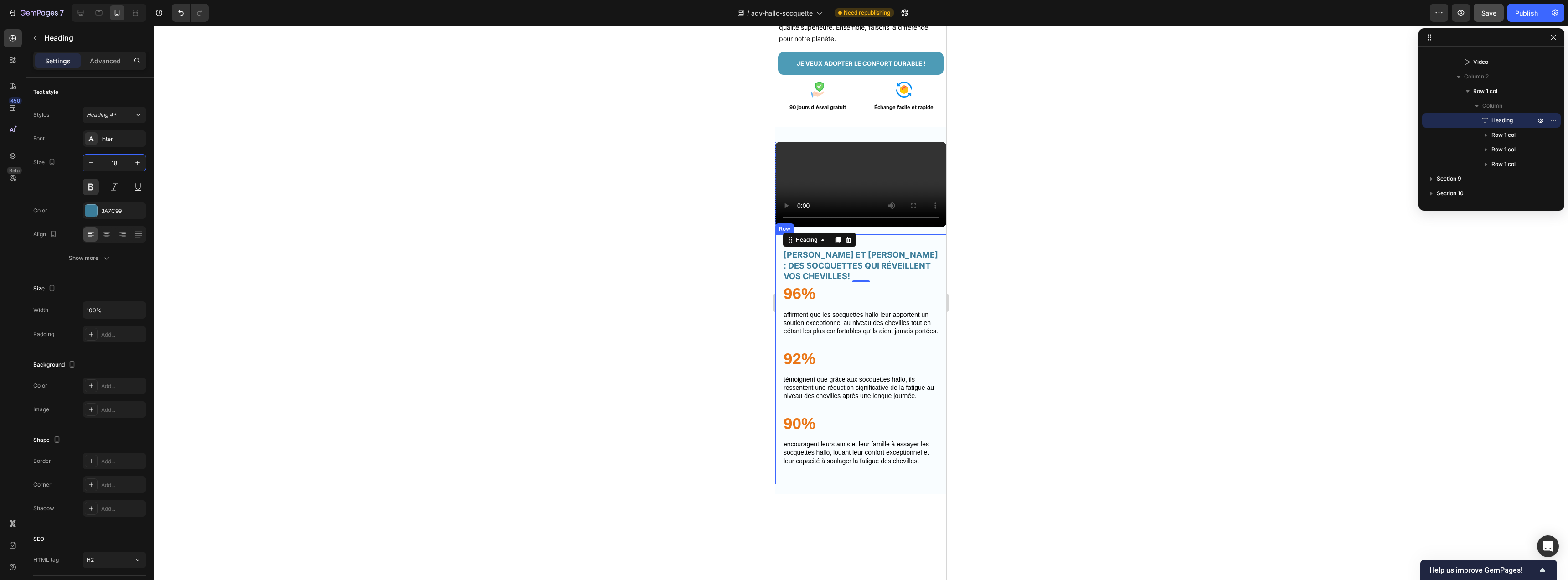
click at [903, 330] on div "HÉLÈNE ET HALLO : DES SOCQUETTES QUI RÉVEILLENT VOS CHEVILLES! Heading 0 96% Te…" at bounding box center [860, 359] width 171 height 250
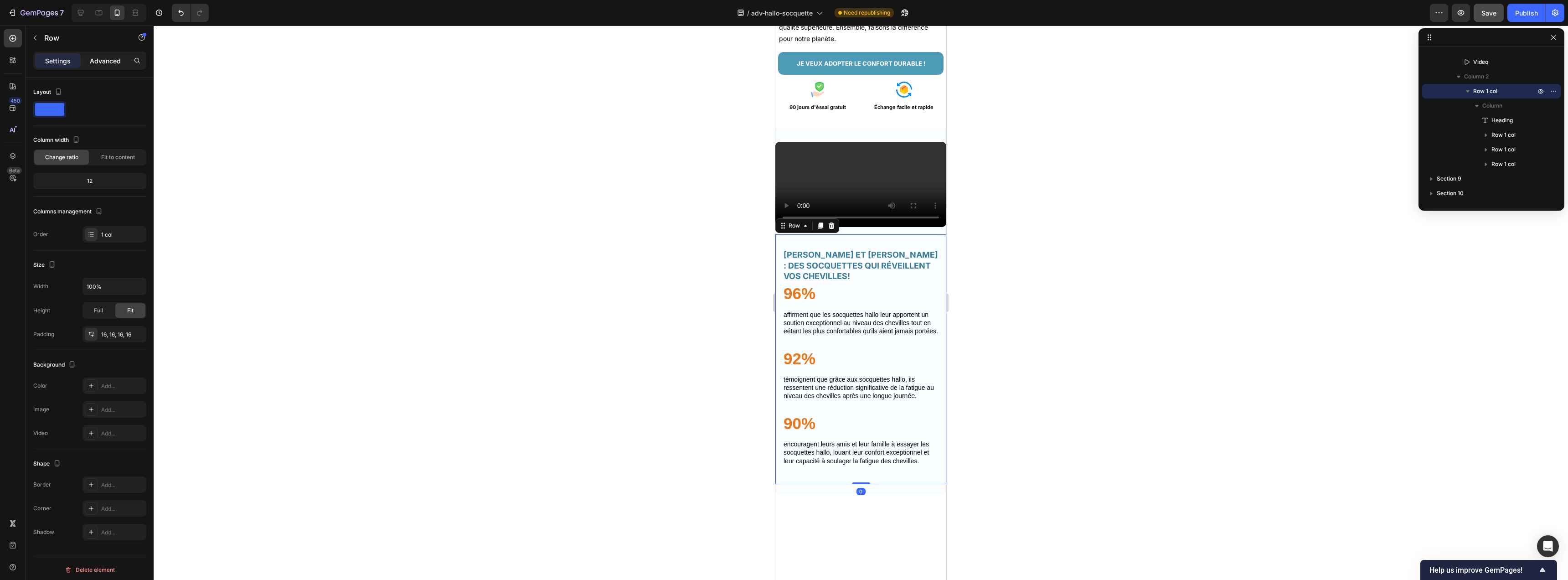
click at [117, 63] on p "Advanced" at bounding box center [105, 61] width 31 height 10
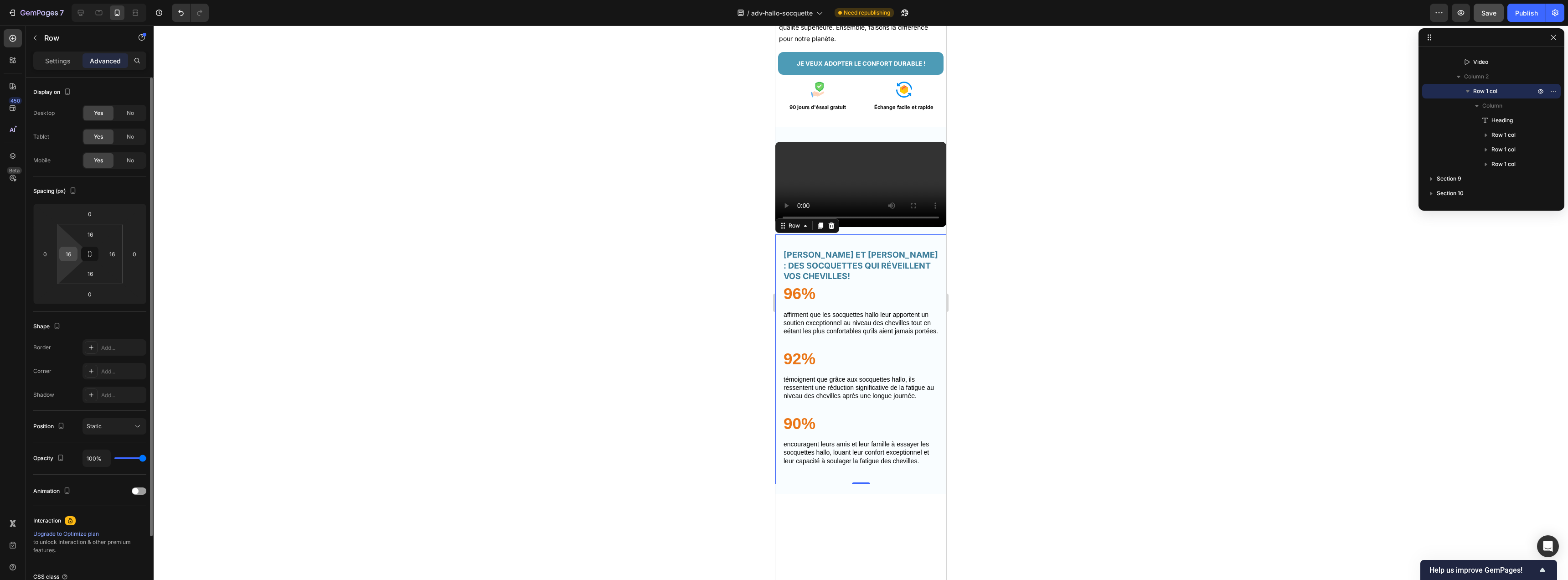
click at [76, 254] on div "16" at bounding box center [69, 254] width 18 height 15
click at [71, 257] on input "16" at bounding box center [68, 254] width 13 height 13
type input "6"
click at [113, 252] on input "16" at bounding box center [112, 254] width 13 height 13
type input "6"
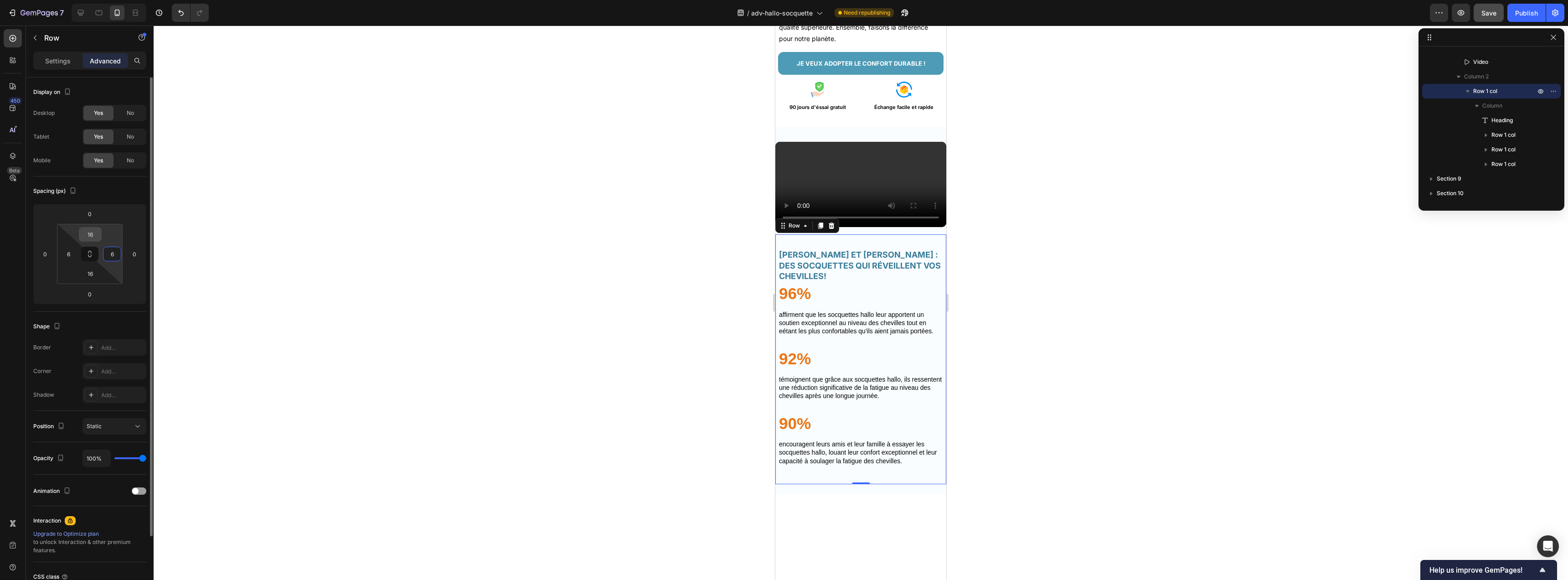
click at [97, 234] on input "16" at bounding box center [90, 234] width 18 height 13
type input "10"
click at [92, 275] on input "16" at bounding box center [90, 273] width 18 height 13
type input "10"
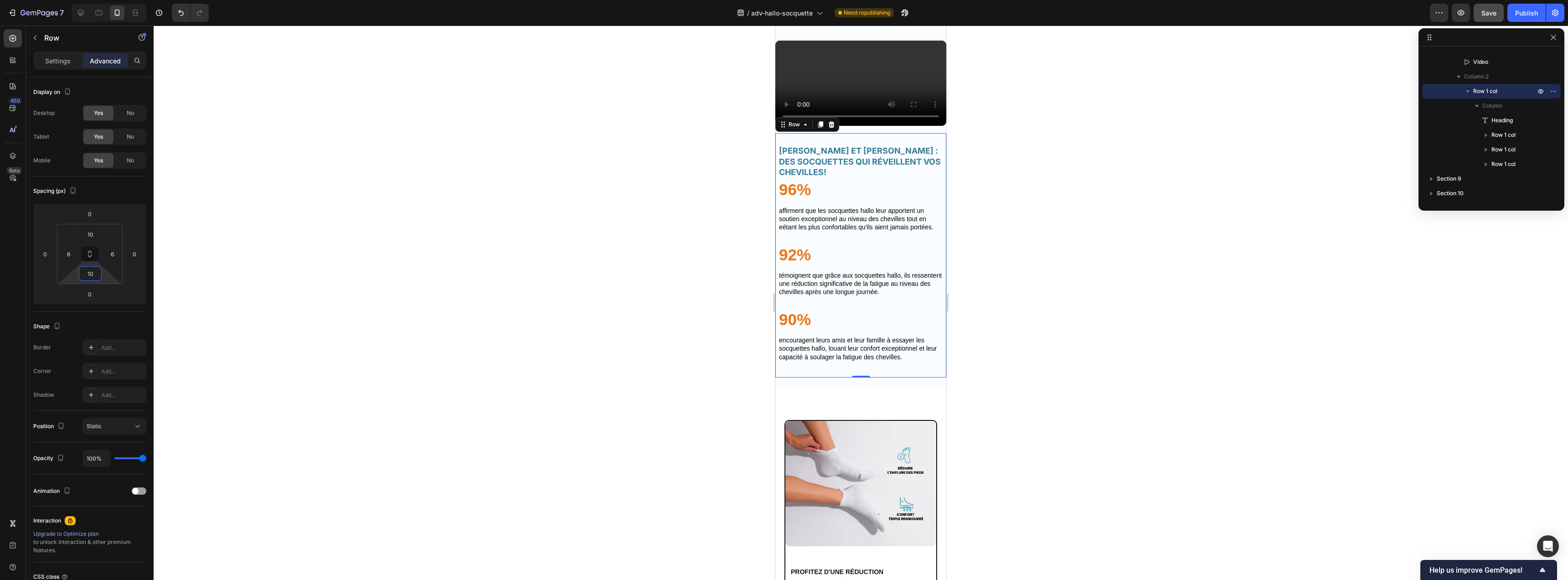
scroll to position [2538, 0]
click at [868, 231] on p "AFFIRMENT QUE LES SOCQUETTES HALLO LEUR APPORTENT UN SOUTIEN EXCEPTIONNEL AU NI…" at bounding box center [860, 218] width 164 height 25
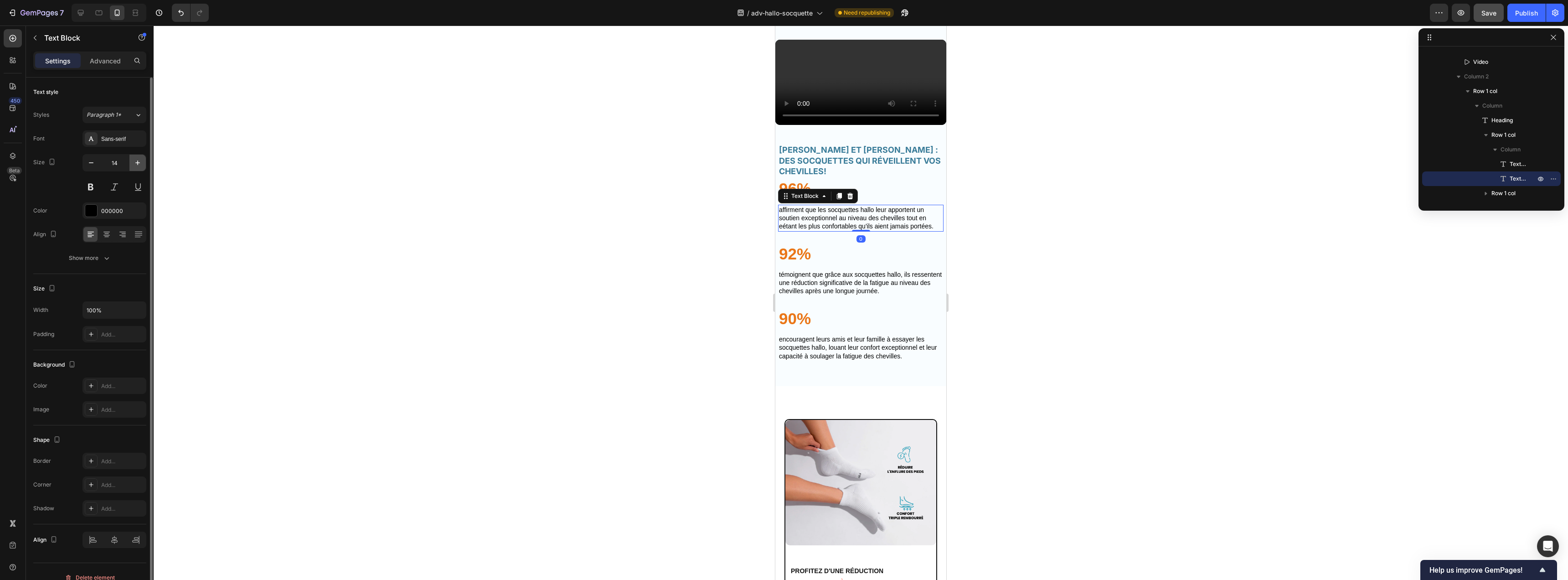
click at [134, 165] on icon "button" at bounding box center [137, 162] width 9 height 9
type input "15"
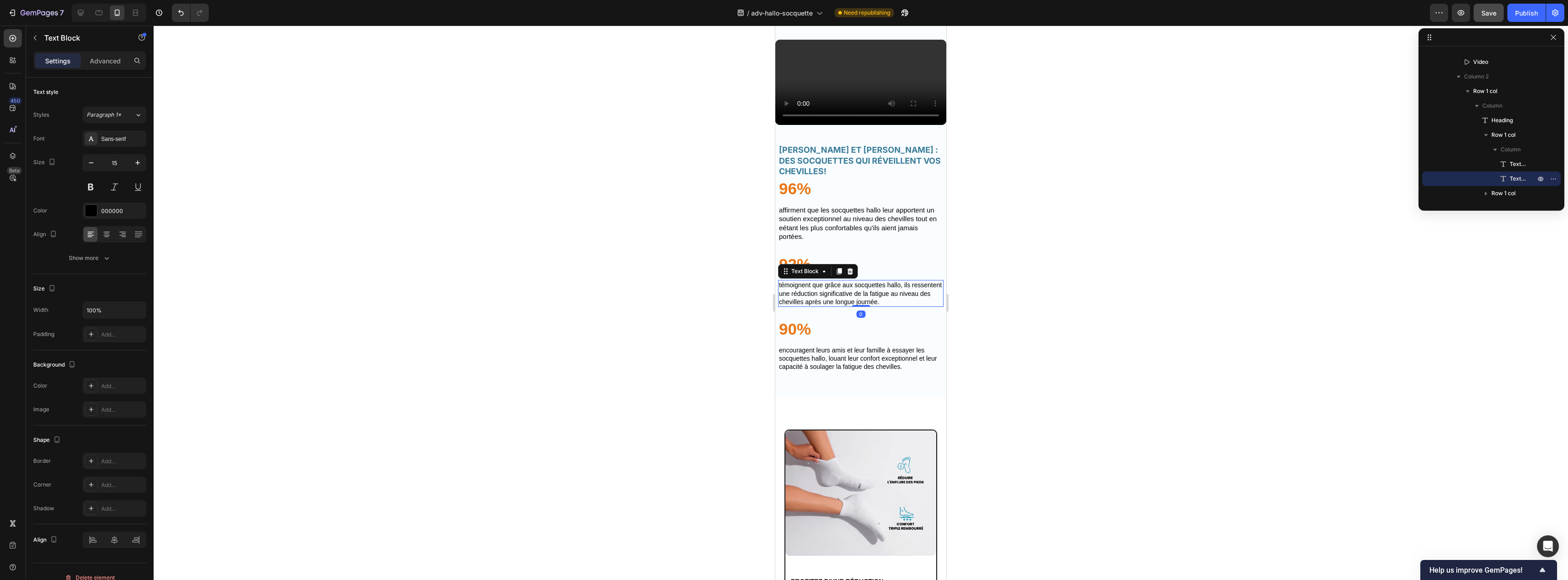
drag, startPoint x: 876, startPoint y: 378, endPoint x: 1526, endPoint y: 399, distance: 650.3
click at [876, 306] on p "TÉMOIGNENT QUE GRÂCE AUX SOCQUETTES HALLO, ILS RESSENTENT UNE RÉDUCTION SIGNIFI…" at bounding box center [860, 293] width 164 height 25
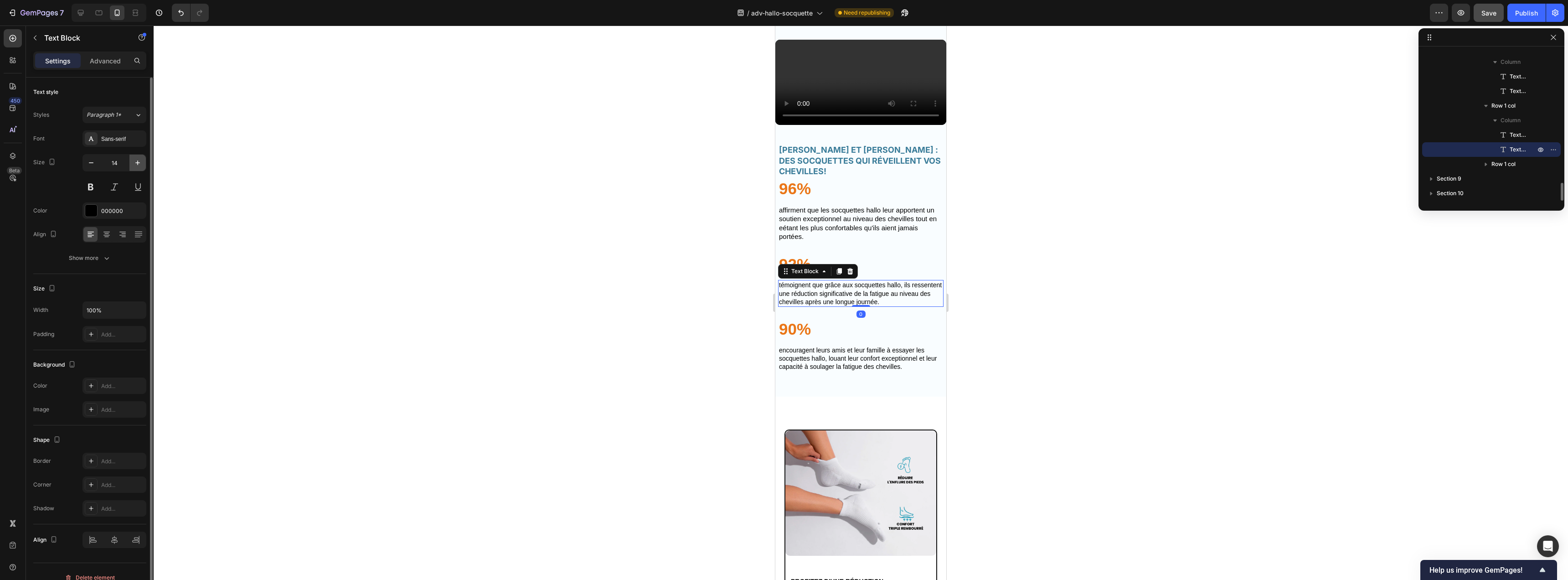
click at [132, 156] on button "button" at bounding box center [137, 162] width 17 height 17
type input "15"
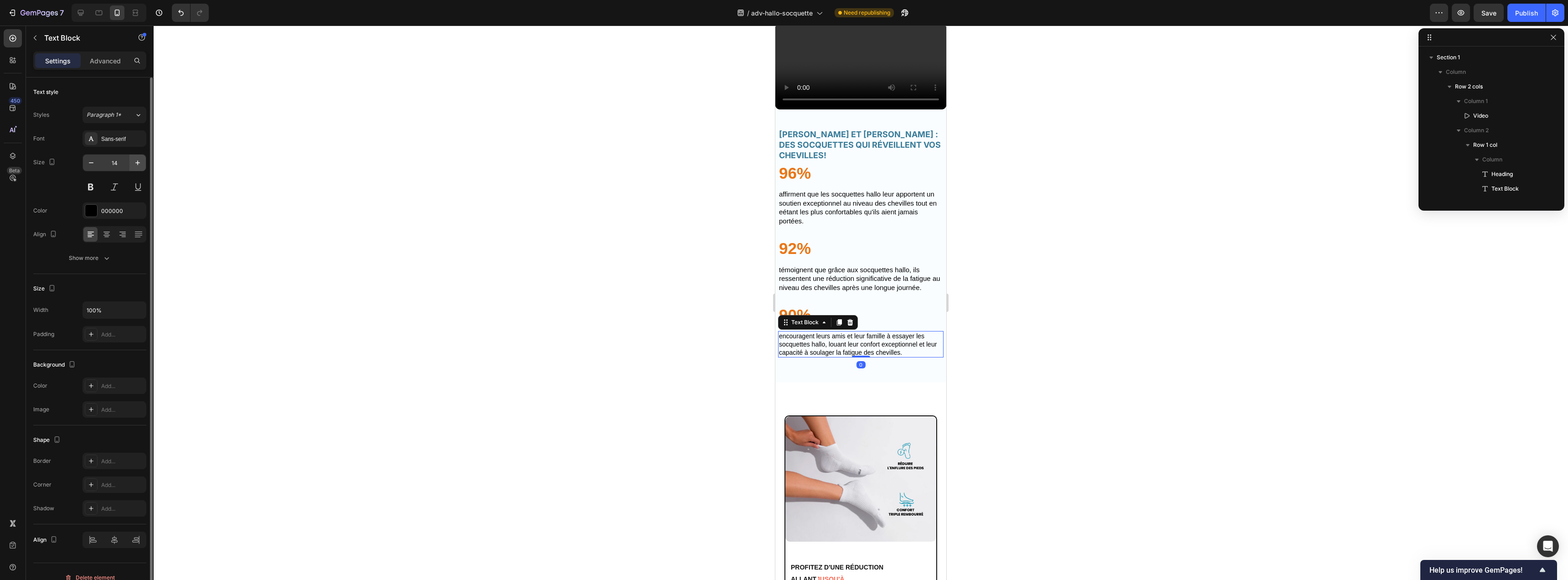
scroll to position [1148, 0]
click at [132, 166] on button "button" at bounding box center [137, 162] width 17 height 17
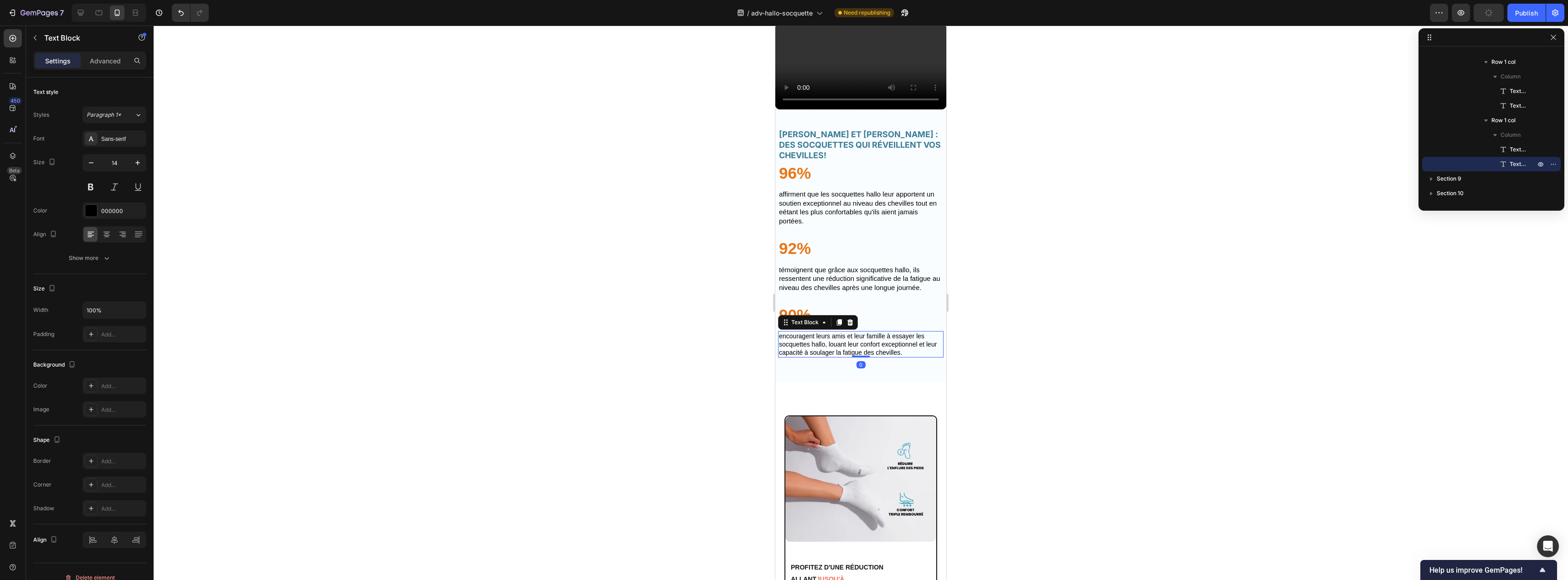
type input "15"
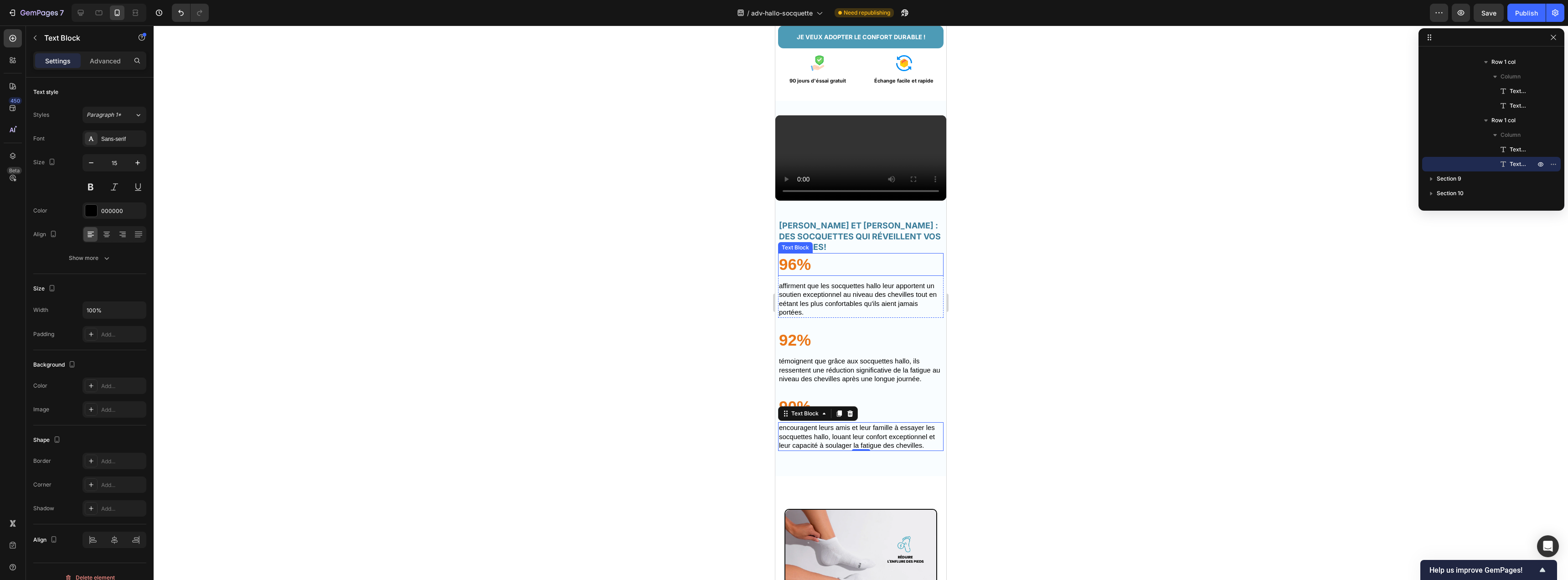
scroll to position [2462, 0]
click at [890, 308] on div "HÉLÈNE ET HALLO : DES SOCQUETTES QUI RÉVEILLENT VOS CHEVILLES! Heading 96% Text…" at bounding box center [861, 337] width 165 height 250
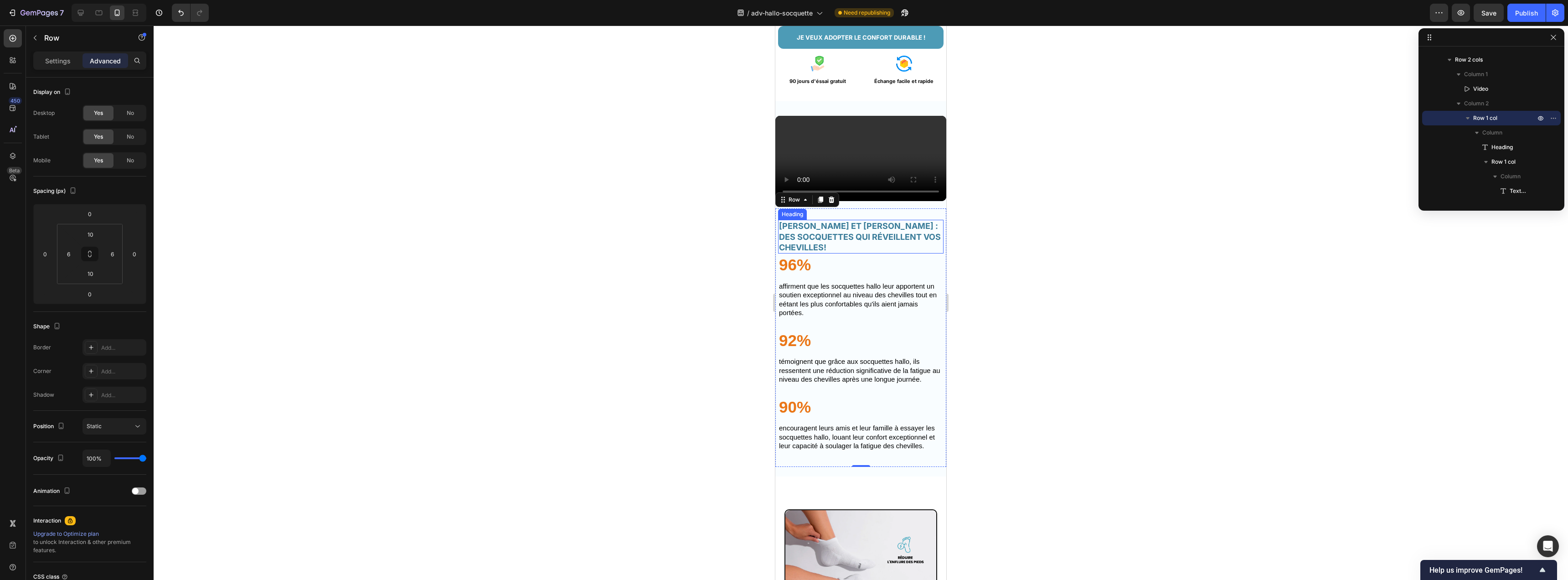
click at [904, 254] on h2 "HÉLÈNE ET HALLO : DES SOCQUETTES QUI RÉVEILLENT VOS CHEVILLES!" at bounding box center [861, 237] width 165 height 34
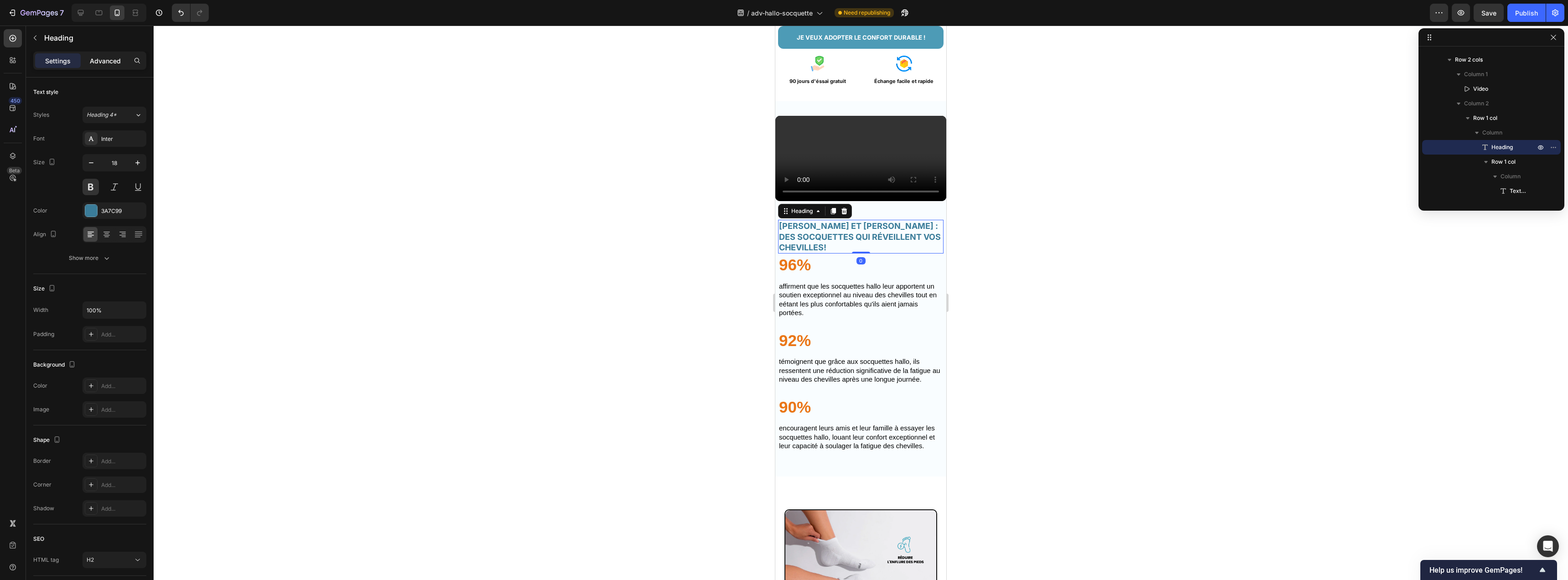
click at [107, 58] on p "Advanced" at bounding box center [105, 61] width 31 height 10
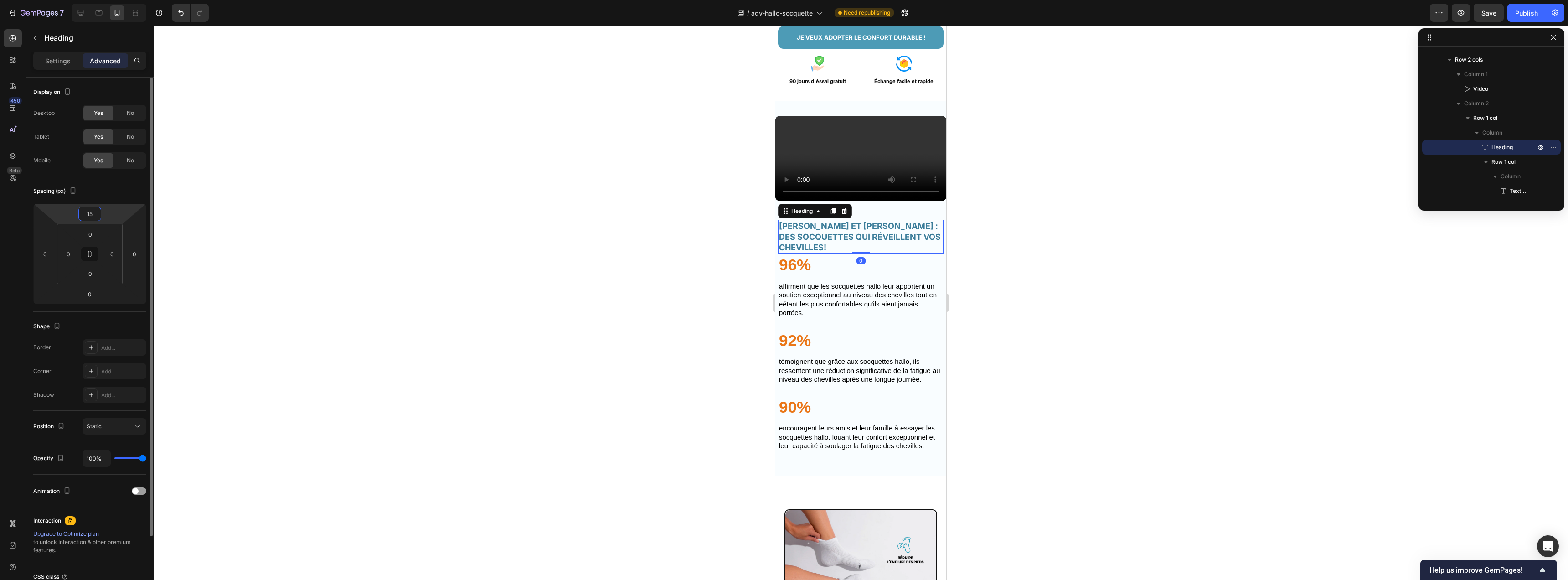
click at [92, 216] on input "15" at bounding box center [90, 214] width 18 height 13
type input "5"
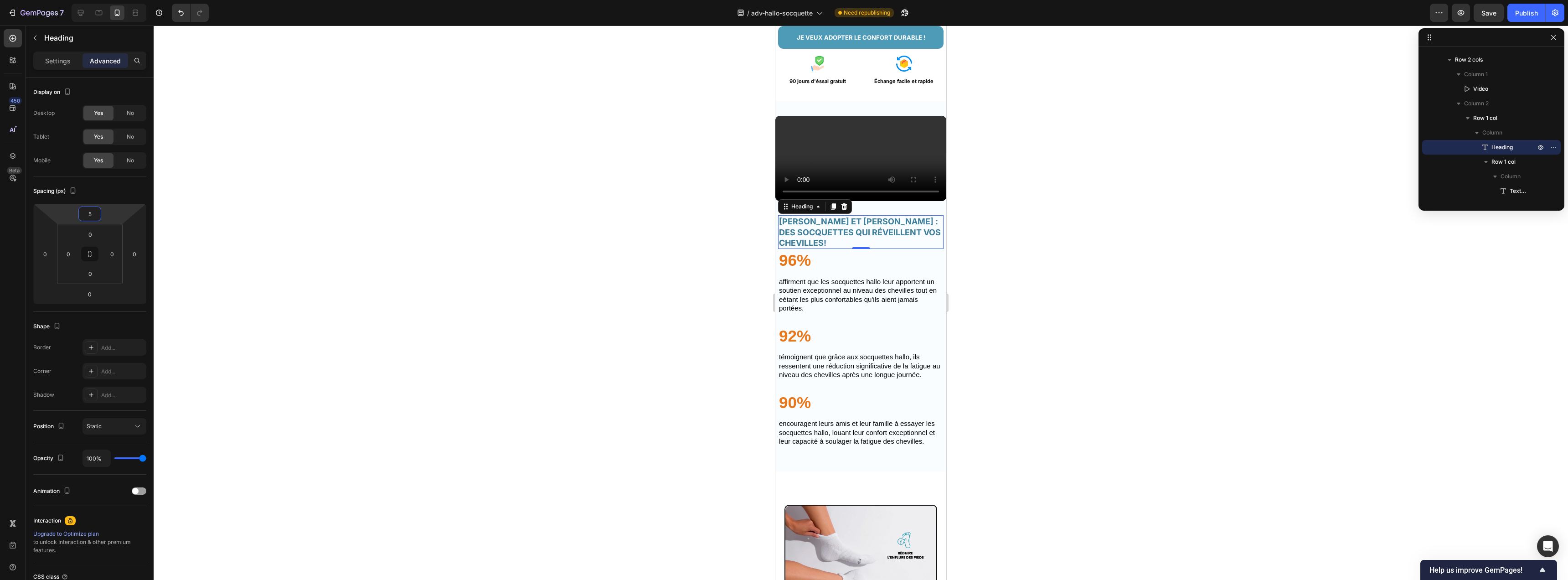
click at [689, 264] on div at bounding box center [861, 303] width 1414 height 555
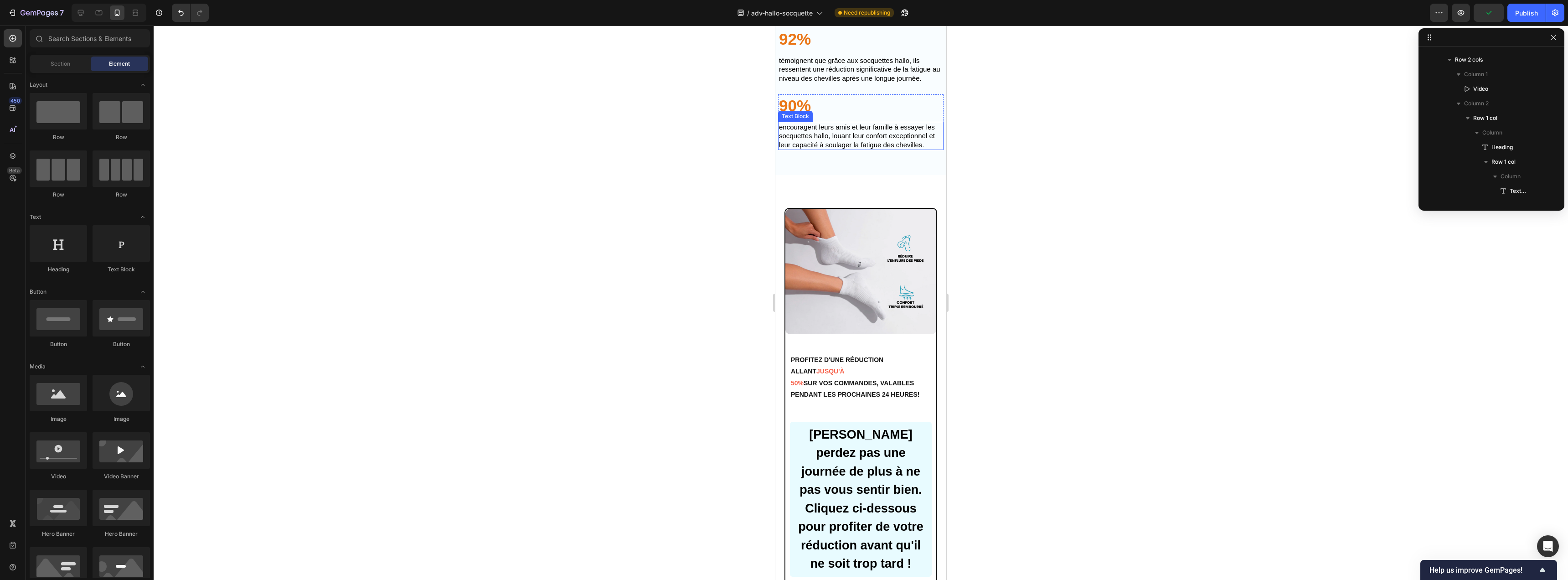
scroll to position [2872, 0]
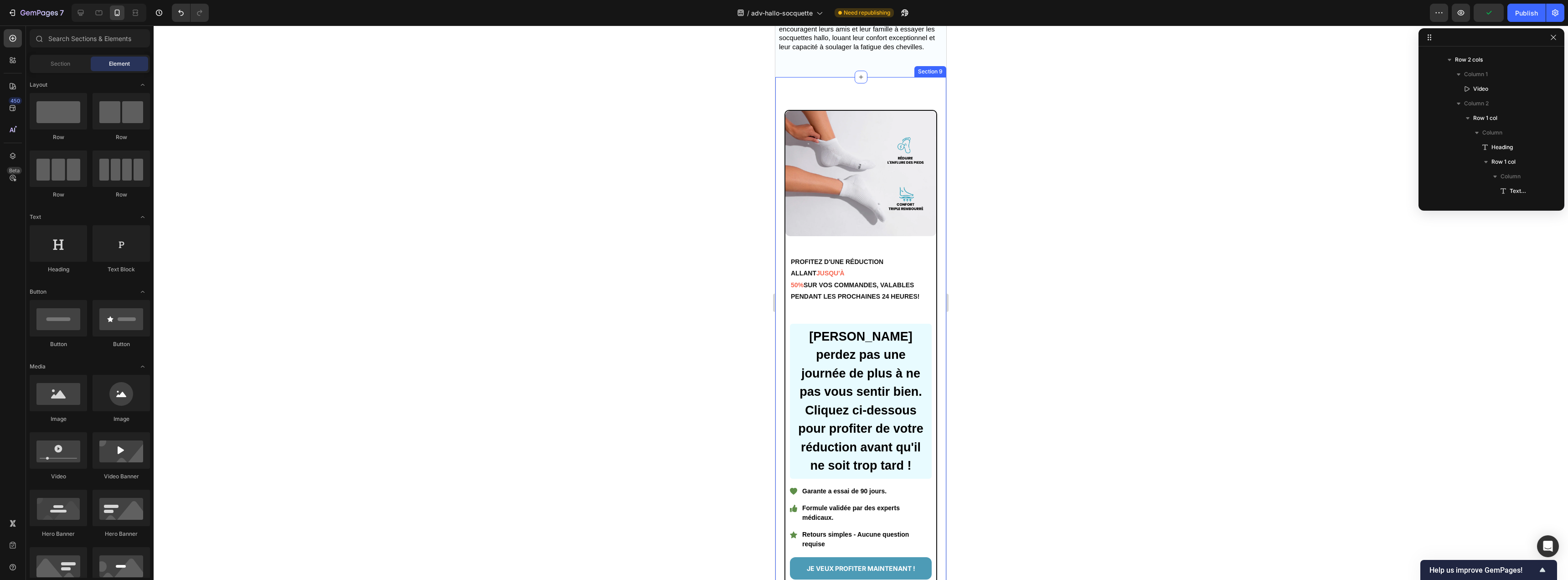
click at [831, 155] on div "Image PROFITEZ D'UNE RÉDUCTION ALLANT JUSQU'À 50% SUR VOS COMMANDES, VALABLES P…" at bounding box center [860, 349] width 171 height 544
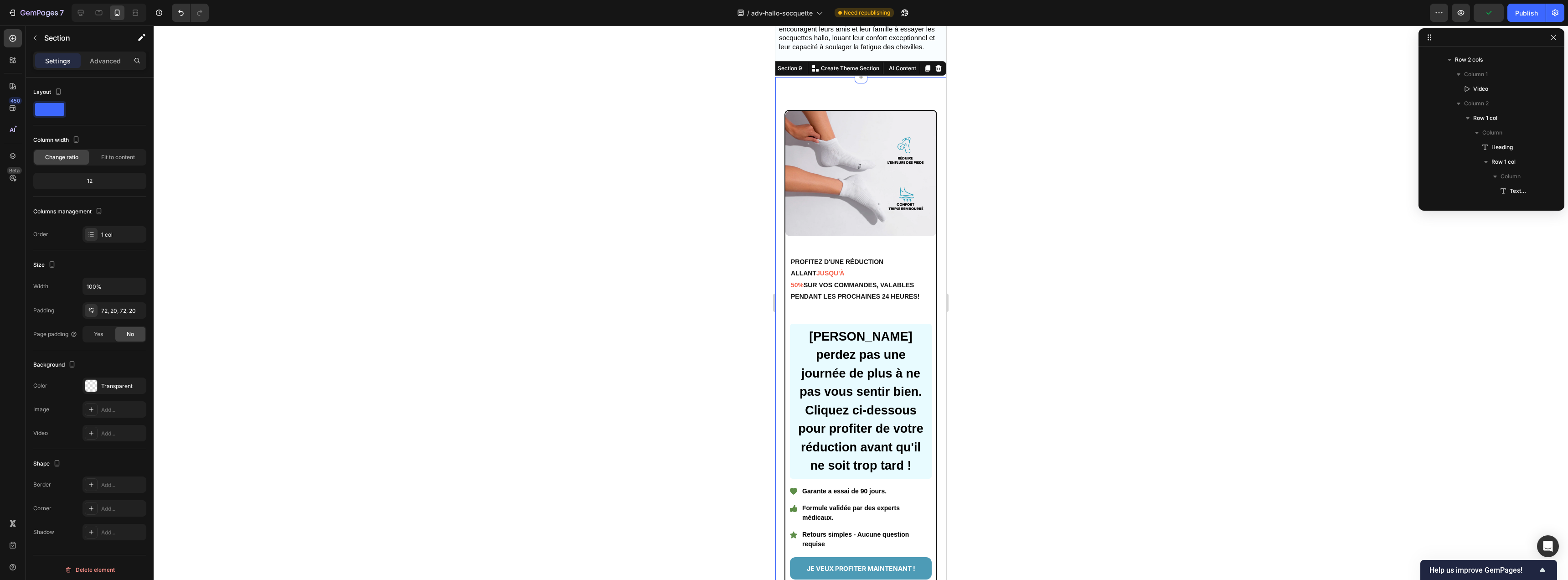
scroll to position [1178, 0]
click at [101, 66] on div "Advanced" at bounding box center [105, 61] width 45 height 15
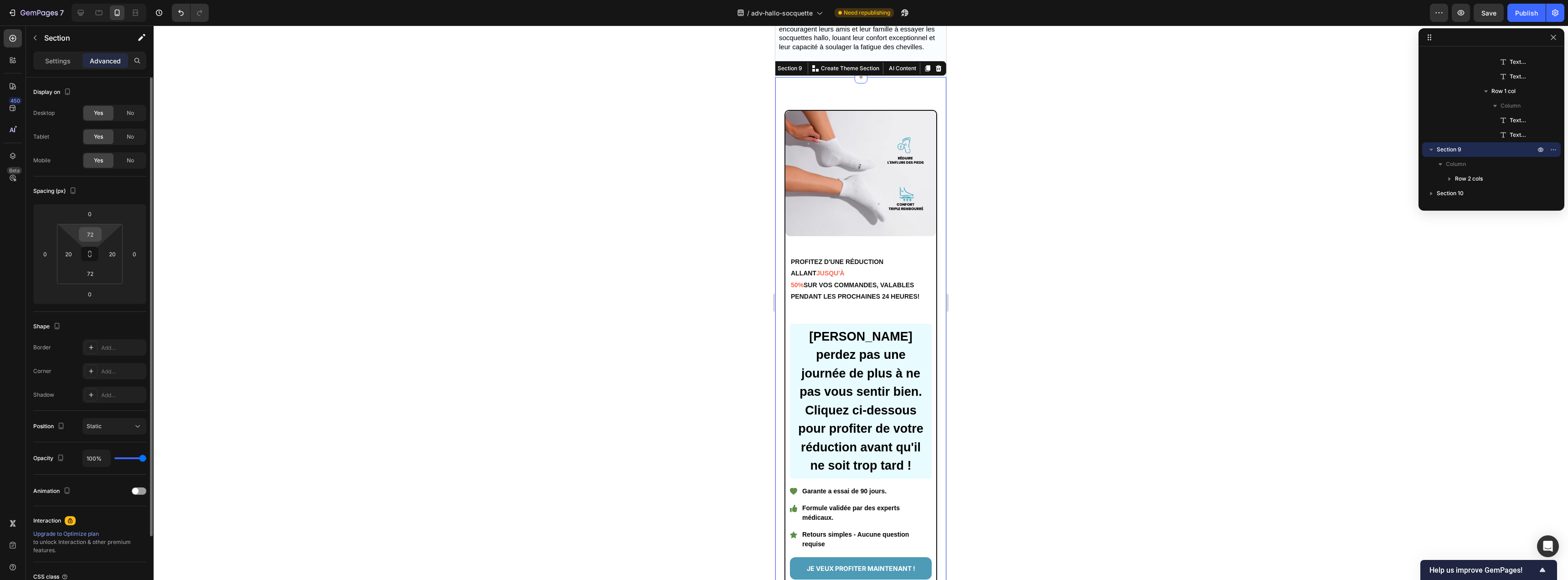
click at [97, 234] on input "72" at bounding box center [90, 234] width 18 height 13
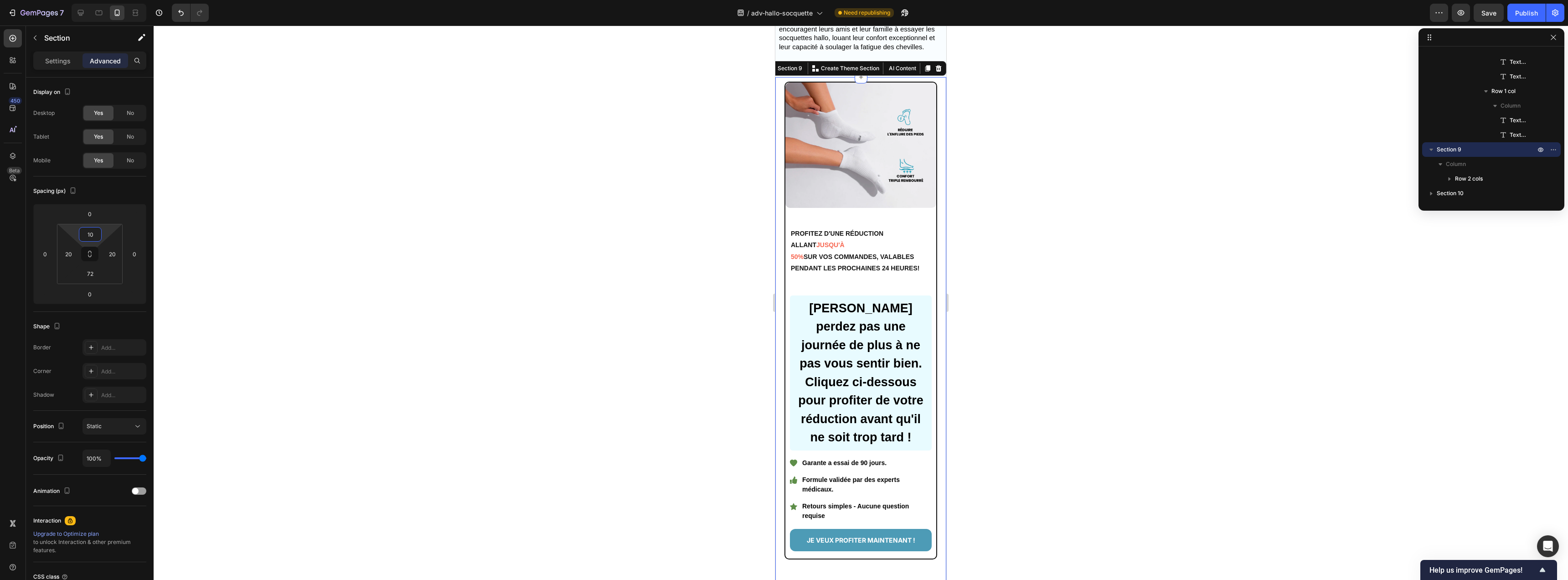
type input "10"
click at [779, 270] on div "Image PROFITEZ D'UNE RÉDUCTION ALLANT JUSQU'À 50% SUR VOS COMMANDES, VALABLES P…" at bounding box center [860, 335] width 171 height 516
click at [70, 255] on input "20" at bounding box center [68, 254] width 13 height 13
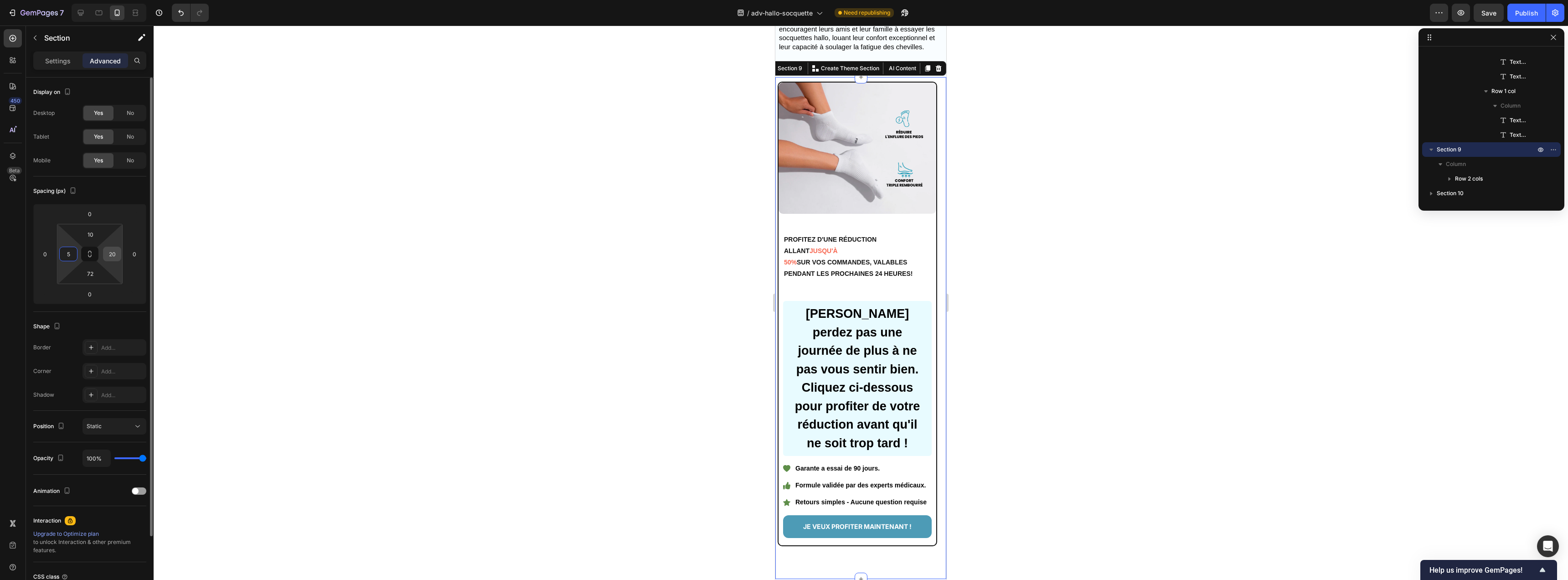
type input "5"
click at [115, 256] on input "20" at bounding box center [112, 254] width 13 height 13
type input "5"
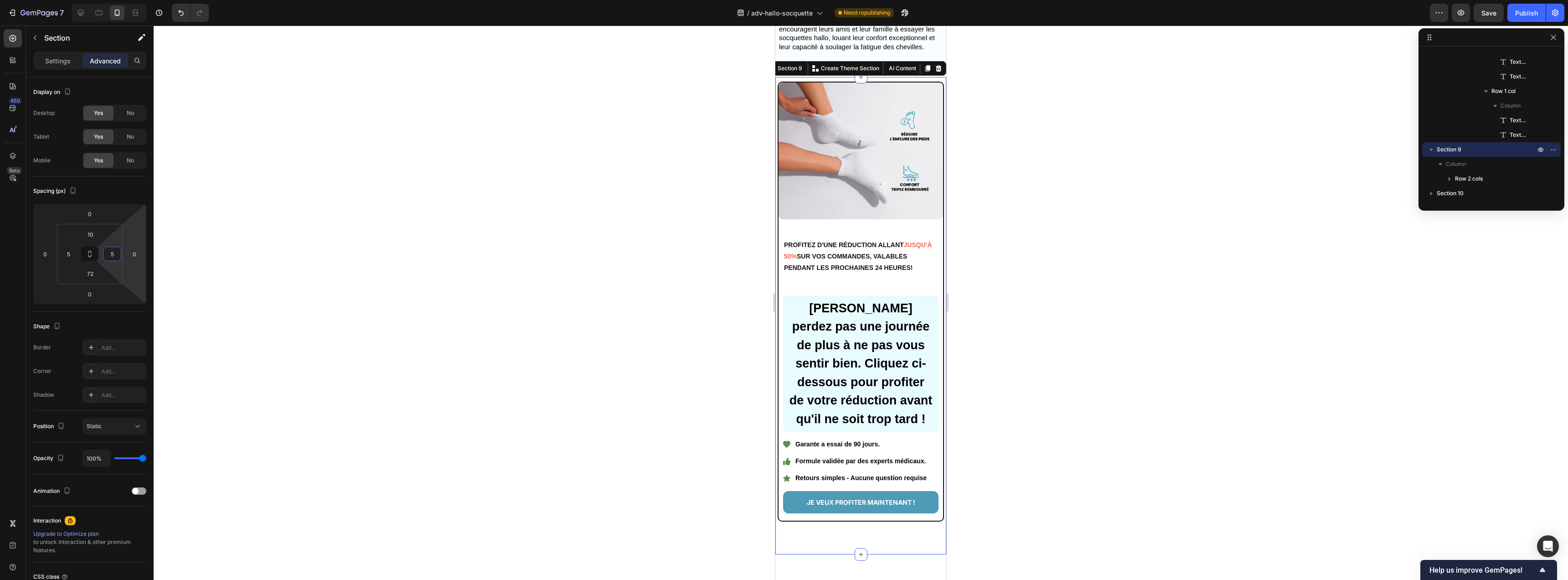
click at [653, 305] on div at bounding box center [861, 303] width 1414 height 555
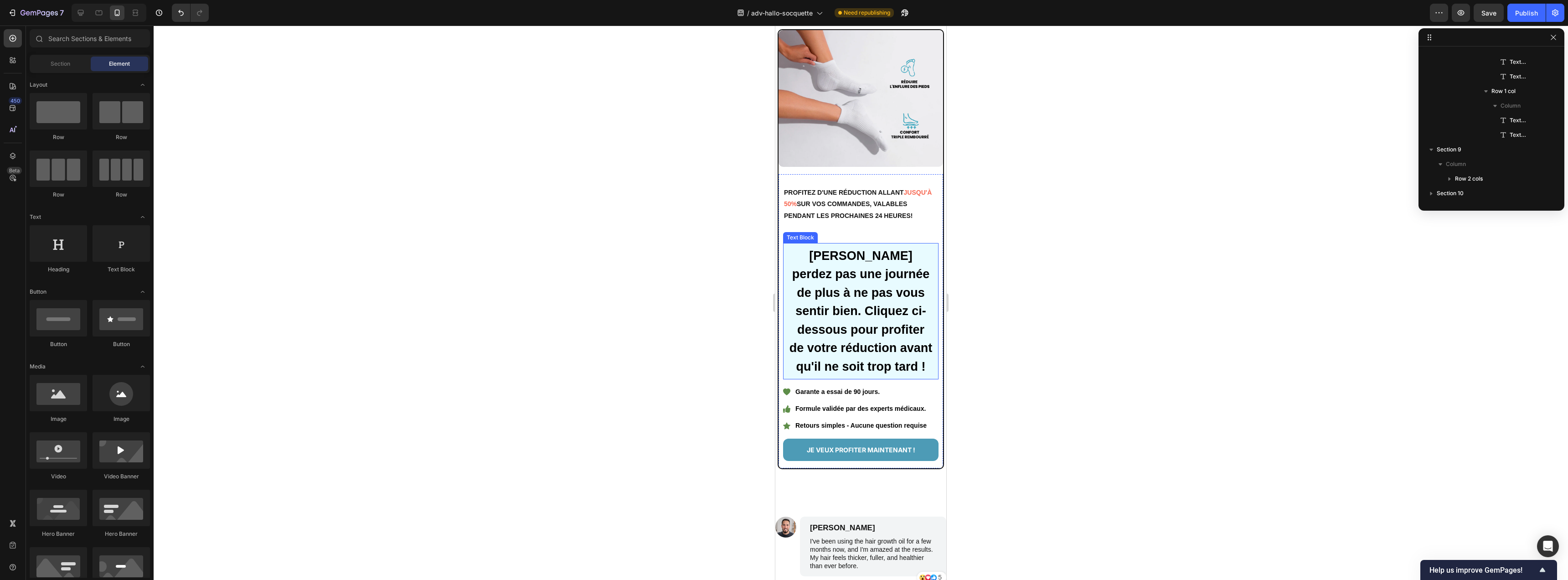
scroll to position [3062, 0]
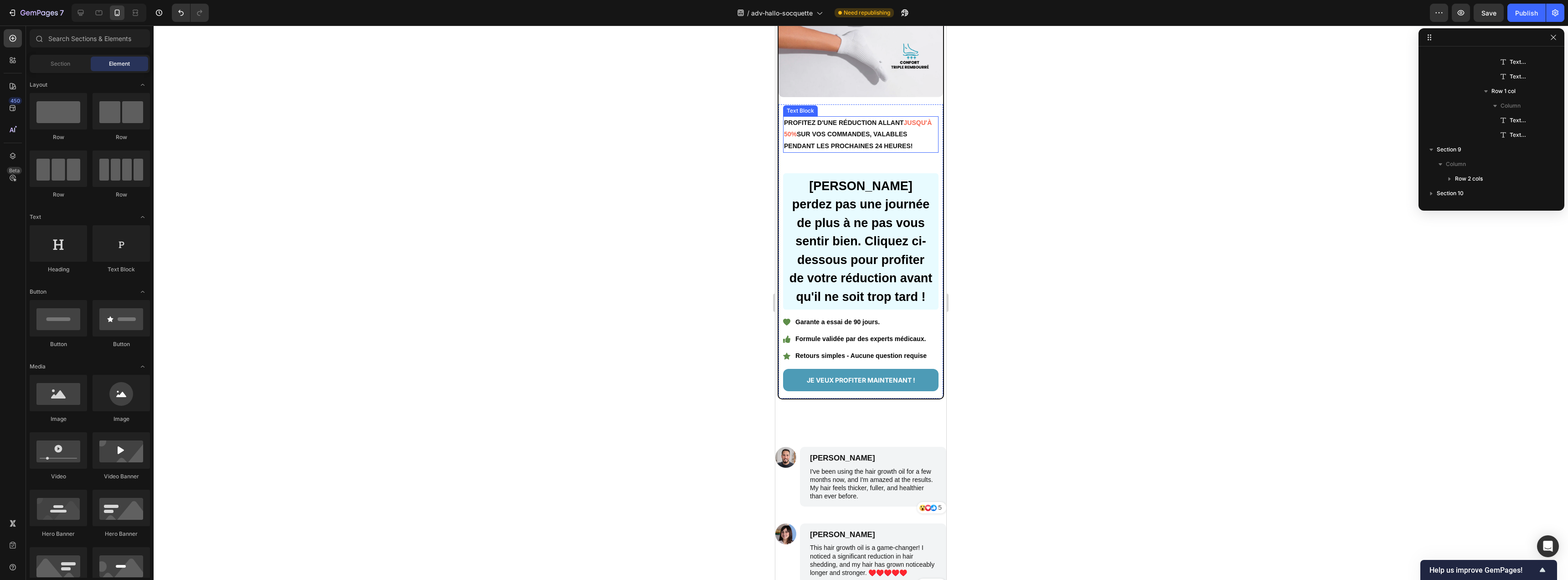
click at [869, 123] on p "PROFITEZ D'UNE RÉDUCTION ALLANT JUSQU'À 50% SUR VOS COMMANDES, VALABLES PENDANT…" at bounding box center [860, 134] width 154 height 35
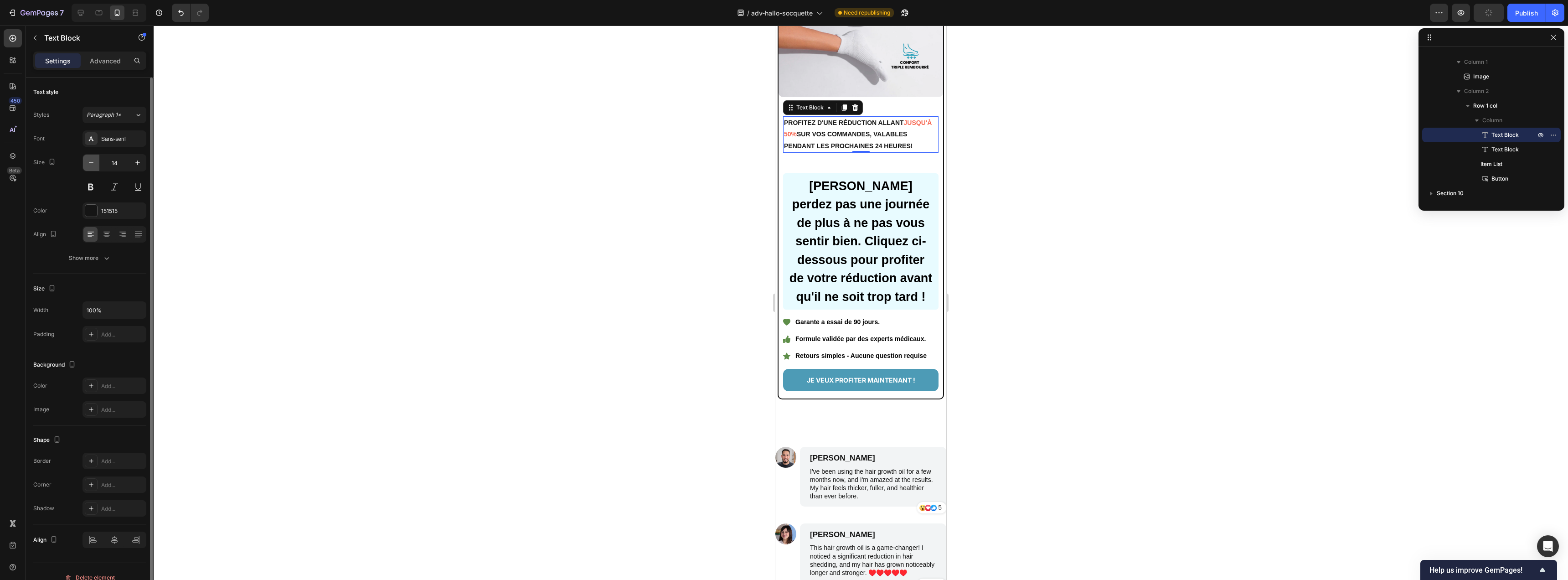
click at [95, 163] on icon "button" at bounding box center [91, 162] width 9 height 9
type input "13"
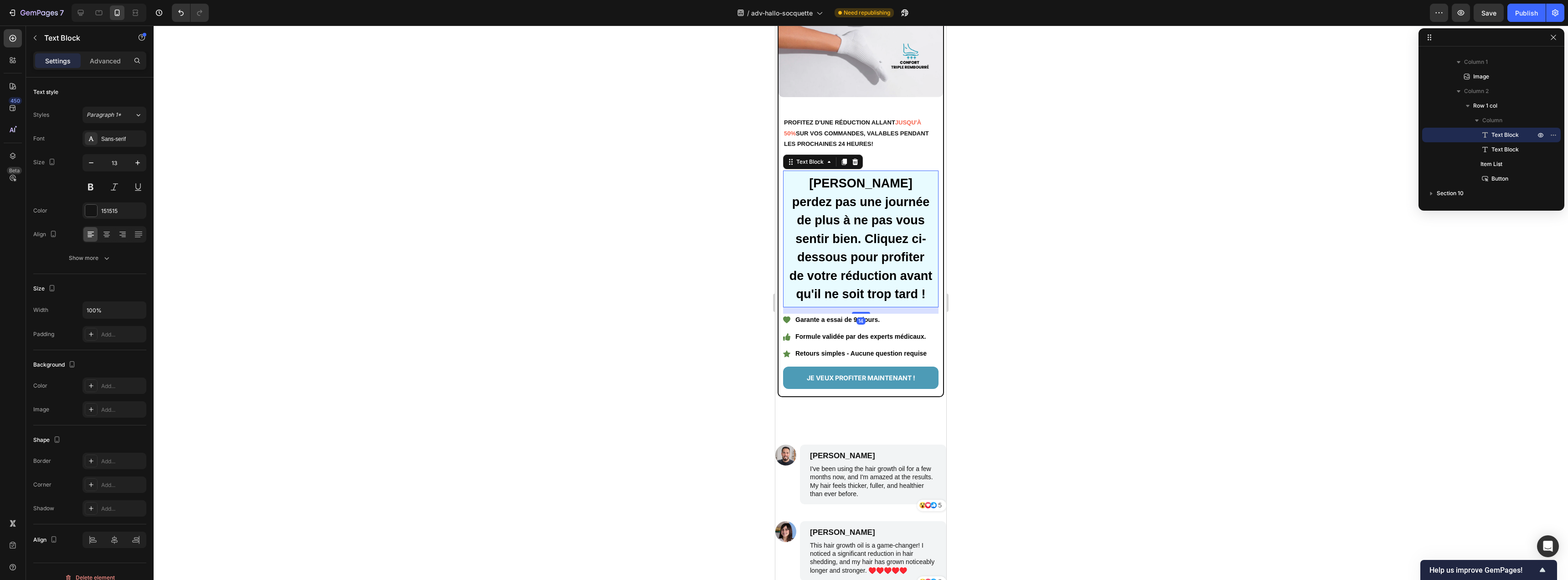
click at [831, 179] on p "Ne perdez pas une journée de plus à ne pas vous sentir bien. Cliquez ci-dessous…" at bounding box center [861, 238] width 143 height 129
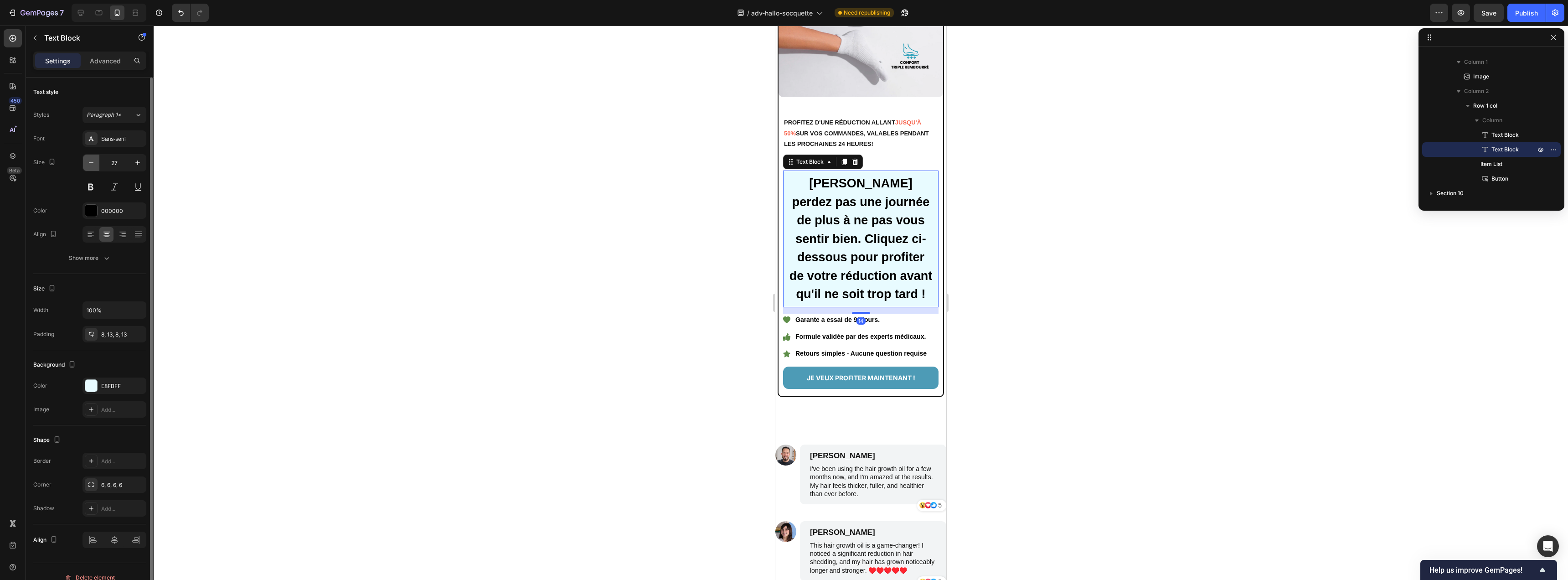
click at [97, 164] on button "button" at bounding box center [91, 162] width 17 height 17
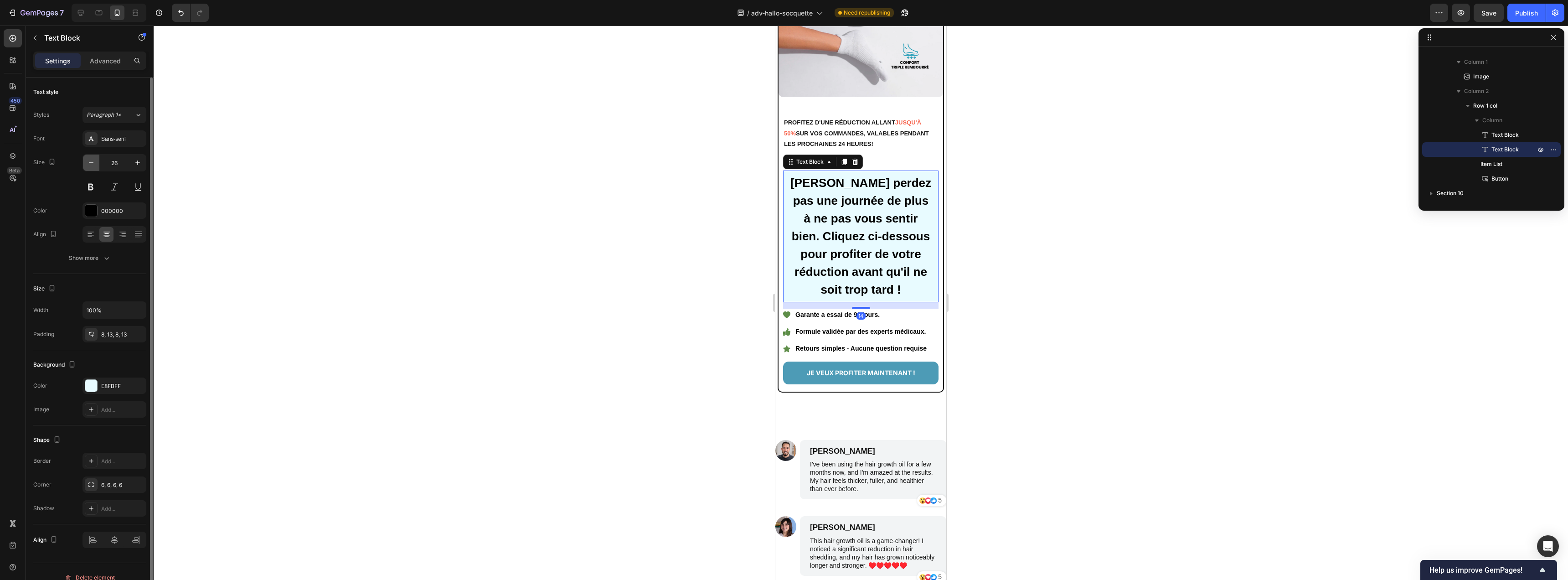
click at [97, 164] on button "button" at bounding box center [91, 162] width 17 height 17
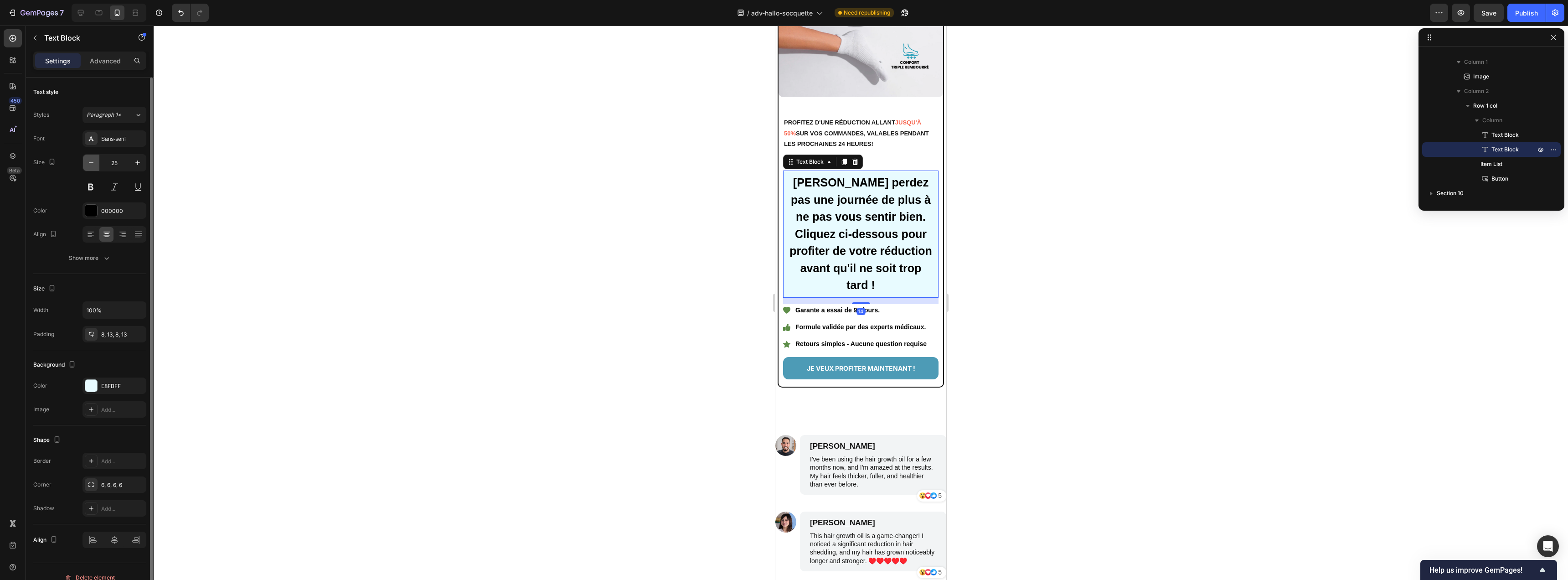
click at [97, 164] on button "button" at bounding box center [91, 162] width 17 height 17
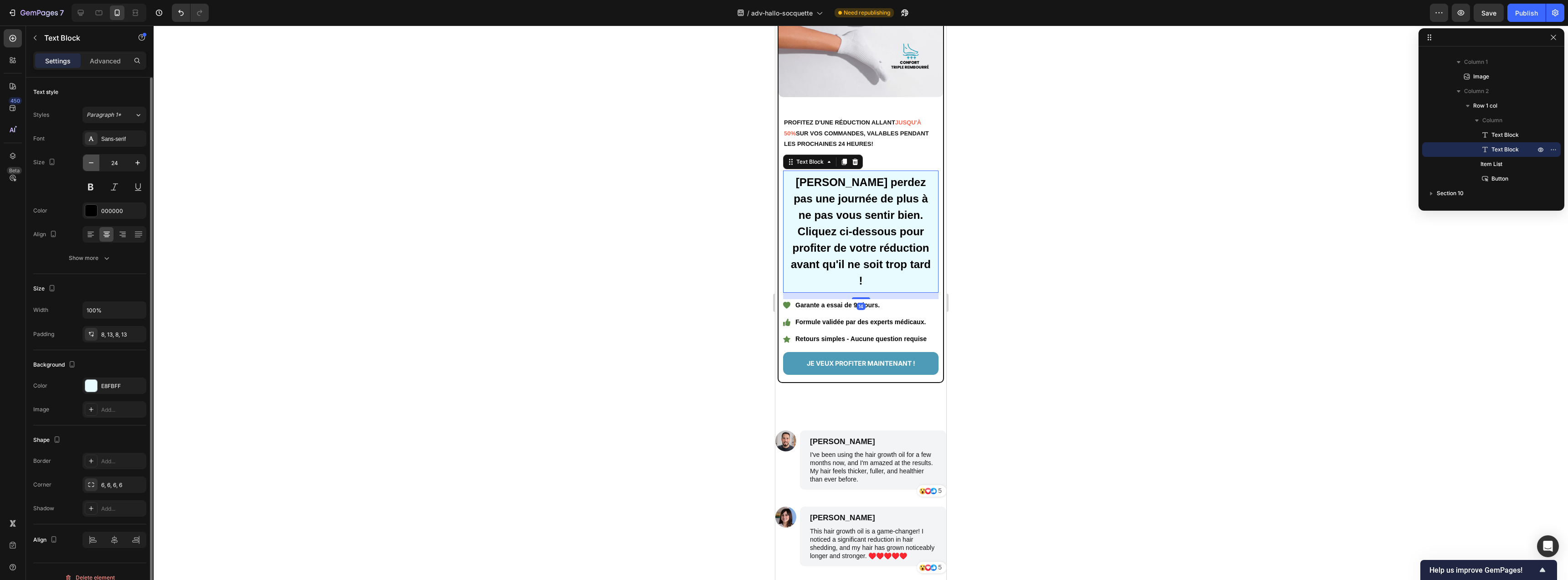
click at [97, 164] on button "button" at bounding box center [91, 162] width 17 height 17
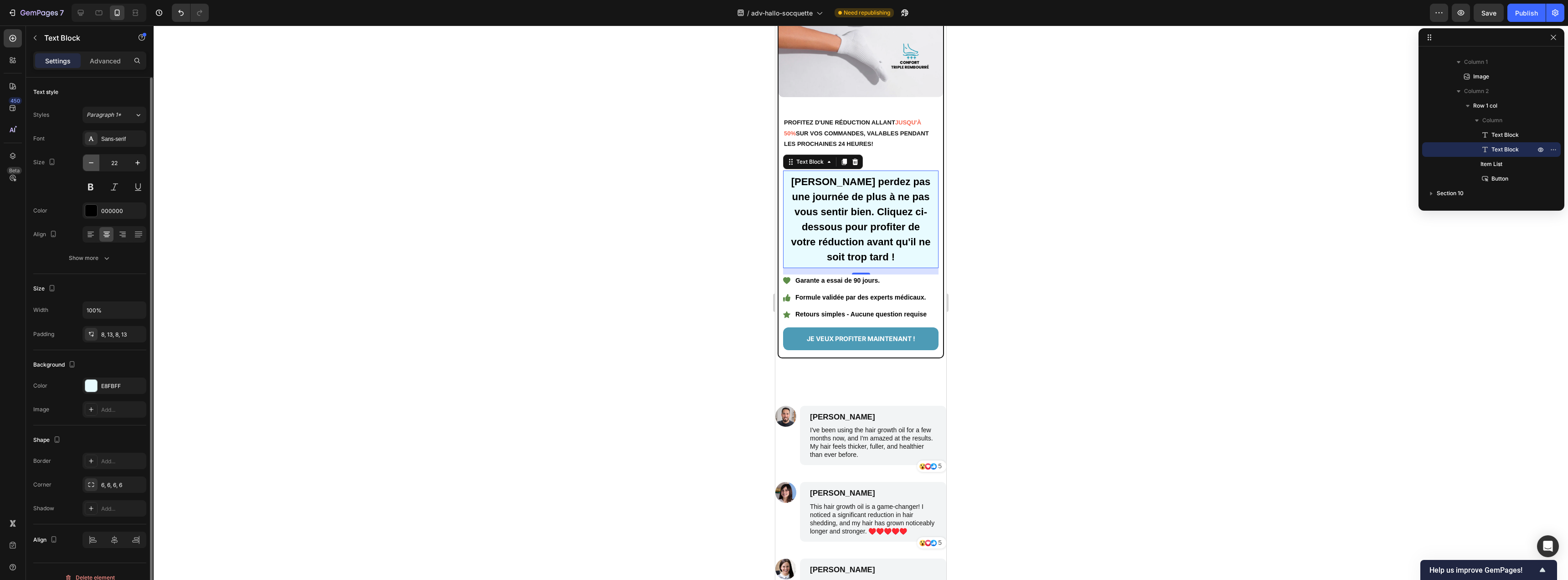
click at [97, 164] on button "button" at bounding box center [91, 162] width 17 height 17
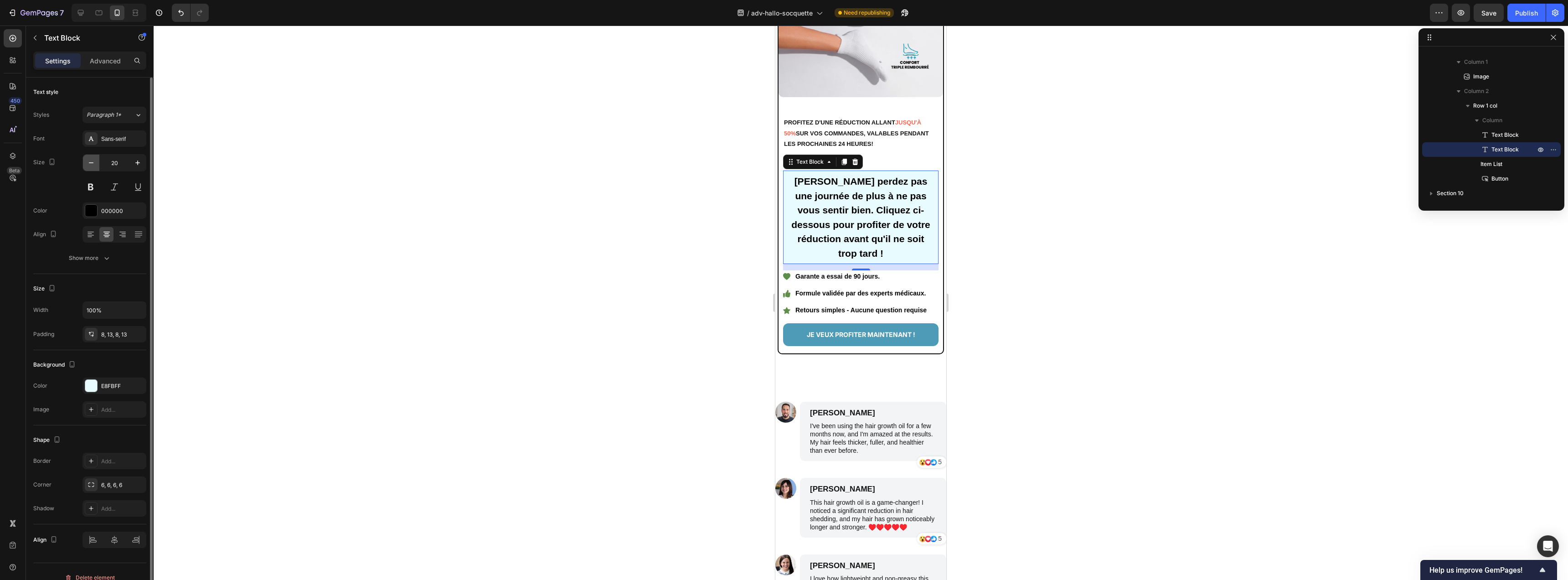
click at [97, 164] on button "button" at bounding box center [91, 162] width 17 height 17
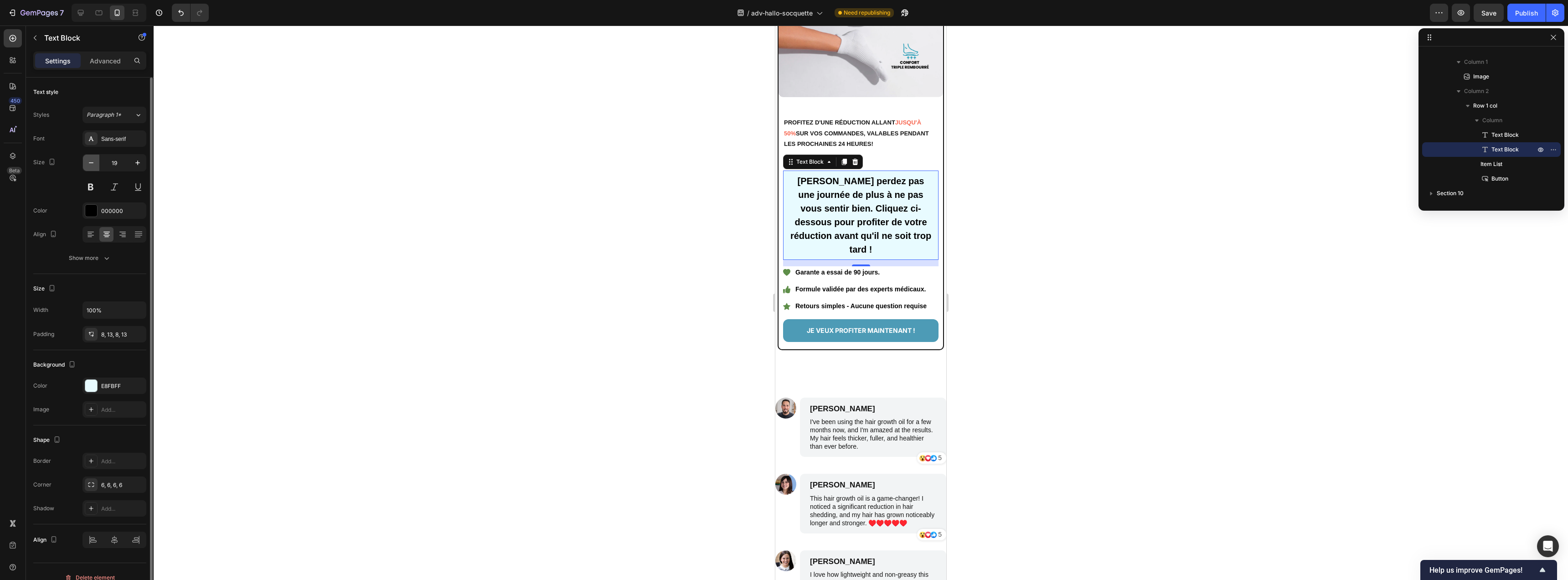
click at [97, 164] on button "button" at bounding box center [91, 162] width 17 height 17
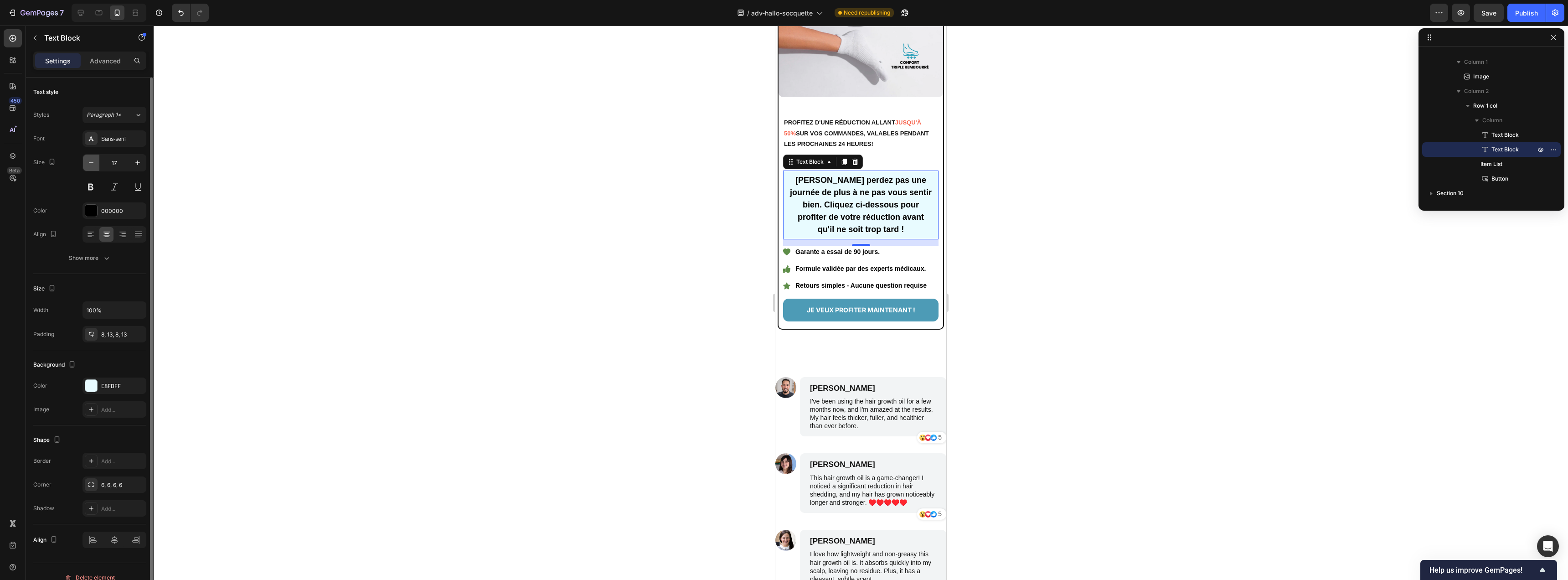
click at [97, 164] on button "button" at bounding box center [91, 162] width 17 height 17
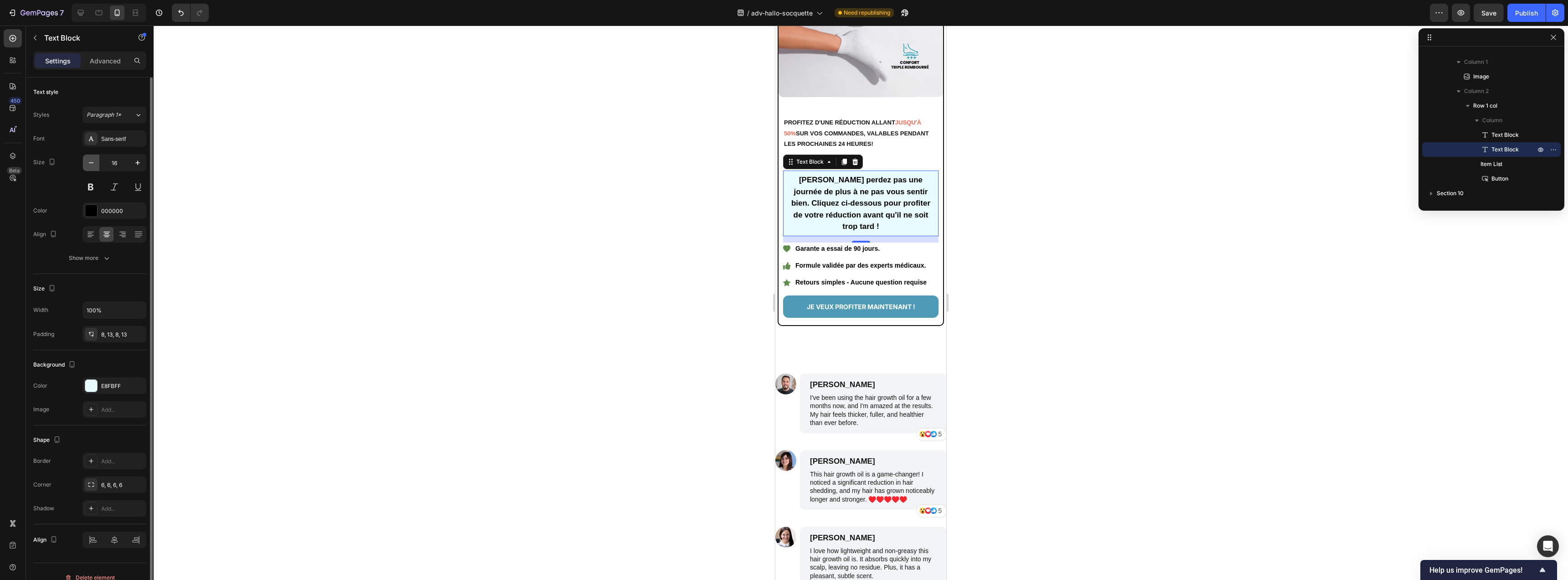
click at [97, 164] on button "button" at bounding box center [91, 162] width 17 height 17
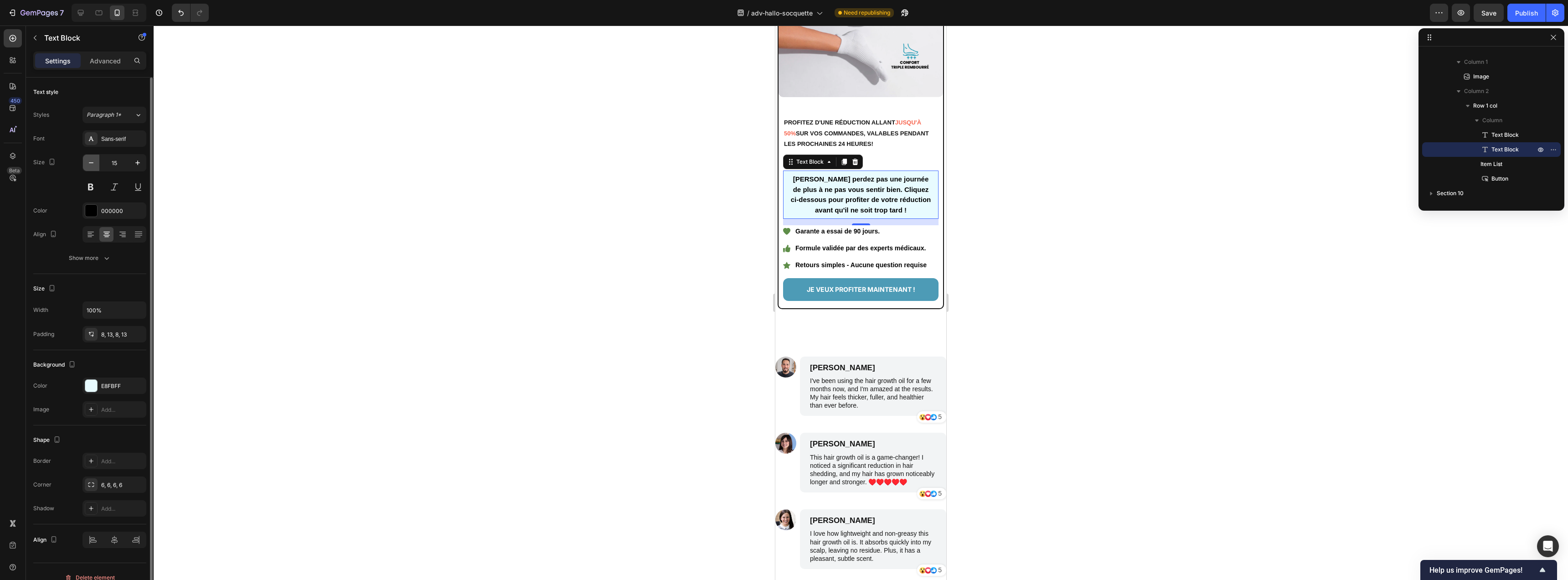
click at [97, 164] on button "button" at bounding box center [91, 162] width 17 height 17
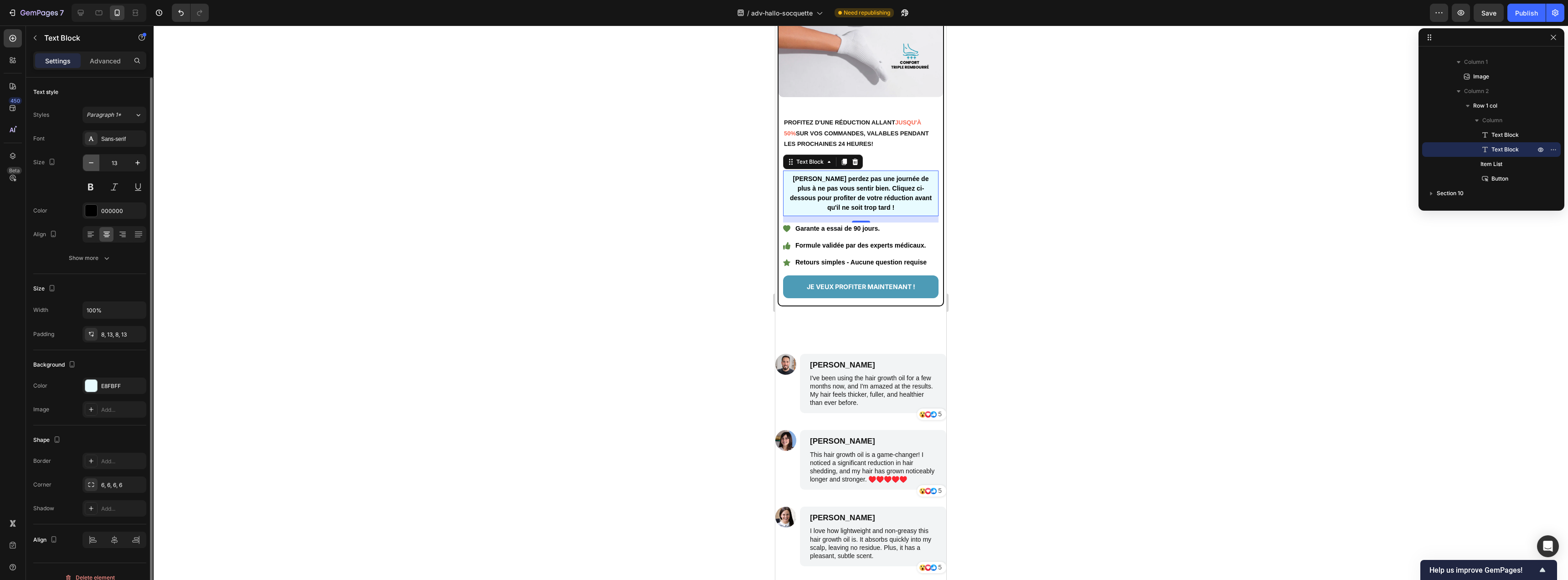
click at [97, 164] on button "button" at bounding box center [91, 162] width 17 height 17
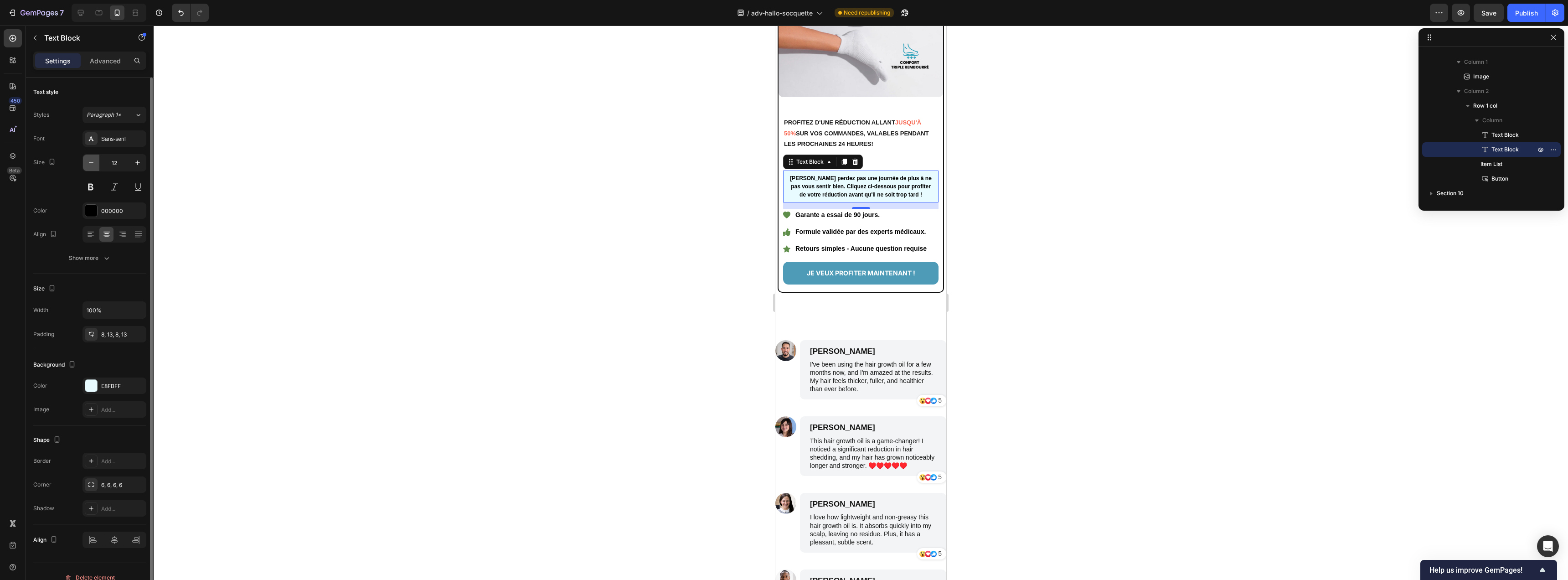
click at [97, 164] on button "button" at bounding box center [91, 162] width 17 height 17
click at [137, 163] on icon "button" at bounding box center [137, 162] width 9 height 9
type input "12"
click at [694, 193] on div at bounding box center [861, 303] width 1414 height 555
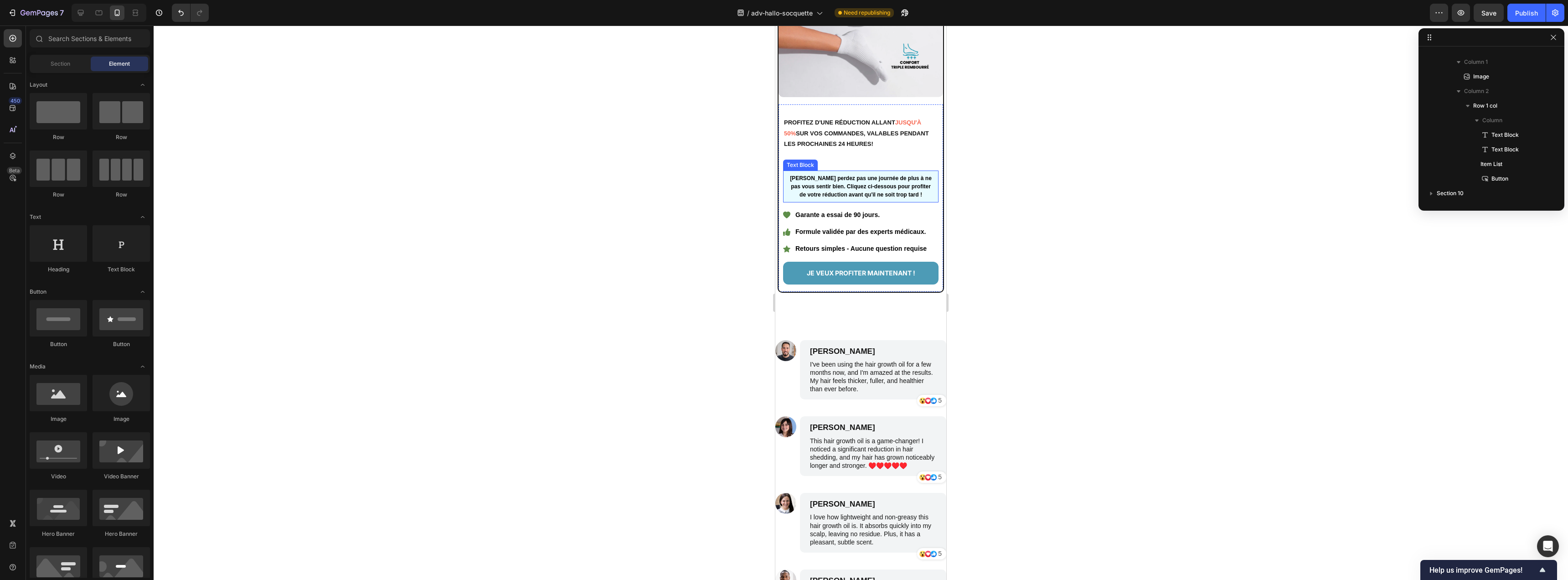
click at [876, 170] on div "Ne perdez pas une journée de plus à ne pas vous sentir bien. Cliquez ci-dessous…" at bounding box center [861, 186] width 156 height 32
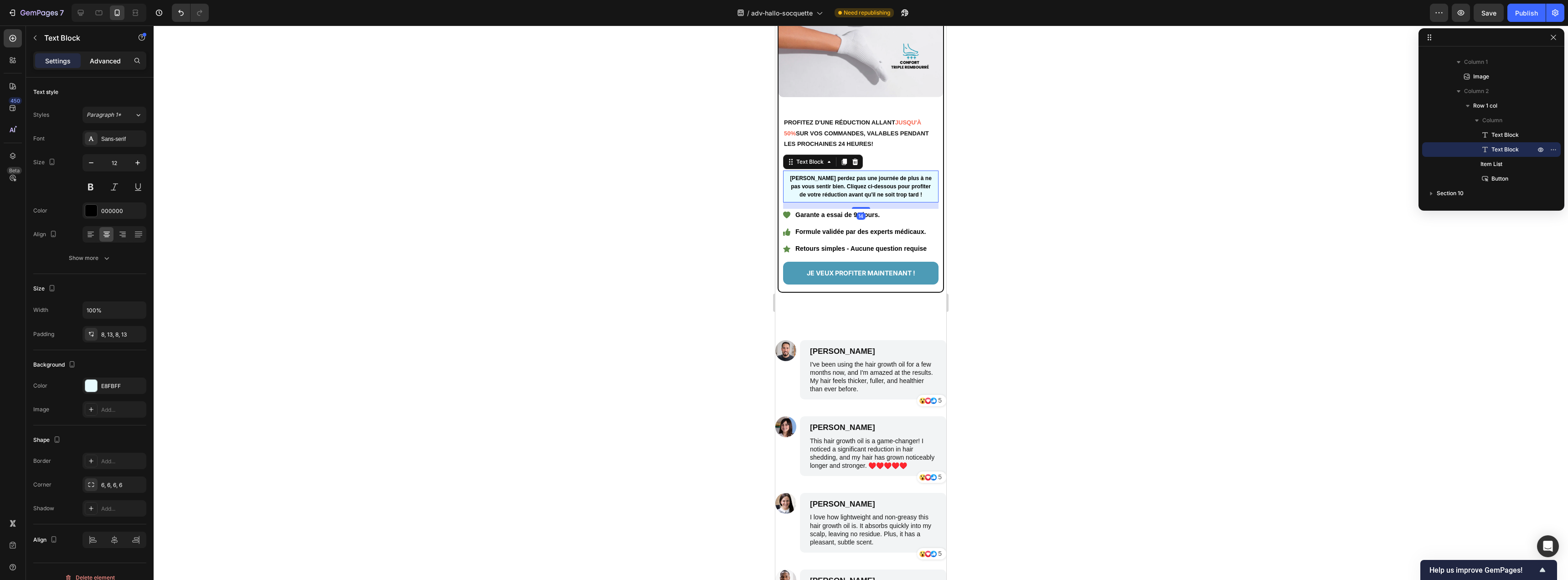
click at [108, 63] on p "Advanced" at bounding box center [105, 61] width 31 height 10
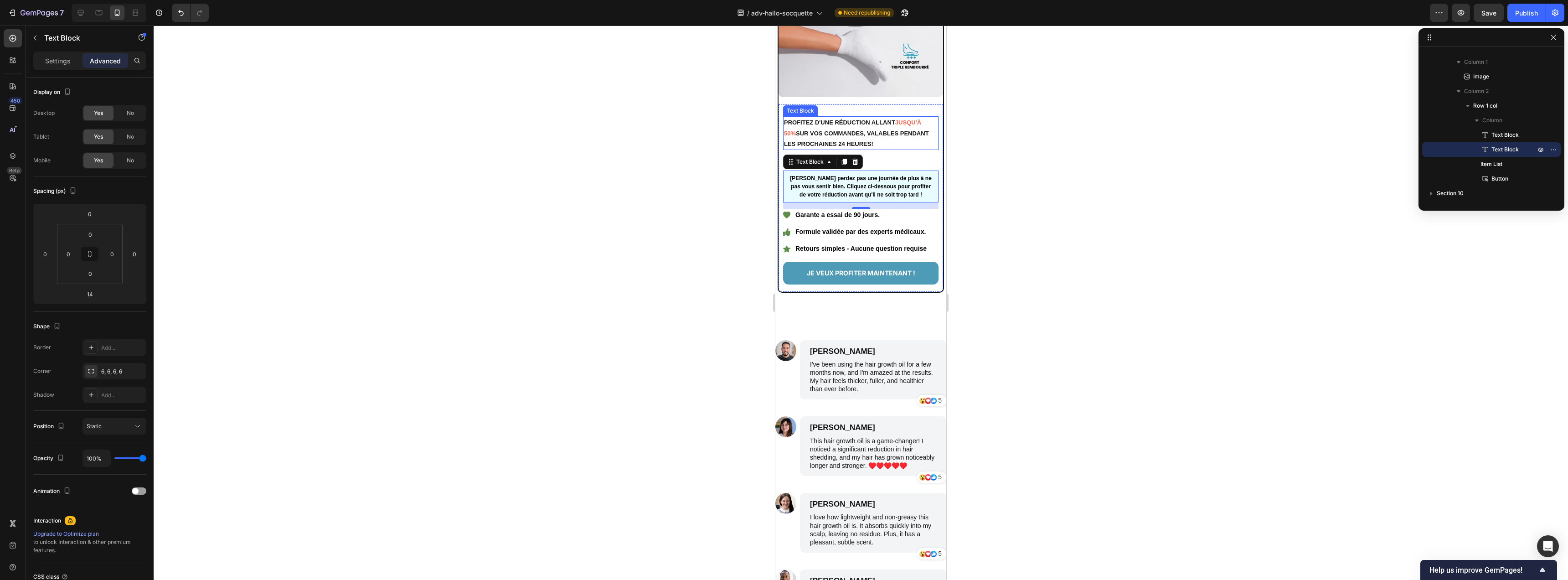
click at [890, 144] on div "PROFITEZ D'UNE RÉDUCTION ALLANT JUSQU'À 50% SUR VOS COMMANDES, VALABLES PENDANT…" at bounding box center [861, 133] width 156 height 34
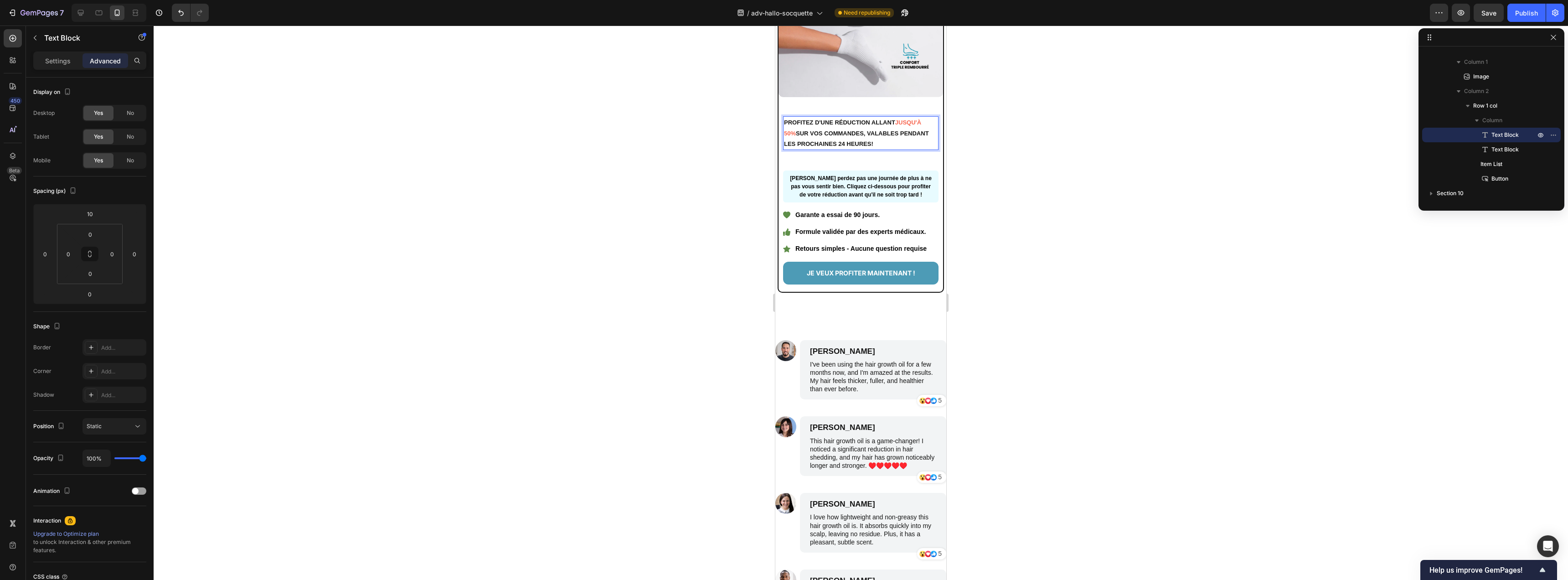
click at [892, 142] on p "PROFITEZ D'UNE RÉDUCTION ALLANT JUSQU'À 50% SUR VOS COMMANDES, VALABLES PENDANT…" at bounding box center [860, 133] width 154 height 32
click at [874, 164] on div "PROFITEZ D'UNE RÉDUCTION ALLANT JUSQU'À 50% SUR VOS COMMANDES, VALABLES PENDANT…" at bounding box center [861, 197] width 156 height 172
click at [917, 191] on p "Ne perdez pas une journée de plus à ne pas vous sentir bien. Cliquez ci-dessous…" at bounding box center [861, 186] width 143 height 25
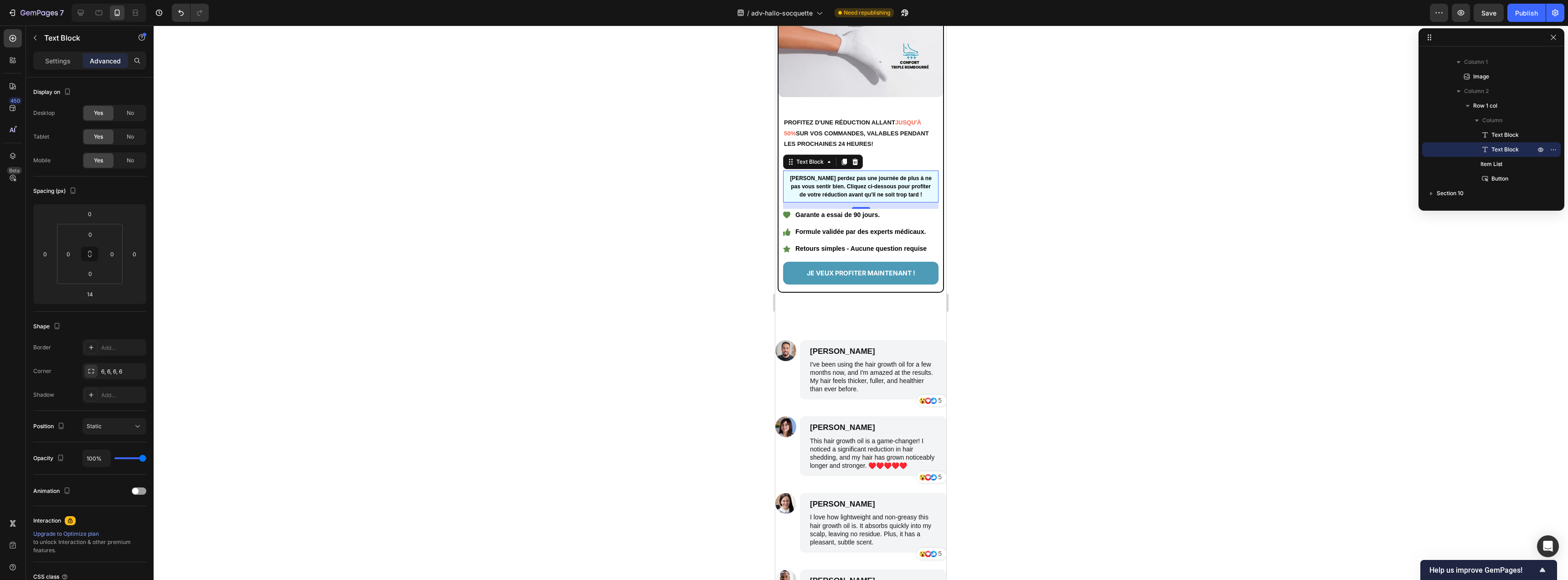
click at [702, 262] on div at bounding box center [861, 303] width 1414 height 555
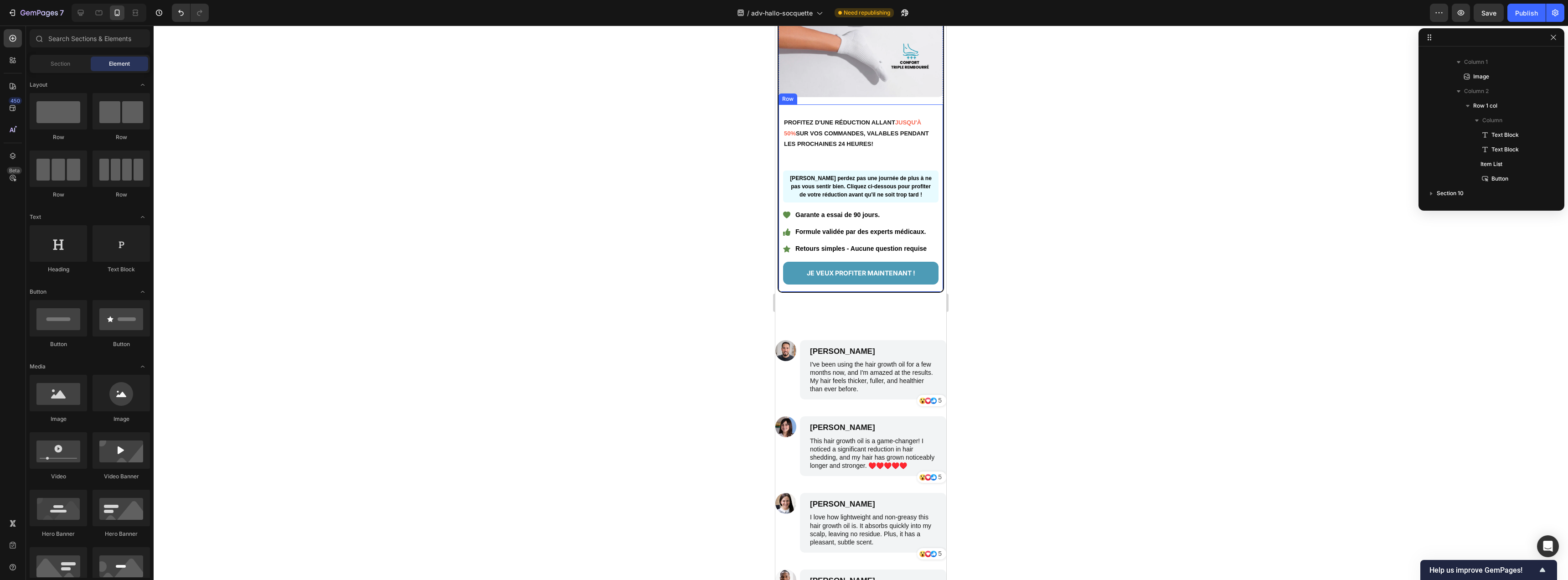
click at [825, 155] on div "PROFITEZ D'UNE RÉDUCTION ALLANT JUSQU'À 50% SUR VOS COMMANDES, VALABLES PENDANT…" at bounding box center [861, 197] width 156 height 172
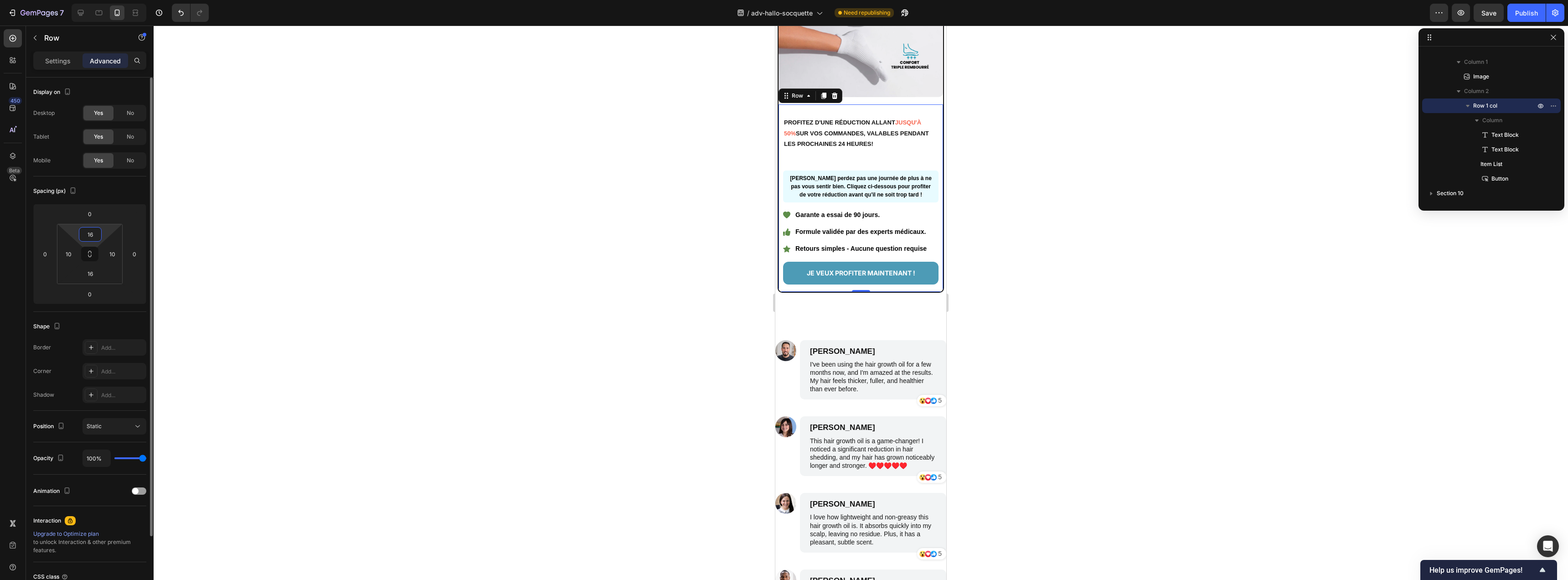
click at [85, 235] on input "16" at bounding box center [90, 234] width 18 height 13
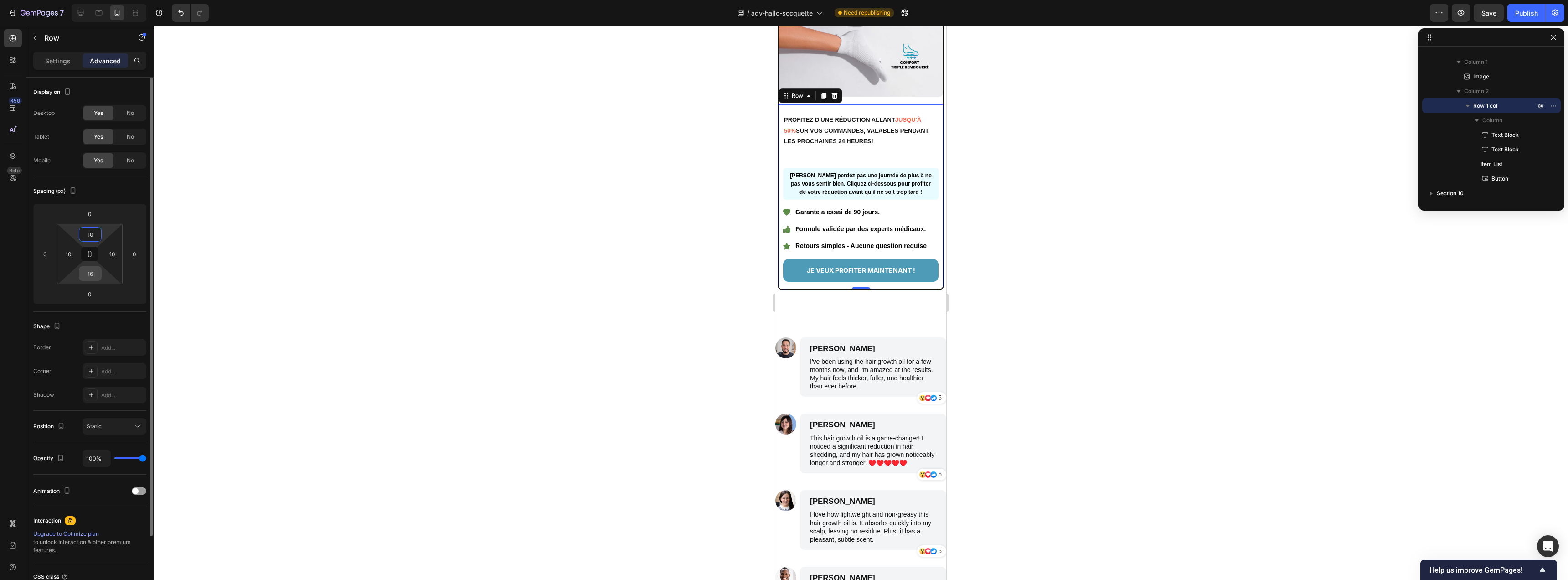
type input "10"
click at [90, 272] on input "16" at bounding box center [90, 273] width 18 height 13
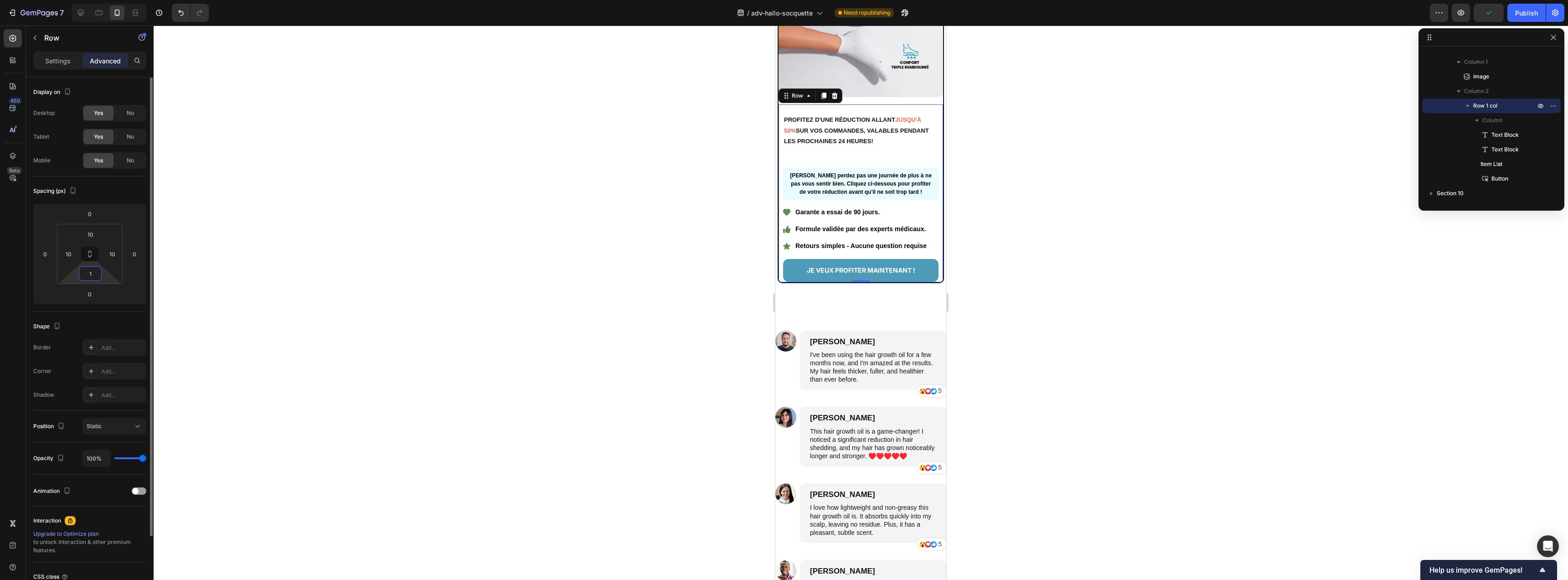
type input "14"
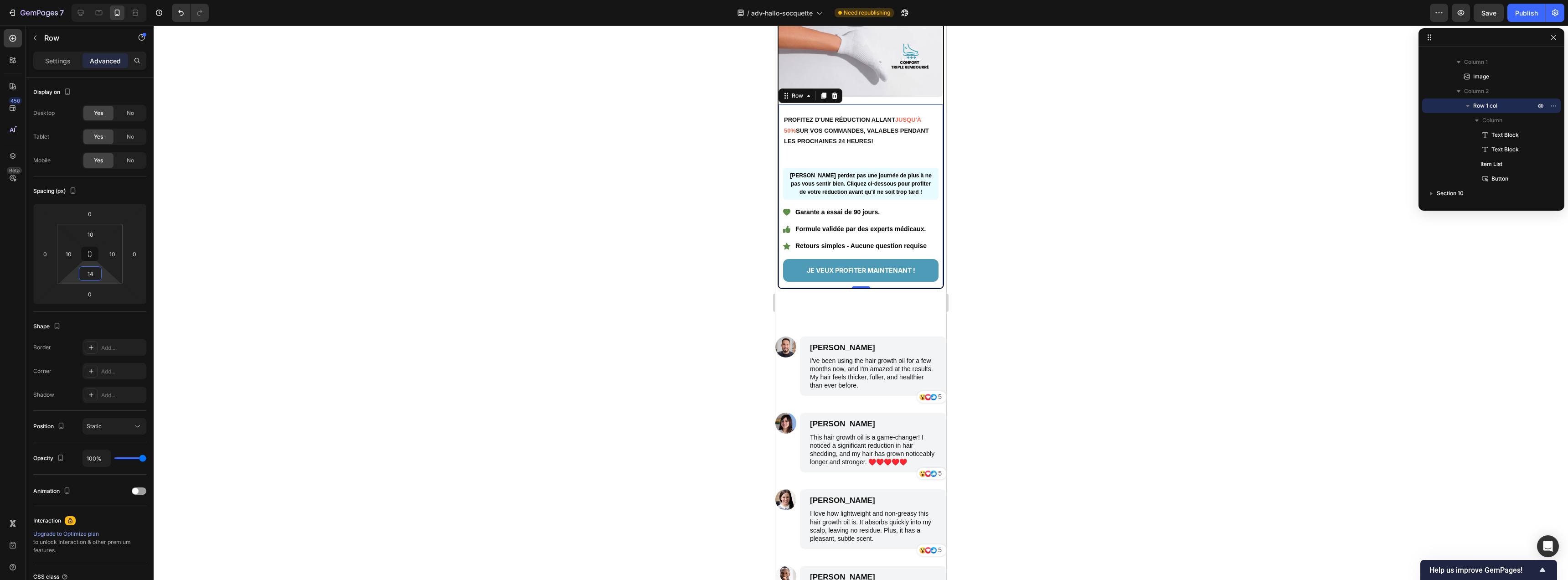
click at [625, 231] on div at bounding box center [861, 303] width 1414 height 555
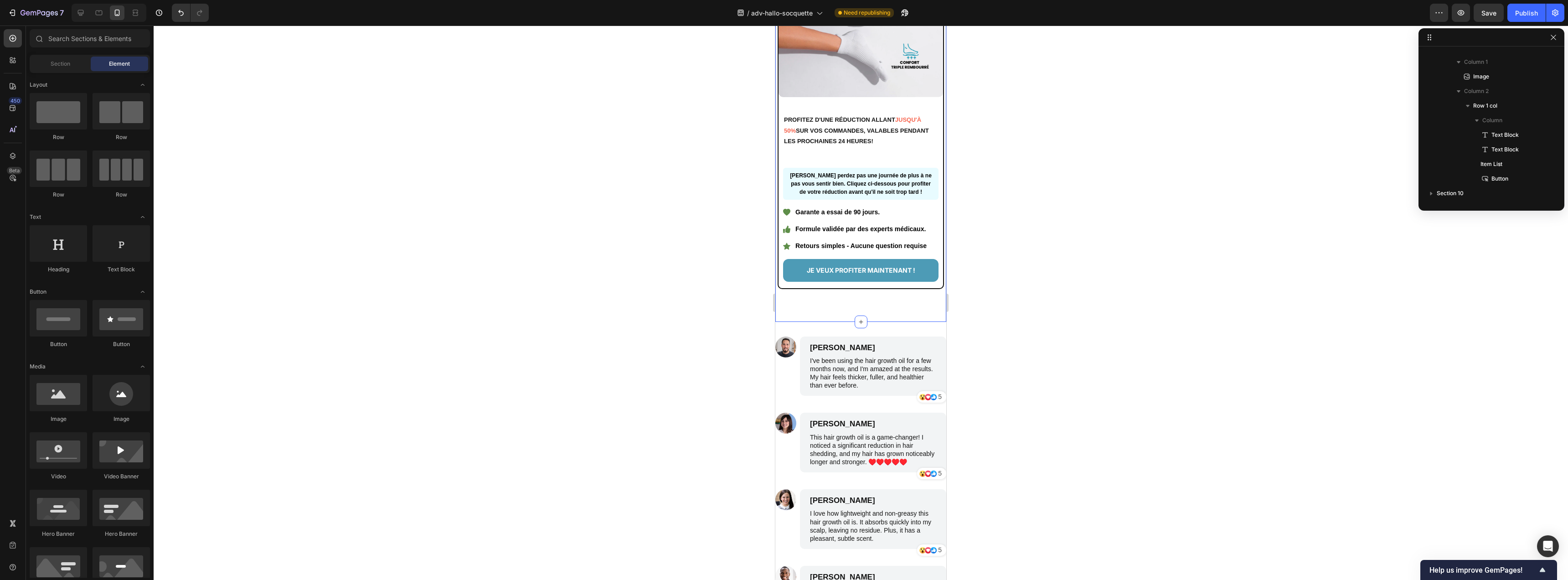
click at [873, 291] on div "Image PROFITEZ D'UNE RÉDUCTION ALLANT JUSQU'À 50% SUR VOS COMMANDES, VALABLES P…" at bounding box center [860, 138] width 171 height 367
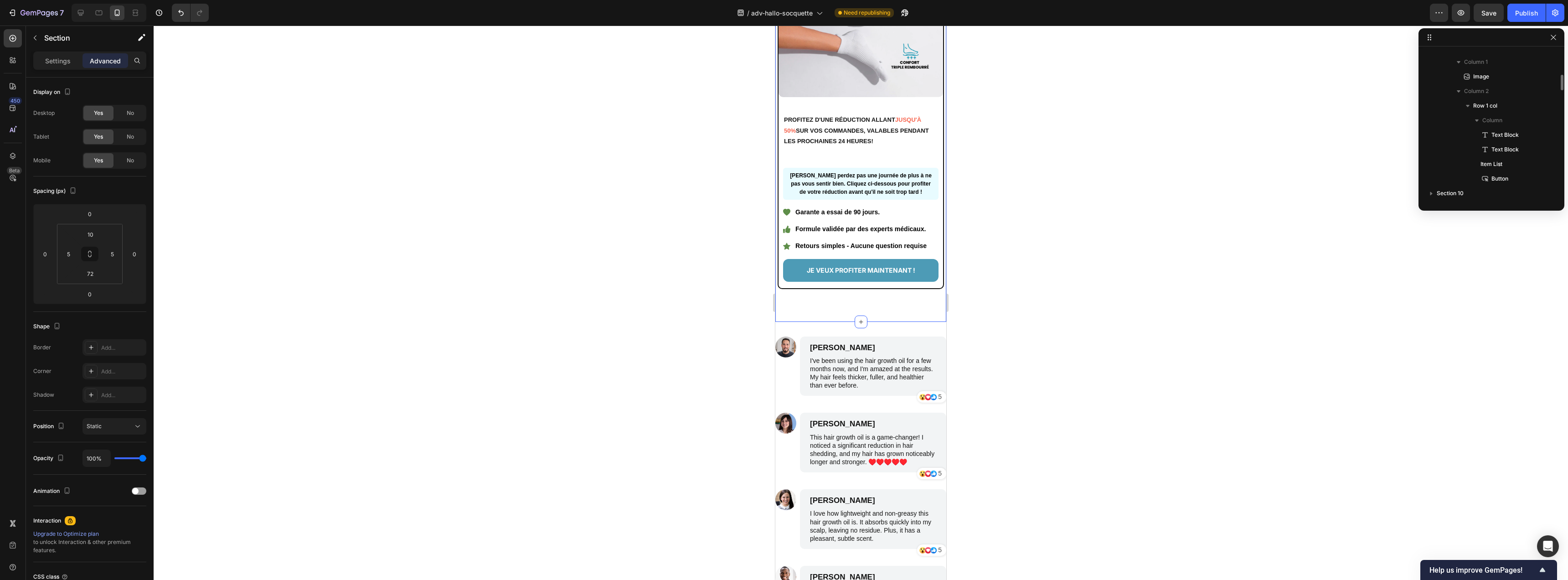
scroll to position [1209, 0]
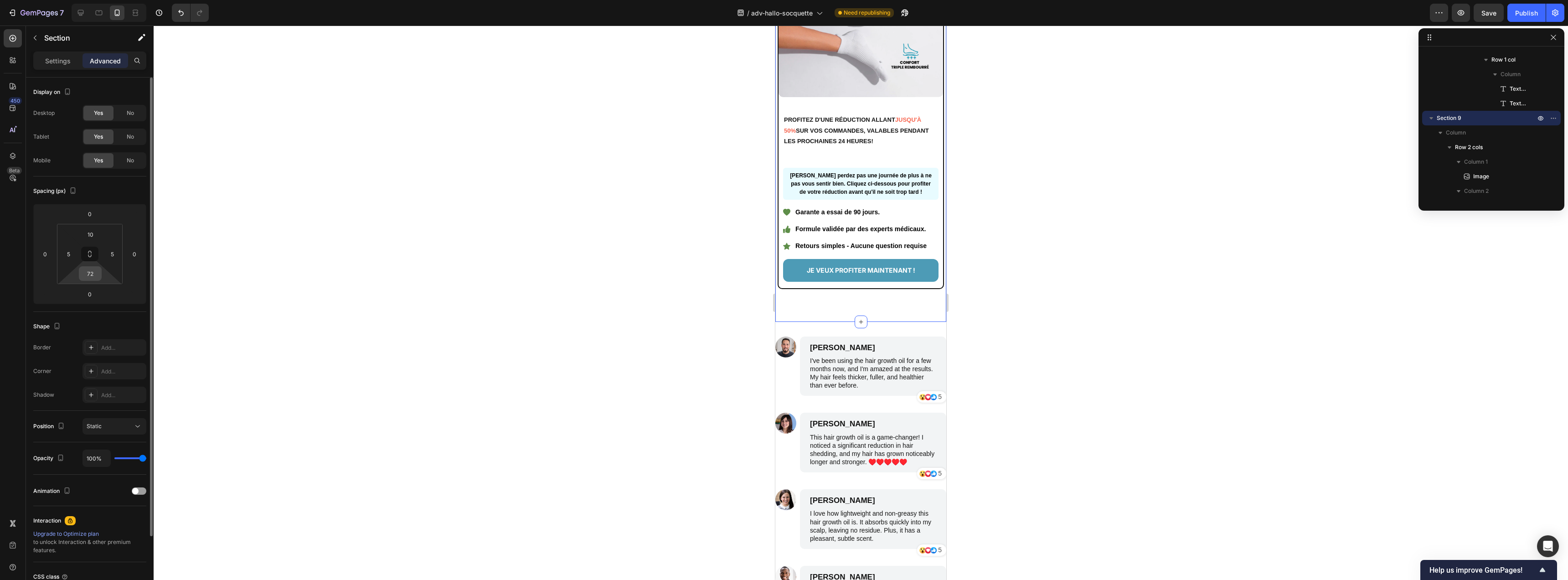
click at [97, 278] on input "72" at bounding box center [90, 273] width 18 height 13
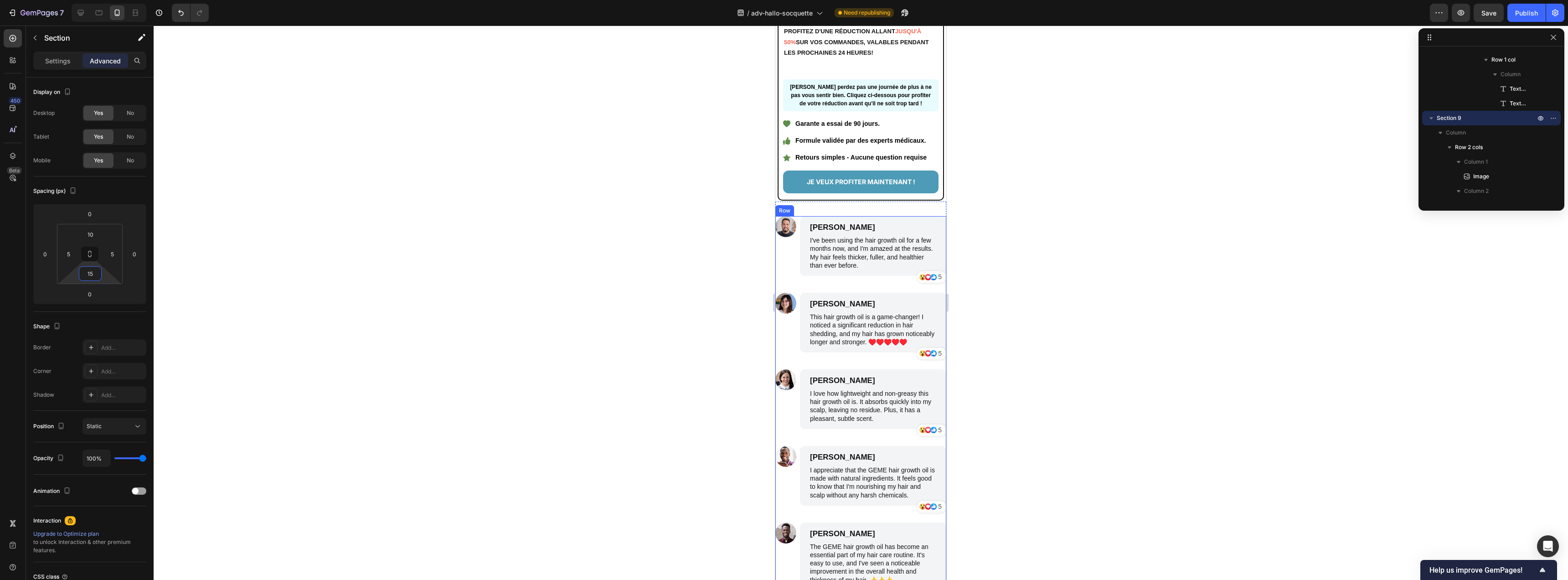
scroll to position [3059, 0]
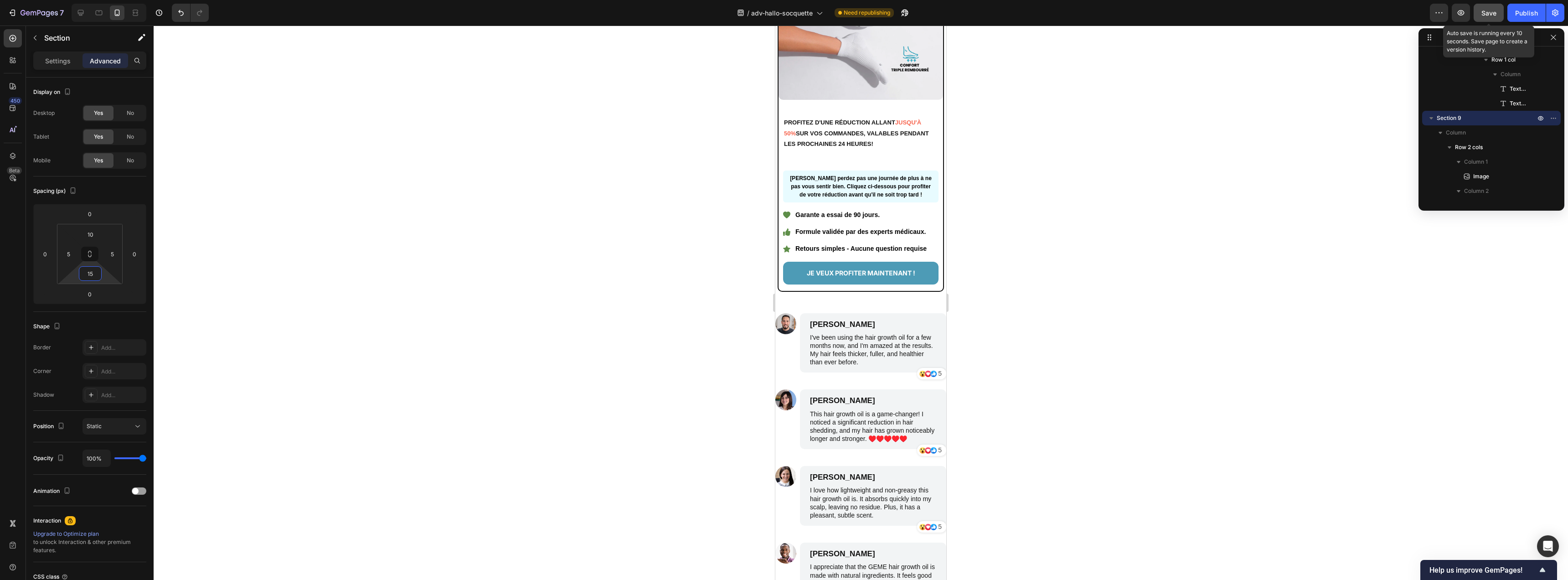
type input "15"
click at [1489, 10] on span "Save" at bounding box center [1489, 13] width 15 height 8
click at [102, 13] on icon at bounding box center [99, 13] width 7 height 5
type input "80"
type input "48"
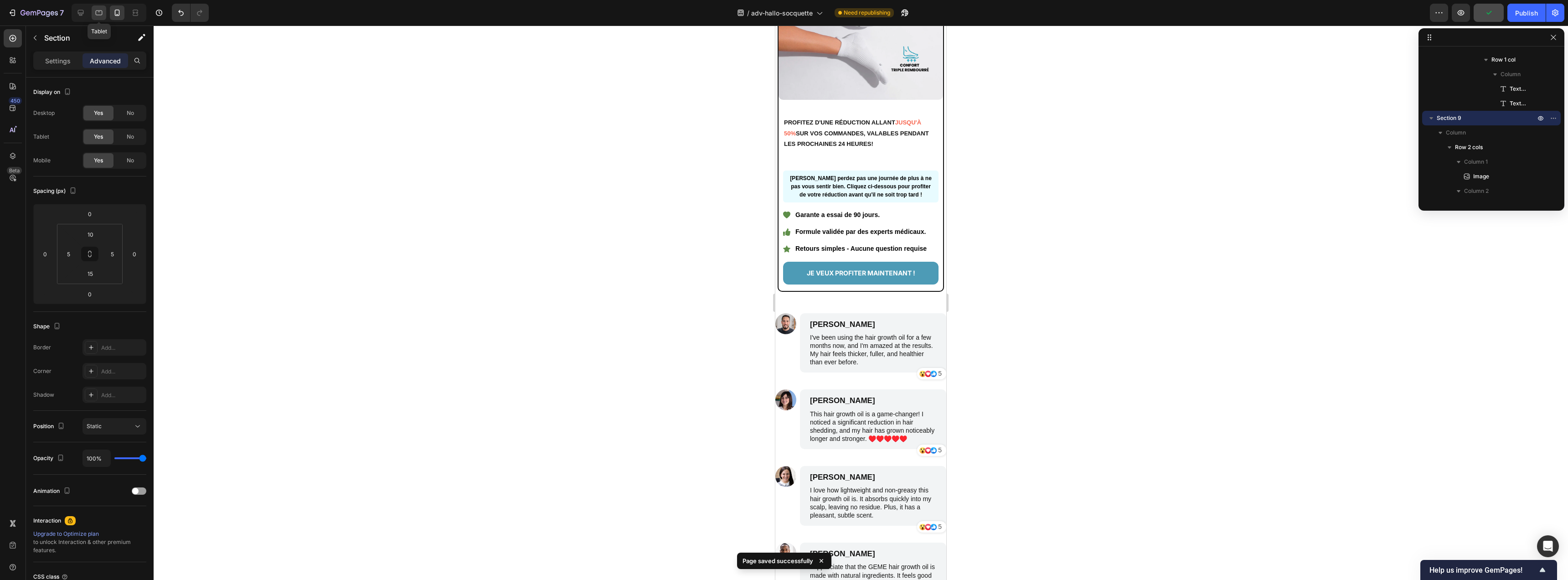
type input "80"
type input "48"
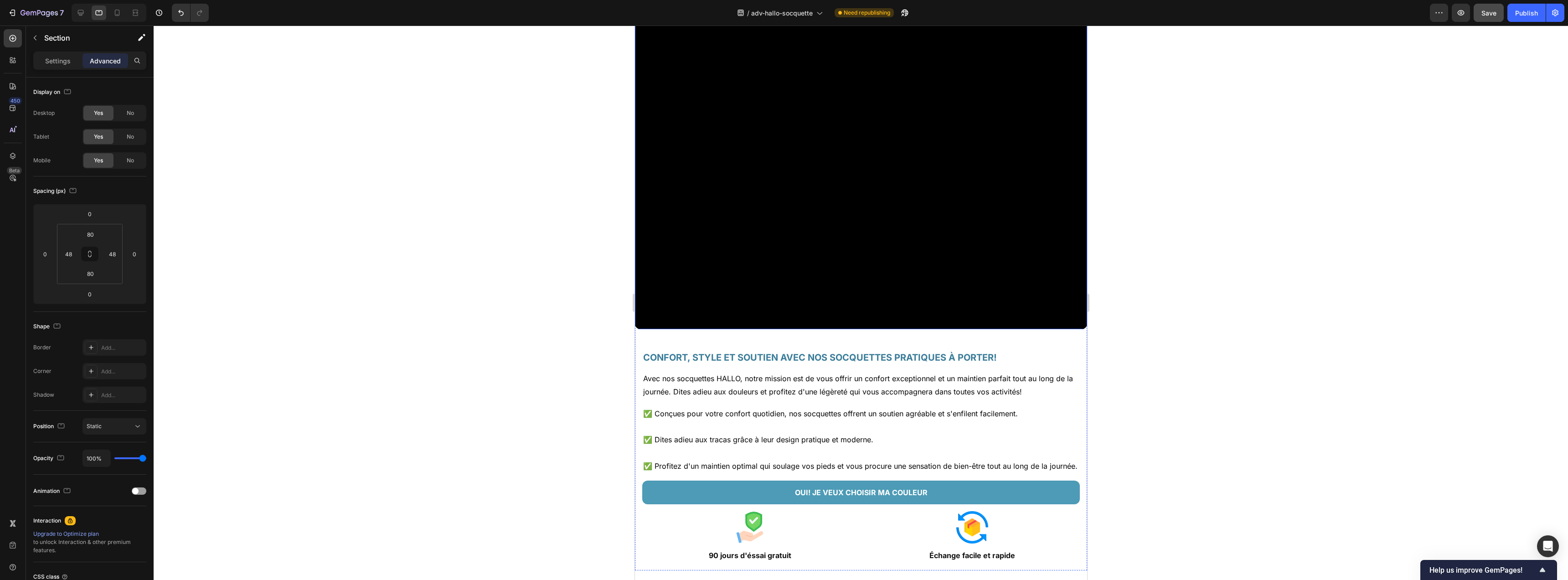
scroll to position [186, 0]
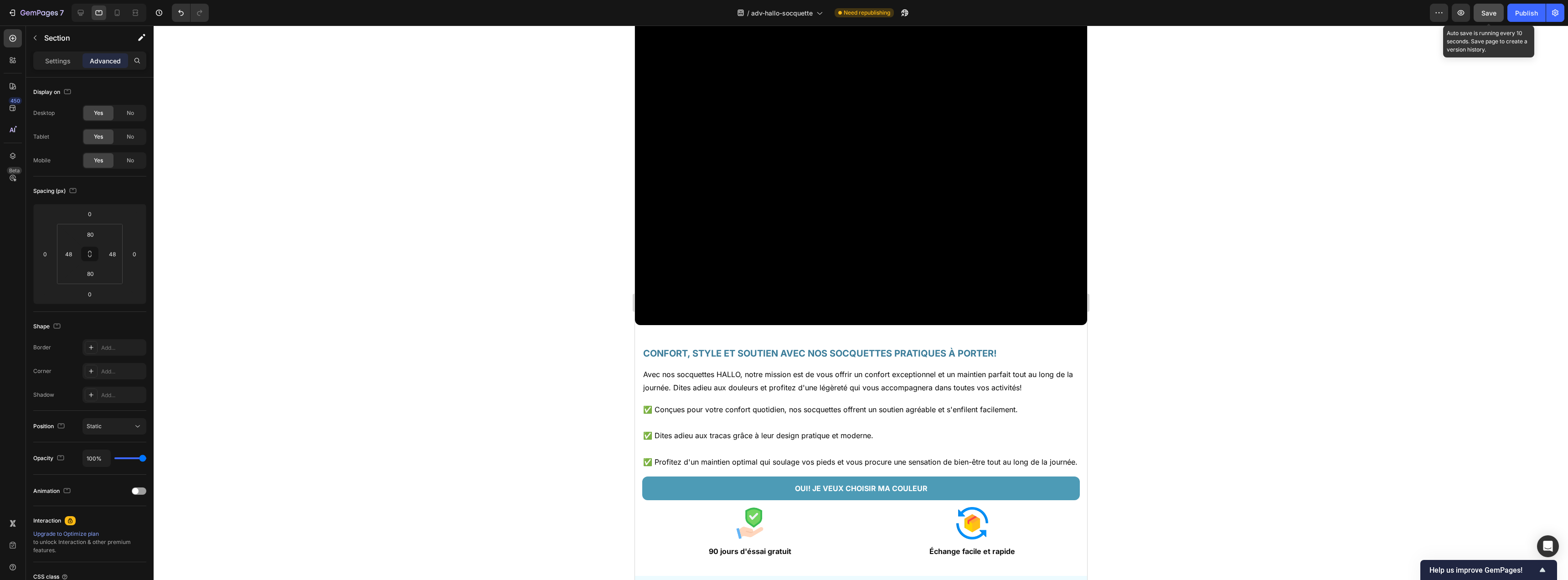
click at [1485, 14] on span "Save" at bounding box center [1489, 13] width 15 height 8
click at [84, 10] on icon at bounding box center [80, 12] width 9 height 9
type input "222"
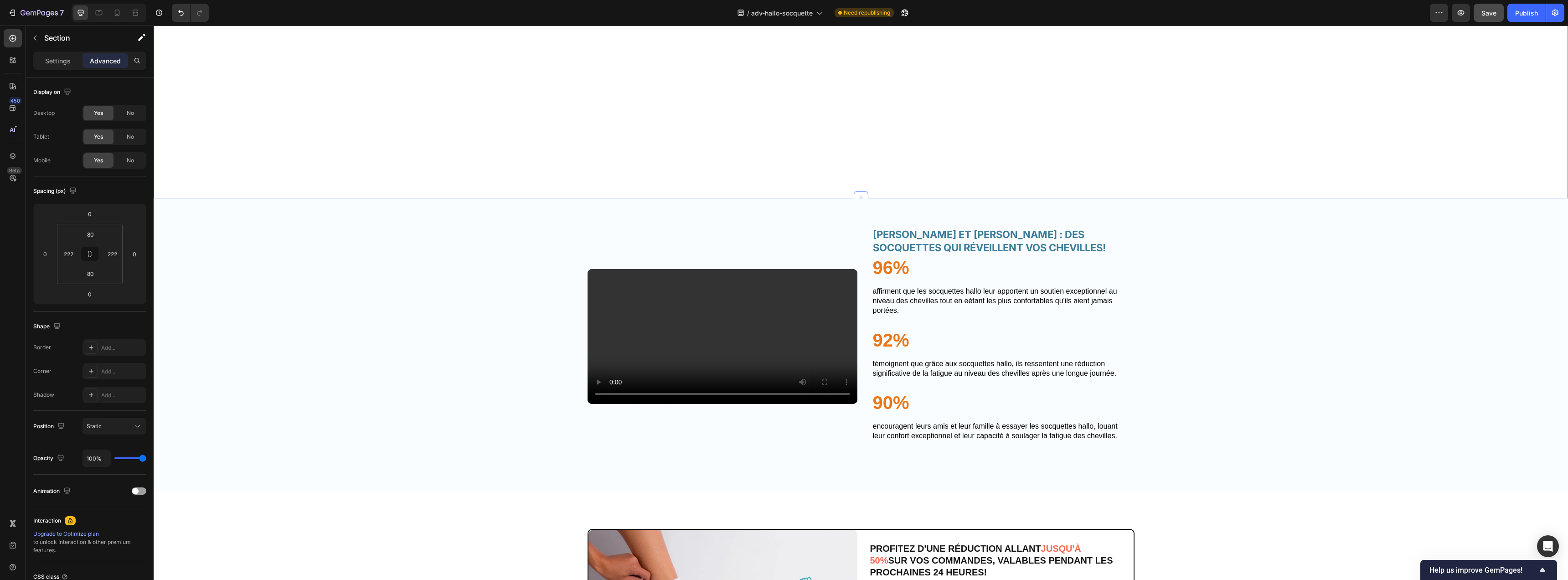
scroll to position [3044, 0]
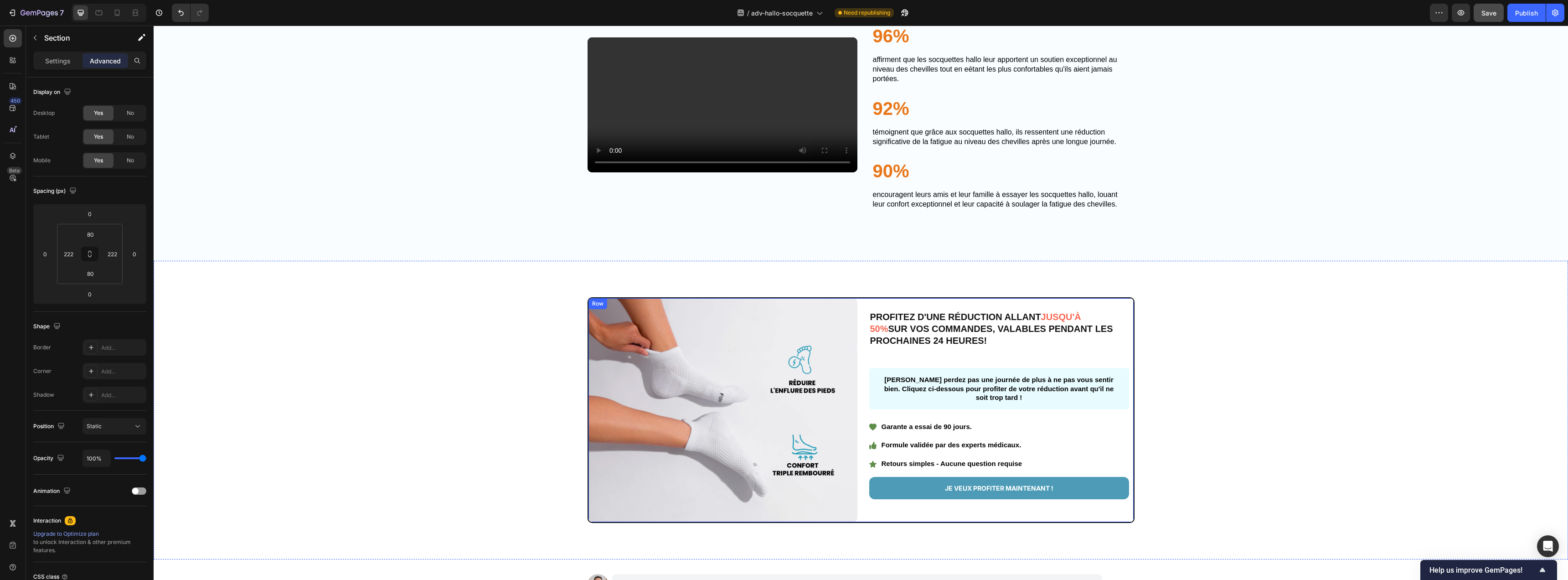
click at [1058, 478] on link "JE VEUX PROFITER MAINTENANT !" at bounding box center [999, 488] width 260 height 22
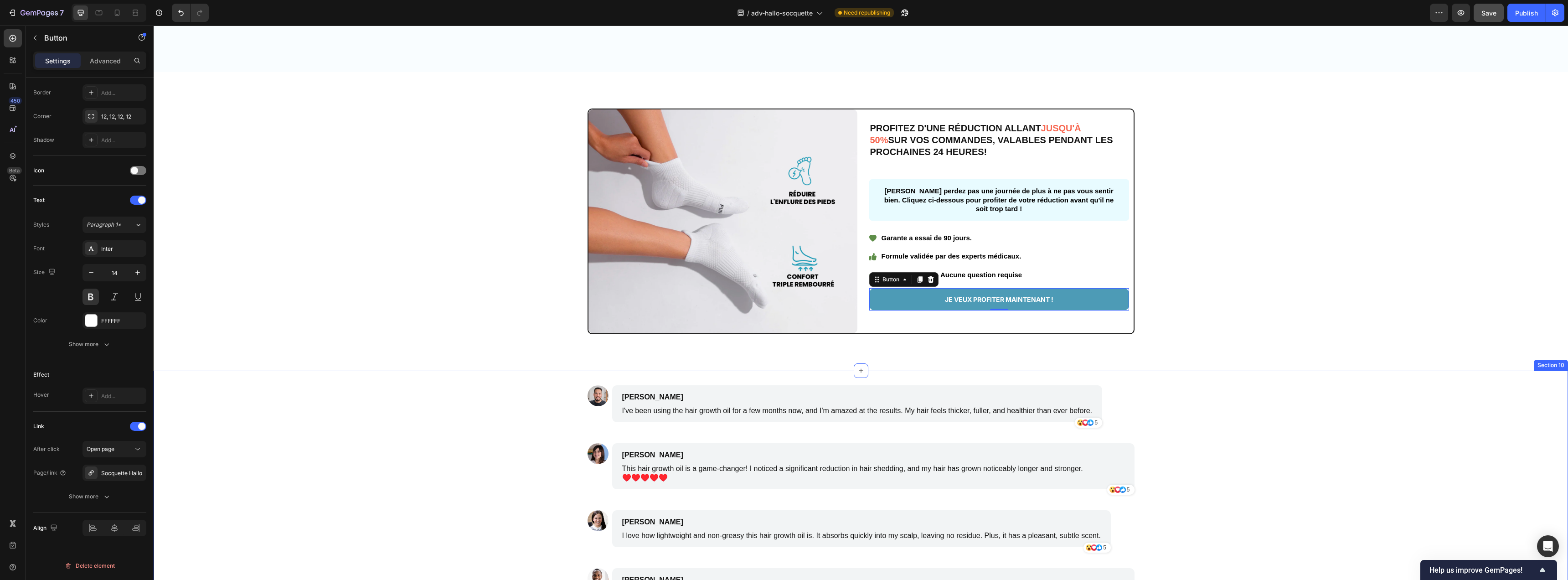
scroll to position [3347, 0]
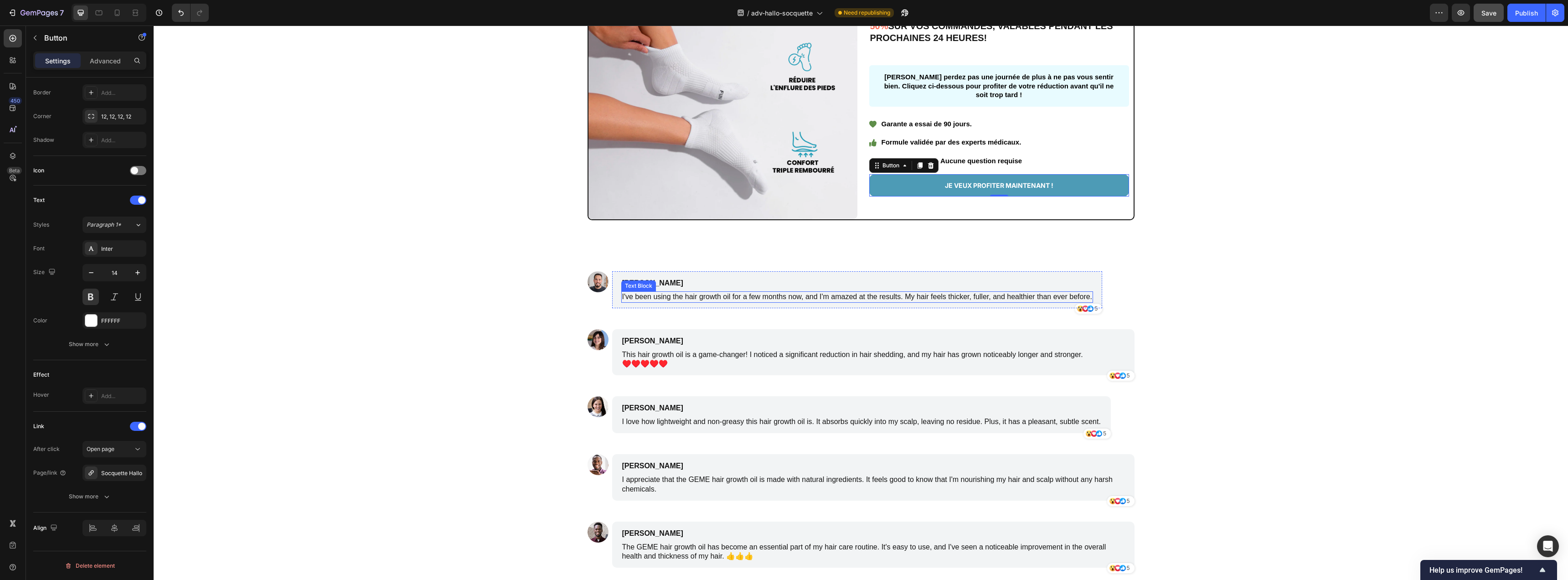
click at [661, 298] on p "I've been using the hair growth oil for a few months now, and I'm amazed at the…" at bounding box center [857, 297] width 471 height 10
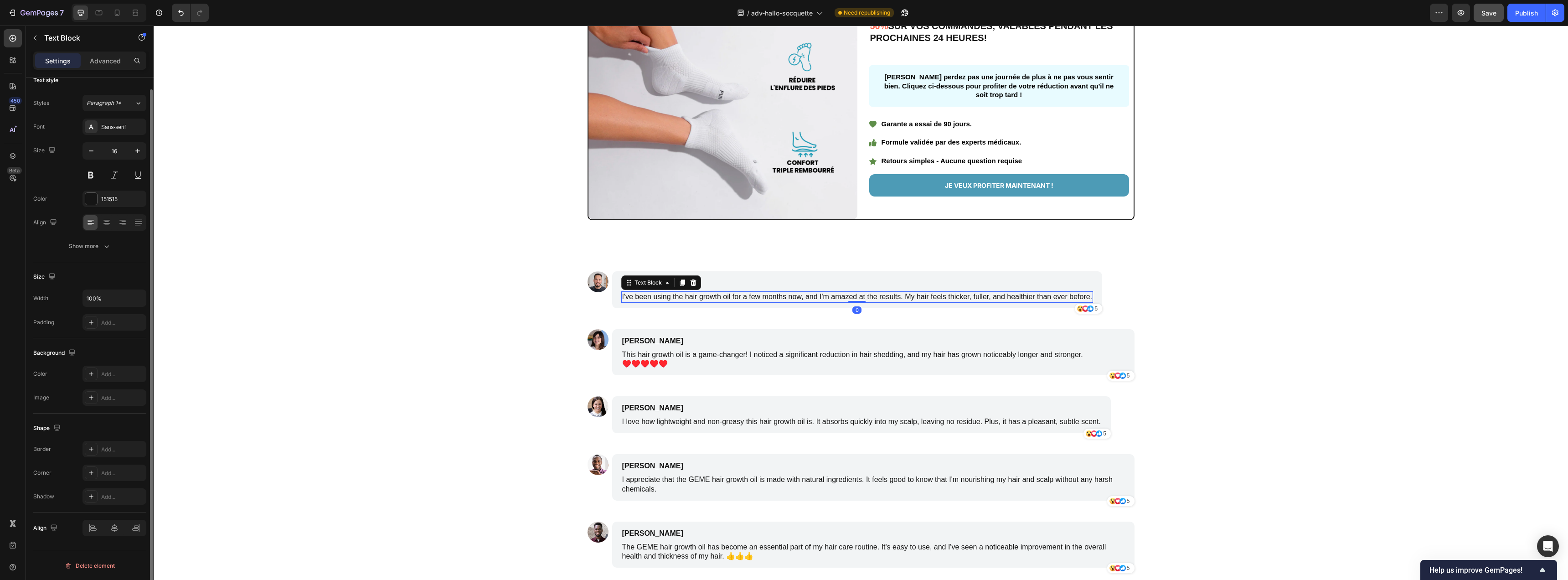
scroll to position [0, 0]
click at [661, 298] on p "I've been using the hair growth oil for a few months now, and I'm amazed at the…" at bounding box center [857, 297] width 471 height 10
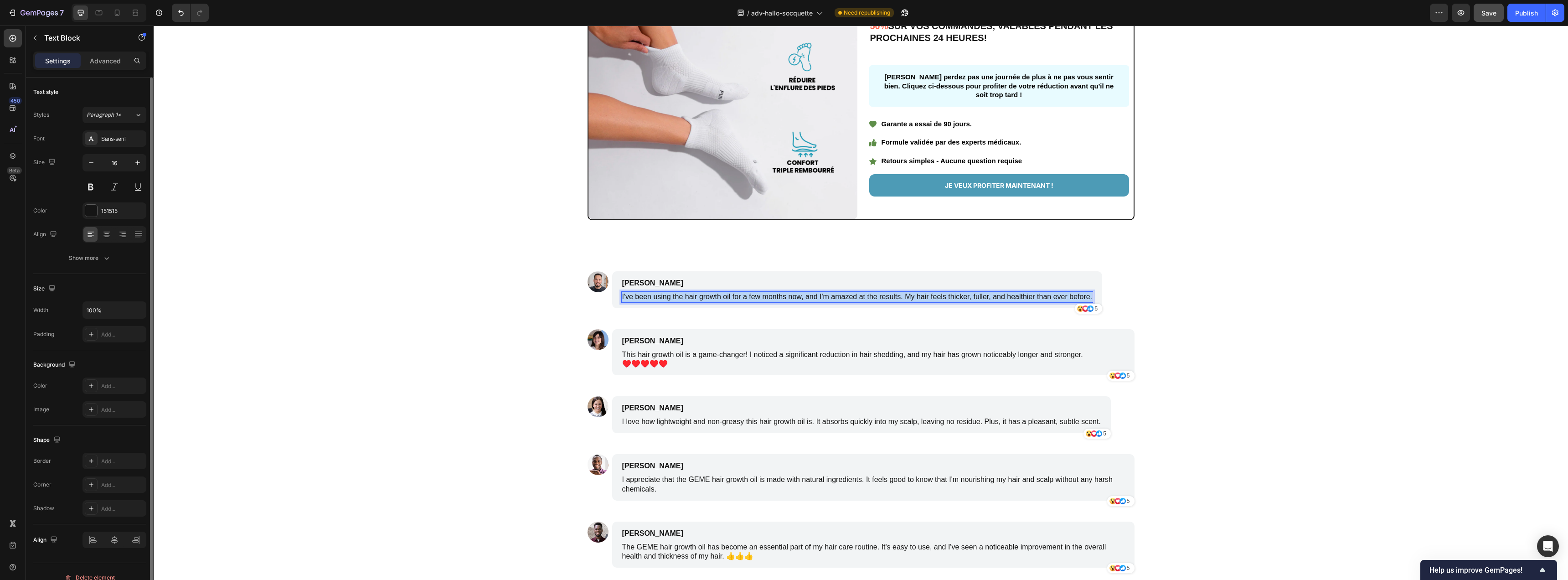
click at [661, 298] on p "I've been using the hair growth oil for a few months now, and I'm amazed at the…" at bounding box center [857, 297] width 471 height 10
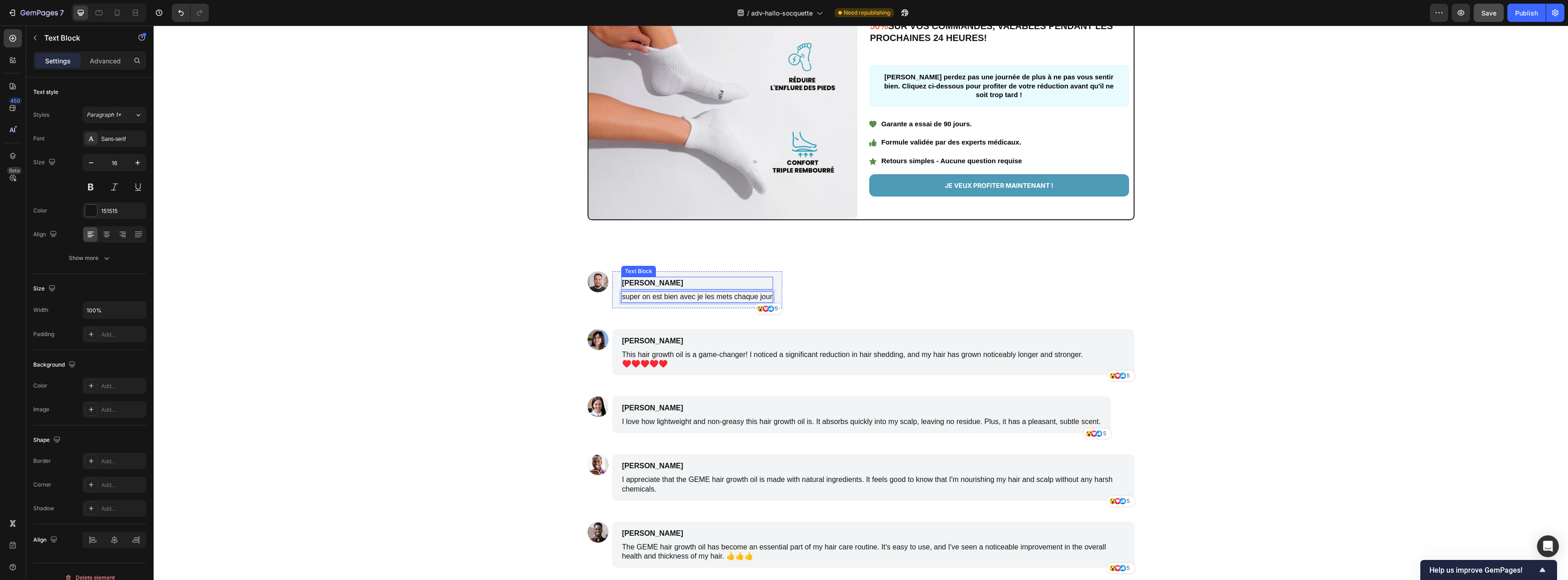
click at [647, 282] on p "James Smith" at bounding box center [654, 283] width 64 height 11
click at [643, 286] on p "James Smith" at bounding box center [654, 283] width 64 height 11
click at [642, 282] on p "James Smith" at bounding box center [654, 283] width 64 height 11
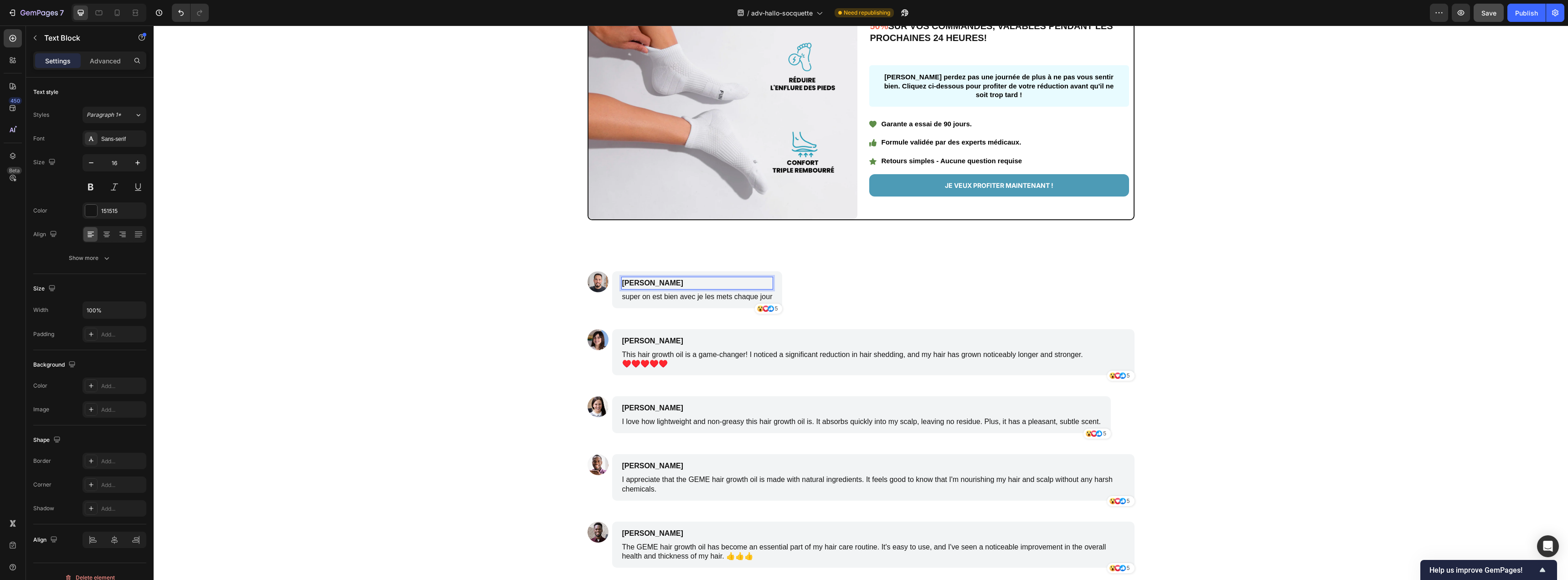
click at [642, 282] on p "James Smith" at bounding box center [654, 283] width 64 height 11
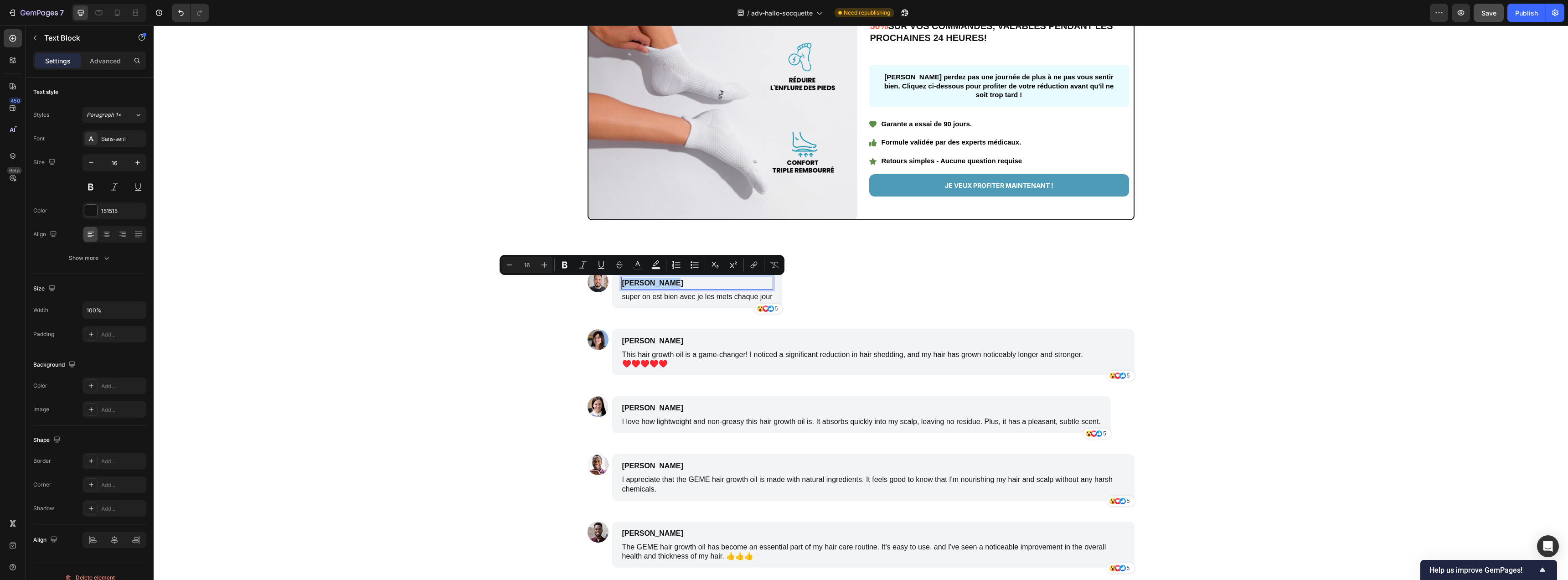
click at [642, 282] on p "James Smith" at bounding box center [654, 283] width 64 height 11
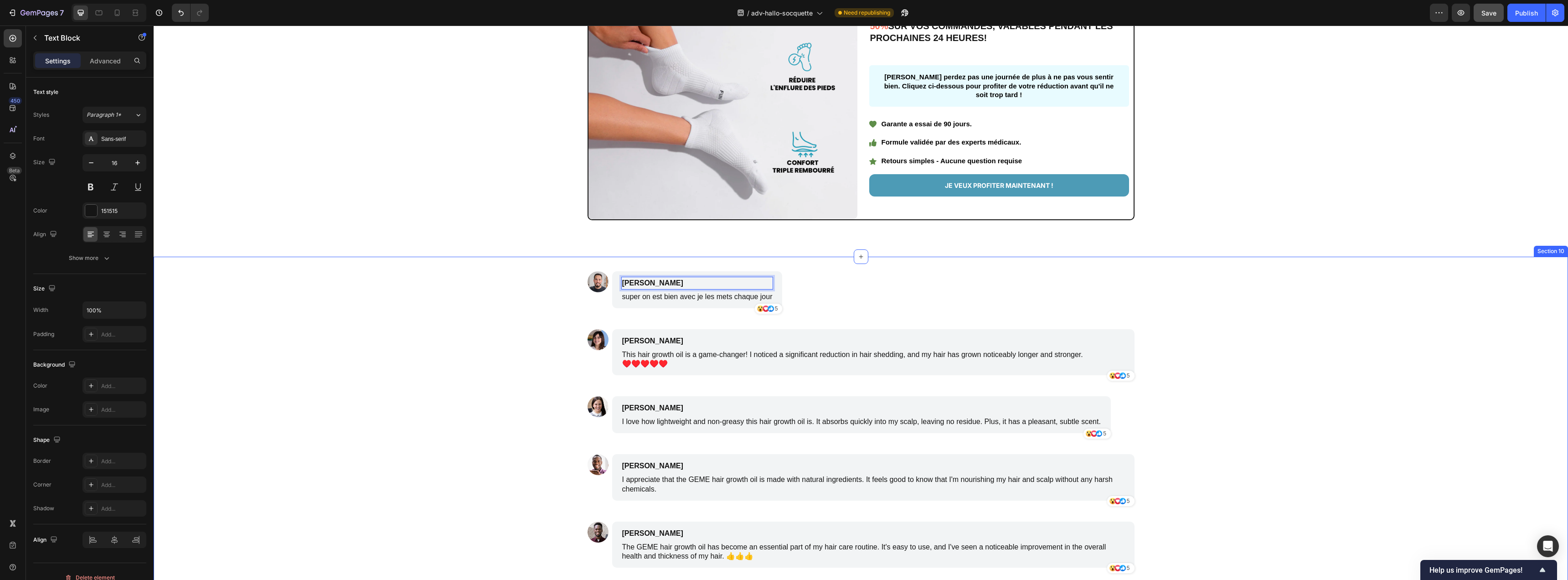
click at [517, 316] on div "Image Adolphe Pierlot Text Block 4 super on est bien avec je les mets chaque jo…" at bounding box center [861, 430] width 1414 height 318
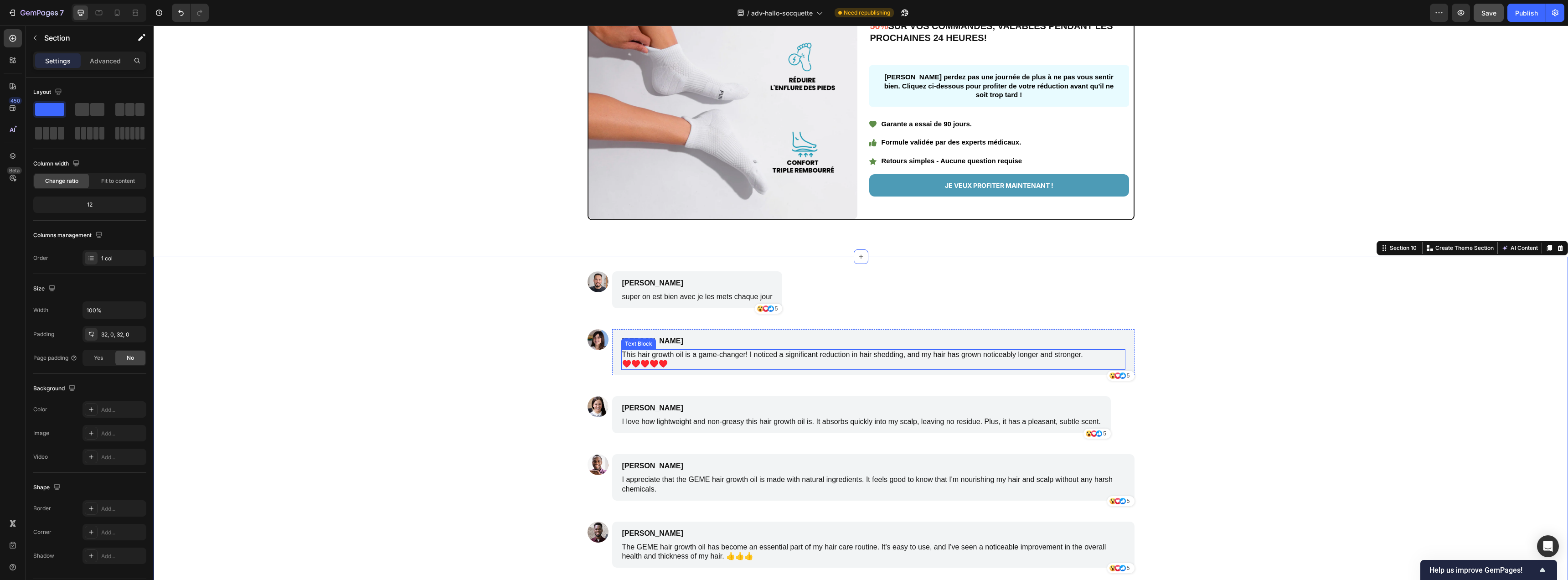
click at [681, 357] on p "This hair growth oil is a game-changer! I noticed a significant reduction in ha…" at bounding box center [873, 359] width 502 height 19
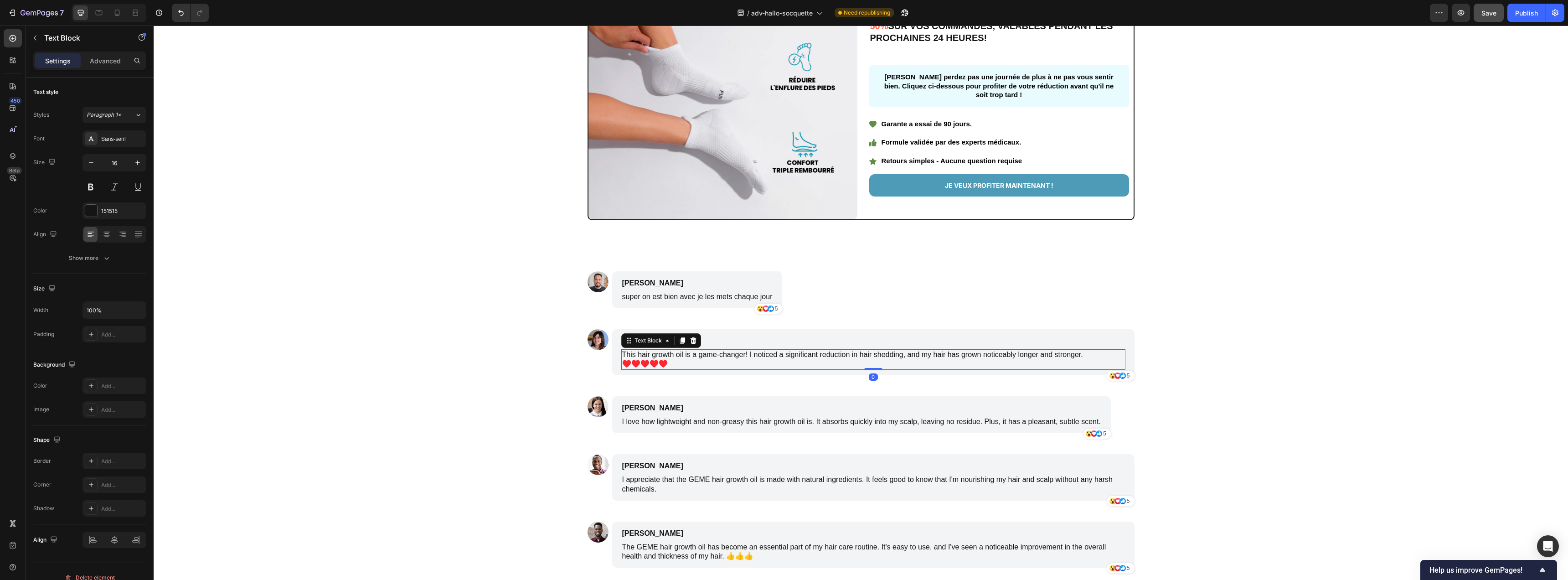
click at [686, 353] on p "This hair growth oil is a game-changer! I noticed a significant reduction in ha…" at bounding box center [873, 359] width 502 height 19
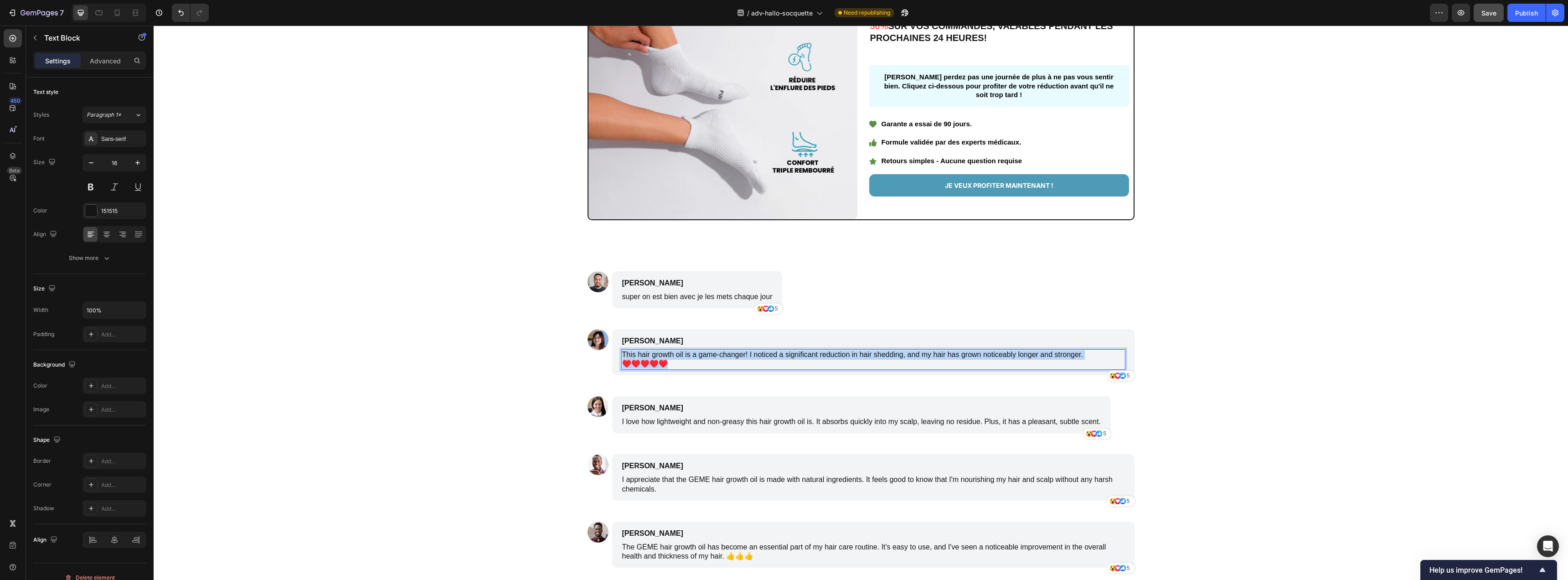
click at [686, 353] on p "This hair growth oil is a game-changer! I noticed a significant reduction in ha…" at bounding box center [873, 359] width 502 height 19
drag, startPoint x: 1081, startPoint y: 353, endPoint x: 619, endPoint y: 356, distance: 462.0
click at [622, 356] on p "This hair growth oil is a game-changer! I noticed a significant reduction in ha…" at bounding box center [873, 359] width 502 height 19
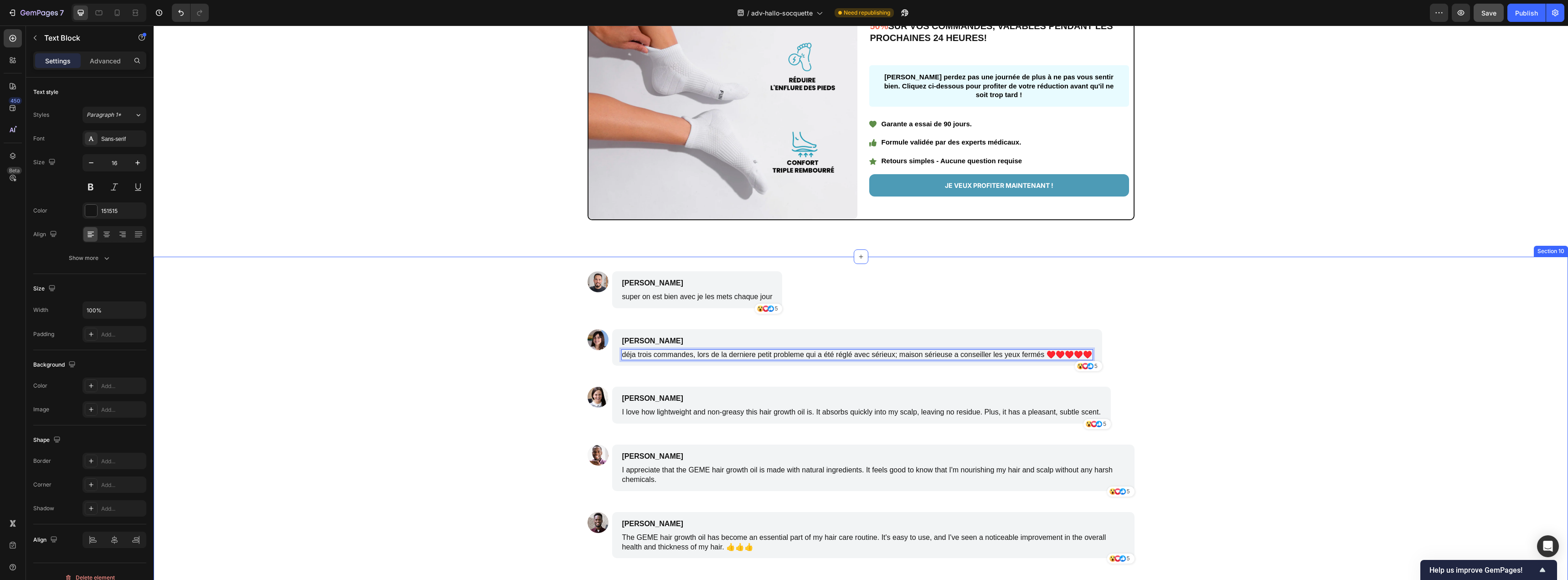
click at [1357, 349] on div "Image Adolphe Pierlot Text Block super on est bien avec je les mets chaque jour…" at bounding box center [861, 425] width 1414 height 308
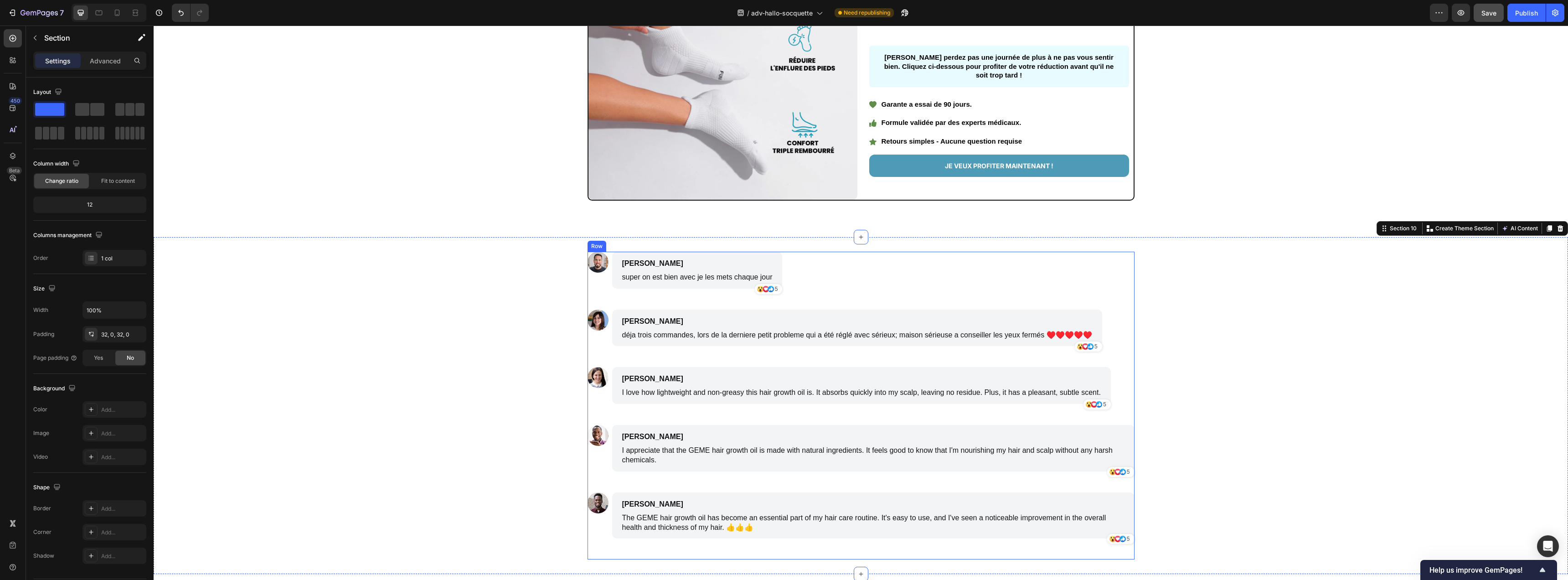
scroll to position [3405, 0]
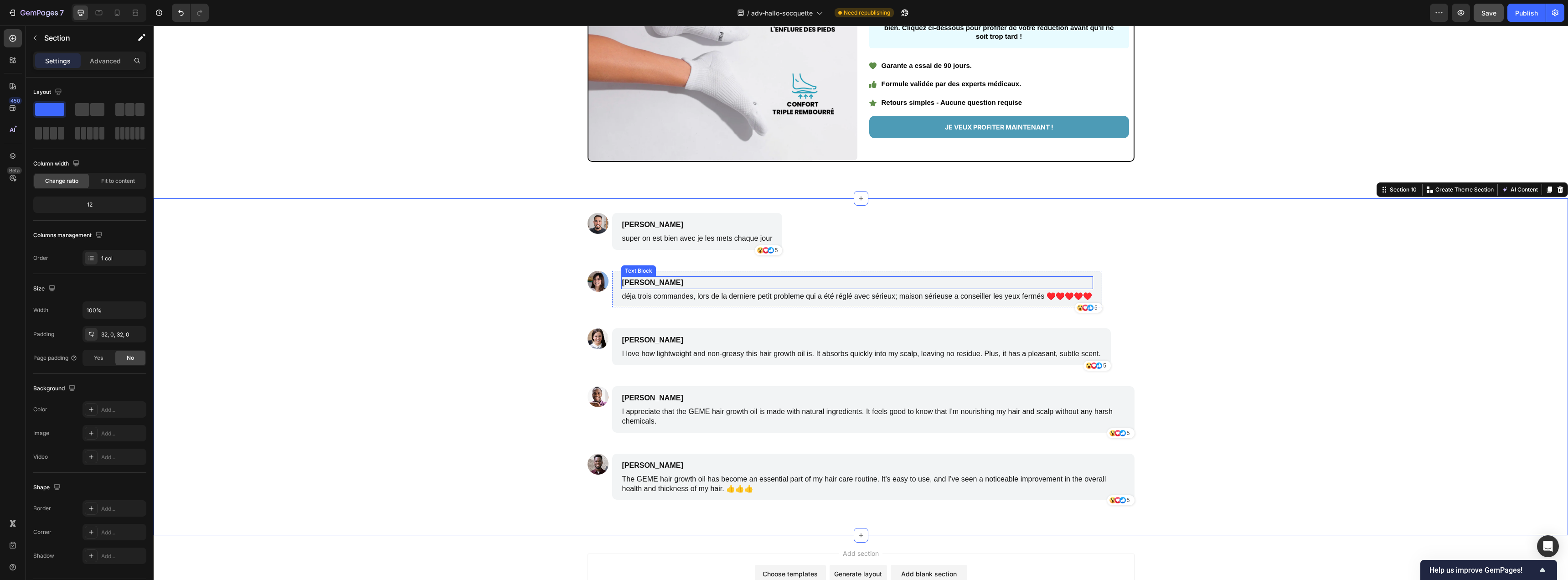
click at [646, 283] on p "Emily Johnson" at bounding box center [814, 283] width 384 height 11
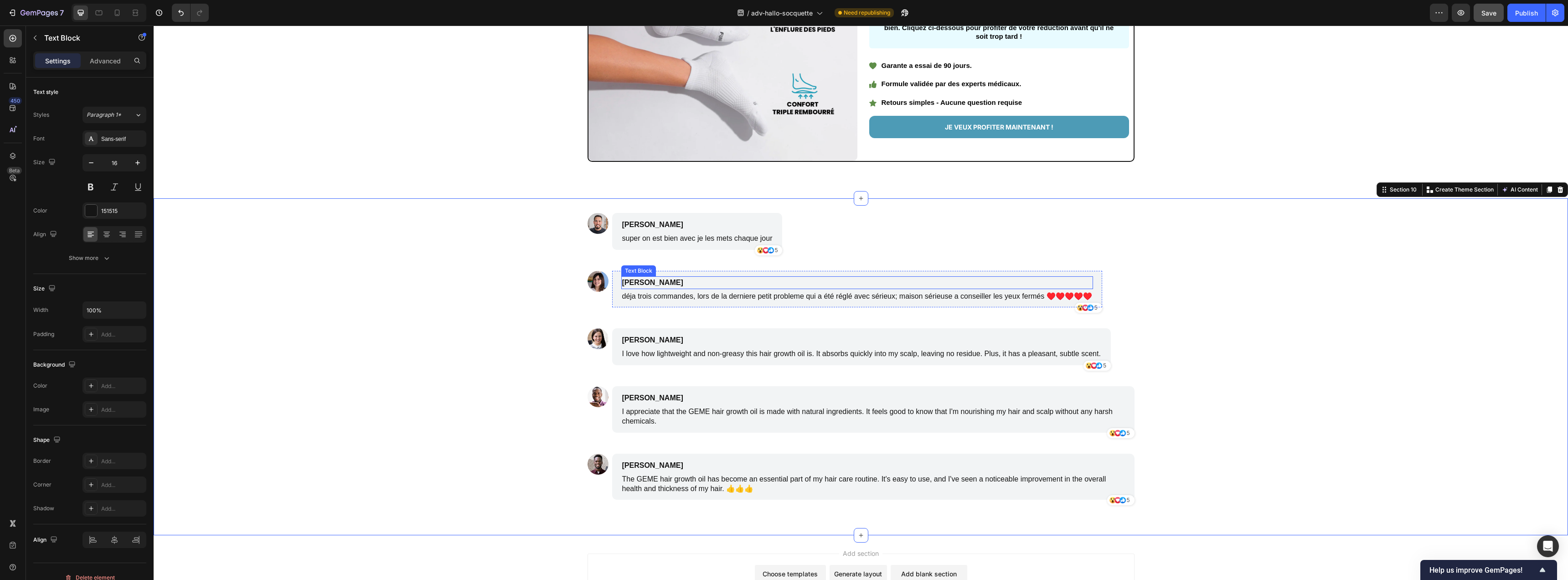
click at [646, 283] on p "Emily Johnson" at bounding box center [814, 283] width 384 height 11
click at [668, 286] on p "Emily Johnson" at bounding box center [814, 283] width 384 height 11
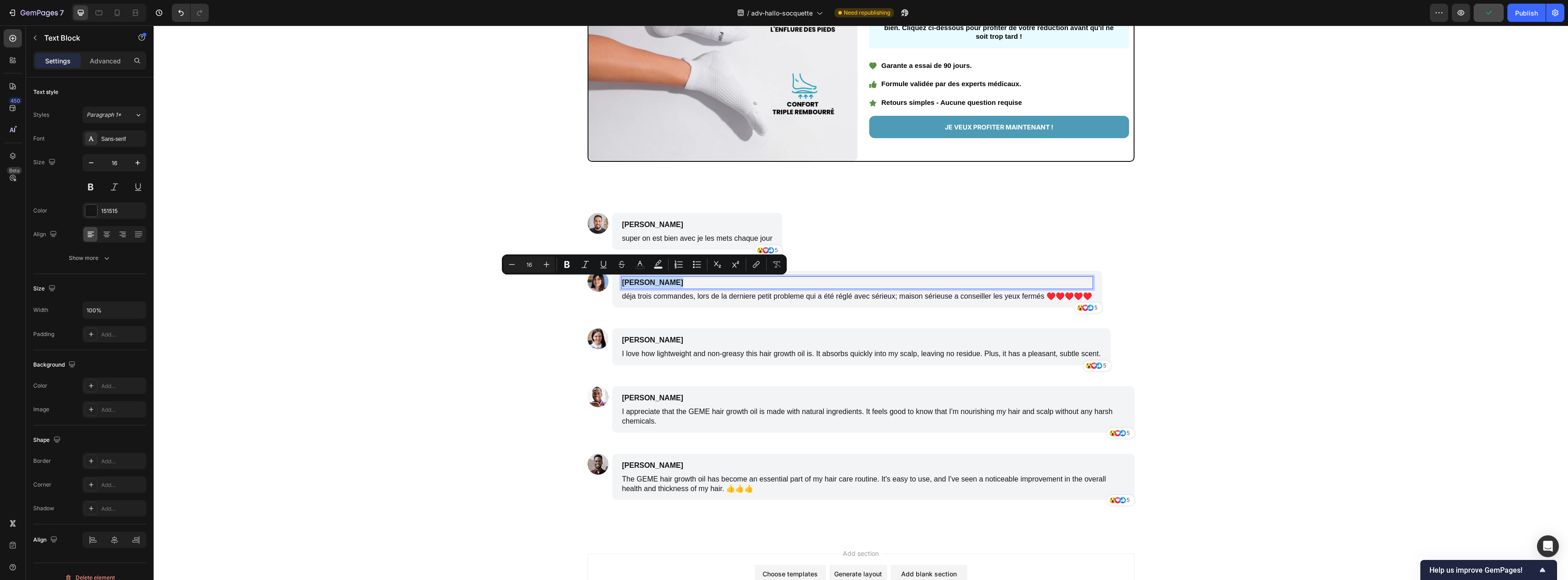
click at [668, 286] on p "Emily Johnson" at bounding box center [814, 283] width 384 height 11
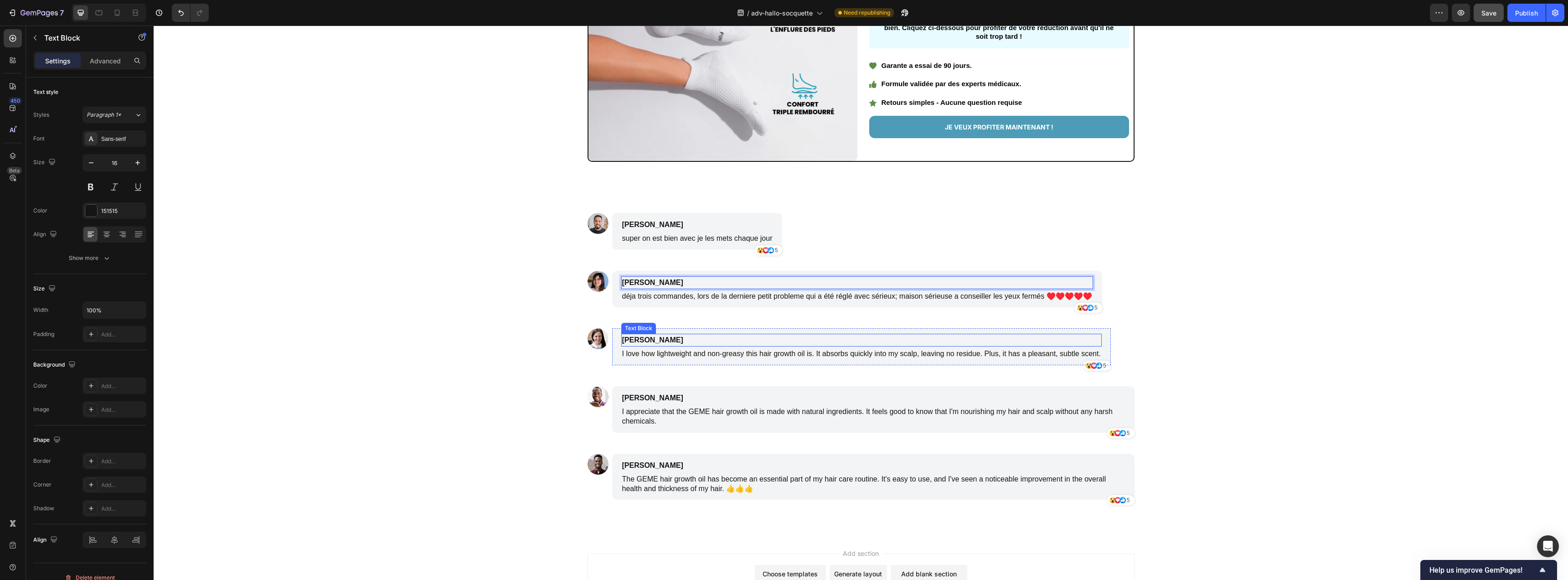
click at [651, 340] on p "James Smith" at bounding box center [818, 340] width 392 height 11
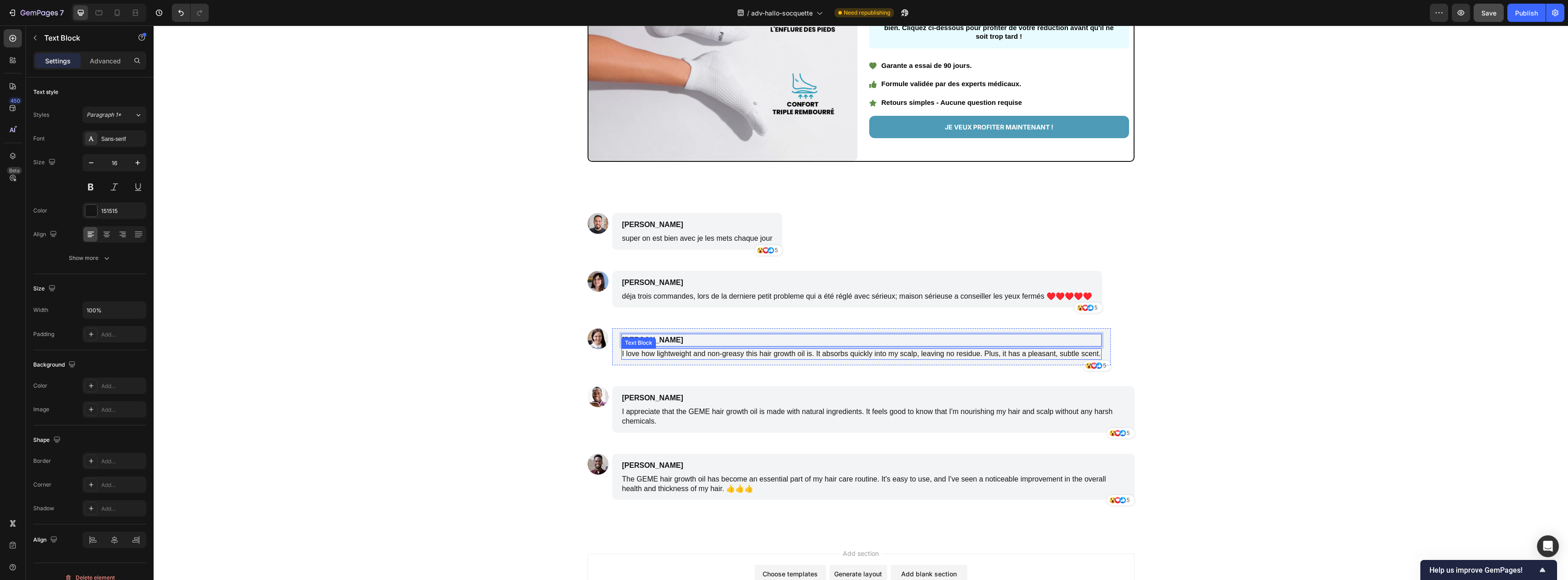
click at [667, 354] on p "I love how lightweight and non-greasy this hair growth oil is. It absorbs quick…" at bounding box center [861, 354] width 479 height 10
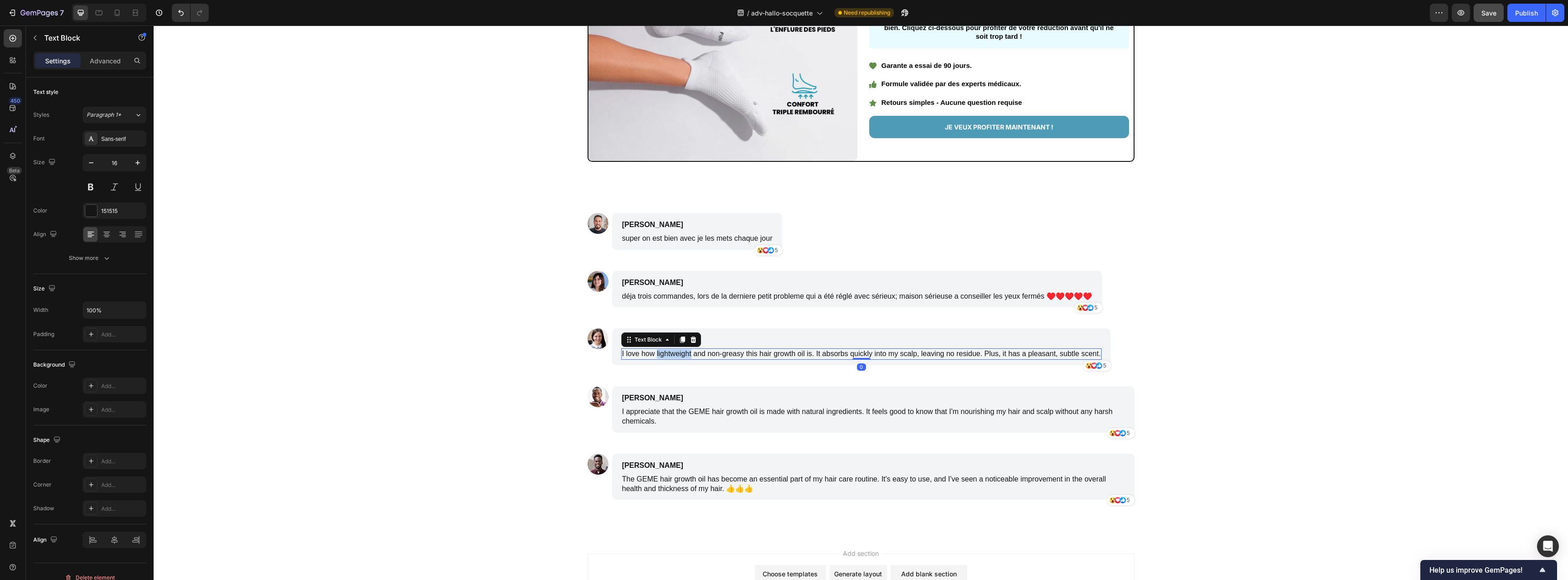
click at [667, 354] on p "I love how lightweight and non-greasy this hair growth oil is. It absorbs quick…" at bounding box center [861, 354] width 479 height 10
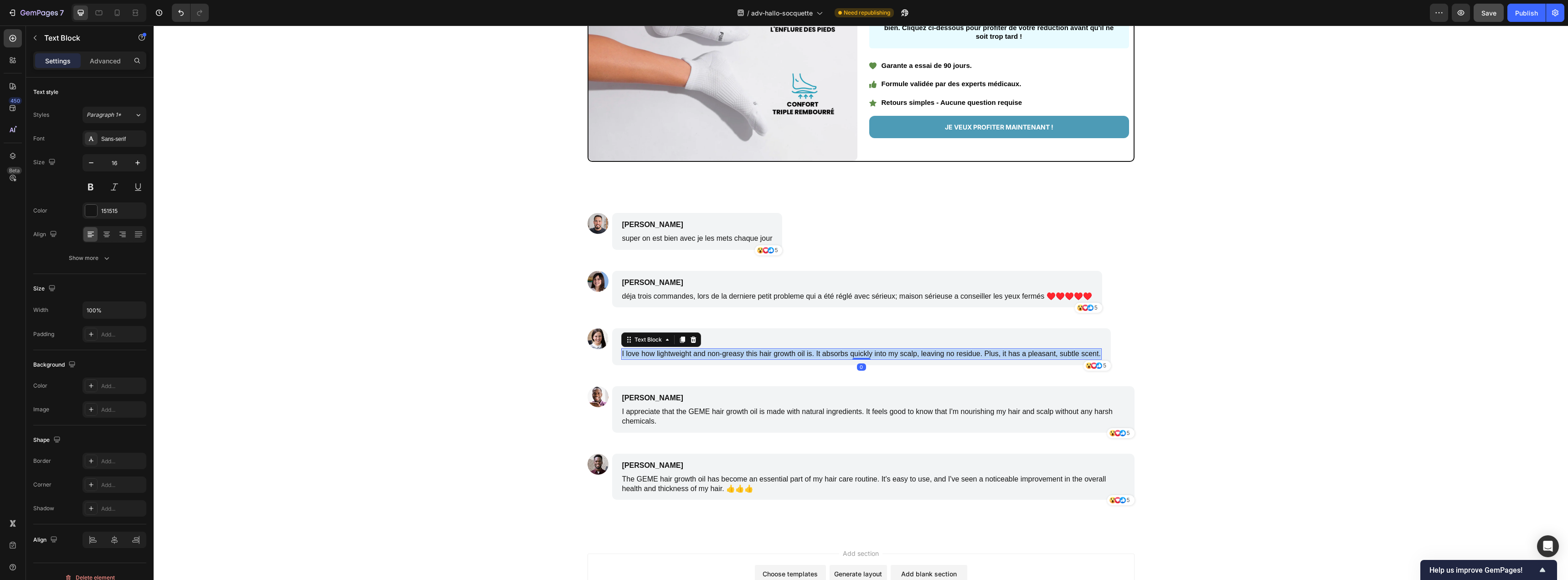
click at [667, 354] on p "I love how lightweight and non-greasy this hair growth oil is. It absorbs quick…" at bounding box center [861, 354] width 479 height 10
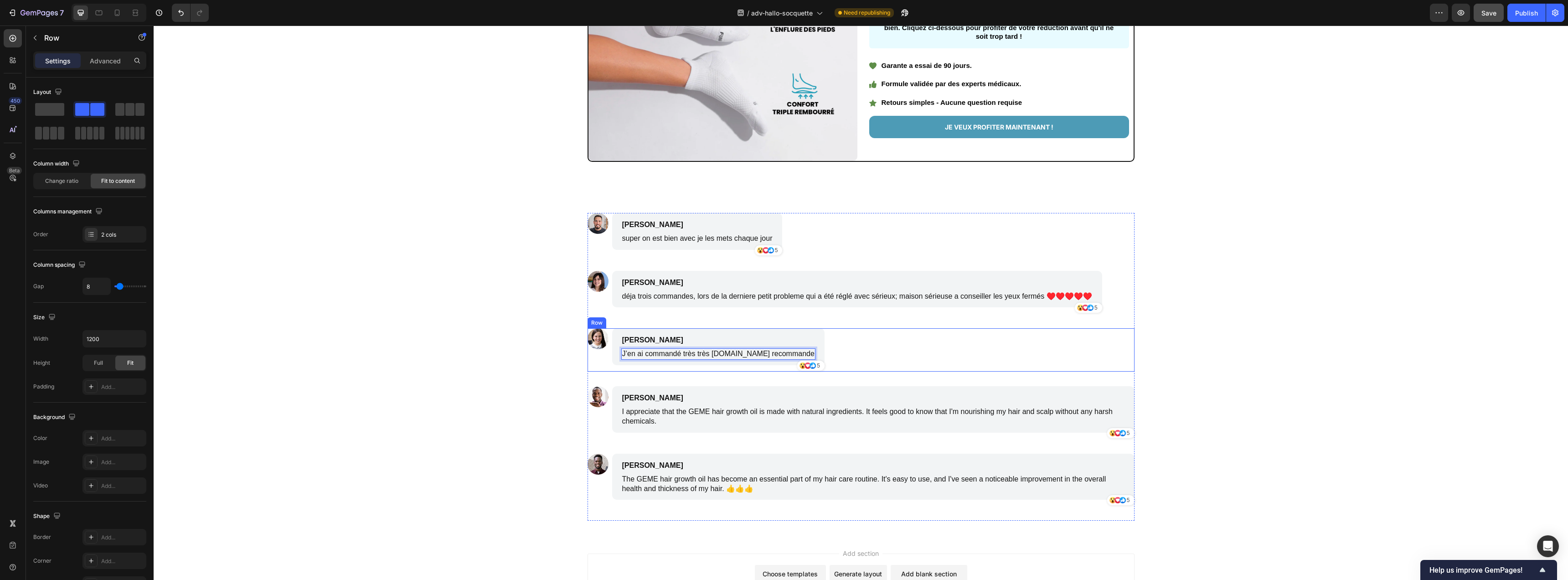
click at [868, 341] on div "Image Axelle Toutain Text Block J’en ai commandé très très satisfaite.je recomm…" at bounding box center [861, 350] width 547 height 44
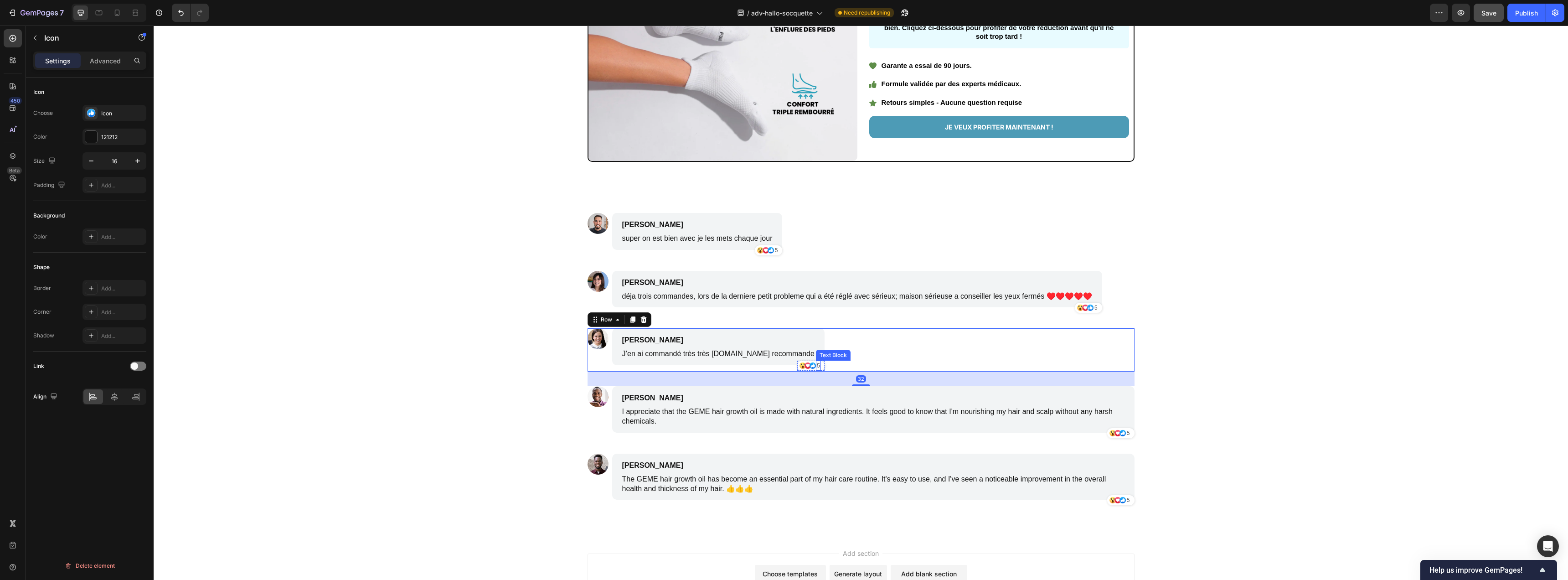
click at [809, 367] on icon at bounding box center [812, 365] width 6 height 6
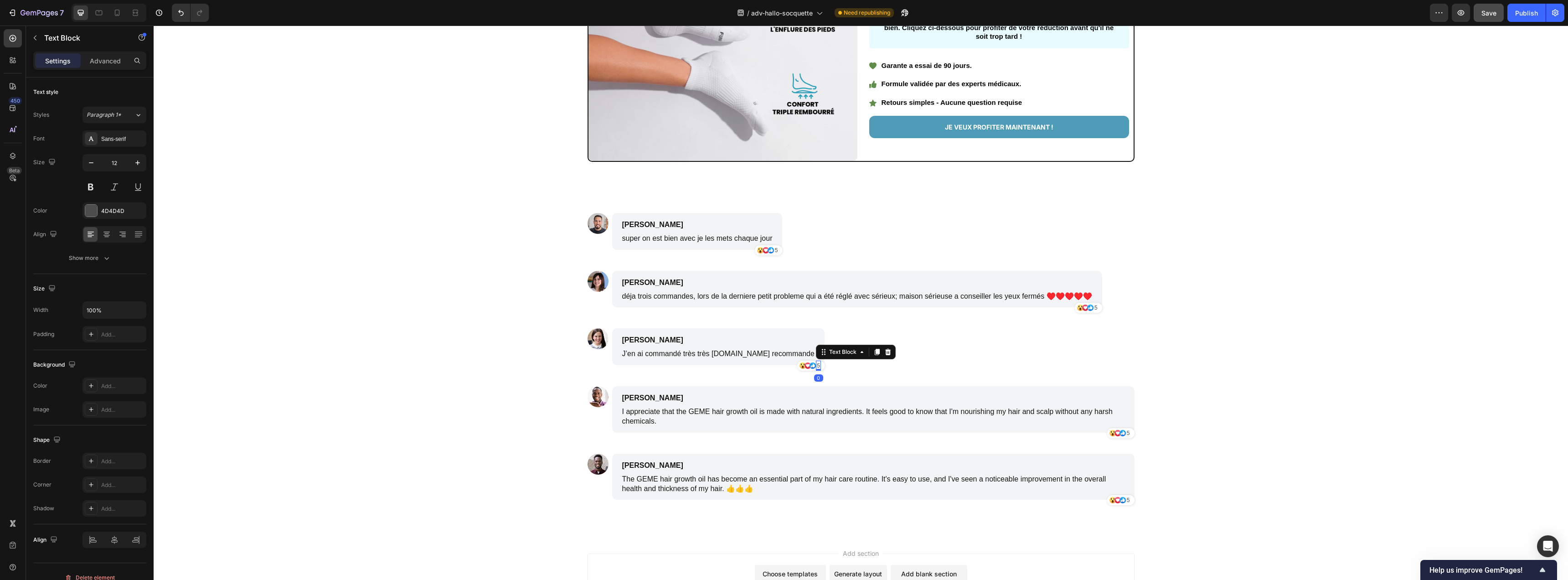
click at [817, 367] on p "5" at bounding box center [818, 365] width 3 height 8
click at [817, 365] on p "5" at bounding box center [818, 365] width 3 height 8
click at [1094, 307] on p "5" at bounding box center [1096, 307] width 3 height 8
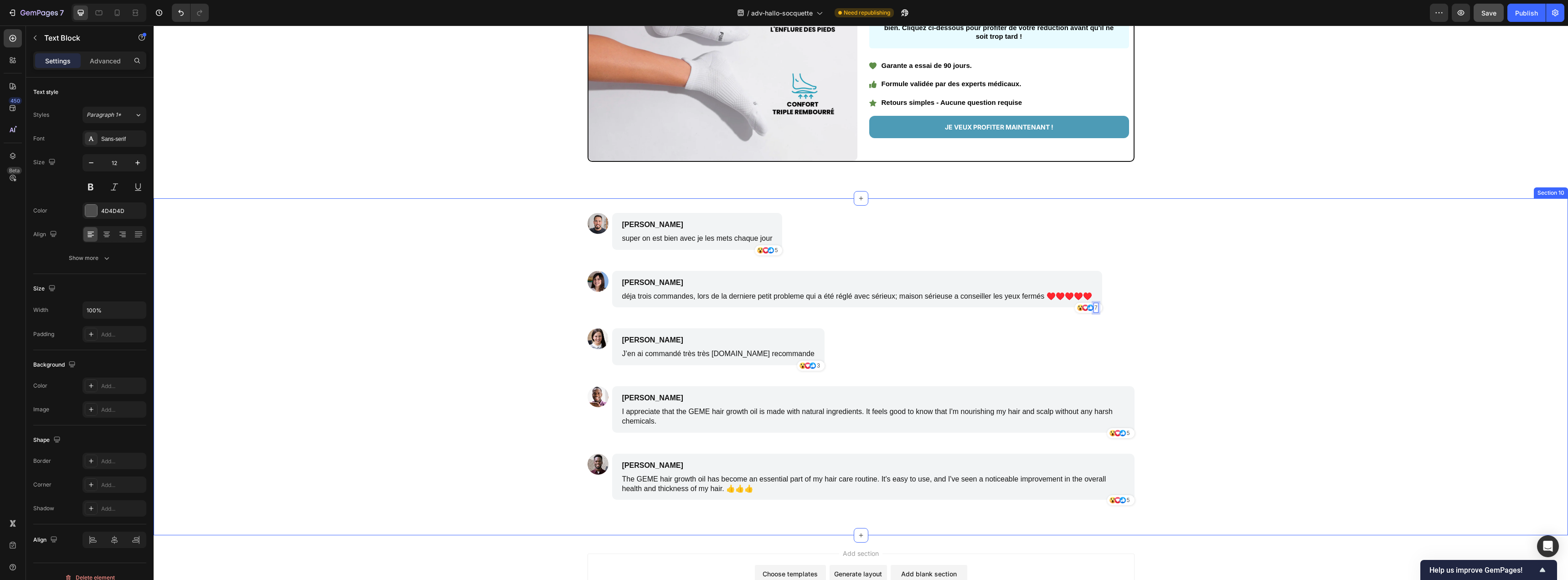
click at [1278, 345] on div "Image Adolphe Pierlot Text Block super on est bien avec je les mets chaque jour…" at bounding box center [861, 367] width 1414 height 308
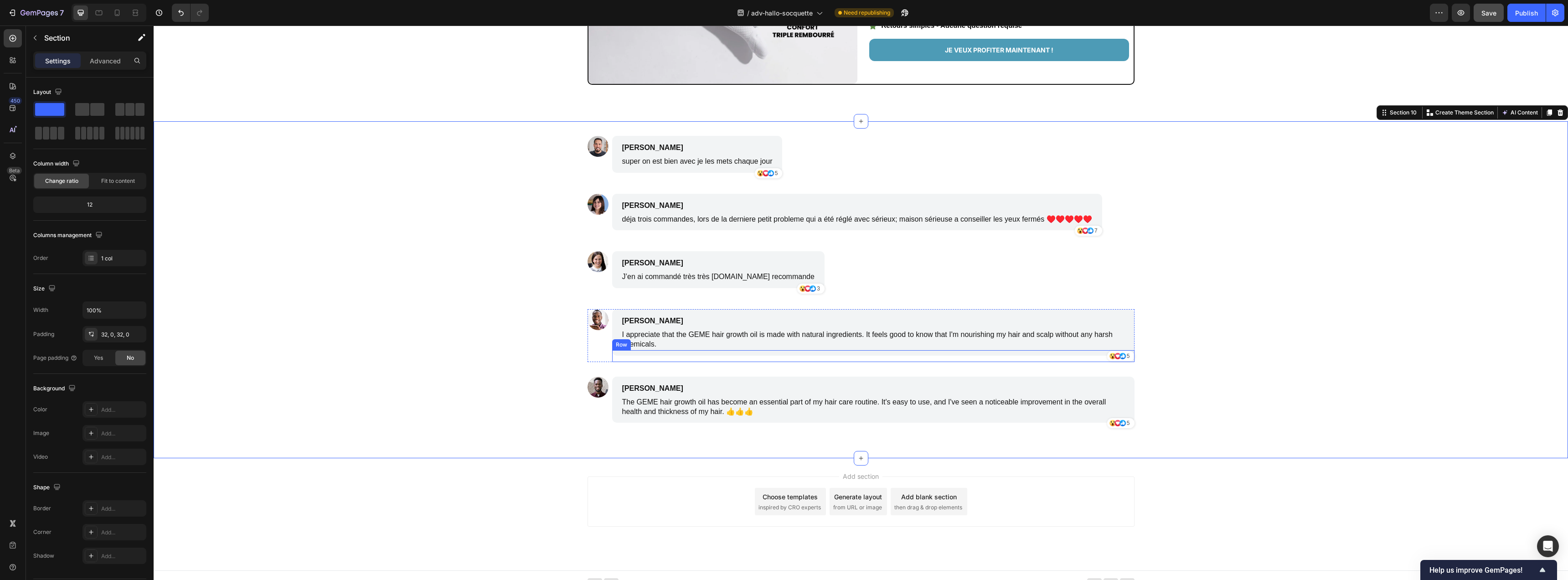
scroll to position [3482, 0]
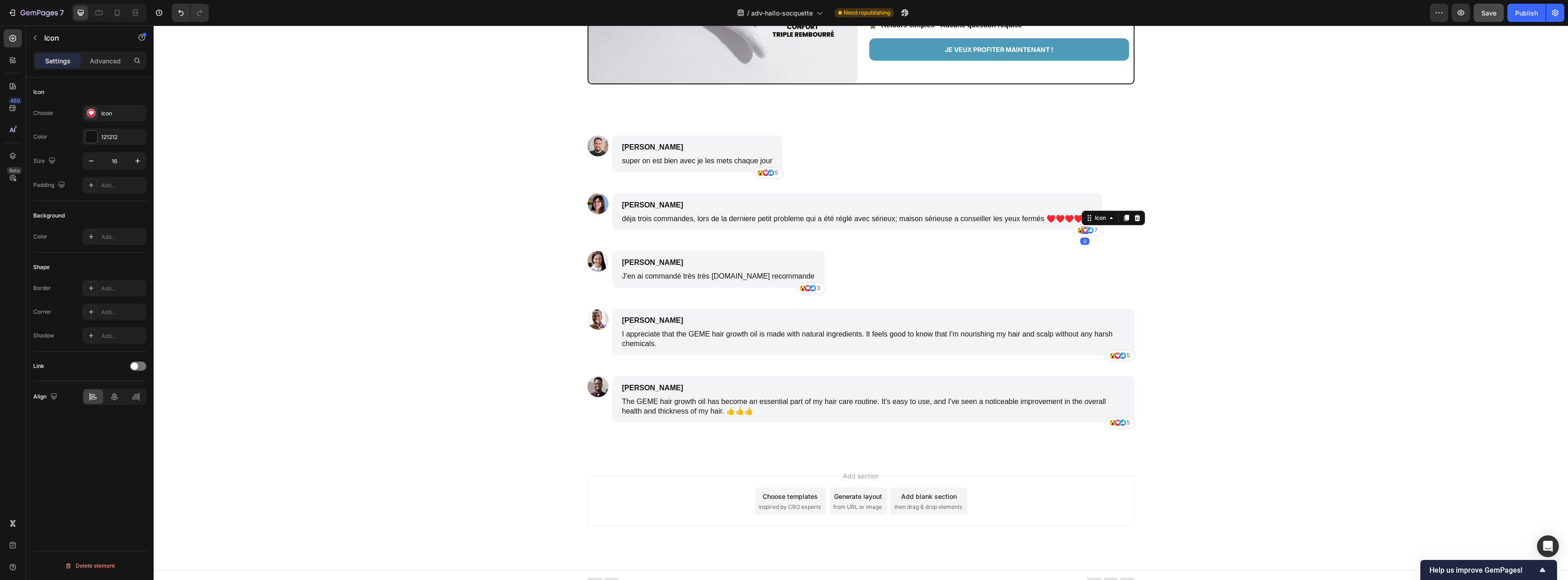
click at [1081, 231] on icon at bounding box center [1085, 231] width 7 height 7
click at [1079, 231] on icon at bounding box center [1080, 232] width 2 height 2
click at [1129, 218] on icon at bounding box center [1132, 218] width 7 height 7
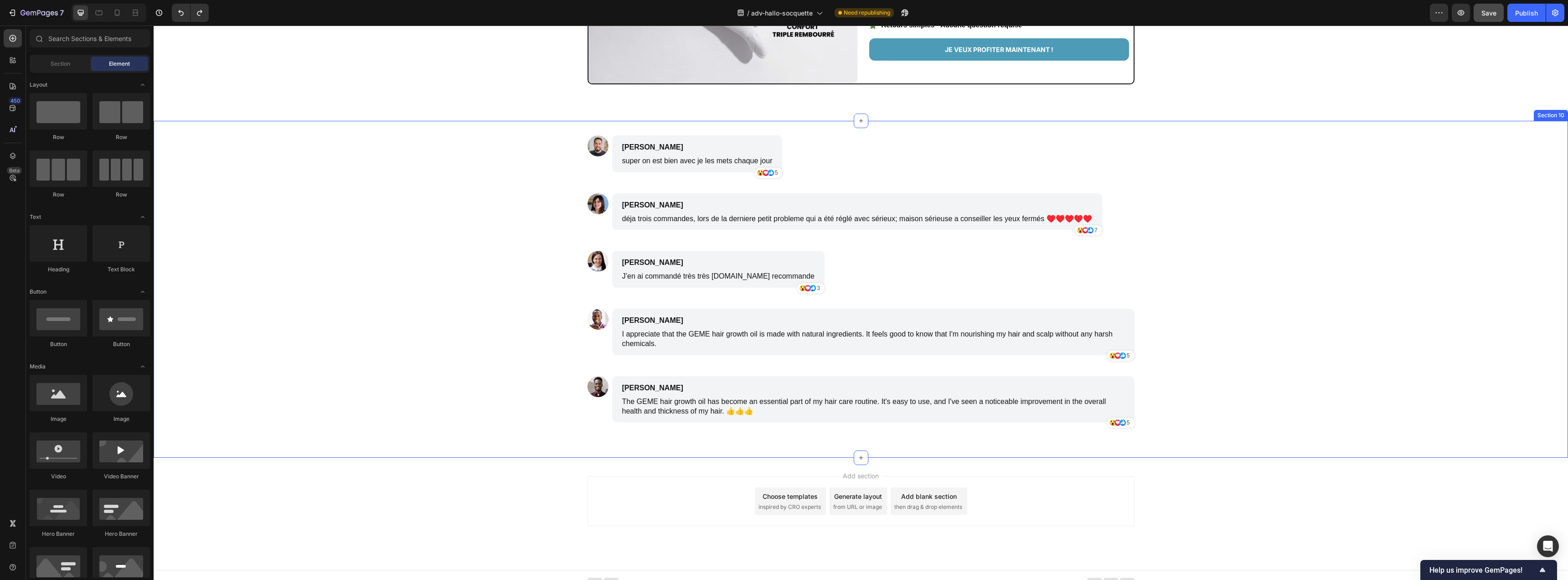
click at [1165, 254] on div "Image Adolphe Pierlot Text Block super on est bien avec je les mets chaque jour…" at bounding box center [861, 289] width 1414 height 308
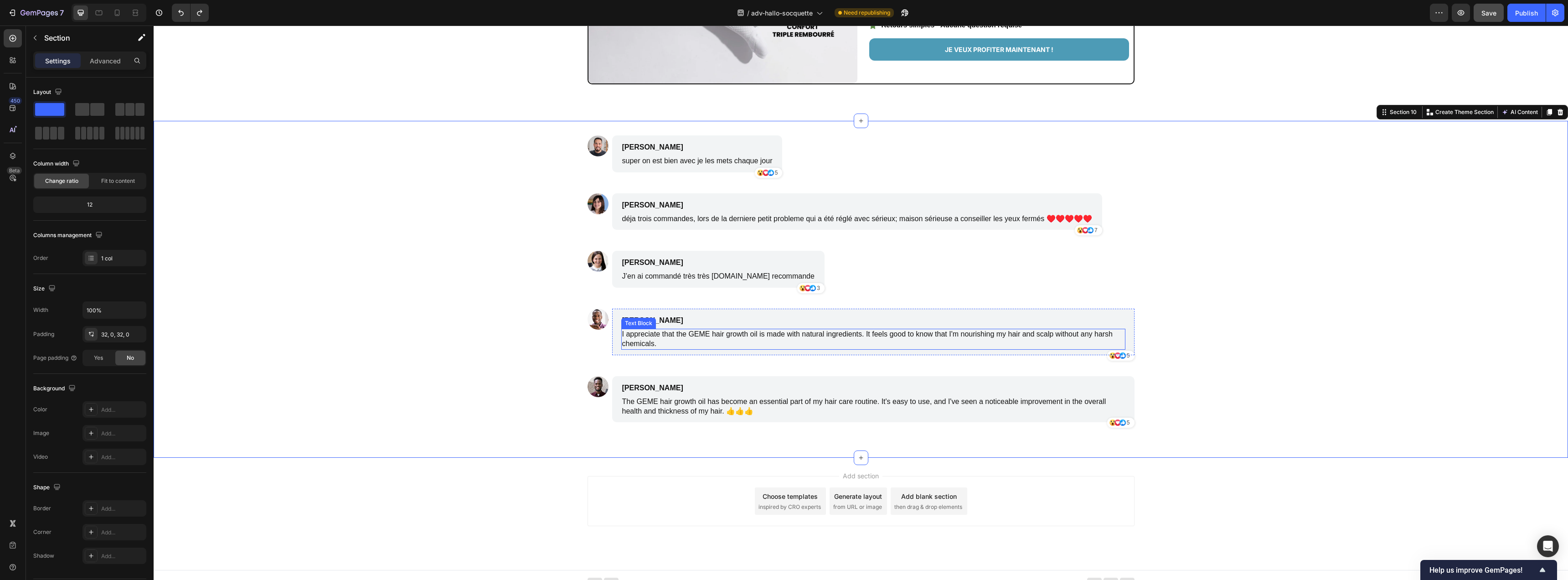
click at [684, 335] on p "I appreciate that the GEME hair growth oil is made with natural ingredients. It…" at bounding box center [873, 339] width 502 height 19
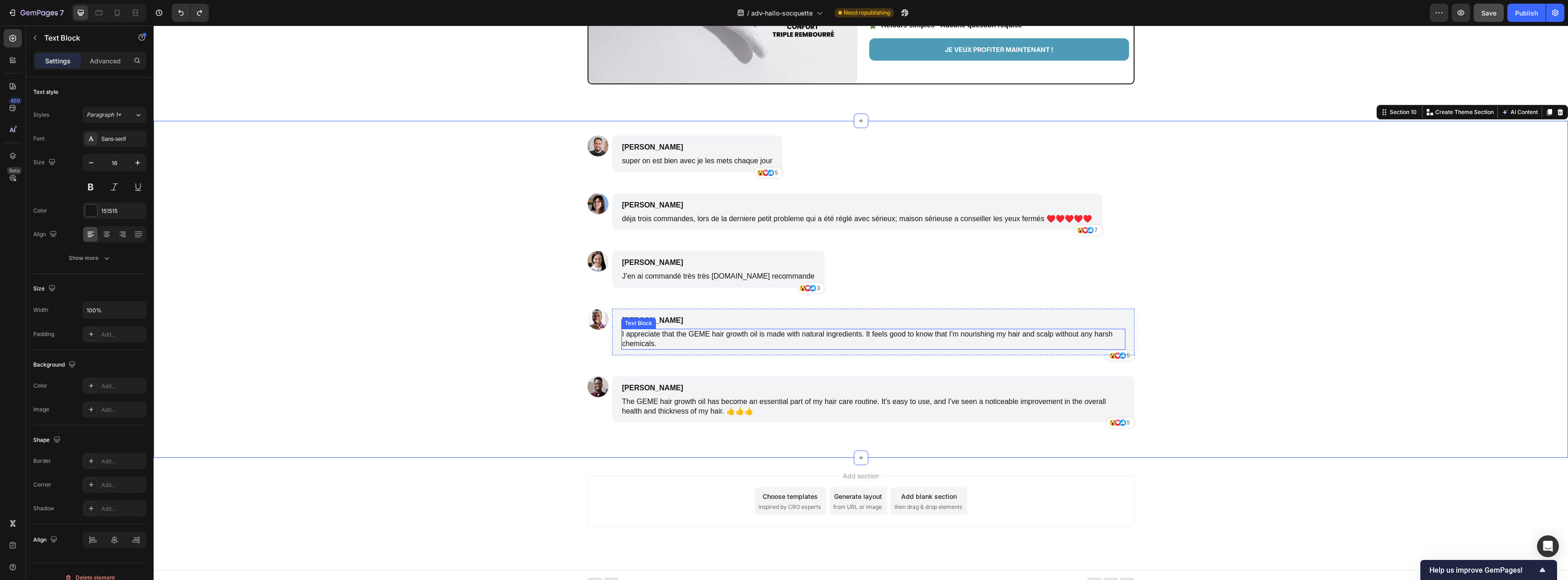
click at [684, 335] on p "I appreciate that the GEME hair growth oil is made with natural ingredients. It…" at bounding box center [873, 339] width 502 height 19
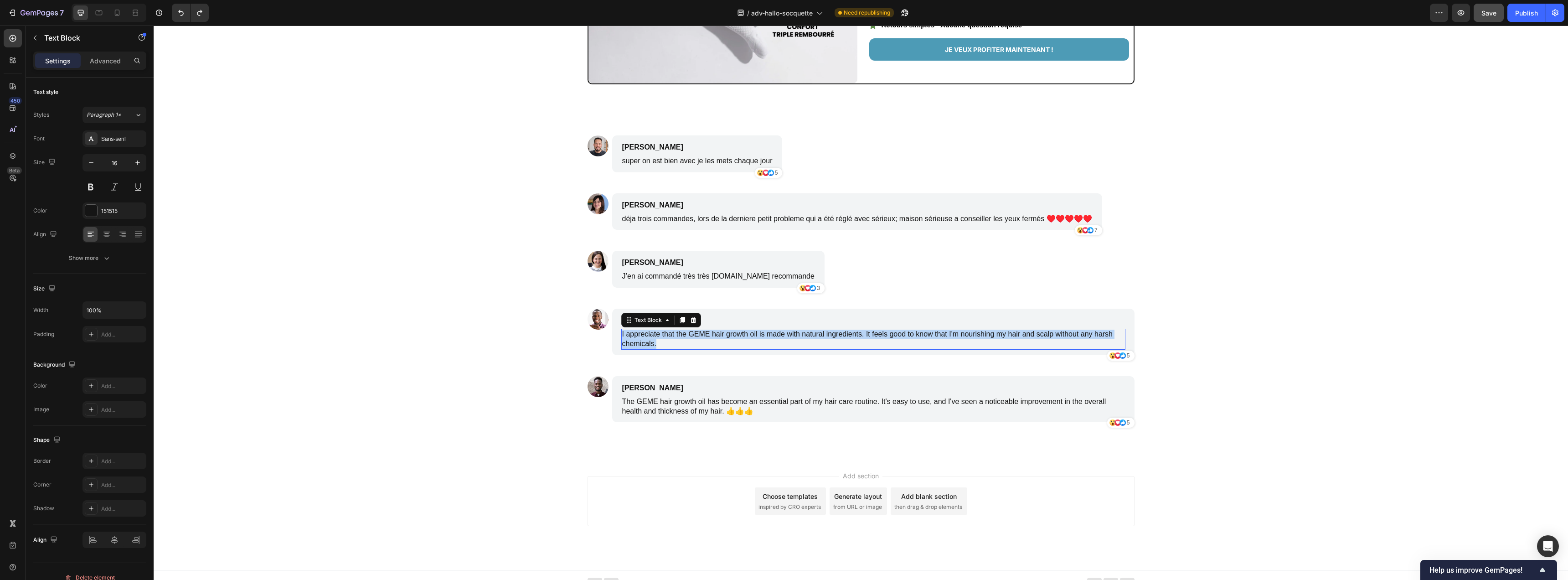
click at [684, 335] on p "I appreciate that the GEME hair growth oil is made with natural ingredients. It…" at bounding box center [873, 339] width 502 height 19
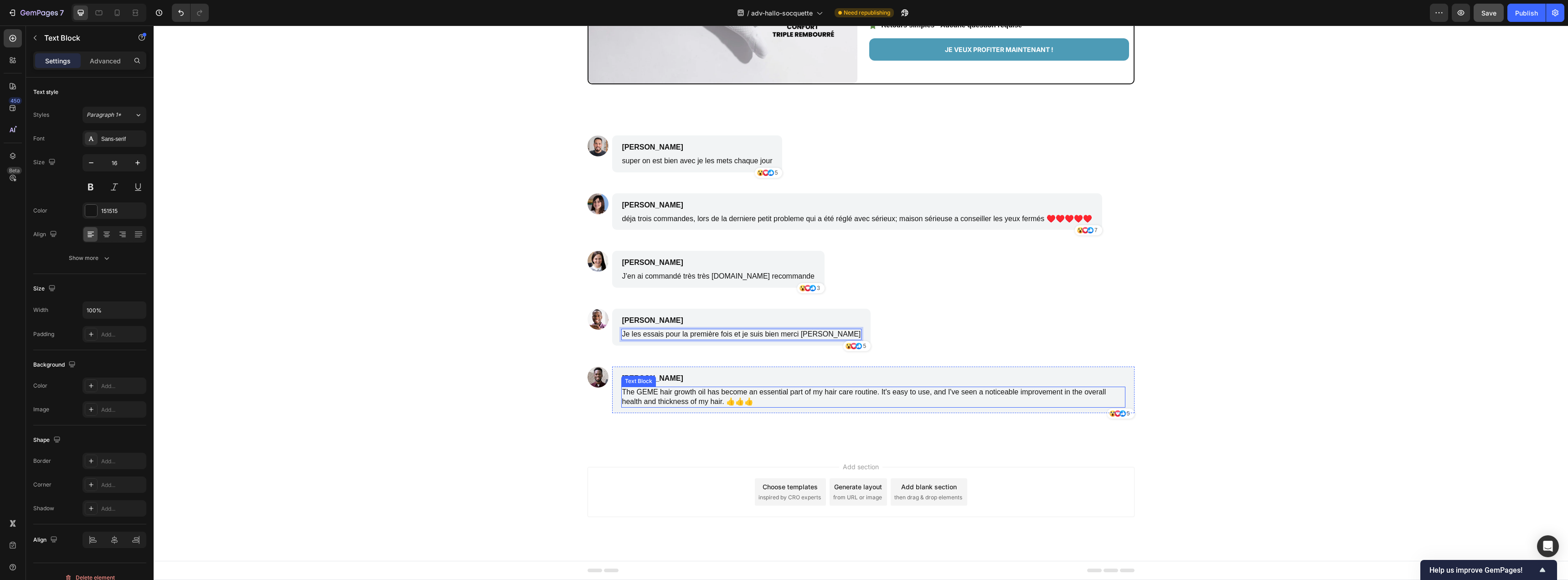
click at [702, 400] on p "The GEME hair growth oil has become an essential part of my hair care routine. …" at bounding box center [873, 397] width 502 height 19
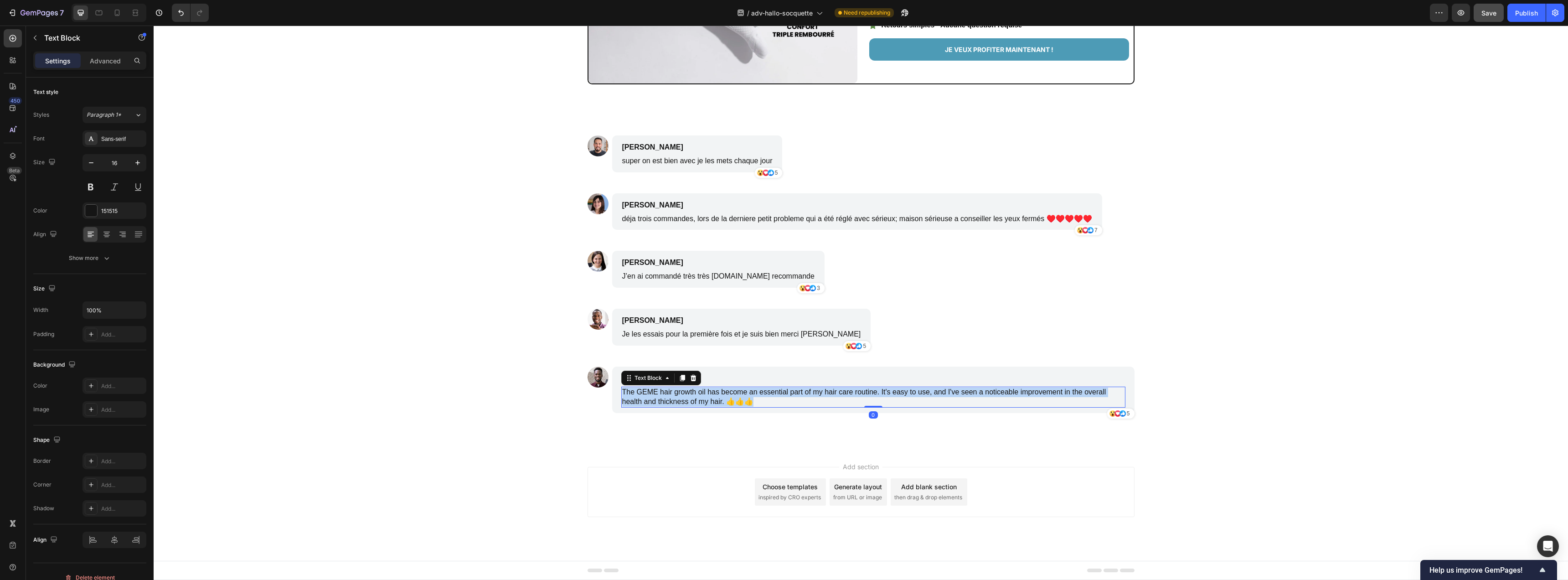
click at [702, 400] on p "The GEME hair growth oil has become an essential part of my hair care routine. …" at bounding box center [873, 397] width 502 height 19
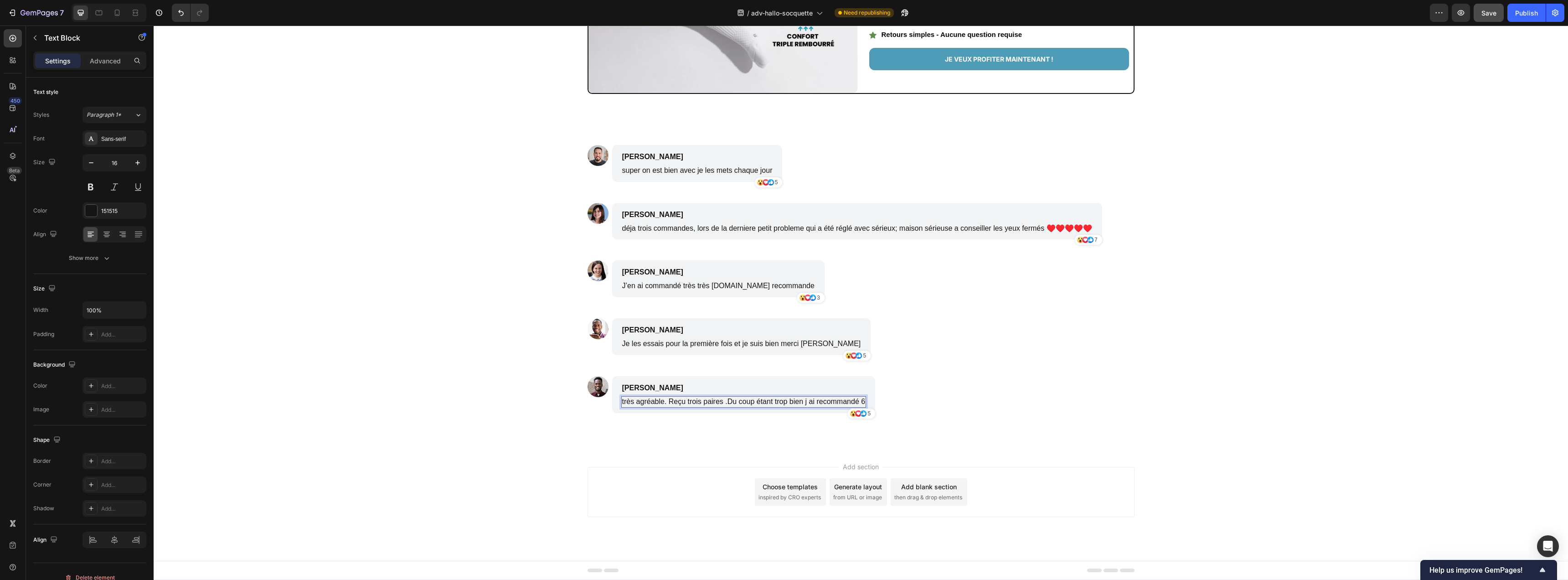
scroll to position [3473, 0]
click at [939, 400] on div "Image Michael Miller Text Block très agréable. Reçu trois paires .Du coup étant…" at bounding box center [861, 398] width 547 height 44
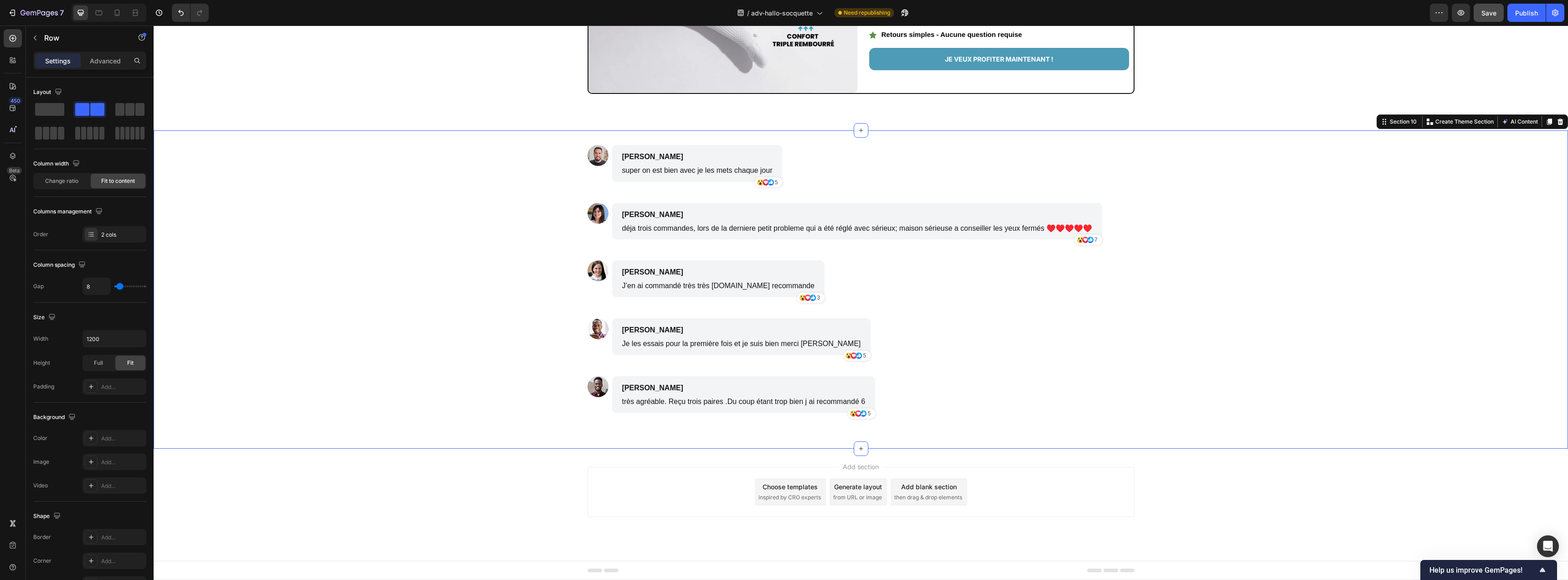
click at [1194, 383] on div "Image Adolphe Pierlot Text Block super on est bien avec je les mets chaque jour…" at bounding box center [861, 290] width 1414 height 289
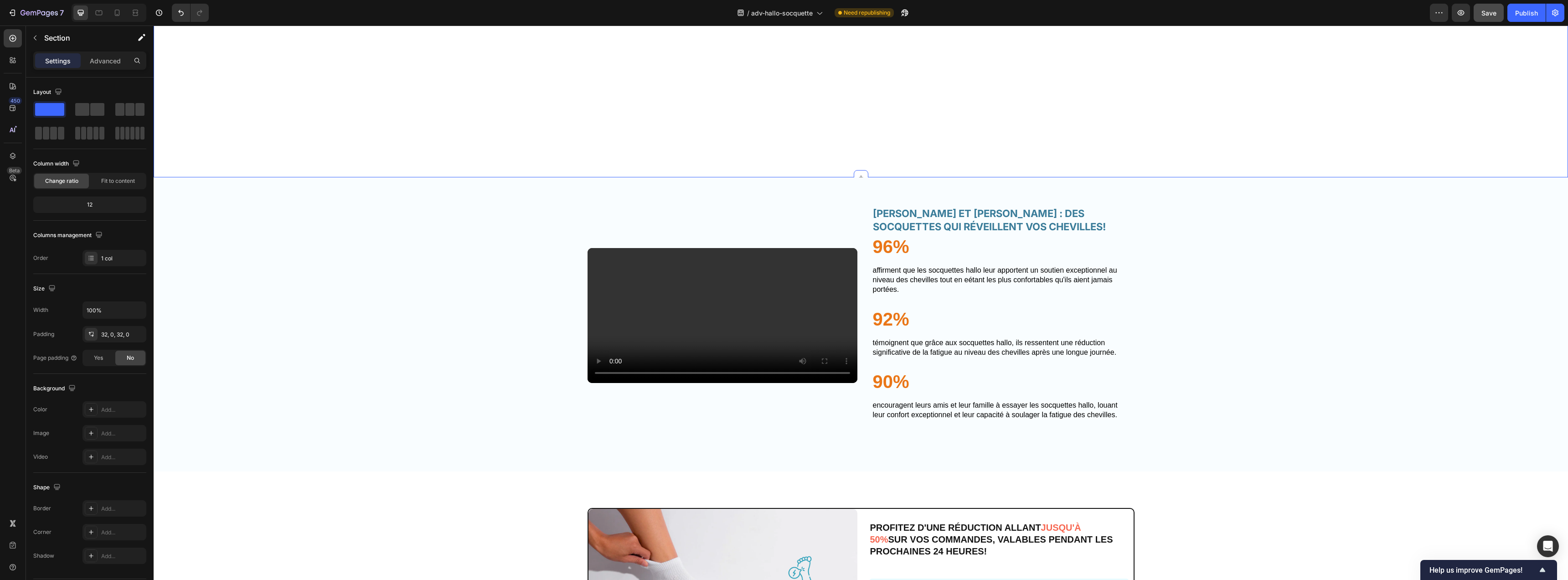
scroll to position [2784, 0]
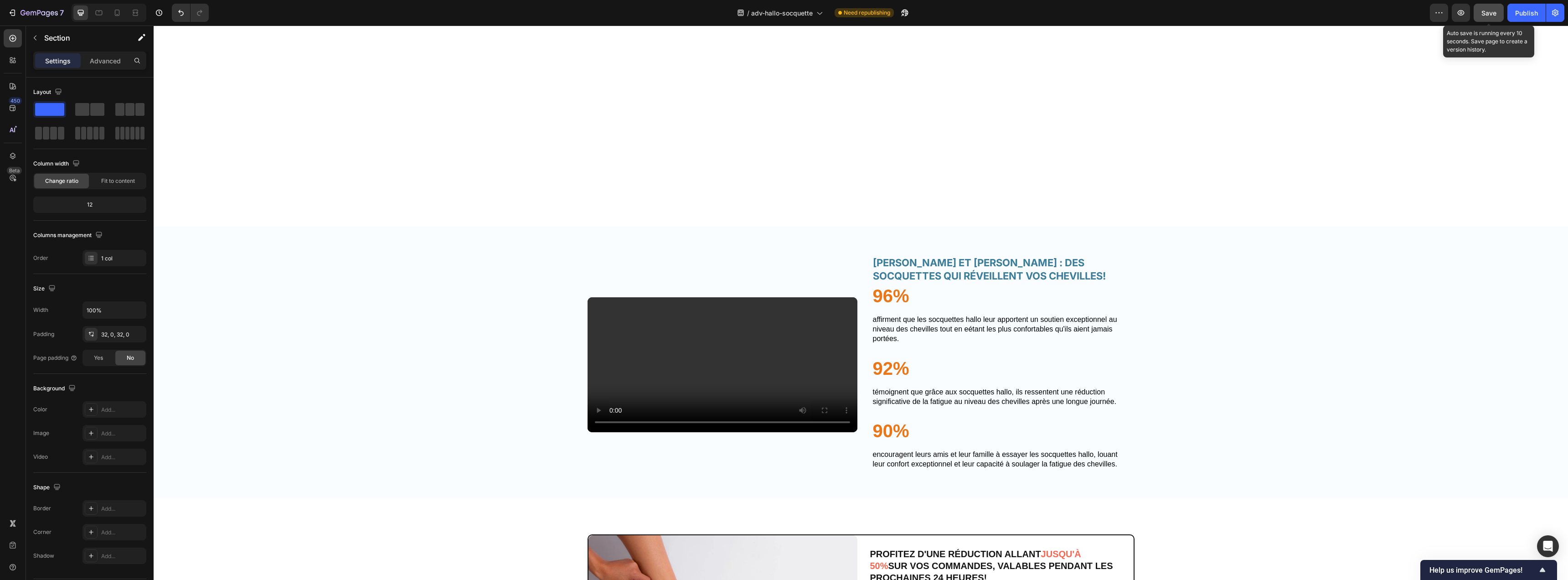
click at [1488, 13] on span "Save" at bounding box center [1489, 13] width 15 height 8
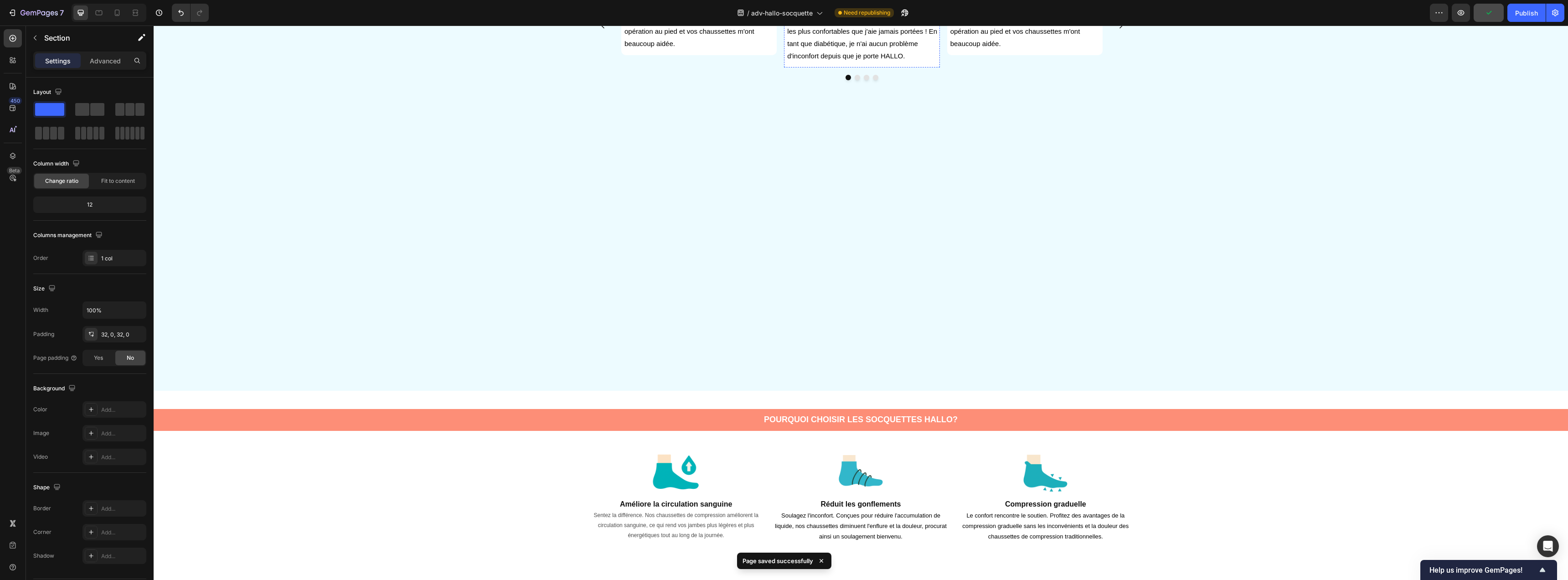
scroll to position [0, 0]
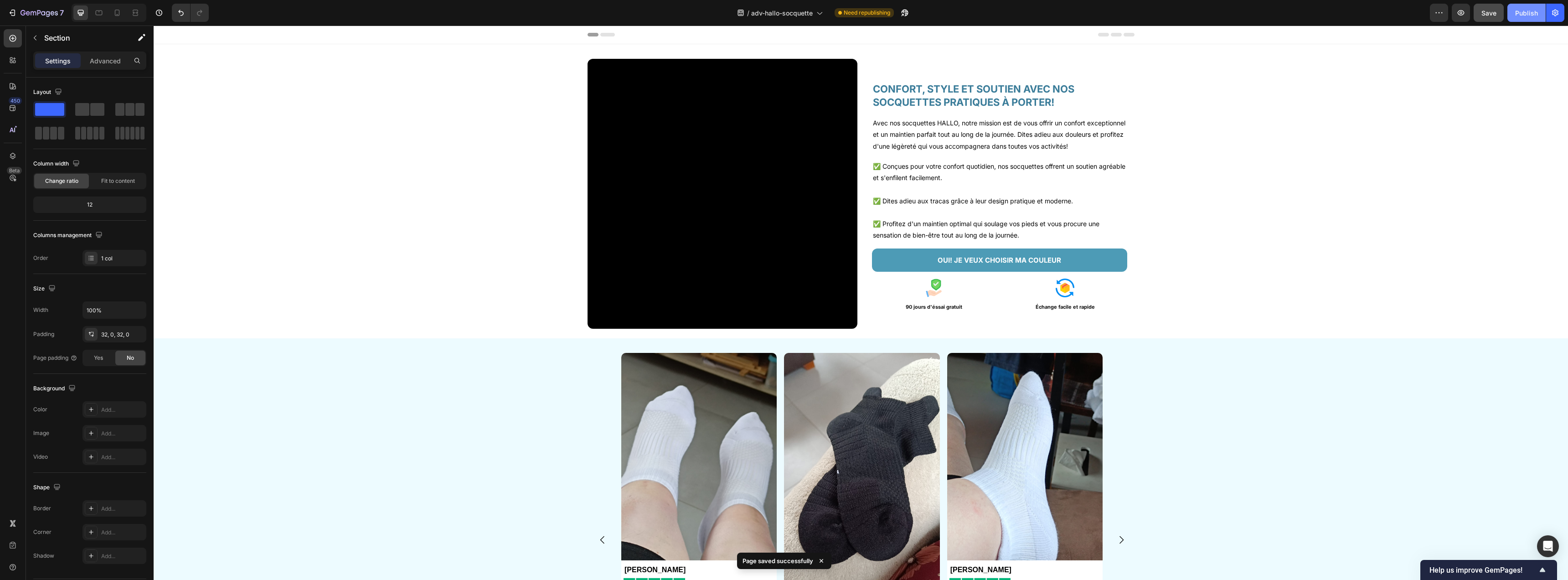
click at [1524, 13] on div "Publish" at bounding box center [1526, 13] width 23 height 10
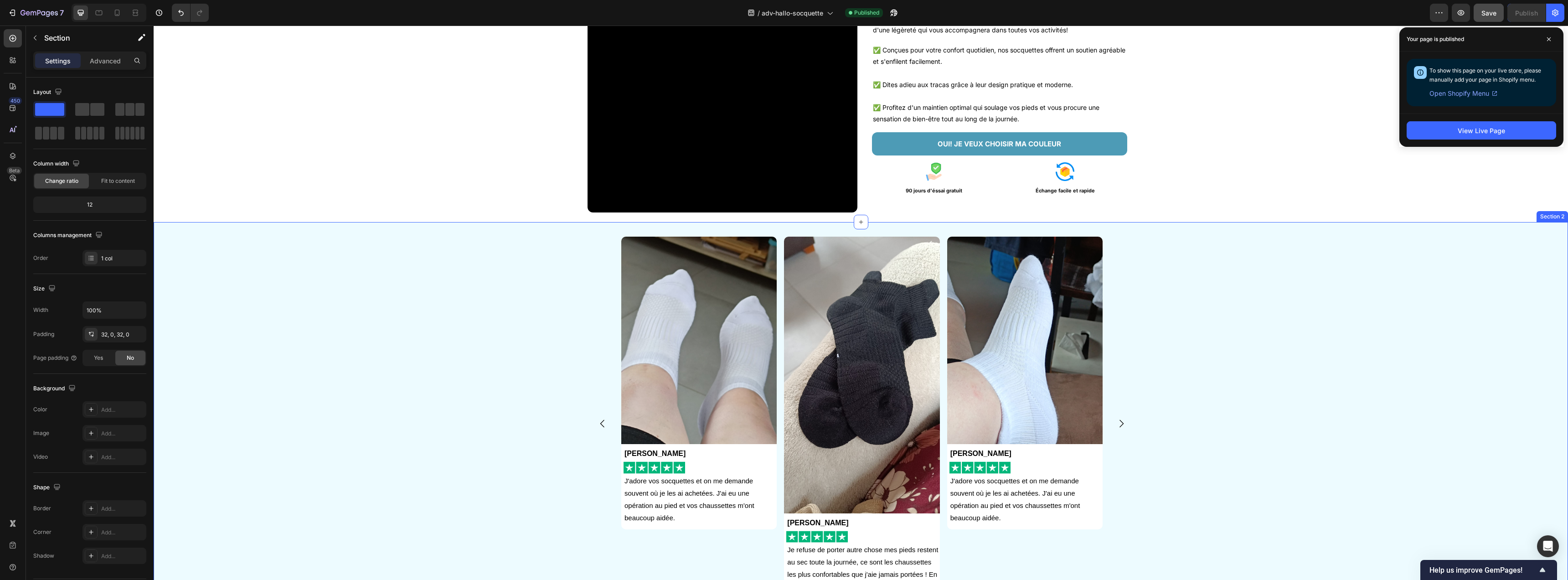
scroll to position [311, 0]
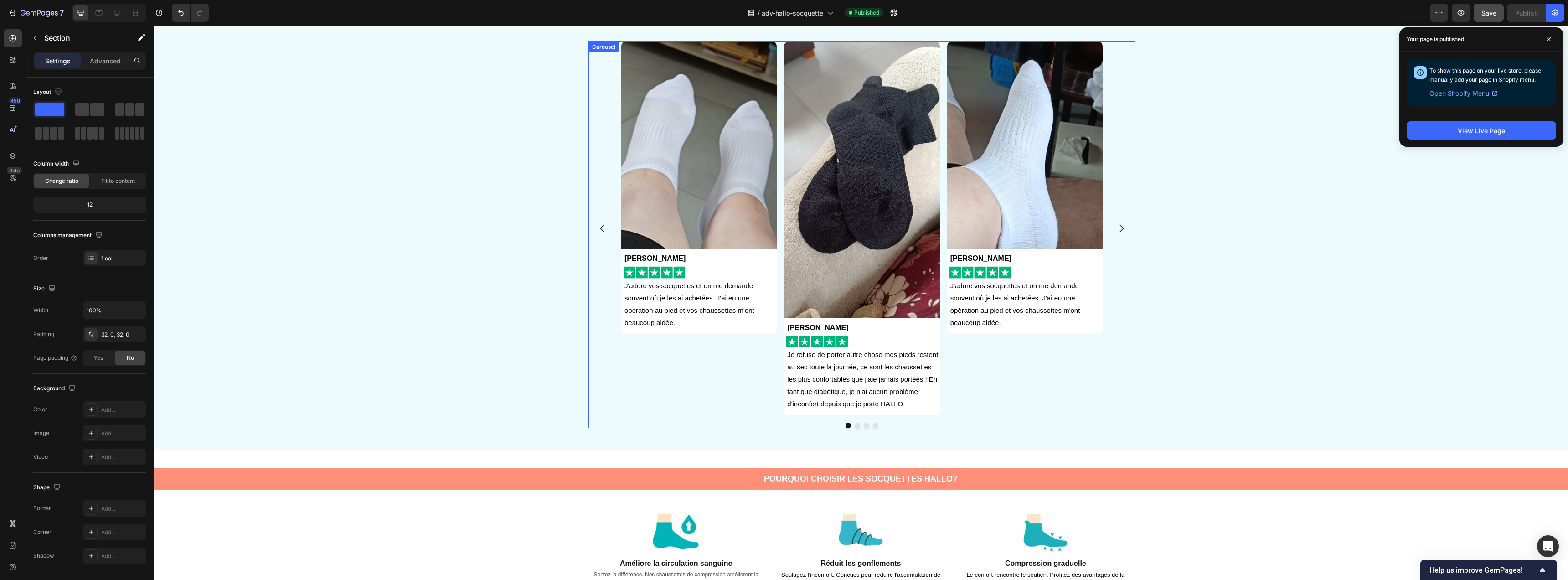
click at [1118, 228] on icon "Carousel Next Arrow" at bounding box center [1121, 229] width 11 height 11
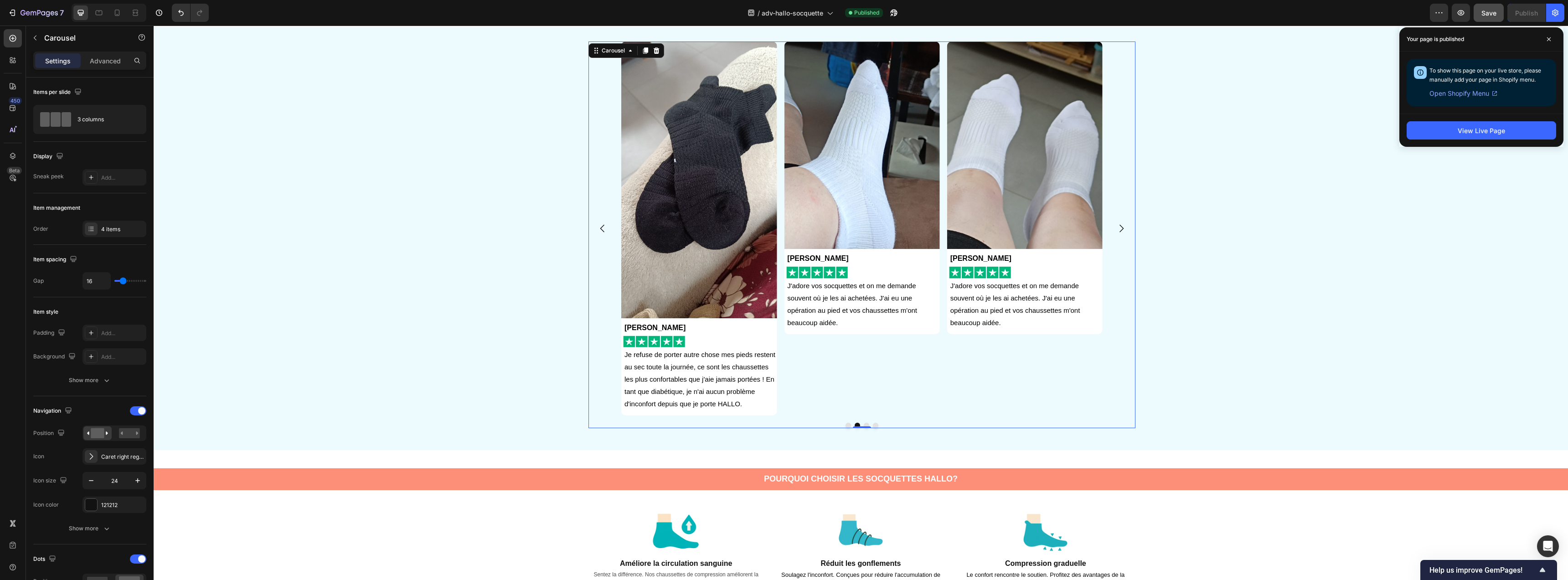
click at [1118, 228] on icon "Carousel Next Arrow" at bounding box center [1121, 229] width 11 height 11
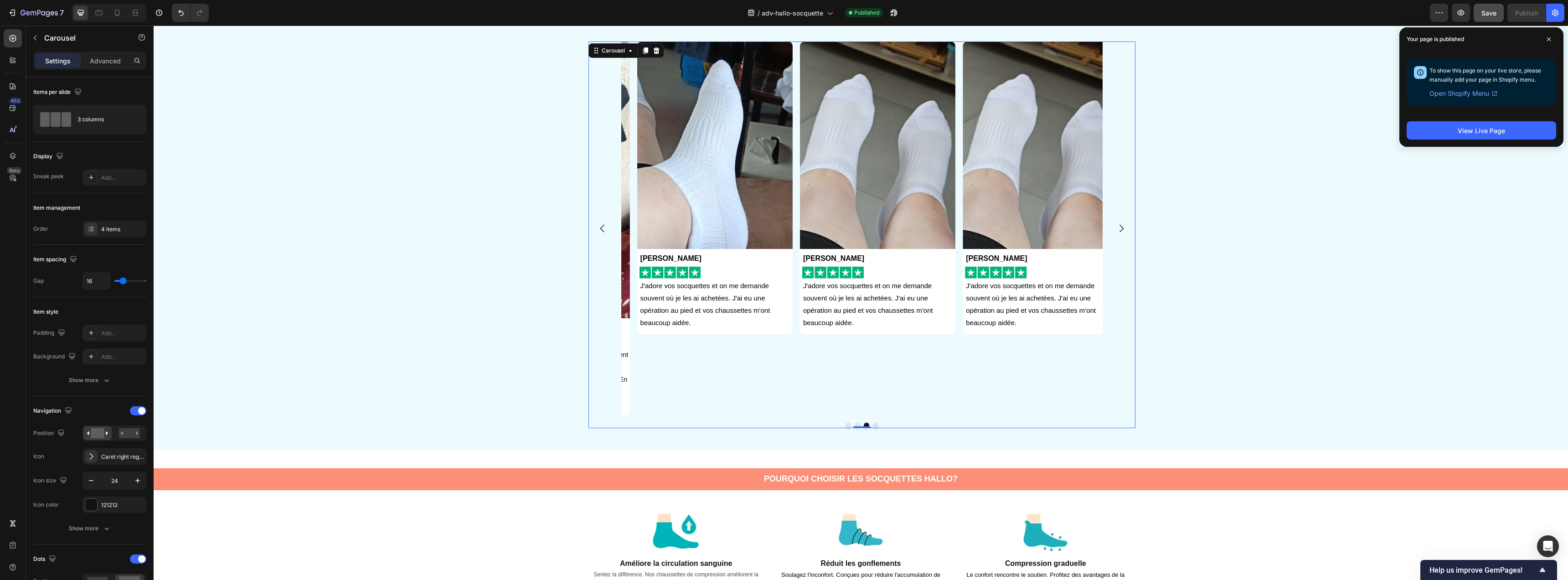
click at [1118, 228] on icon "Carousel Next Arrow" at bounding box center [1121, 229] width 11 height 11
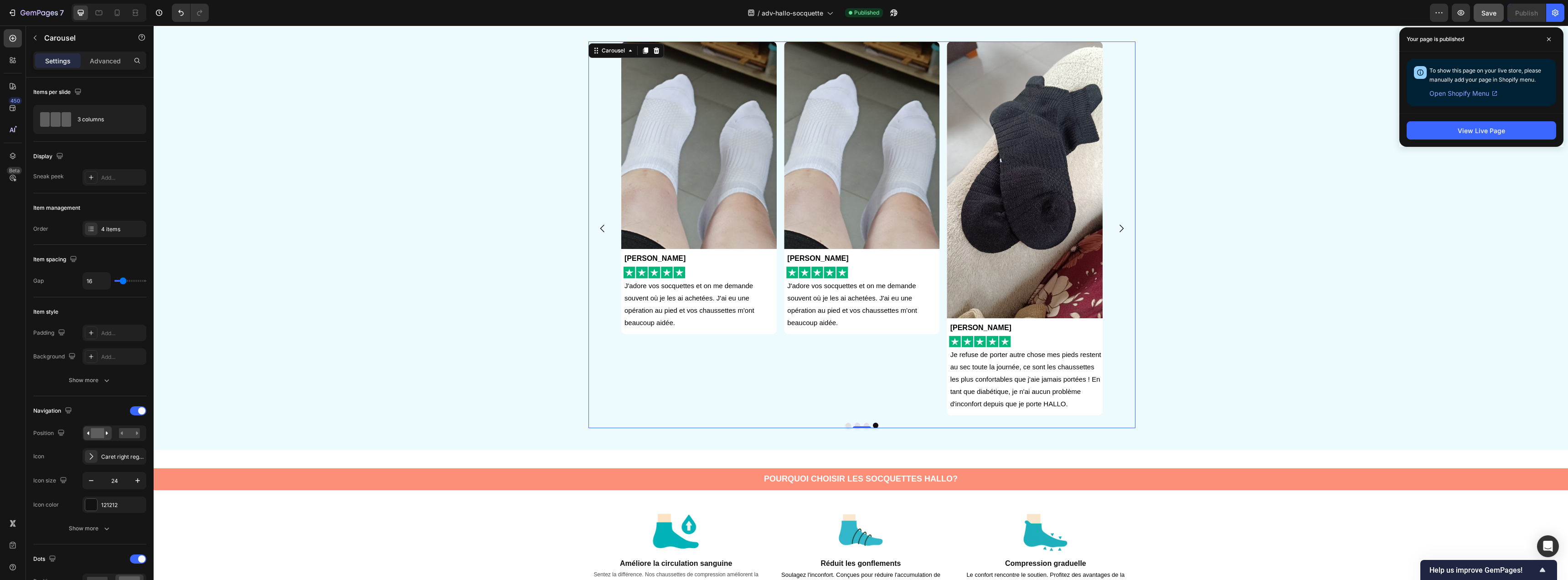
click at [1118, 228] on icon "Carousel Next Arrow" at bounding box center [1121, 229] width 11 height 11
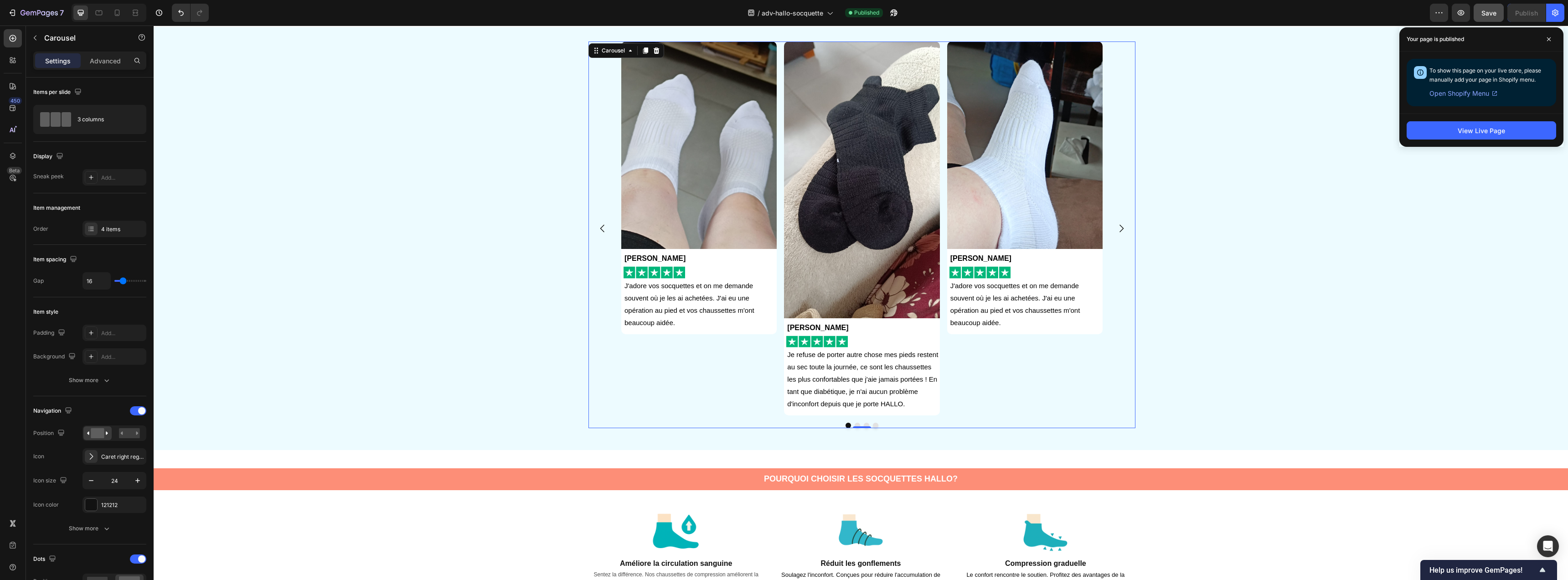
click at [1118, 228] on icon "Carousel Next Arrow" at bounding box center [1121, 229] width 11 height 11
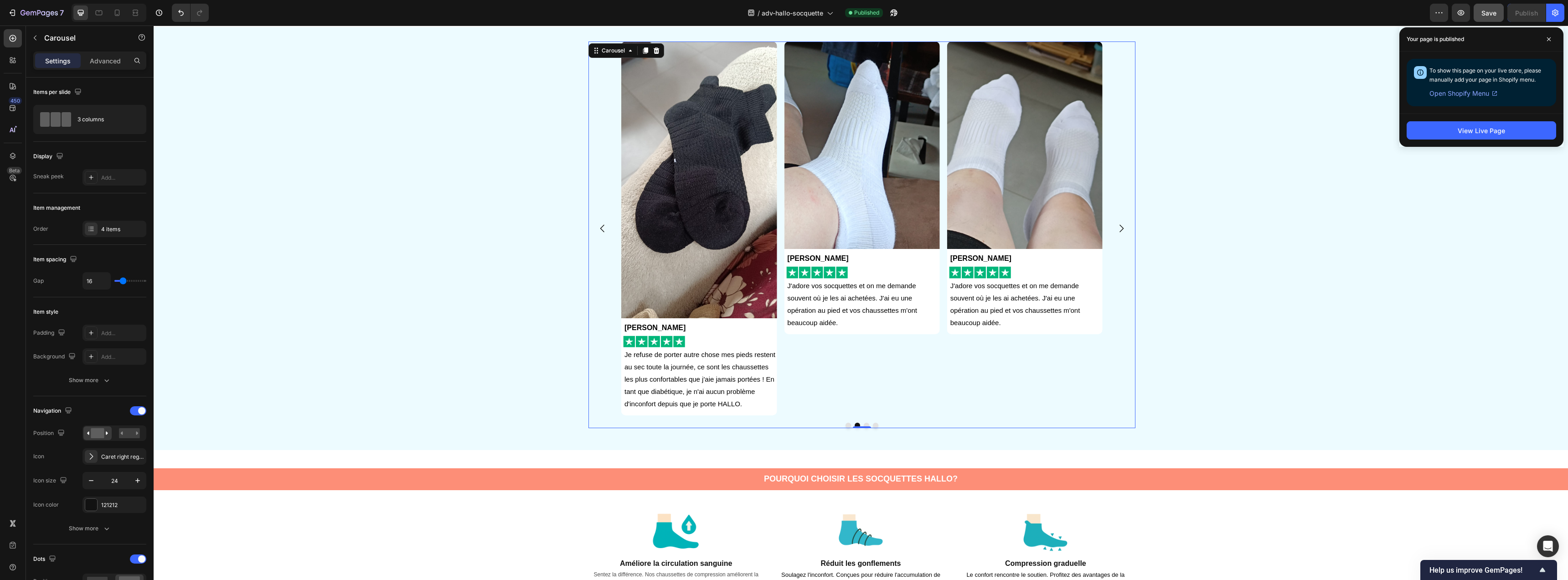
click at [603, 229] on icon "Carousel Back Arrow" at bounding box center [602, 229] width 11 height 11
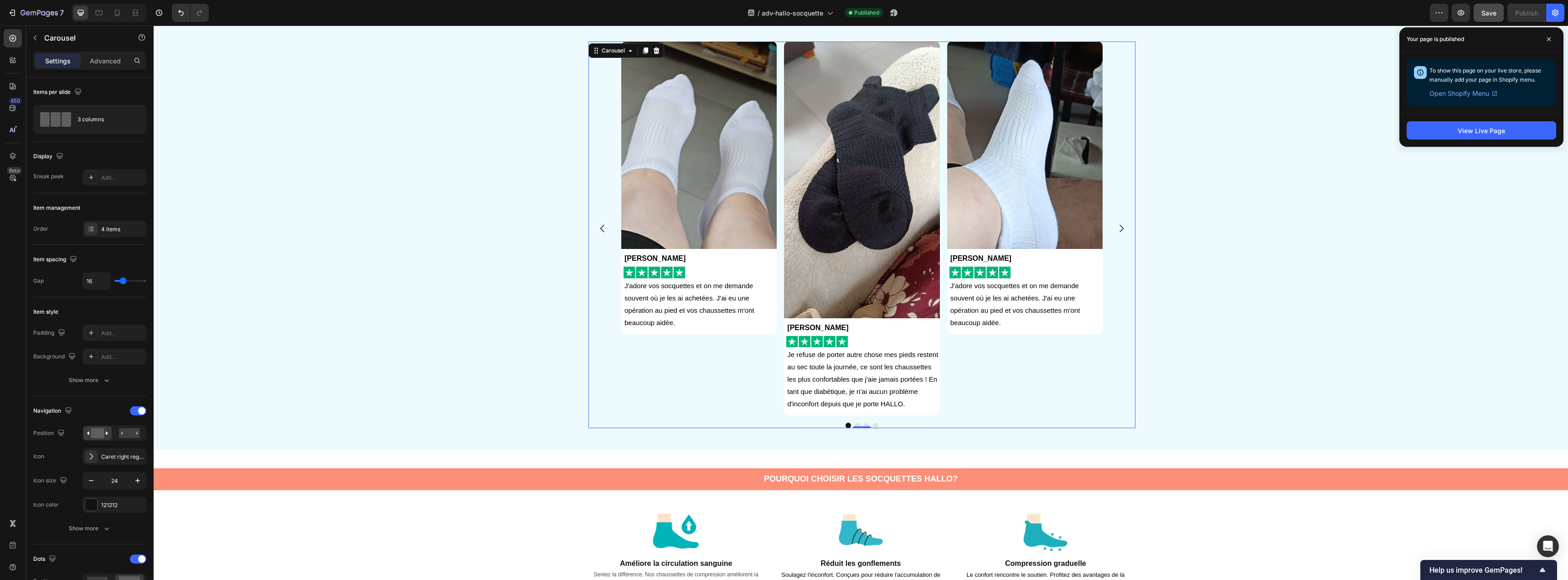
click at [603, 229] on icon "Carousel Back Arrow" at bounding box center [602, 229] width 11 height 11
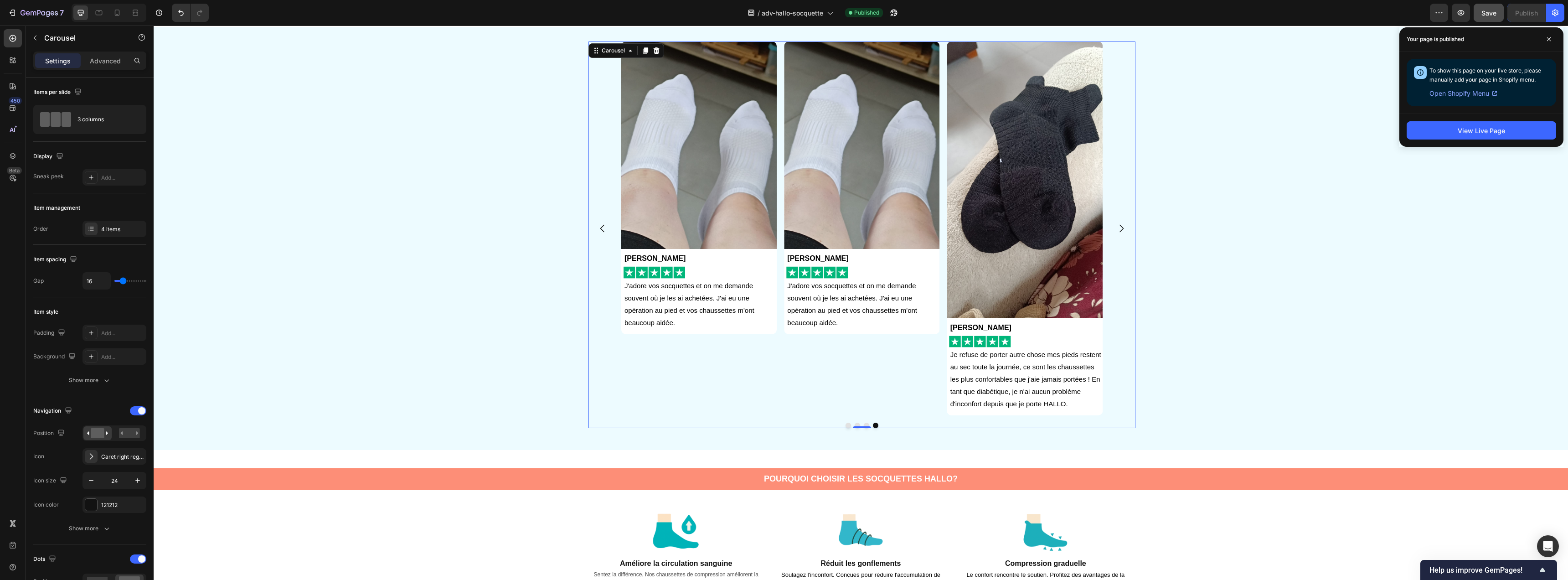
click at [603, 229] on icon "Carousel Back Arrow" at bounding box center [602, 229] width 11 height 11
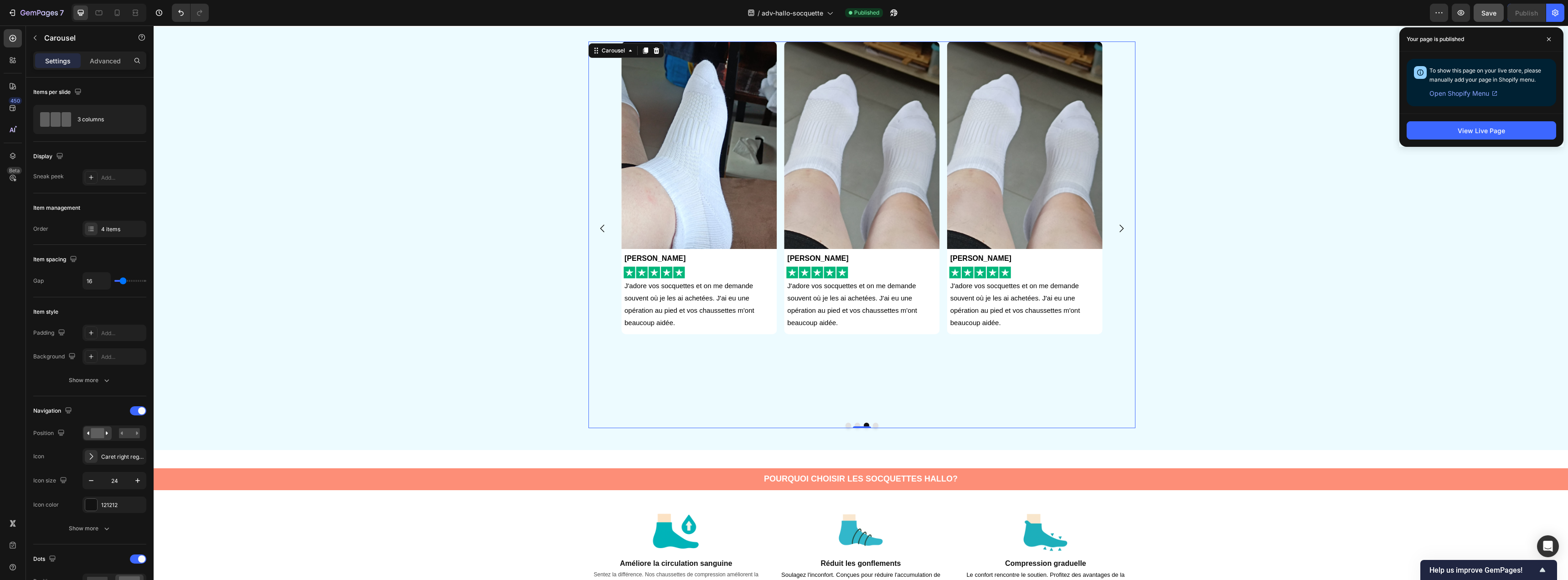
click at [604, 228] on icon "Carousel Back Arrow" at bounding box center [602, 229] width 11 height 11
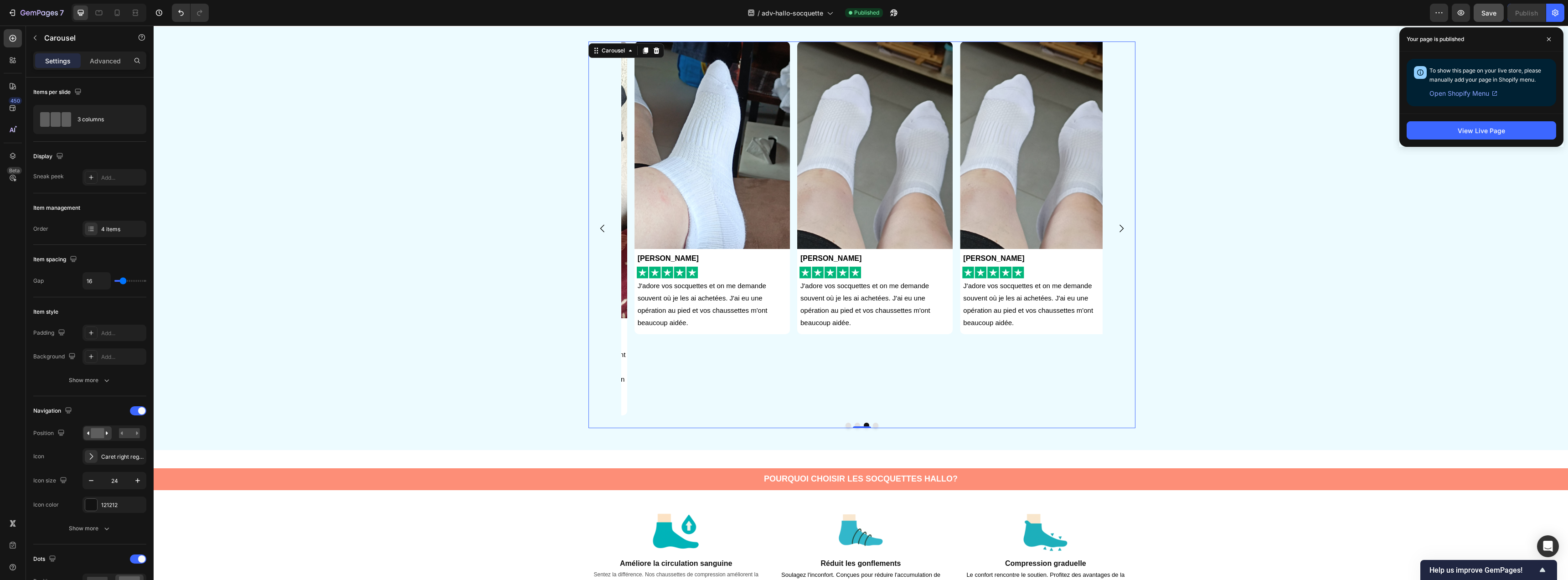
click at [604, 228] on icon "Carousel Back Arrow" at bounding box center [602, 229] width 11 height 11
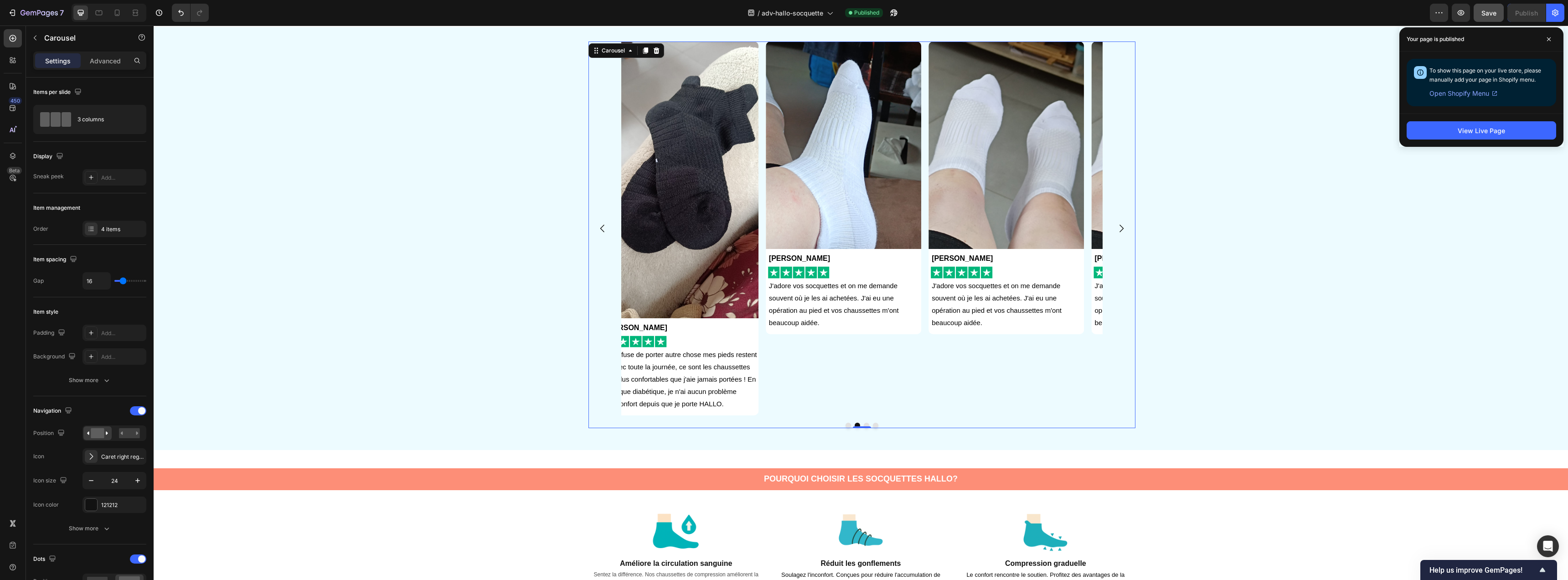
click at [604, 228] on icon "Carousel Back Arrow" at bounding box center [602, 229] width 11 height 11
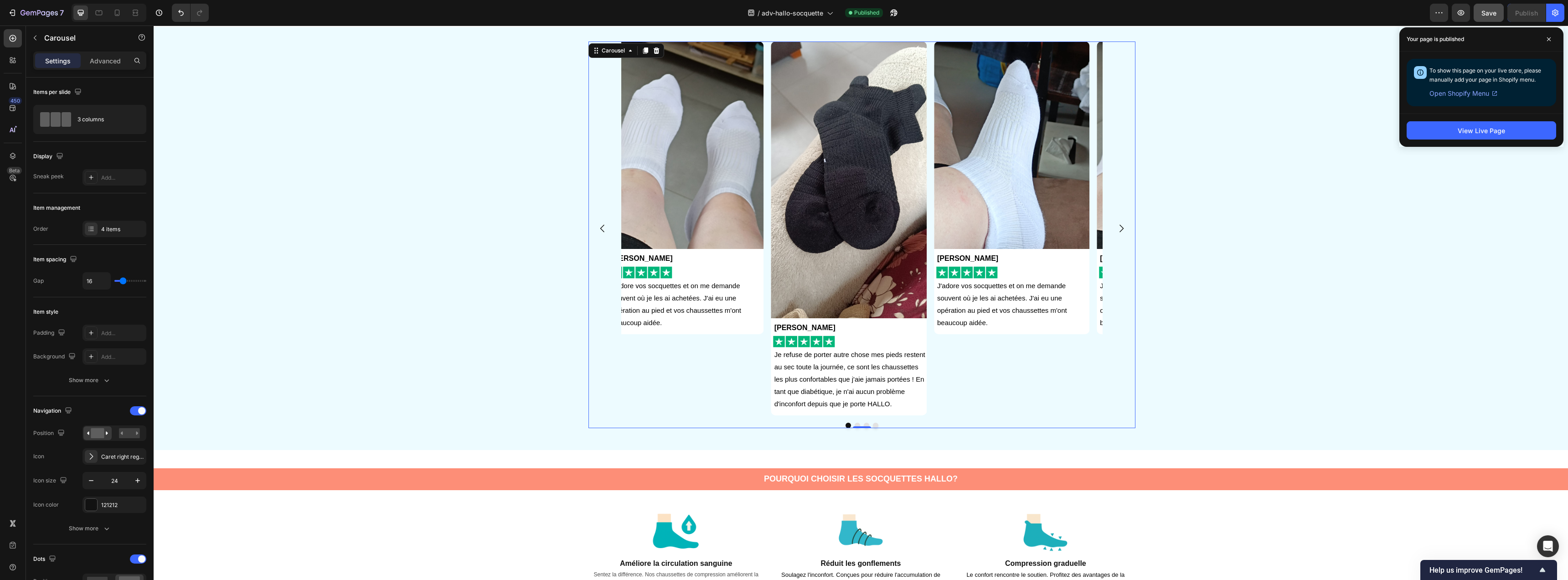
click at [604, 228] on icon "Carousel Back Arrow" at bounding box center [602, 229] width 11 height 11
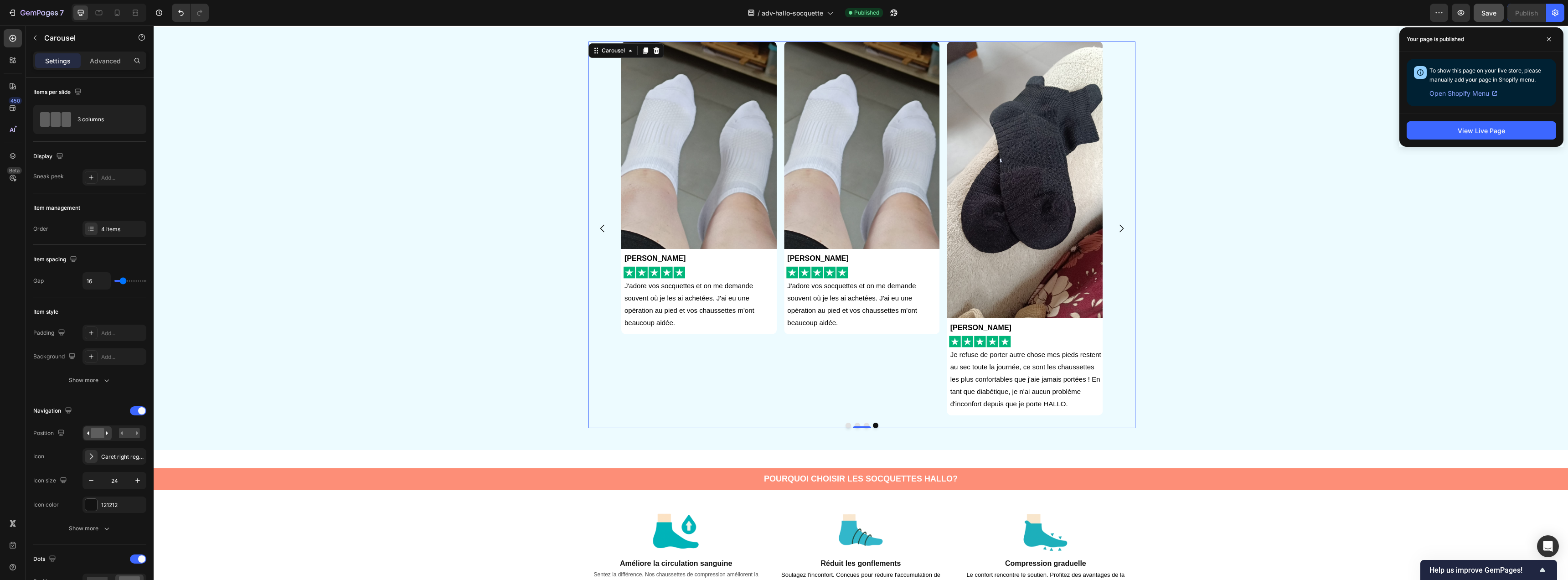
click at [759, 372] on div "Image Anna Gardet Text Block Image J'adore vos socquettes et on me demande souv…" at bounding box center [699, 229] width 156 height 374
click at [812, 348] on div "Image Anna Gardet Text Block Image J'adore vos socquettes et on me demande souv…" at bounding box center [862, 229] width 156 height 374
click at [108, 124] on div "3 columns" at bounding box center [105, 120] width 56 height 21
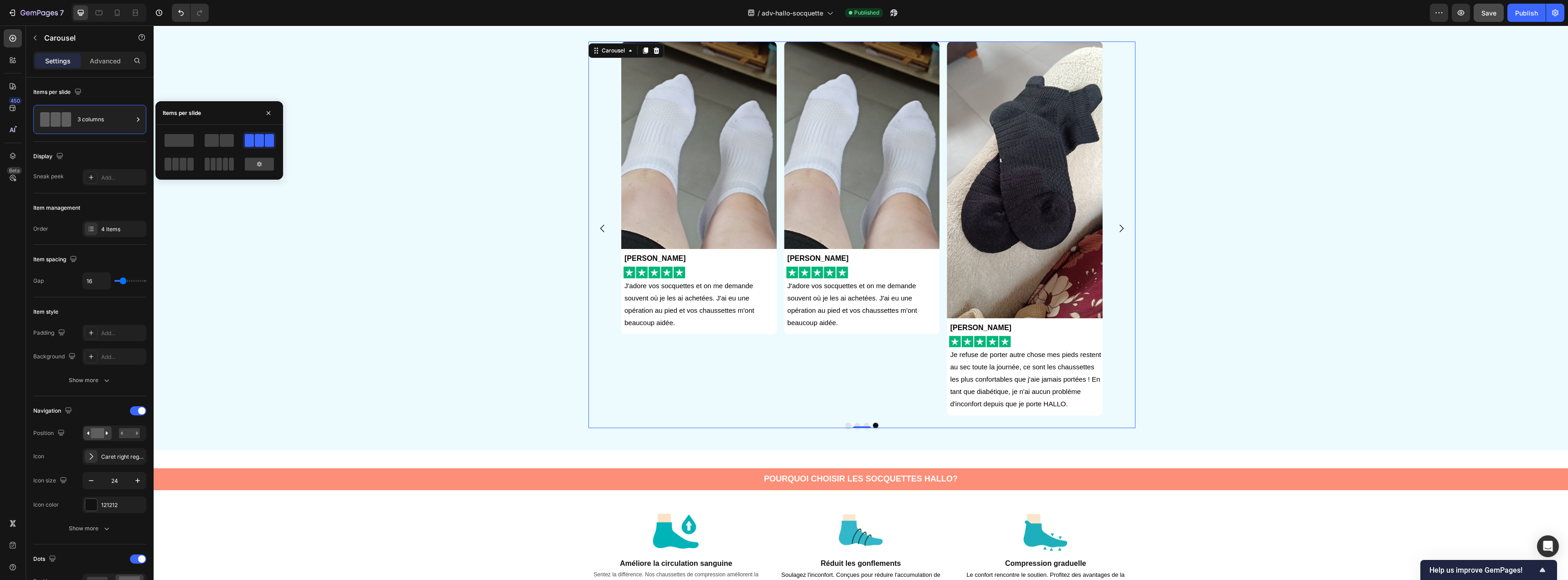
click at [1116, 227] on icon "Carousel Next Arrow" at bounding box center [1121, 229] width 11 height 11
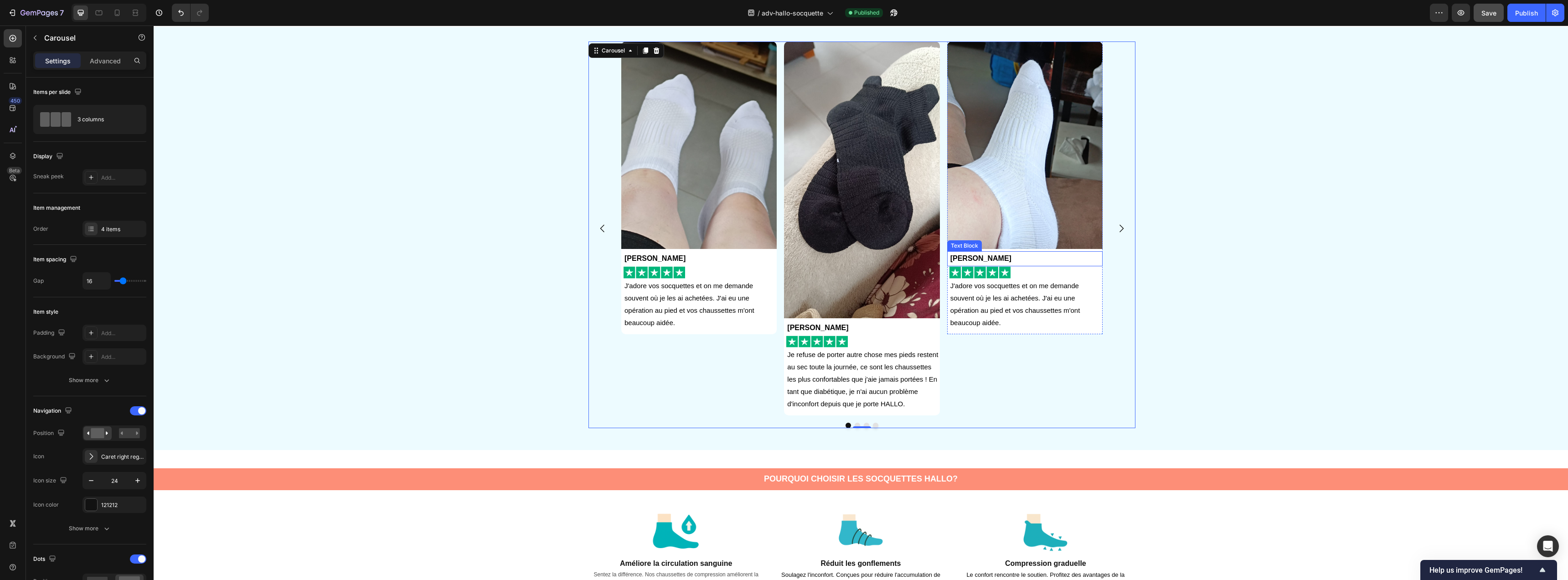
click at [975, 259] on strong "Anna Gardet" at bounding box center [981, 258] width 61 height 8
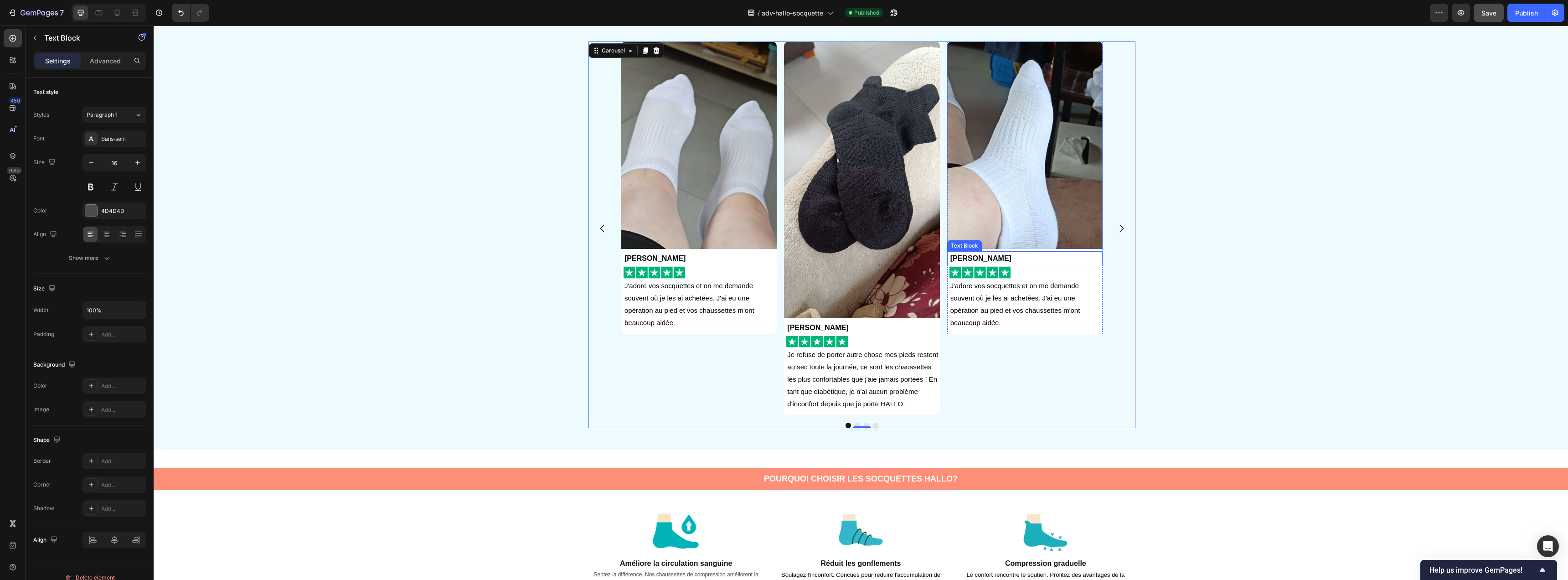
click at [975, 259] on strong "Anna Gardet" at bounding box center [981, 258] width 61 height 8
click at [1175, 300] on div "Image Anna Gardet Text Block Image J'adore vos socquettes et on me demande souv…" at bounding box center [862, 238] width 1412 height 394
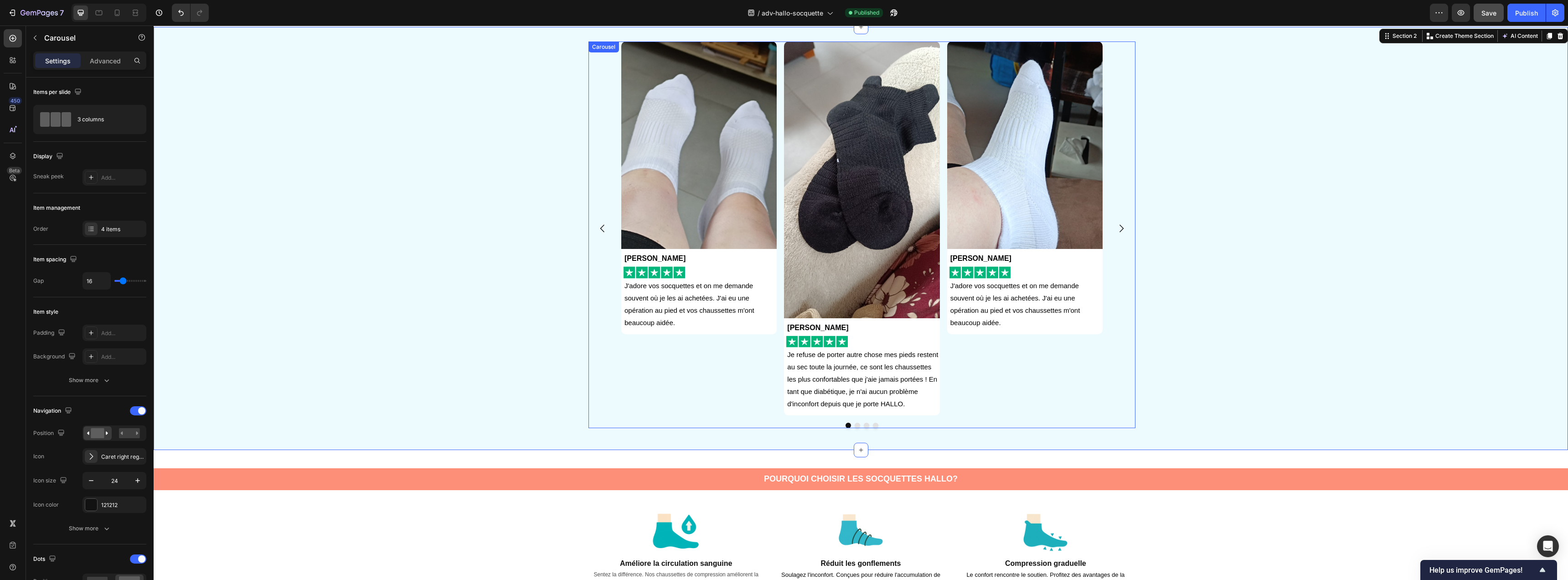
click at [1119, 227] on icon "Carousel Next Arrow" at bounding box center [1121, 229] width 11 height 11
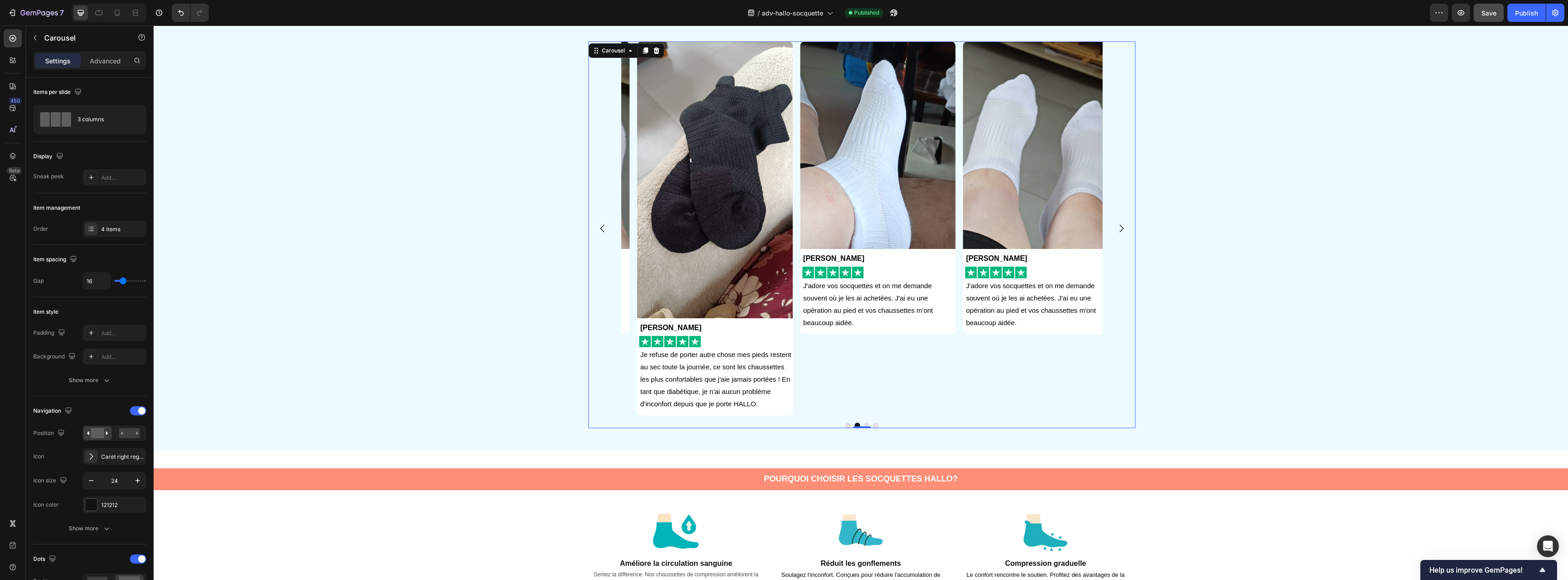
click at [1119, 227] on icon "Carousel Next Arrow" at bounding box center [1121, 229] width 11 height 11
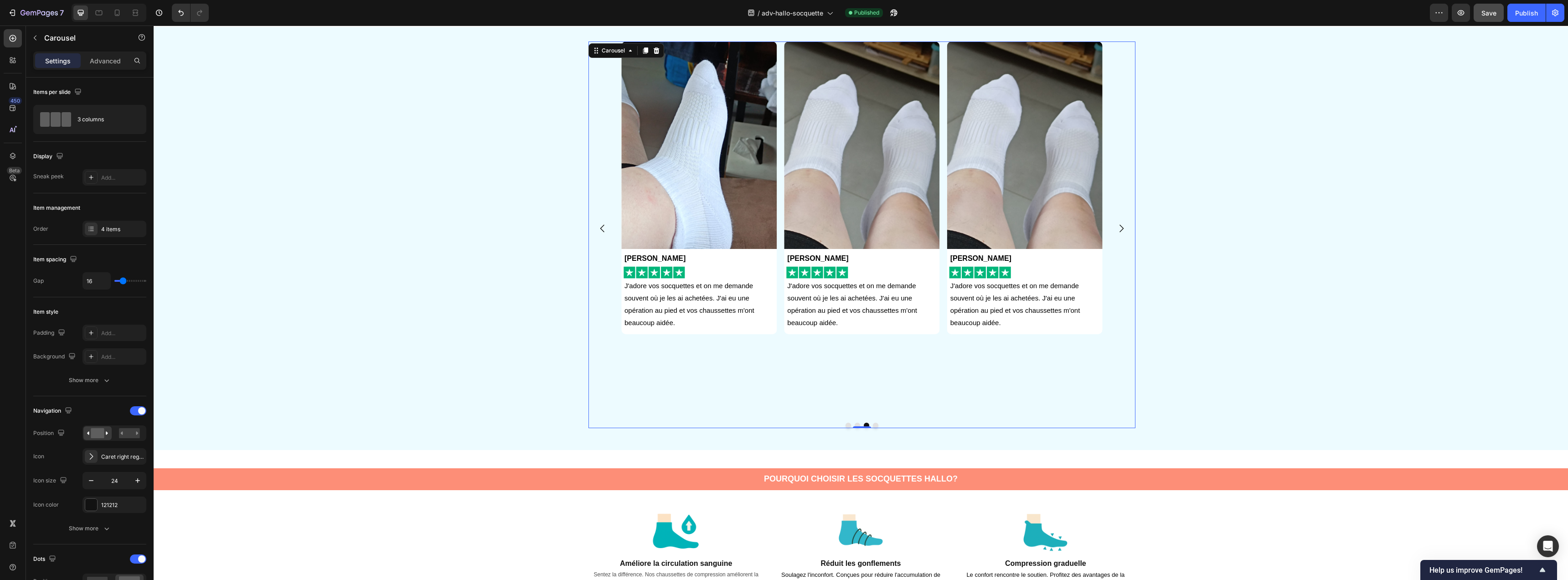
click at [1119, 227] on icon "Carousel Next Arrow" at bounding box center [1121, 229] width 11 height 11
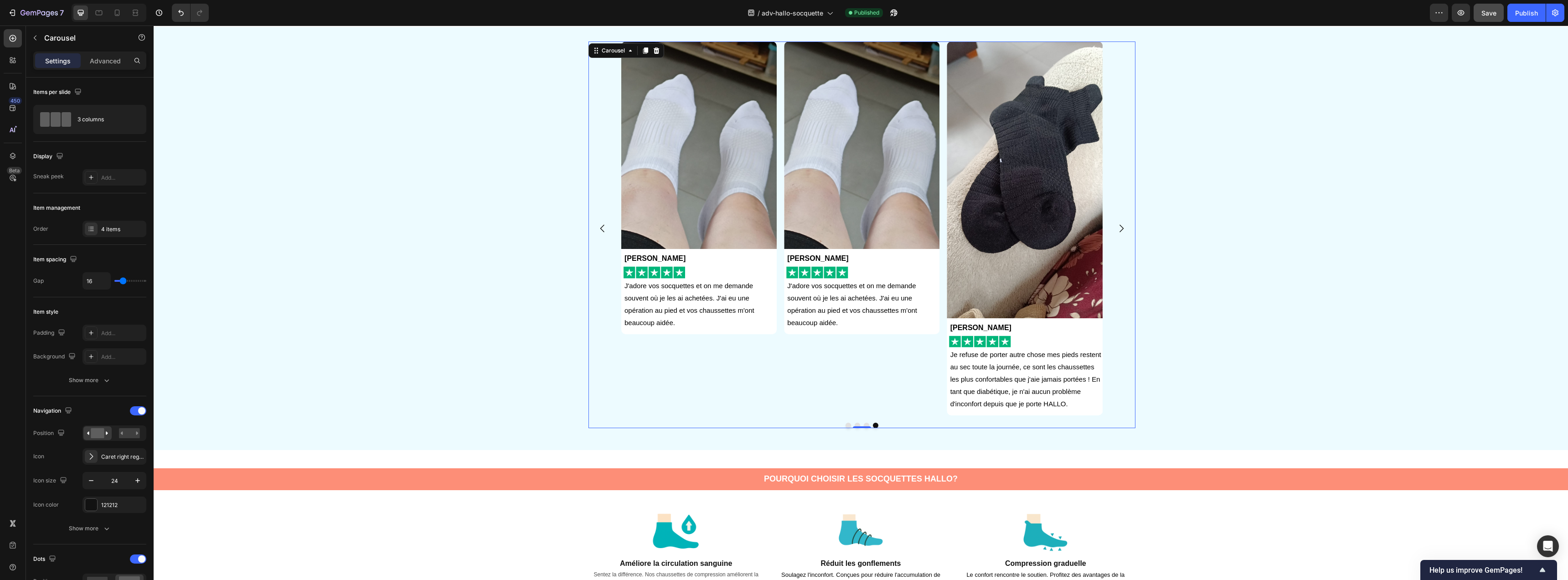
click at [877, 361] on div "Image Anna Gardet Text Block Image J'adore vos socquettes et on me demande souv…" at bounding box center [862, 229] width 156 height 374
click at [85, 126] on div "3 columns" at bounding box center [105, 120] width 56 height 21
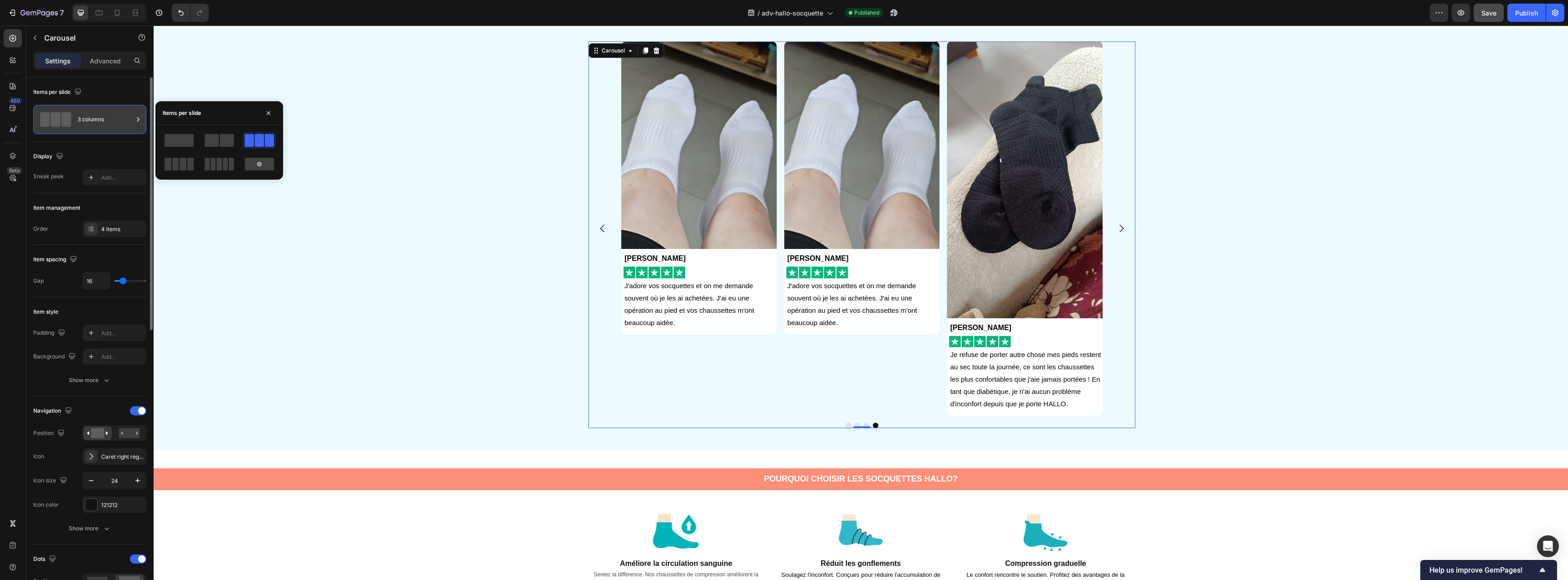
click at [86, 126] on div "3 columns" at bounding box center [105, 120] width 56 height 21
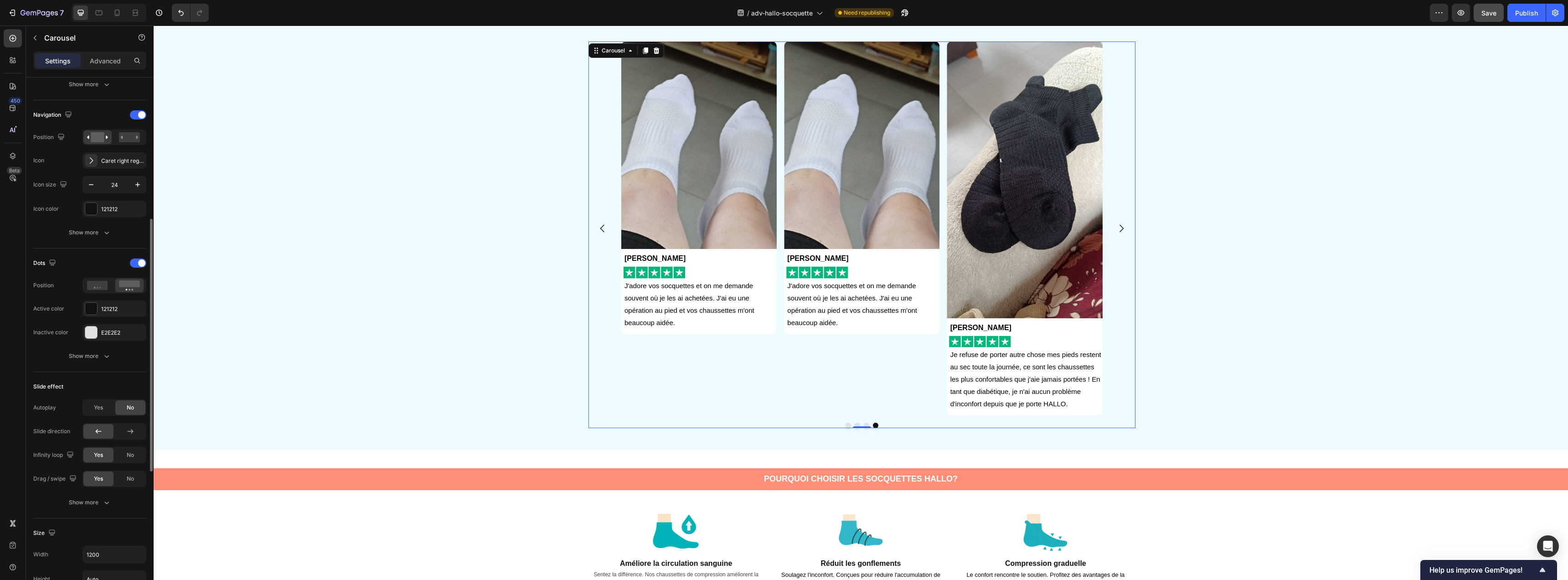
scroll to position [306, 0]
click at [124, 448] on div "No" at bounding box center [130, 445] width 30 height 15
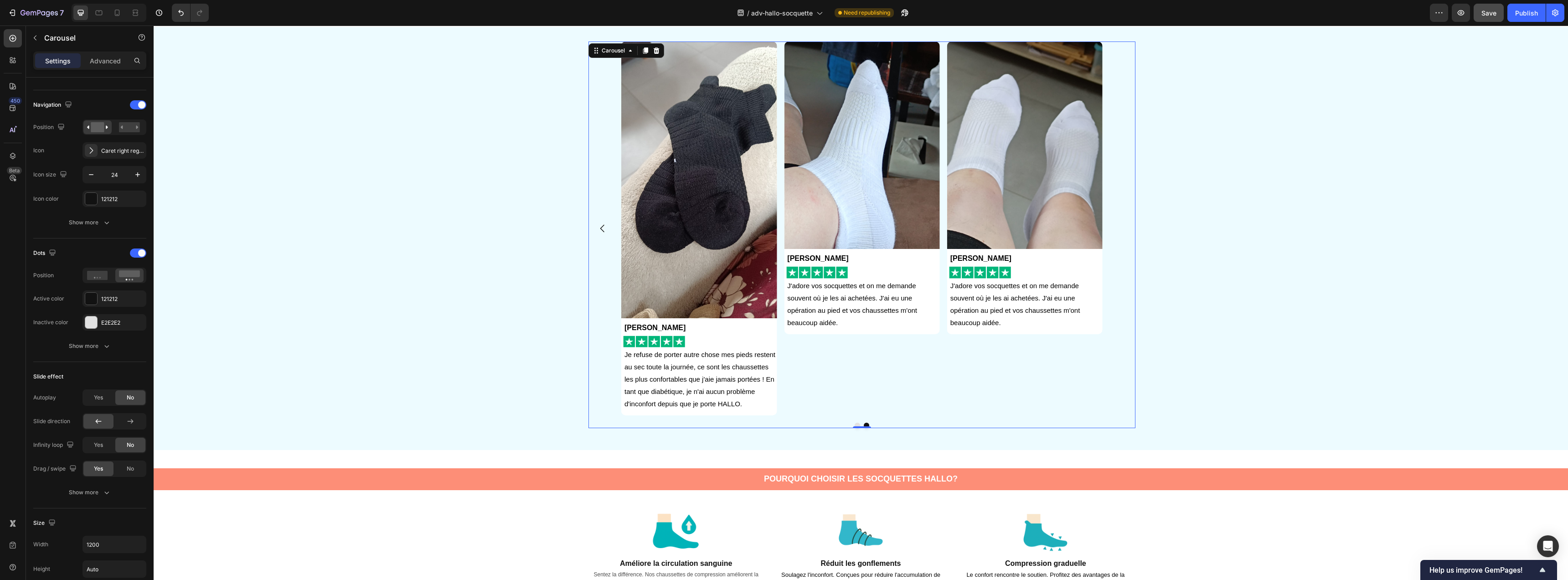
click at [604, 232] on icon "Carousel Back Arrow" at bounding box center [602, 229] width 11 height 11
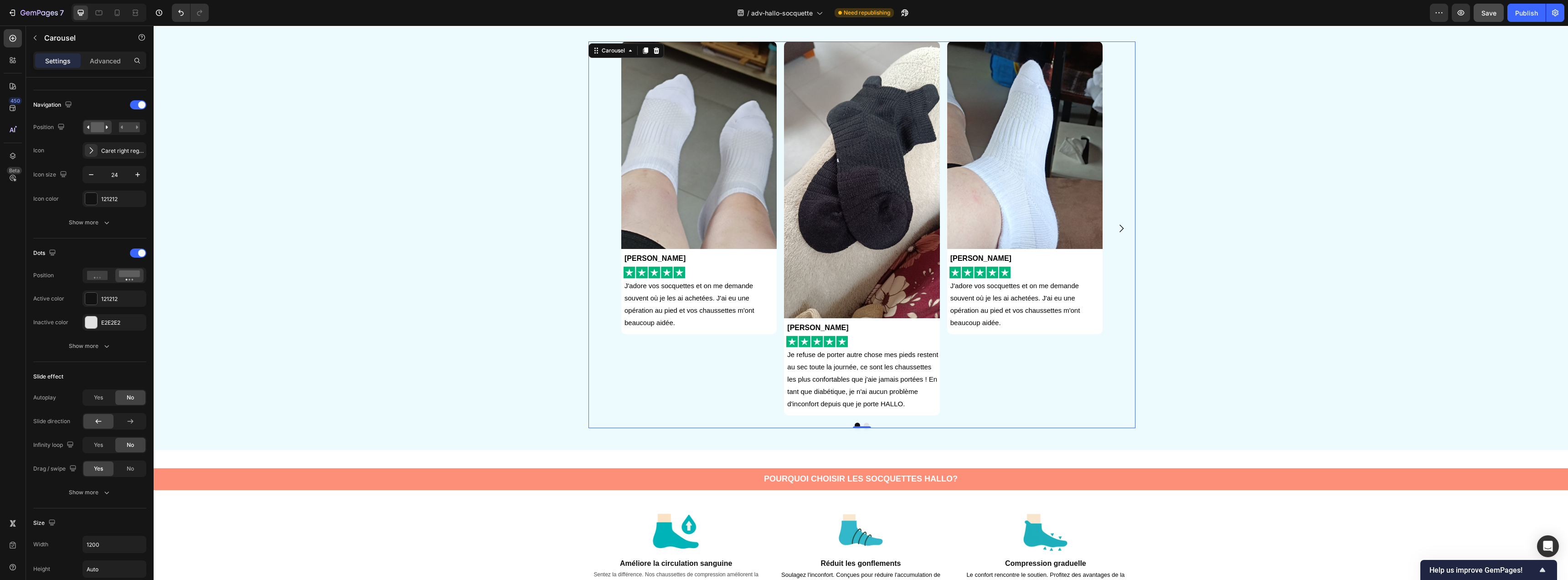
click at [604, 231] on div "Image Anna Gardet Text Block Image J'adore vos socquettes et on me demande souv…" at bounding box center [862, 229] width 547 height 374
click at [1485, 17] on span "Save" at bounding box center [1489, 13] width 15 height 8
click at [1000, 305] on p "J'adore vos socquettes et on me demande souvent où je les ai achetées. J'ai eu …" at bounding box center [1026, 304] width 151 height 49
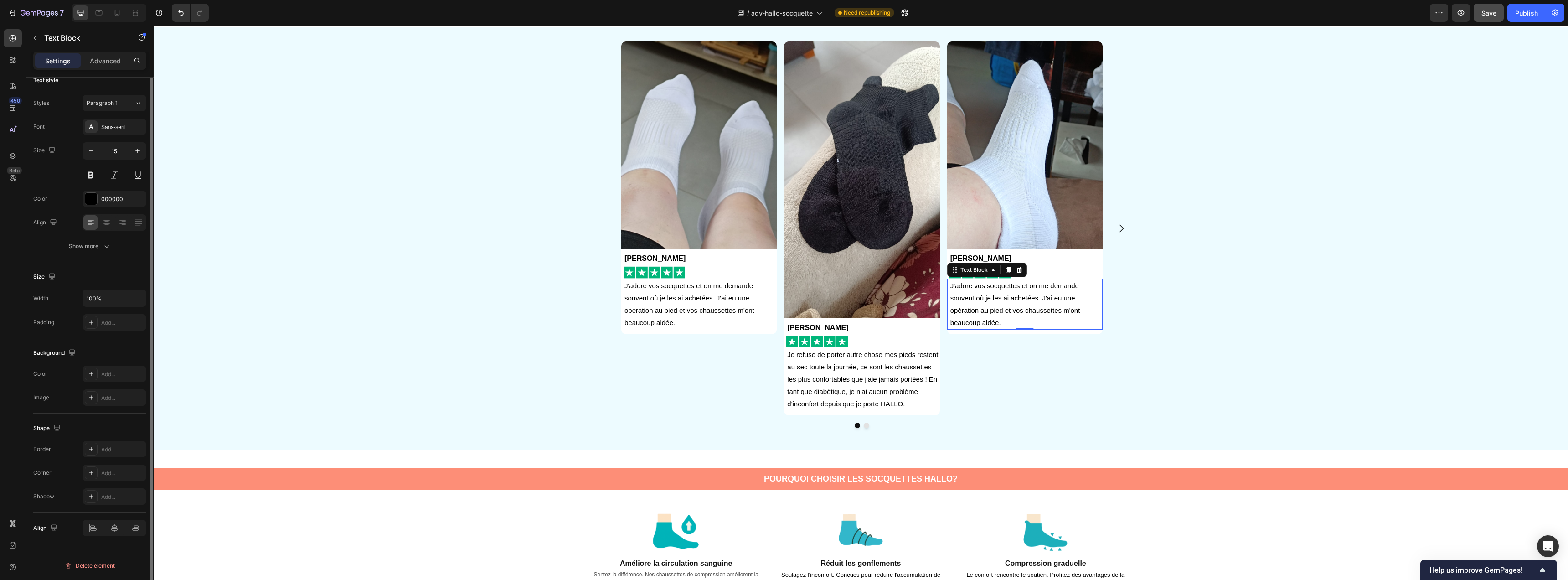
scroll to position [0, 0]
click at [1000, 305] on p "J'adore vos socquettes et on me demande souvent où je les ai achetées. J'ai eu …" at bounding box center [1026, 304] width 151 height 49
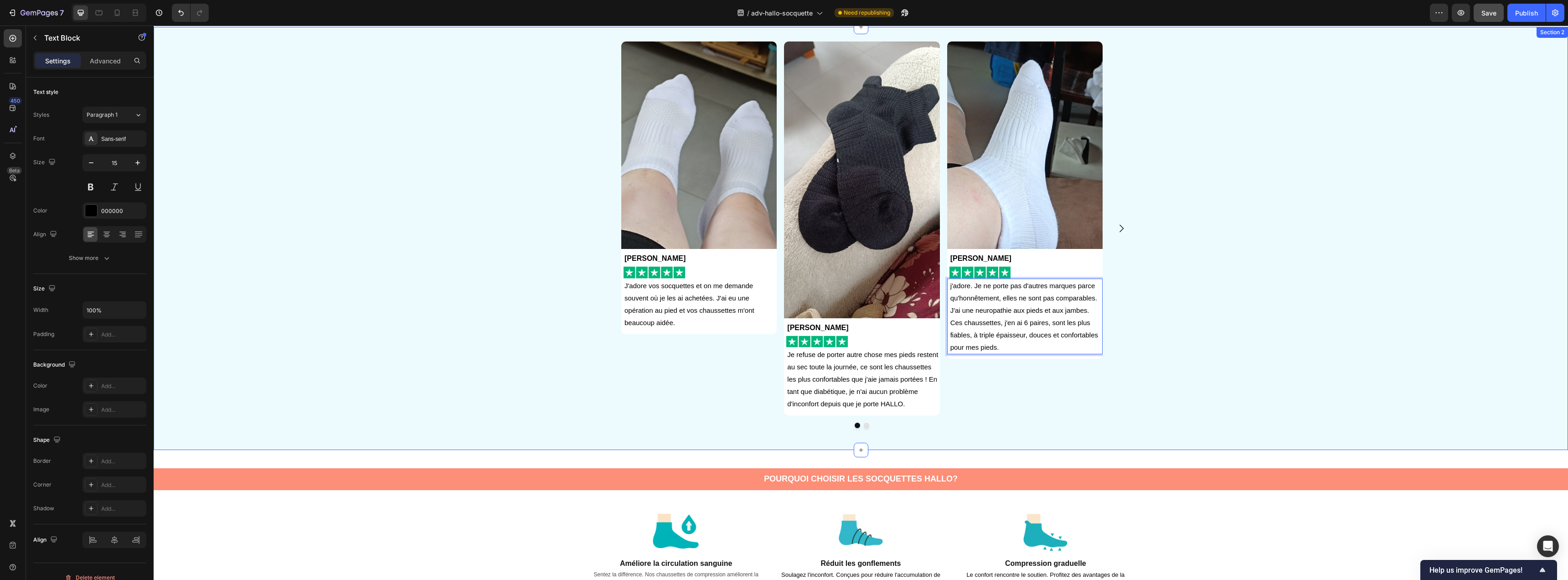
click at [1251, 326] on div "Image Anna Gardet Text Block Image J'adore vos socquettes et on me demande souv…" at bounding box center [862, 238] width 1412 height 394
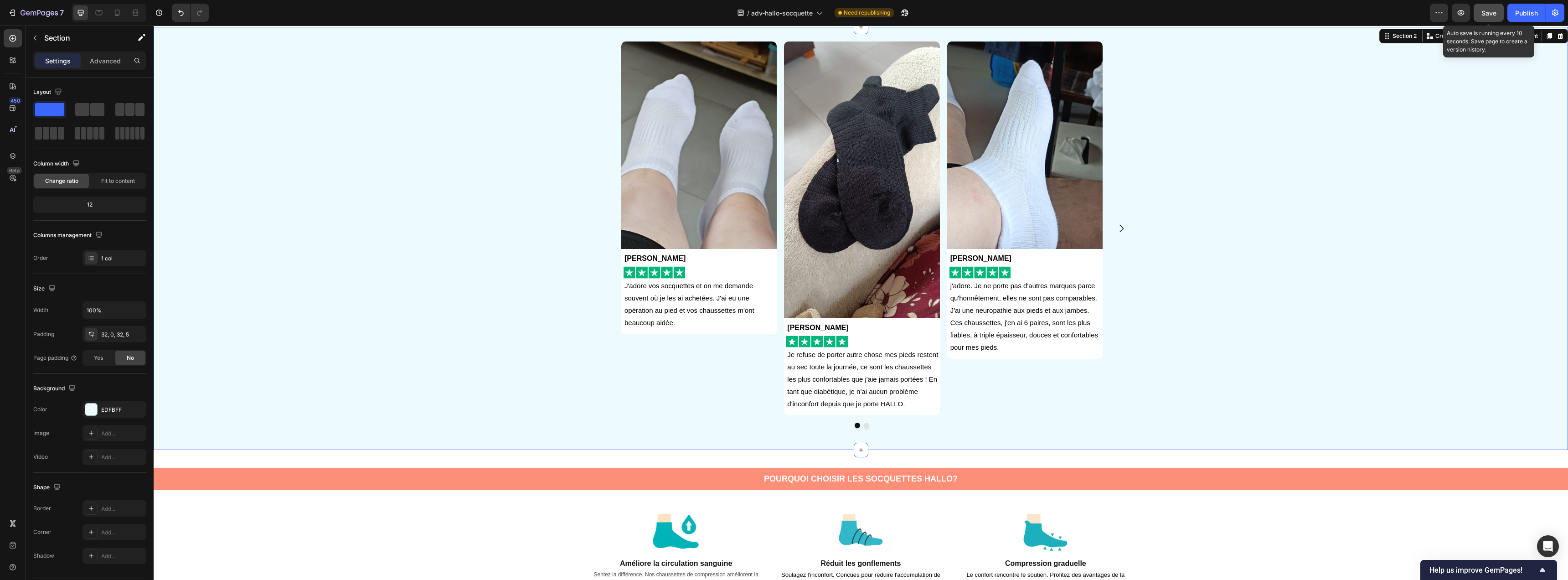
click at [1489, 14] on span "Save" at bounding box center [1489, 13] width 15 height 8
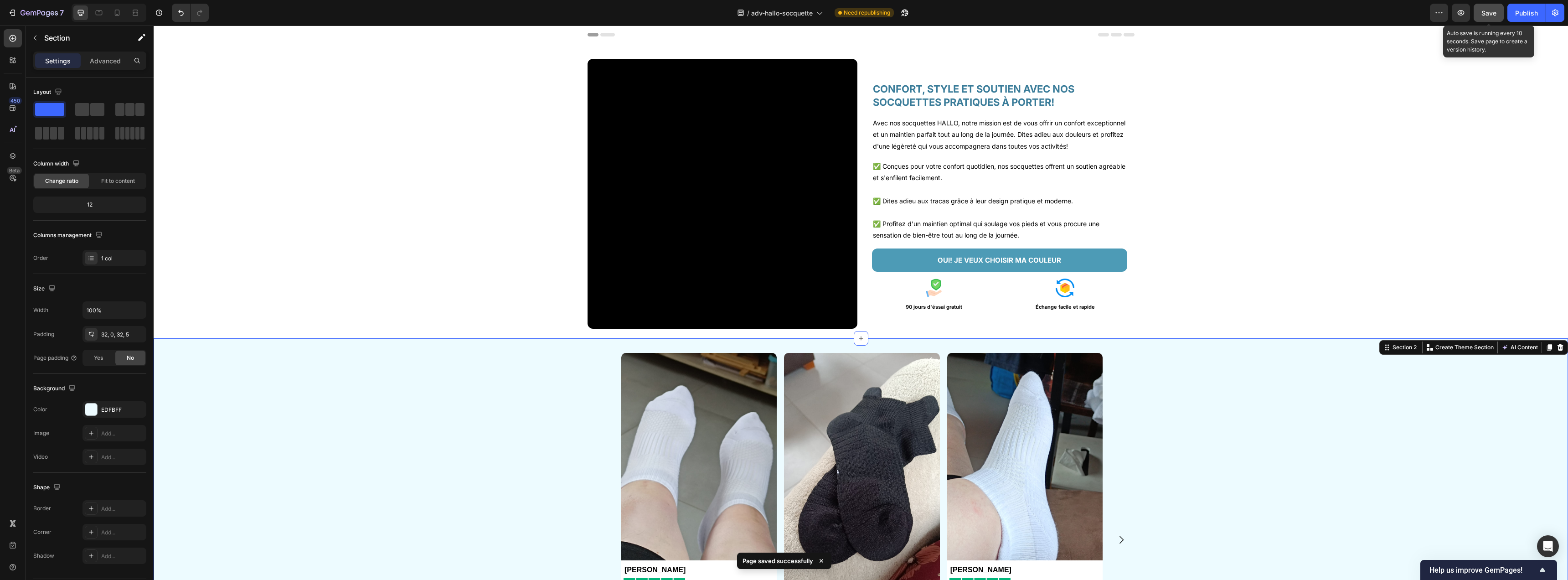
click button "Save"
click button "Publish"
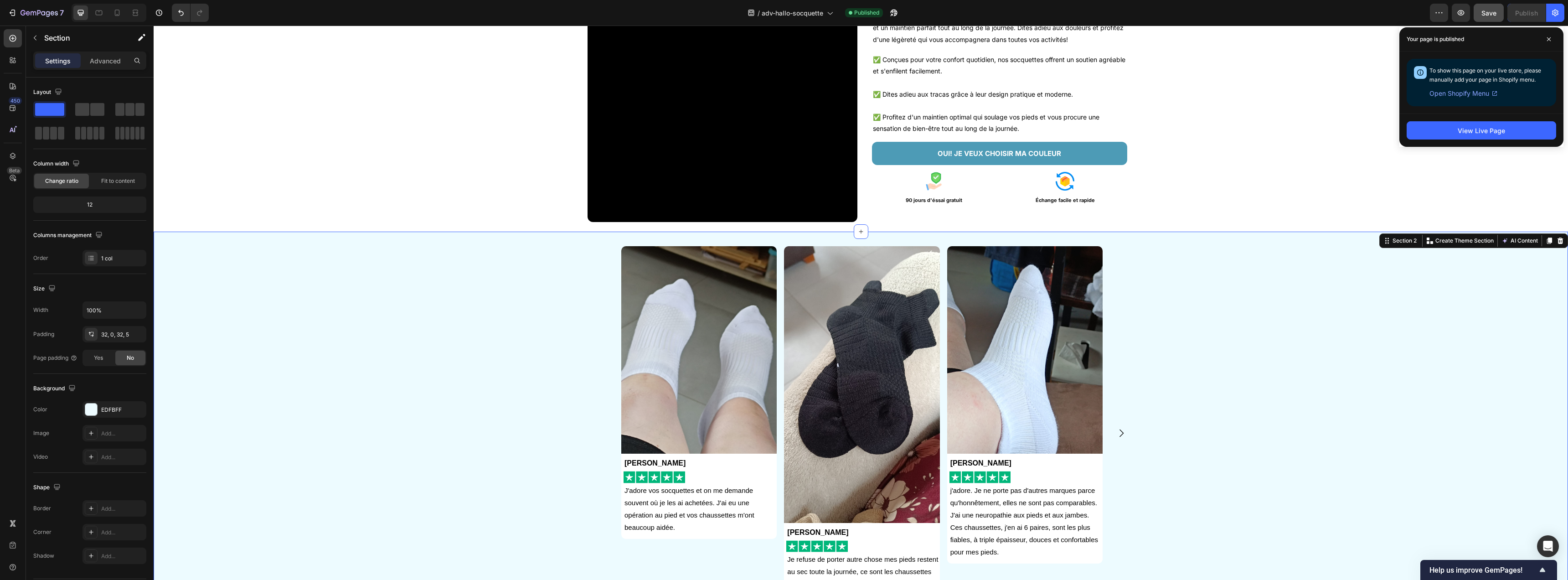
scroll to position [231, 0]
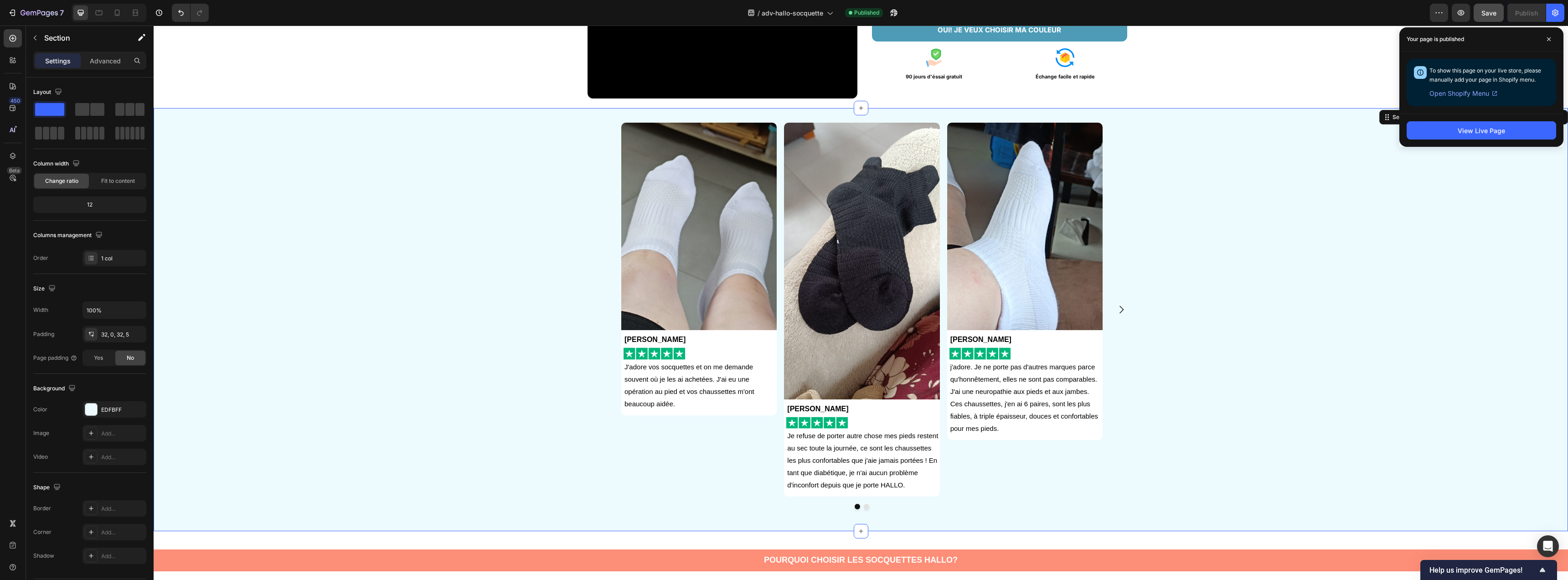
click div "Image Anna Gardet Text Block Image J'adore vos socquettes et on me demande souv…"
click span
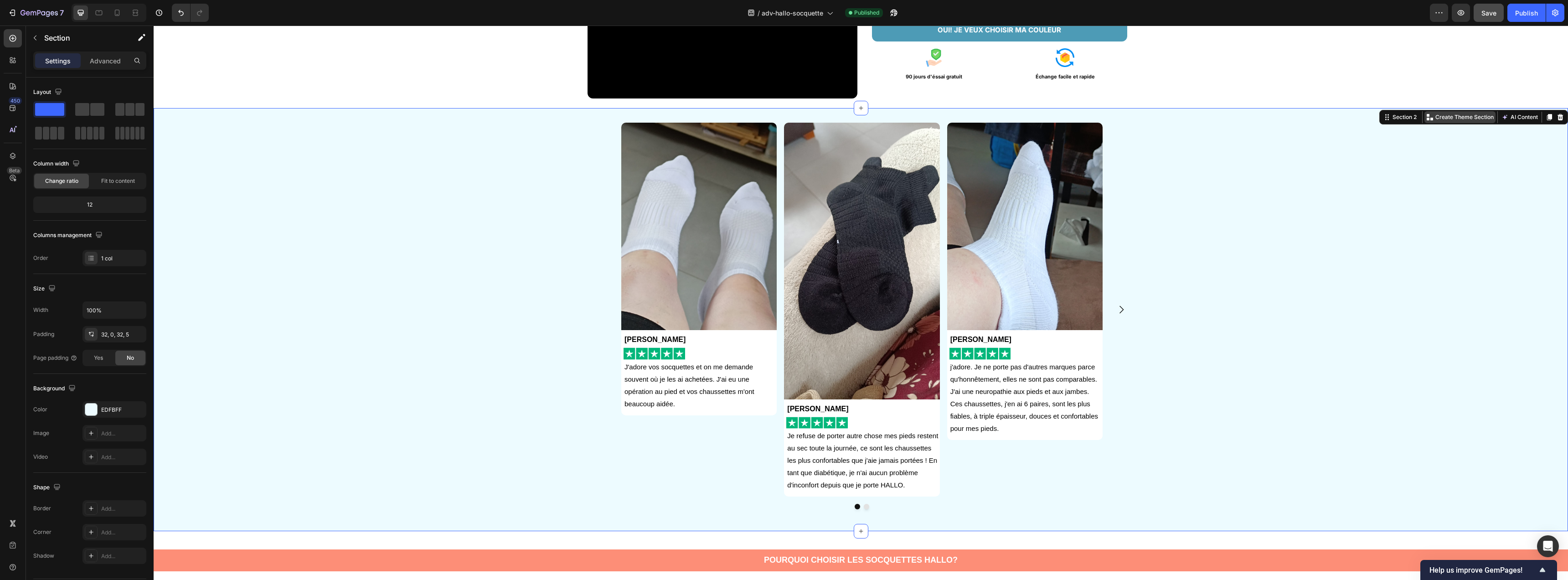
click p "Create Theme Section"
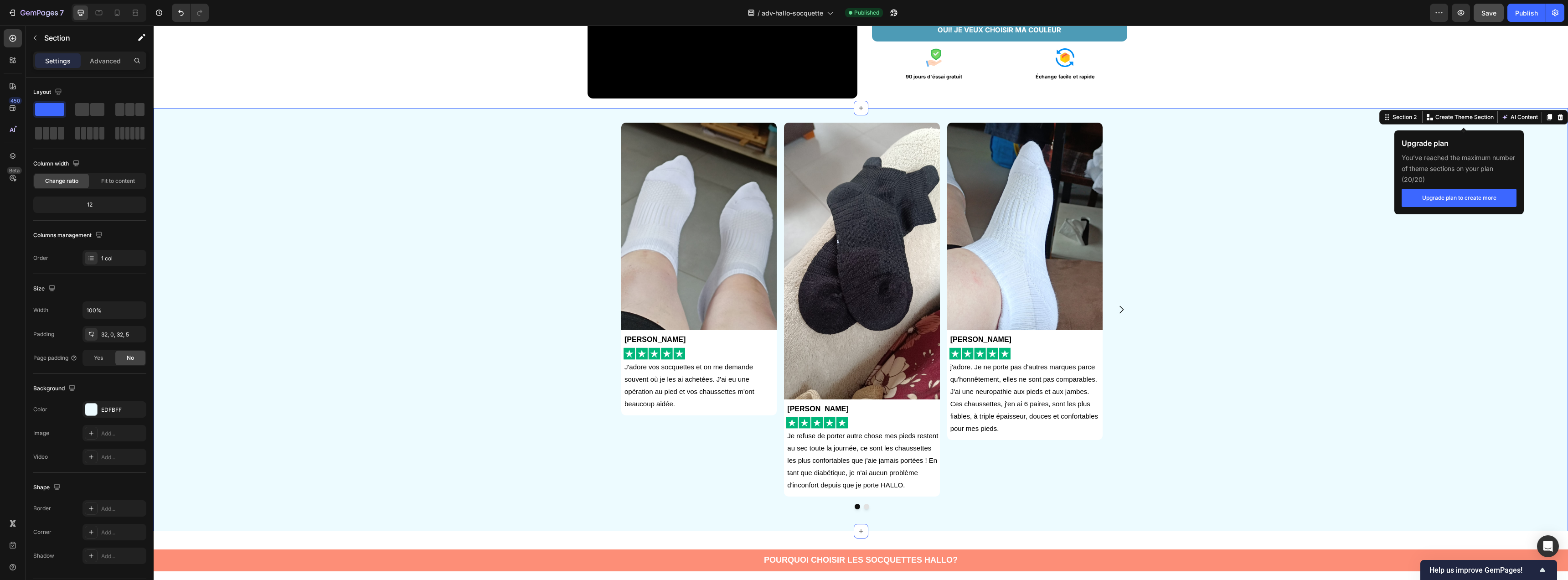
click button "Upgrade plan to create more"
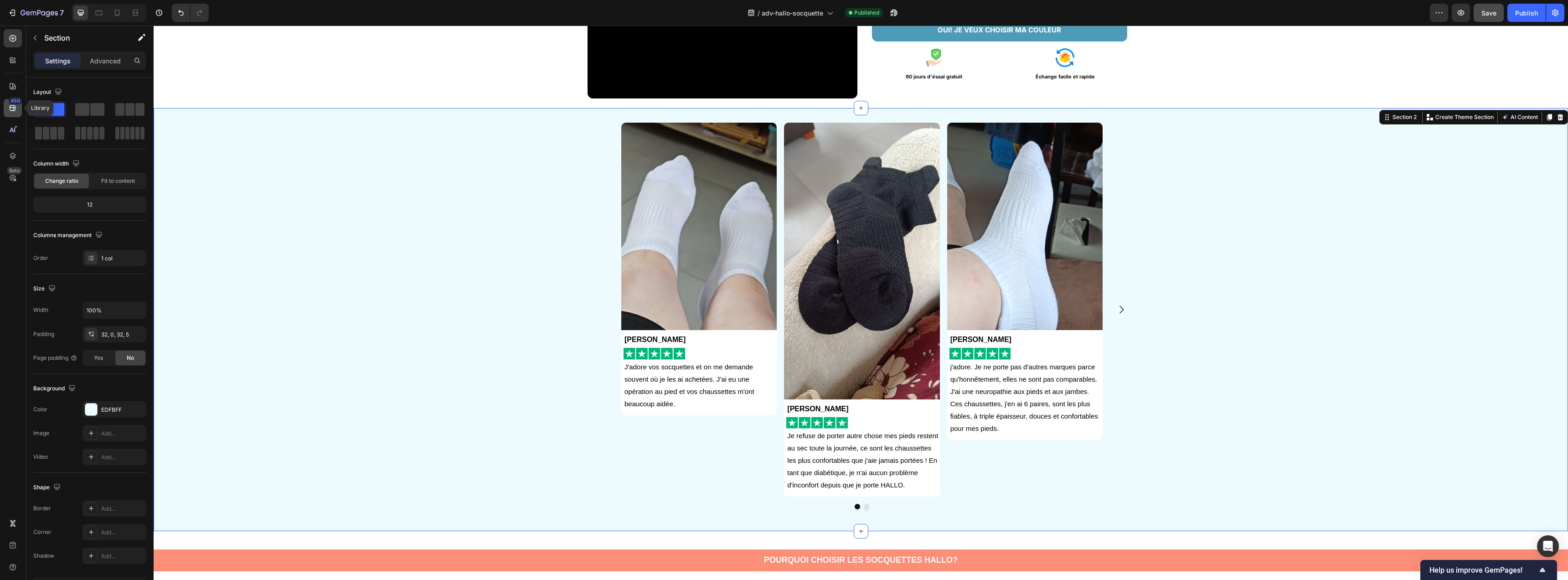
click div "450"
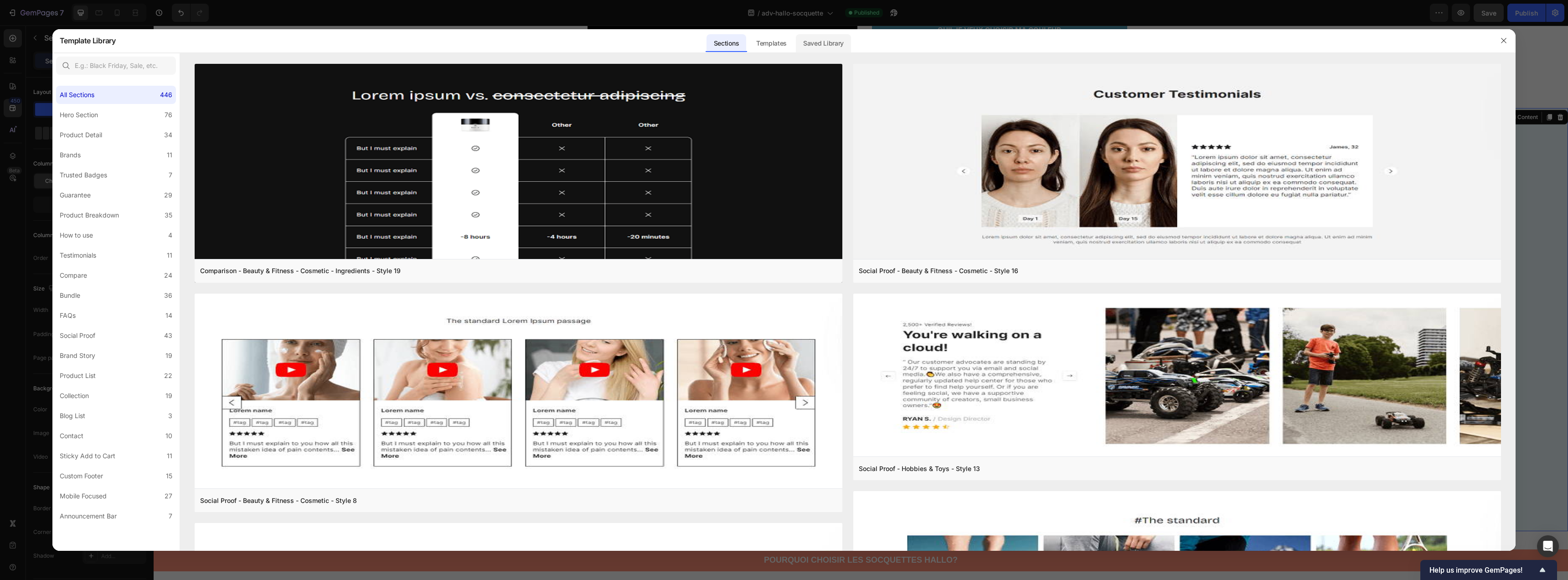
click div "Saved Library"
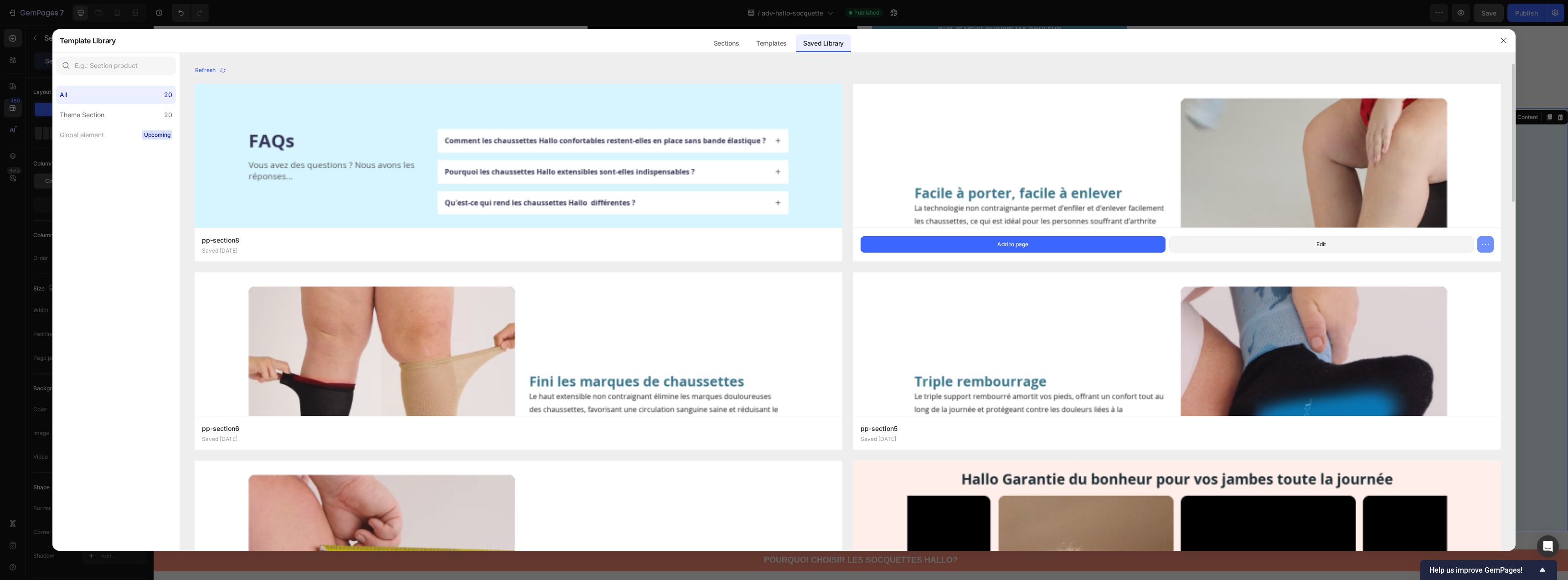
click icon "button"
click button "Delete"
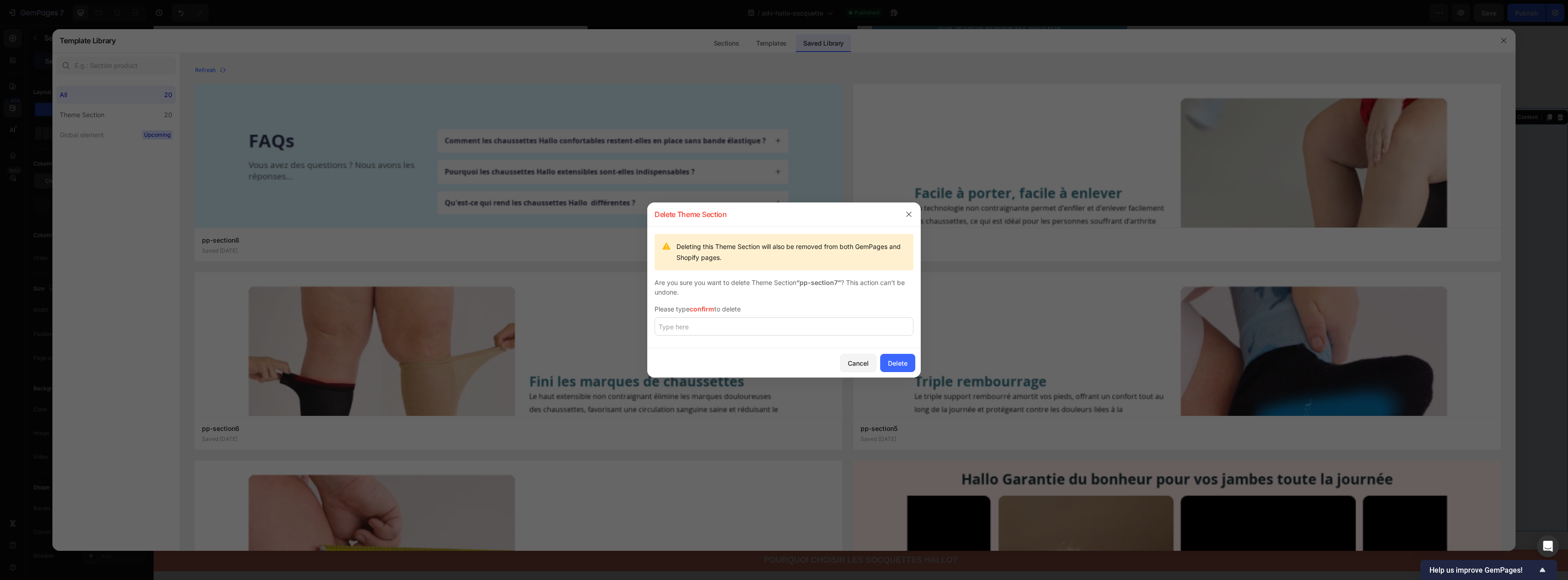
click span "confirm"
copy span "confirm"
click input "text"
paste input "confirm"
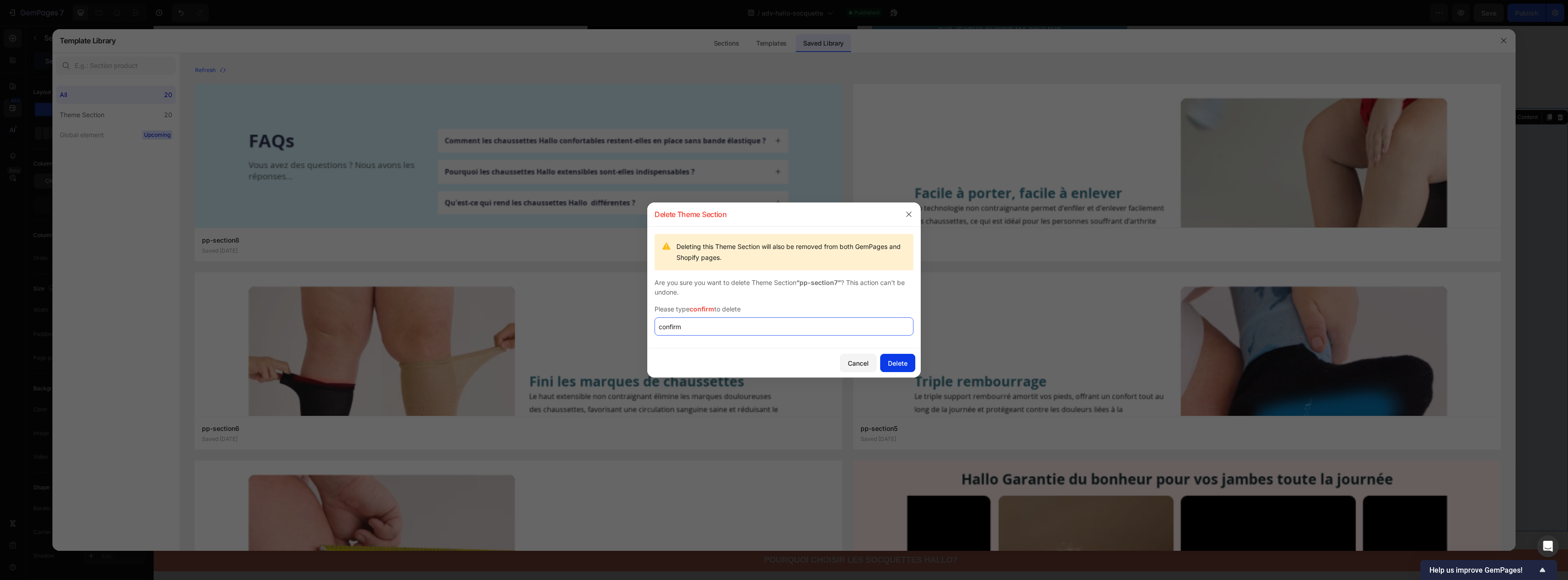
type input "confirm"
click div "Delete"
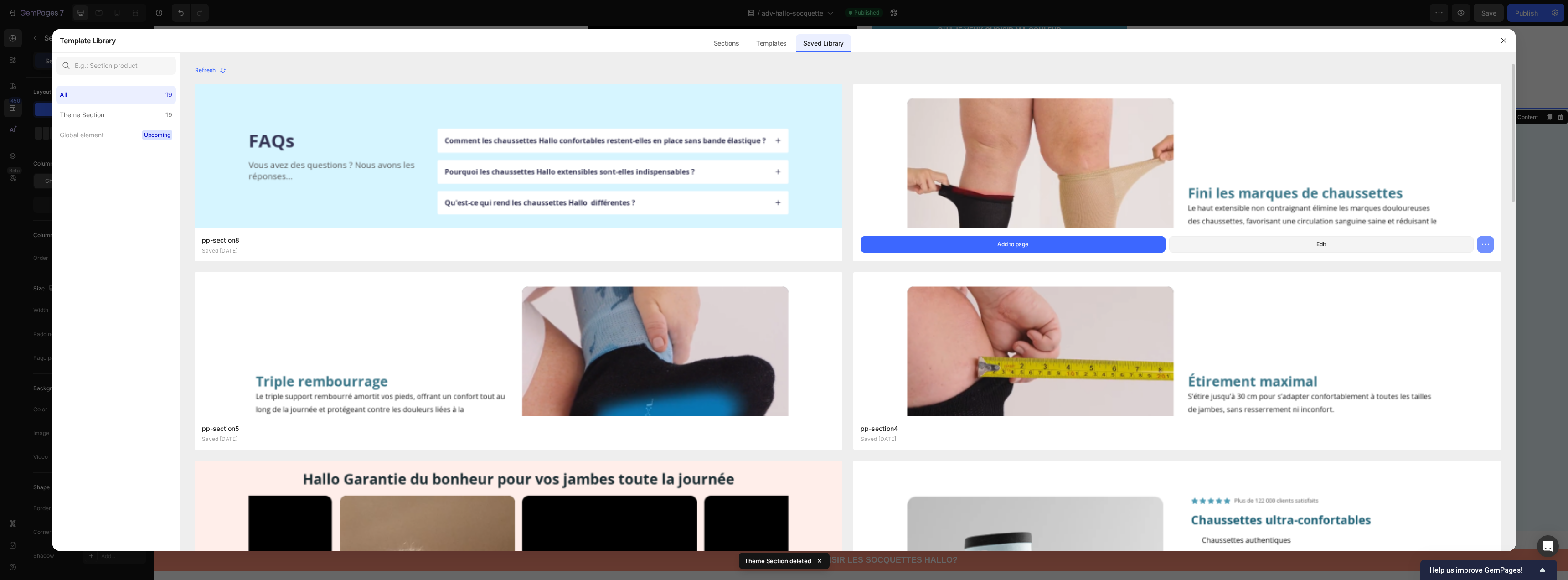
click button "button"
click button "Delete"
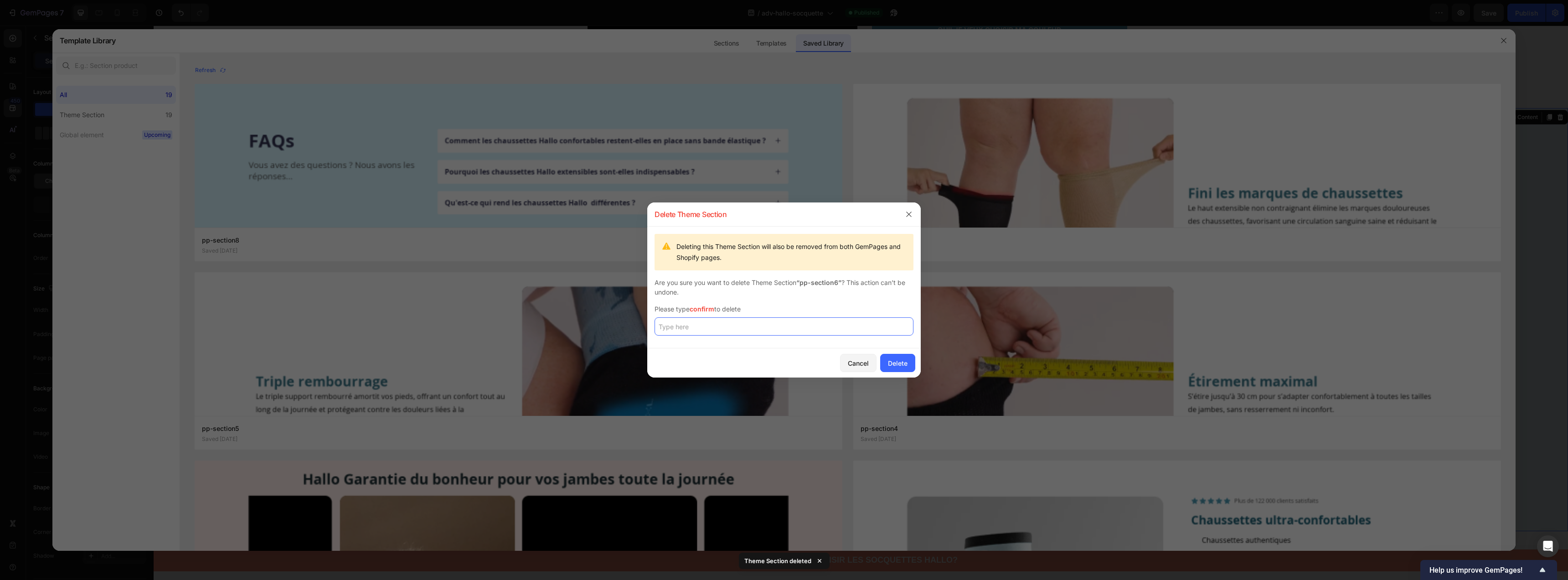
click input "text"
paste input "confirm"
type input "confirm"
click button "Delete"
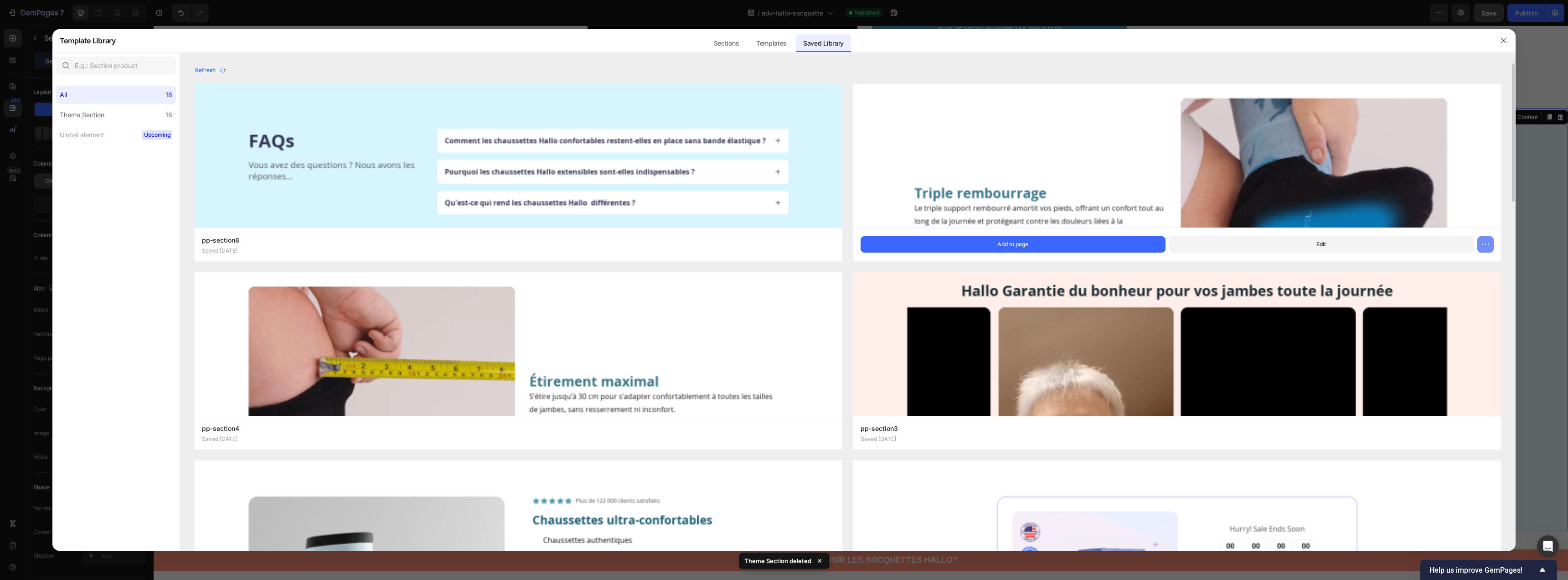
click button "button"
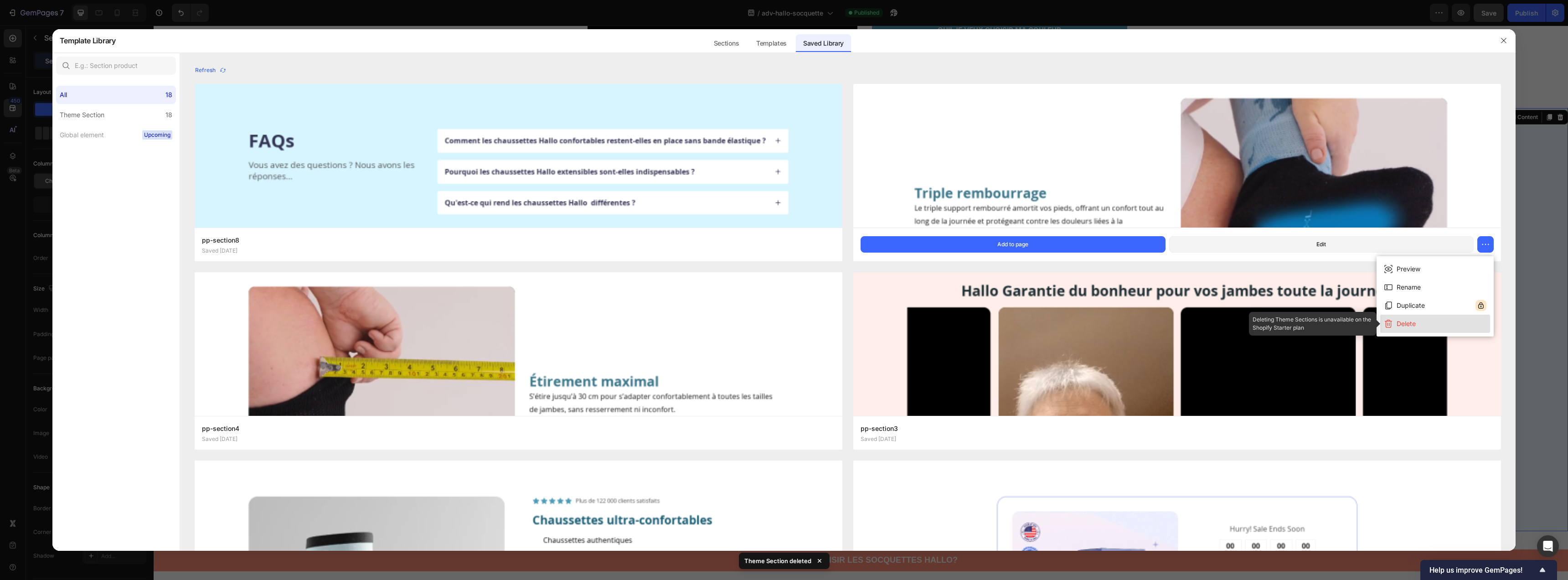
click button "Delete"
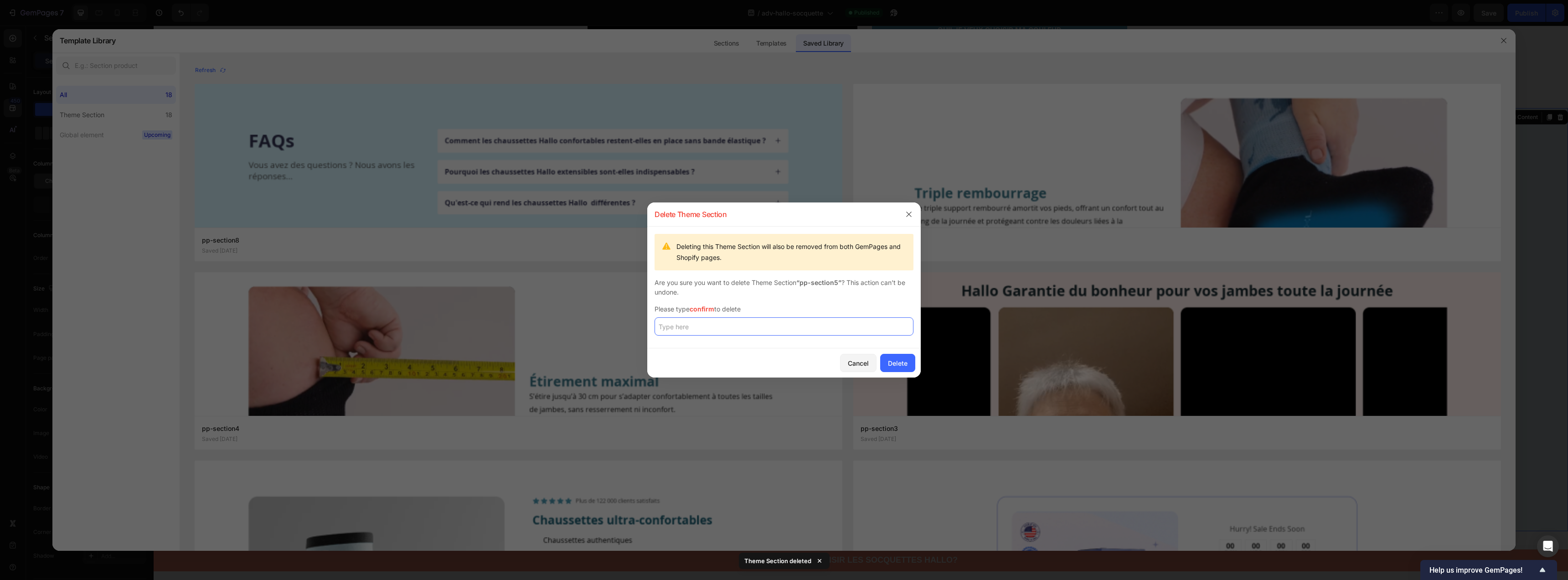
click input "text"
paste input "confirm"
type input "confirm"
click div "Delete"
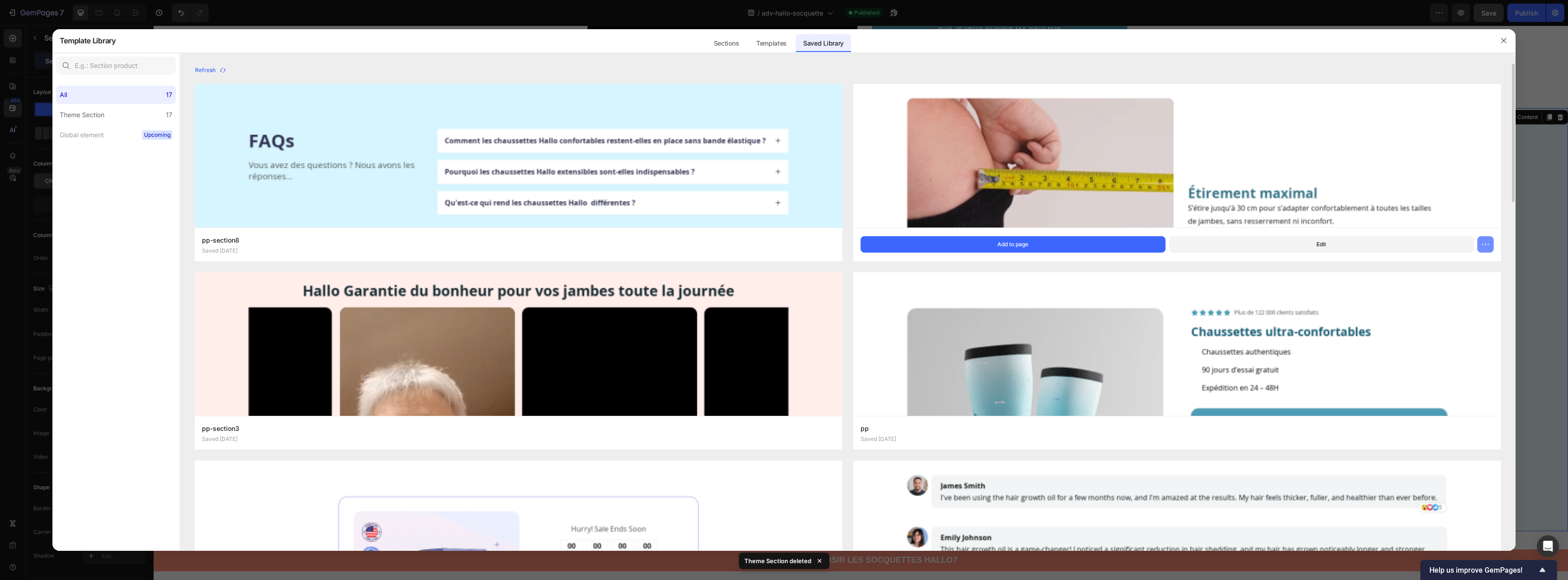
click icon "button"
click button "Delete"
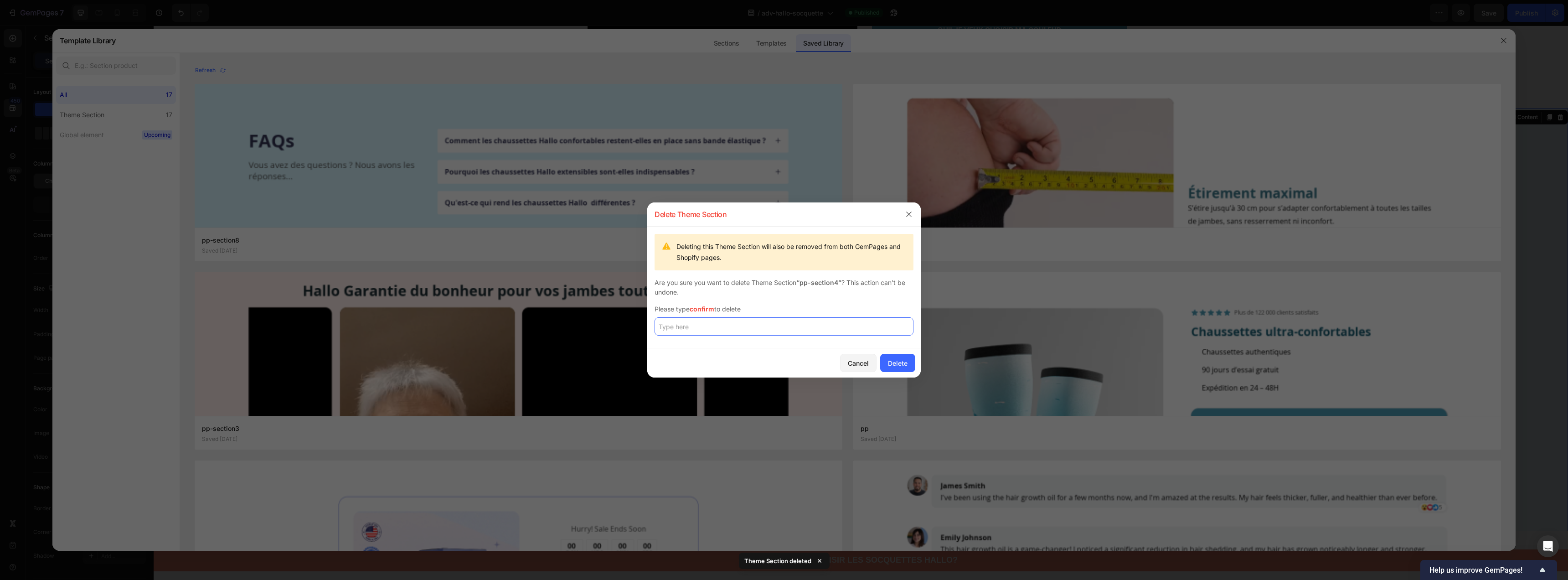
click input "text"
paste input "confirm"
type input "confirm"
click button "Delete"
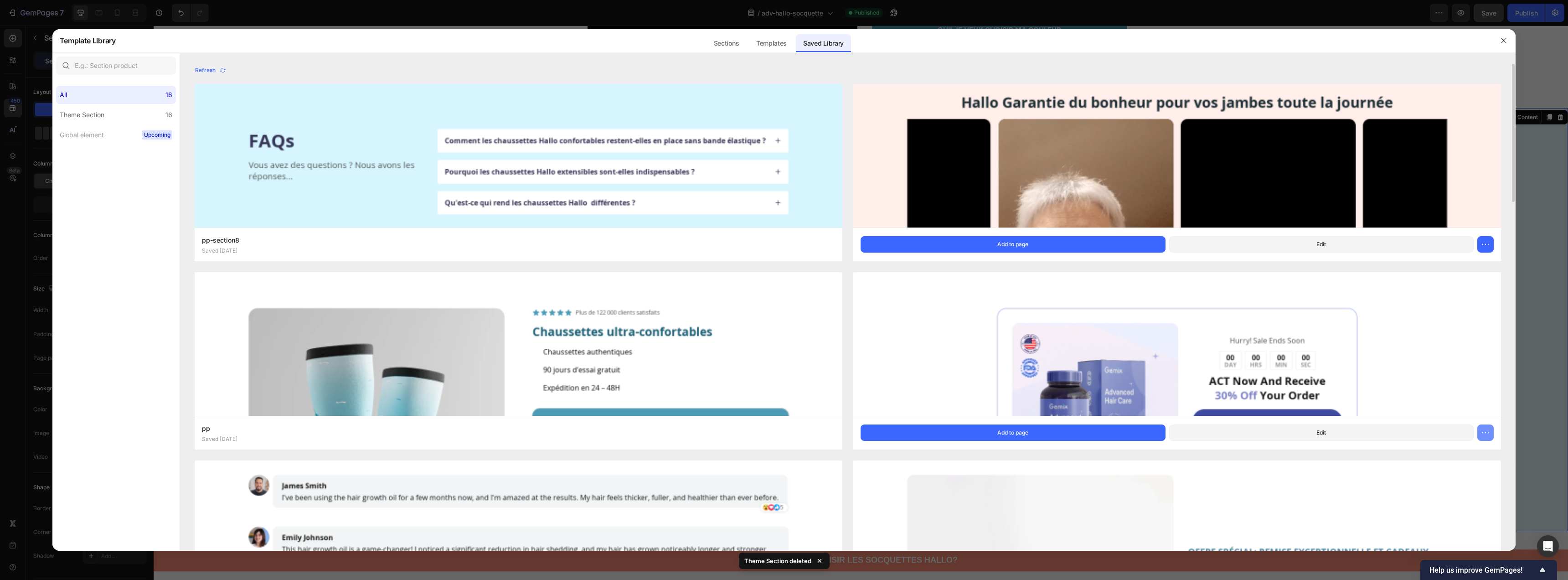
click icon "button"
click button "Delete"
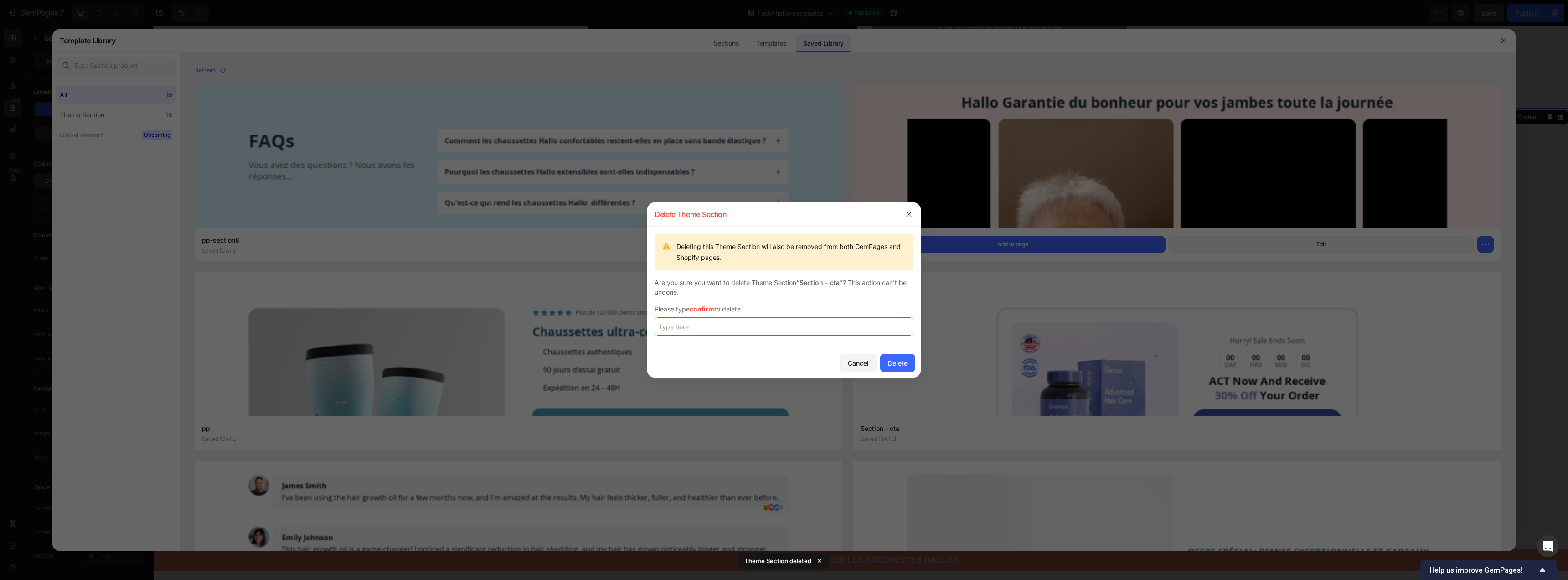
click input "text"
paste input "confirm"
type input "confirm"
click button "Delete"
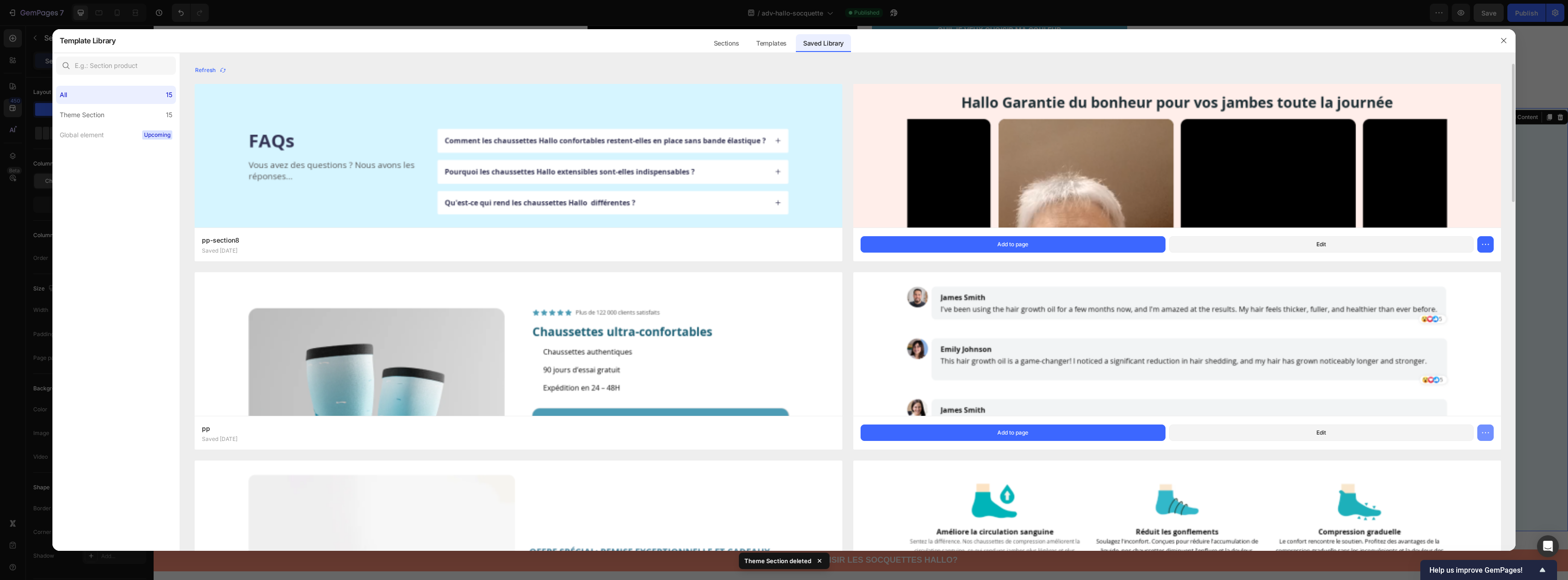
click icon "button"
click button "Delete"
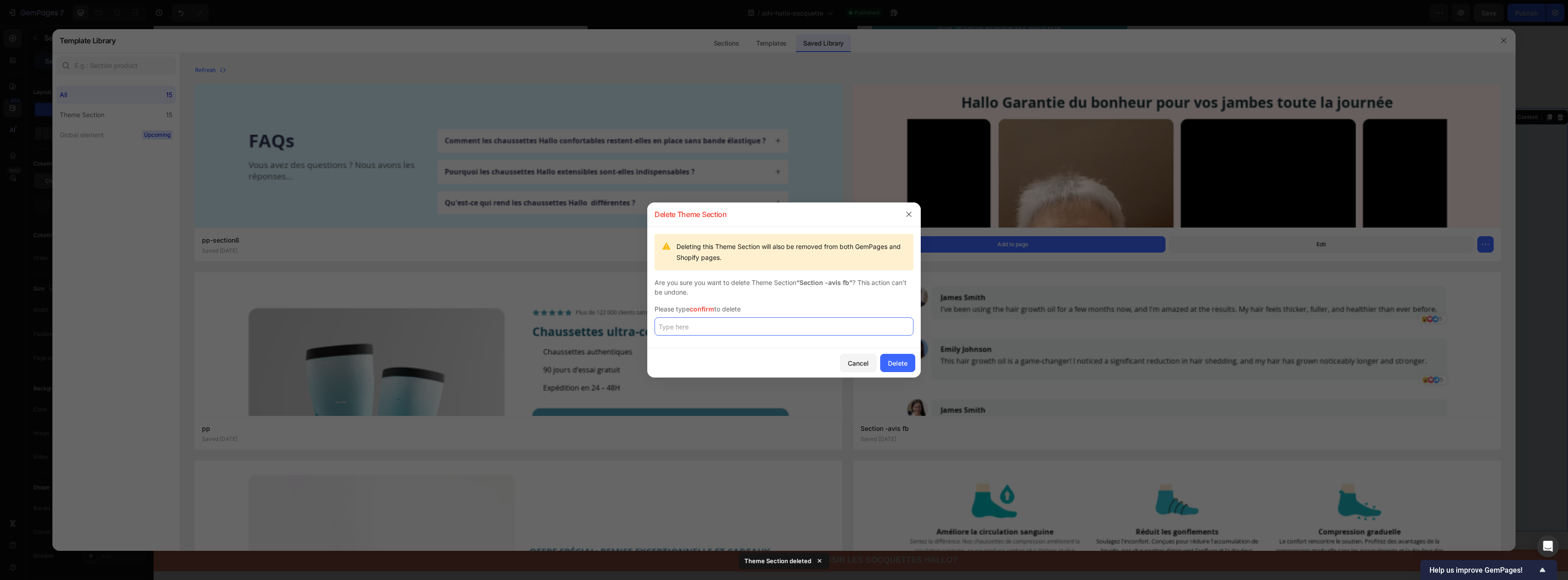
click input "text"
paste input "confirm"
type input "confirm"
click div "Delete"
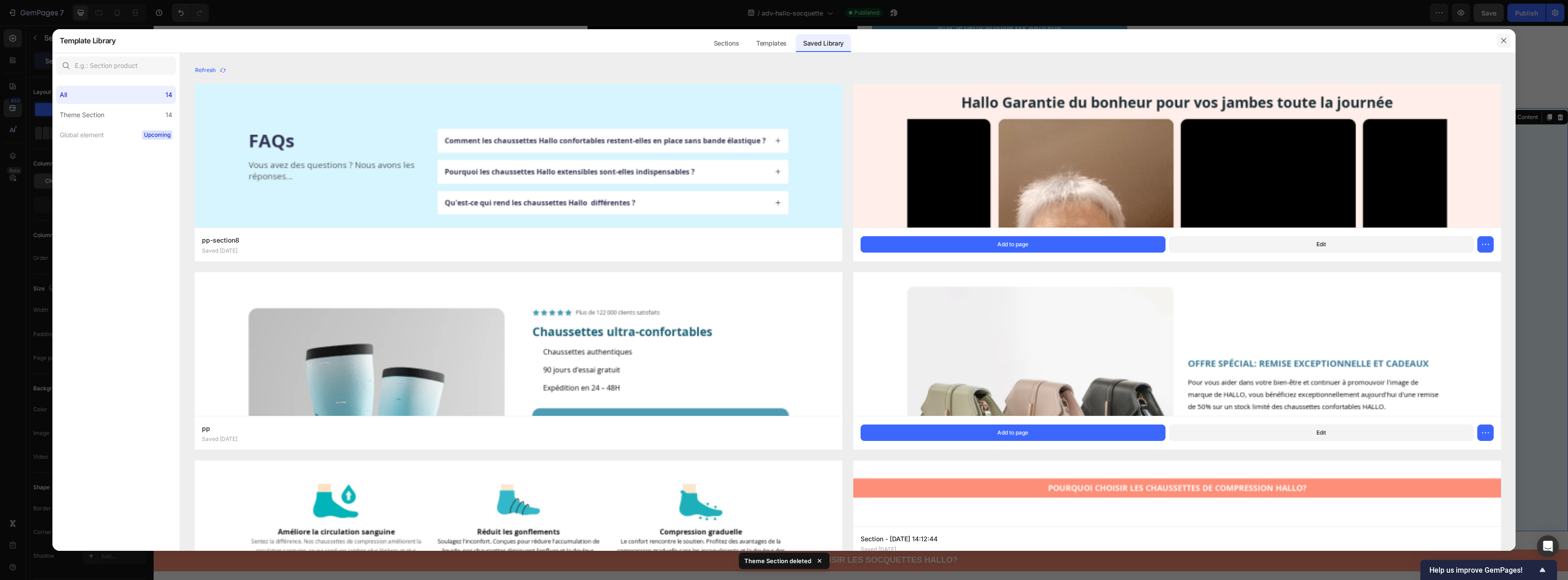
click icon "button"
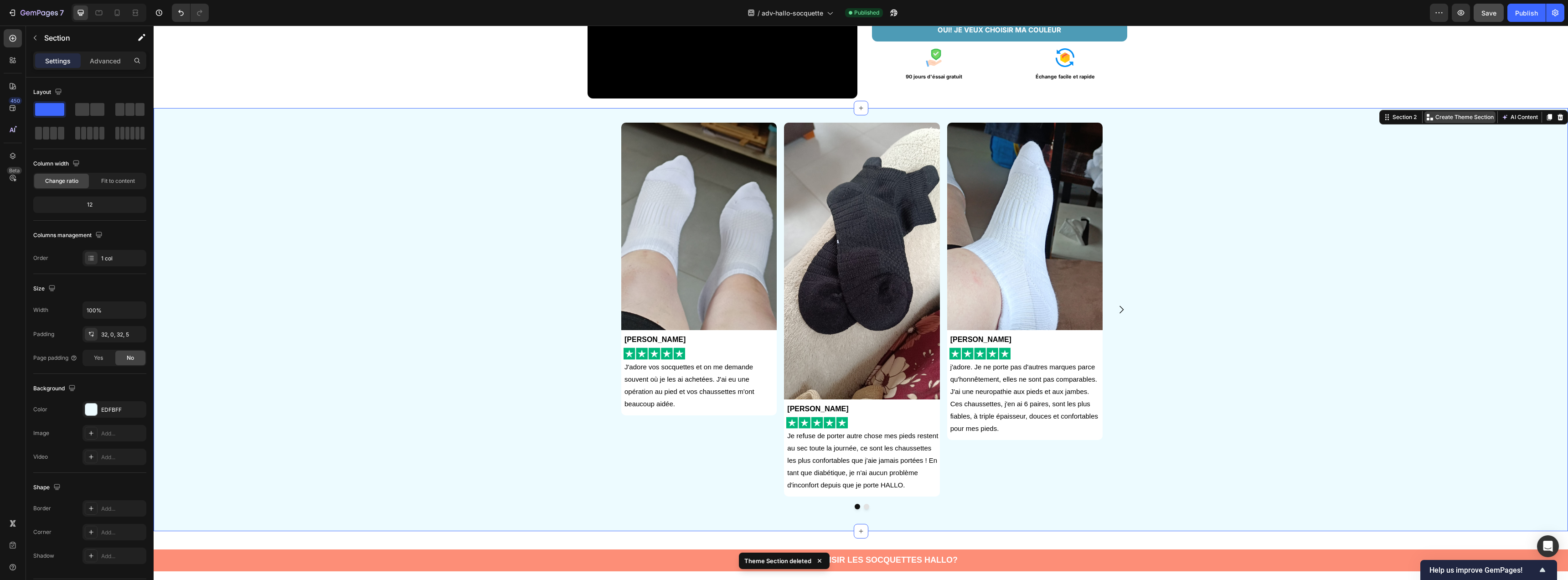
click p "Create Theme Section"
click div "Image Anna Gardet Text Block Image J'adore vos socquettes et on me demande souv…"
click button "Save"
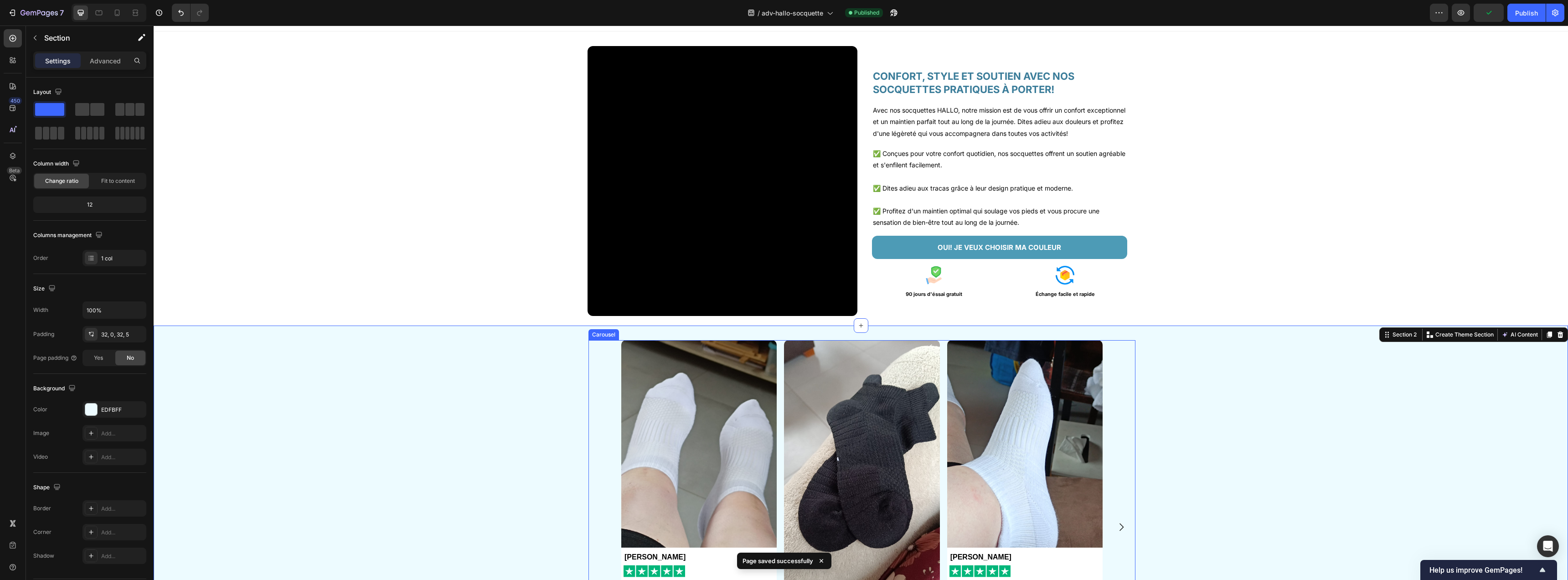
scroll to position [0, 0]
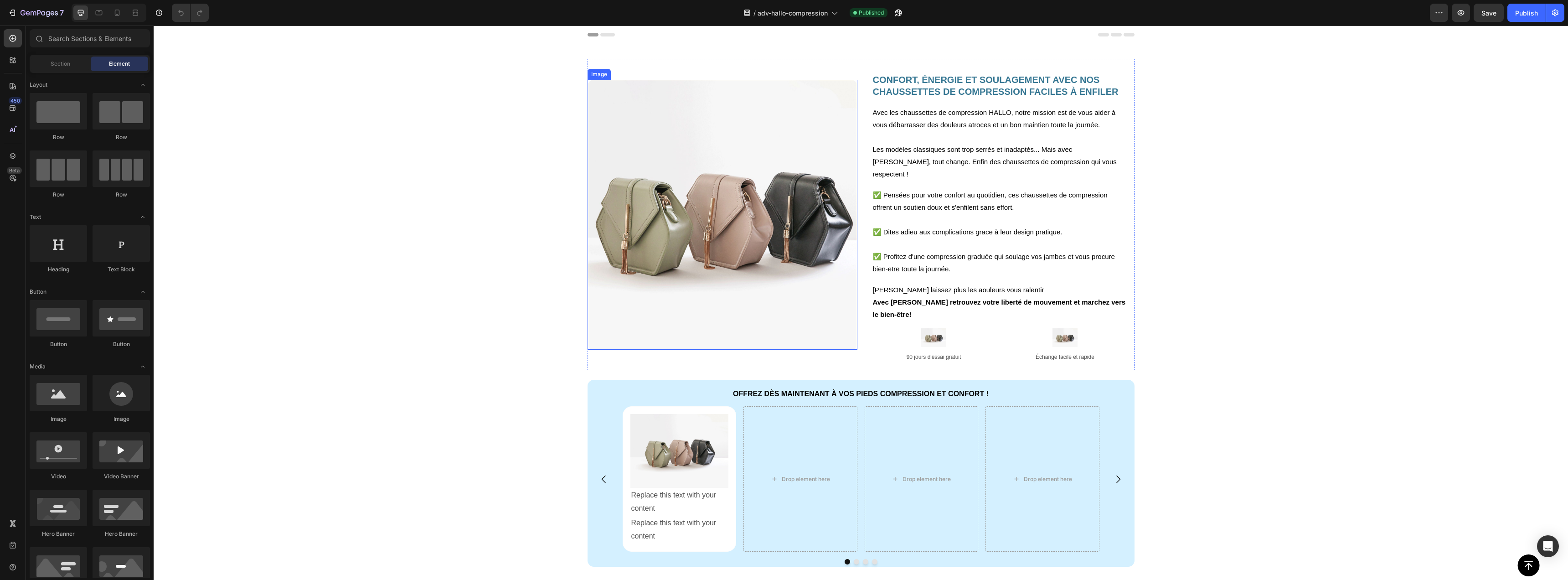
click at [800, 220] on img at bounding box center [722, 215] width 270 height 270
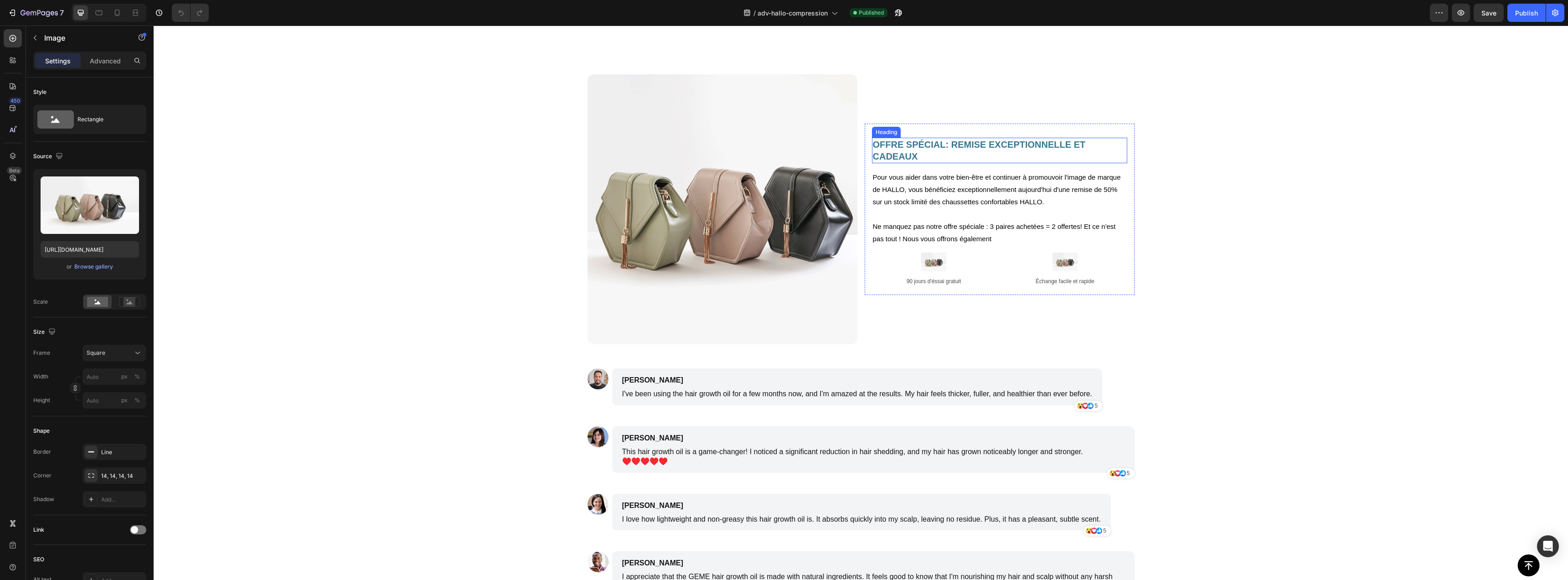
scroll to position [2021, 0]
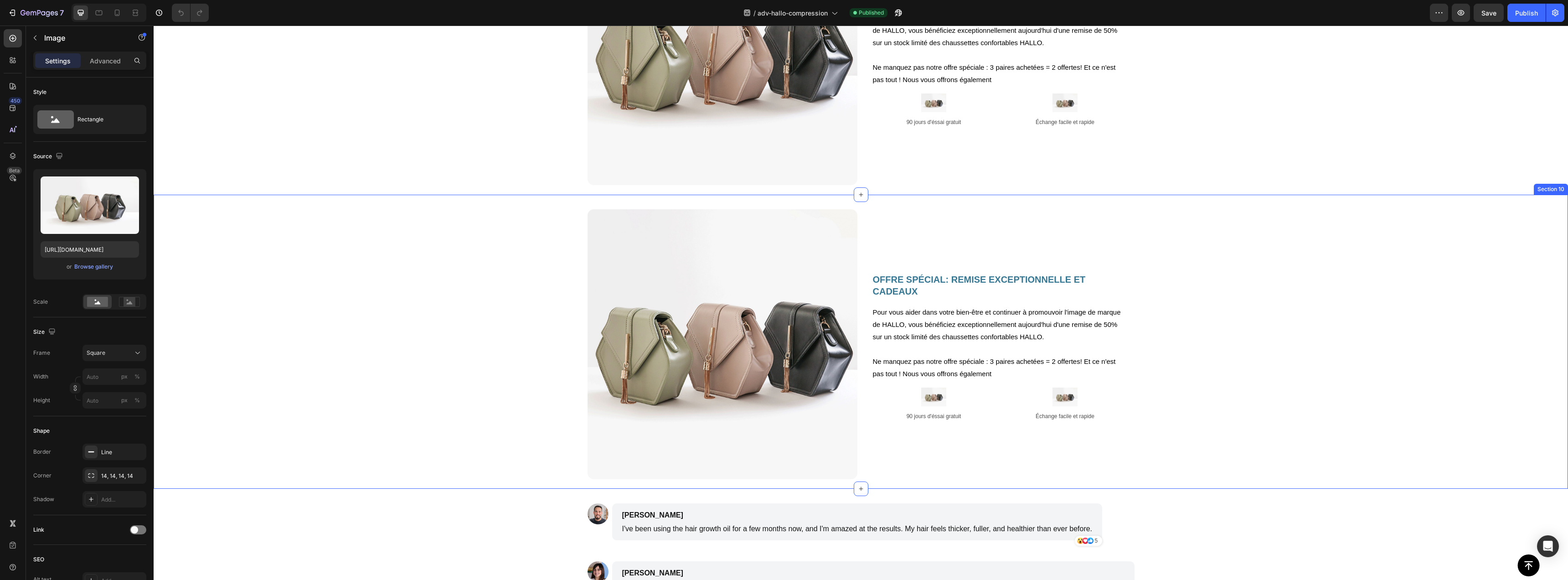
click at [846, 200] on div "Image OFFRE SPécial: REMISE EXCEPTIONNELLE et cadeaux Heading Pour vous aider d…" at bounding box center [861, 342] width 1414 height 294
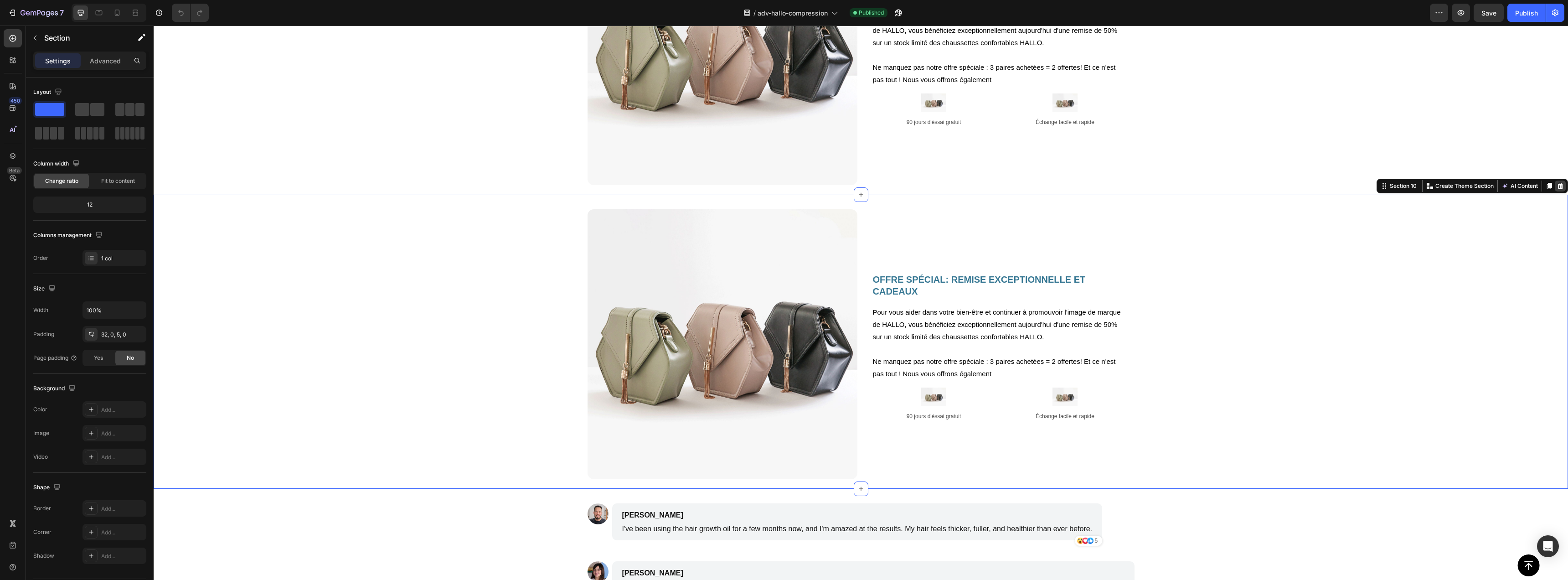
click at [1558, 185] on icon at bounding box center [1561, 186] width 6 height 6
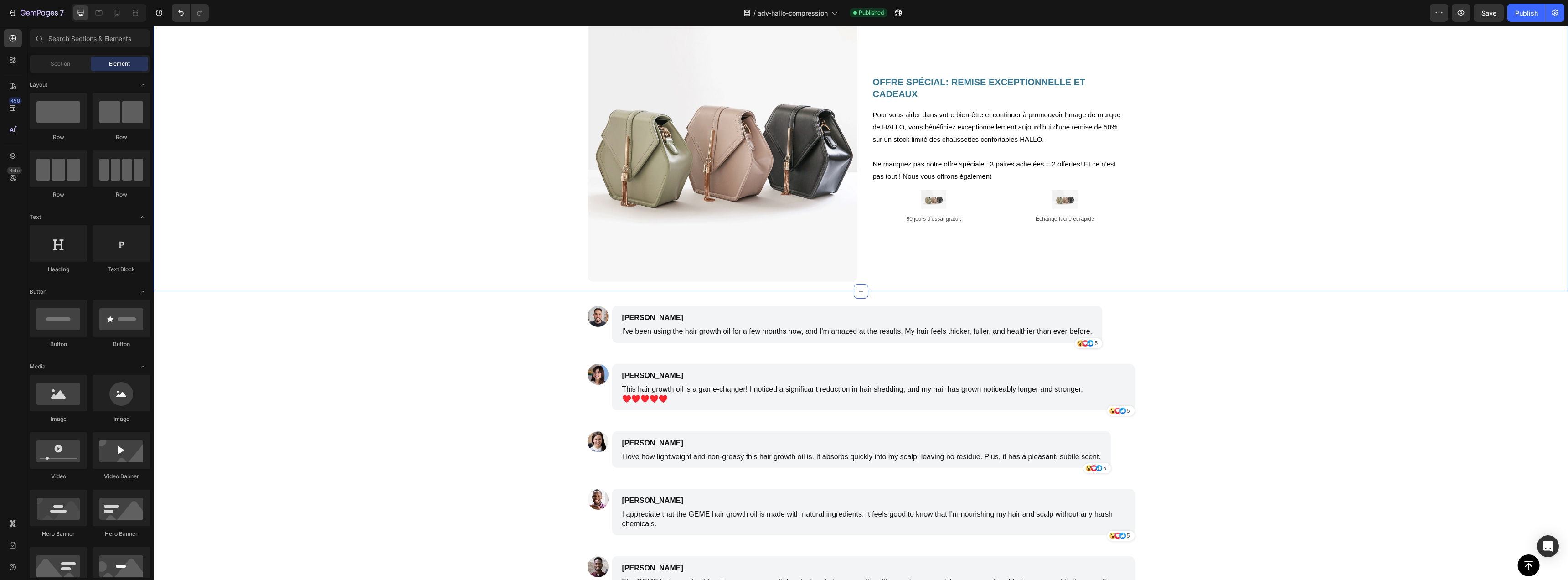
scroll to position [1738, 0]
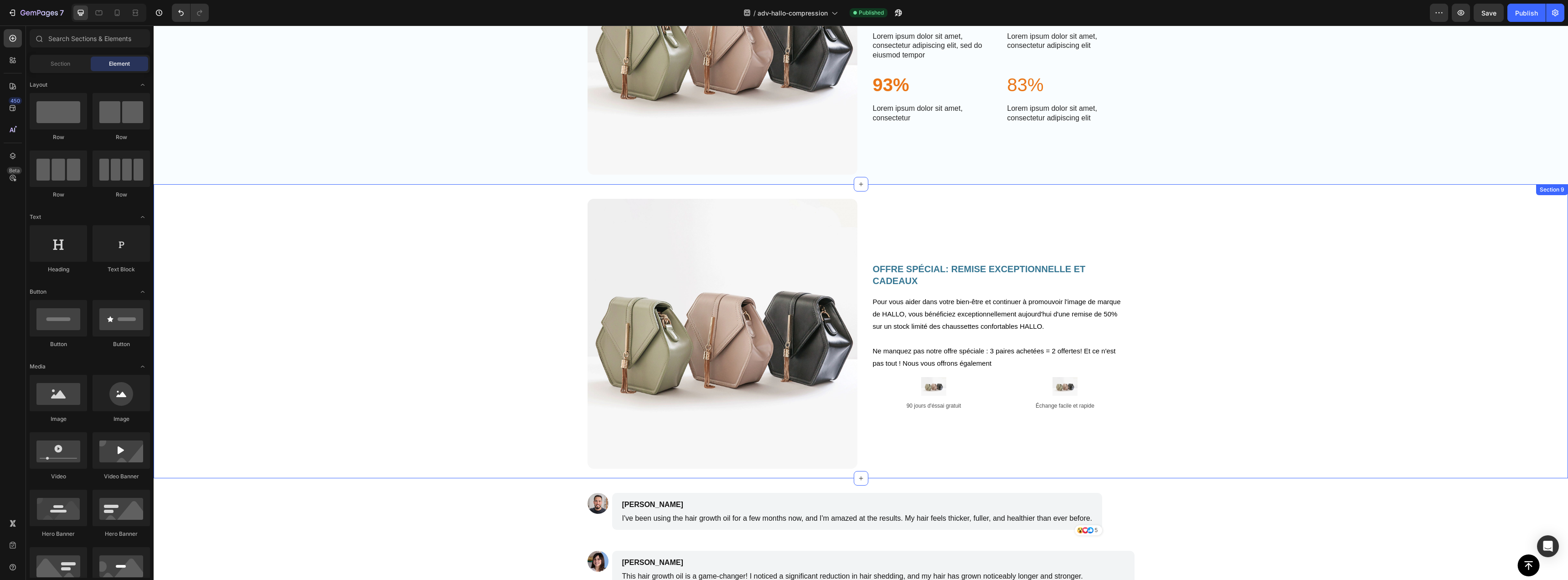
click at [1345, 219] on div "Image OFFRE SPécial: REMISE EXCEPTIONNELLE et cadeaux Heading Pour vous aider d…" at bounding box center [861, 337] width 1414 height 277
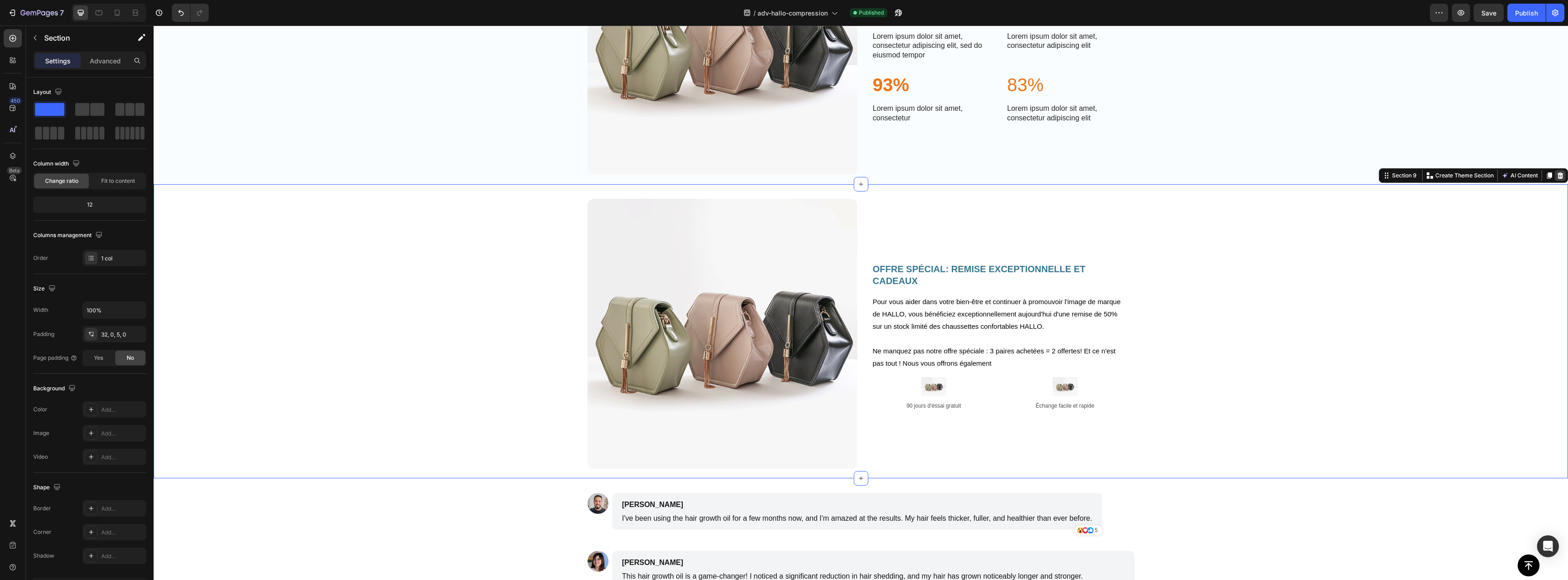
click at [1558, 178] on icon at bounding box center [1561, 175] width 6 height 6
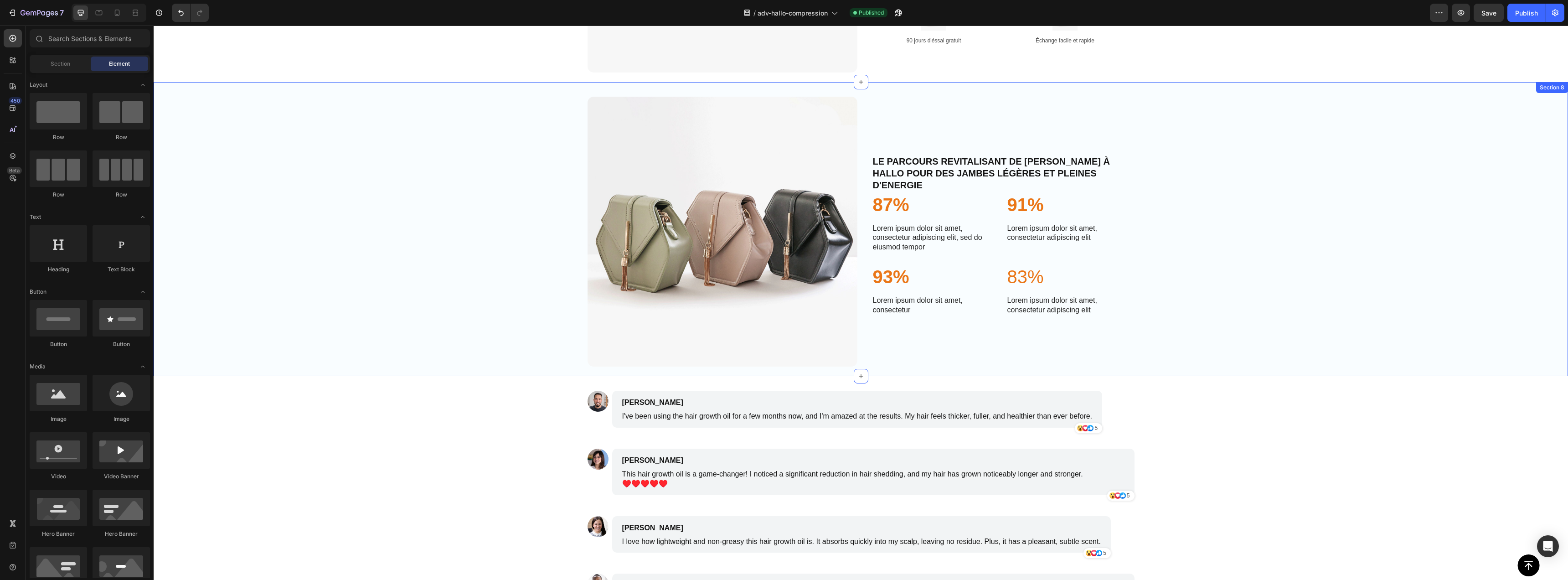
scroll to position [1444, 0]
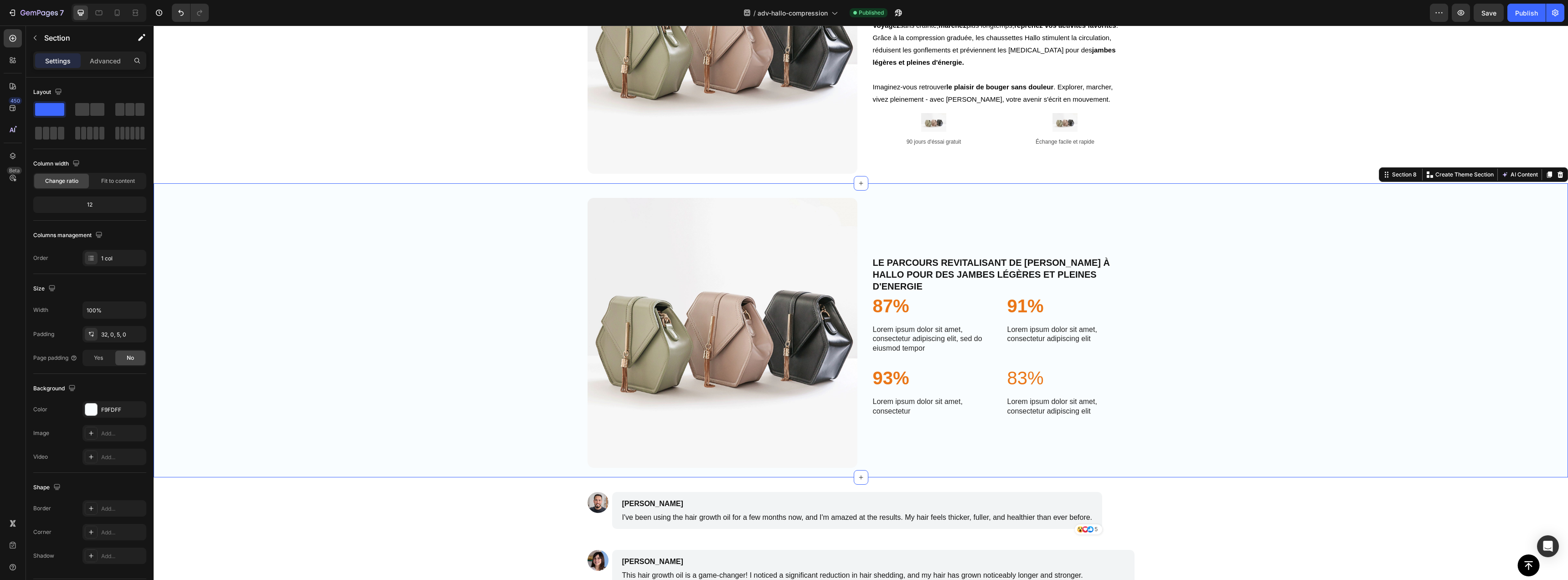
click at [1225, 213] on div "Image LE PARCOURS REVITALISANT DE [PERSON_NAME] À HALLO POUR DES JAMBES LÉGÈRES…" at bounding box center [861, 337] width 1414 height 277
click at [1558, 177] on icon at bounding box center [1561, 175] width 6 height 6
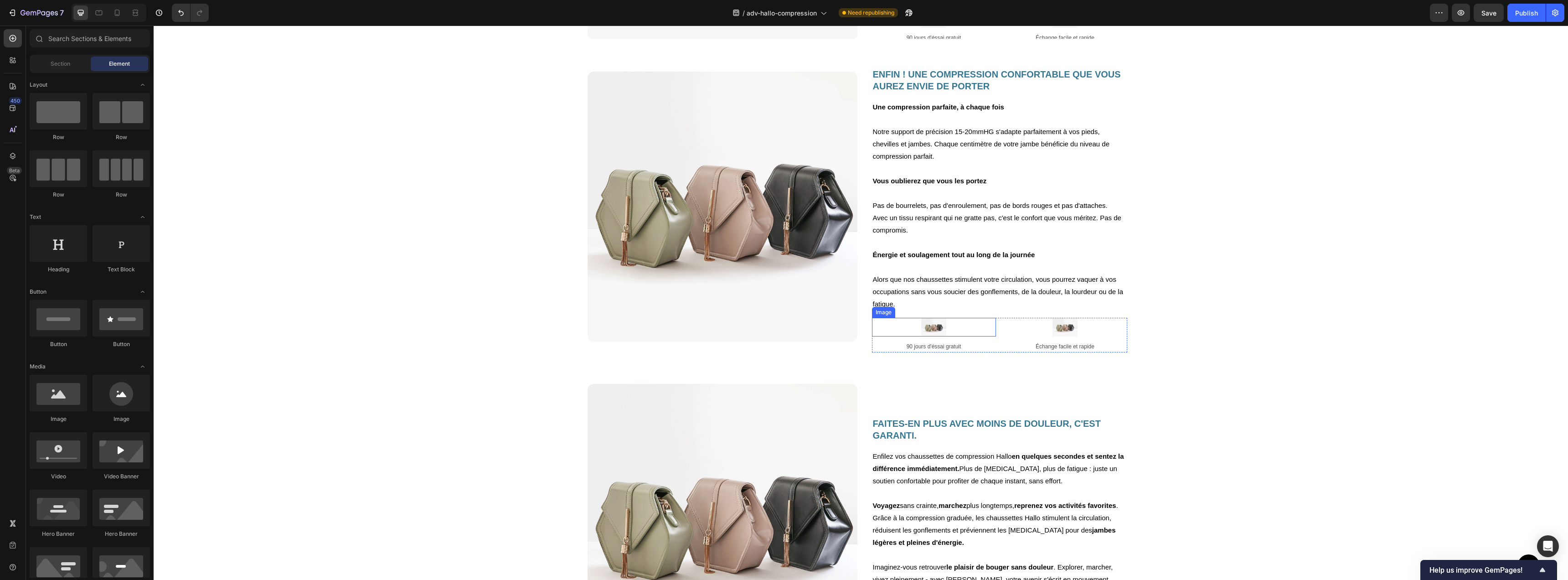
scroll to position [956, 0]
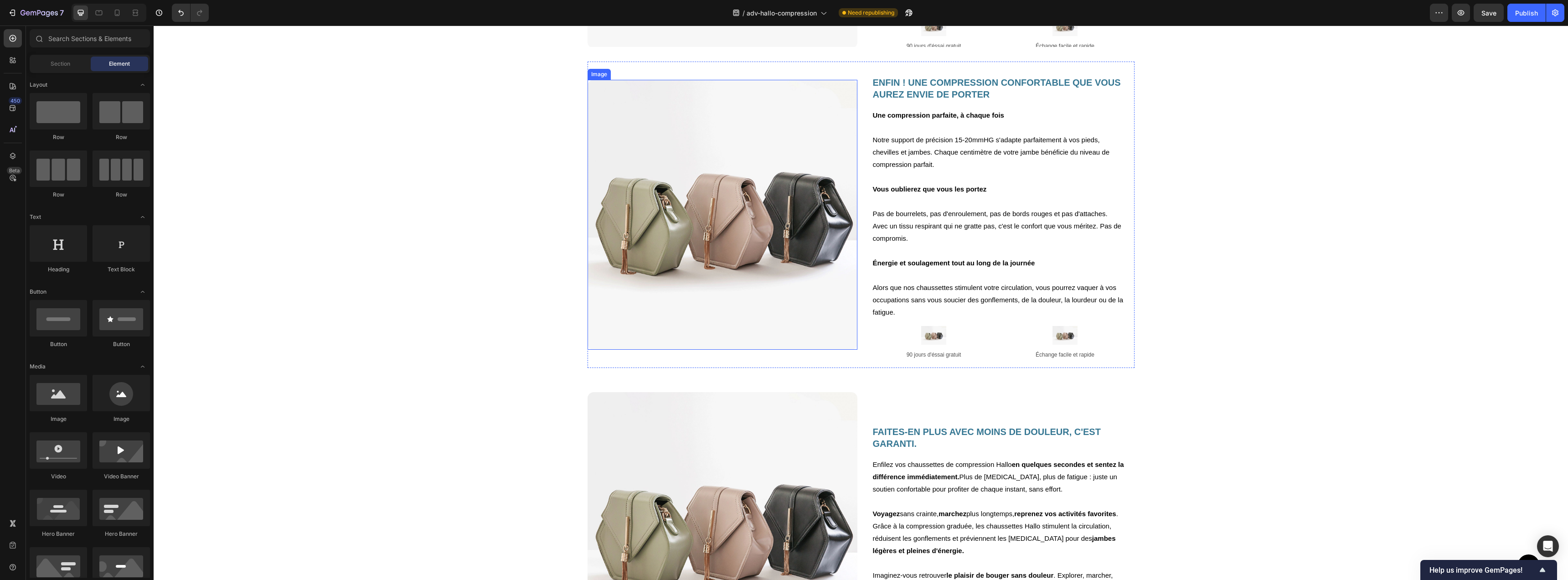
click at [812, 272] on img at bounding box center [722, 215] width 270 height 270
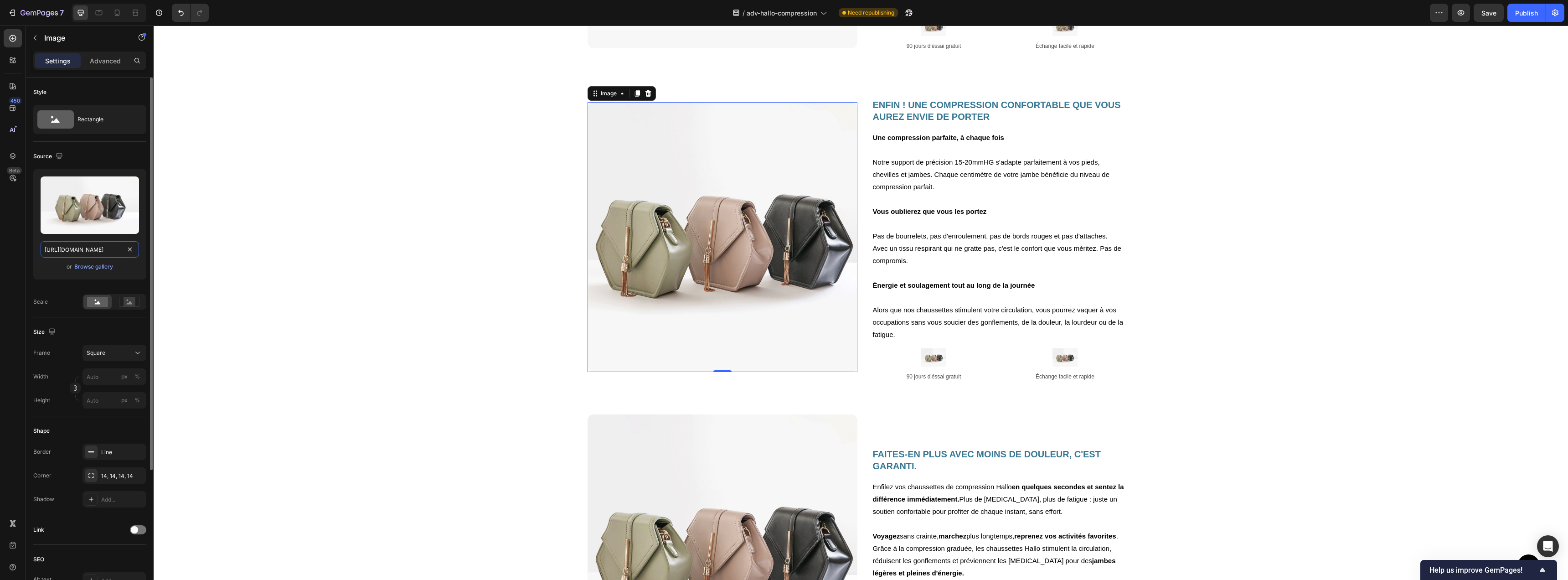
click at [69, 250] on input "[URL][DOMAIN_NAME]" at bounding box center [89, 250] width 99 height 17
paste input "0959/7668/5886/files/compression_image_with_doc.webp?v=1758890519"
type input "[URL][DOMAIN_NAME]"
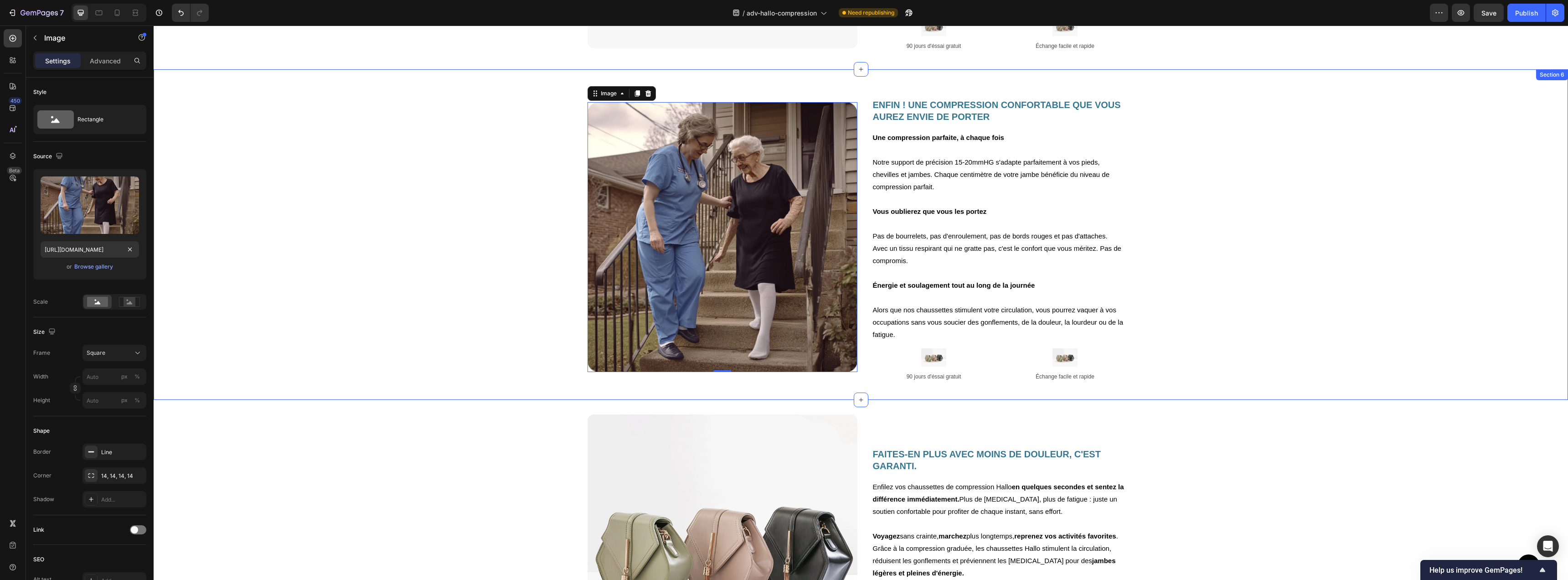
click at [1338, 243] on div "Image 0 ENFIN ! UNE COMPRESSION CONFORTABLE QUE VOUS AUREZ ENVIE DE PORTER Head…" at bounding box center [861, 241] width 1414 height 314
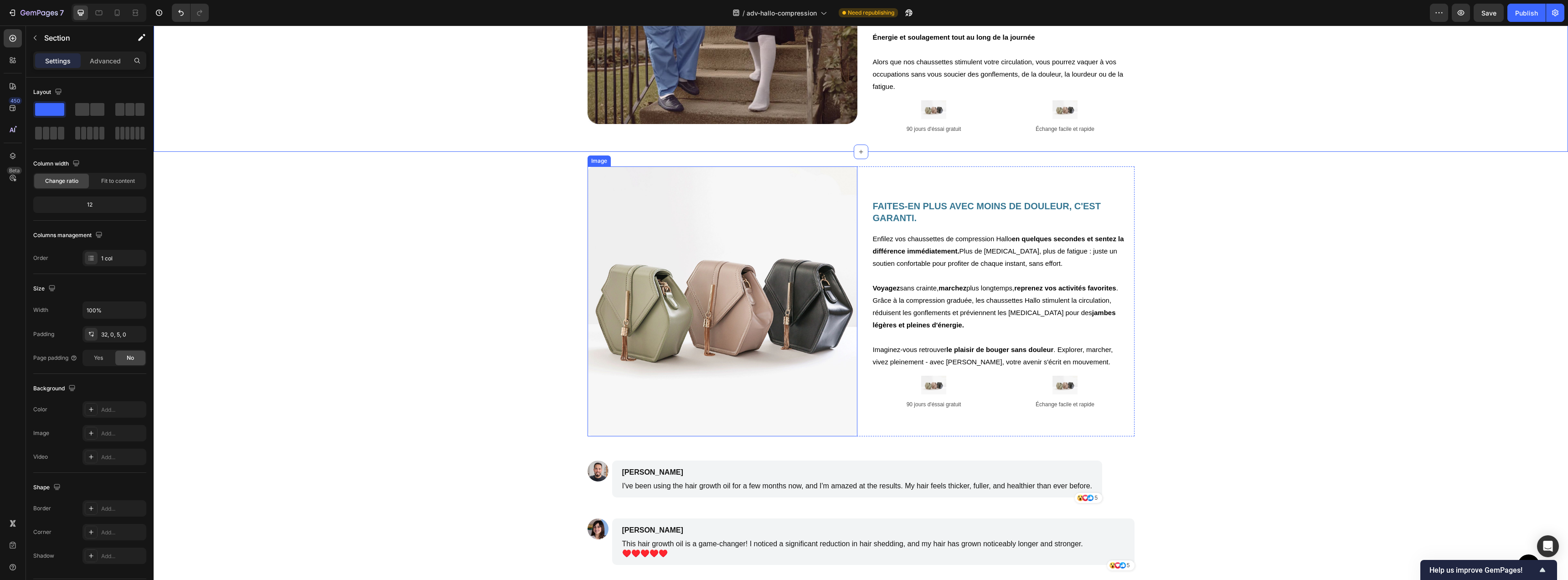
scroll to position [1275, 0]
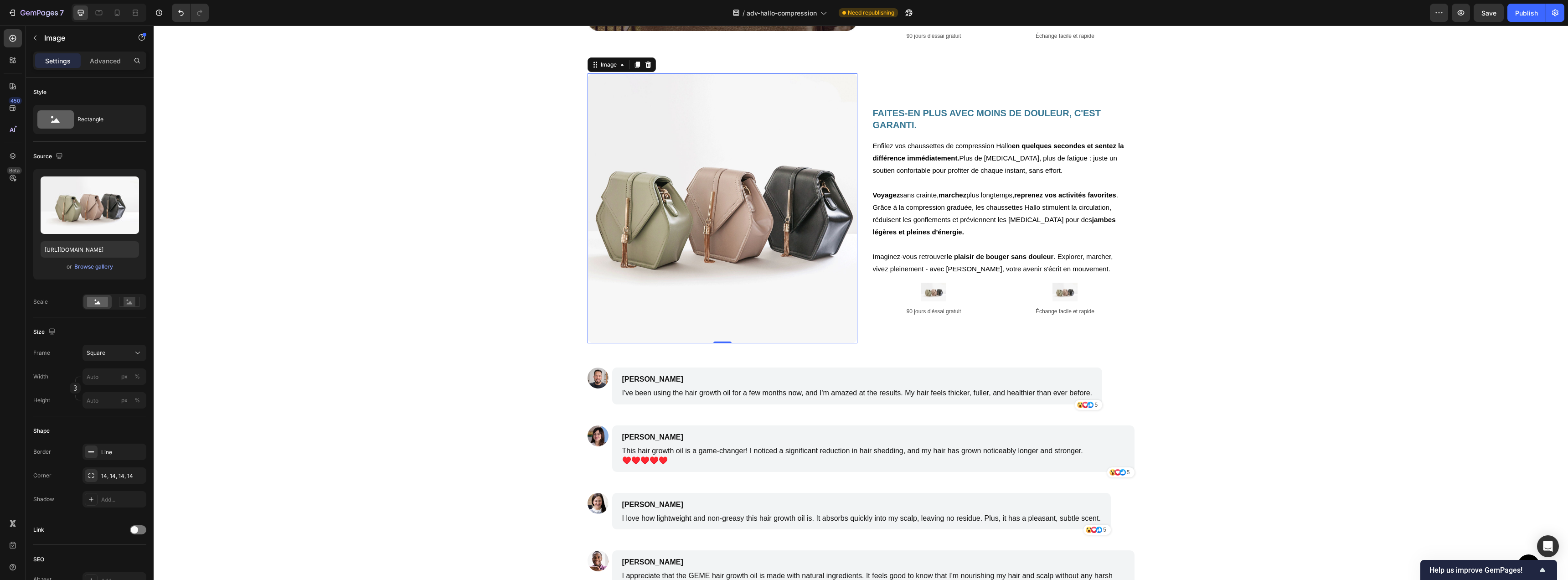
click at [781, 268] on img at bounding box center [722, 208] width 270 height 270
click at [47, 45] on div "Image" at bounding box center [78, 37] width 104 height 24
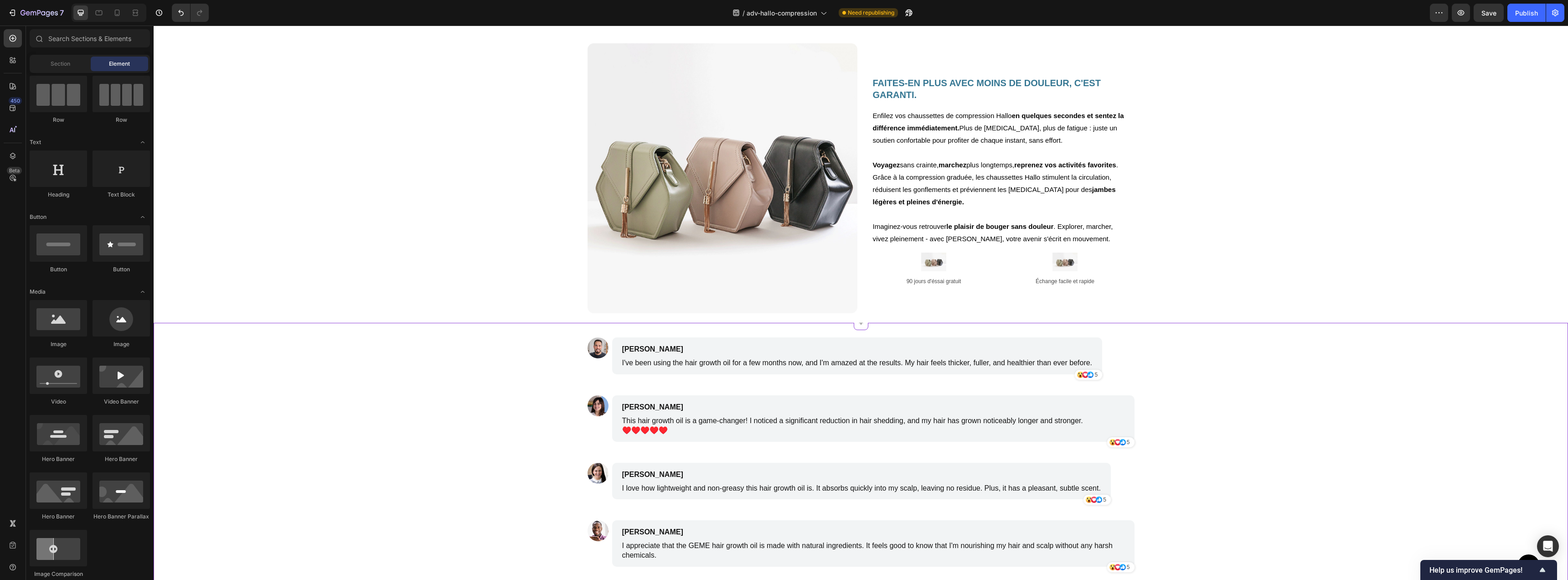
scroll to position [1105, 0]
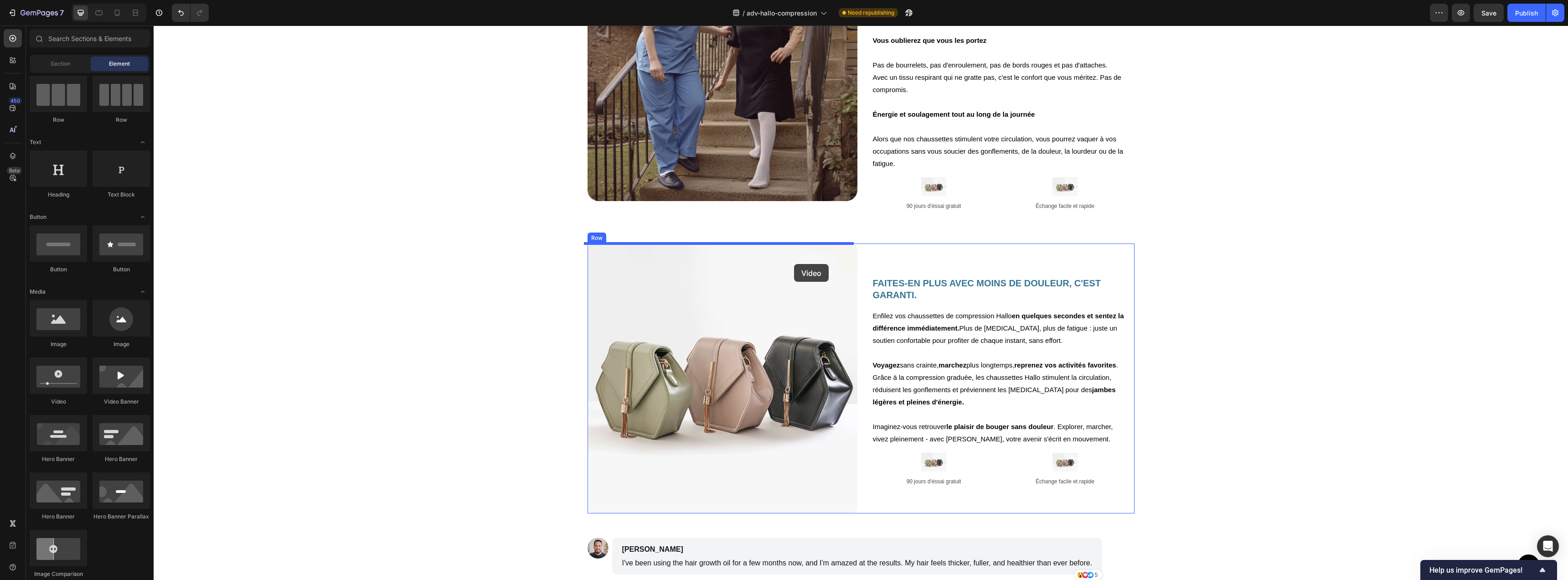
drag, startPoint x: 279, startPoint y: 390, endPoint x: 794, endPoint y: 264, distance: 530.2
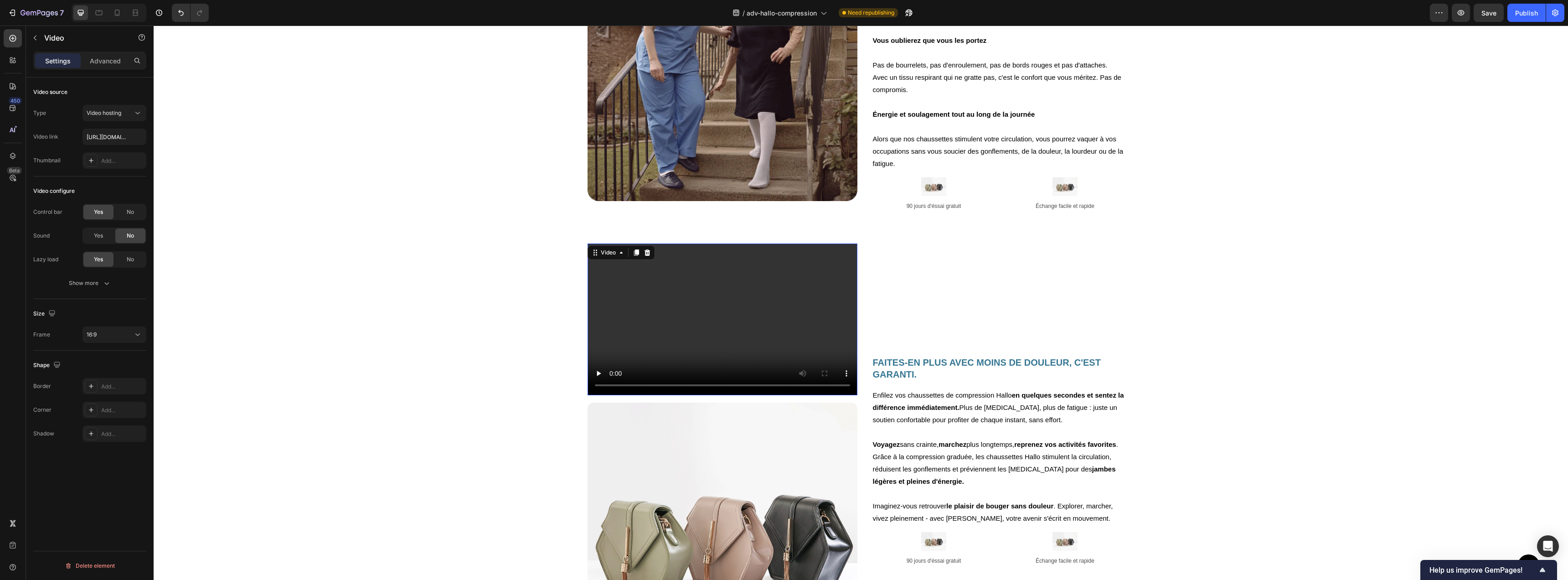
click at [718, 298] on video at bounding box center [722, 319] width 270 height 152
click at [108, 136] on input "[URL][DOMAIN_NAME]" at bounding box center [115, 137] width 64 height 17
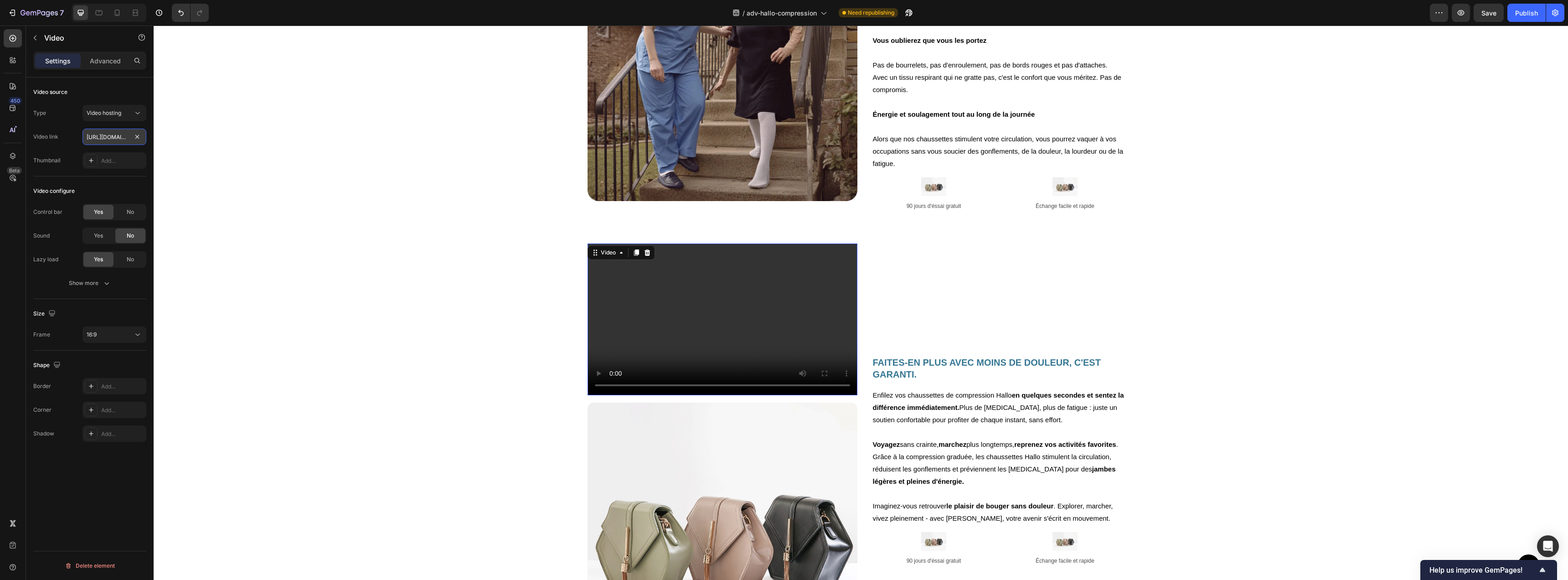
scroll to position [0, 171]
type input "[URL][DOMAIN_NAME]"
click at [67, 154] on div "Thumbnail Add..." at bounding box center [89, 160] width 113 height 17
click at [120, 213] on div "No" at bounding box center [130, 212] width 30 height 15
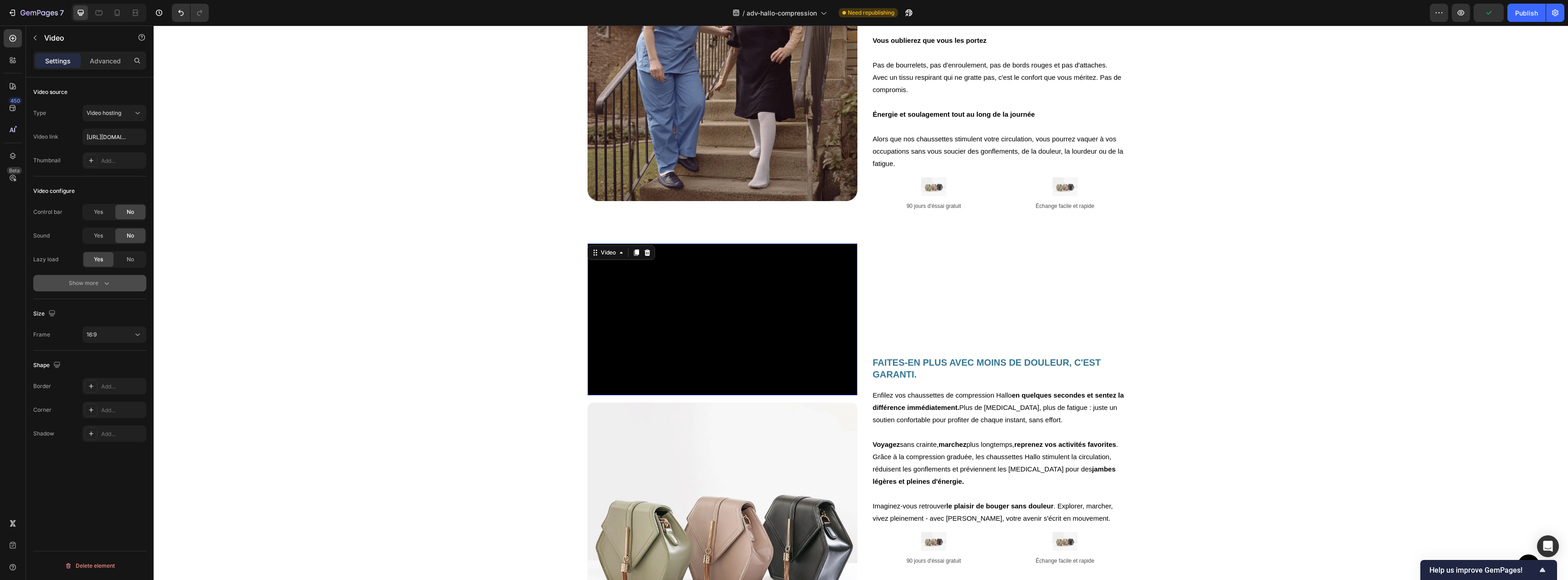
click at [99, 286] on div "Show more" at bounding box center [89, 283] width 42 height 9
click at [97, 288] on div "Yes" at bounding box center [98, 283] width 30 height 15
click at [97, 311] on span "Yes" at bounding box center [98, 307] width 9 height 8
click at [108, 378] on div "16:9" at bounding box center [110, 382] width 47 height 8
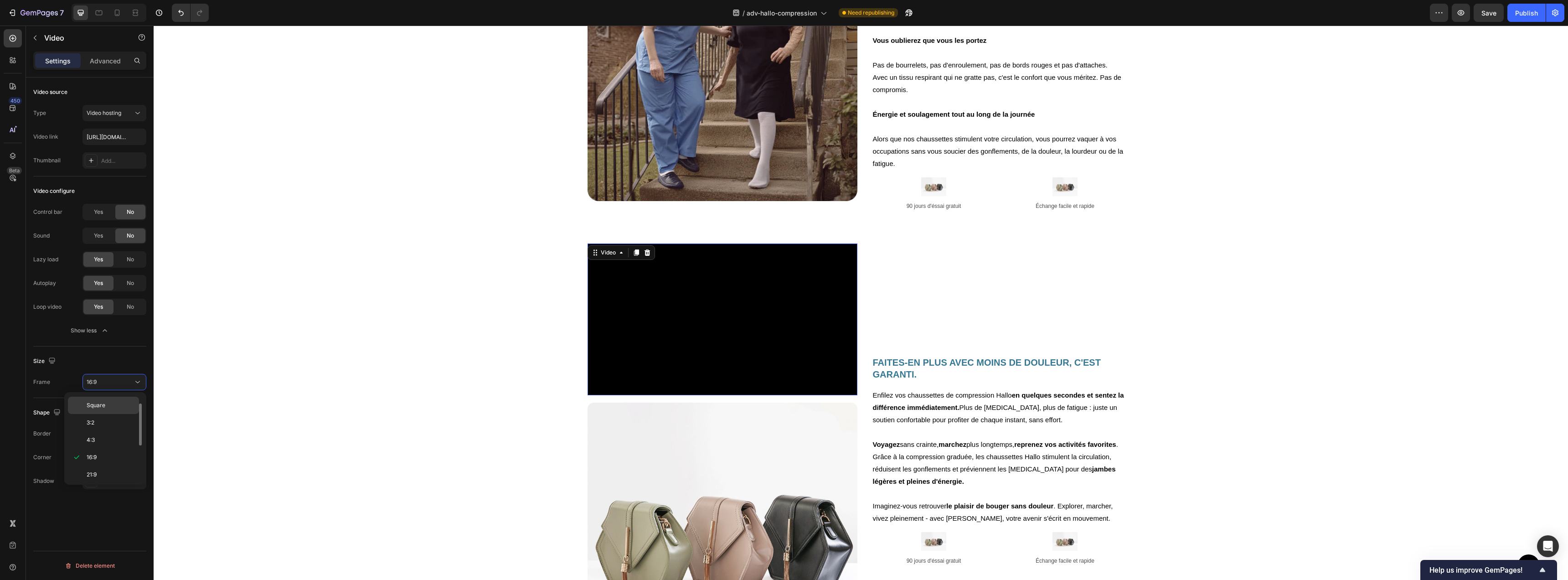
click at [109, 402] on p "Square" at bounding box center [110, 405] width 48 height 8
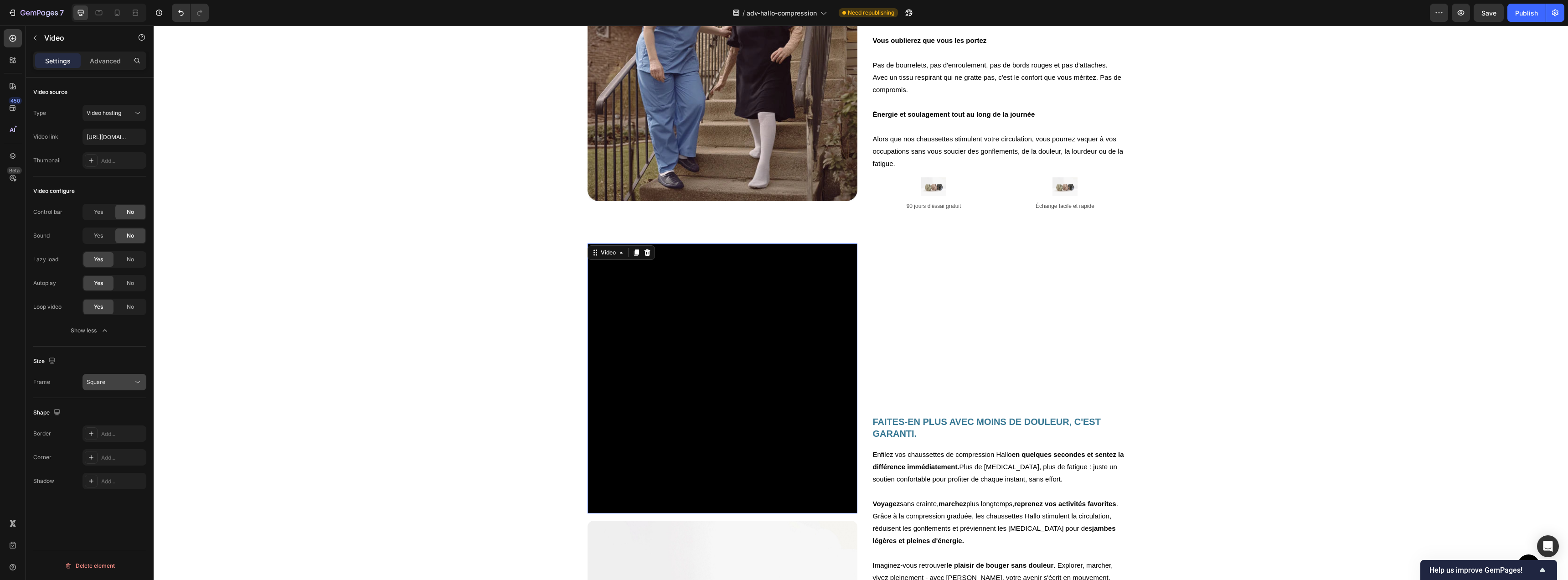
click at [130, 386] on div "Square" at bounding box center [114, 382] width 56 height 9
click at [722, 370] on video at bounding box center [722, 378] width 270 height 270
click at [101, 213] on span "Yes" at bounding box center [98, 212] width 9 height 8
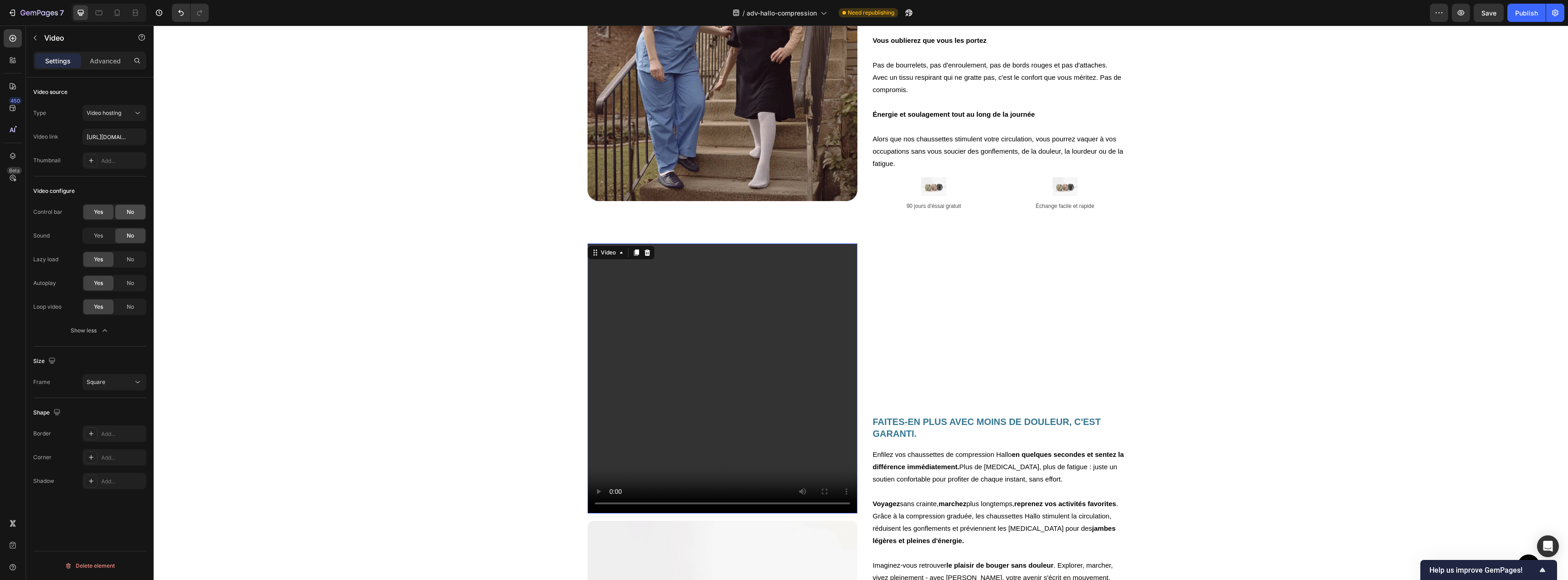
click at [131, 211] on span "No" at bounding box center [131, 212] width 7 height 8
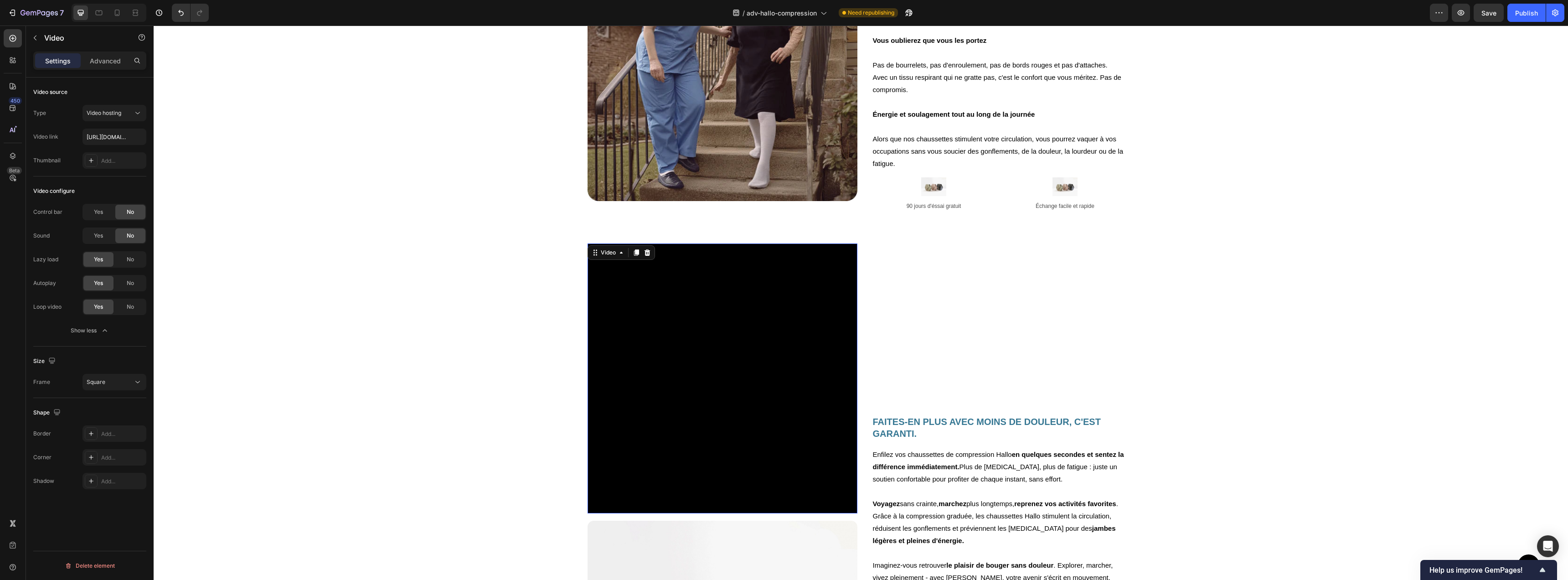
click at [645, 281] on video at bounding box center [722, 378] width 270 height 270
click at [90, 454] on icon at bounding box center [91, 457] width 7 height 7
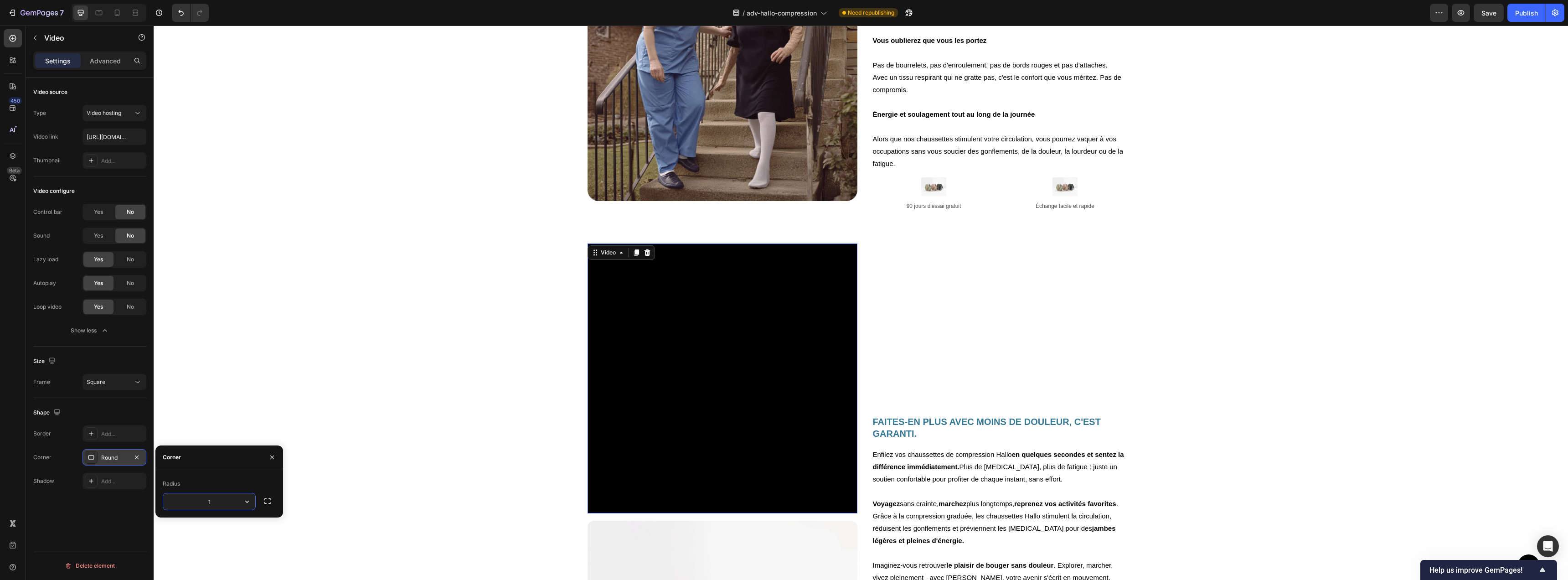
type input "10"
click at [1250, 338] on div "Video 16 Image FAITES-EN PLUS AVEC MOINS DE DOULEUR, C'EST GARANTI. Heading Enf…" at bounding box center [861, 521] width 1414 height 555
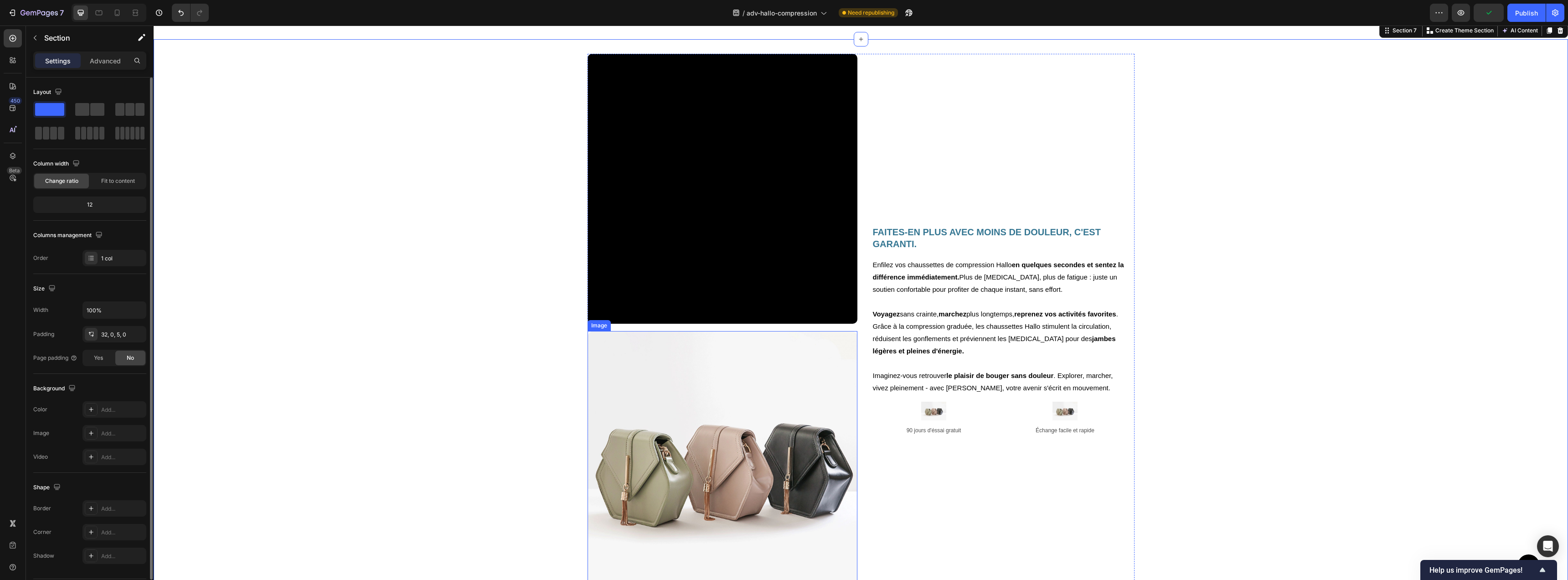
scroll to position [1301, 0]
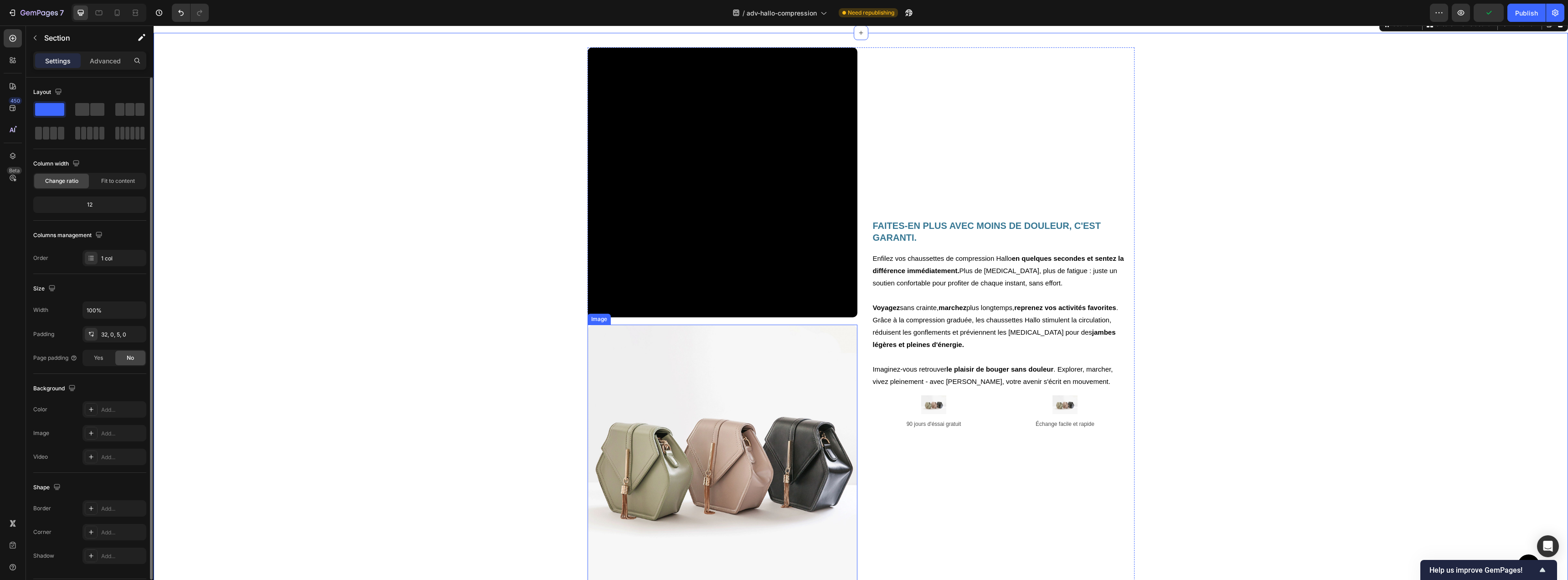
click at [741, 375] on img at bounding box center [722, 460] width 270 height 270
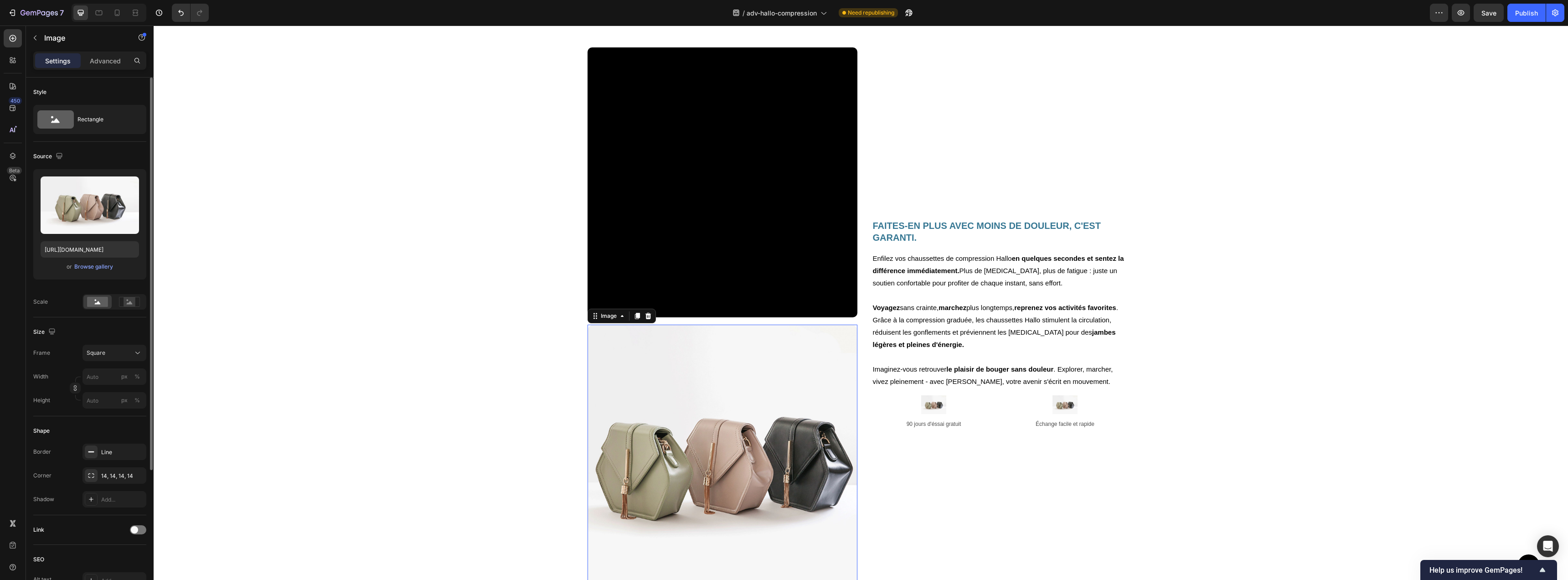
click at [645, 315] on icon at bounding box center [648, 316] width 6 height 6
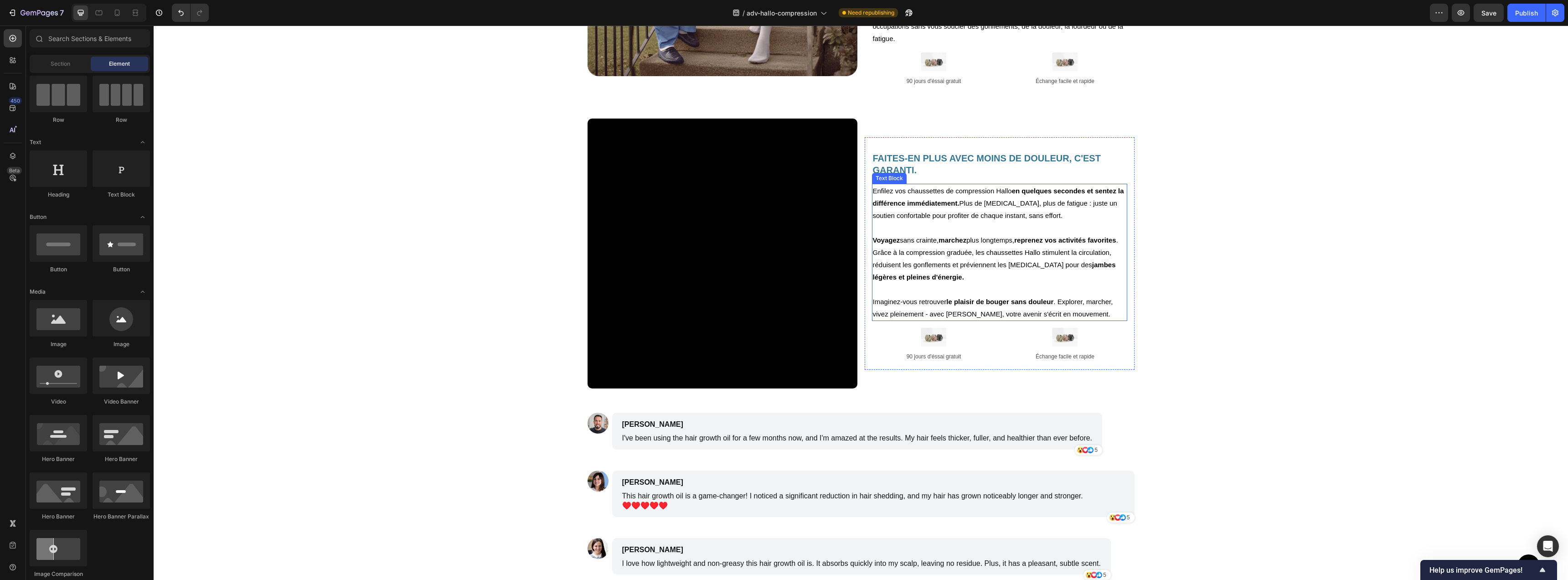
scroll to position [1226, 0]
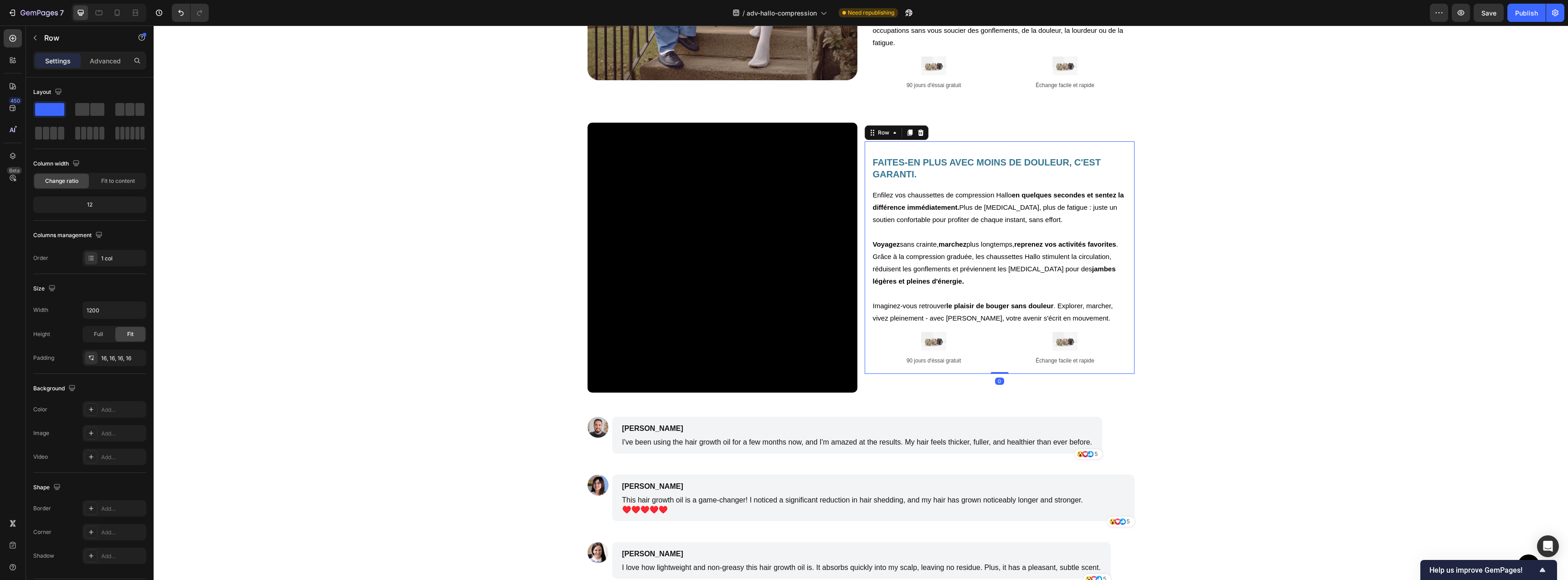
click at [901, 142] on div "FAITES-EN PLUS AVEC MOINS DE DOULEUR, C'EST GARANTI. Heading Enfilez vos chauss…" at bounding box center [999, 258] width 270 height 232
click at [106, 59] on p "Advanced" at bounding box center [105, 61] width 31 height 10
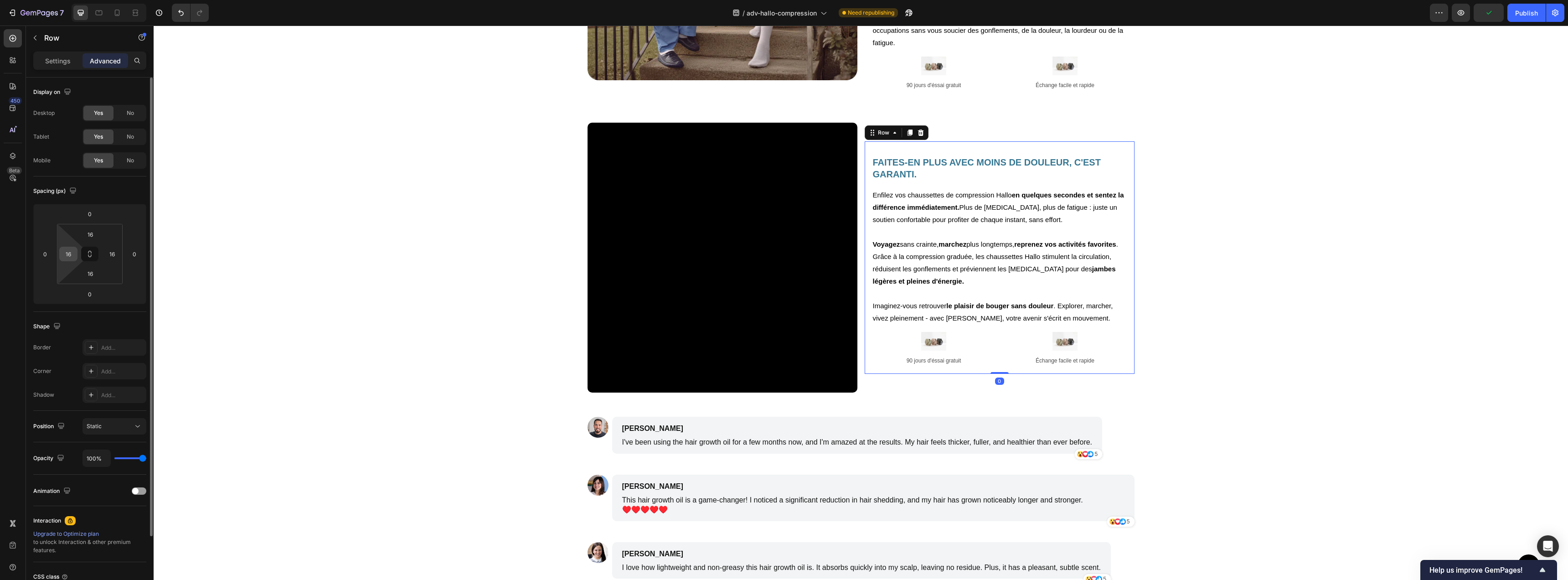
click at [74, 256] on input "16" at bounding box center [68, 254] width 13 height 13
type input "6"
click at [108, 251] on input "16" at bounding box center [112, 254] width 13 height 13
type input "6"
click at [95, 233] on input "16" at bounding box center [90, 234] width 18 height 13
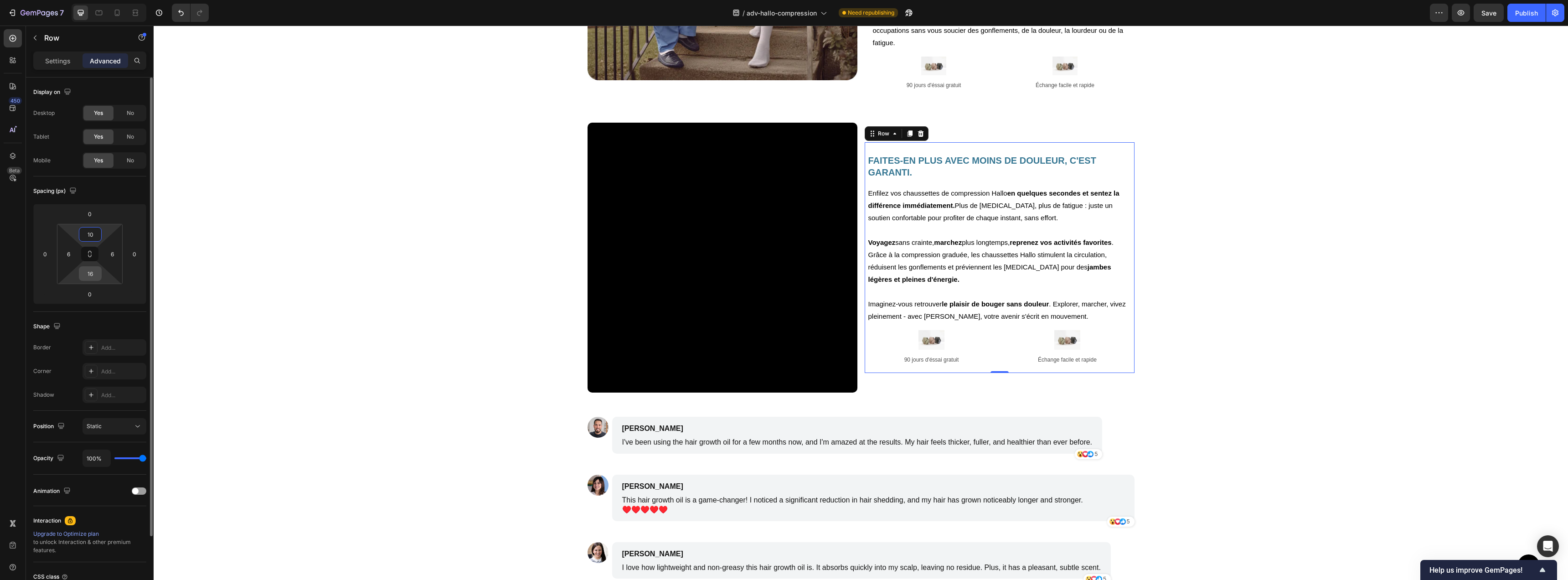
type input "10"
click at [94, 272] on input "16" at bounding box center [90, 273] width 18 height 13
type input "10"
click at [10, 109] on icon at bounding box center [13, 109] width 6 height 6
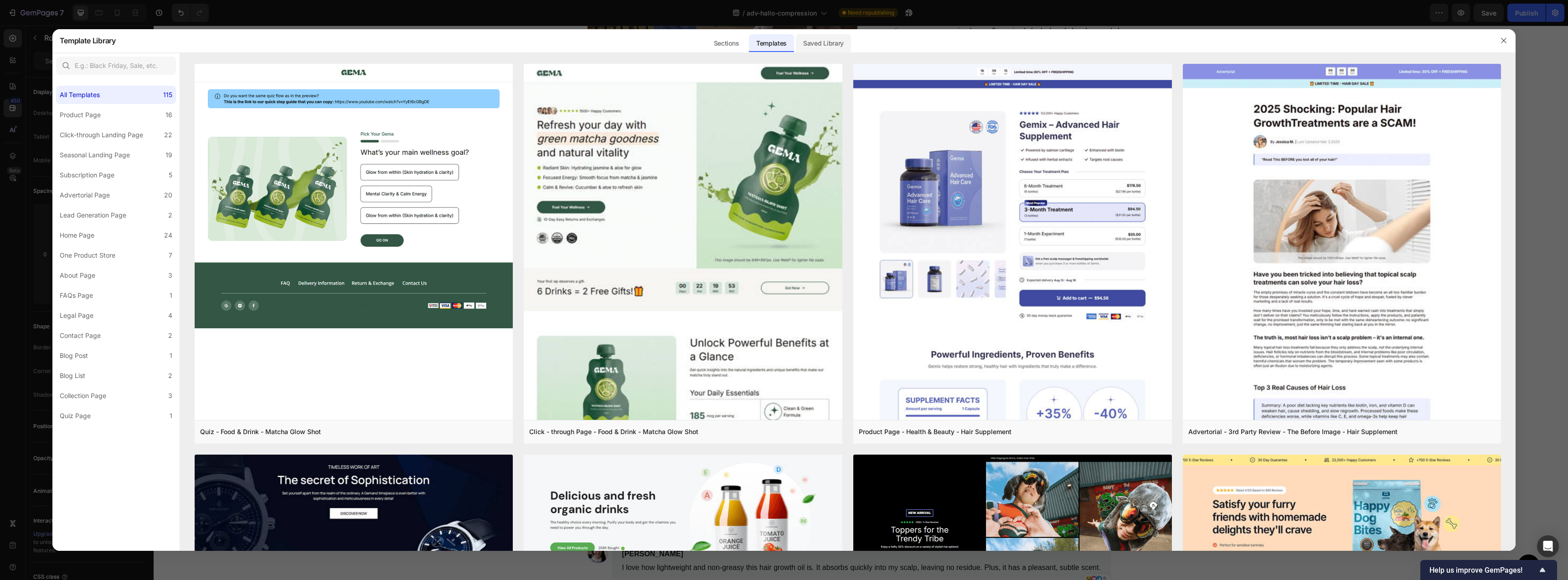
click at [841, 49] on div "Saved Library" at bounding box center [824, 44] width 55 height 18
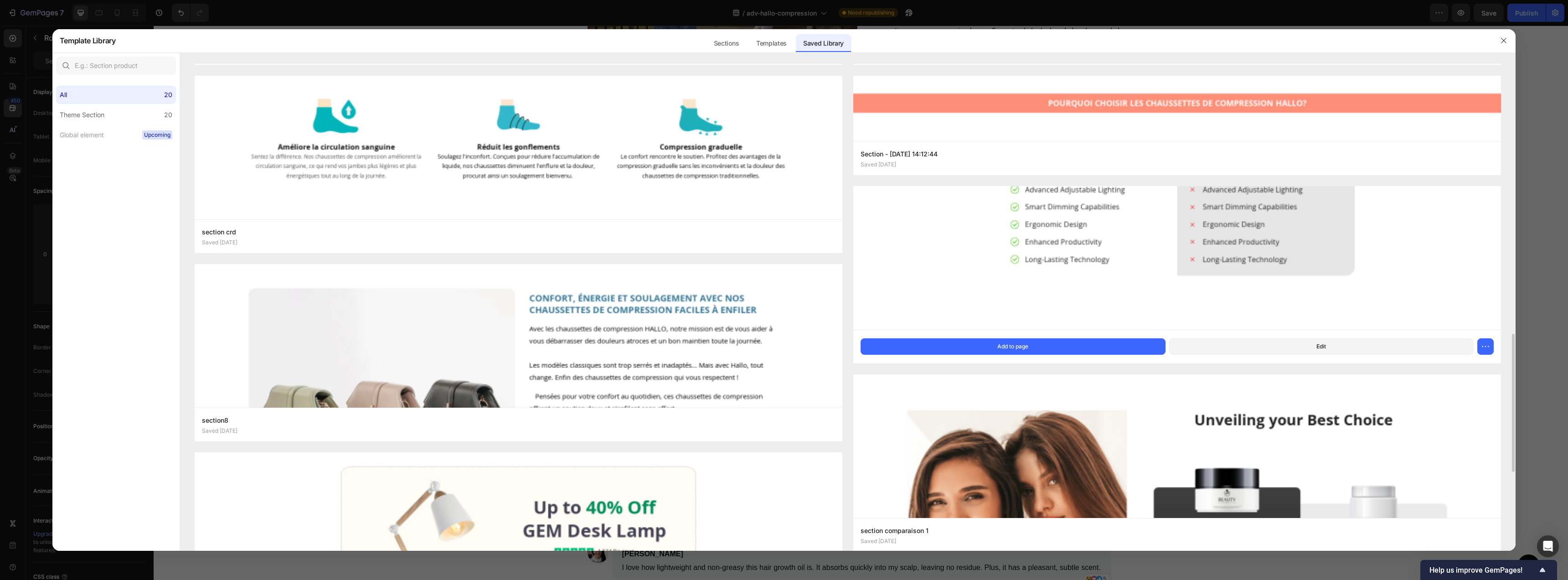
scroll to position [1145, 0]
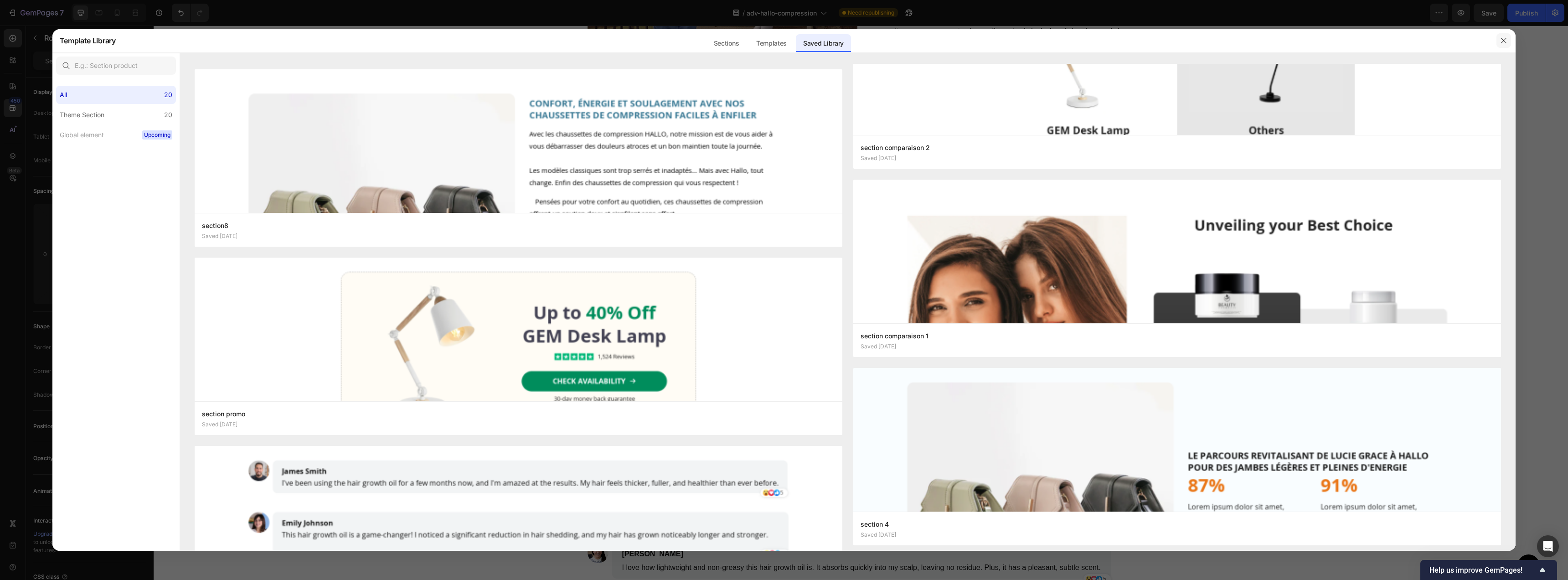
click at [1507, 40] on button "button" at bounding box center [1504, 40] width 15 height 15
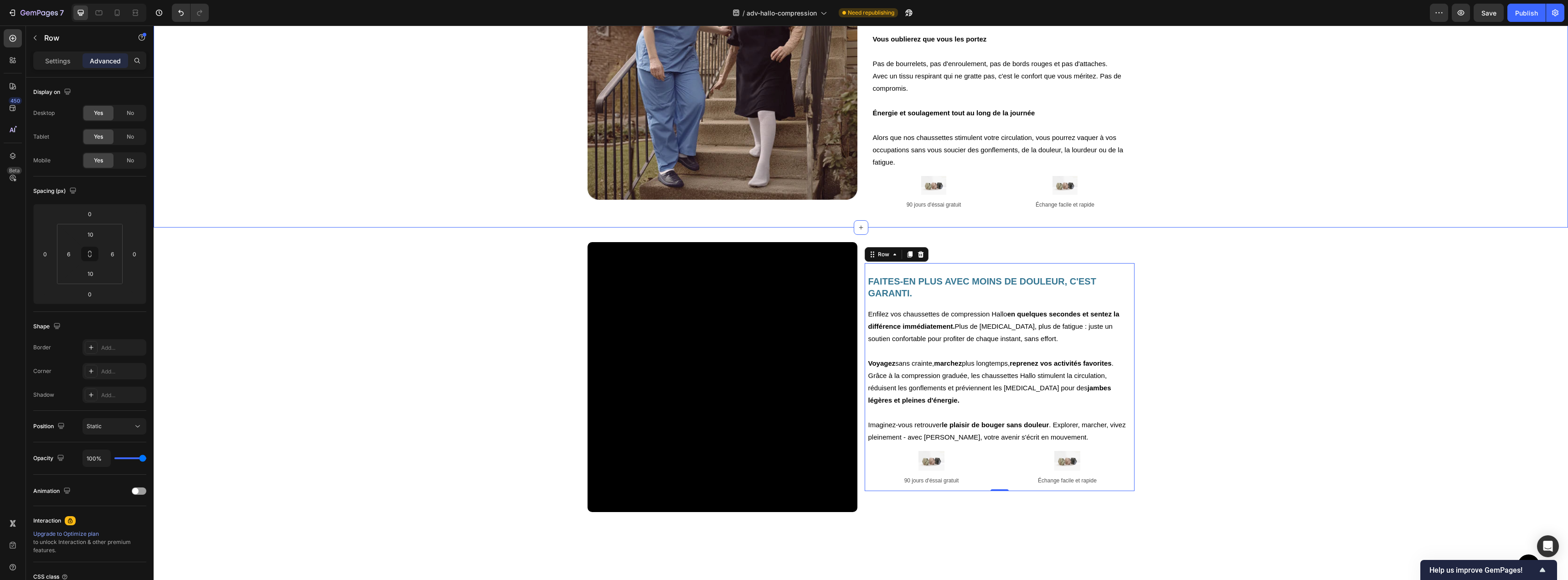
scroll to position [1037, 0]
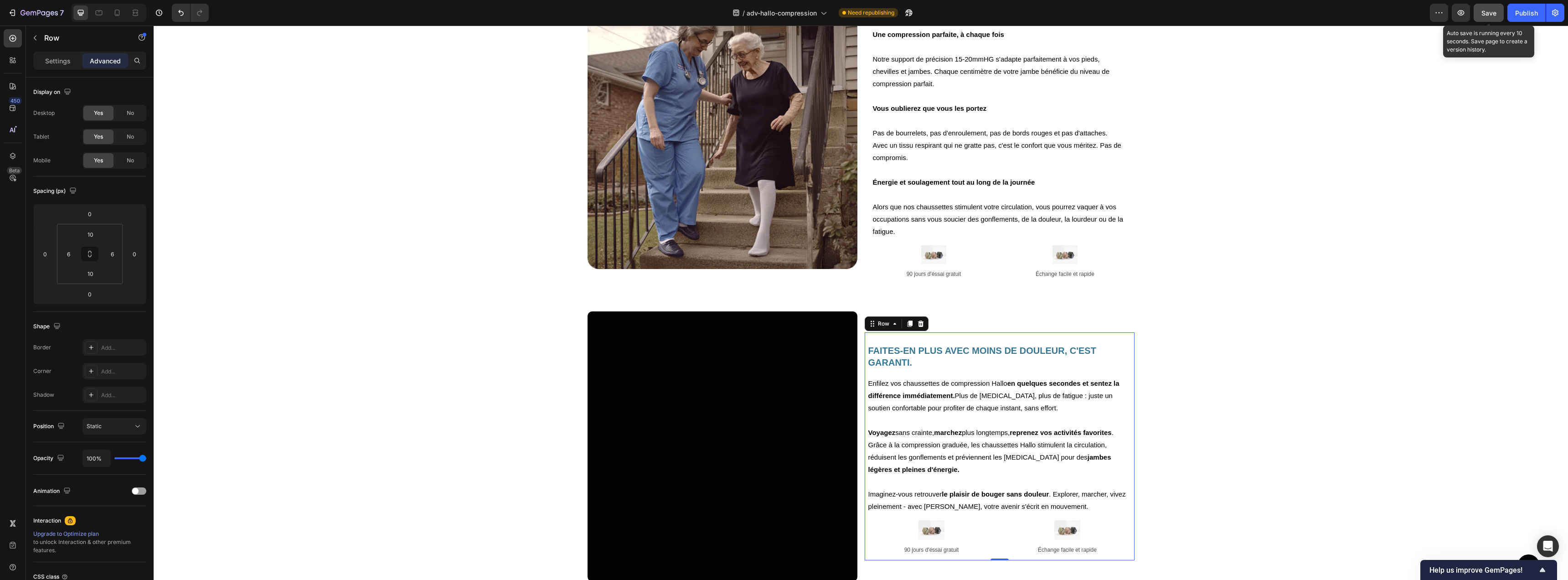
click at [1490, 20] on button "Save" at bounding box center [1488, 13] width 30 height 18
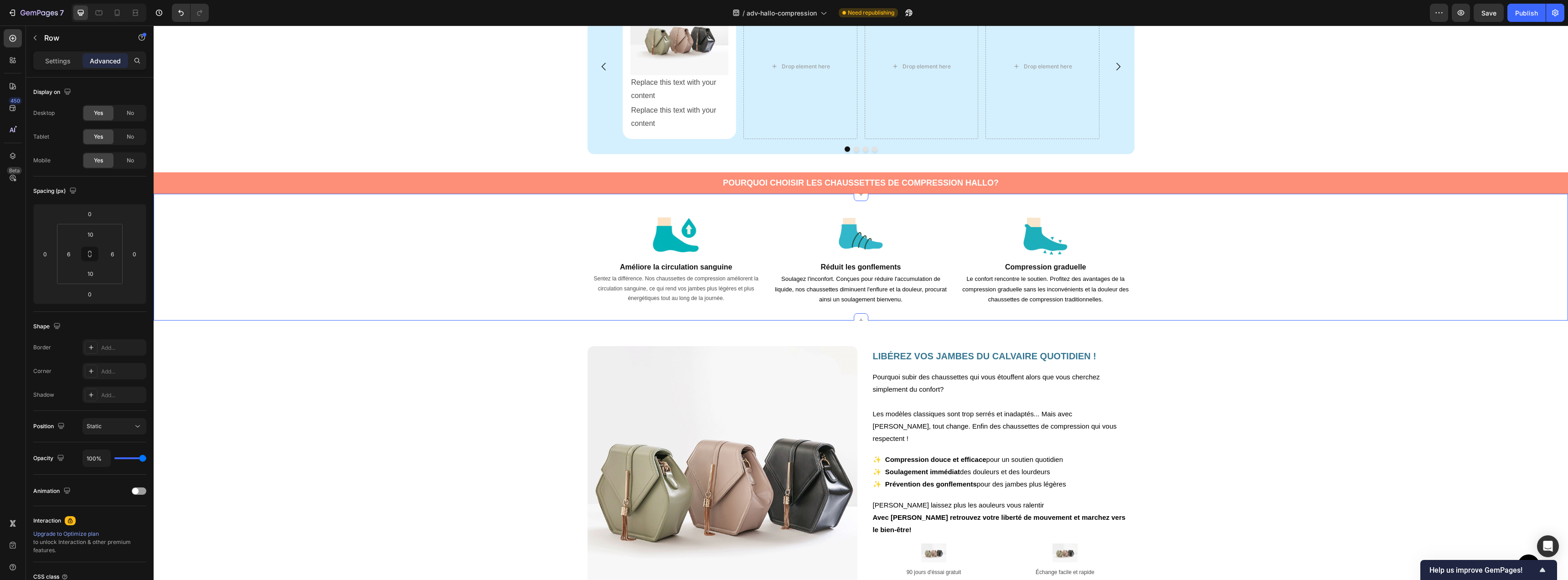
scroll to position [0, 0]
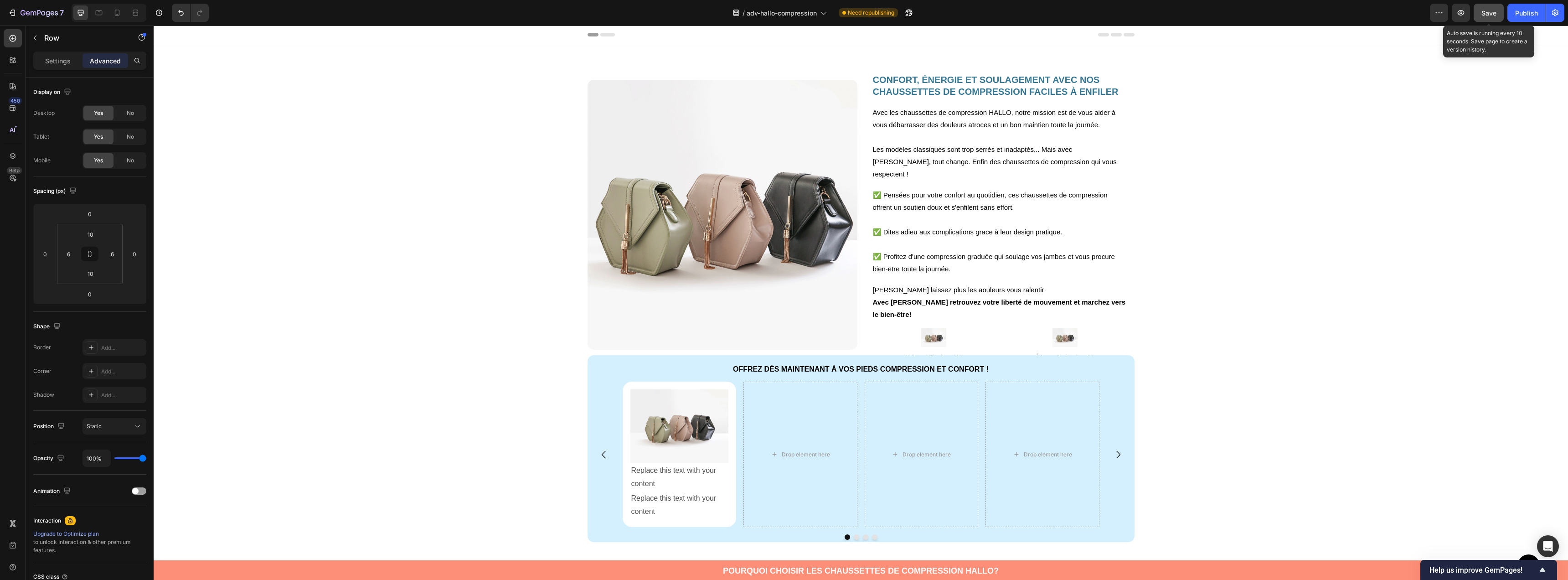
click at [1494, 12] on span "Save" at bounding box center [1489, 13] width 15 height 8
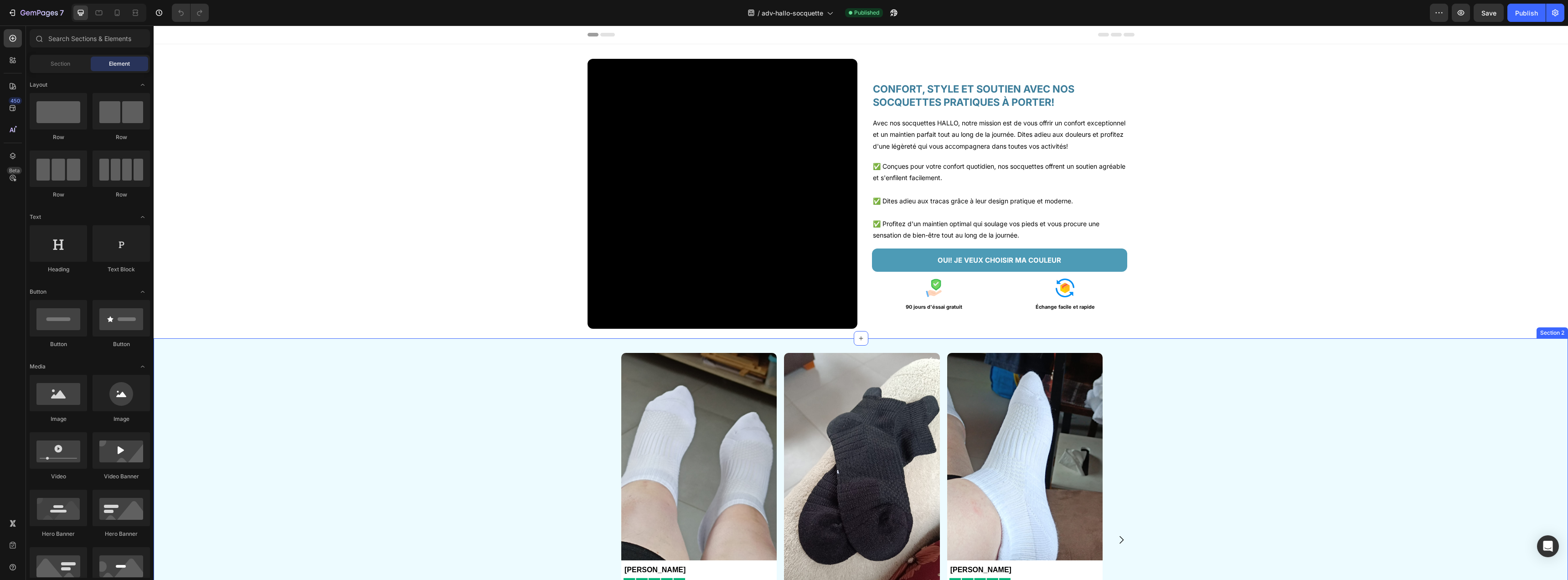
click at [1445, 351] on div "Image [PERSON_NAME] Text Block Image J'adore vos socquettes et on me demande so…" at bounding box center [861, 550] width 1414 height 423
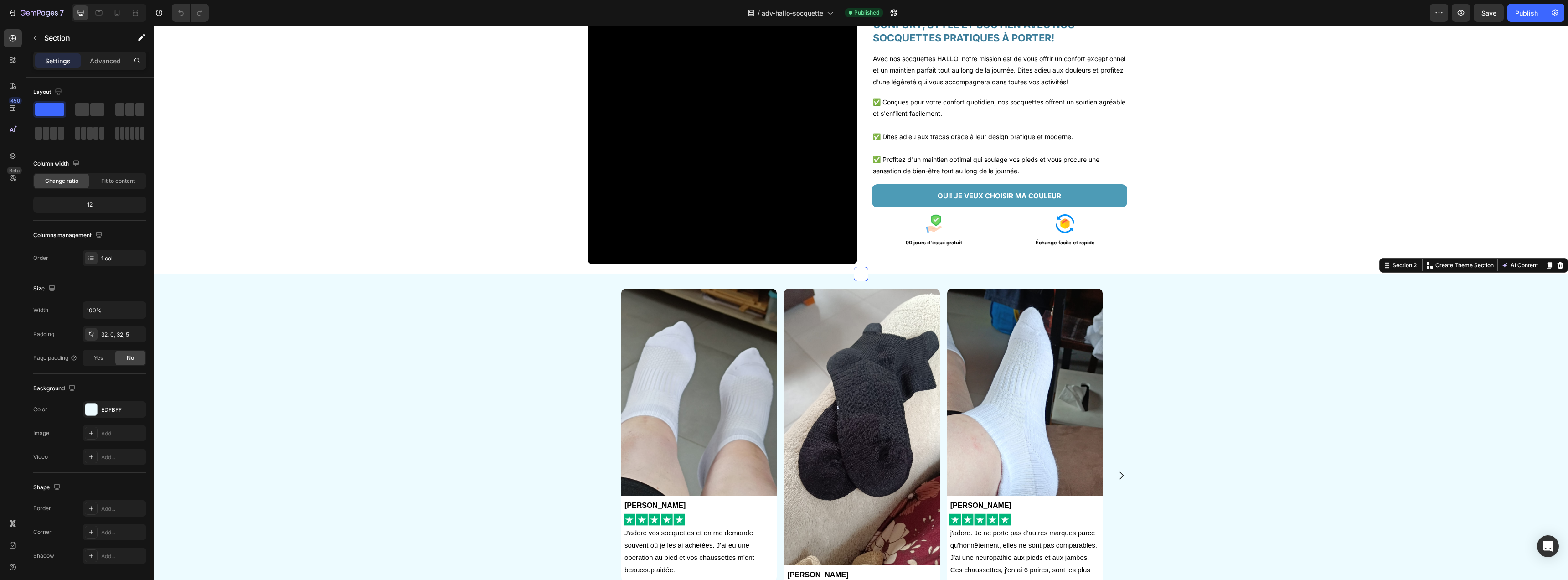
scroll to position [104, 0]
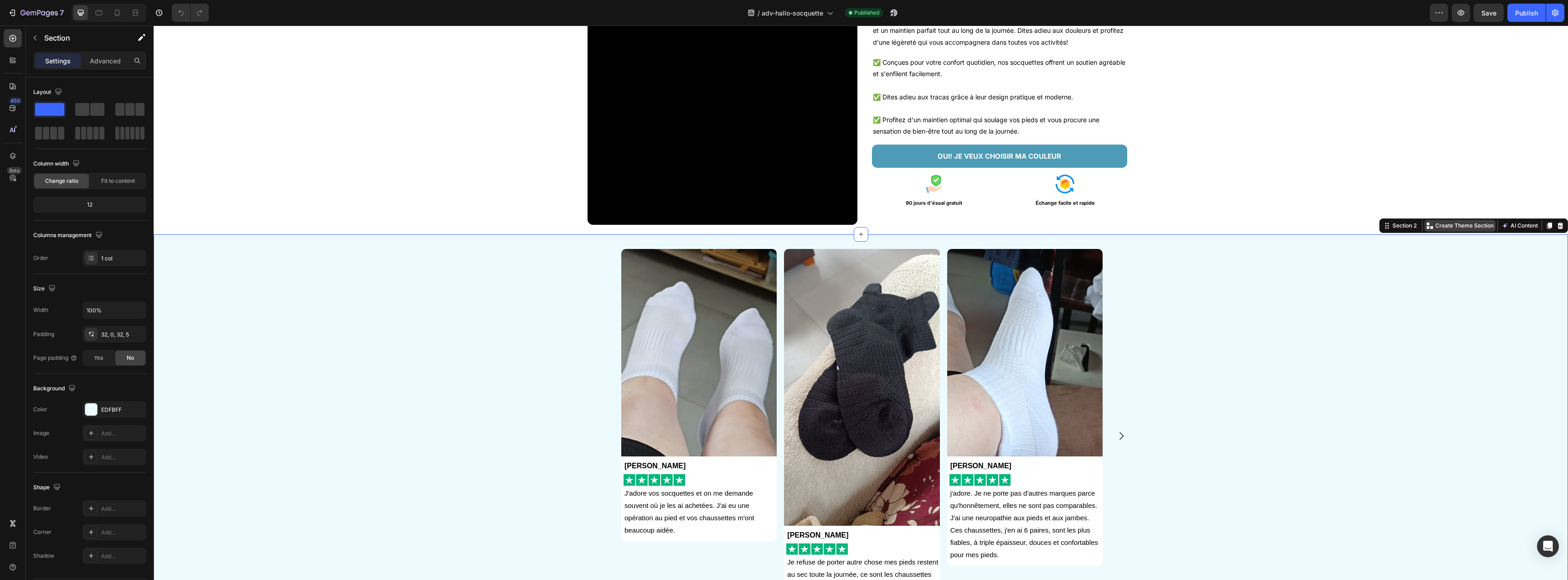
click at [1470, 229] on p "Create Theme Section" at bounding box center [1464, 226] width 58 height 8
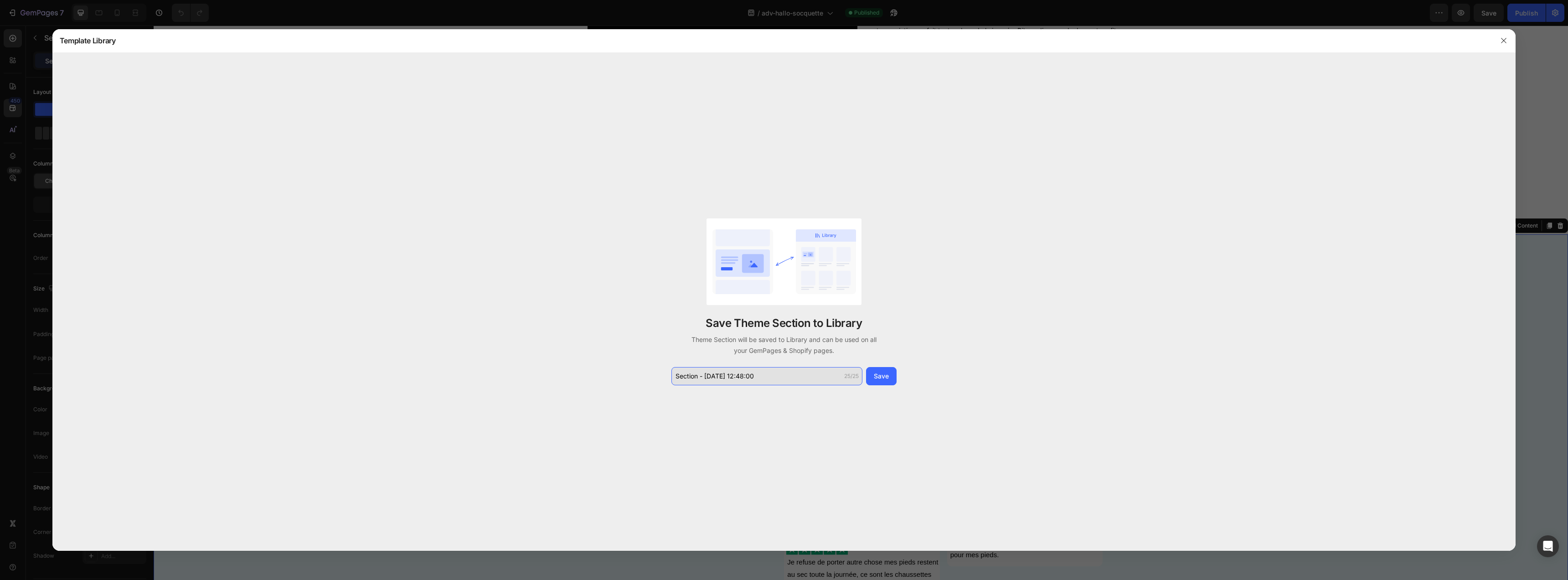
click at [751, 373] on input "Section - [DATE] 12:48:00" at bounding box center [767, 376] width 191 height 18
type input "carrousel avis0"
click at [879, 372] on div "Save" at bounding box center [881, 376] width 15 height 10
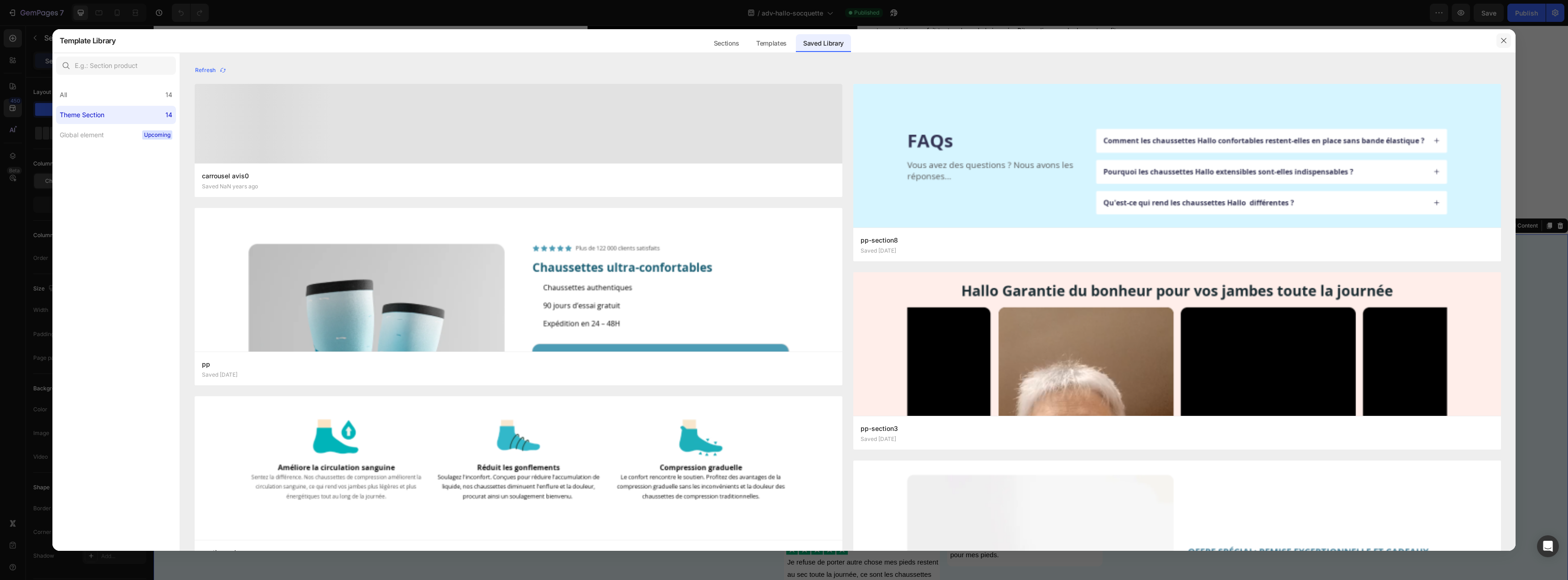
click at [1502, 41] on icon "button" at bounding box center [1504, 40] width 7 height 7
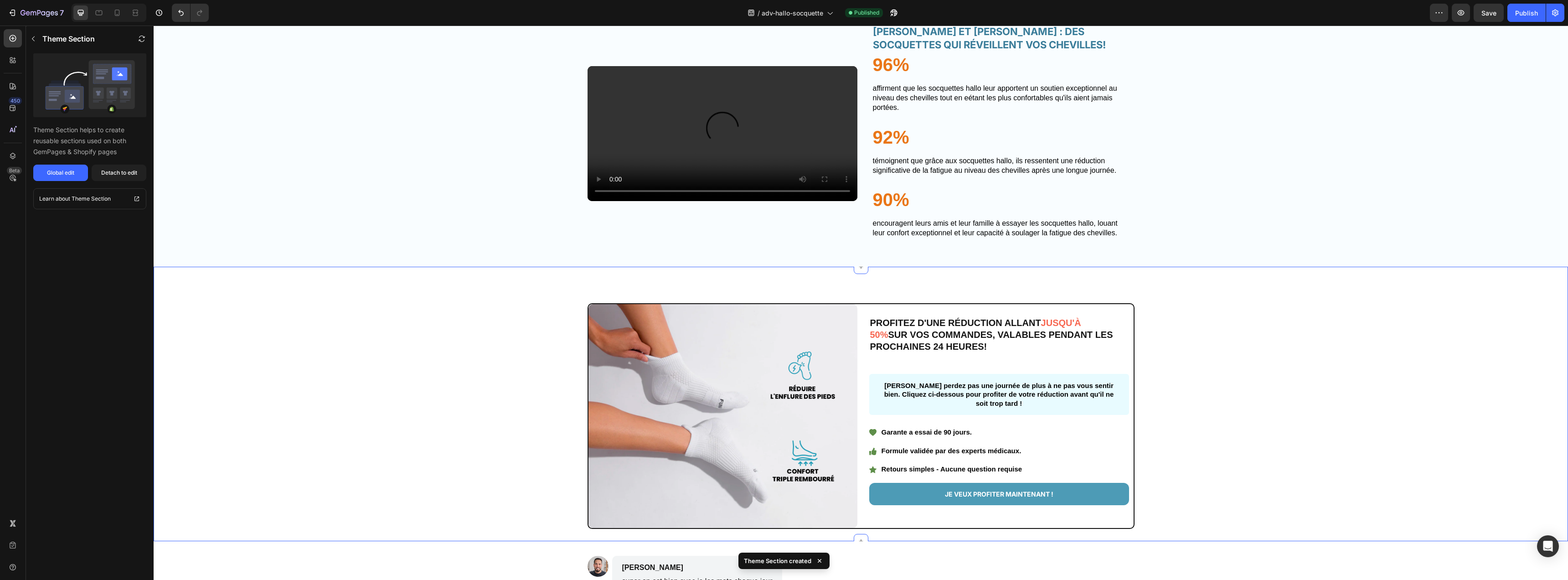
scroll to position [1626, 0]
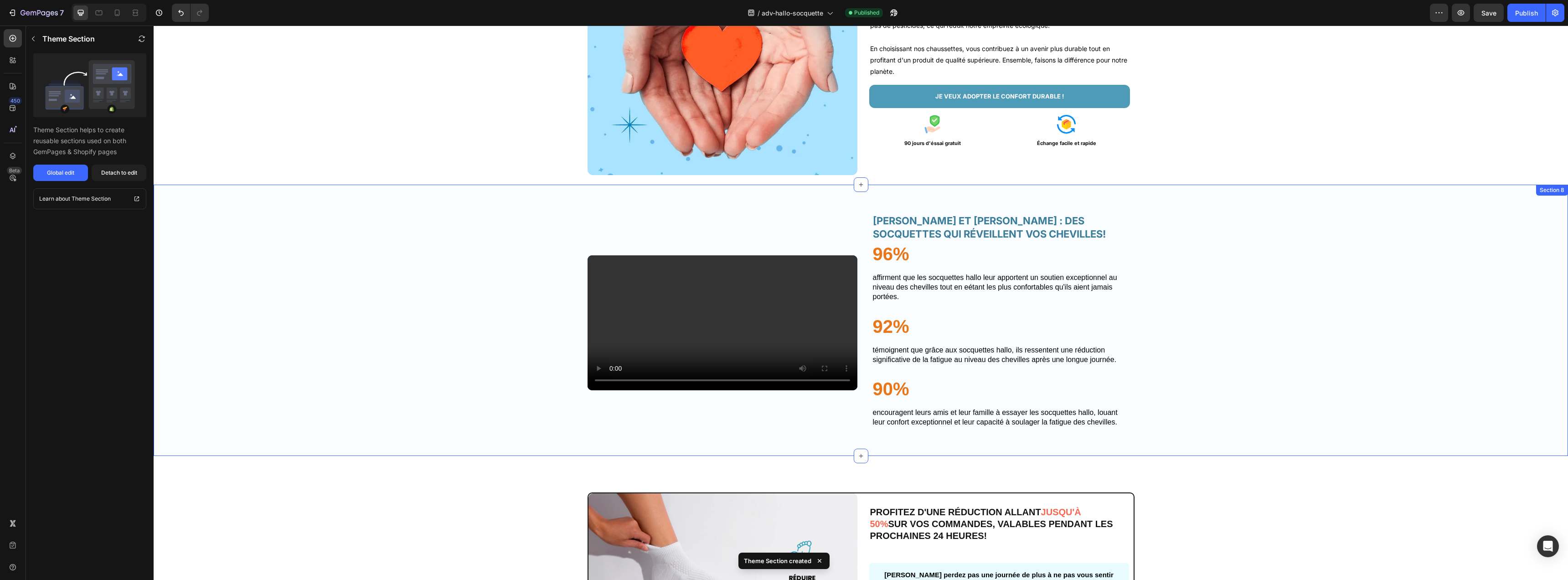
click at [1234, 185] on div "Video [PERSON_NAME] ET [PERSON_NAME] : DES SOCQUETTES QUI RÉVEILLENT VOS CHEVIL…" at bounding box center [861, 320] width 1414 height 272
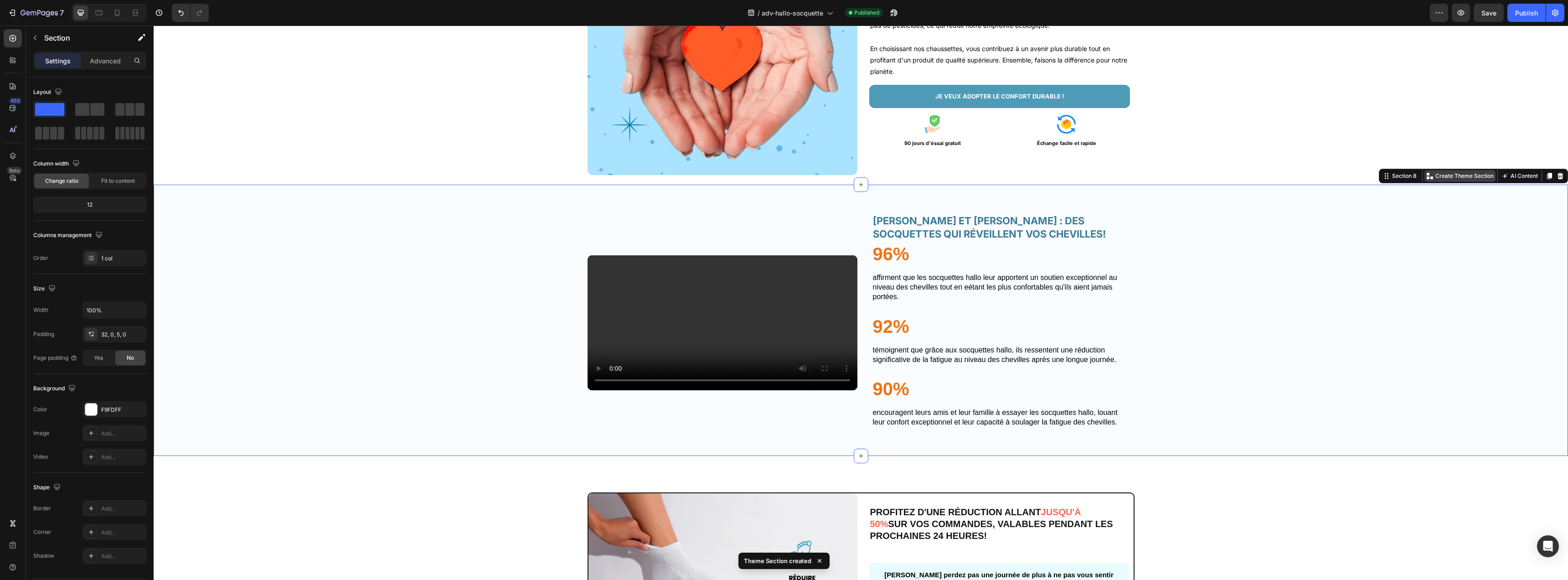
click at [1469, 171] on div "Create Theme Section" at bounding box center [1460, 175] width 71 height 12
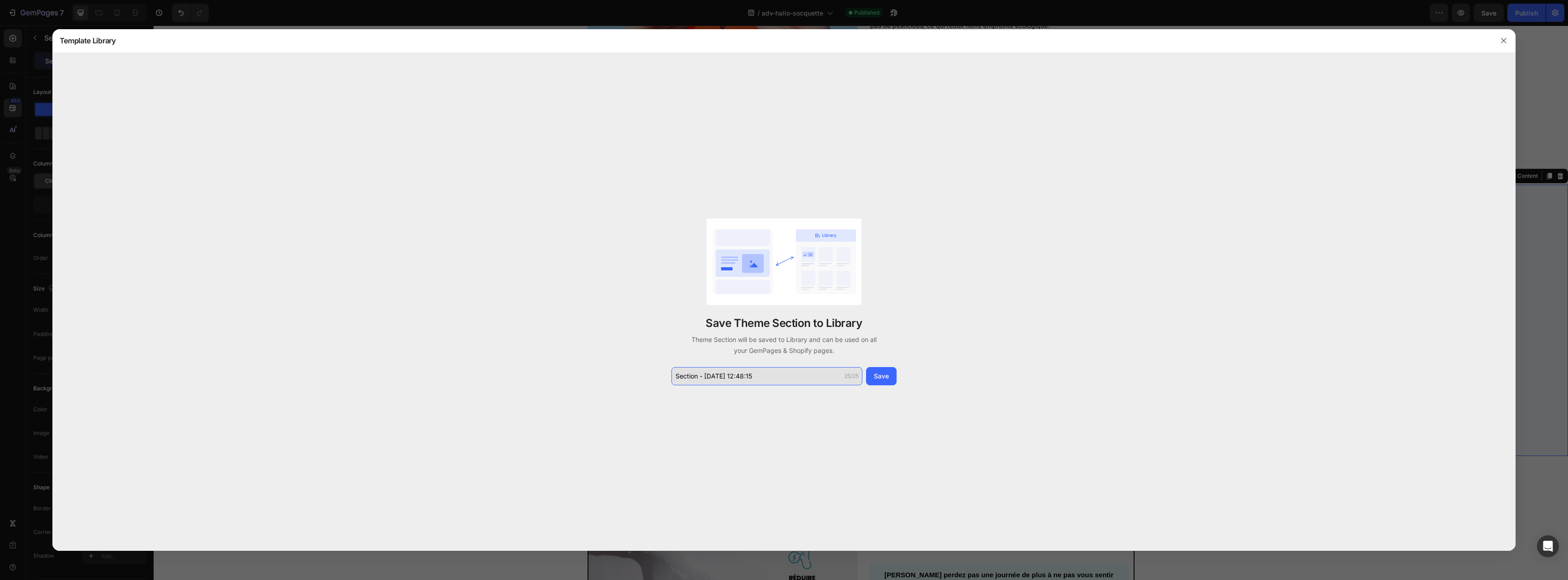
click at [770, 372] on input "Section - [DATE] 12:48:15" at bounding box center [767, 376] width 191 height 18
click at [770, 372] on input "Section - Sep 26 12:48:15" at bounding box center [767, 376] width 191 height 18
type input "video teti"
click at [890, 378] on button "Save" at bounding box center [881, 376] width 31 height 18
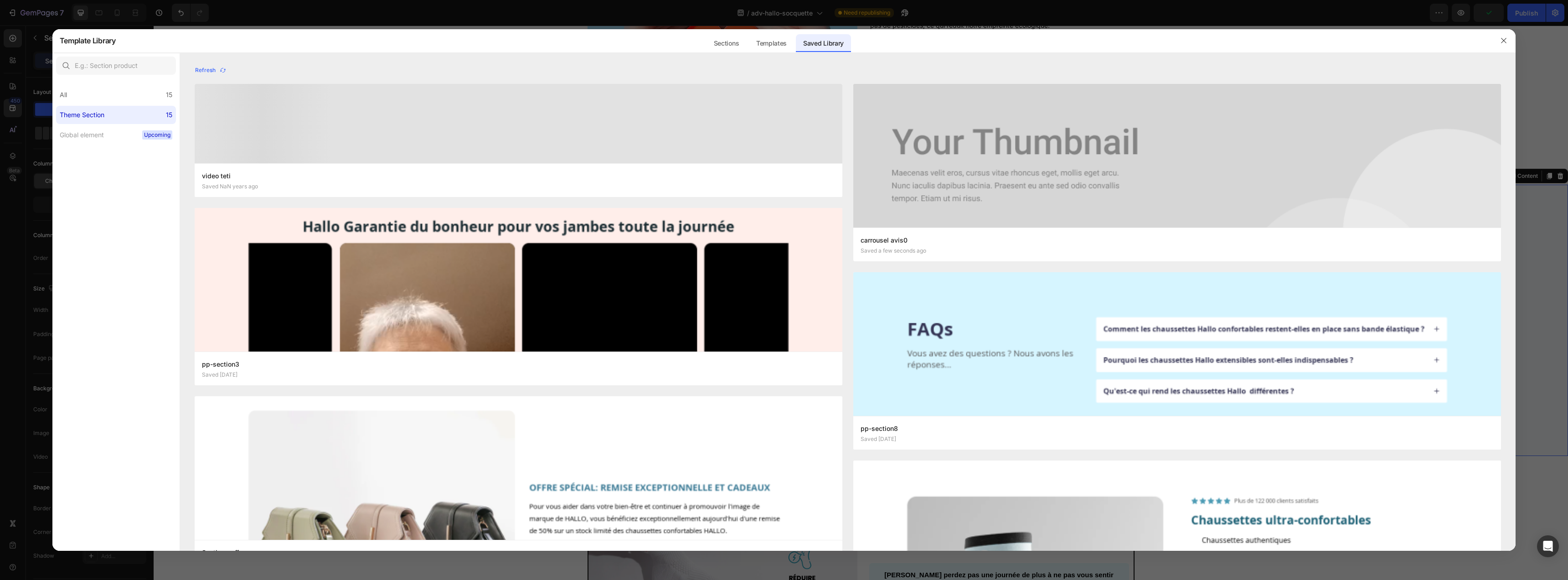
drag, startPoint x: 1533, startPoint y: 104, endPoint x: 1380, endPoint y: 79, distance: 155.0
click at [1533, 104] on div at bounding box center [784, 290] width 1568 height 580
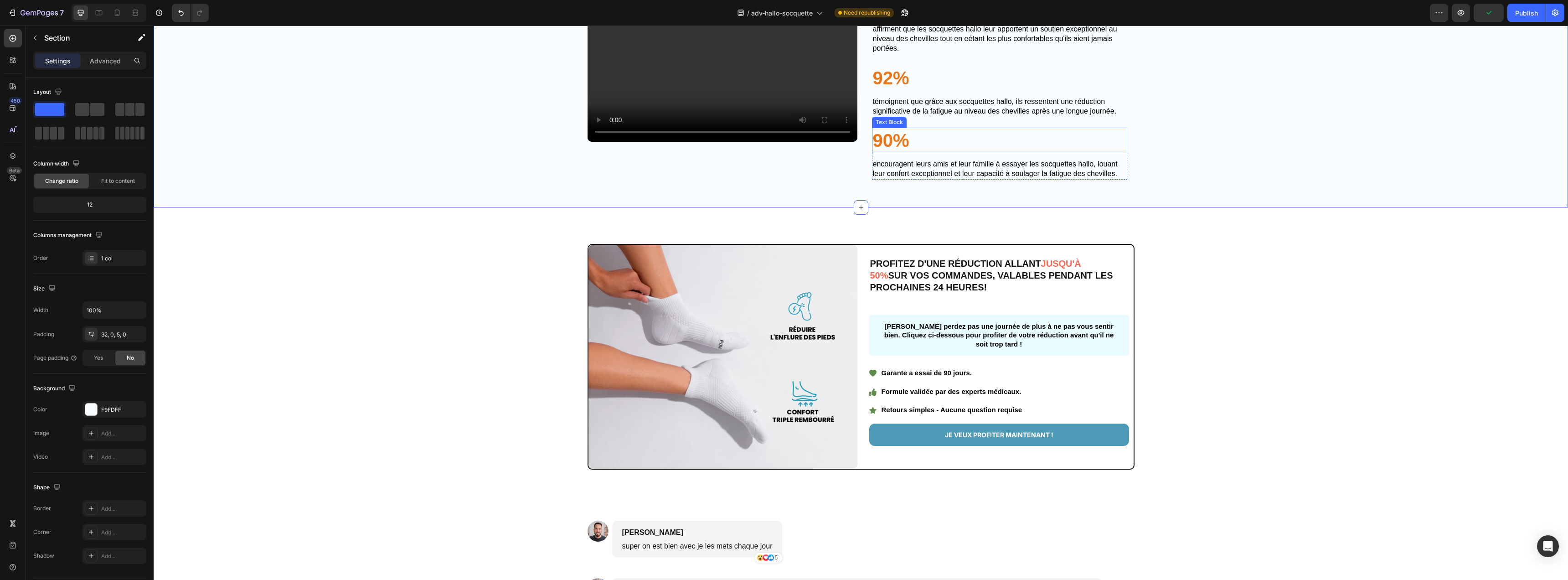
scroll to position [1944, 0]
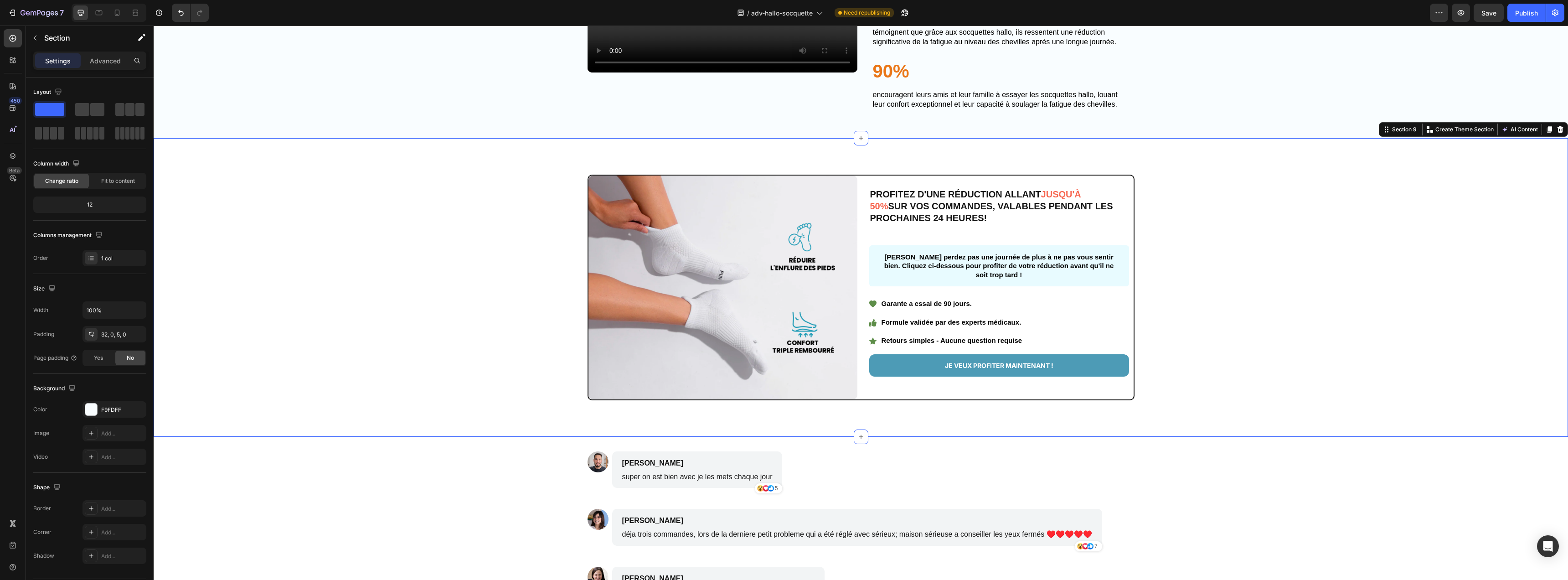
click at [1346, 268] on div "Image PROFITEZ D'UNE RÉDUCTION ALLANT JUSQU'À 50% SUR VOS COMMANDES, VALABLES P…" at bounding box center [861, 288] width 1212 height 226
click at [1449, 134] on p "Create Theme Section" at bounding box center [1464, 129] width 58 height 8
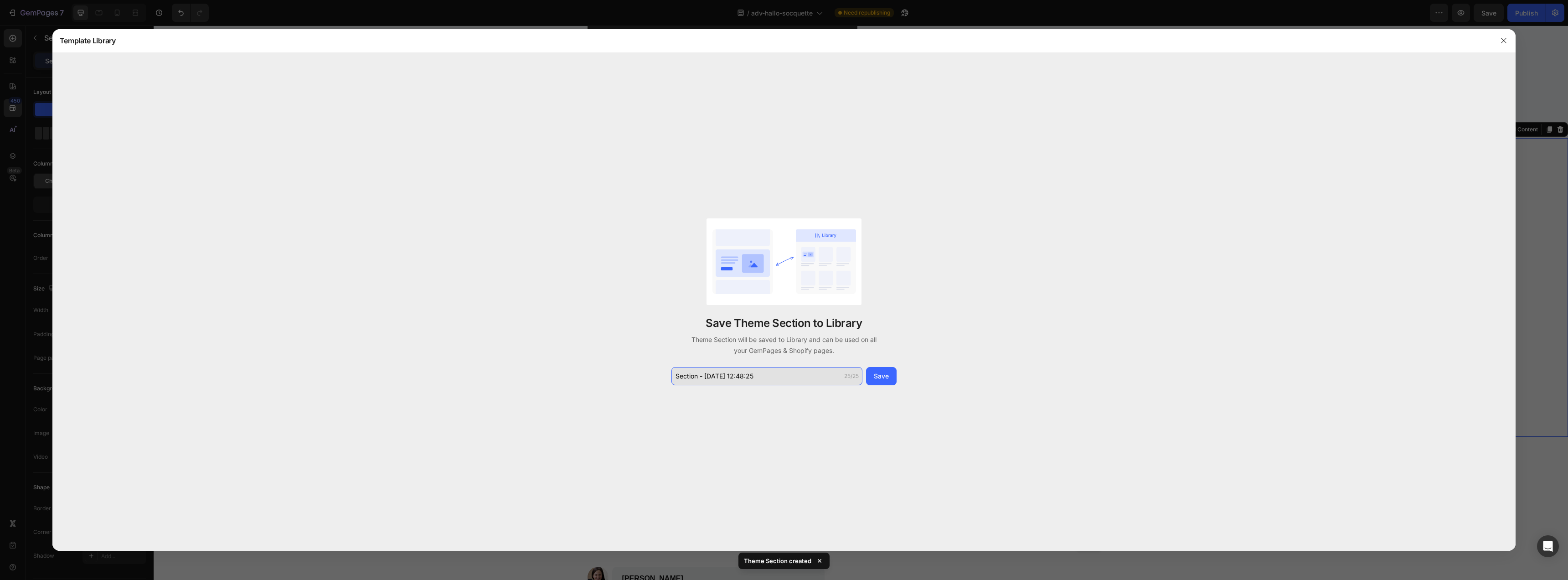
click at [765, 375] on input "Section - Sep 26 12:48:25" at bounding box center [767, 376] width 191 height 18
type input "cta adv"
click at [901, 379] on div "Save Theme Section to Library Theme Section will be saved to Library and can be…" at bounding box center [784, 302] width 1464 height 498
click at [892, 376] on button "Save" at bounding box center [881, 376] width 31 height 18
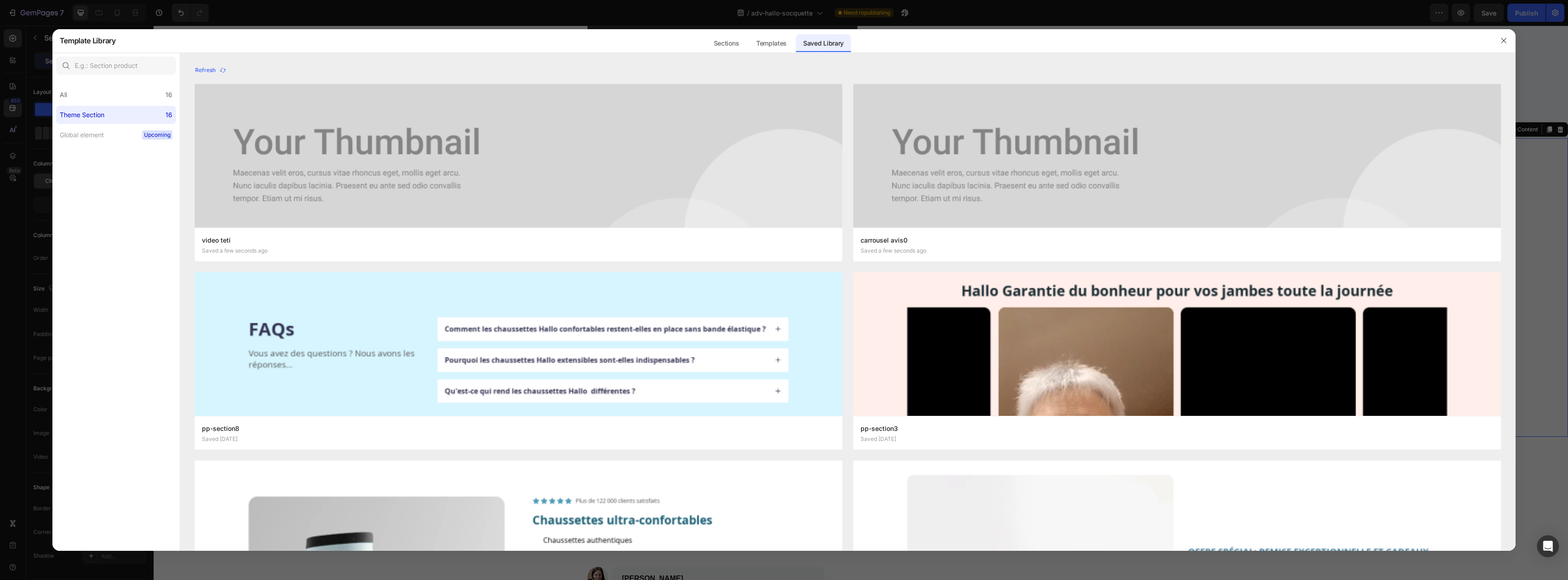
drag, startPoint x: 1551, startPoint y: 118, endPoint x: 1290, endPoint y: 153, distance: 263.3
click at [1551, 118] on div at bounding box center [784, 290] width 1568 height 580
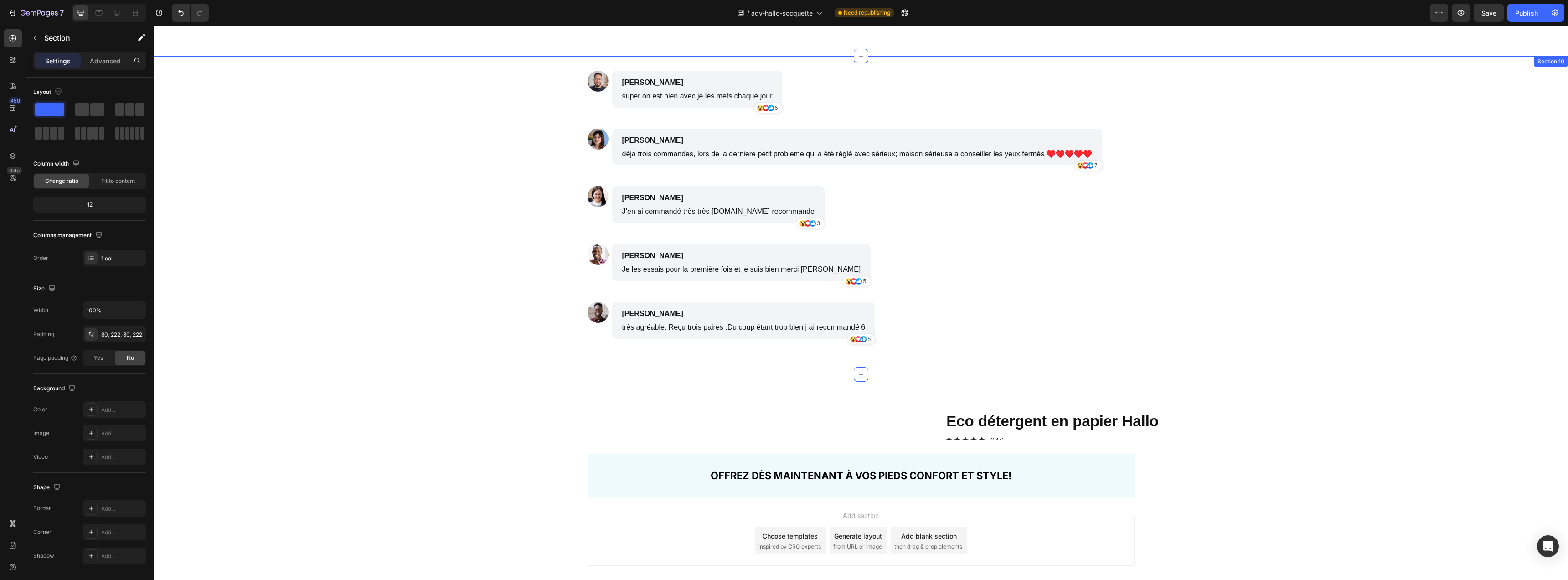
scroll to position [2396, 0]
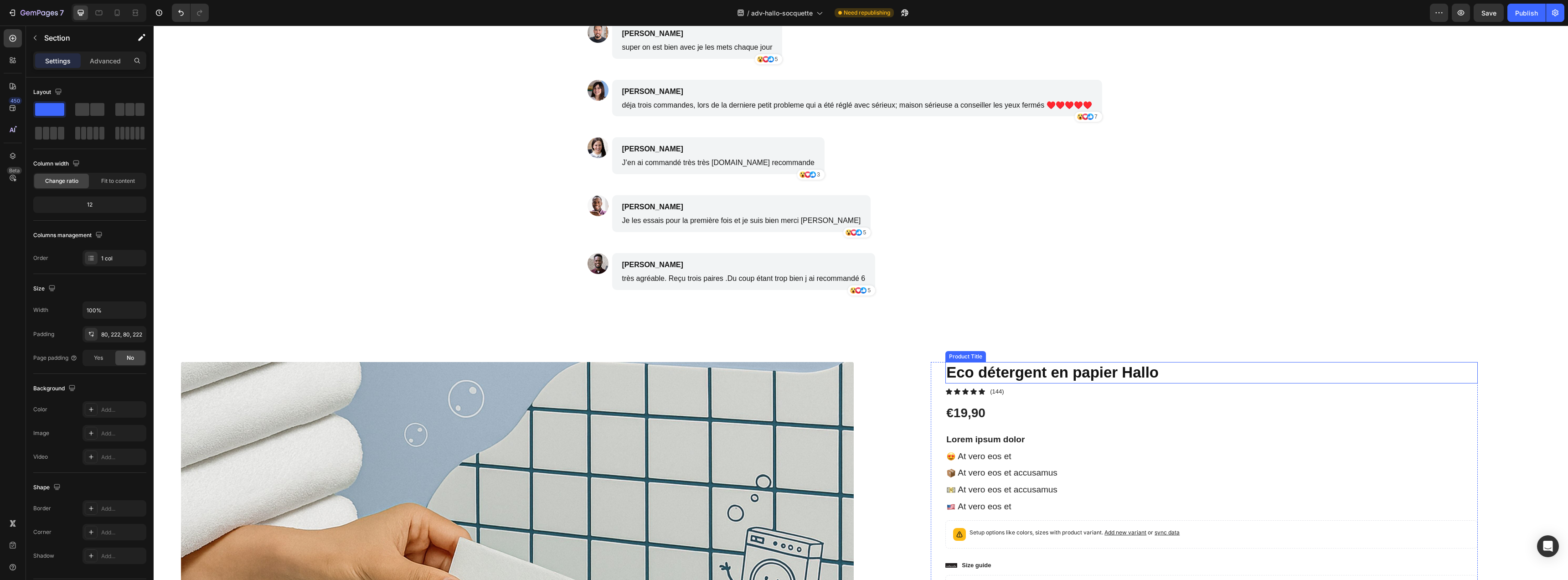
click at [1311, 372] on h1 "Eco détergent en papier Hallo" at bounding box center [1211, 373] width 532 height 21
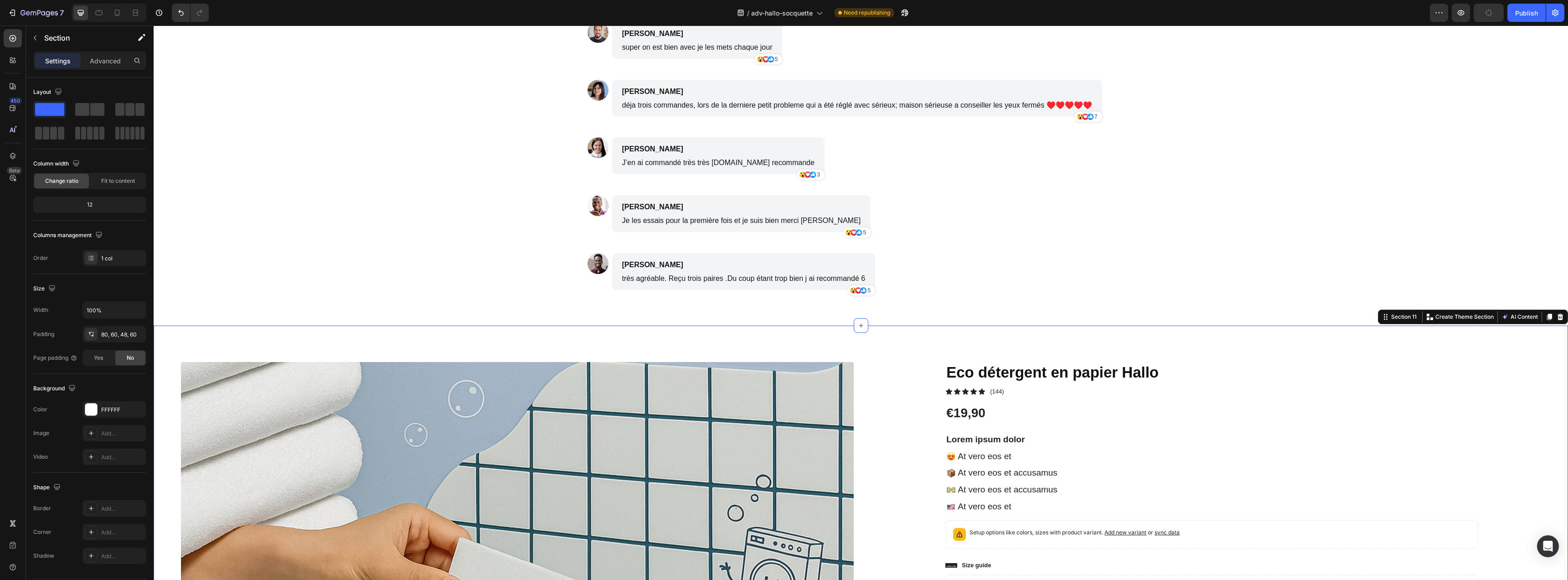
click at [1556, 313] on icon at bounding box center [1560, 317] width 7 height 7
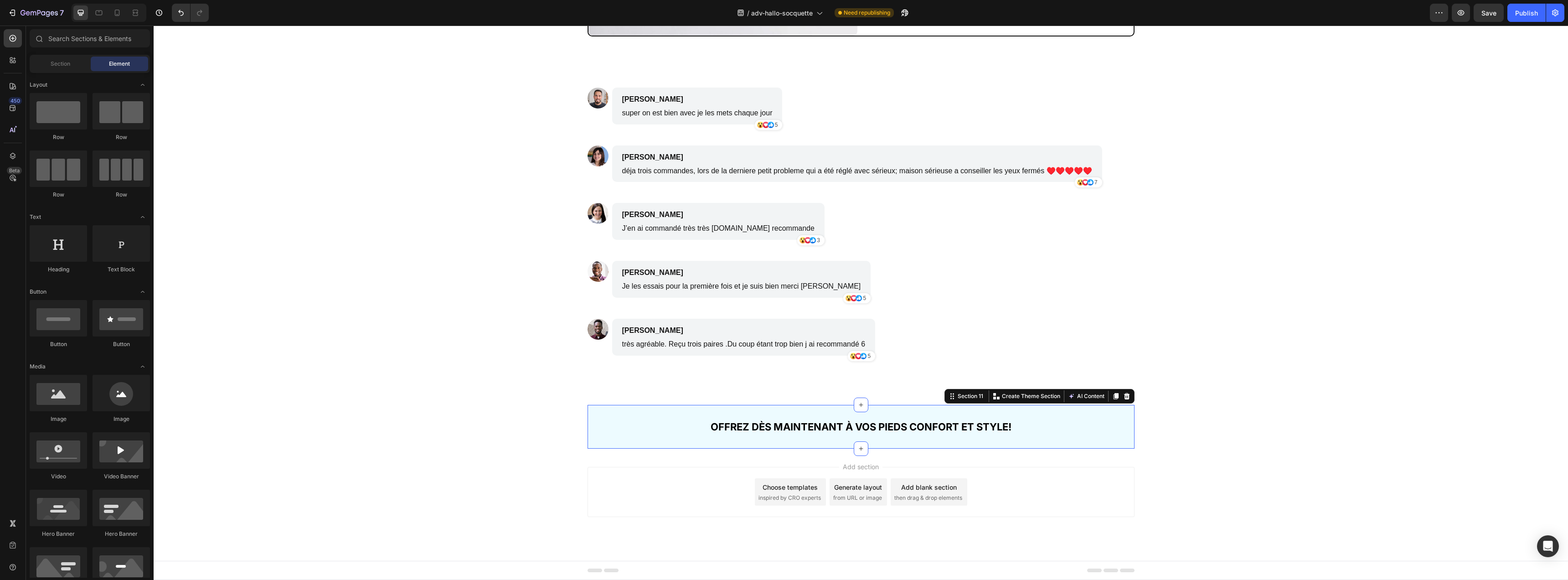
click at [1064, 437] on div "OFFREZ DÈS MAINTENANT À VOS PIEDS CONFORT ET STYLE! Heading Section 11 Create T…" at bounding box center [861, 427] width 547 height 44
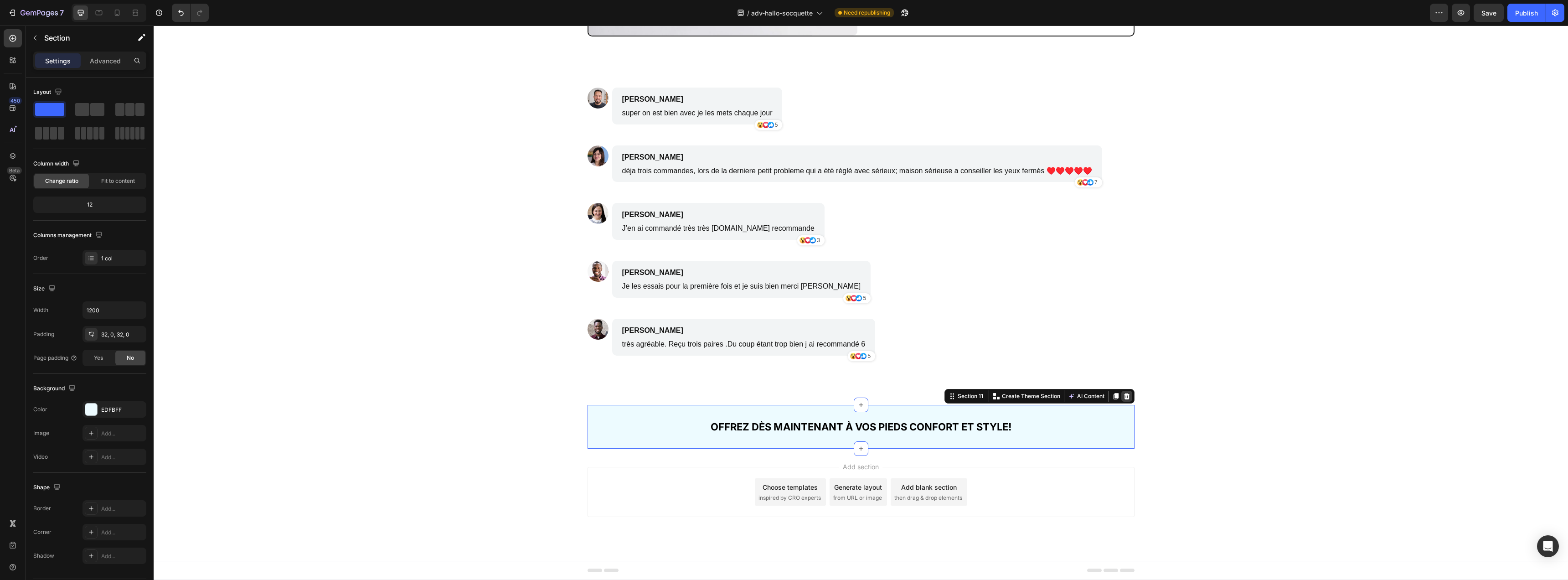
click at [1127, 397] on div at bounding box center [1127, 396] width 11 height 11
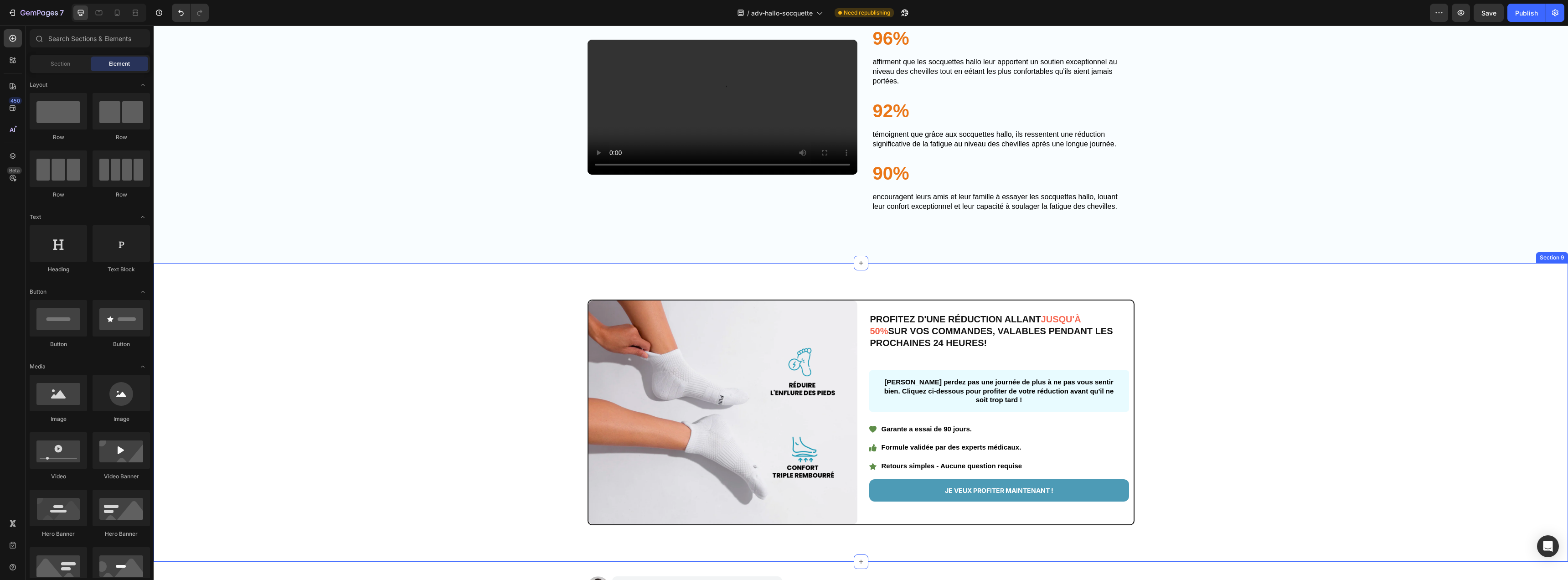
scroll to position [1741, 0]
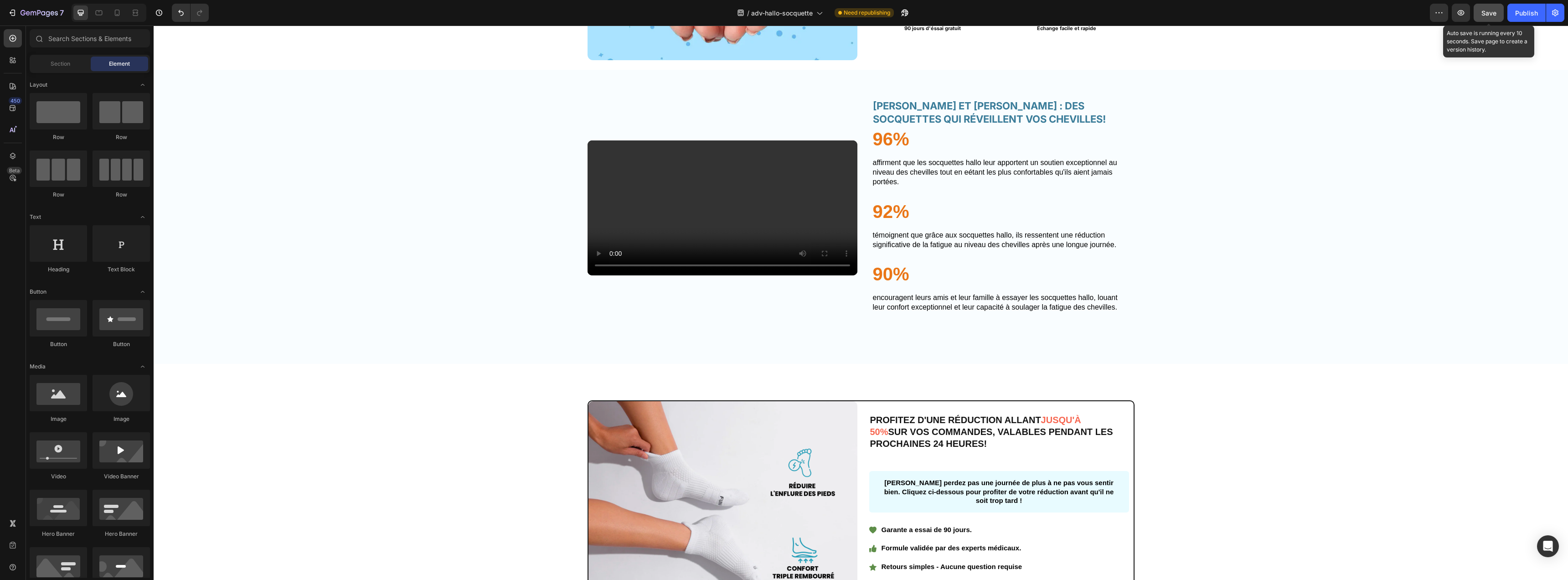
click at [1479, 10] on button "Save" at bounding box center [1488, 13] width 30 height 18
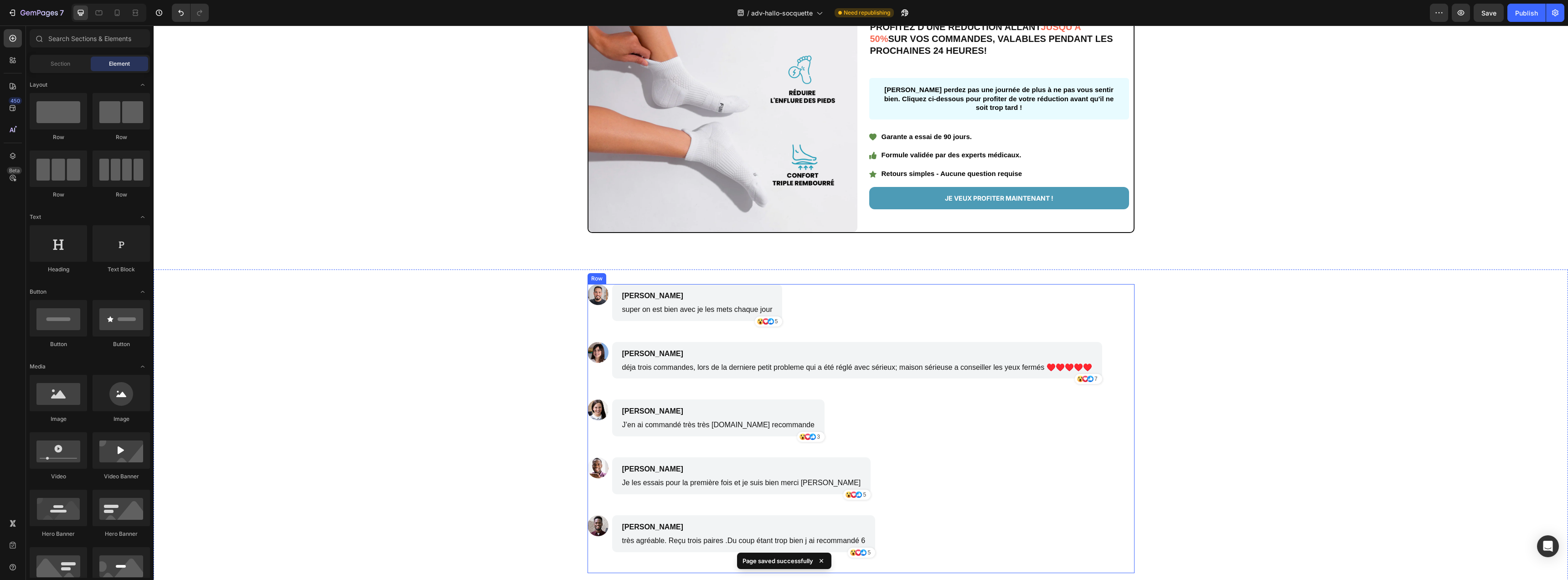
scroll to position [2135, 0]
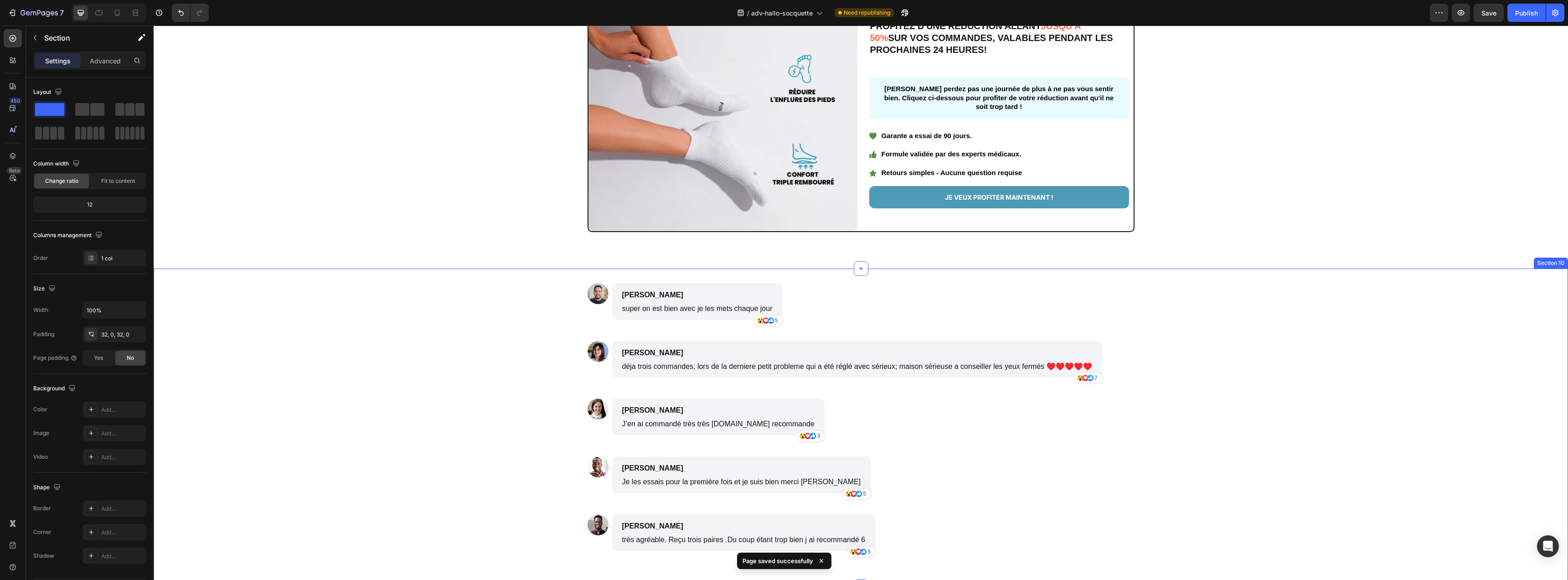
click at [1388, 342] on div "Image Adolphe Pierlot Text Block super on est bien avec je les mets chaque jour…" at bounding box center [861, 428] width 1414 height 289
click at [1460, 264] on div "Create Theme Section" at bounding box center [1460, 259] width 71 height 12
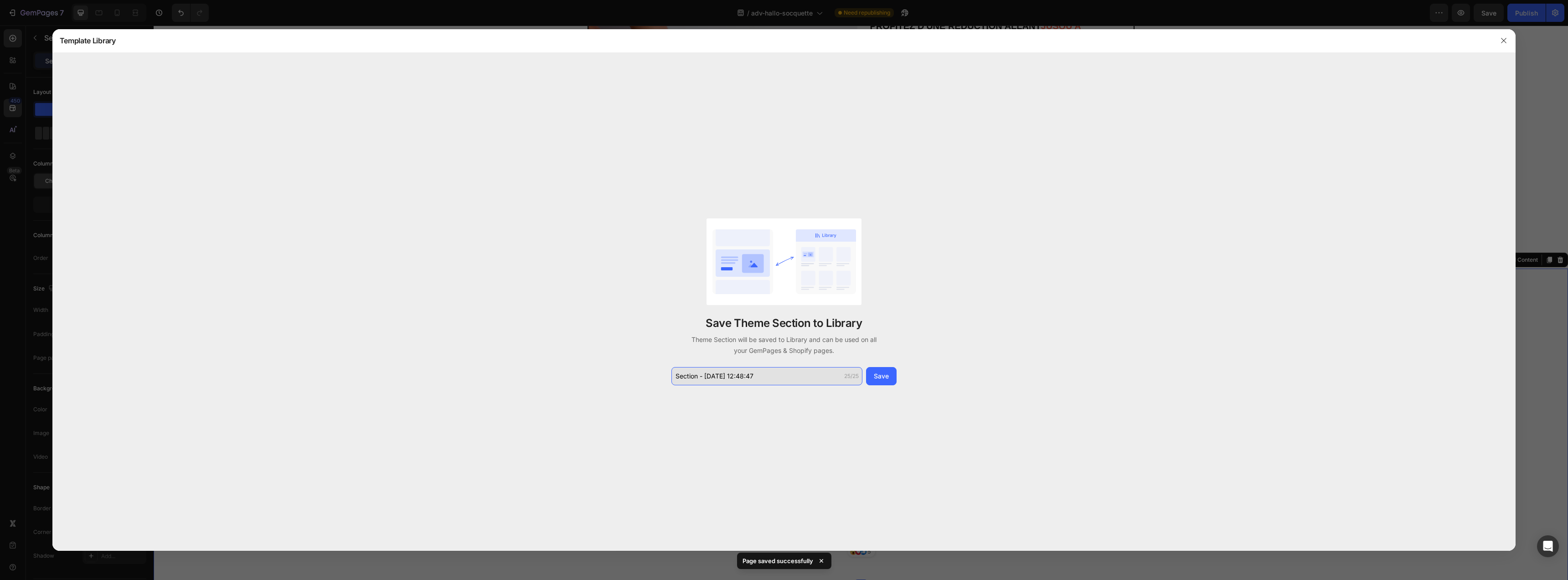
click at [758, 378] on input "Section - Sep 26 12:48:47" at bounding box center [767, 376] width 191 height 18
type input "fb comment"
click at [881, 376] on div "Save" at bounding box center [881, 376] width 15 height 10
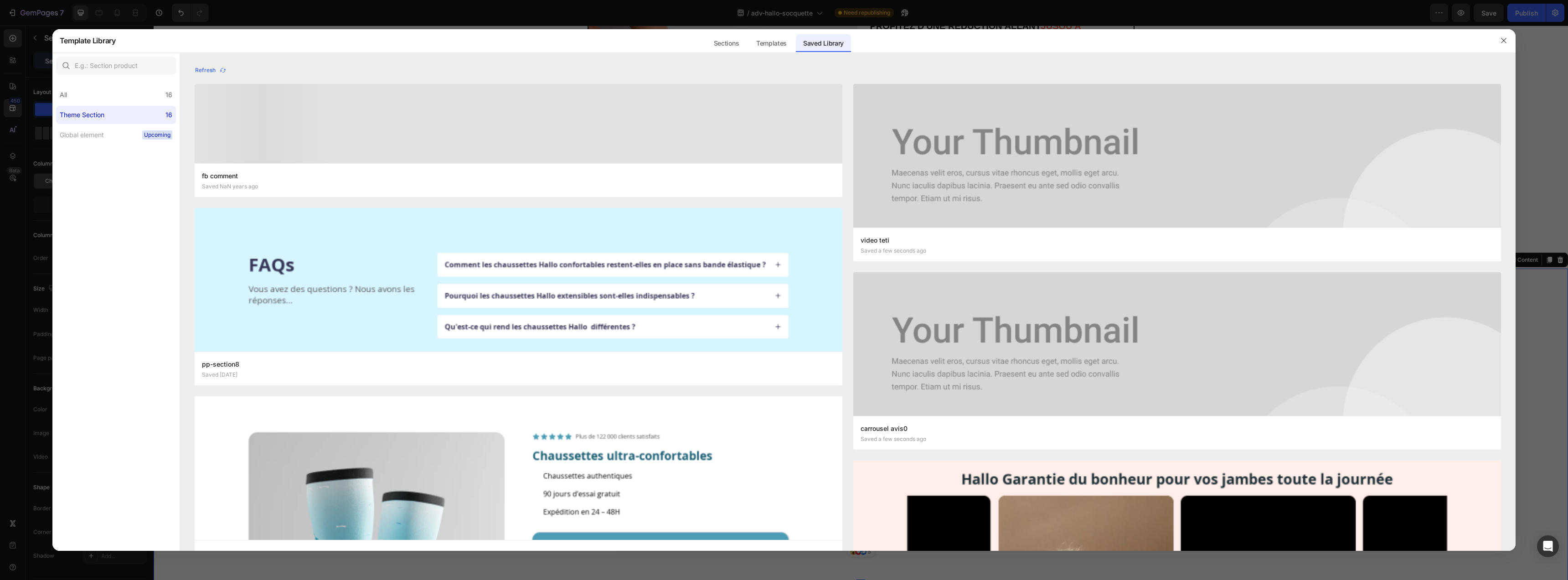
click at [1536, 120] on div at bounding box center [784, 290] width 1568 height 580
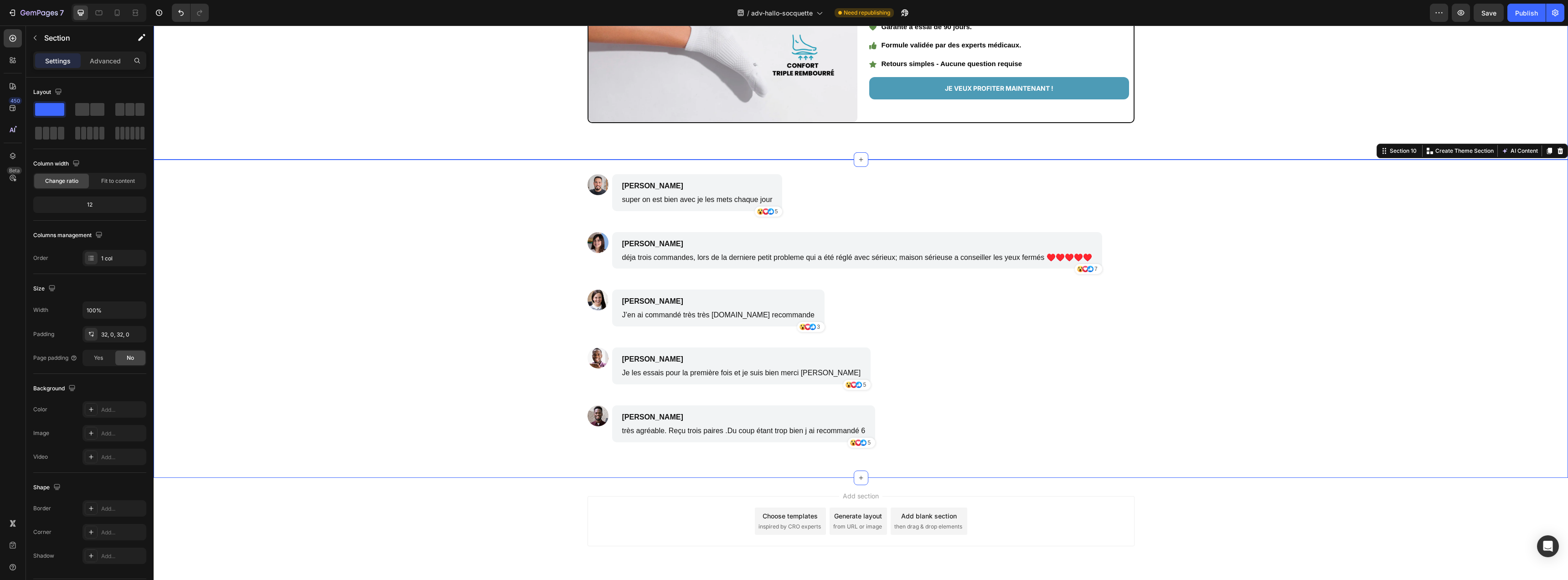
scroll to position [2273, 0]
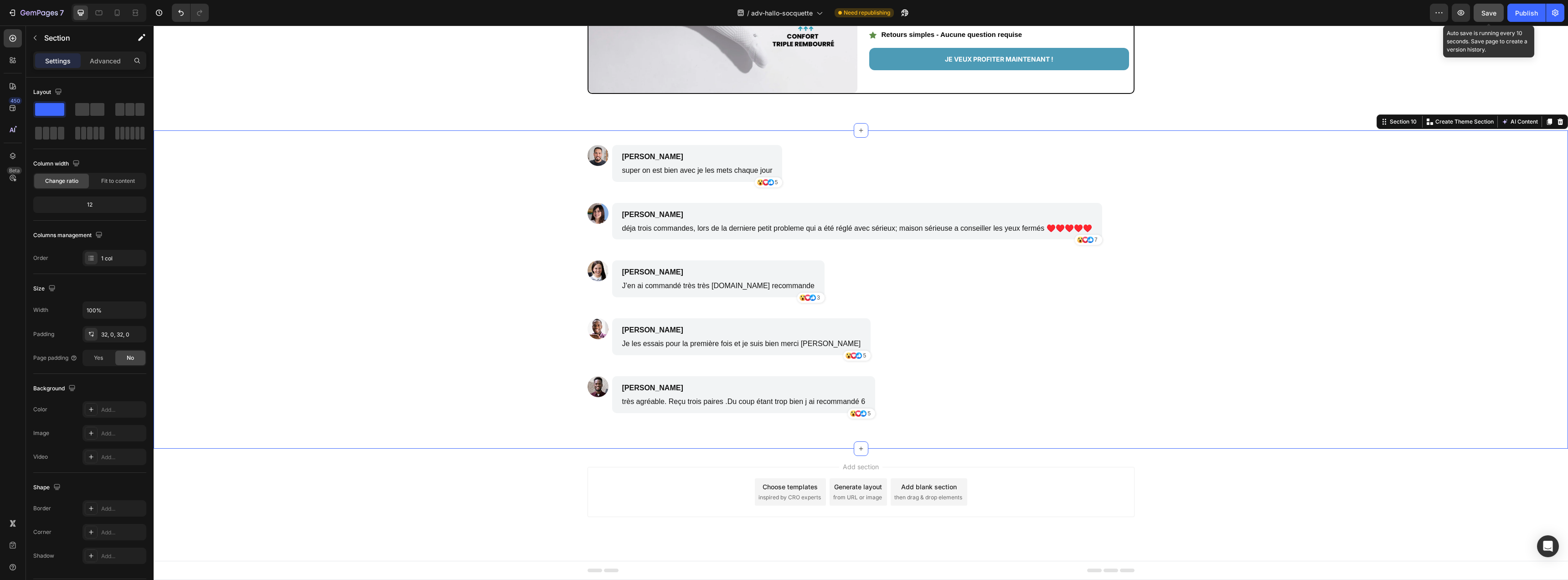
click at [1490, 14] on span "Save" at bounding box center [1489, 13] width 15 height 8
click at [1530, 15] on div "Publish" at bounding box center [1526, 13] width 23 height 10
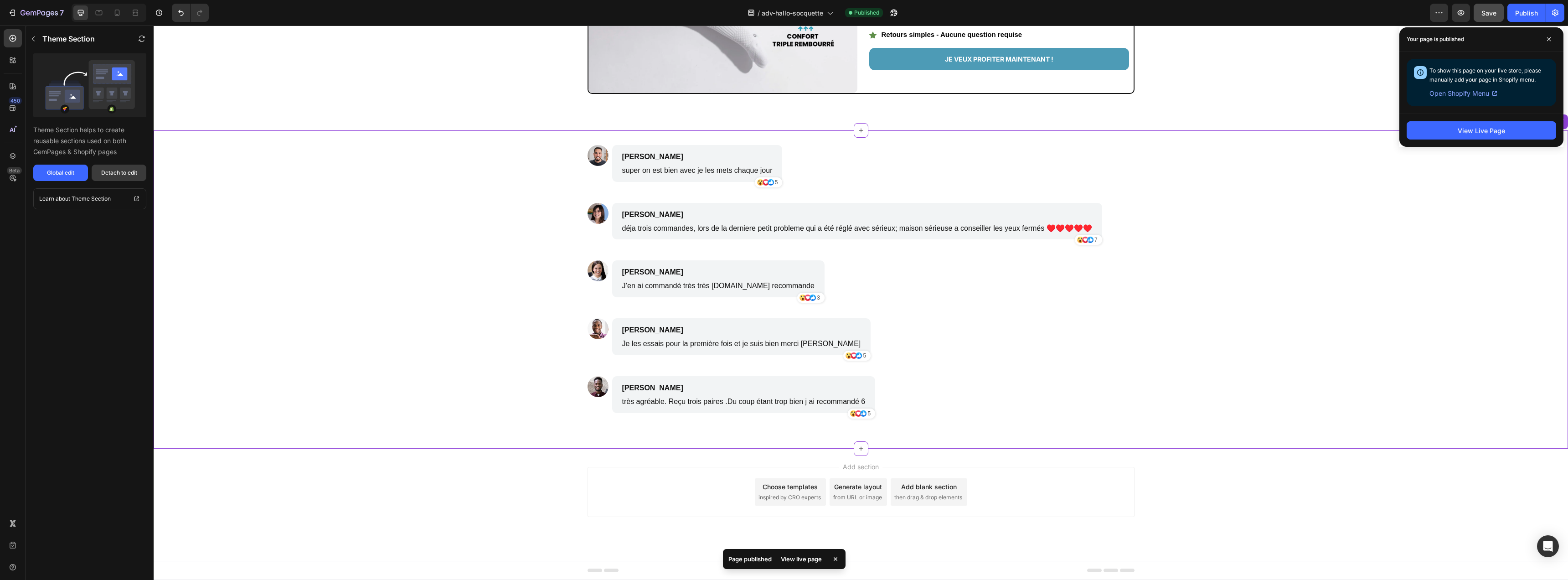
click at [127, 172] on div "Detach to edit" at bounding box center [119, 172] width 36 height 8
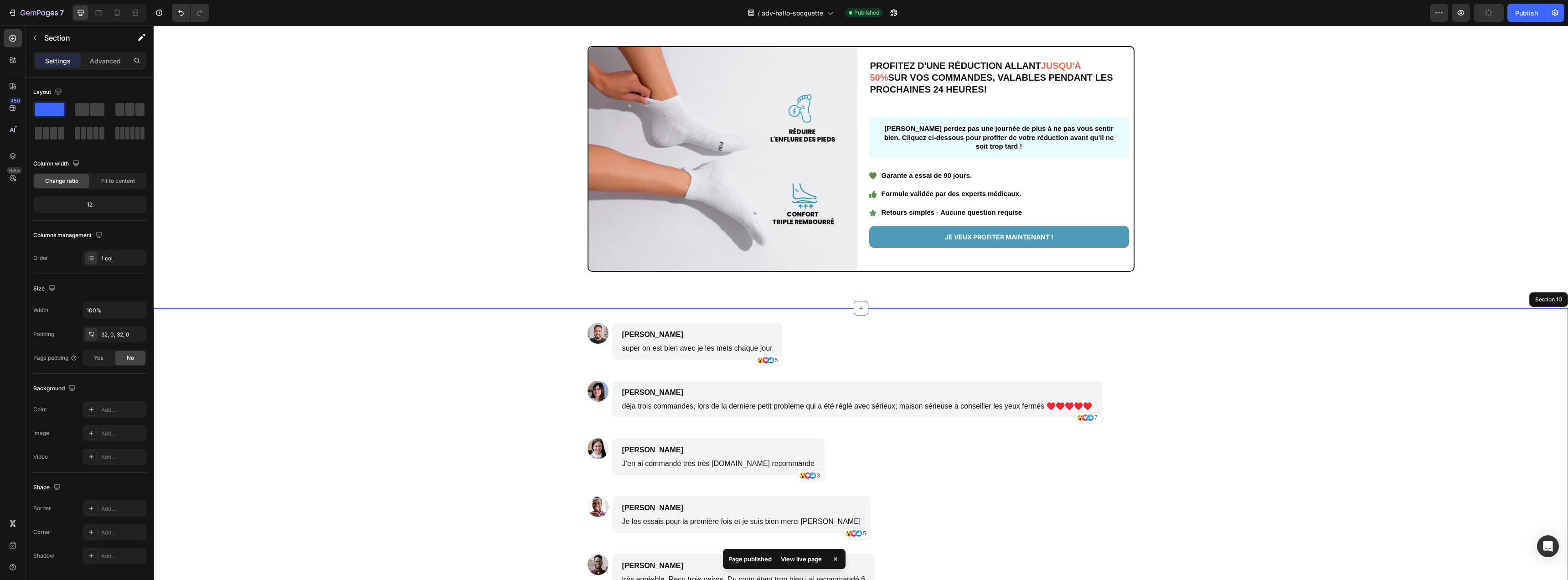
scroll to position [1983, 0]
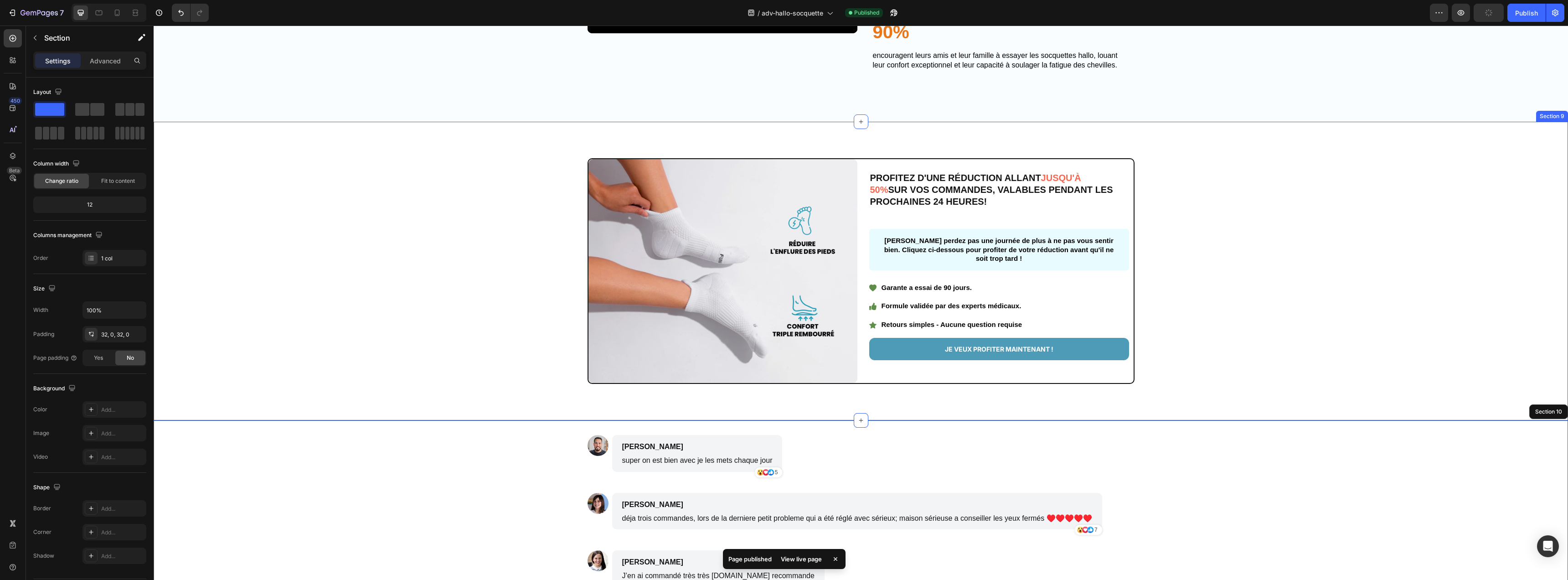
click at [1322, 216] on div "Image PROFITEZ D'UNE RÉDUCTION ALLANT JUSQU'À 50% SUR VOS COMMANDES, VALABLES P…" at bounding box center [861, 271] width 1212 height 226
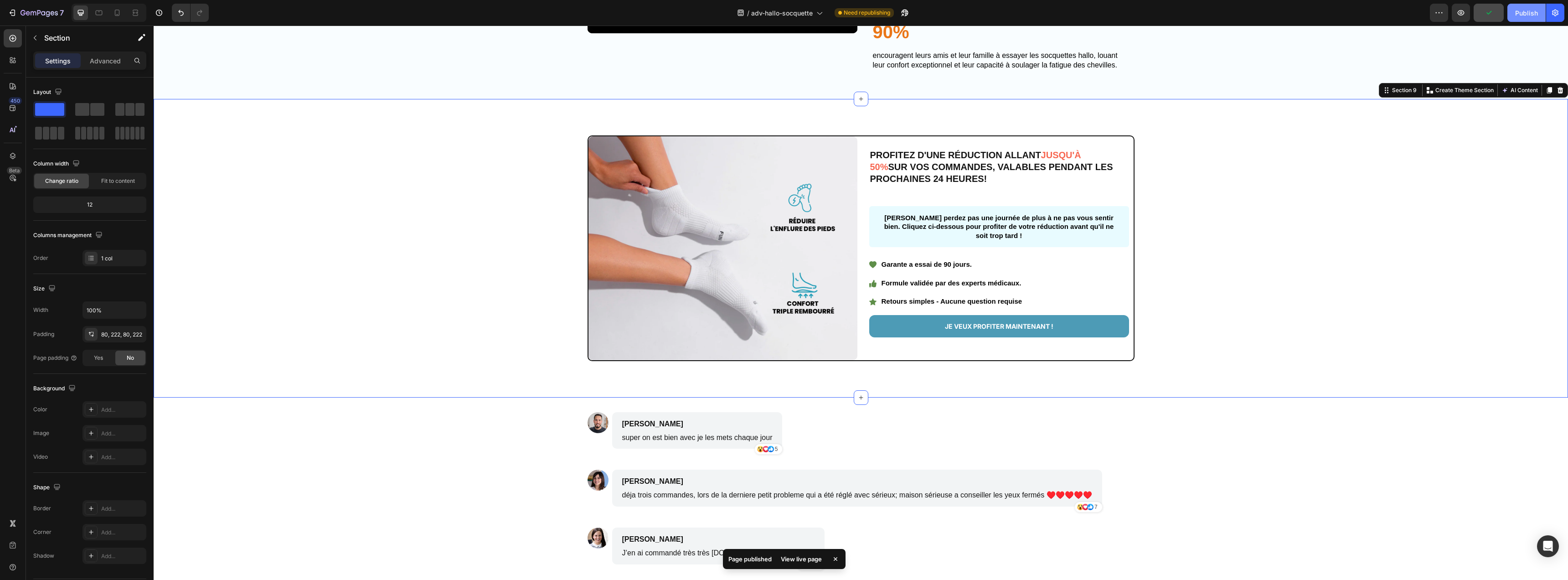
click at [1528, 19] on button "Publish" at bounding box center [1526, 13] width 38 height 18
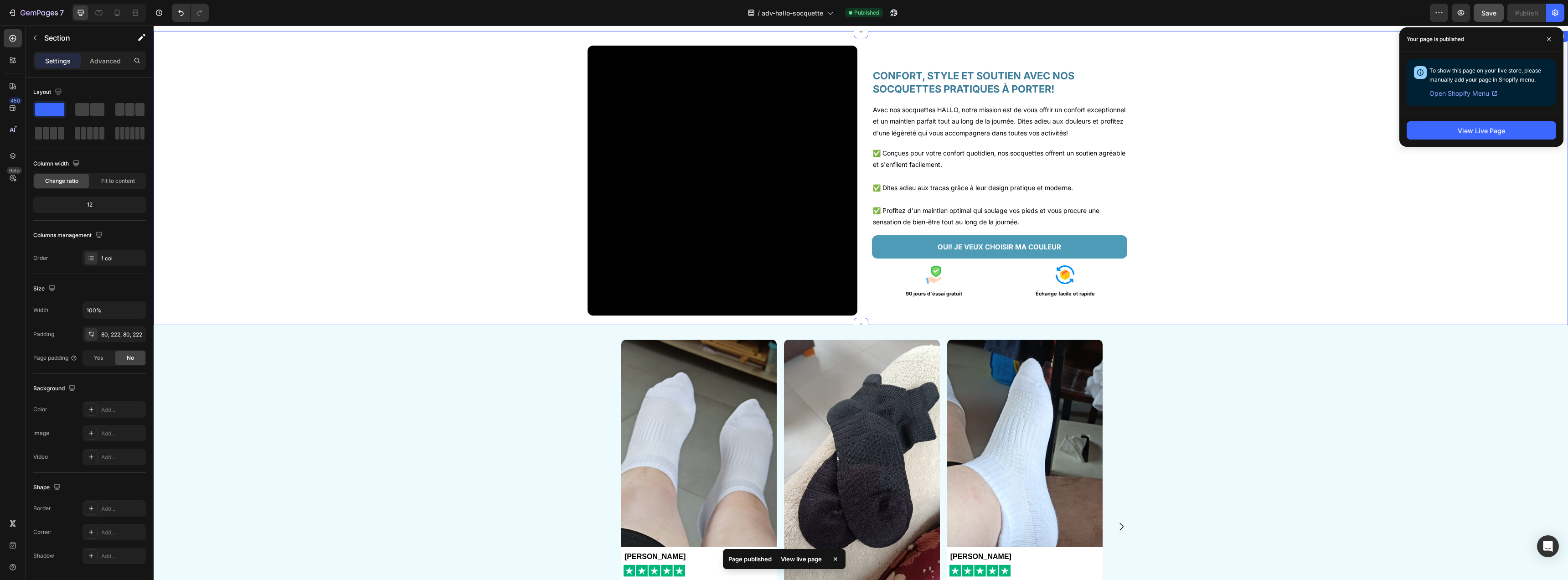
scroll to position [0, 0]
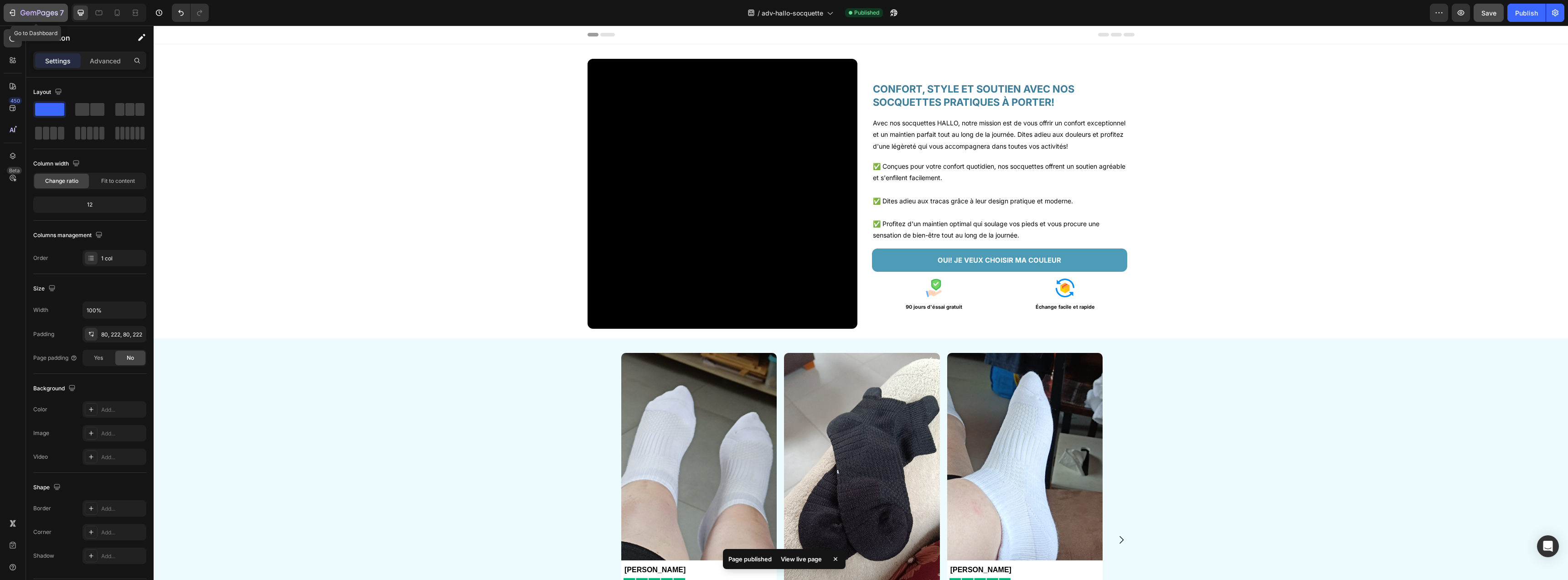
click at [11, 11] on icon "button" at bounding box center [12, 12] width 9 height 9
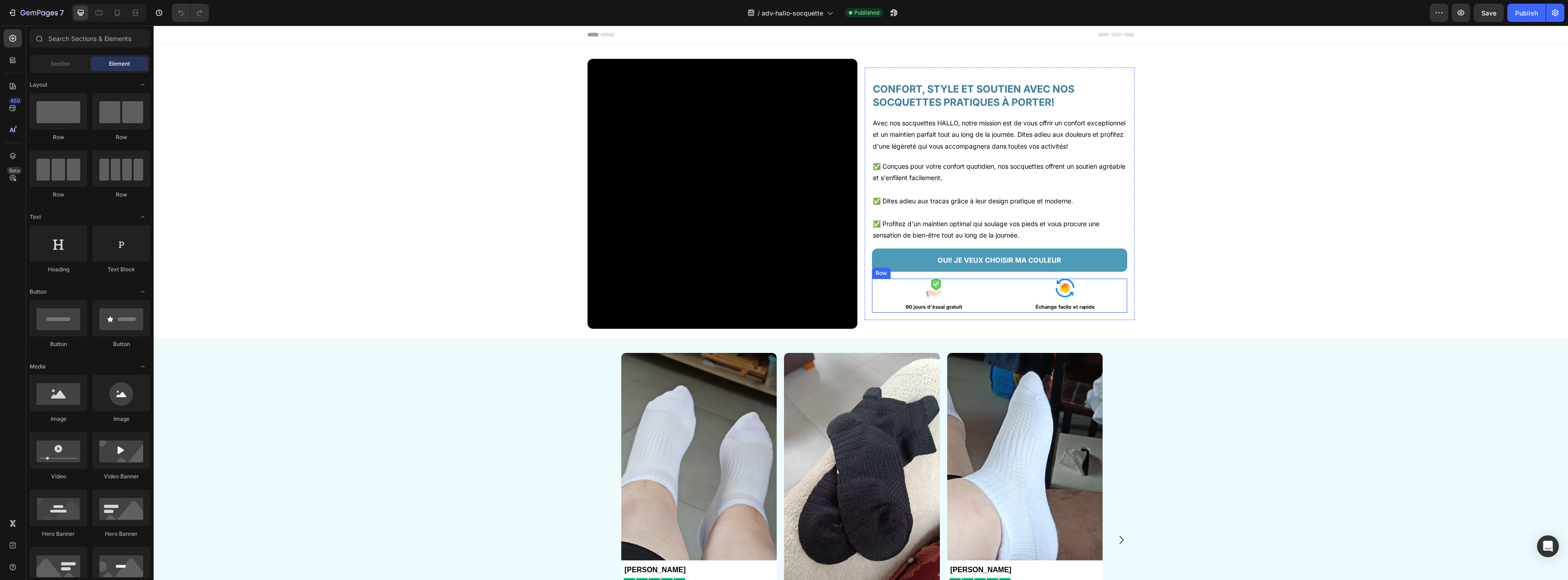
click at [995, 313] on div "Image 90 jours d'éssai gratuit Text Block Image Échange facile et rapide Text B…" at bounding box center [999, 296] width 256 height 34
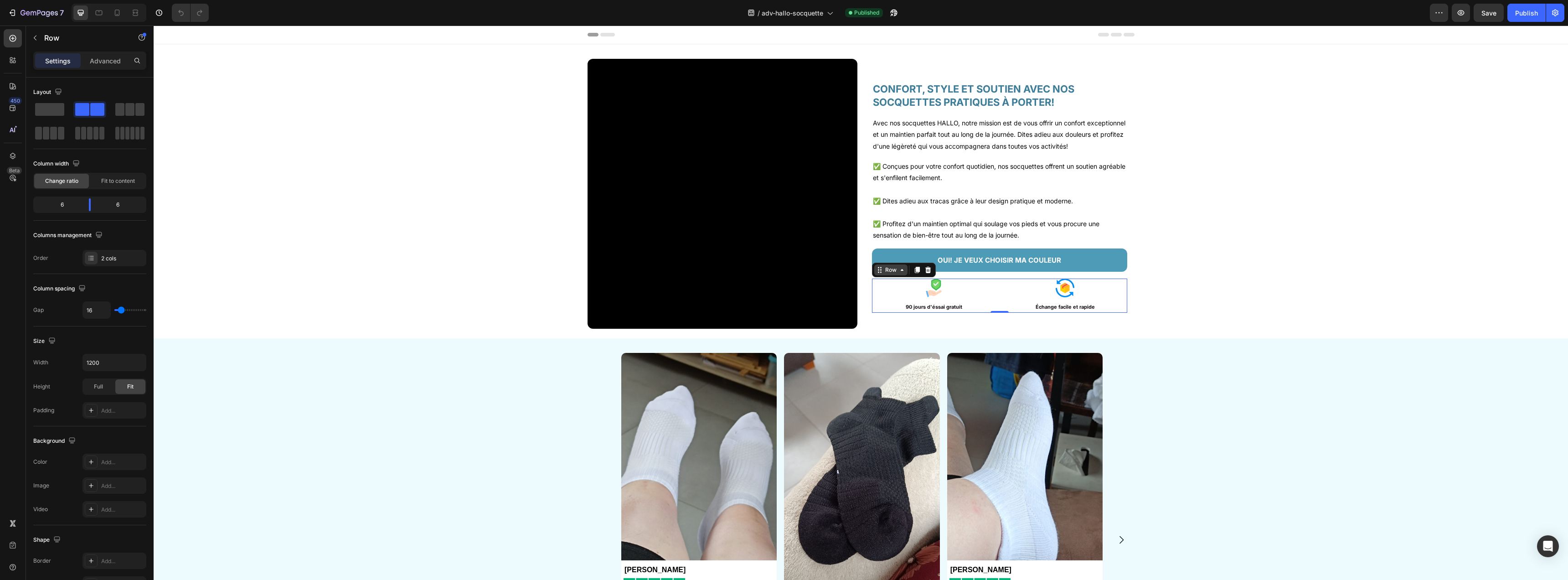
click at [891, 274] on div "Row" at bounding box center [891, 270] width 15 height 8
click at [1219, 281] on div "Video CONFORT, STYLE ET SOUTIEN AVEC NOS SOCQUETTES PRATIQUES À [PERSON_NAME]! …" at bounding box center [861, 197] width 1414 height 277
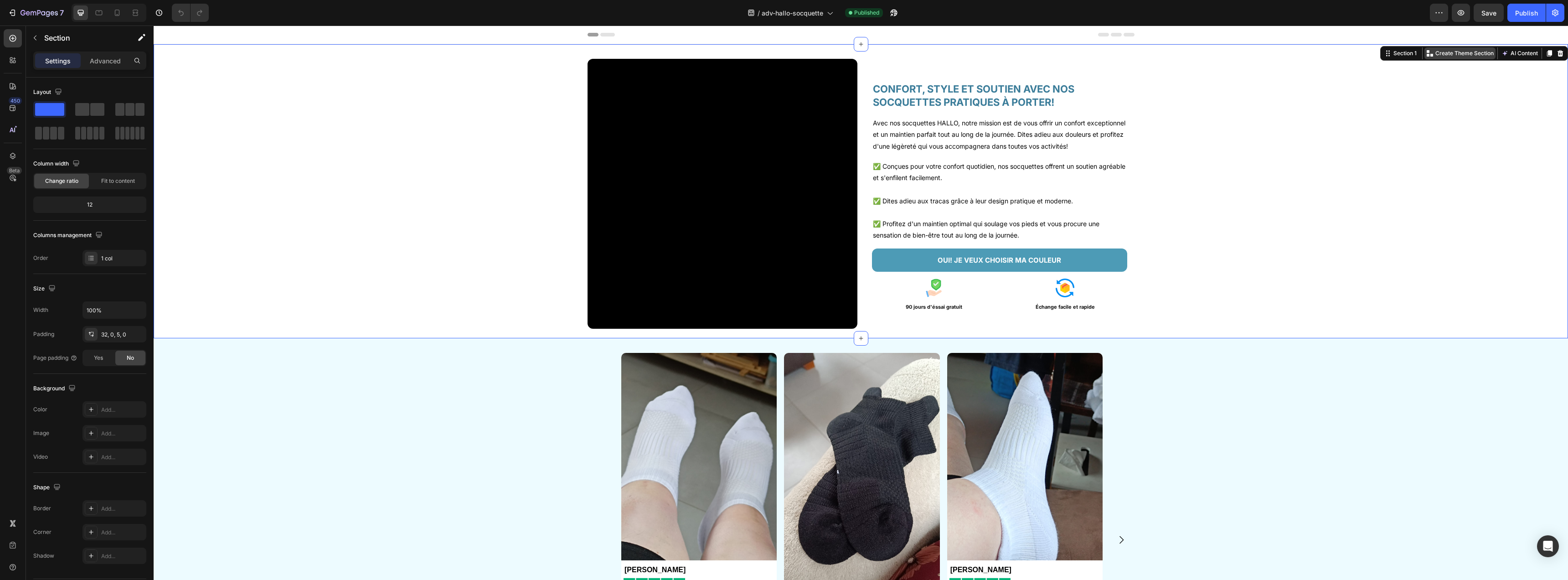
click at [1445, 53] on p "Create Theme Section" at bounding box center [1464, 53] width 58 height 8
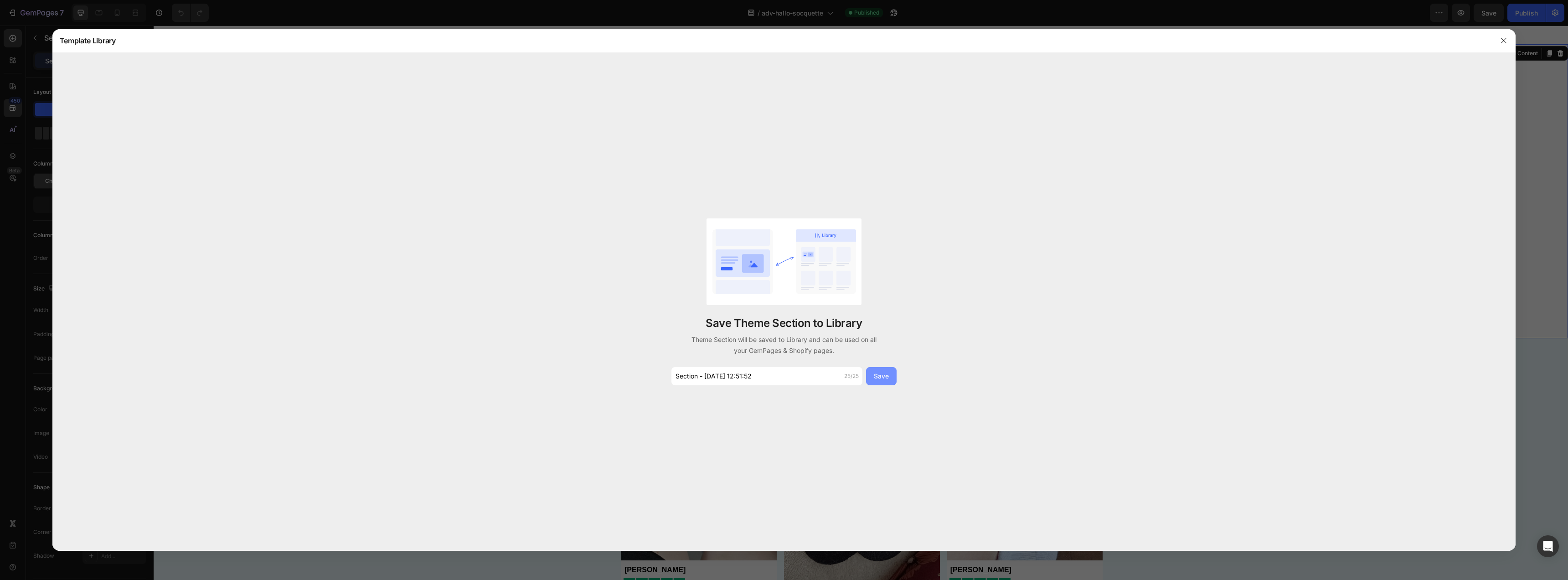
click at [889, 375] on button "Save" at bounding box center [881, 376] width 31 height 18
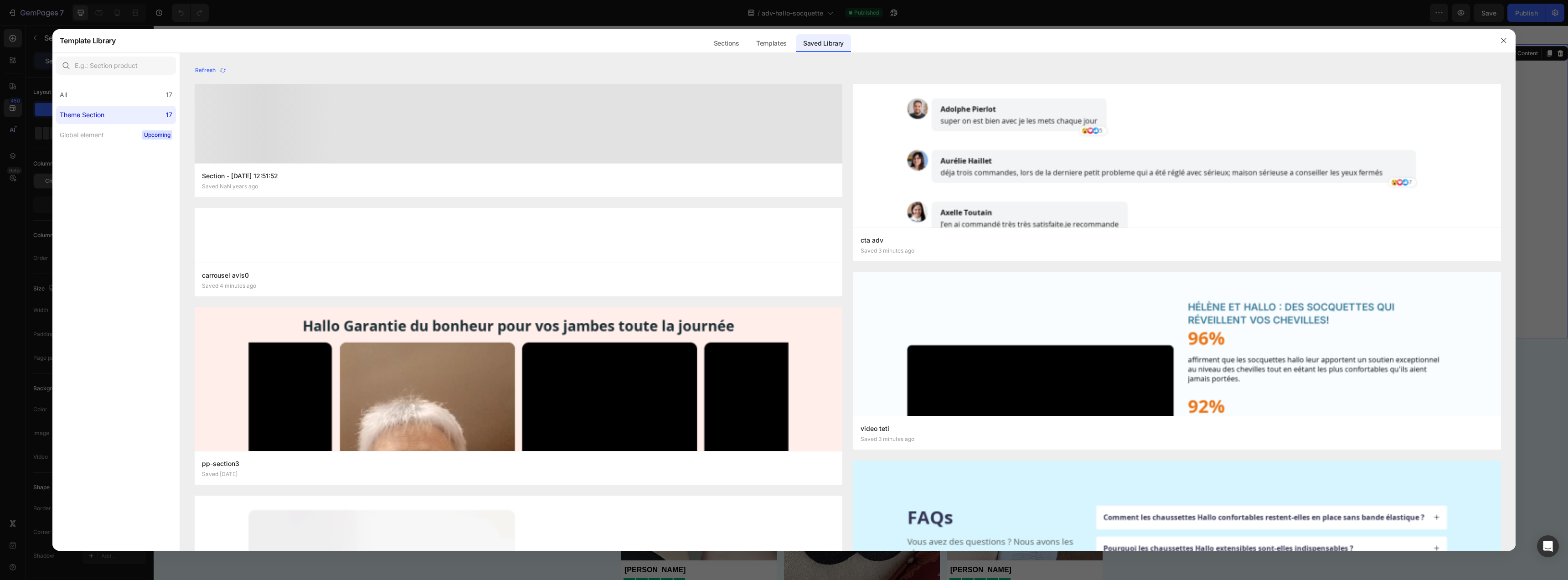
click at [1537, 107] on div at bounding box center [784, 290] width 1568 height 580
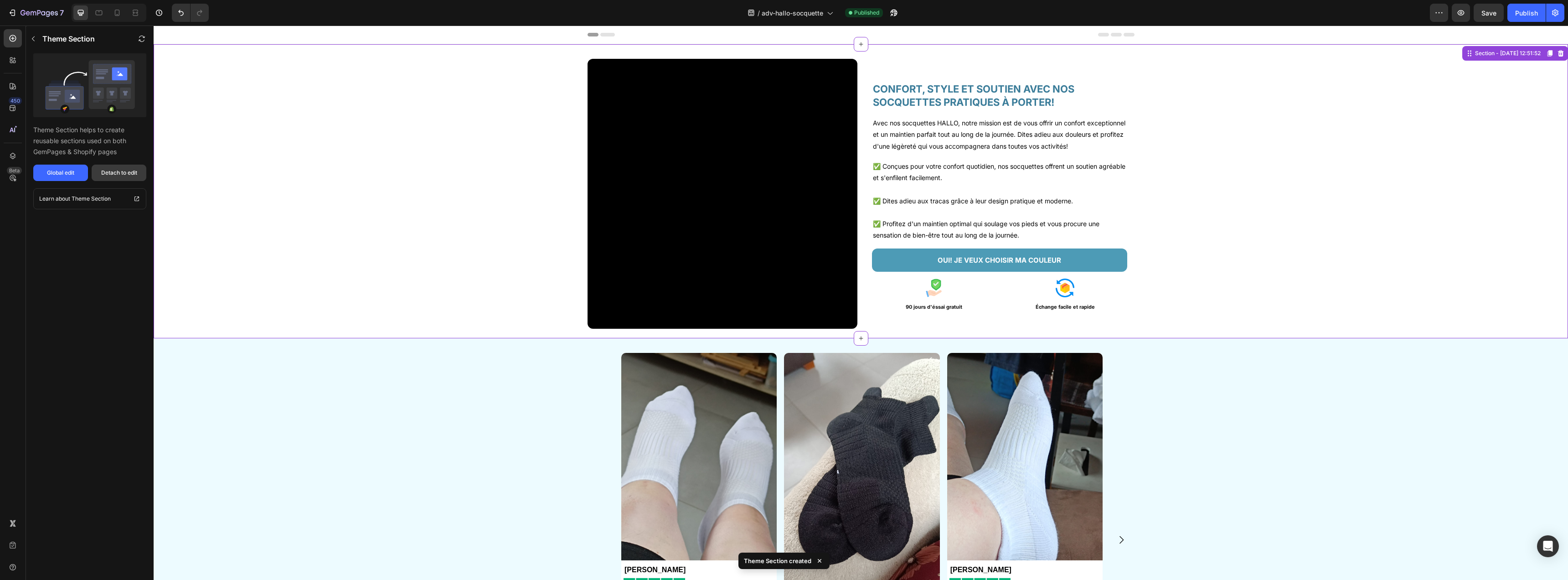
click at [131, 171] on div "Detach to edit" at bounding box center [119, 172] width 36 height 8
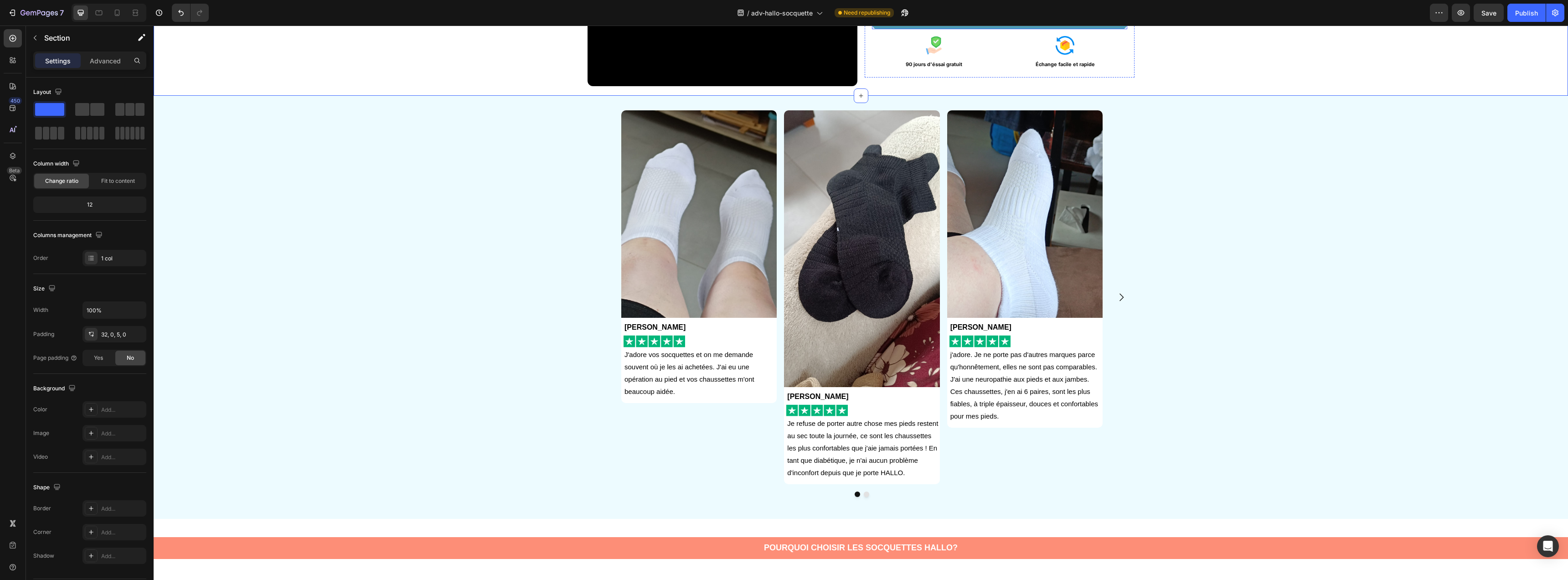
scroll to position [315, 0]
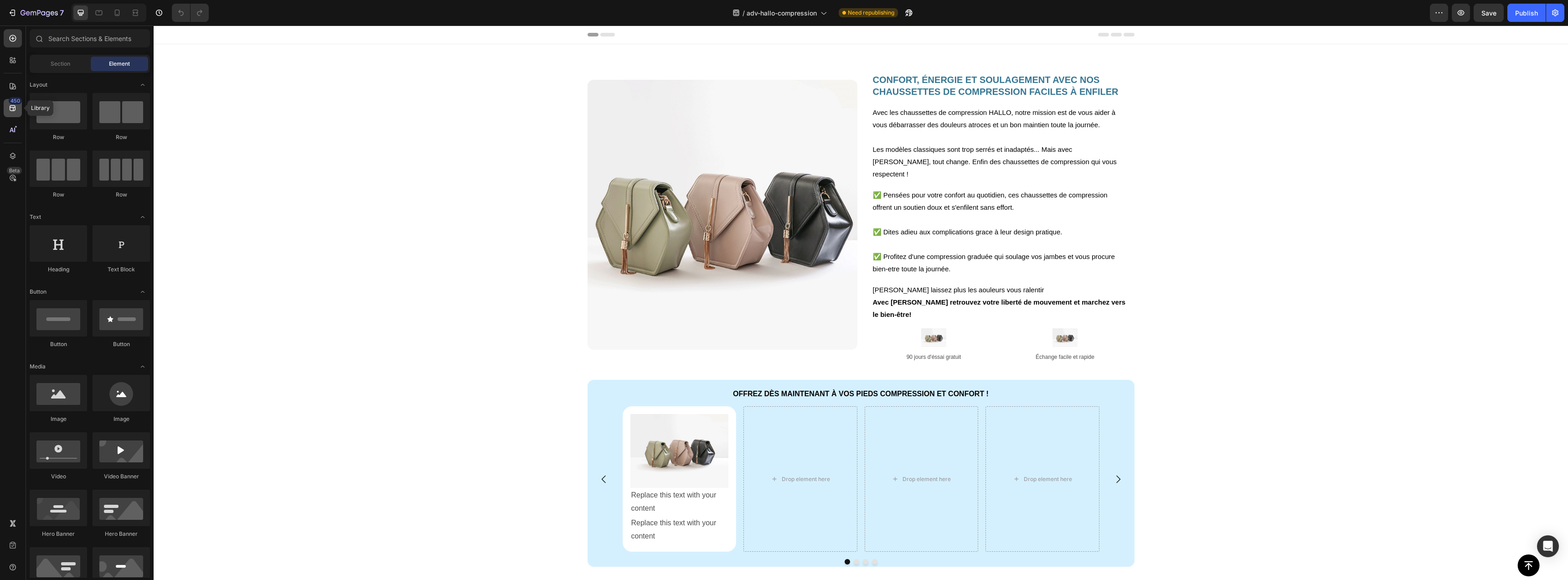
click at [12, 103] on div "450" at bounding box center [15, 101] width 13 height 7
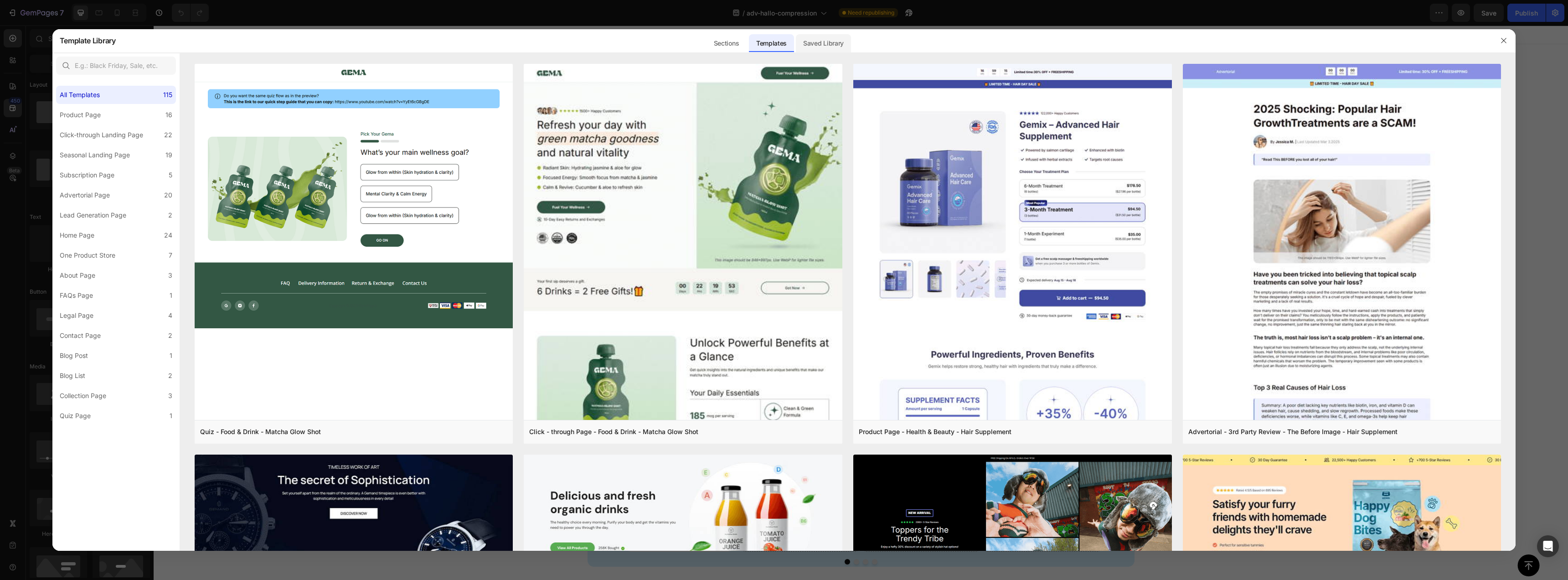
click at [812, 43] on div "Saved Library" at bounding box center [824, 44] width 55 height 18
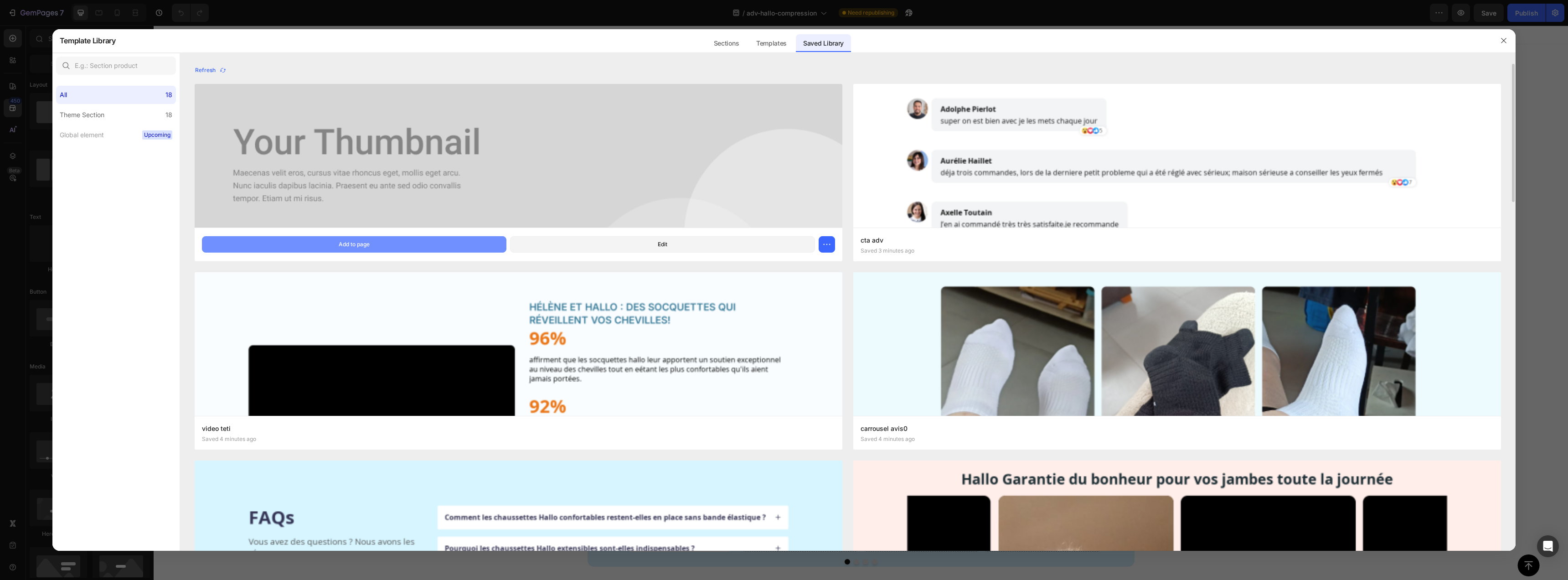
click at [407, 242] on button "Add to page" at bounding box center [355, 244] width 305 height 17
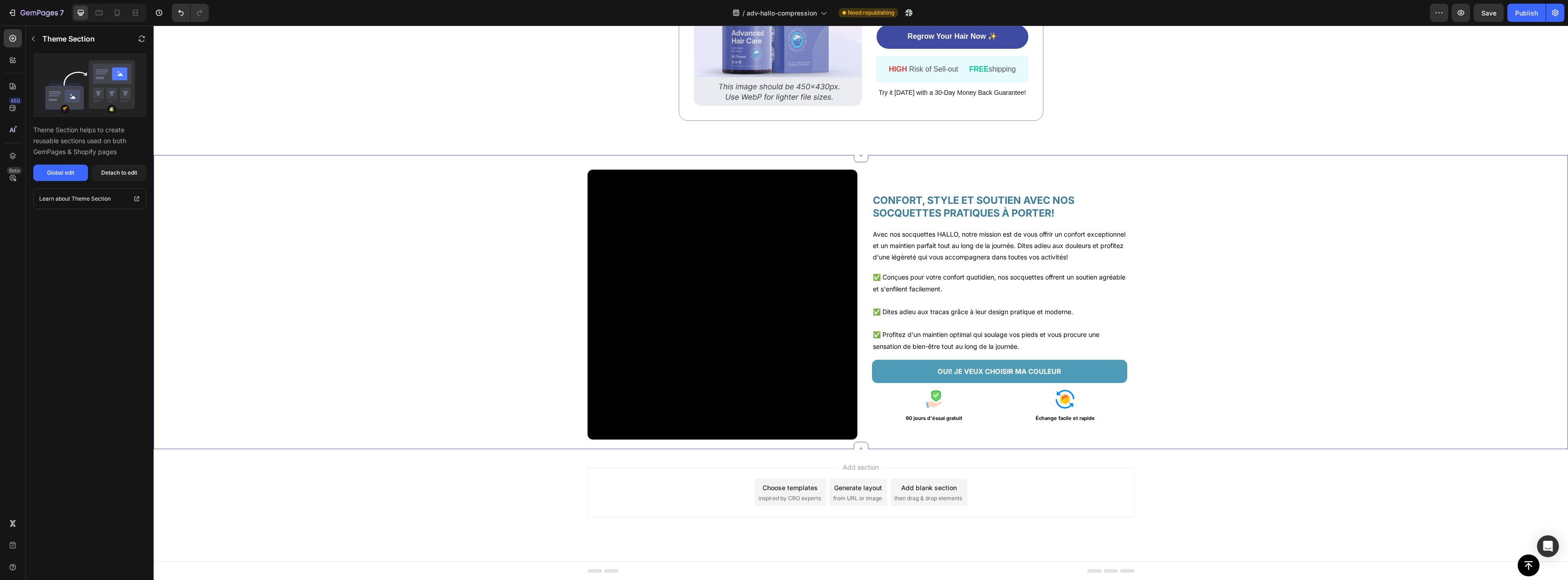
scroll to position [1724, 0]
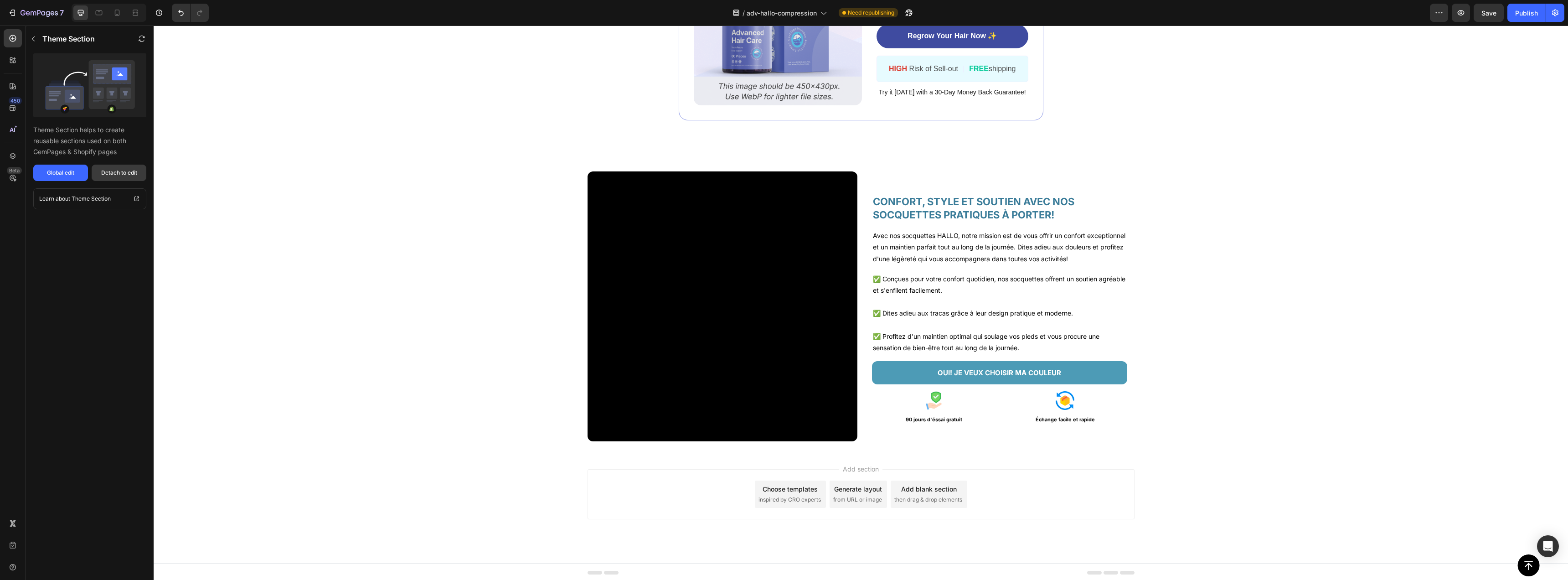
click at [112, 178] on button "Detach to edit" at bounding box center [119, 173] width 55 height 17
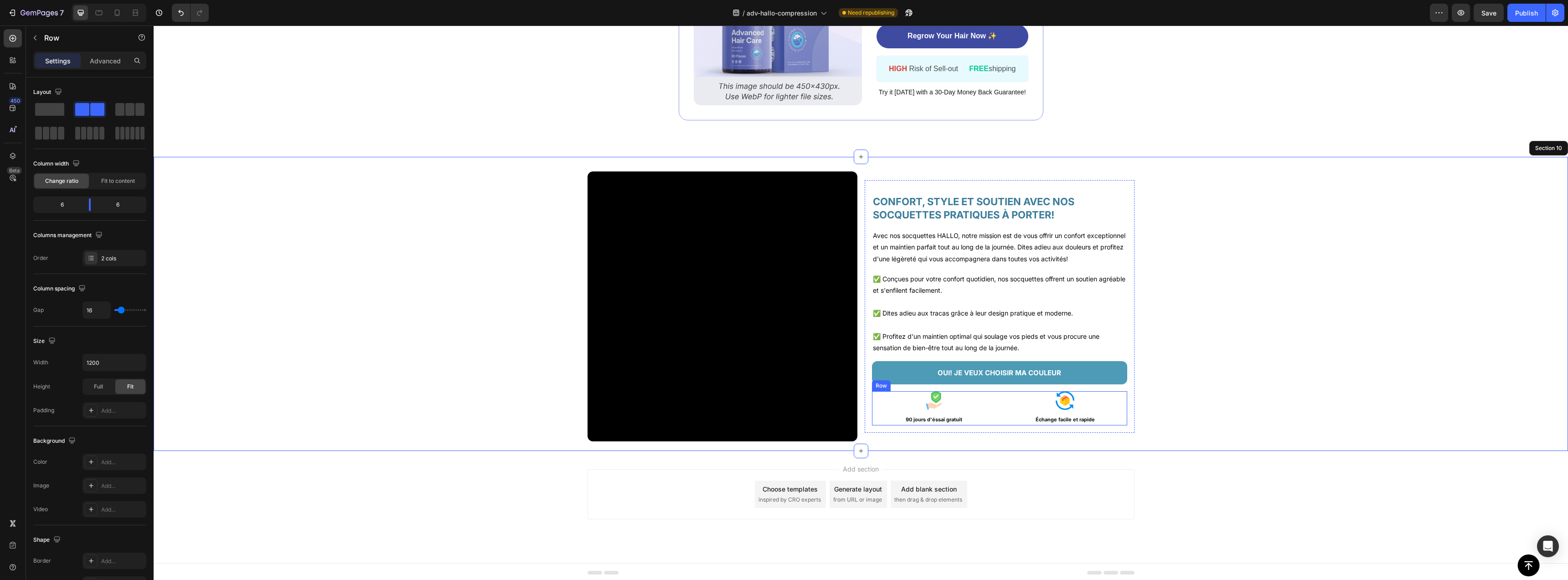
click at [996, 425] on div "Image 90 jours d'éssai gratuit Text Block Image Échange facile et rapide Text B…" at bounding box center [999, 408] width 256 height 34
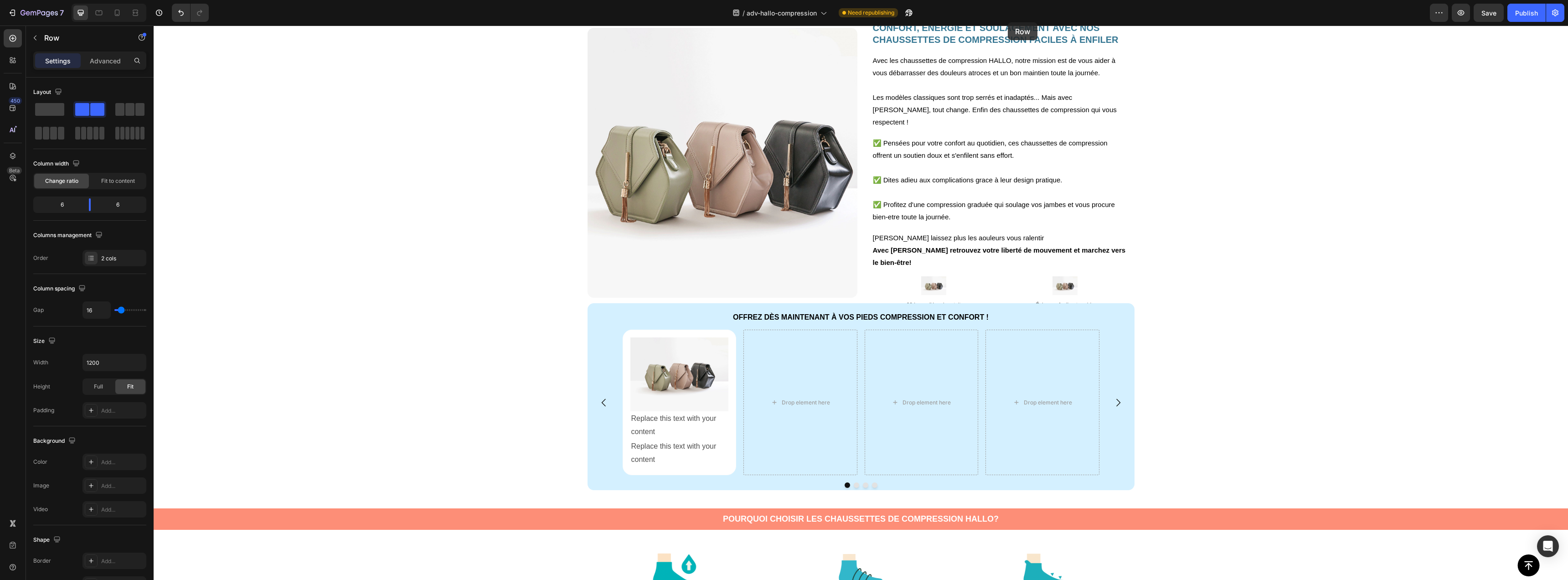
scroll to position [0, 0]
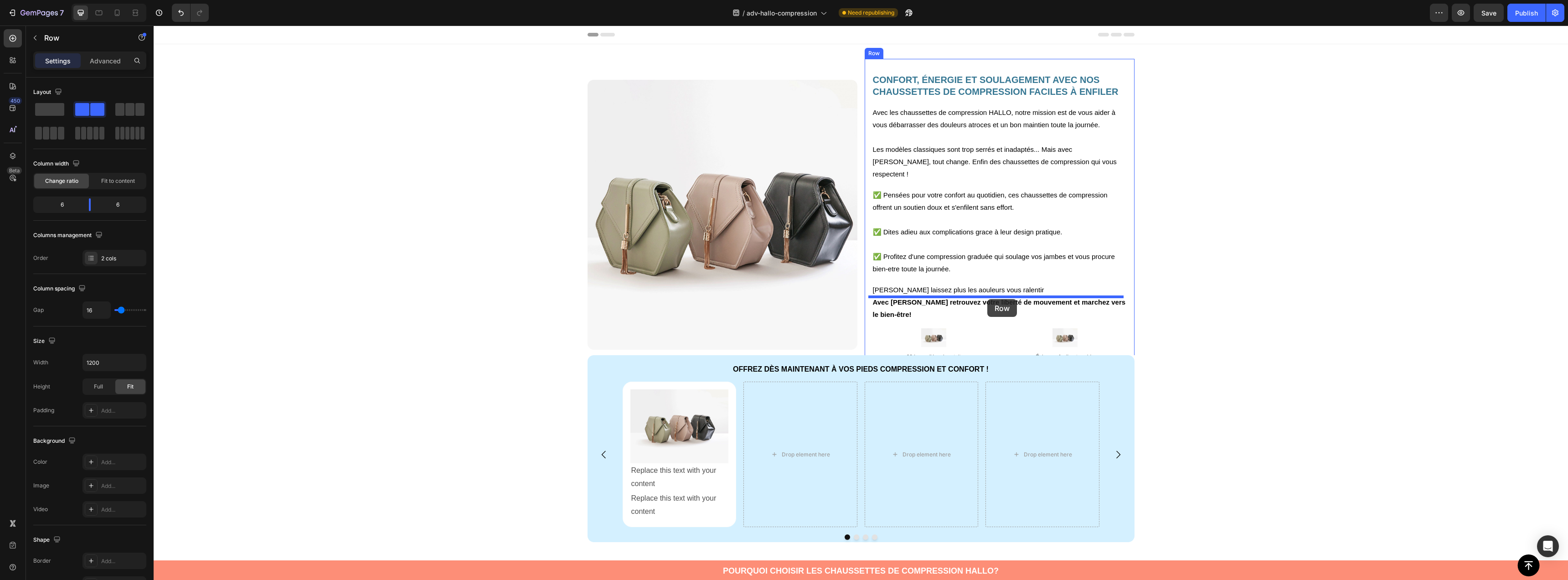
drag, startPoint x: 885, startPoint y: 388, endPoint x: 988, endPoint y: 299, distance: 136.1
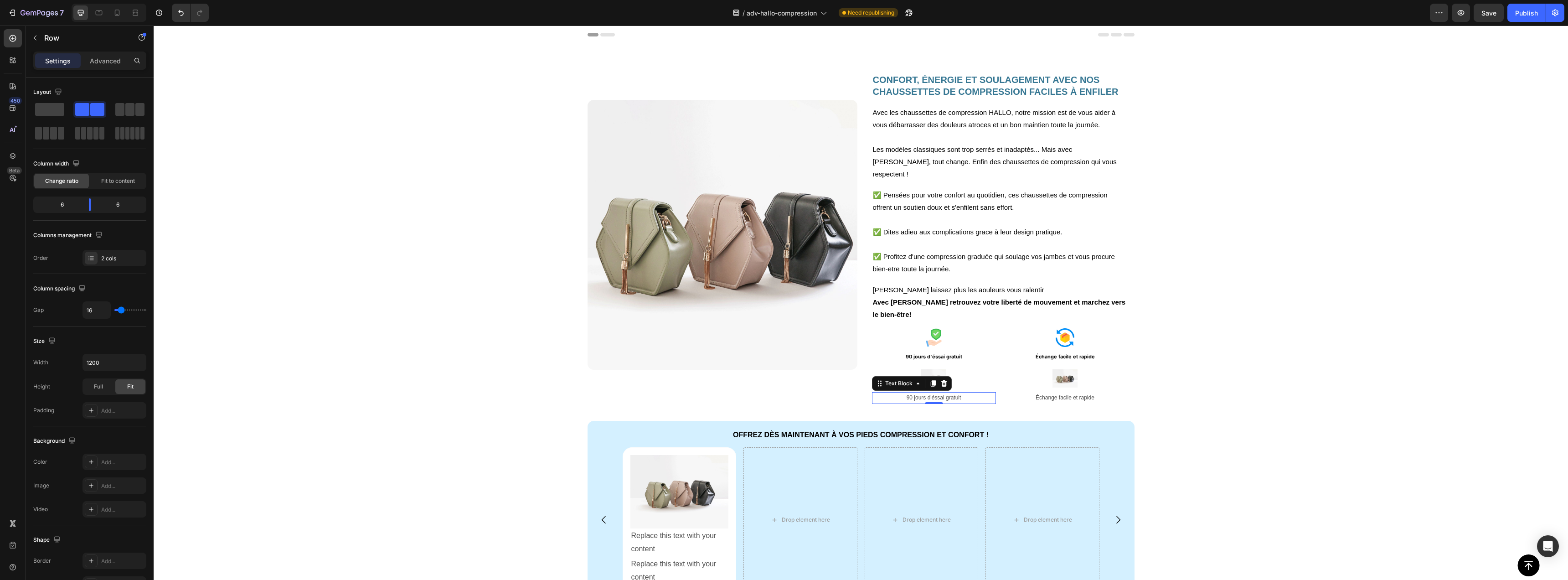
click at [992, 392] on div "90 jours d'éssai gratuit" at bounding box center [934, 398] width 124 height 12
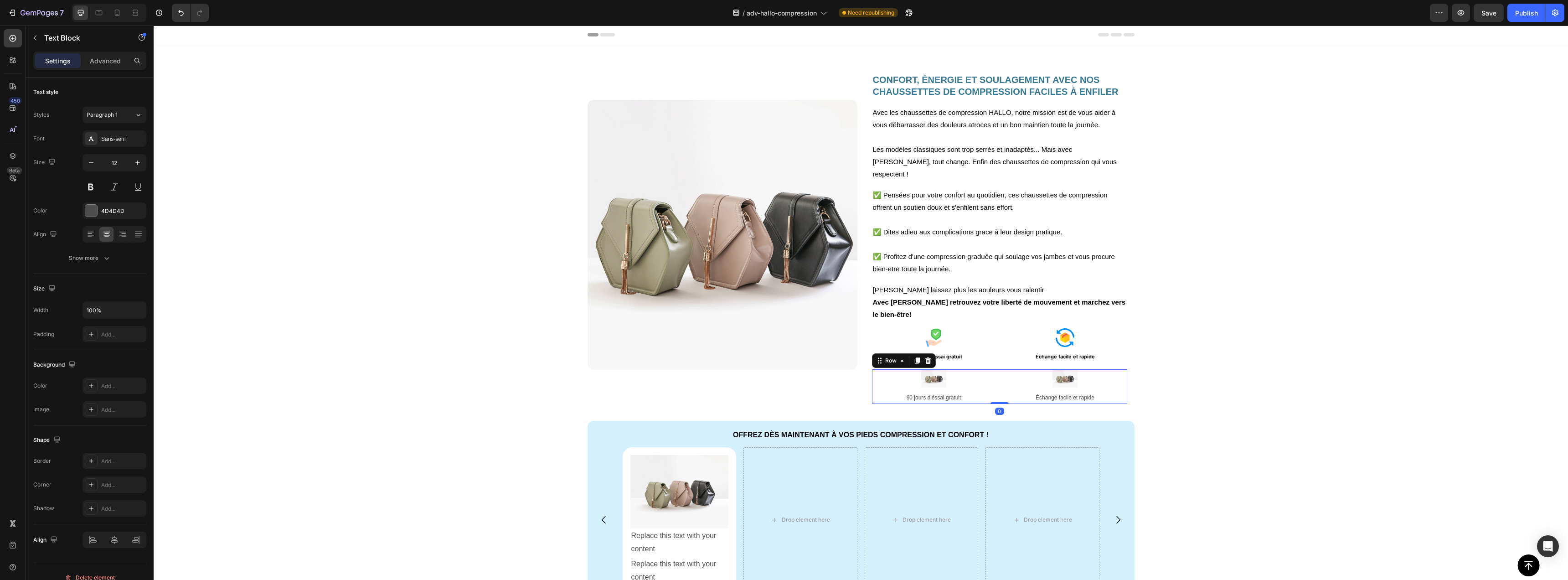
click at [995, 370] on div "Image 90 jours d'éssai gratuit Text Block Image Échange facile et rapide Text B…" at bounding box center [999, 387] width 256 height 35
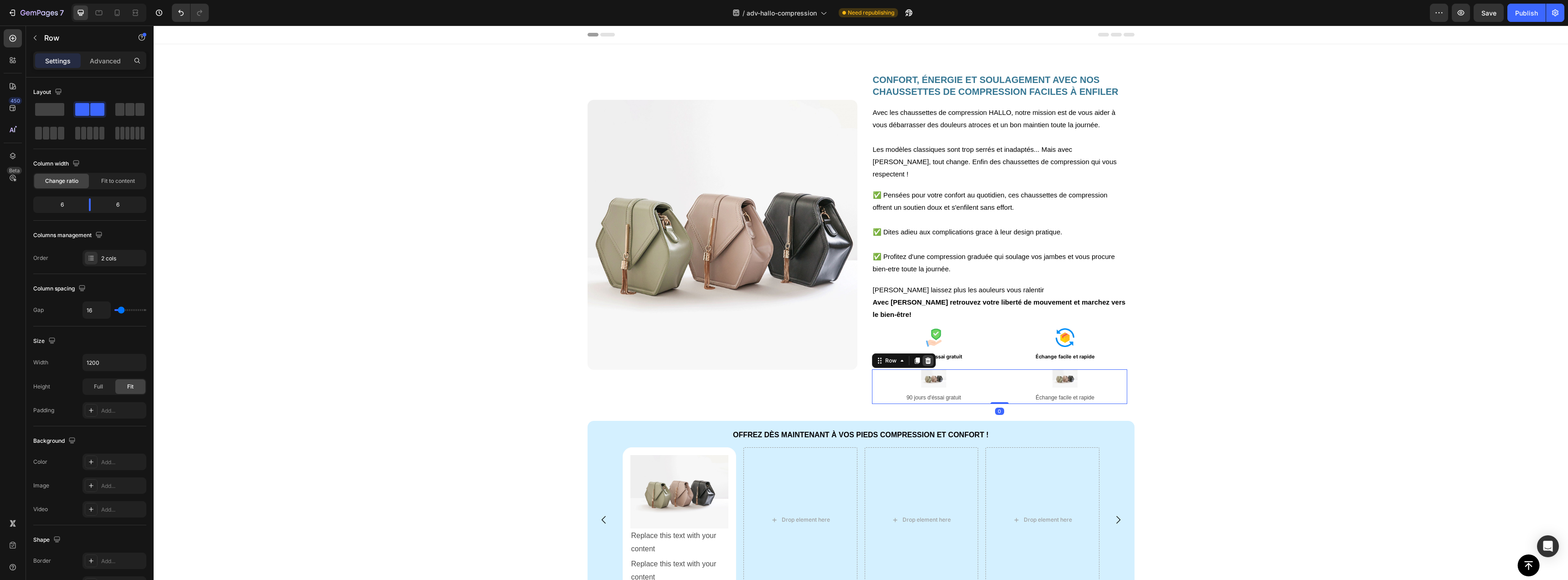
click at [926, 357] on icon at bounding box center [928, 361] width 7 height 7
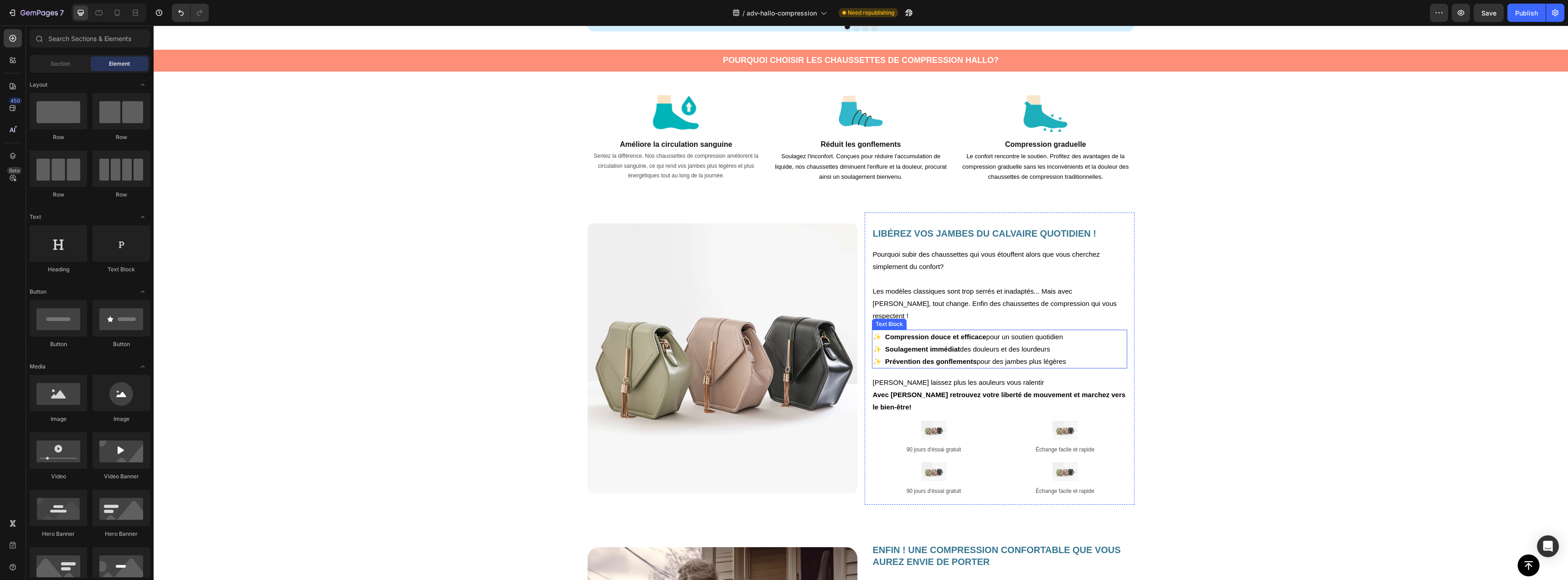
scroll to position [517, 0]
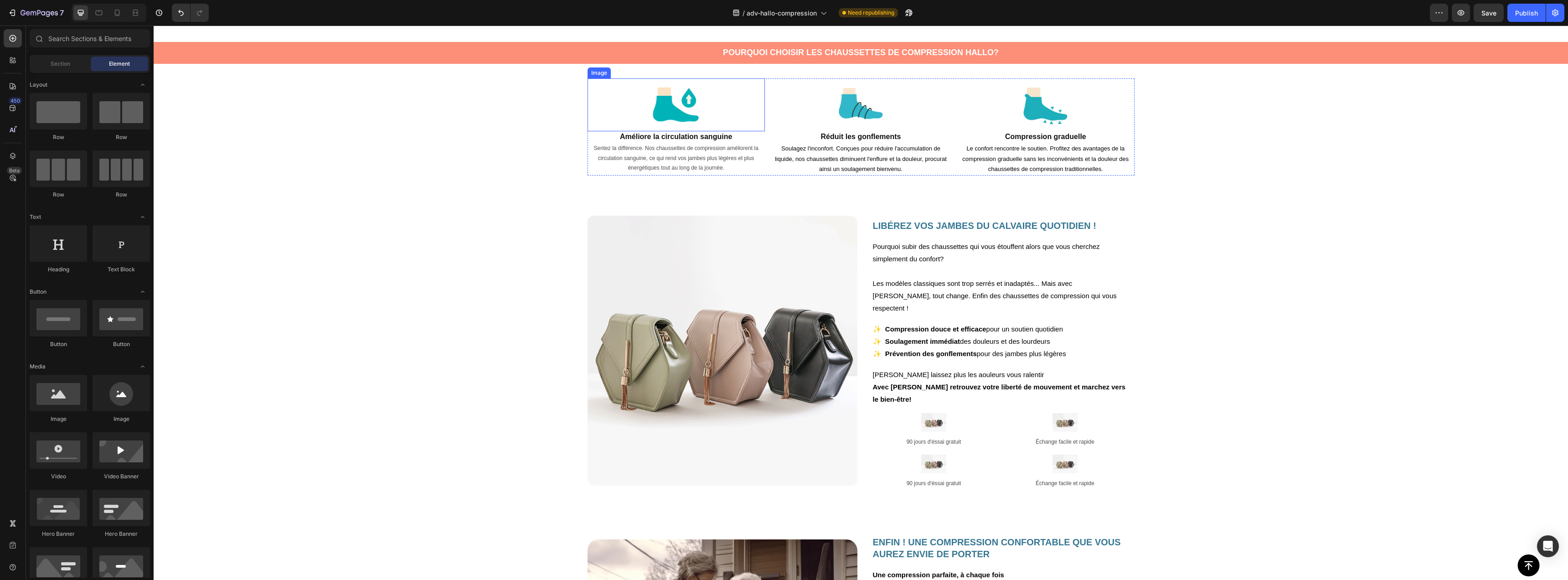
click at [675, 108] on img at bounding box center [676, 105] width 53 height 53
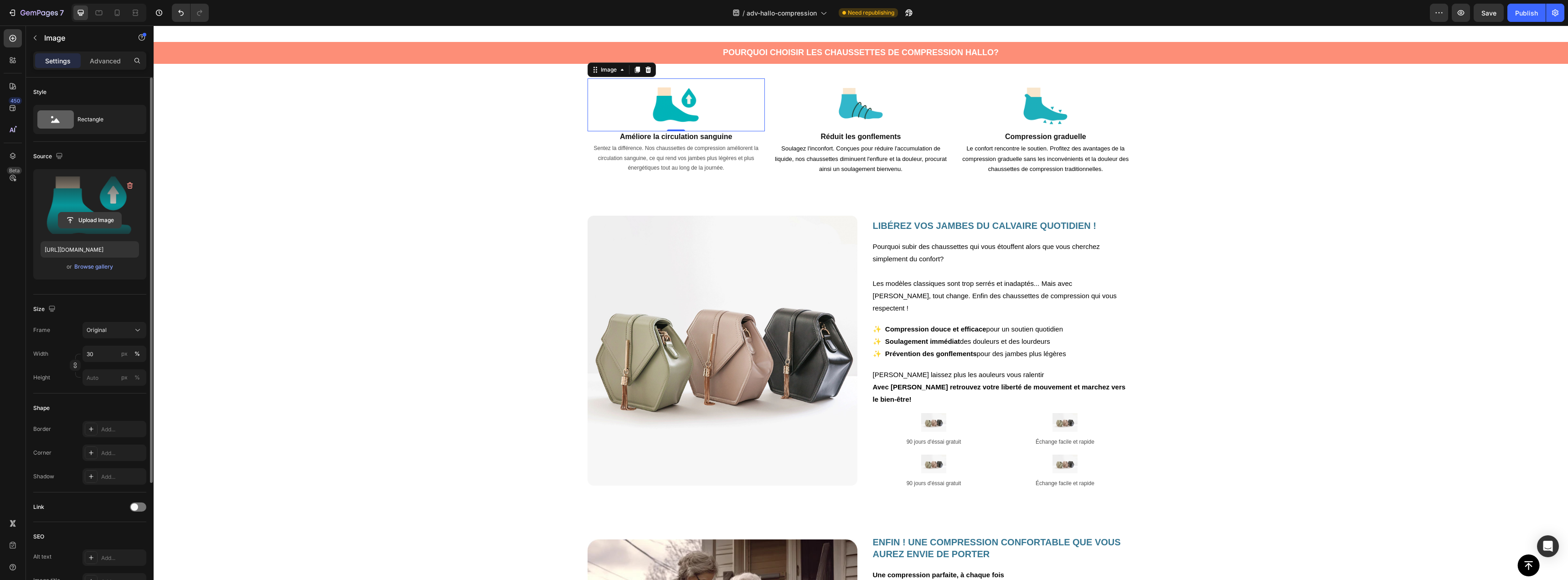
click at [71, 224] on input "file" at bounding box center [89, 220] width 63 height 15
click at [85, 246] on input "[URL][DOMAIN_NAME]" at bounding box center [89, 250] width 99 height 17
paste input "C_2.png?v=1758891281"
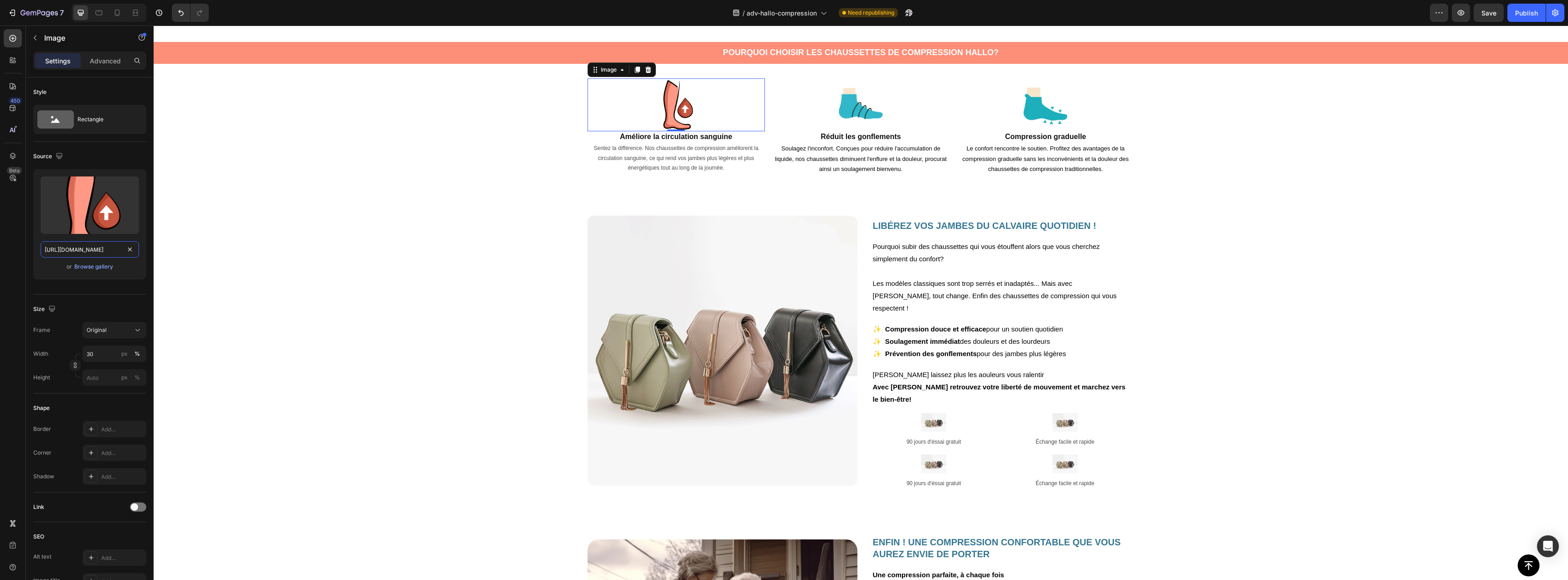
type input "[URL][DOMAIN_NAME]"
click at [862, 100] on img at bounding box center [860, 105] width 53 height 53
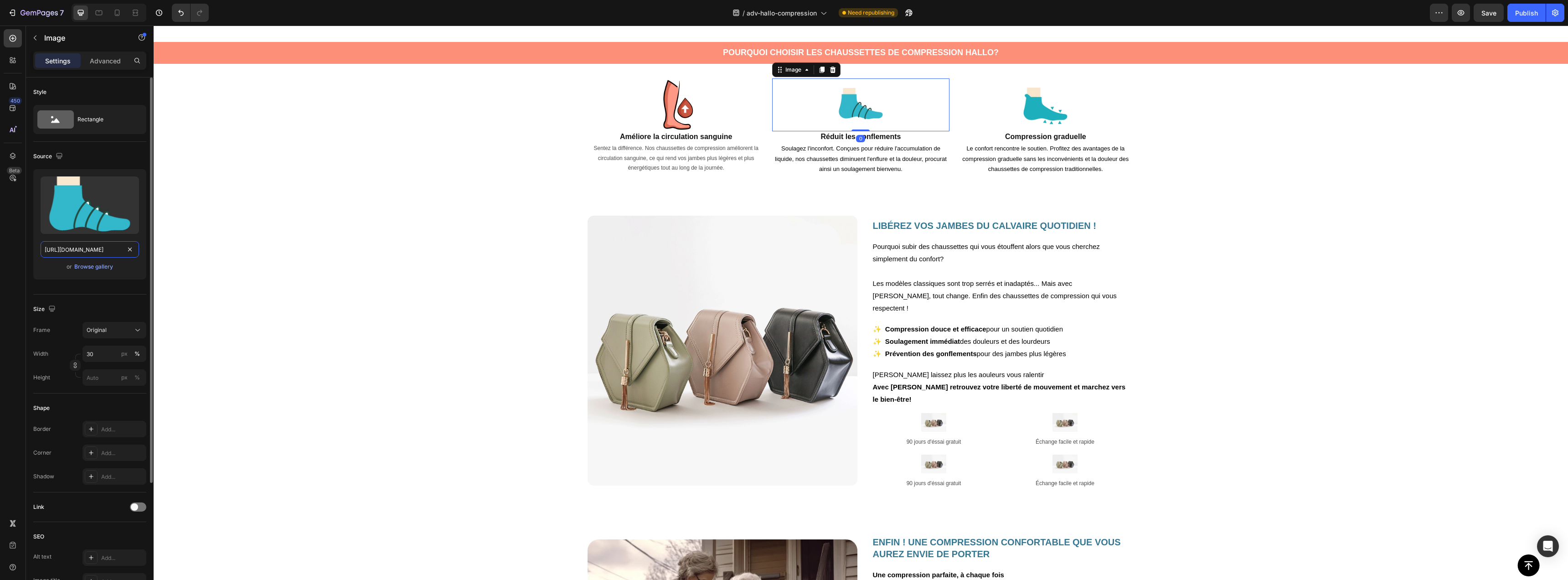
click at [81, 254] on input "[URL][DOMAIN_NAME]" at bounding box center [89, 250] width 99 height 17
paste input "C_1.png?v=1758891281"
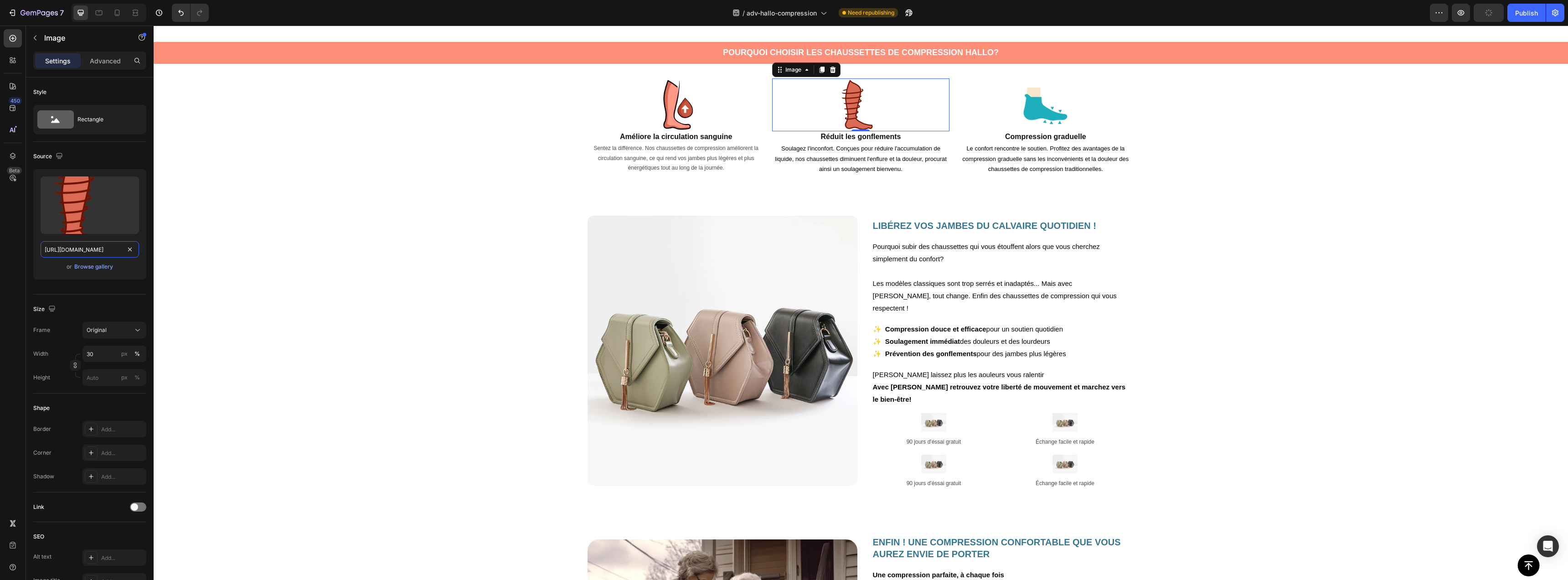
type input "[URL][DOMAIN_NAME]"
click at [1055, 113] on img at bounding box center [1045, 105] width 53 height 53
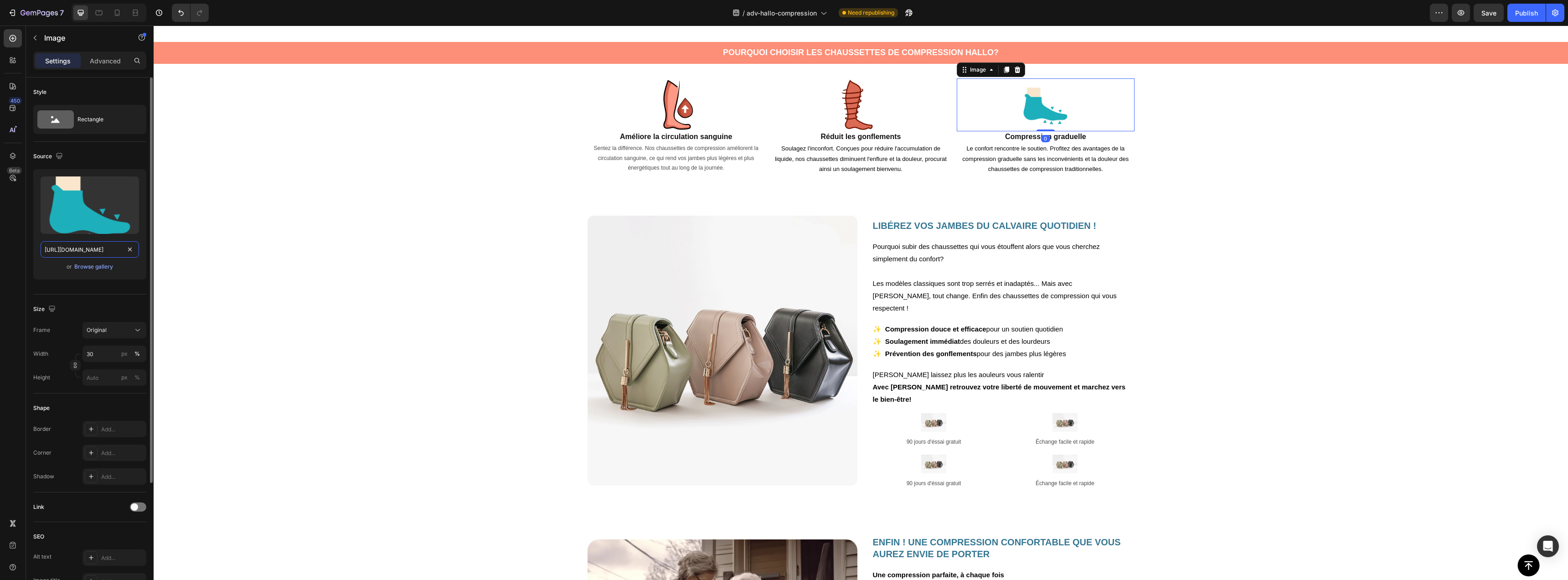
click at [102, 250] on input "[URL][DOMAIN_NAME]" at bounding box center [89, 250] width 99 height 17
paste input "C_3.png?v=1758891281"
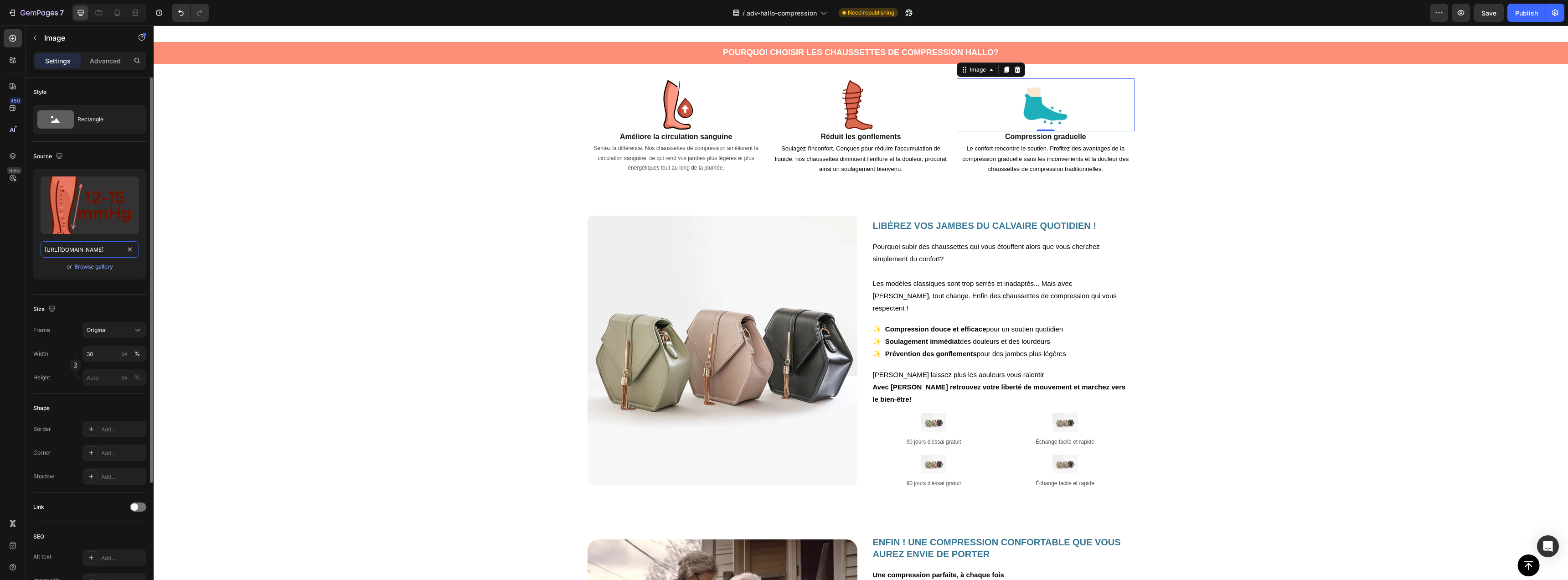
scroll to position [0, 128]
type input "[URL][DOMAIN_NAME]"
click at [41, 287] on div "Source Upload Image [URL][DOMAIN_NAME] or Browse gallery" at bounding box center [89, 218] width 113 height 153
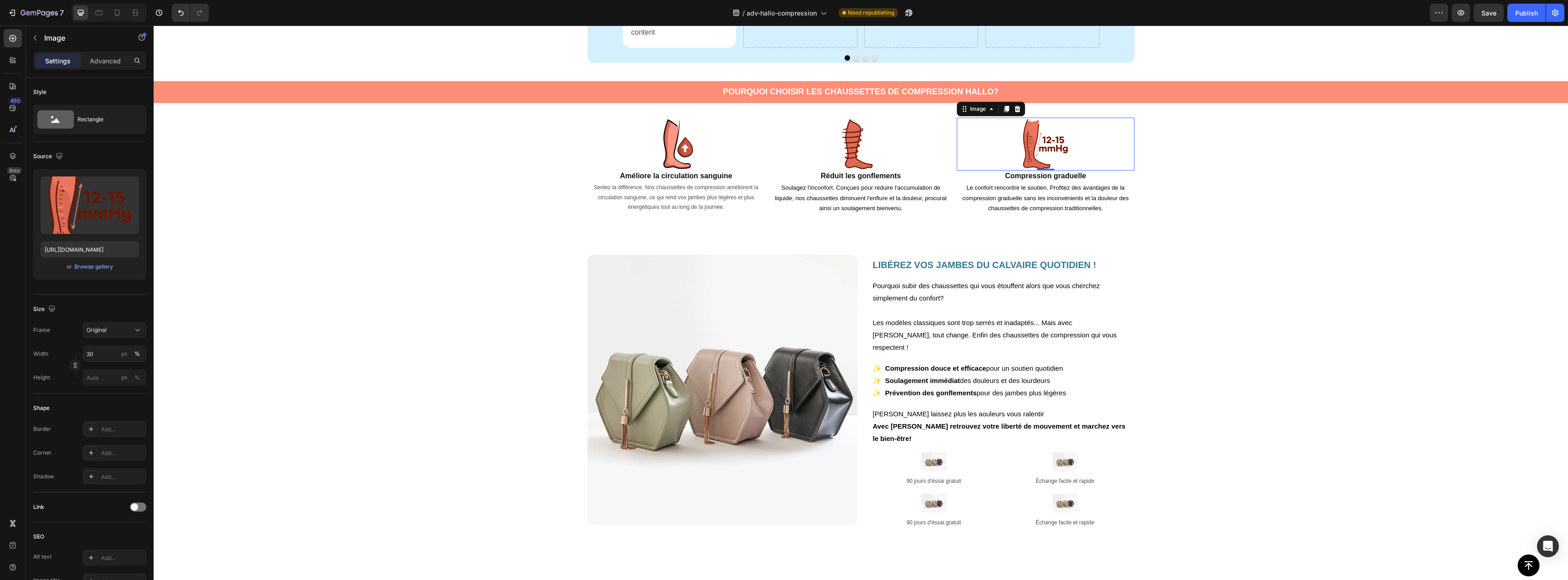
scroll to position [307, 0]
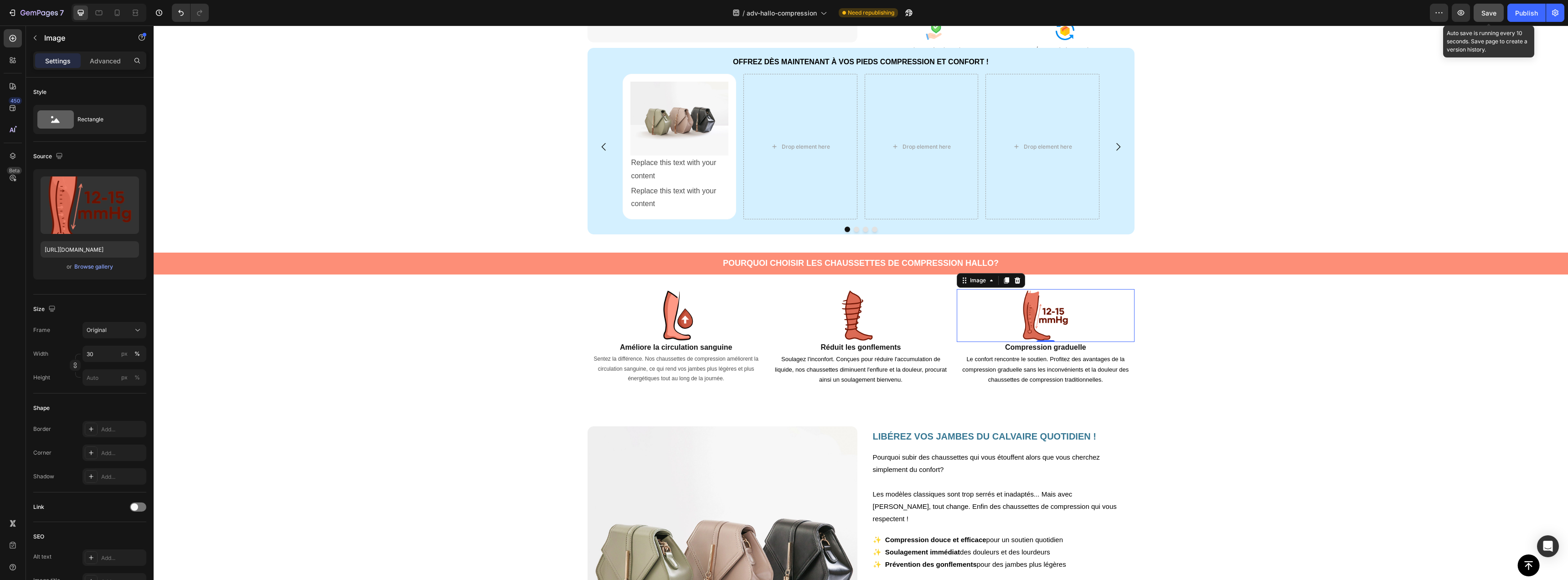
click at [1491, 9] on span "Save" at bounding box center [1489, 13] width 15 height 8
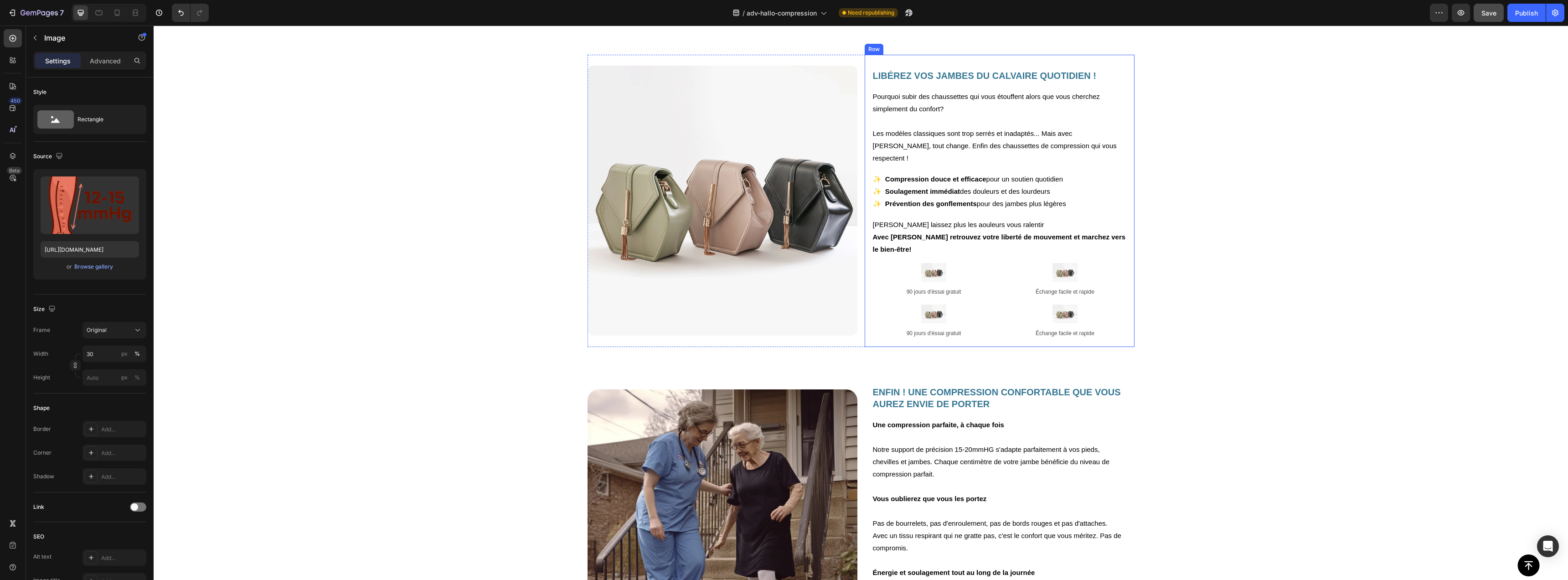
scroll to position [749, 0]
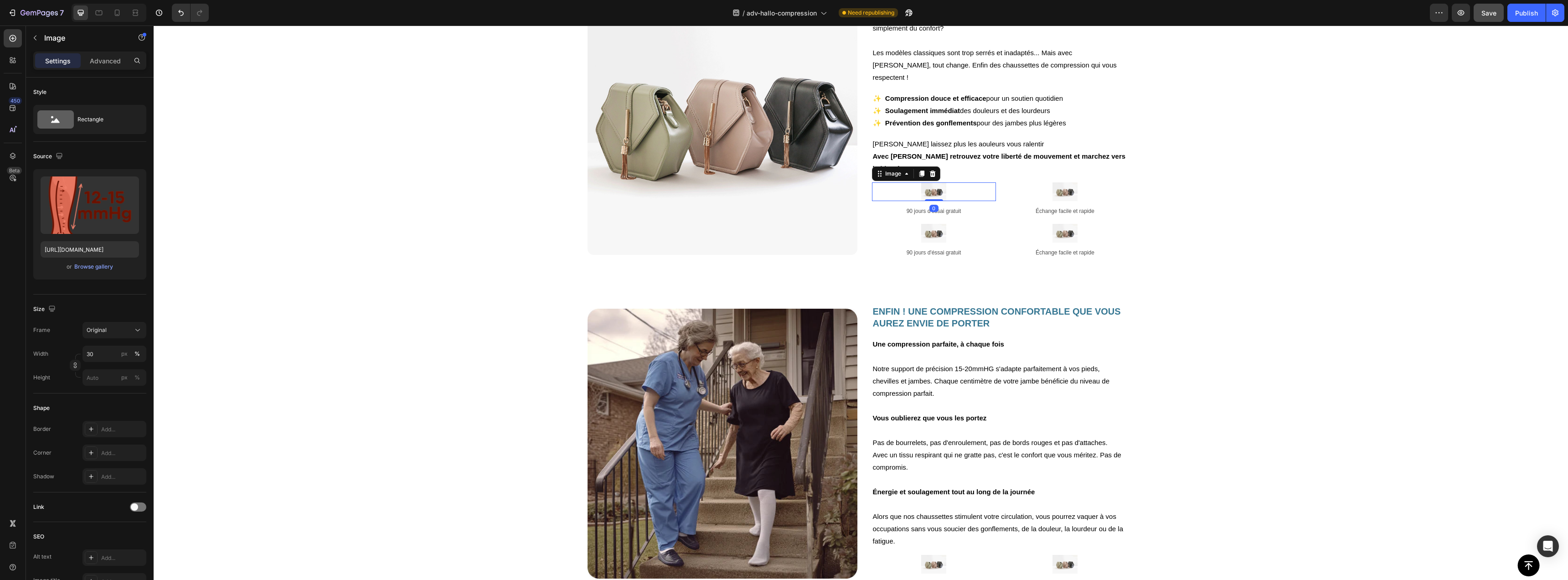
click at [930, 183] on img at bounding box center [933, 192] width 25 height 18
